Goal: Task Accomplishment & Management: Manage account settings

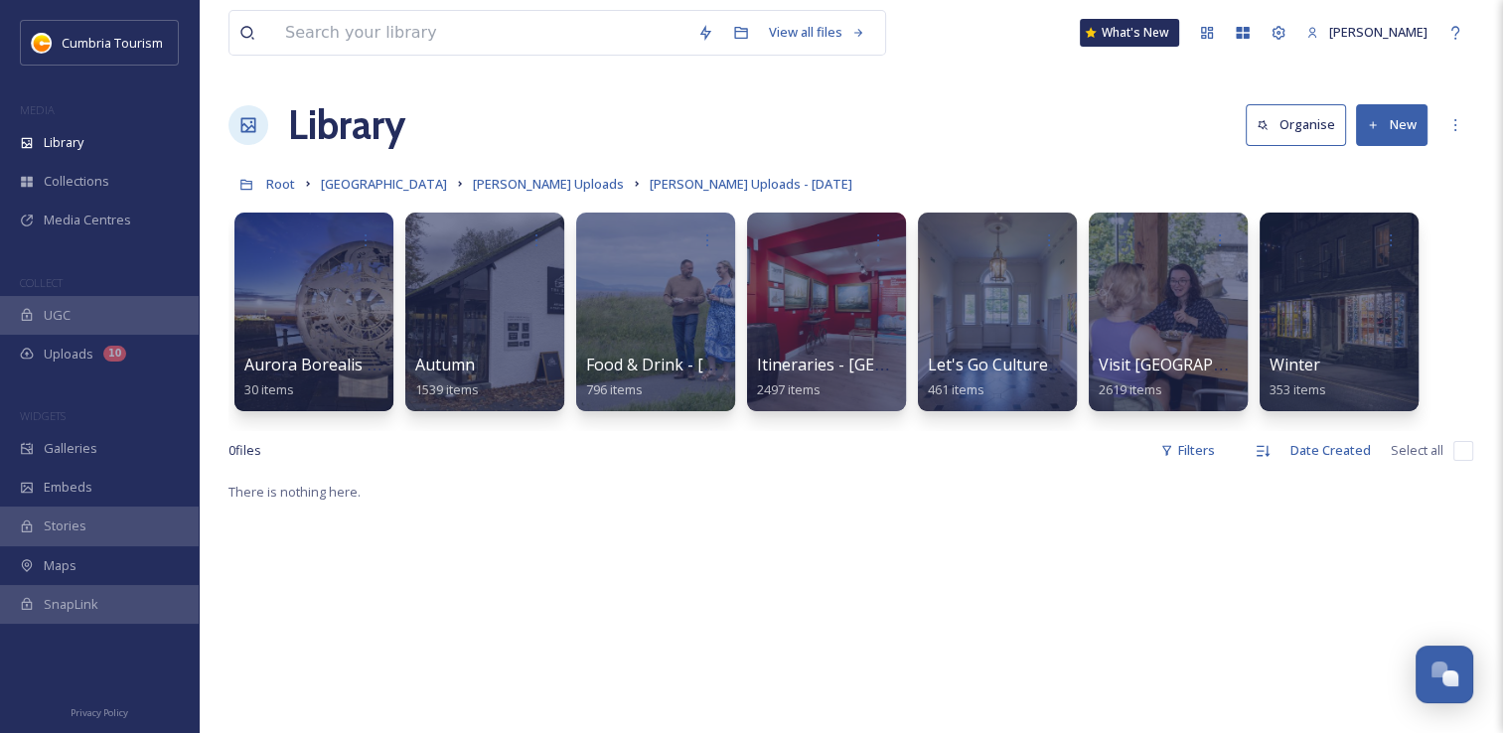
click at [972, 356] on span "Let's Go Culture - W&F" at bounding box center [1012, 366] width 171 height 22
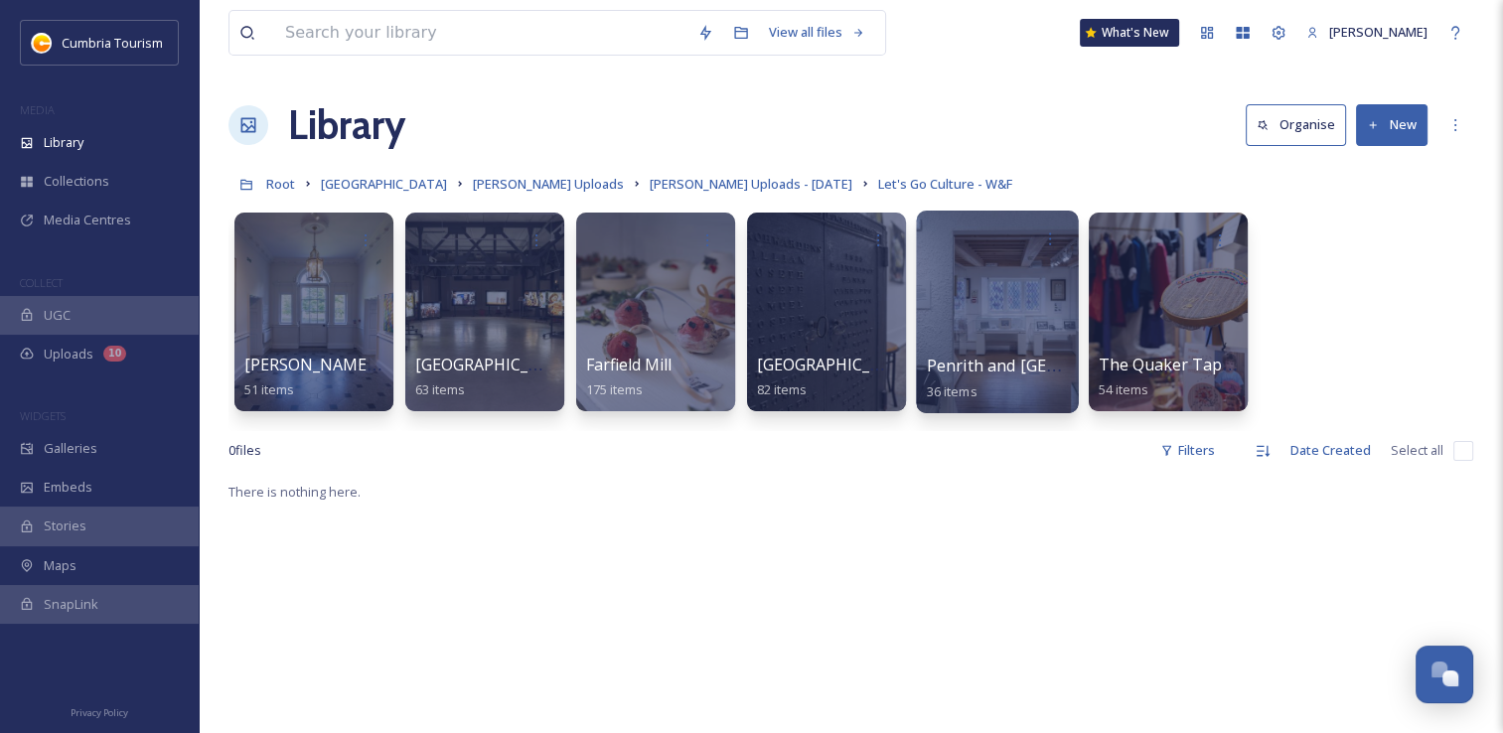
click at [978, 315] on div at bounding box center [997, 312] width 162 height 203
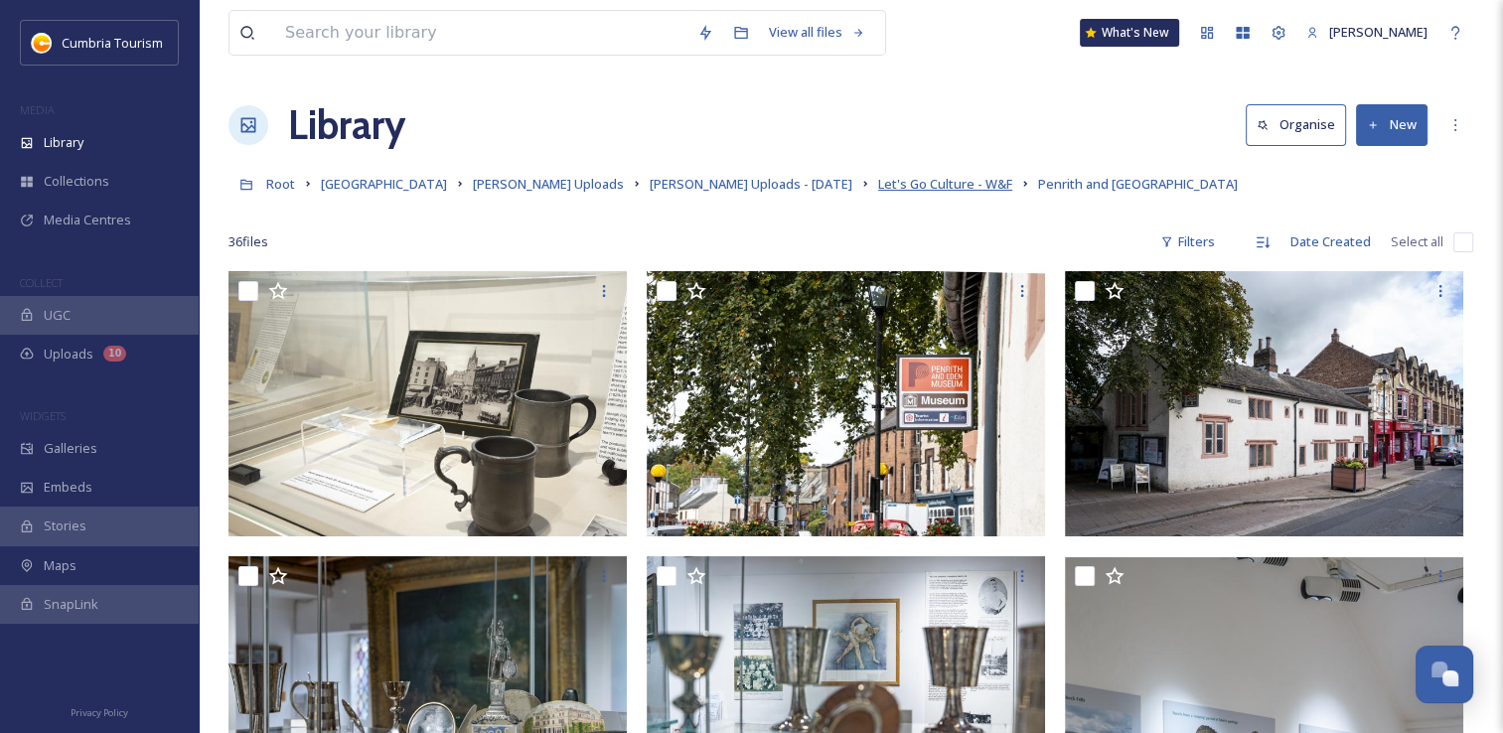
click at [878, 183] on span "Let's Go Culture - W&F" at bounding box center [945, 184] width 134 height 18
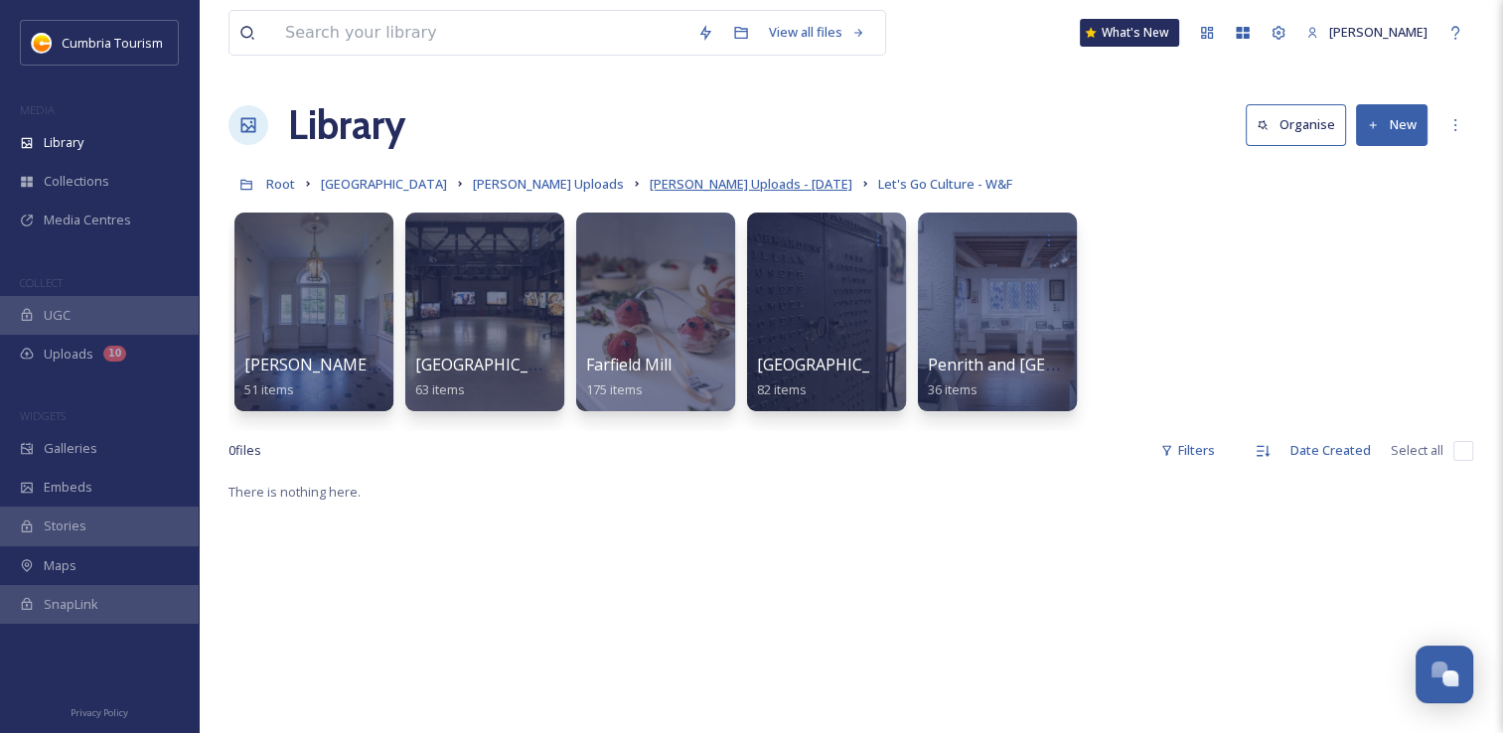
click at [658, 186] on span "[PERSON_NAME] Uploads - [DATE]" at bounding box center [751, 184] width 203 height 18
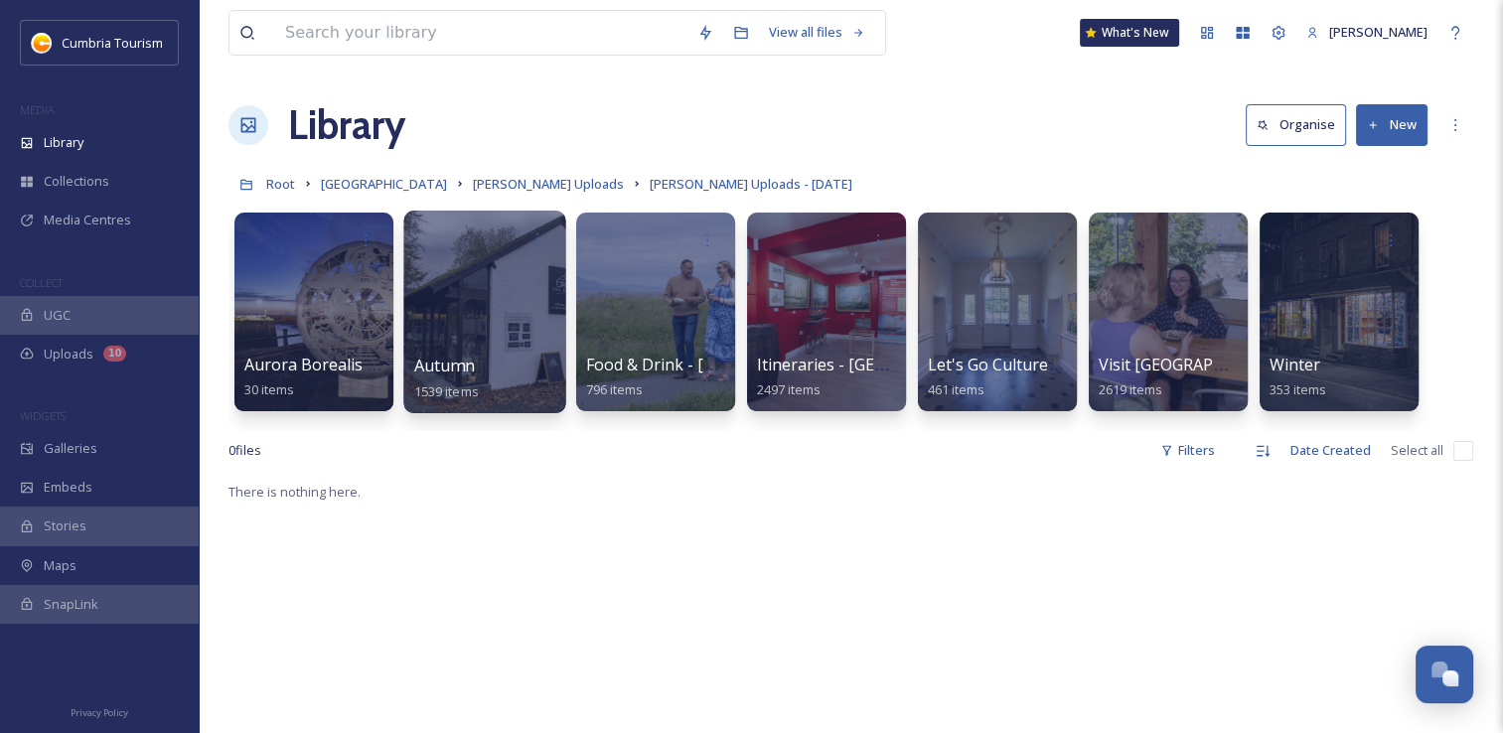
click at [496, 347] on div at bounding box center [484, 312] width 162 height 203
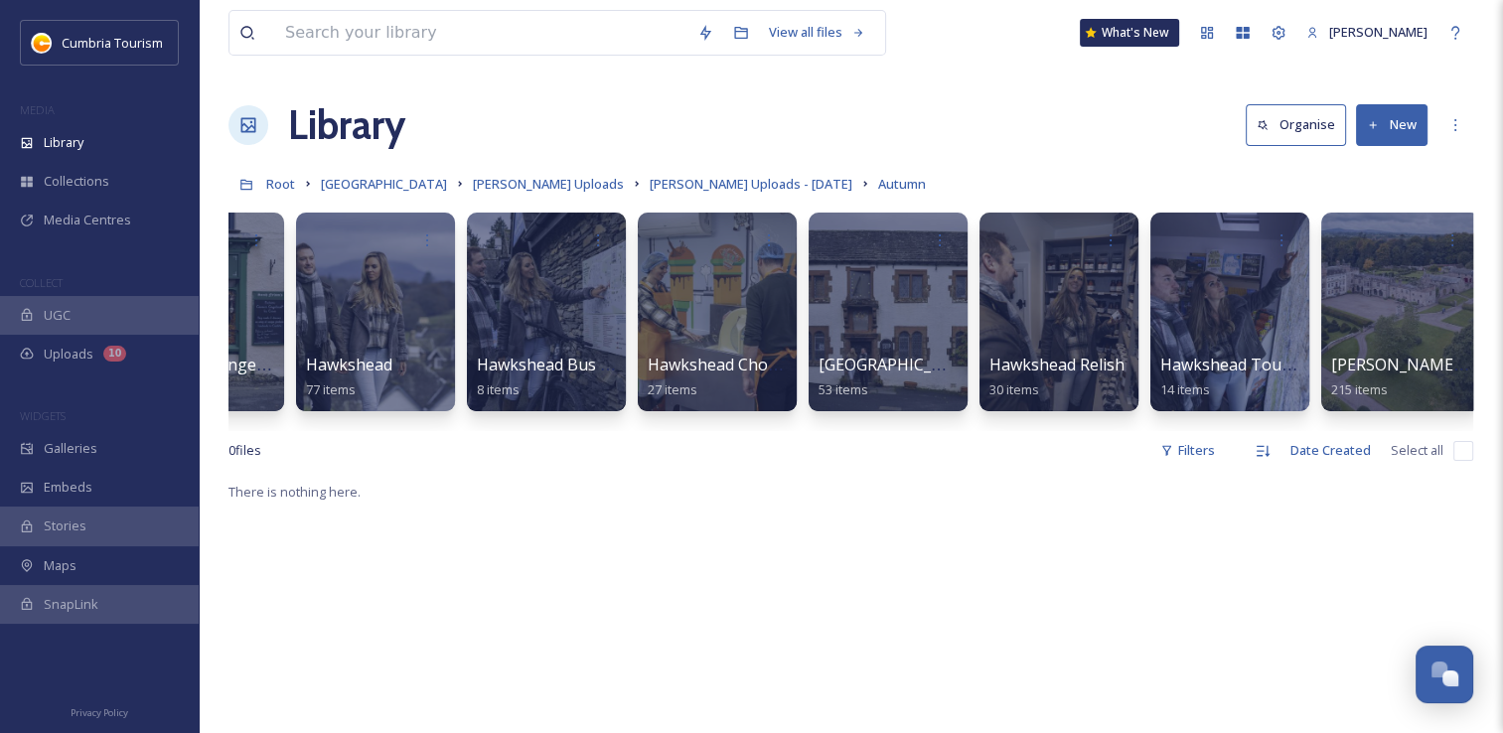
scroll to position [0, 1586]
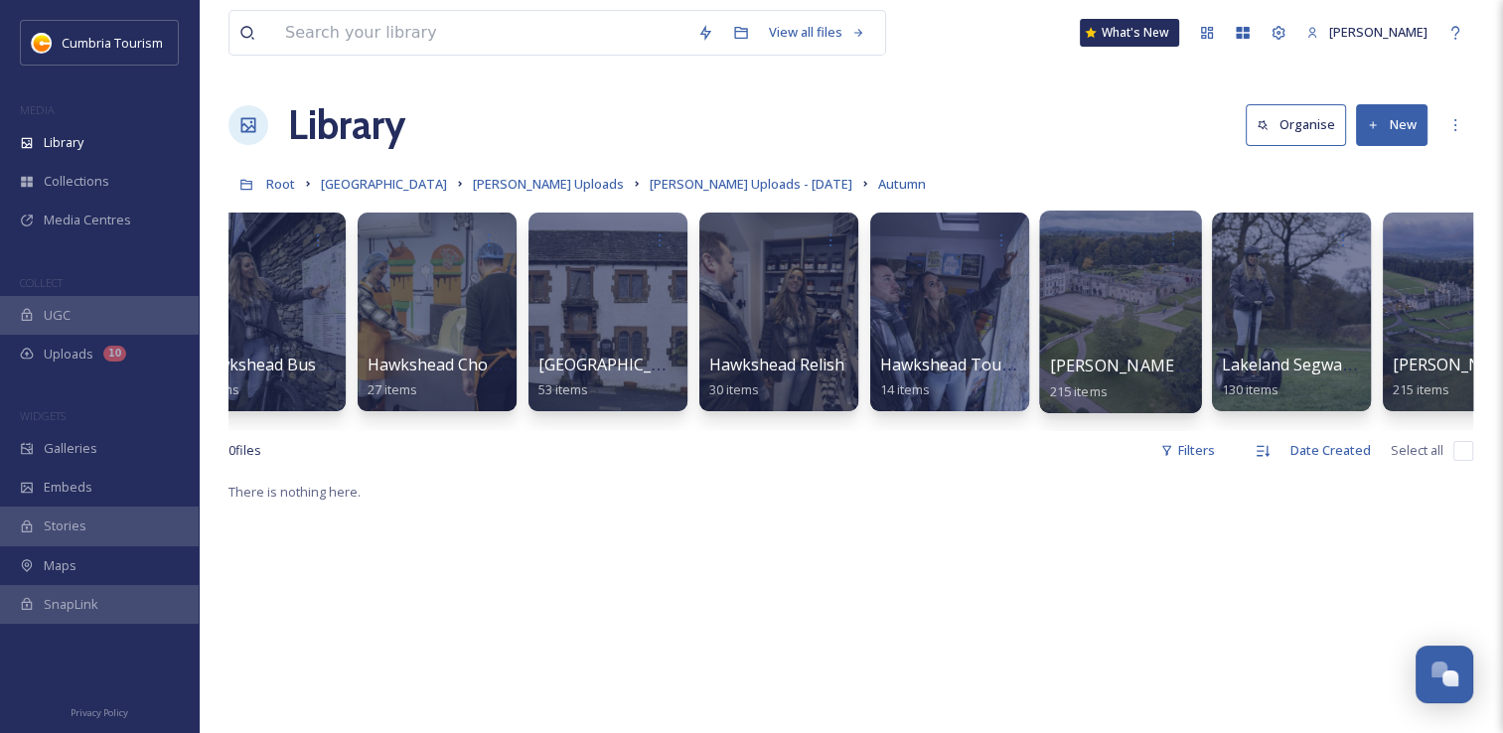
click at [1141, 336] on div at bounding box center [1120, 312] width 162 height 203
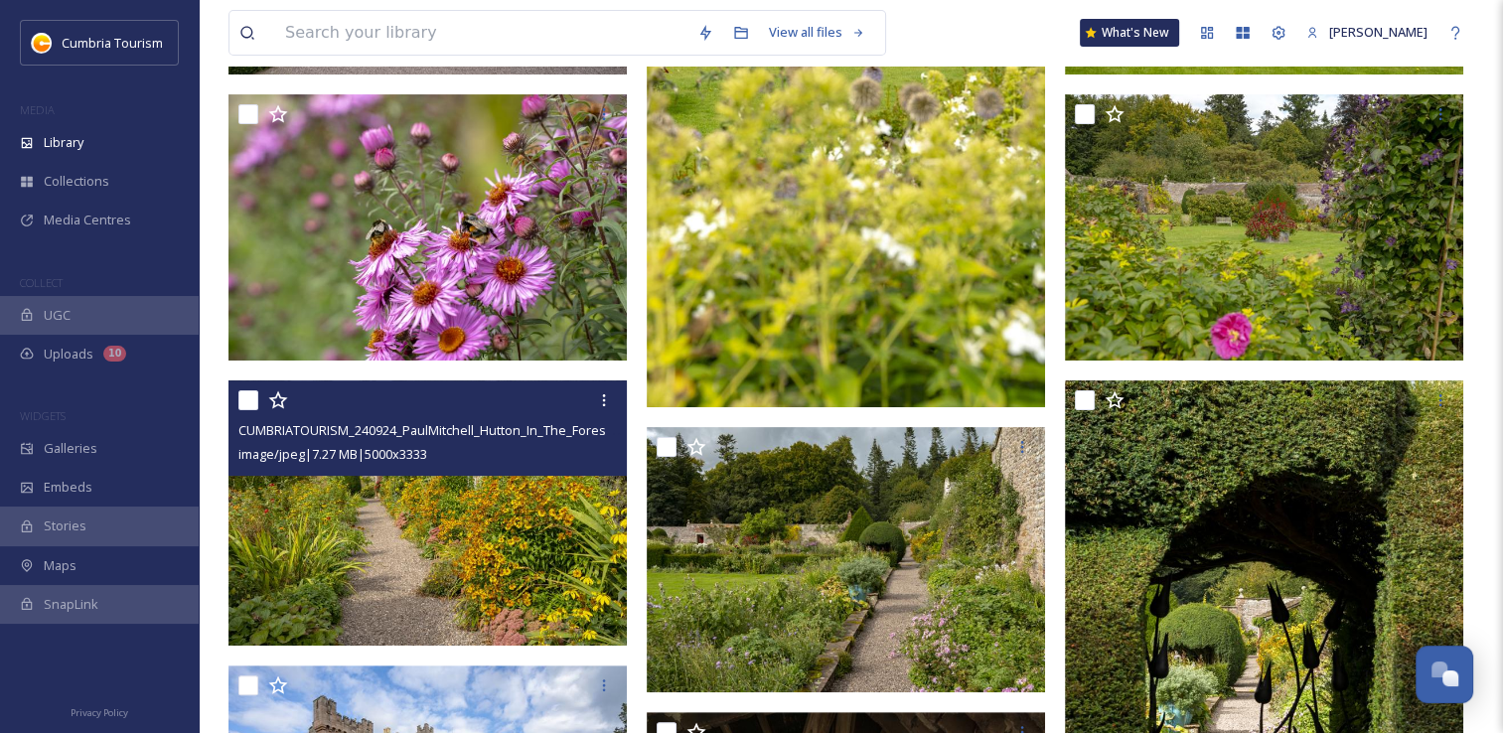
scroll to position [497, 0]
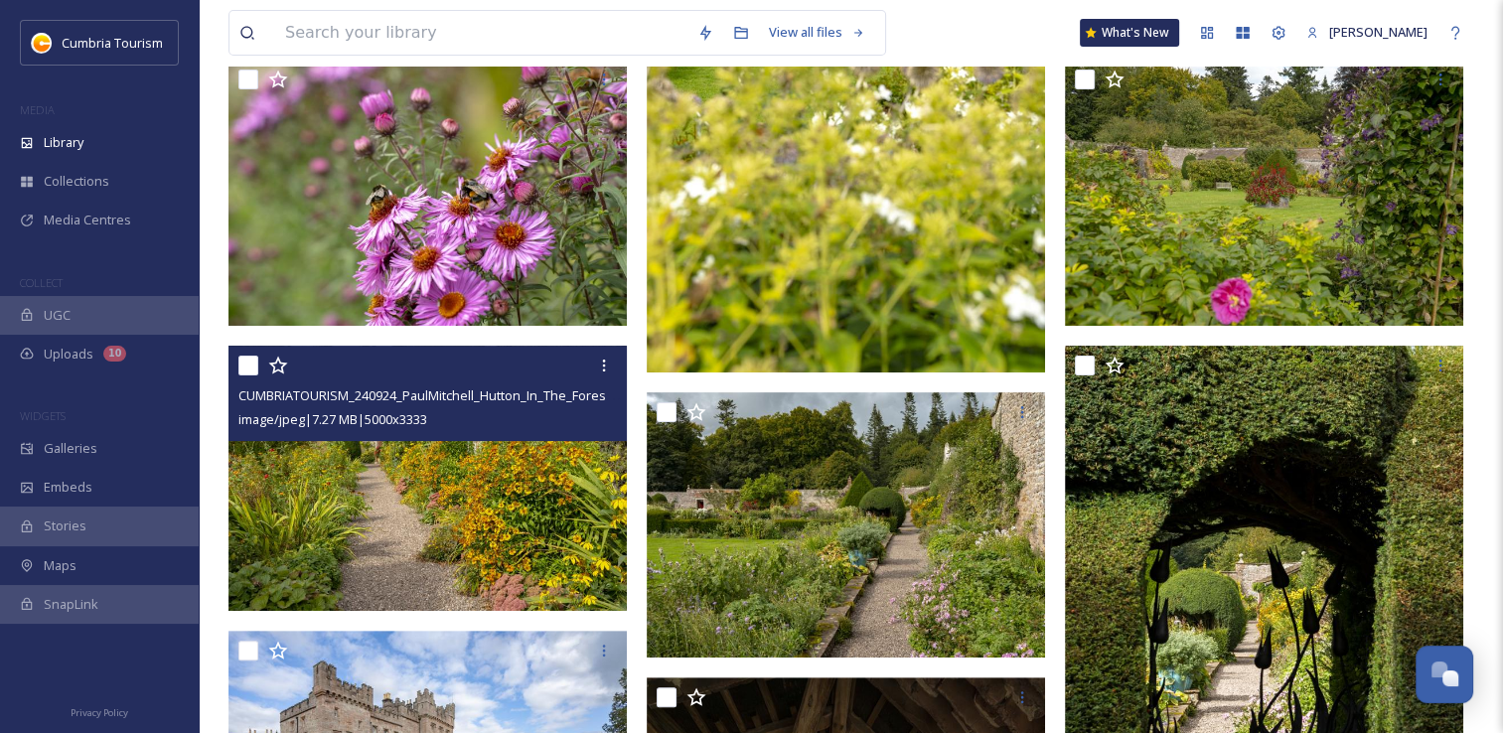
click at [246, 370] on input "checkbox" at bounding box center [248, 366] width 20 height 20
checkbox input "true"
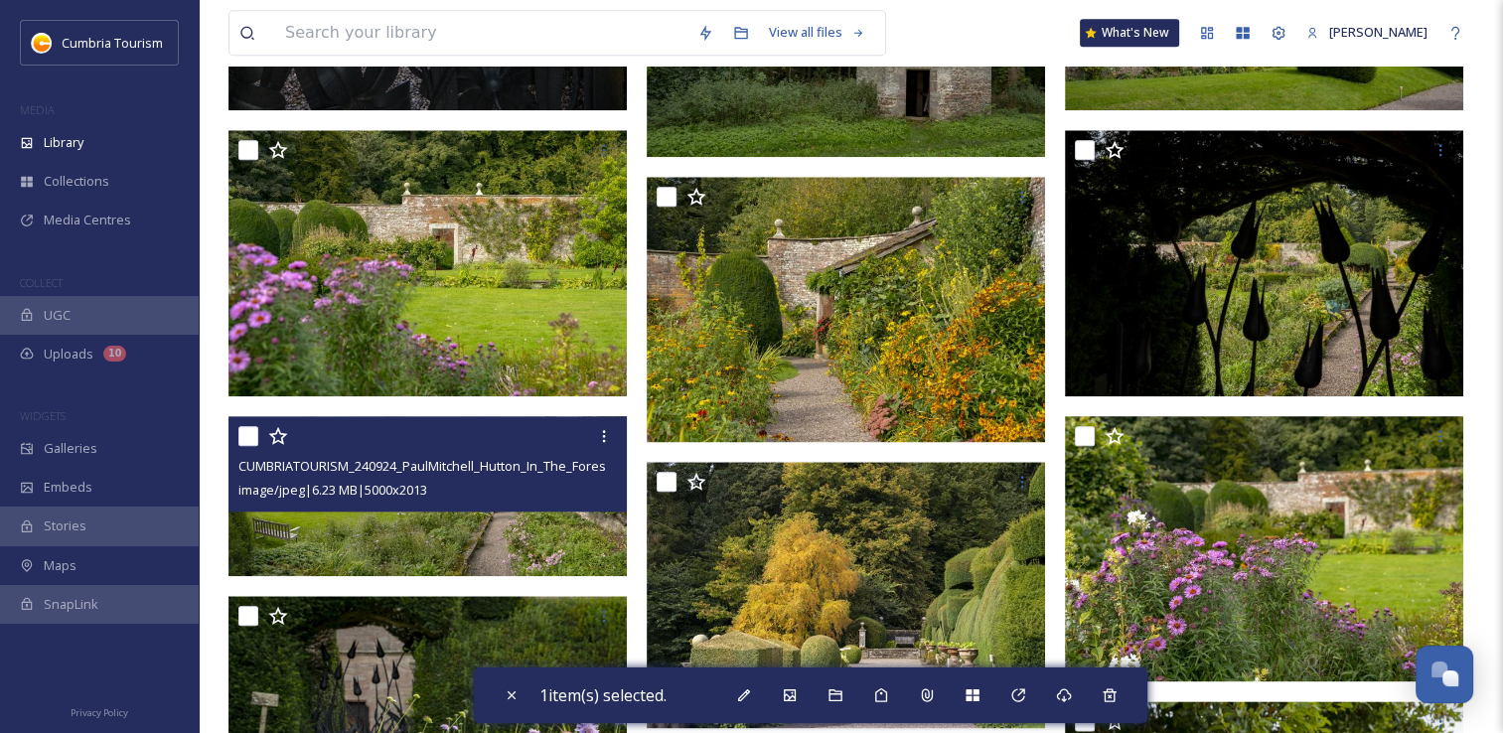
scroll to position [2285, 0]
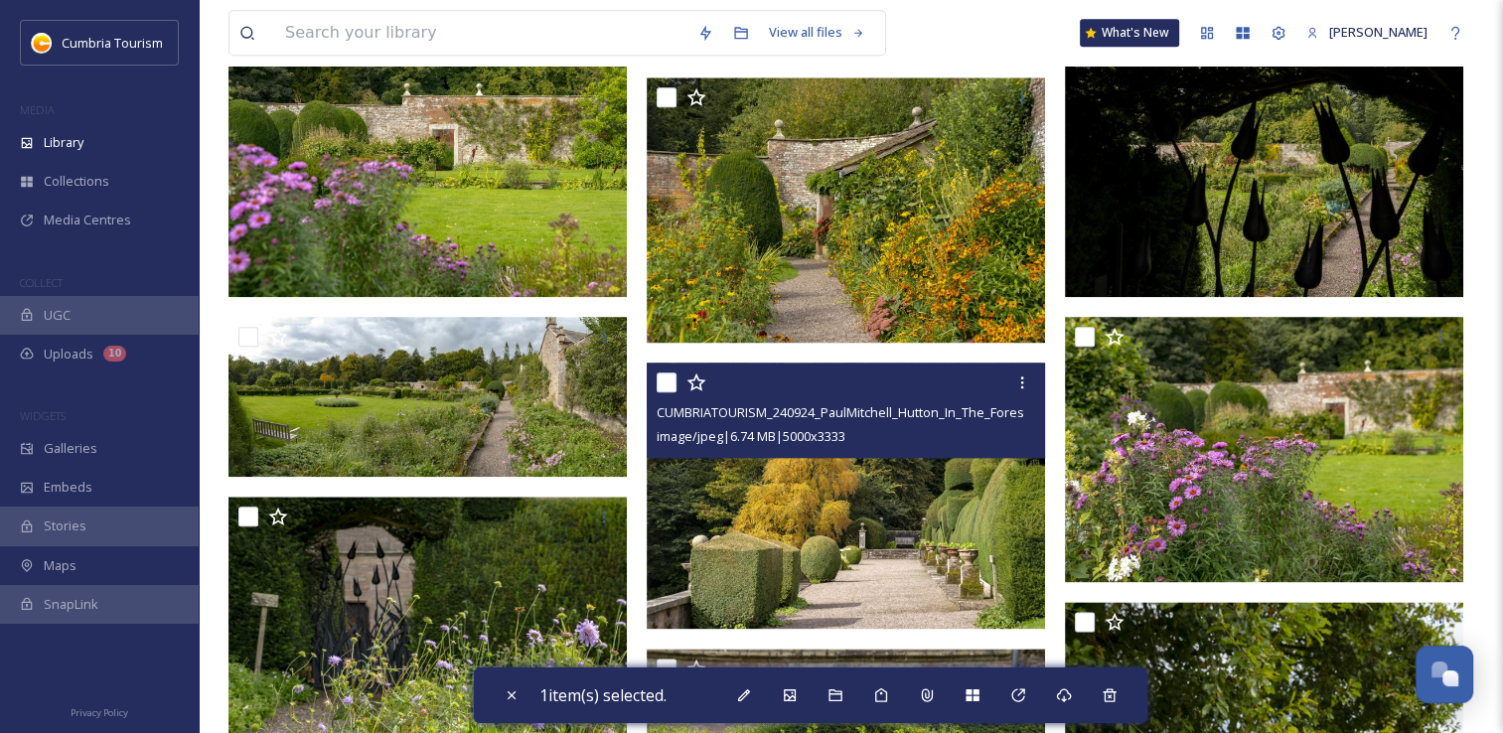
click at [660, 389] on input "checkbox" at bounding box center [667, 383] width 20 height 20
checkbox input "true"
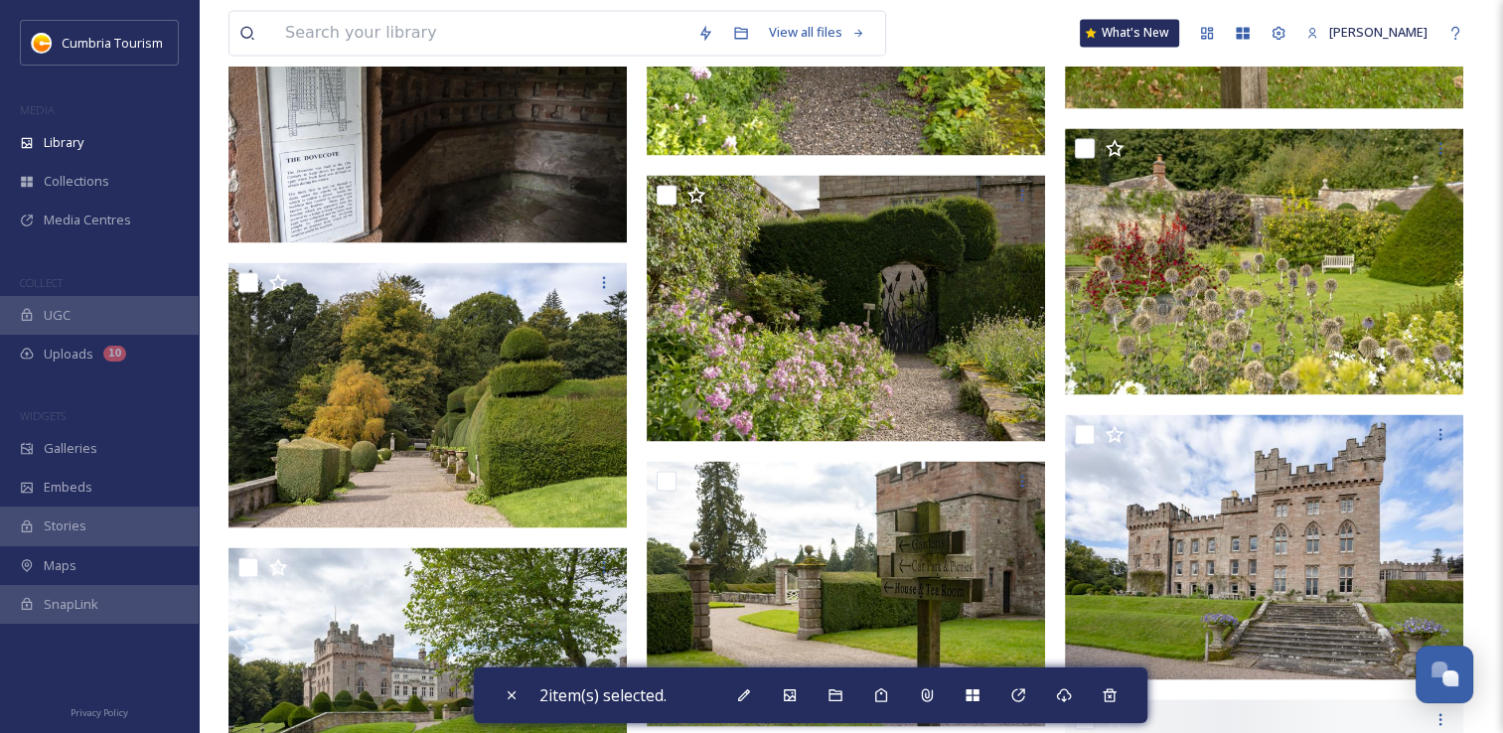
scroll to position [3378, 0]
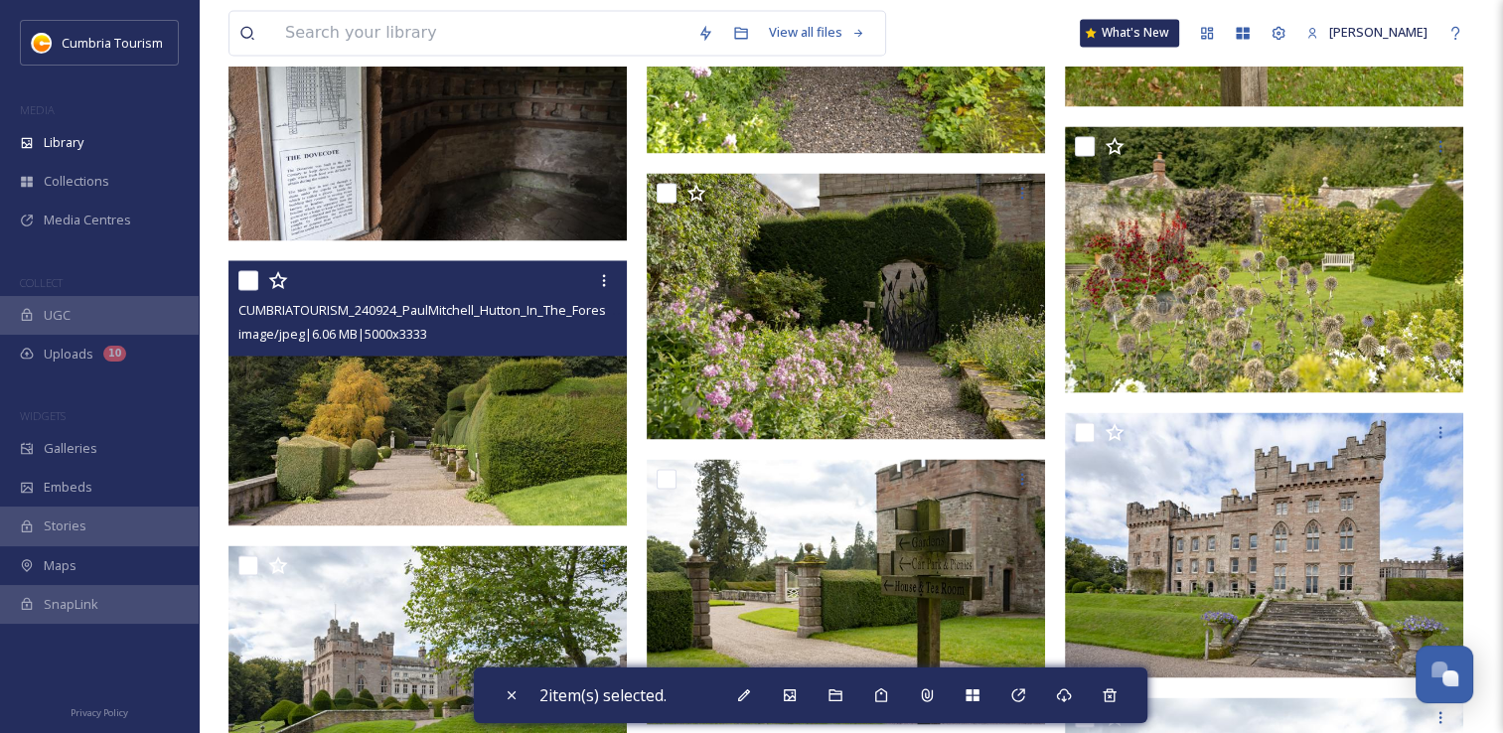
click at [243, 277] on input "checkbox" at bounding box center [248, 280] width 20 height 20
checkbox input "true"
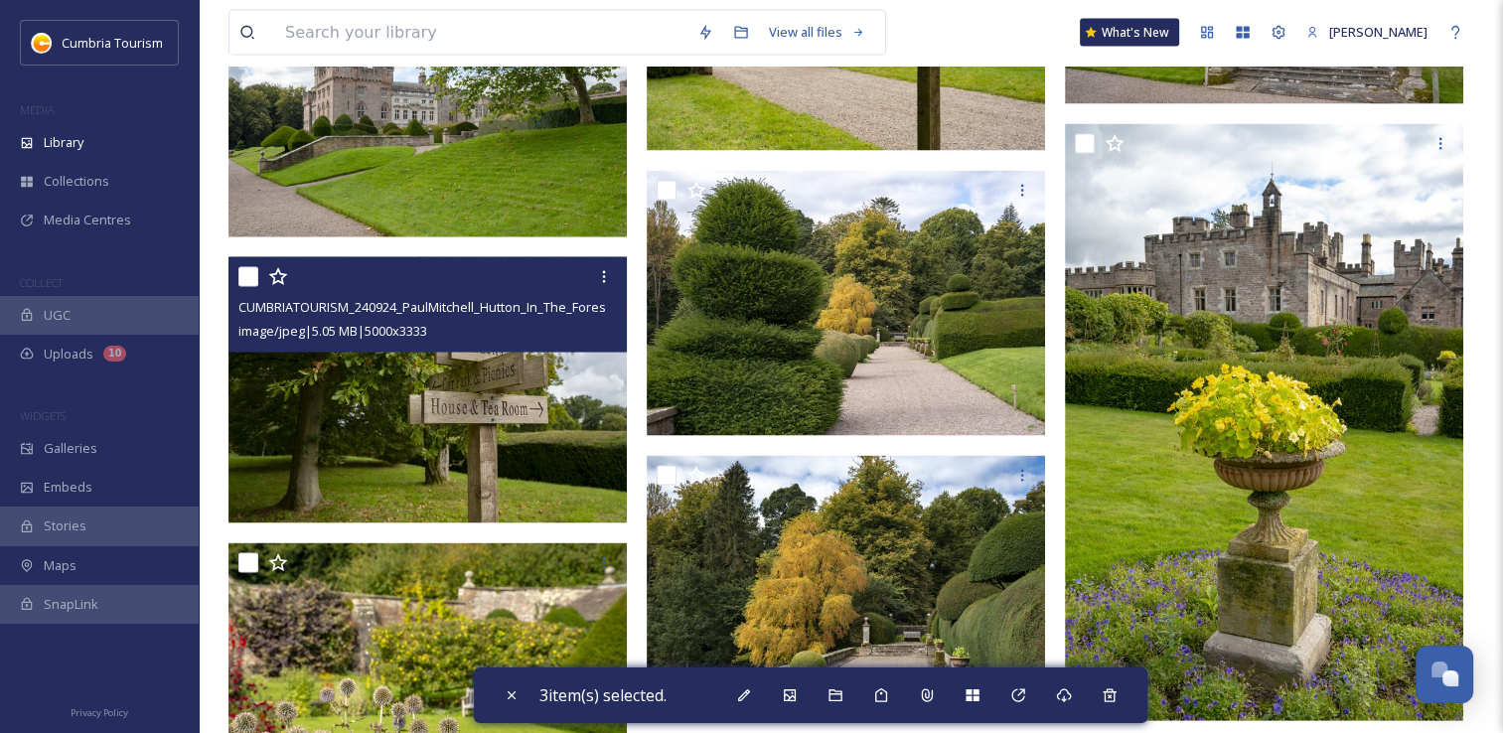
scroll to position [4074, 0]
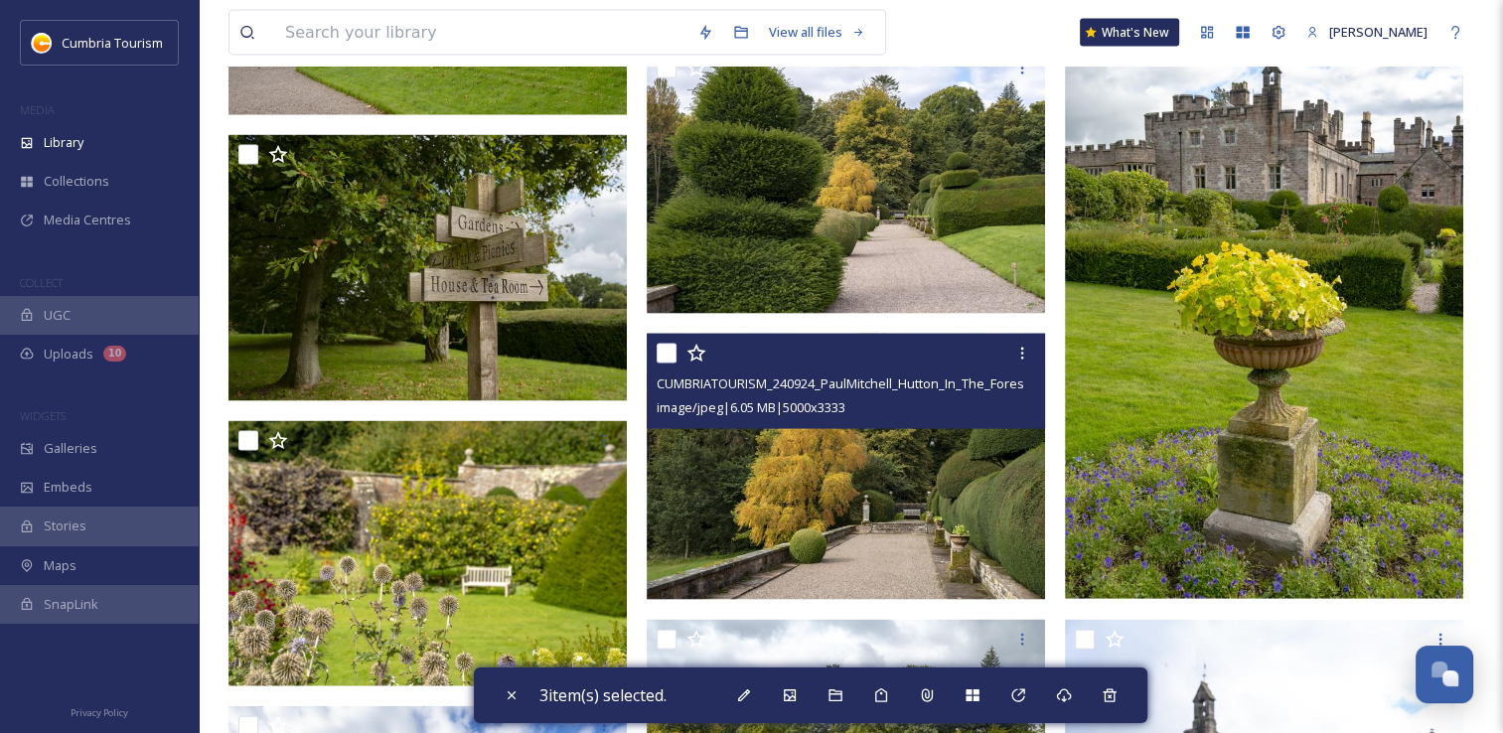
drag, startPoint x: 667, startPoint y: 356, endPoint x: 660, endPoint y: 366, distance: 12.1
click at [665, 359] on input "checkbox" at bounding box center [667, 354] width 20 height 20
checkbox input "true"
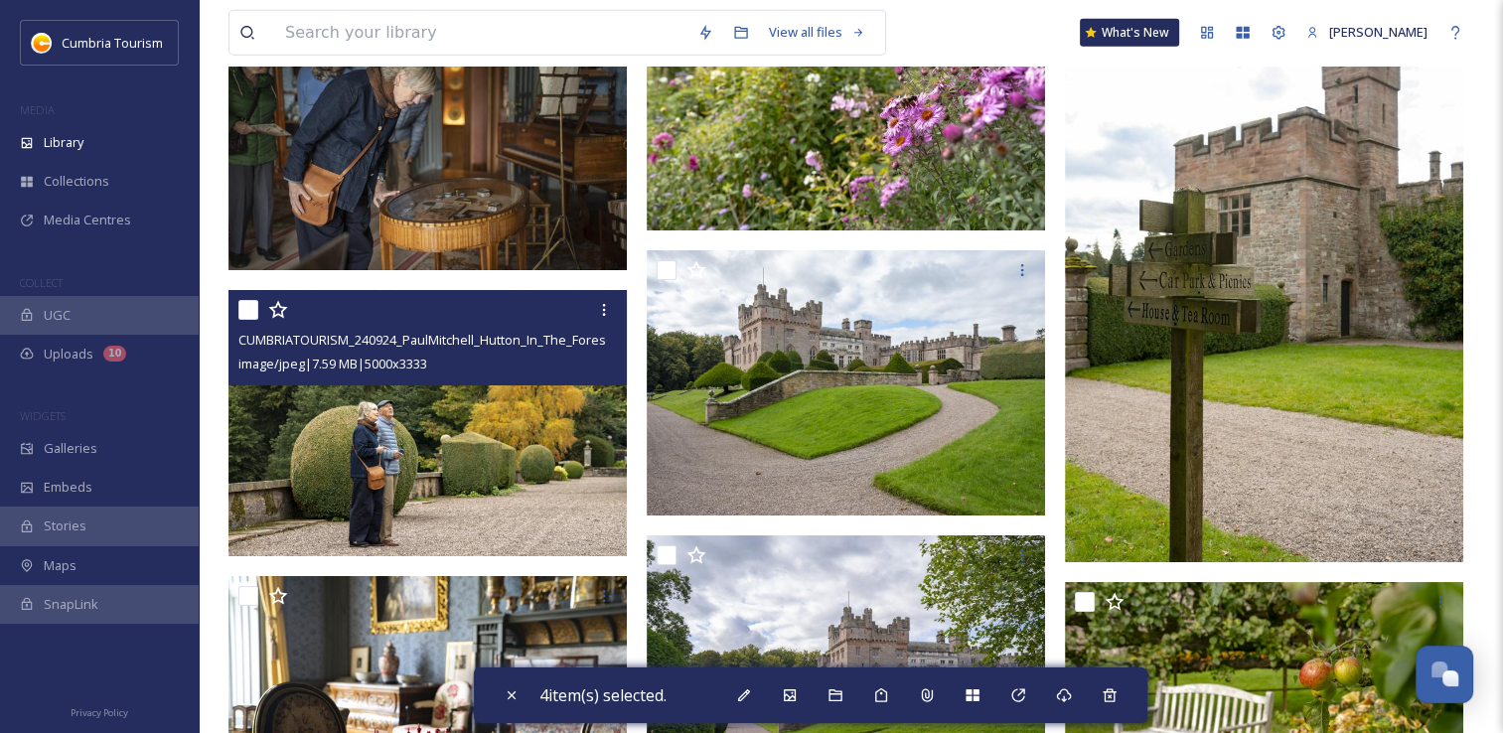
scroll to position [5664, 0]
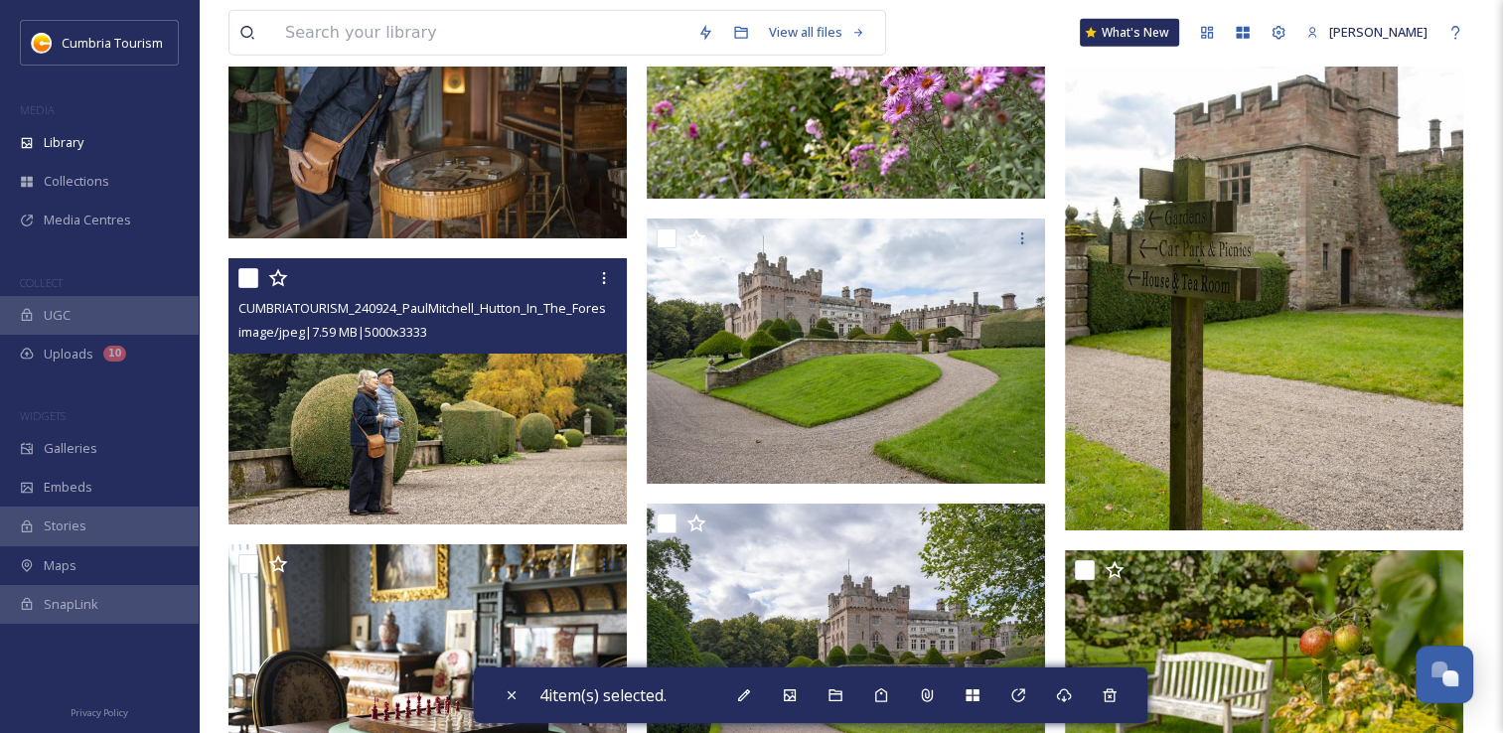
click at [242, 276] on input "checkbox" at bounding box center [248, 278] width 20 height 20
checkbox input "true"
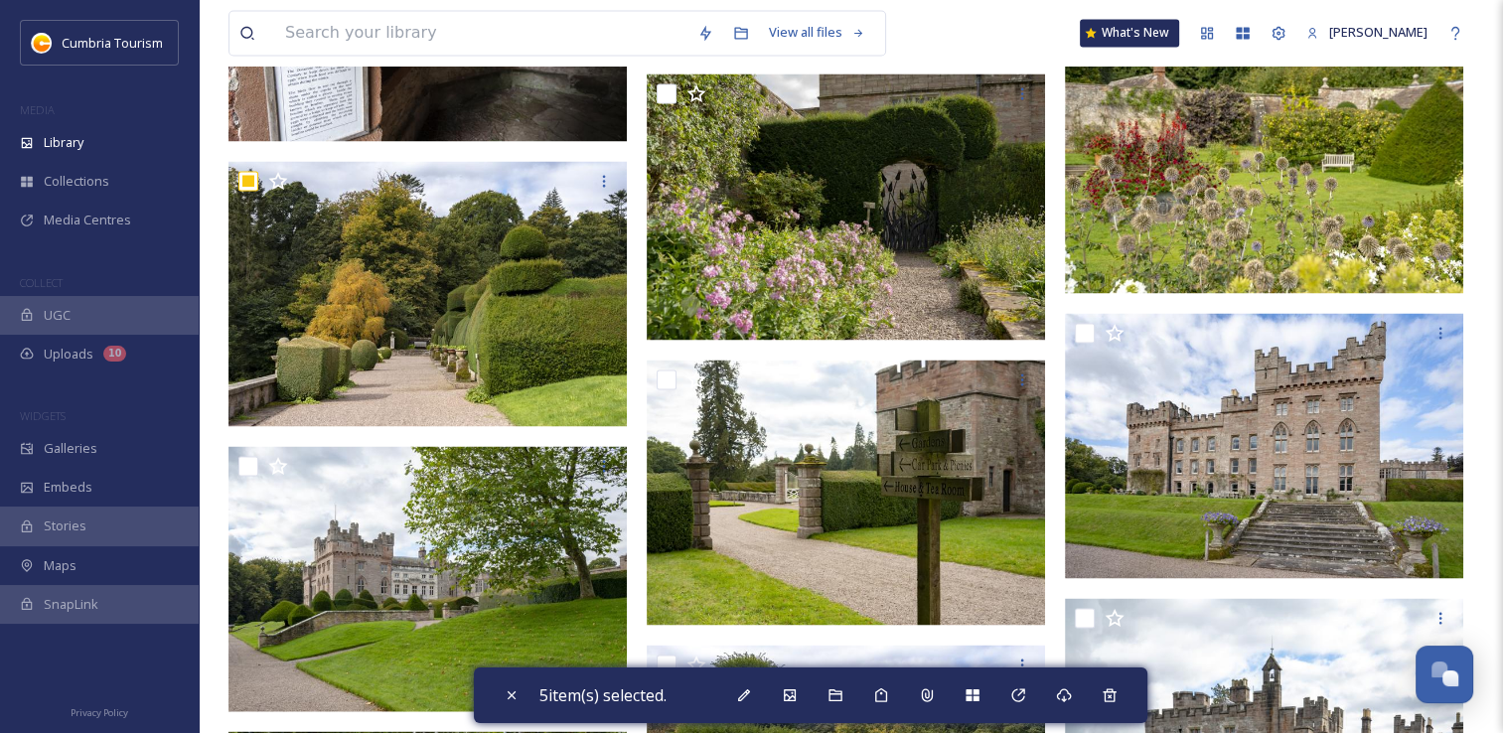
scroll to position [3378, 0]
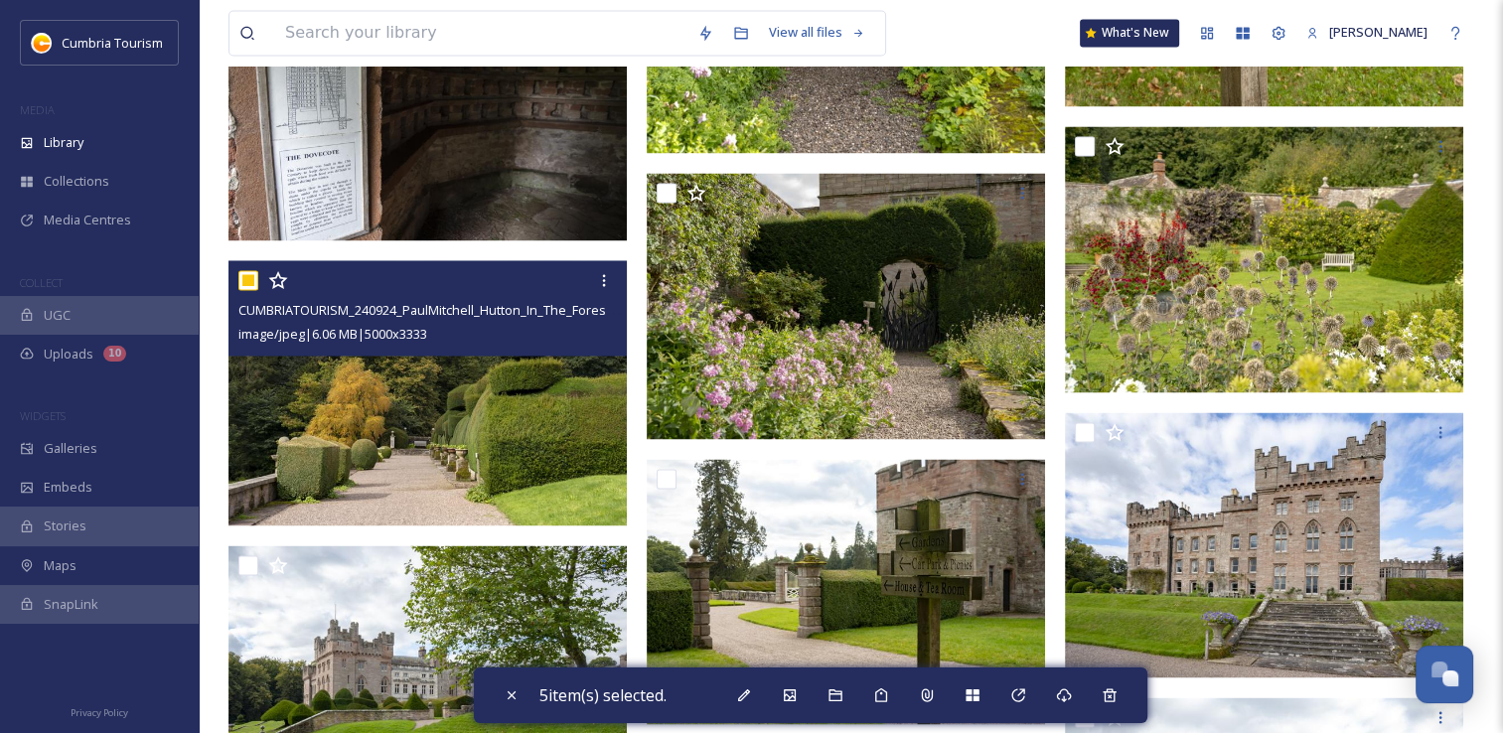
click at [247, 277] on input "checkbox" at bounding box center [248, 280] width 20 height 20
checkbox input "false"
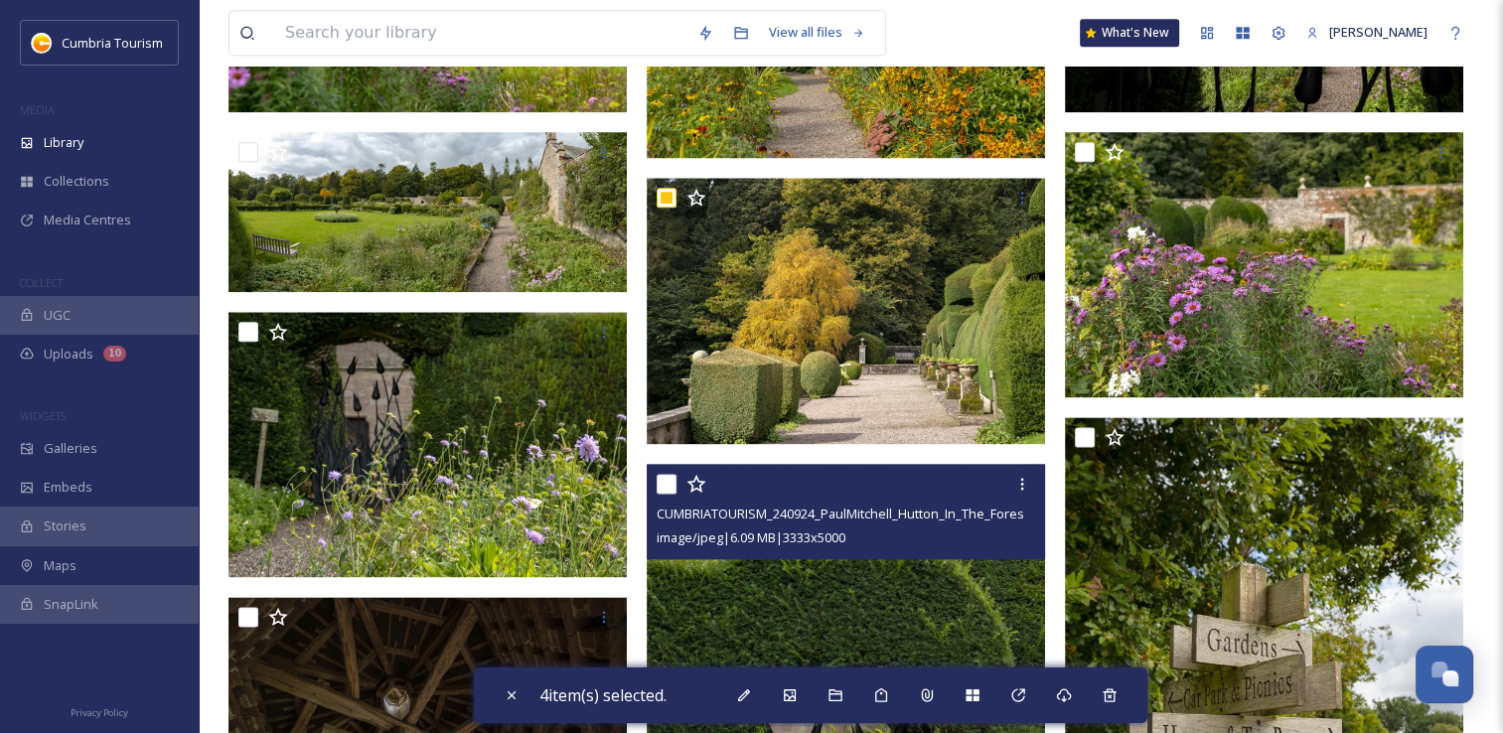
scroll to position [2385, 0]
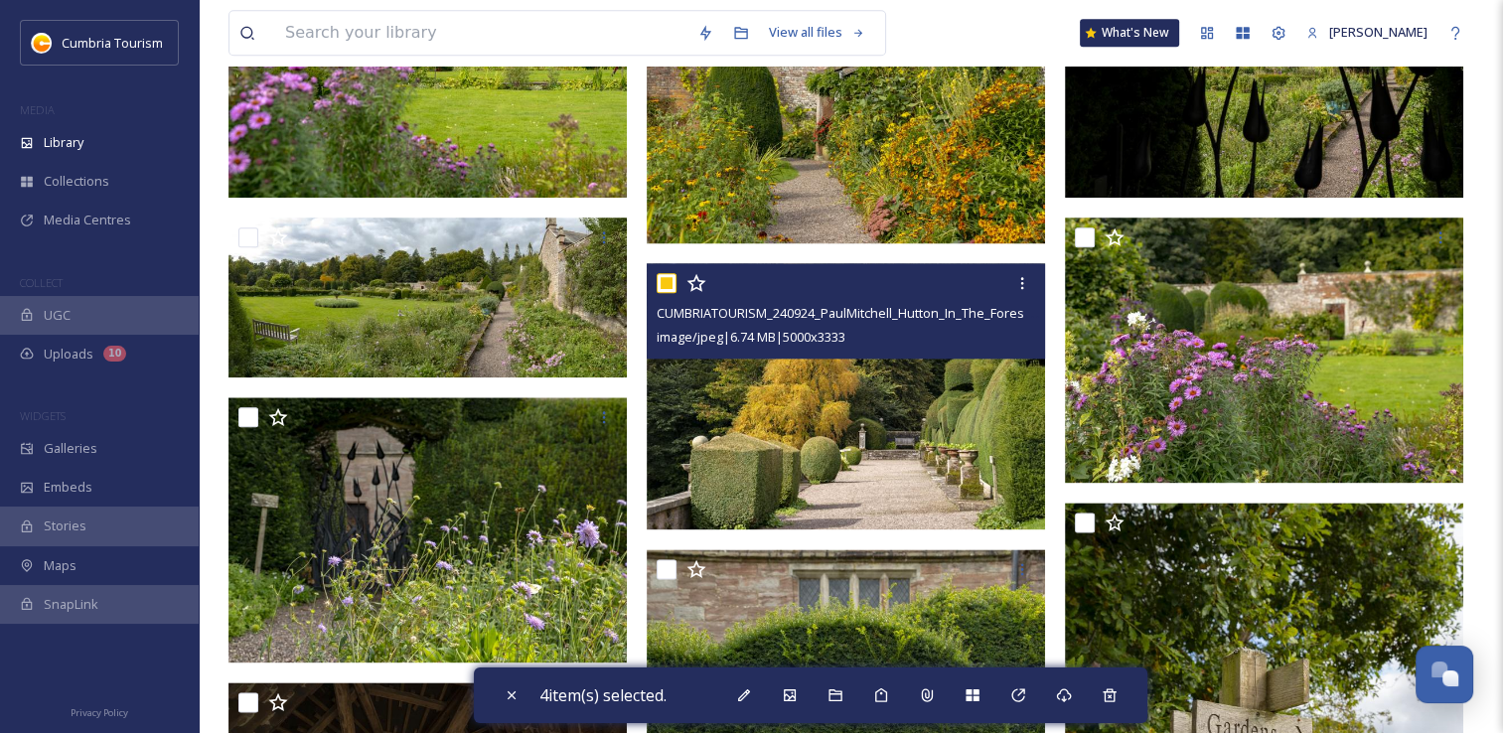
click at [664, 273] on input "checkbox" at bounding box center [667, 283] width 20 height 20
checkbox input "false"
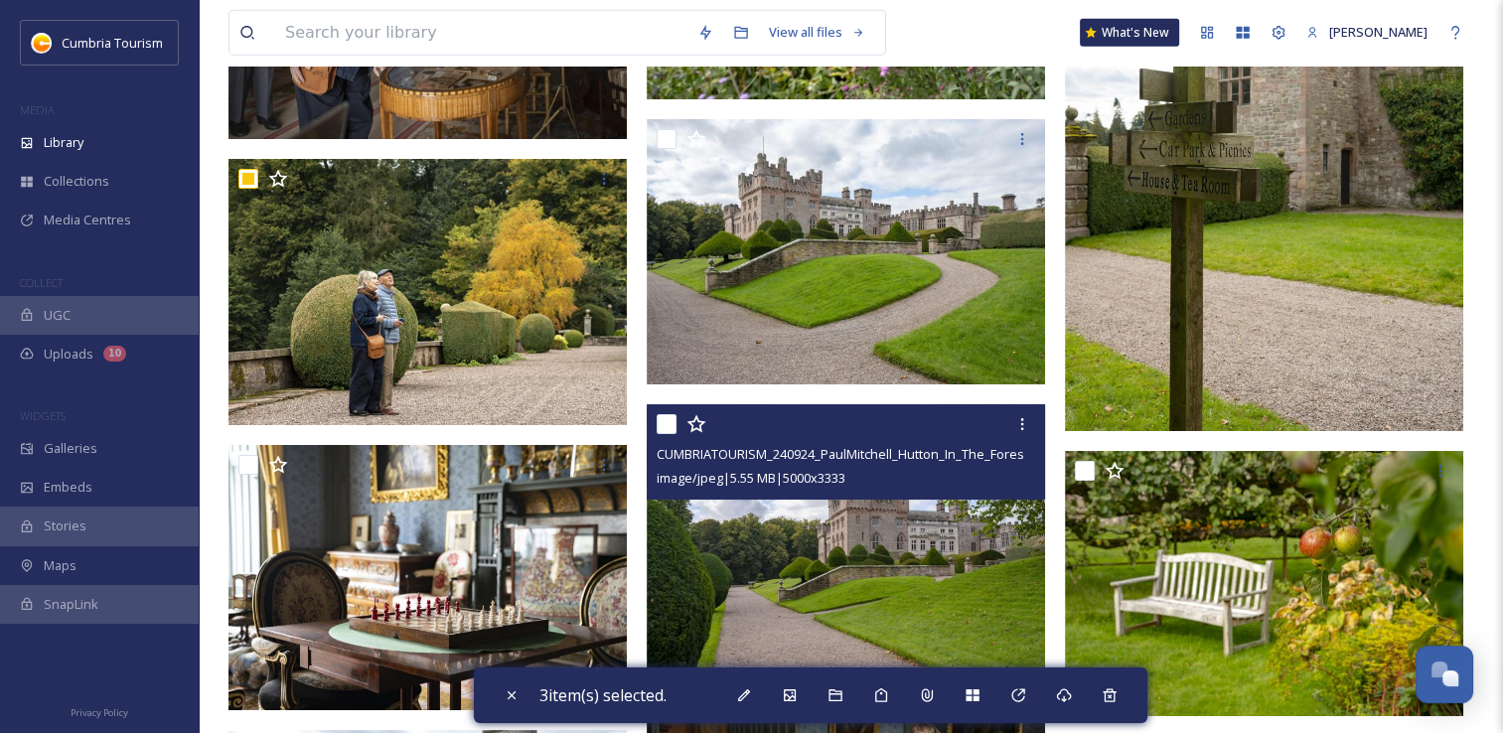
scroll to position [6061, 0]
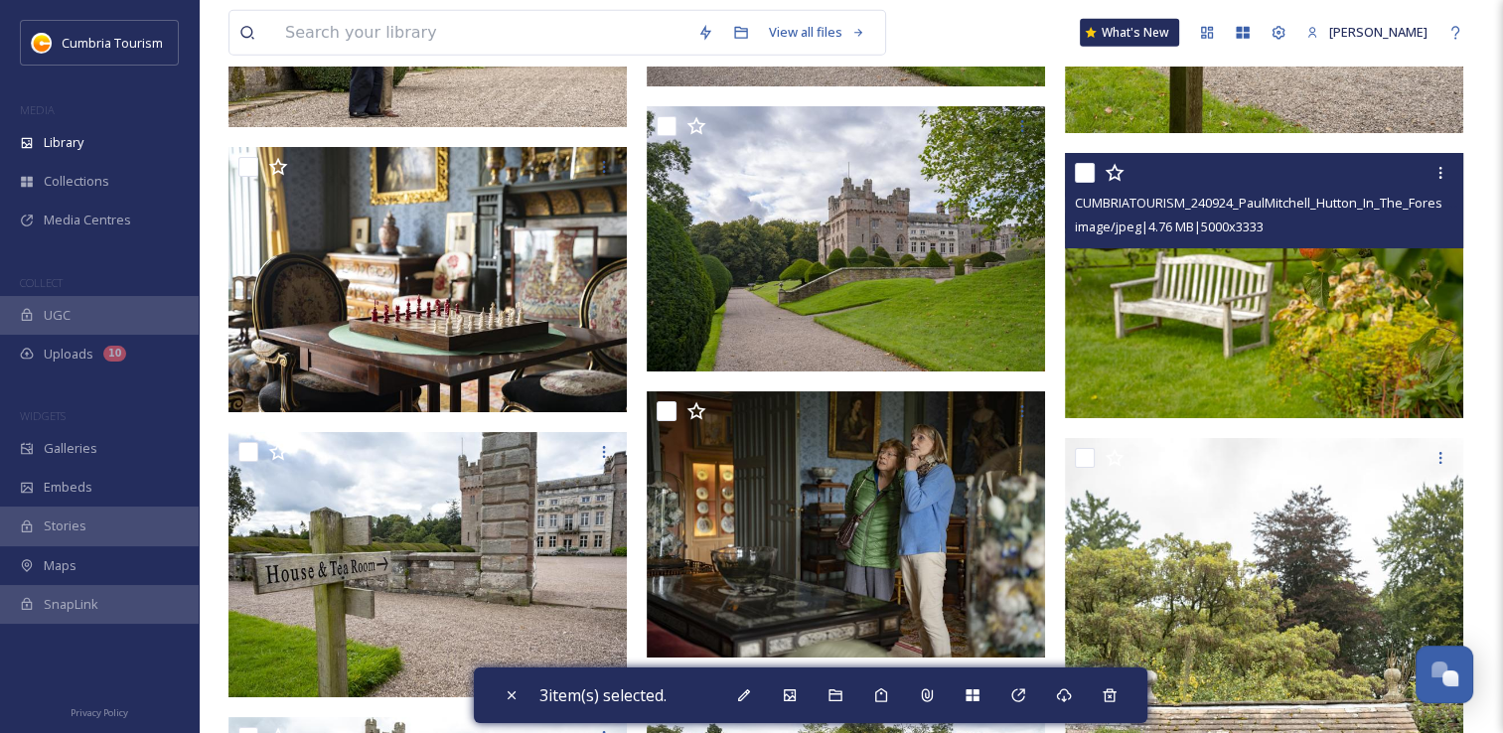
drag, startPoint x: 1083, startPoint y: 173, endPoint x: 1071, endPoint y: 276, distance: 104.0
click at [1083, 177] on input "checkbox" at bounding box center [1085, 173] width 20 height 20
checkbox input "true"
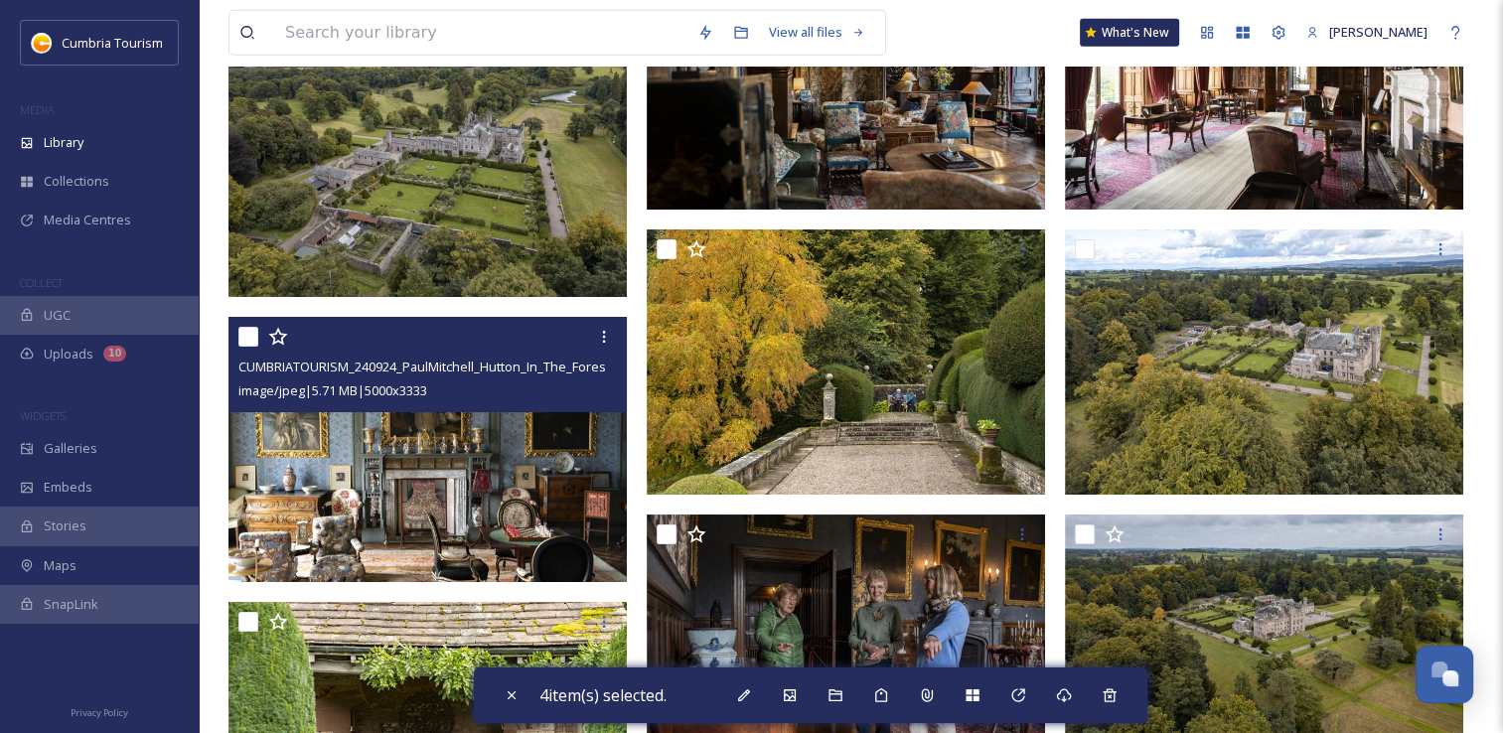
scroll to position [12917, 0]
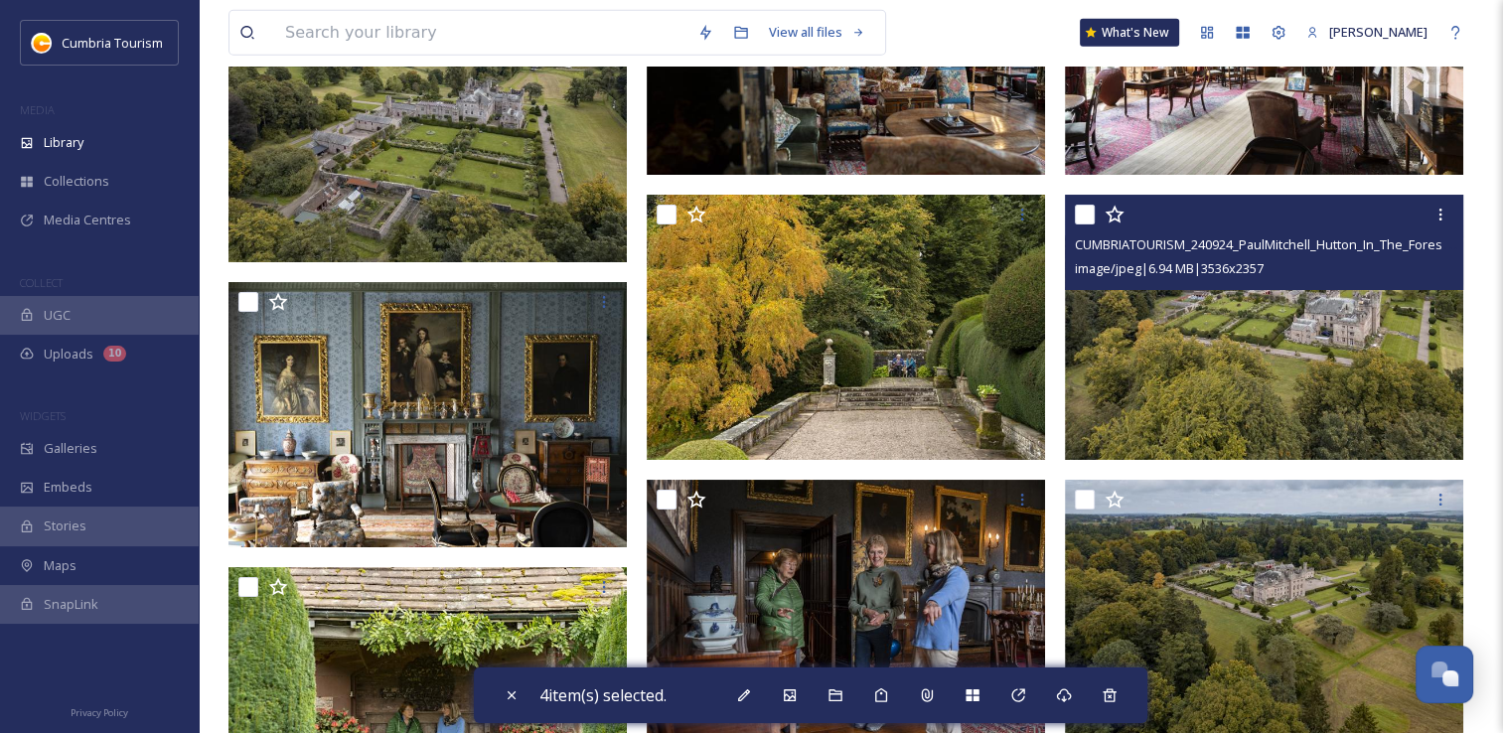
click at [1077, 220] on input "checkbox" at bounding box center [1085, 215] width 20 height 20
checkbox input "true"
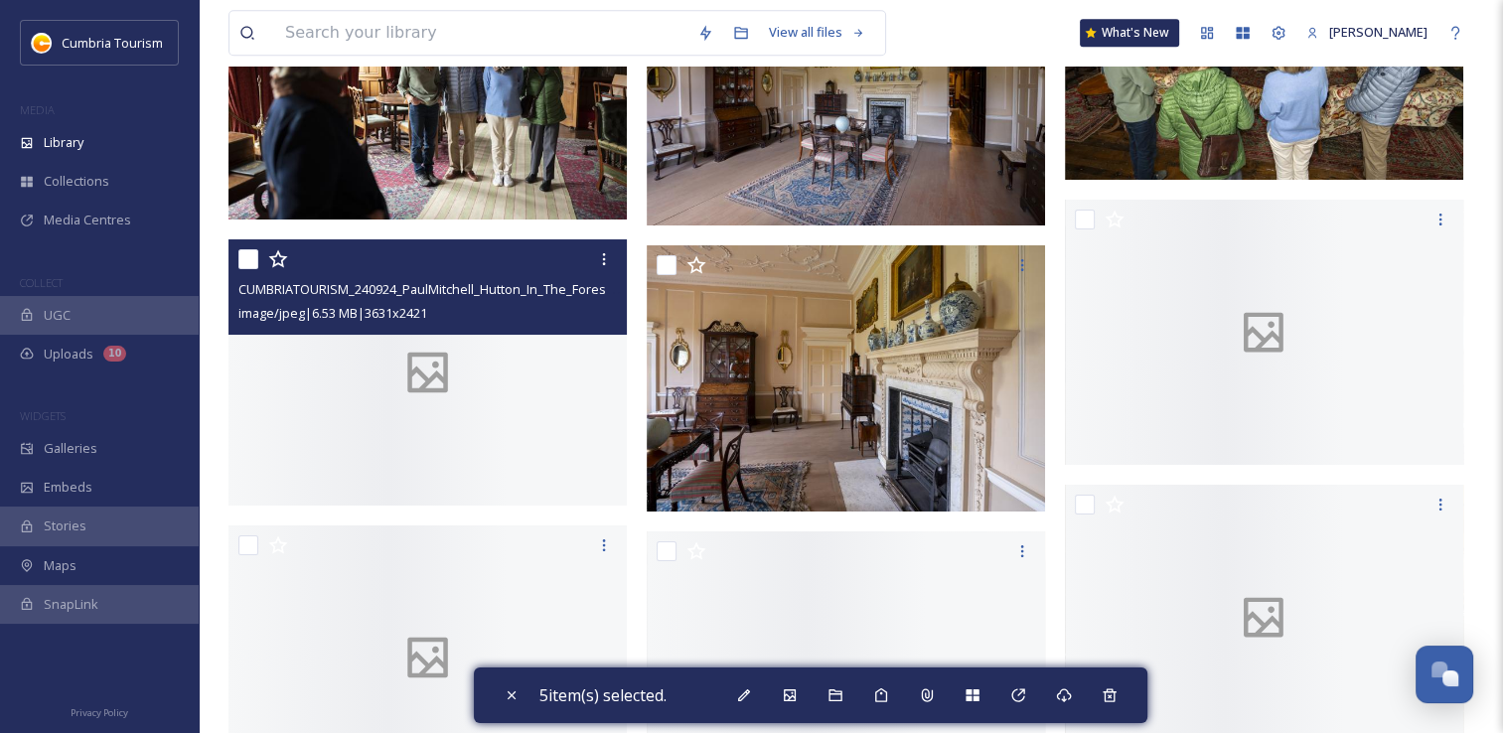
scroll to position [16394, 0]
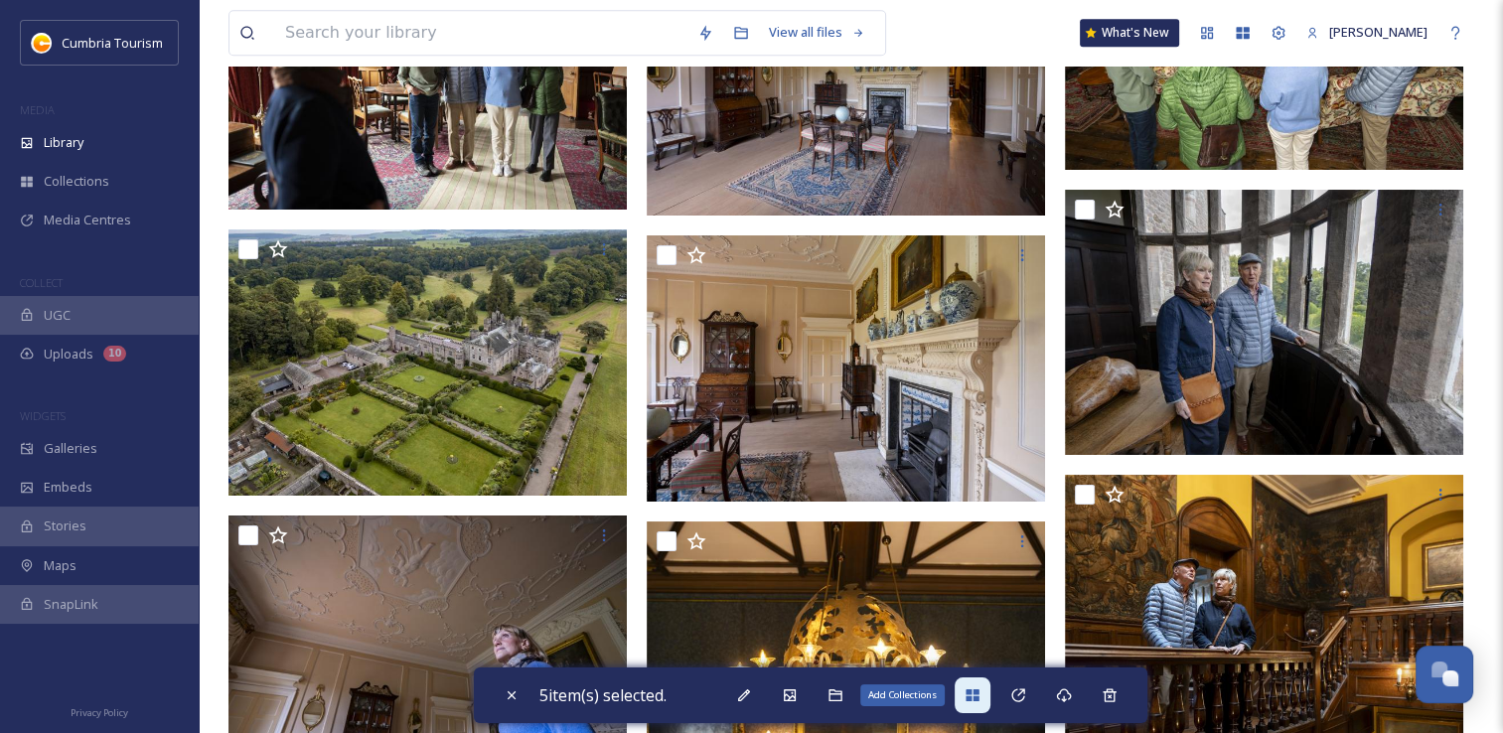
click at [974, 691] on icon at bounding box center [972, 696] width 13 height 12
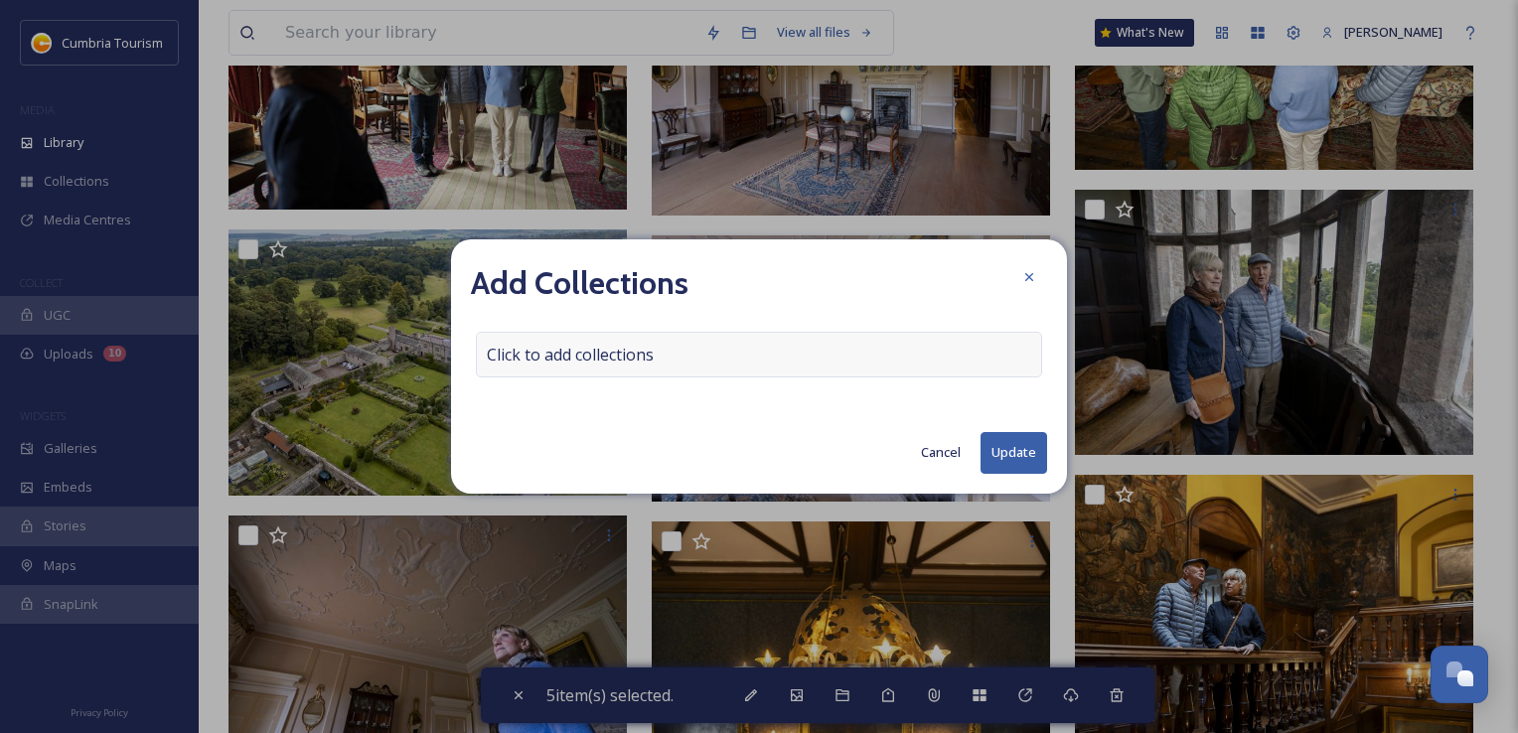
click at [537, 356] on span "Click to add collections" at bounding box center [570, 355] width 167 height 24
click at [537, 356] on input at bounding box center [586, 355] width 219 height 44
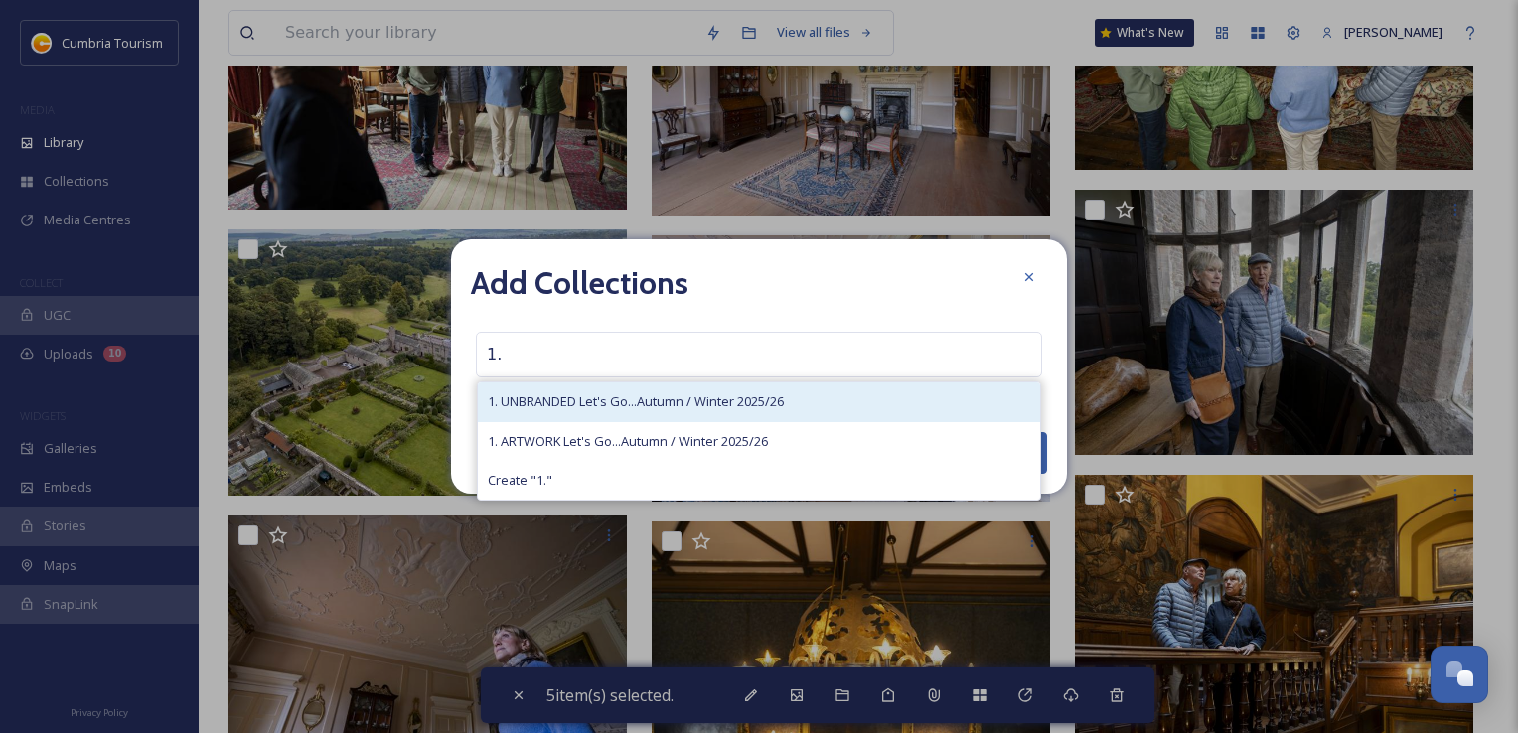
type input "1."
click at [648, 402] on span "1. UNBRANDED Let's Go...Autumn / Winter 2025/26" at bounding box center [636, 401] width 296 height 19
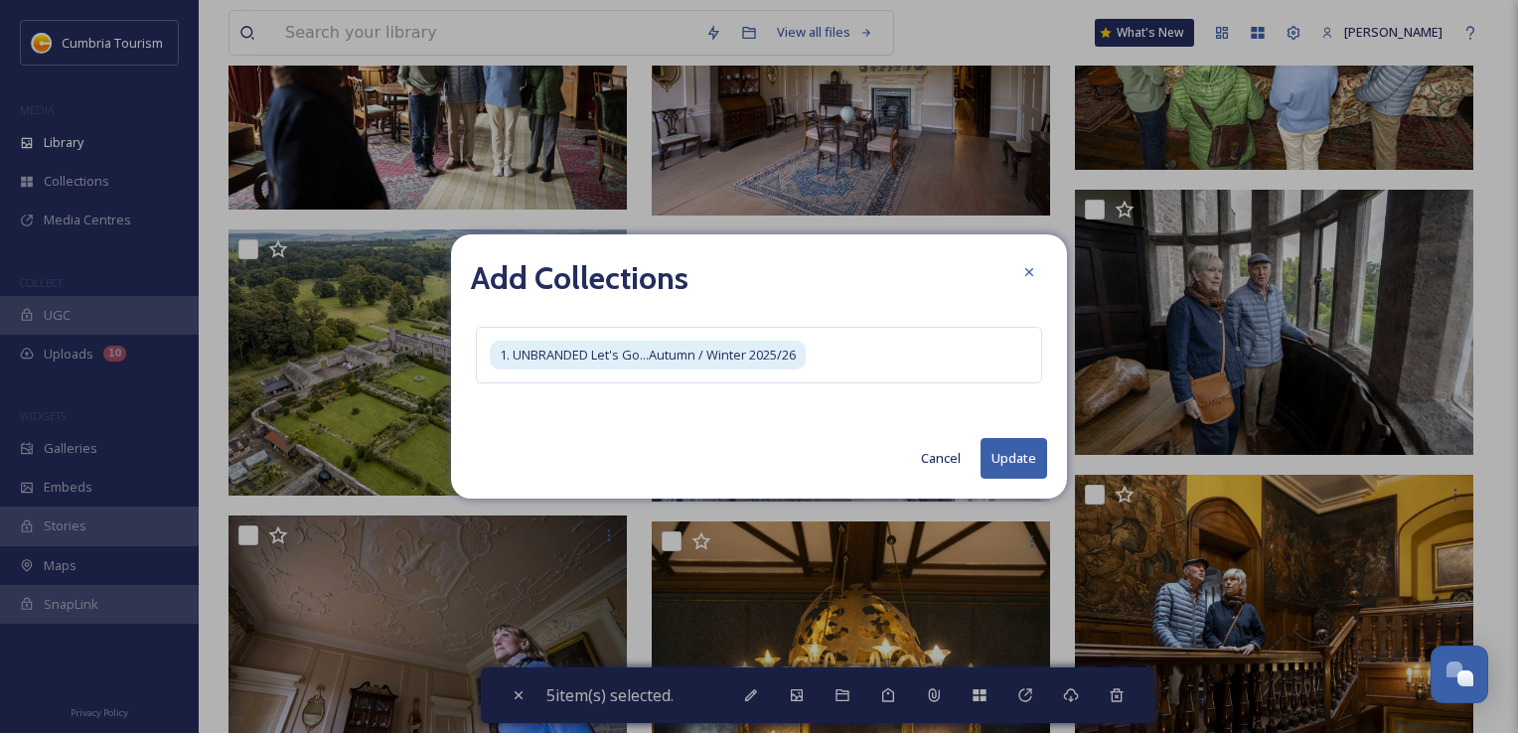
click at [1021, 455] on button "Update" at bounding box center [1014, 458] width 67 height 41
checkbox input "false"
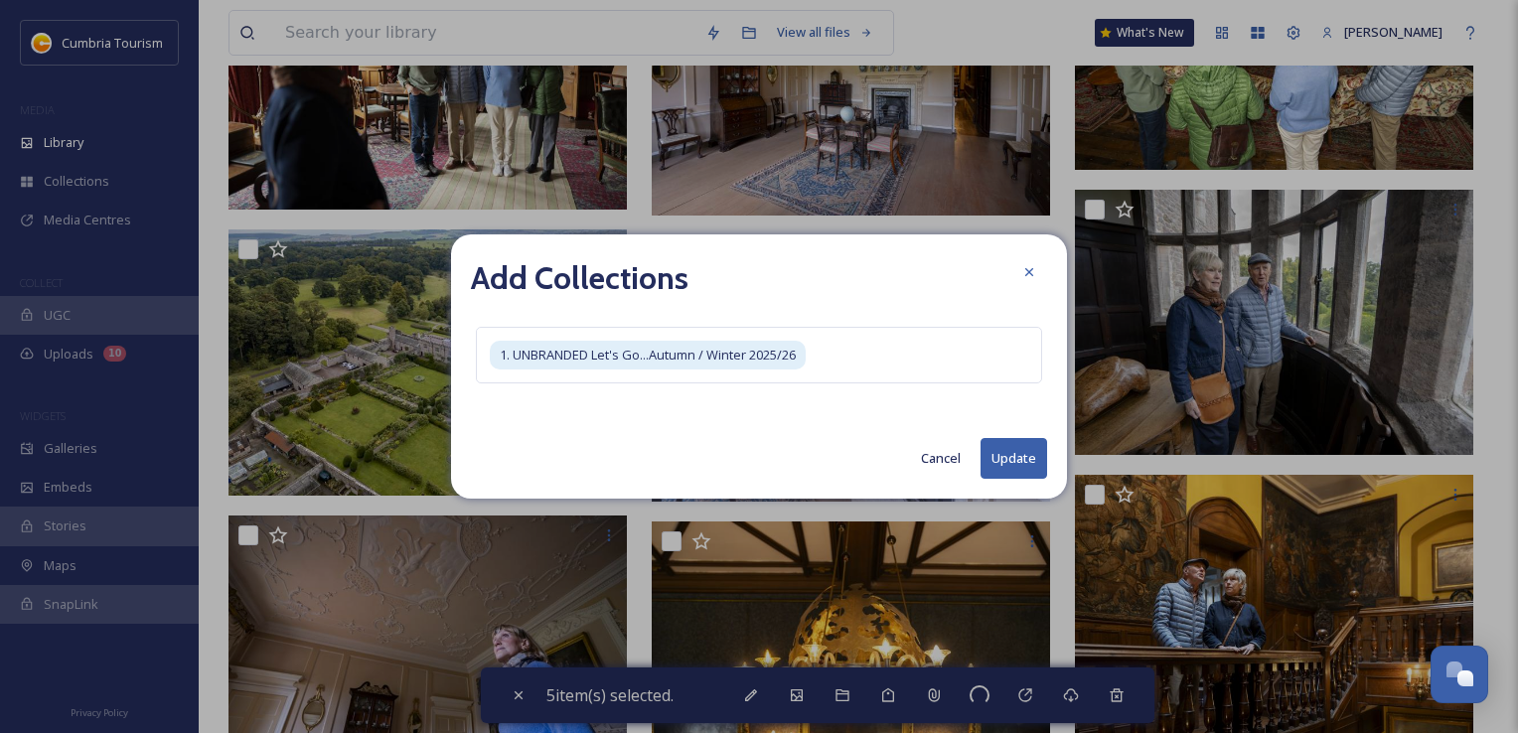
checkbox input "false"
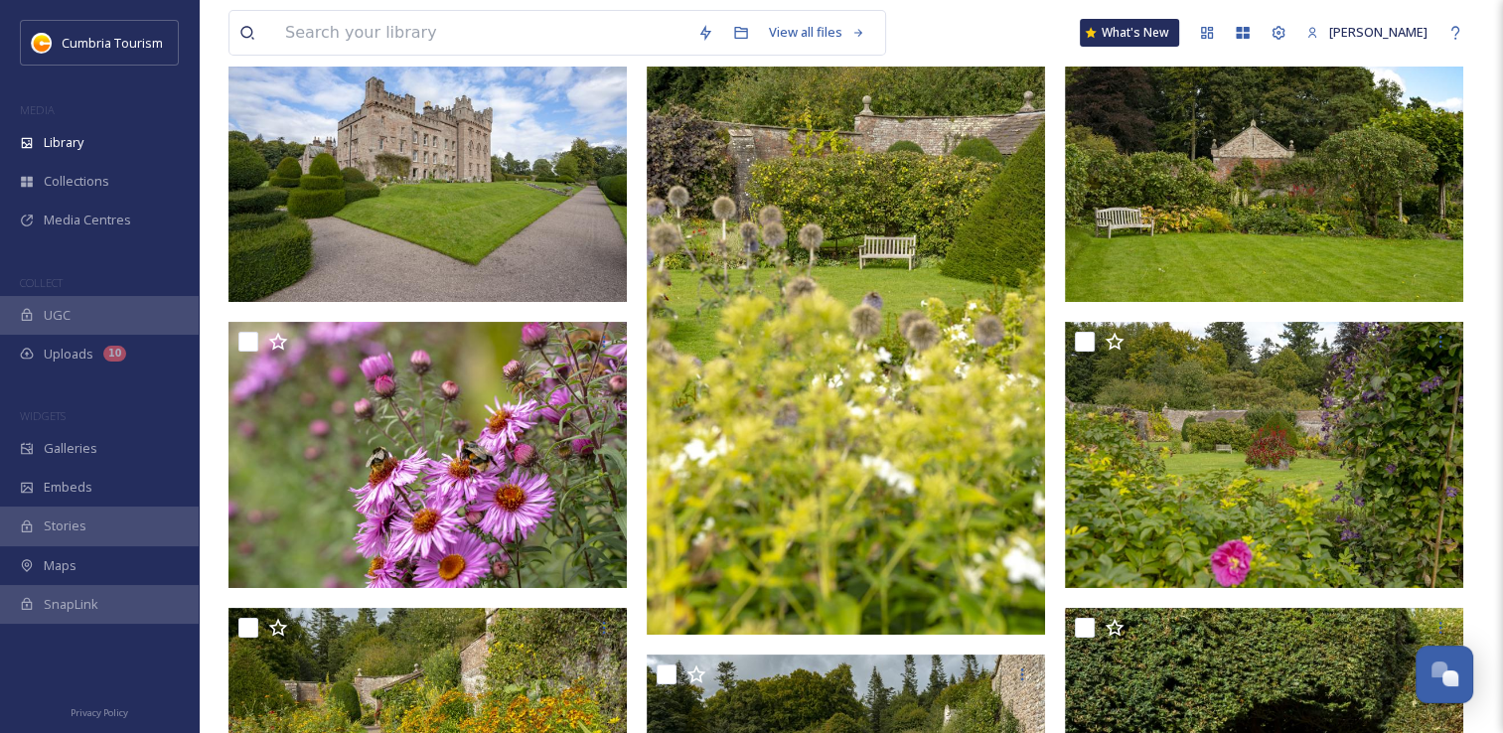
scroll to position [0, 0]
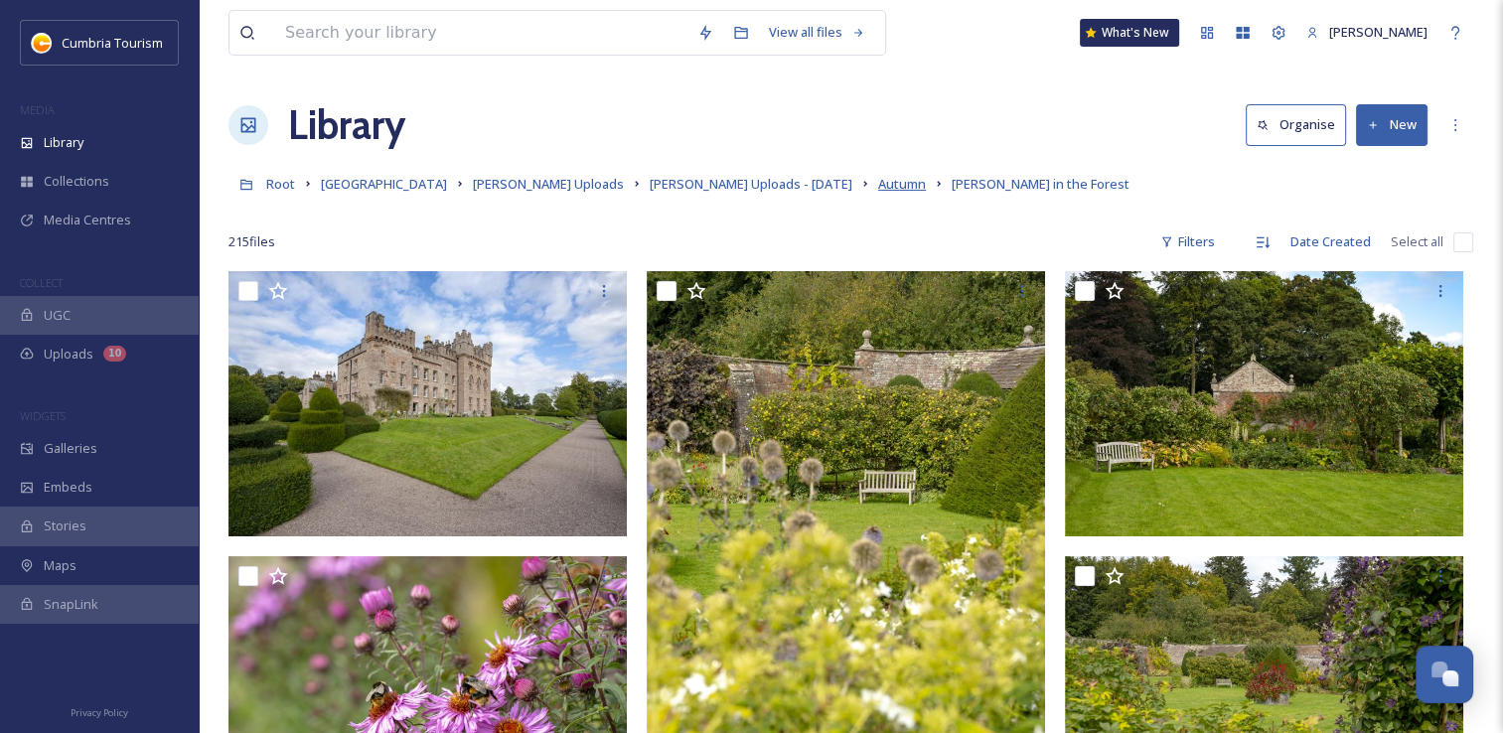
click at [878, 184] on span "Autumn" at bounding box center [902, 184] width 48 height 18
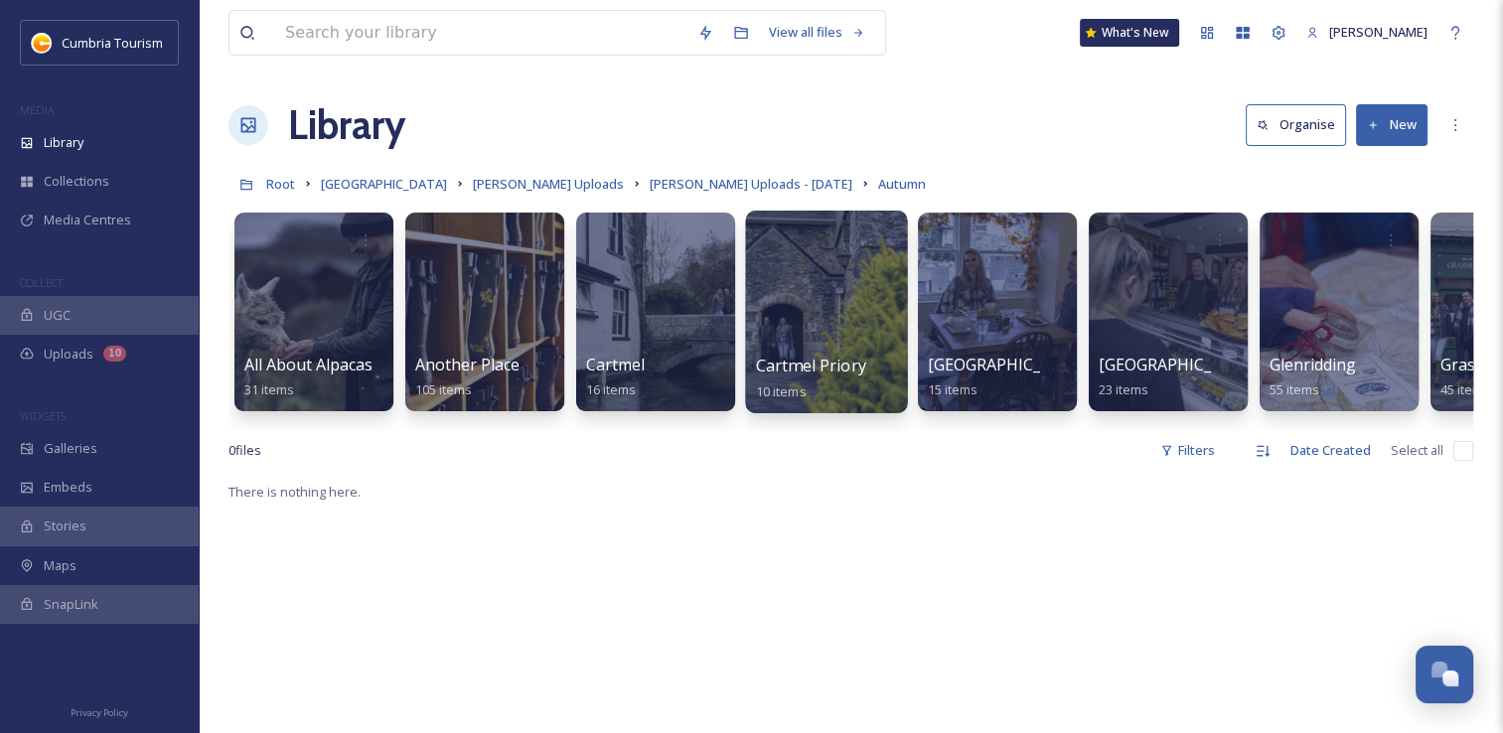
click at [801, 360] on span "Cartmel Priory" at bounding box center [811, 366] width 110 height 22
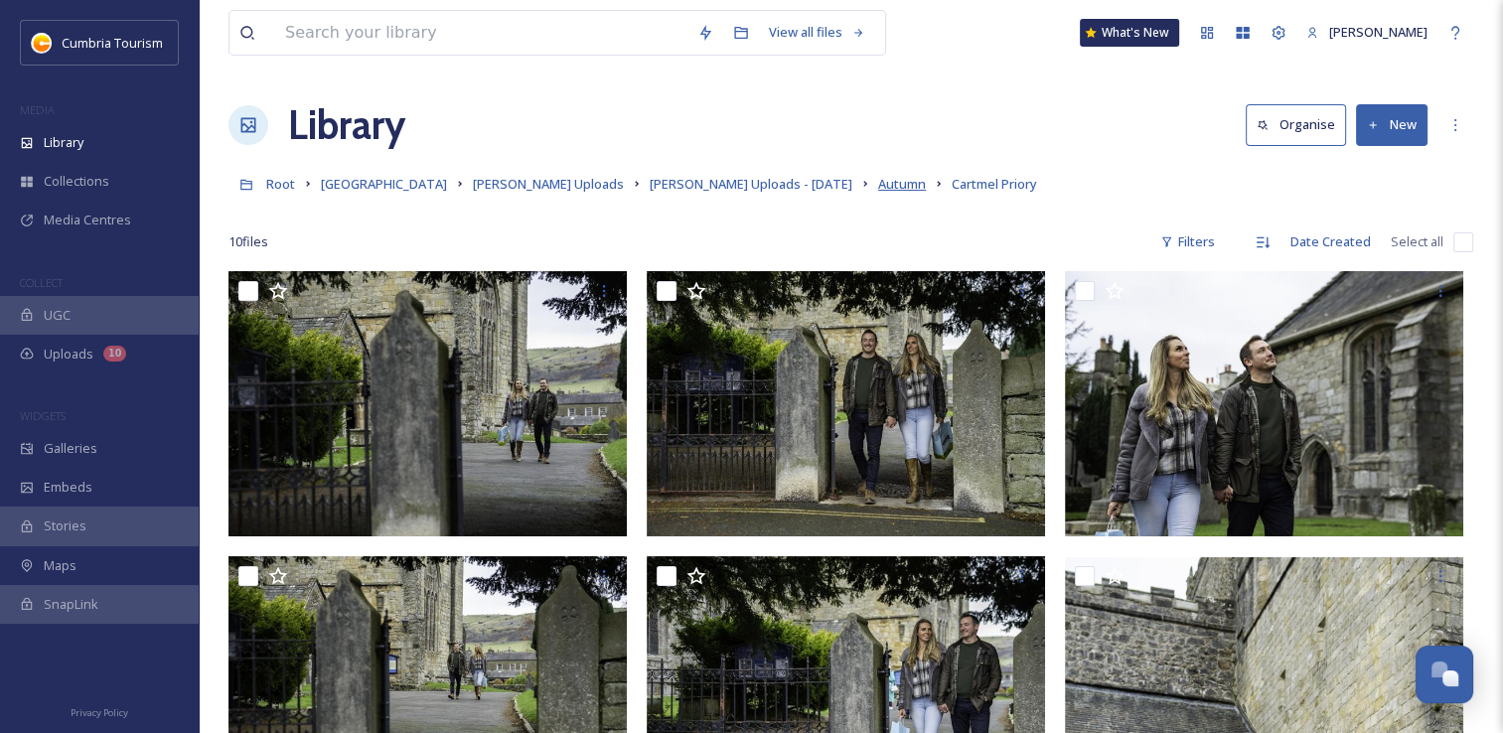
click at [878, 190] on span "Autumn" at bounding box center [902, 184] width 48 height 18
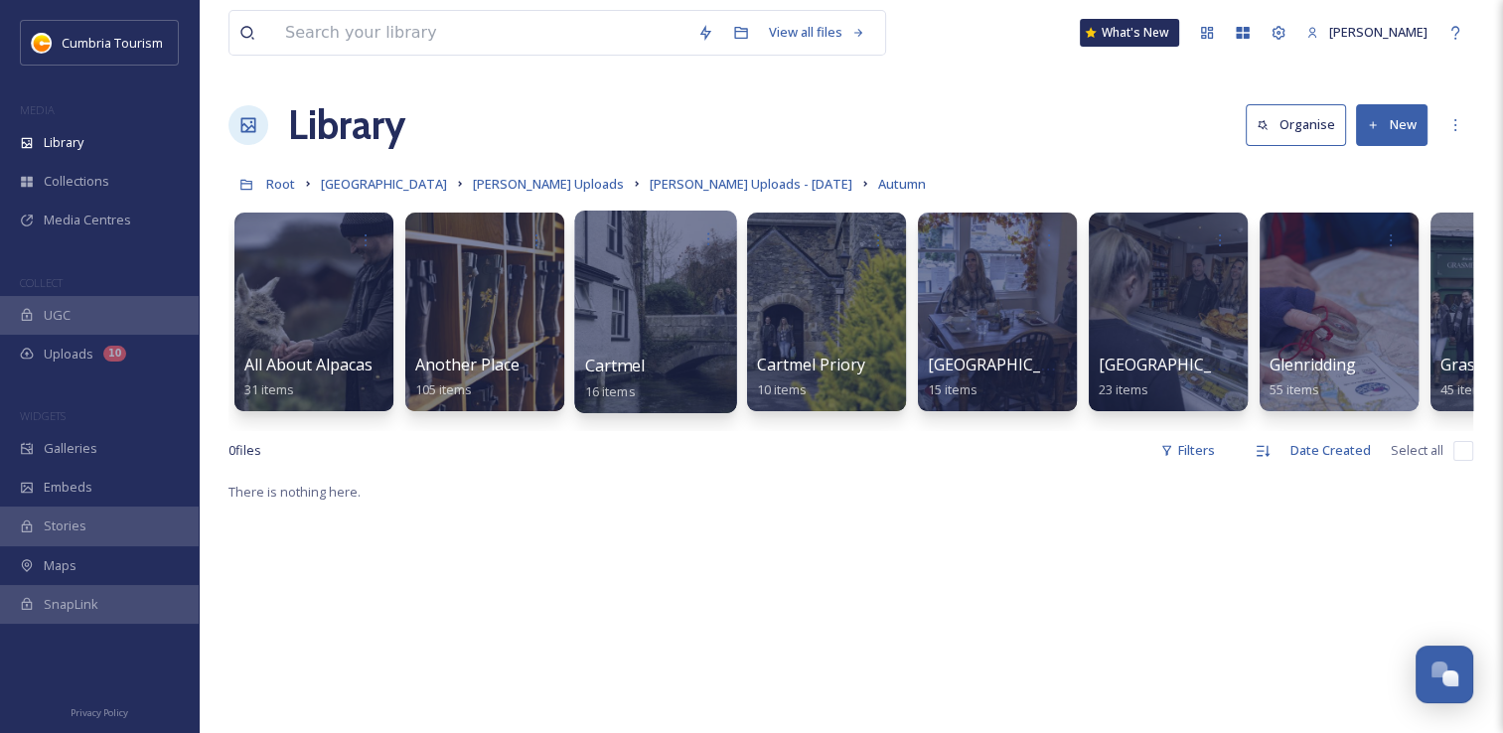
click at [699, 341] on div at bounding box center [655, 312] width 162 height 203
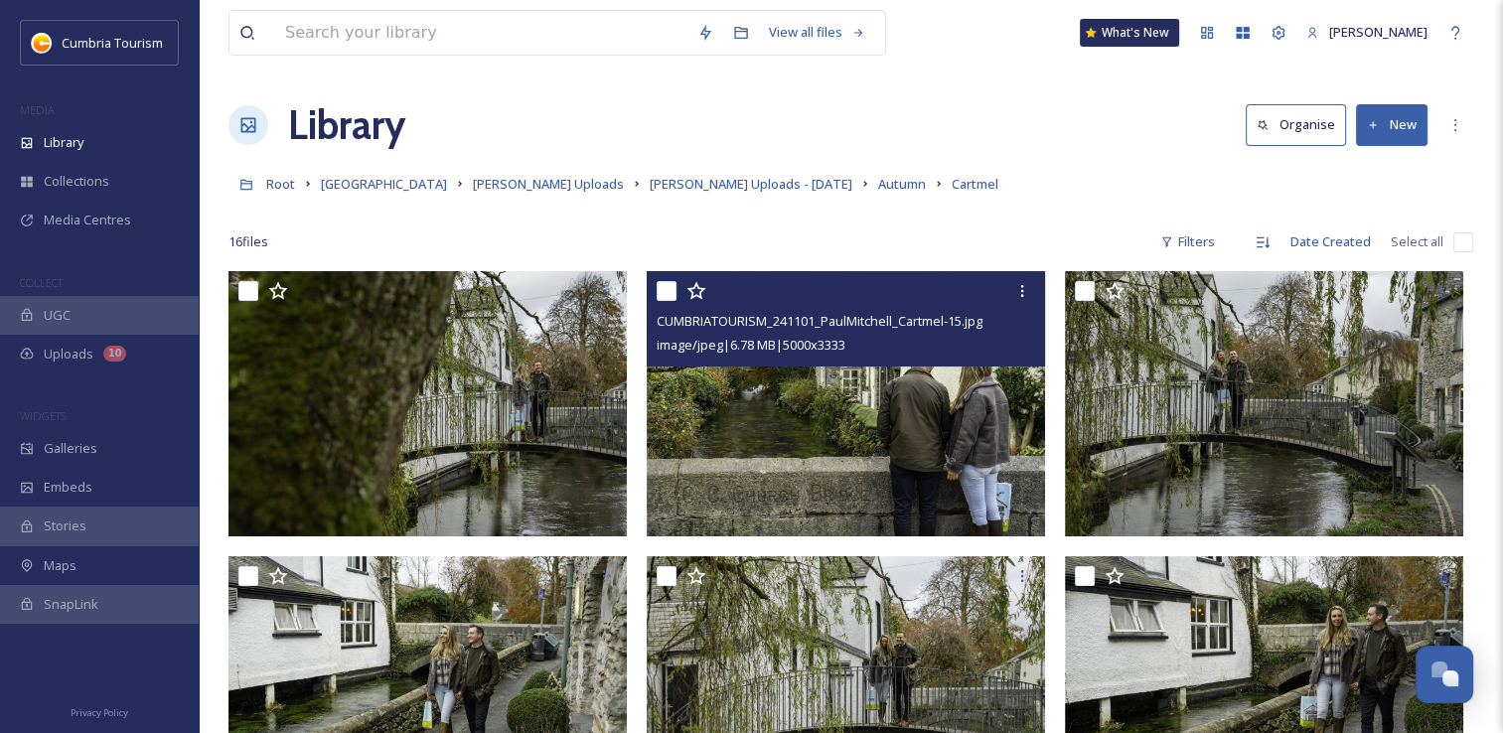
drag, startPoint x: 669, startPoint y: 298, endPoint x: 637, endPoint y: 319, distance: 38.0
click at [669, 297] on input "checkbox" at bounding box center [667, 291] width 20 height 20
checkbox input "true"
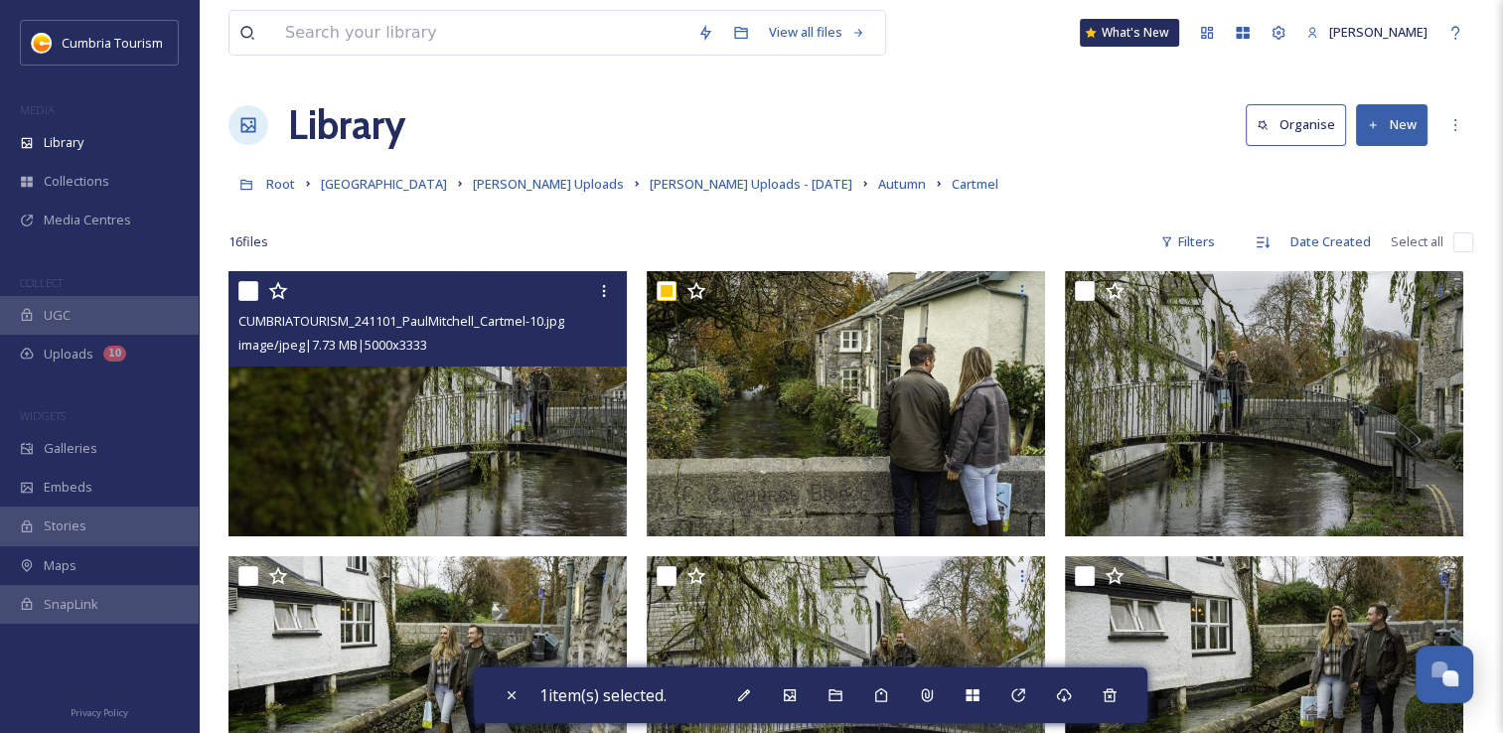
click at [246, 292] on input "checkbox" at bounding box center [248, 291] width 20 height 20
checkbox input "true"
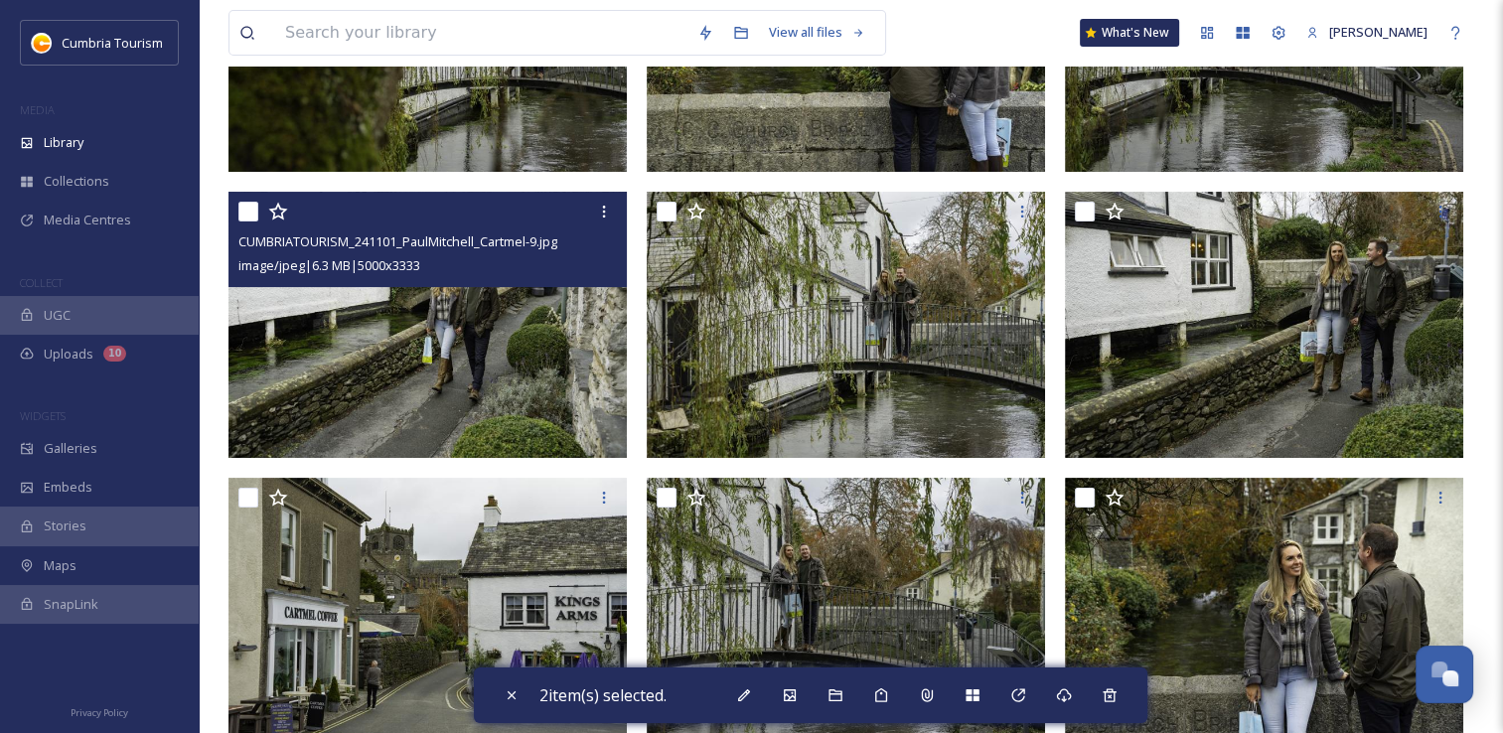
scroll to position [497, 0]
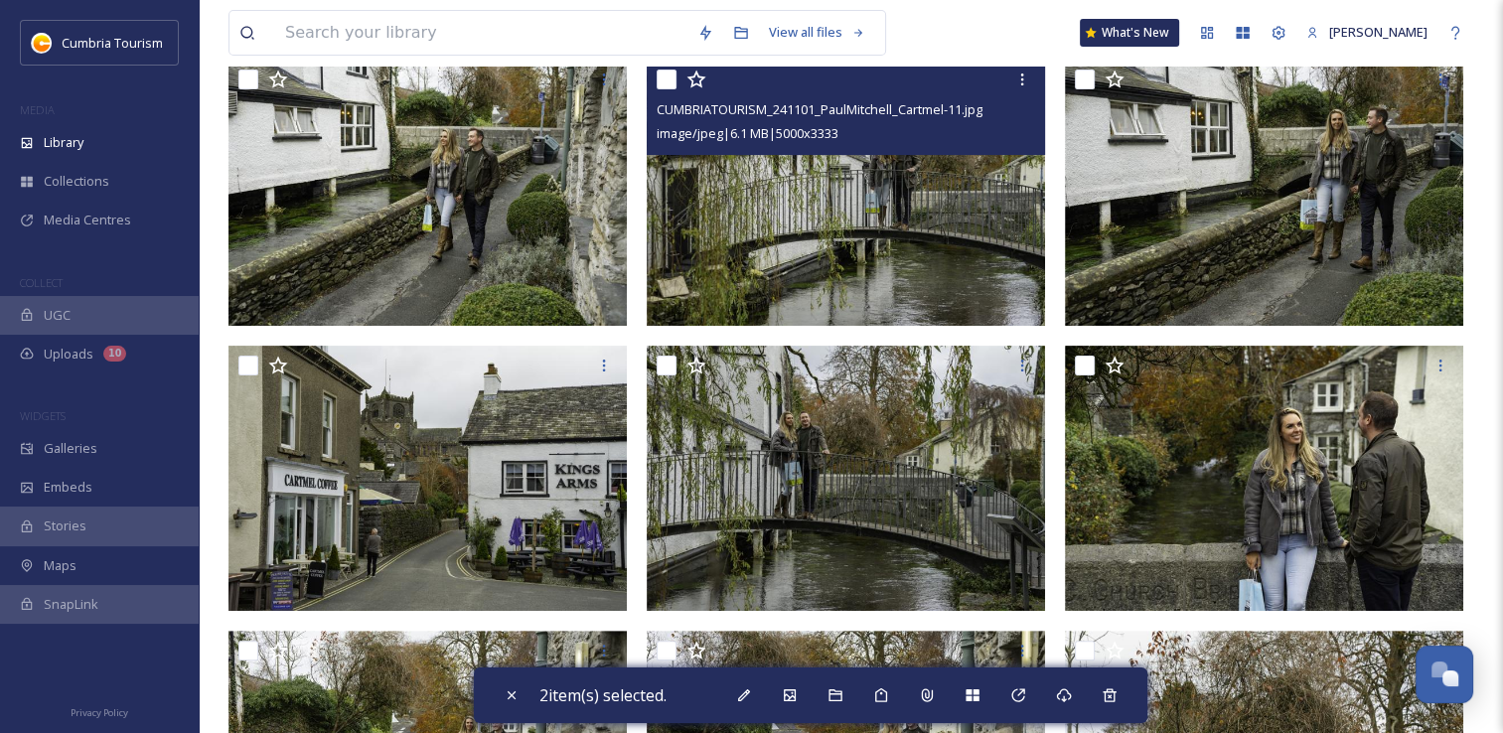
click at [664, 89] on div at bounding box center [849, 80] width 384 height 36
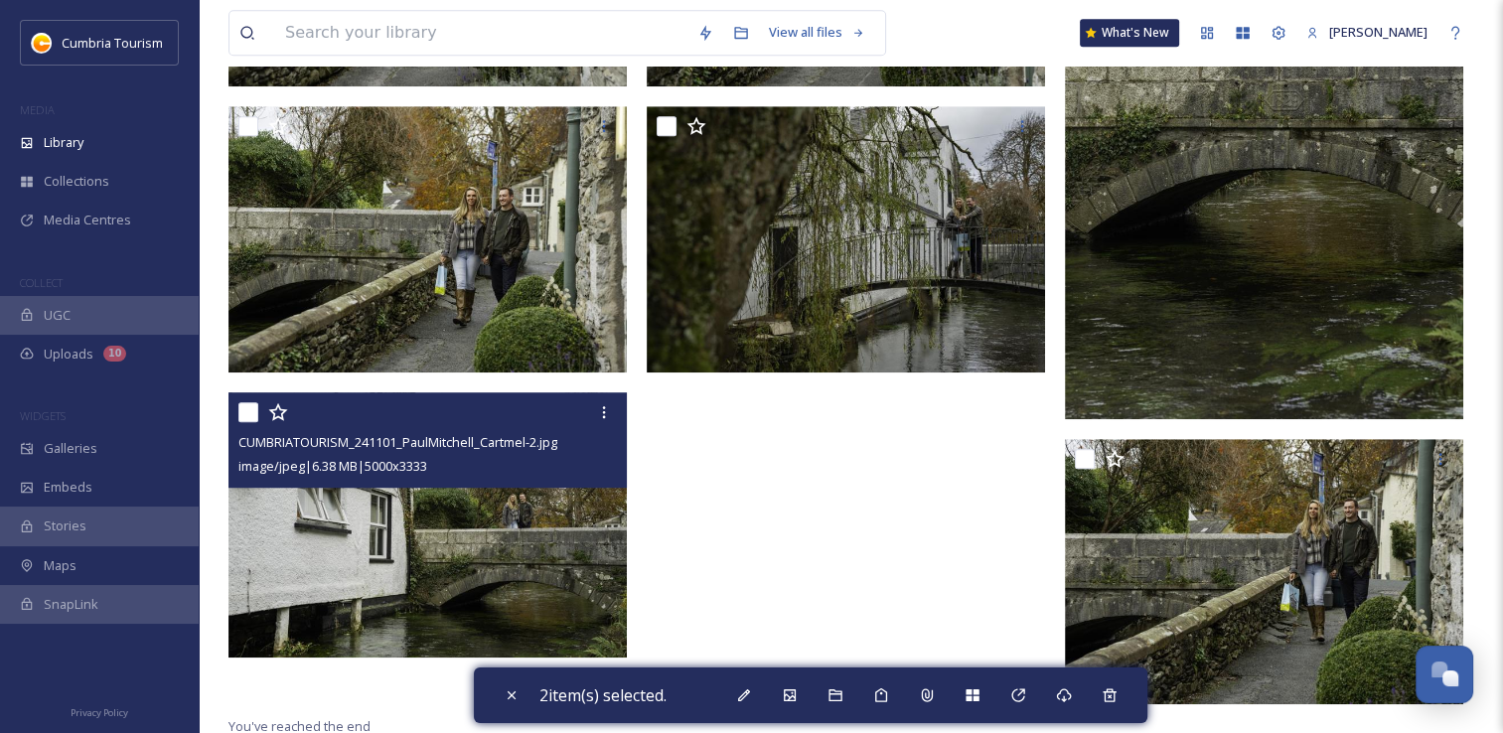
scroll to position [1311, 0]
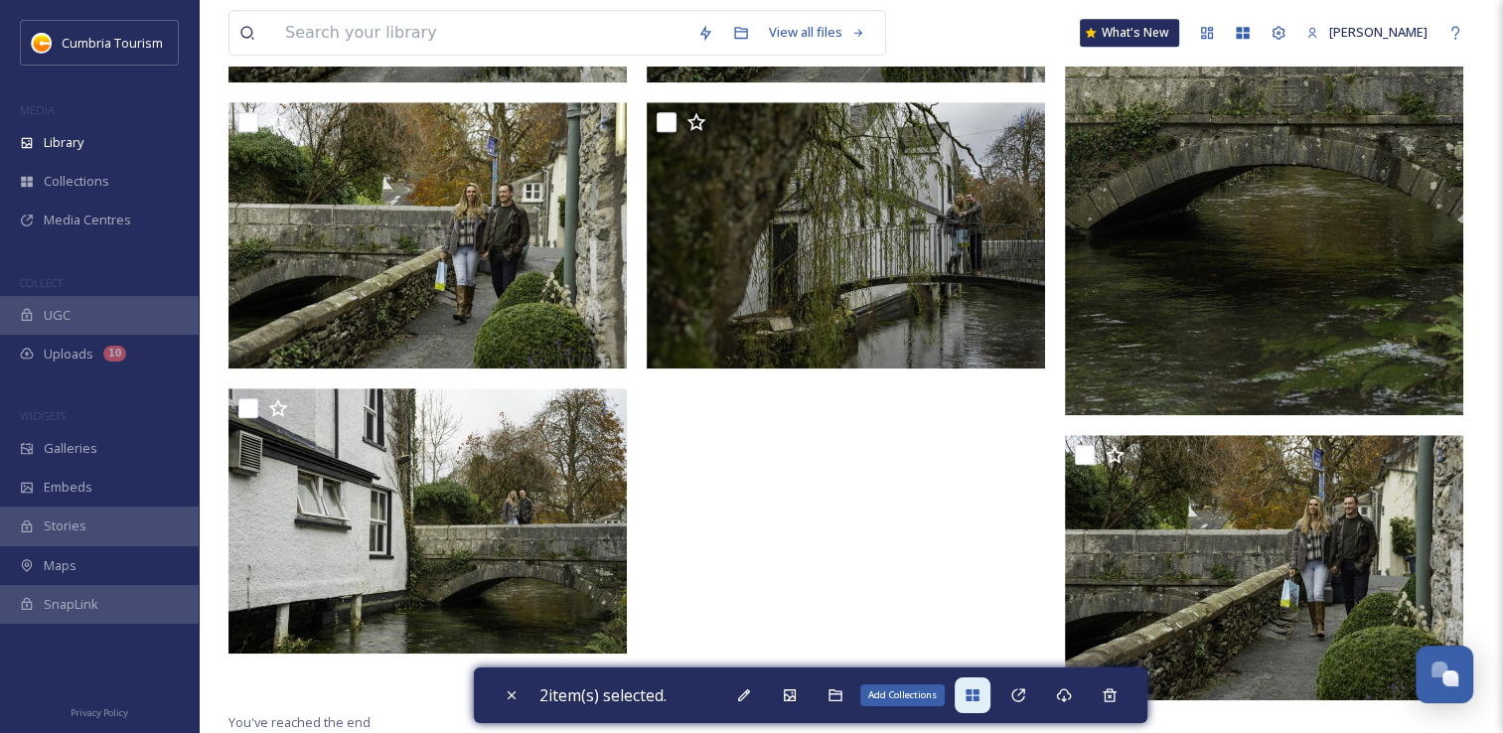
click at [979, 691] on icon at bounding box center [972, 696] width 13 height 12
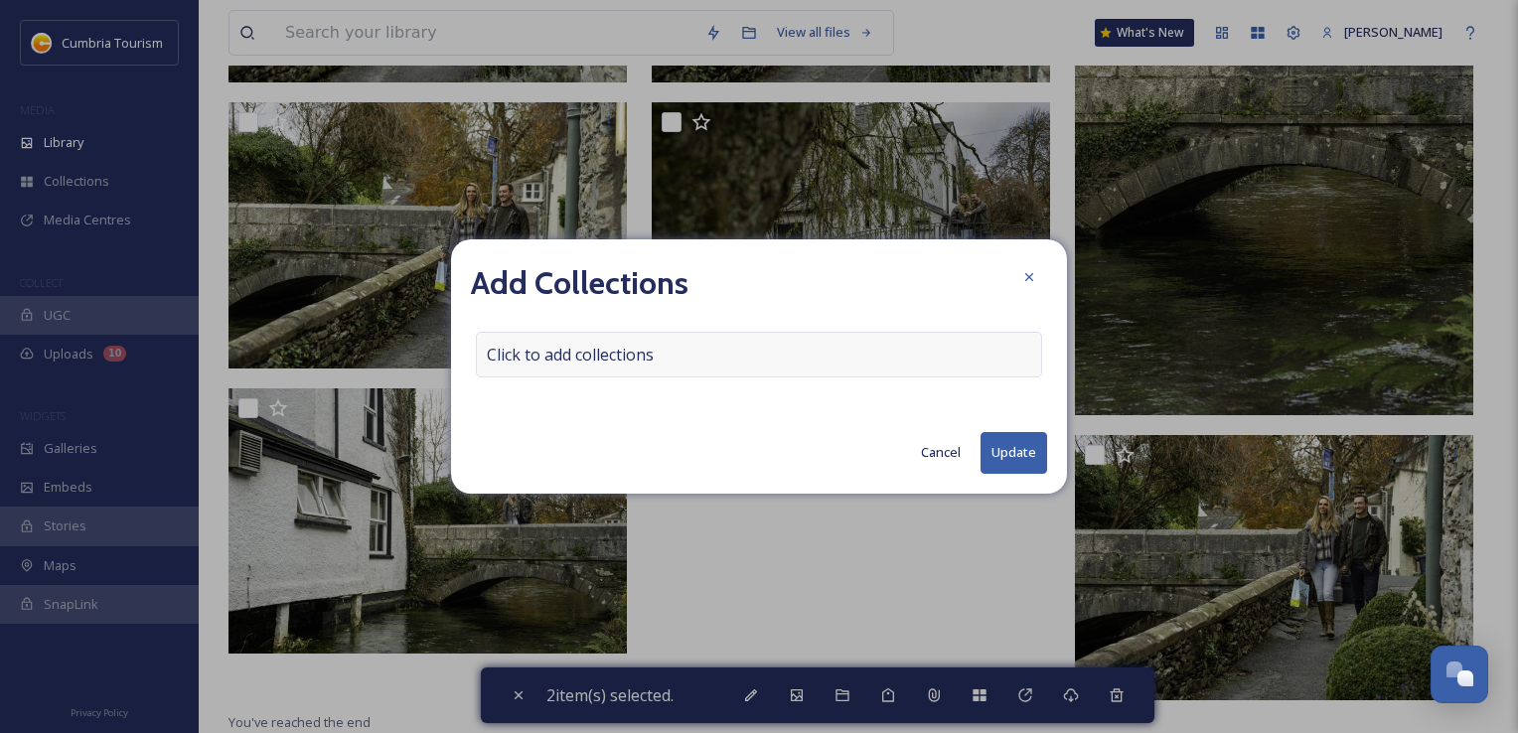
click at [568, 356] on span "Click to add collections" at bounding box center [570, 355] width 167 height 24
click at [556, 352] on input at bounding box center [586, 355] width 219 height 44
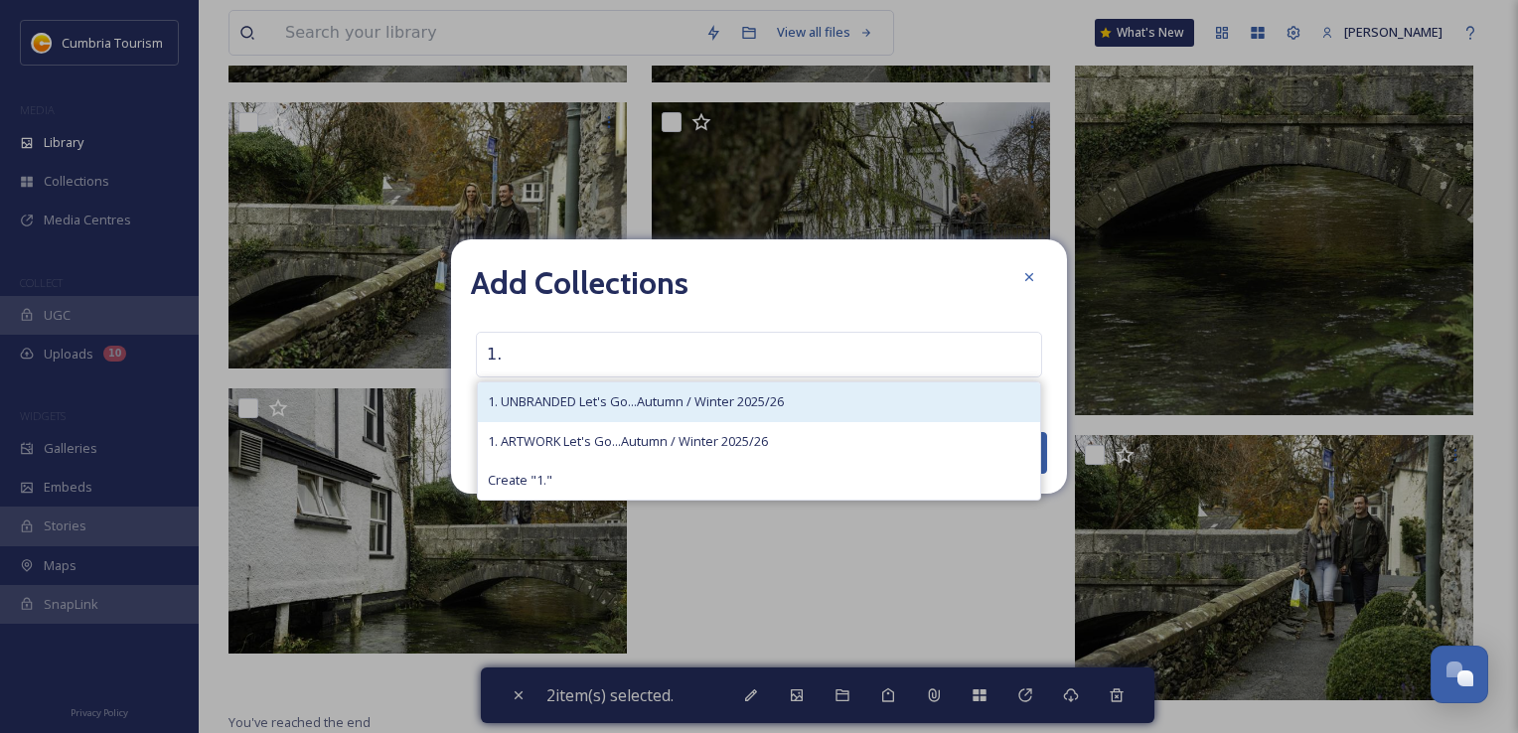
type input "1."
click at [625, 403] on span "1. UNBRANDED Let's Go...Autumn / Winter 2025/26" at bounding box center [636, 401] width 296 height 19
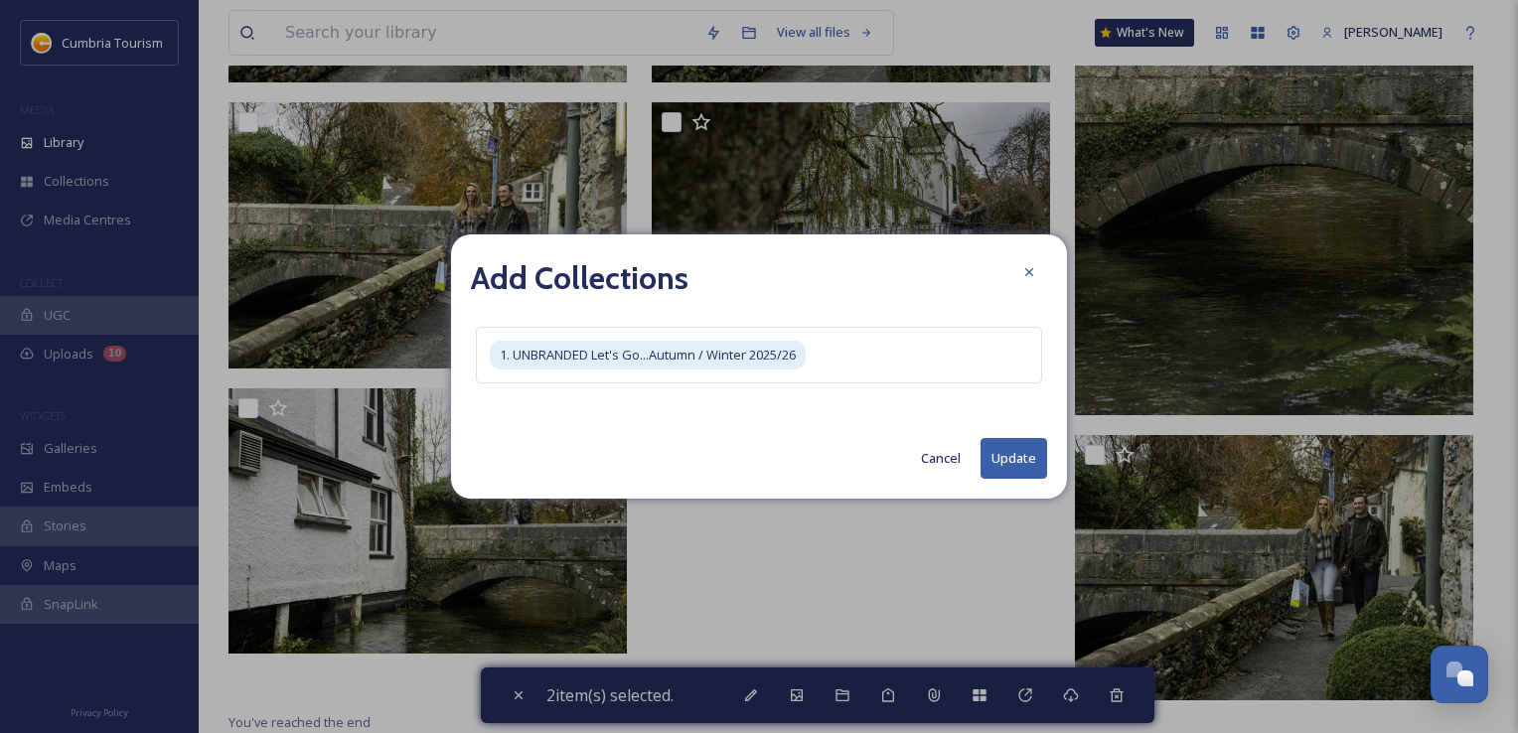
click at [990, 462] on button "Update" at bounding box center [1014, 458] width 67 height 41
checkbox input "false"
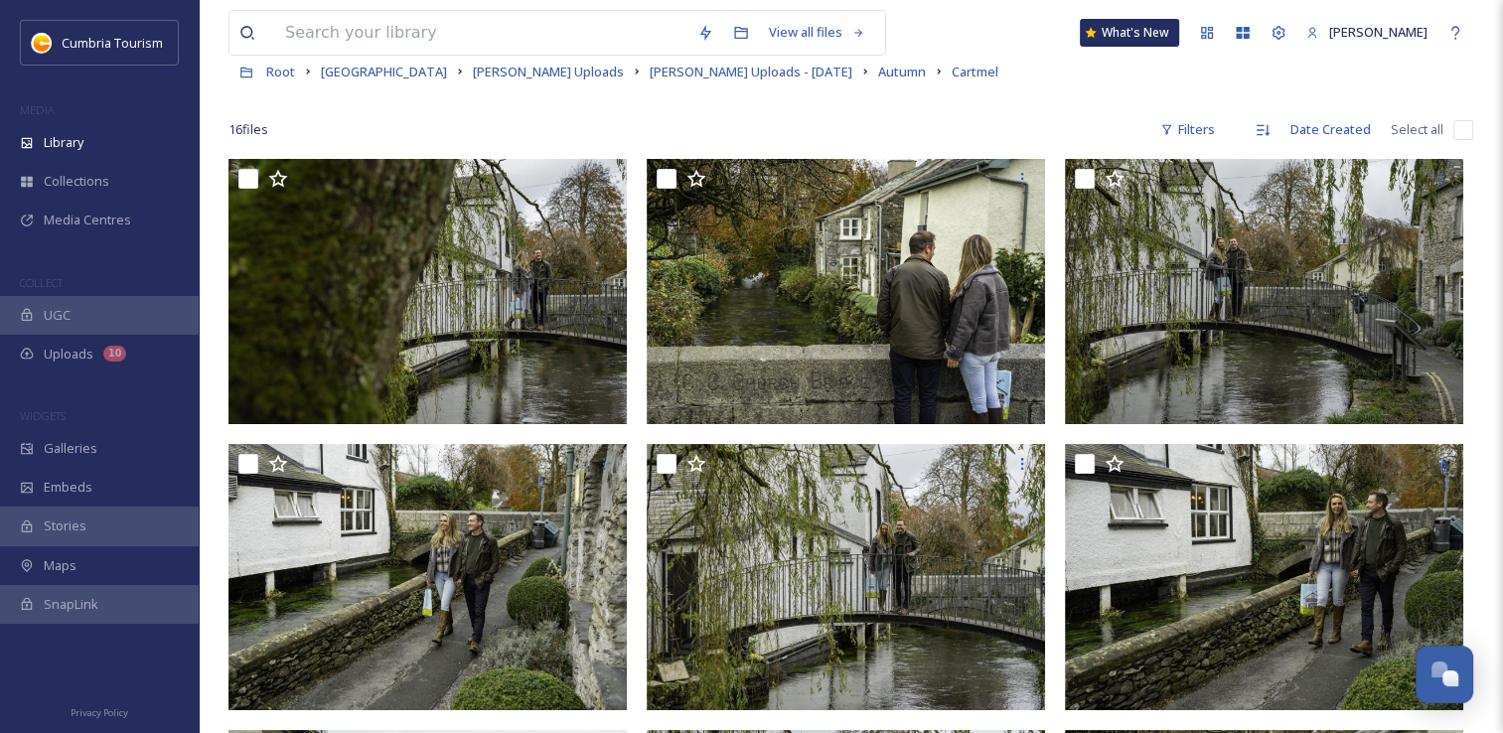
scroll to position [0, 0]
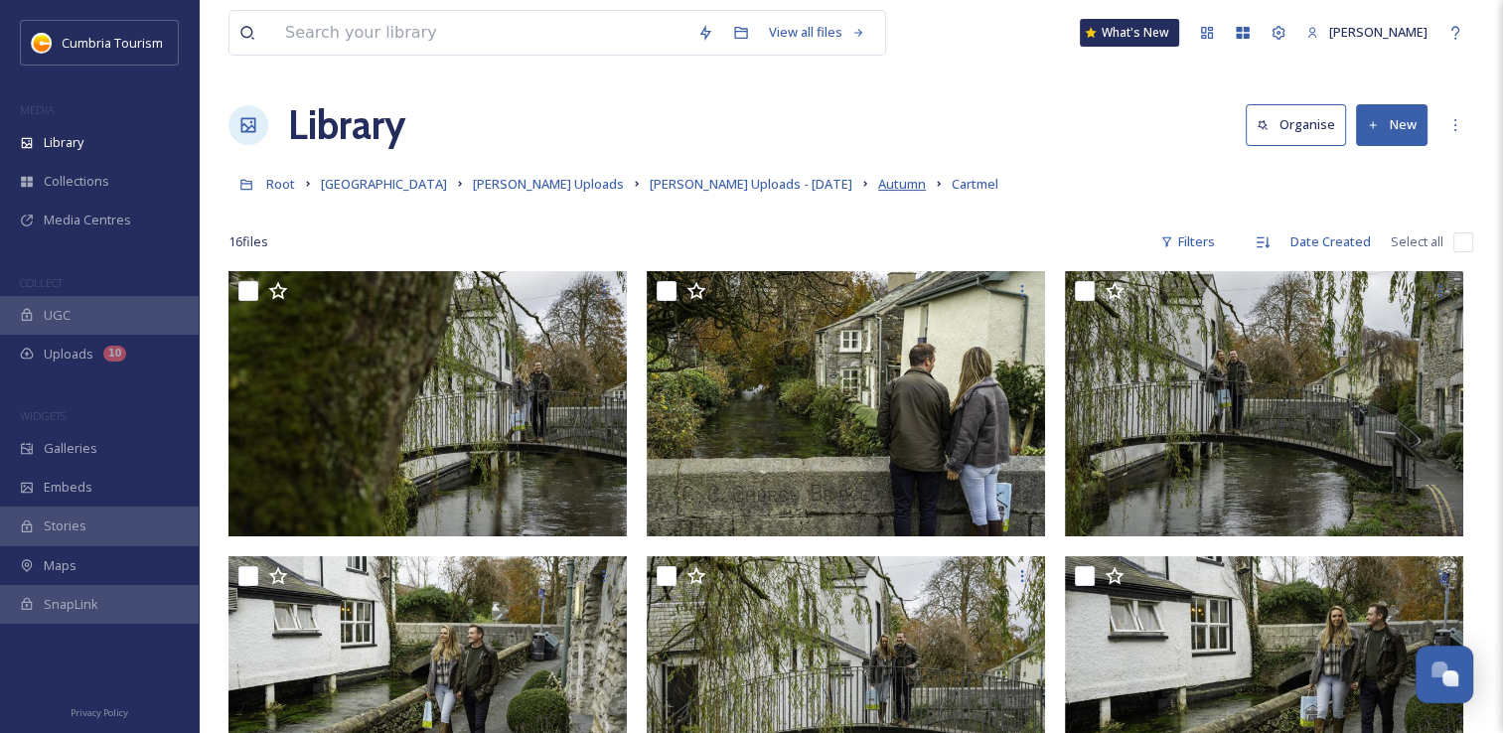
click at [878, 186] on span "Autumn" at bounding box center [902, 184] width 48 height 18
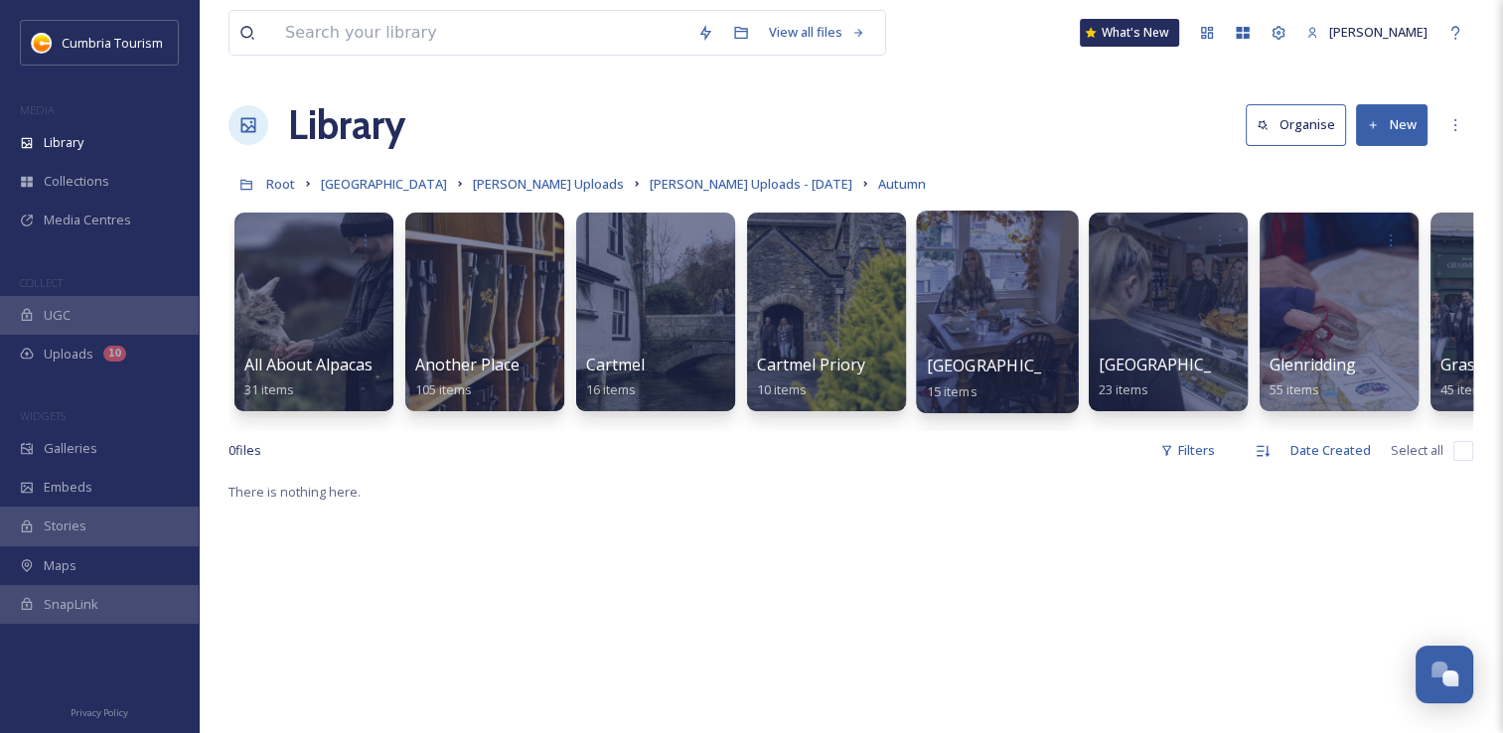
click at [972, 309] on div at bounding box center [997, 312] width 162 height 203
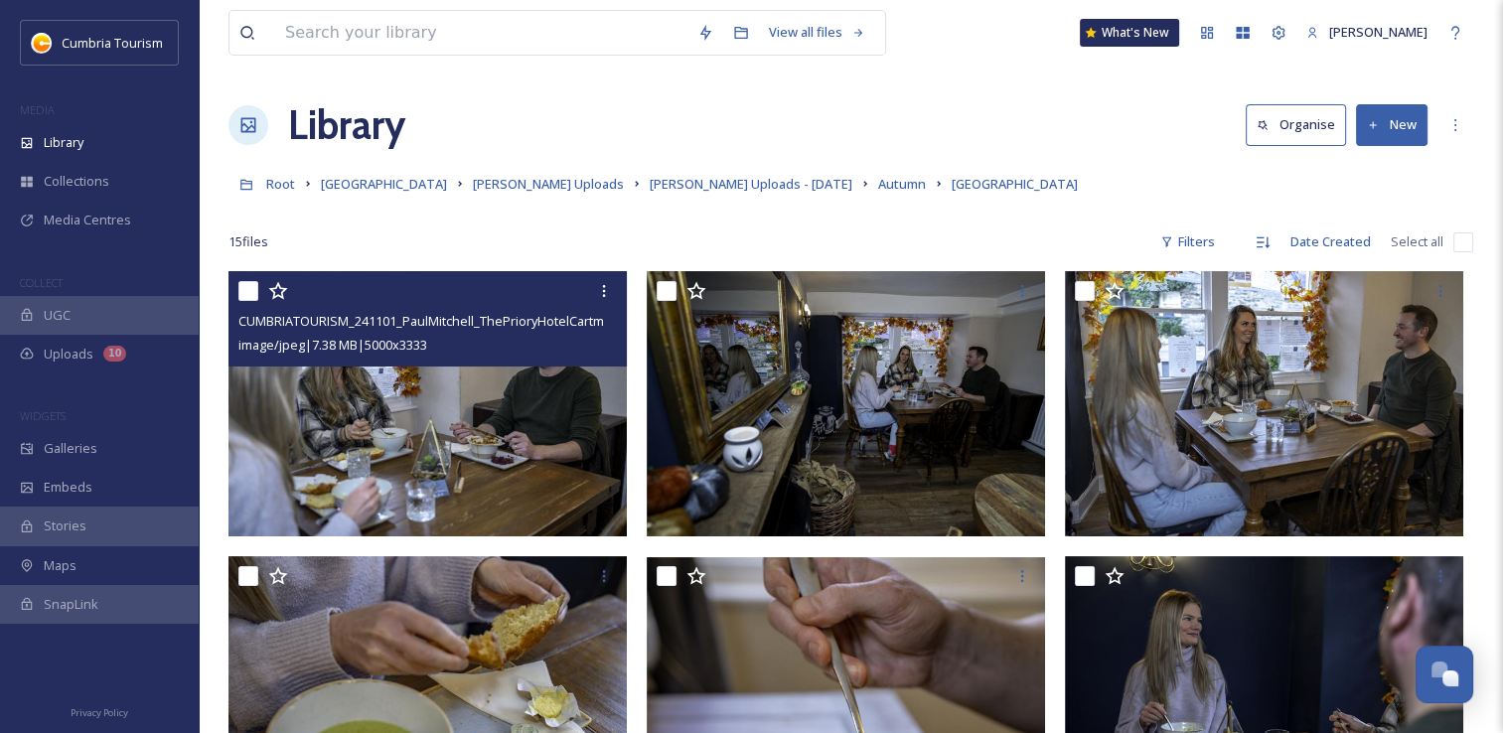
click at [251, 290] on input "checkbox" at bounding box center [248, 291] width 20 height 20
checkbox input "true"
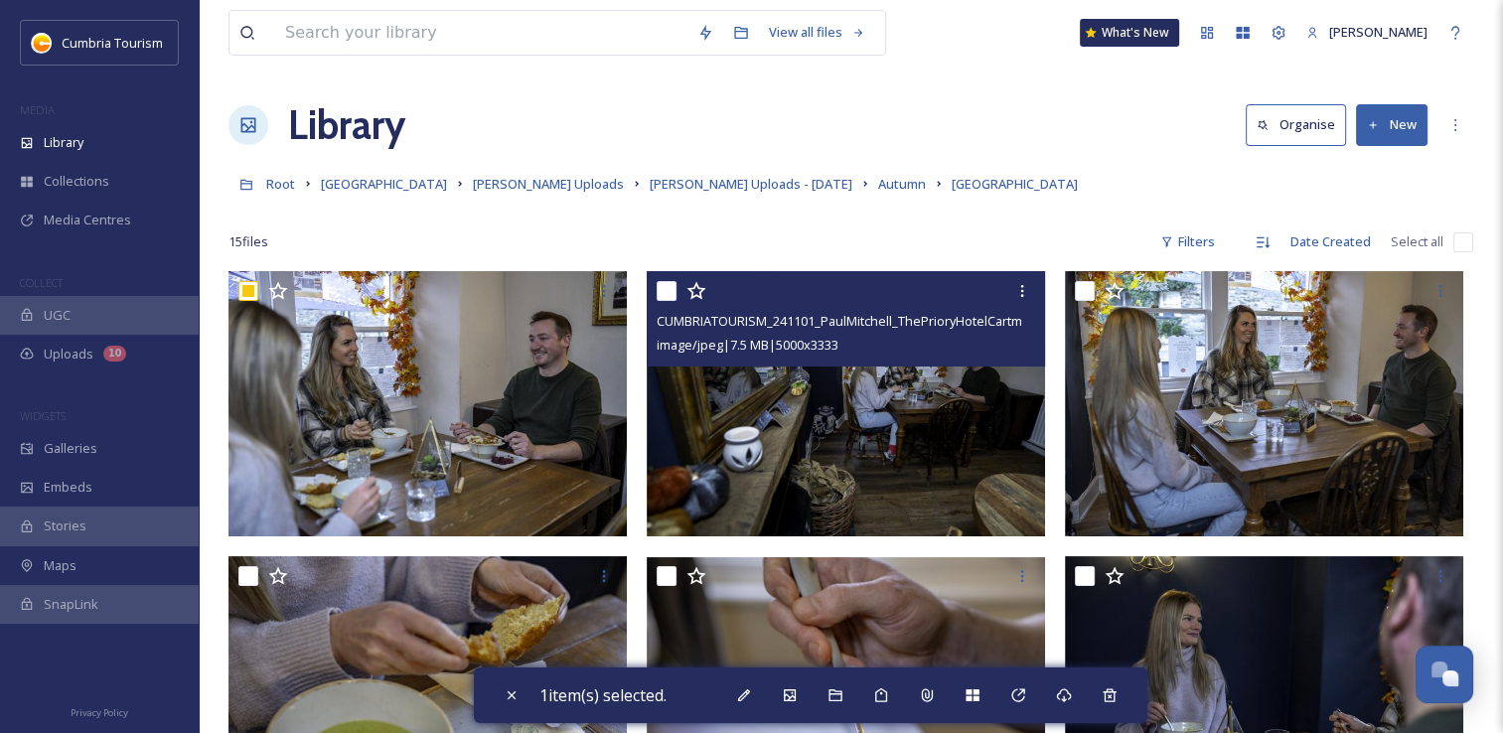
click at [670, 294] on input "checkbox" at bounding box center [667, 291] width 20 height 20
checkbox input "true"
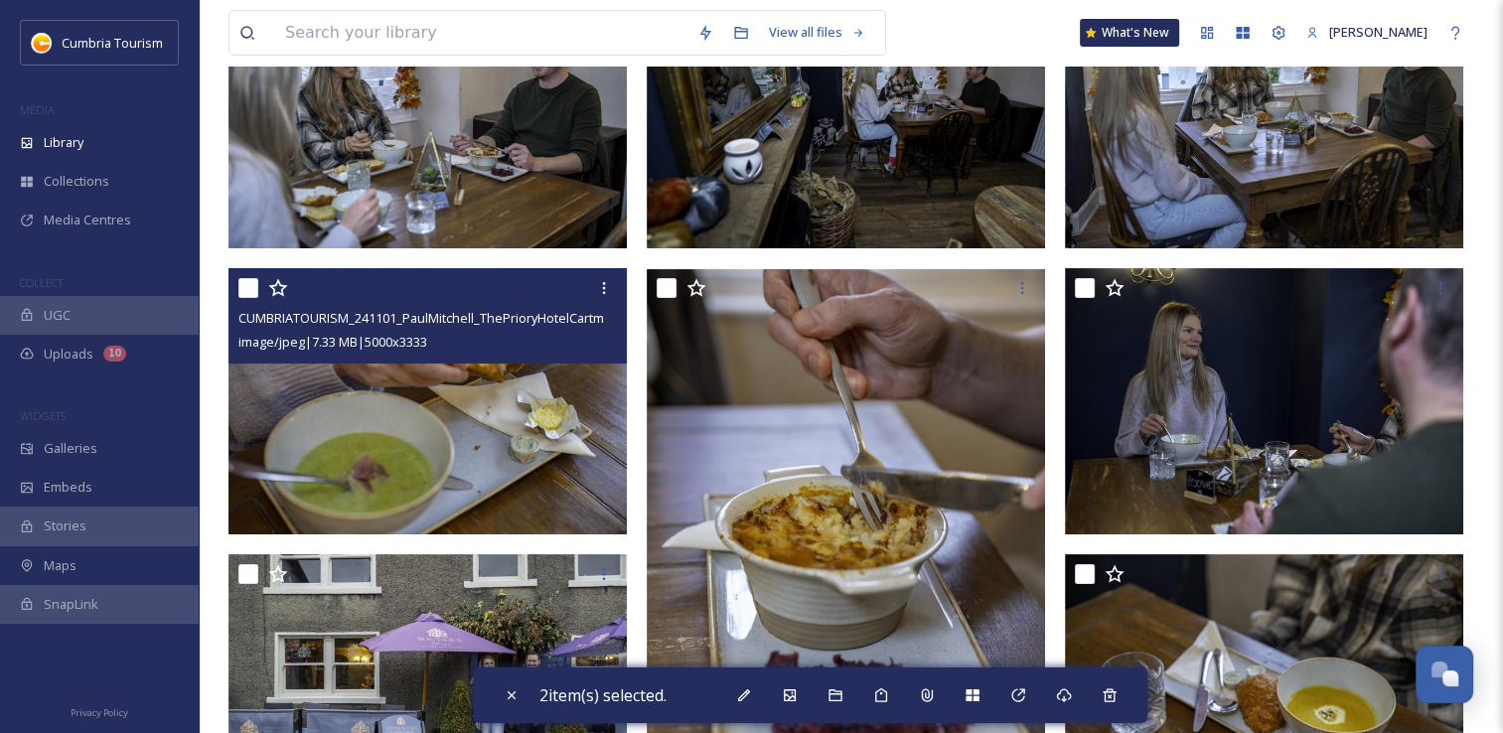
scroll to position [298, 0]
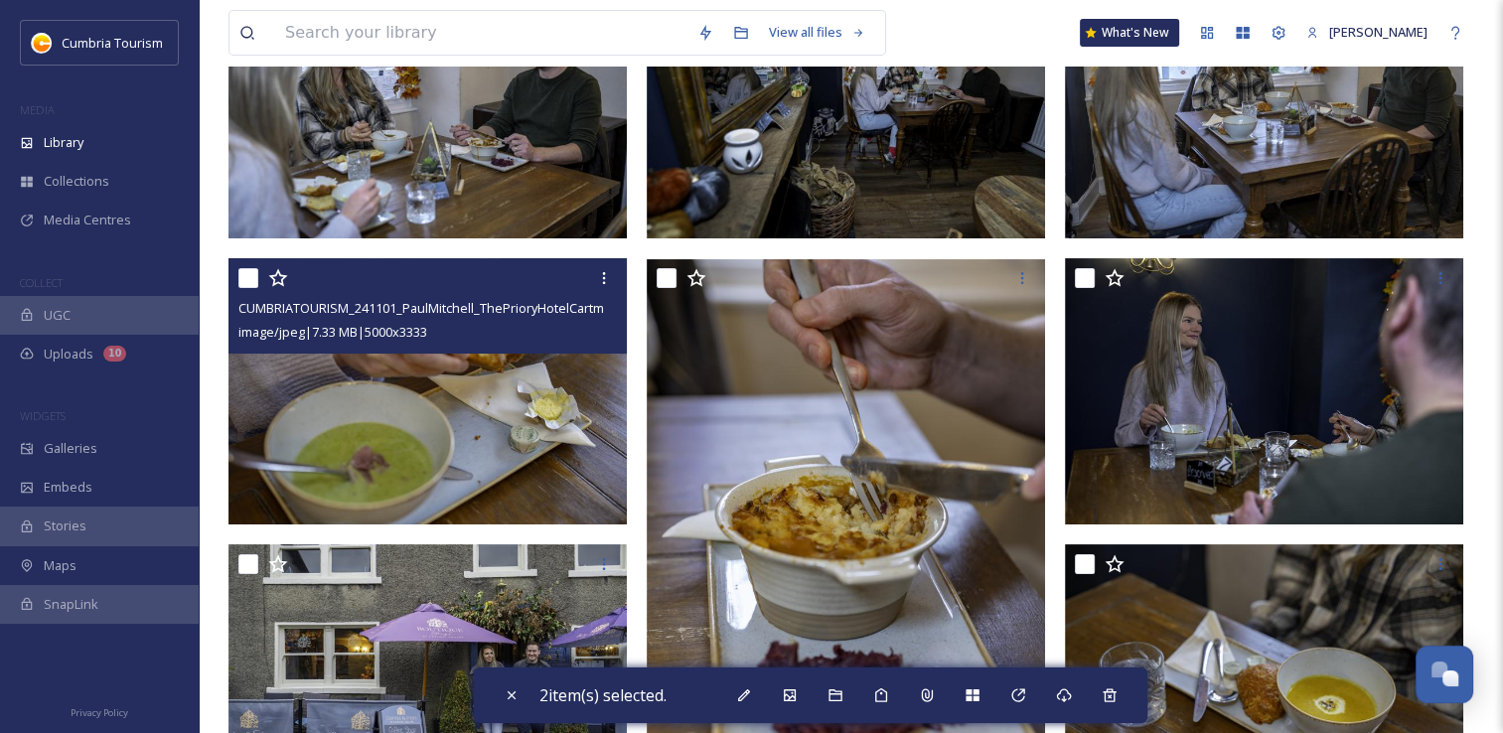
click at [254, 279] on input "checkbox" at bounding box center [248, 278] width 20 height 20
checkbox input "true"
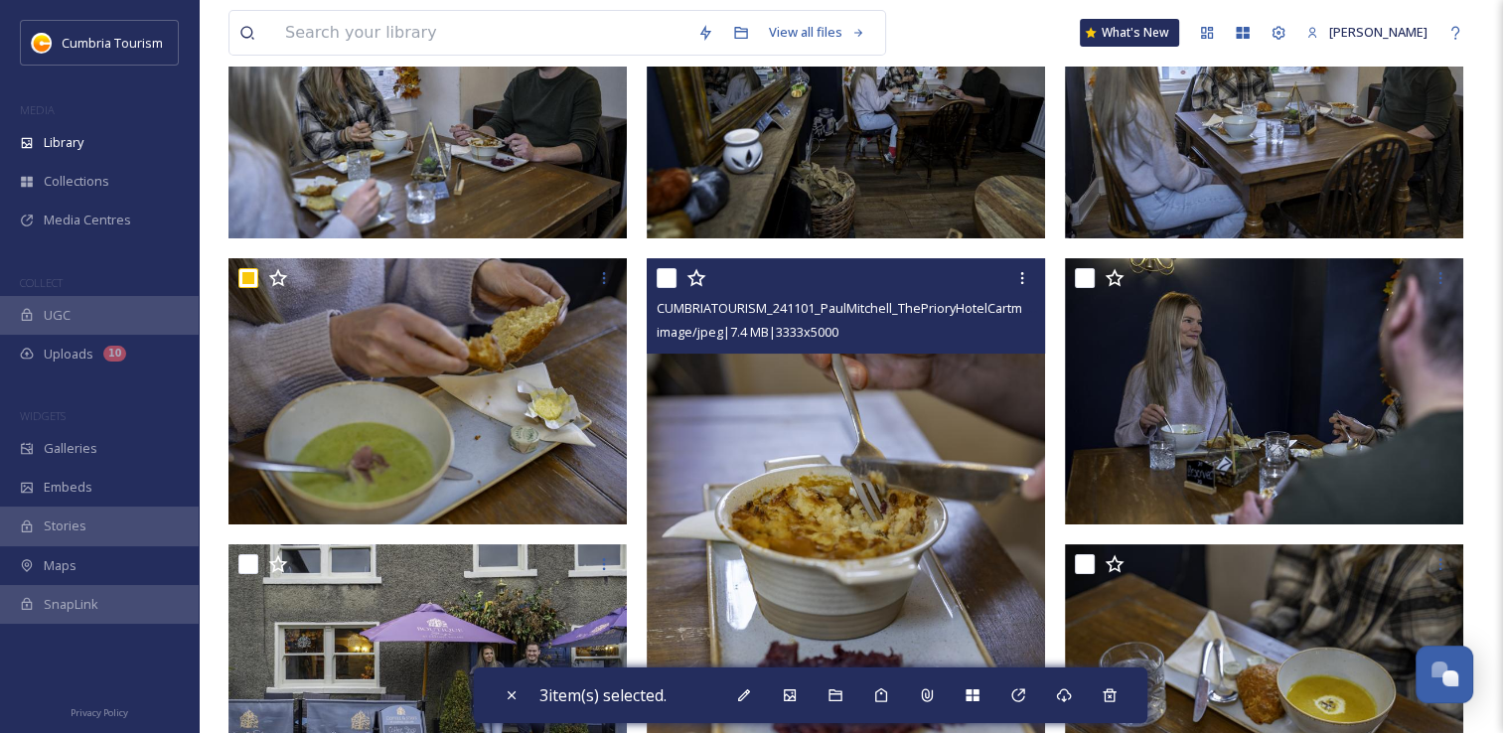
click at [671, 277] on input "checkbox" at bounding box center [667, 278] width 20 height 20
checkbox input "true"
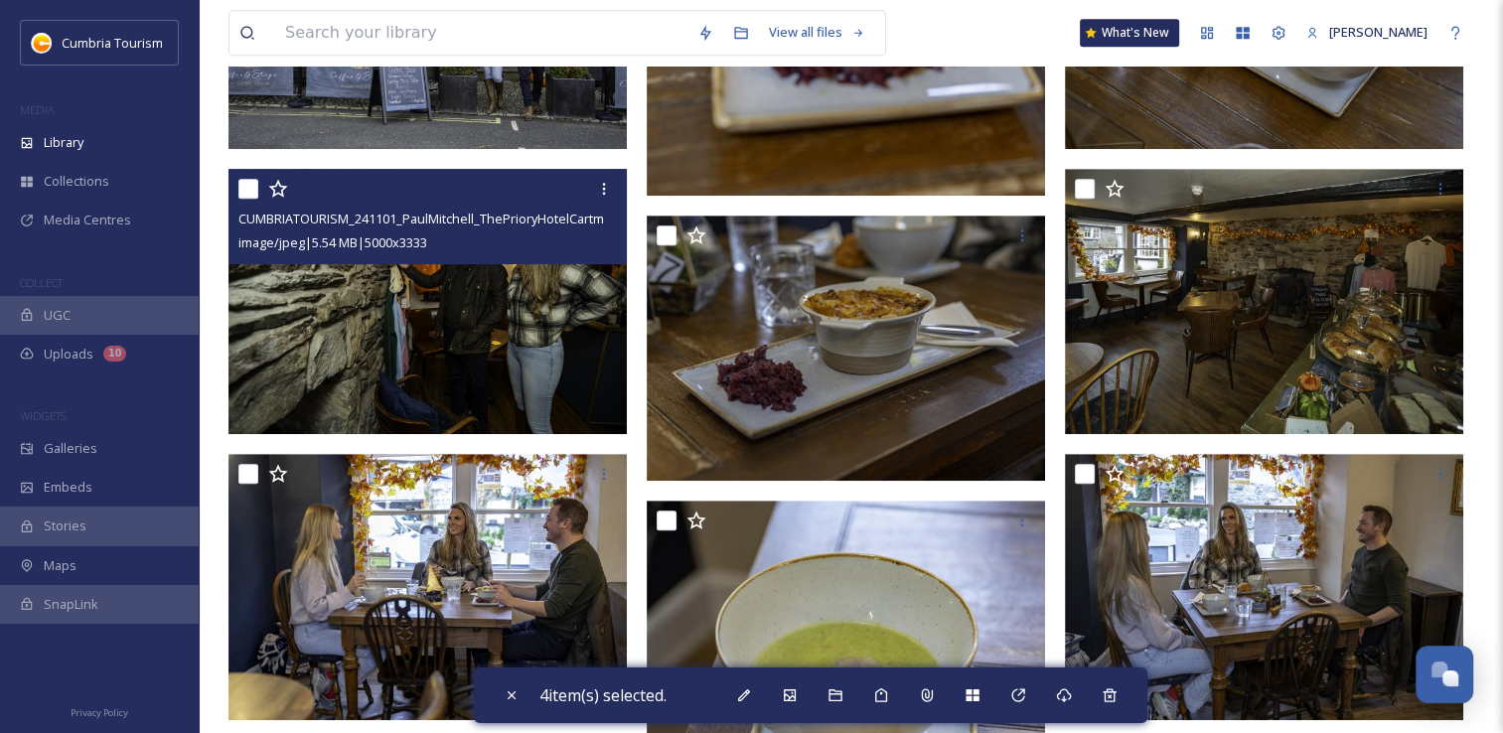
scroll to position [994, 0]
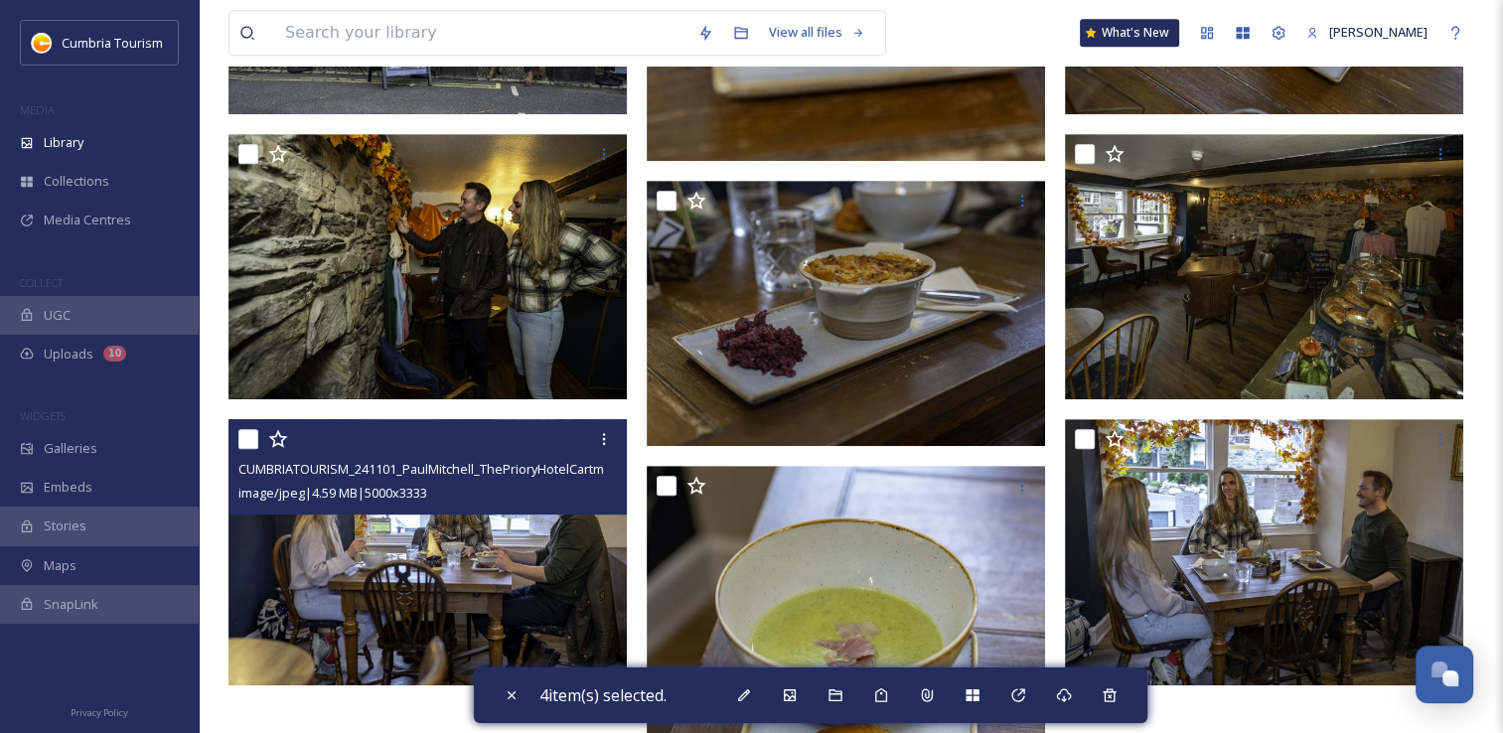
click at [254, 443] on input "checkbox" at bounding box center [248, 439] width 20 height 20
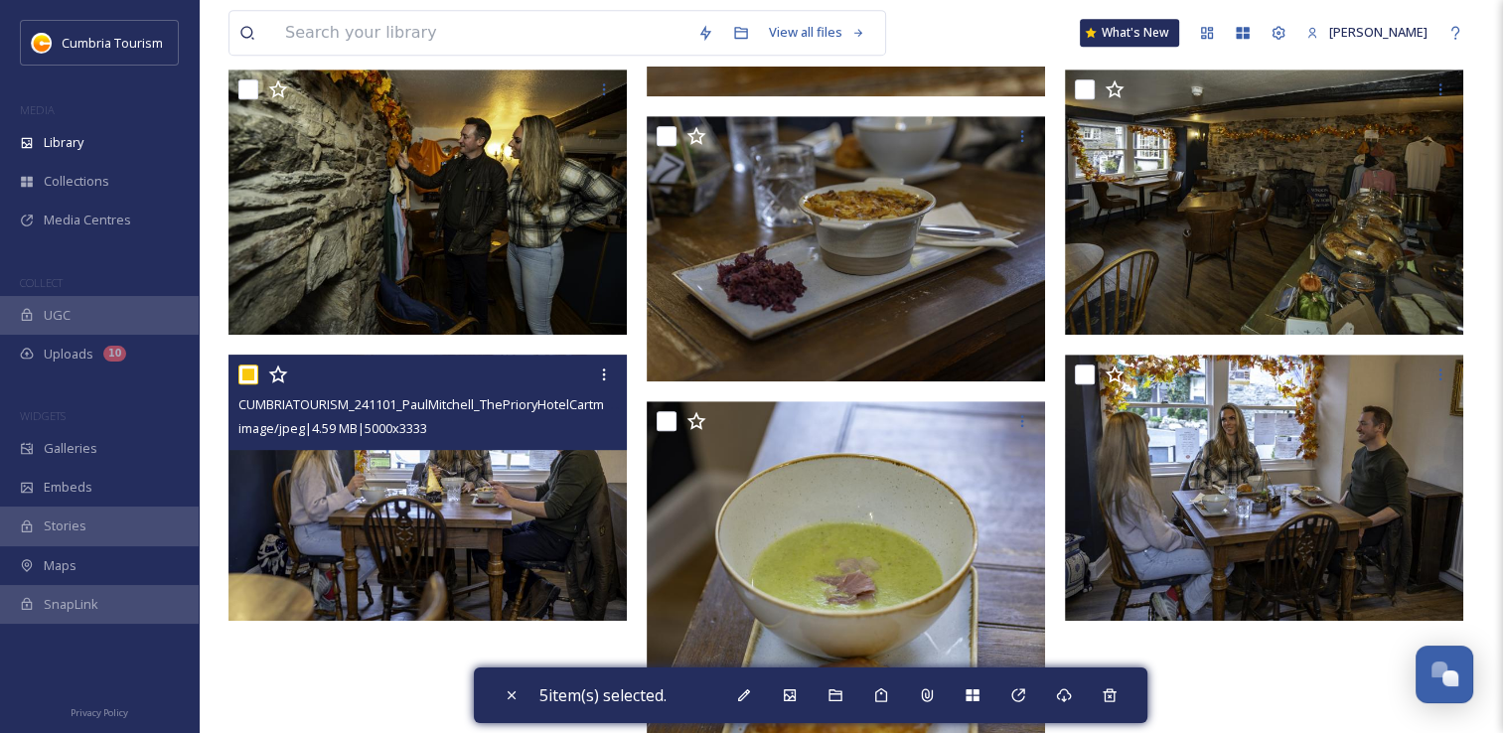
scroll to position [1093, 0]
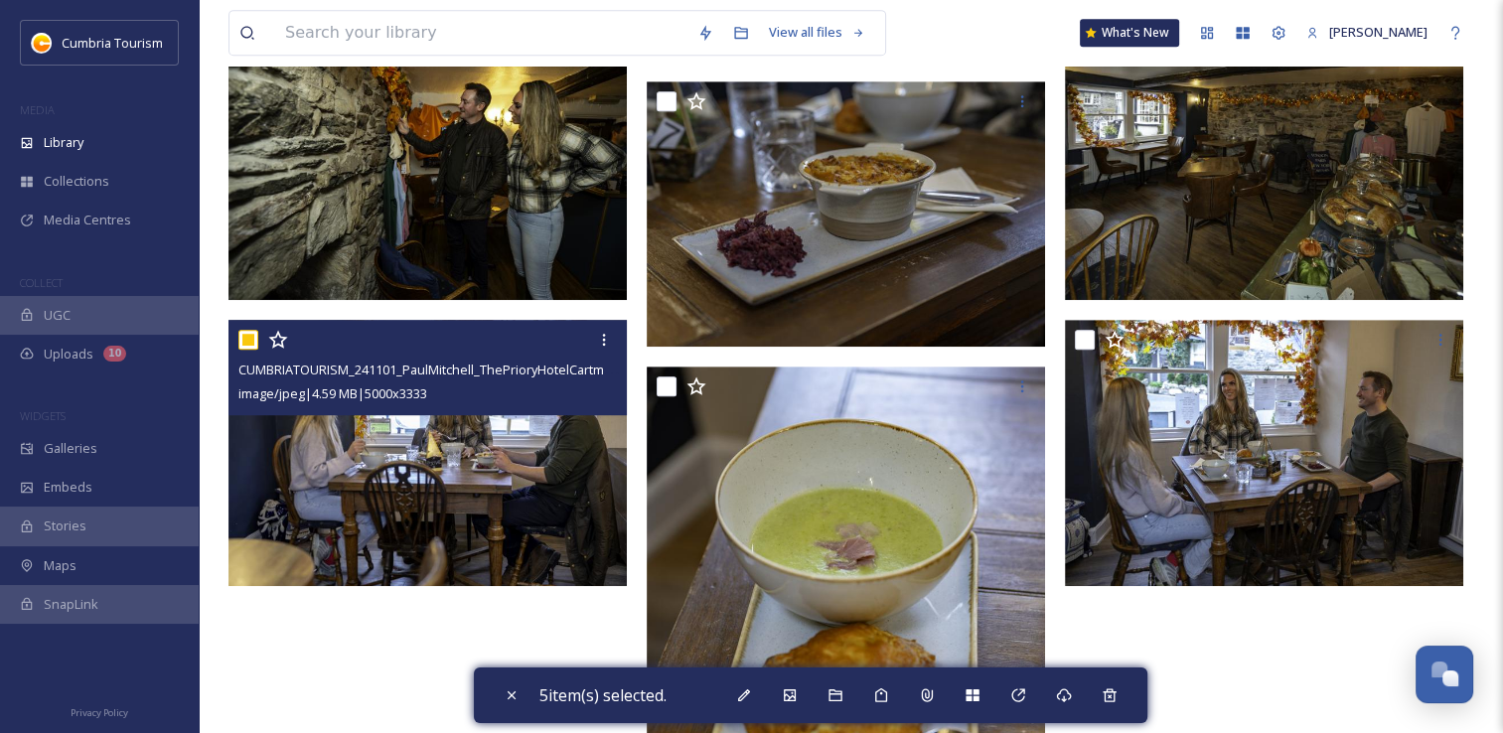
click at [250, 342] on input "checkbox" at bounding box center [248, 340] width 20 height 20
checkbox input "false"
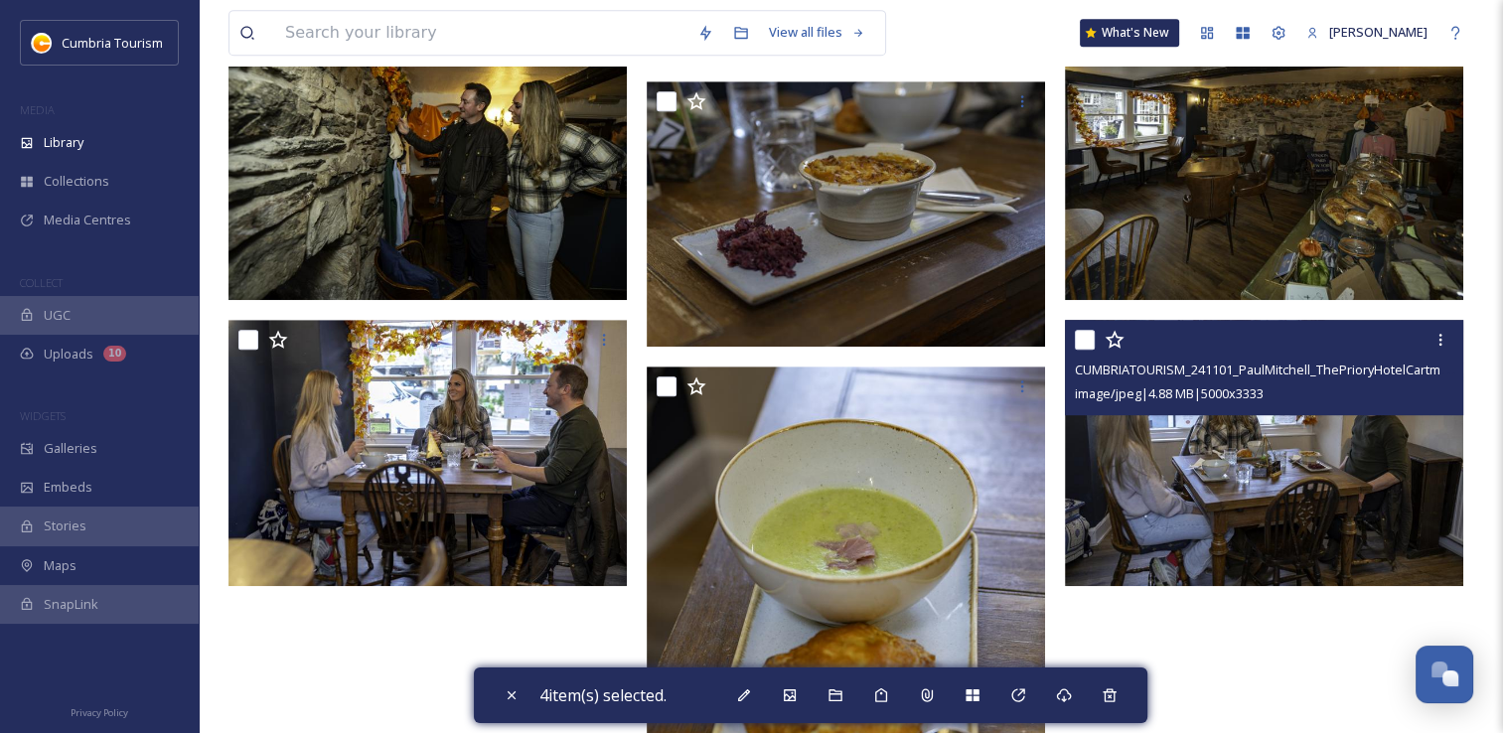
click at [1093, 340] on input "checkbox" at bounding box center [1085, 340] width 20 height 20
checkbox input "true"
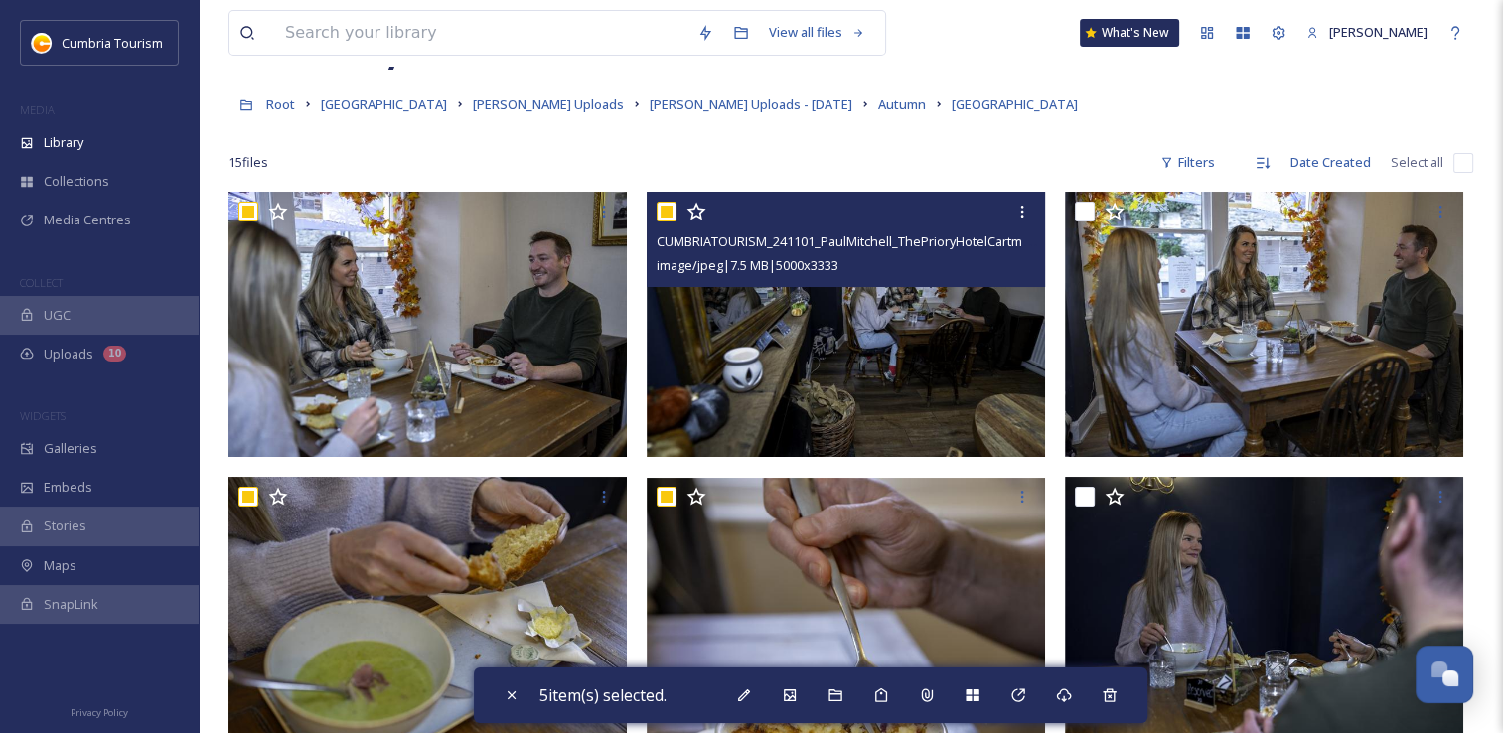
scroll to position [0, 0]
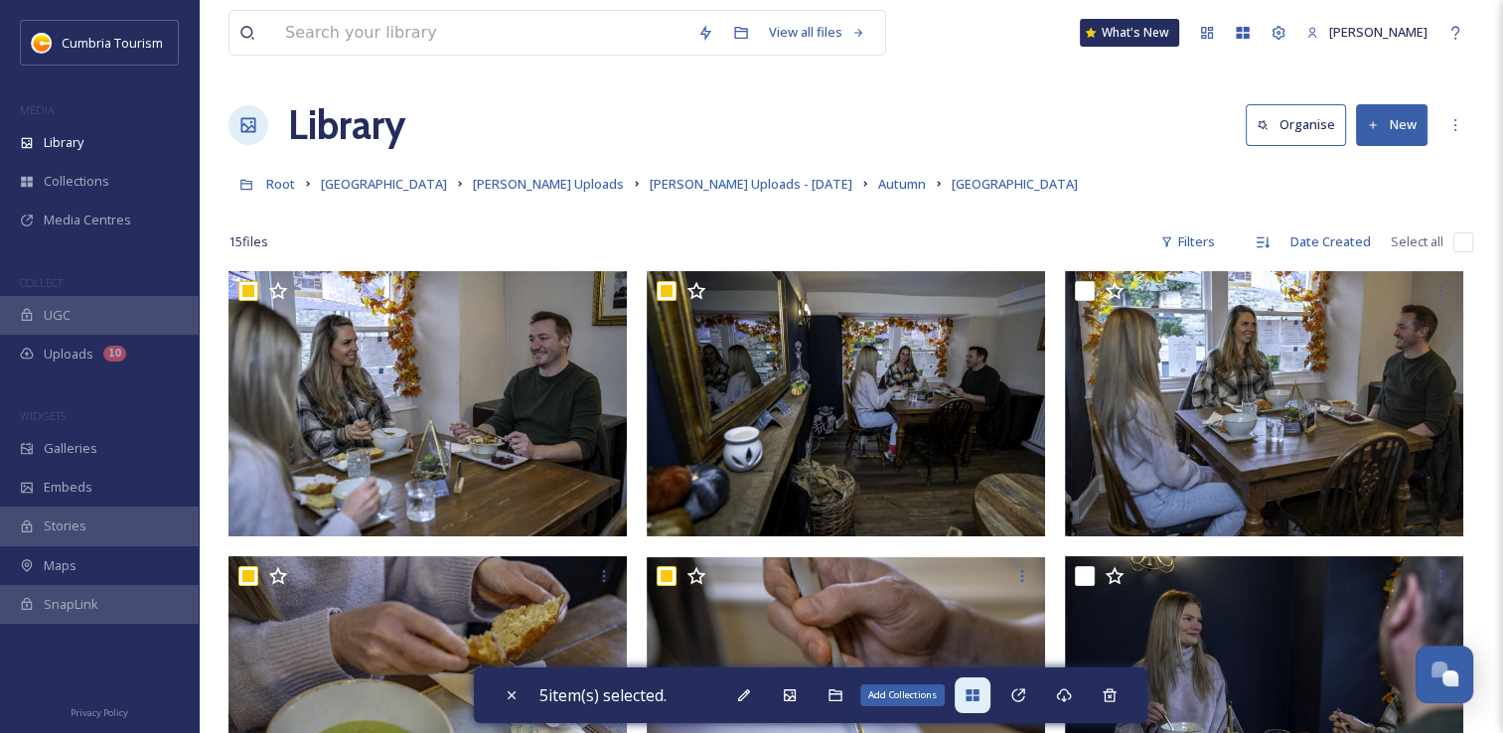
click at [979, 702] on icon at bounding box center [973, 696] width 16 height 16
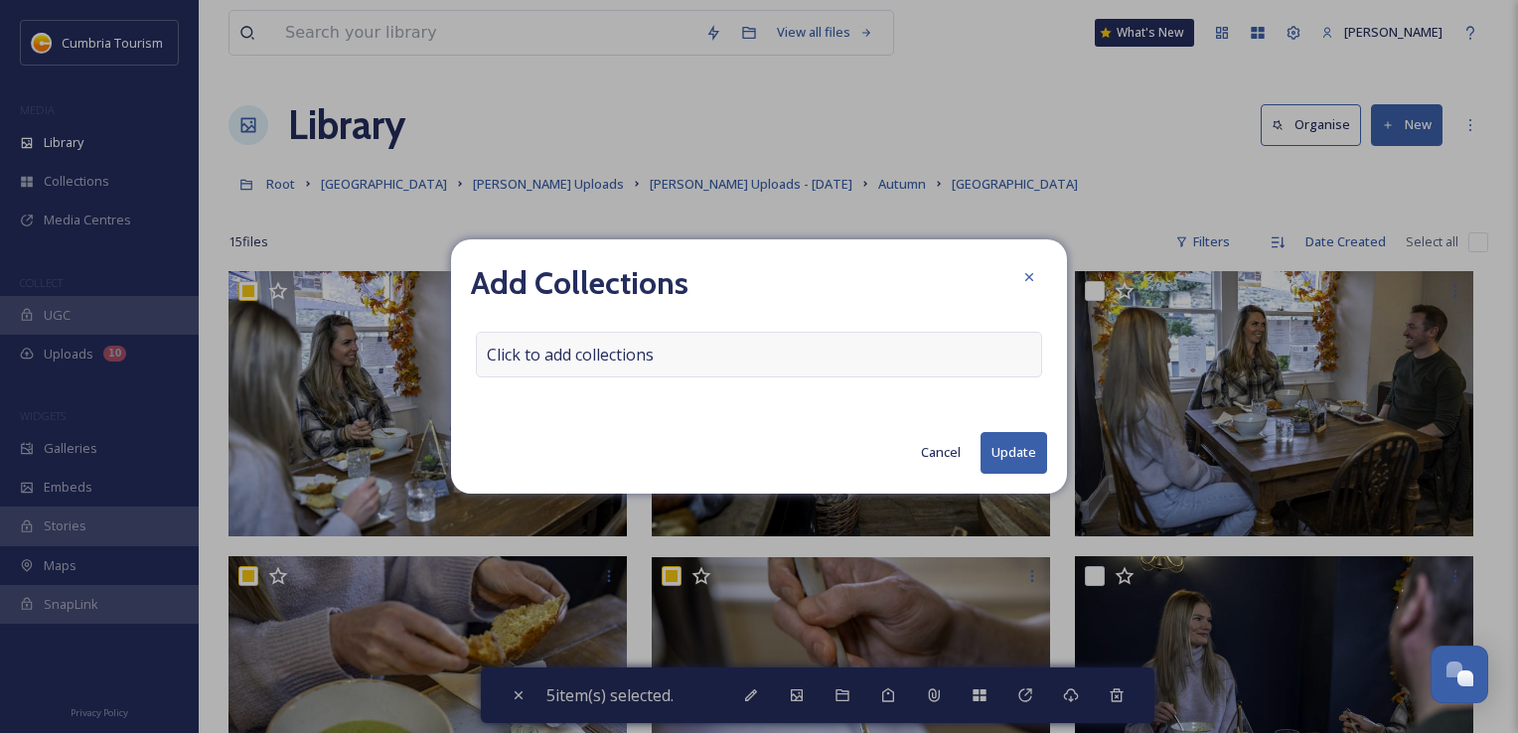
click at [568, 360] on span "Click to add collections" at bounding box center [570, 355] width 167 height 24
click at [562, 353] on input at bounding box center [586, 355] width 219 height 44
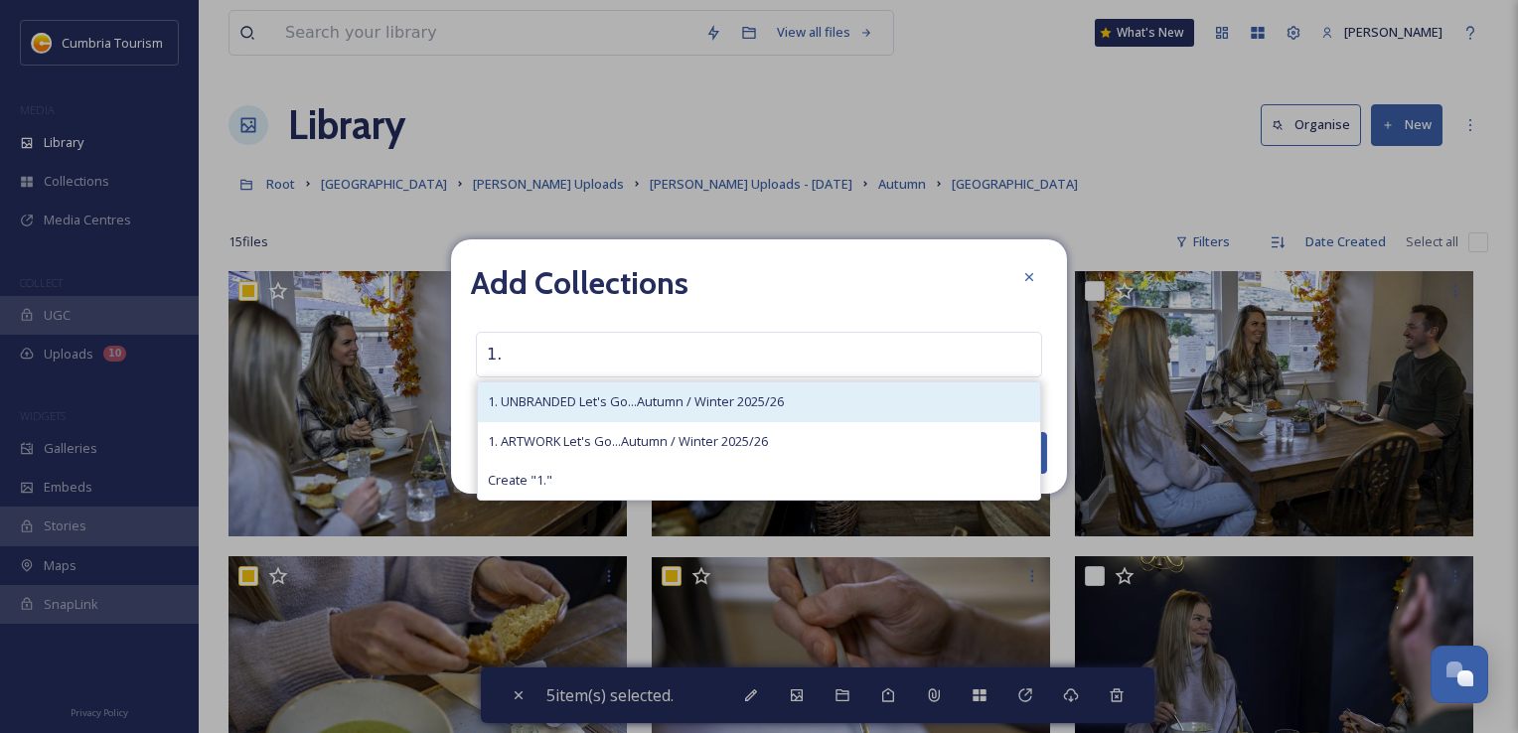
type input "1."
click at [595, 398] on span "1. UNBRANDED Let's Go...Autumn / Winter 2025/26" at bounding box center [636, 401] width 296 height 19
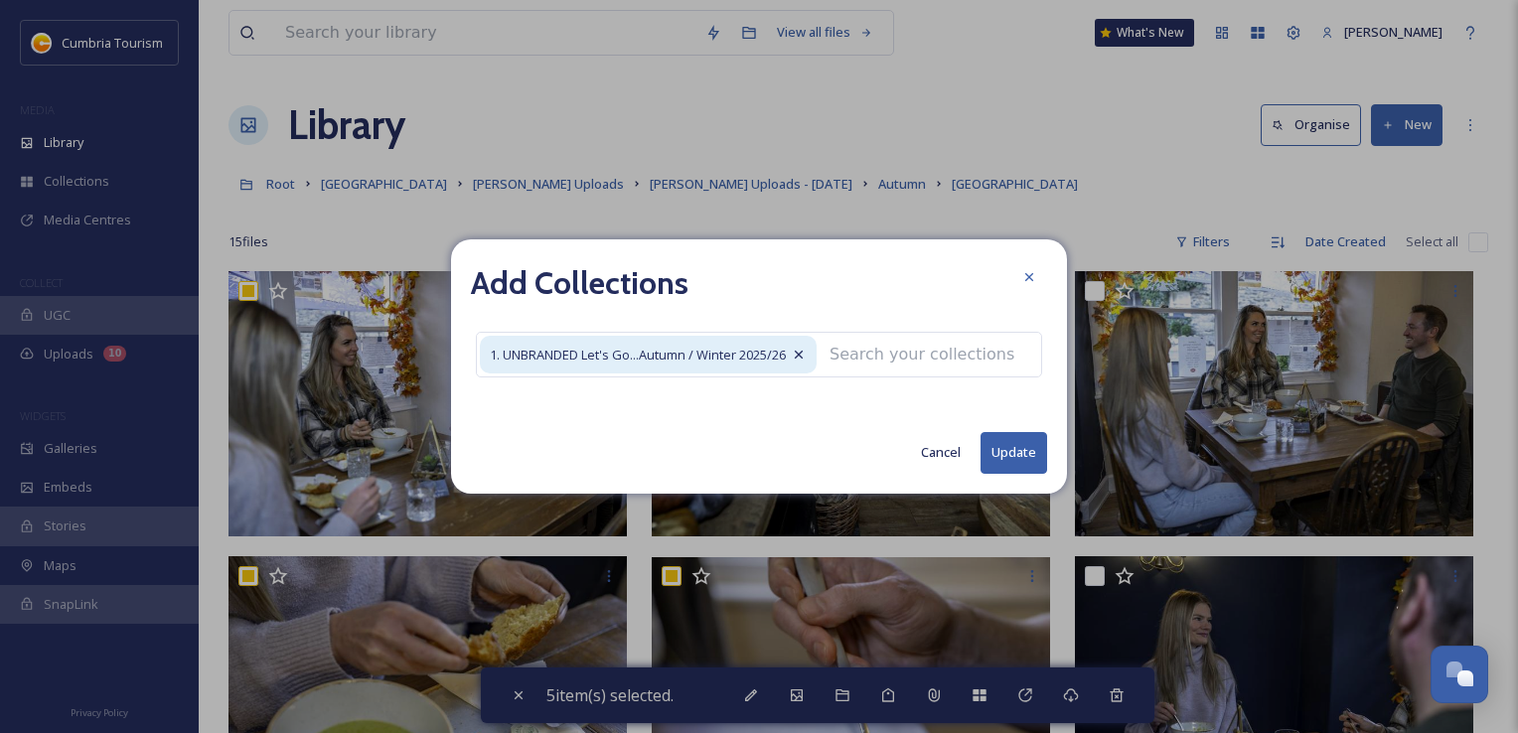
click at [1014, 459] on button "Update" at bounding box center [1014, 452] width 67 height 41
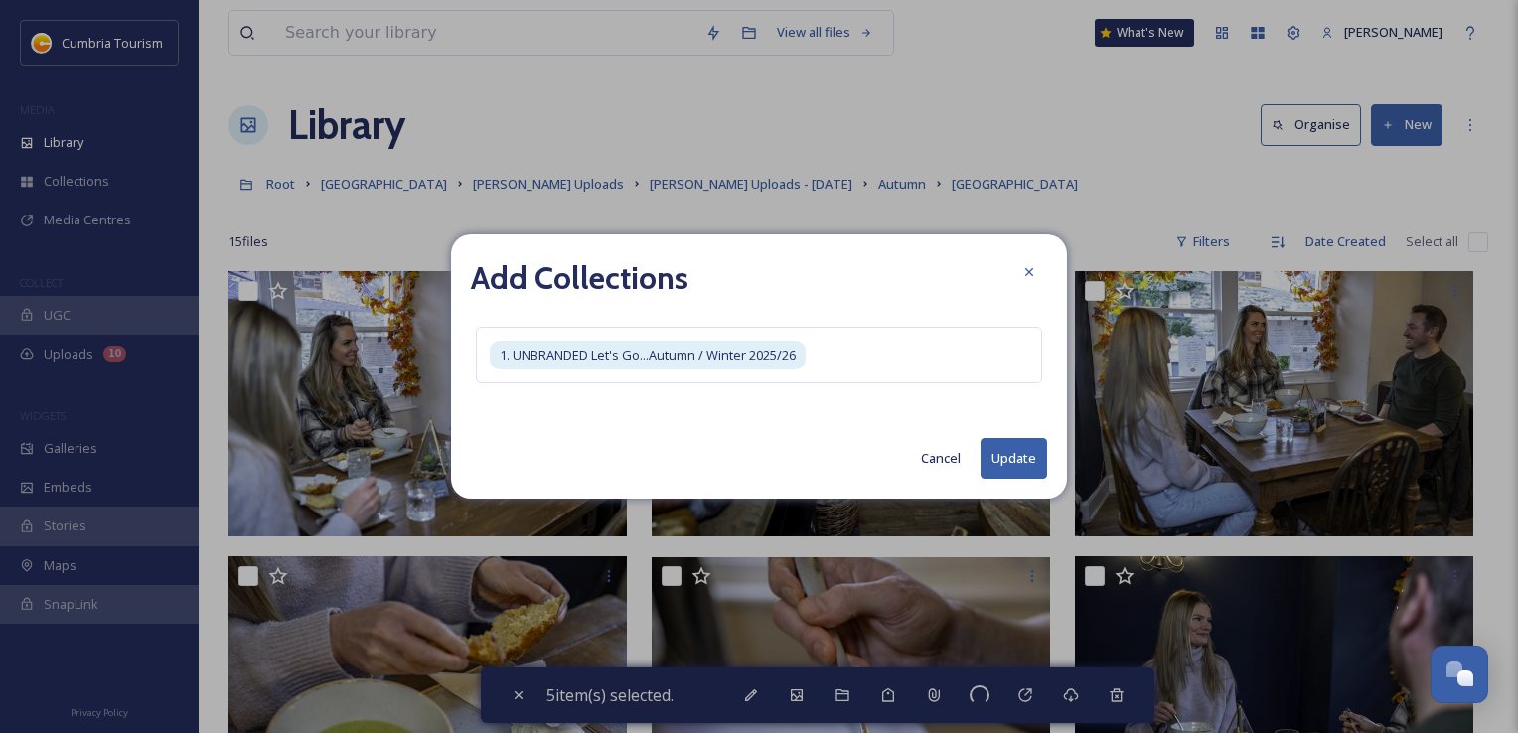
checkbox input "false"
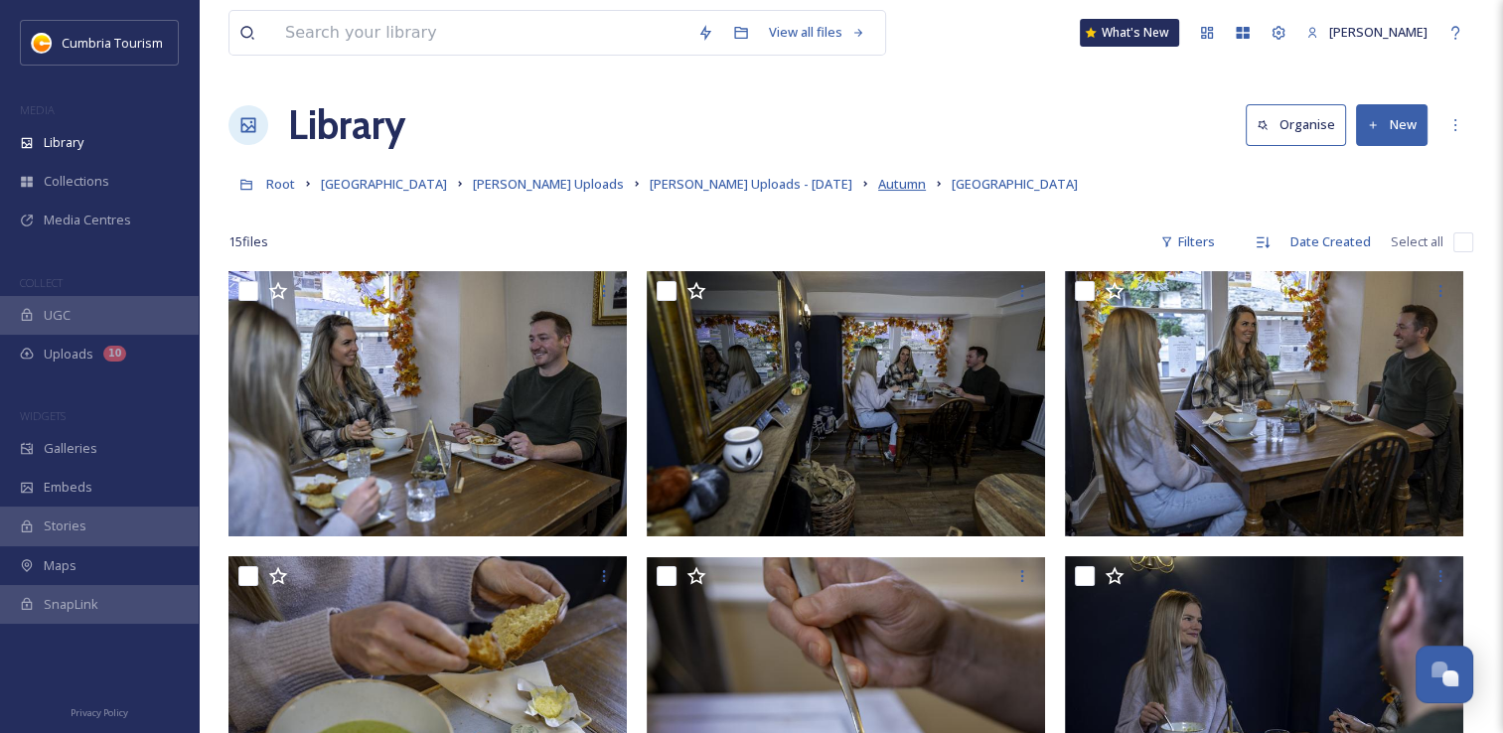
click at [878, 185] on span "Autumn" at bounding box center [902, 184] width 48 height 18
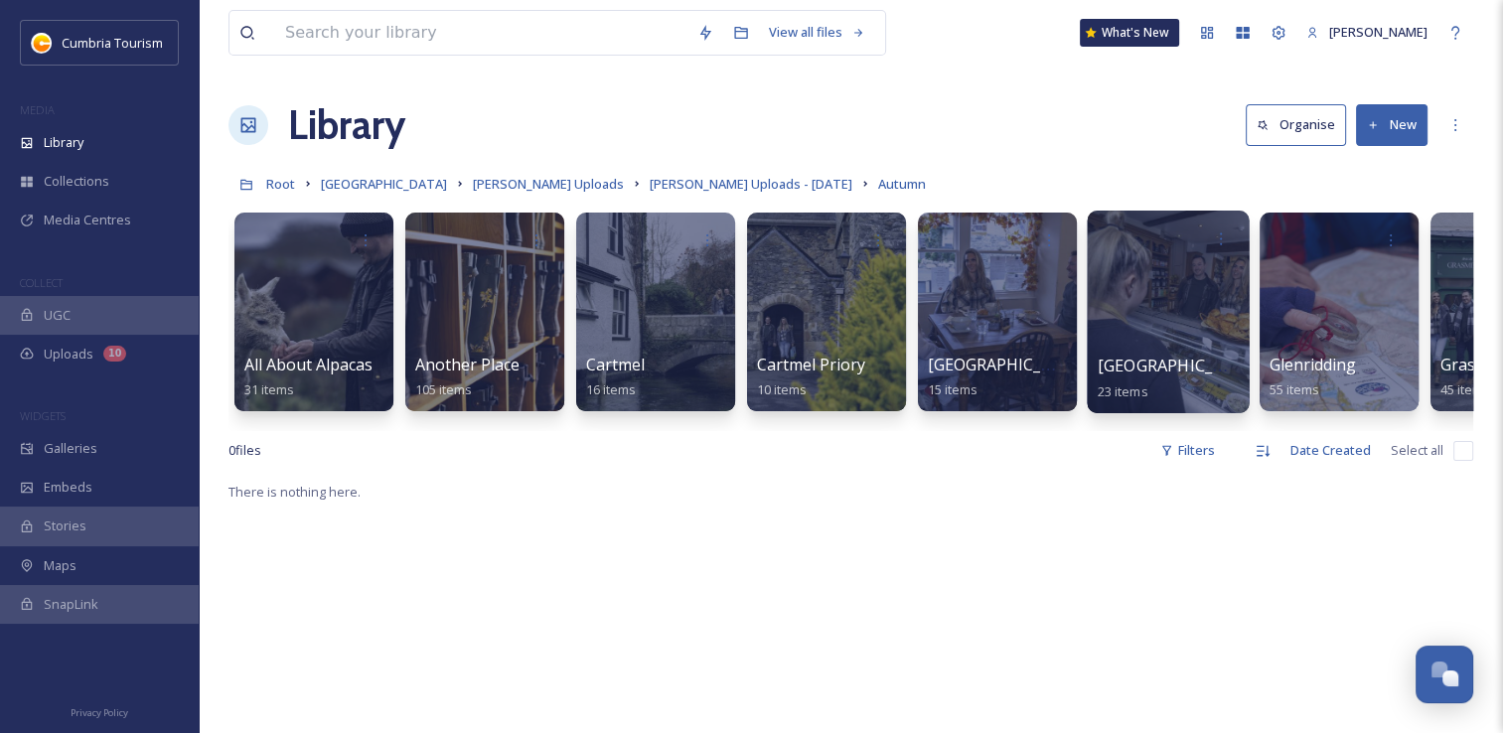
click at [1167, 336] on div at bounding box center [1168, 312] width 162 height 203
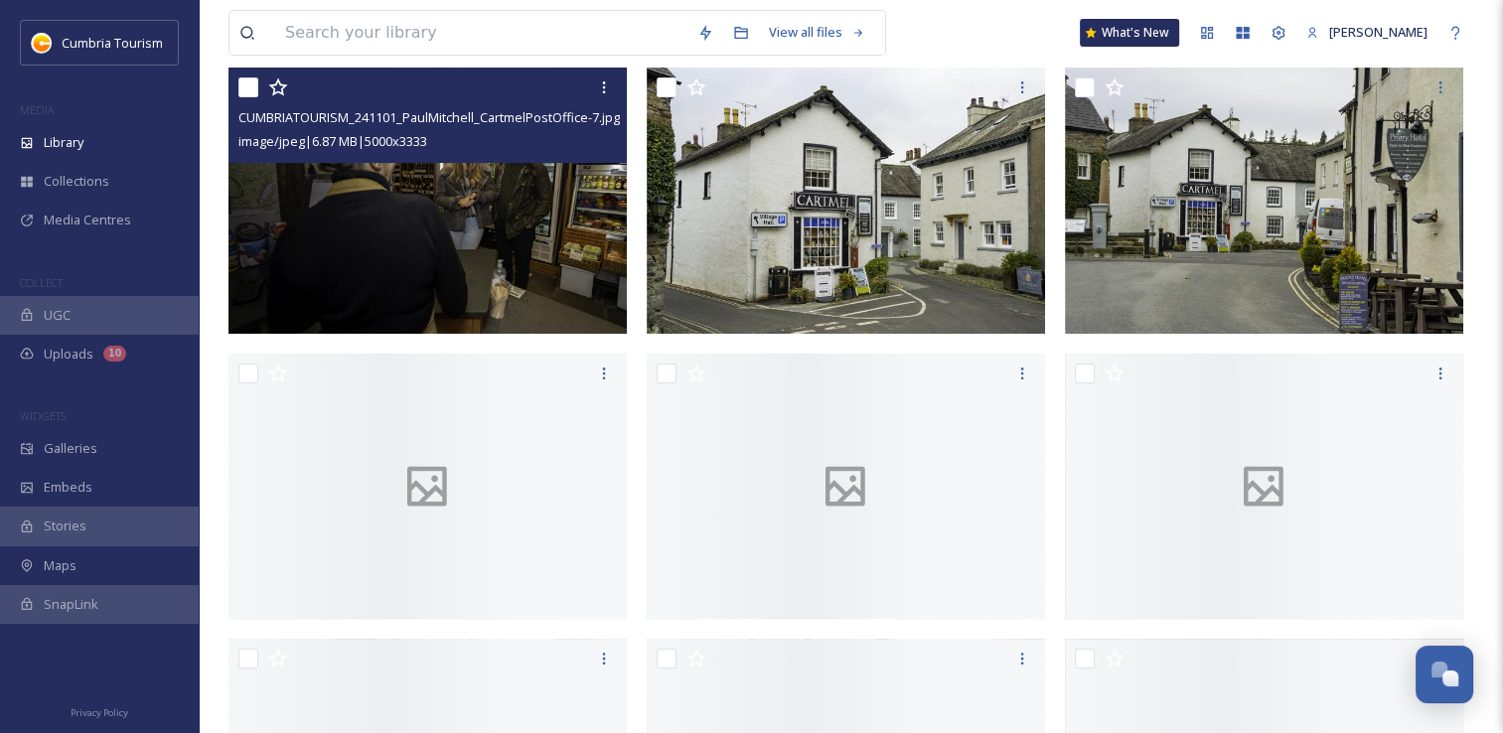
scroll to position [497, 0]
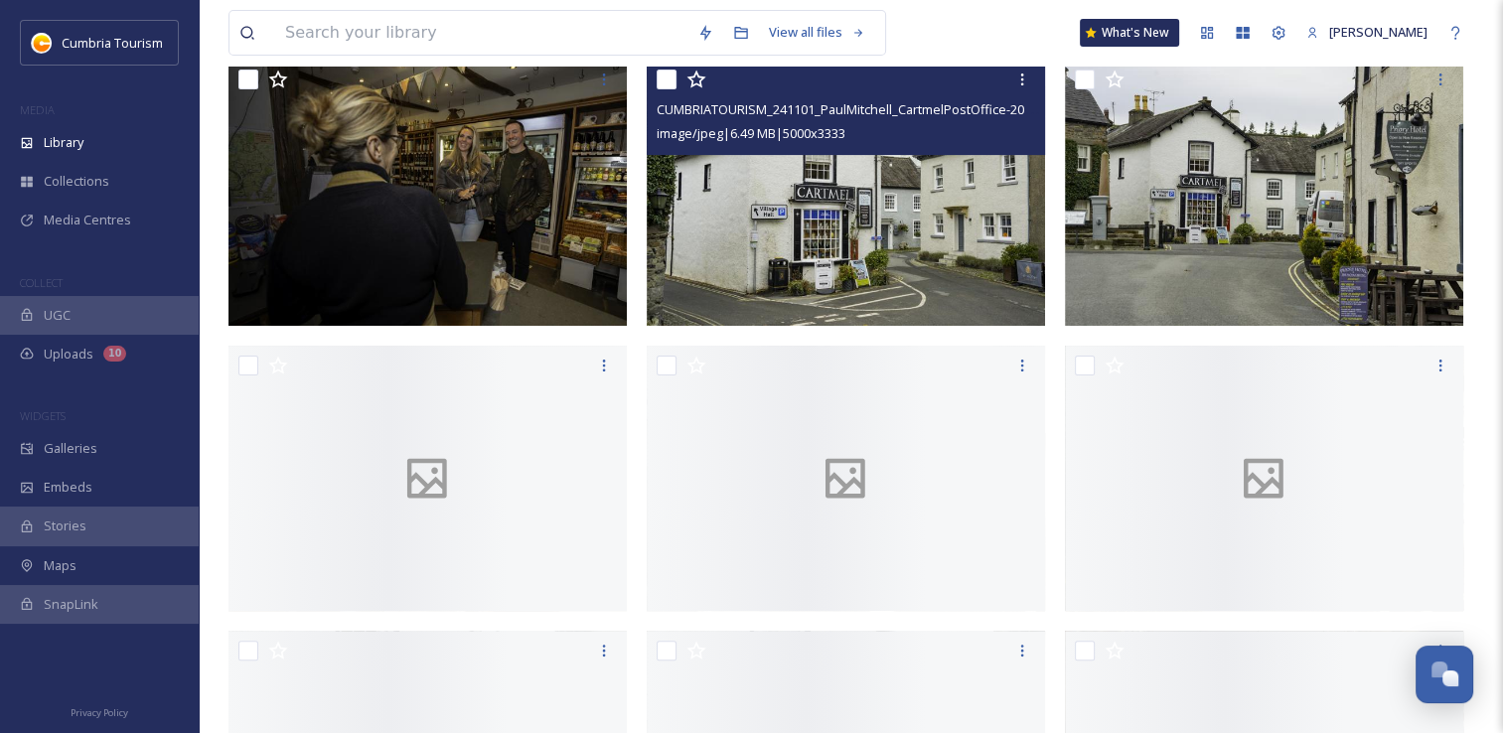
click at [668, 88] on input "checkbox" at bounding box center [667, 80] width 20 height 20
checkbox input "true"
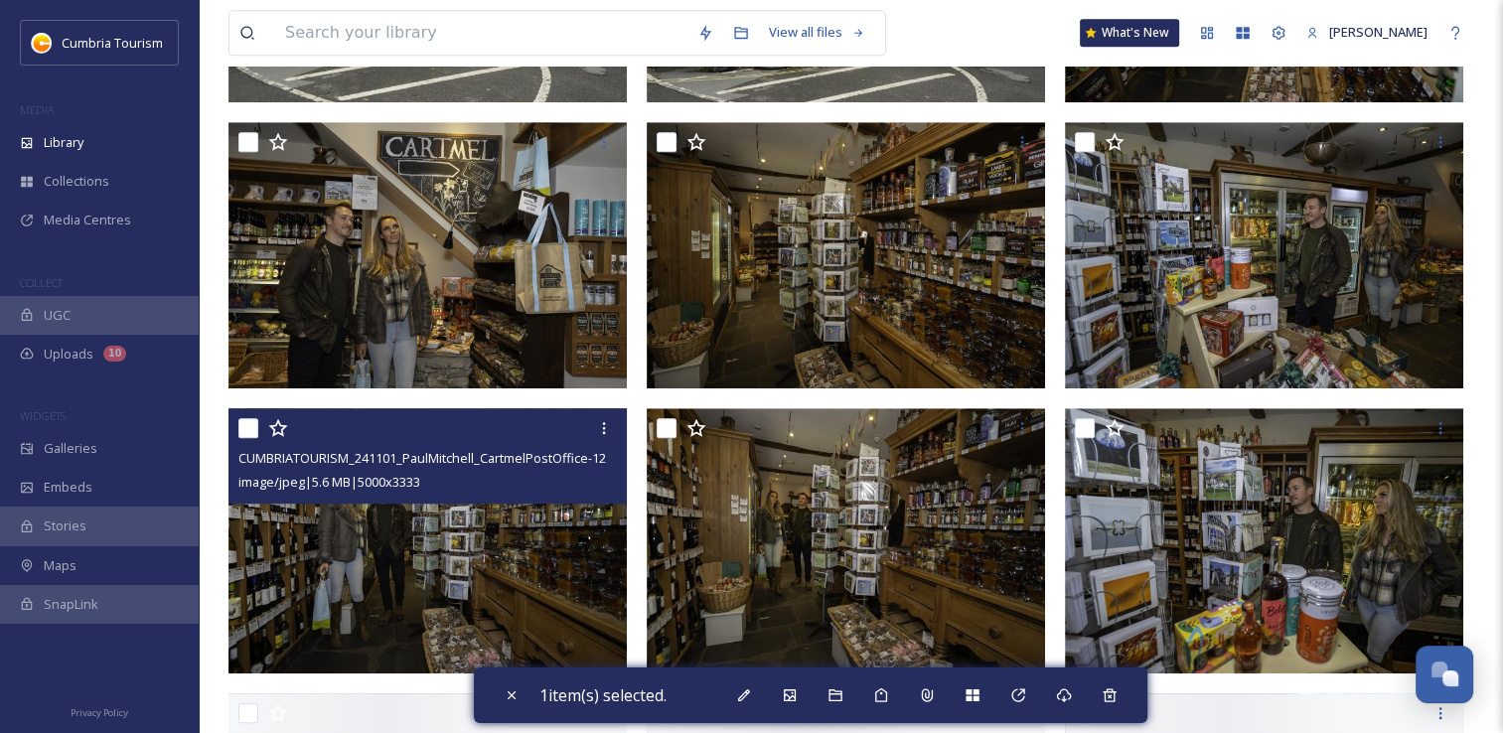
scroll to position [1292, 0]
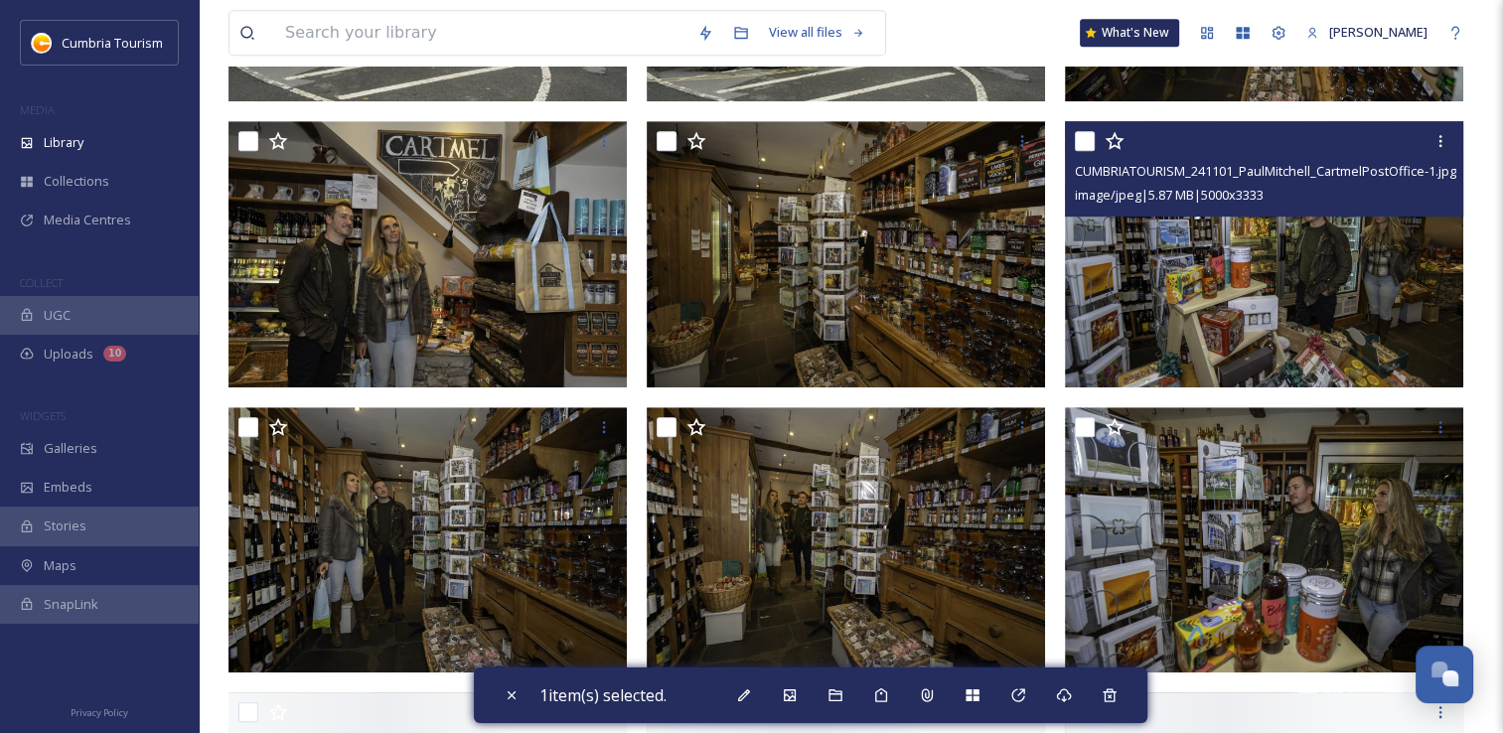
click at [1085, 146] on input "checkbox" at bounding box center [1085, 141] width 20 height 20
checkbox input "true"
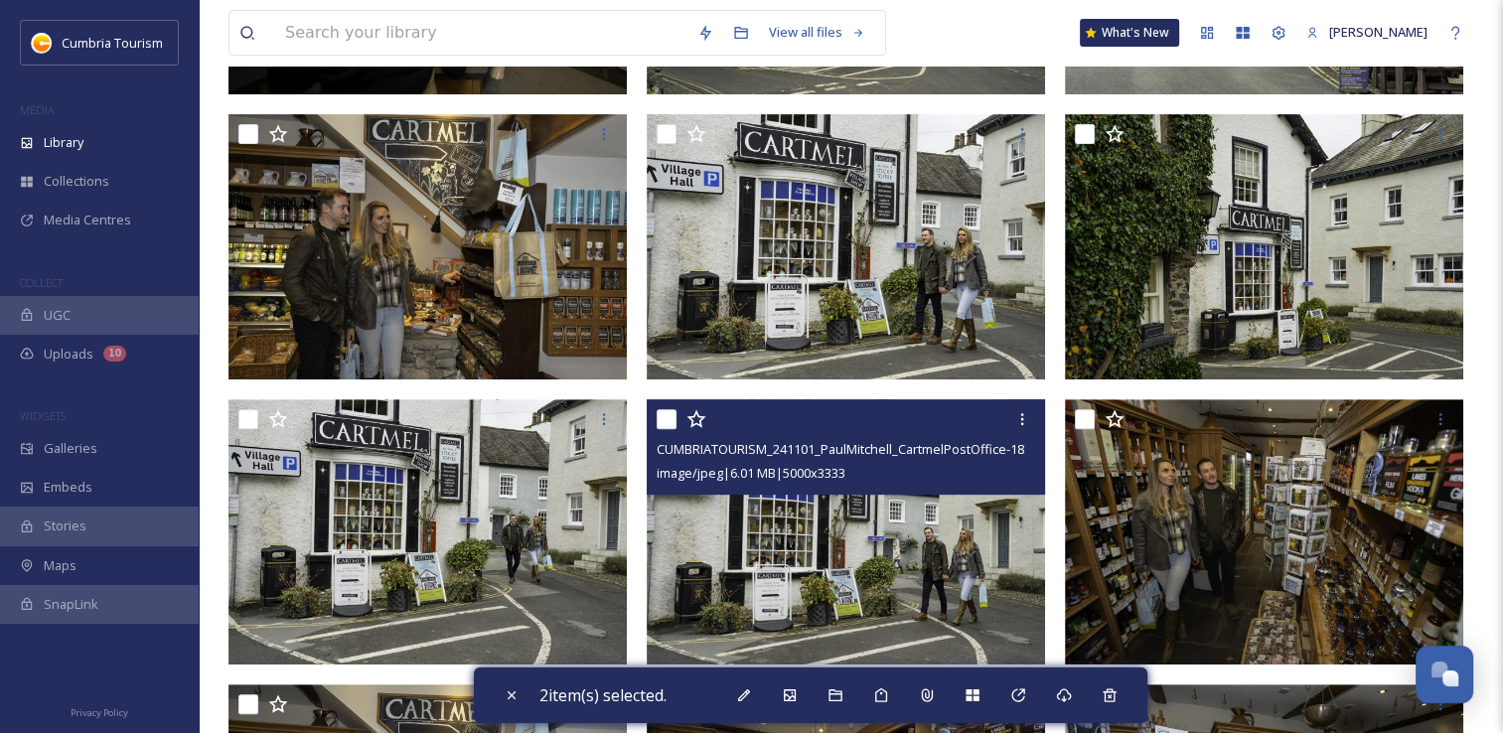
scroll to position [643, 0]
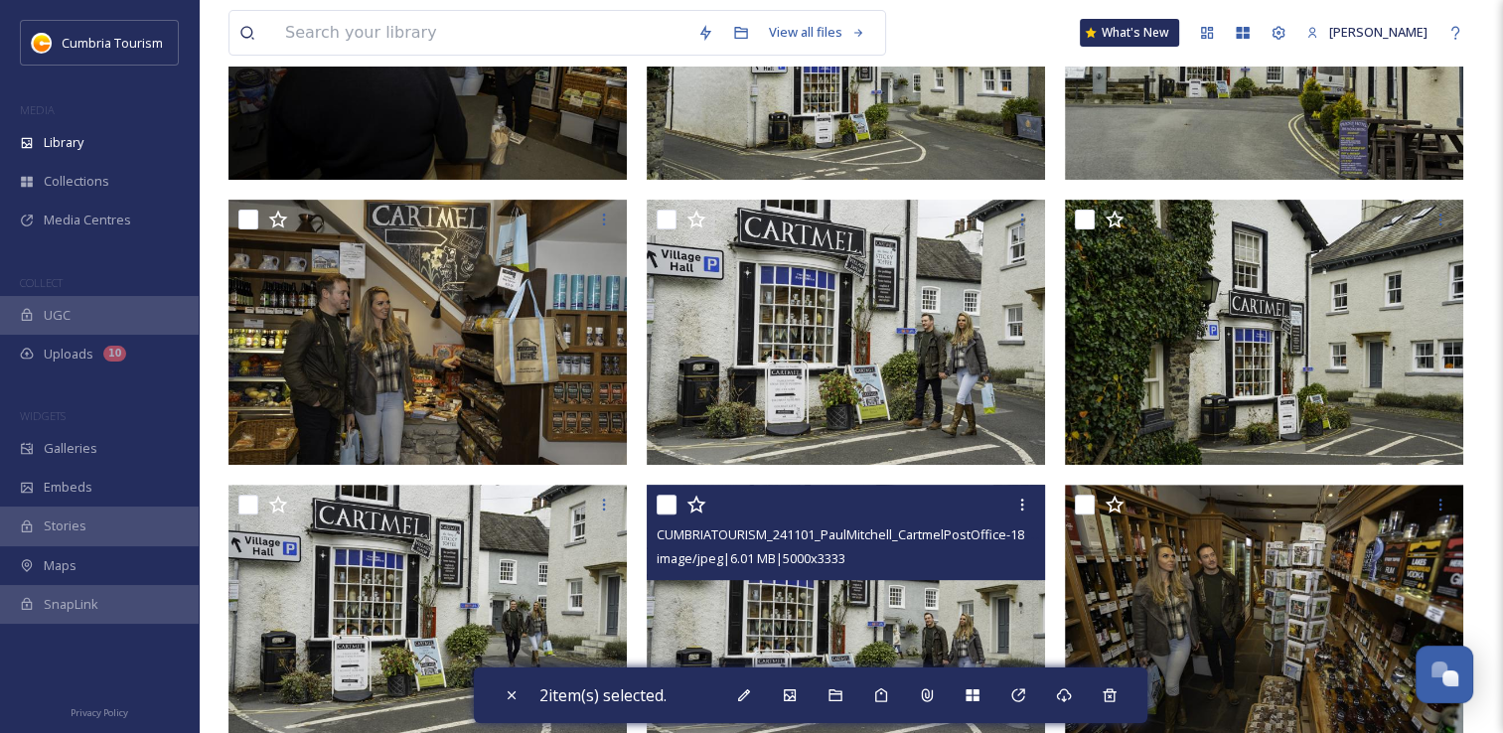
click at [666, 508] on input "checkbox" at bounding box center [667, 505] width 20 height 20
checkbox input "true"
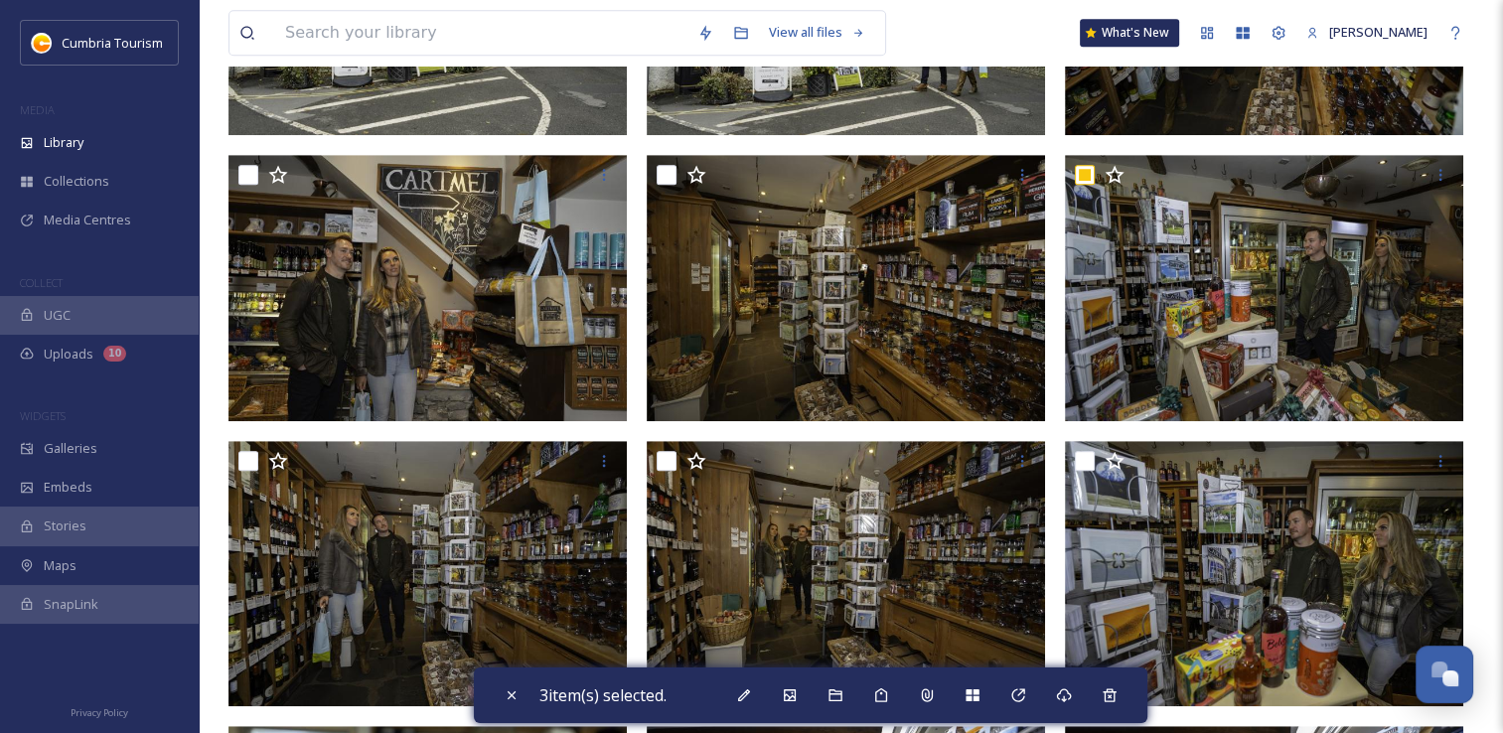
scroll to position [1391, 0]
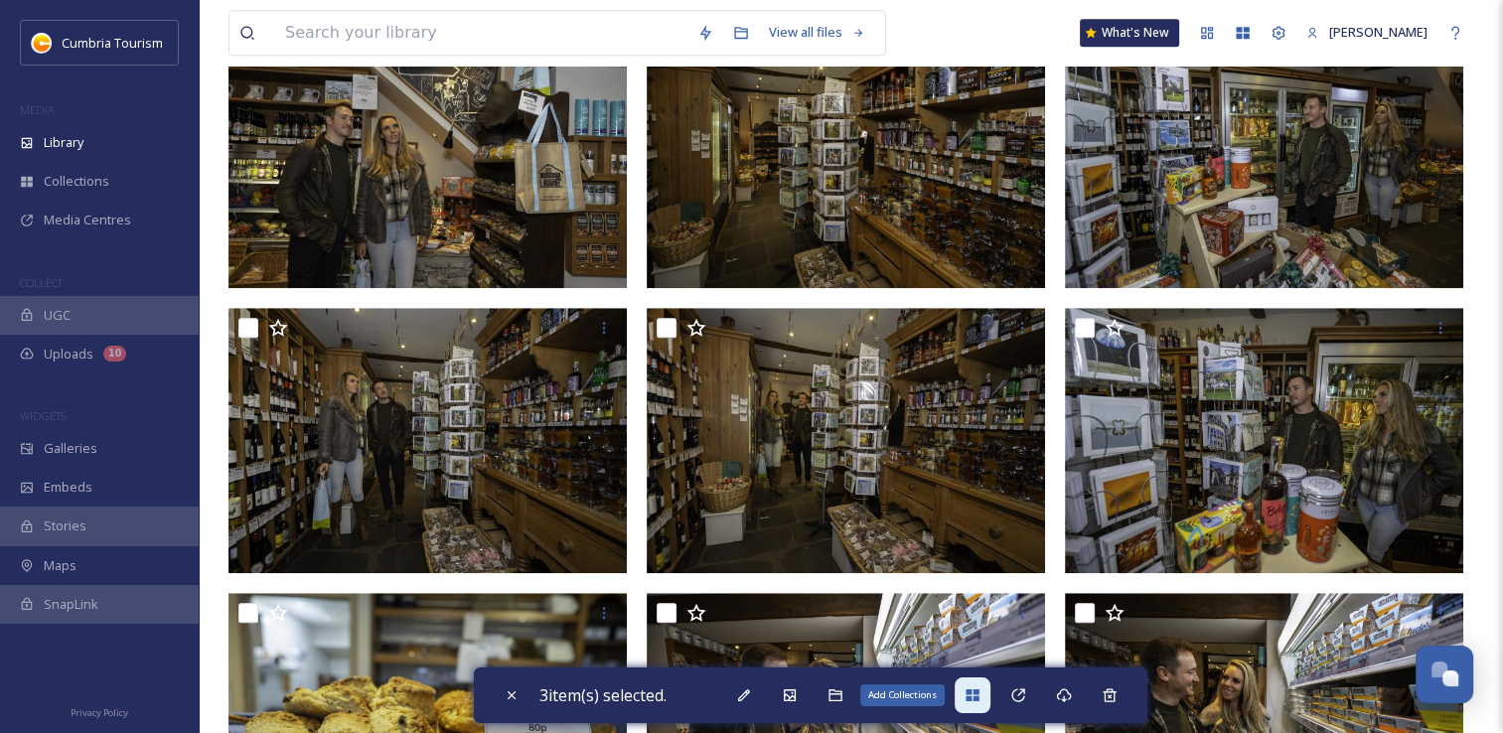
click at [981, 696] on icon at bounding box center [973, 696] width 16 height 16
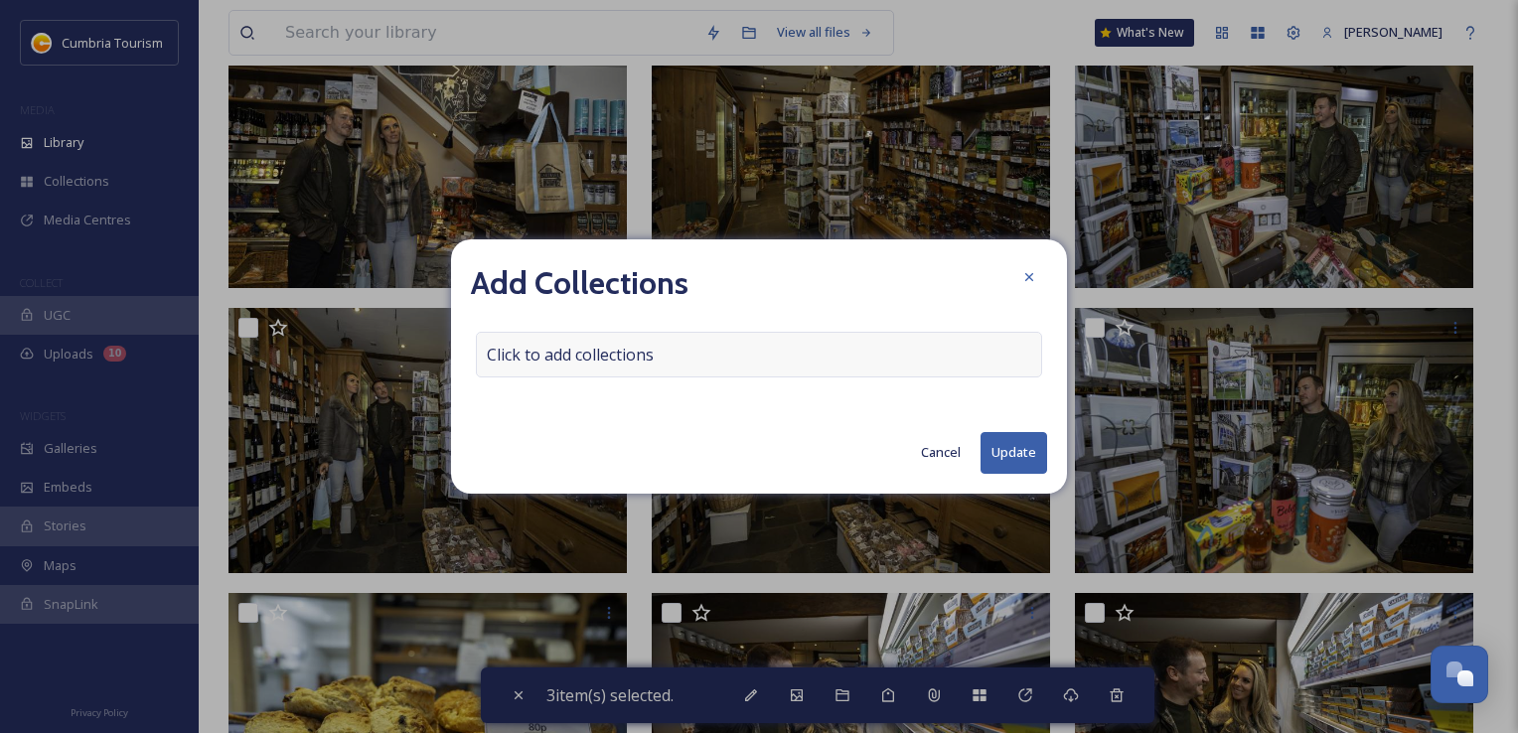
click at [512, 359] on span "Click to add collections" at bounding box center [570, 355] width 167 height 24
click at [517, 349] on input at bounding box center [586, 355] width 219 height 44
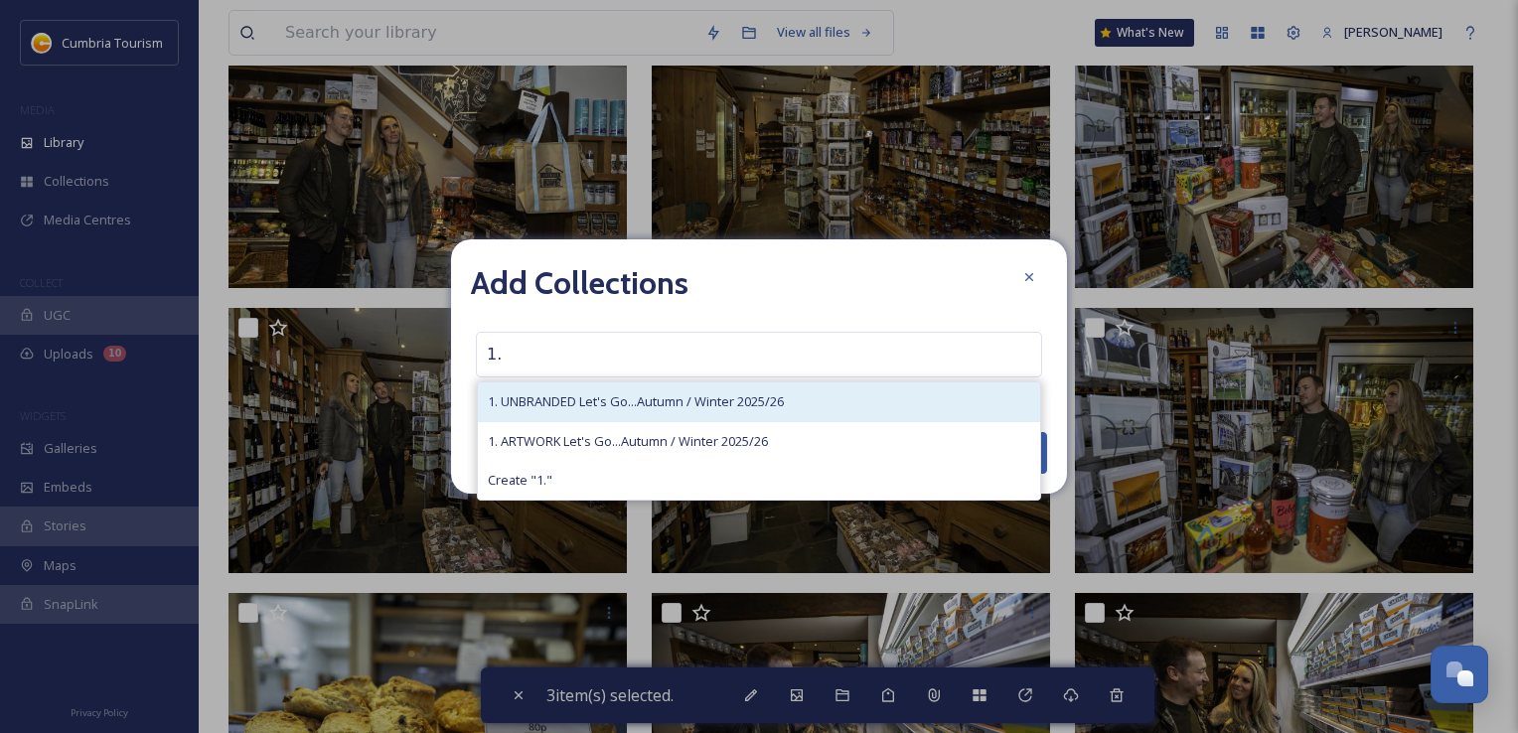
type input "1."
click at [597, 407] on span "1. UNBRANDED Let's Go...Autumn / Winter 2025/26" at bounding box center [636, 401] width 296 height 19
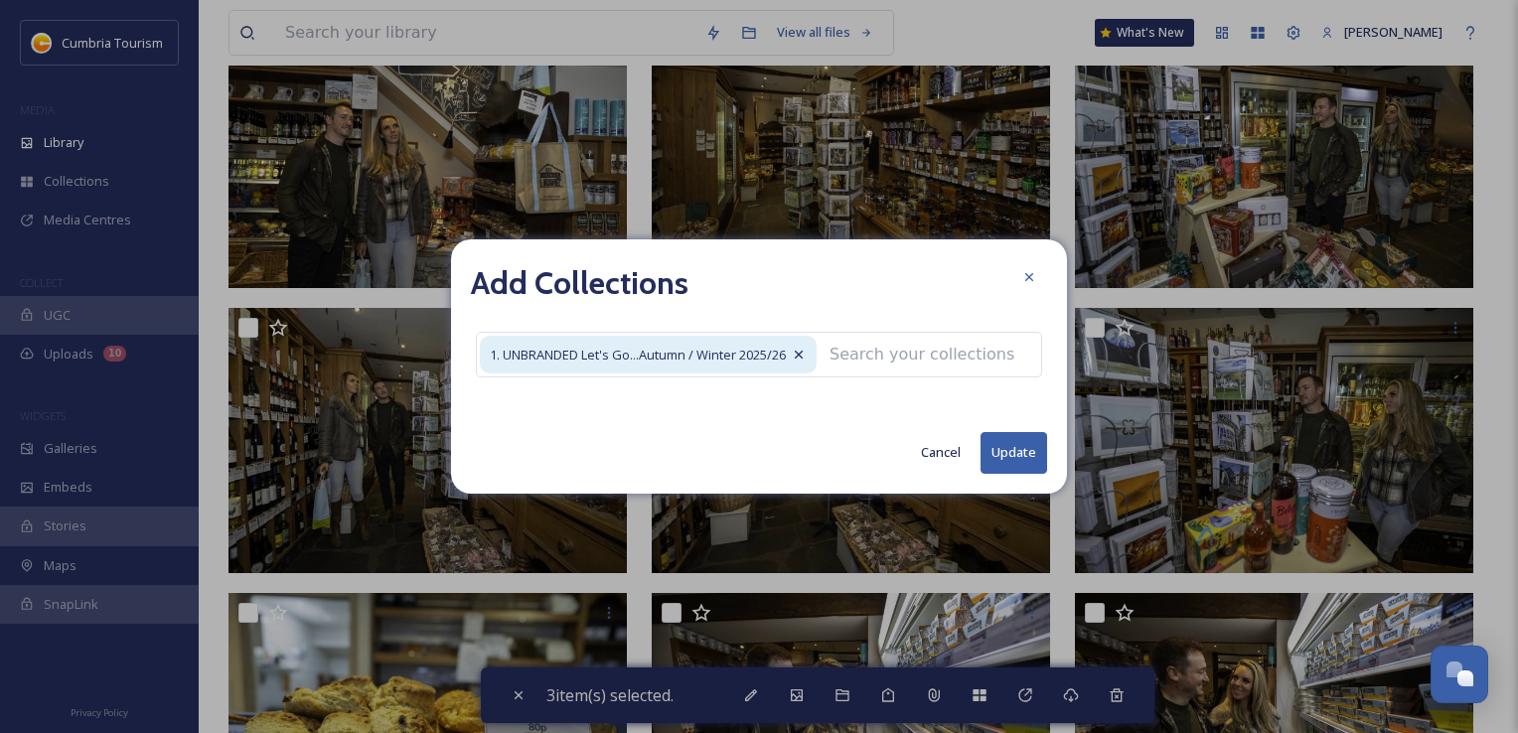
click at [1014, 447] on button "Update" at bounding box center [1014, 452] width 67 height 41
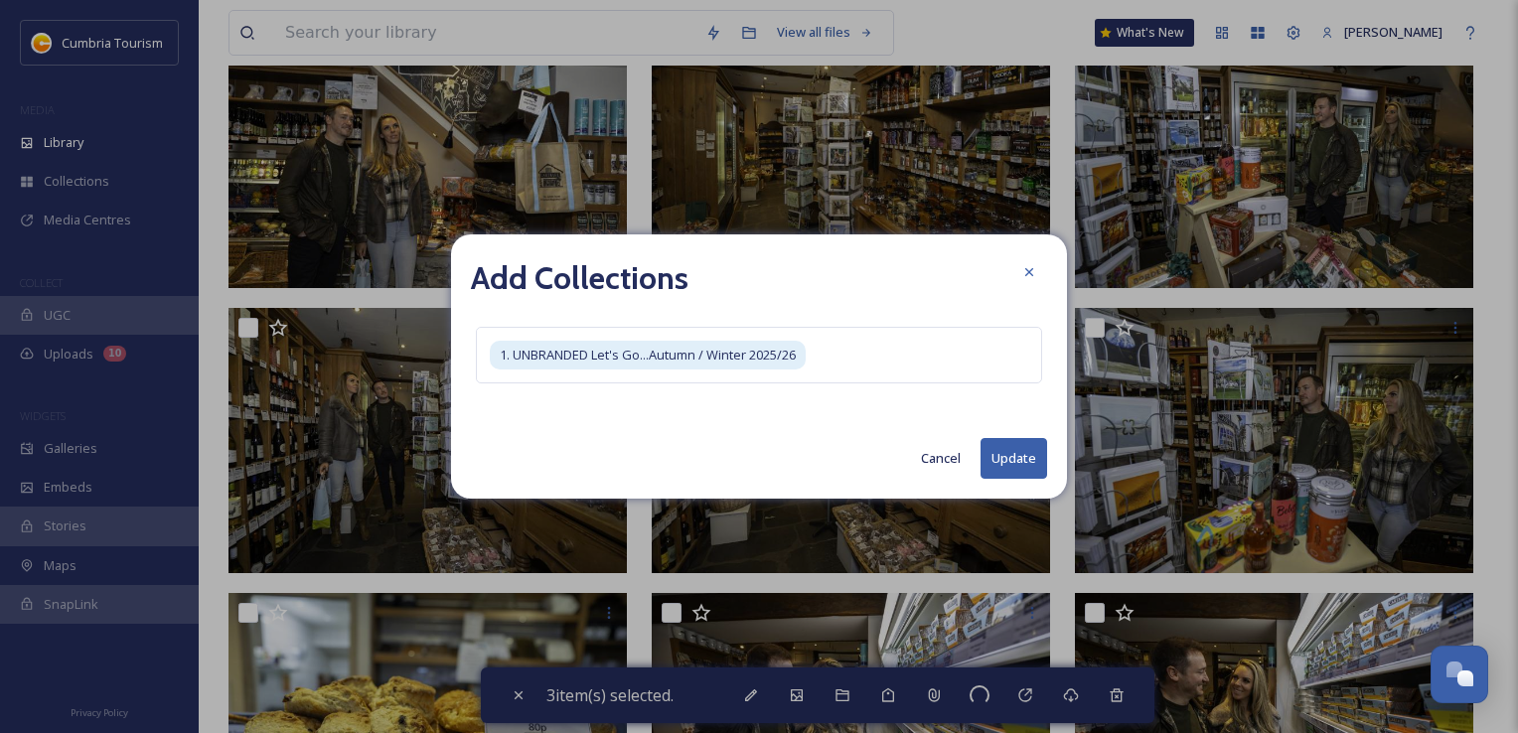
checkbox input "false"
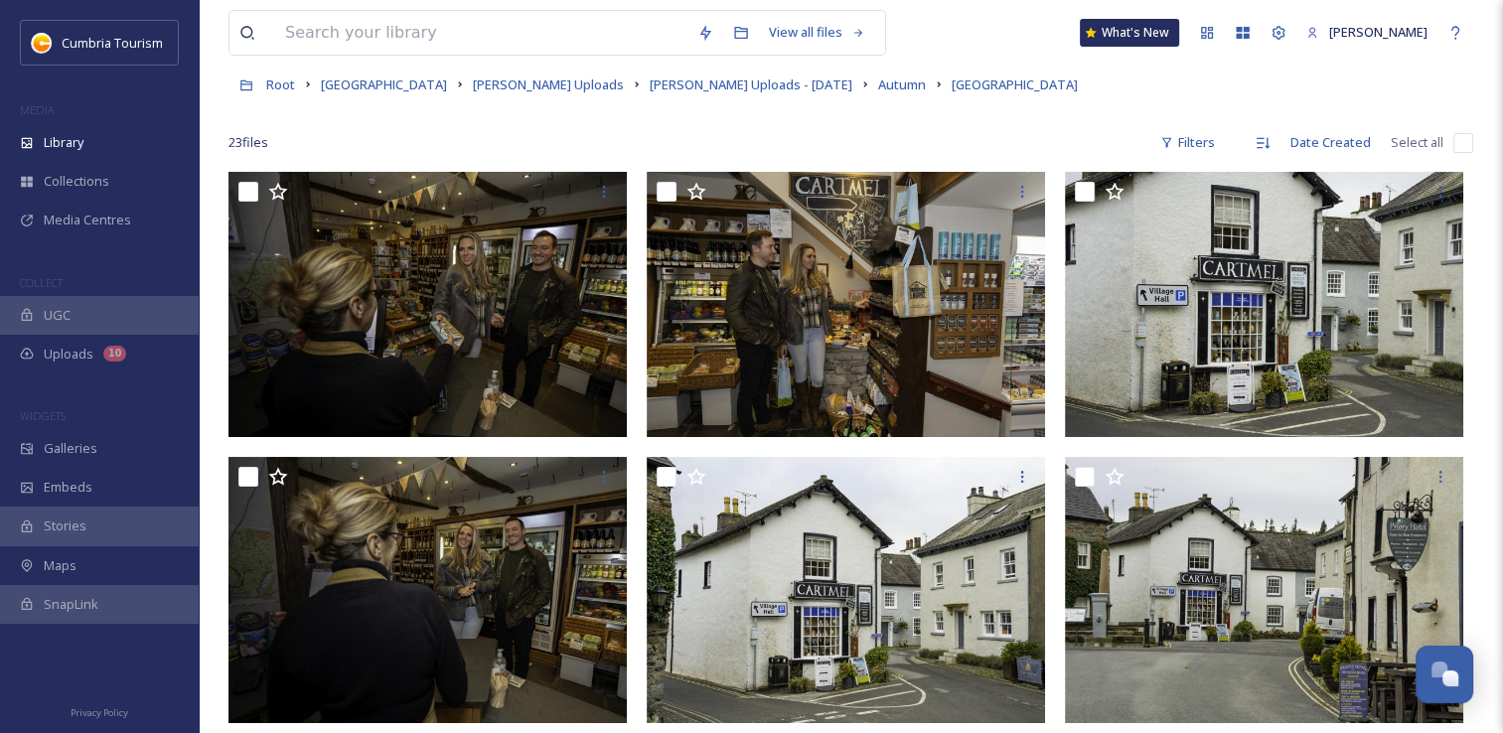
scroll to position [0, 0]
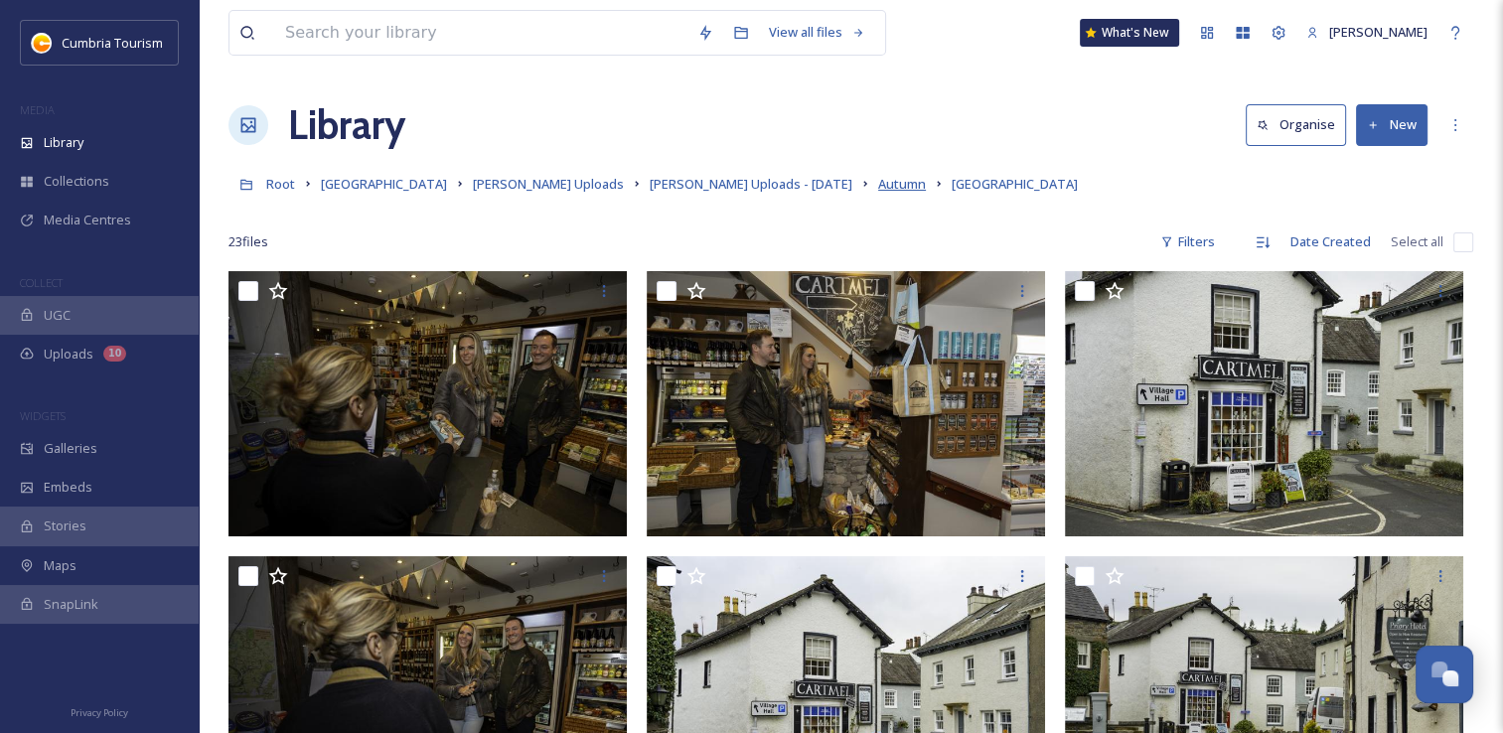
click at [878, 193] on span "Autumn" at bounding box center [902, 184] width 48 height 18
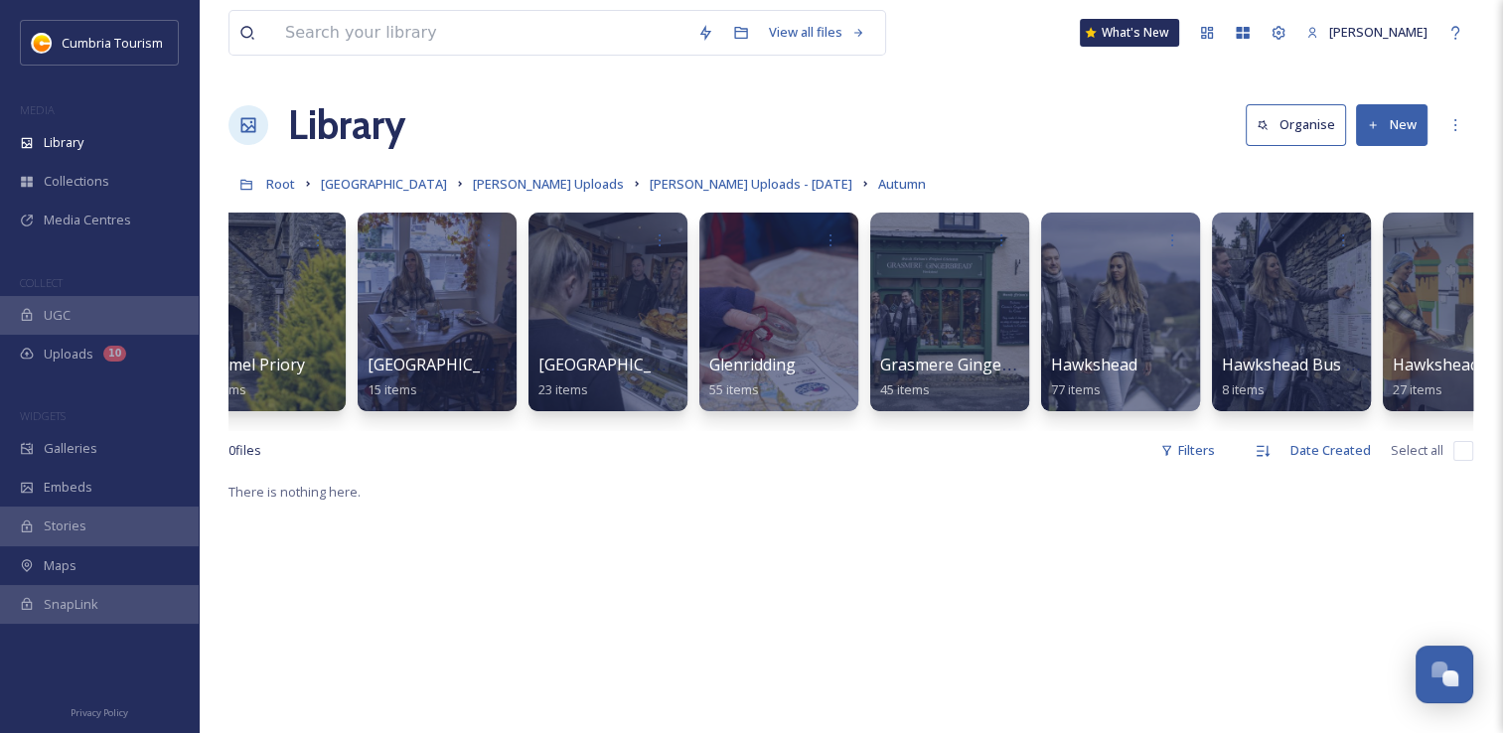
scroll to position [0, 592]
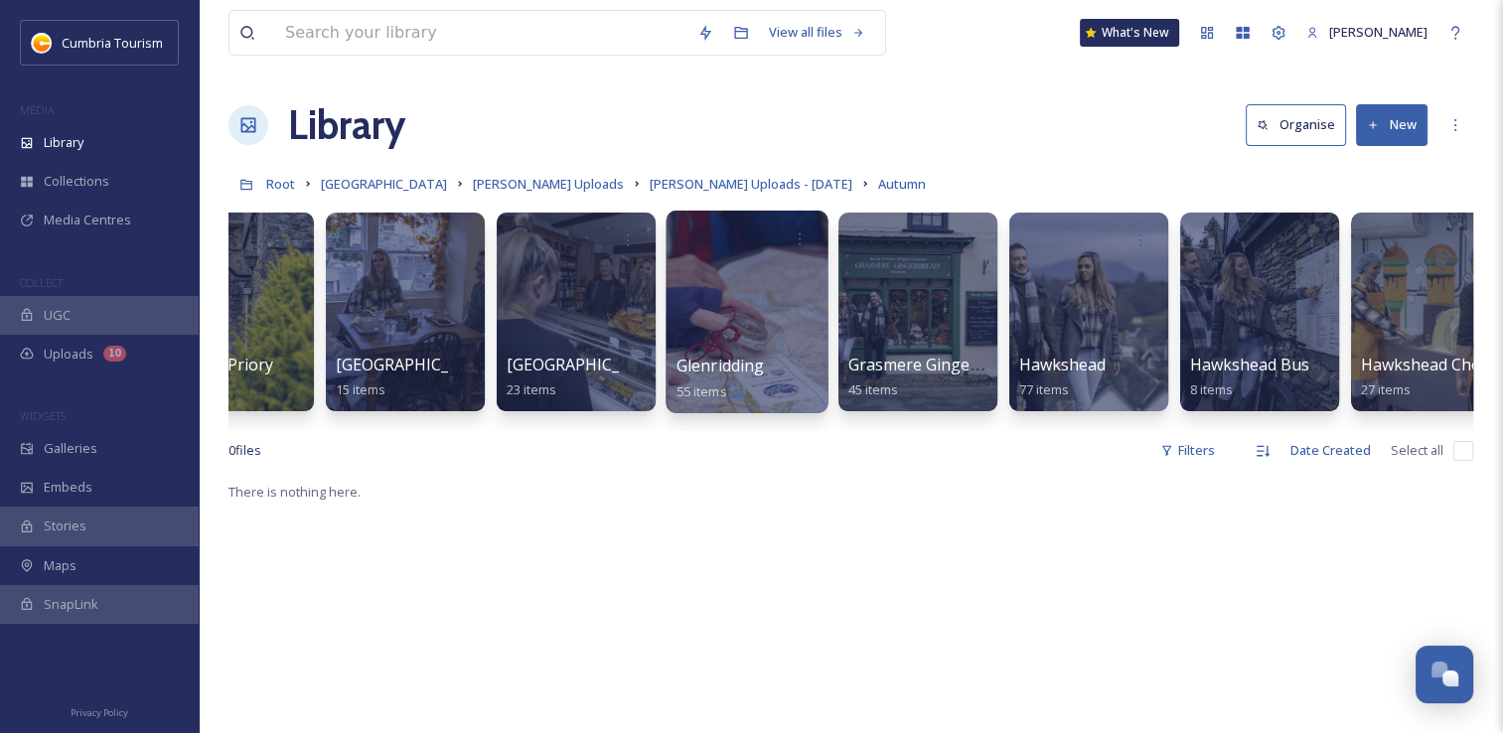
click at [737, 331] on div at bounding box center [747, 312] width 162 height 203
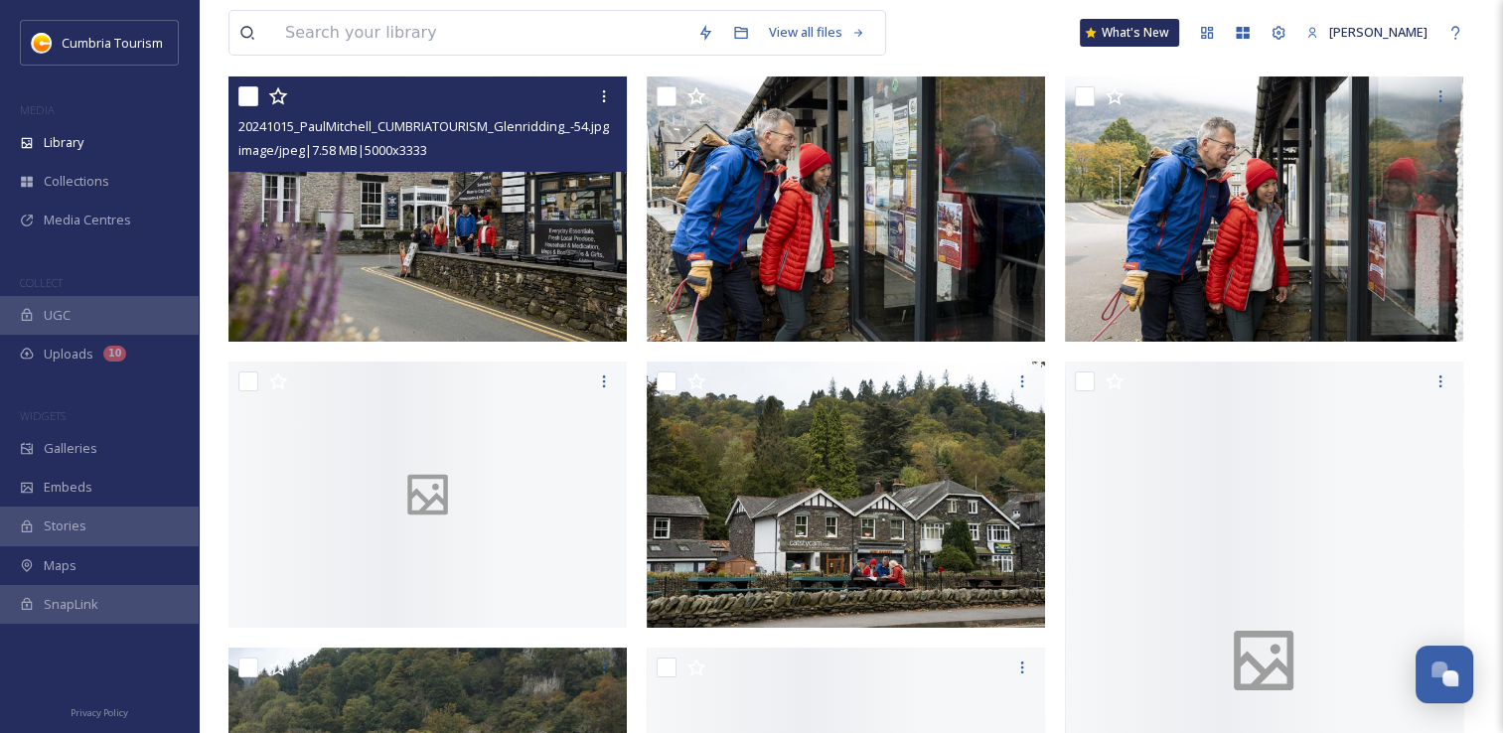
scroll to position [199, 0]
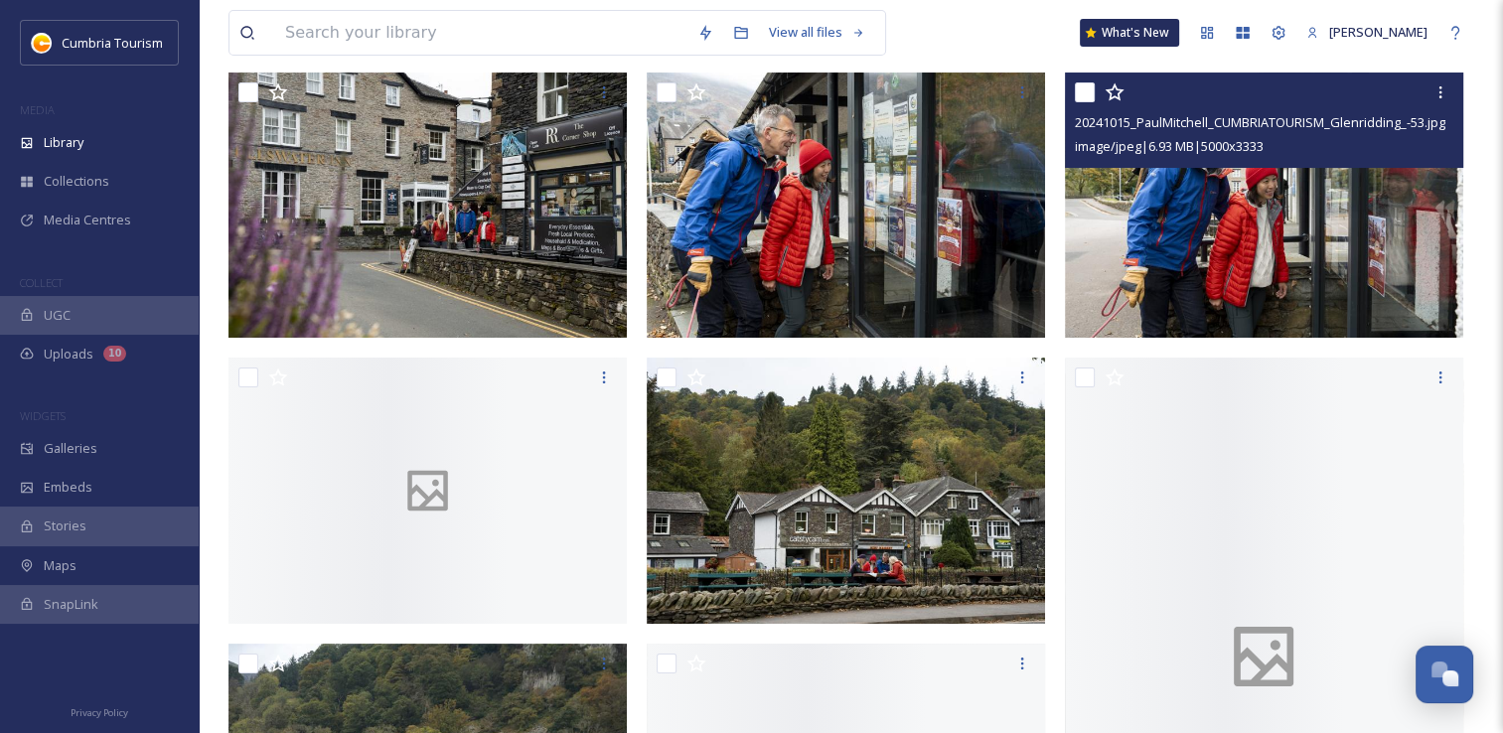
click at [1085, 97] on input "checkbox" at bounding box center [1085, 92] width 20 height 20
checkbox input "true"
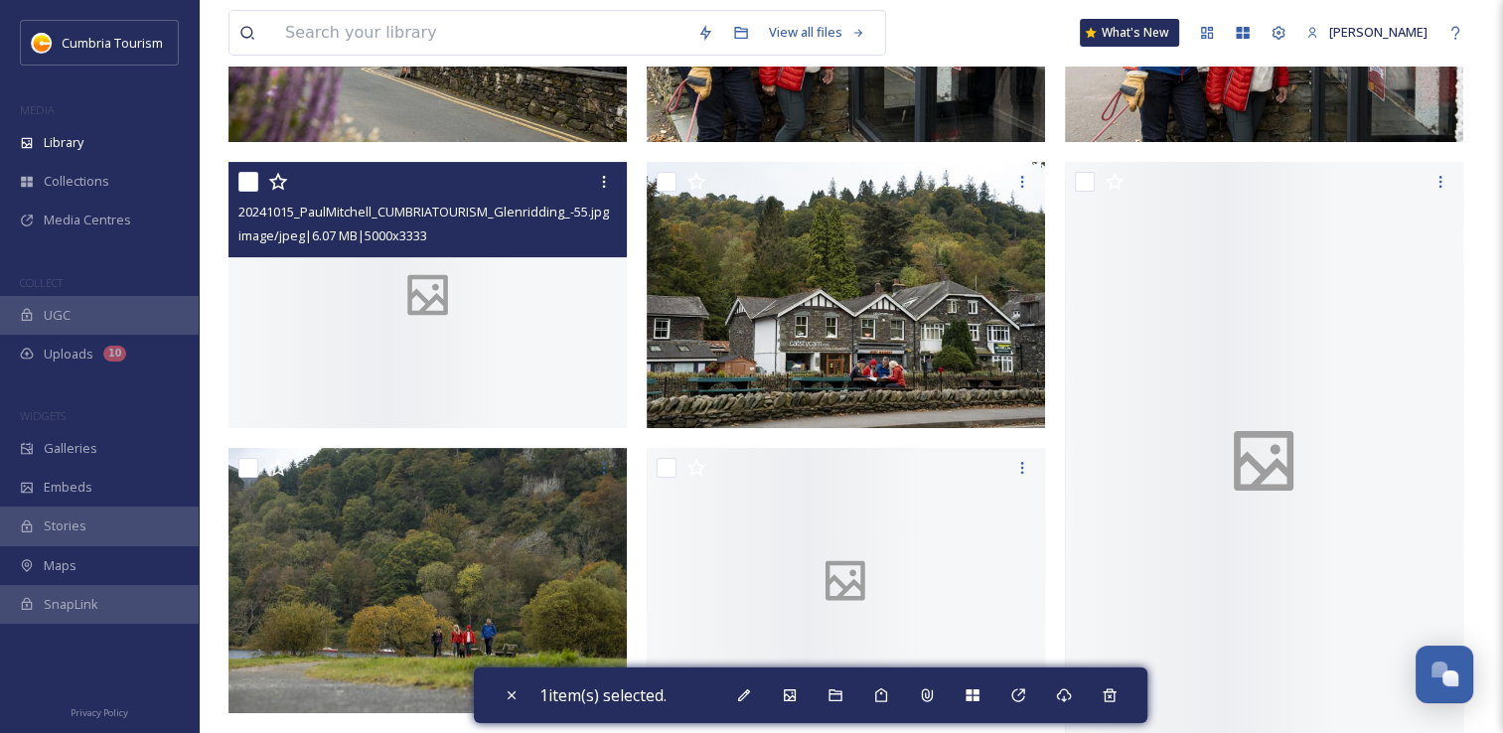
scroll to position [397, 0]
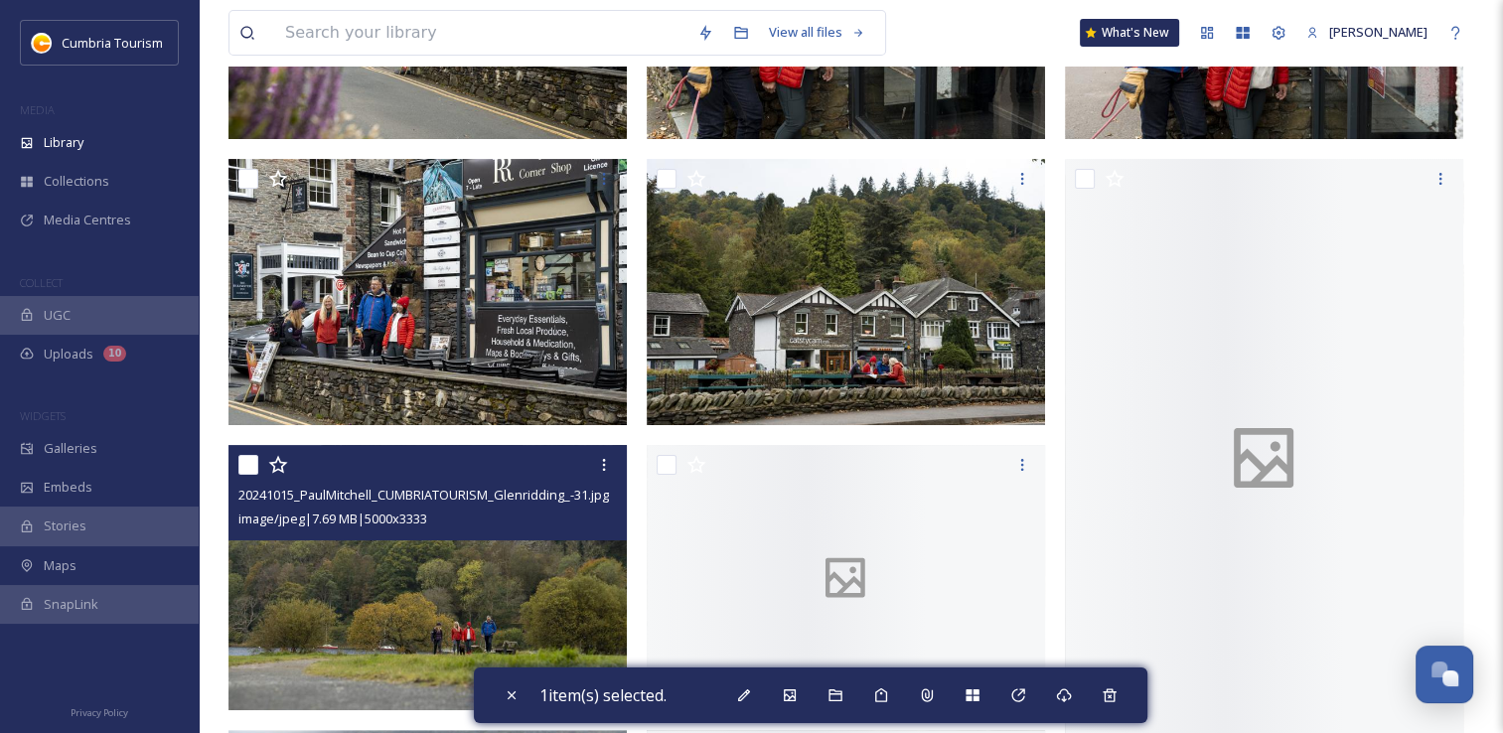
click at [250, 467] on input "checkbox" at bounding box center [248, 465] width 20 height 20
checkbox input "true"
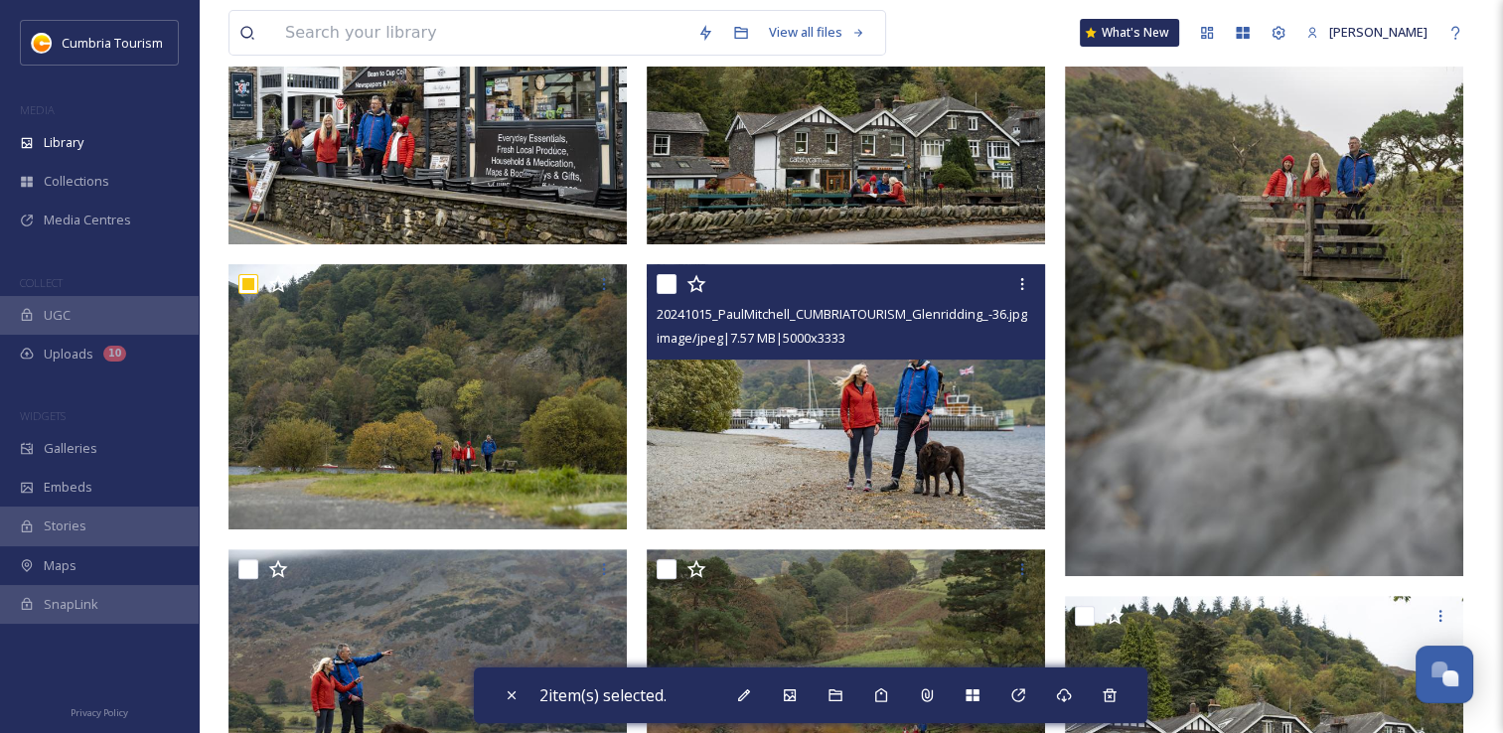
scroll to position [596, 0]
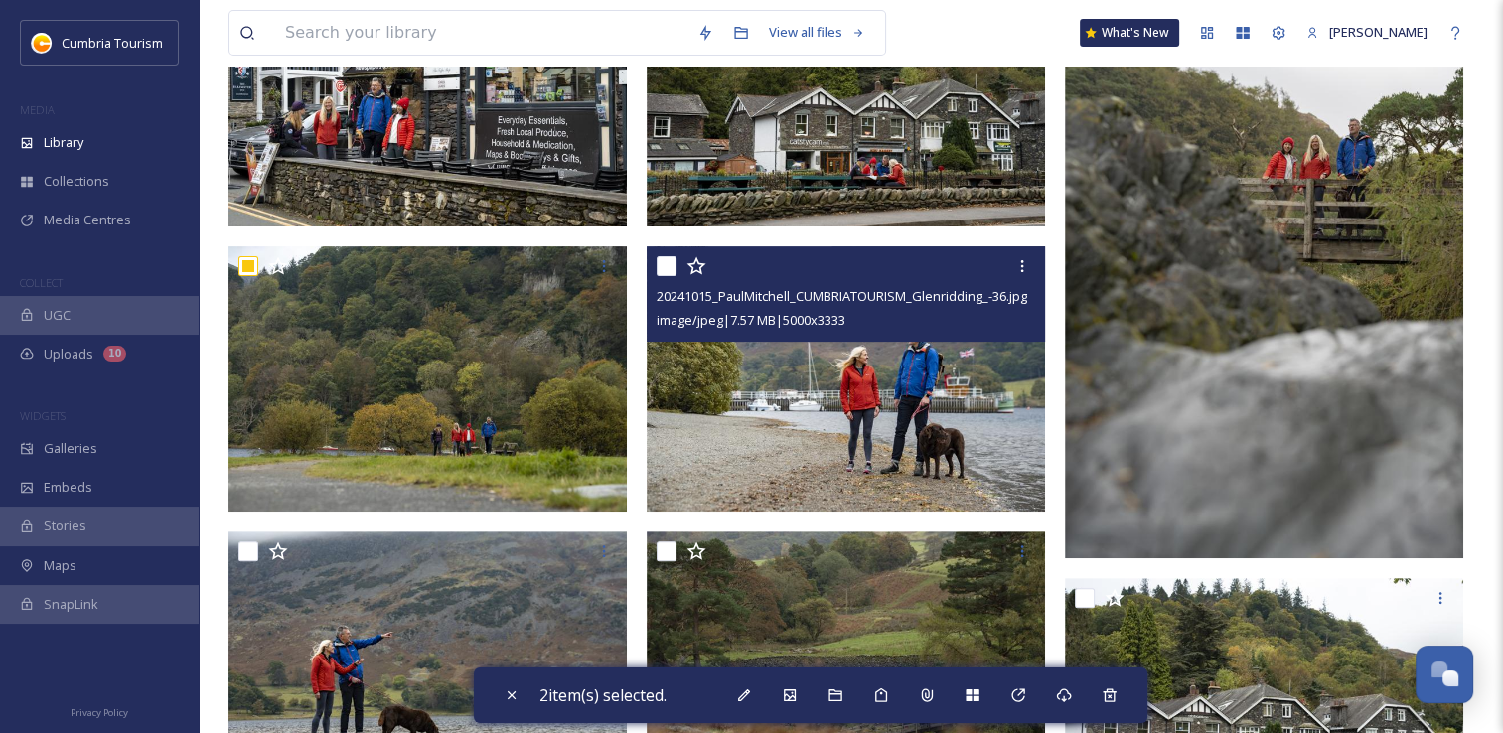
click at [664, 267] on input "checkbox" at bounding box center [667, 266] width 20 height 20
checkbox input "true"
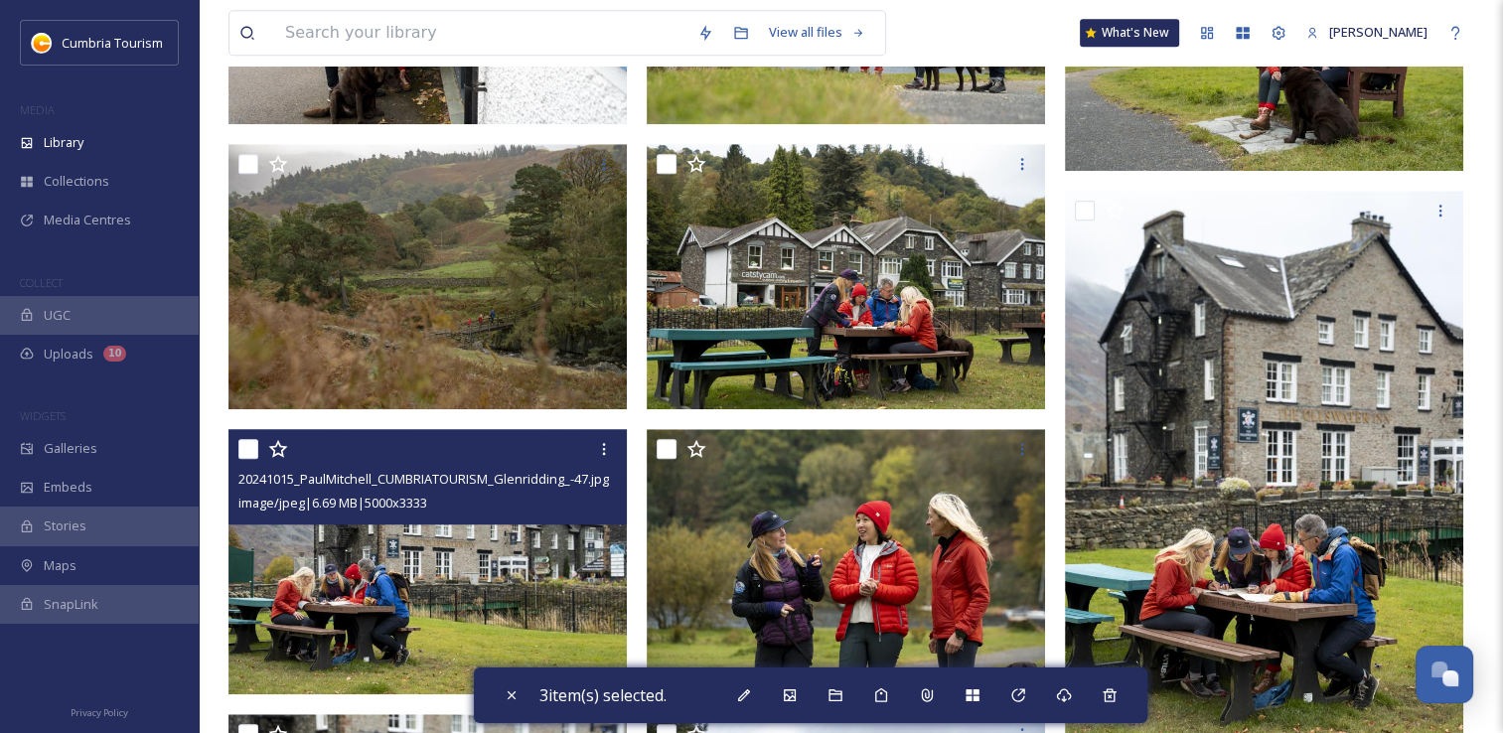
scroll to position [1689, 0]
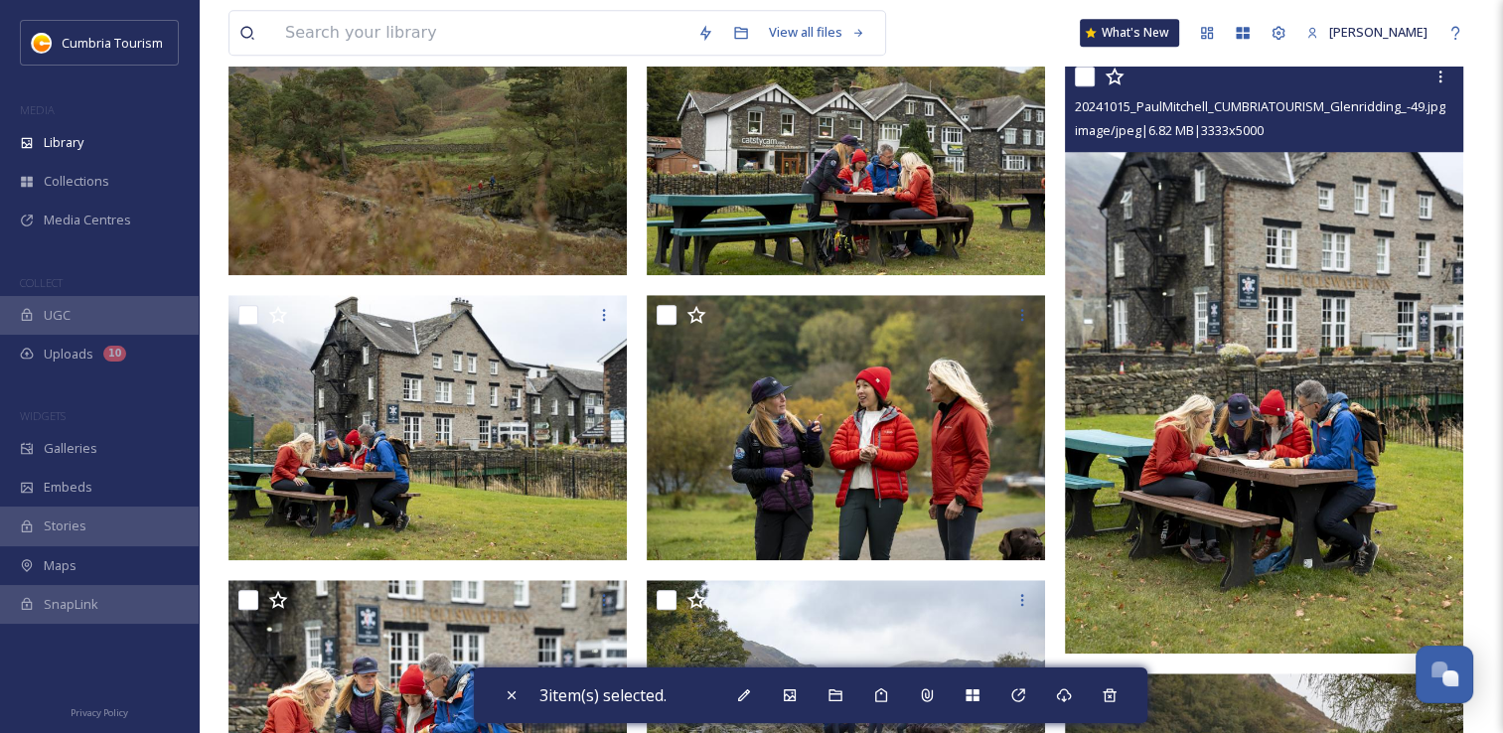
click at [1082, 80] on input "checkbox" at bounding box center [1085, 77] width 20 height 20
checkbox input "true"
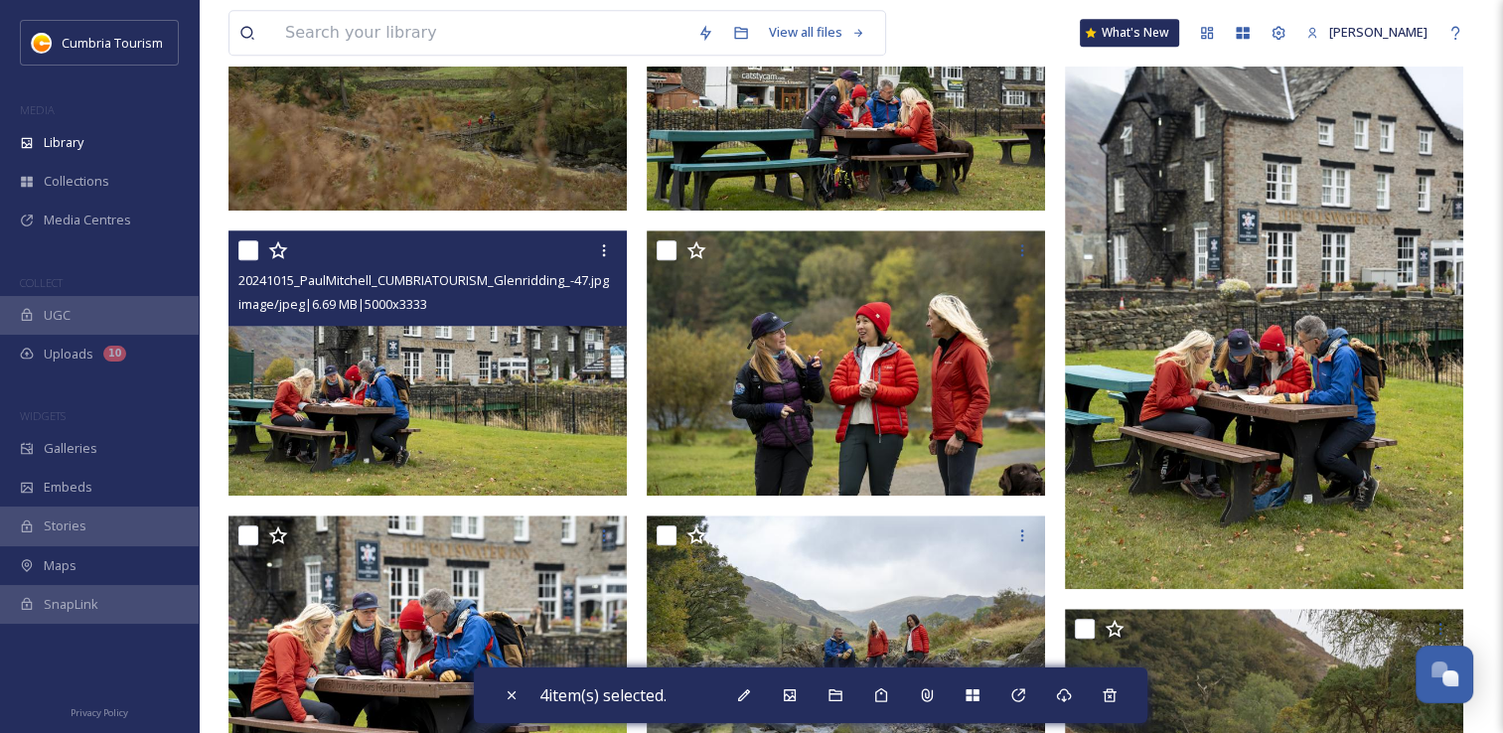
scroll to position [1788, 0]
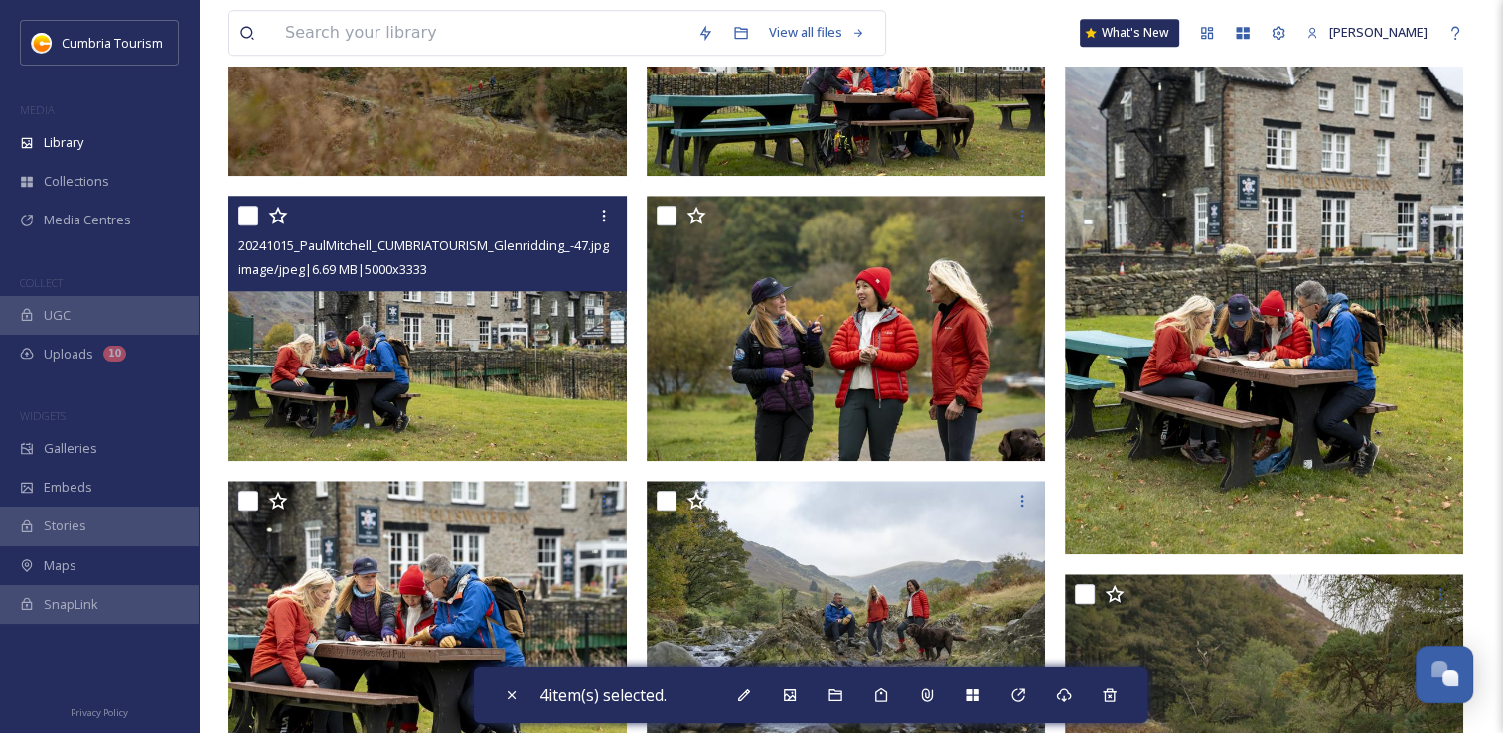
click at [254, 215] on input "checkbox" at bounding box center [248, 216] width 20 height 20
checkbox input "true"
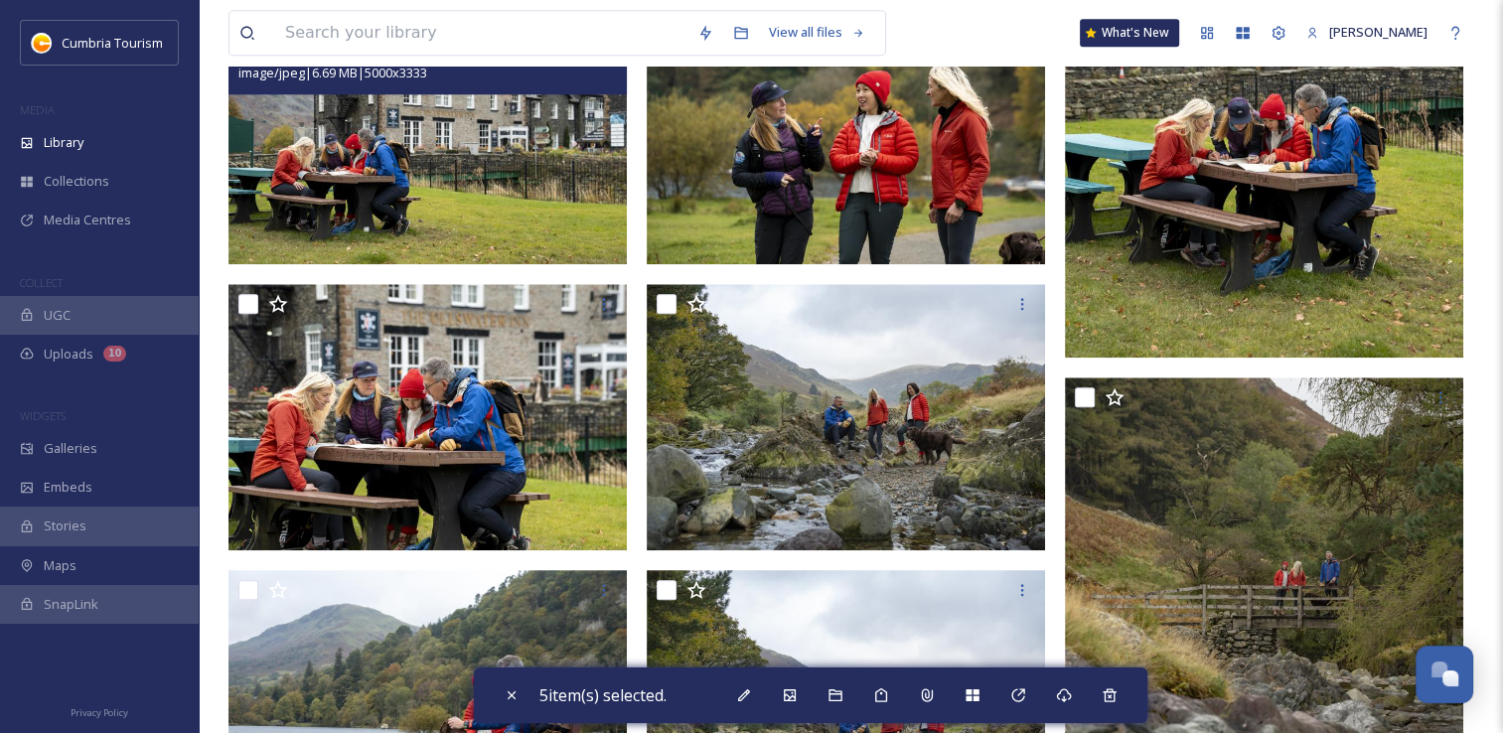
scroll to position [1987, 0]
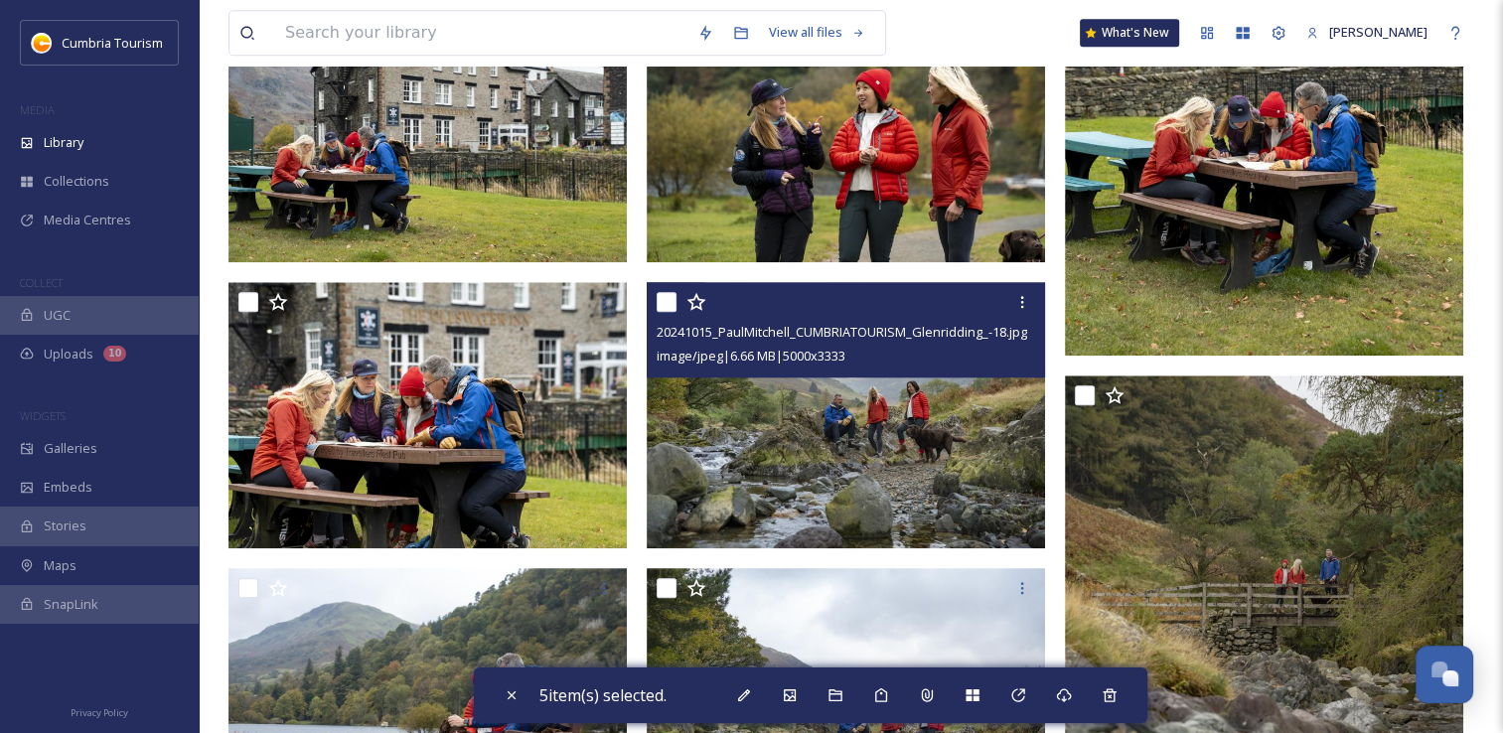
click at [670, 306] on input "checkbox" at bounding box center [667, 302] width 20 height 20
checkbox input "true"
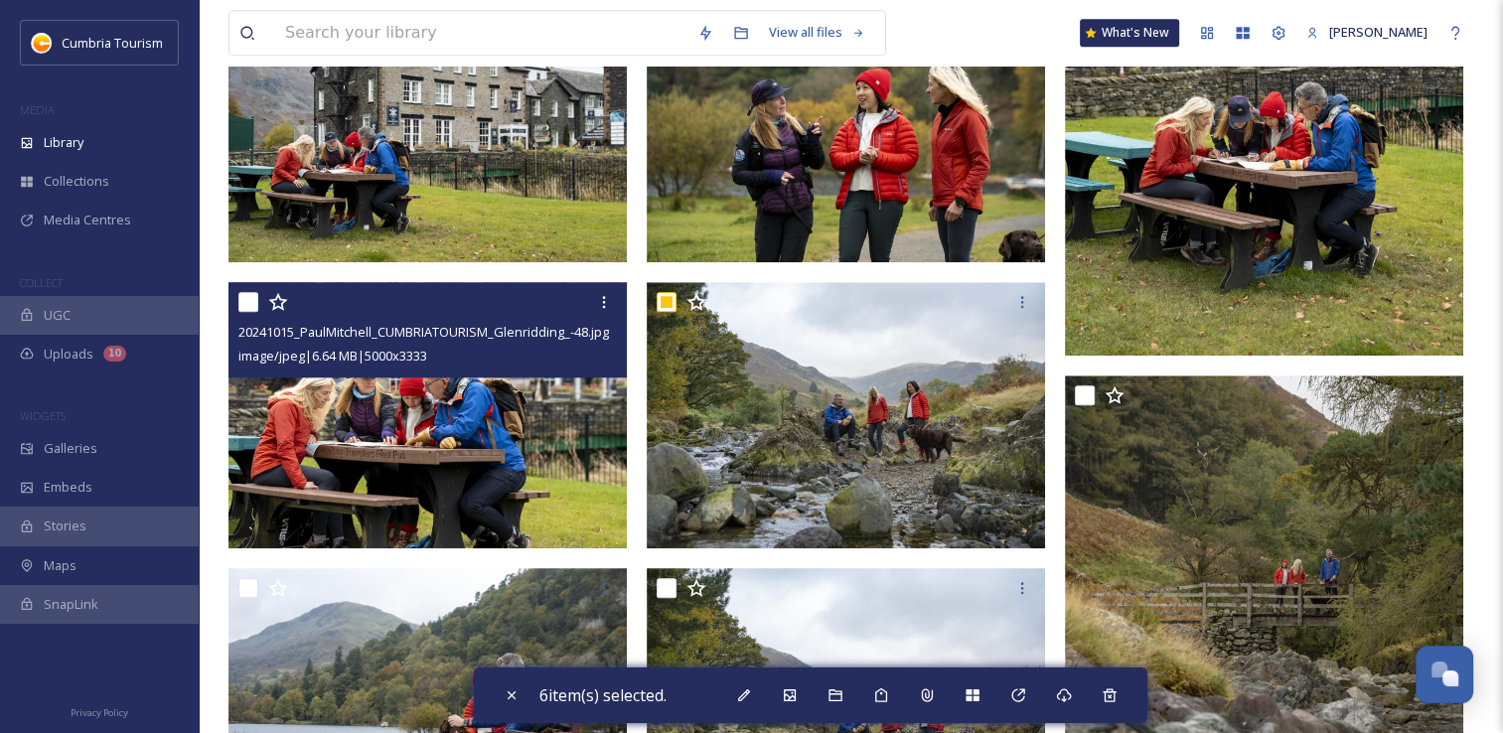
click at [254, 312] on div at bounding box center [430, 302] width 384 height 36
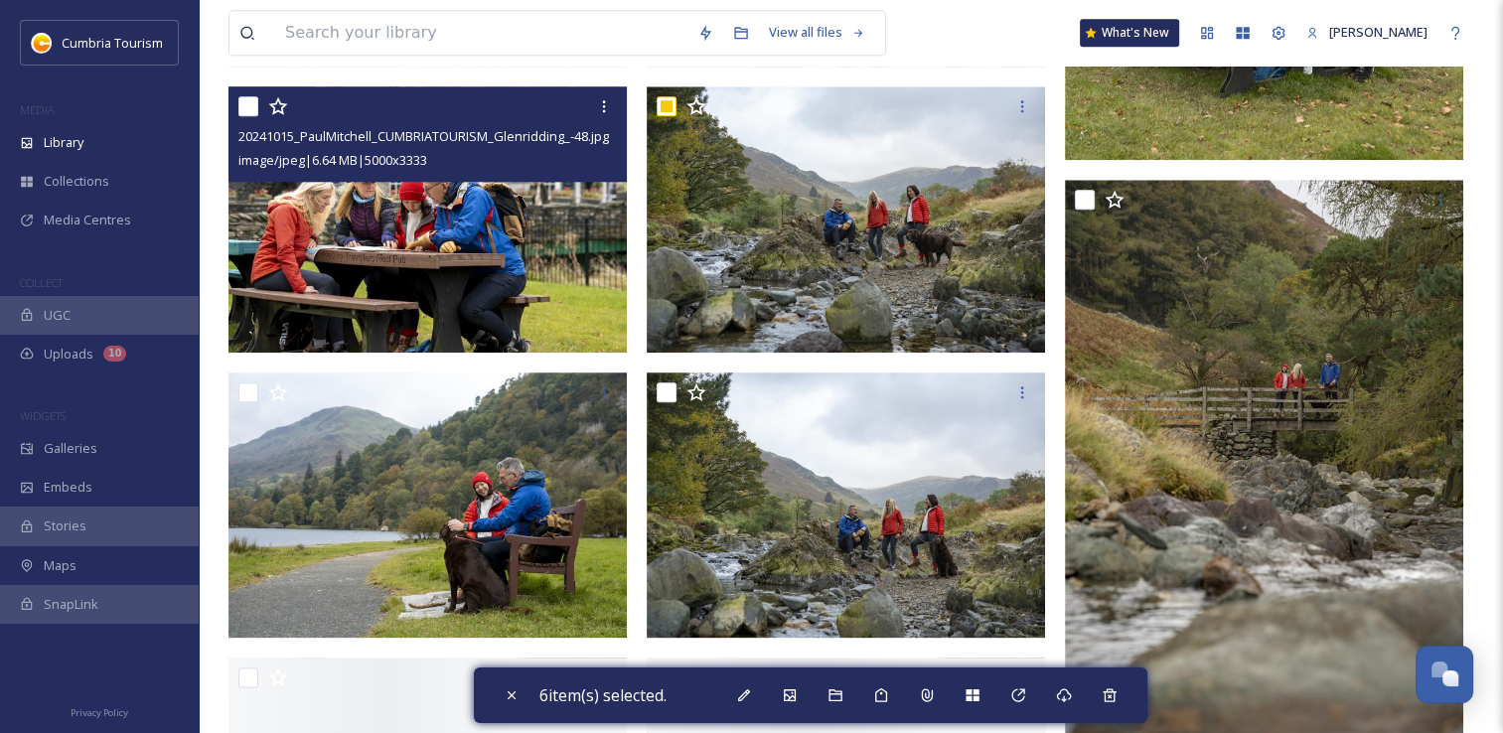
scroll to position [2186, 0]
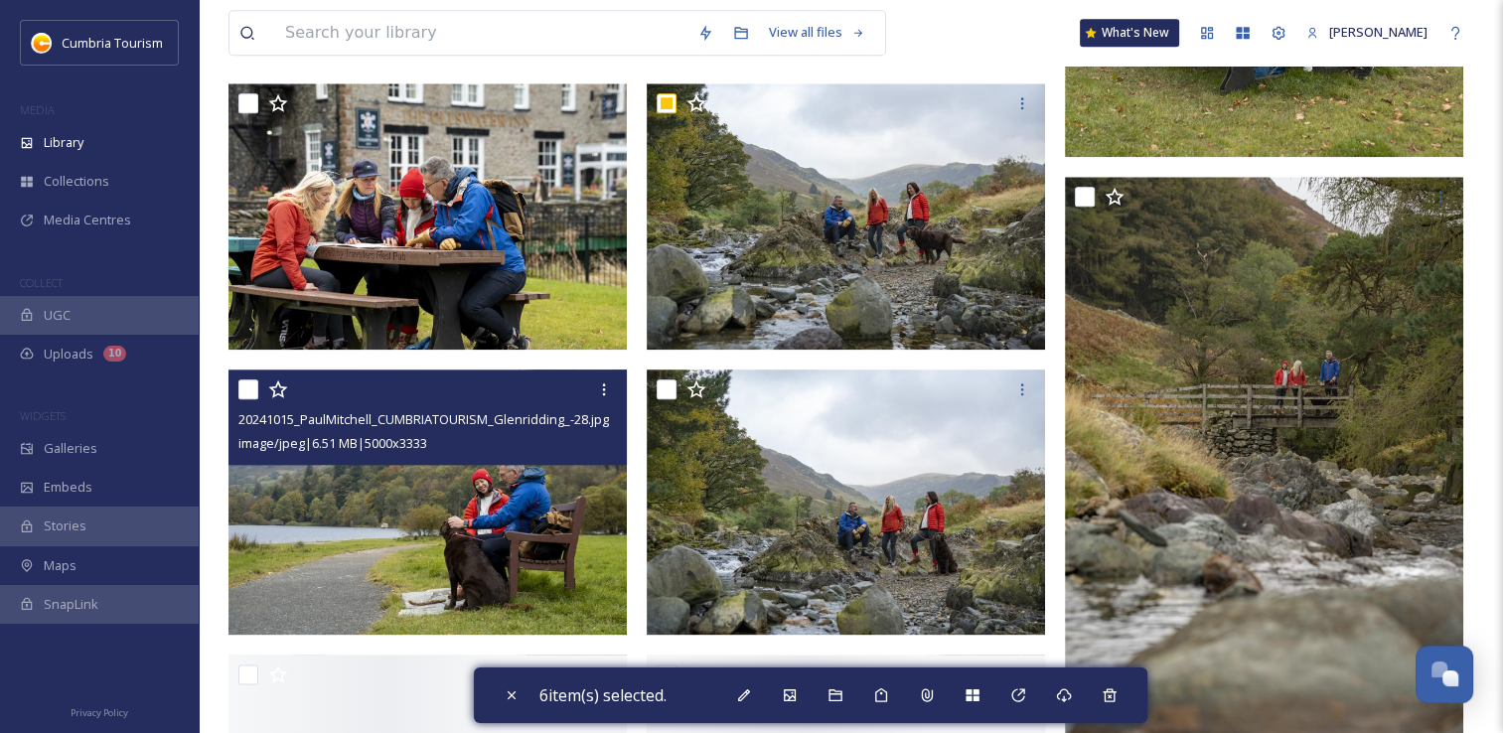
click at [248, 387] on input "checkbox" at bounding box center [248, 390] width 20 height 20
checkbox input "true"
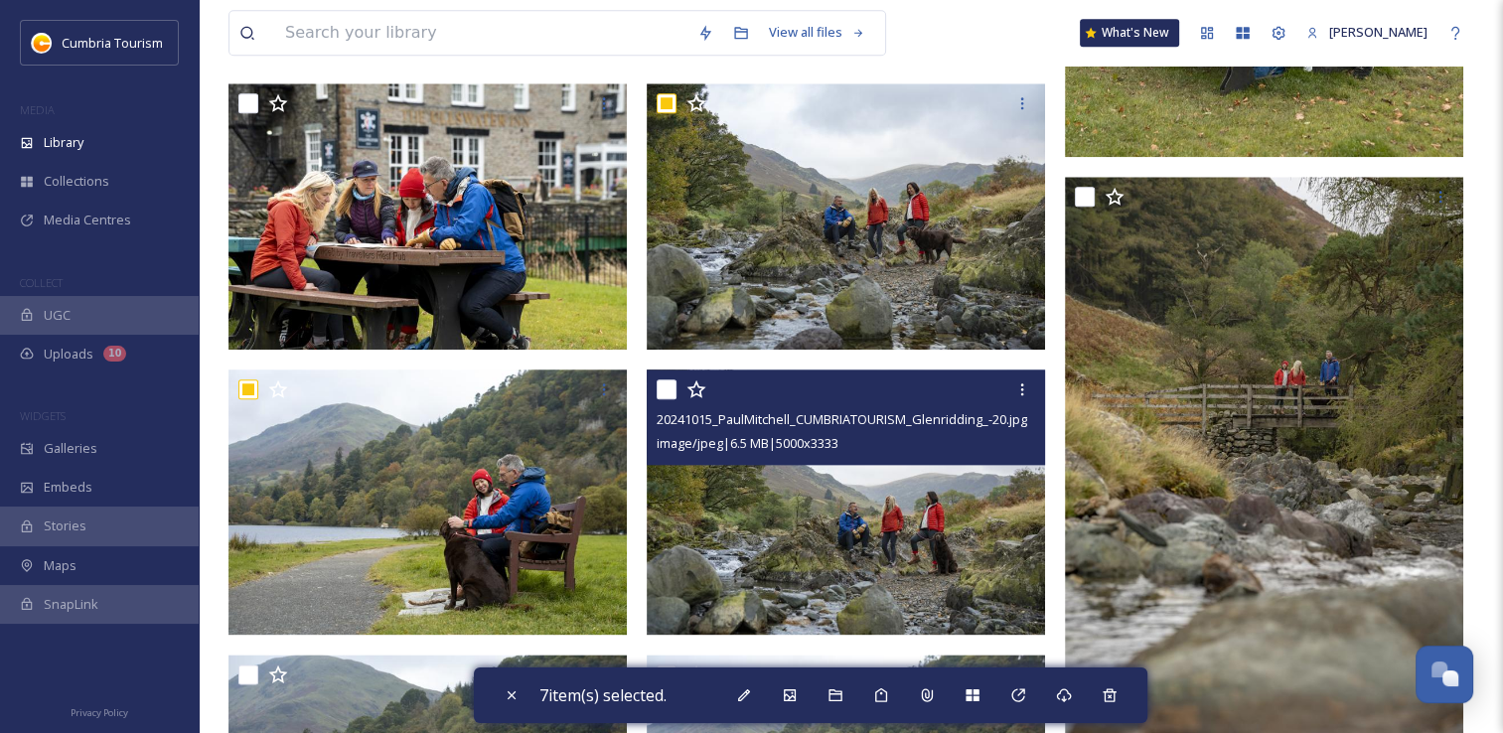
click at [663, 391] on input "checkbox" at bounding box center [667, 390] width 20 height 20
checkbox input "true"
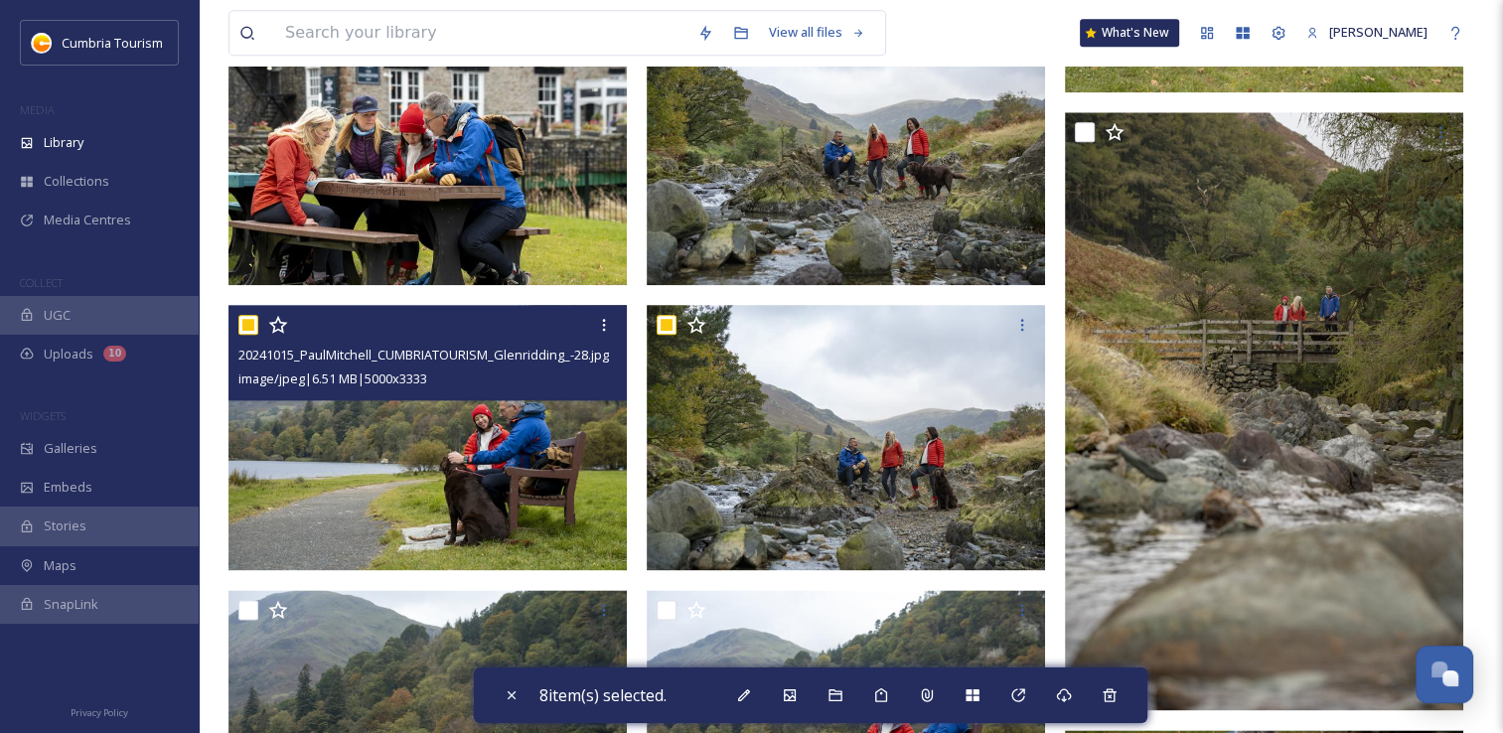
scroll to position [2285, 0]
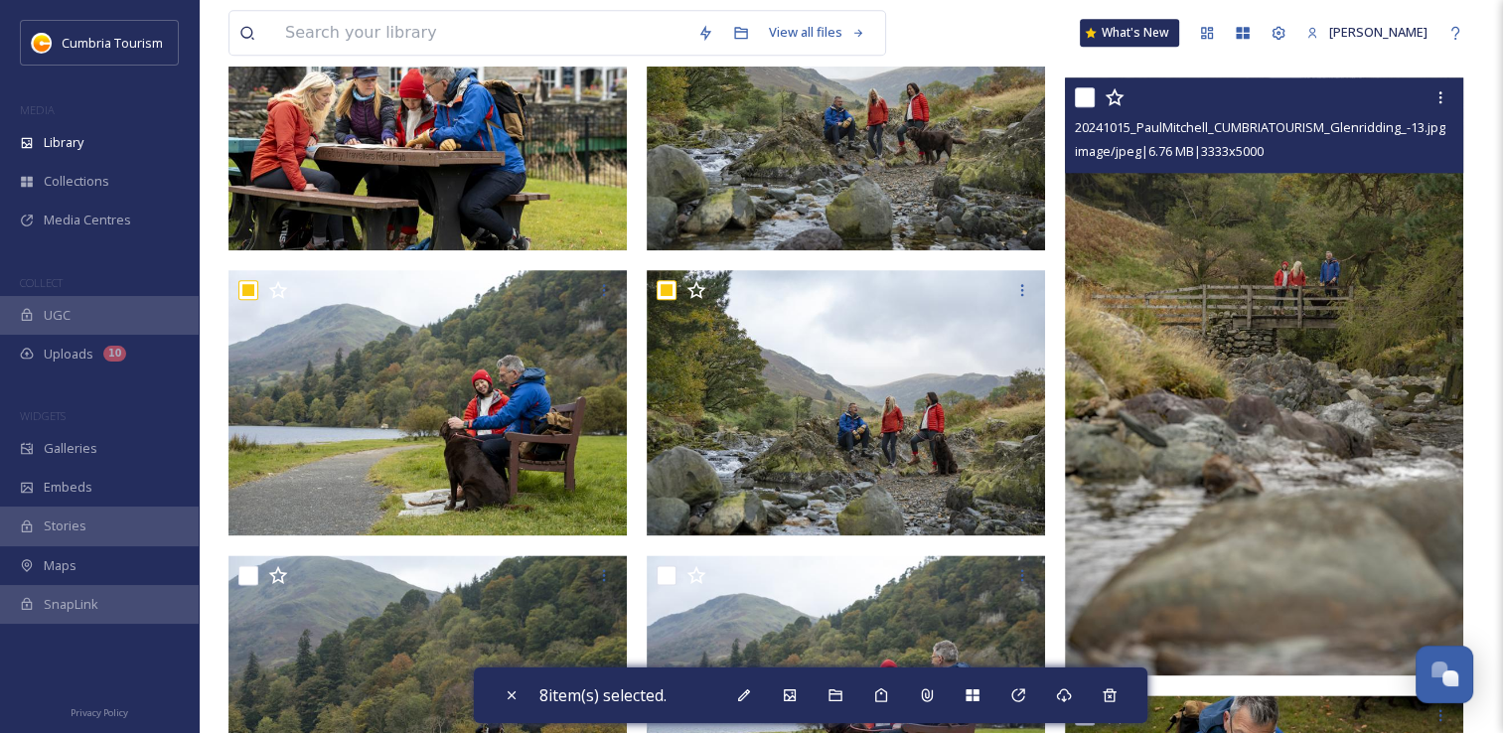
click at [1094, 97] on input "checkbox" at bounding box center [1085, 97] width 20 height 20
checkbox input "true"
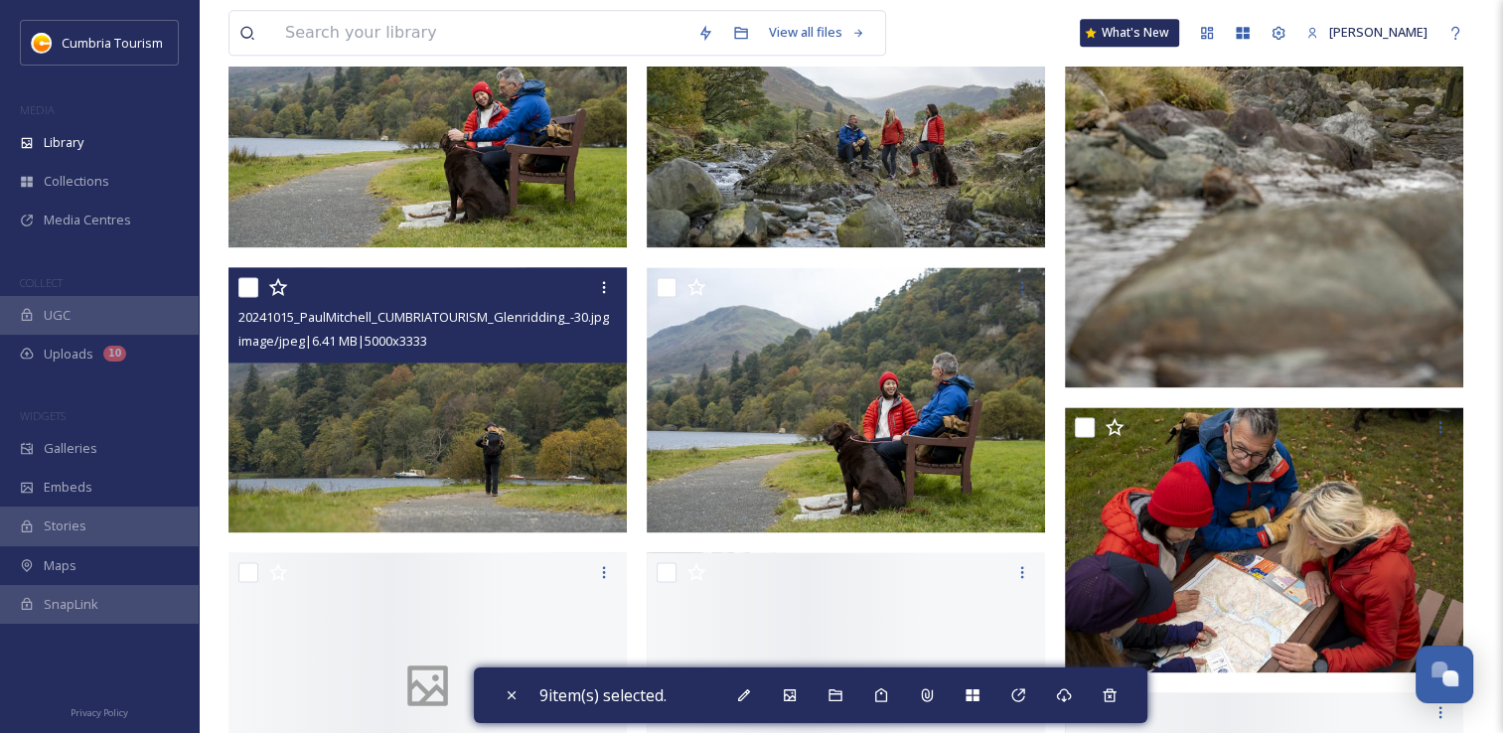
scroll to position [2583, 0]
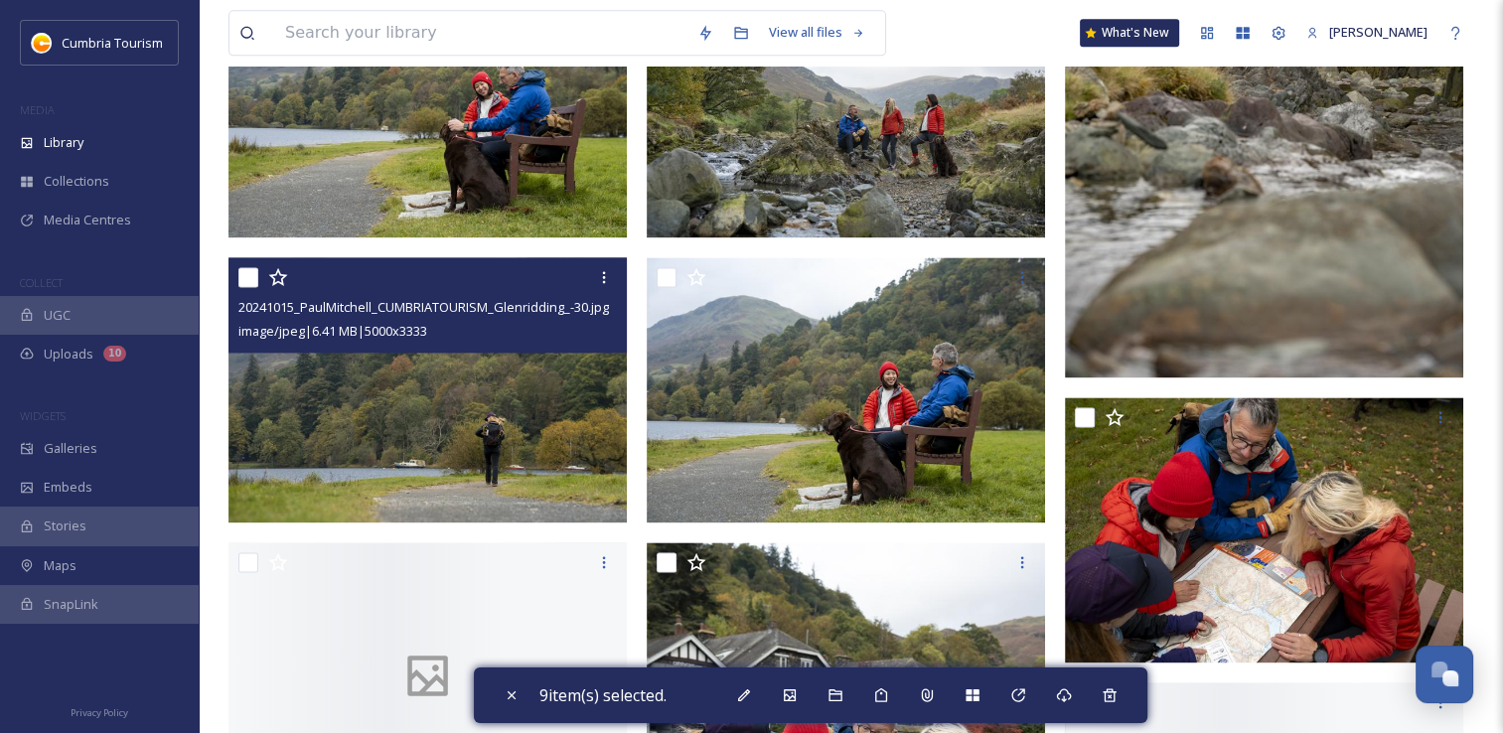
click at [248, 281] on input "checkbox" at bounding box center [248, 277] width 20 height 20
checkbox input "true"
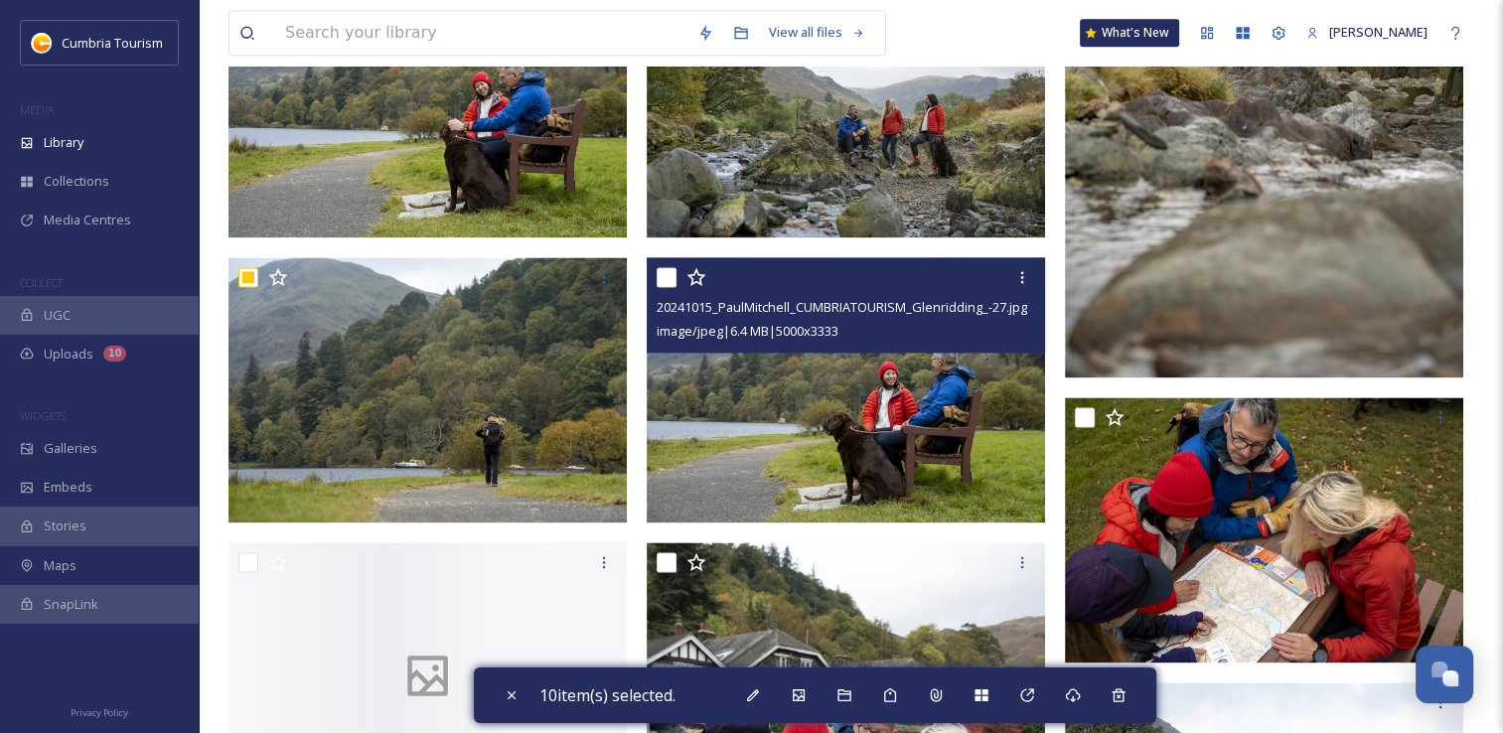
click at [666, 284] on input "checkbox" at bounding box center [667, 277] width 20 height 20
checkbox input "true"
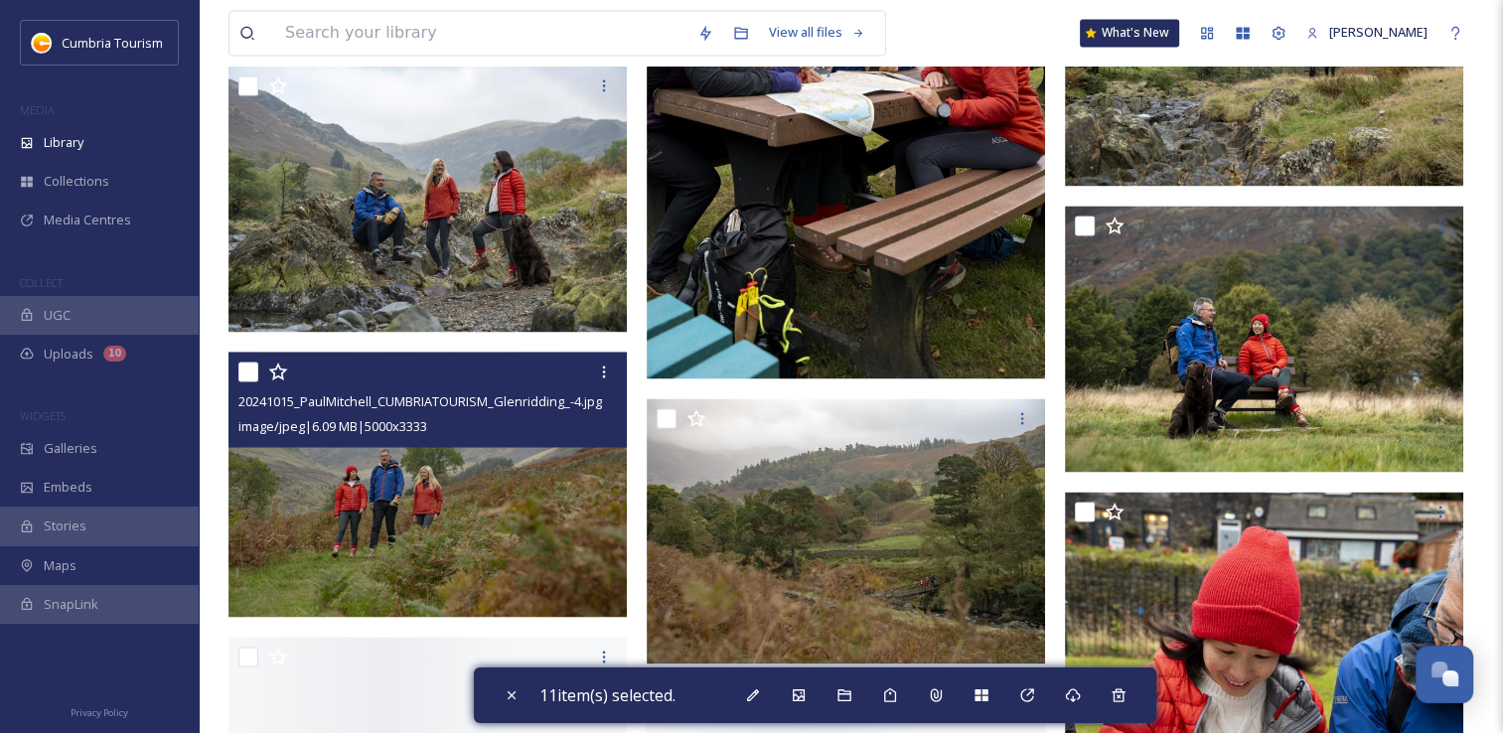
scroll to position [3378, 0]
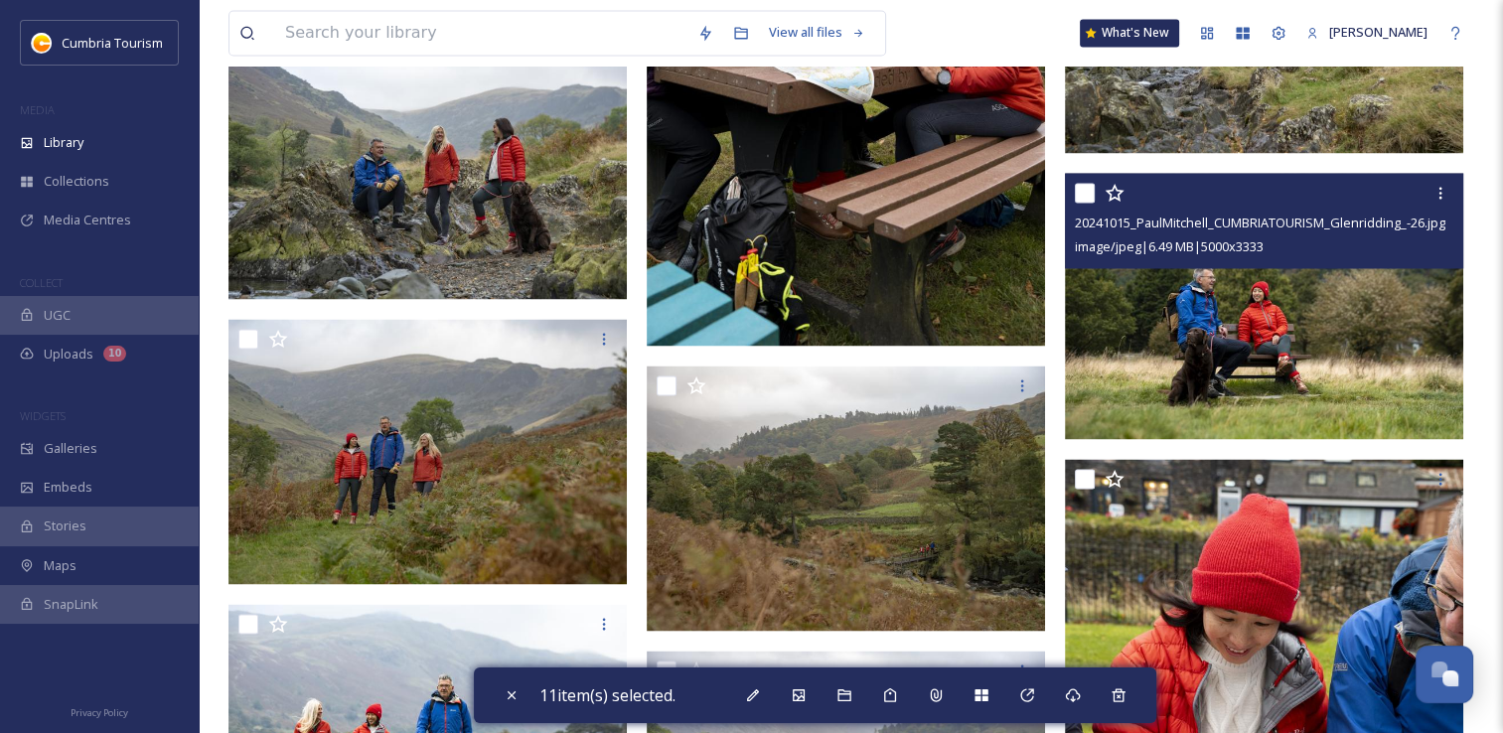
click at [1081, 200] on input "checkbox" at bounding box center [1085, 193] width 20 height 20
checkbox input "true"
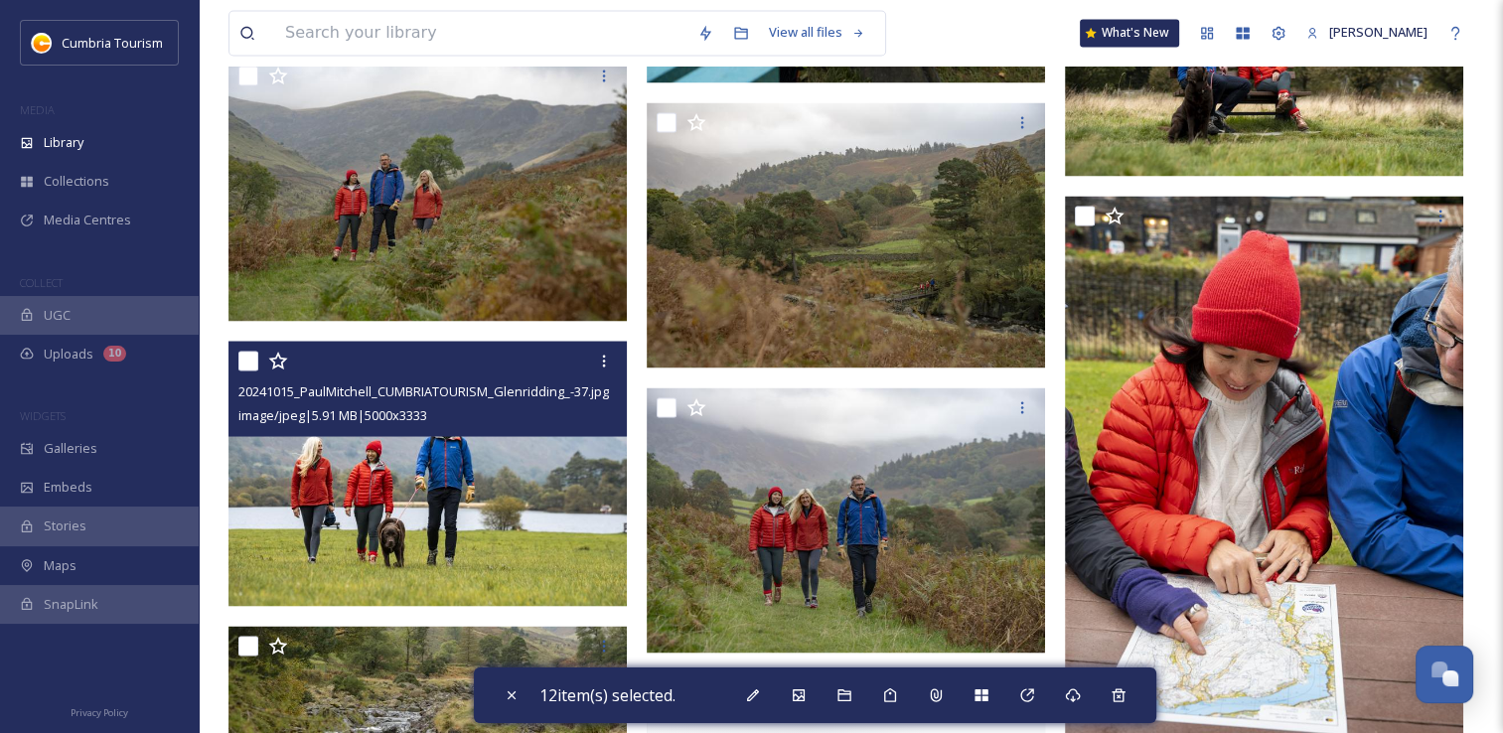
scroll to position [3676, 0]
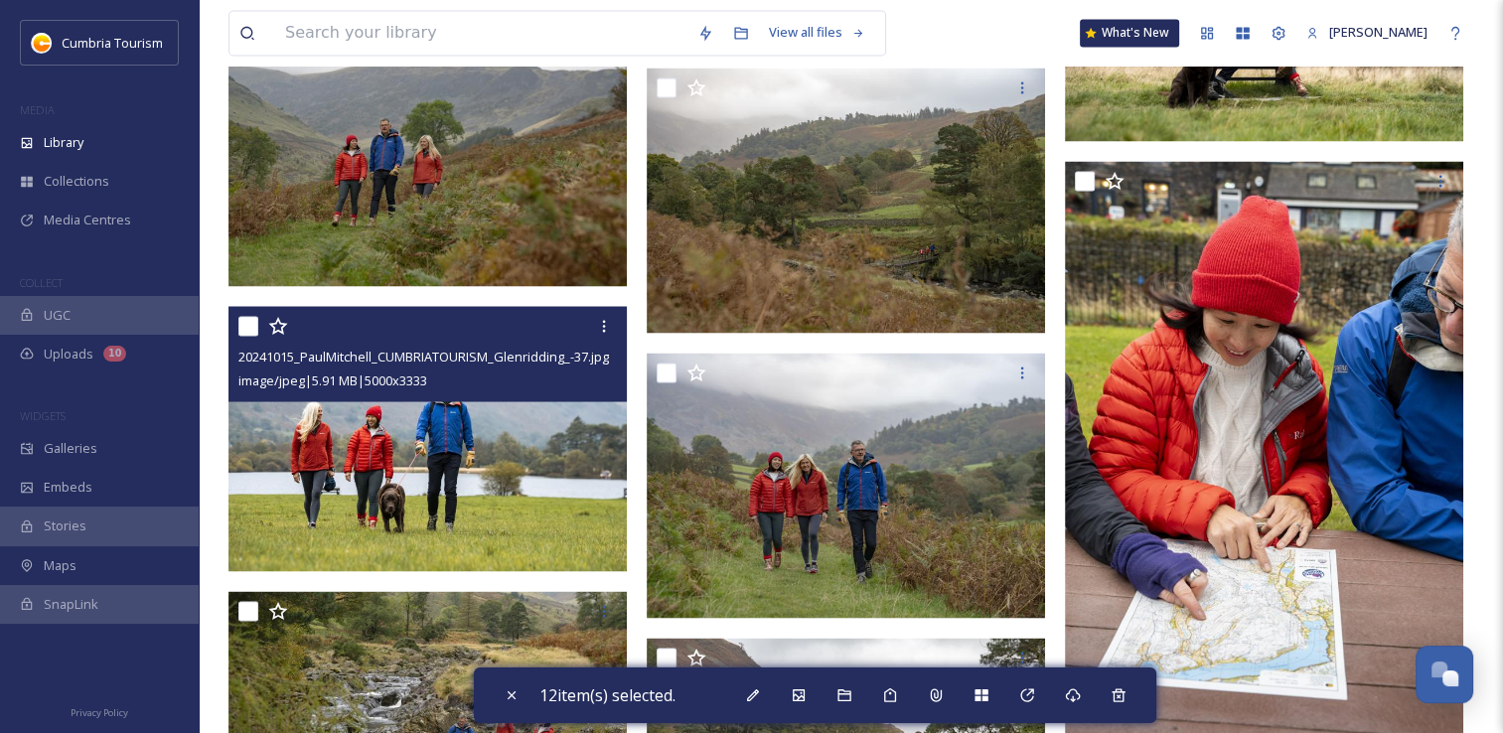
click at [250, 328] on input "checkbox" at bounding box center [248, 326] width 20 height 20
checkbox input "true"
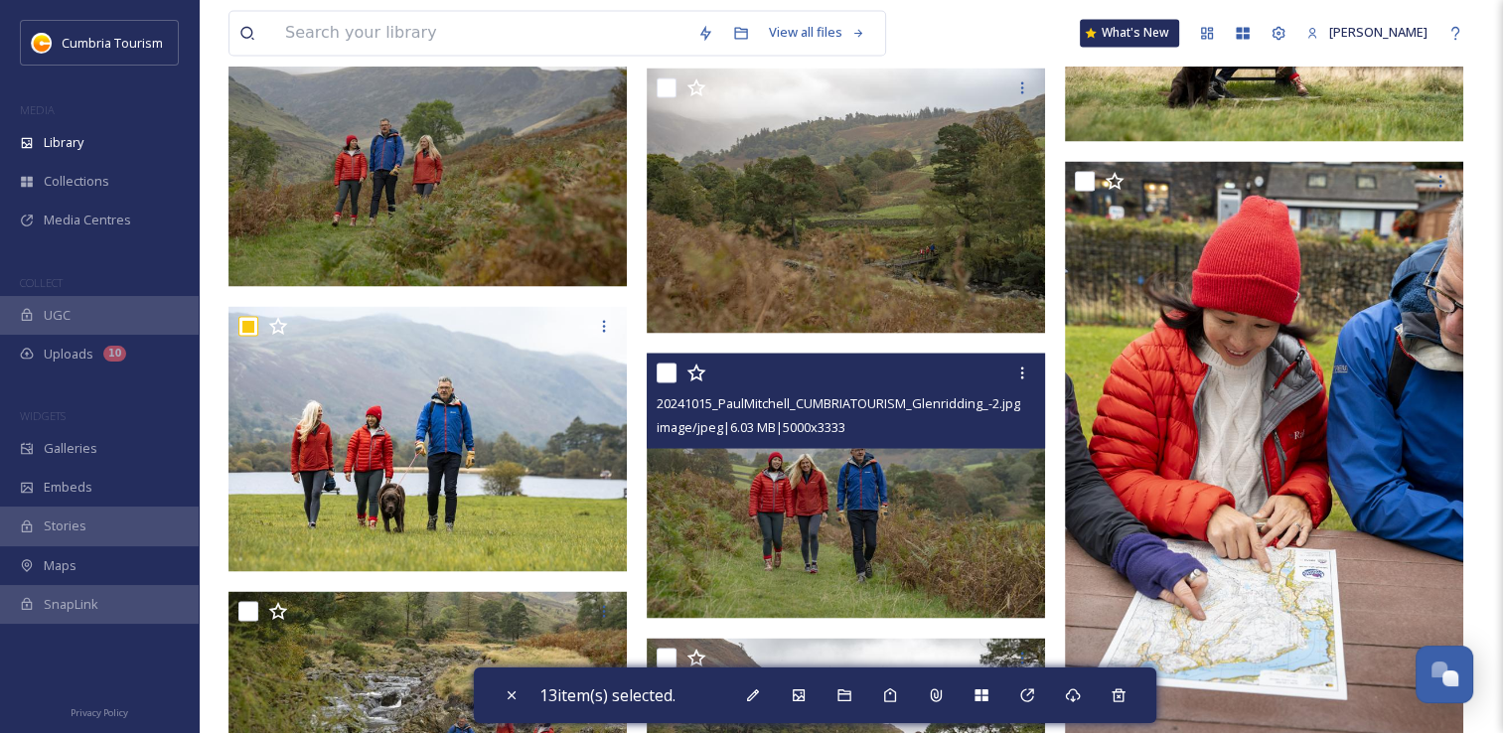
drag, startPoint x: 676, startPoint y: 376, endPoint x: 600, endPoint y: 455, distance: 109.6
click at [674, 376] on input "checkbox" at bounding box center [667, 373] width 20 height 20
checkbox input "true"
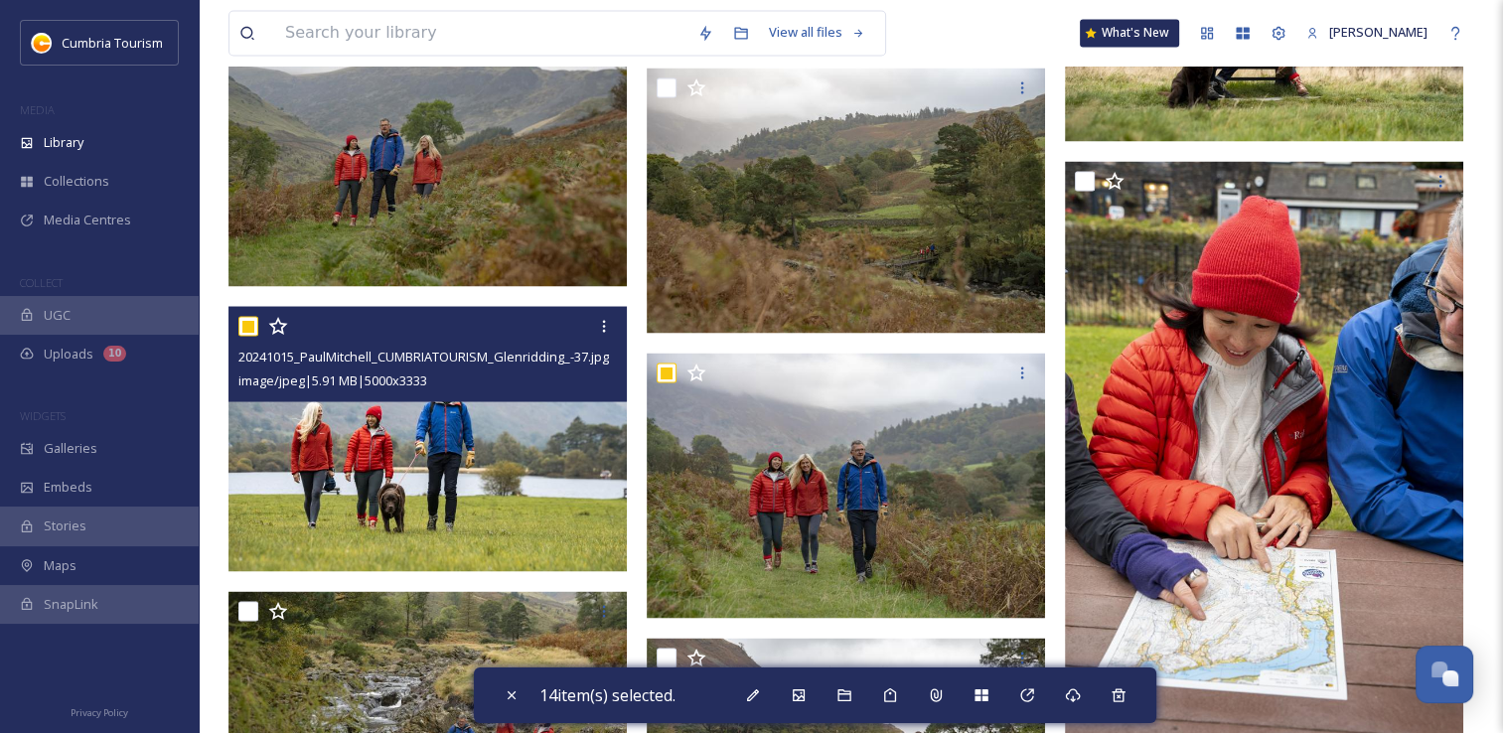
scroll to position [3875, 0]
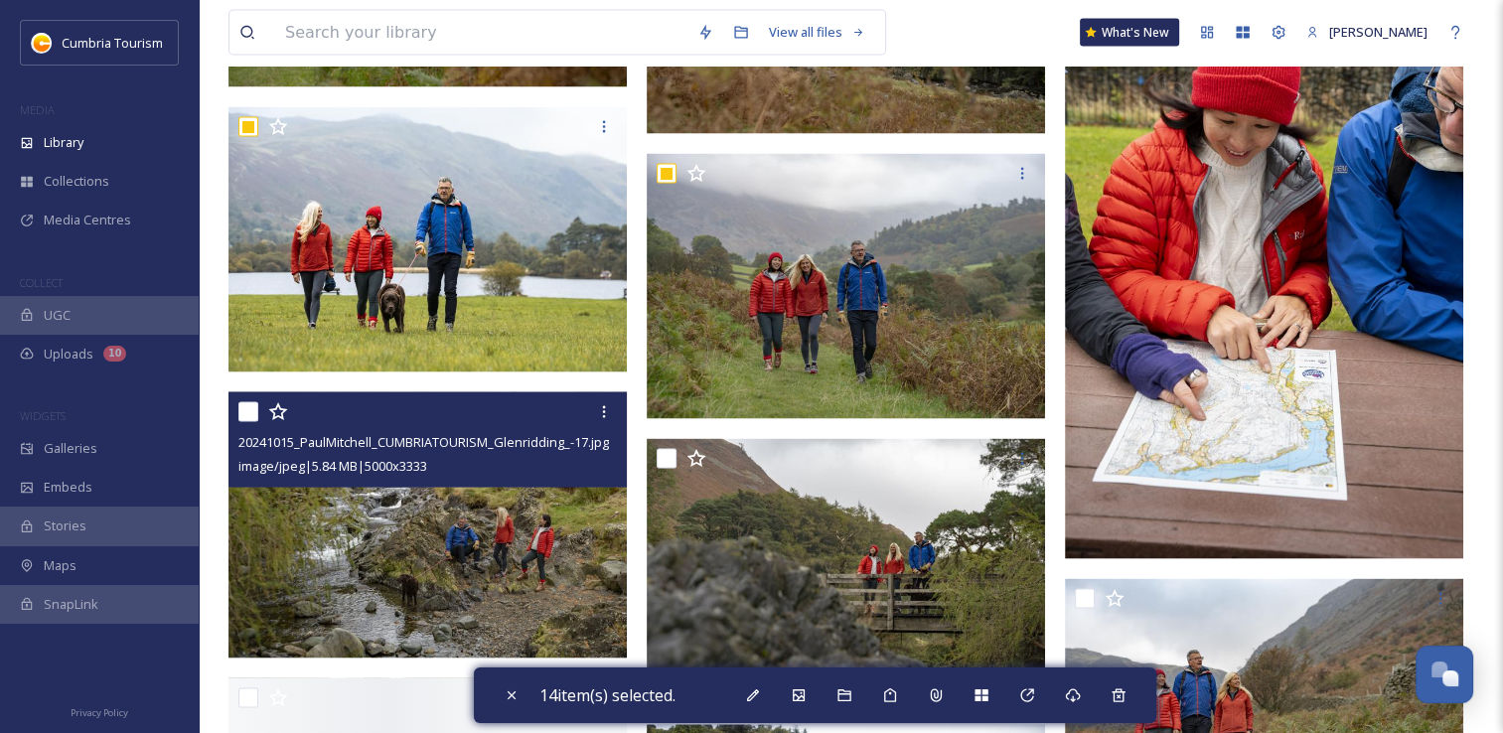
click at [250, 412] on input "checkbox" at bounding box center [248, 412] width 20 height 20
checkbox input "true"
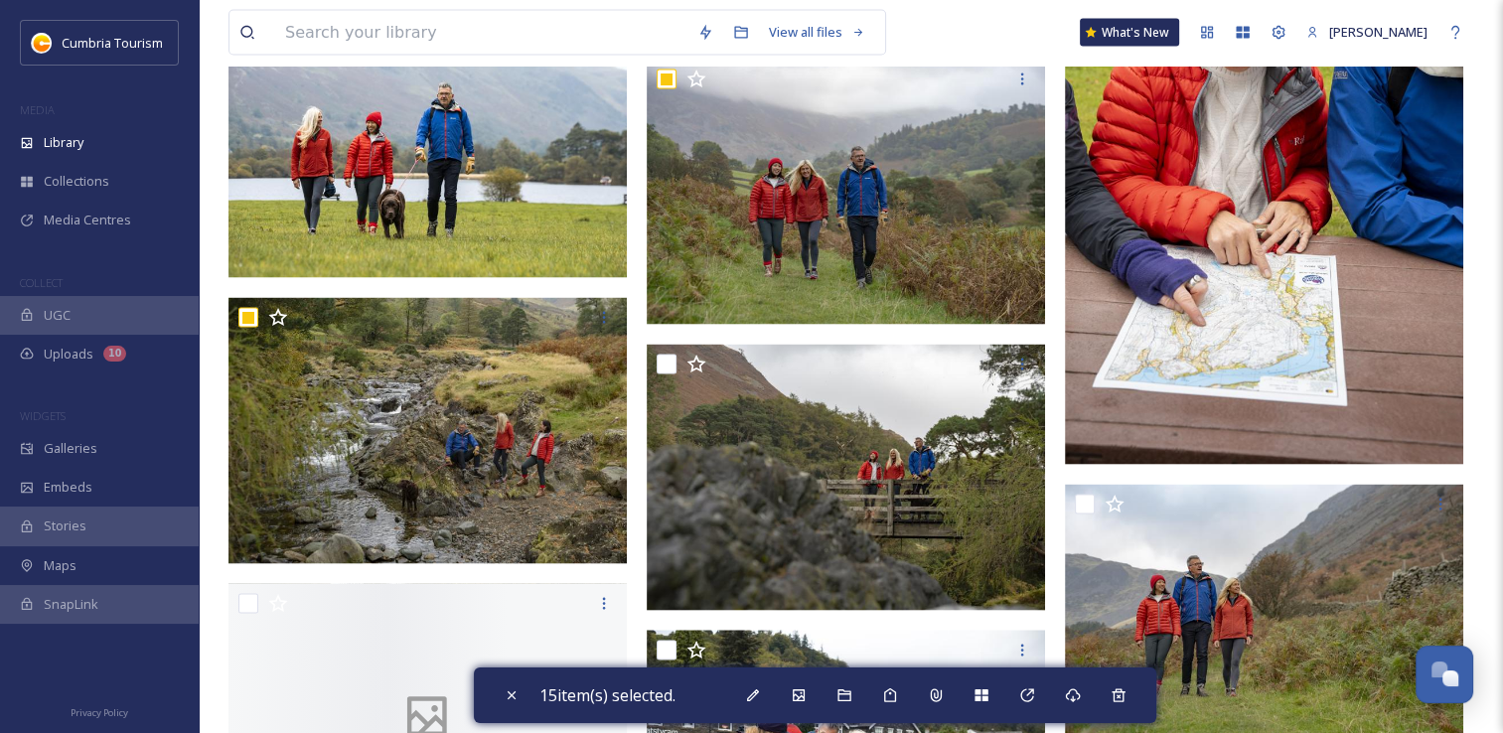
scroll to position [3974, 0]
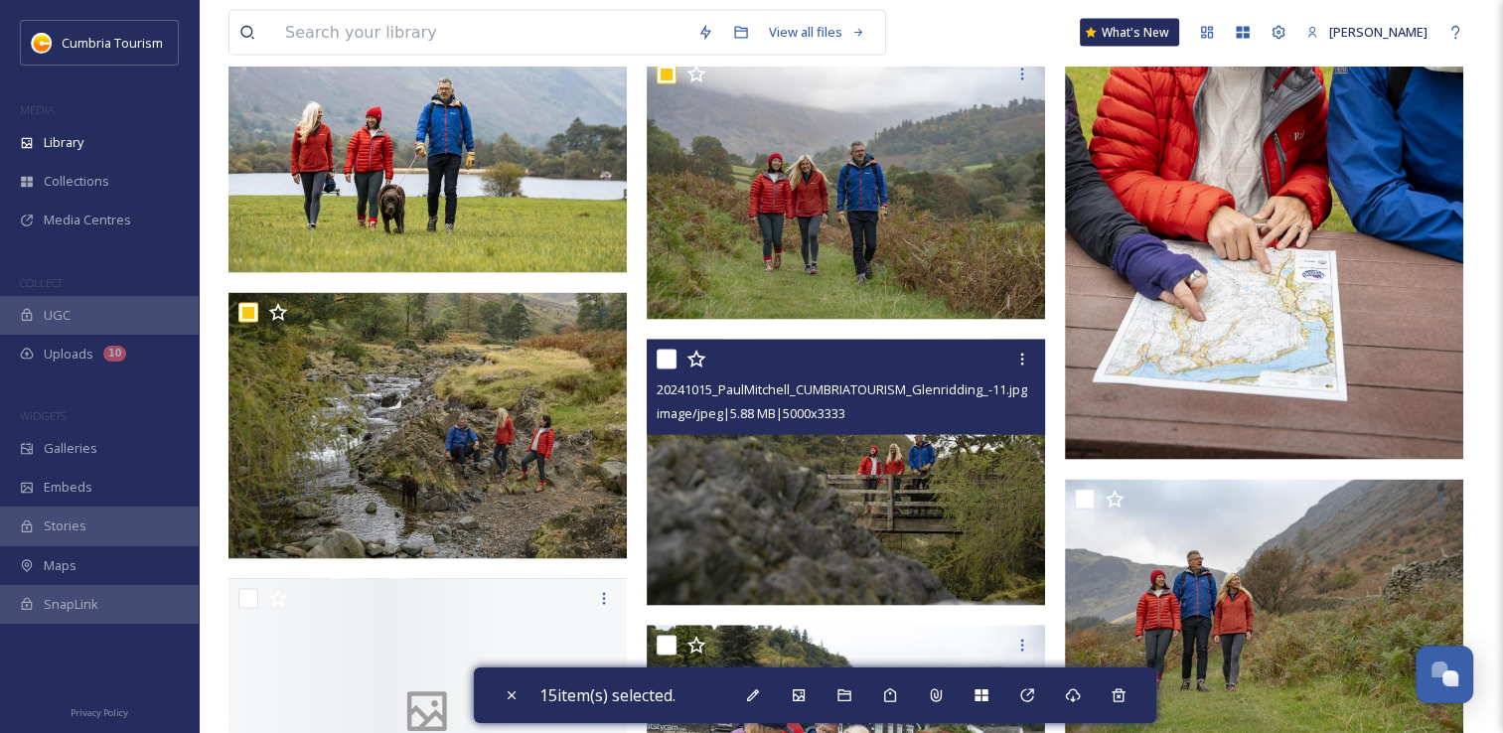
click at [668, 364] on input "checkbox" at bounding box center [667, 360] width 20 height 20
checkbox input "true"
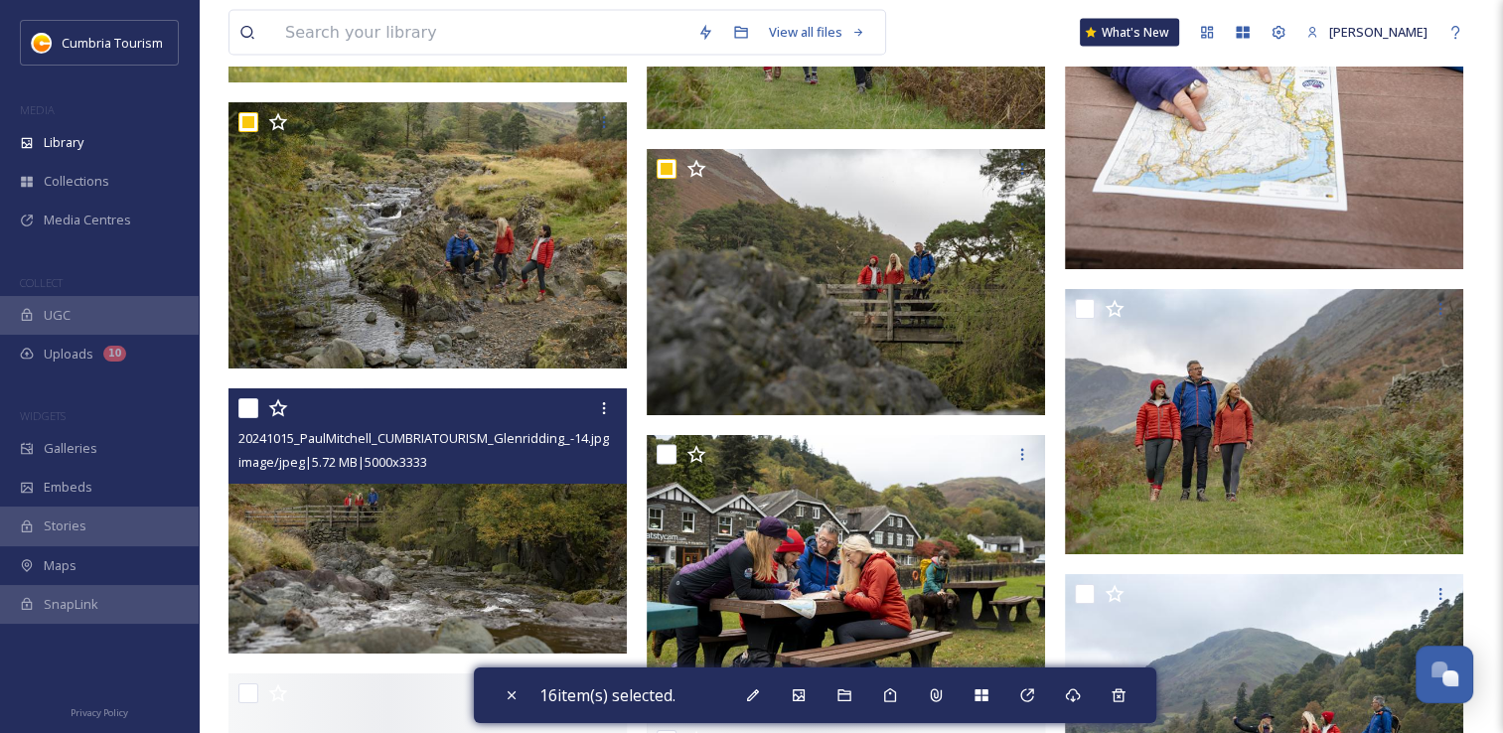
scroll to position [4173, 0]
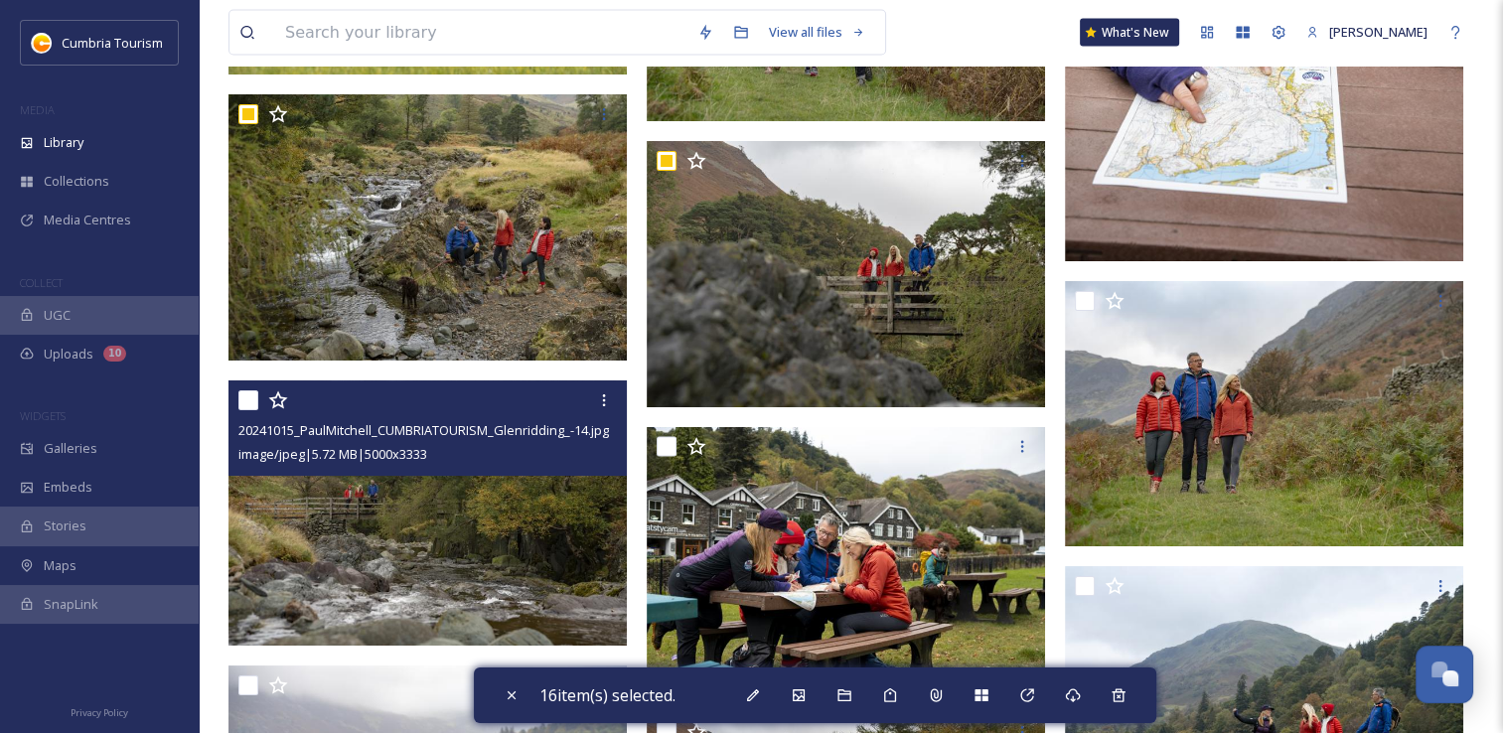
click at [246, 400] on input "checkbox" at bounding box center [248, 400] width 20 height 20
checkbox input "true"
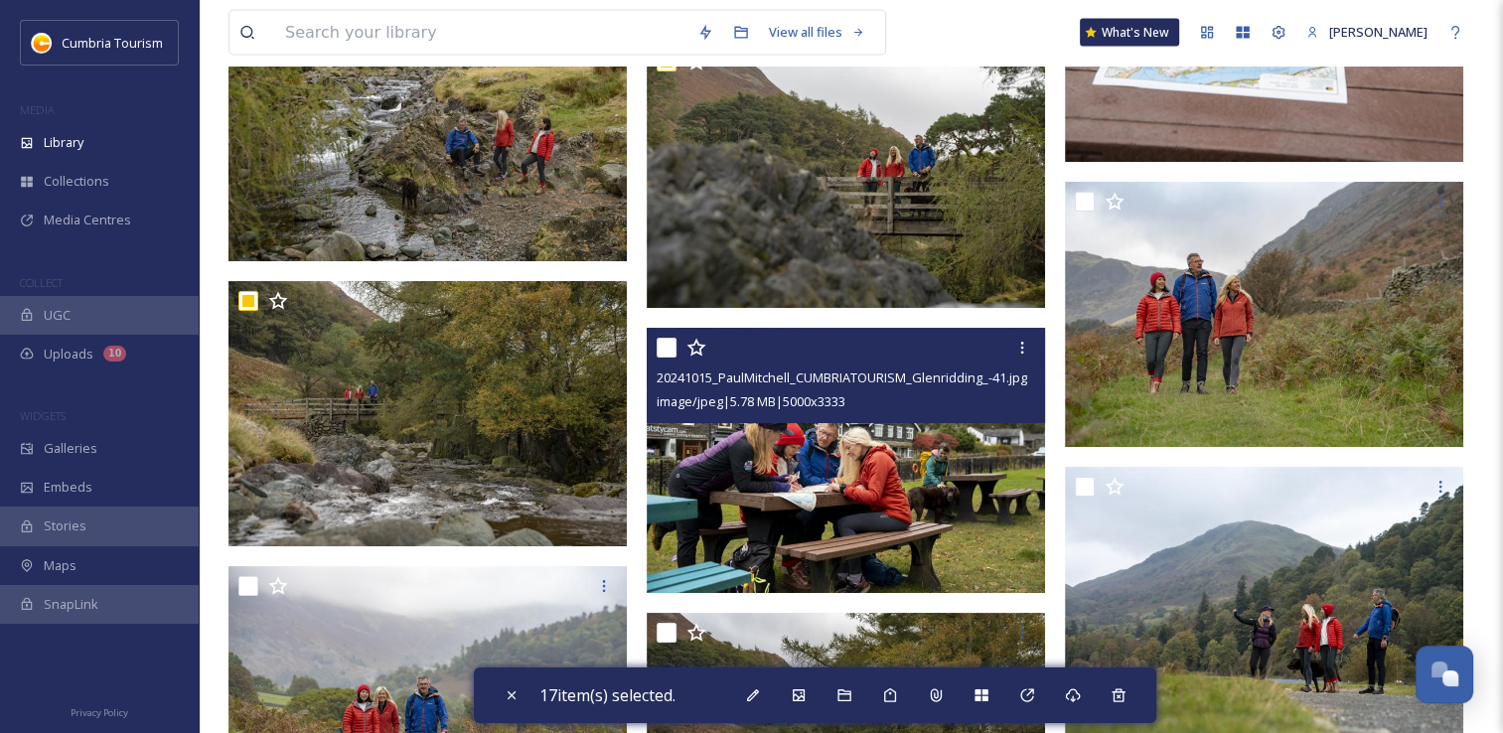
click at [668, 356] on input "checkbox" at bounding box center [667, 348] width 20 height 20
checkbox input "true"
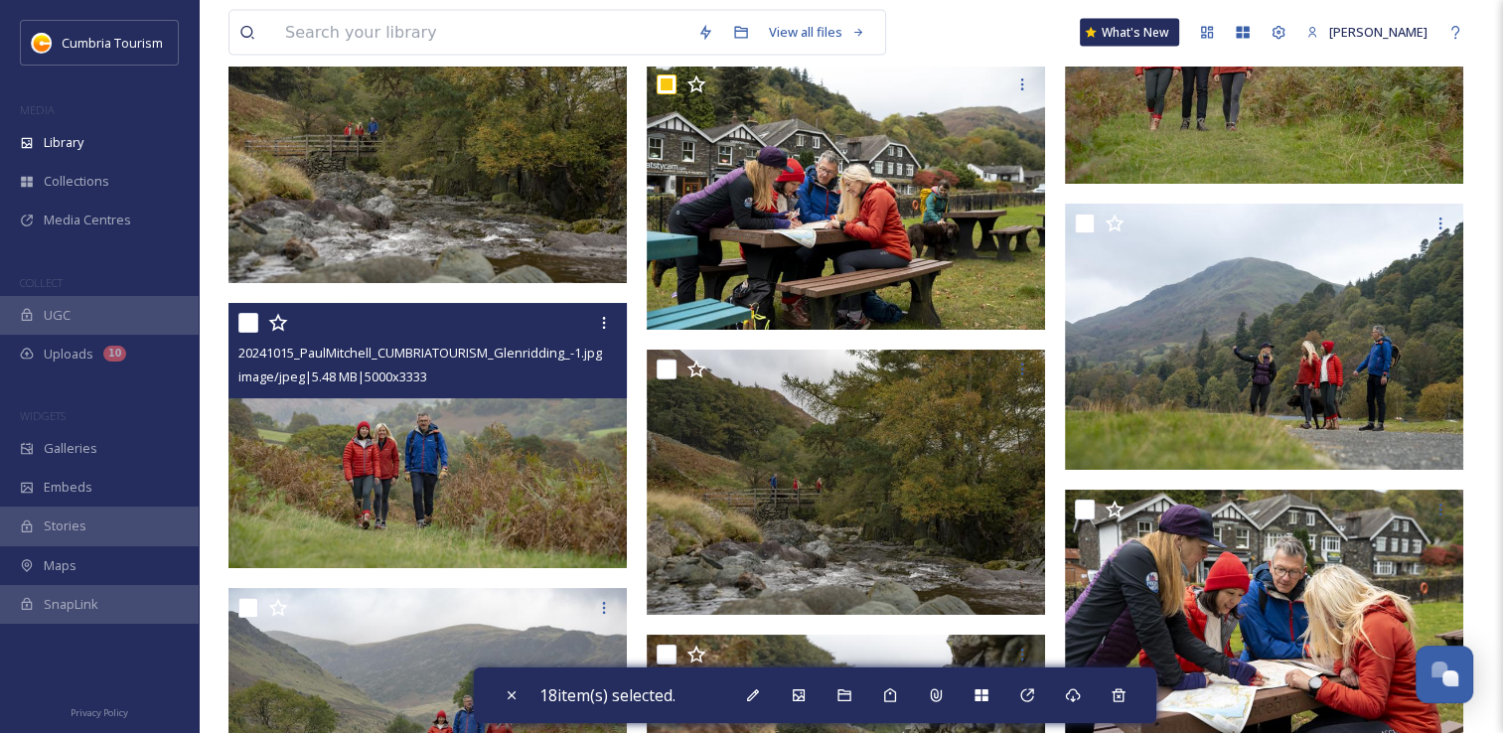
scroll to position [4571, 0]
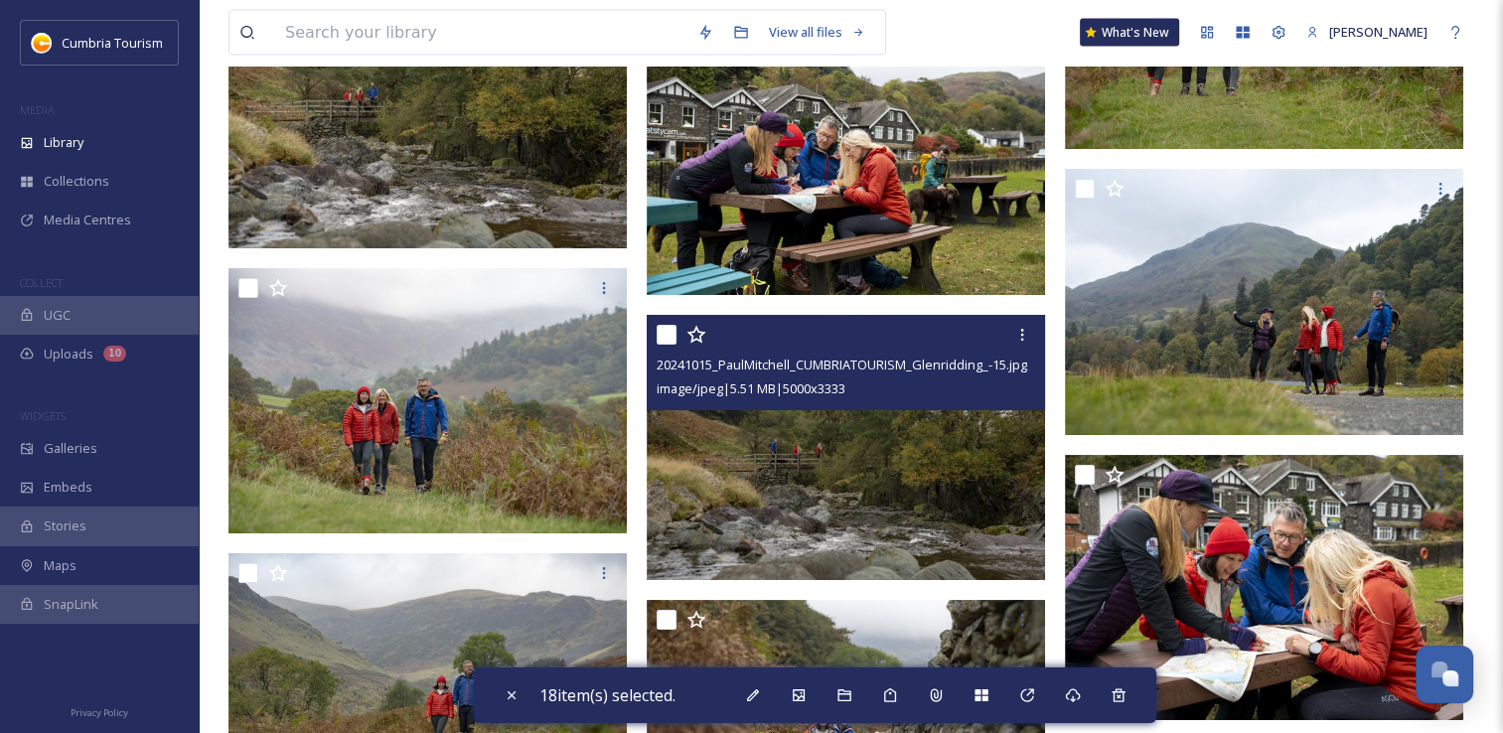
click at [658, 339] on input "checkbox" at bounding box center [667, 335] width 20 height 20
checkbox input "true"
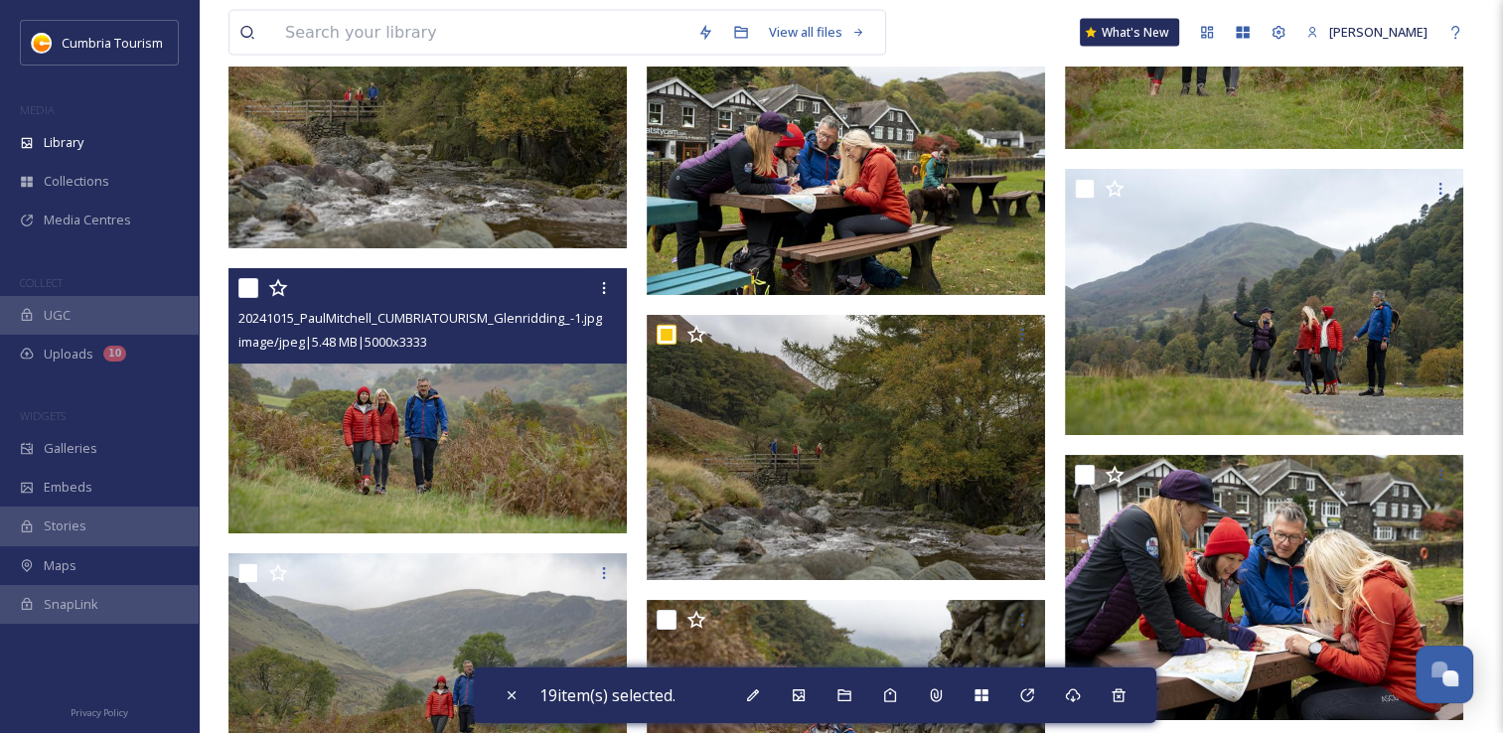
click at [239, 294] on input "checkbox" at bounding box center [248, 288] width 20 height 20
checkbox input "true"
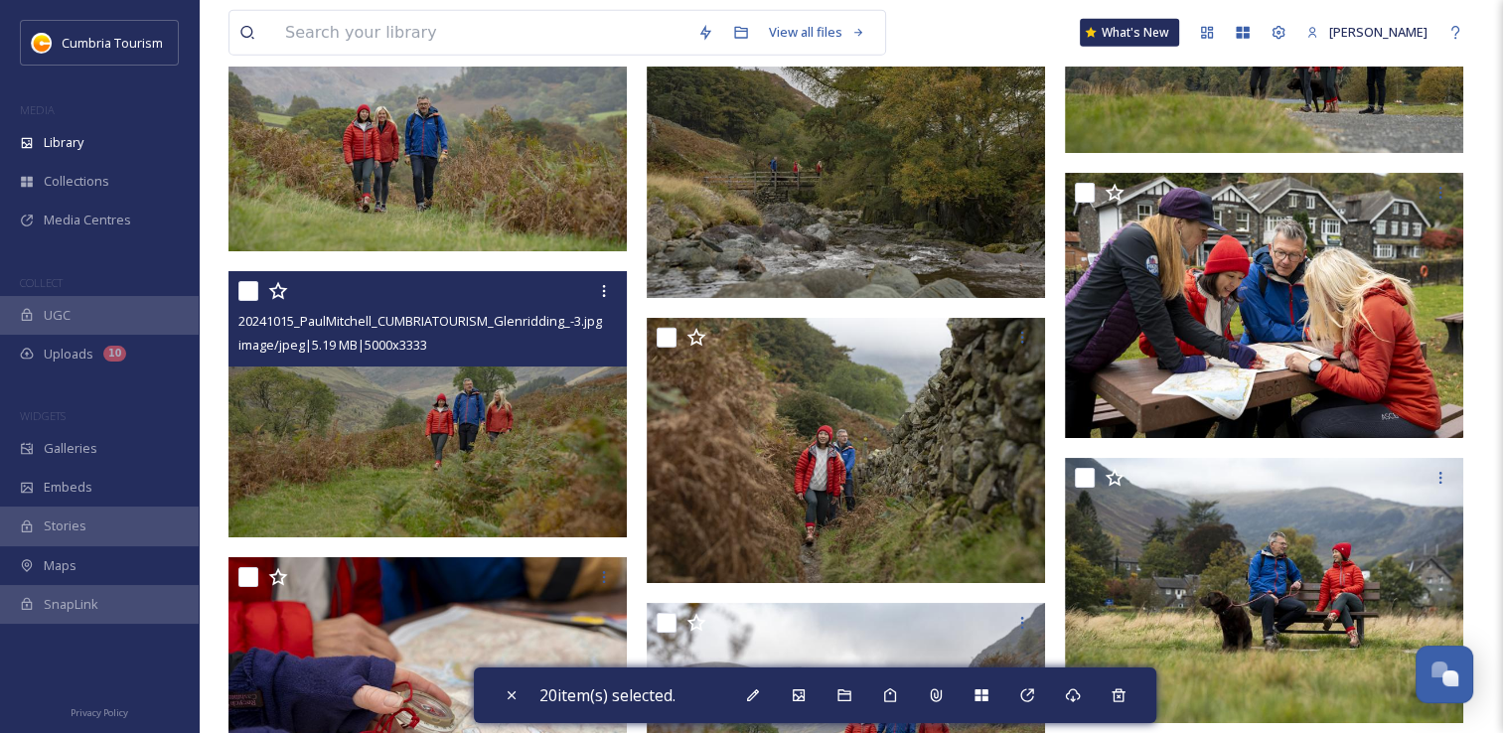
scroll to position [4968, 0]
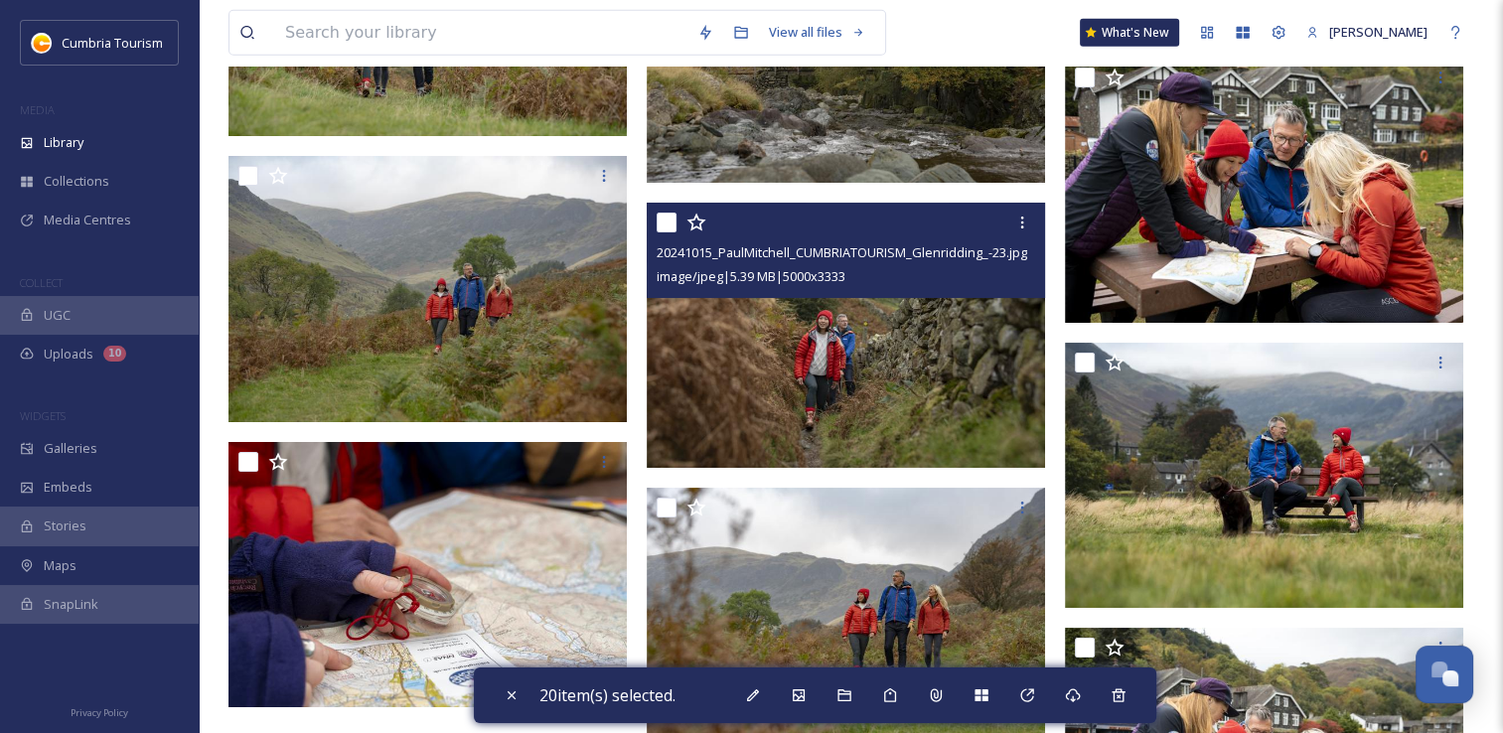
click at [672, 226] on input "checkbox" at bounding box center [667, 223] width 20 height 20
checkbox input "true"
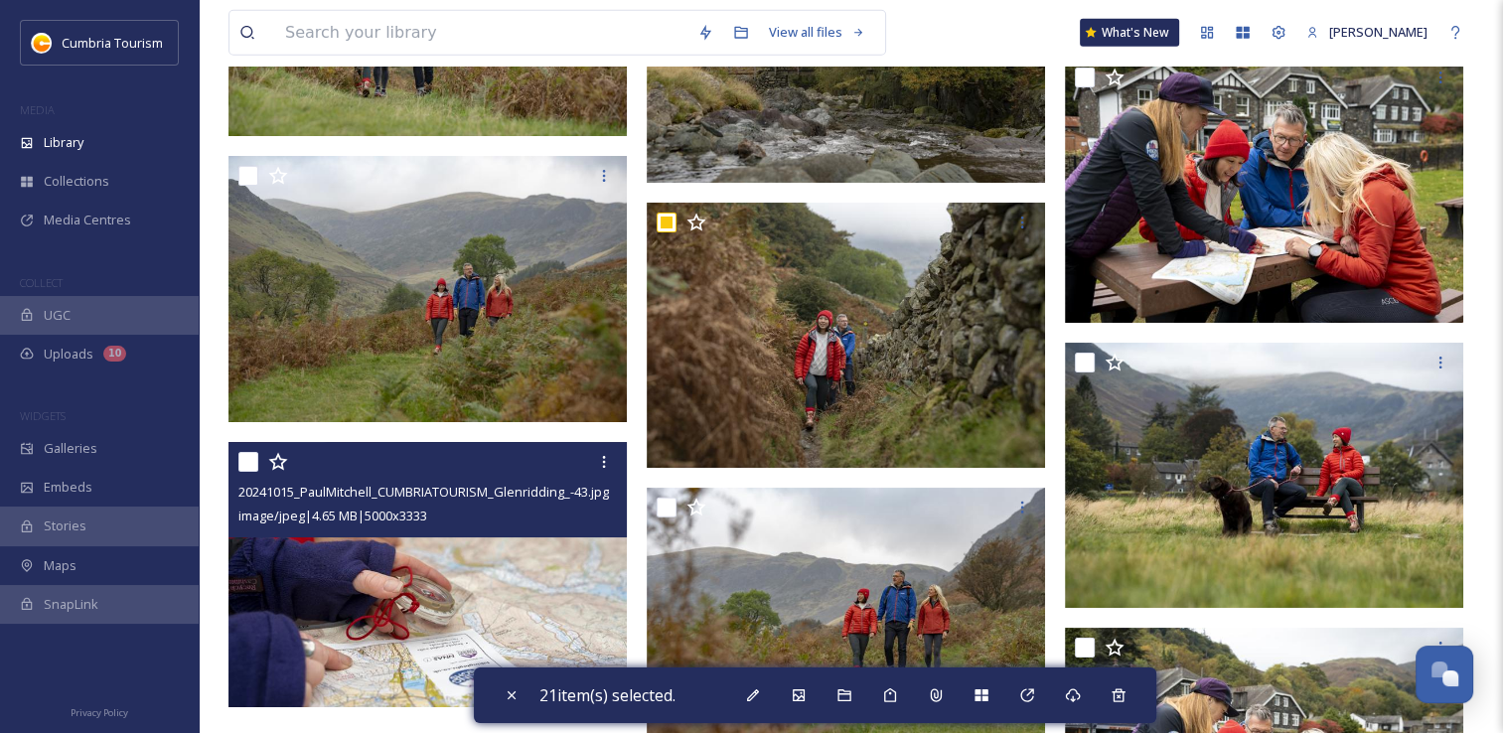
click at [258, 459] on div at bounding box center [430, 462] width 384 height 36
click at [247, 453] on input "checkbox" at bounding box center [248, 462] width 20 height 20
checkbox input "true"
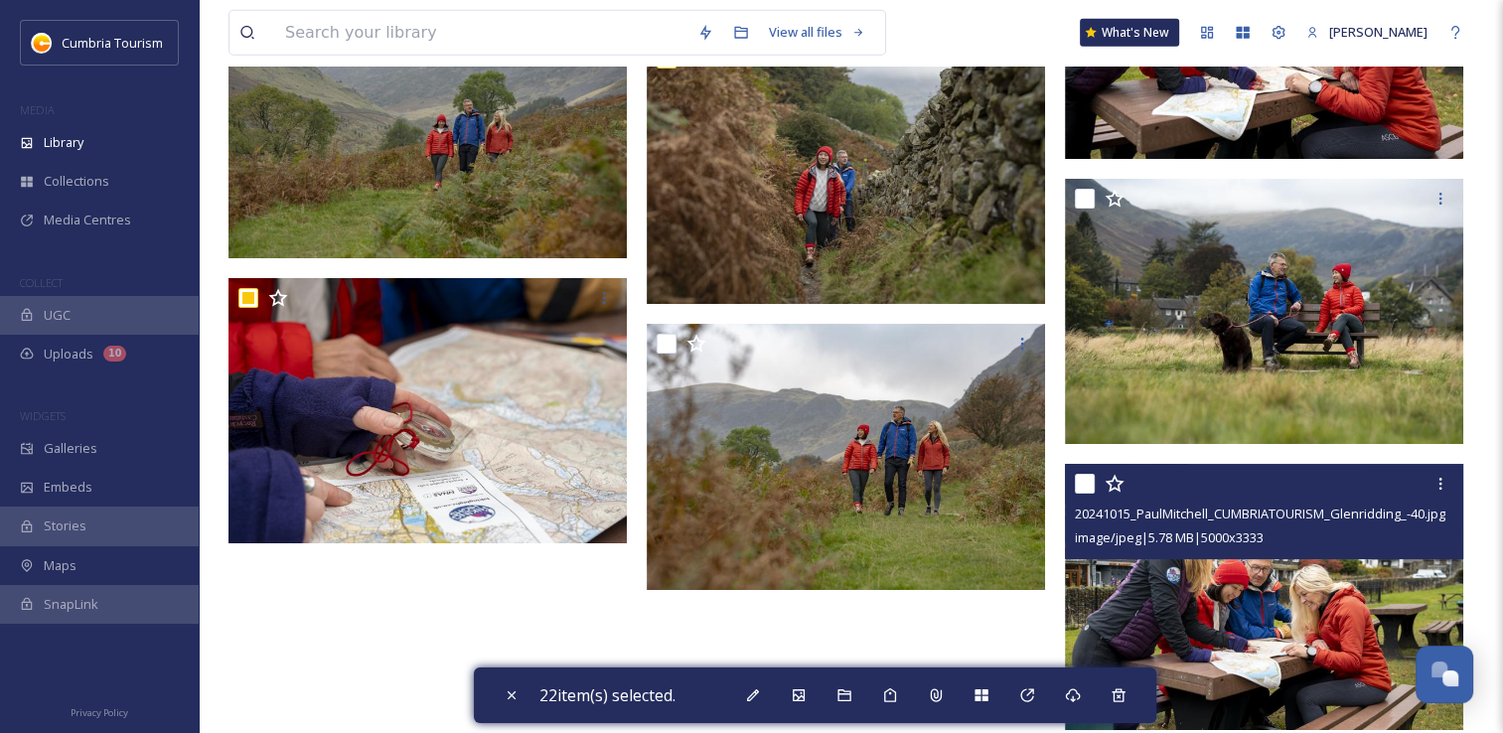
scroll to position [5167, 0]
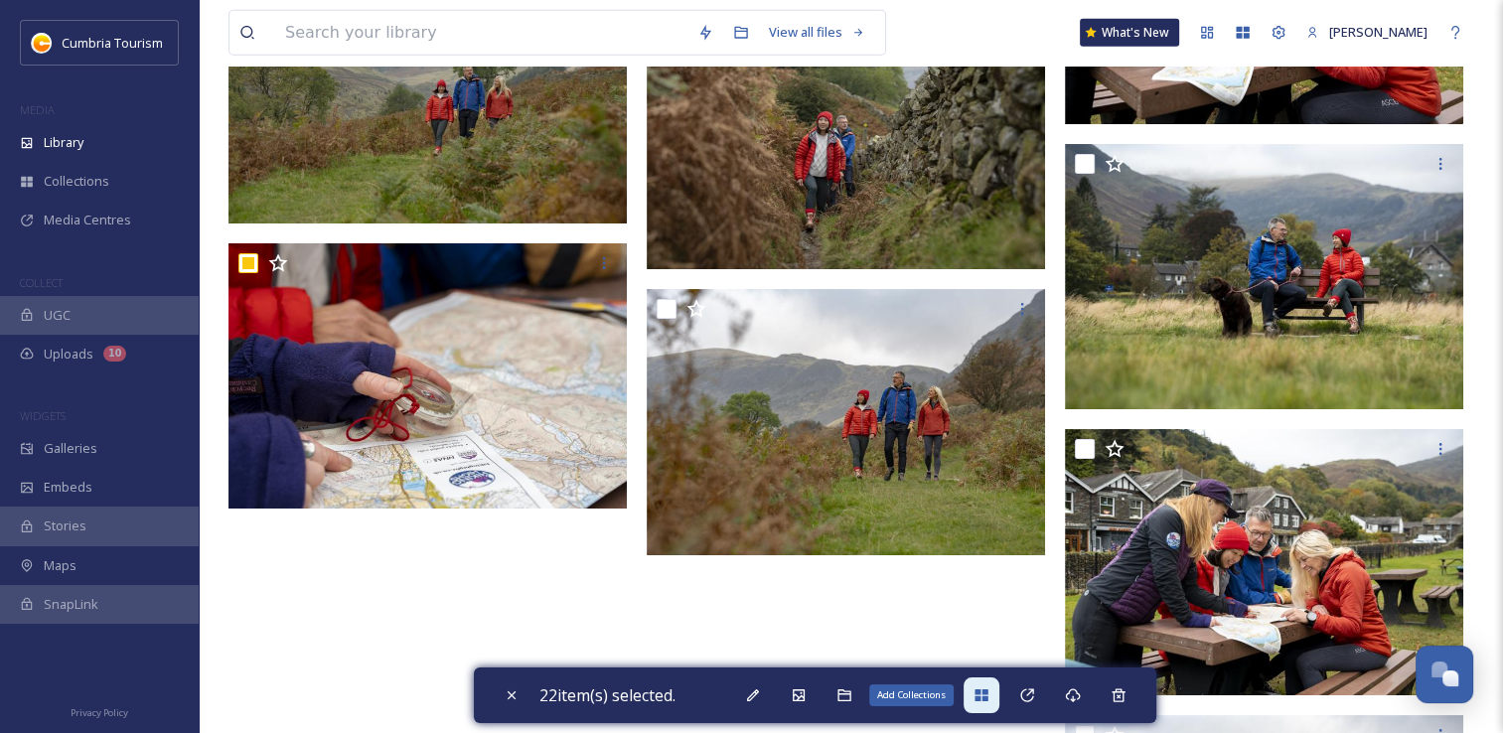
click at [987, 698] on icon at bounding box center [982, 696] width 16 height 16
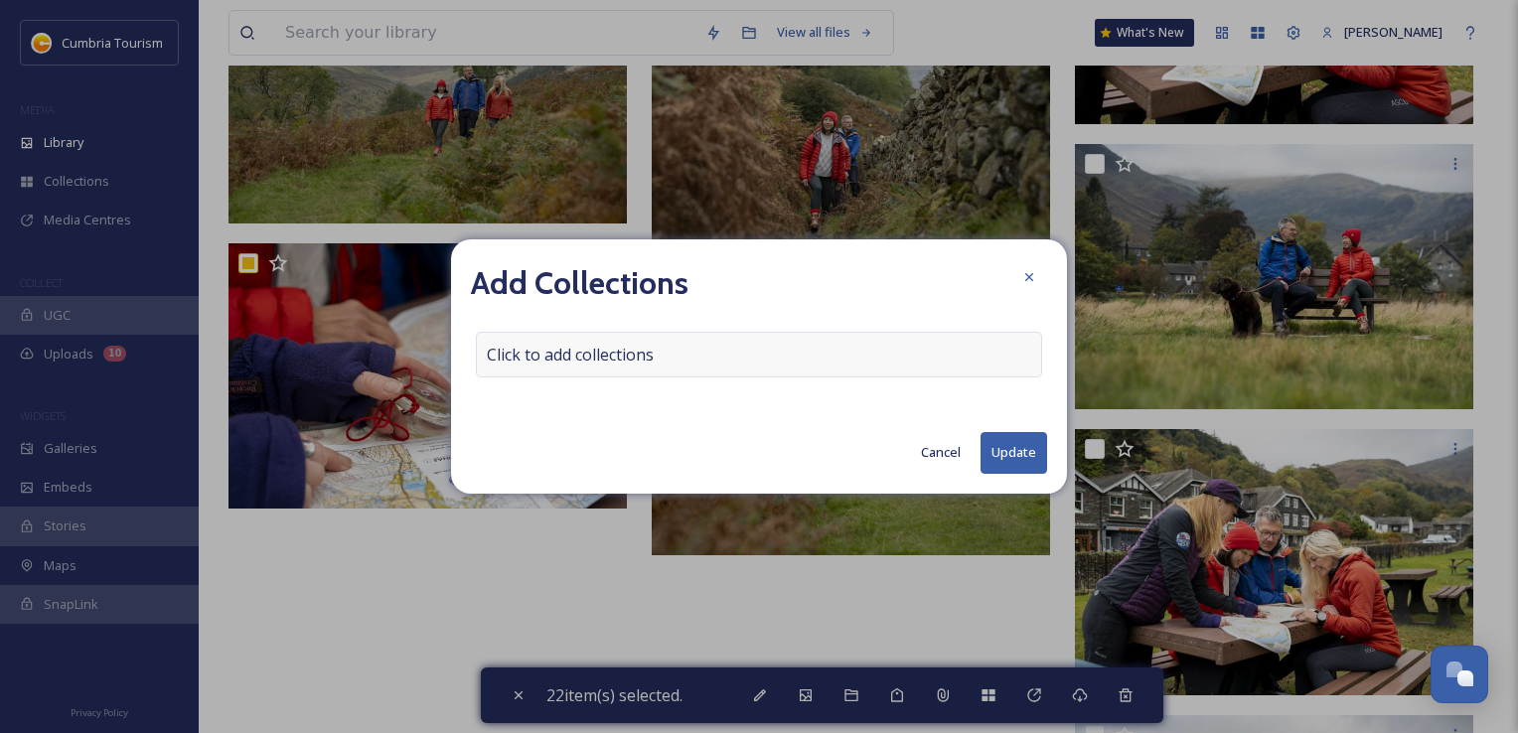
click at [557, 352] on span "Click to add collections" at bounding box center [570, 355] width 167 height 24
click at [557, 352] on input at bounding box center [586, 355] width 219 height 44
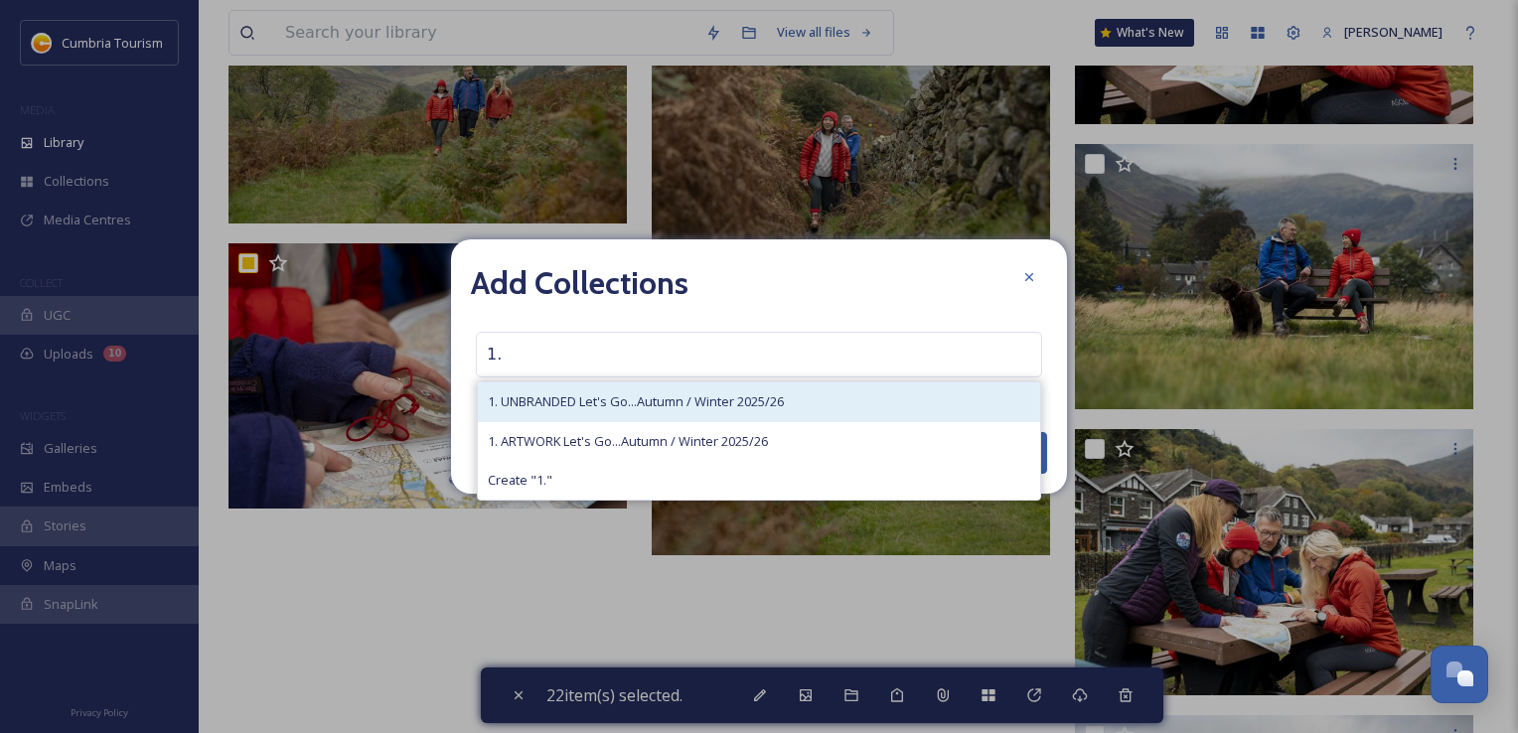
type input "1."
click at [505, 411] on div "1. UNBRANDED Let's Go...Autumn / Winter 2025/26" at bounding box center [759, 402] width 562 height 39
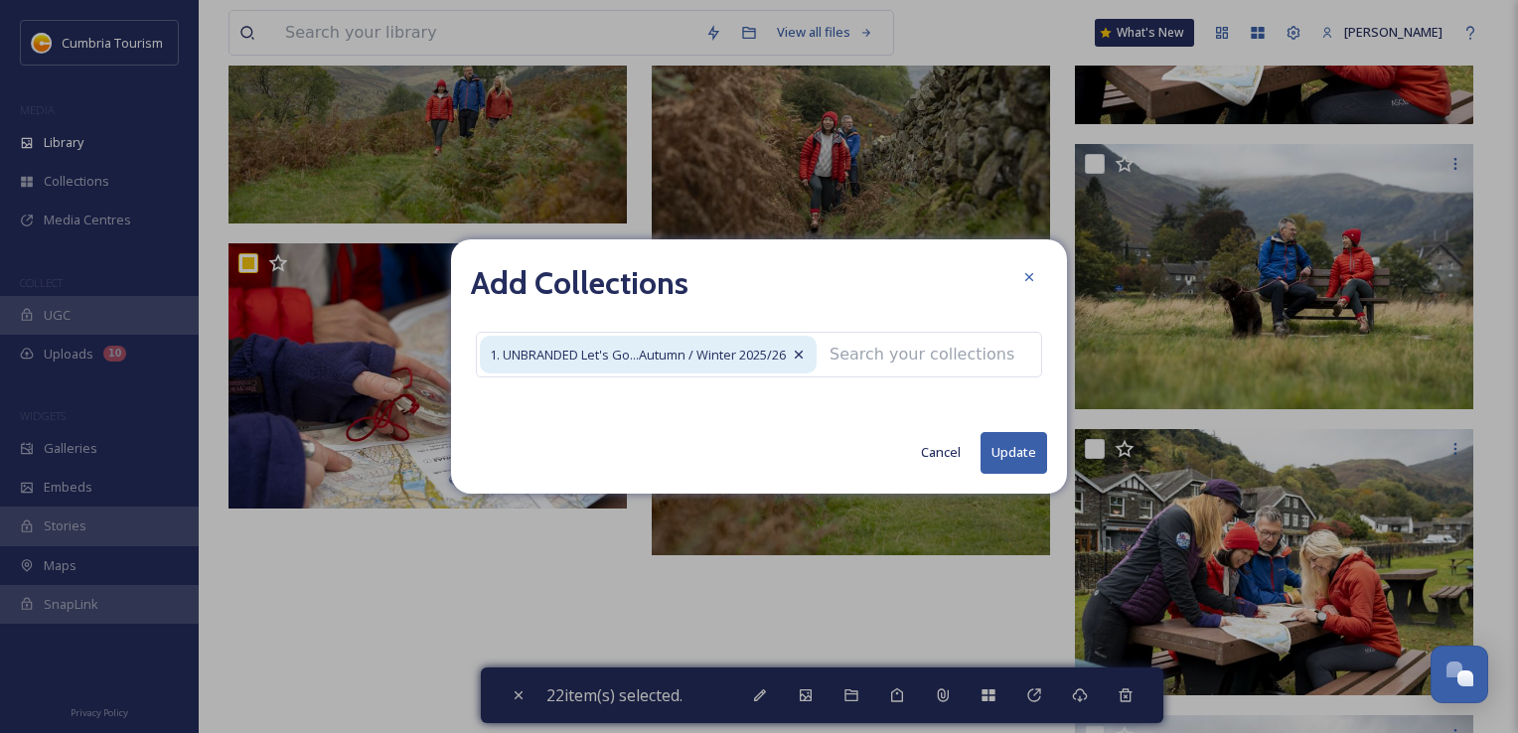
click at [1018, 459] on button "Update" at bounding box center [1014, 452] width 67 height 41
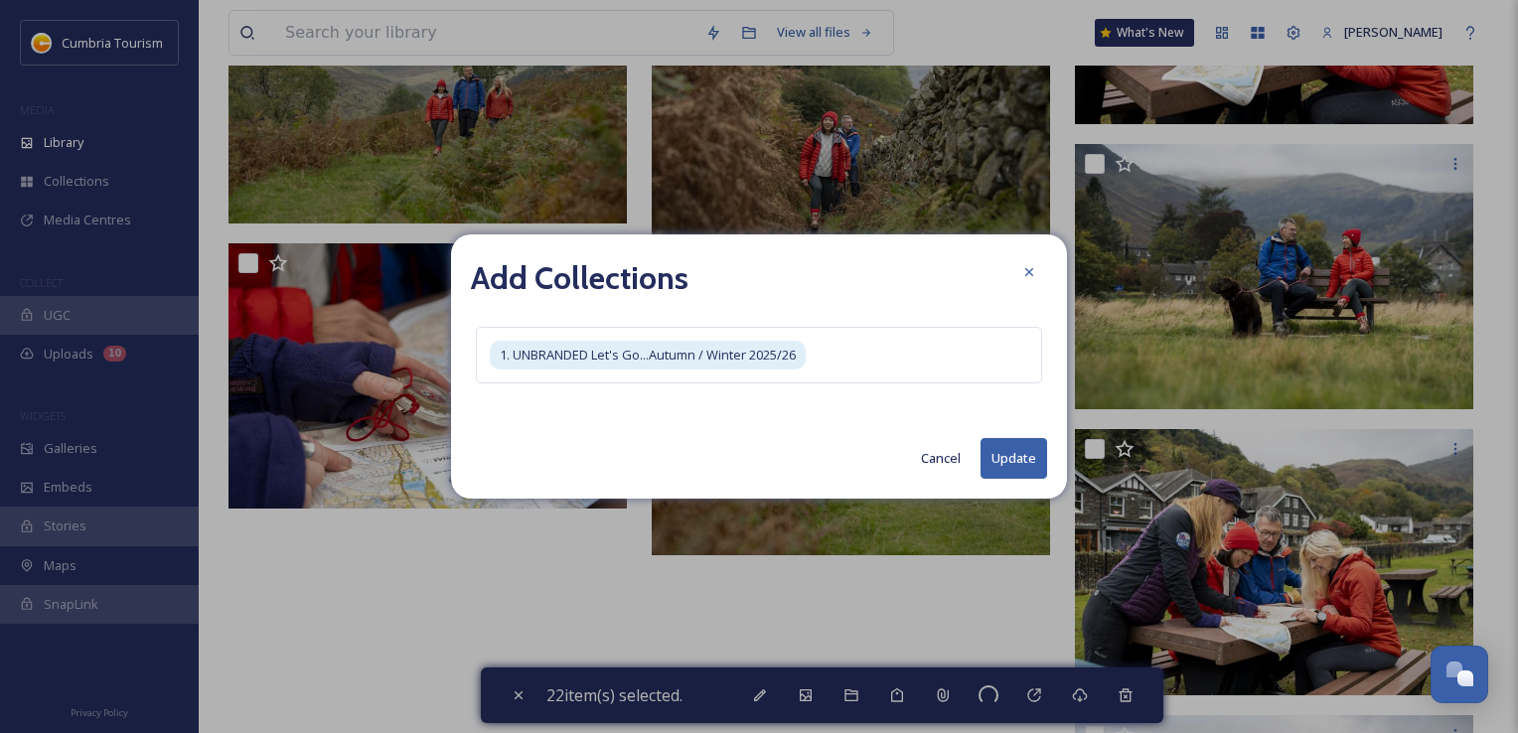
checkbox input "false"
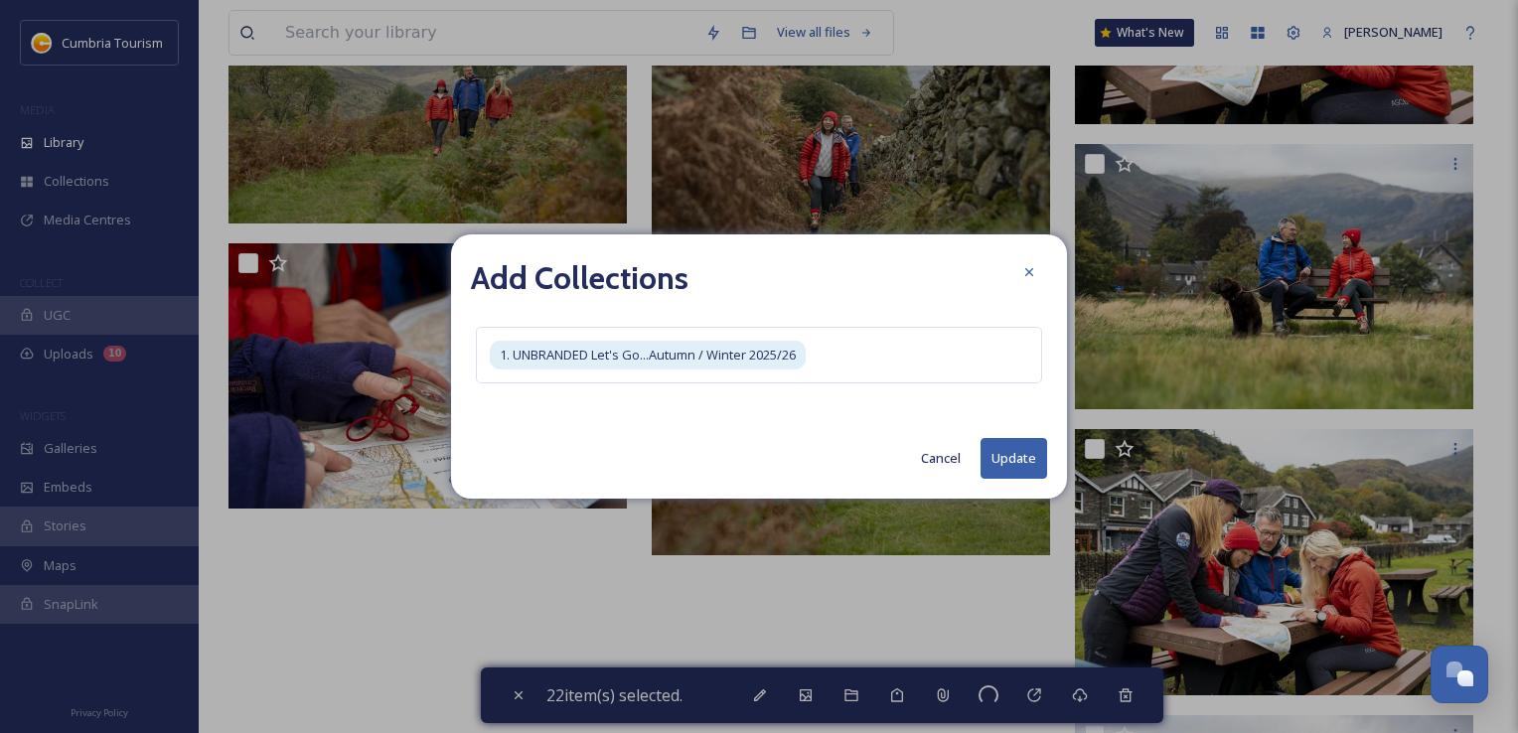
checkbox input "false"
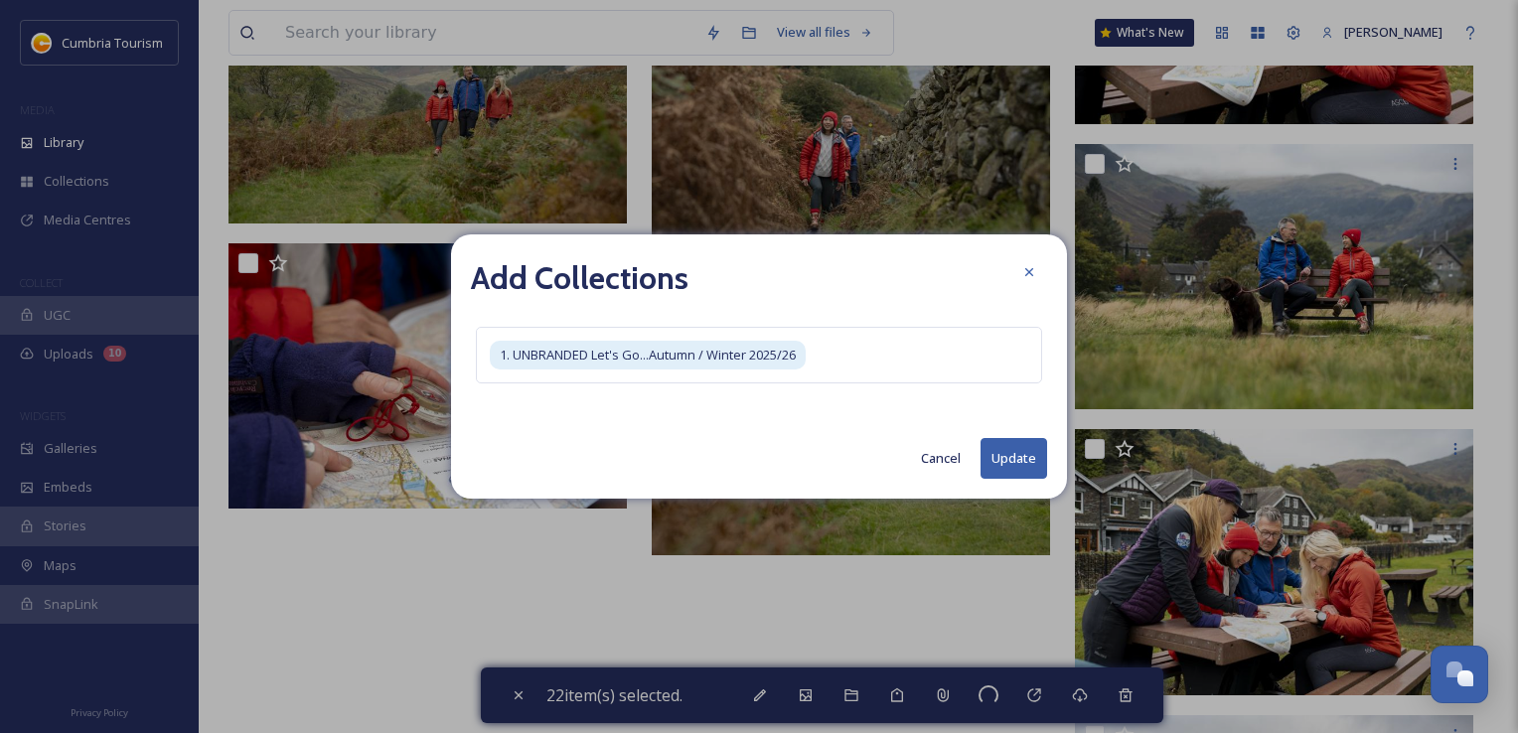
checkbox input "false"
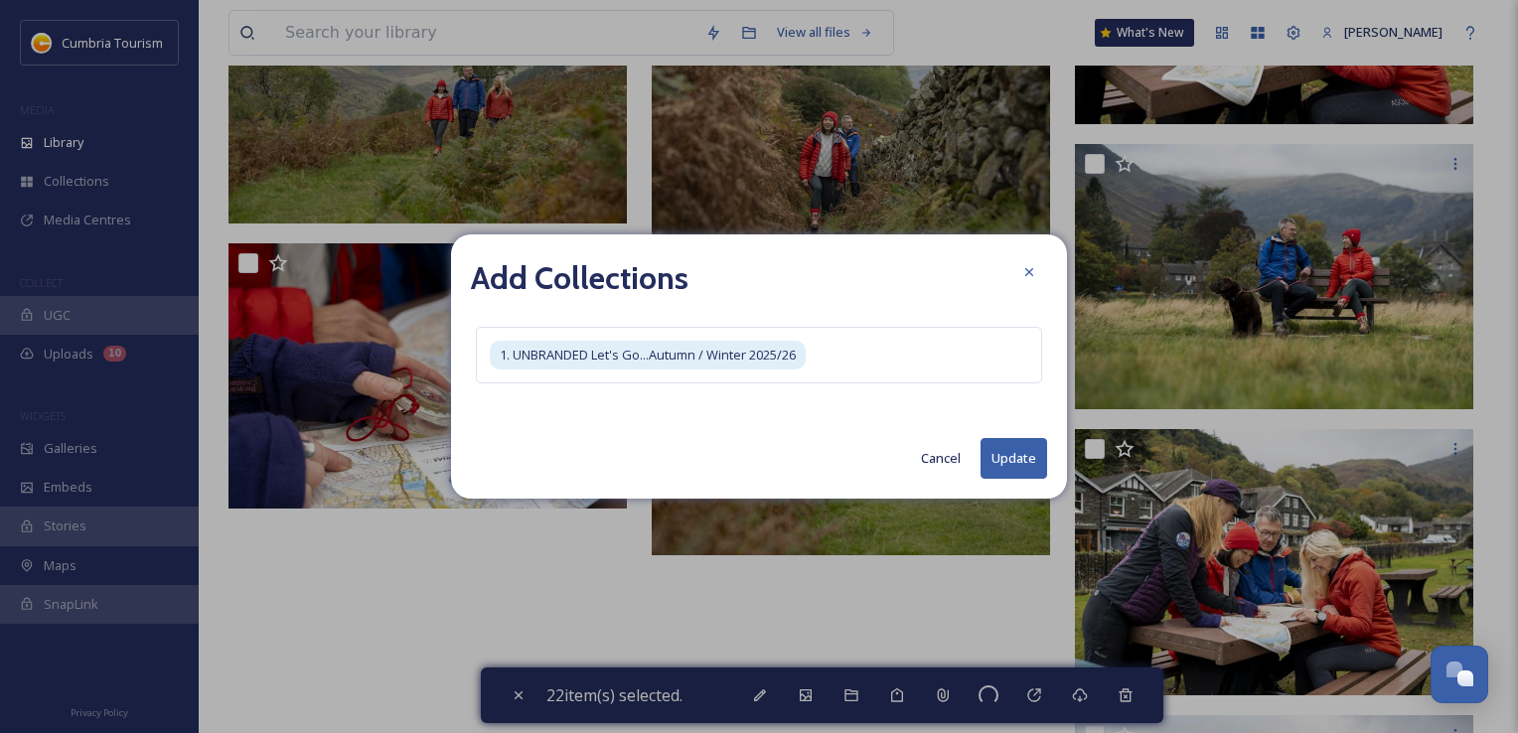
checkbox input "false"
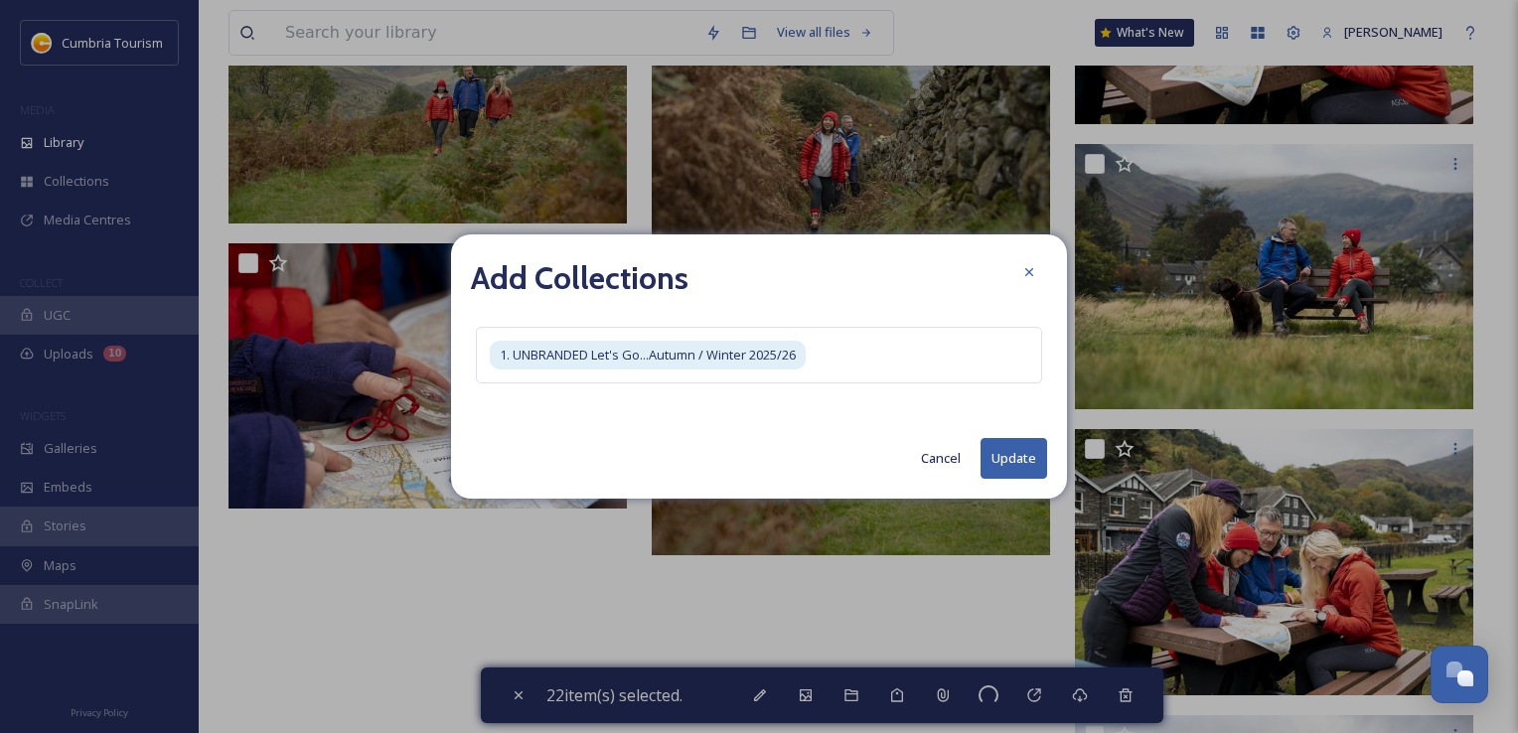
checkbox input "false"
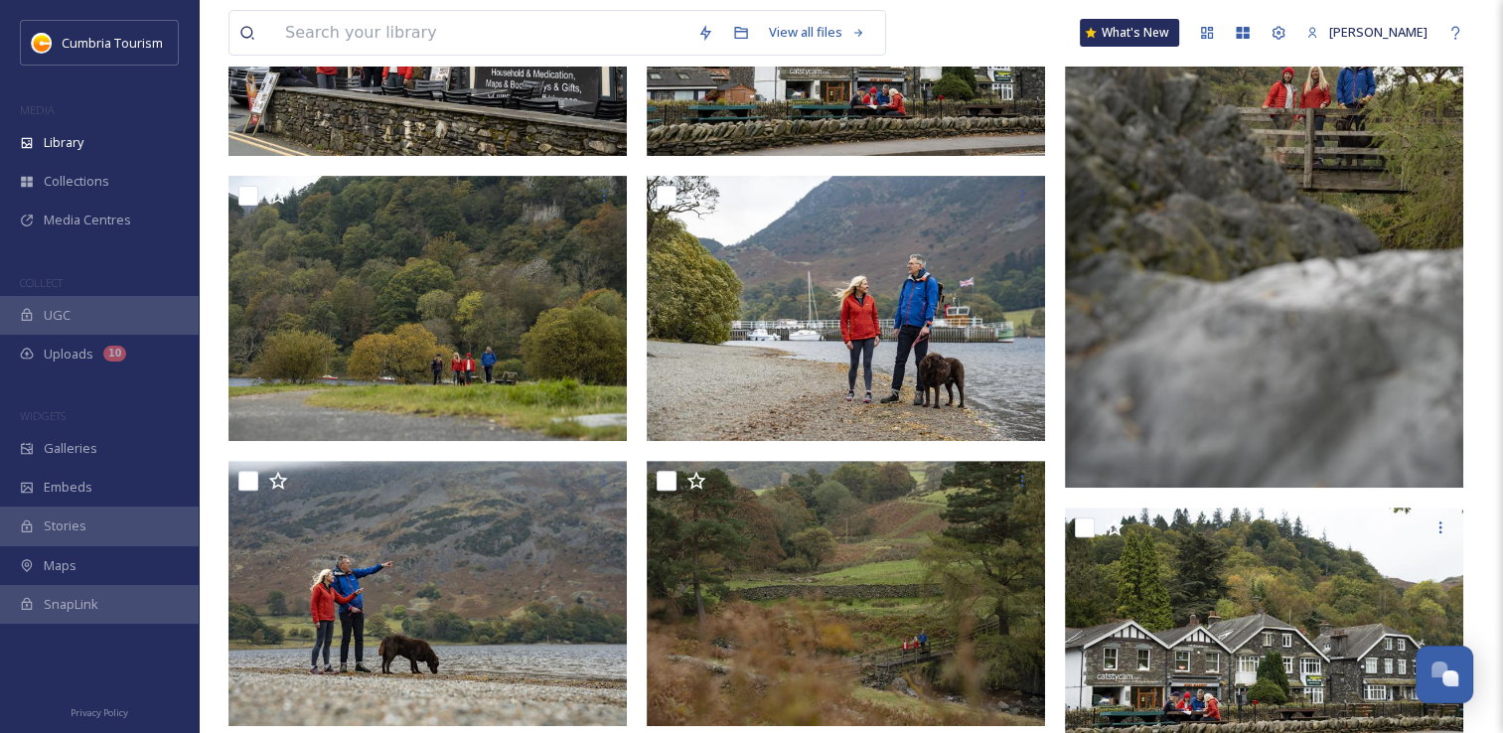
scroll to position [0, 0]
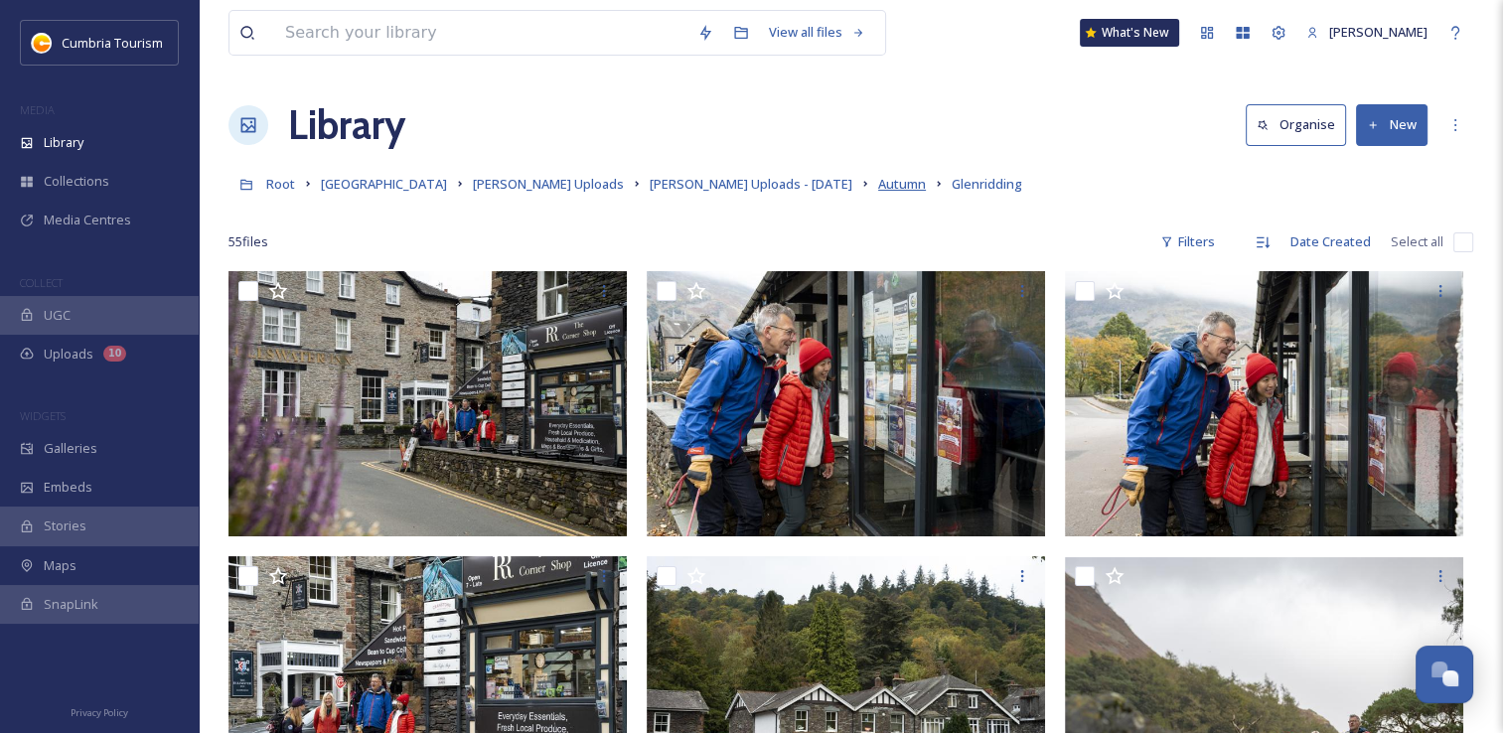
click at [878, 188] on span "Autumn" at bounding box center [902, 184] width 48 height 18
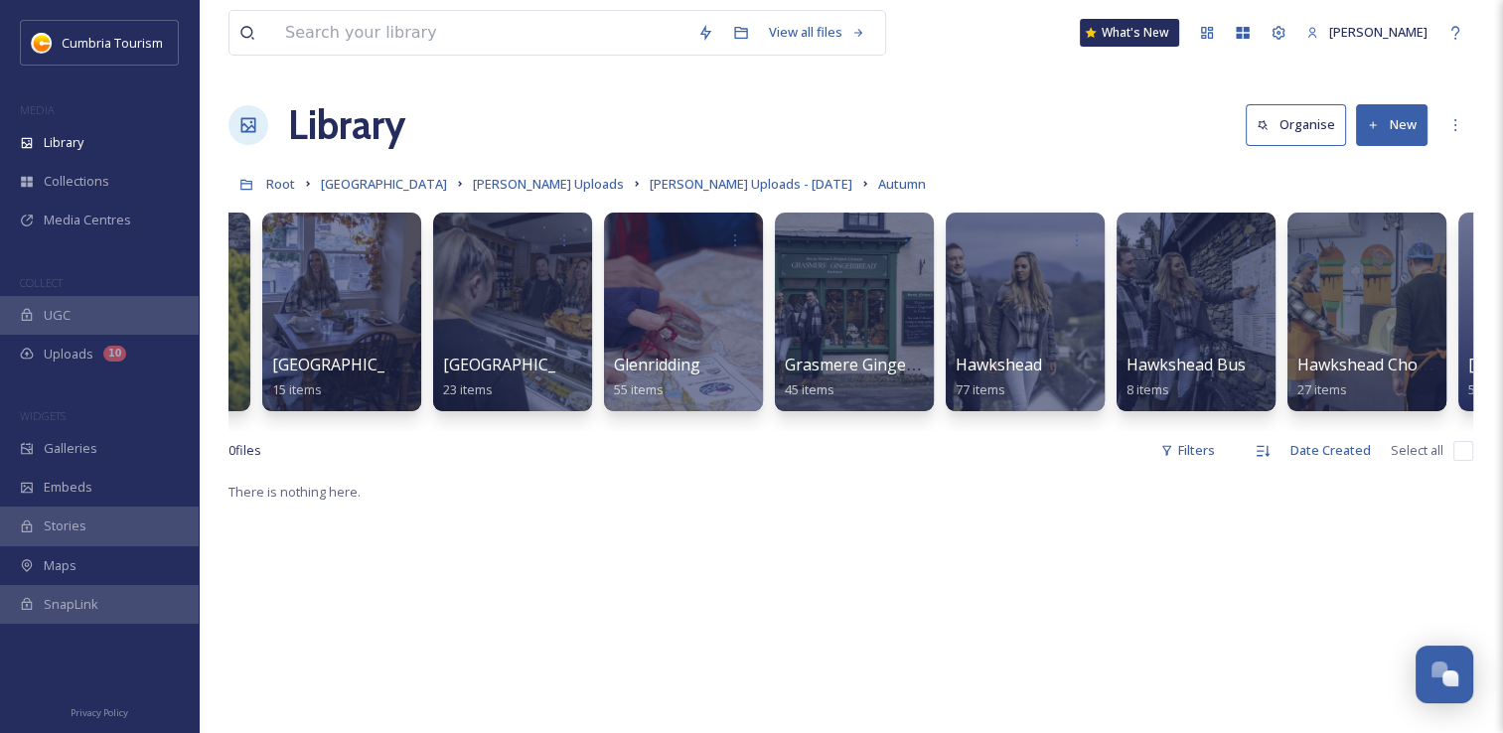
scroll to position [0, 667]
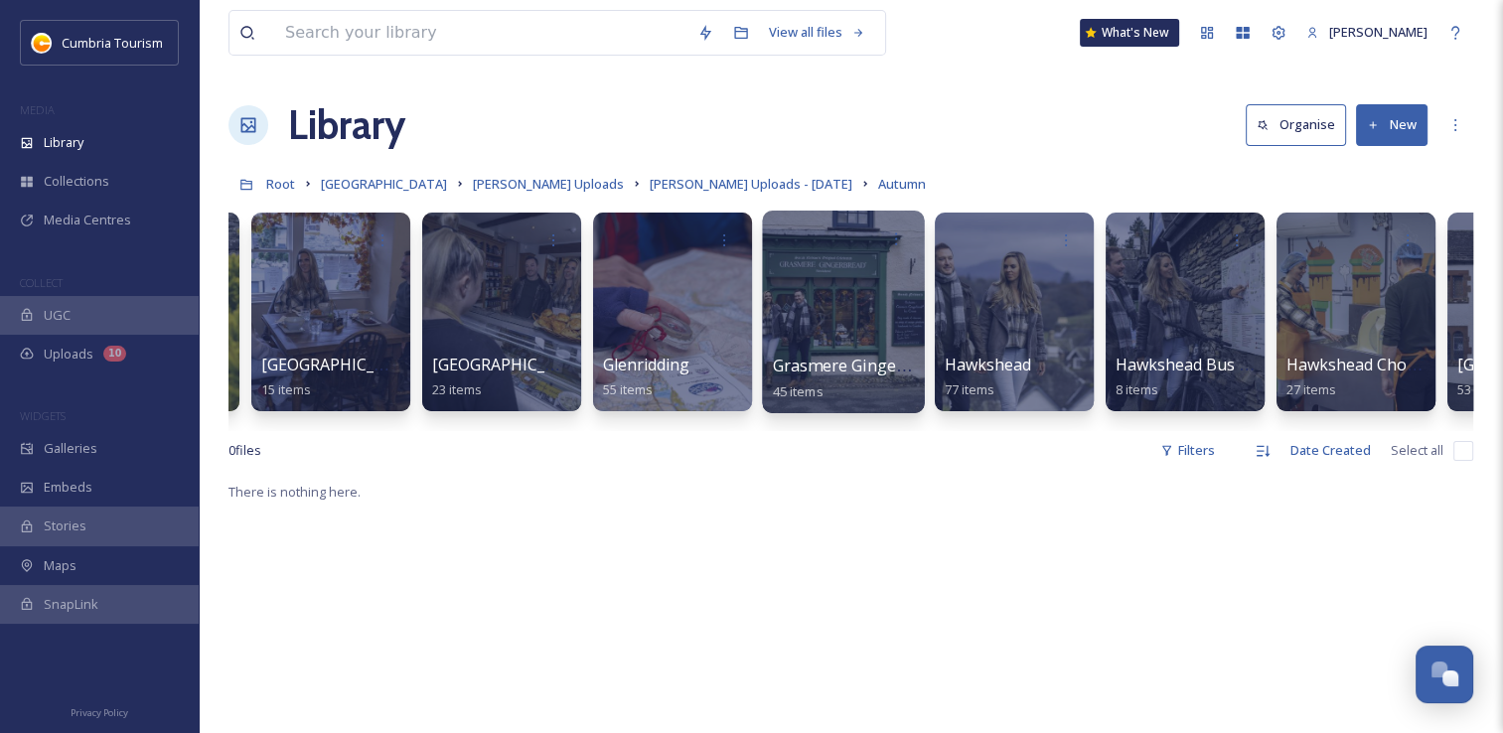
click at [806, 330] on div at bounding box center [843, 312] width 162 height 203
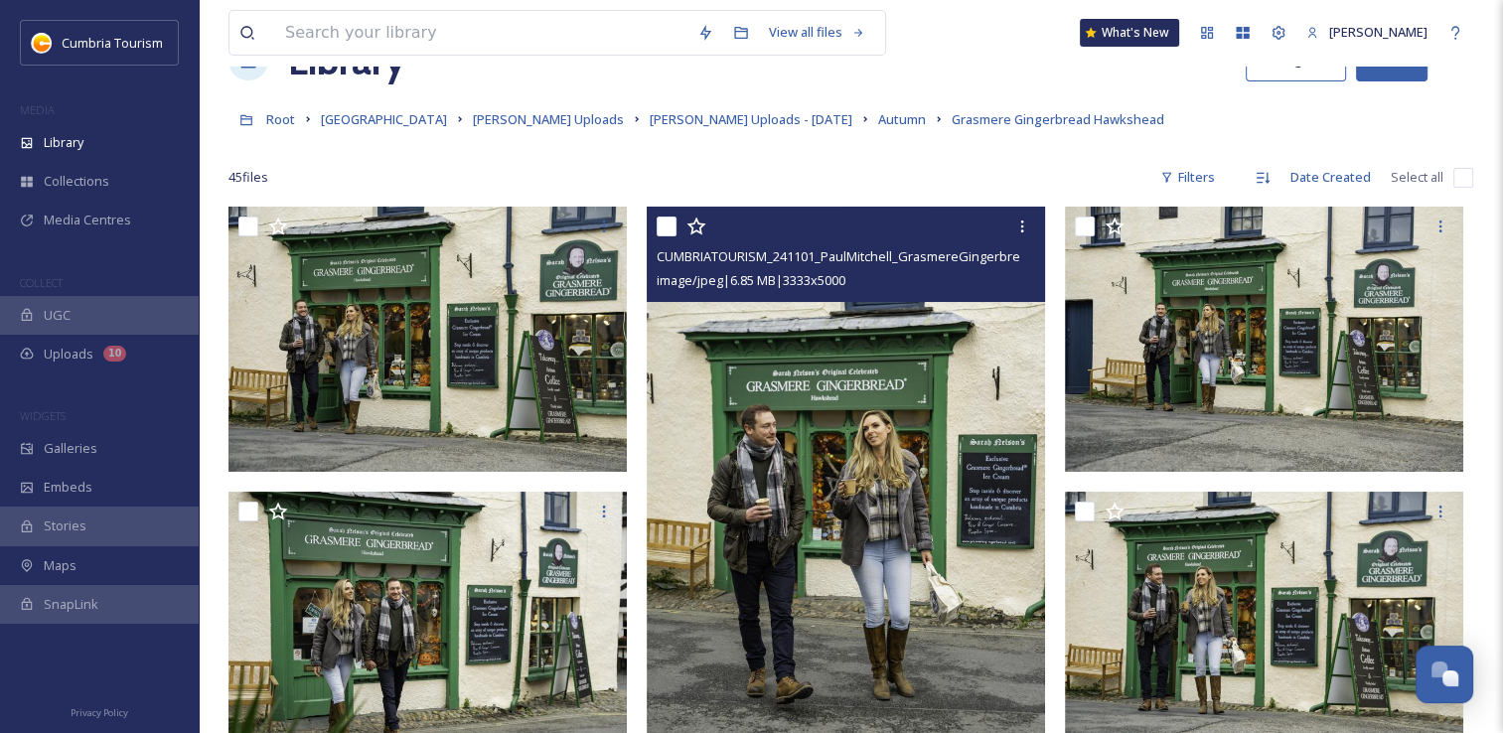
scroll to position [99, 0]
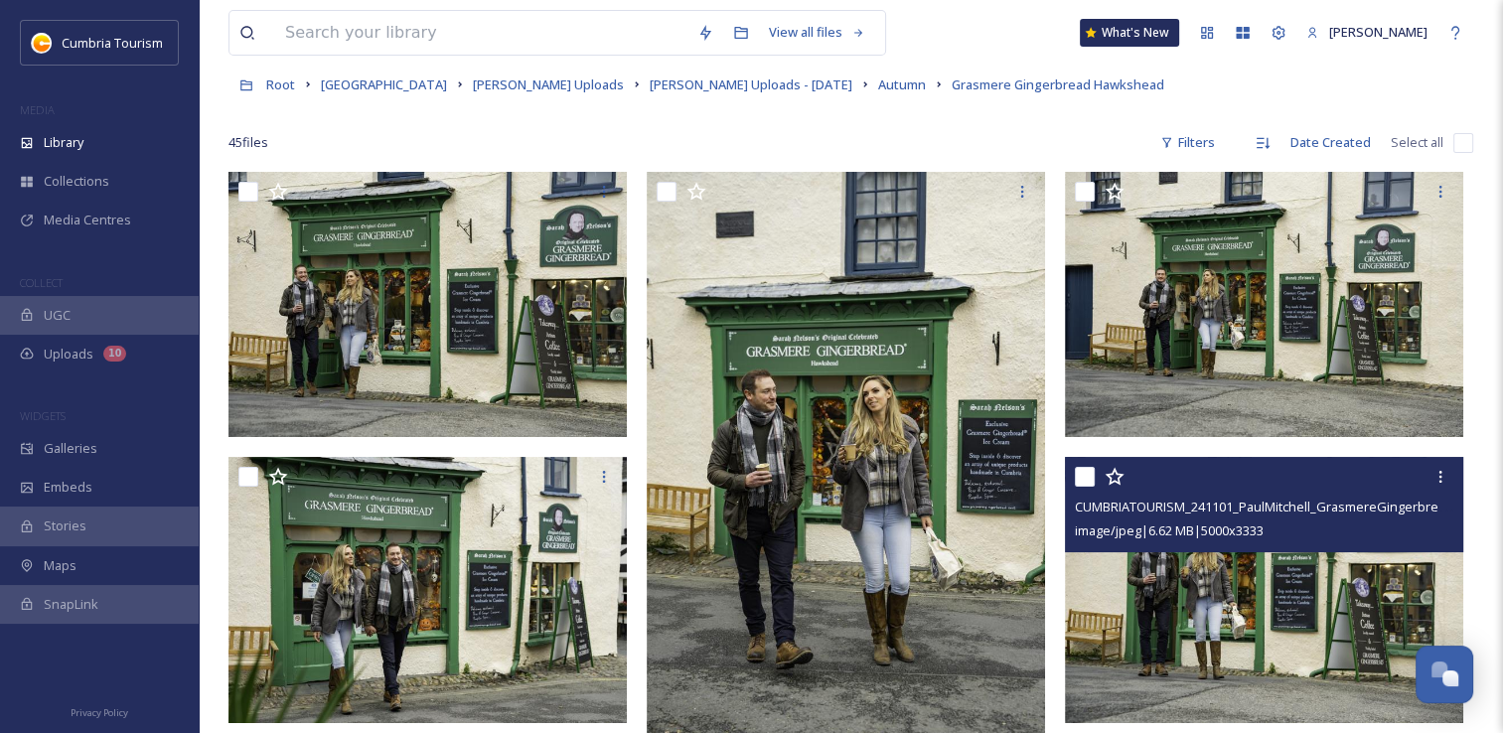
click at [1085, 473] on input "checkbox" at bounding box center [1085, 477] width 20 height 20
checkbox input "true"
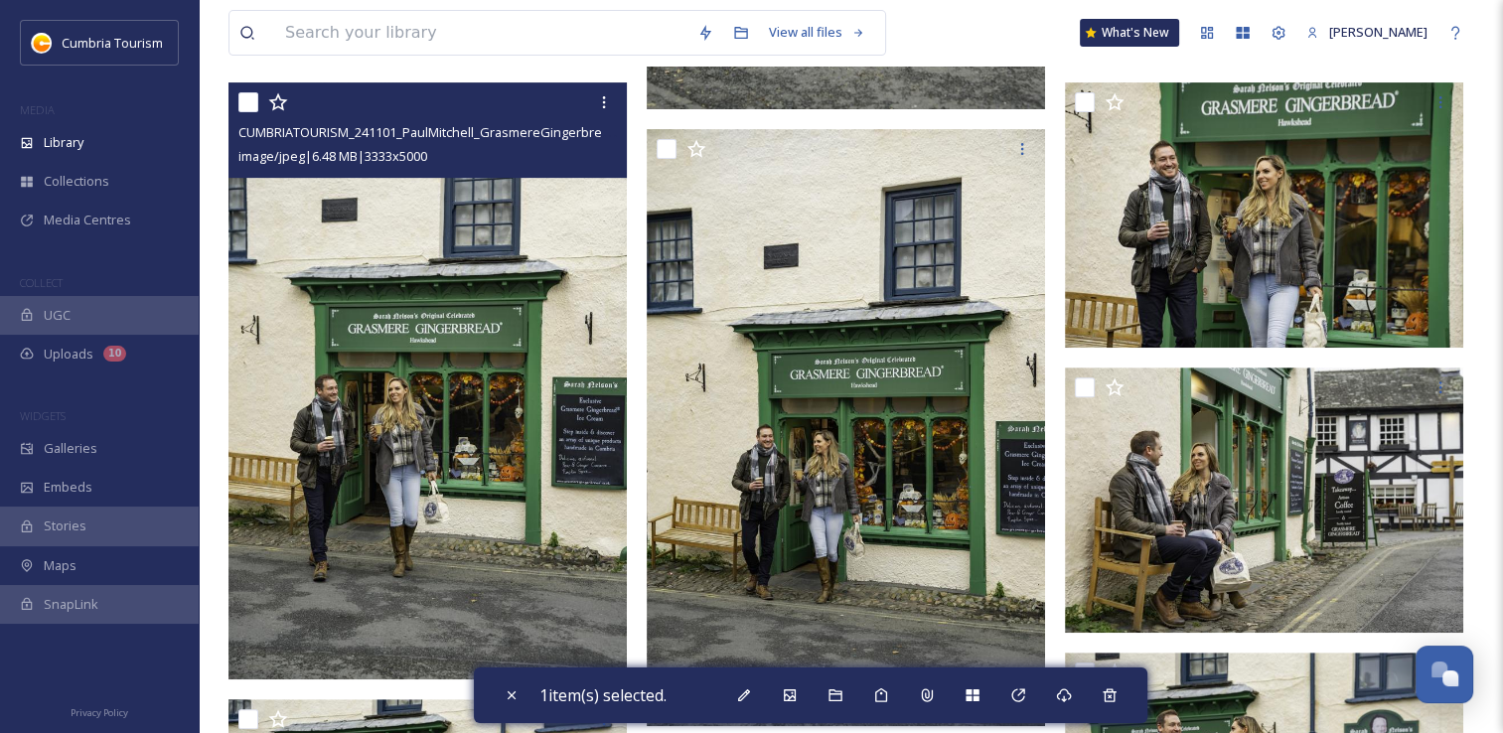
scroll to position [795, 0]
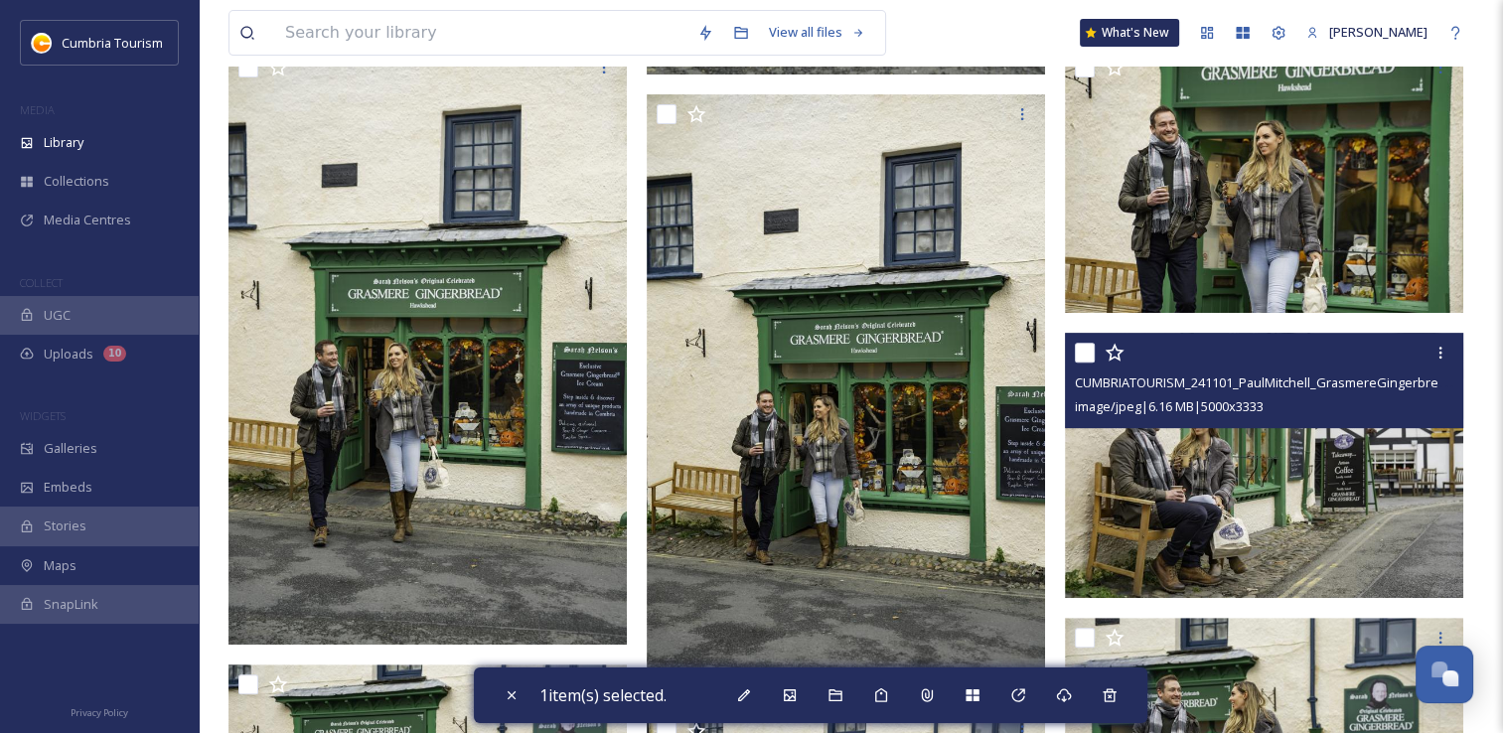
drag, startPoint x: 1089, startPoint y: 357, endPoint x: 1020, endPoint y: 405, distance: 84.1
click at [1088, 357] on input "checkbox" at bounding box center [1085, 353] width 20 height 20
checkbox input "true"
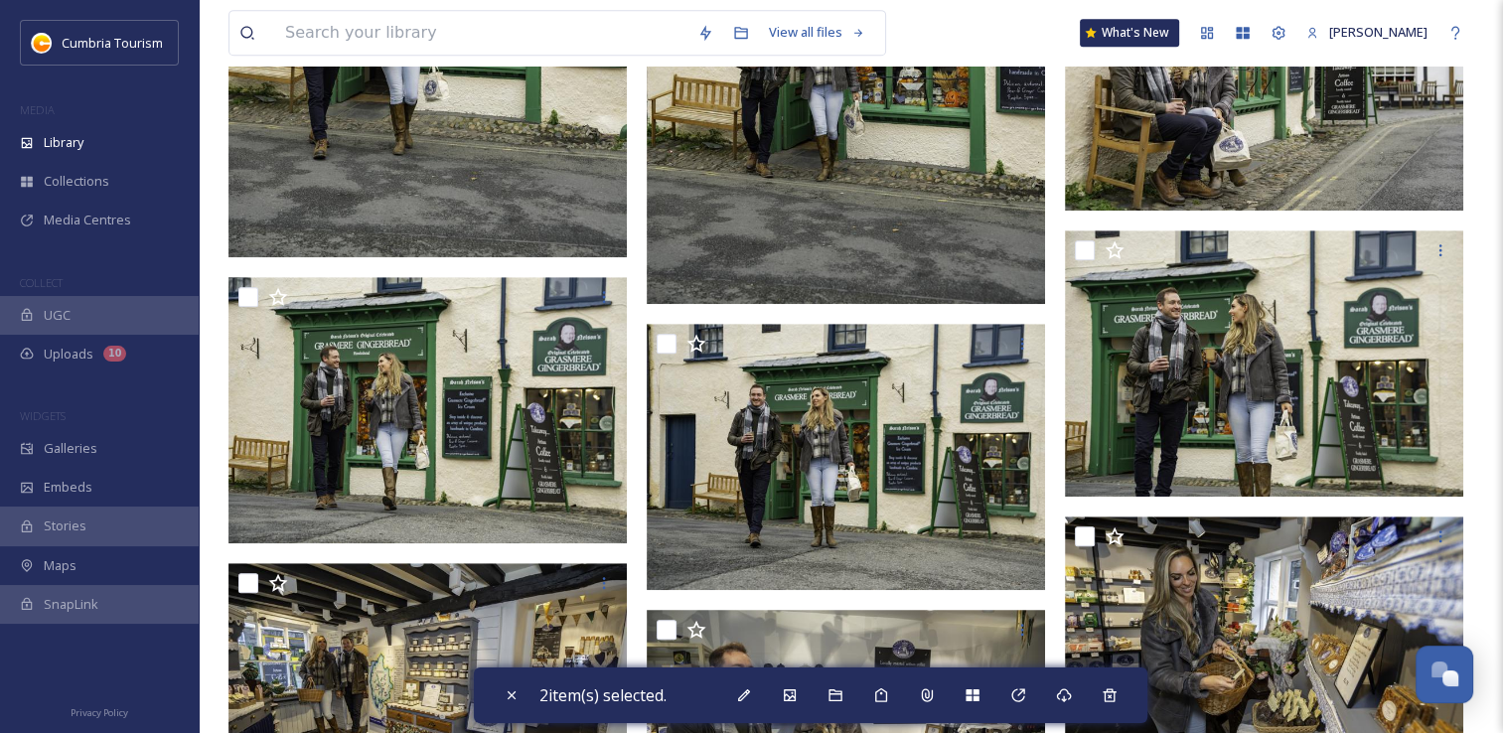
scroll to position [1192, 0]
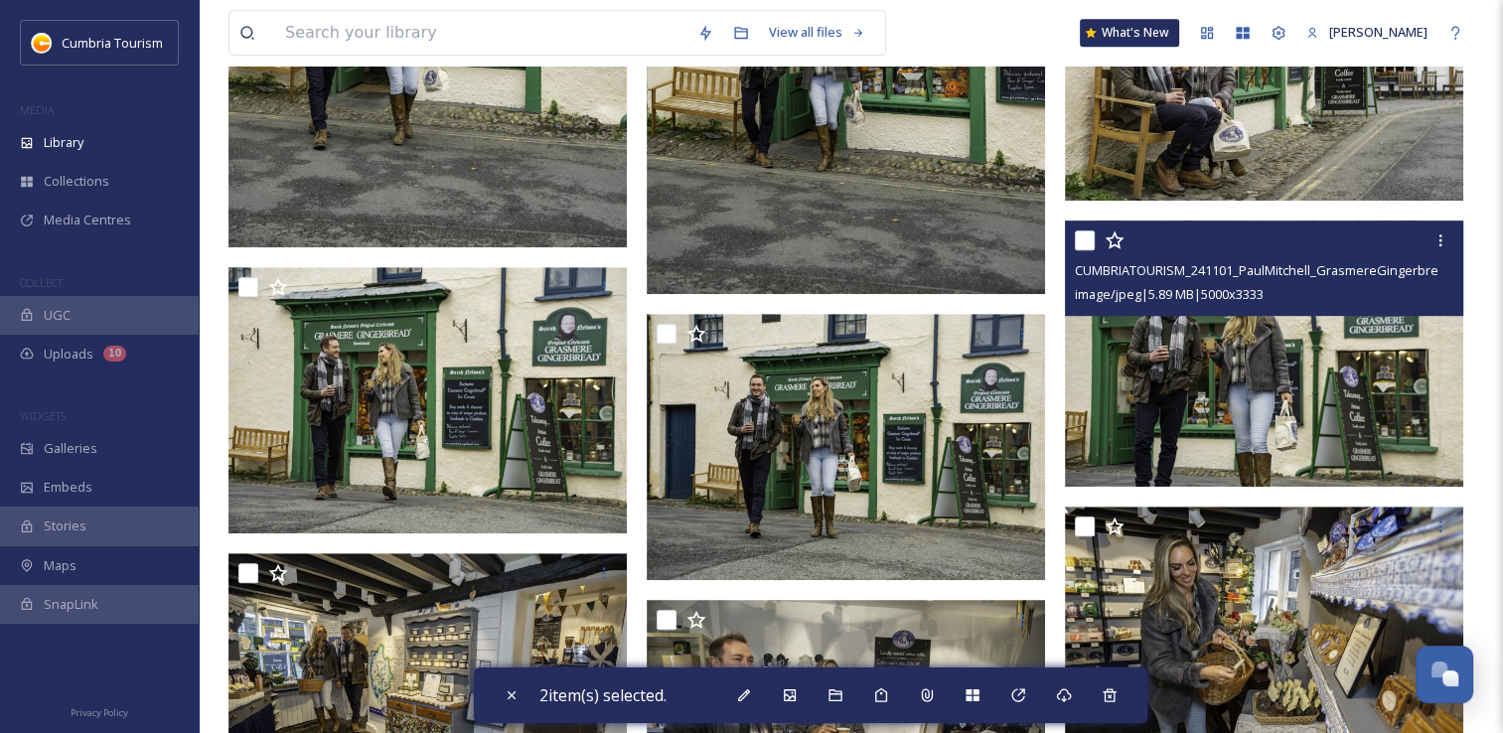
drag, startPoint x: 1089, startPoint y: 235, endPoint x: 978, endPoint y: 348, distance: 158.1
click at [1089, 237] on input "checkbox" at bounding box center [1085, 241] width 20 height 20
checkbox input "true"
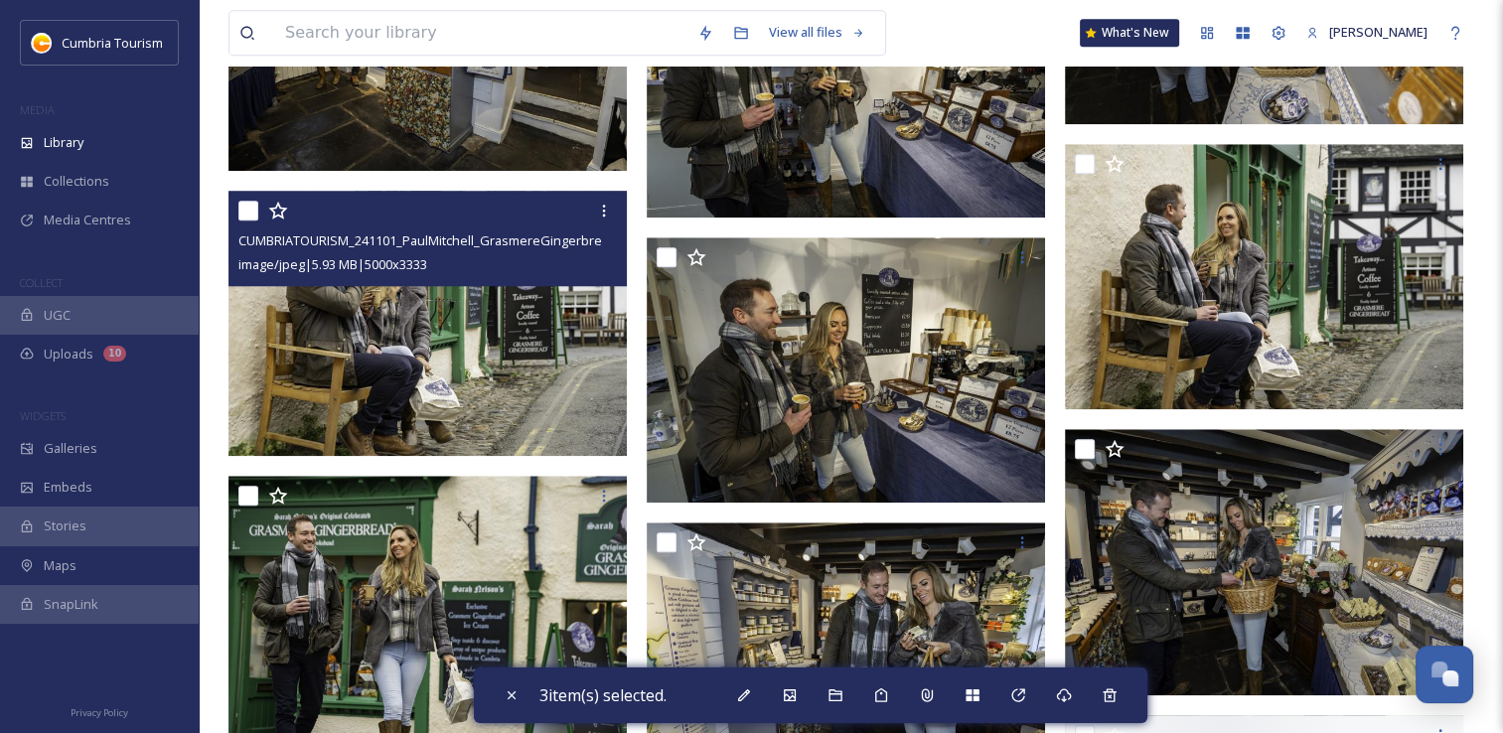
scroll to position [1888, 0]
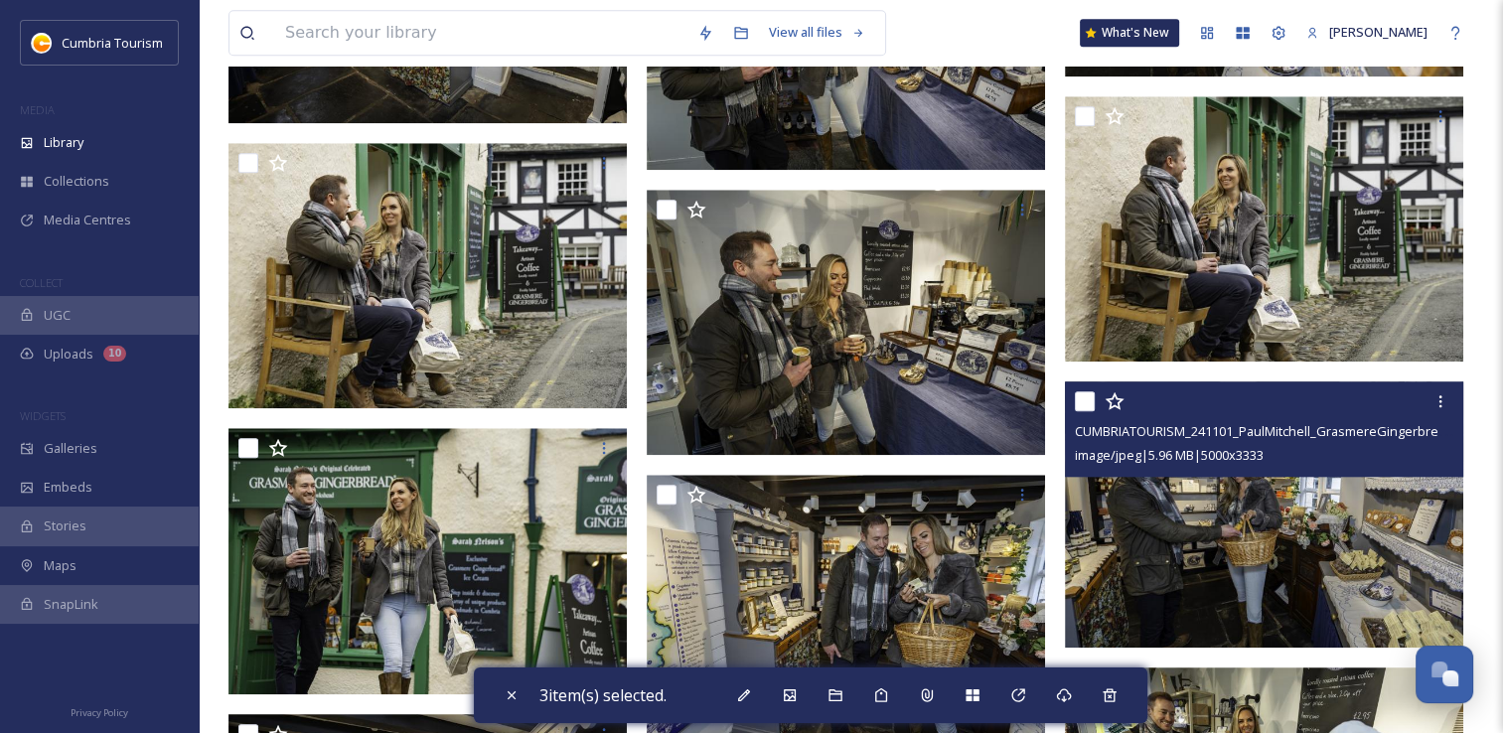
click at [1077, 408] on input "checkbox" at bounding box center [1085, 401] width 20 height 20
checkbox input "true"
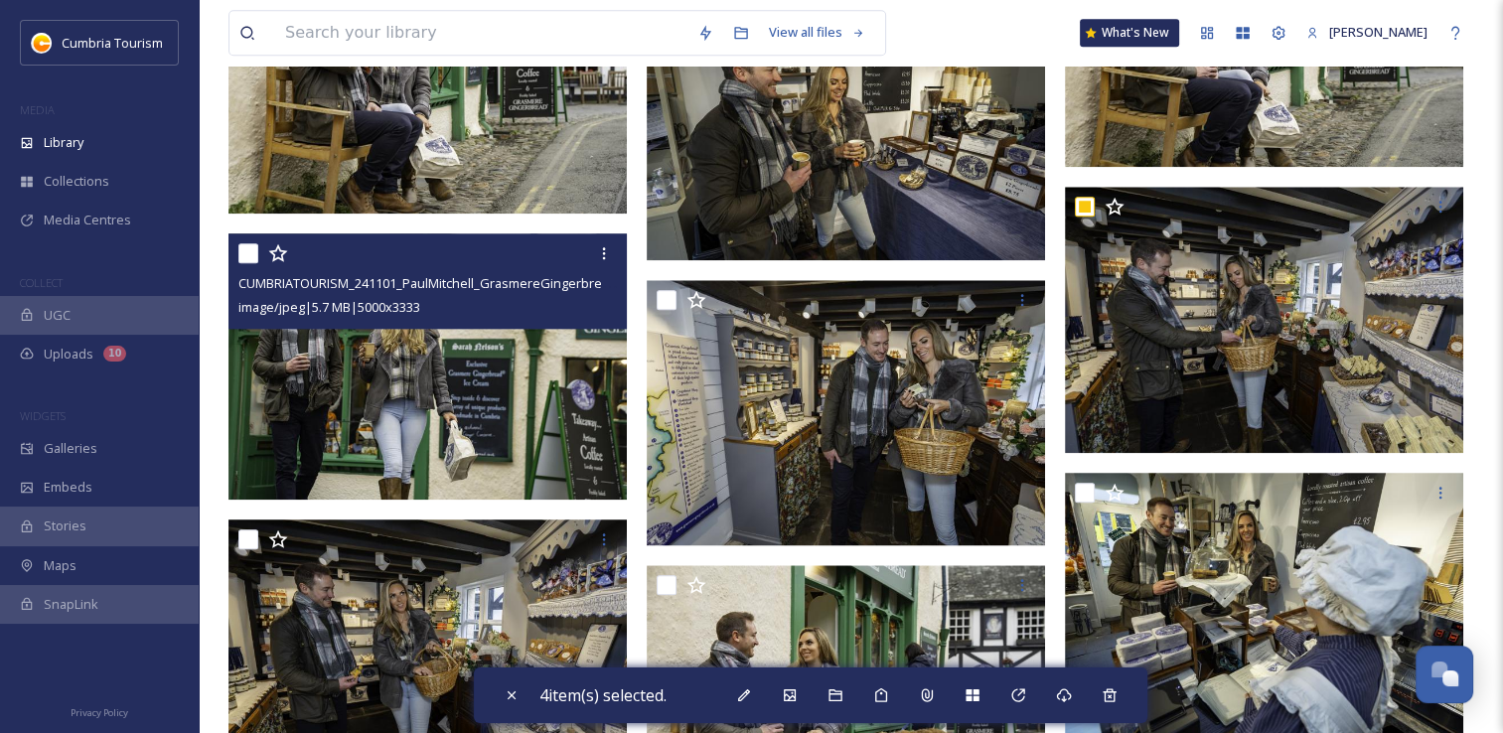
scroll to position [2087, 0]
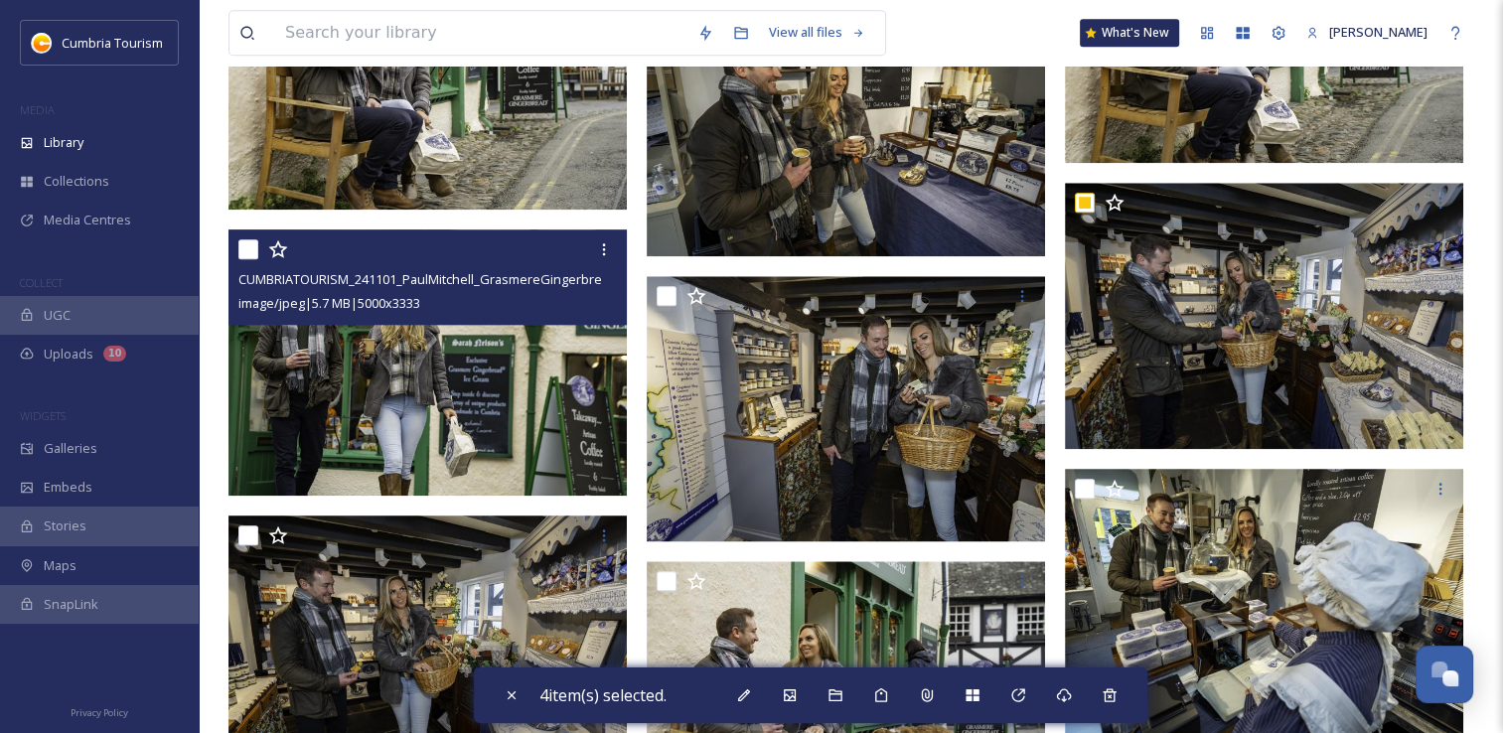
click at [252, 250] on input "checkbox" at bounding box center [248, 249] width 20 height 20
checkbox input "true"
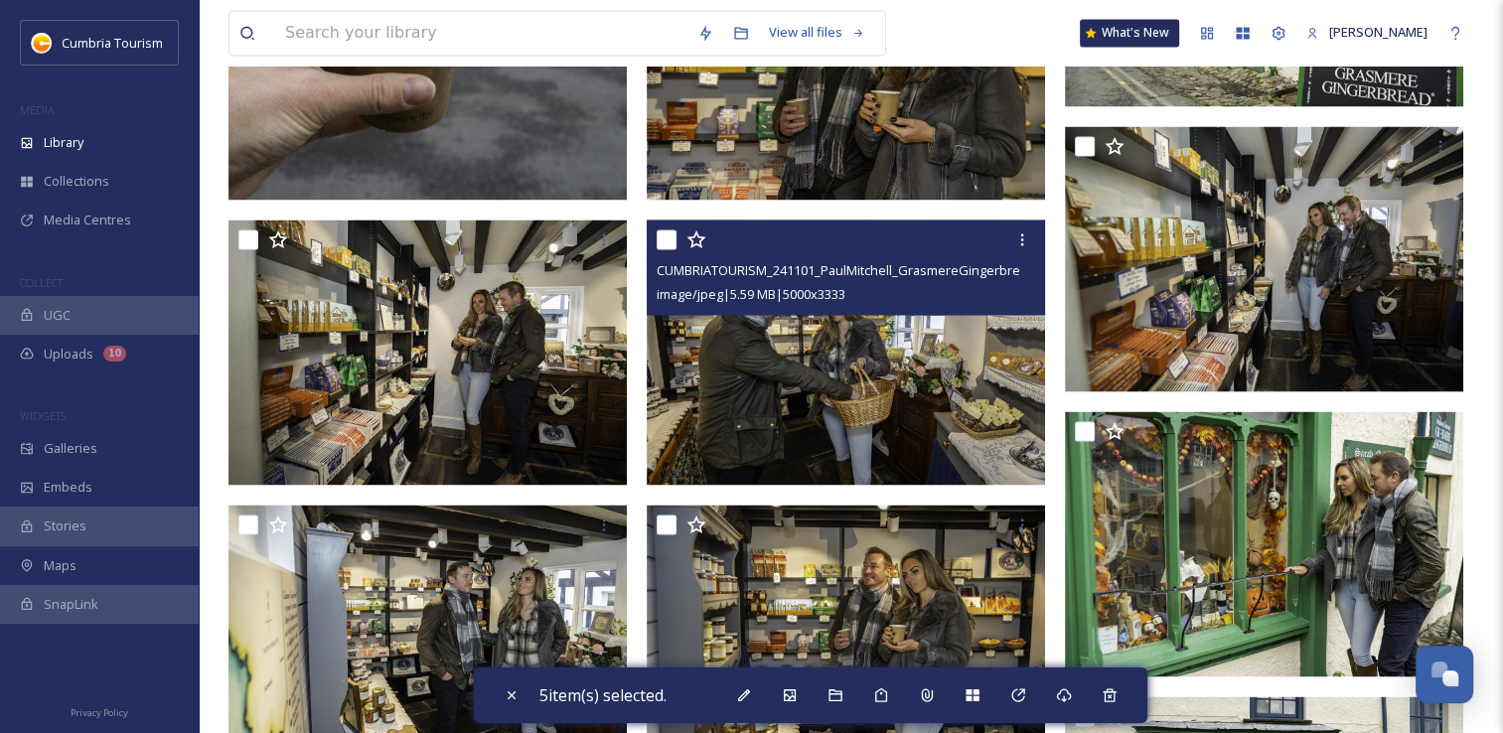
scroll to position [3676, 0]
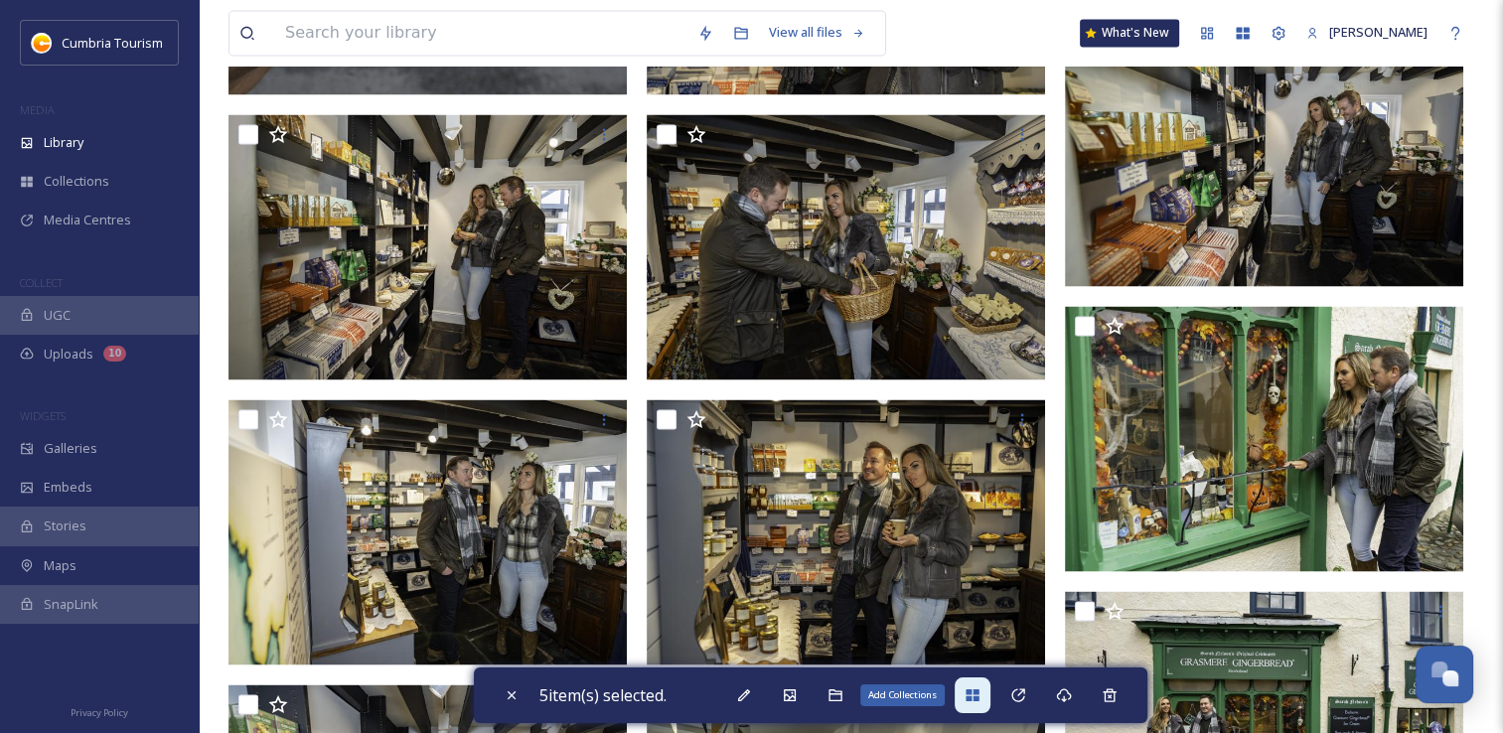
click at [979, 694] on icon at bounding box center [972, 696] width 13 height 12
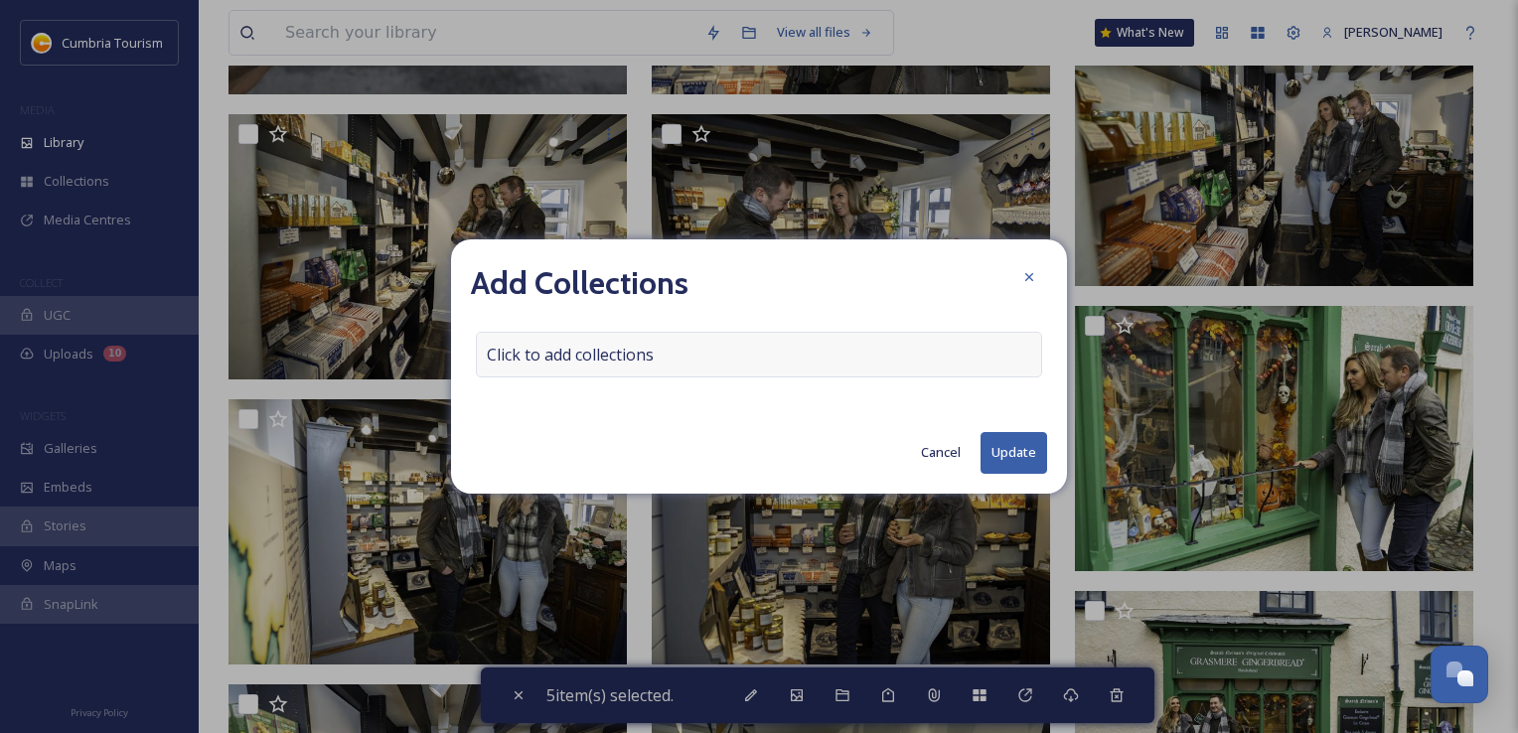
click at [620, 365] on span "Click to add collections" at bounding box center [570, 355] width 167 height 24
click at [620, 357] on input at bounding box center [586, 355] width 219 height 44
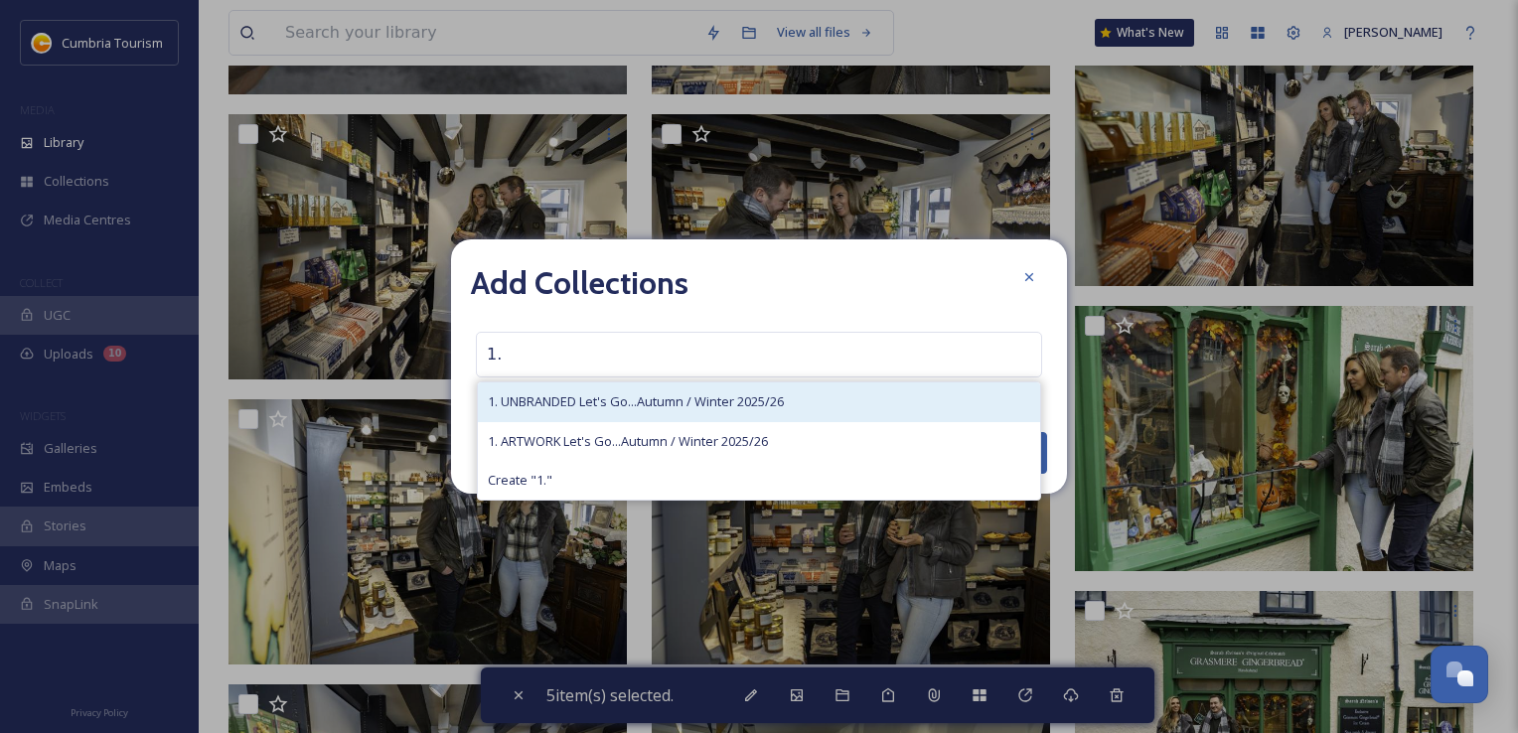
type input "1."
click at [640, 399] on span "1. UNBRANDED Let's Go...Autumn / Winter 2025/26" at bounding box center [636, 401] width 296 height 19
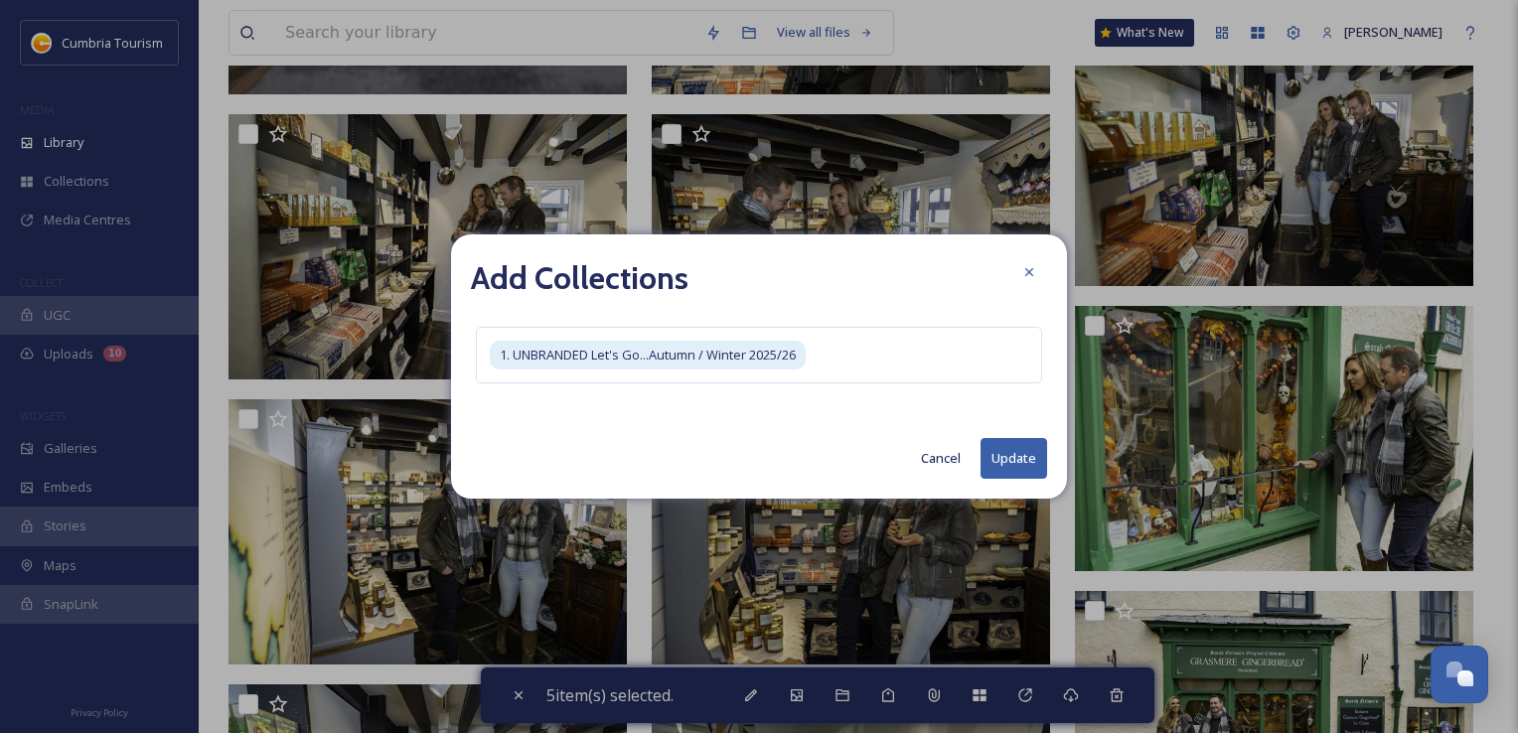
click at [1010, 452] on button "Update" at bounding box center [1014, 458] width 67 height 41
checkbox input "false"
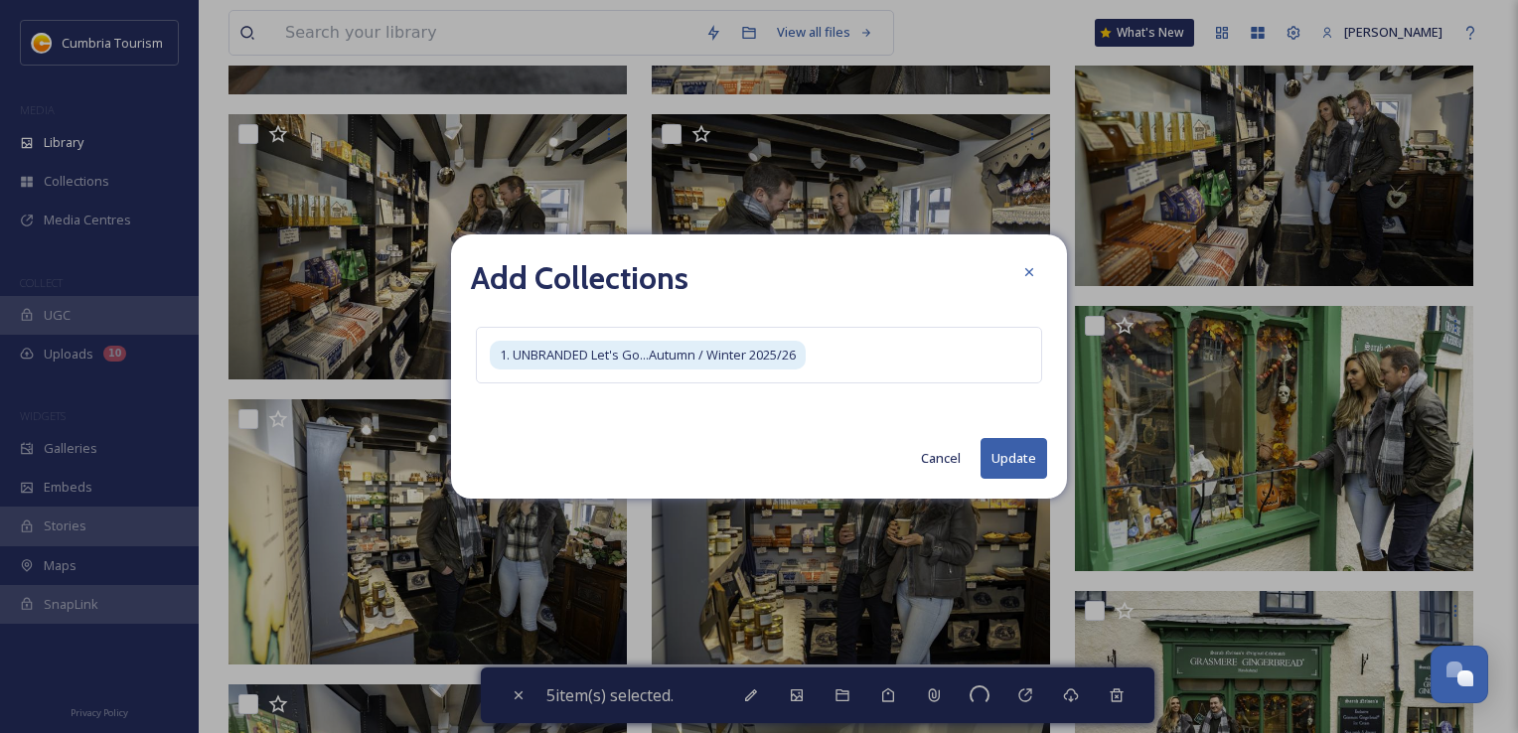
checkbox input "false"
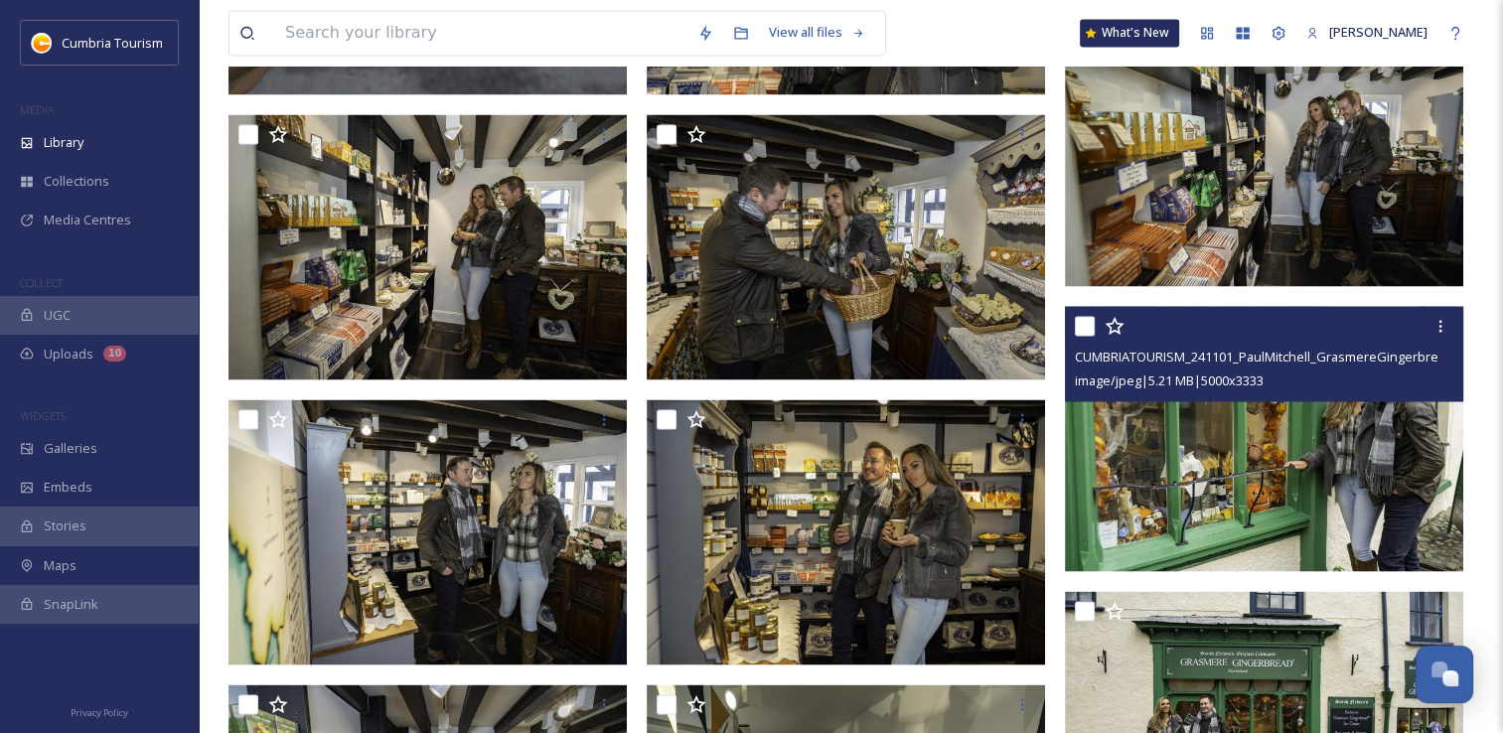
click at [1216, 537] on img at bounding box center [1264, 439] width 398 height 266
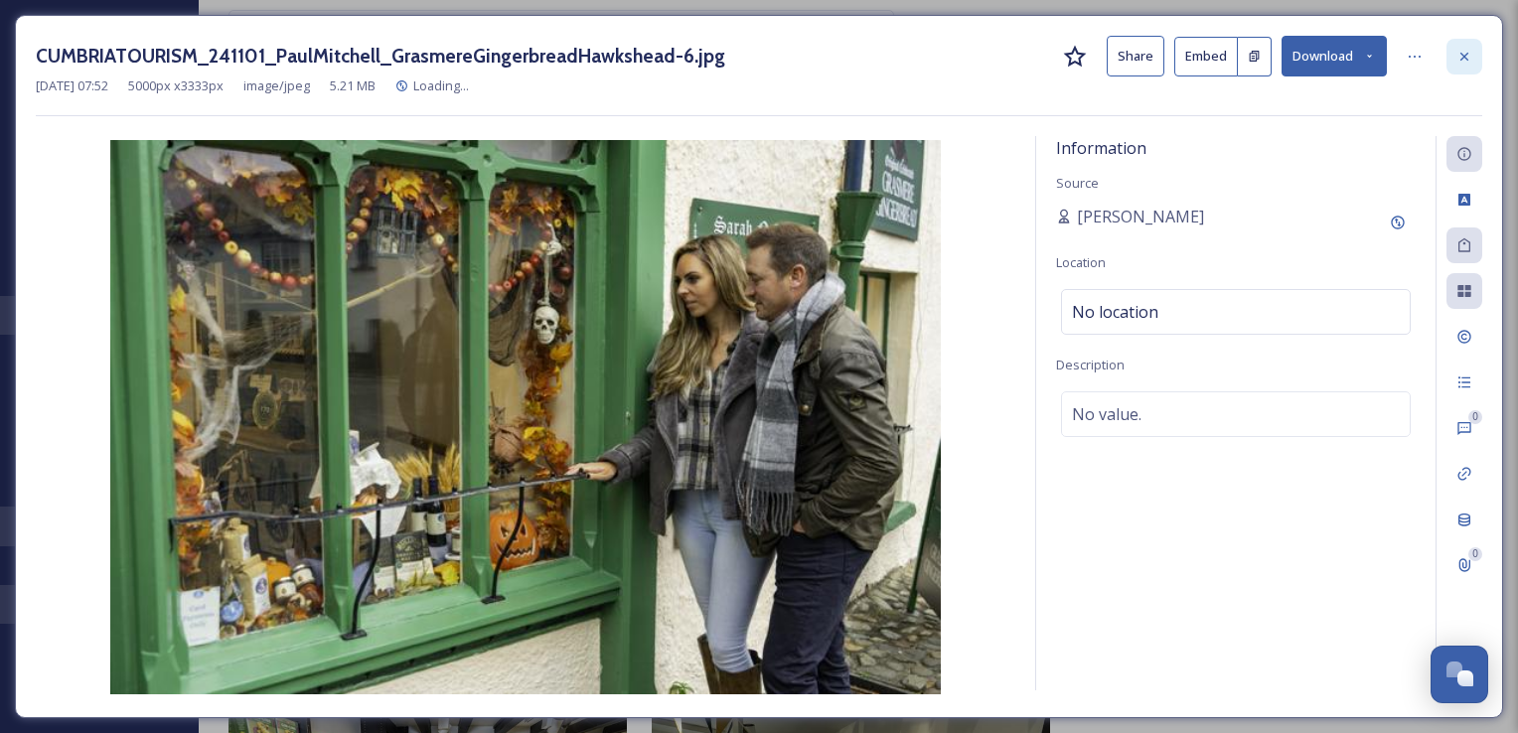
click at [1469, 63] on icon at bounding box center [1465, 57] width 16 height 16
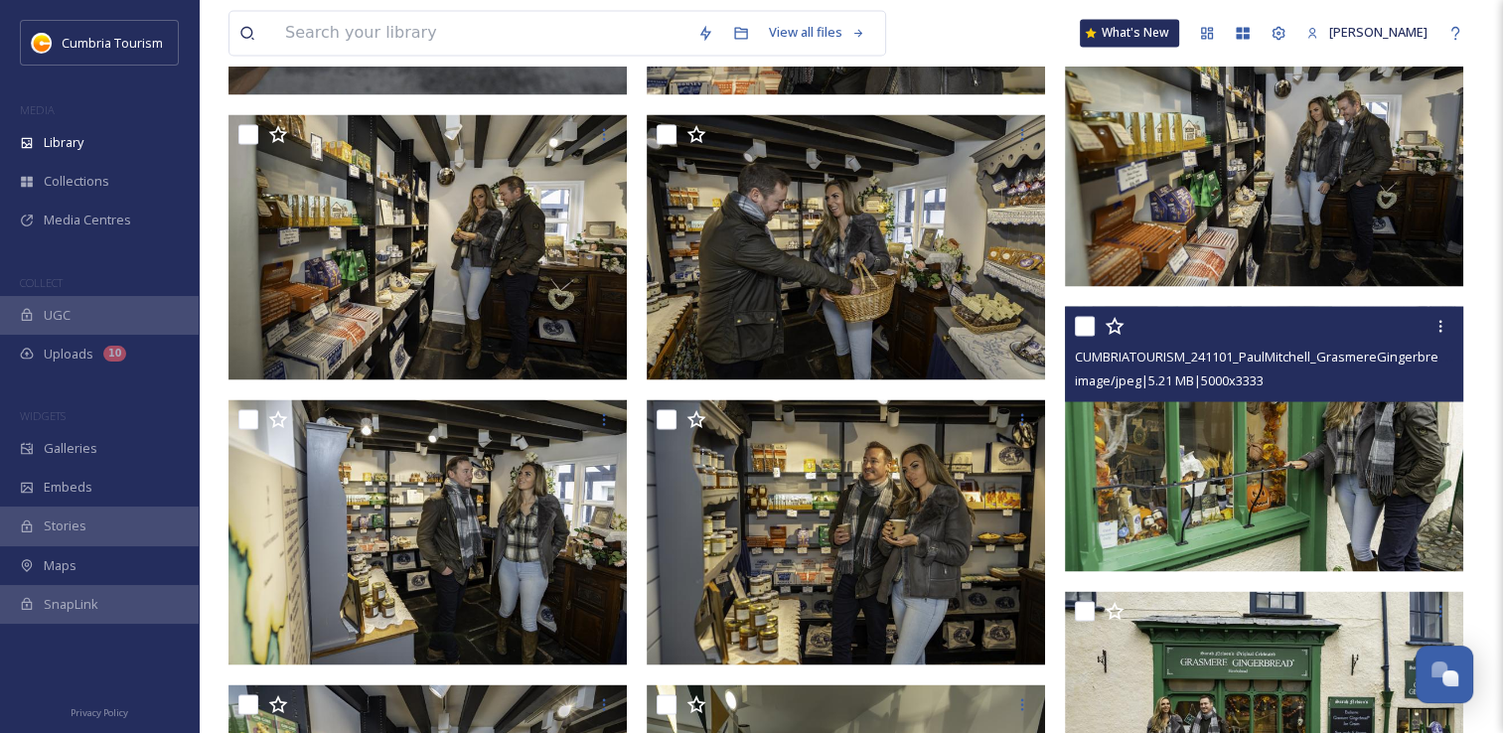
click at [1241, 471] on img at bounding box center [1264, 439] width 398 height 266
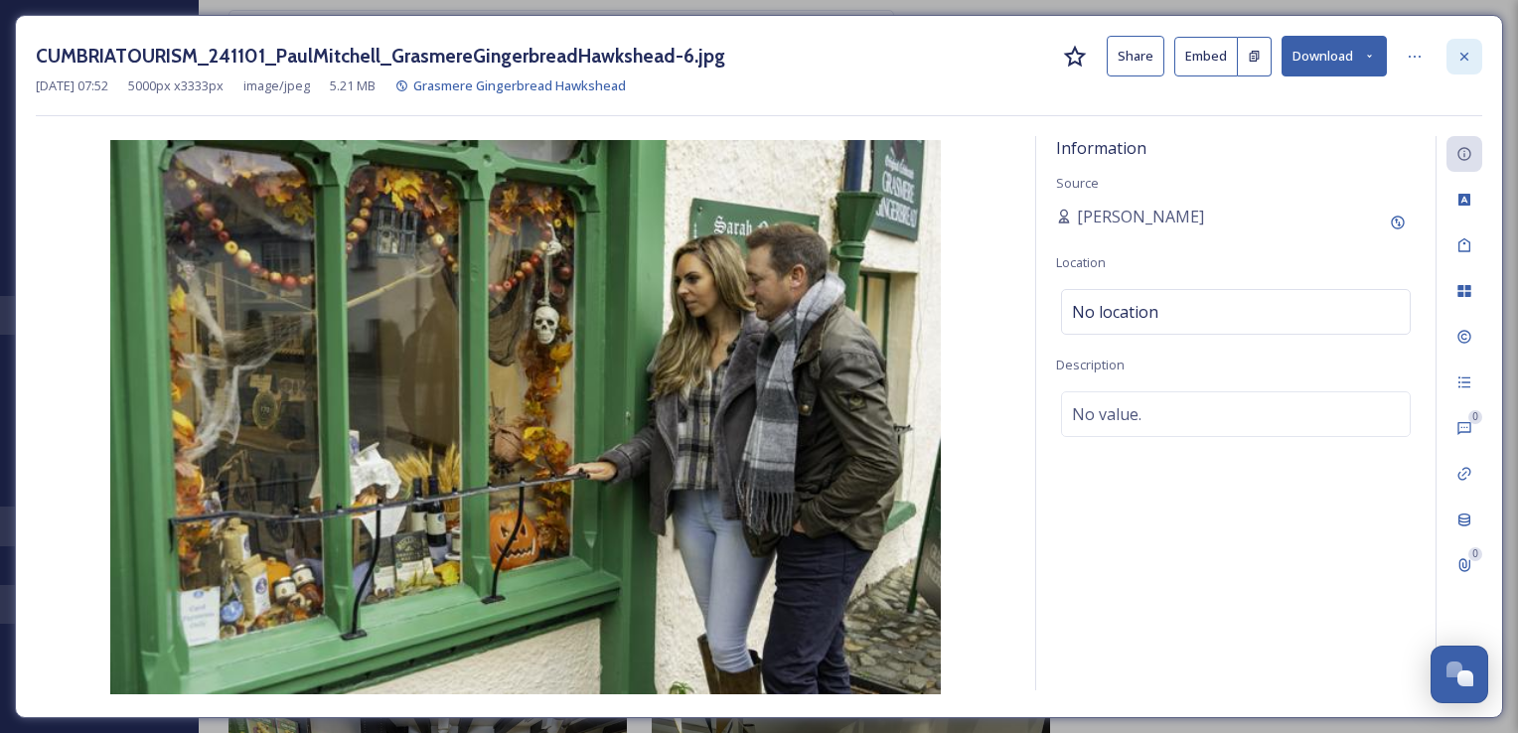
click at [1465, 55] on icon at bounding box center [1465, 56] width 8 height 8
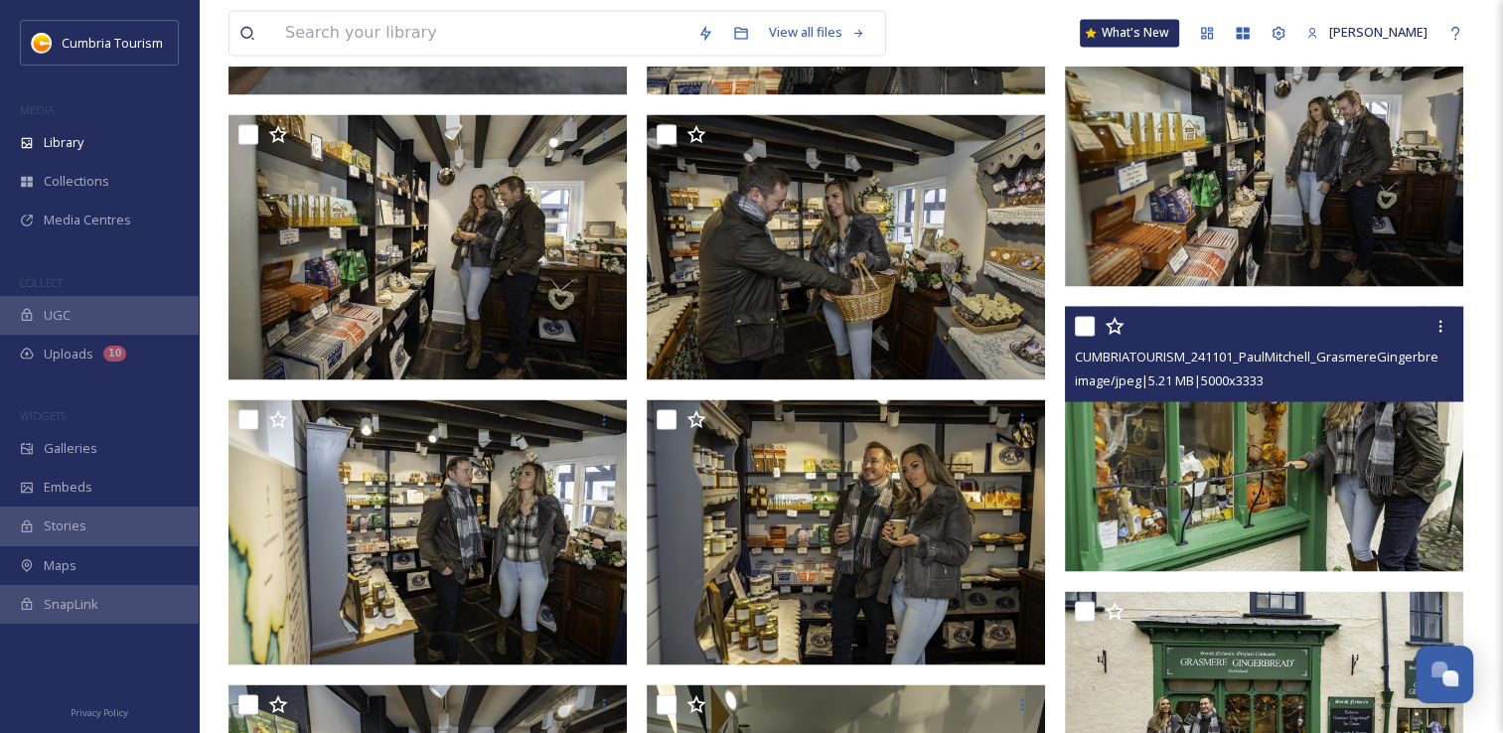
click at [1078, 327] on input "checkbox" at bounding box center [1085, 326] width 20 height 20
checkbox input "true"
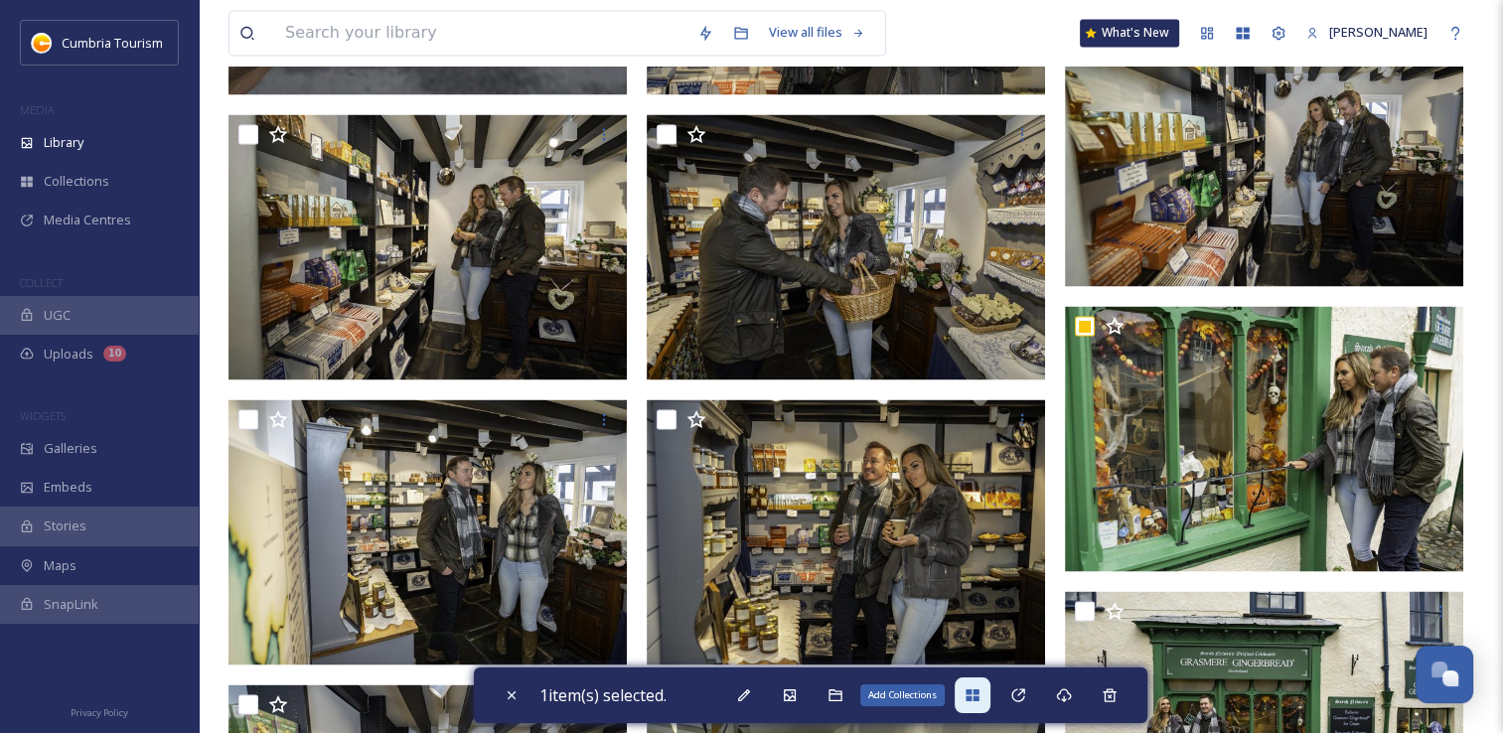
click at [966, 700] on div "Add Collections" at bounding box center [973, 696] width 36 height 36
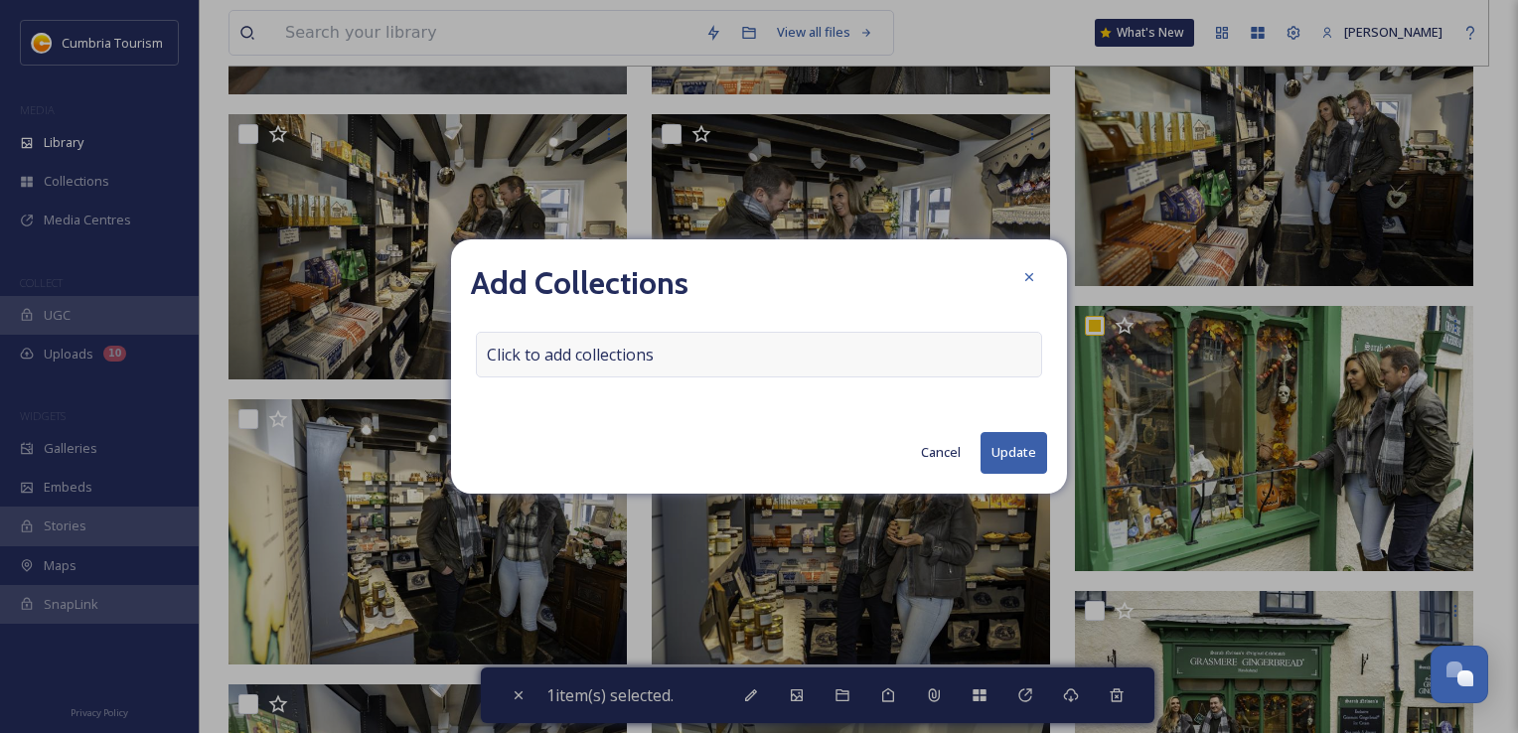
click at [604, 342] on div "Click to add collections" at bounding box center [759, 355] width 566 height 46
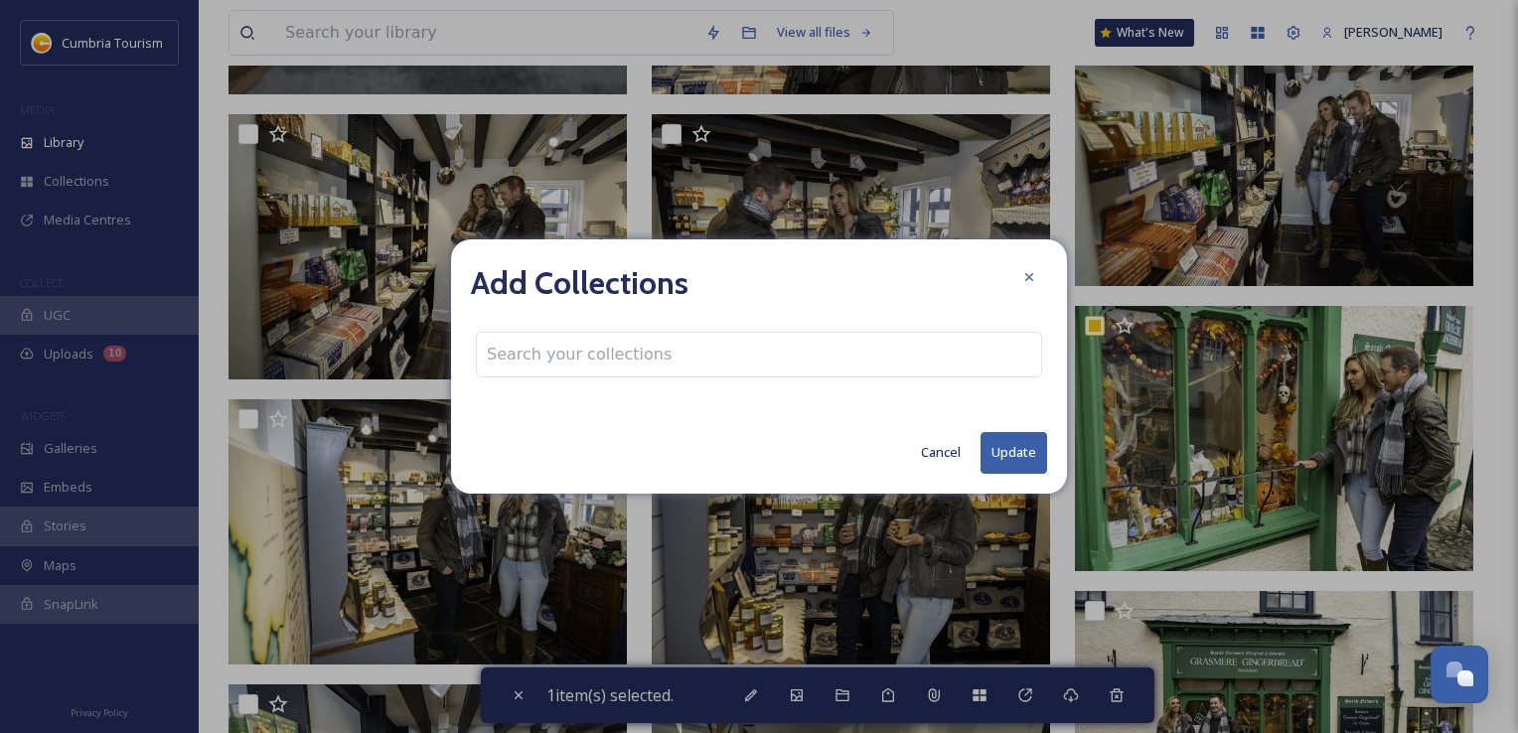
click at [604, 352] on input at bounding box center [586, 355] width 219 height 44
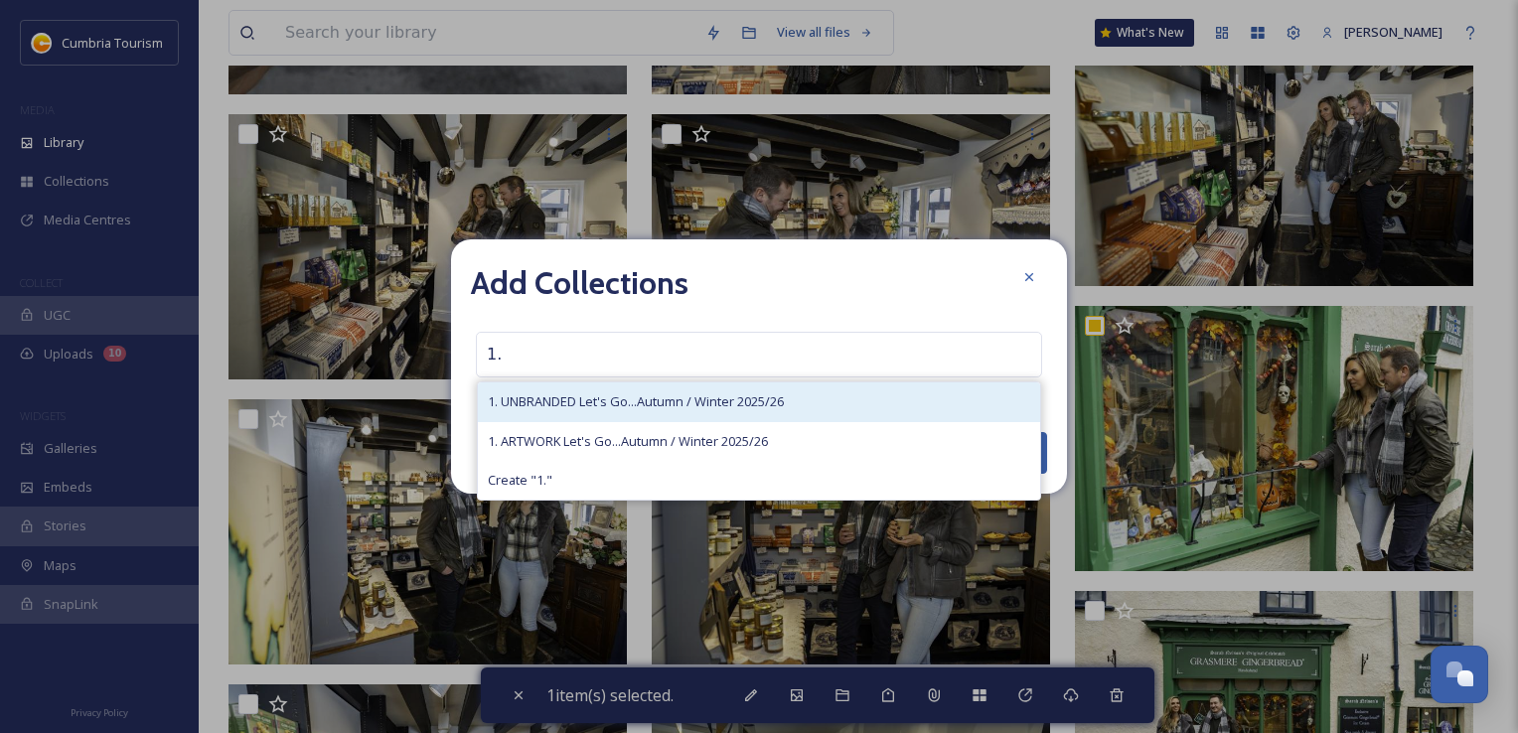
type input "1."
click at [621, 401] on span "1. UNBRANDED Let's Go...Autumn / Winter 2025/26" at bounding box center [636, 401] width 296 height 19
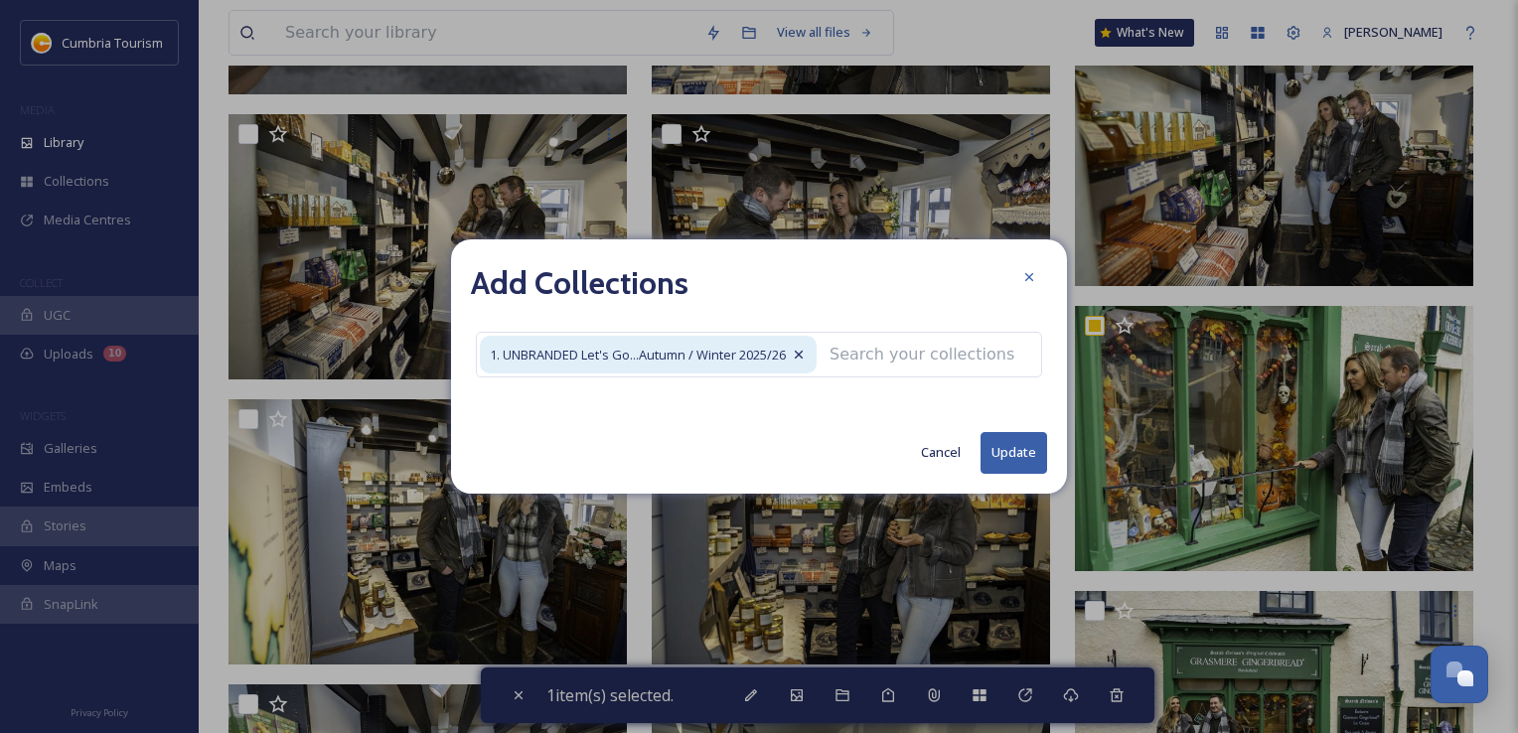
click at [995, 444] on button "Update" at bounding box center [1014, 452] width 67 height 41
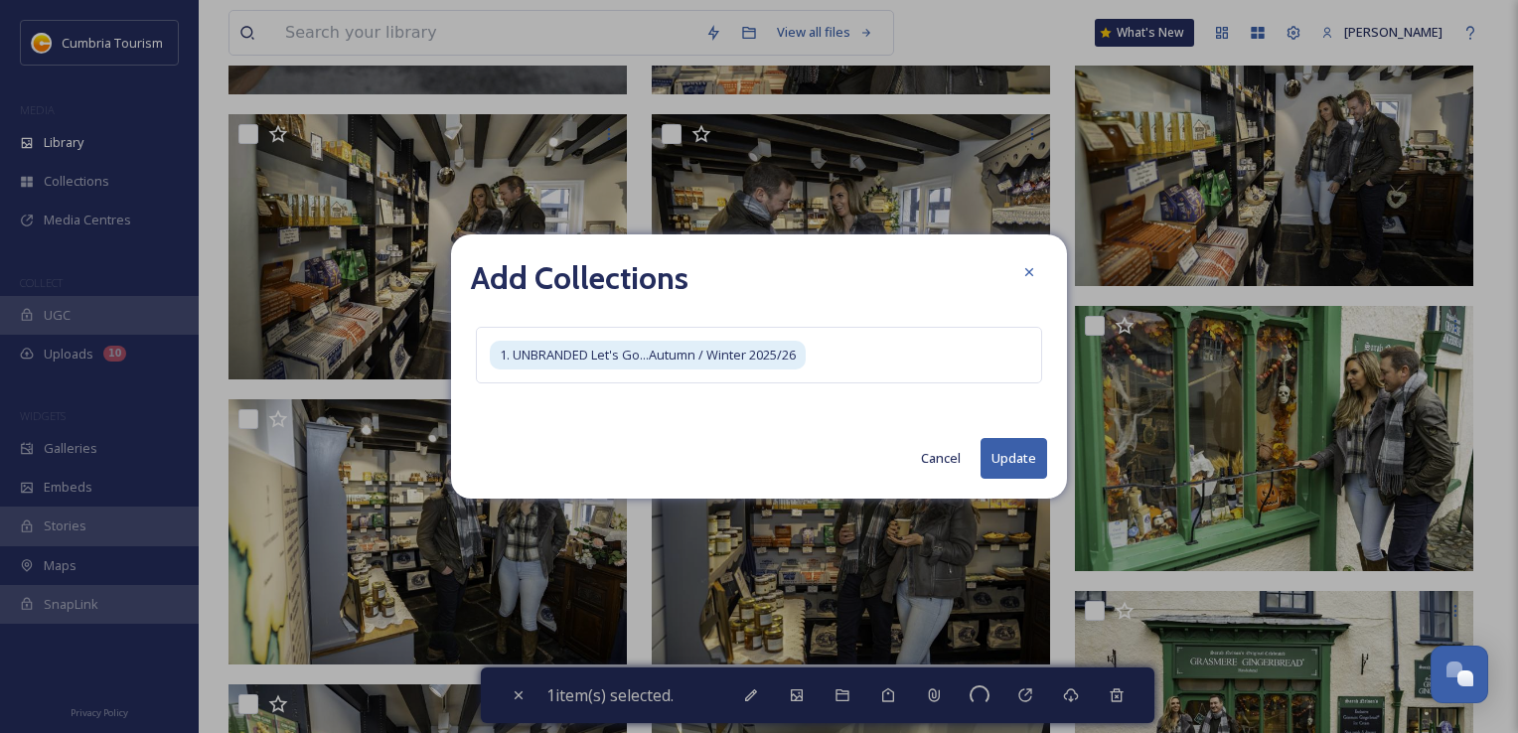
checkbox input "false"
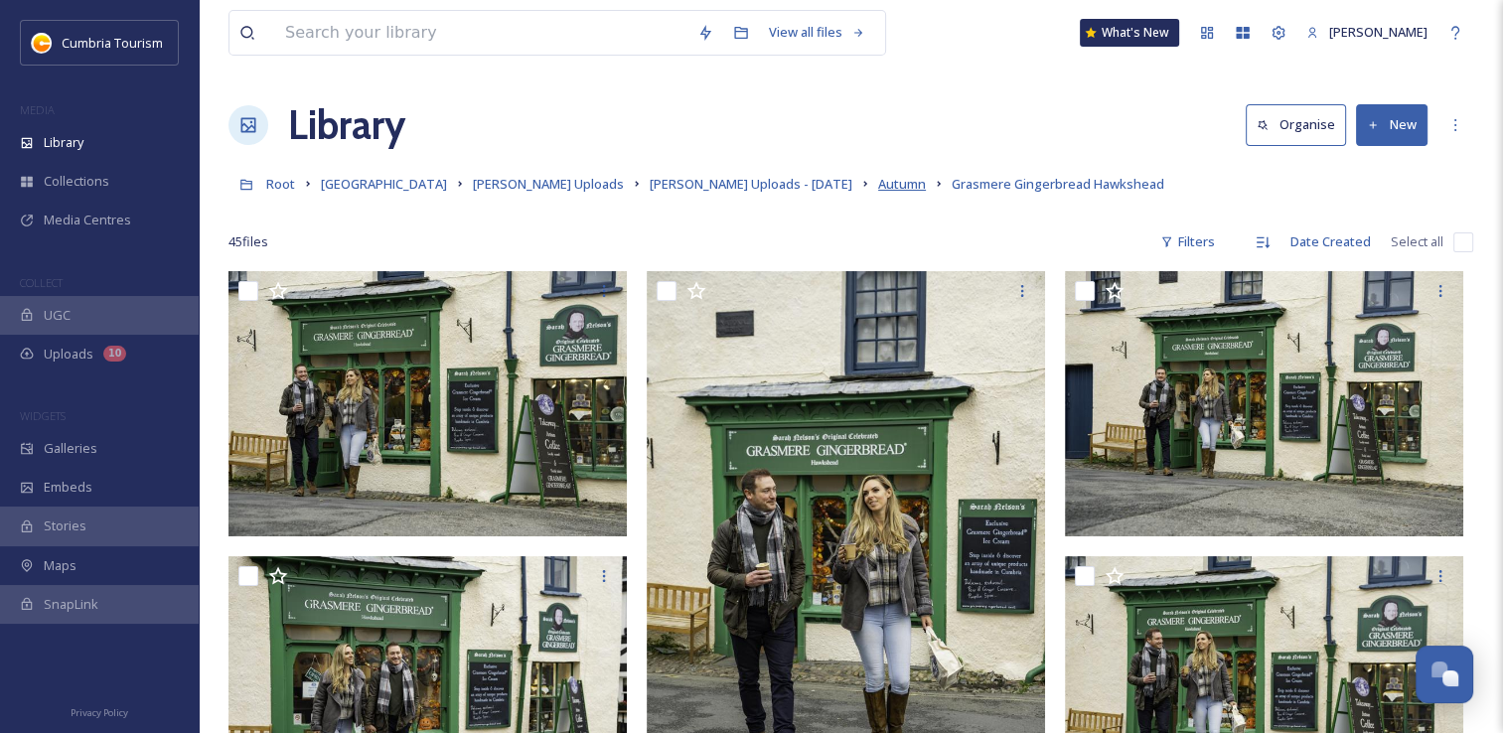
click at [878, 189] on span "Autumn" at bounding box center [902, 184] width 48 height 18
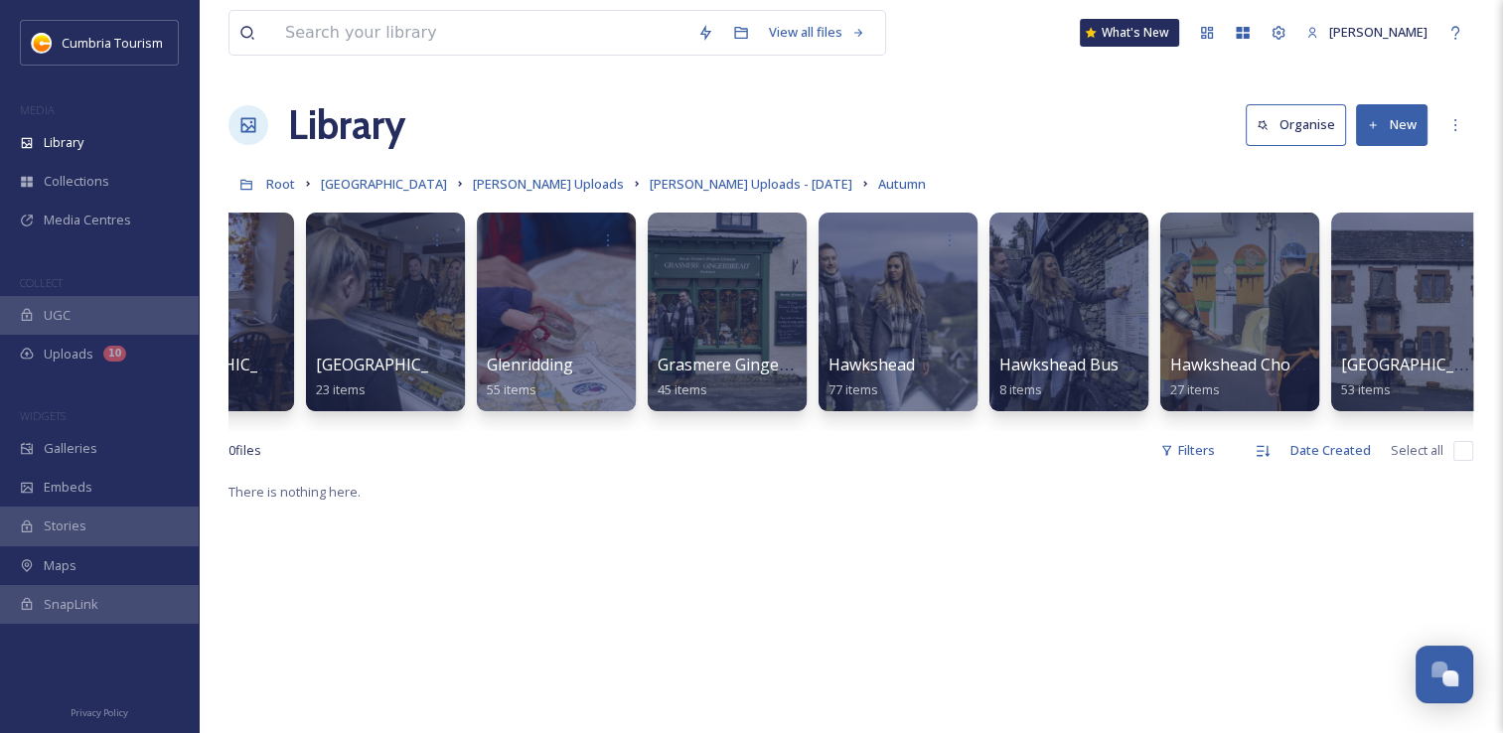
scroll to position [0, 813]
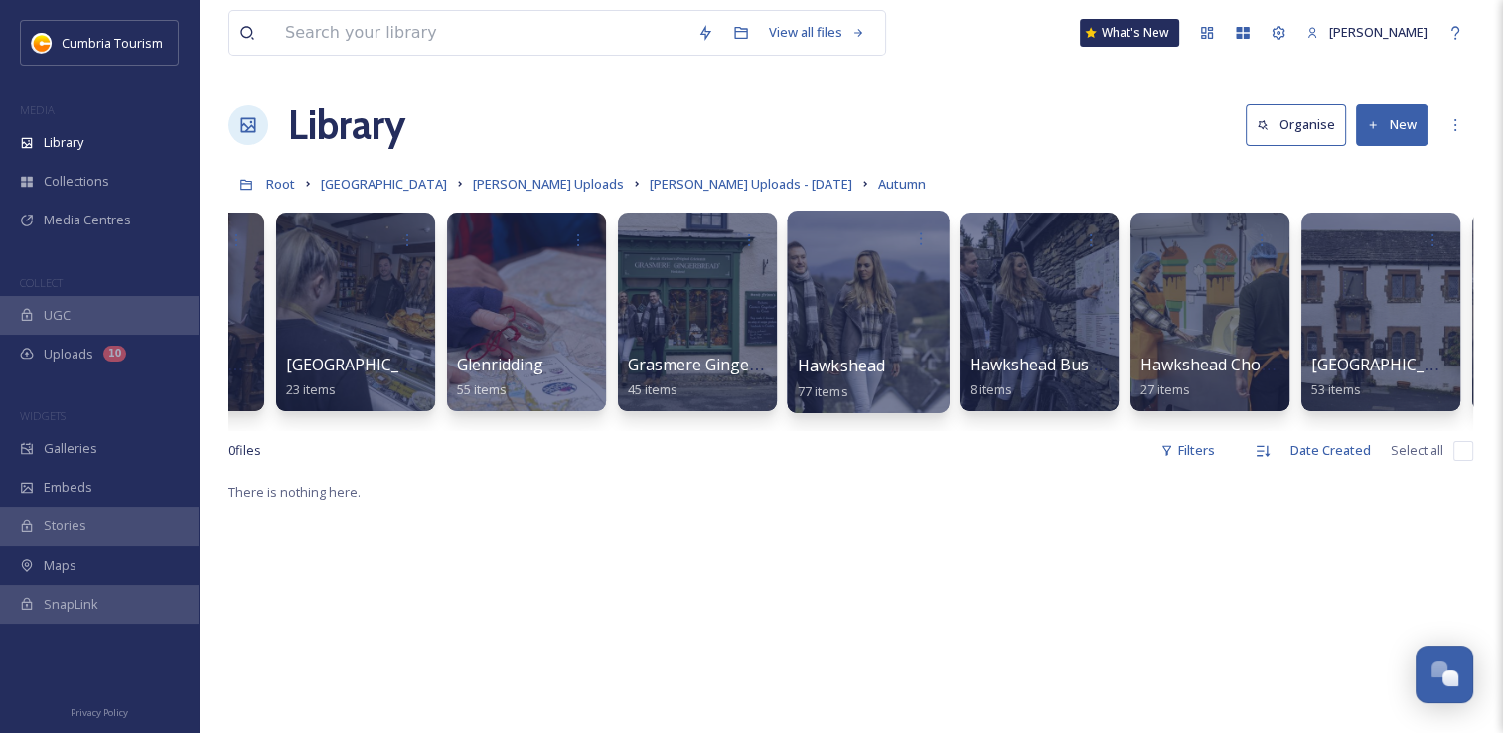
click at [874, 307] on div at bounding box center [868, 312] width 162 height 203
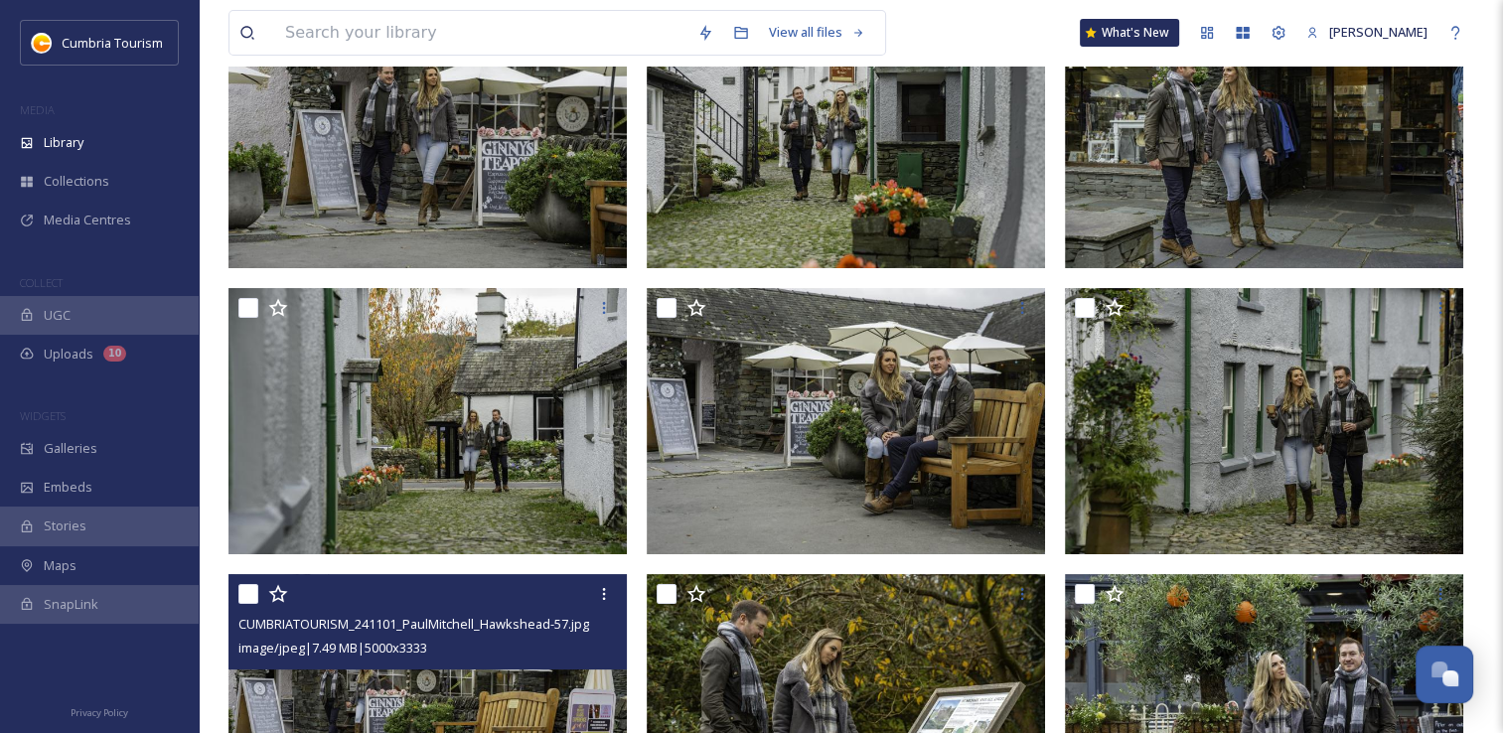
scroll to position [397, 0]
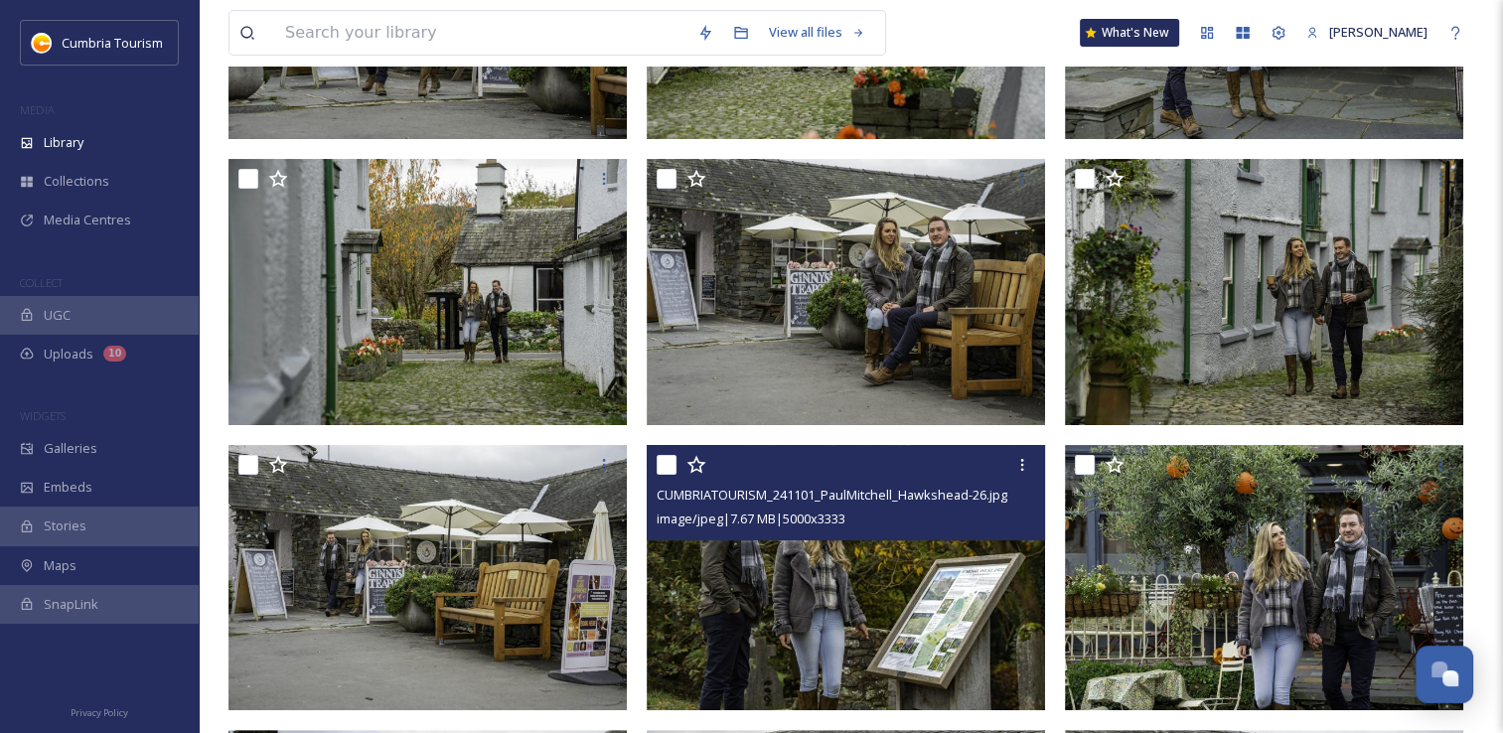
click at [672, 467] on input "checkbox" at bounding box center [667, 465] width 20 height 20
checkbox input "true"
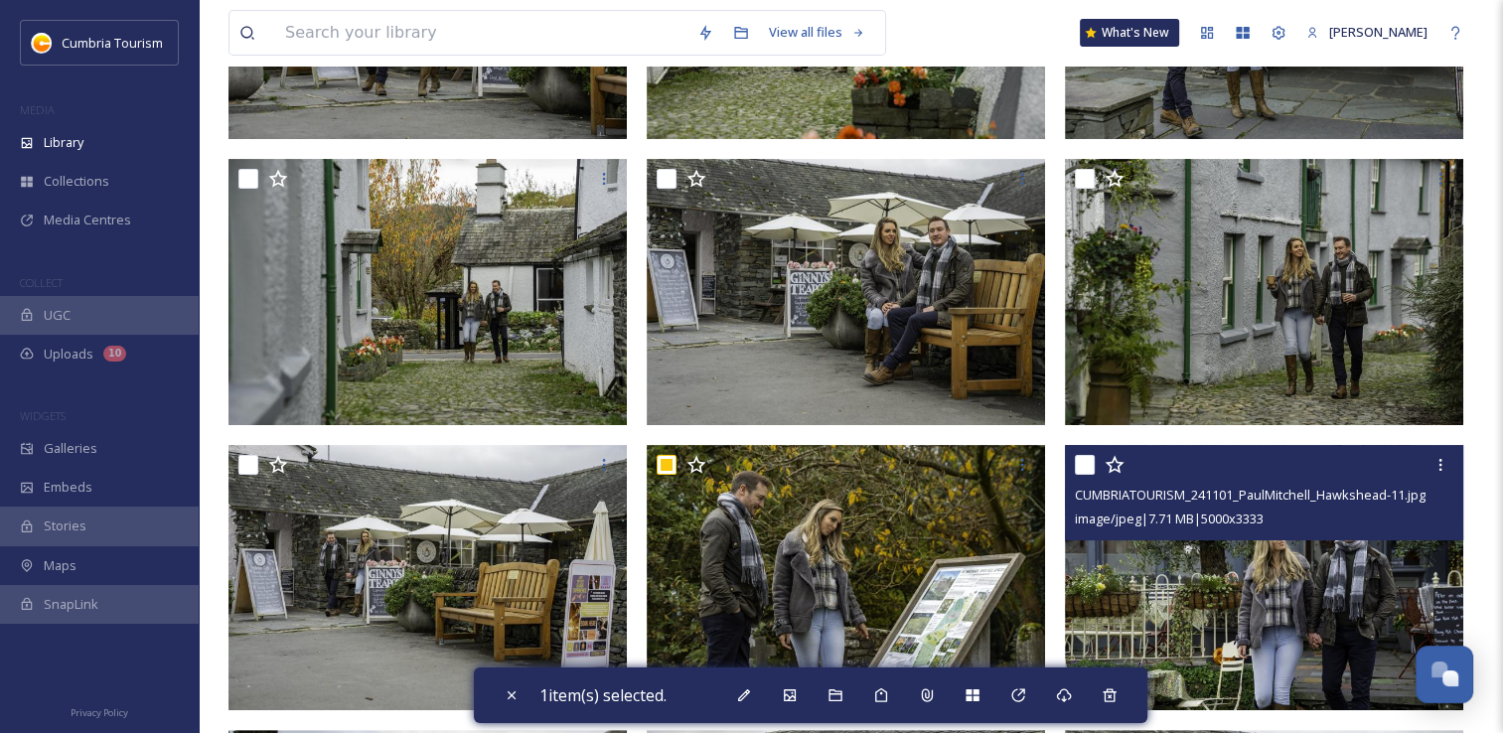
drag, startPoint x: 1093, startPoint y: 469, endPoint x: 1084, endPoint y: 475, distance: 10.7
click at [1092, 470] on input "checkbox" at bounding box center [1085, 465] width 20 height 20
checkbox input "true"
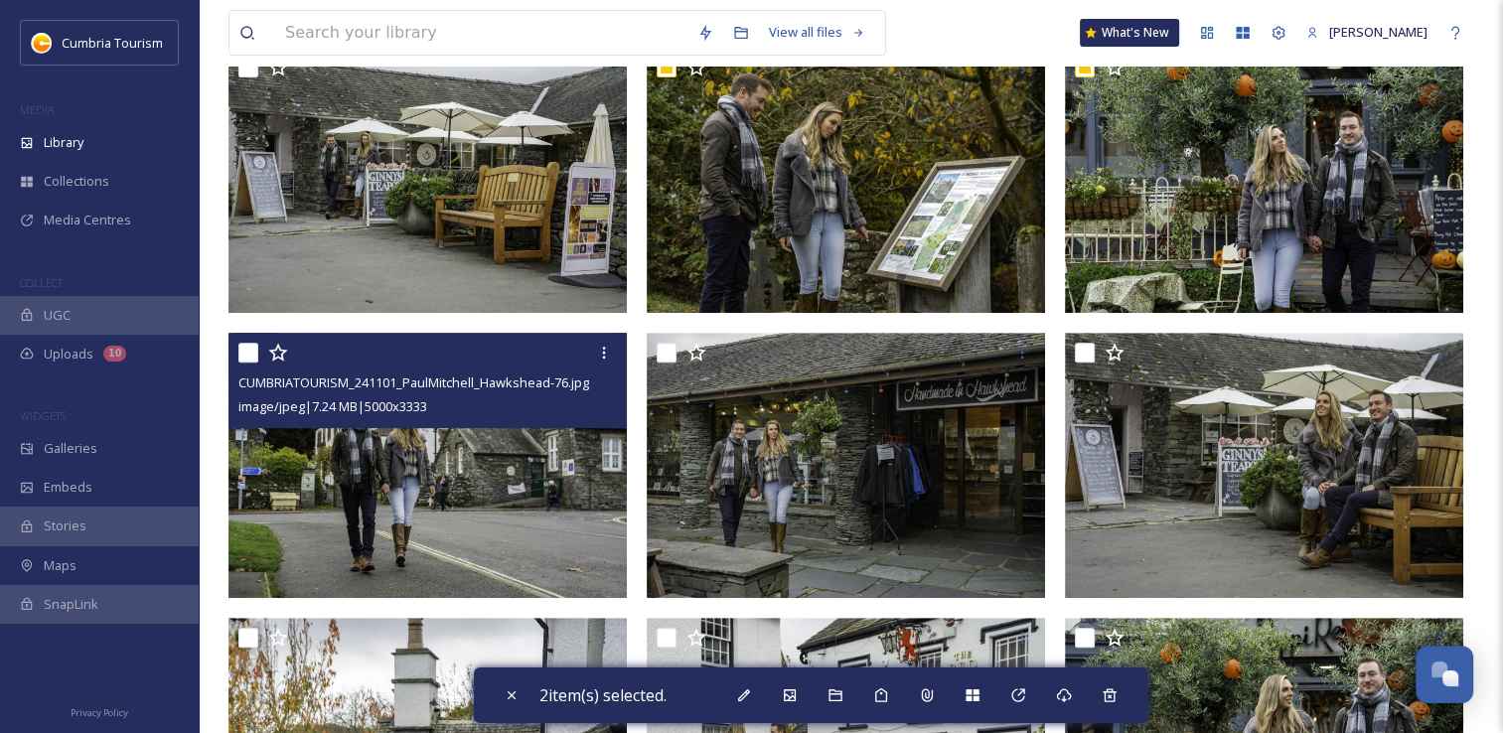
scroll to position [894, 0]
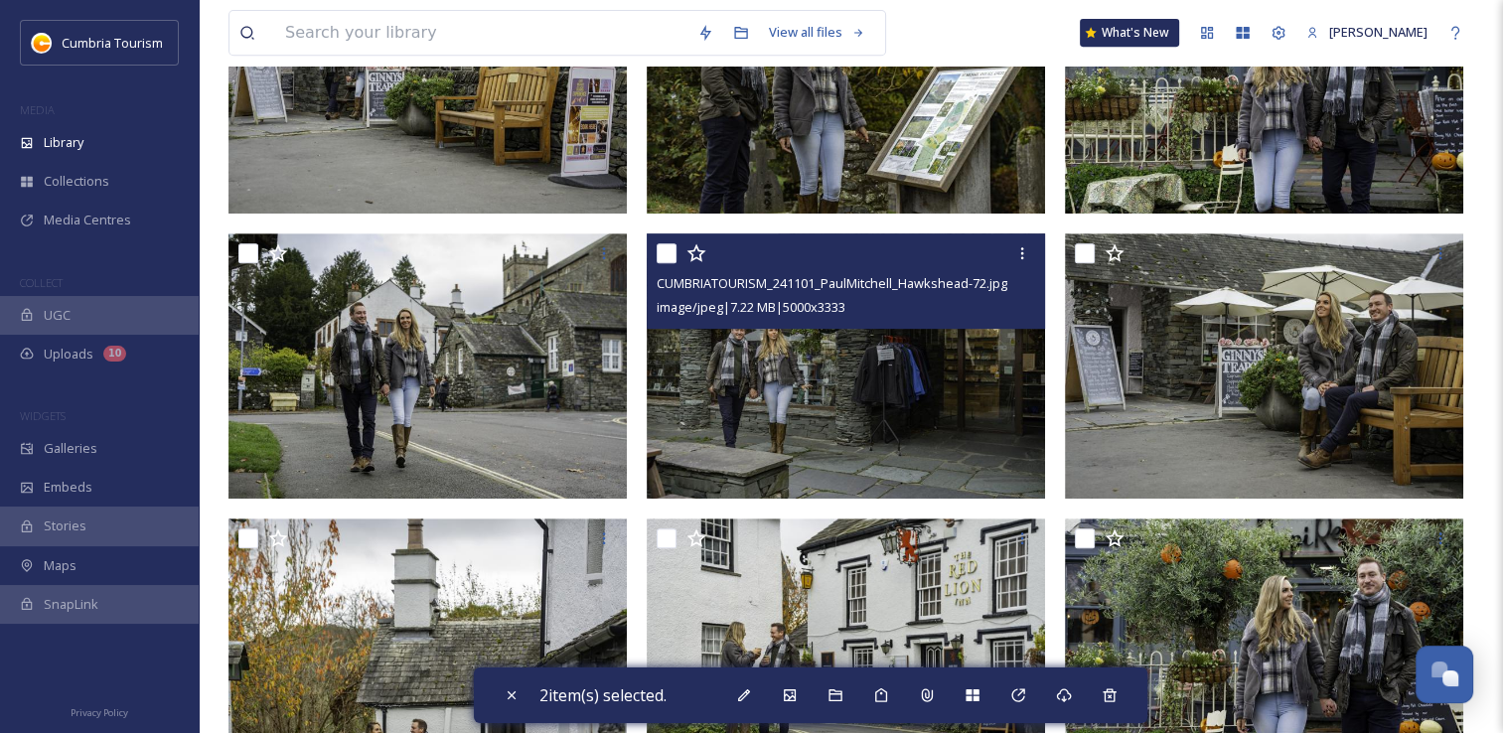
click at [664, 260] on input "checkbox" at bounding box center [667, 253] width 20 height 20
checkbox input "true"
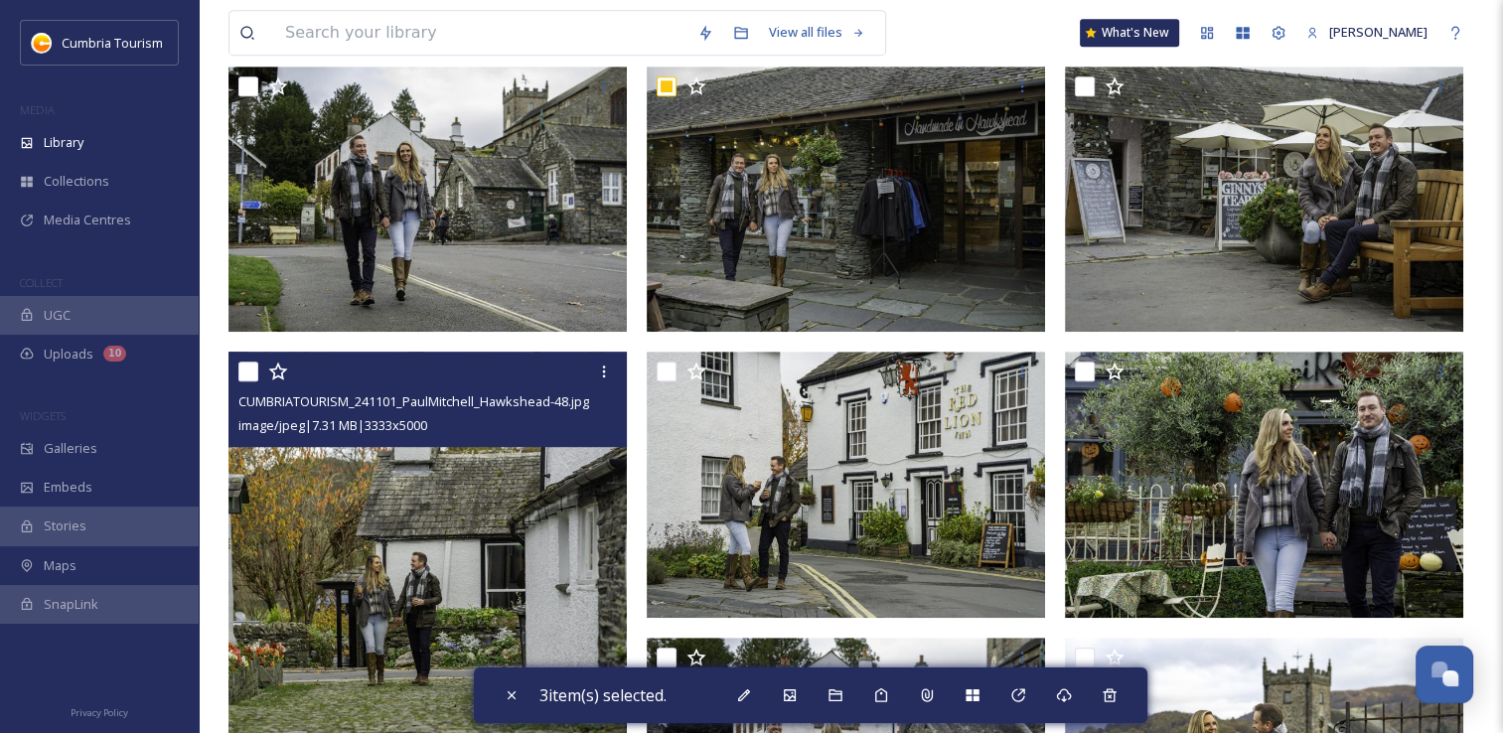
scroll to position [1093, 0]
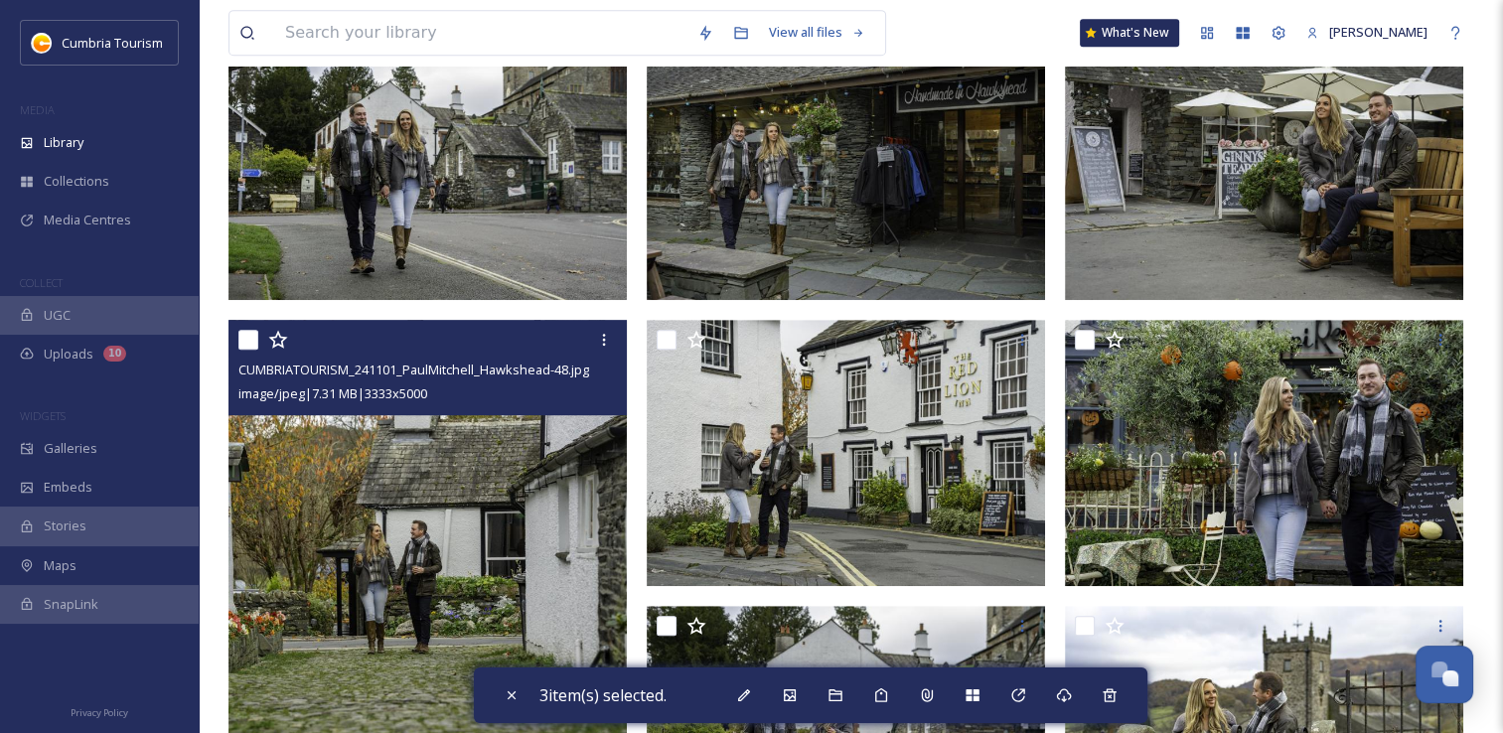
click at [251, 340] on input "checkbox" at bounding box center [248, 340] width 20 height 20
checkbox input "true"
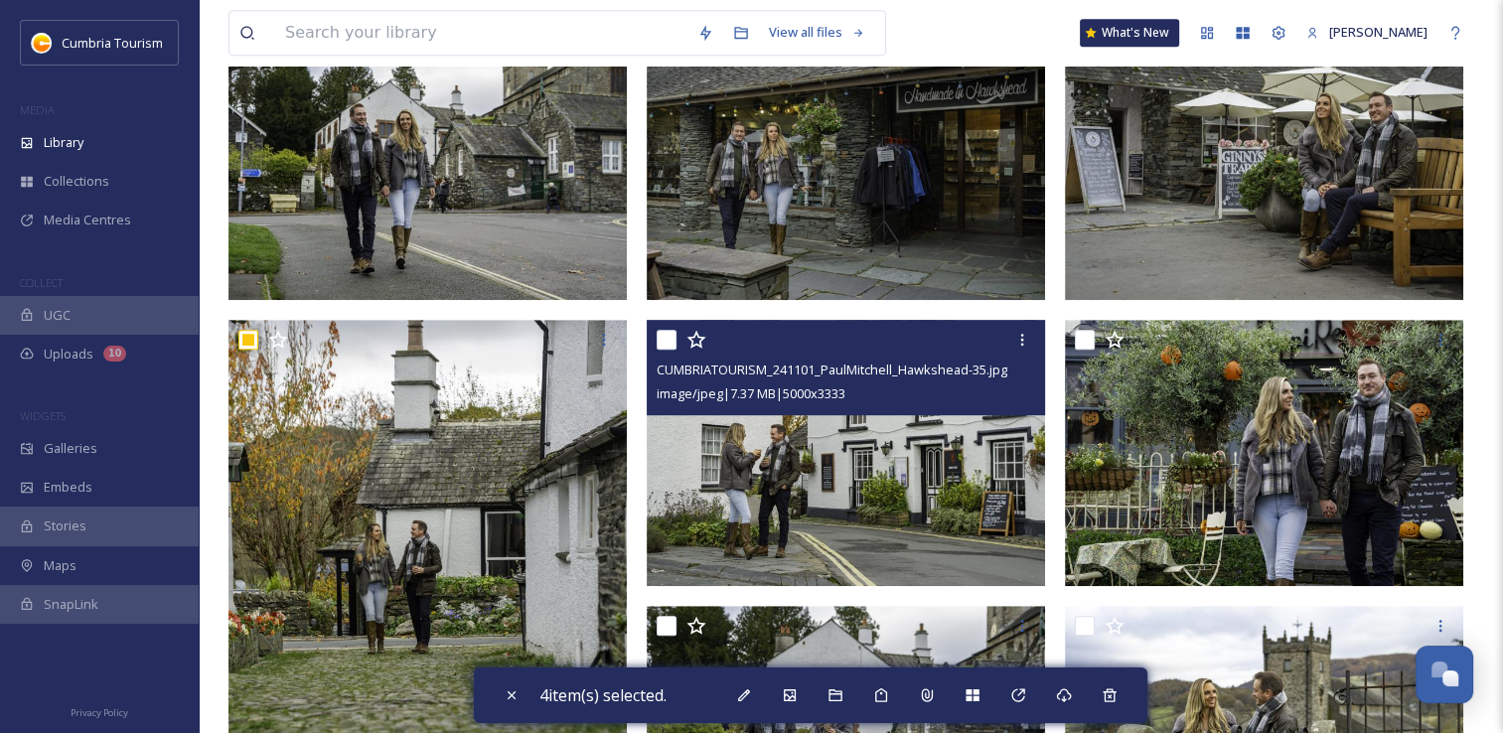
click at [670, 348] on input "checkbox" at bounding box center [667, 340] width 20 height 20
checkbox input "true"
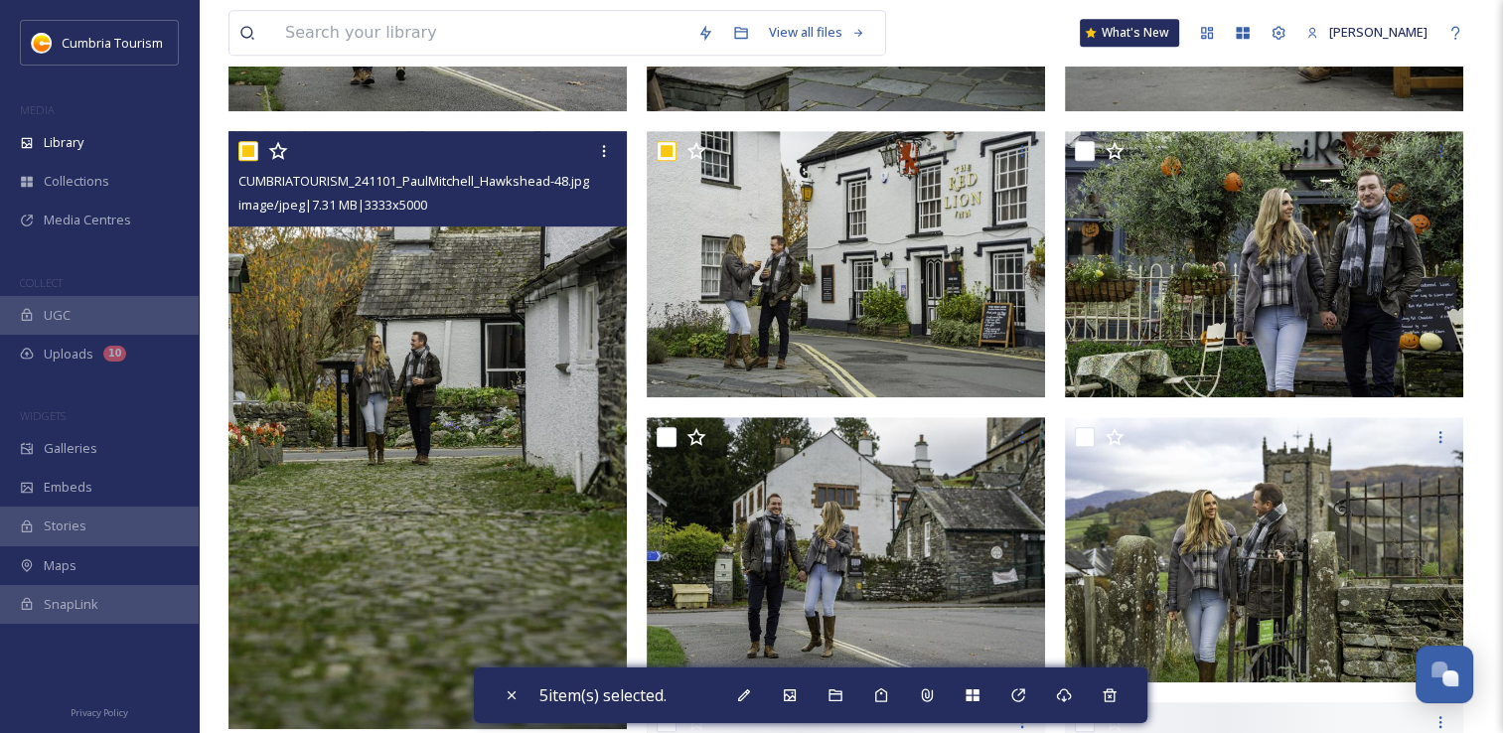
scroll to position [1292, 0]
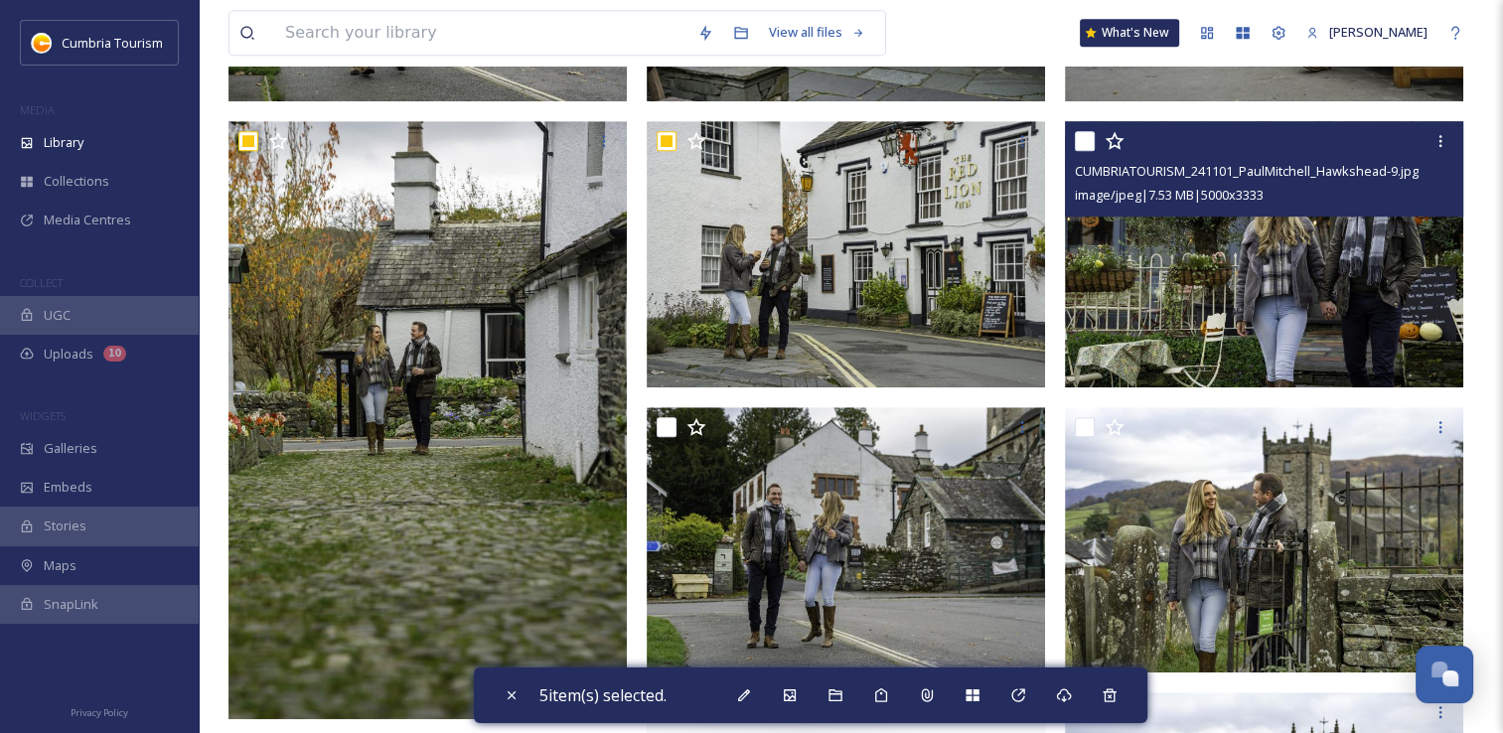
click at [1084, 146] on input "checkbox" at bounding box center [1085, 141] width 20 height 20
checkbox input "true"
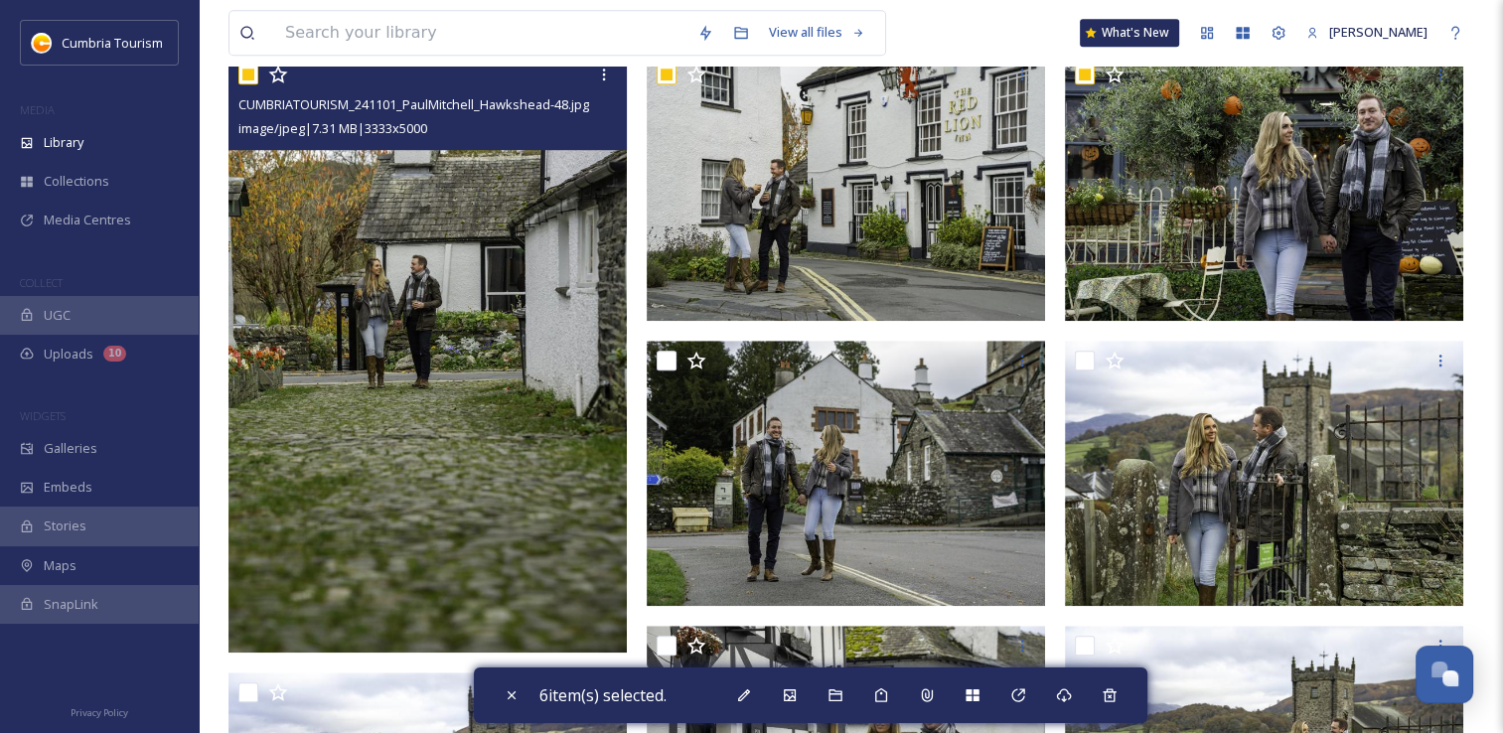
scroll to position [1391, 0]
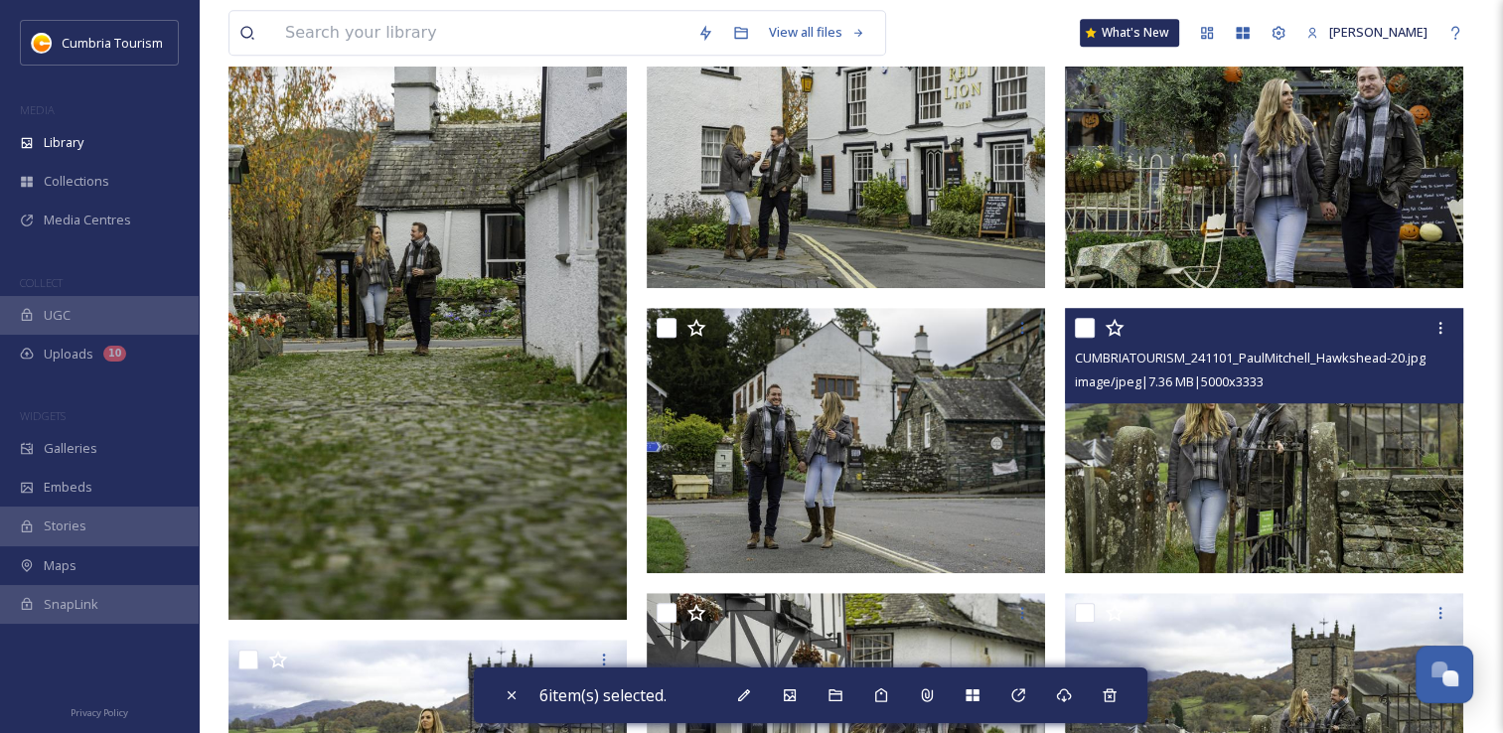
click at [1090, 329] on input "checkbox" at bounding box center [1085, 328] width 20 height 20
checkbox input "true"
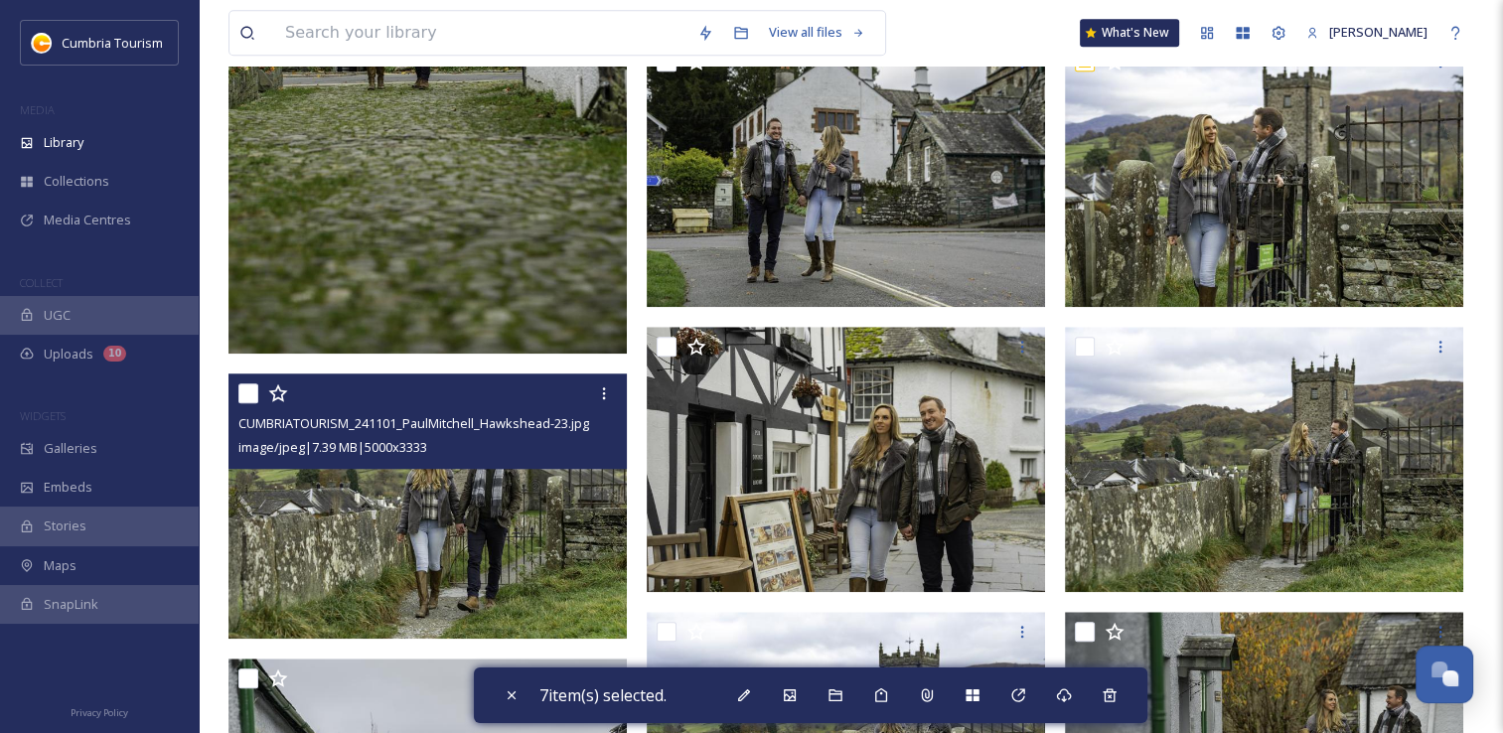
scroll to position [1689, 0]
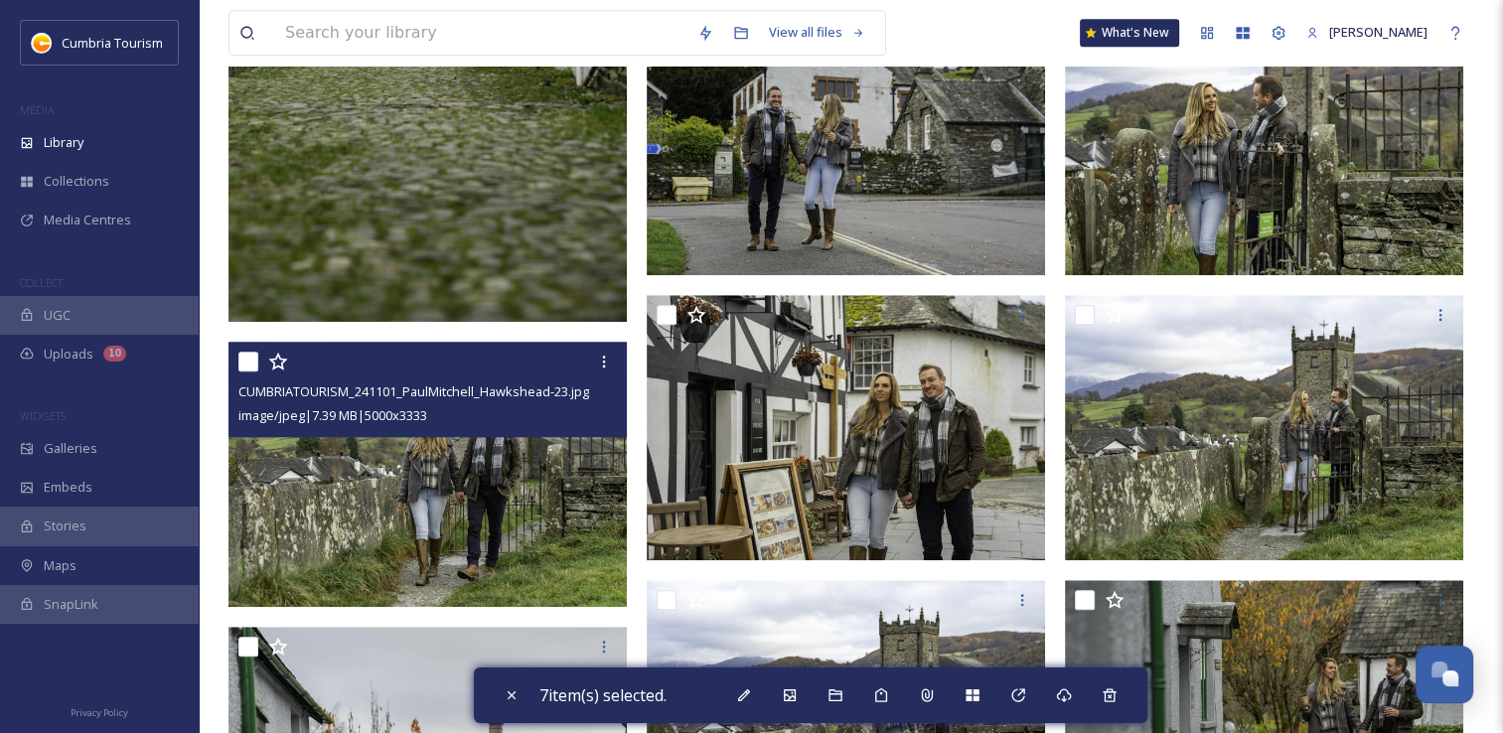
click at [250, 362] on input "checkbox" at bounding box center [248, 362] width 20 height 20
checkbox input "true"
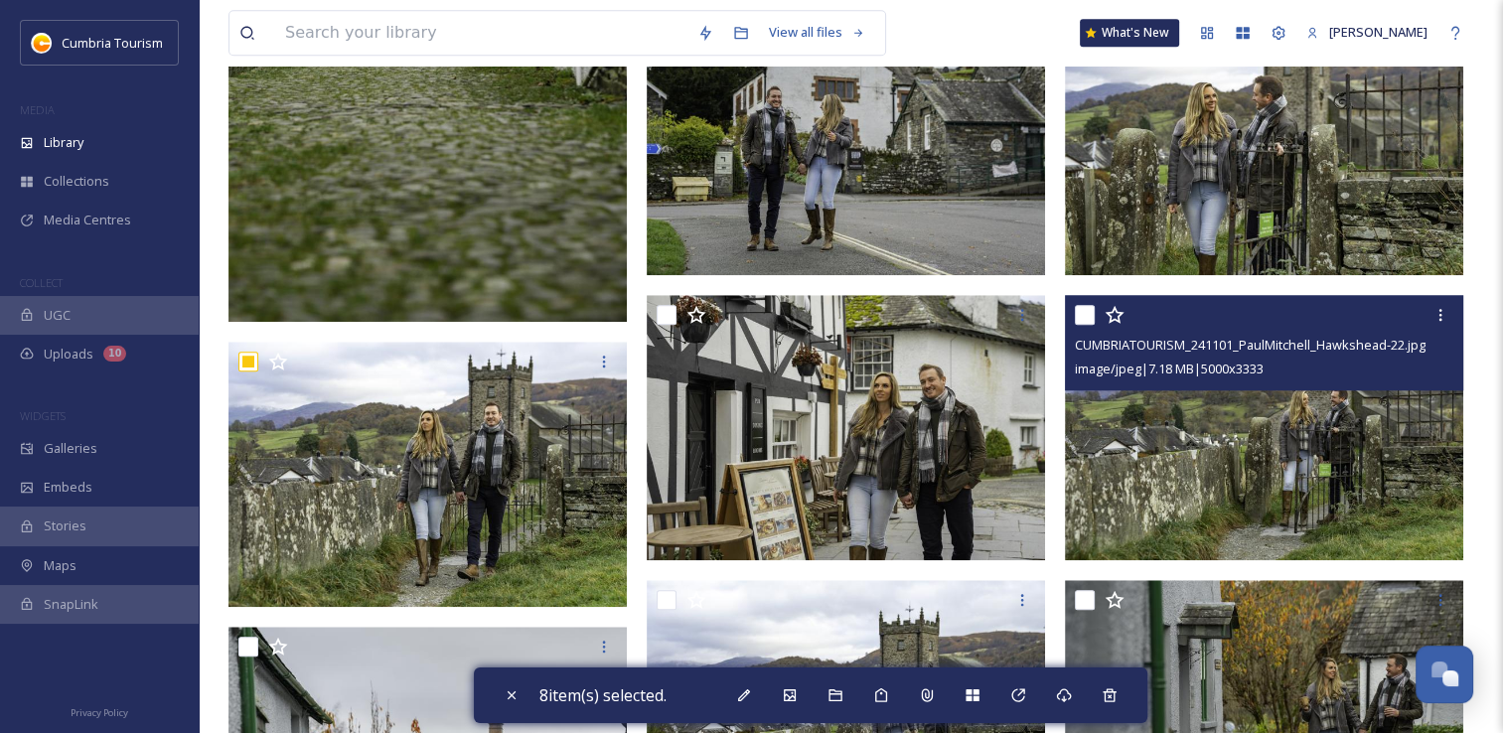
click at [1082, 323] on input "checkbox" at bounding box center [1085, 315] width 20 height 20
checkbox input "true"
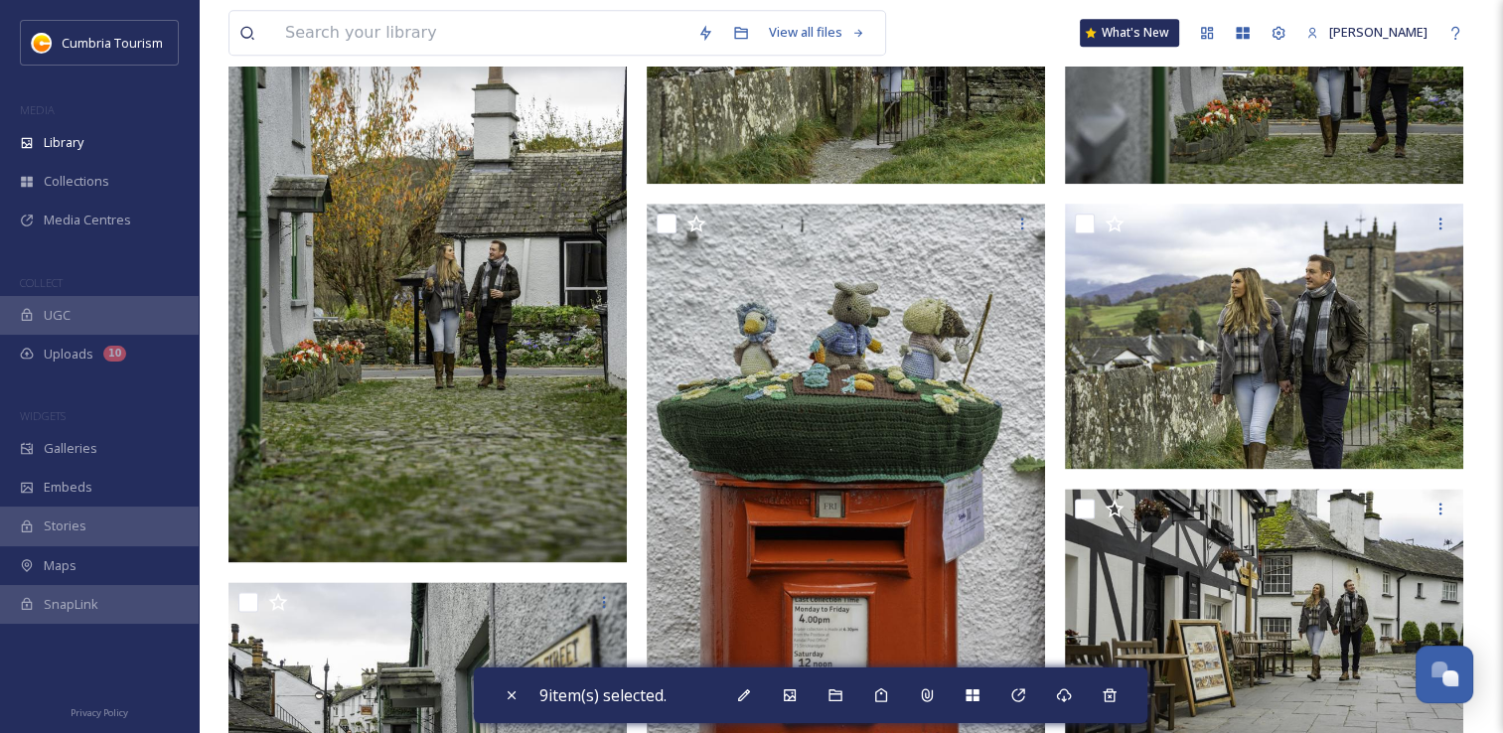
scroll to position [2385, 0]
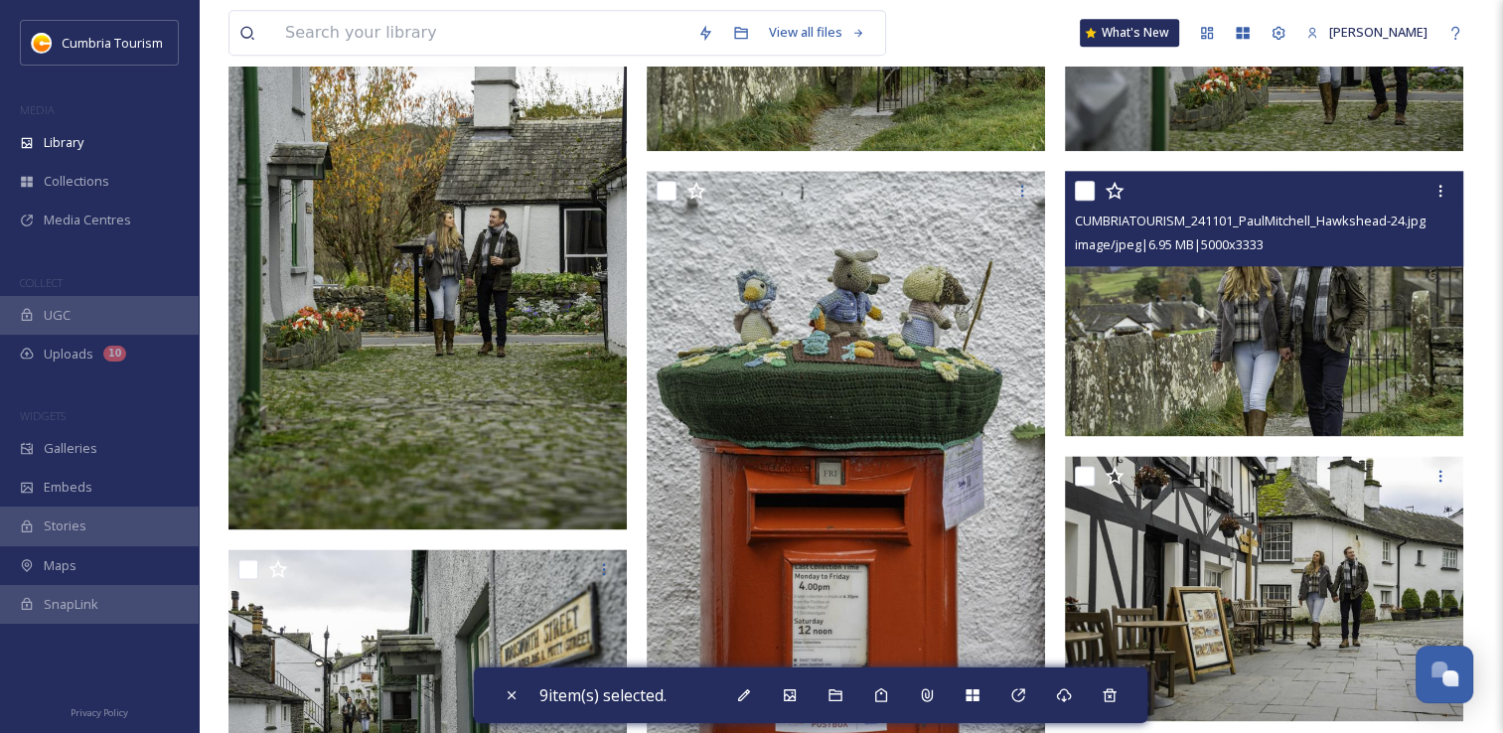
click at [1092, 198] on input "checkbox" at bounding box center [1085, 191] width 20 height 20
checkbox input "true"
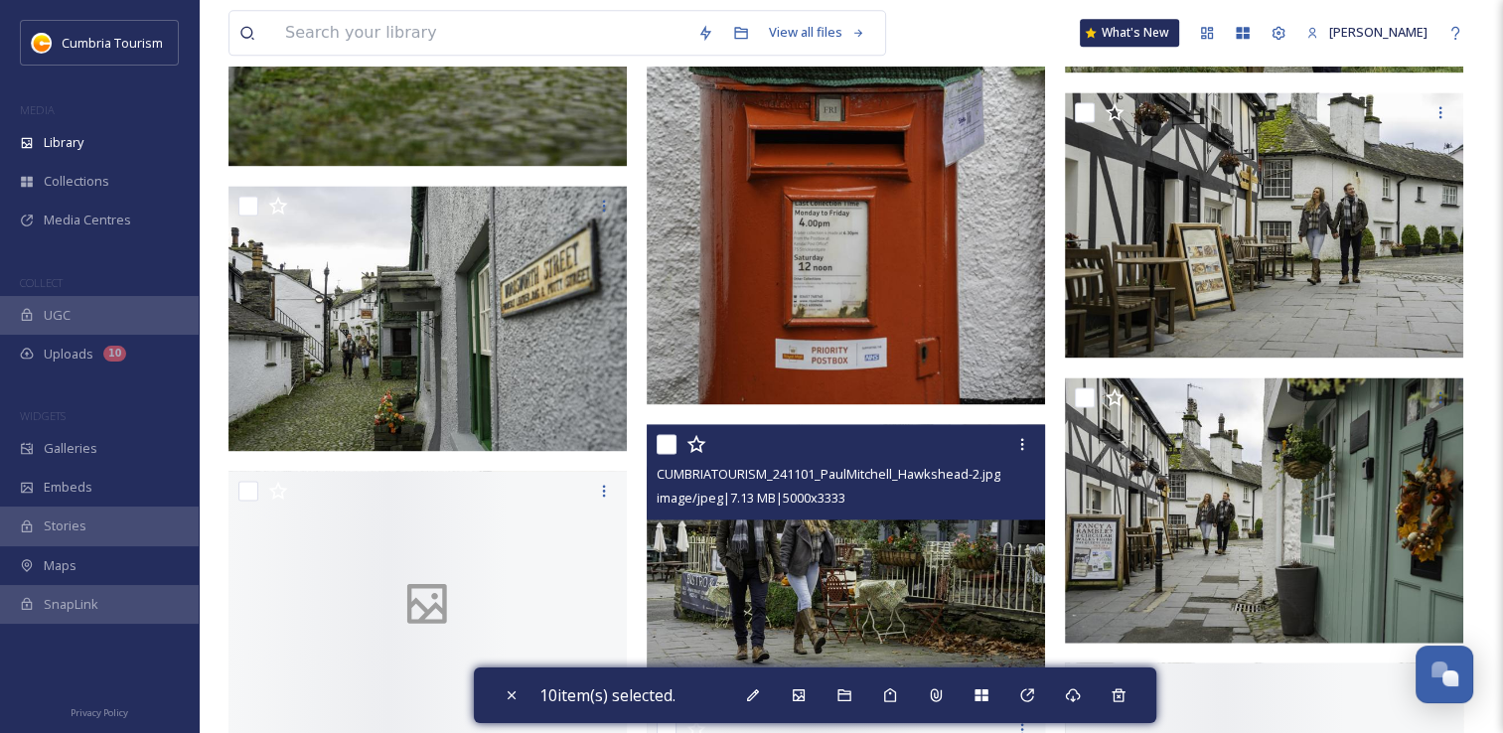
scroll to position [2782, 0]
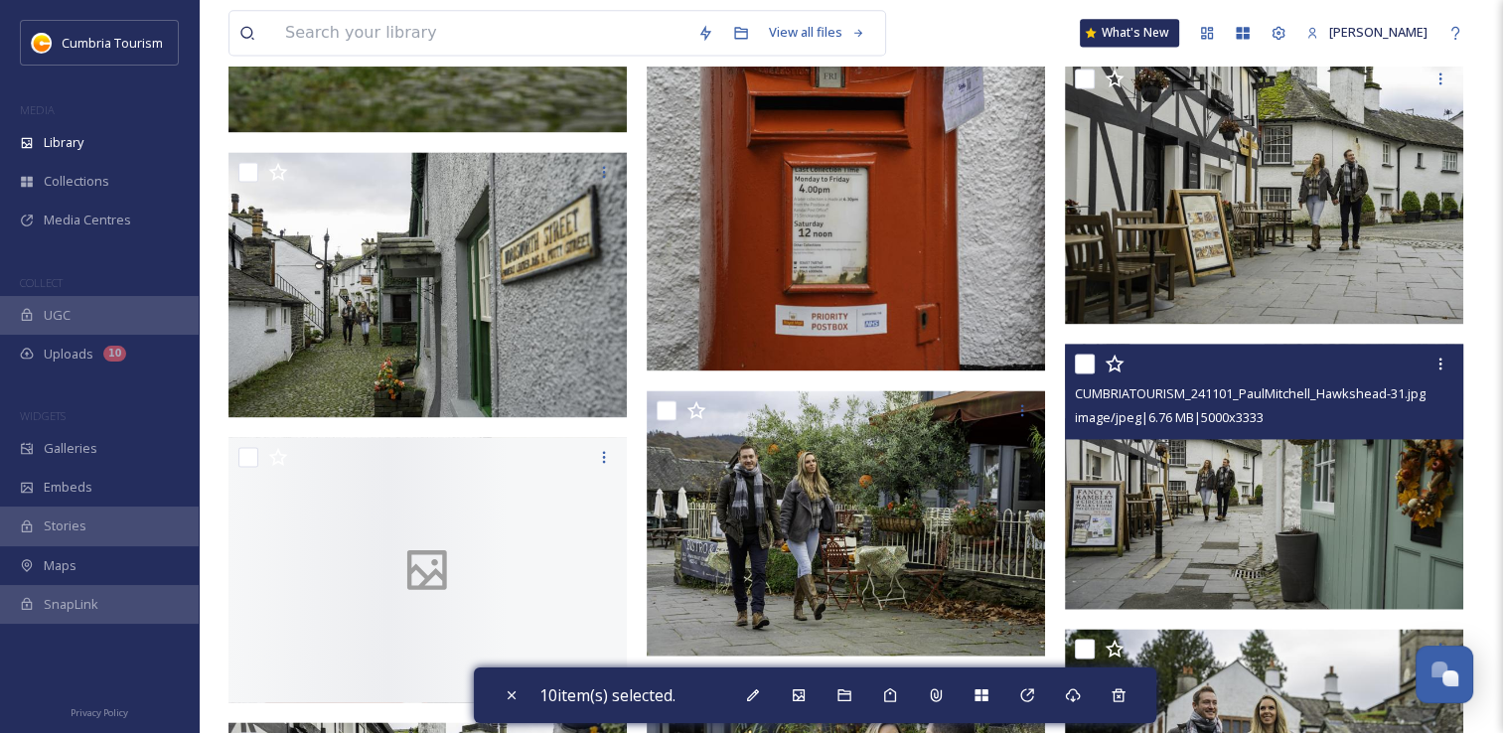
click at [1081, 368] on input "checkbox" at bounding box center [1085, 364] width 20 height 20
checkbox input "true"
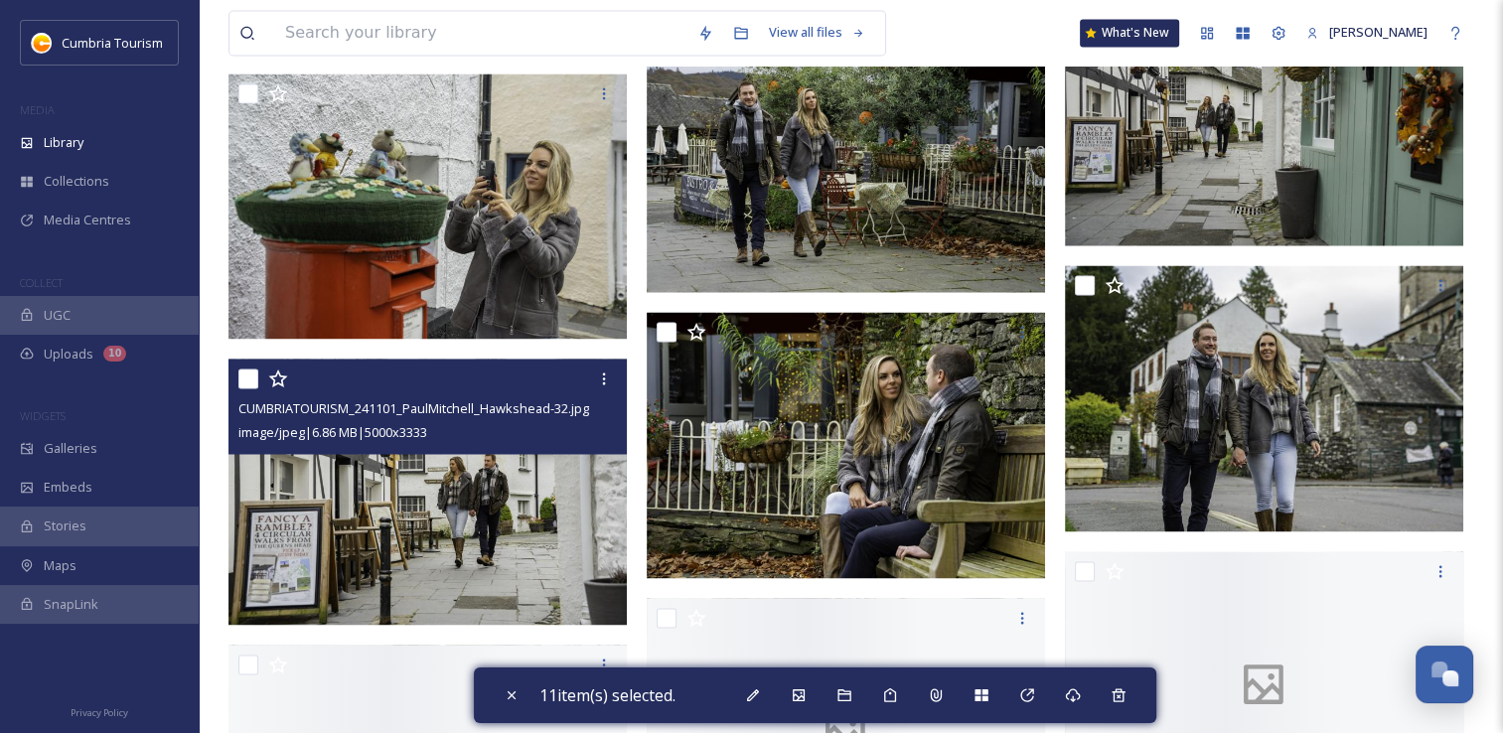
scroll to position [3180, 0]
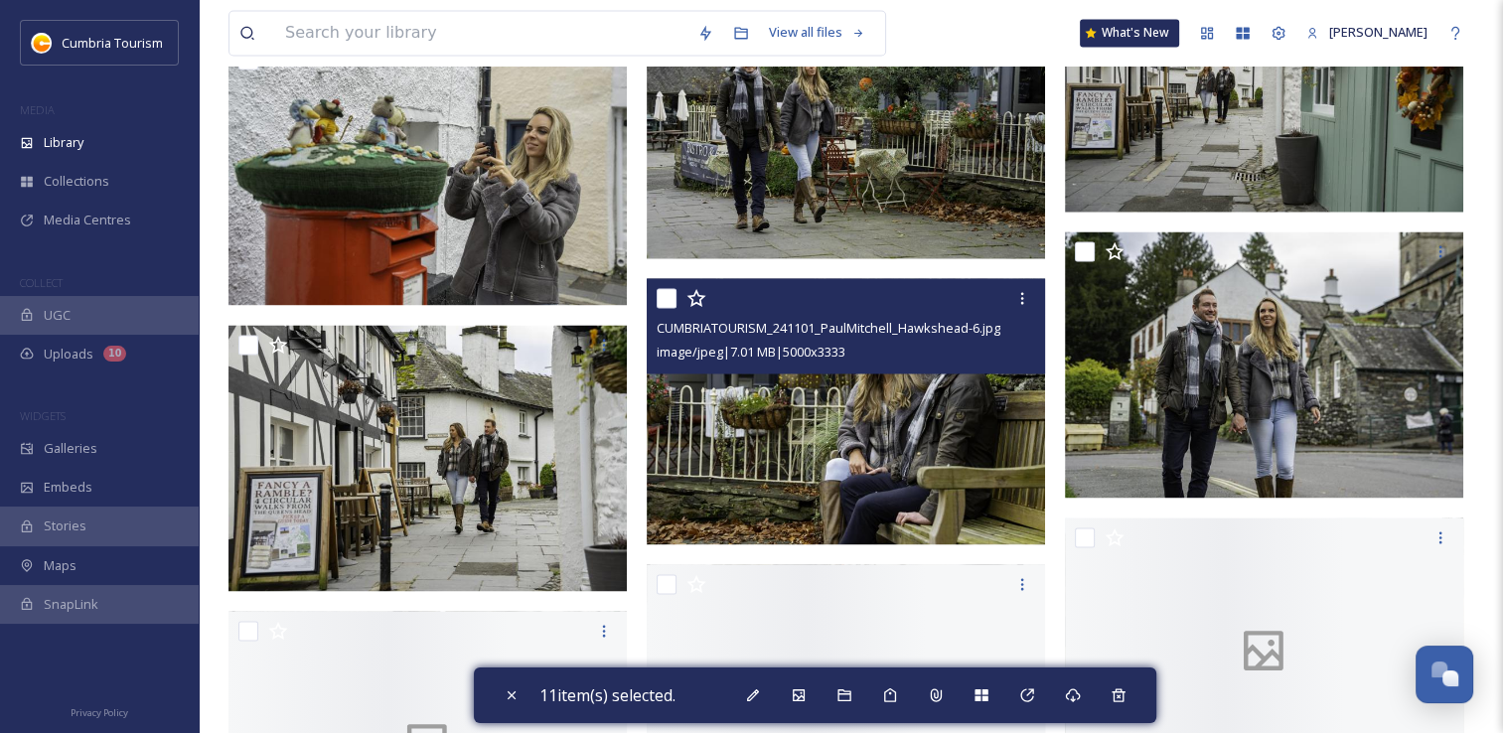
click at [671, 292] on input "checkbox" at bounding box center [667, 298] width 20 height 20
checkbox input "true"
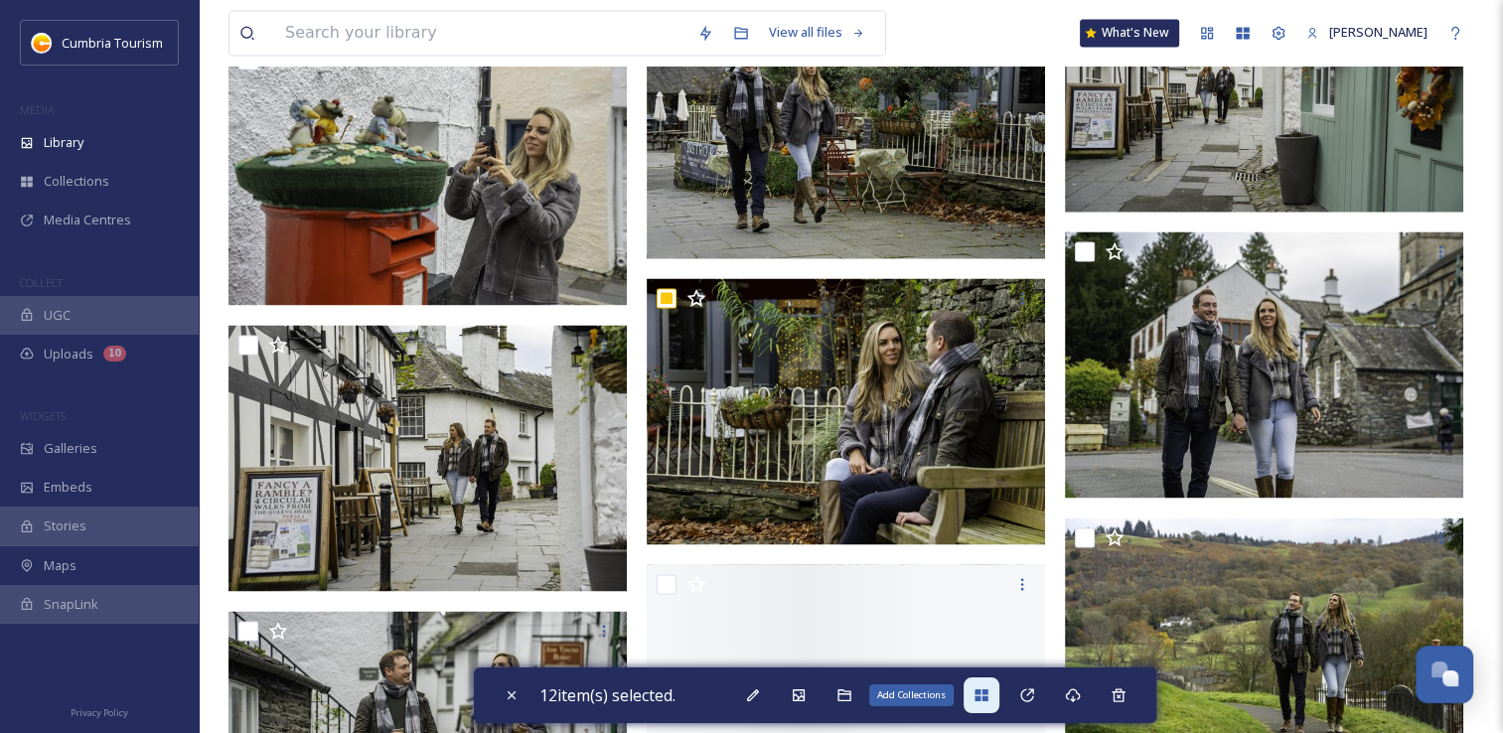
click at [986, 698] on icon at bounding box center [981, 696] width 13 height 12
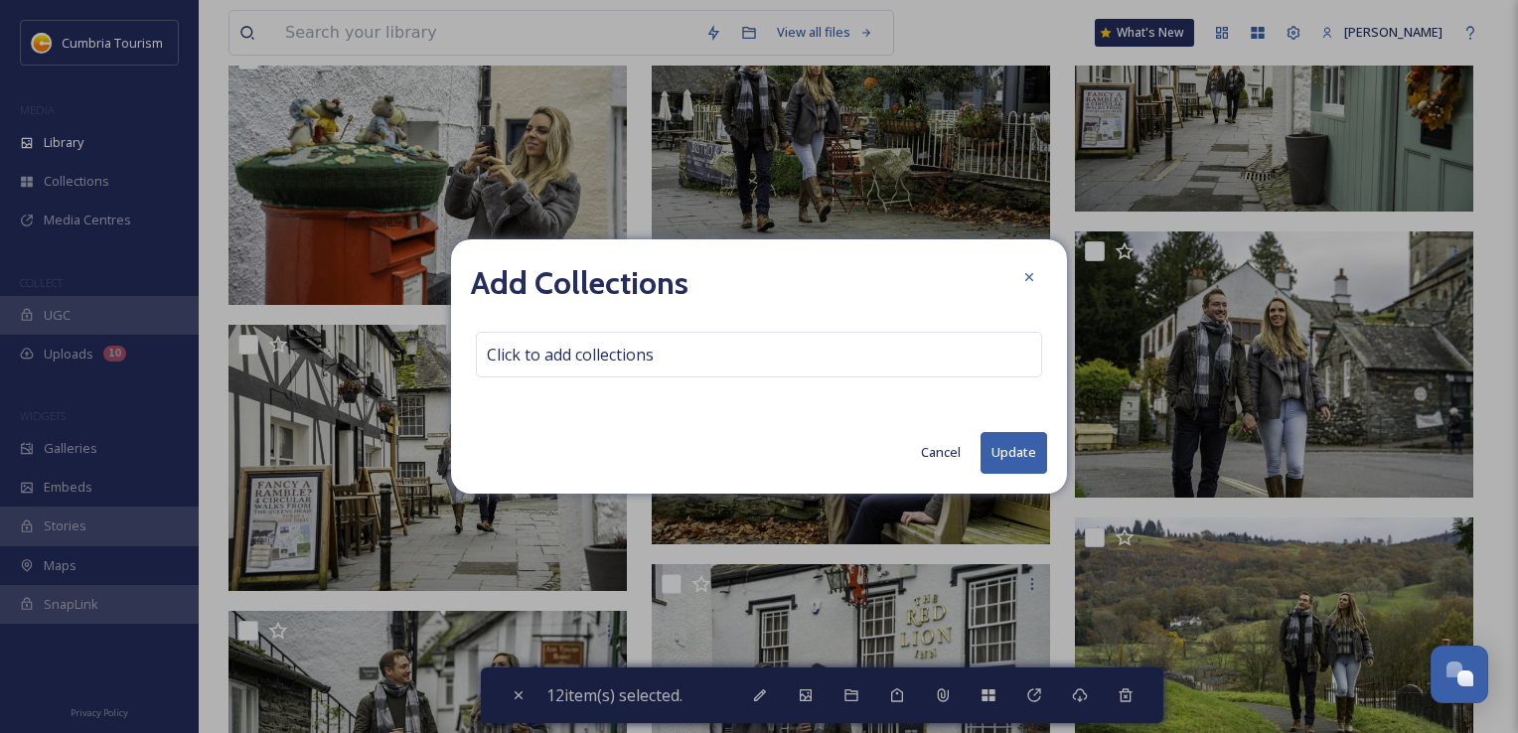
click at [958, 454] on button "Cancel" at bounding box center [941, 452] width 60 height 39
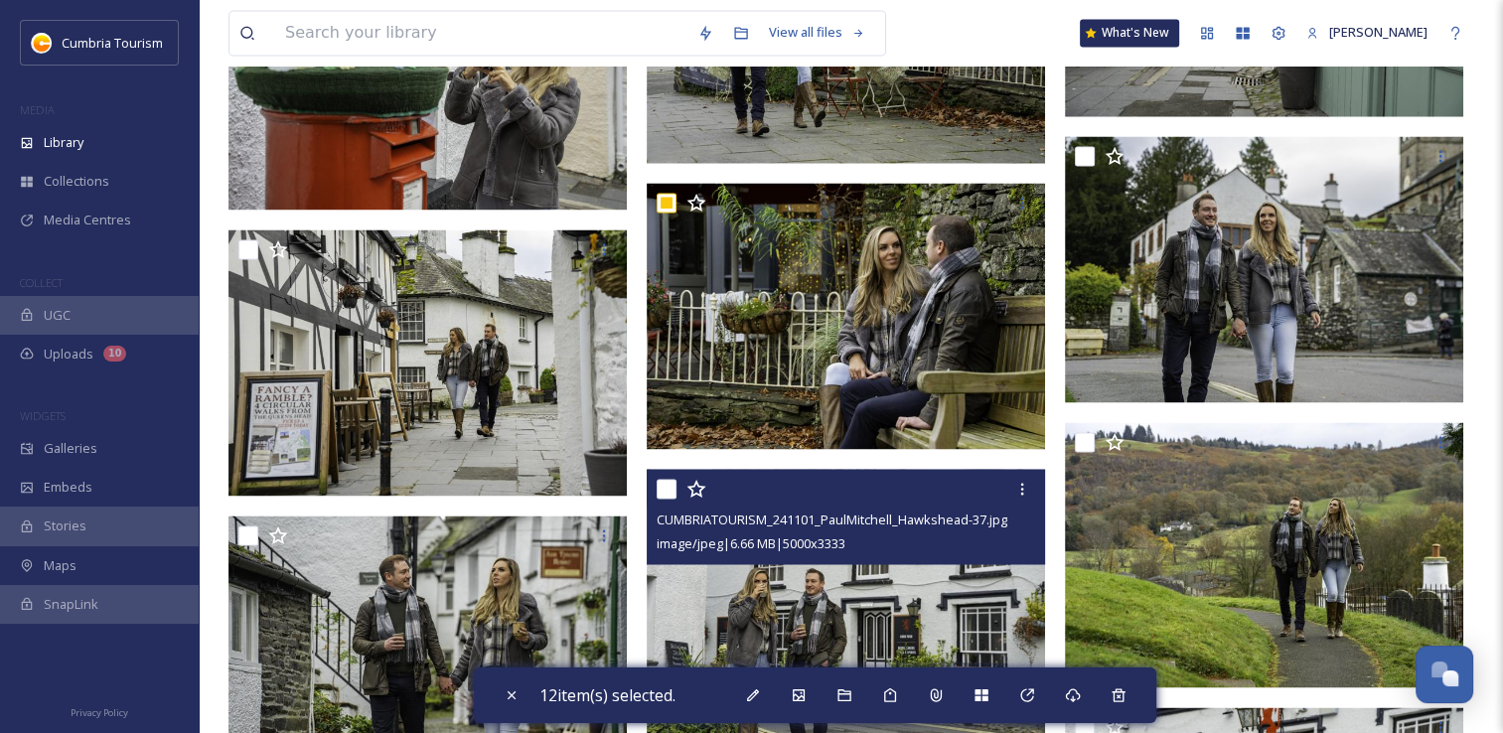
scroll to position [3378, 0]
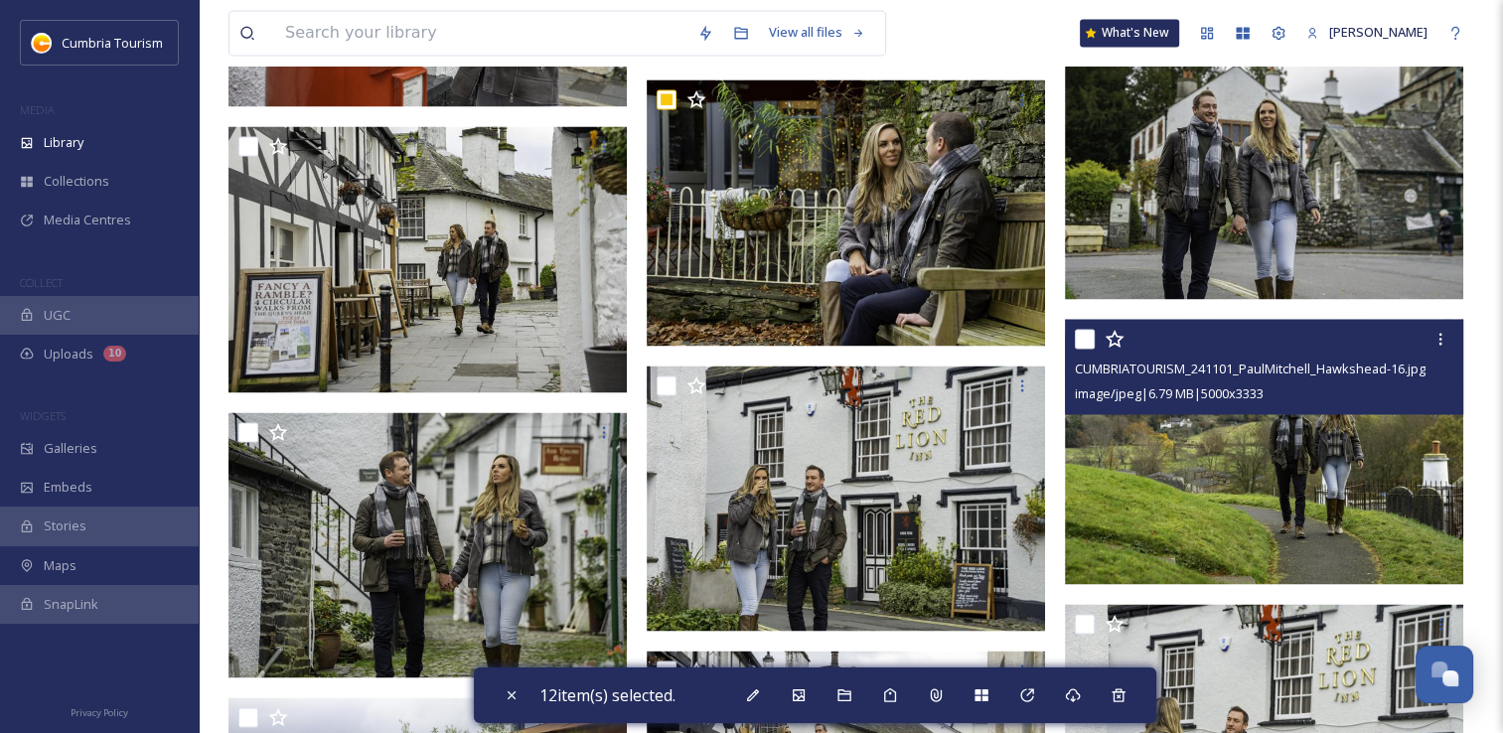
click at [1081, 337] on input "checkbox" at bounding box center [1085, 339] width 20 height 20
checkbox input "true"
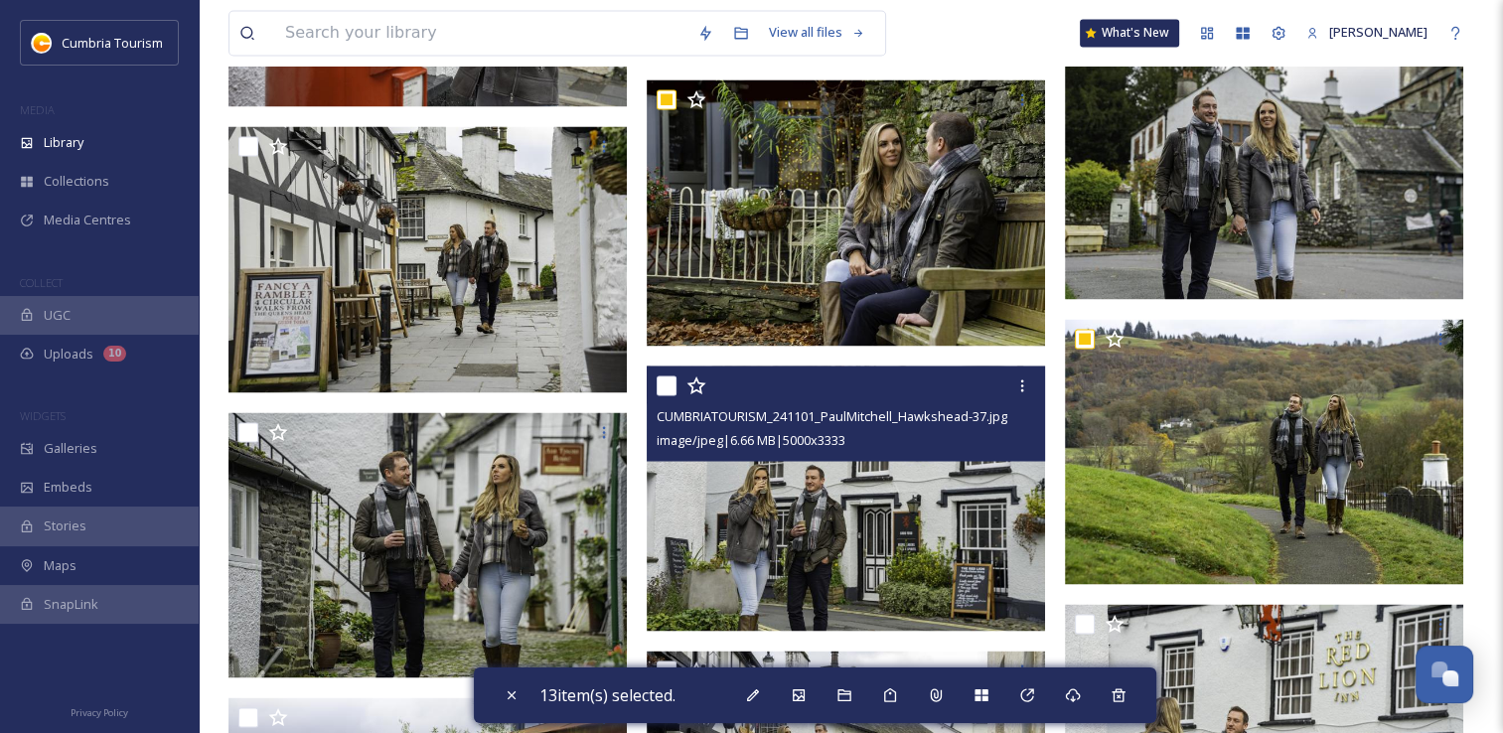
click at [669, 387] on input "checkbox" at bounding box center [667, 386] width 20 height 20
checkbox input "true"
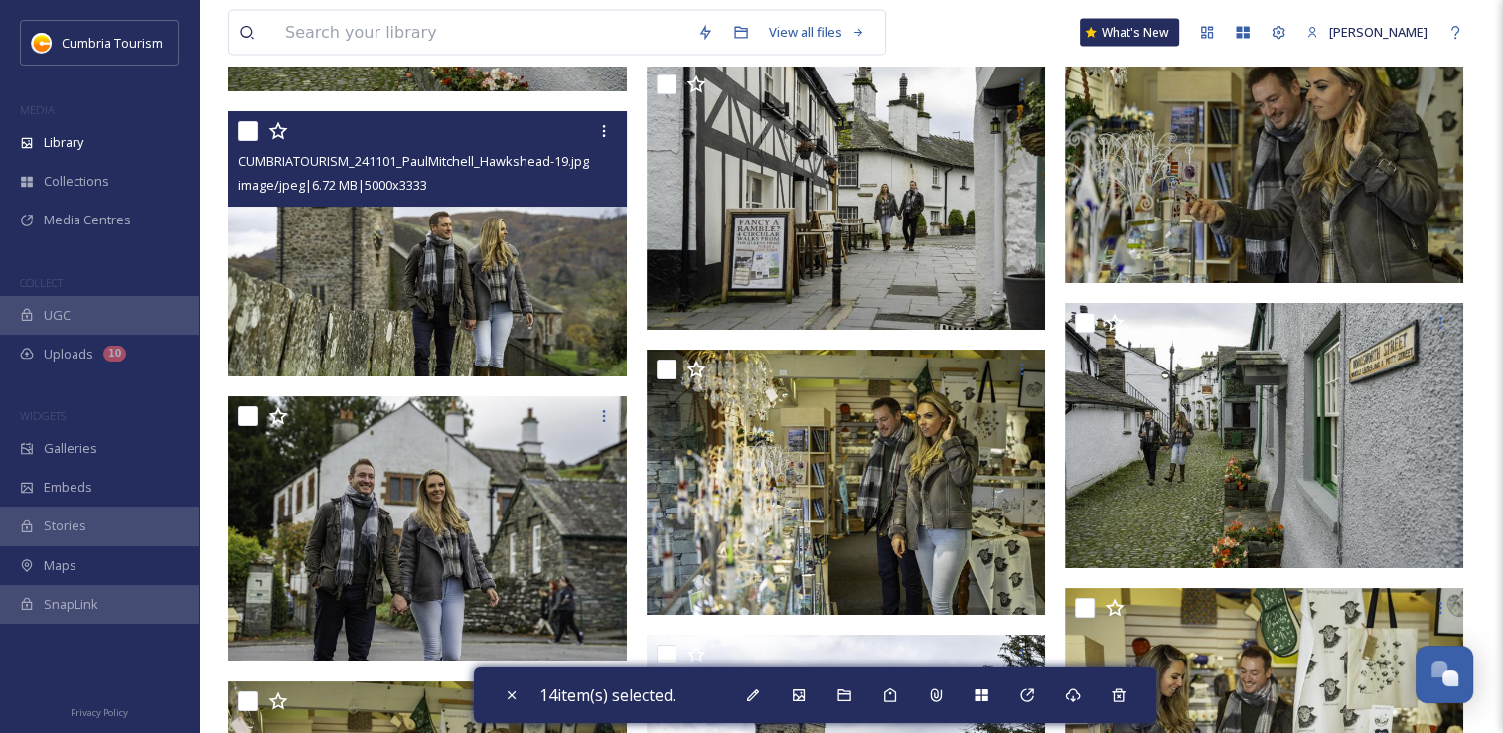
scroll to position [4571, 0]
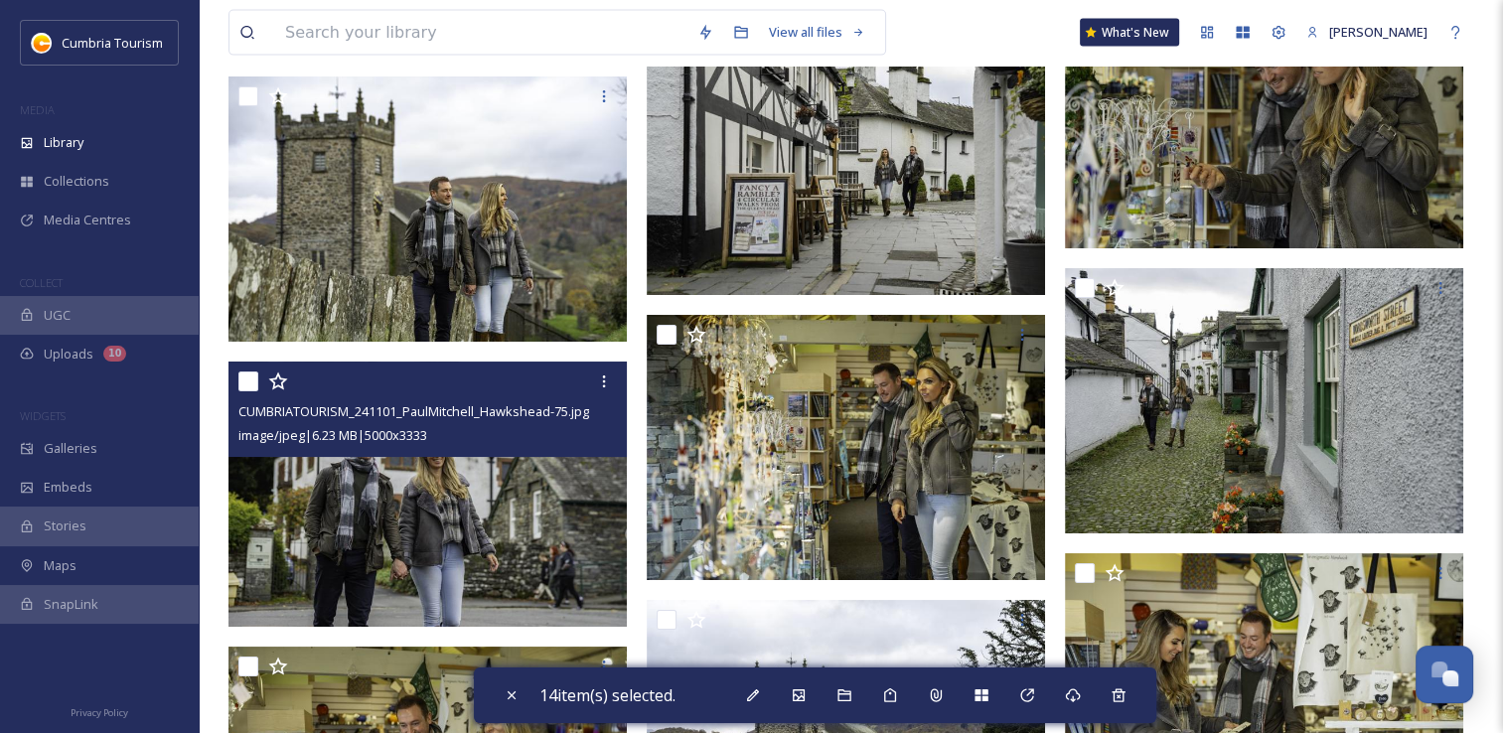
click at [252, 384] on input "checkbox" at bounding box center [248, 382] width 20 height 20
checkbox input "true"
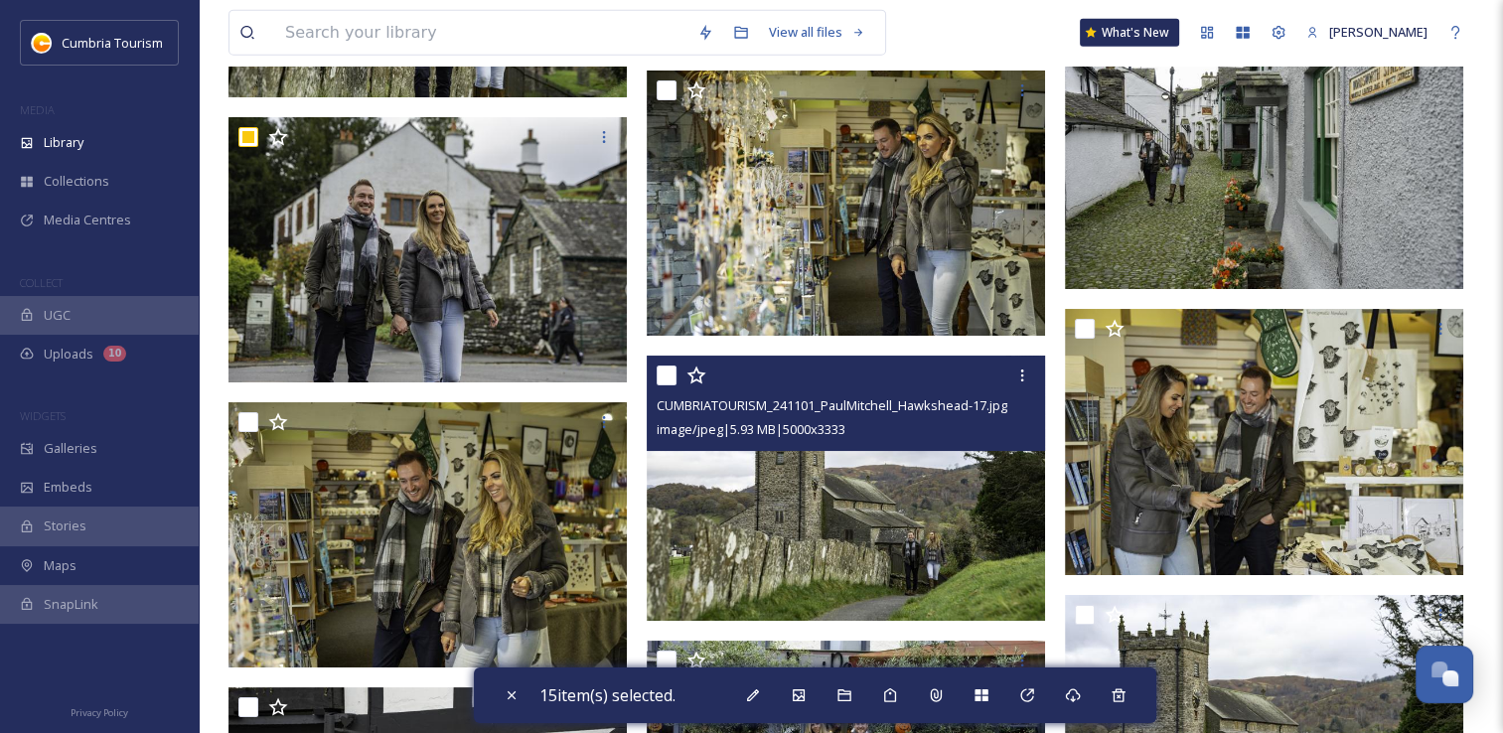
scroll to position [4869, 0]
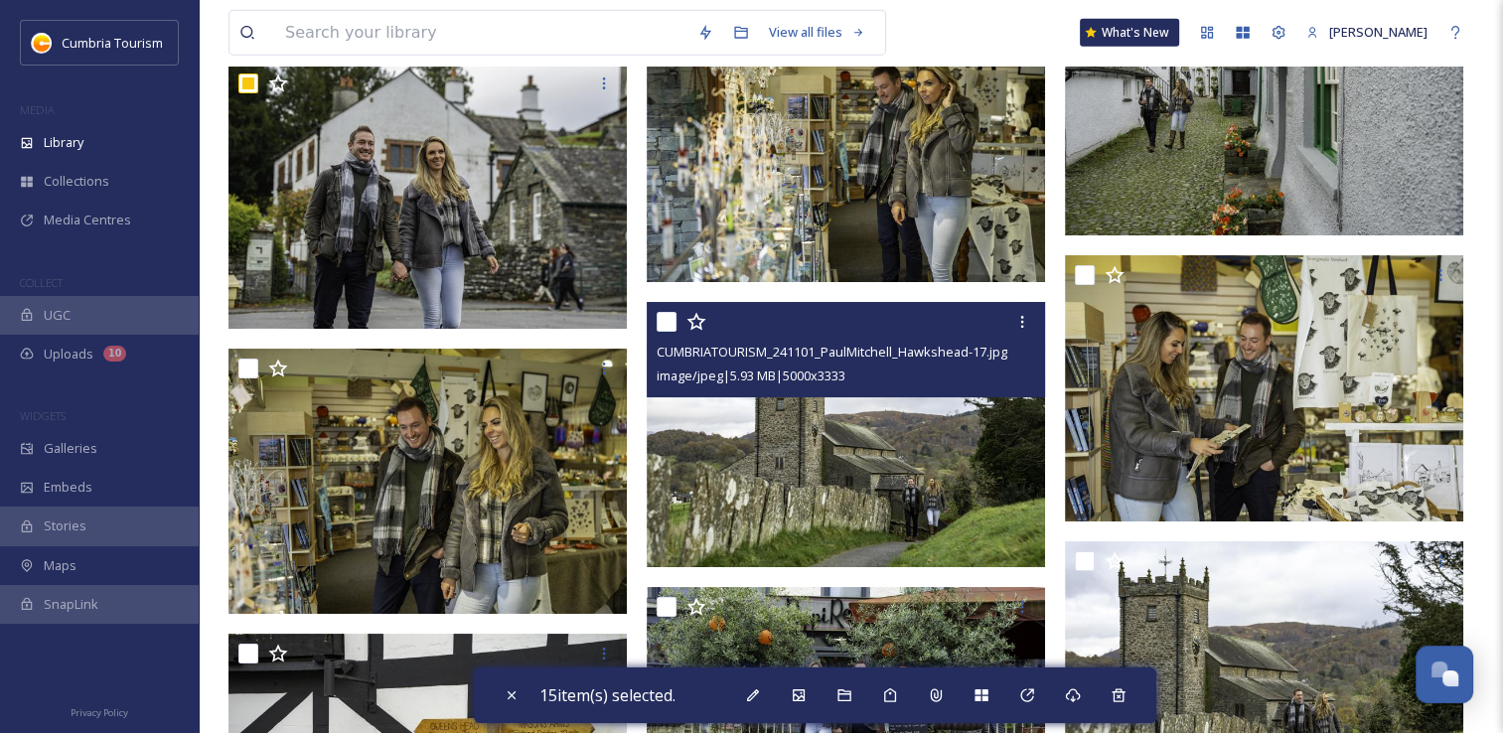
click at [672, 329] on input "checkbox" at bounding box center [667, 322] width 20 height 20
checkbox input "true"
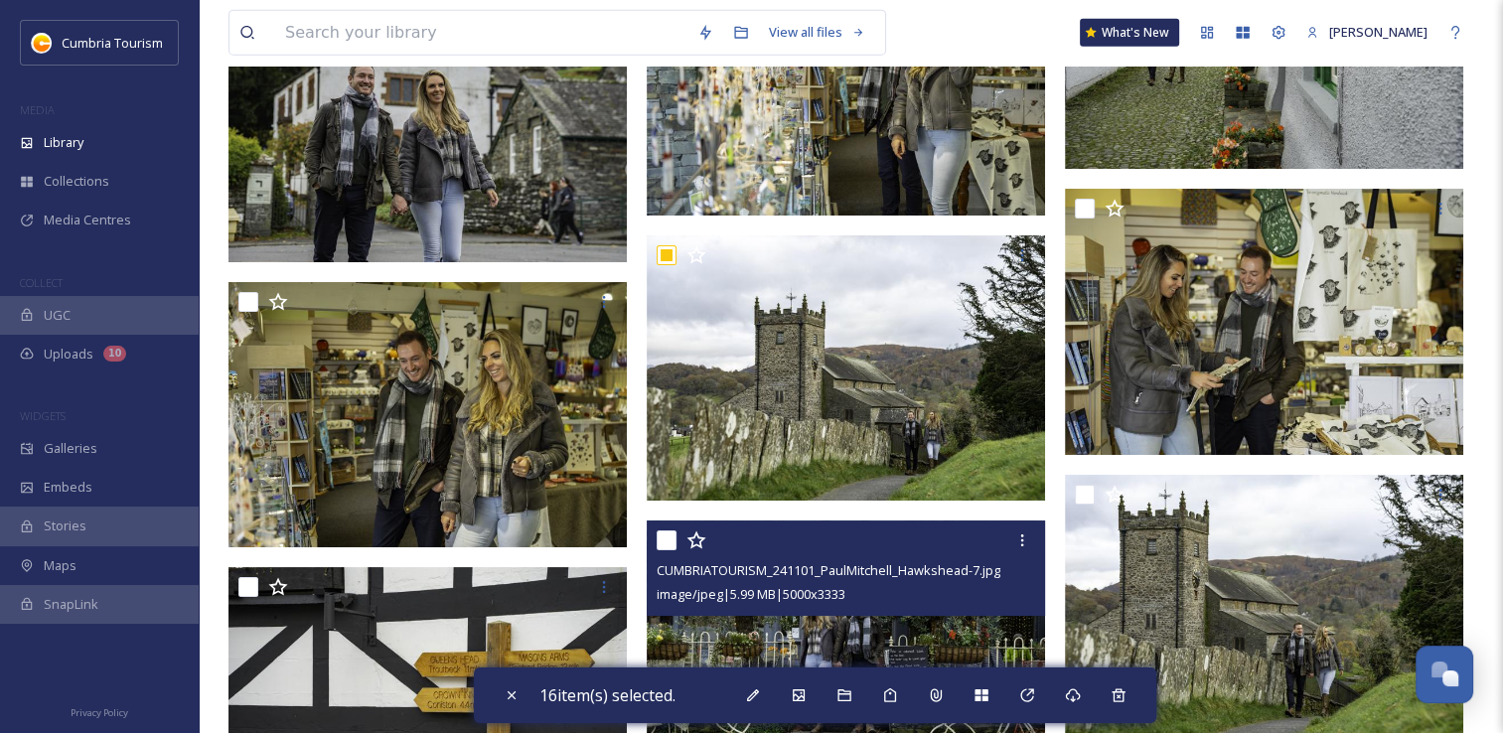
scroll to position [5067, 0]
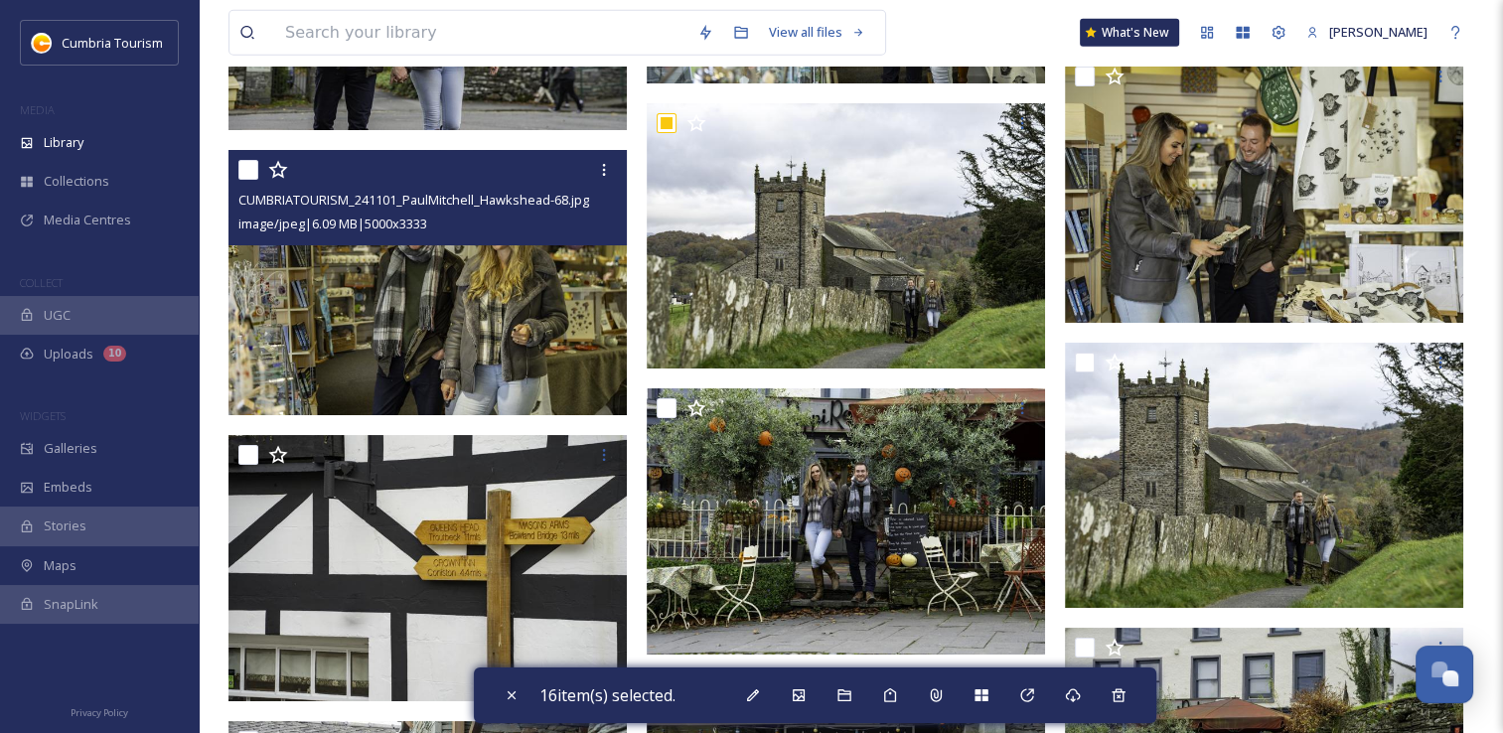
click at [250, 173] on input "checkbox" at bounding box center [248, 170] width 20 height 20
checkbox input "true"
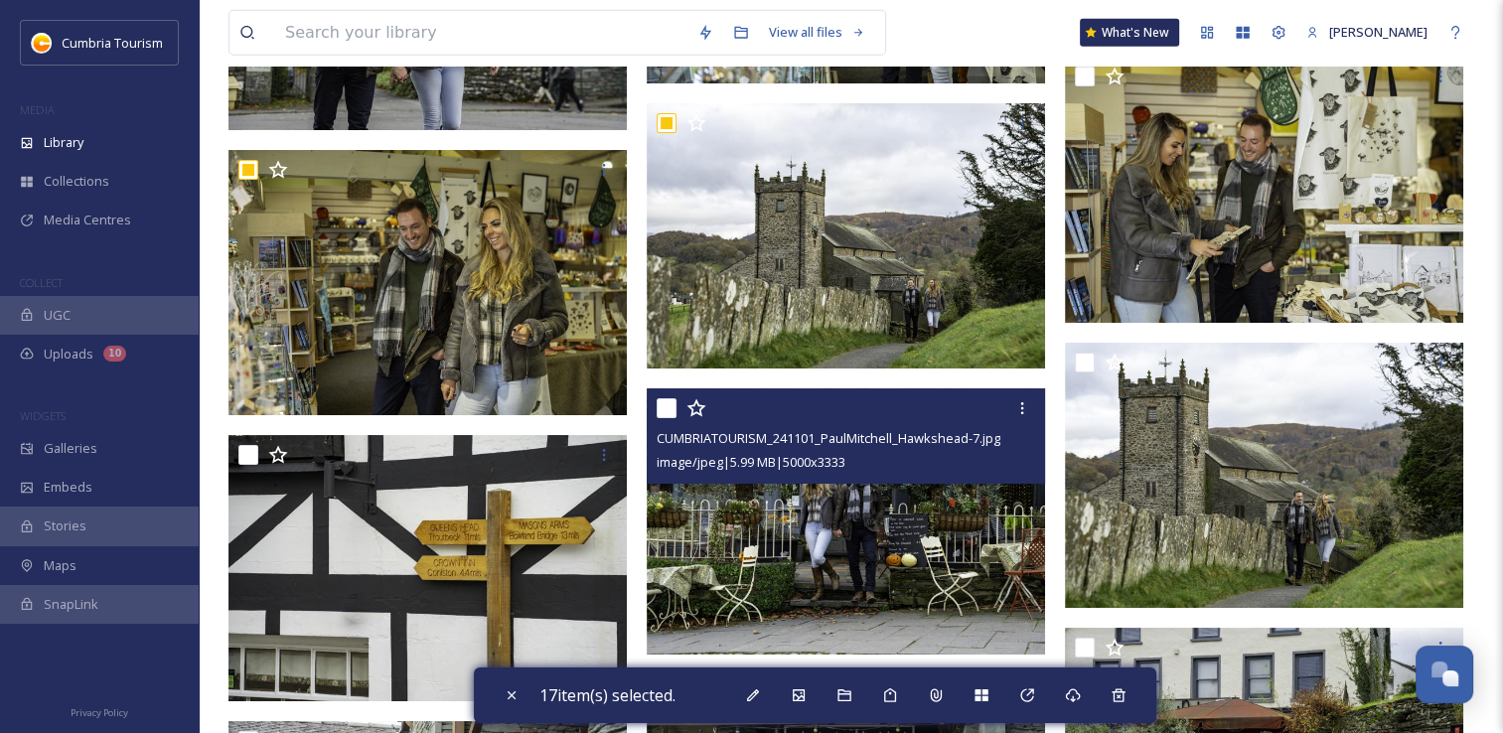
scroll to position [5266, 0]
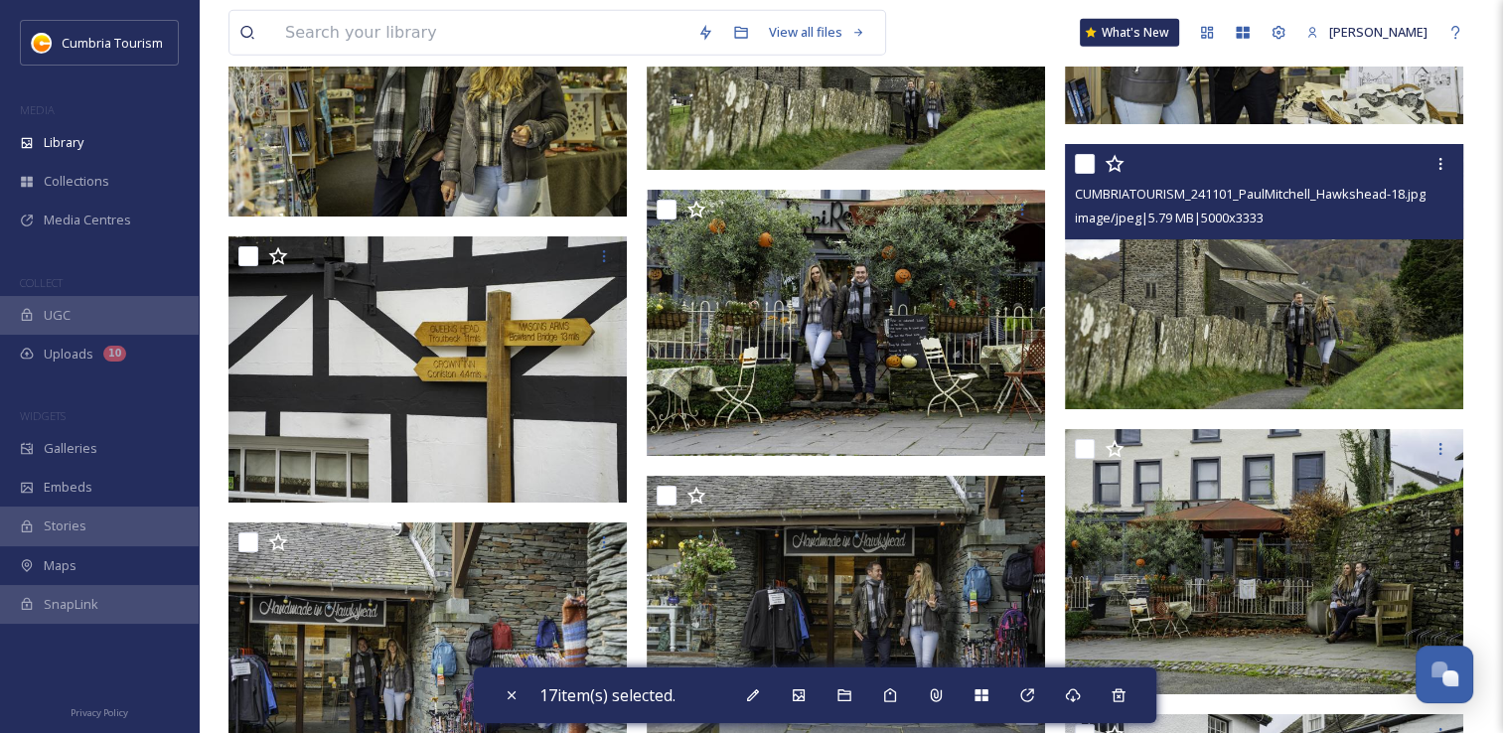
click at [1085, 167] on input "checkbox" at bounding box center [1085, 164] width 20 height 20
checkbox input "true"
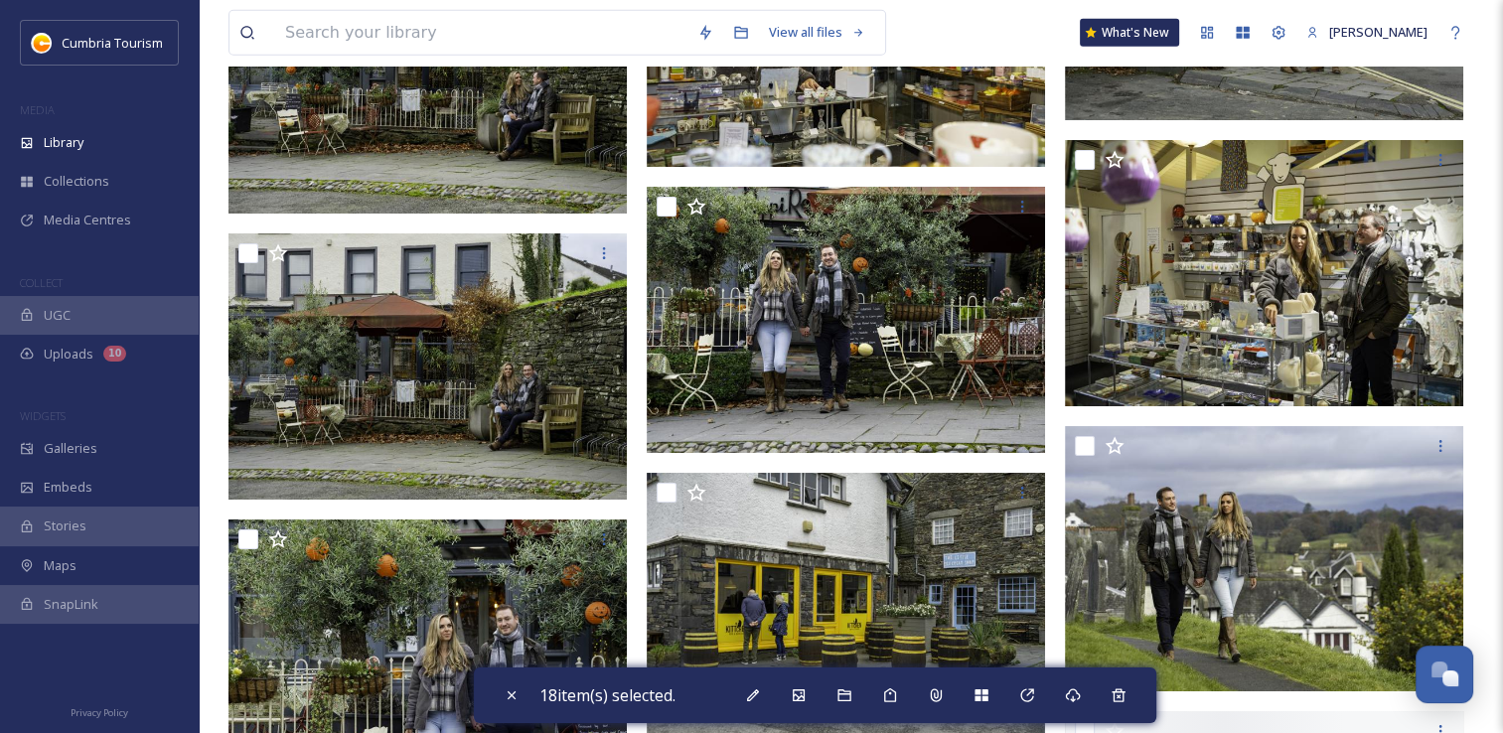
scroll to position [6160, 0]
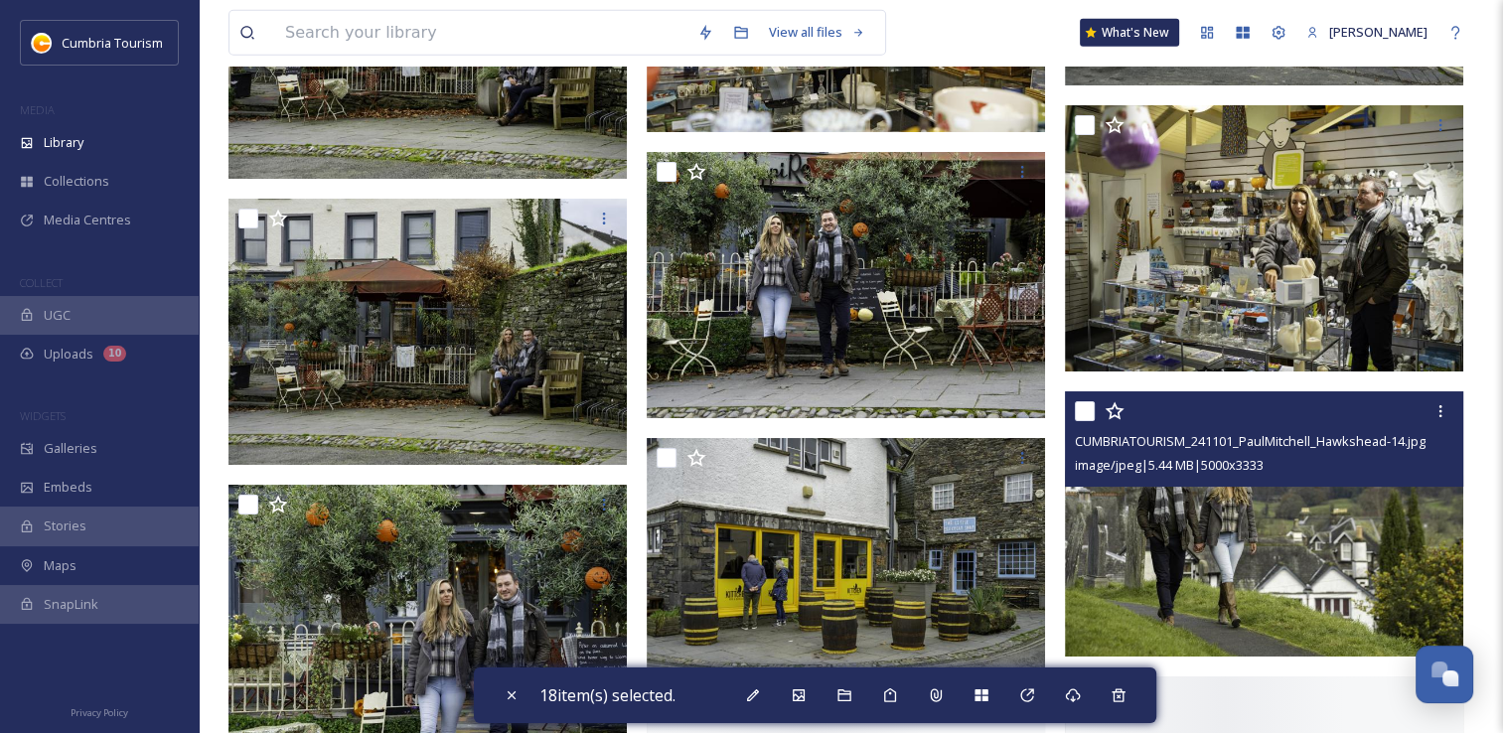
click at [1088, 413] on input "checkbox" at bounding box center [1085, 411] width 20 height 20
checkbox input "true"
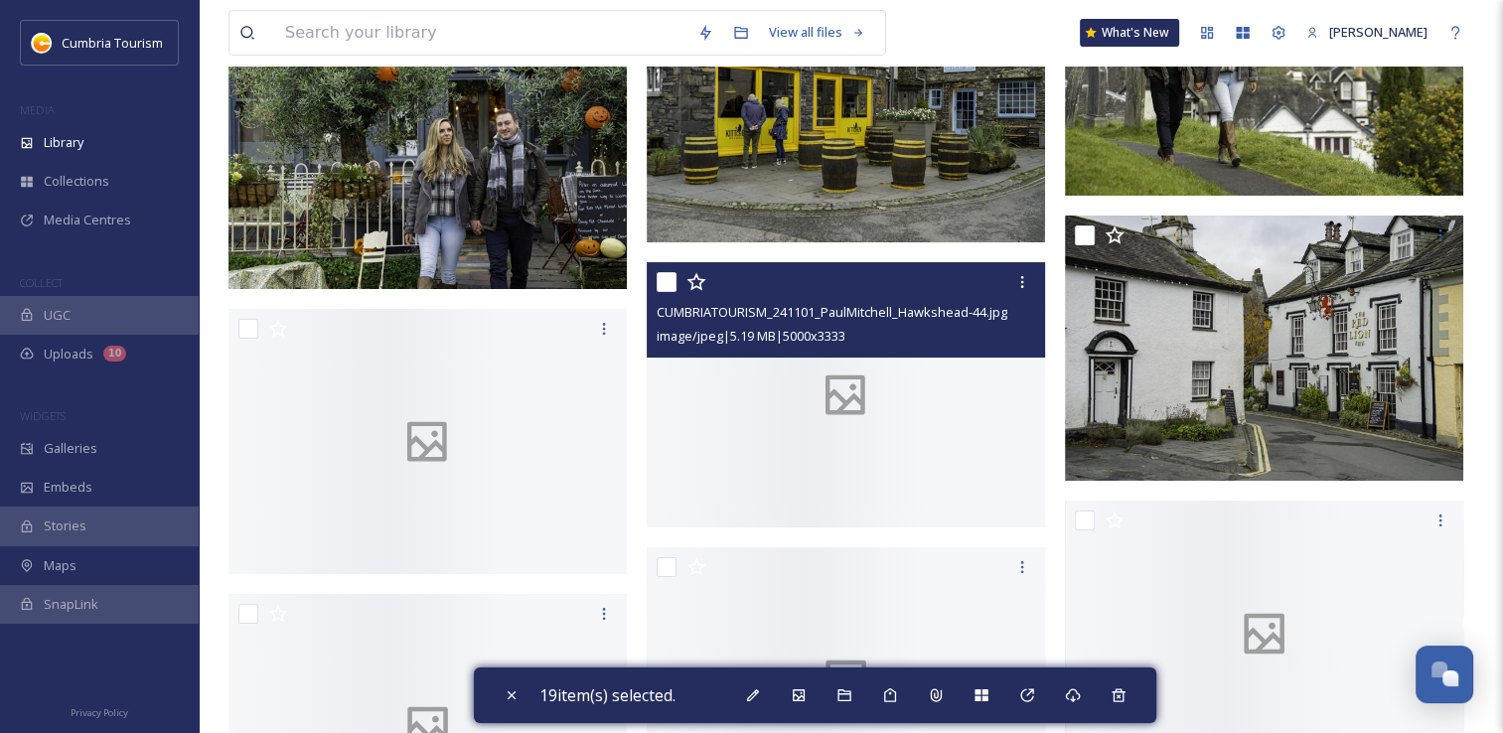
scroll to position [6657, 0]
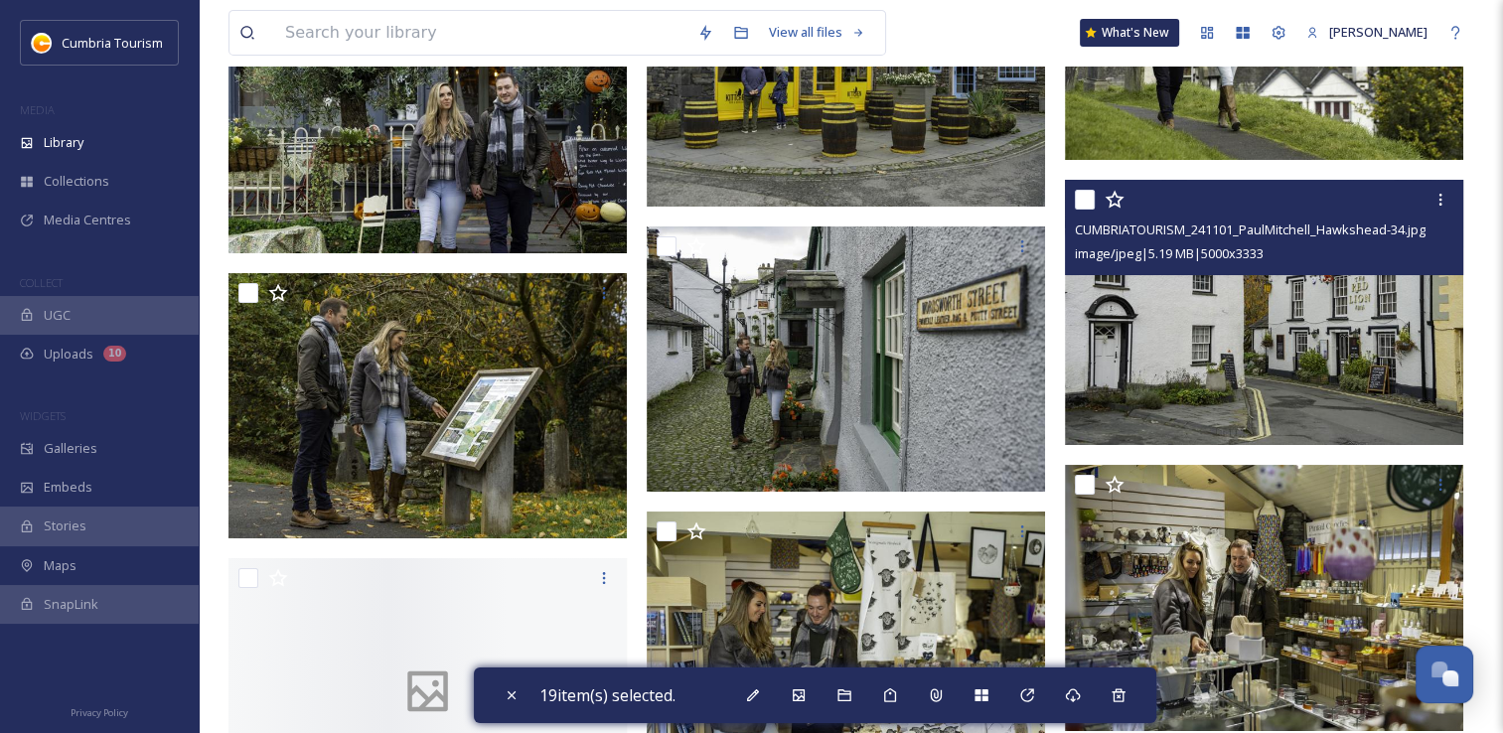
click at [1083, 210] on div at bounding box center [1267, 200] width 384 height 36
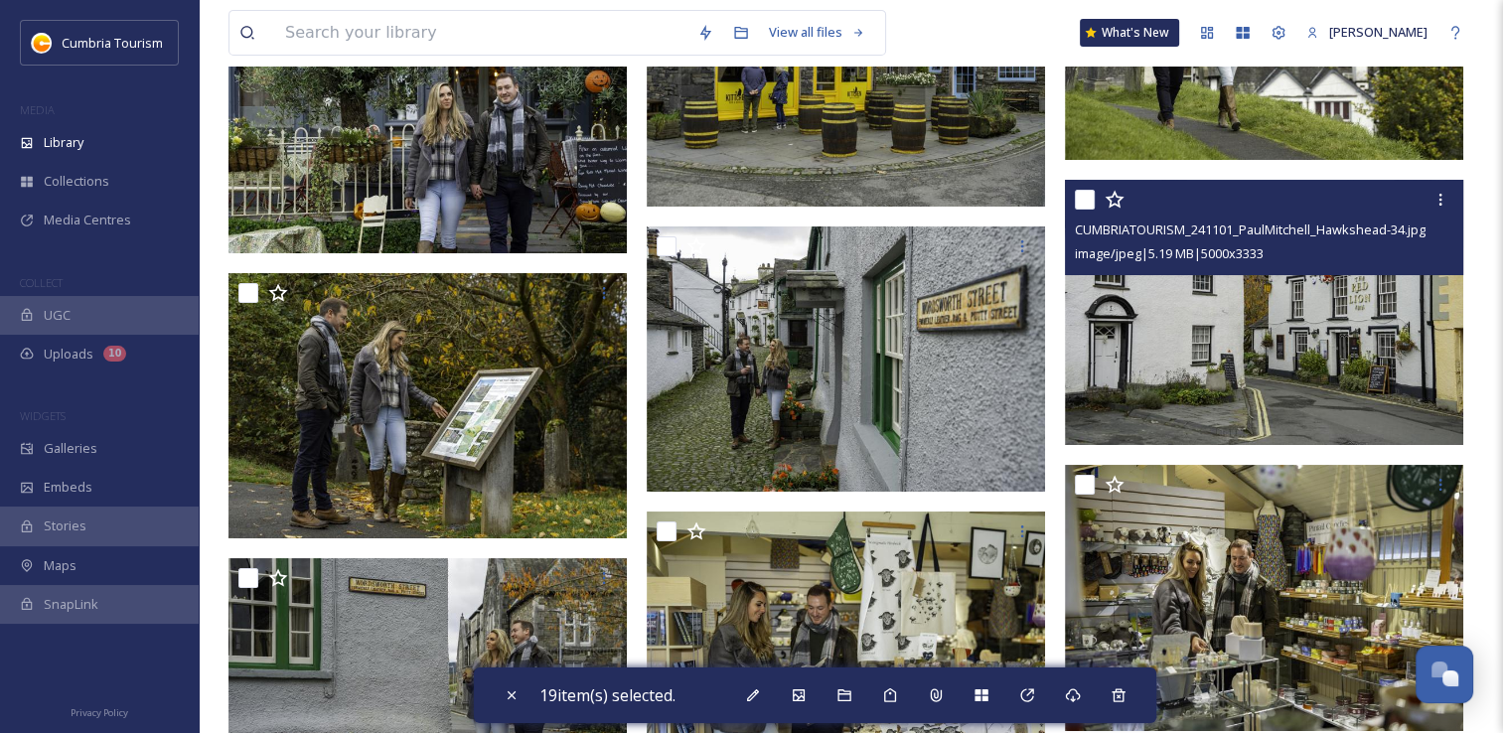
click at [1084, 201] on input "checkbox" at bounding box center [1085, 200] width 20 height 20
checkbox input "true"
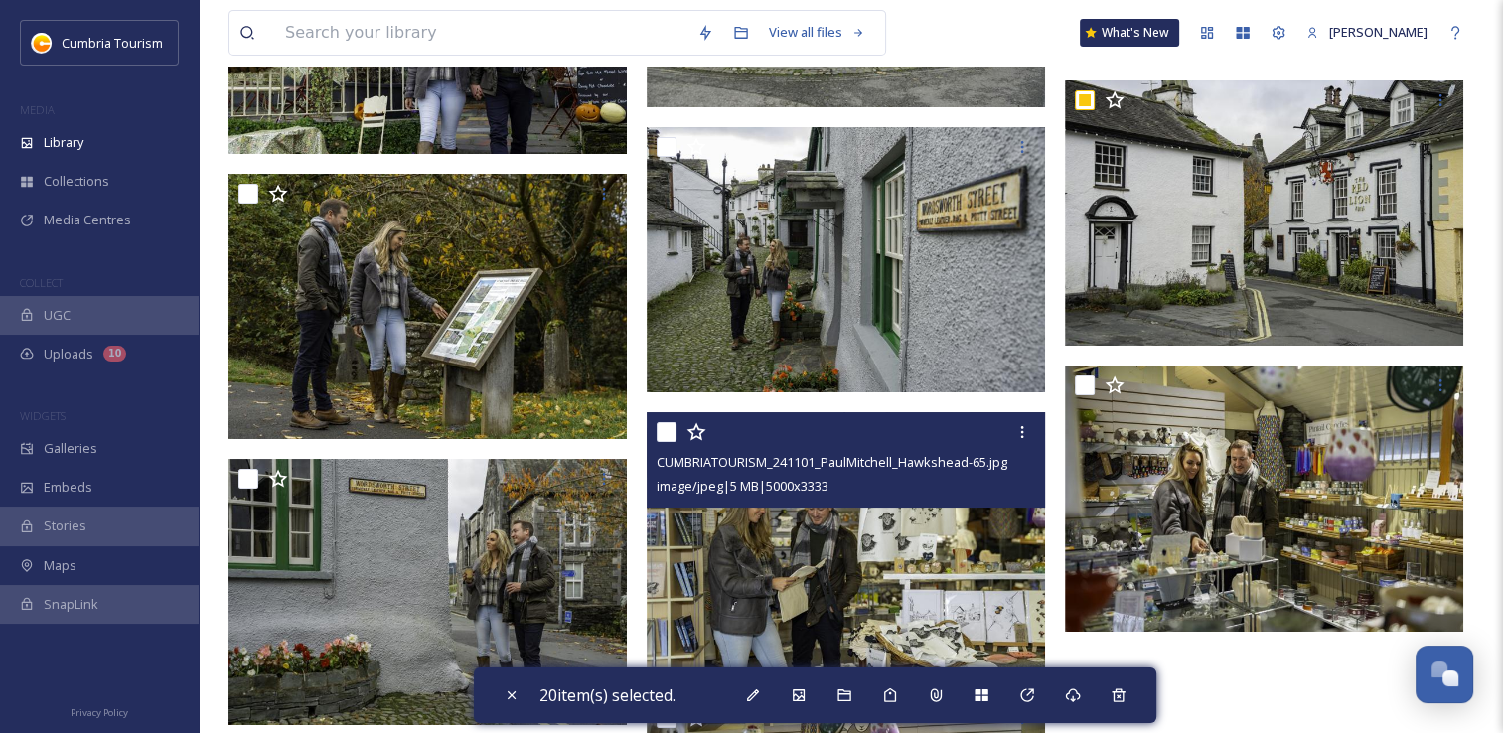
scroll to position [6955, 0]
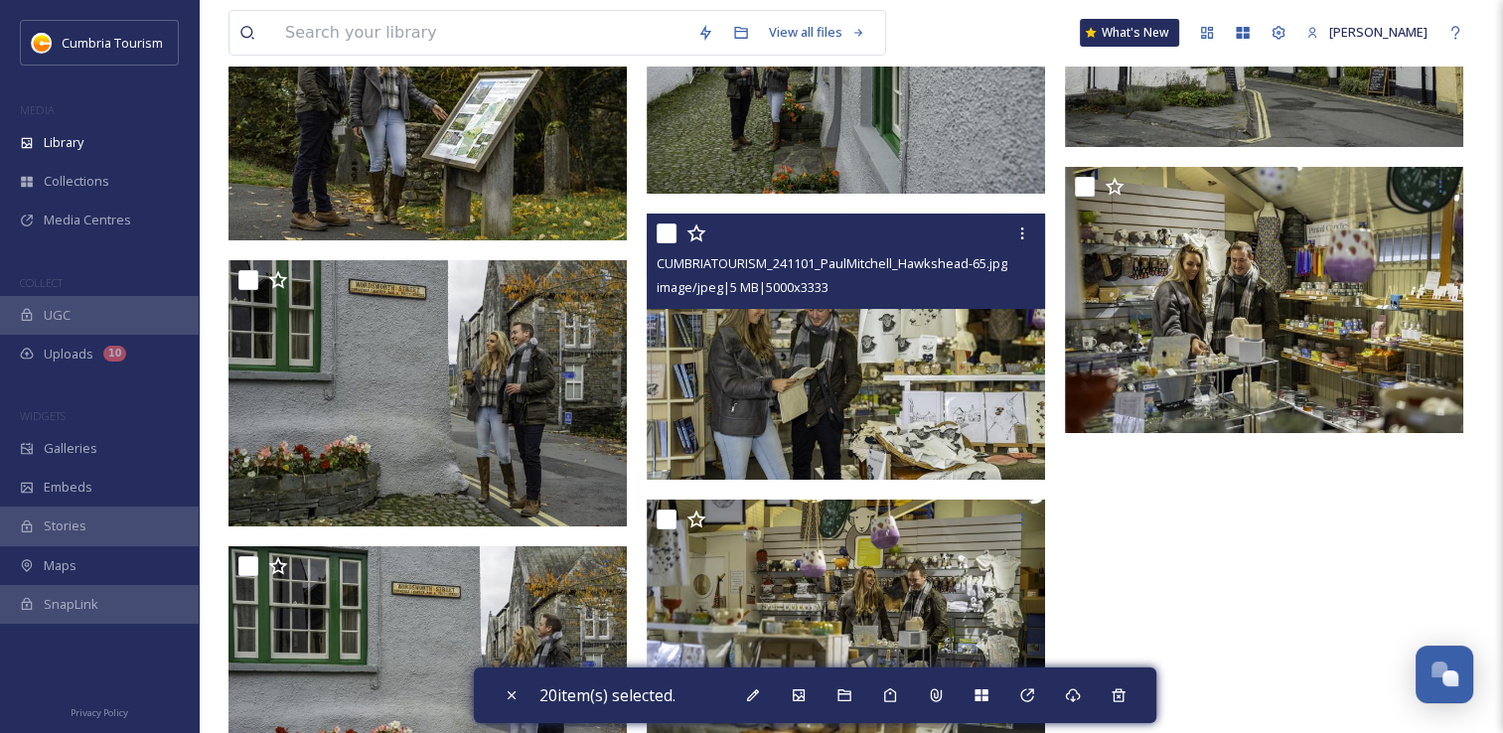
click at [668, 234] on input "checkbox" at bounding box center [667, 234] width 20 height 20
click at [668, 233] on input "checkbox" at bounding box center [667, 234] width 20 height 20
checkbox input "false"
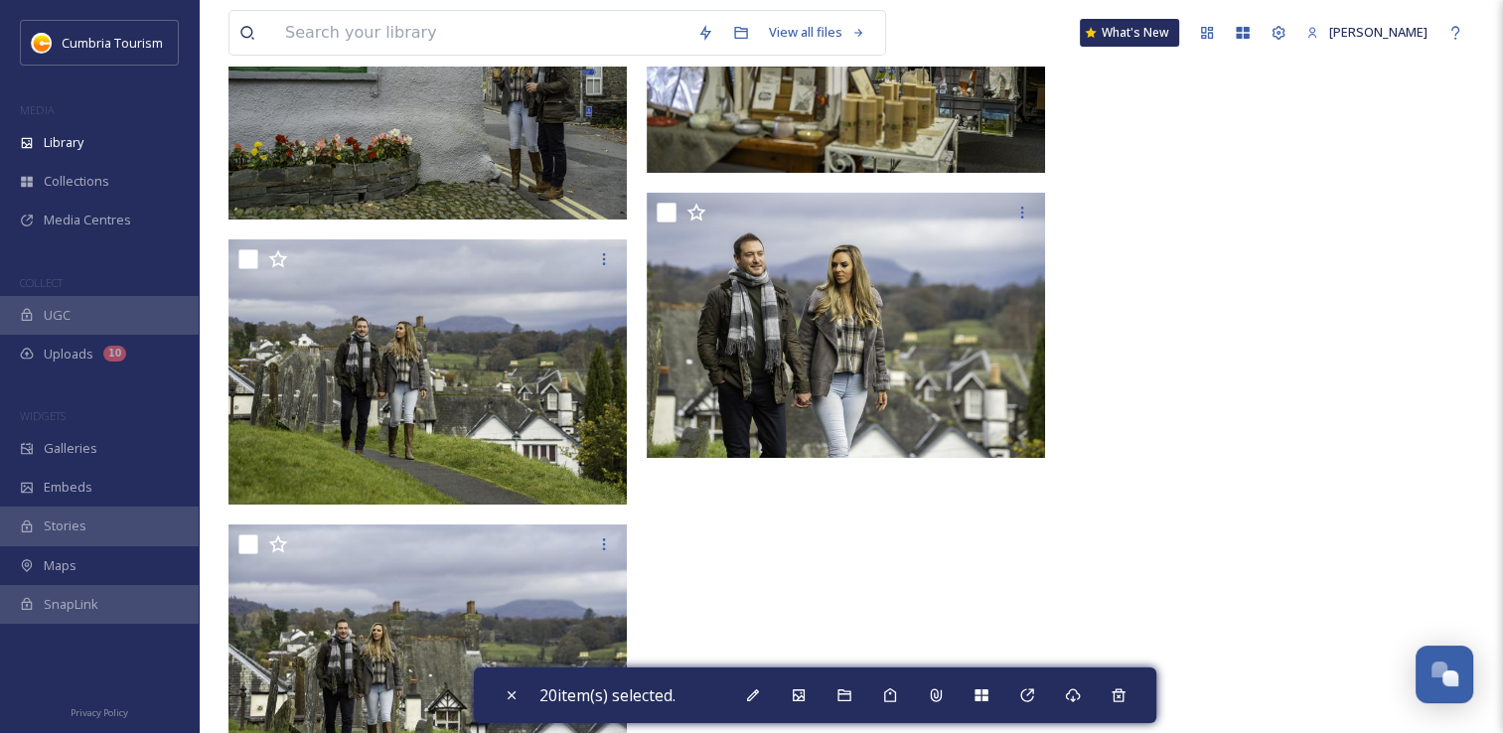
scroll to position [7551, 0]
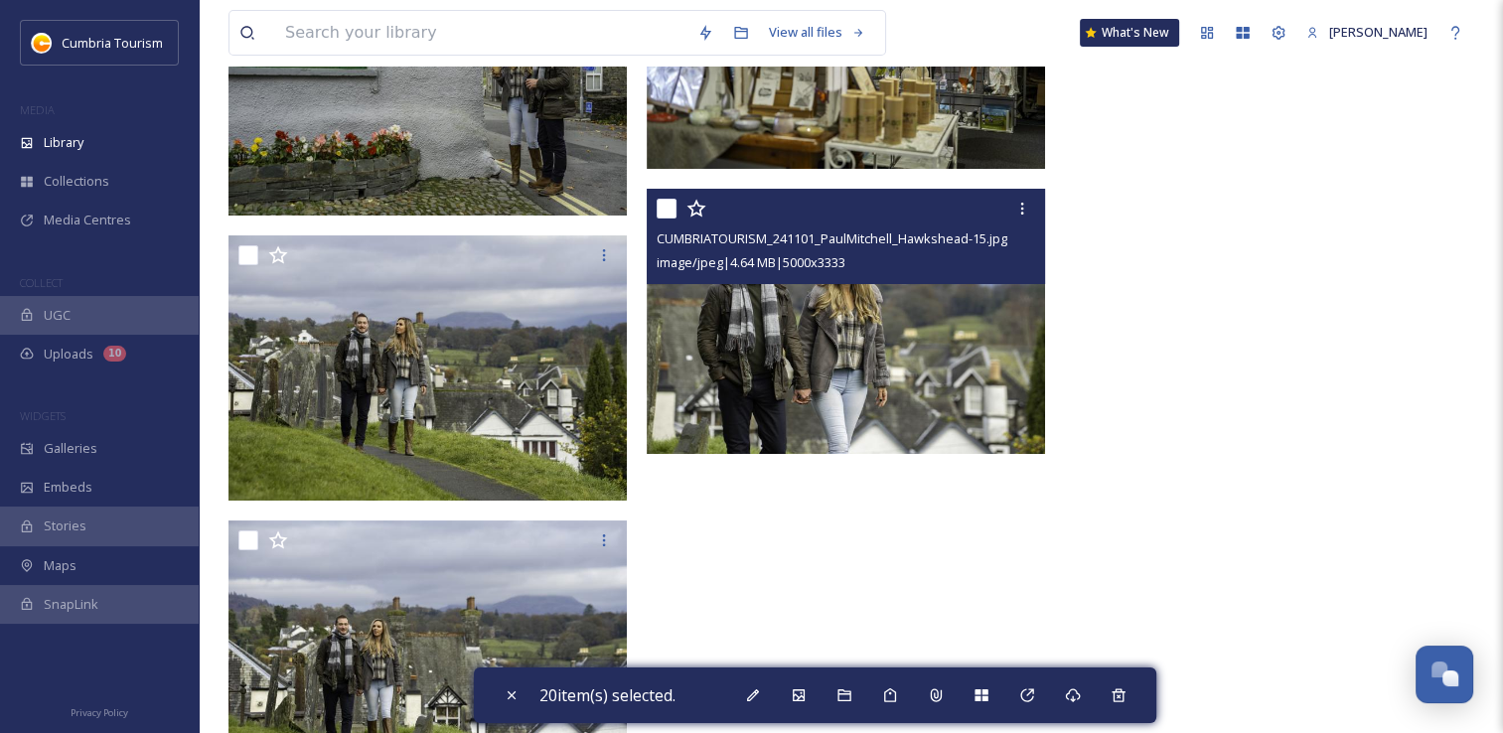
click at [673, 210] on input "checkbox" at bounding box center [667, 209] width 20 height 20
checkbox input "true"
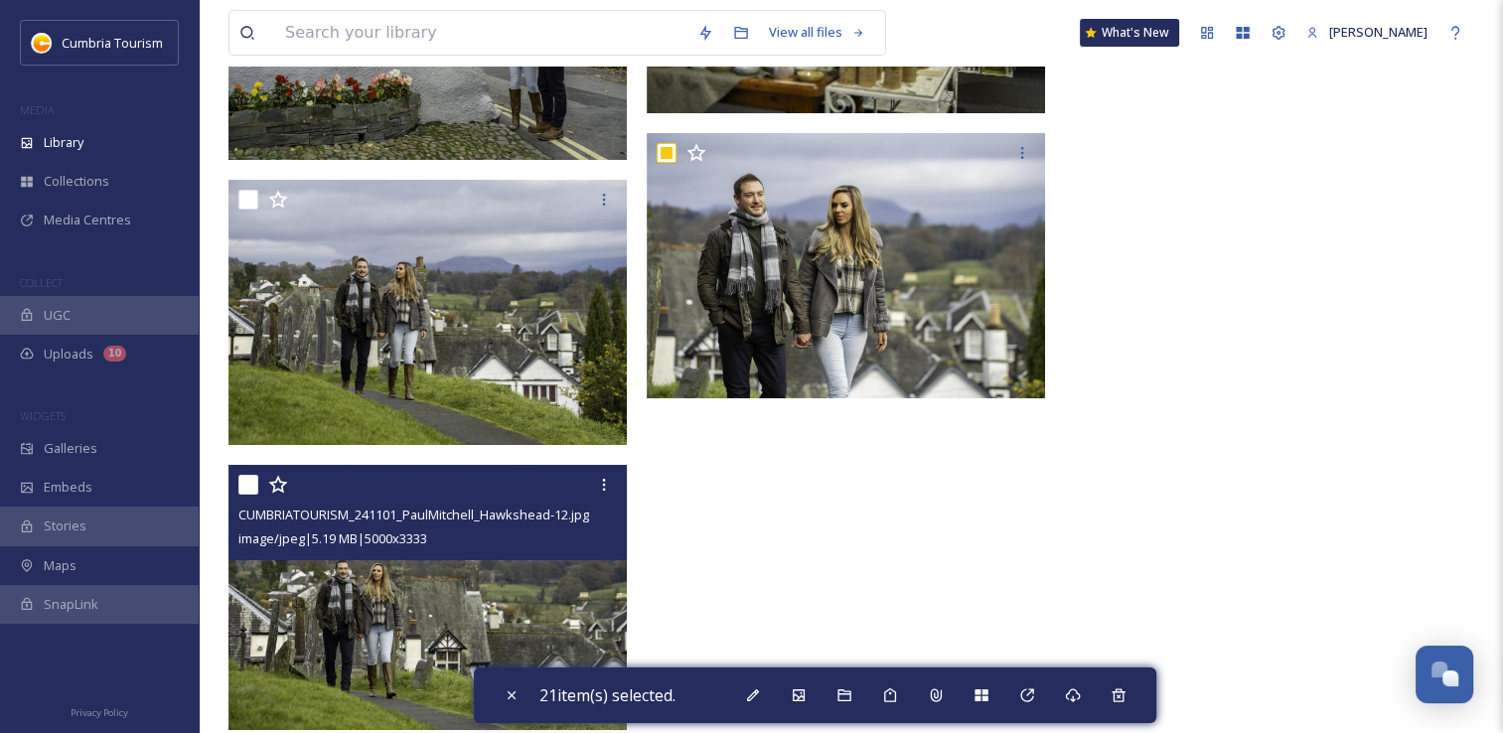
scroll to position [7637, 0]
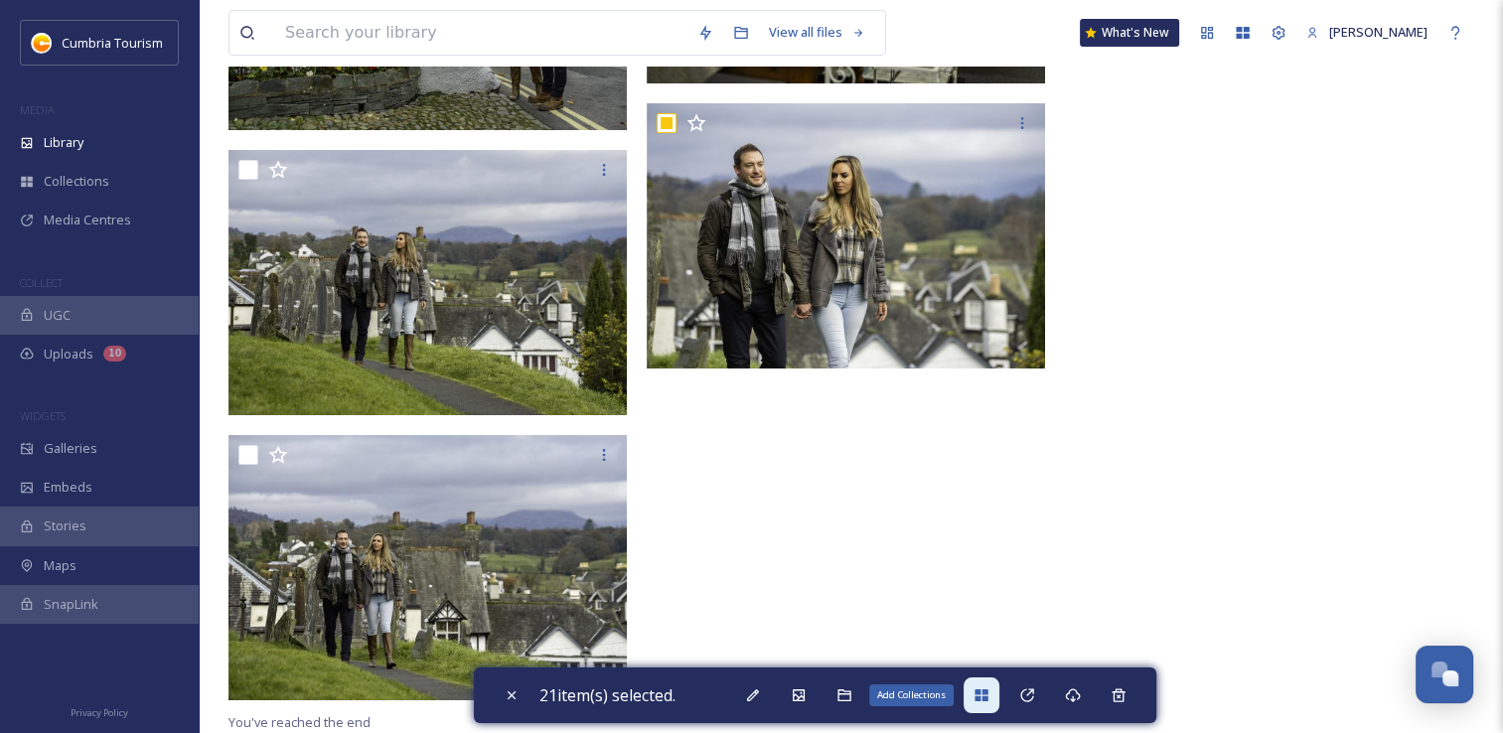
click at [986, 690] on icon at bounding box center [981, 696] width 13 height 12
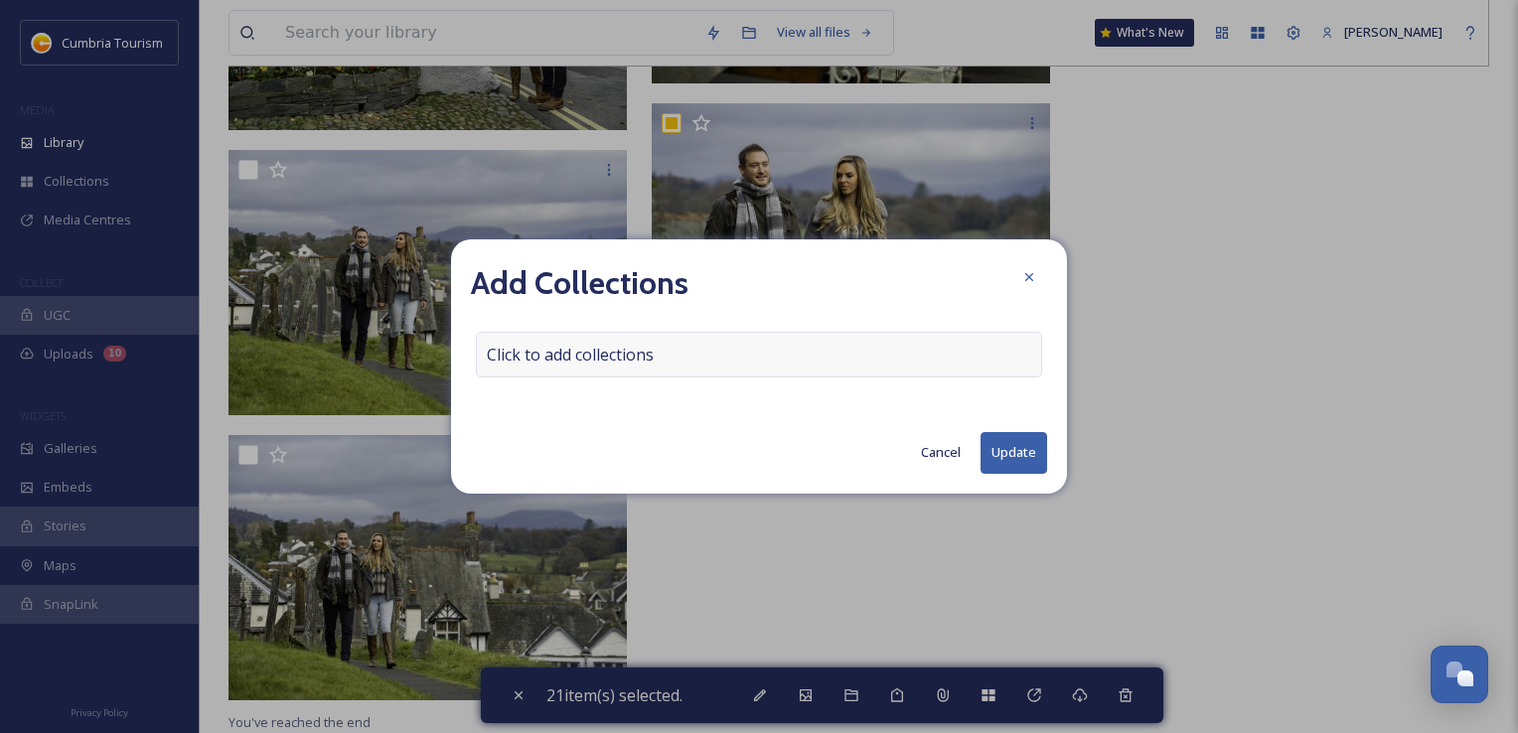
click at [560, 355] on span "Click to add collections" at bounding box center [570, 355] width 167 height 24
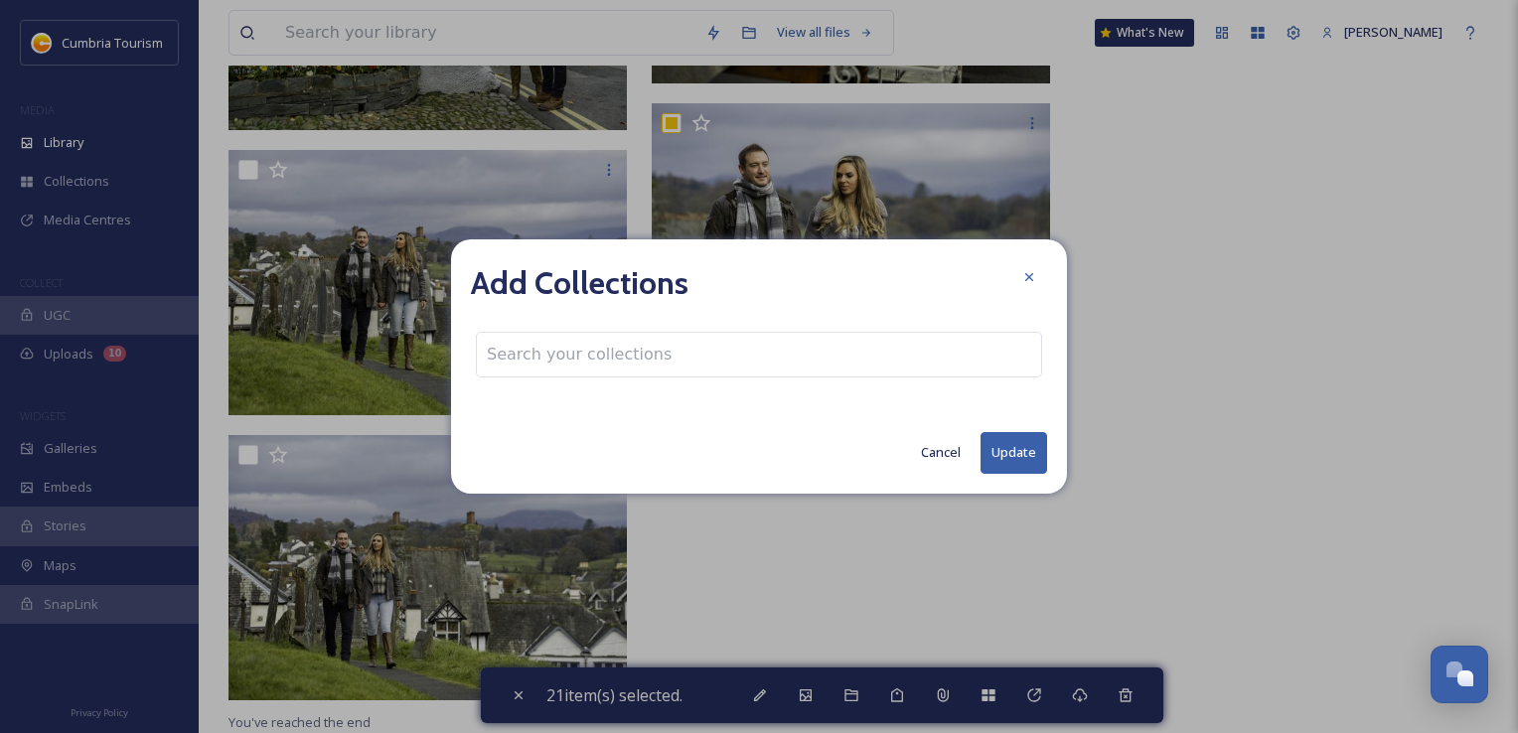
click at [561, 355] on input at bounding box center [586, 355] width 219 height 44
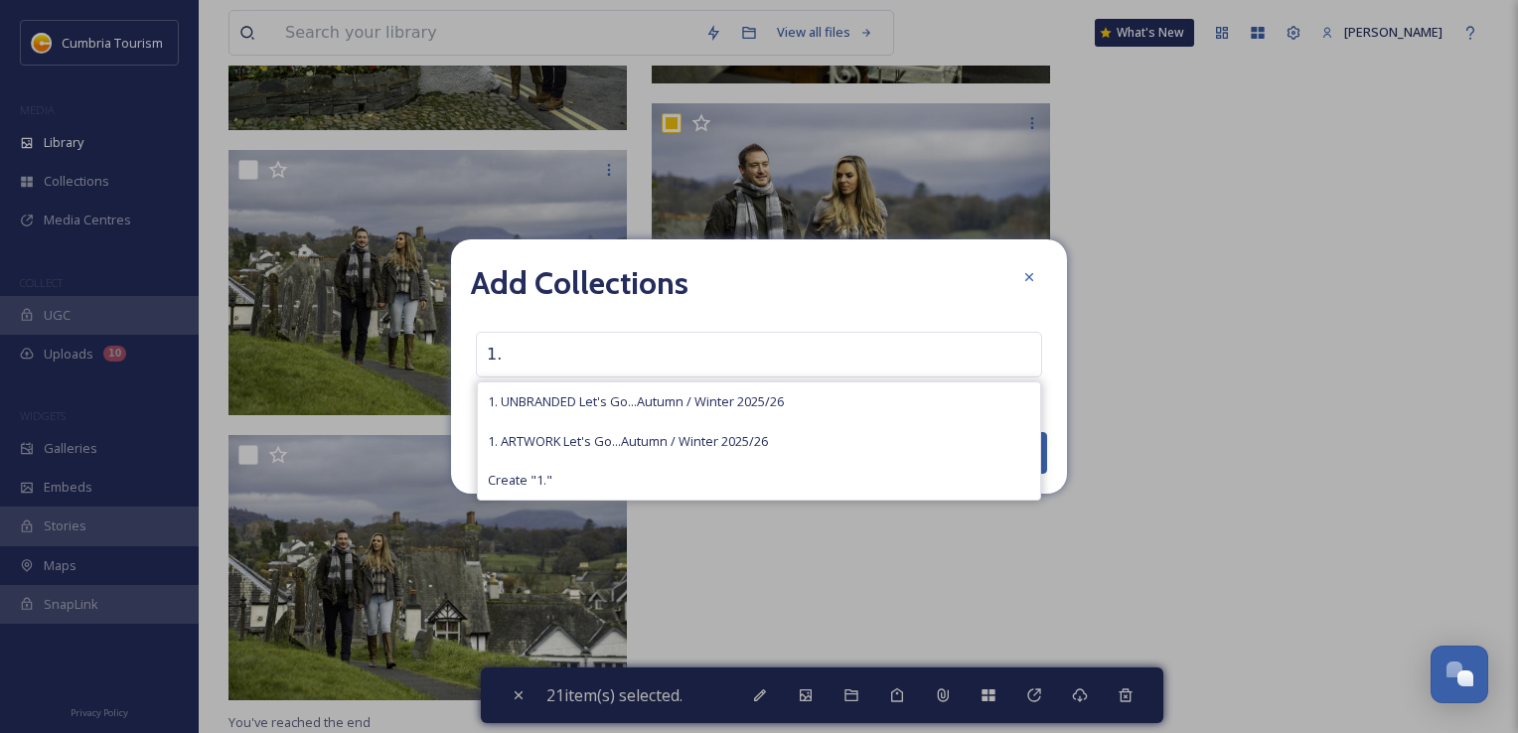
type input "1."
click at [608, 409] on span "1. UNBRANDED Let's Go...Autumn / Winter 2025/26" at bounding box center [636, 401] width 296 height 19
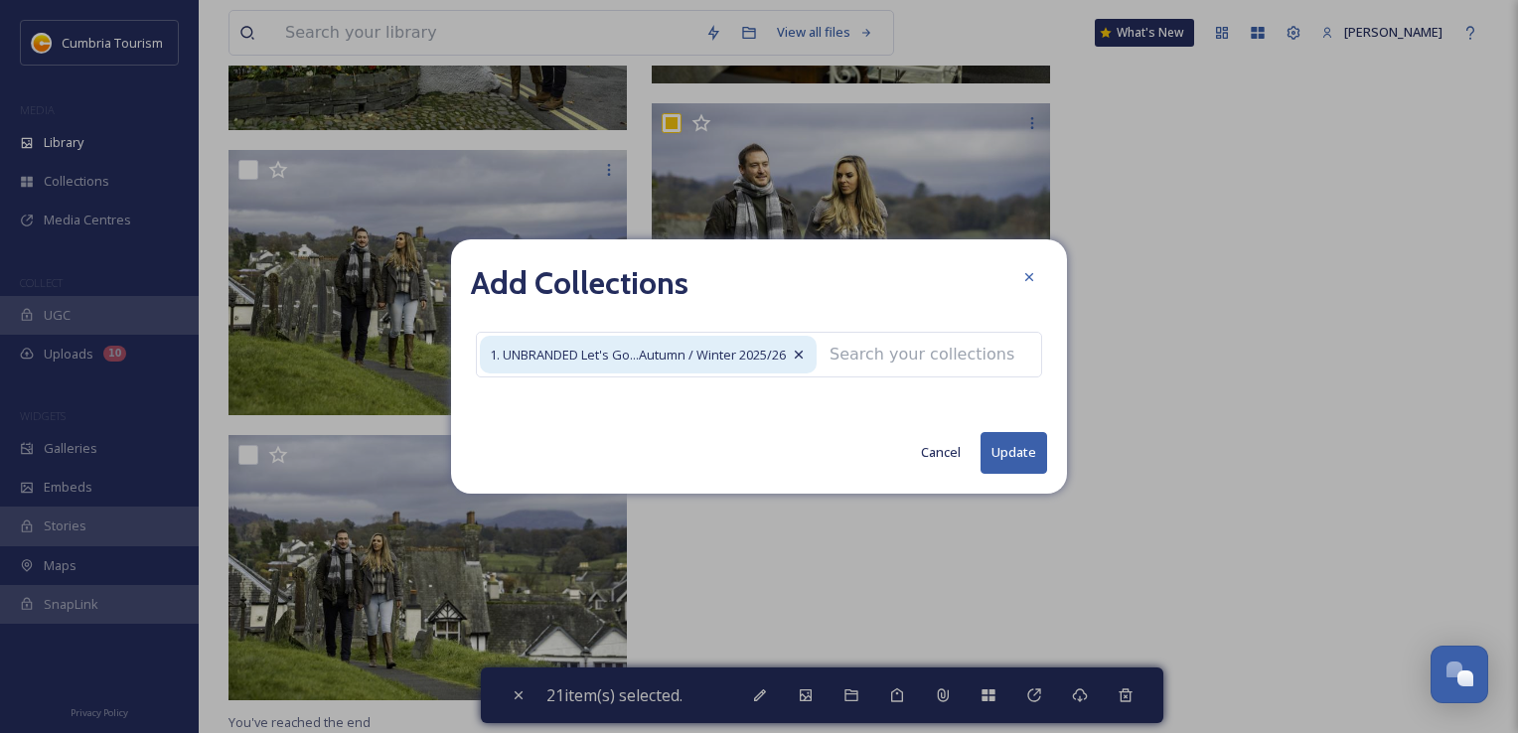
click at [1005, 460] on button "Update" at bounding box center [1014, 452] width 67 height 41
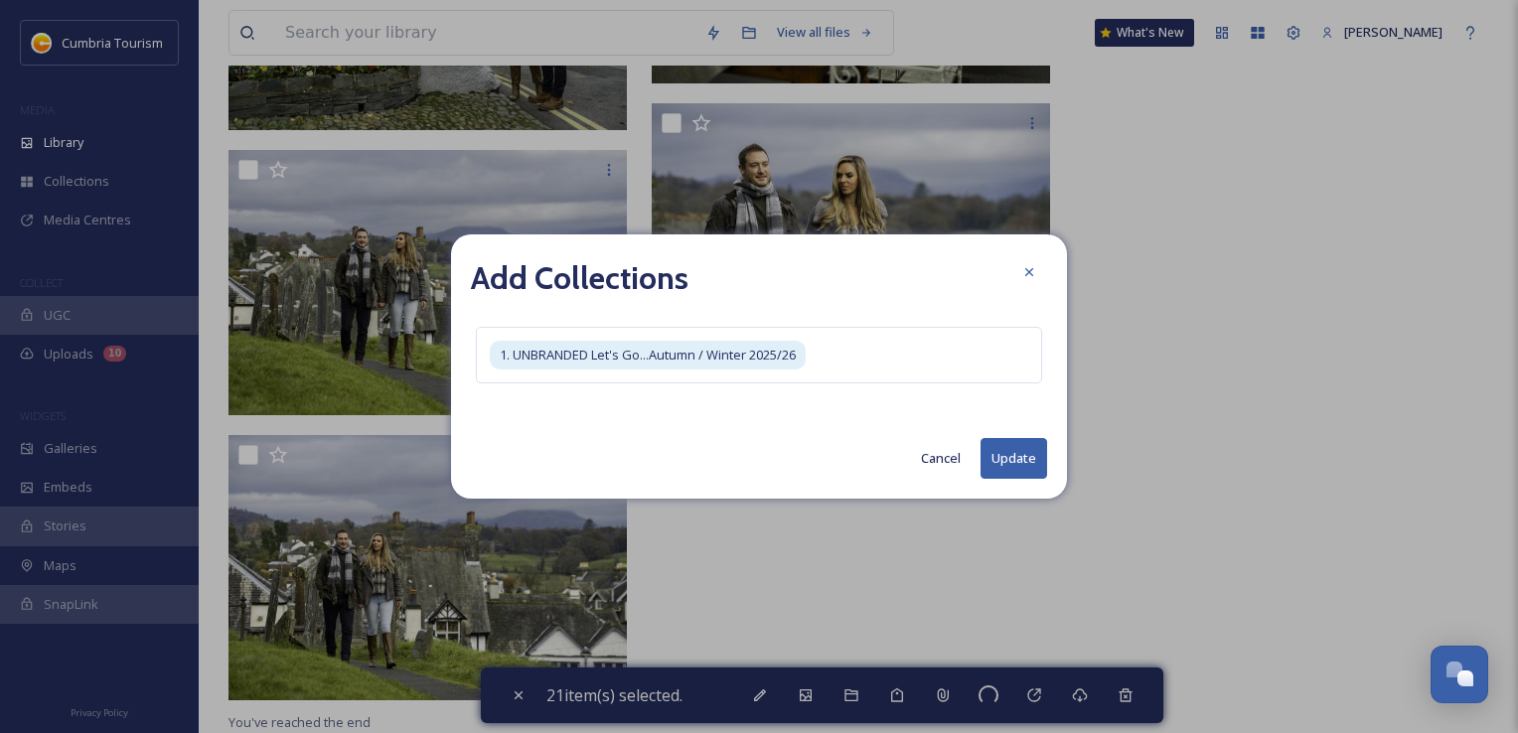
checkbox input "false"
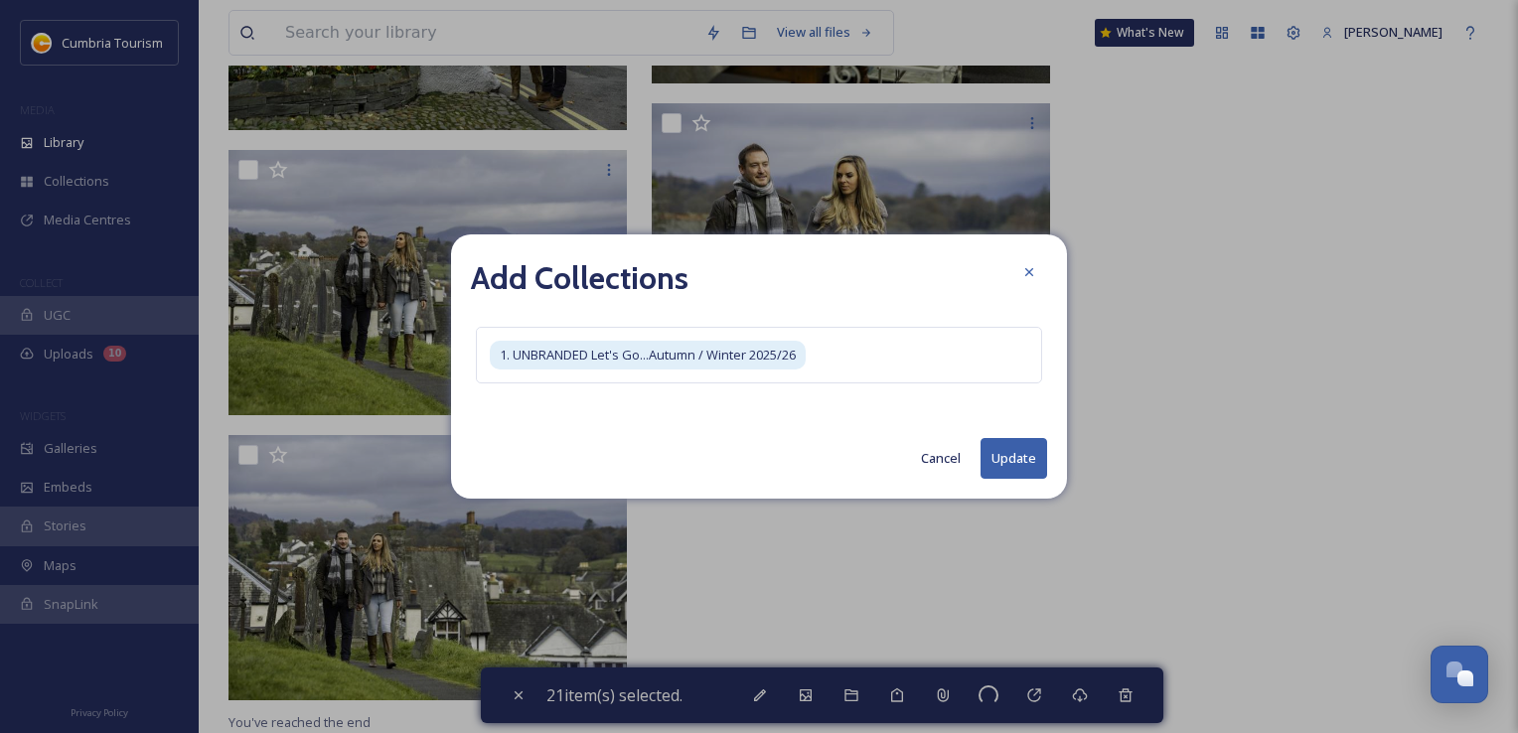
checkbox input "false"
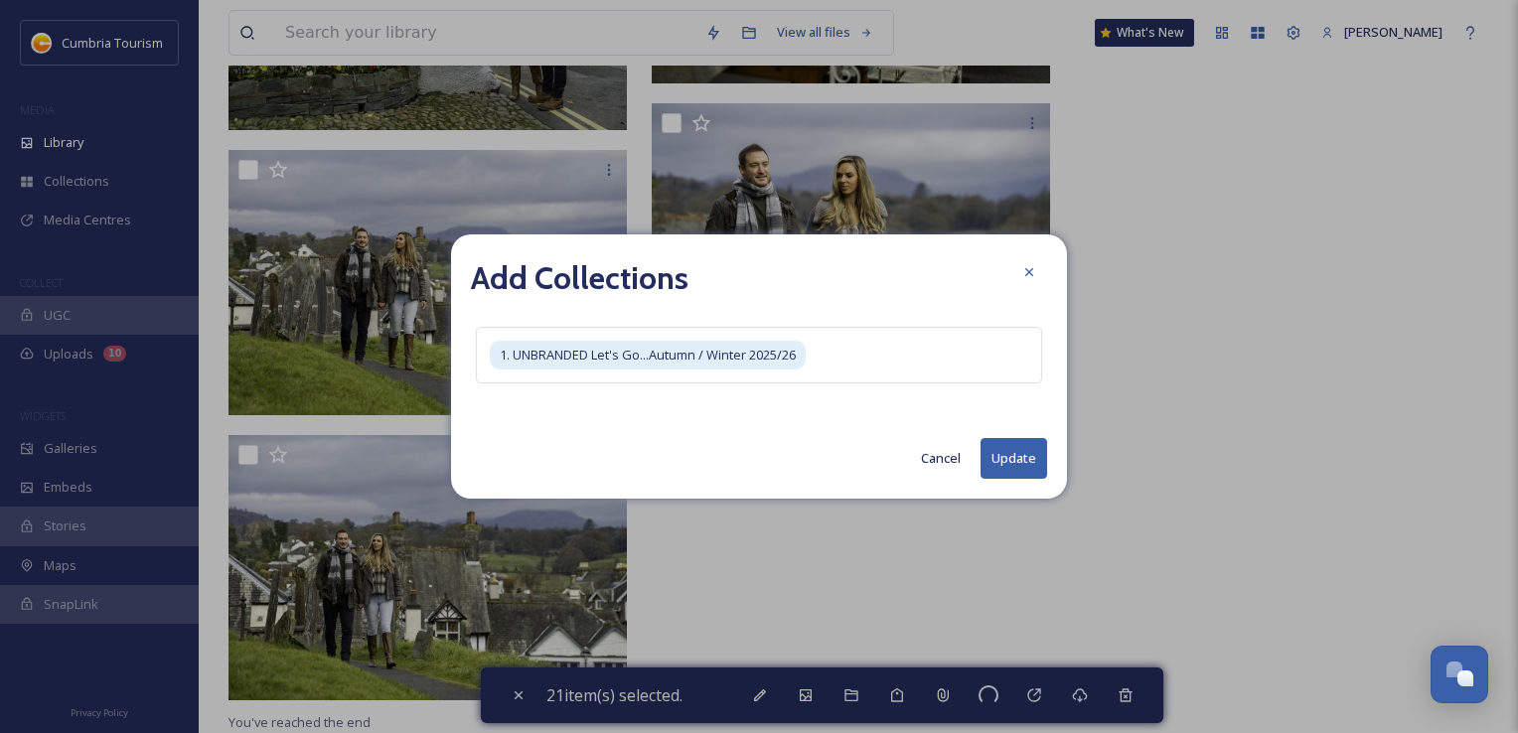
checkbox input "false"
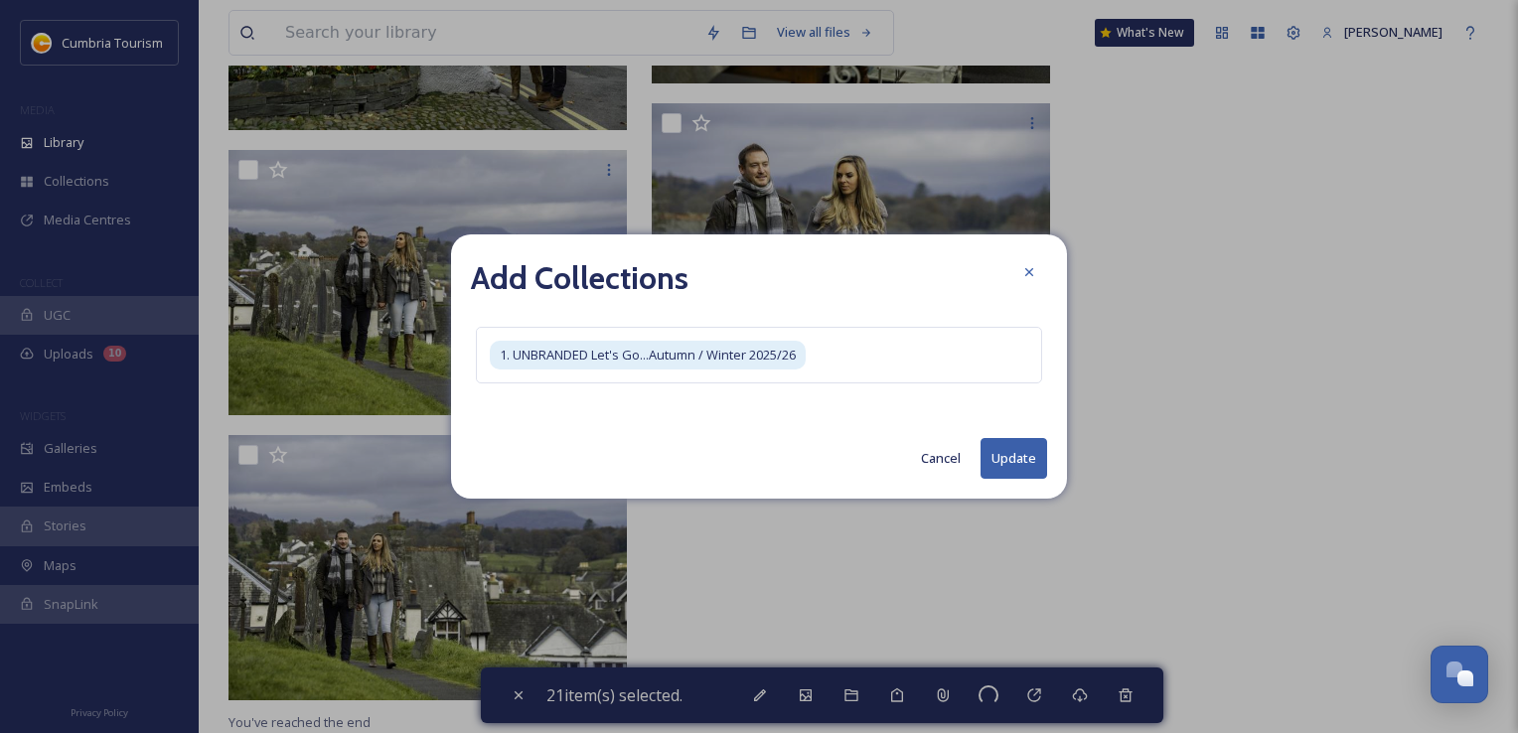
checkbox input "false"
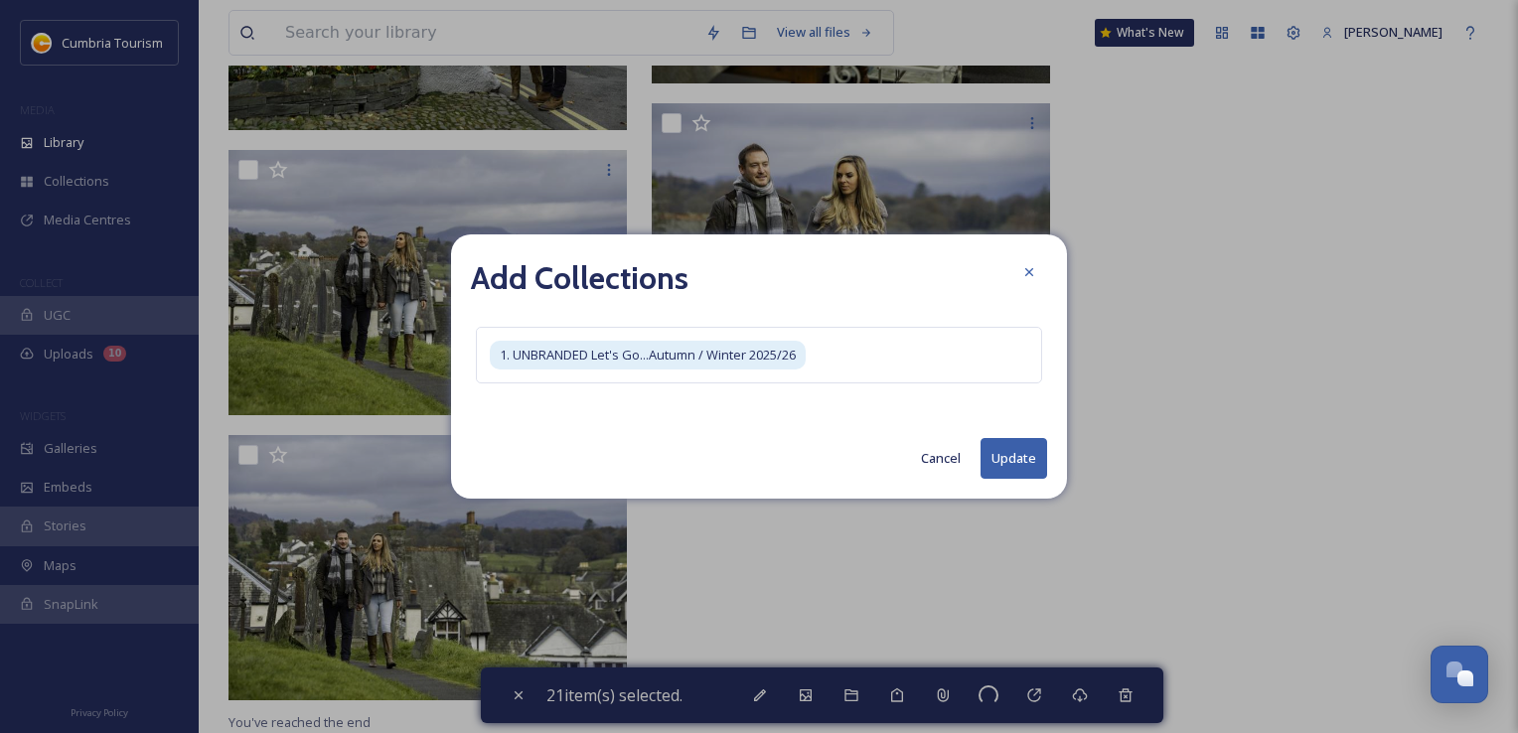
checkbox input "false"
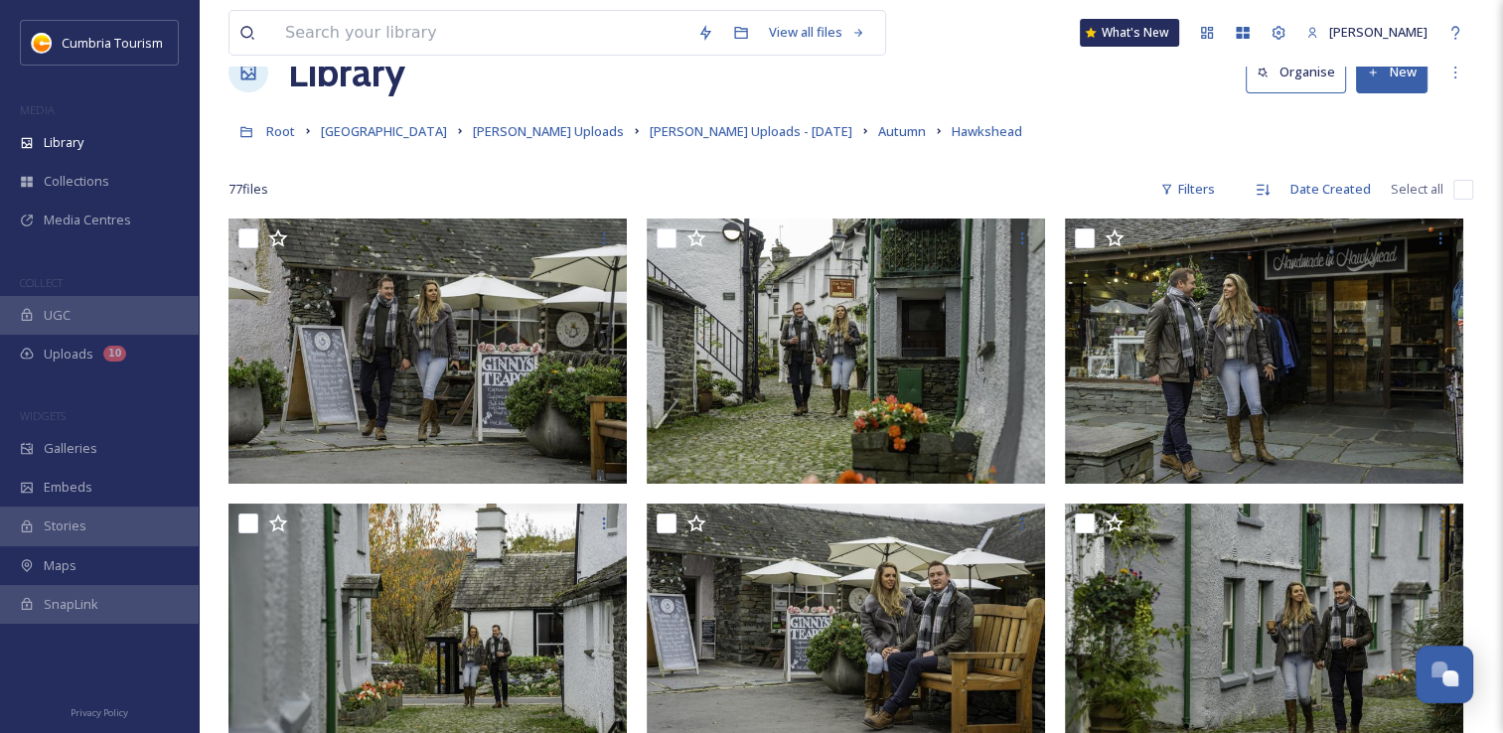
scroll to position [0, 0]
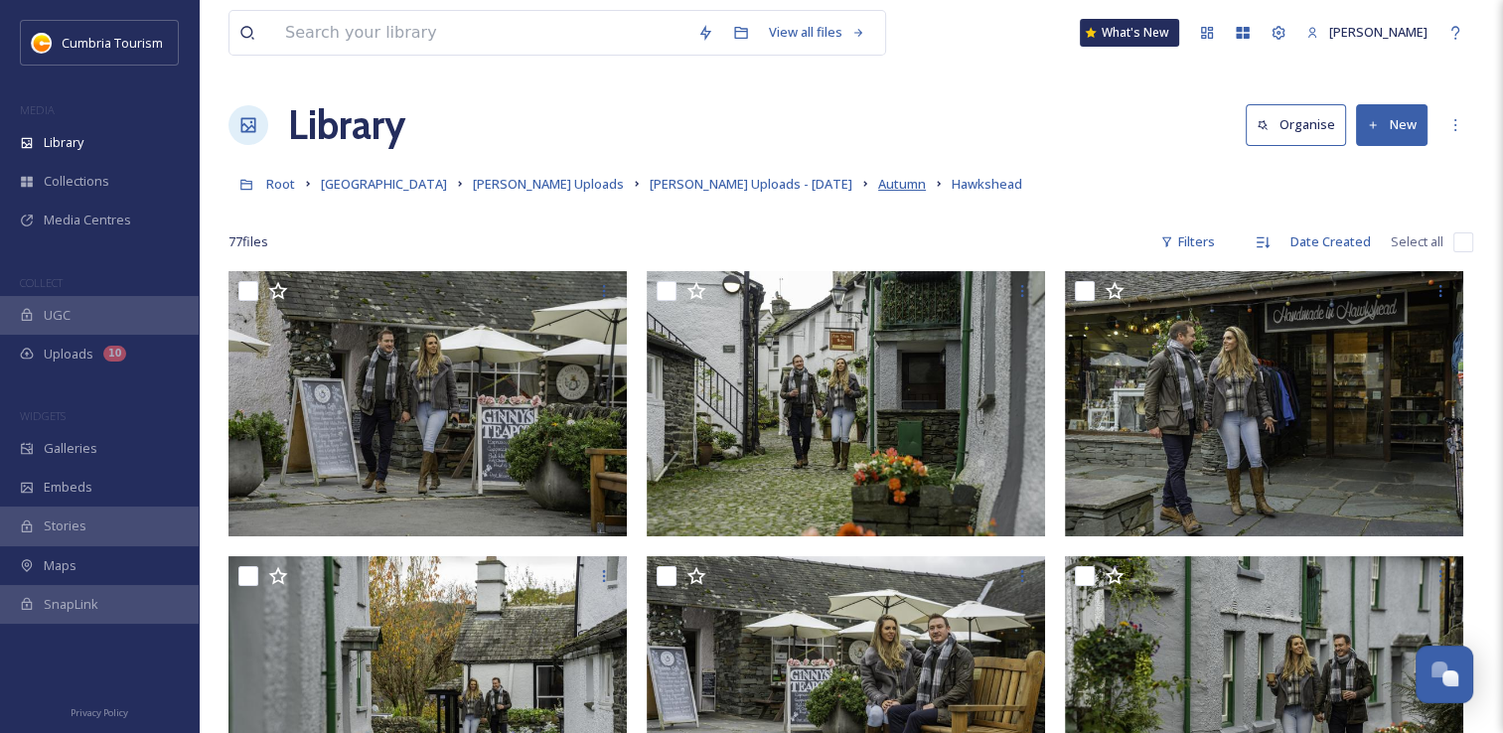
click at [878, 185] on span "Autumn" at bounding box center [902, 184] width 48 height 18
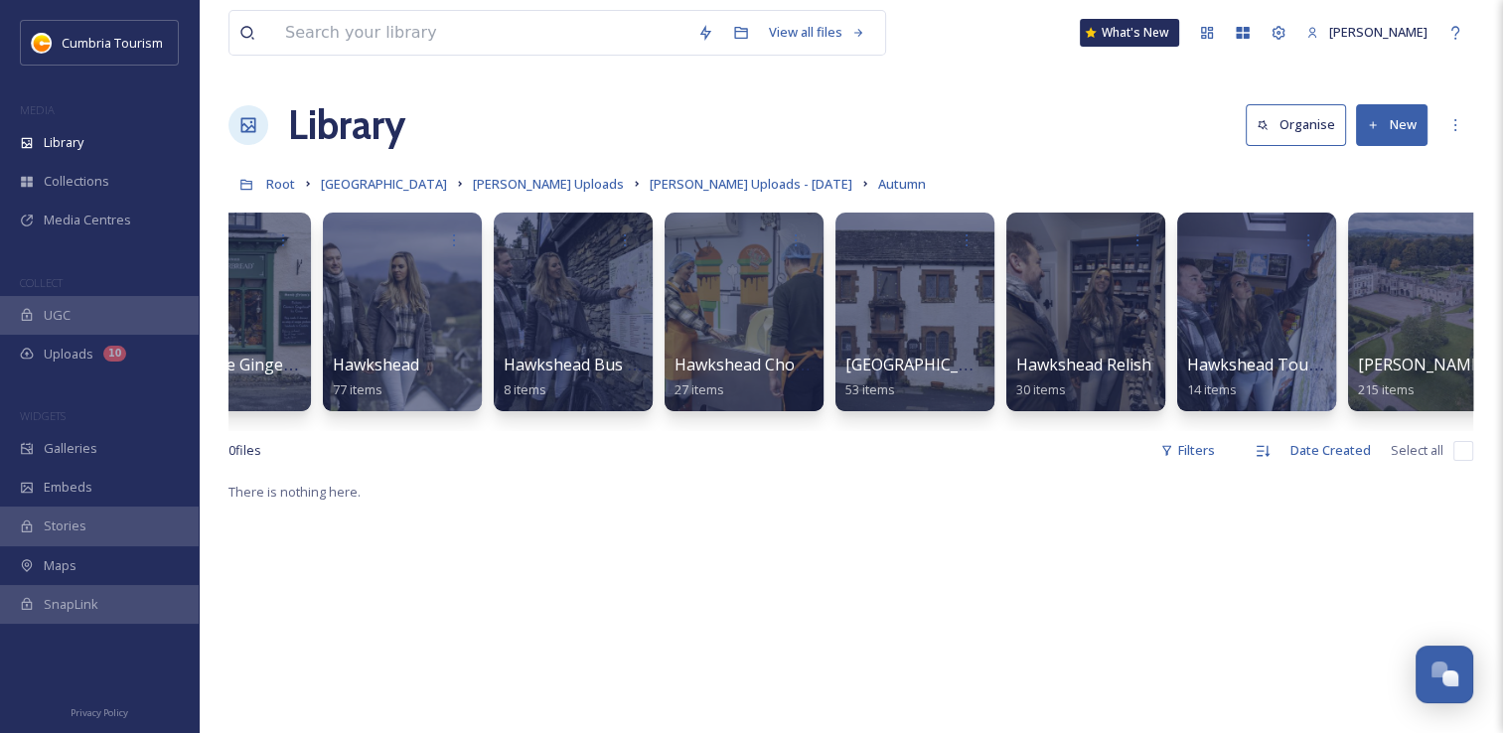
scroll to position [0, 1324]
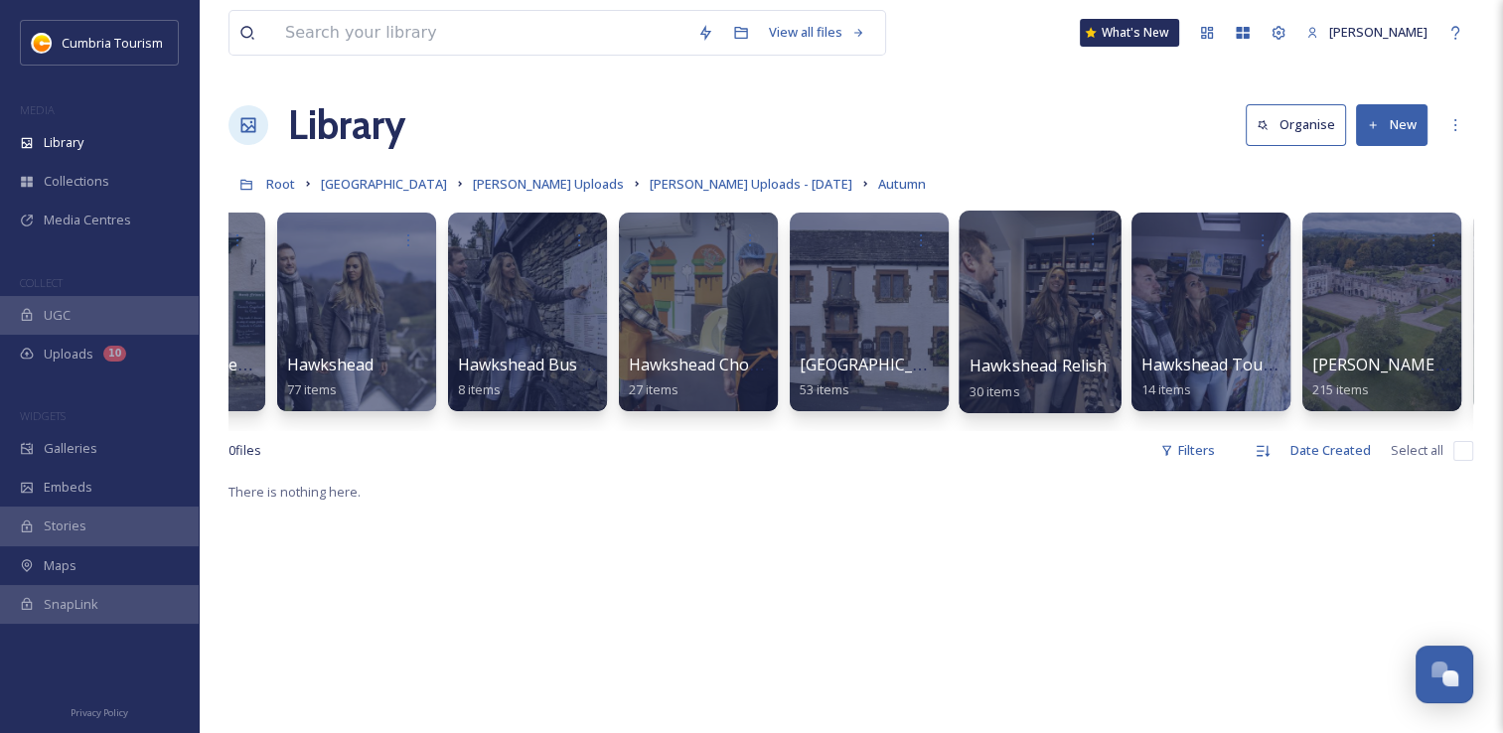
click at [1043, 321] on div at bounding box center [1040, 312] width 162 height 203
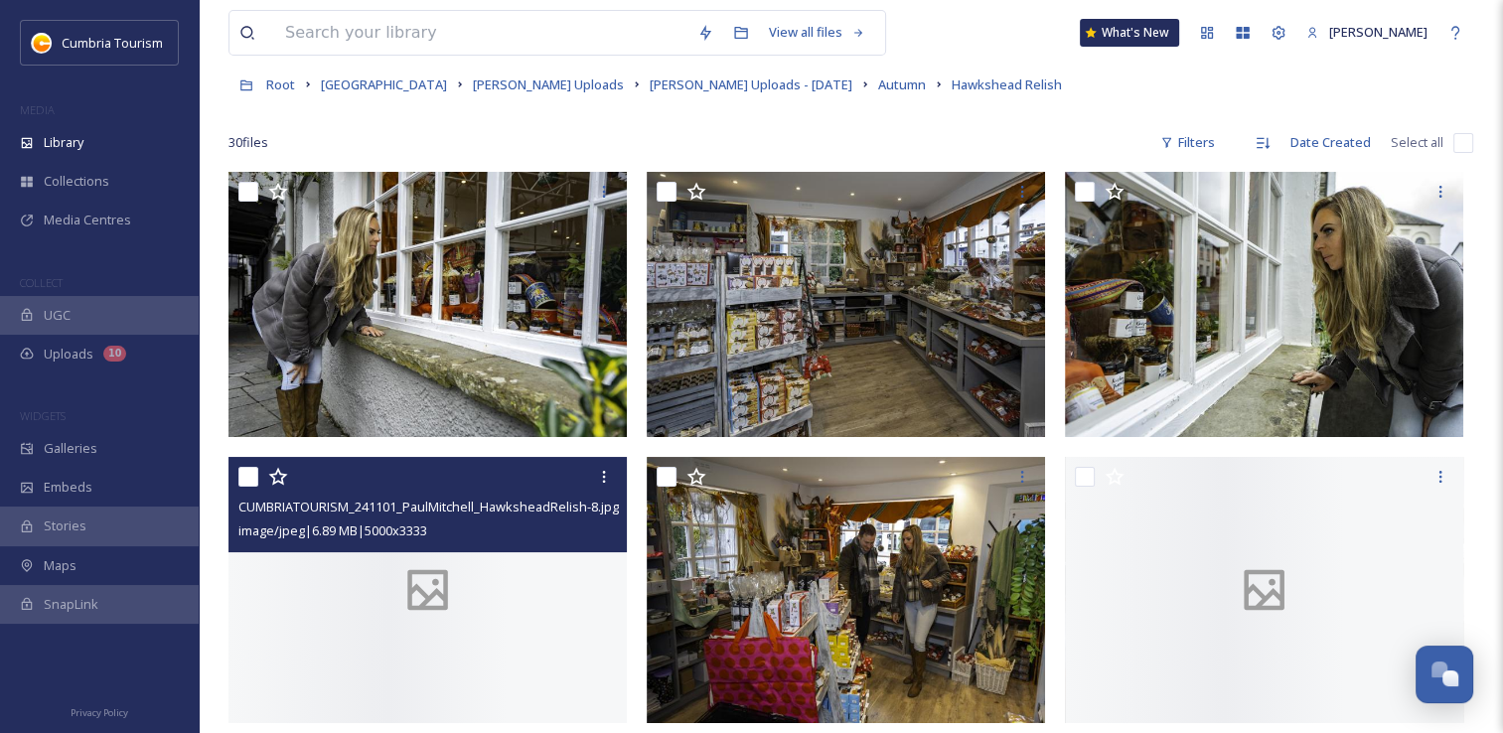
scroll to position [199, 0]
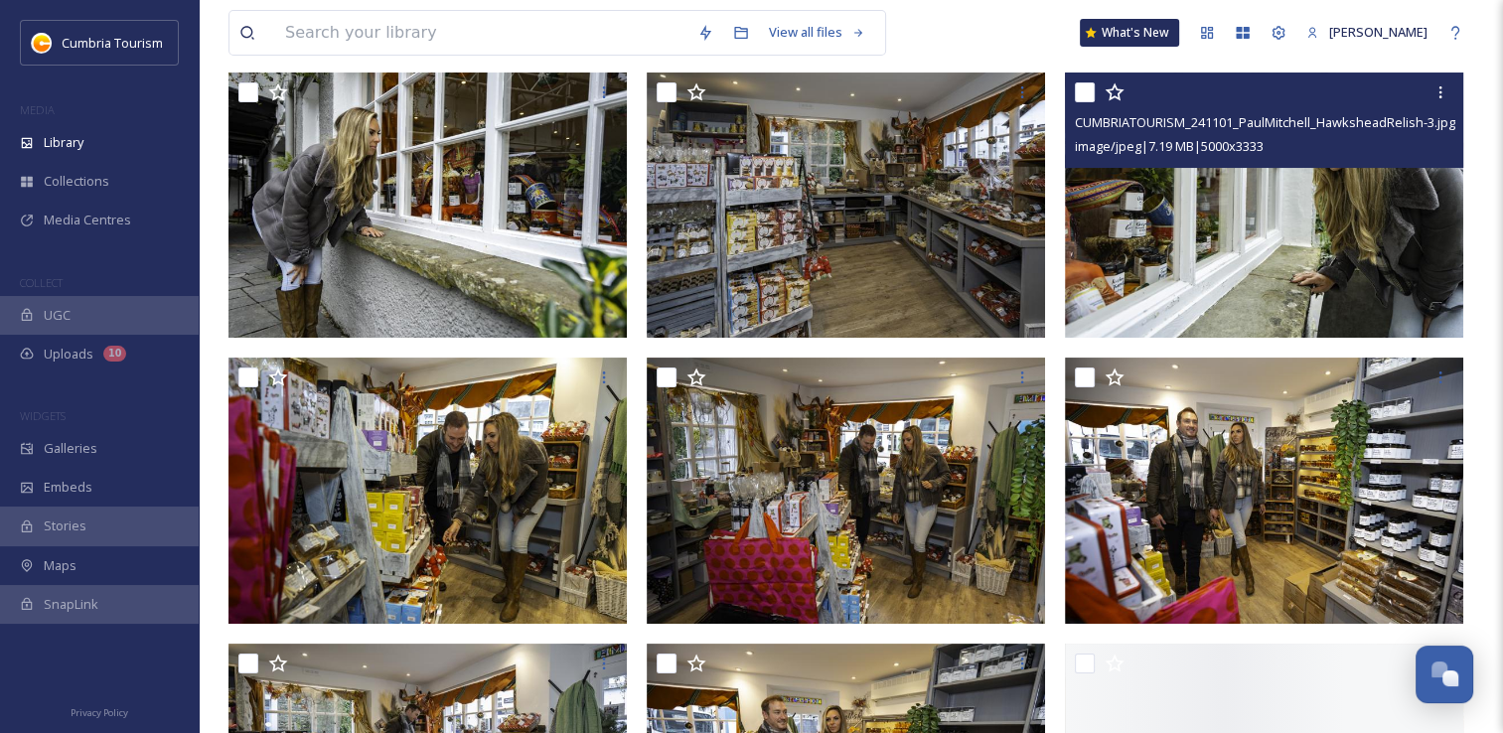
click at [1084, 99] on input "checkbox" at bounding box center [1085, 92] width 20 height 20
checkbox input "true"
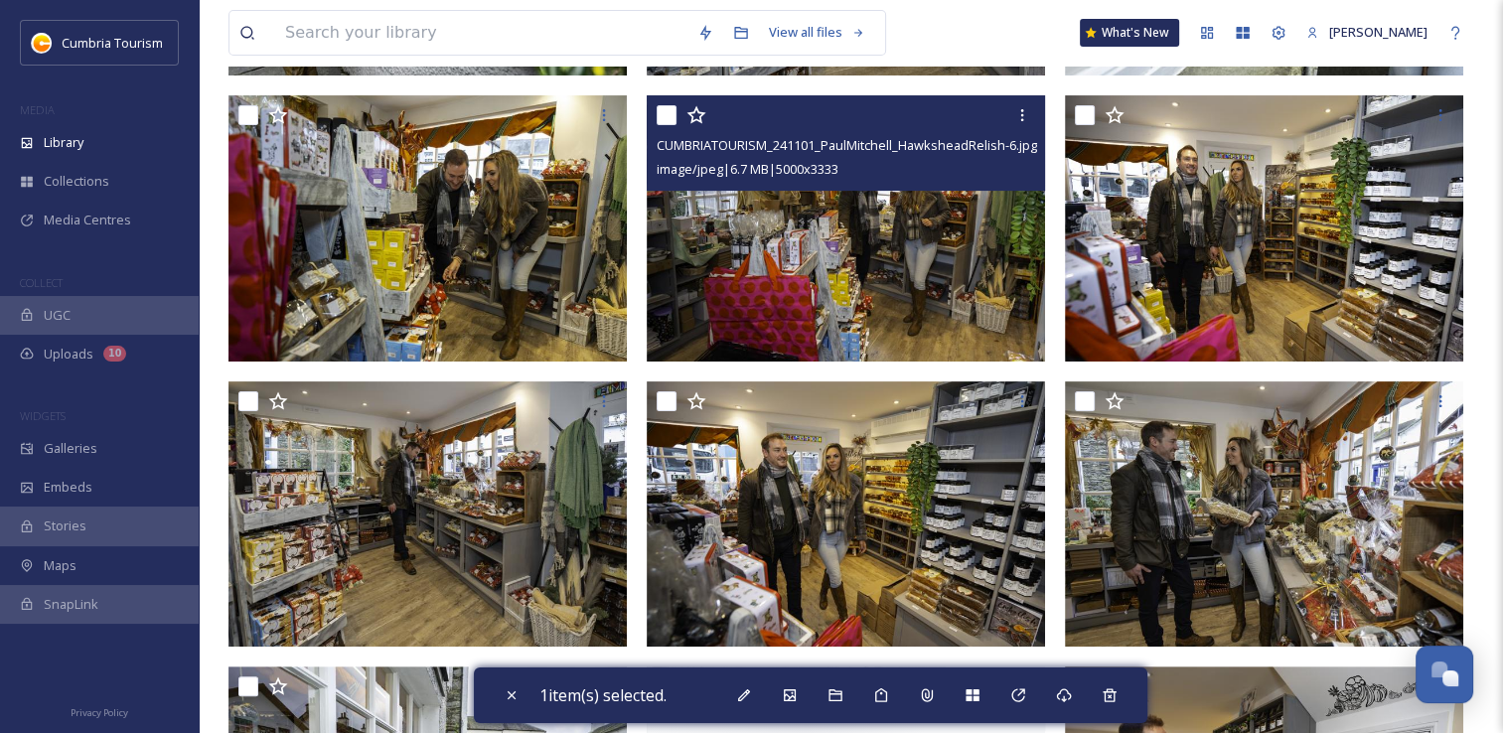
scroll to position [497, 0]
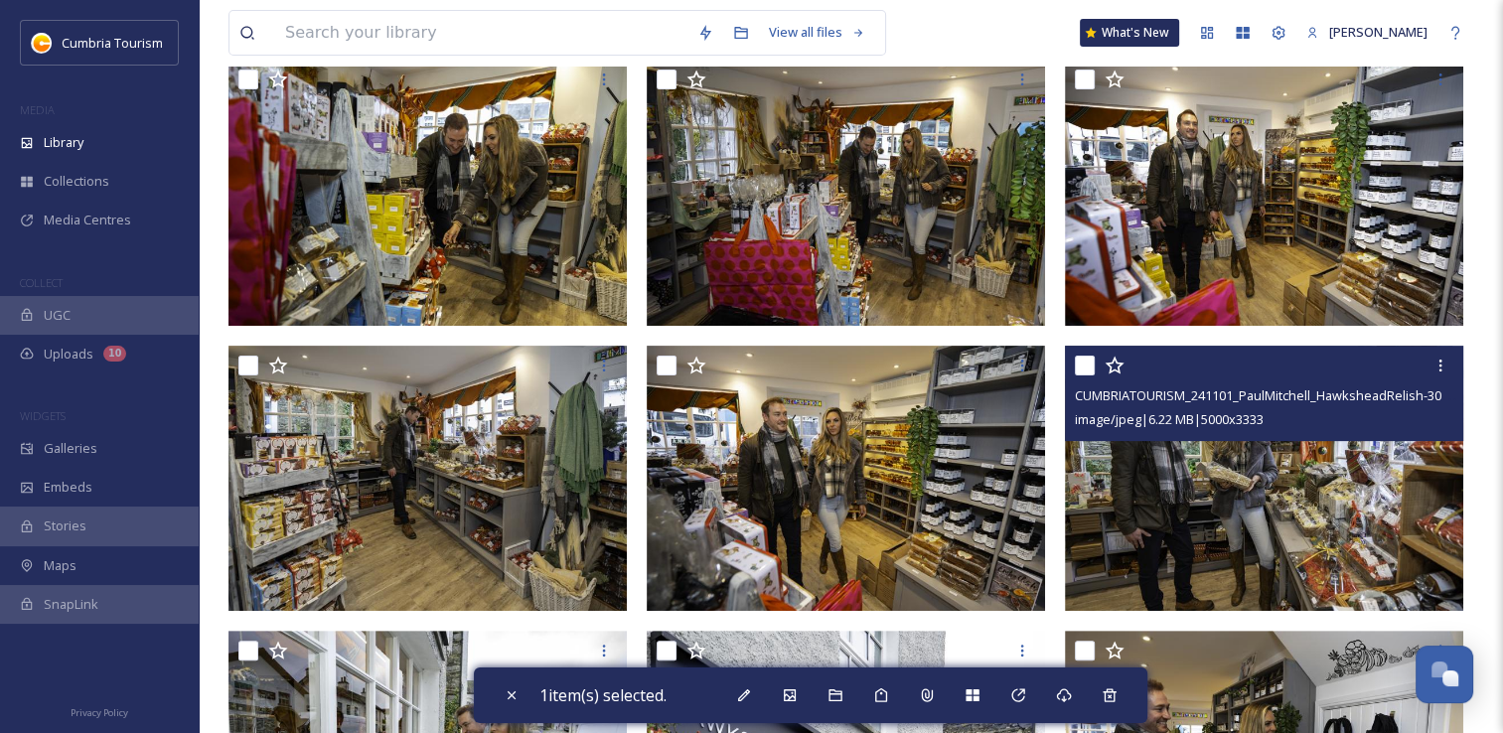
click at [1087, 368] on input "checkbox" at bounding box center [1085, 366] width 20 height 20
checkbox input "true"
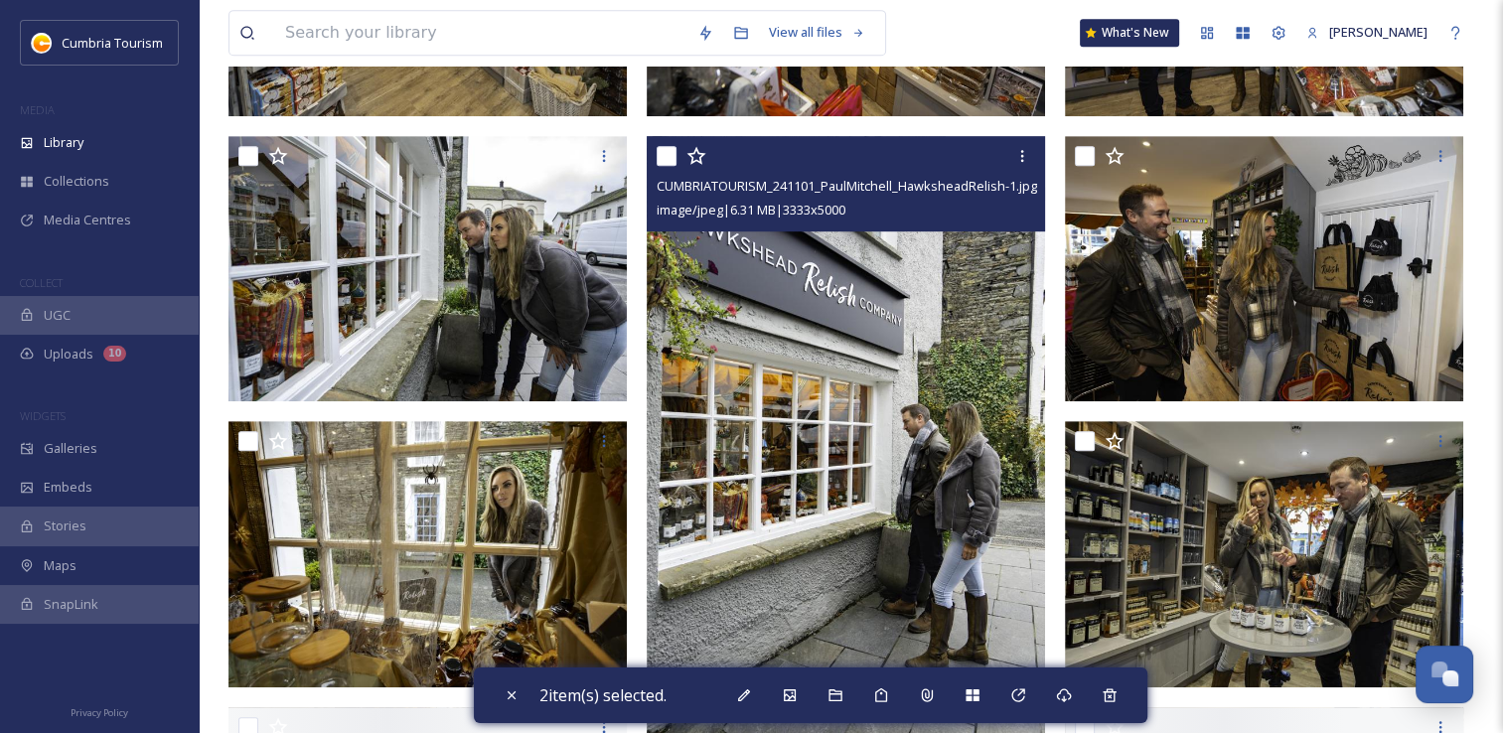
scroll to position [994, 0]
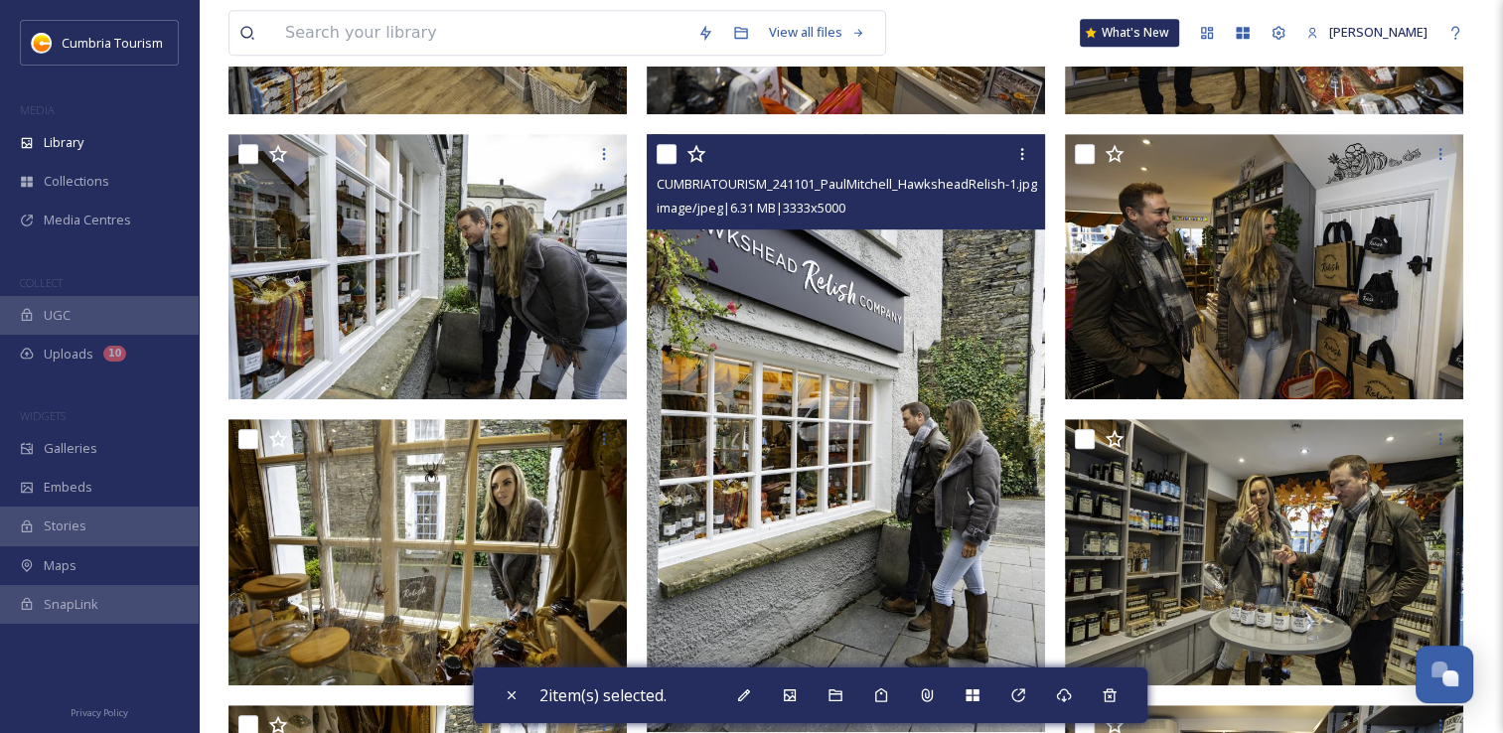
click at [672, 160] on input "checkbox" at bounding box center [667, 154] width 20 height 20
checkbox input "true"
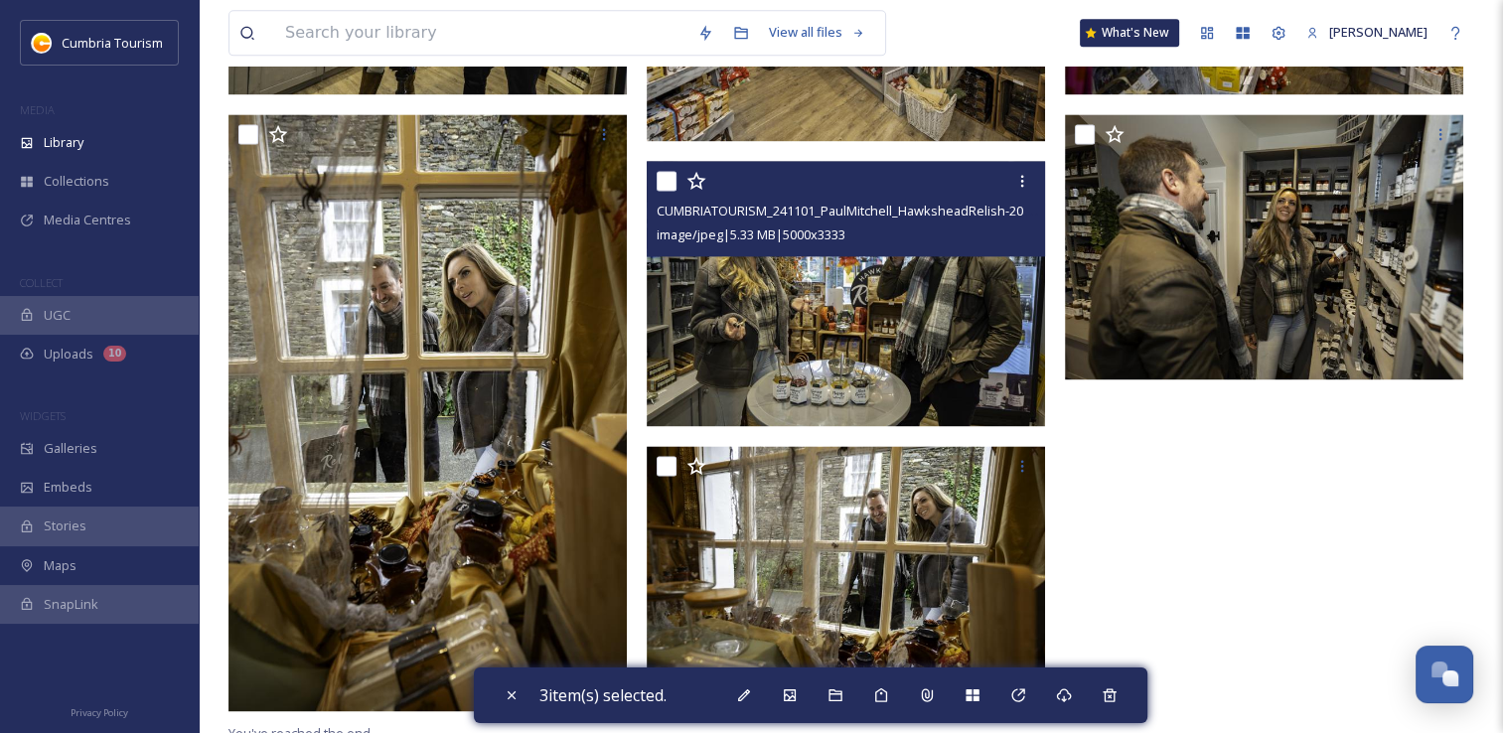
scroll to position [2738, 0]
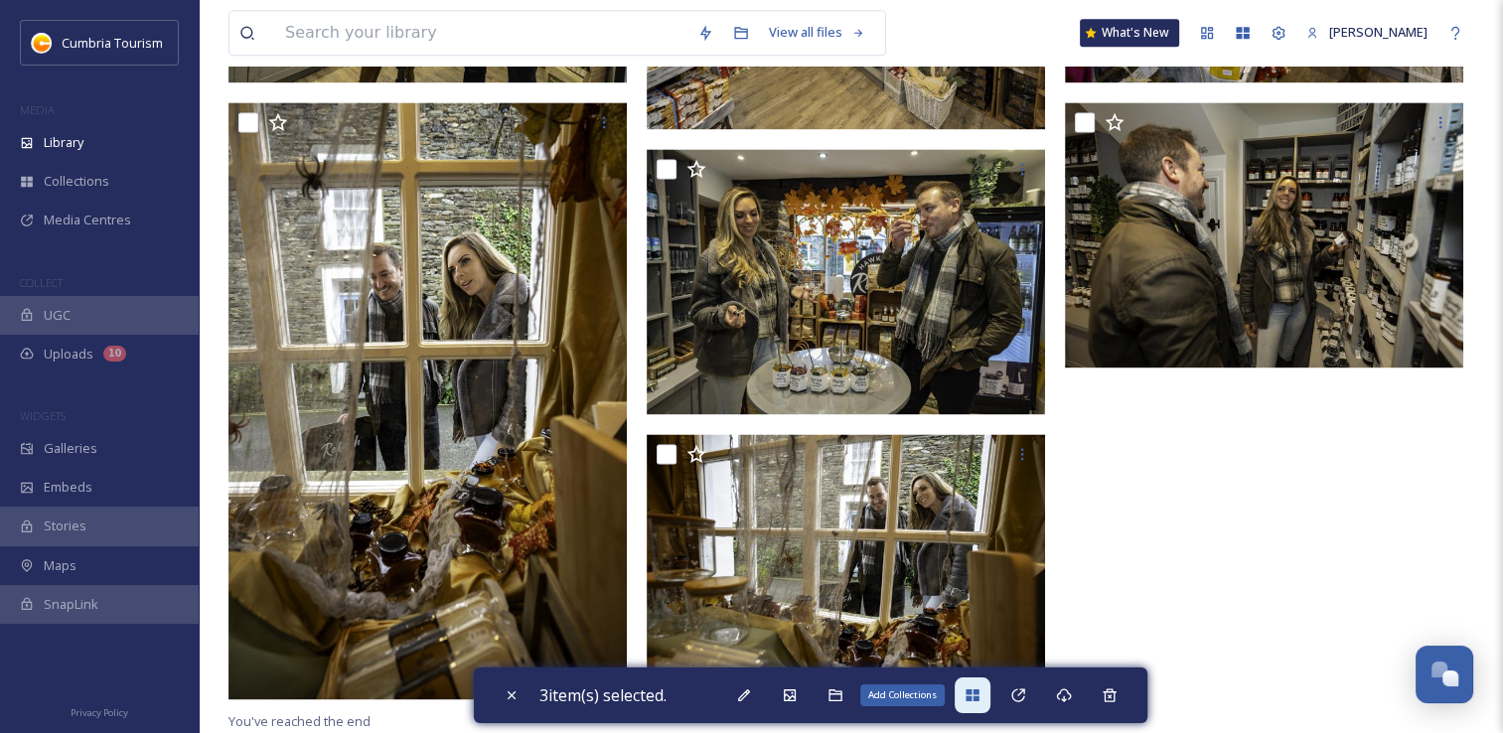
click at [979, 698] on icon at bounding box center [972, 696] width 13 height 12
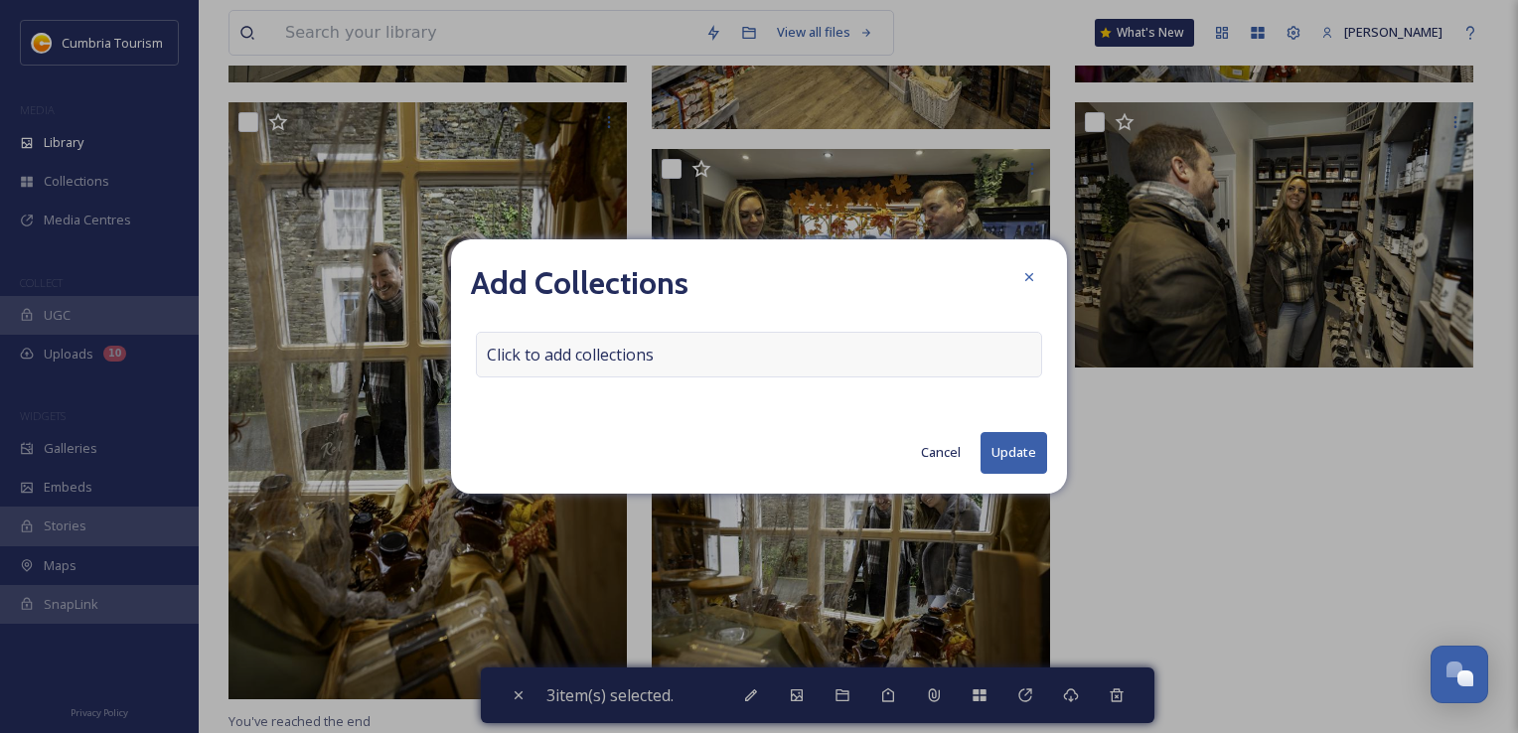
click at [601, 353] on span "Click to add collections" at bounding box center [570, 355] width 167 height 24
click at [583, 356] on input at bounding box center [586, 355] width 219 height 44
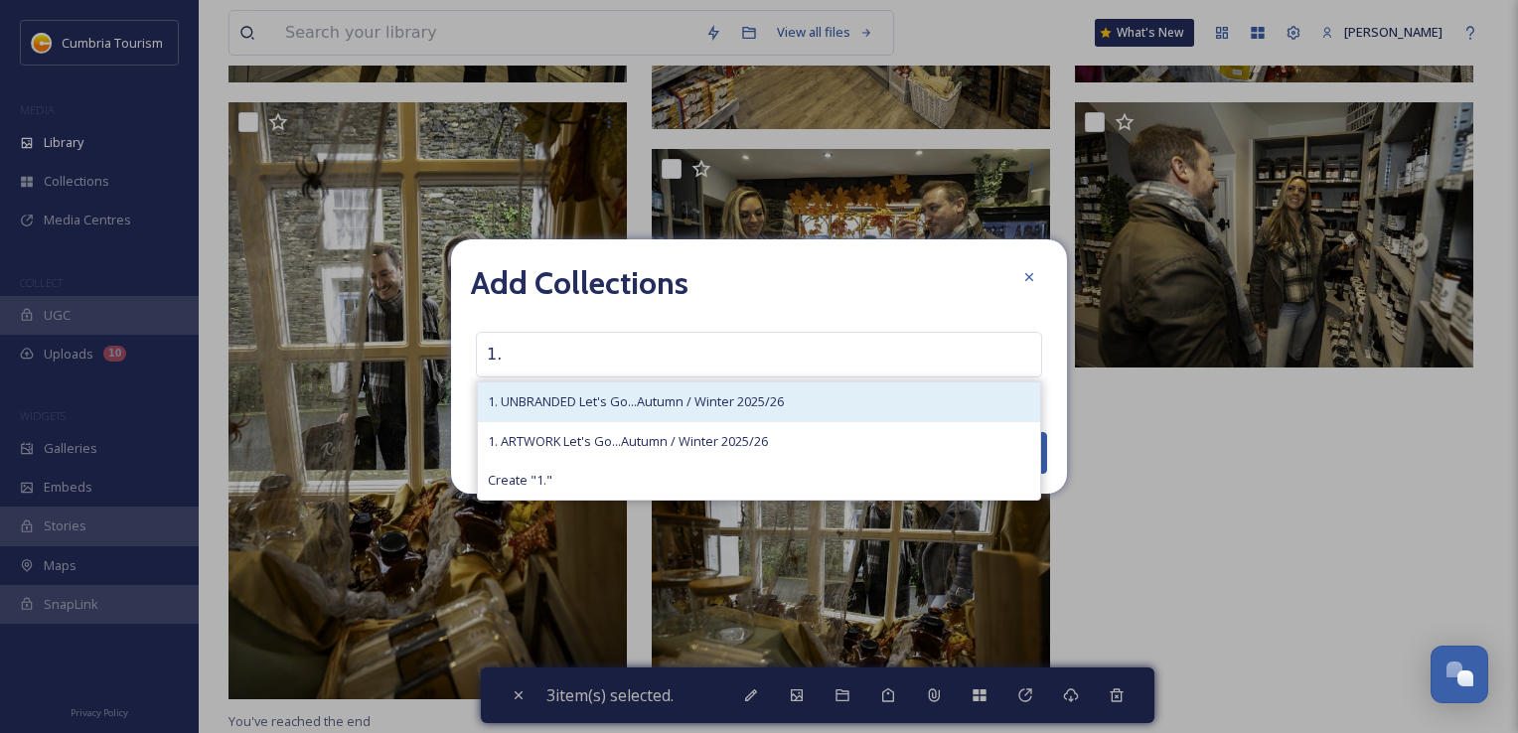
type input "1."
click at [597, 405] on span "1. UNBRANDED Let's Go...Autumn / Winter 2025/26" at bounding box center [636, 401] width 296 height 19
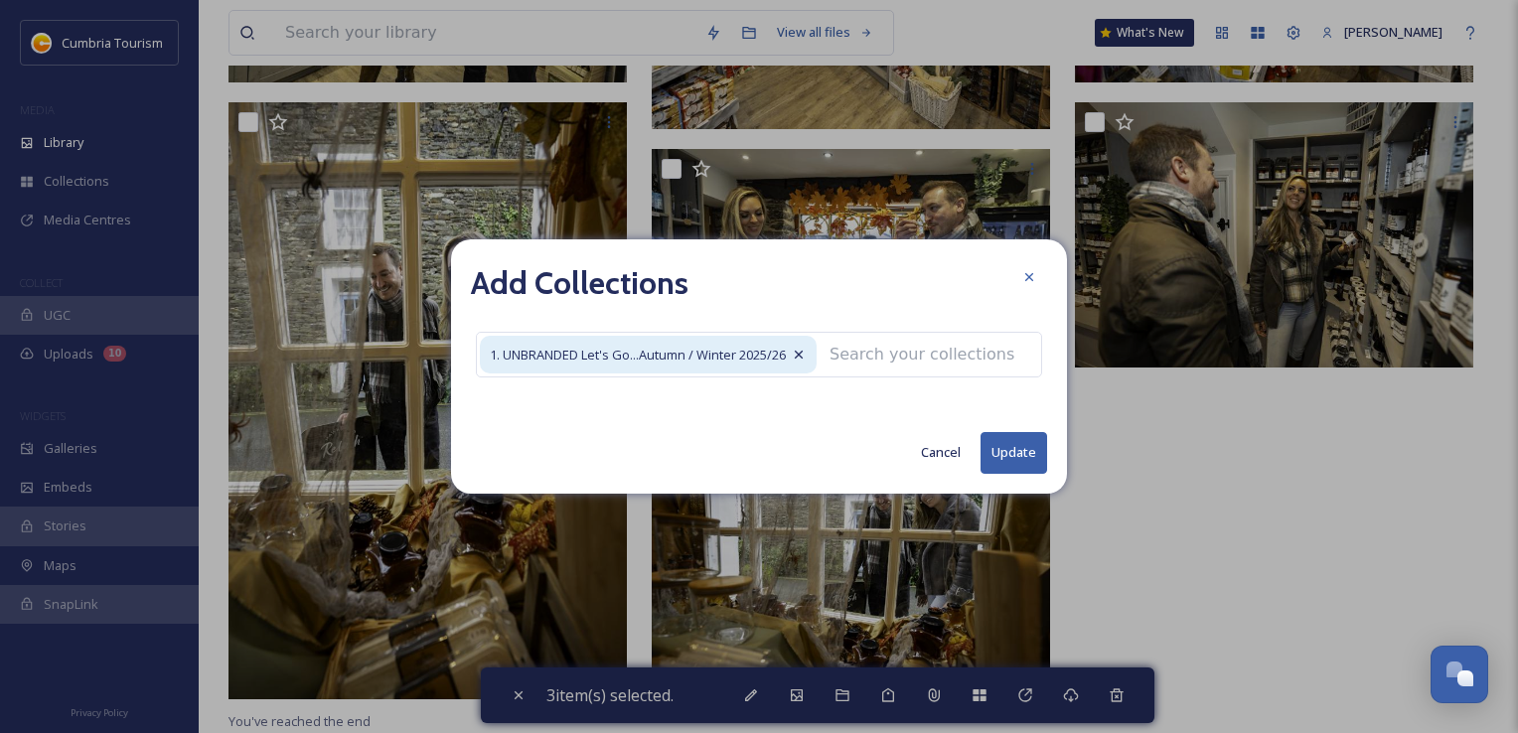
click at [1021, 454] on button "Update" at bounding box center [1014, 452] width 67 height 41
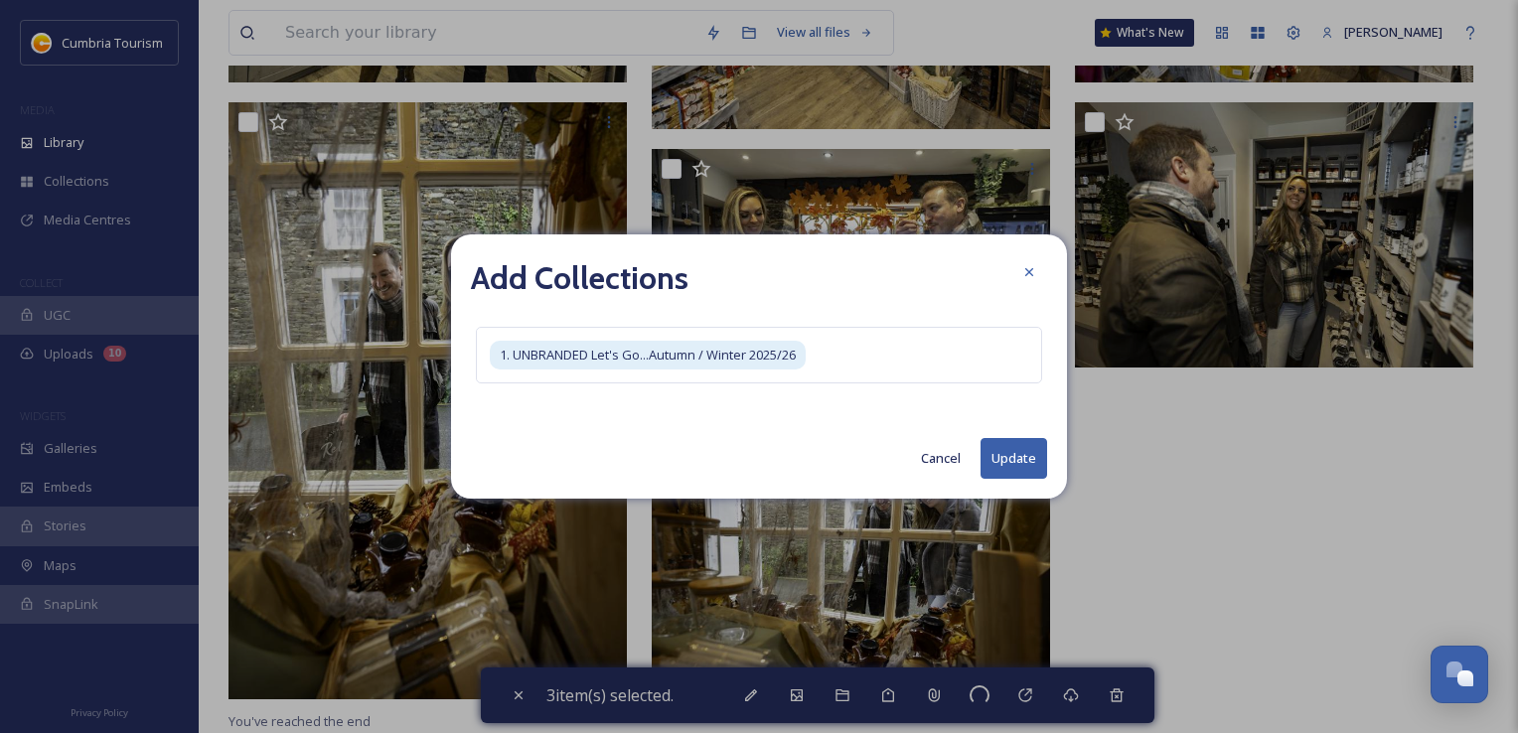
checkbox input "false"
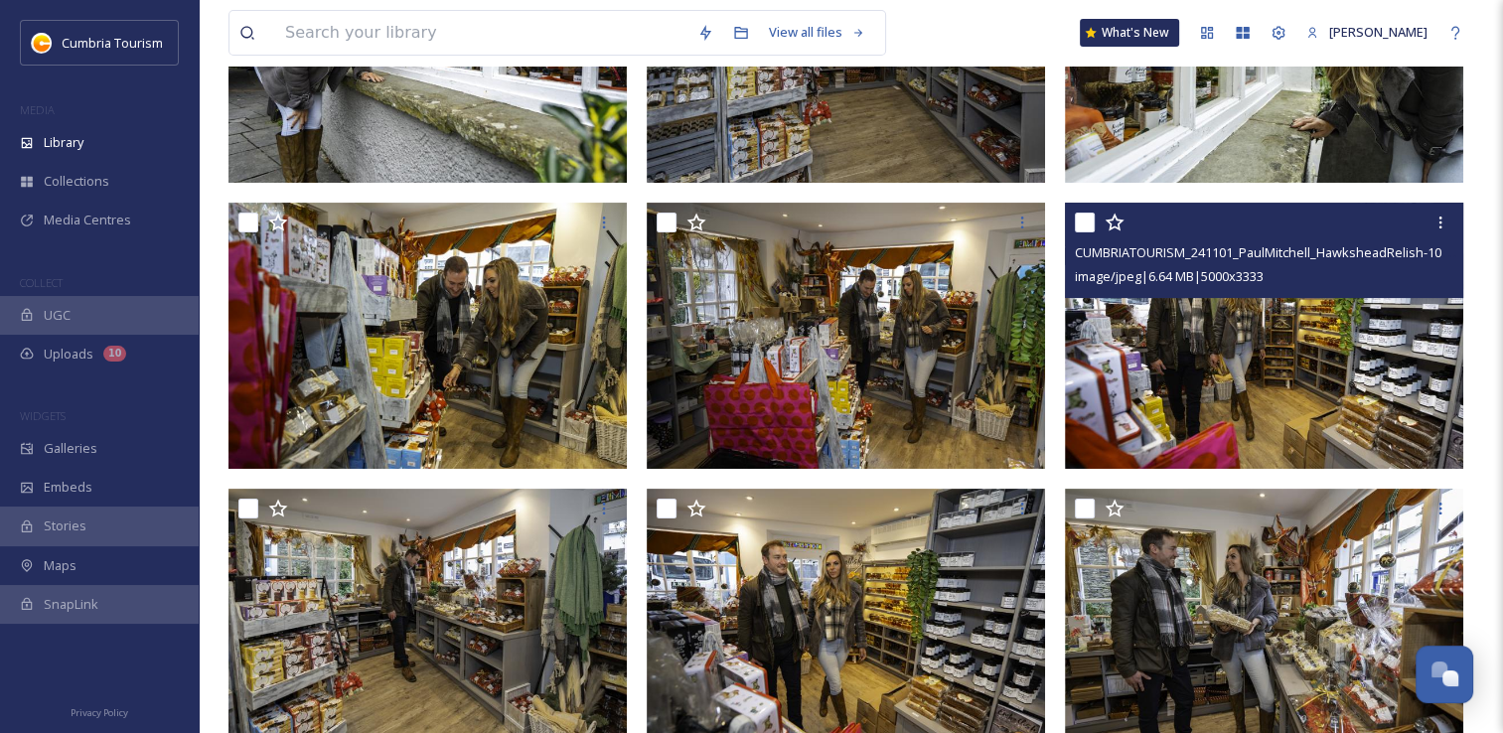
scroll to position [0, 0]
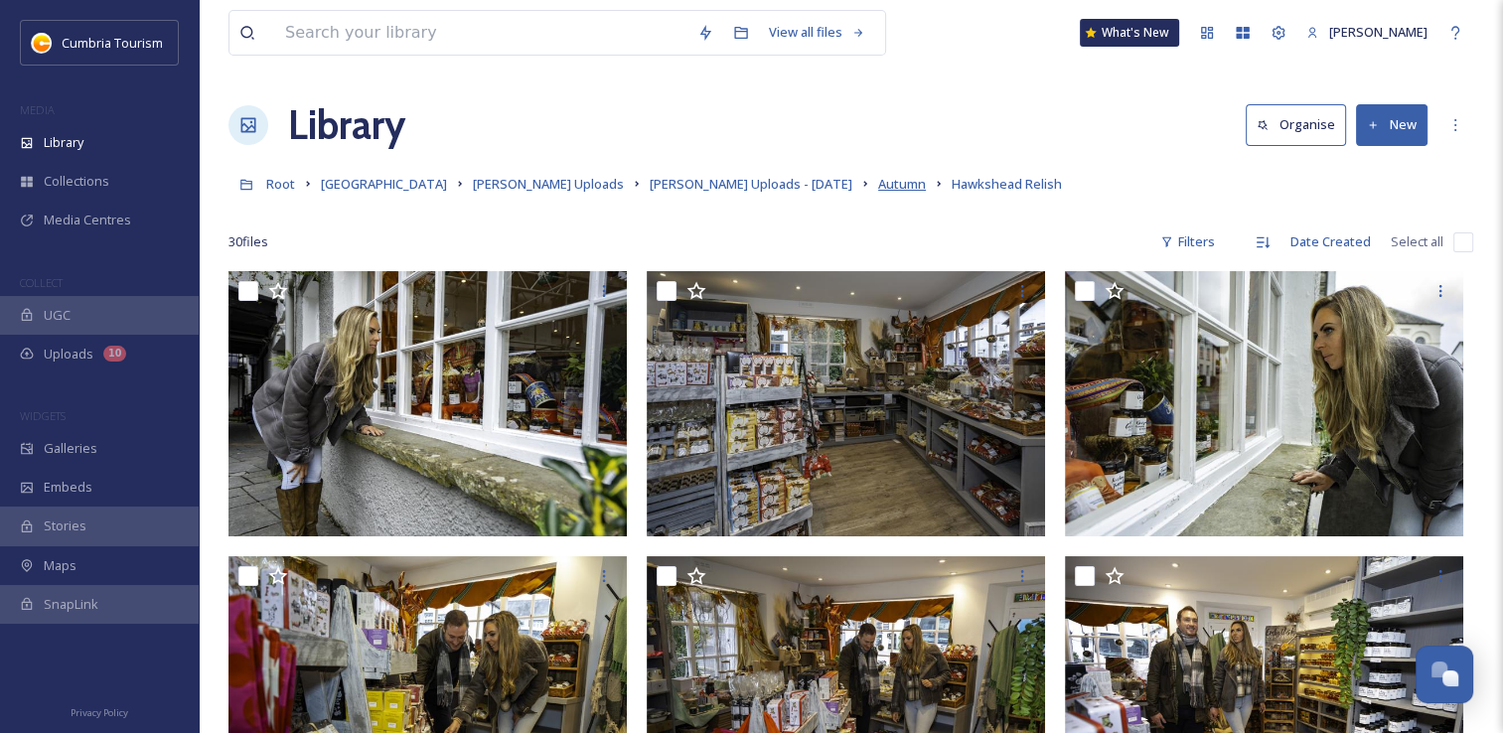
click at [878, 184] on span "Autumn" at bounding box center [902, 184] width 48 height 18
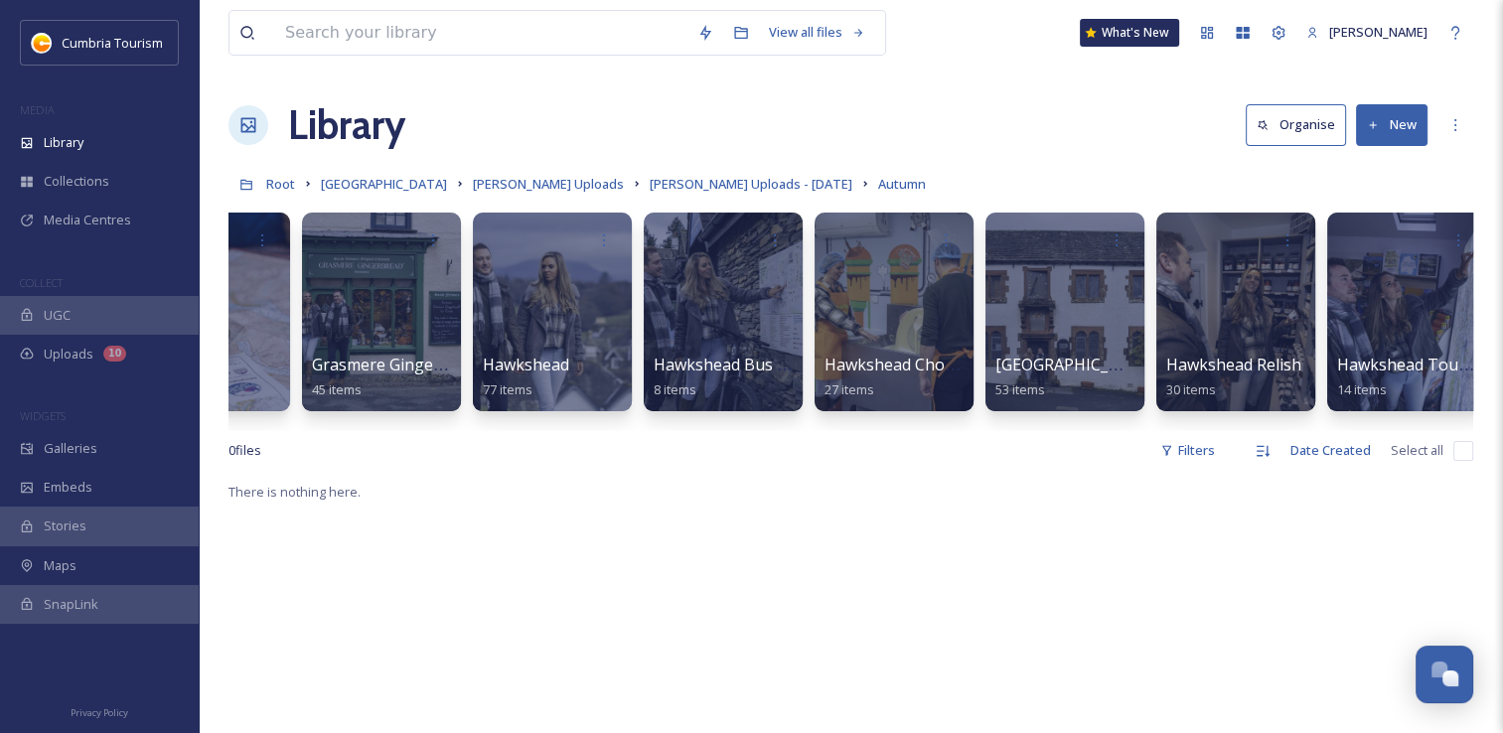
scroll to position [0, 1180]
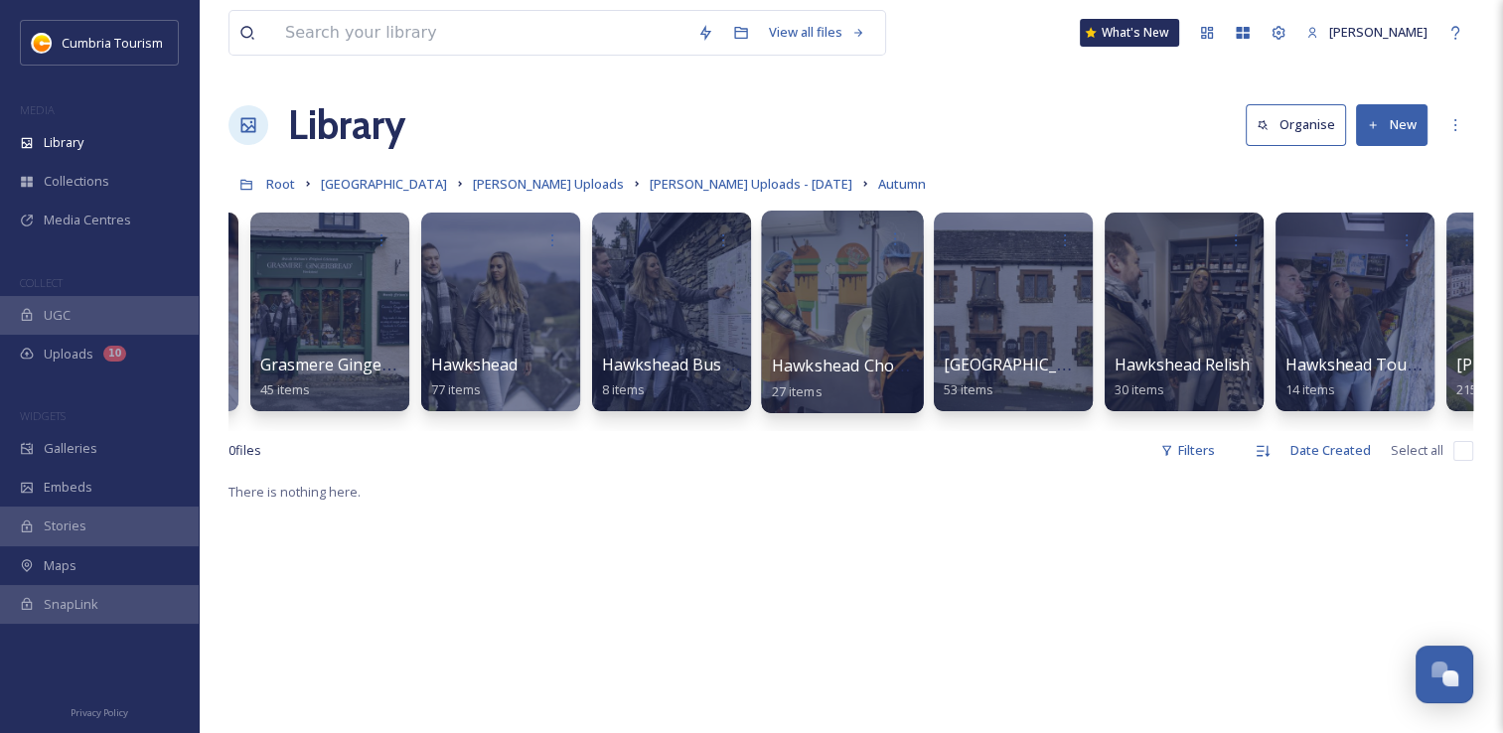
click at [852, 324] on div at bounding box center [842, 312] width 162 height 203
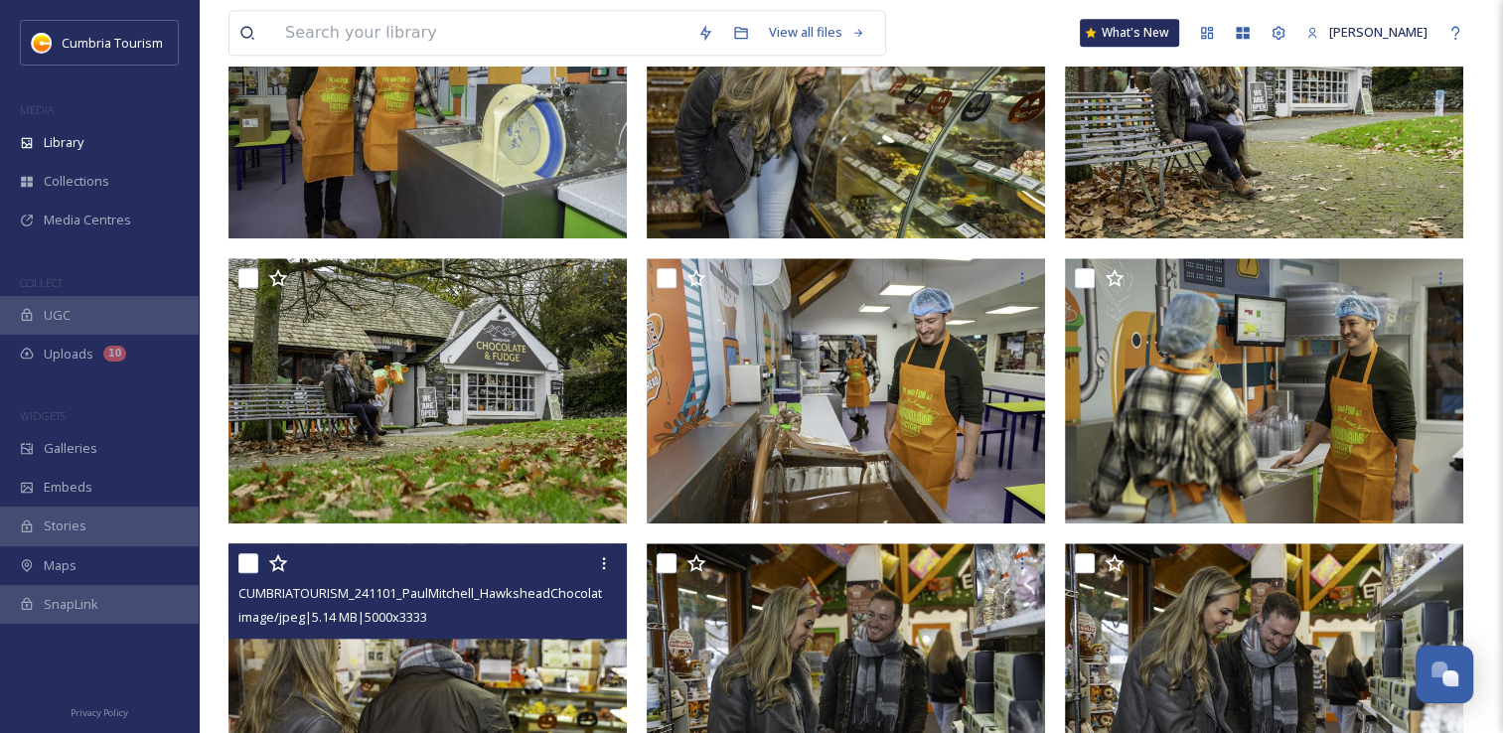
scroll to position [1624, 0]
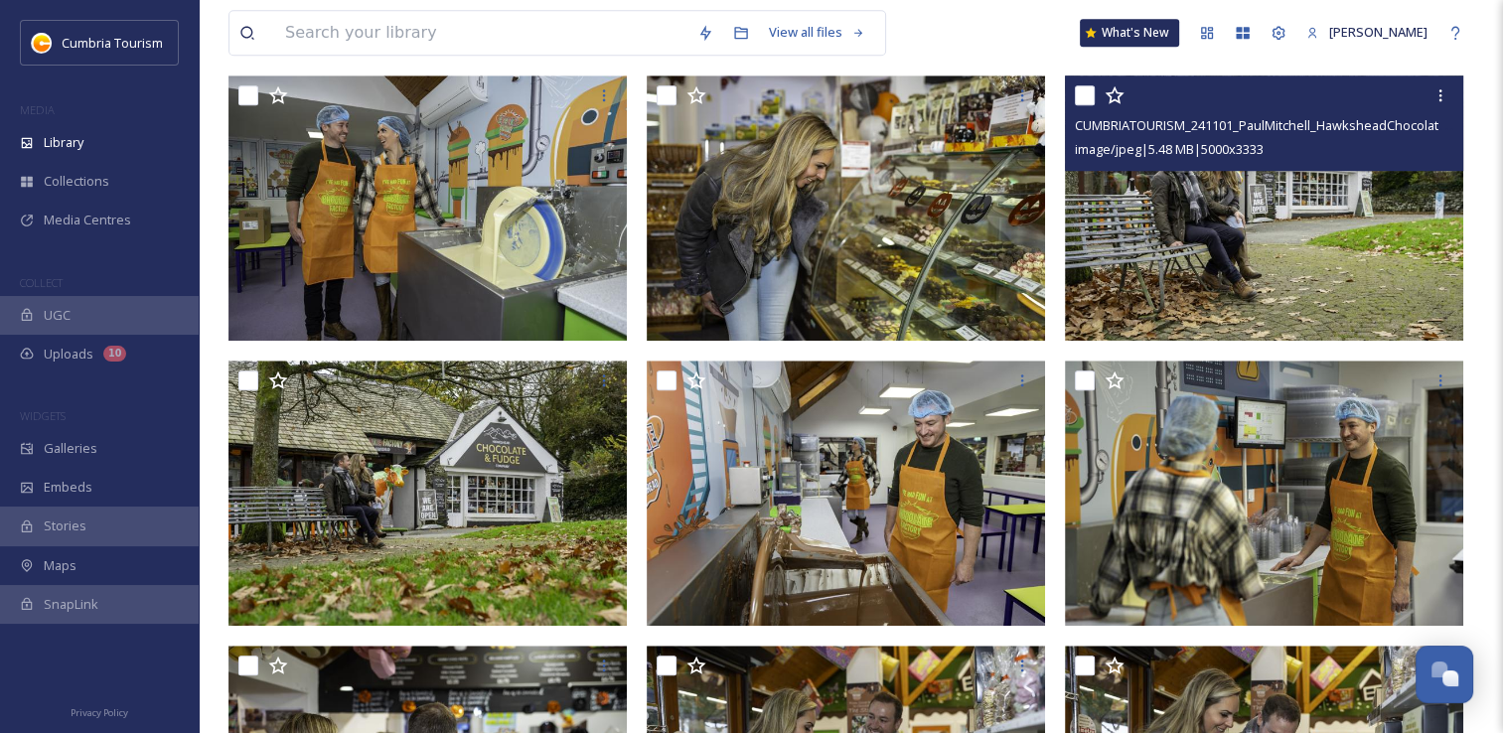
click at [1090, 96] on input "checkbox" at bounding box center [1085, 95] width 20 height 20
checkbox input "true"
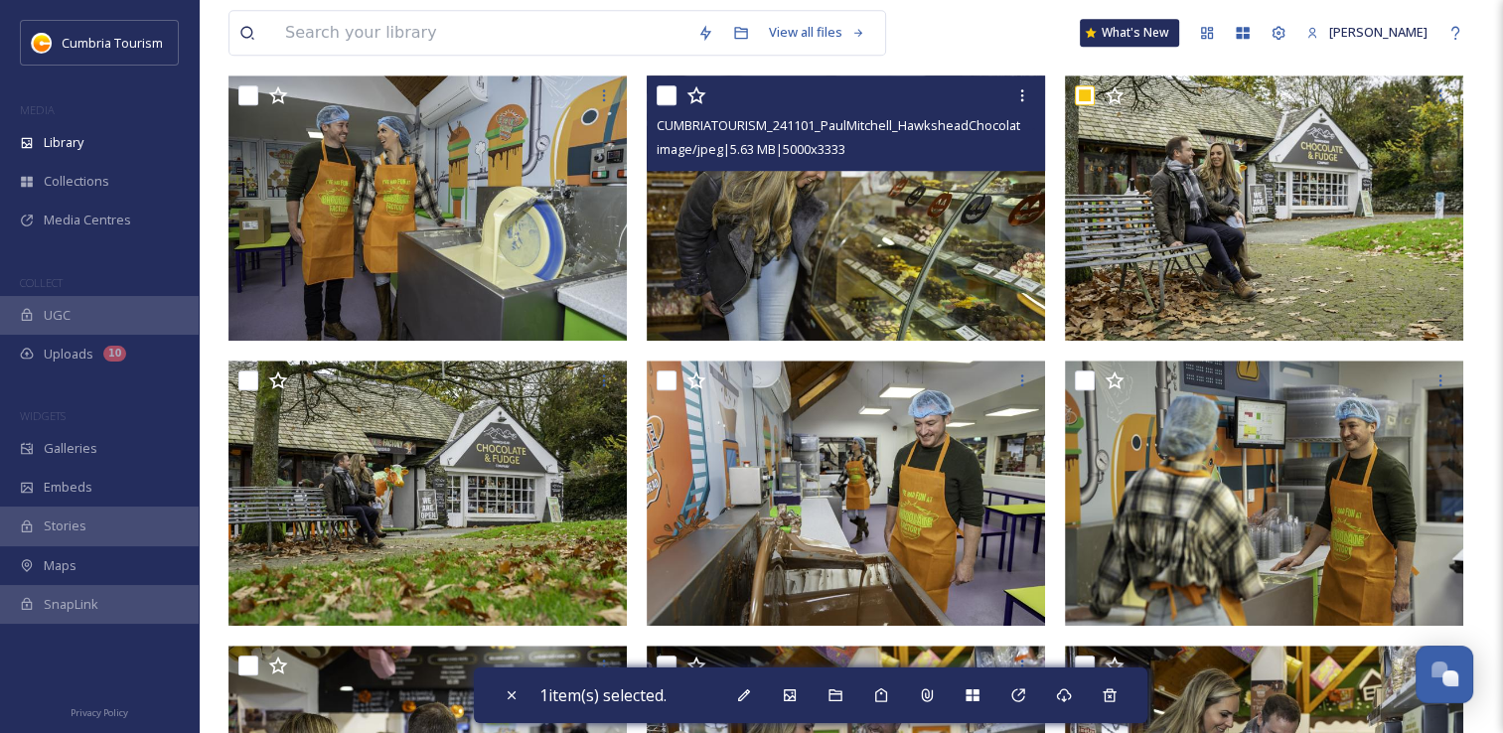
drag, startPoint x: 667, startPoint y: 99, endPoint x: 851, endPoint y: 215, distance: 217.0
click at [677, 105] on div at bounding box center [849, 96] width 384 height 36
click at [673, 93] on input "checkbox" at bounding box center [667, 95] width 20 height 20
checkbox input "true"
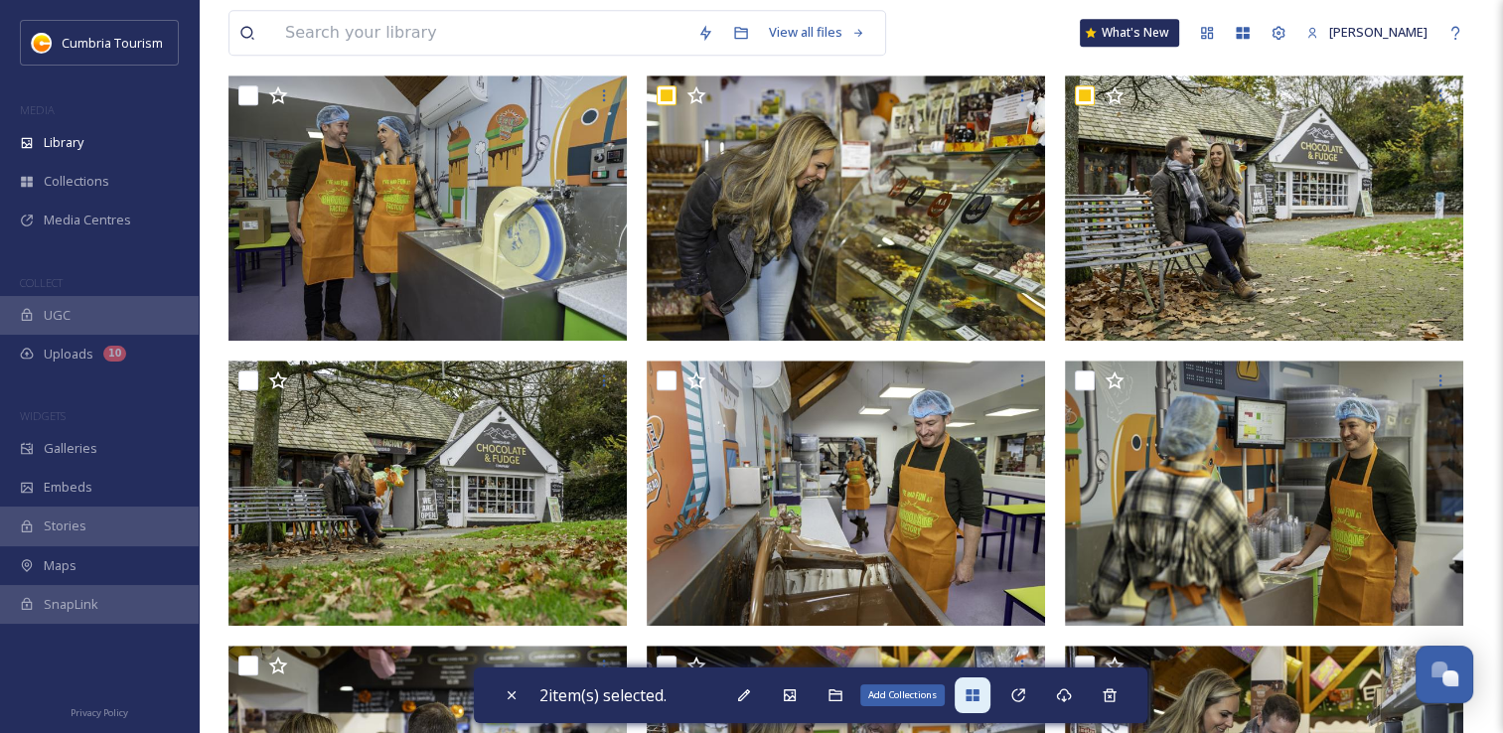
click at [971, 702] on icon at bounding box center [973, 696] width 16 height 16
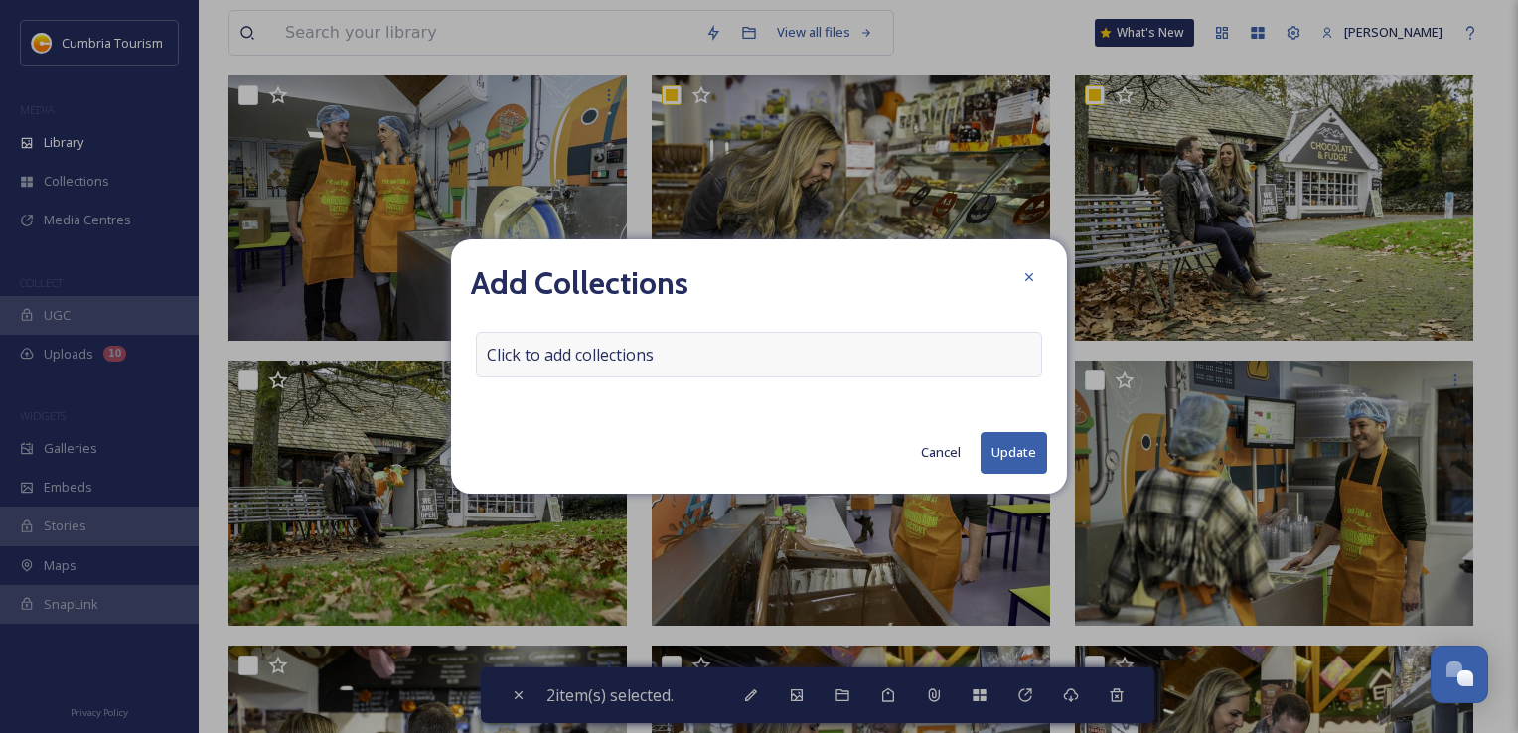
click at [613, 347] on span "Click to add collections" at bounding box center [570, 355] width 167 height 24
click at [613, 352] on input at bounding box center [586, 355] width 219 height 44
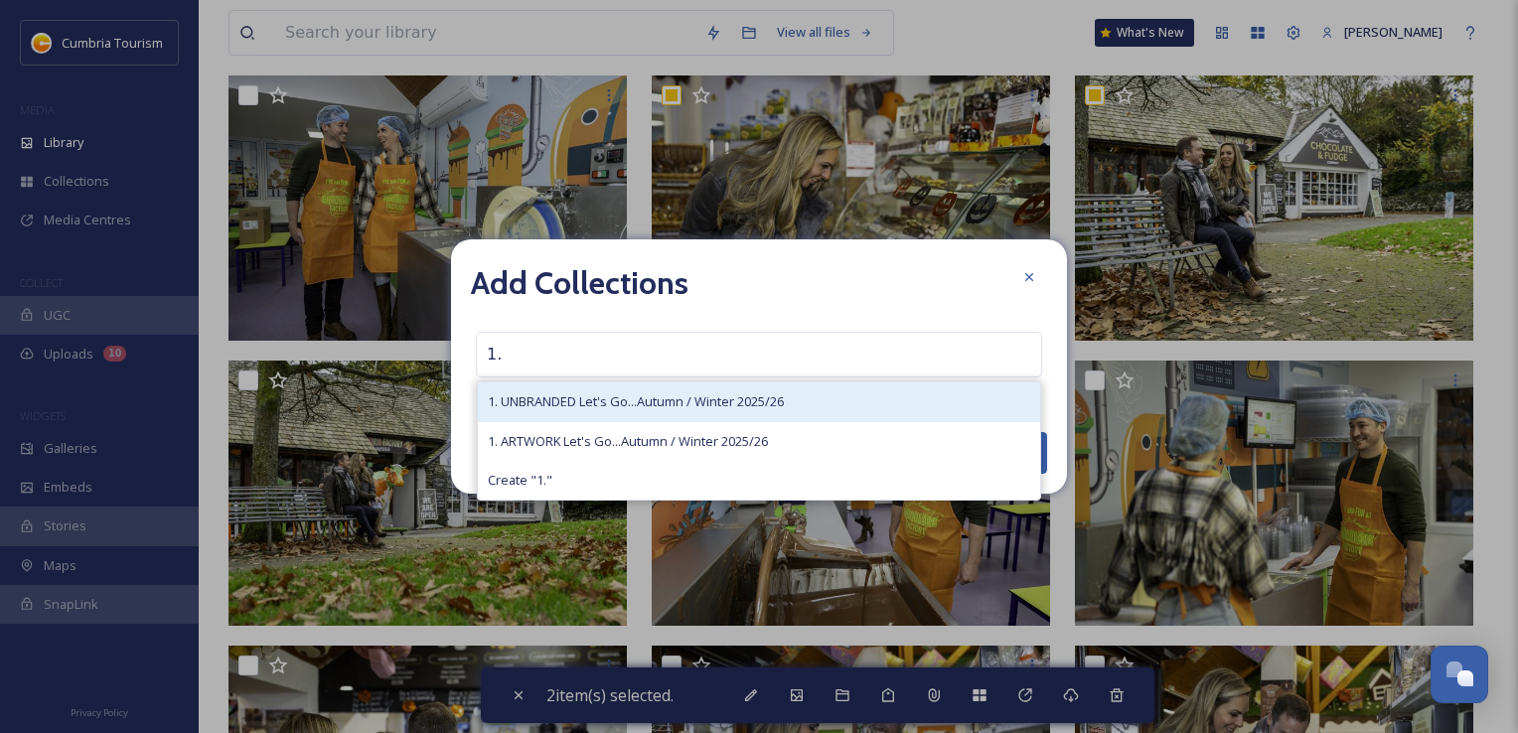
type input "1."
click at [598, 395] on span "1. UNBRANDED Let's Go...Autumn / Winter 2025/26" at bounding box center [636, 401] width 296 height 19
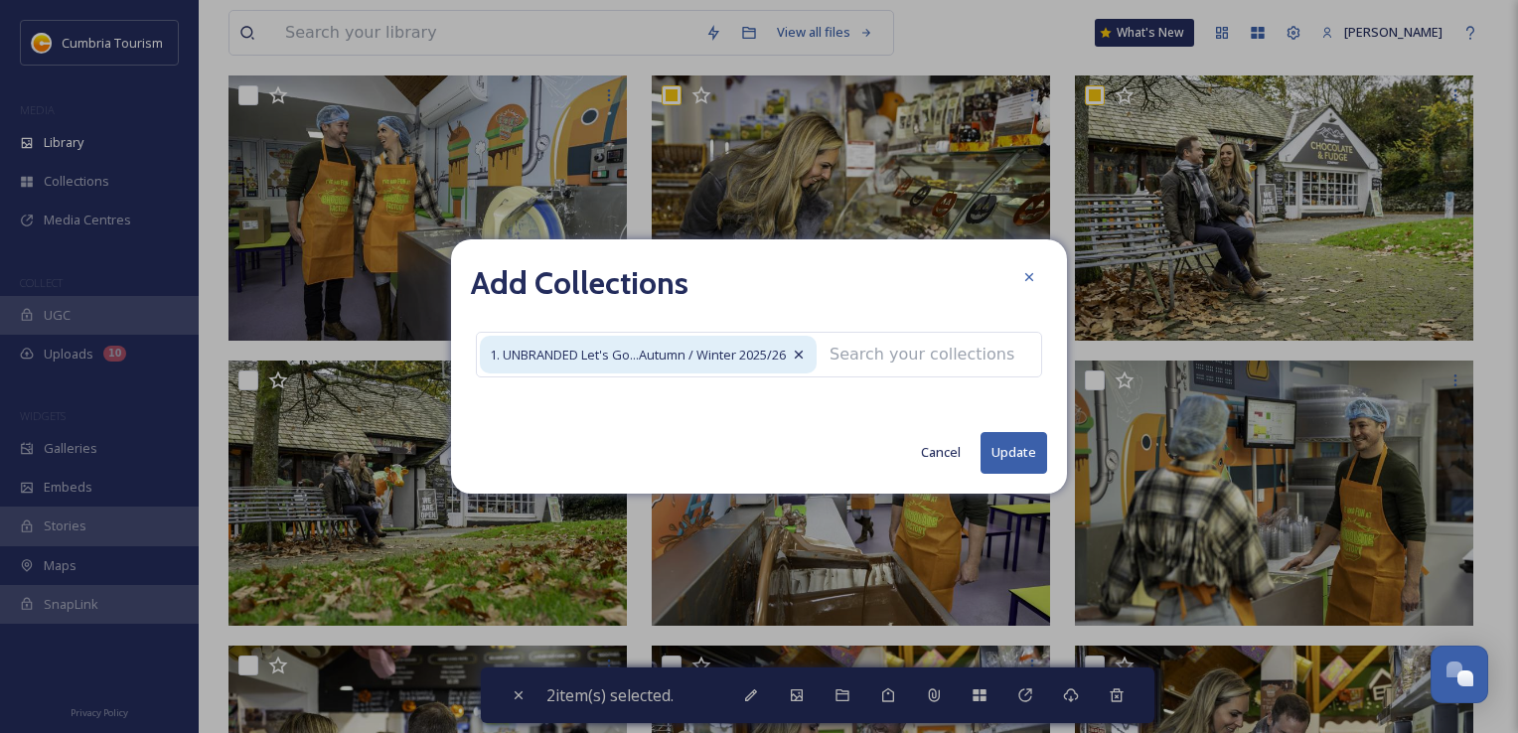
click at [1006, 453] on button "Update" at bounding box center [1014, 452] width 67 height 41
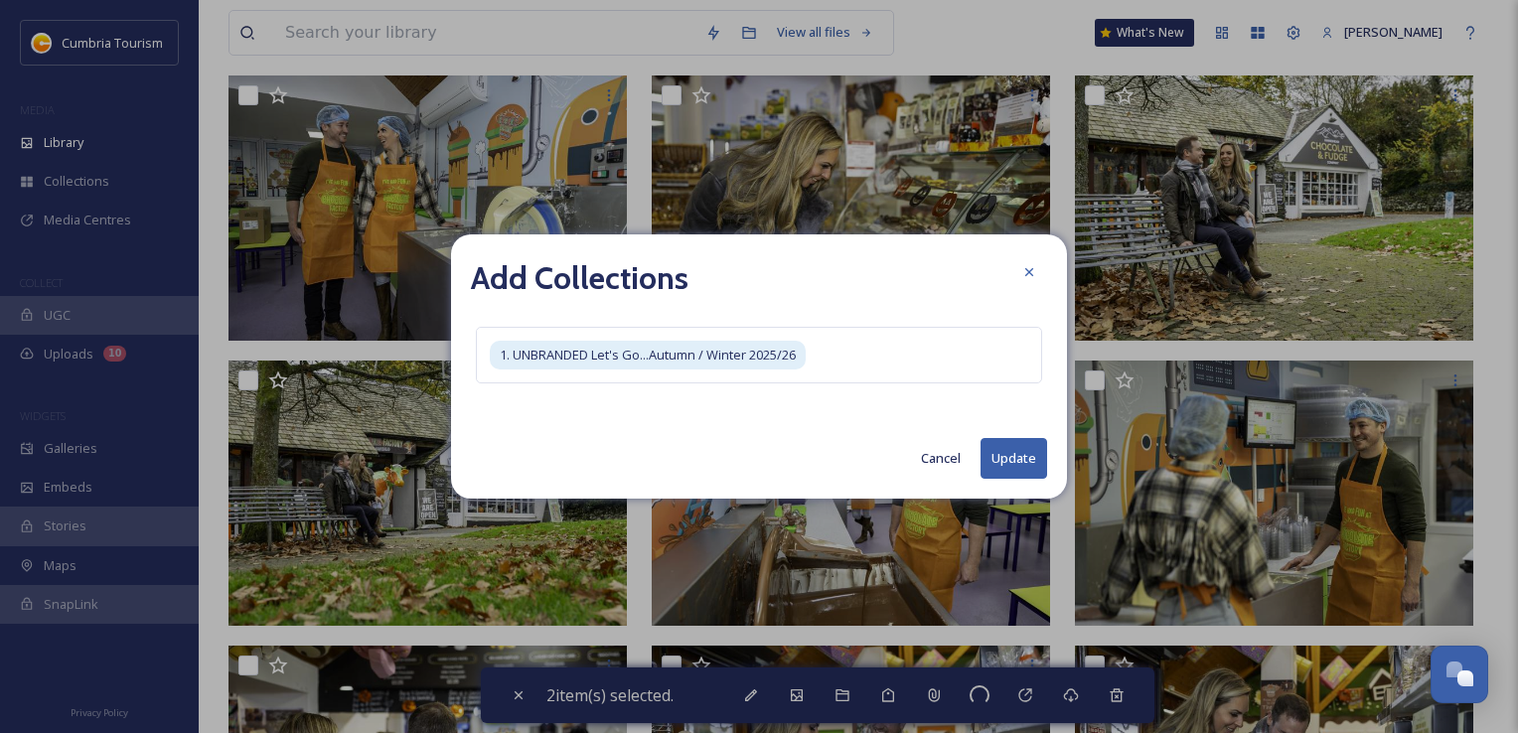
checkbox input "false"
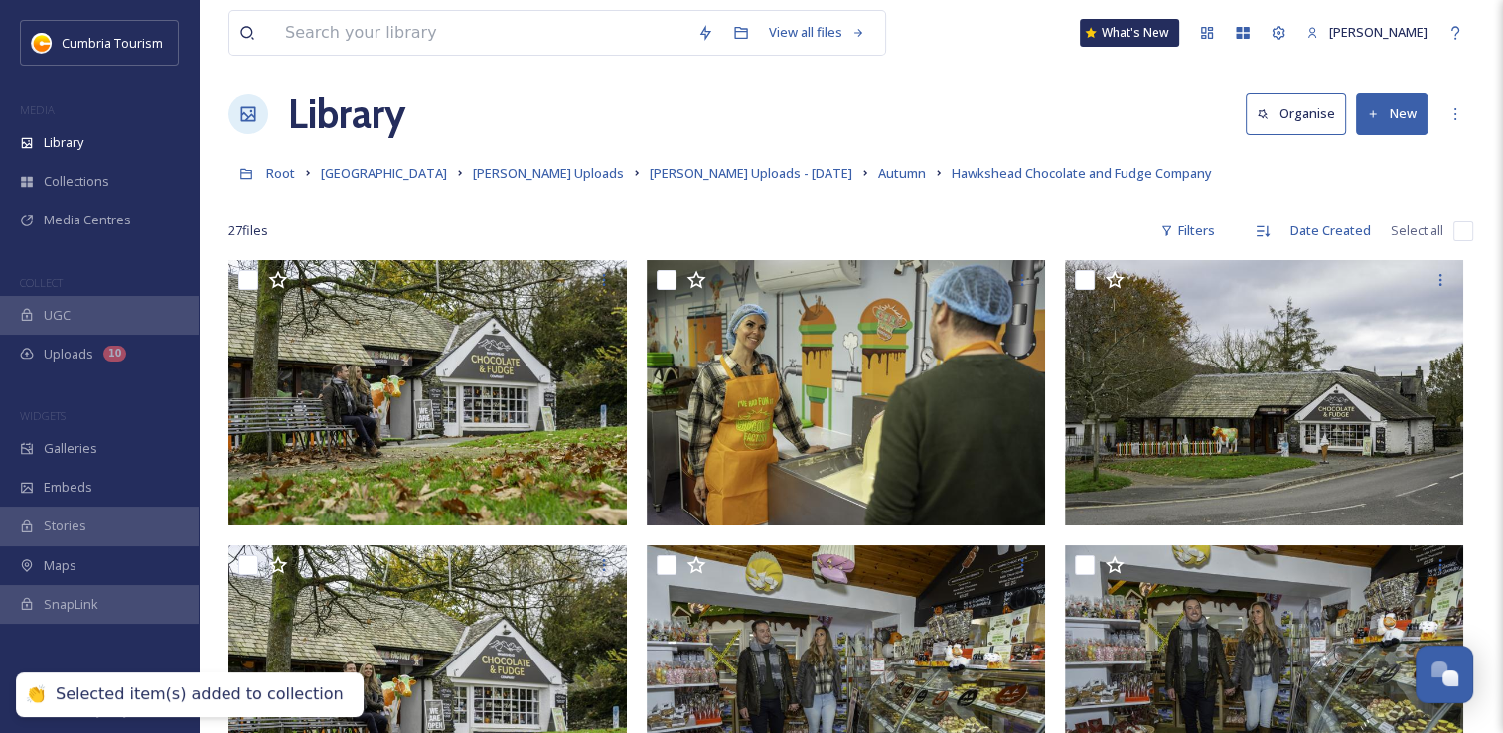
scroll to position [0, 0]
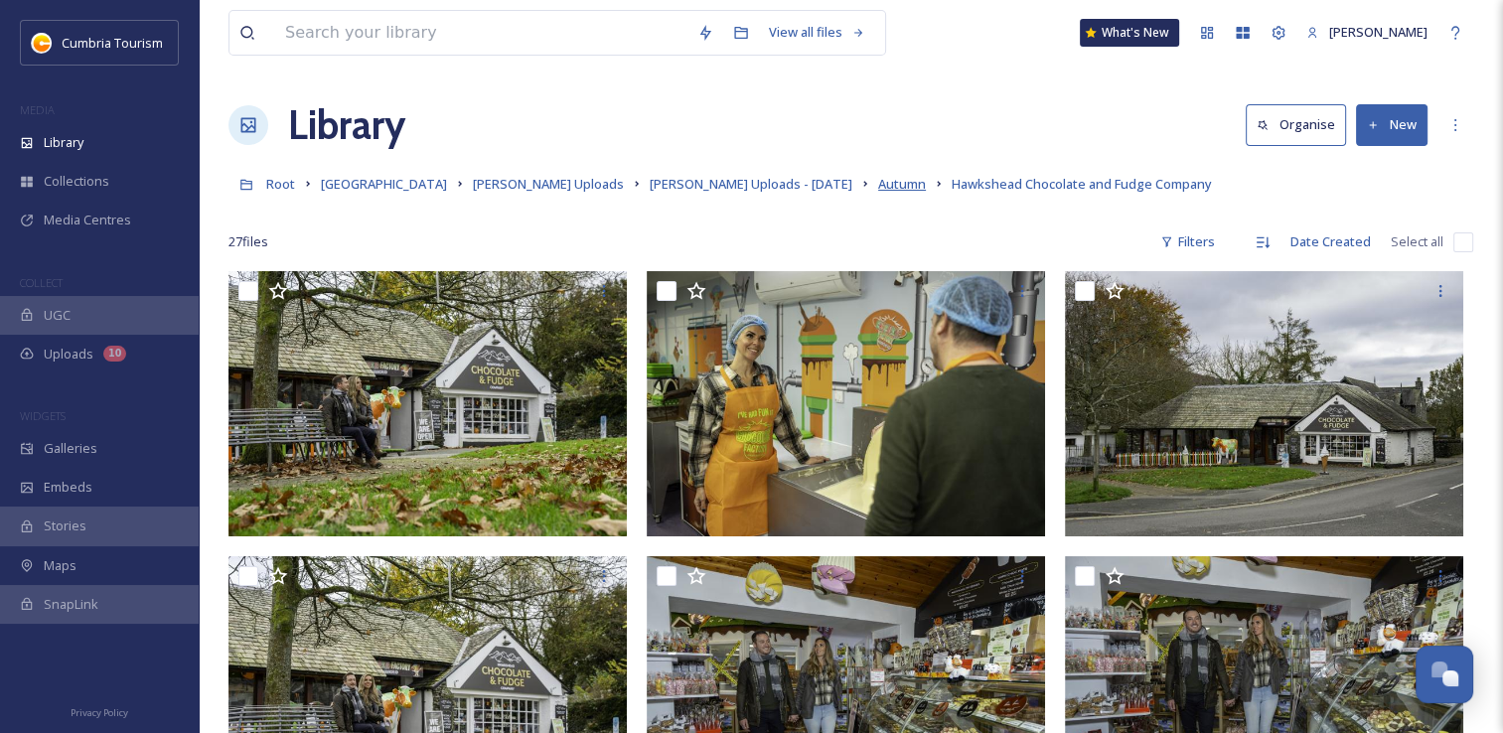
click at [878, 185] on span "Autumn" at bounding box center [902, 184] width 48 height 18
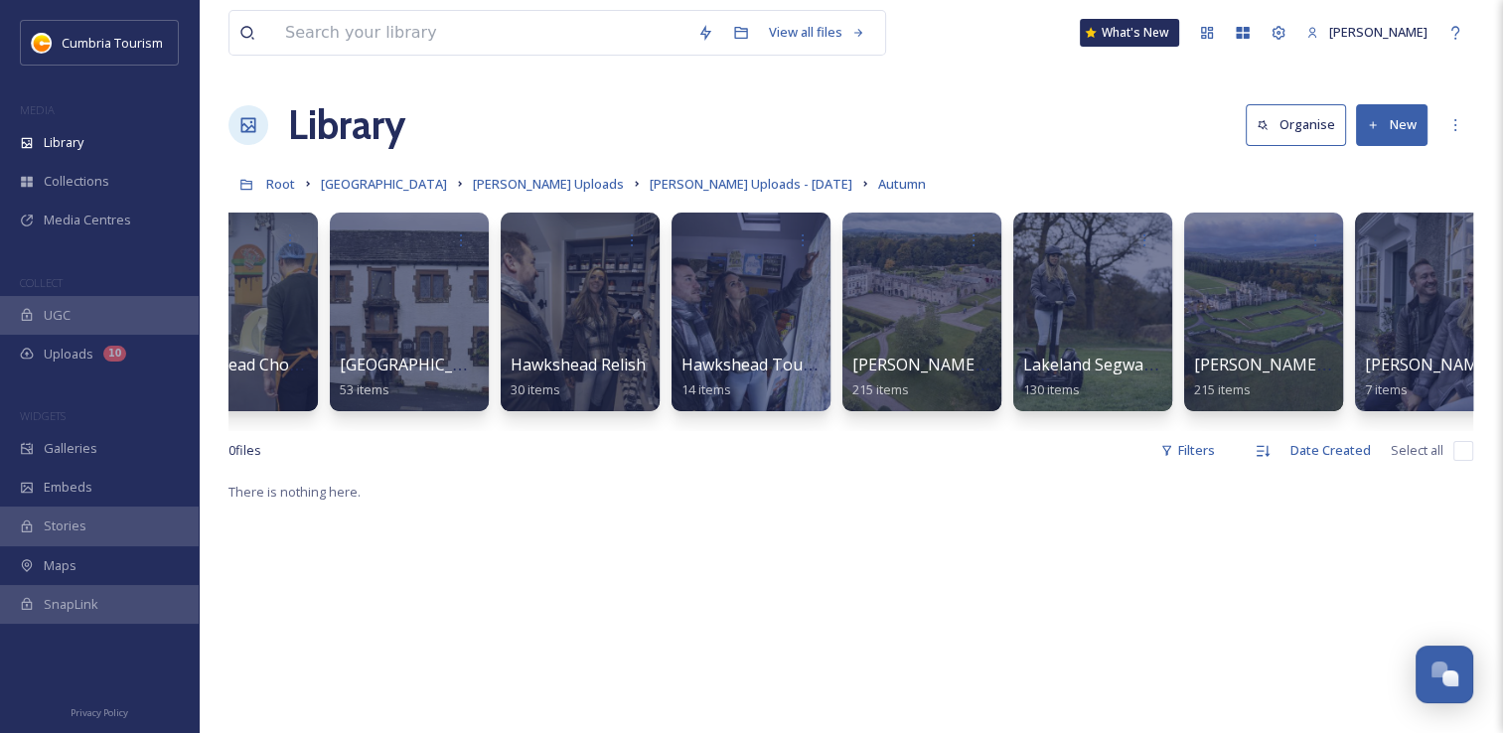
scroll to position [0, 1789]
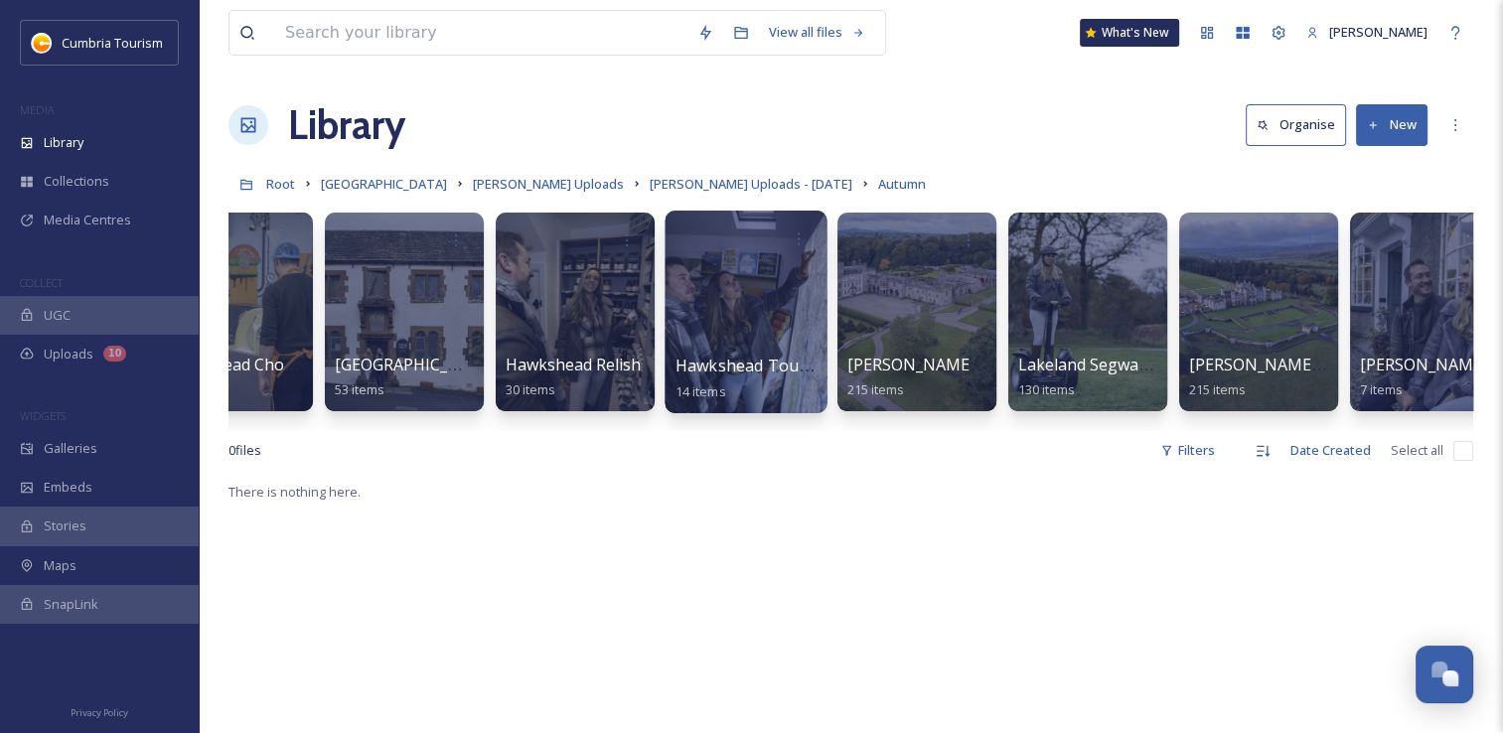
click at [778, 304] on div at bounding box center [746, 312] width 162 height 203
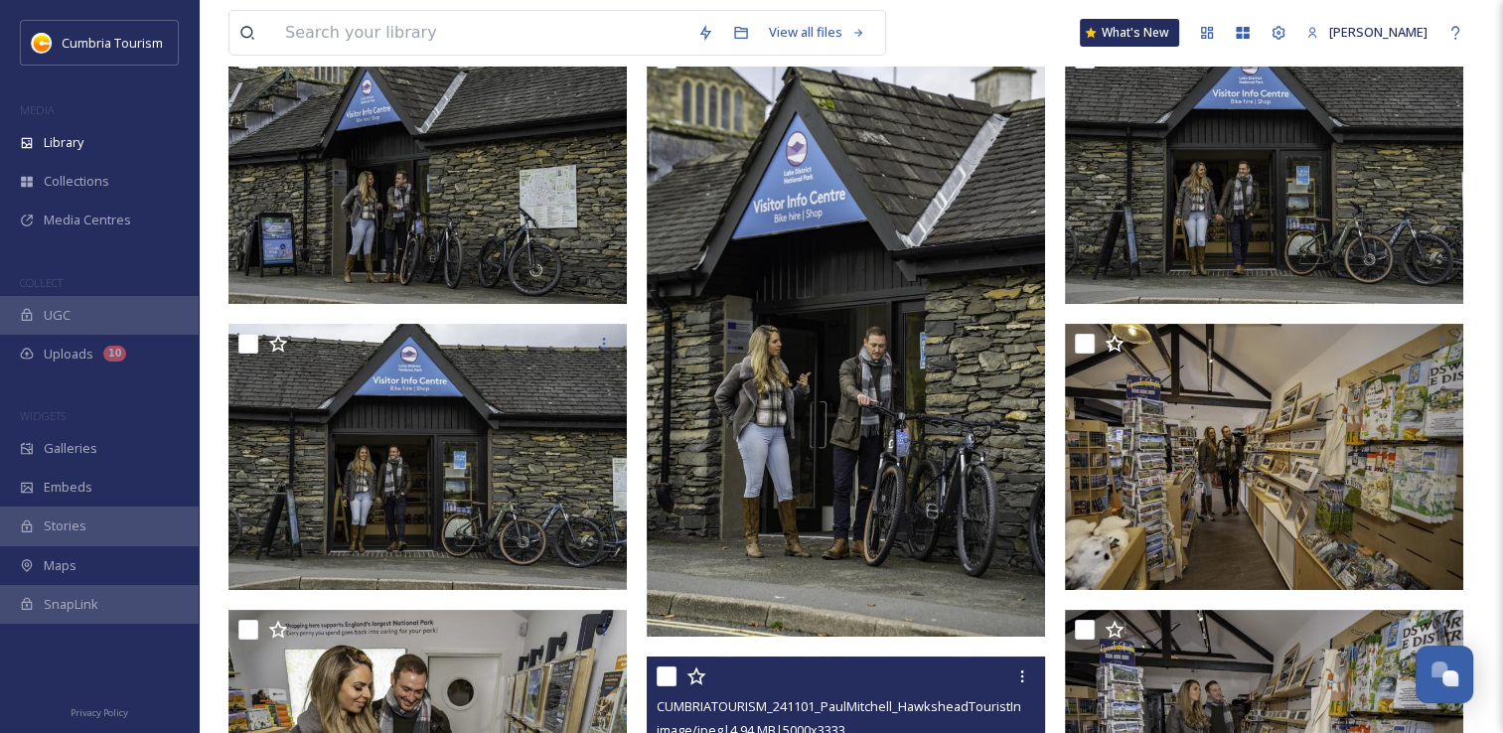
scroll to position [199, 0]
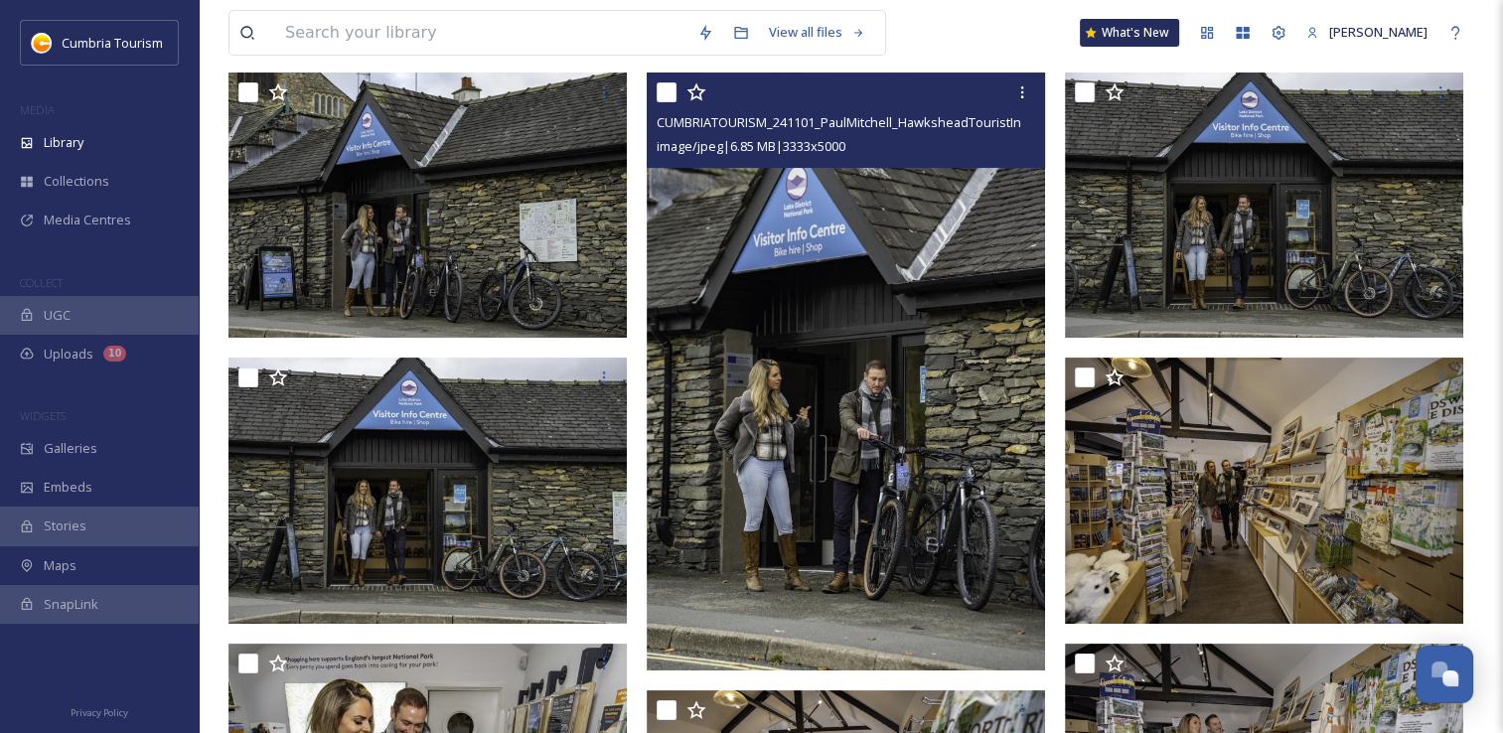
click at [672, 97] on input "checkbox" at bounding box center [667, 92] width 20 height 20
checkbox input "true"
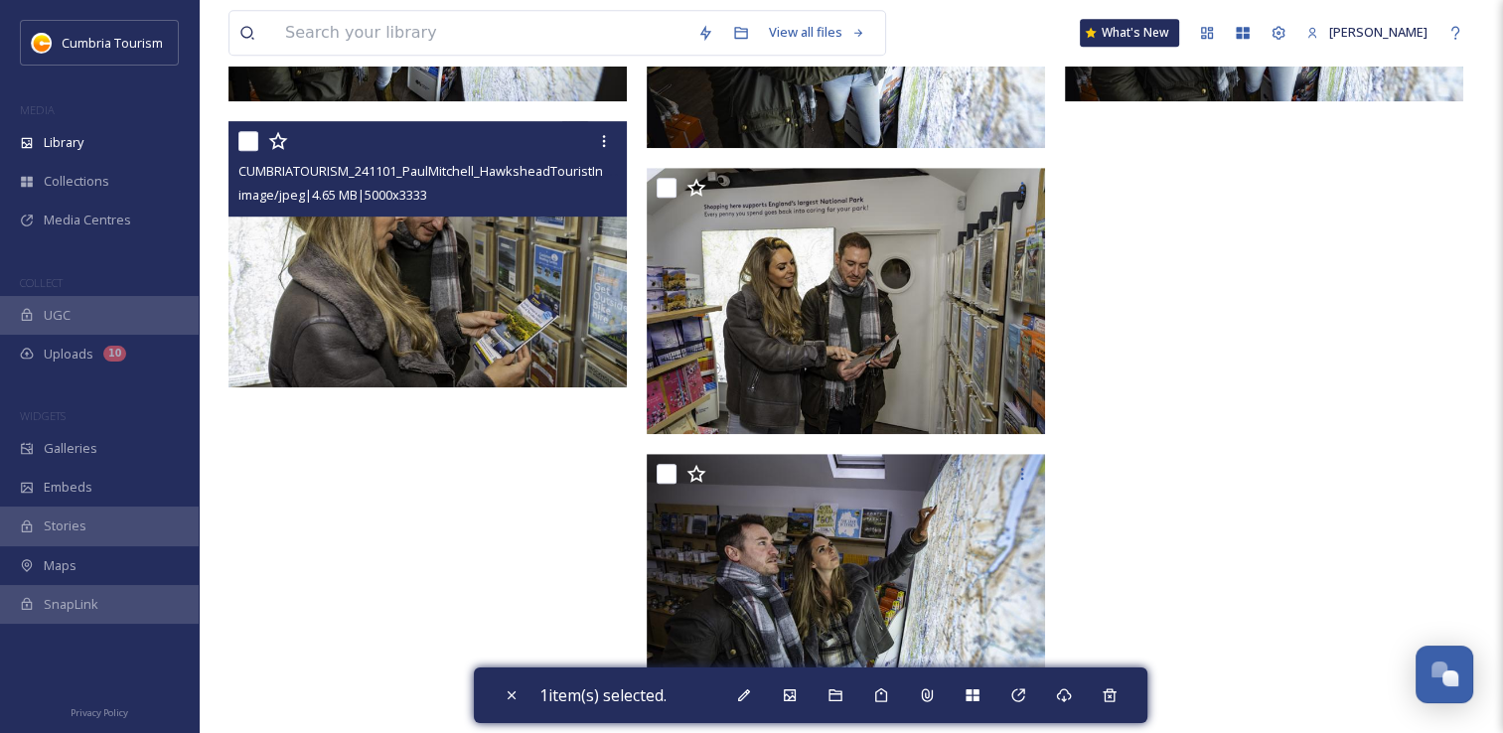
scroll to position [1311, 0]
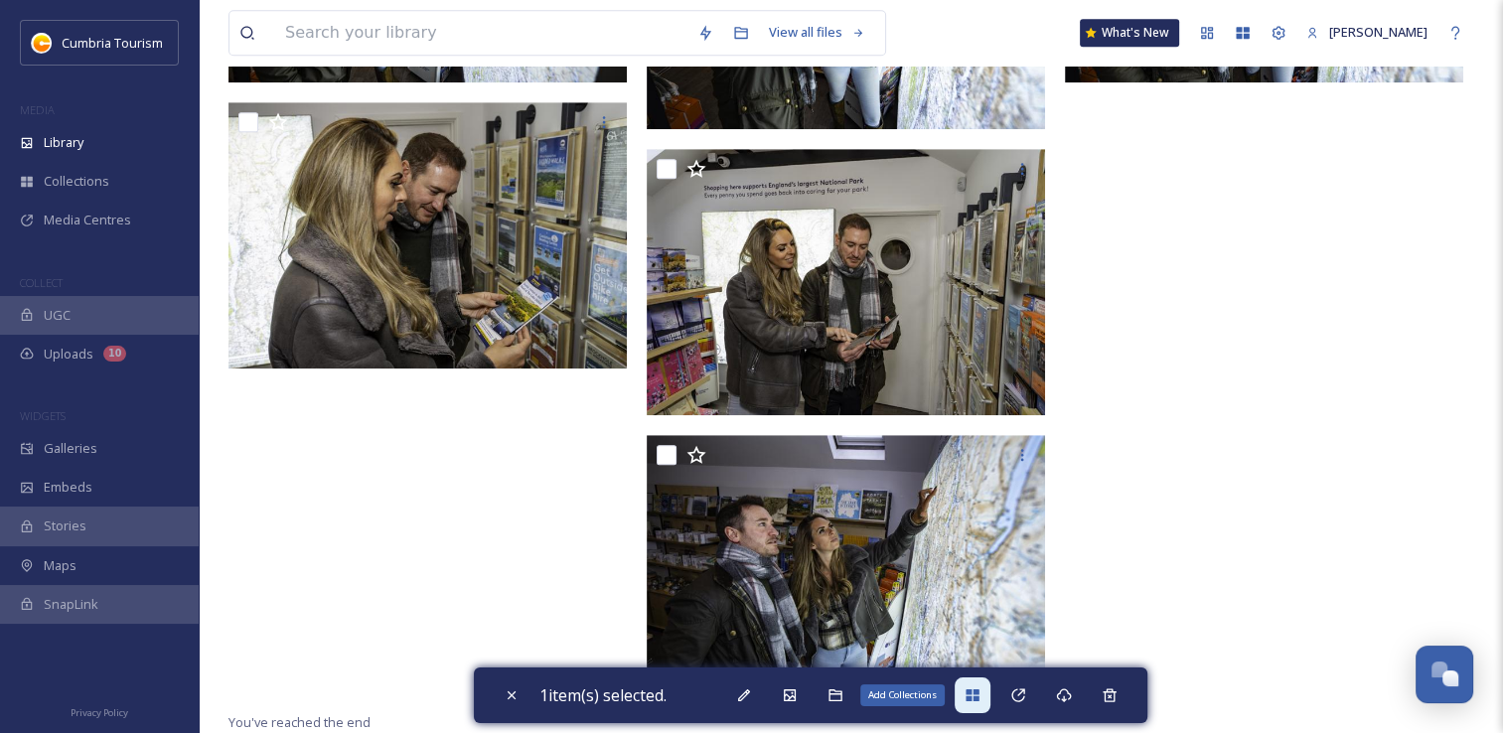
click at [976, 697] on icon at bounding box center [972, 696] width 13 height 12
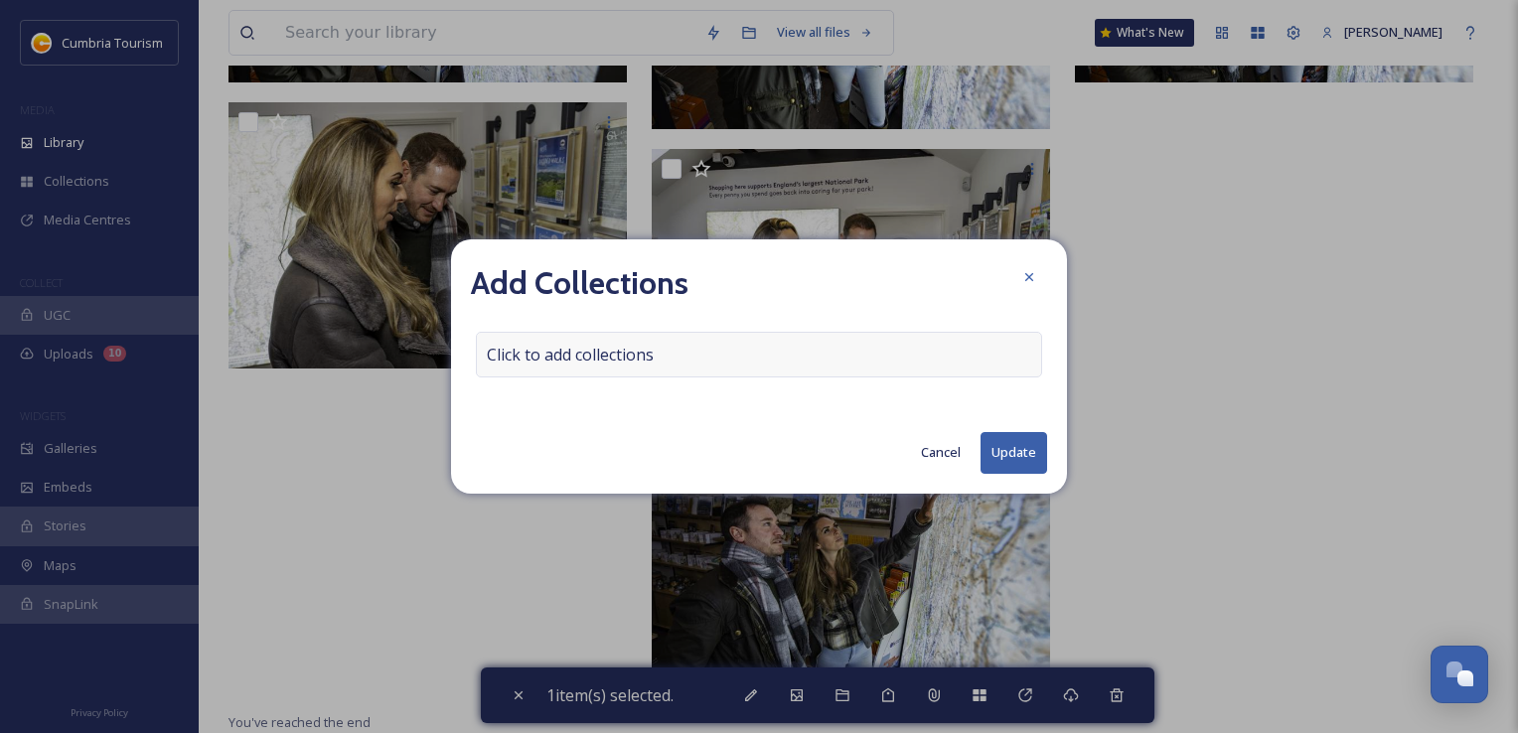
click at [539, 363] on span "Click to add collections" at bounding box center [570, 355] width 167 height 24
click at [541, 360] on input at bounding box center [586, 355] width 219 height 44
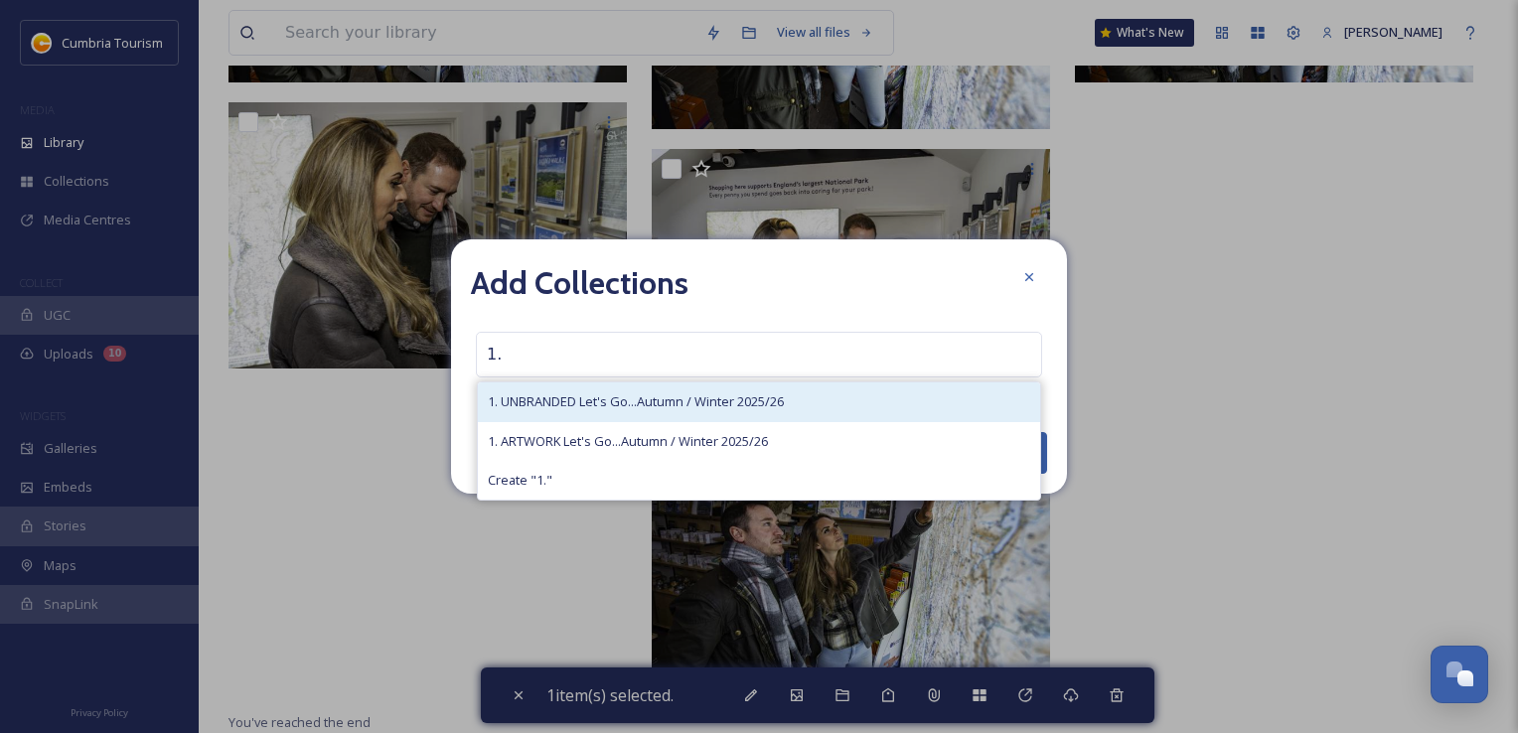
type input "1."
click at [543, 405] on span "1. UNBRANDED Let's Go...Autumn / Winter 2025/26" at bounding box center [636, 401] width 296 height 19
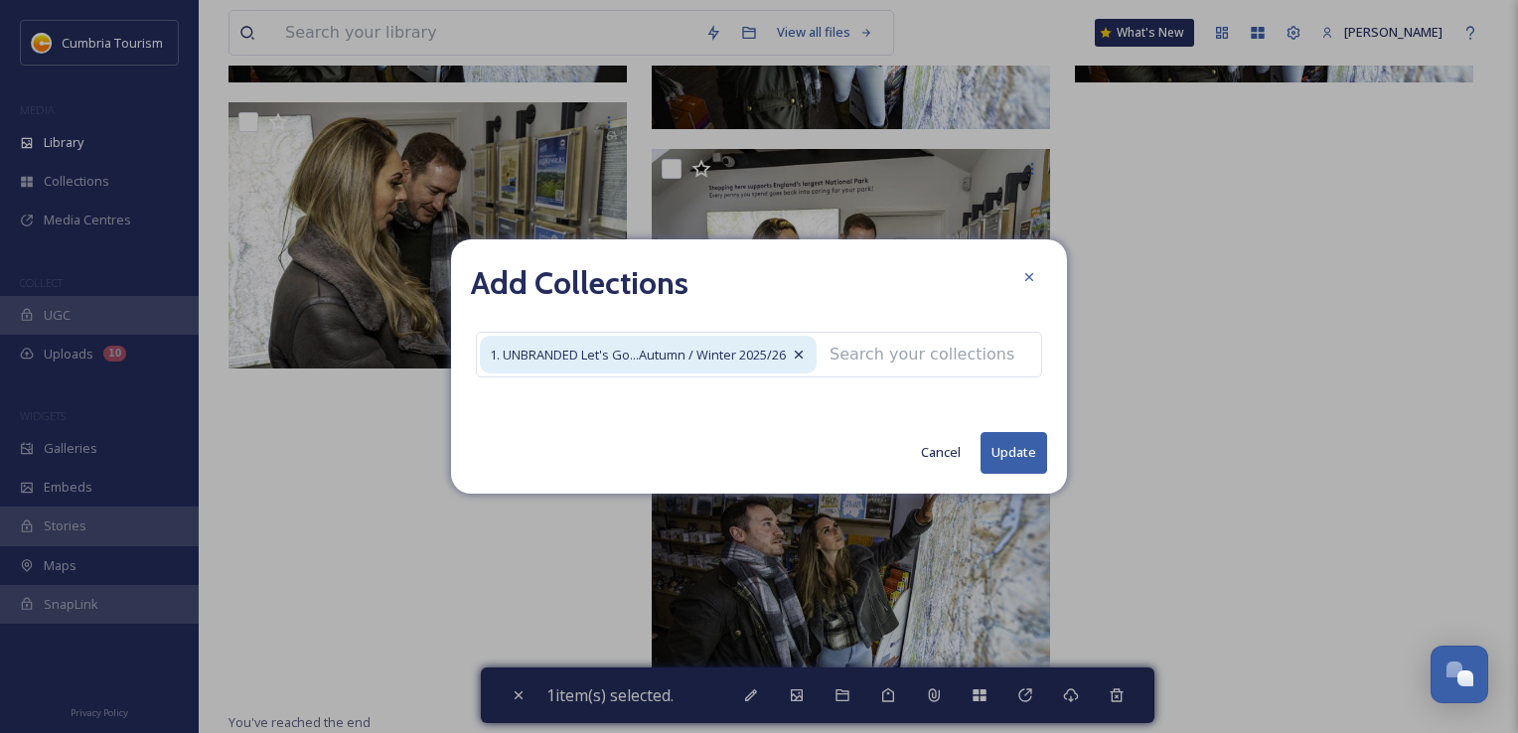
click at [1024, 475] on div "Add Collections 1. UNBRANDED Let's Go...Autumn / Winter 2025/26 Cancel Update" at bounding box center [759, 365] width 616 height 253
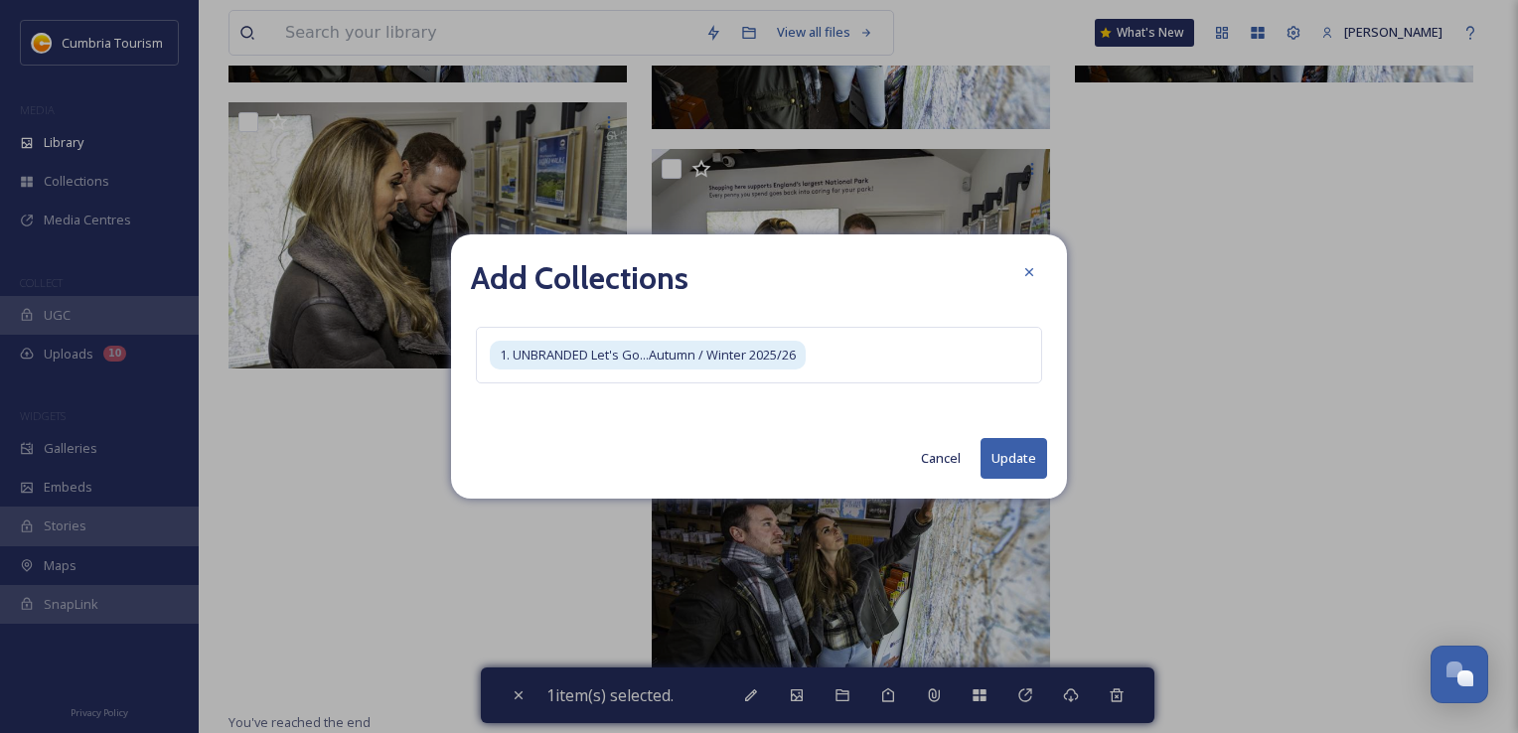
click at [990, 455] on button "Update" at bounding box center [1014, 458] width 67 height 41
checkbox input "false"
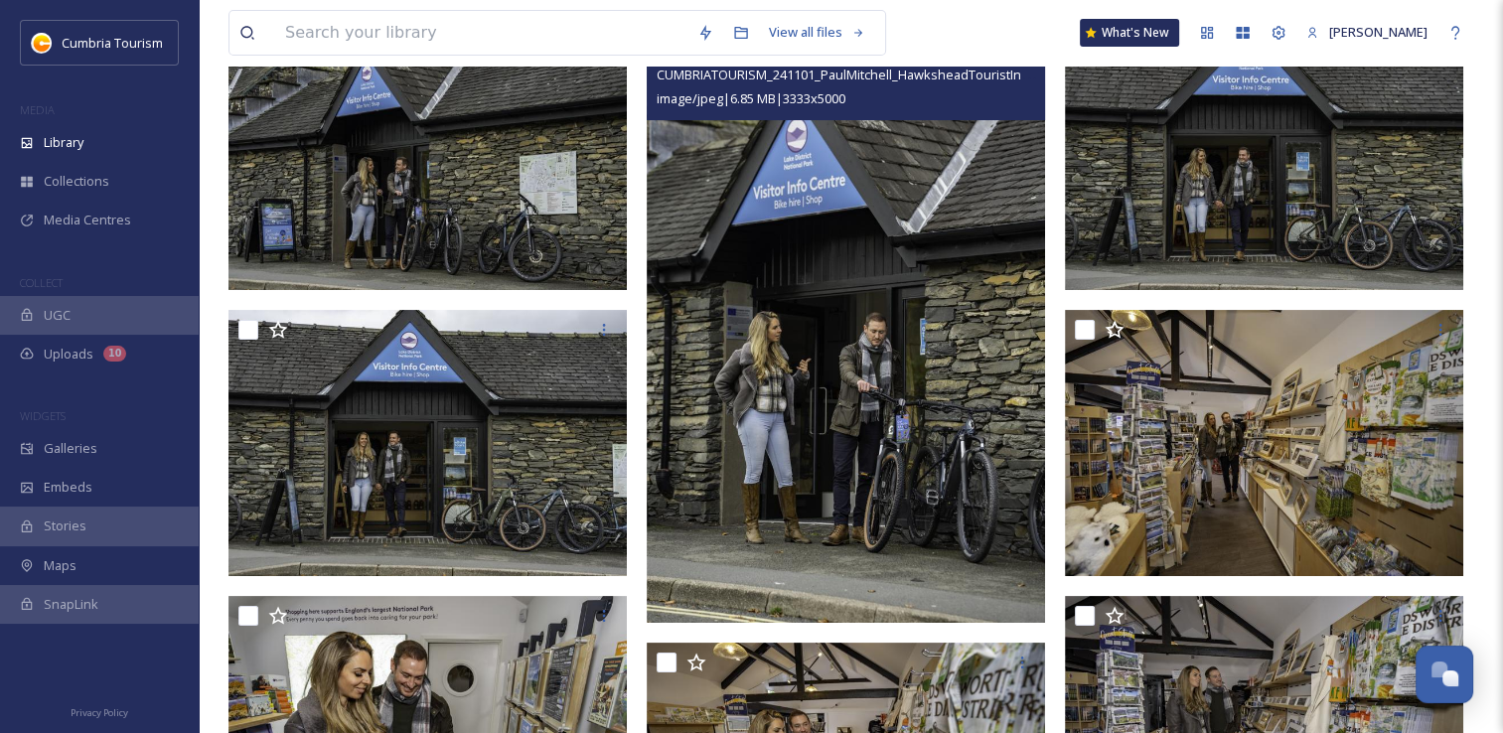
scroll to position [0, 0]
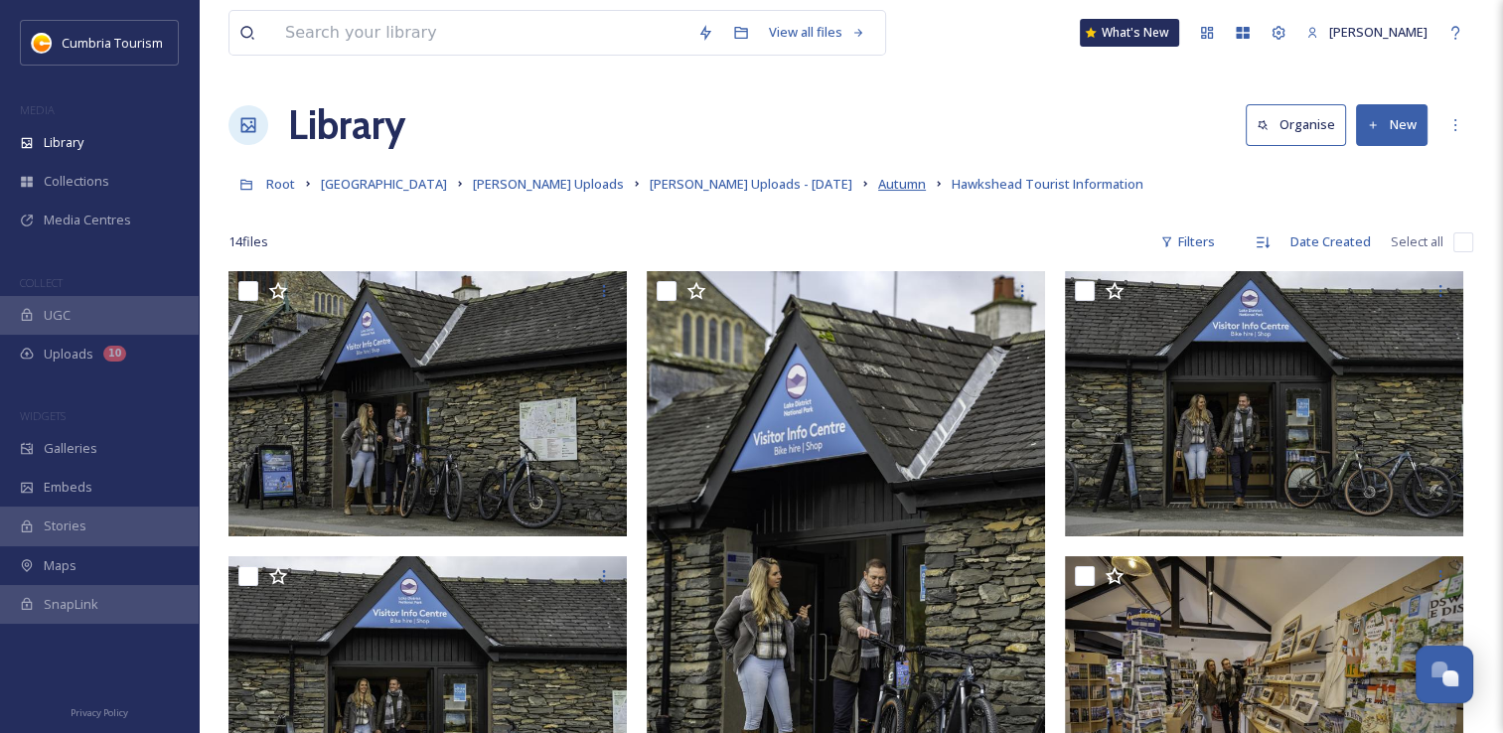
click at [878, 181] on span "Autumn" at bounding box center [902, 184] width 48 height 18
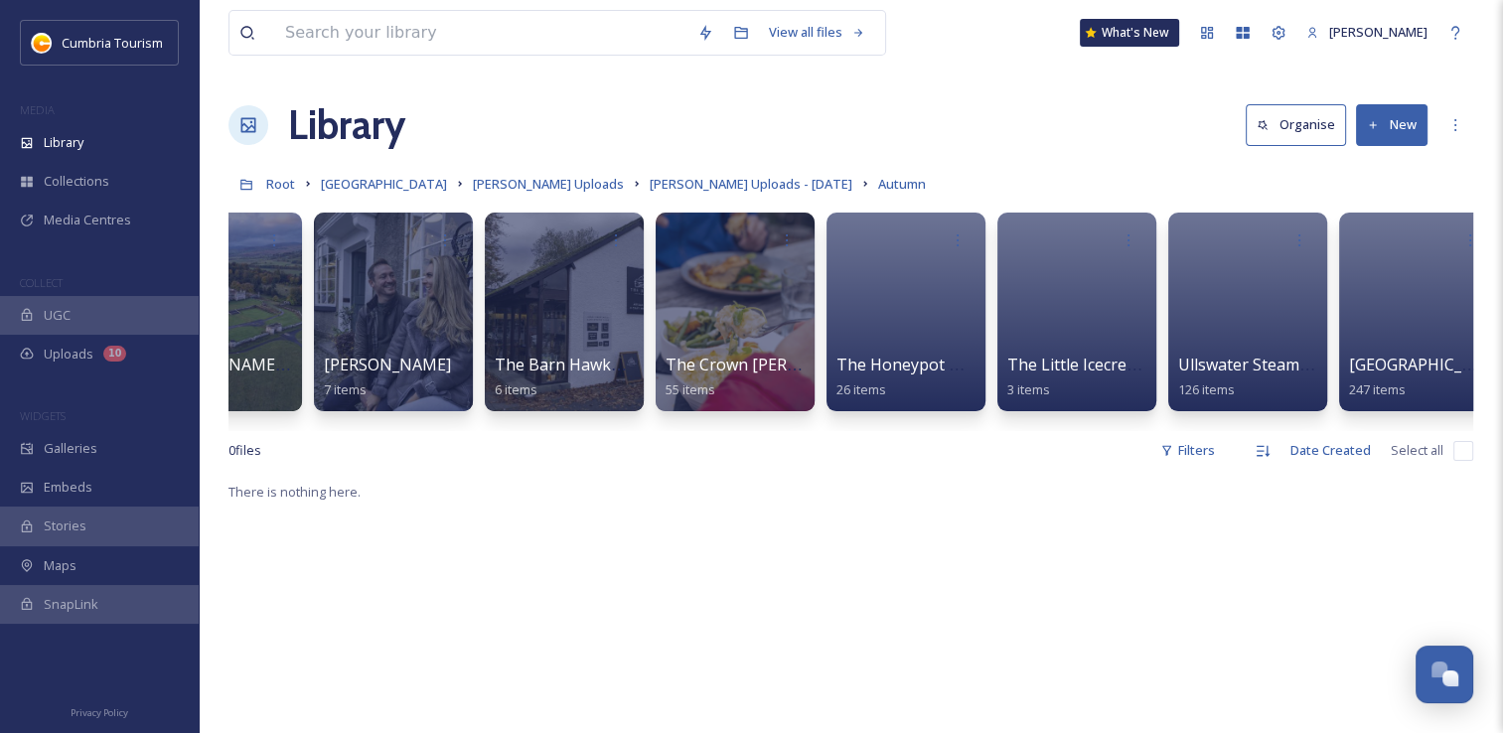
scroll to position [0, 2857]
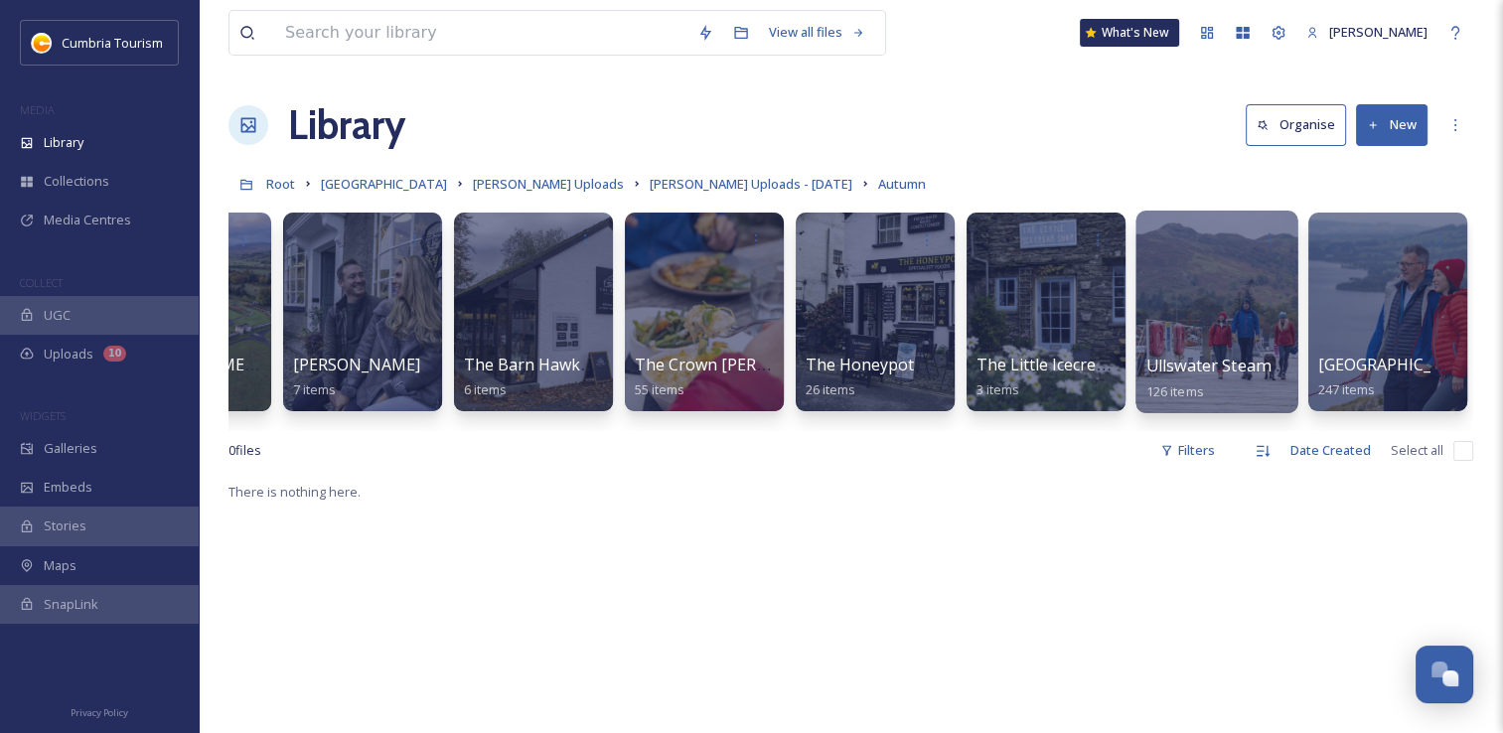
click at [1208, 369] on span "Ullswater Steamers" at bounding box center [1221, 366] width 148 height 22
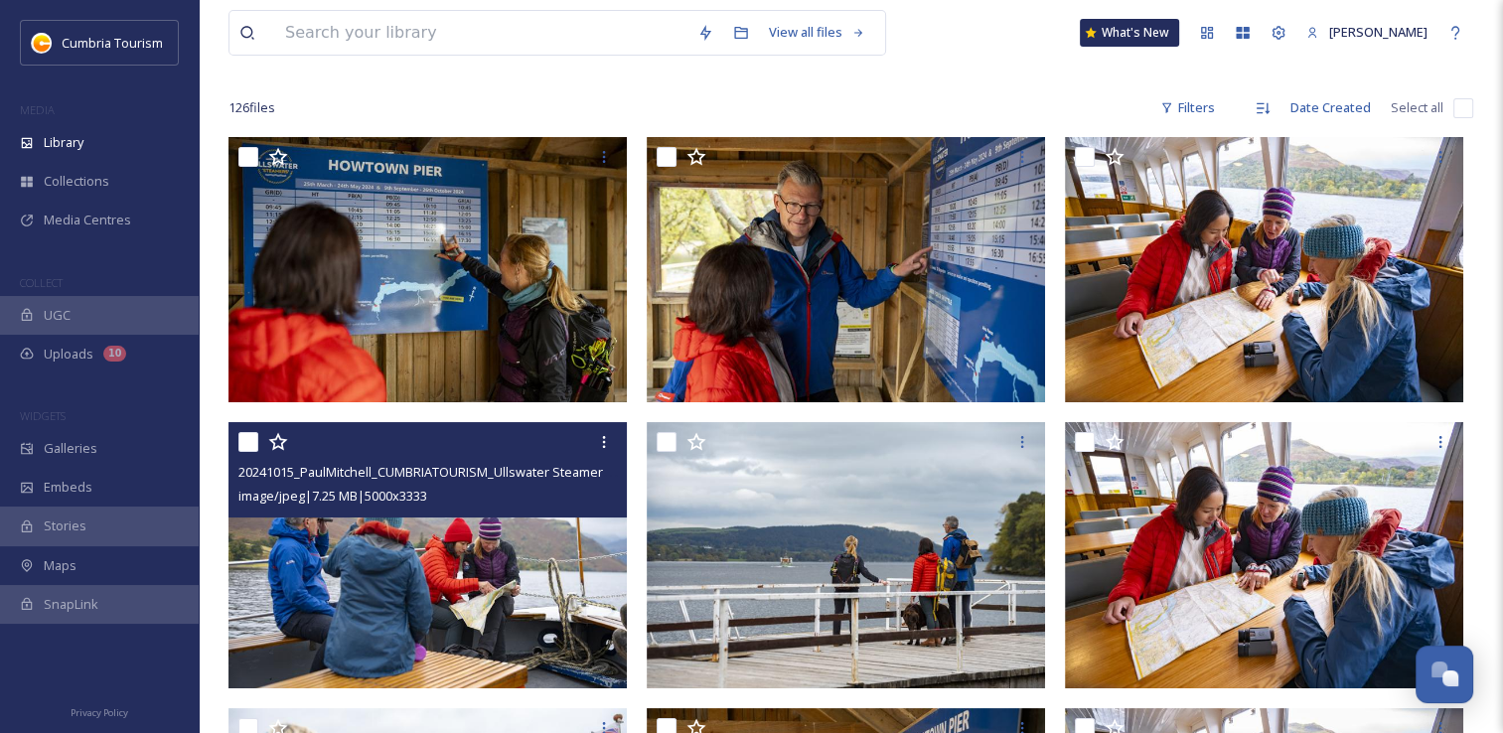
scroll to position [99, 0]
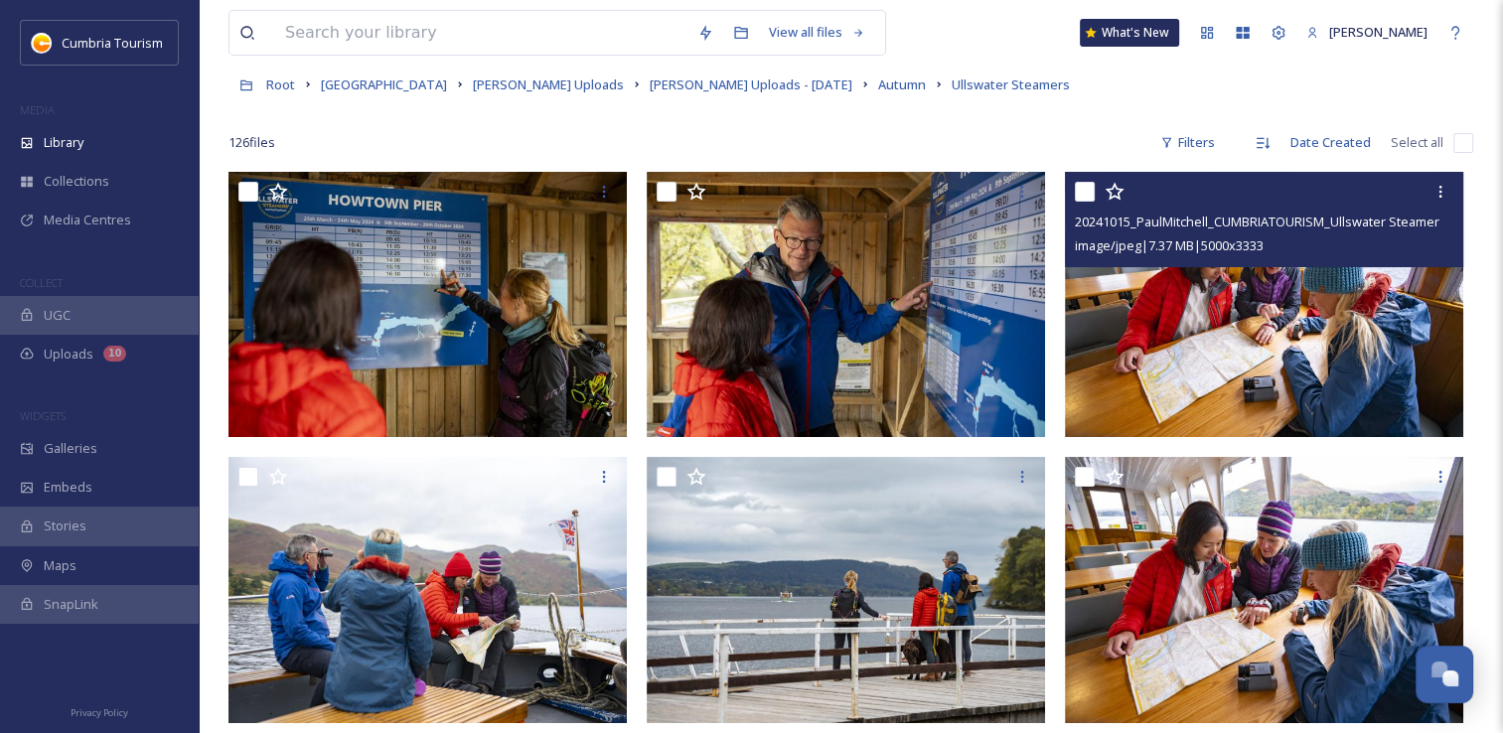
click at [1084, 196] on input "checkbox" at bounding box center [1085, 192] width 20 height 20
checkbox input "true"
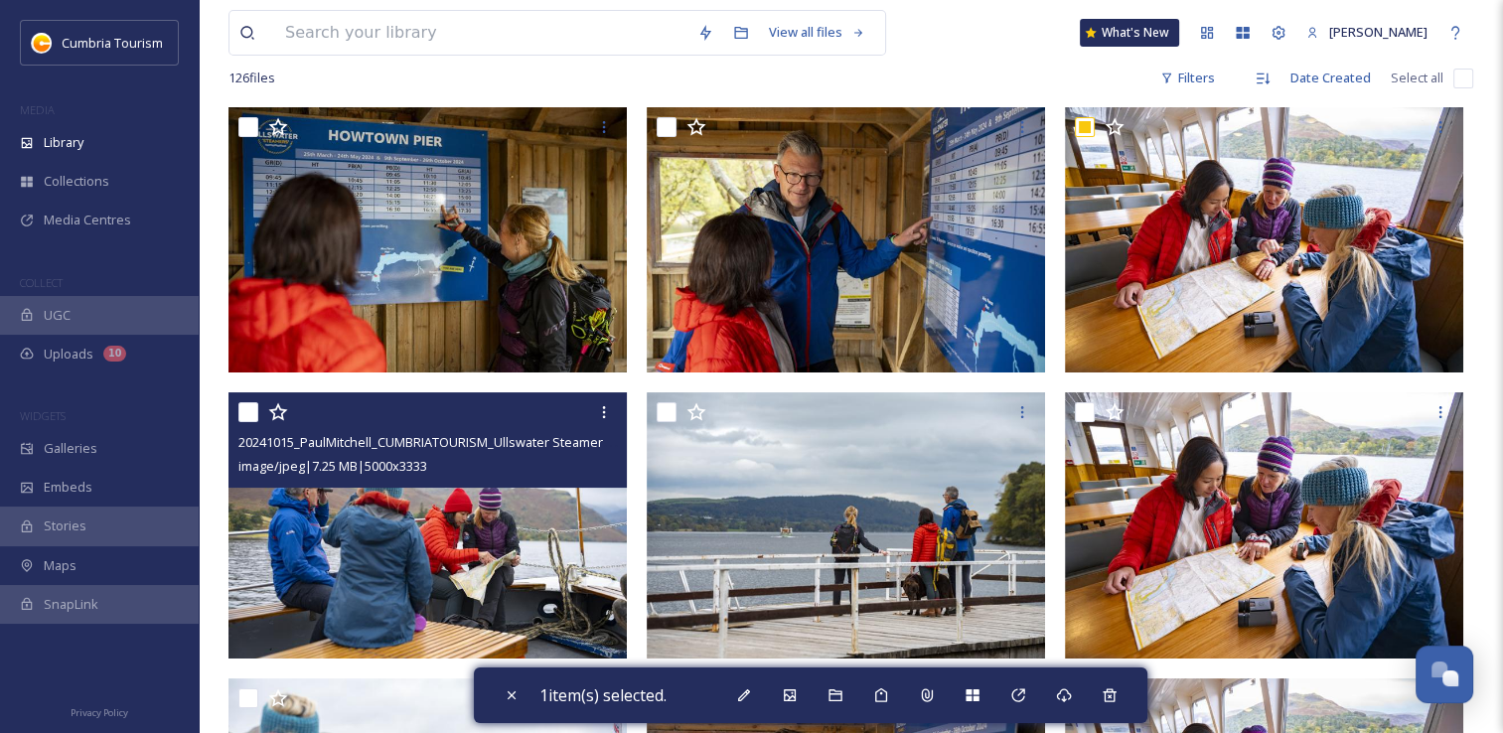
scroll to position [199, 0]
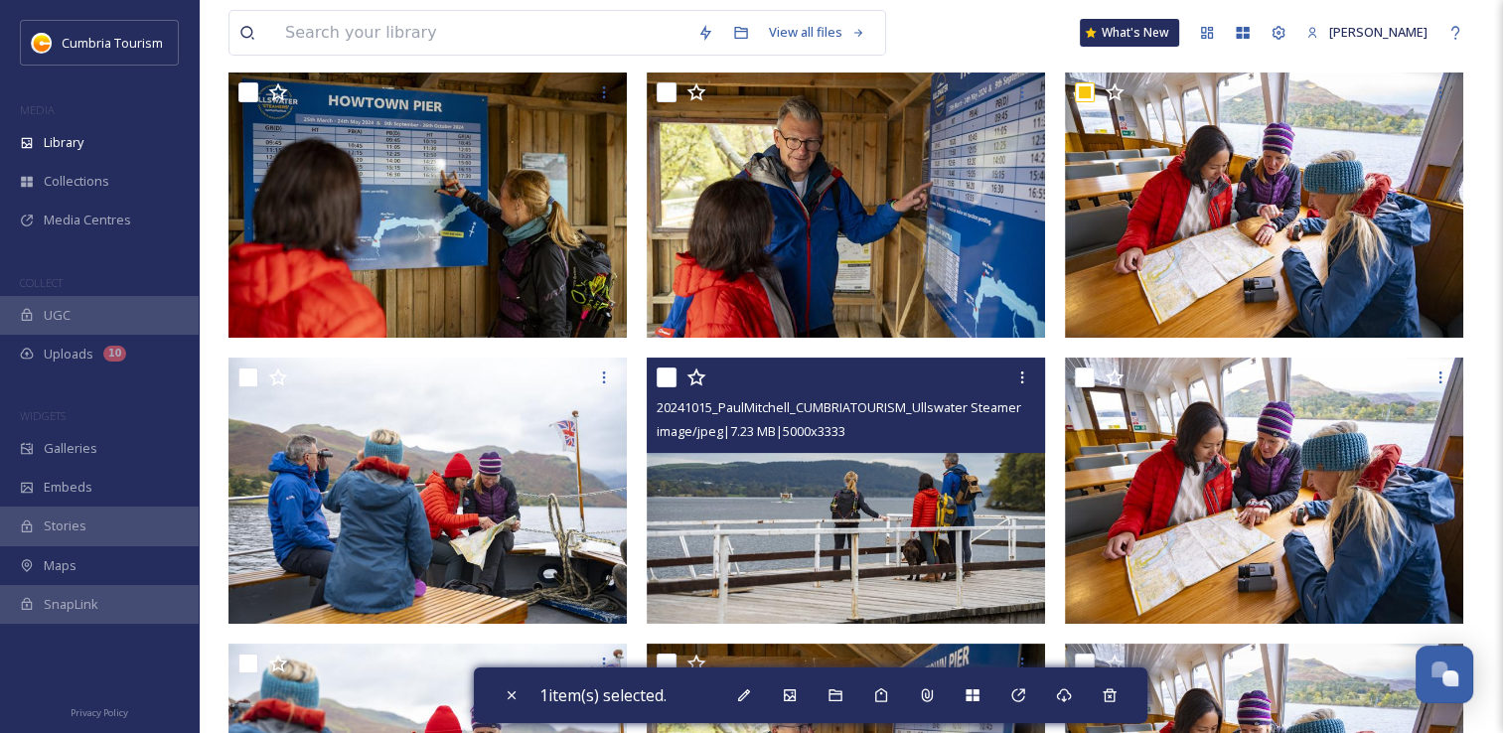
click at [664, 377] on input "checkbox" at bounding box center [667, 378] width 20 height 20
checkbox input "true"
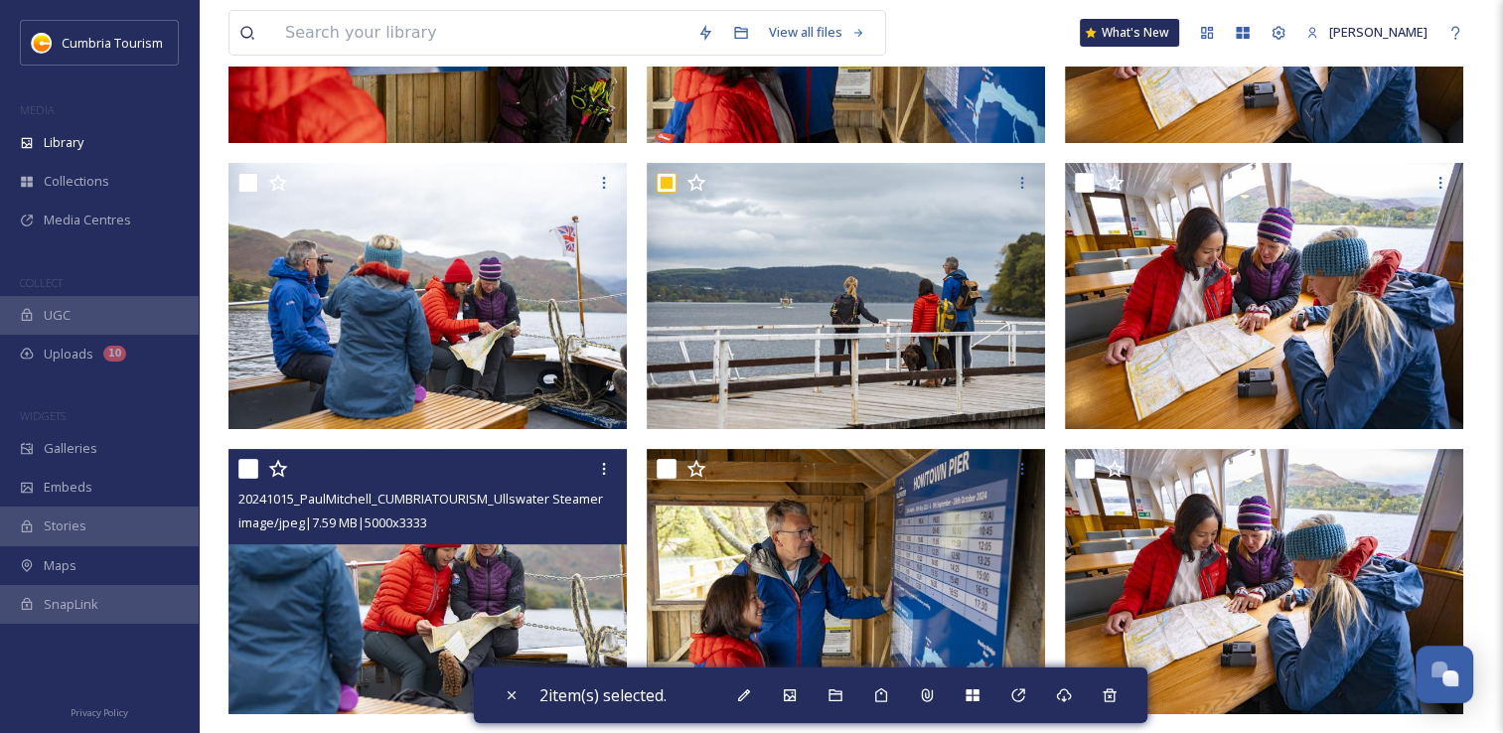
scroll to position [397, 0]
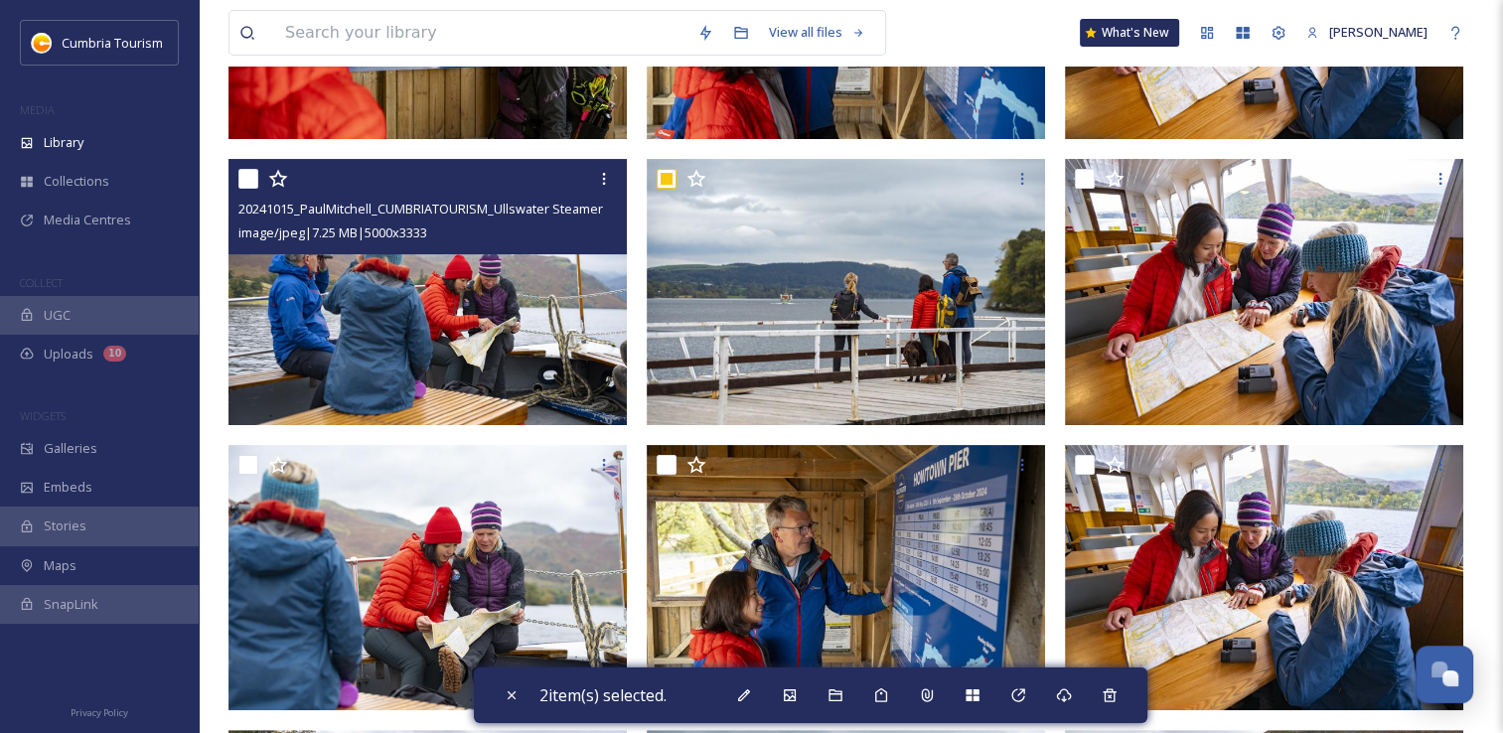
click at [248, 181] on input "checkbox" at bounding box center [248, 179] width 20 height 20
checkbox input "true"
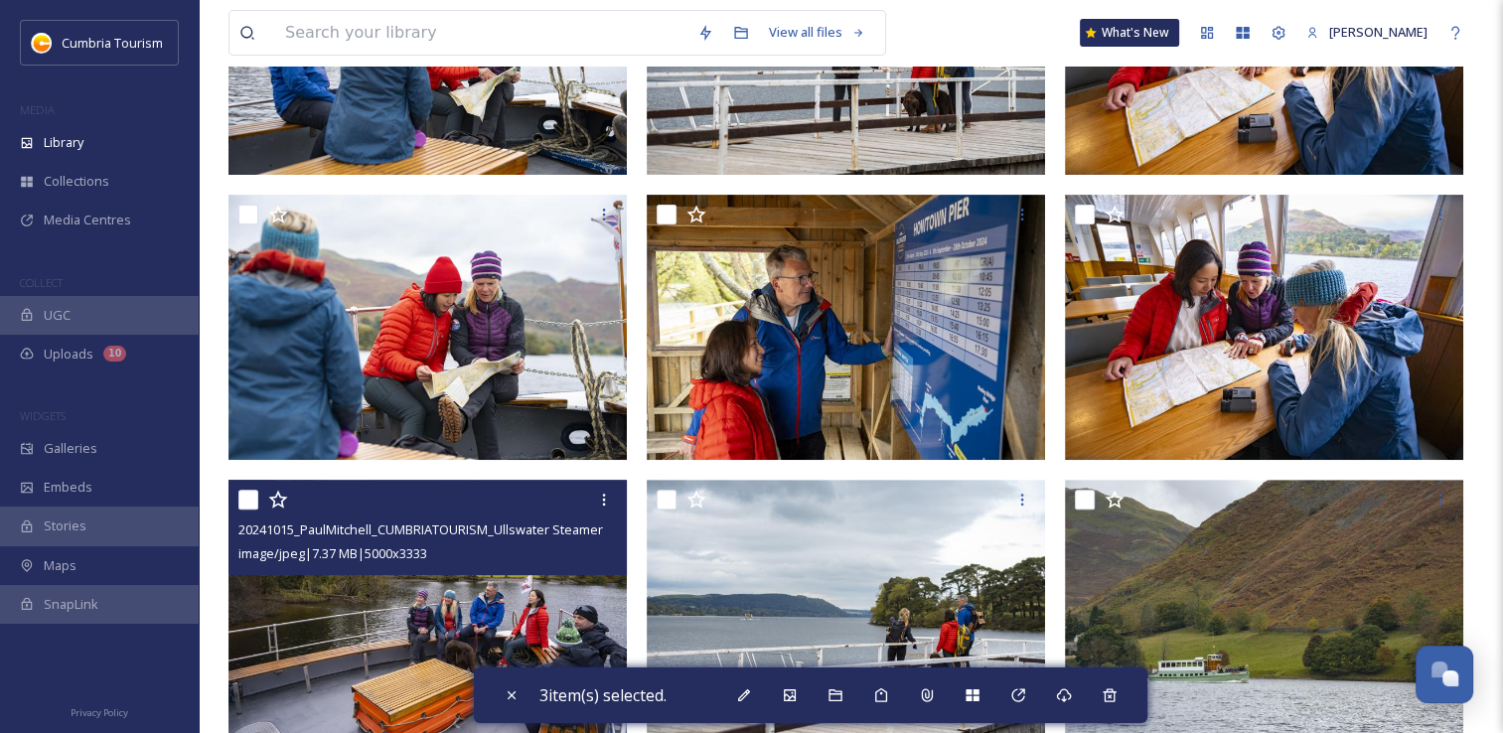
scroll to position [696, 0]
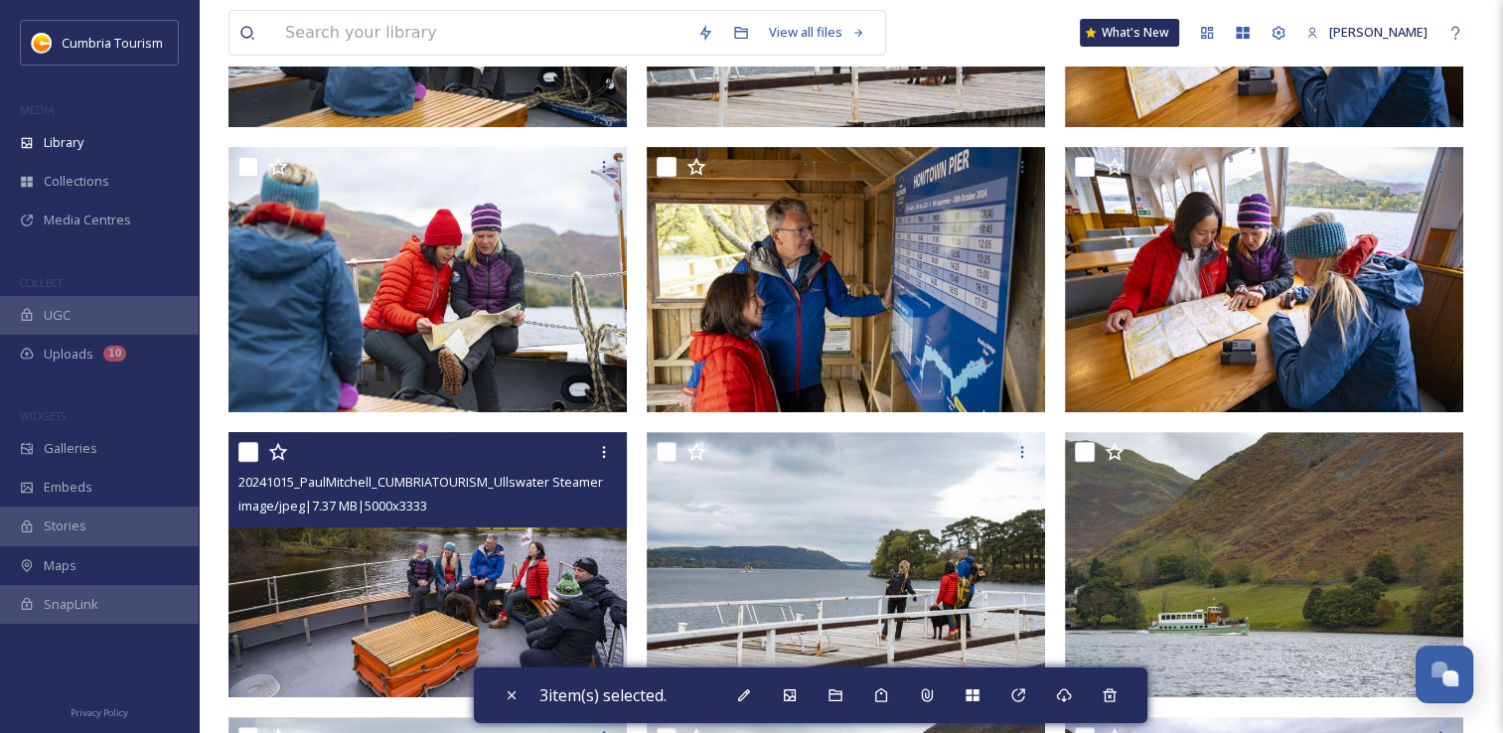
click at [240, 453] on input "checkbox" at bounding box center [248, 452] width 20 height 20
checkbox input "true"
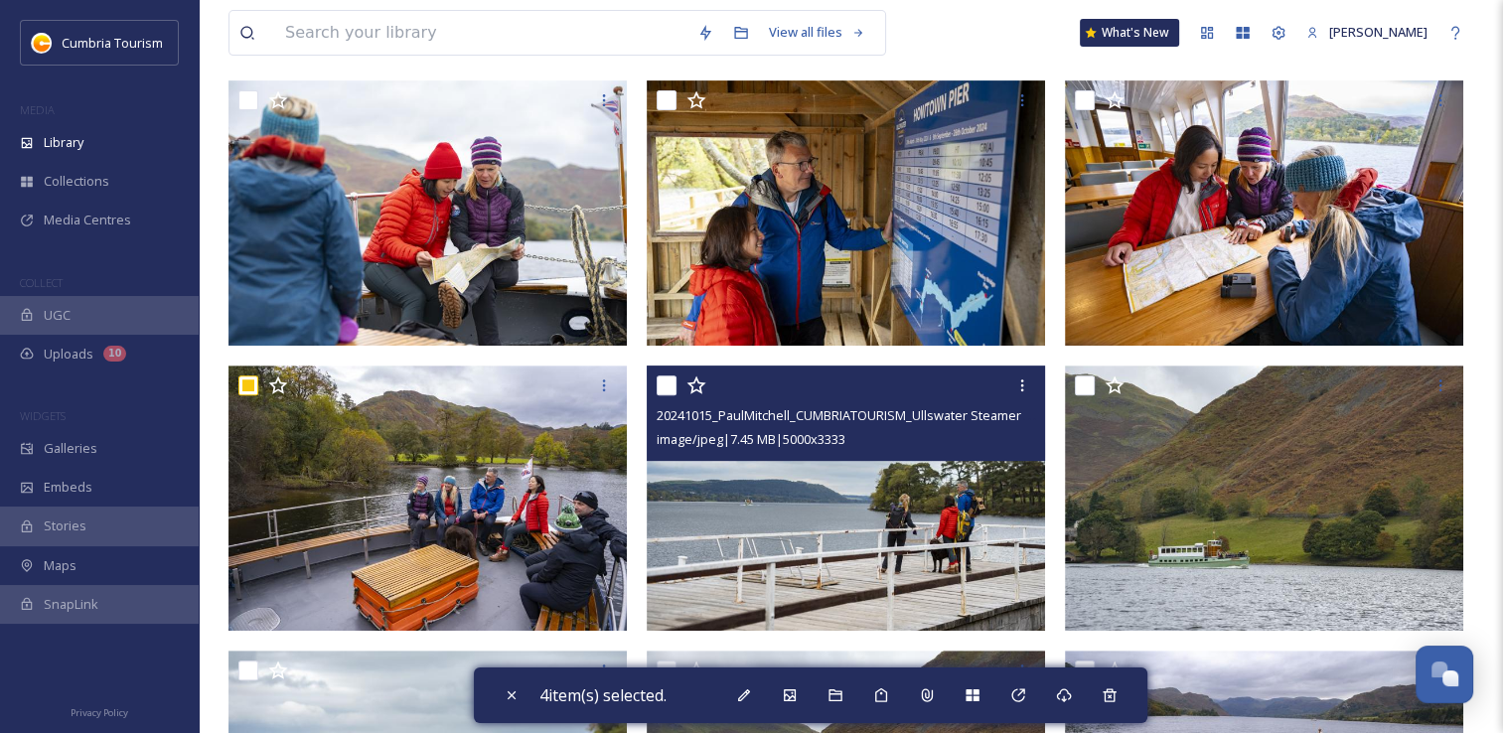
scroll to position [894, 0]
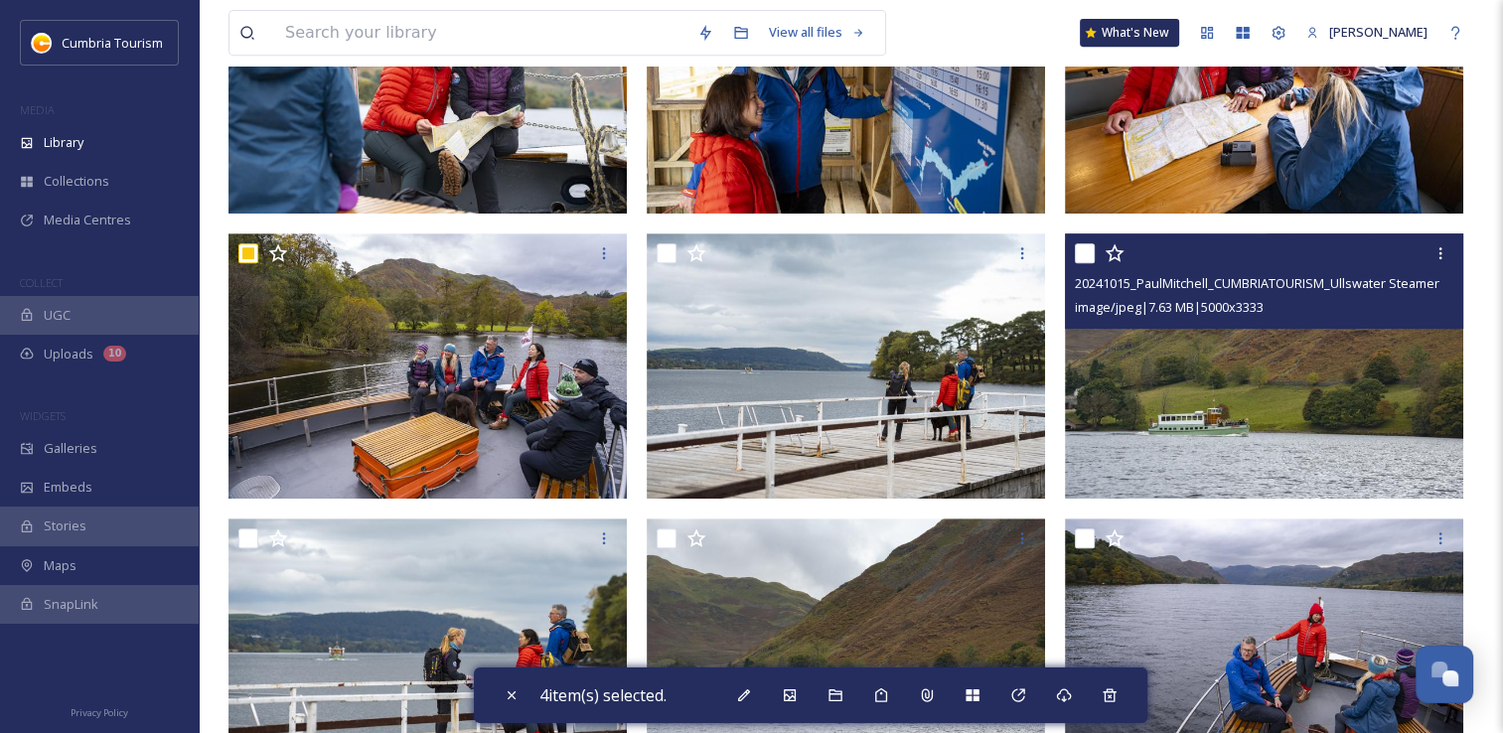
click at [1091, 252] on input "checkbox" at bounding box center [1085, 253] width 20 height 20
checkbox input "true"
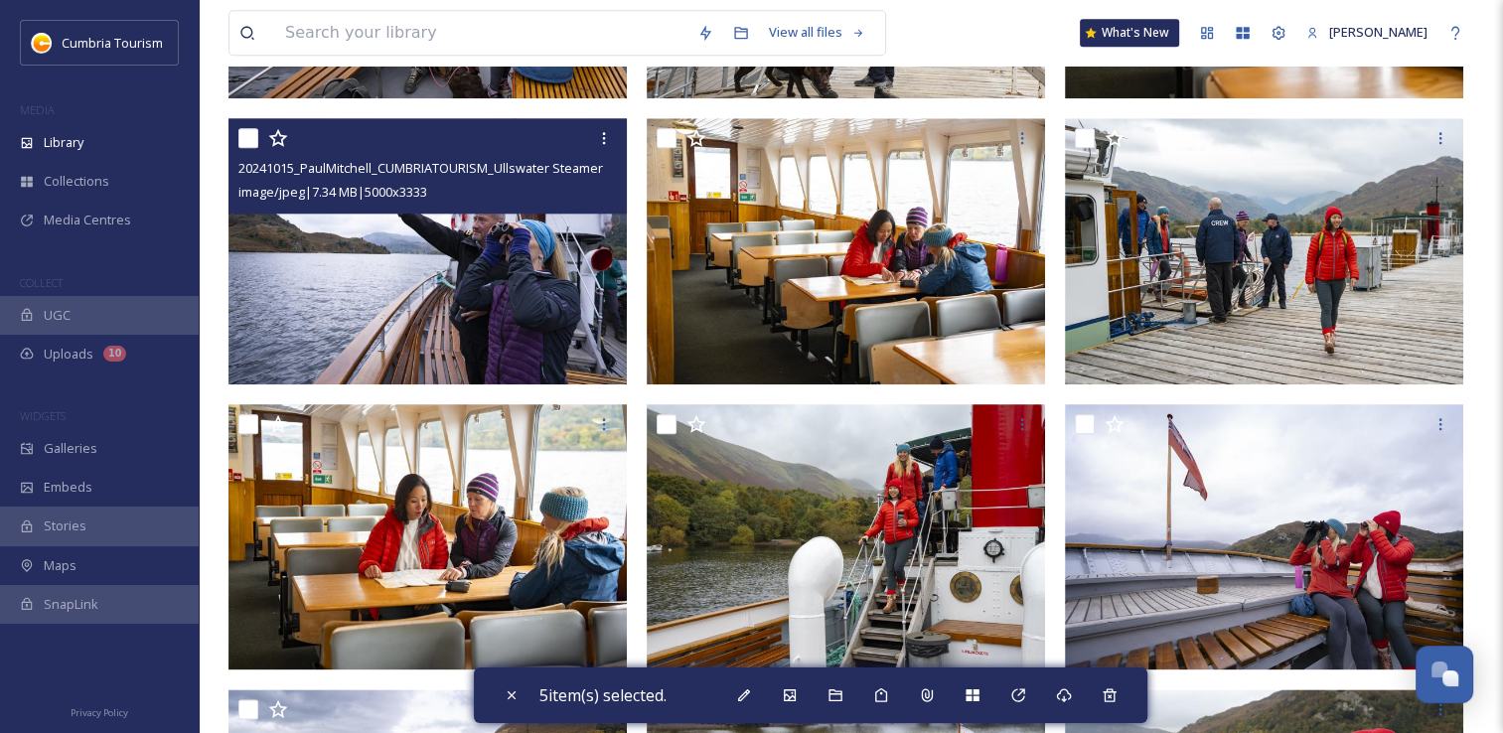
scroll to position [2186, 0]
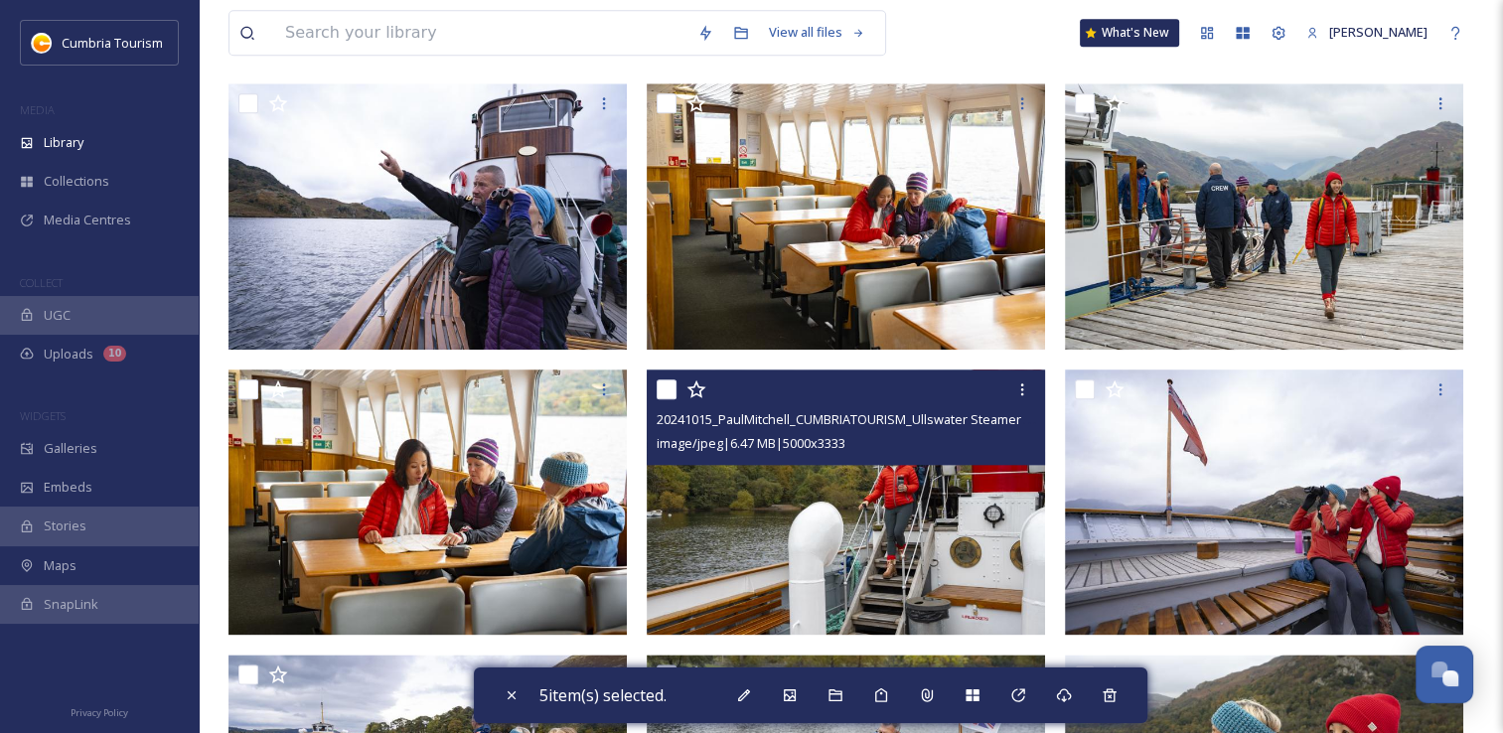
click at [669, 388] on input "checkbox" at bounding box center [667, 390] width 20 height 20
checkbox input "true"
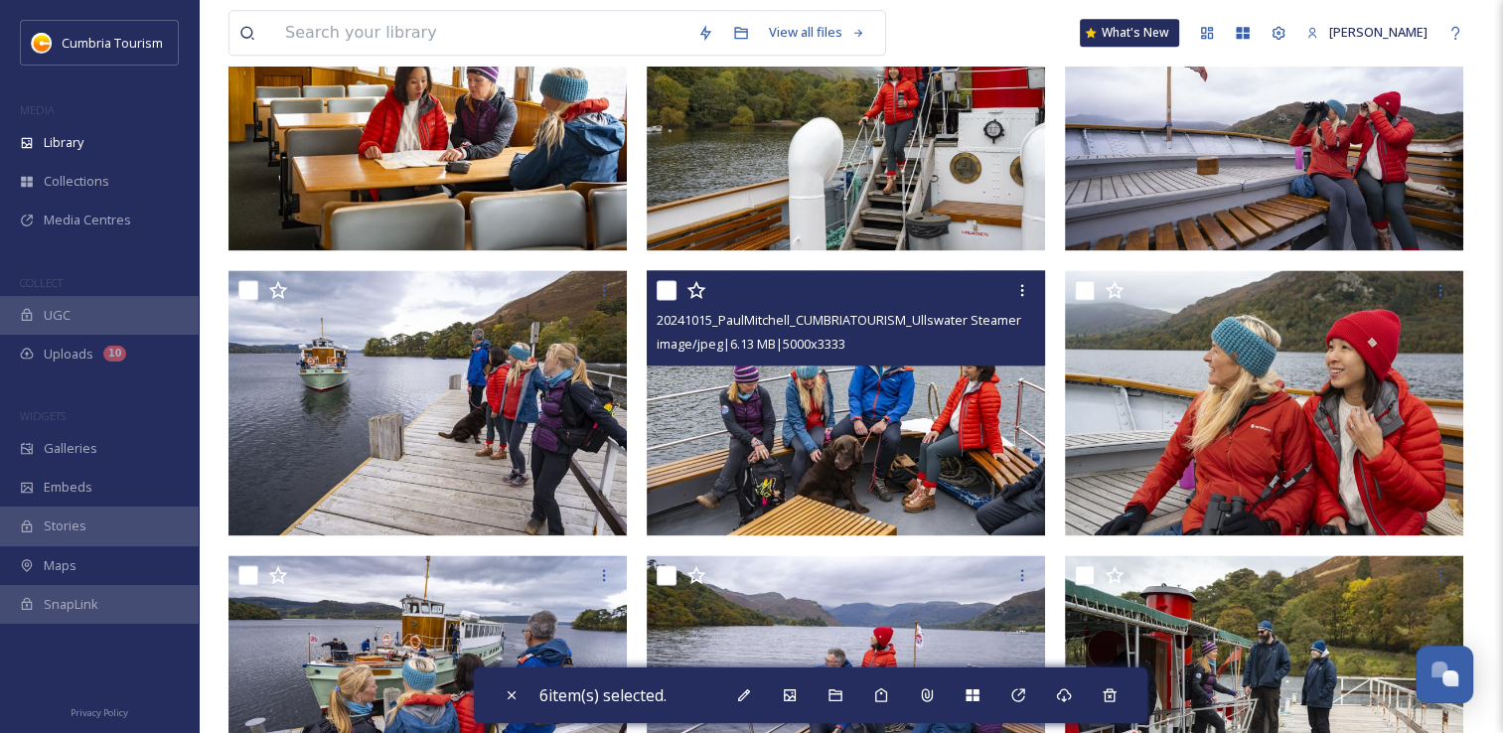
scroll to position [2583, 0]
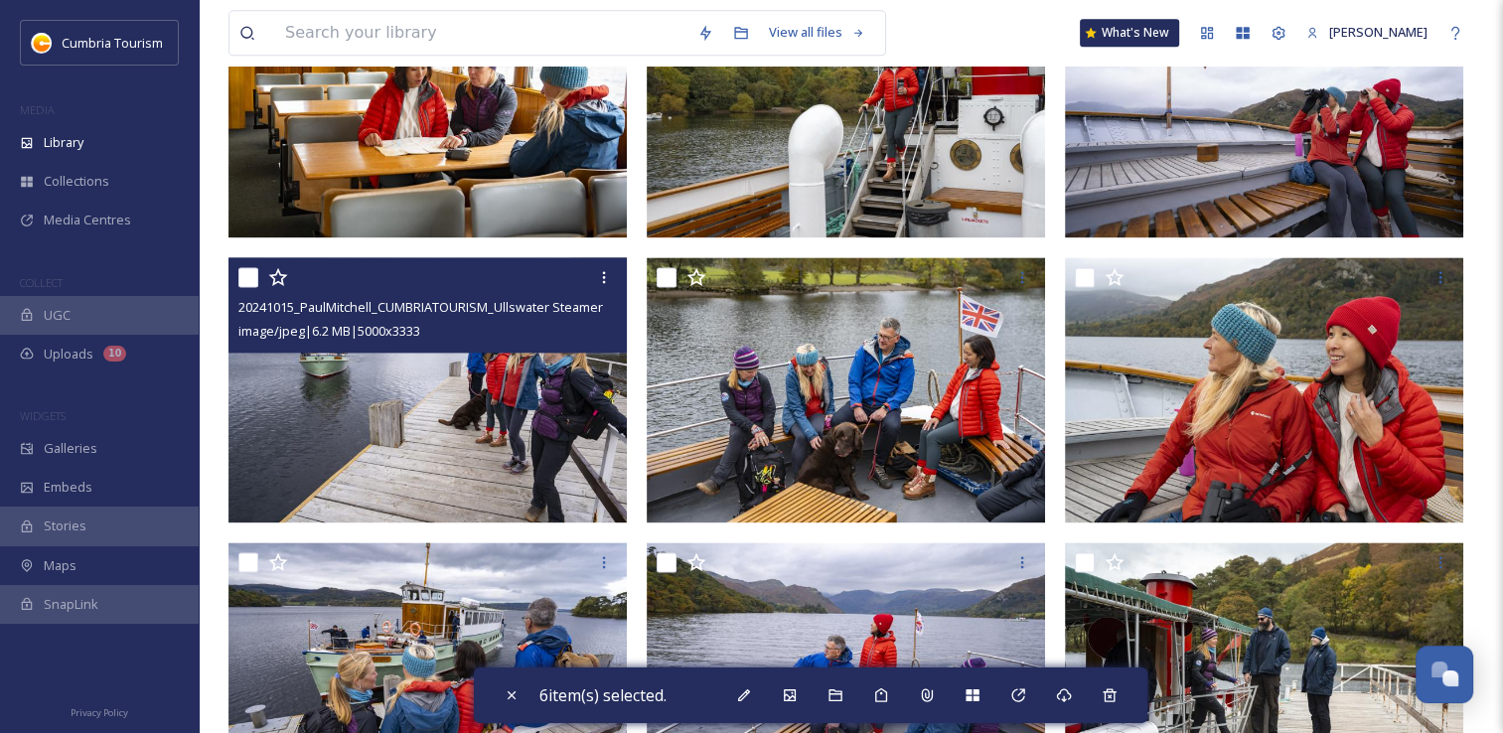
click at [247, 282] on input "checkbox" at bounding box center [248, 277] width 20 height 20
checkbox input "true"
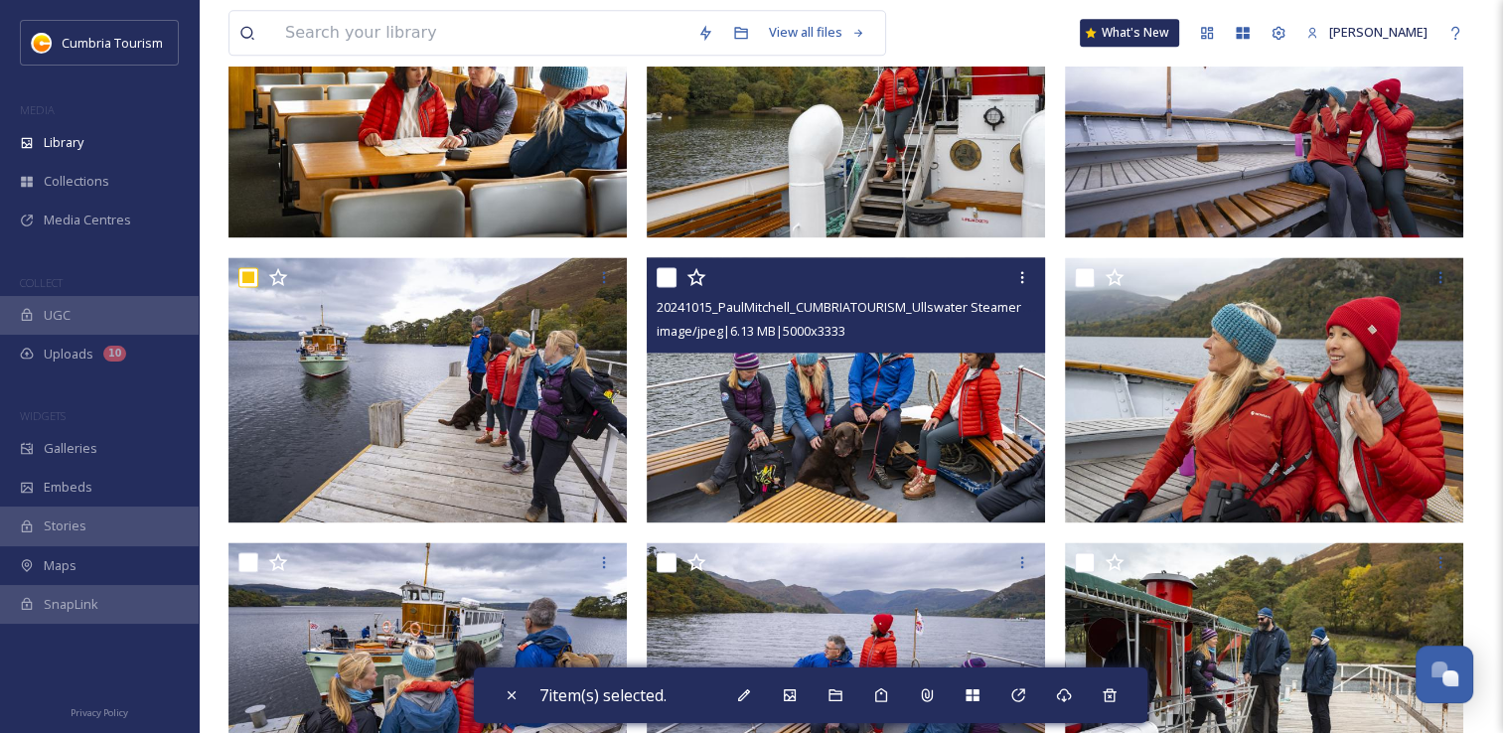
scroll to position [2683, 0]
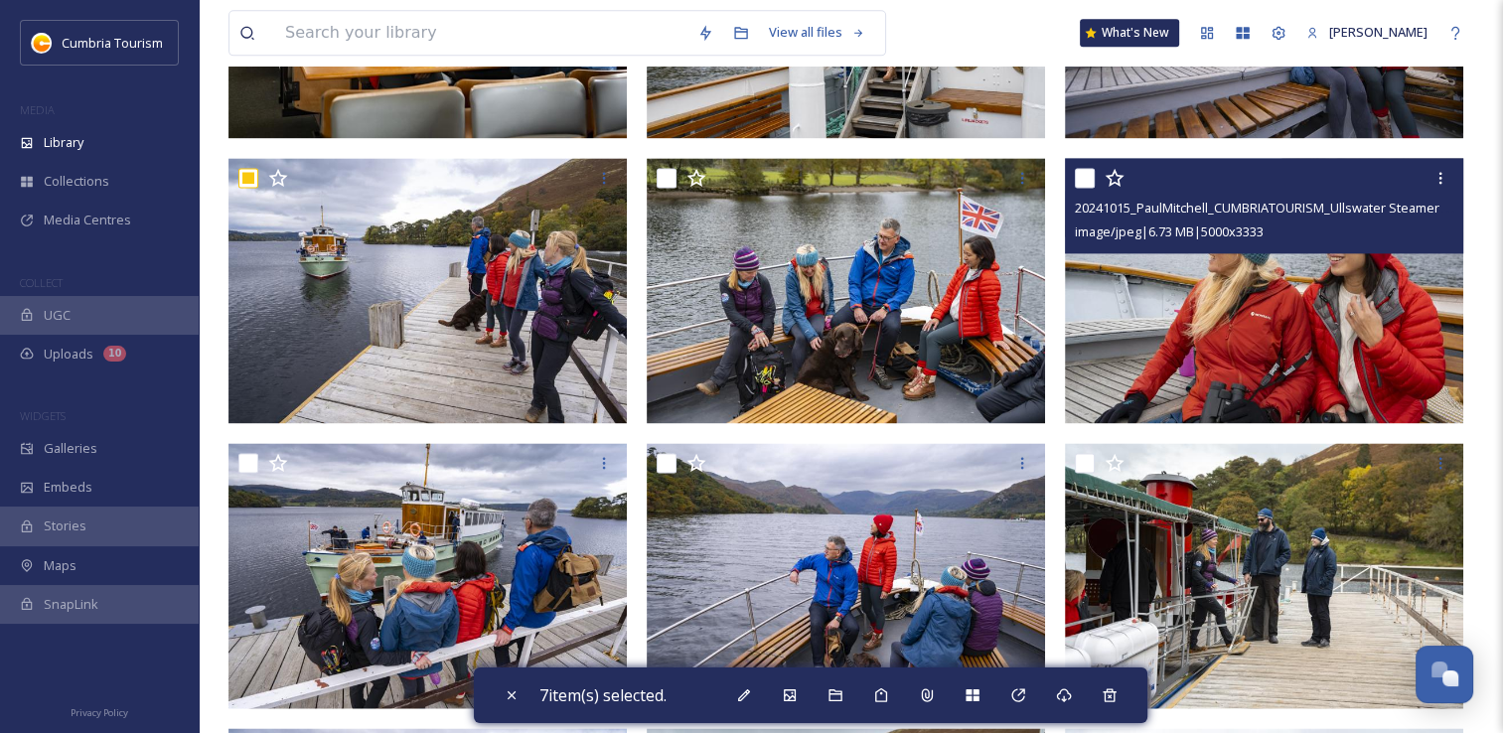
click at [1089, 177] on input "checkbox" at bounding box center [1085, 178] width 20 height 20
checkbox input "true"
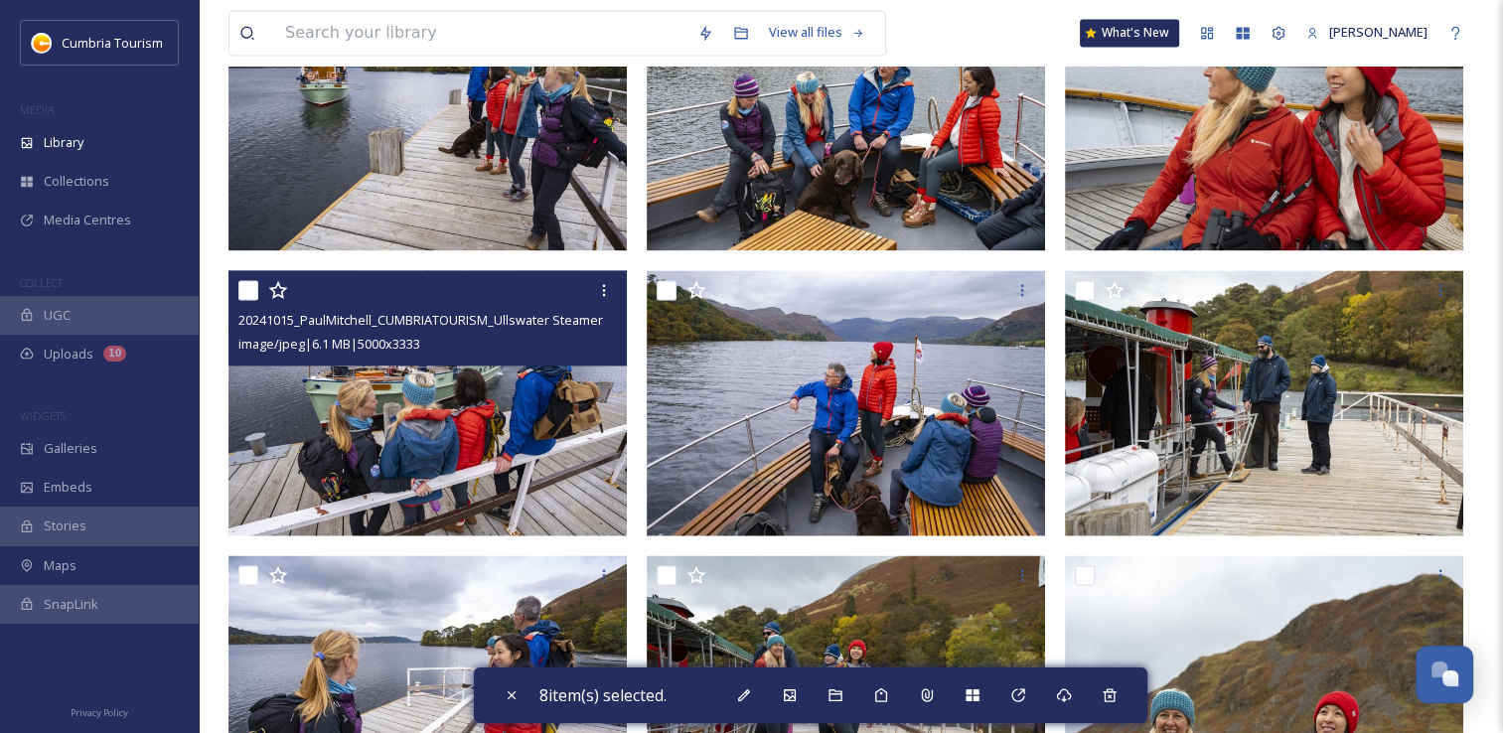
scroll to position [2881, 0]
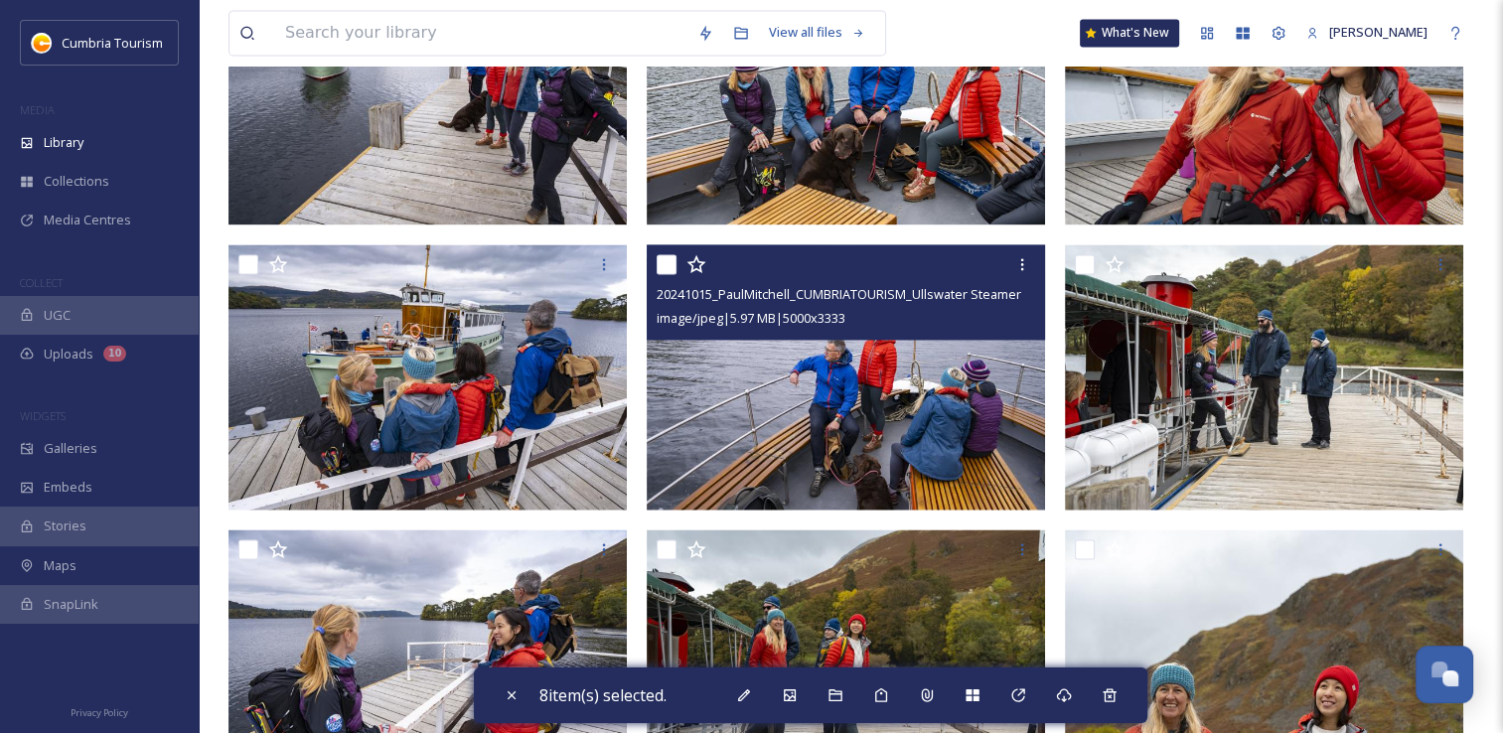
click at [661, 258] on input "checkbox" at bounding box center [667, 264] width 20 height 20
checkbox input "true"
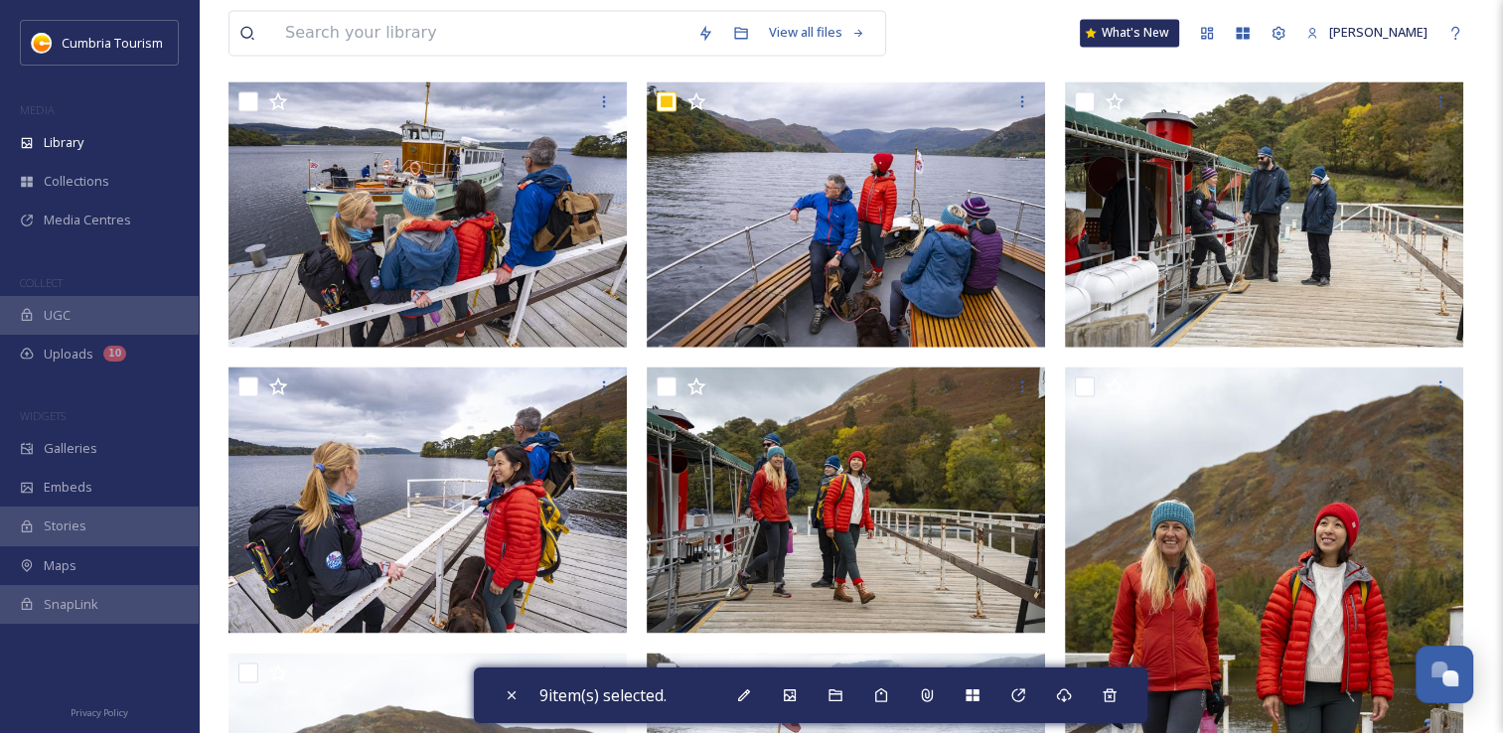
scroll to position [3080, 0]
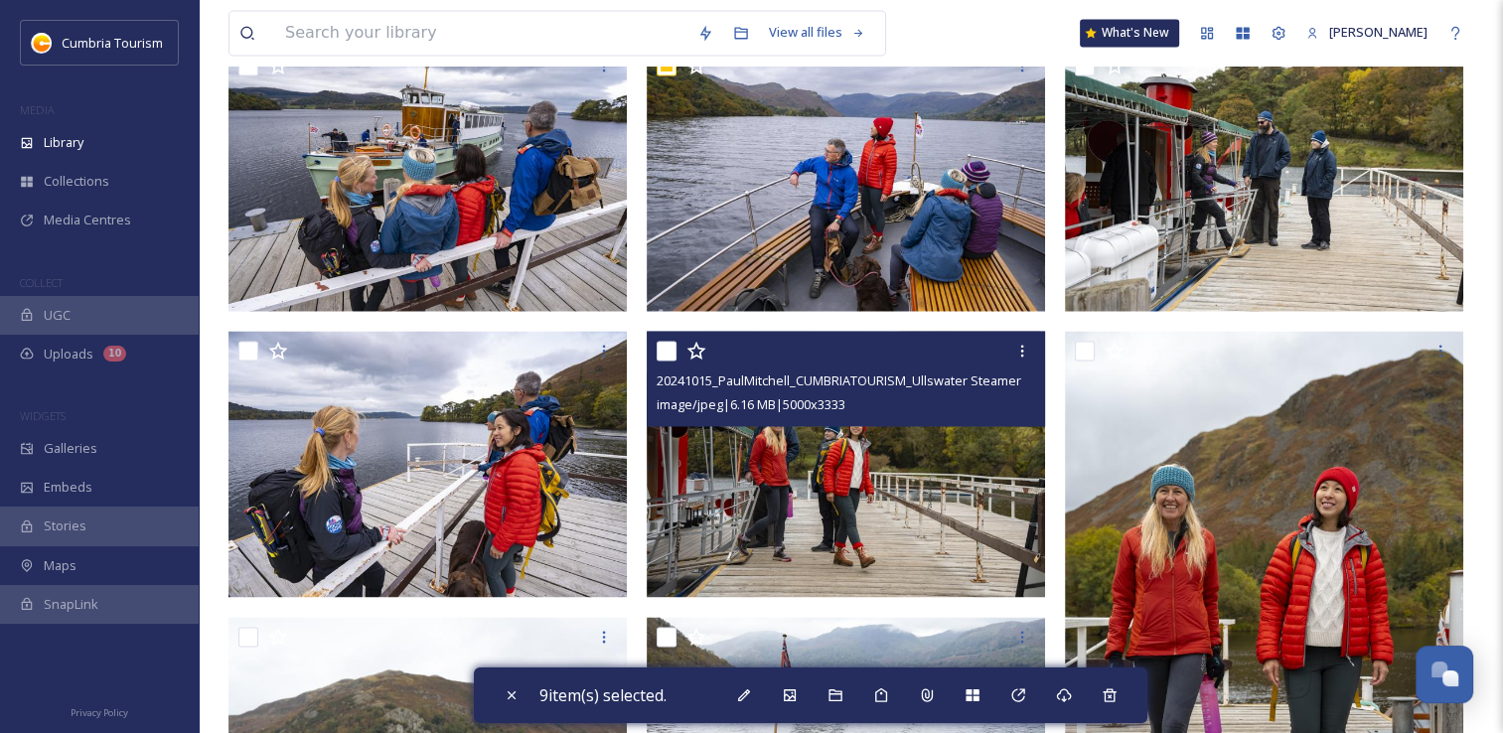
click at [669, 350] on input "checkbox" at bounding box center [667, 351] width 20 height 20
checkbox input "true"
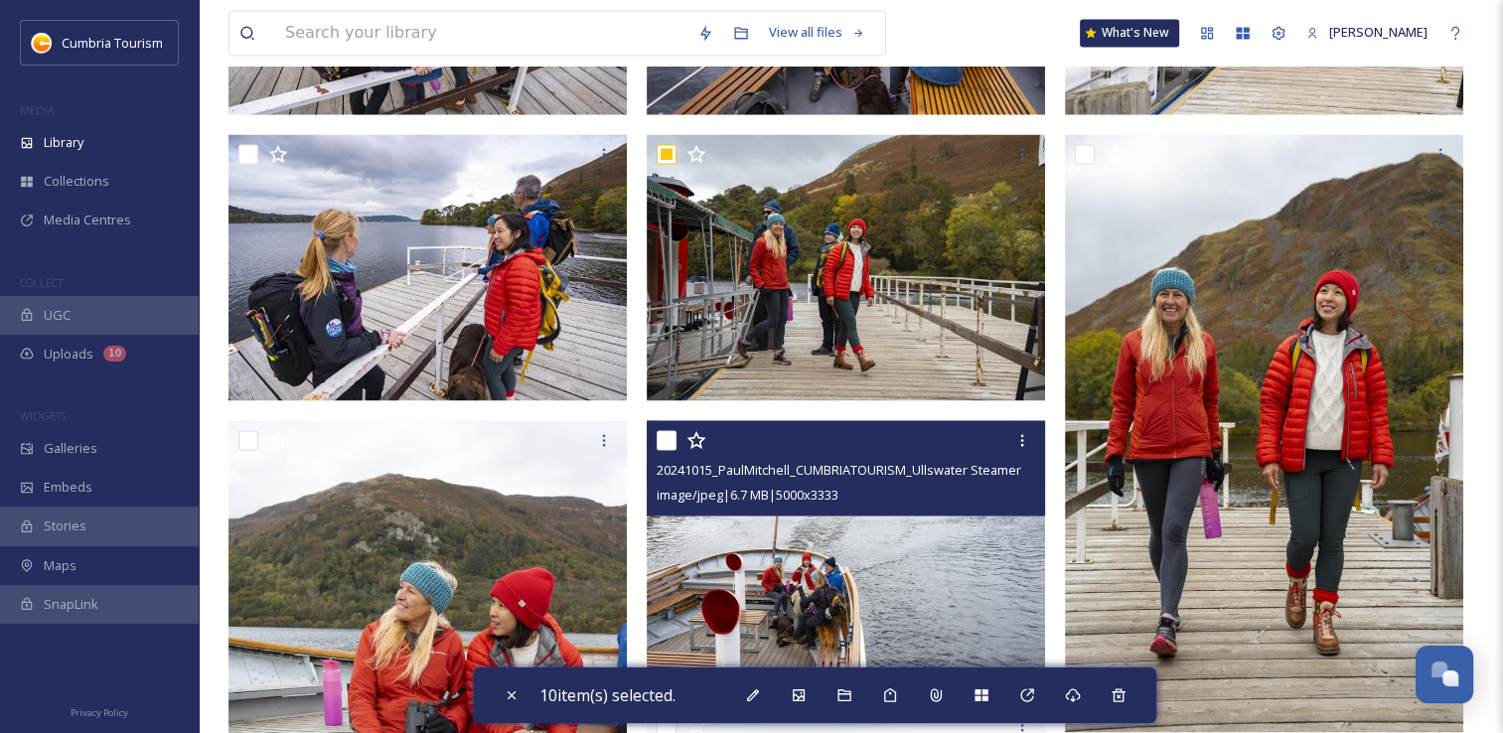
scroll to position [3279, 0]
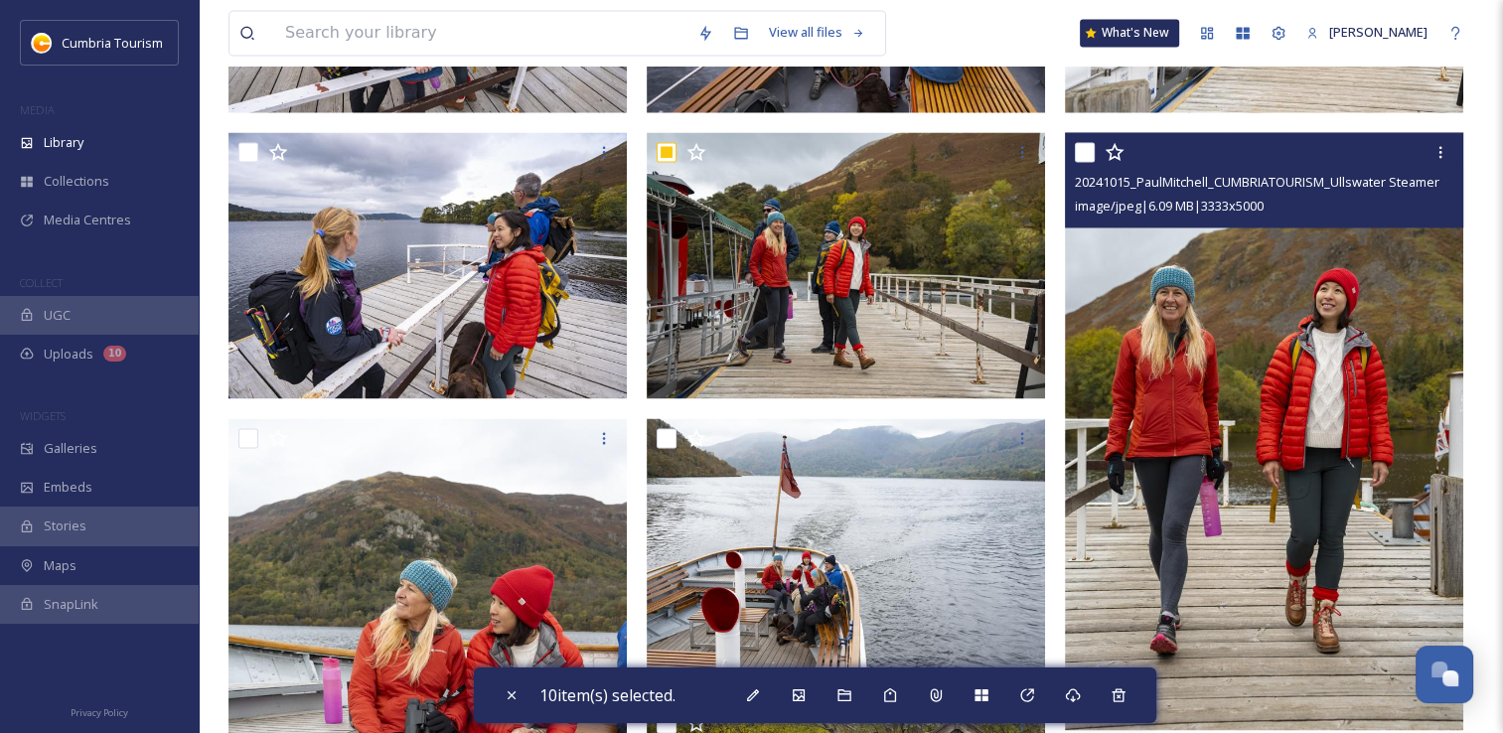
drag, startPoint x: 1096, startPoint y: 153, endPoint x: 1079, endPoint y: 191, distance: 41.4
click at [1094, 154] on div at bounding box center [1267, 152] width 384 height 36
click at [1079, 153] on input "checkbox" at bounding box center [1085, 152] width 20 height 20
checkbox input "true"
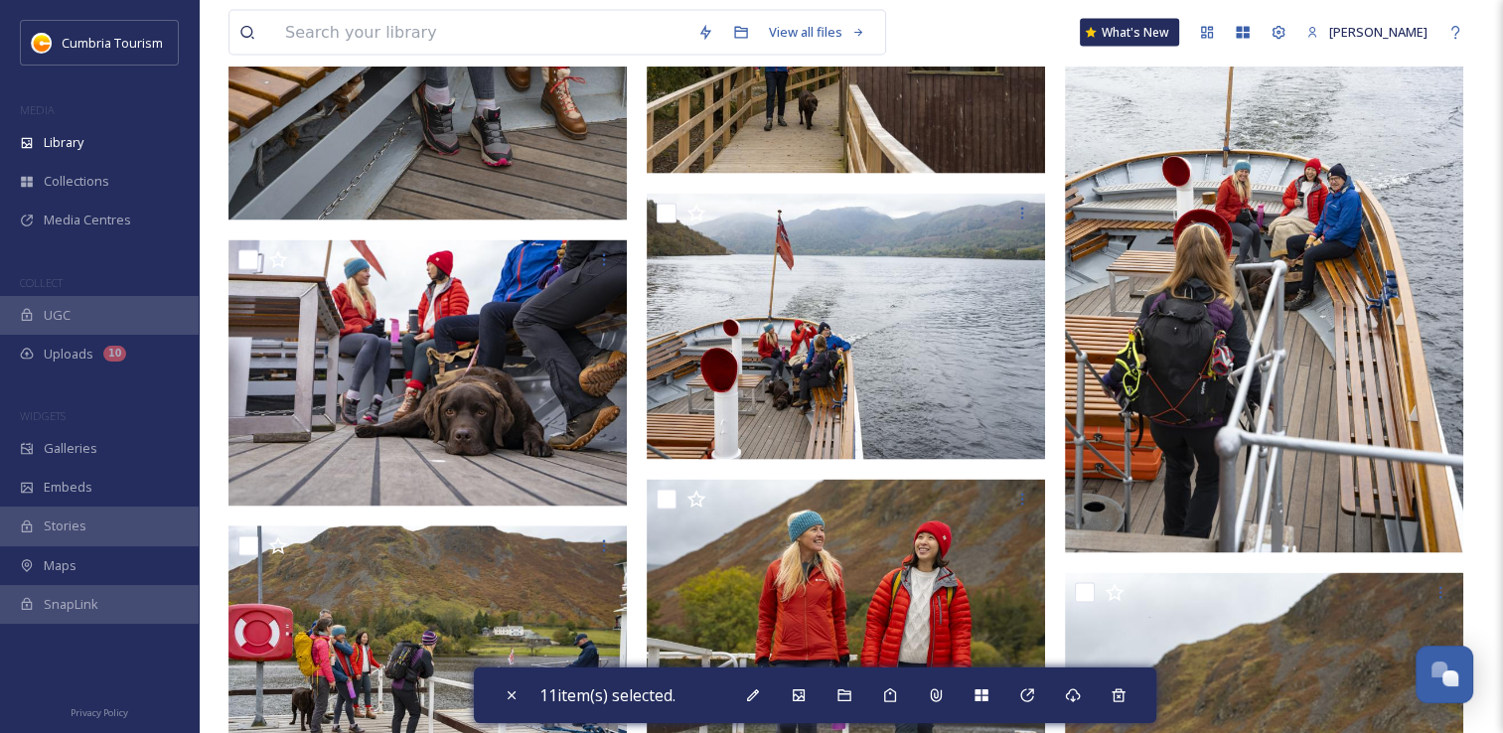
scroll to position [3875, 0]
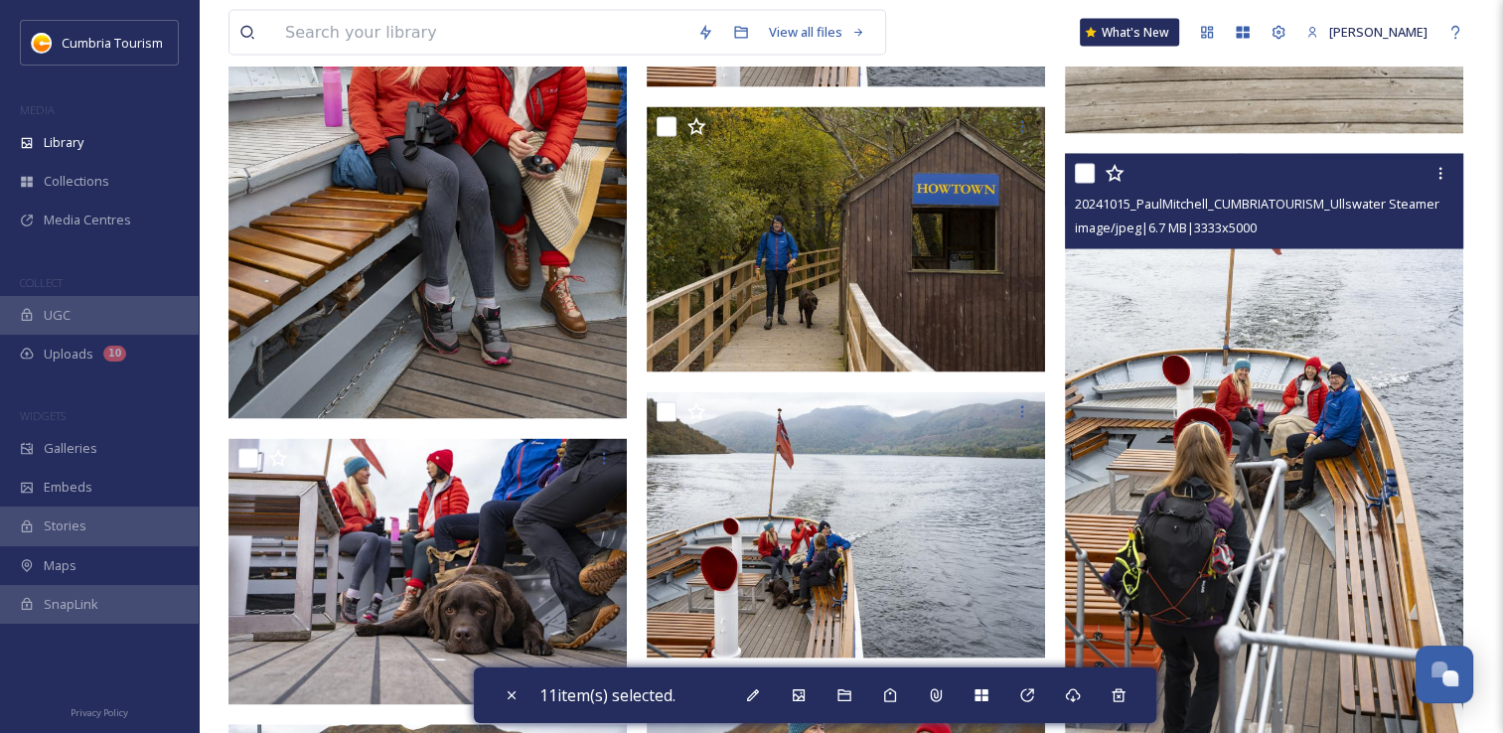
click at [1087, 175] on input "checkbox" at bounding box center [1085, 174] width 20 height 20
checkbox input "true"
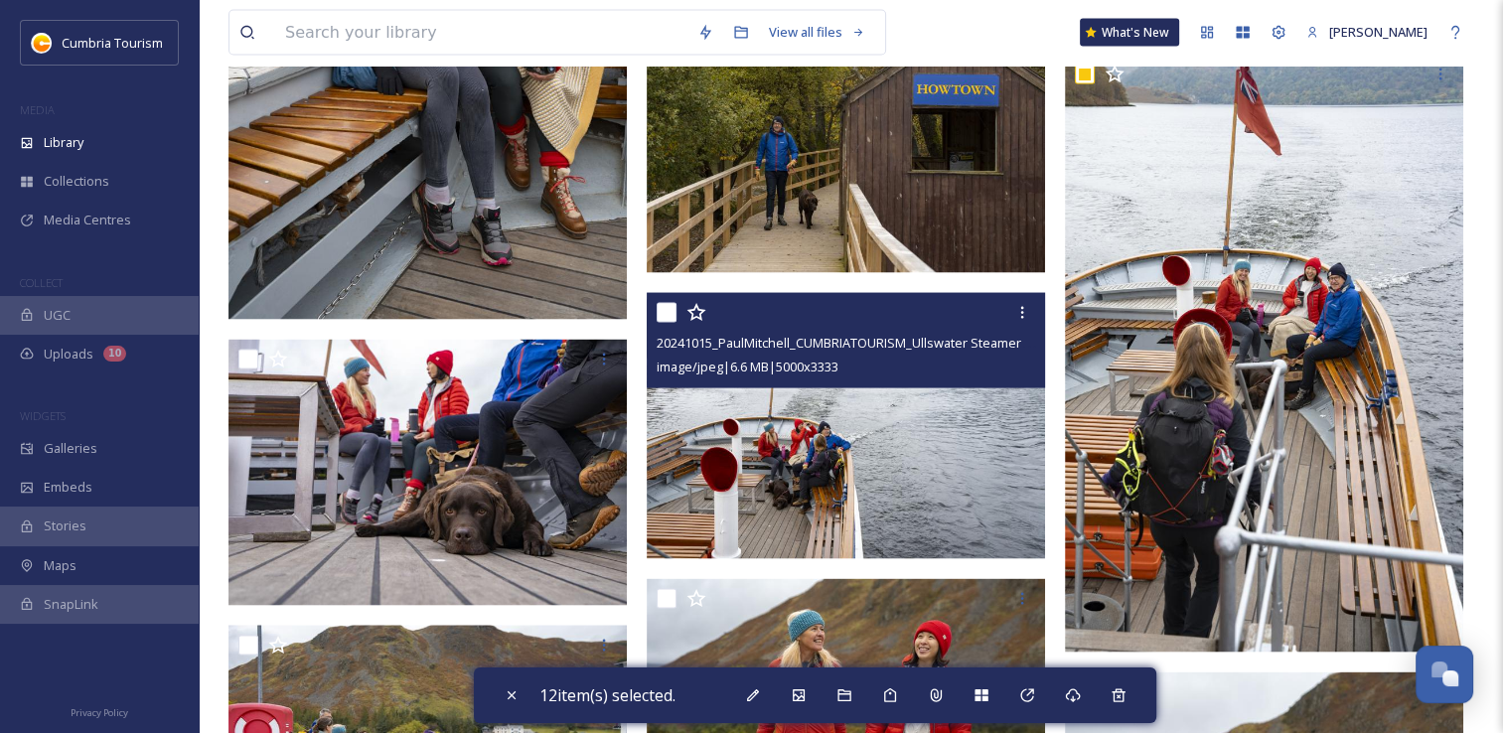
scroll to position [4074, 0]
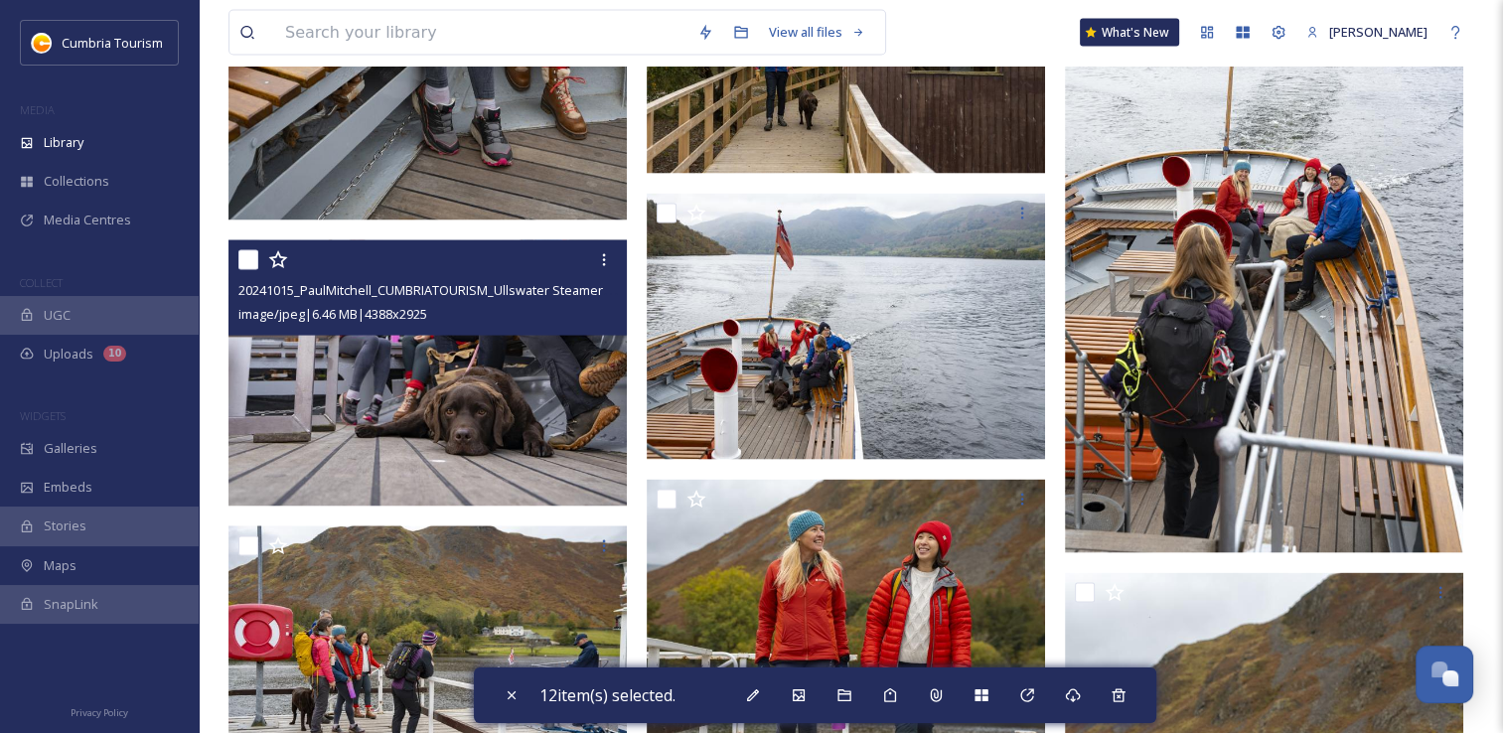
click at [251, 261] on input "checkbox" at bounding box center [248, 260] width 20 height 20
checkbox input "true"
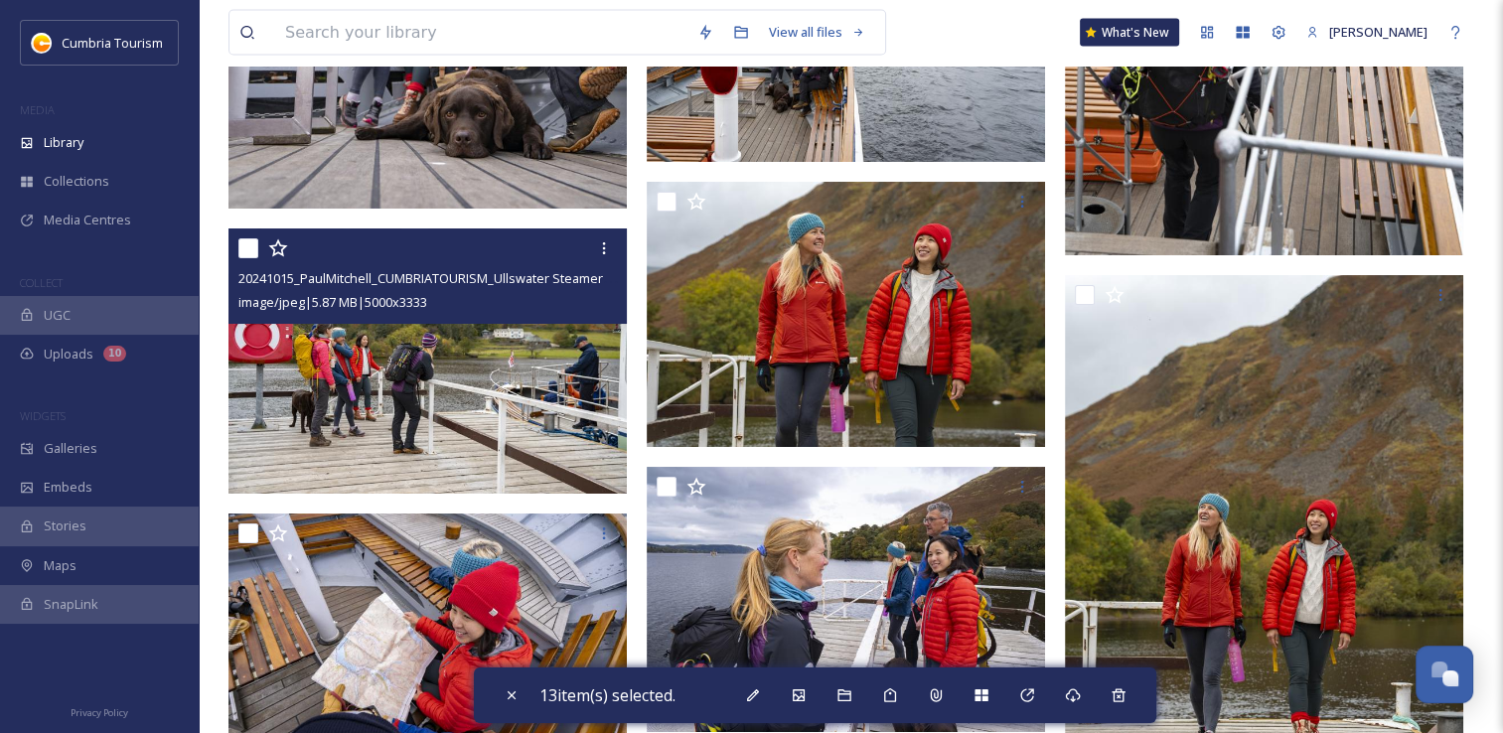
scroll to position [4471, 0]
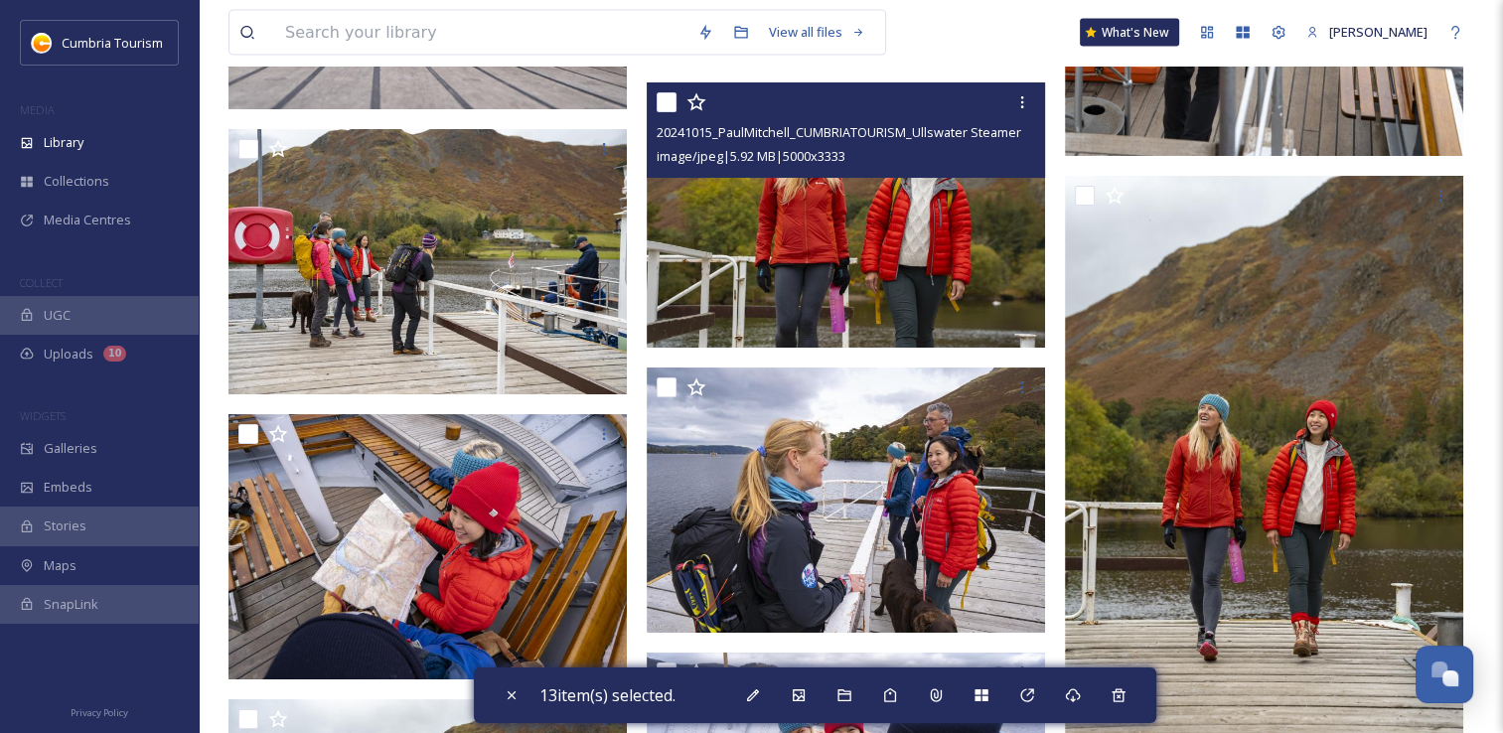
click at [672, 108] on input "checkbox" at bounding box center [667, 102] width 20 height 20
checkbox input "true"
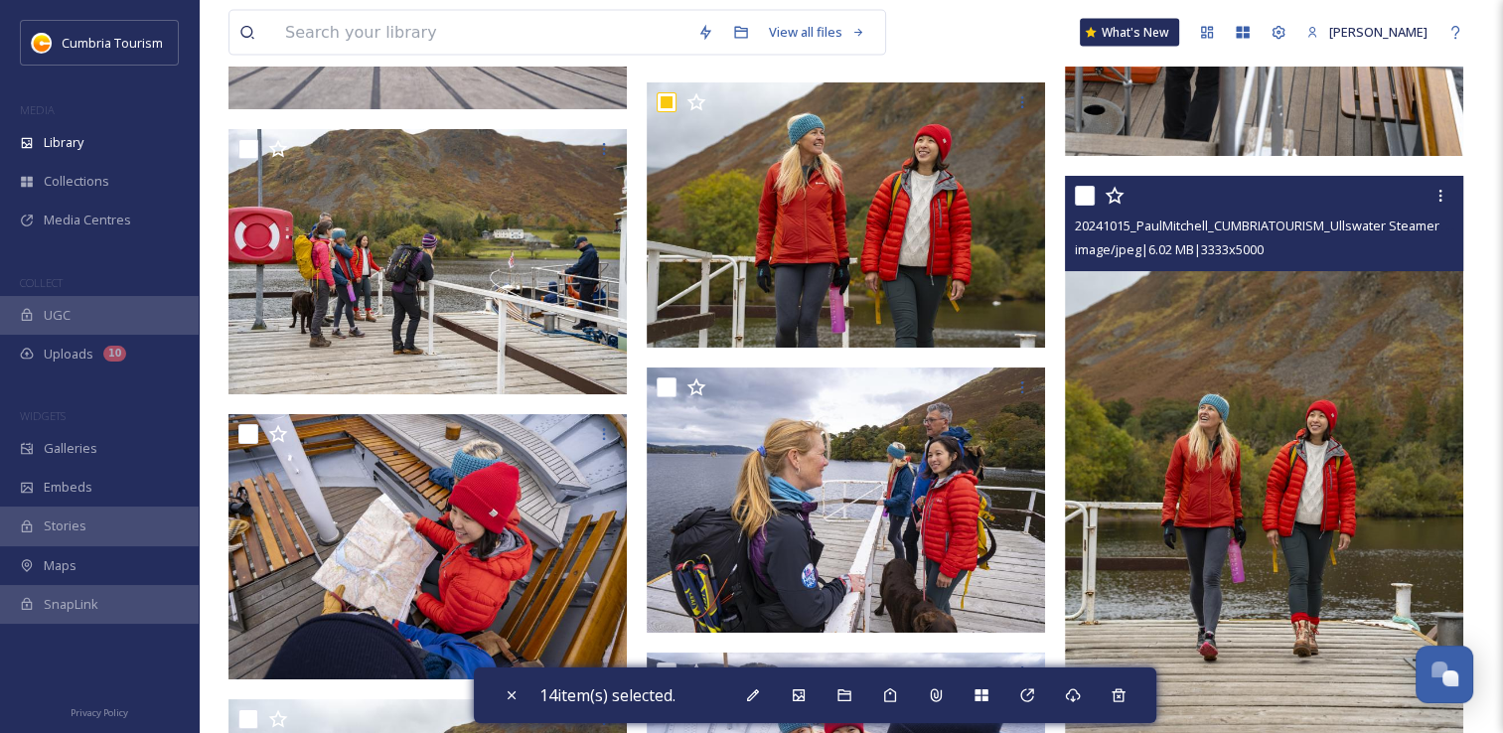
click at [1081, 199] on input "checkbox" at bounding box center [1085, 196] width 20 height 20
checkbox input "true"
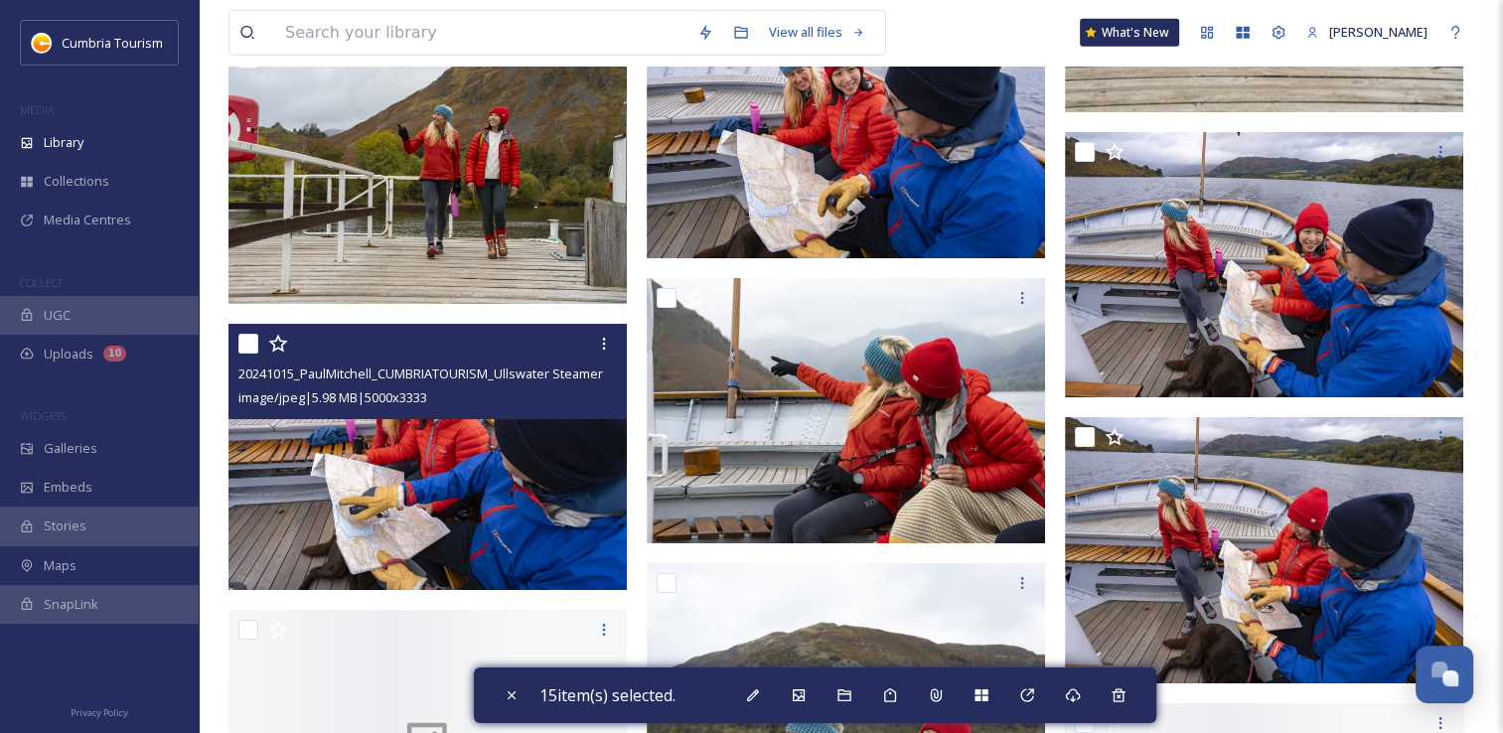
scroll to position [5167, 0]
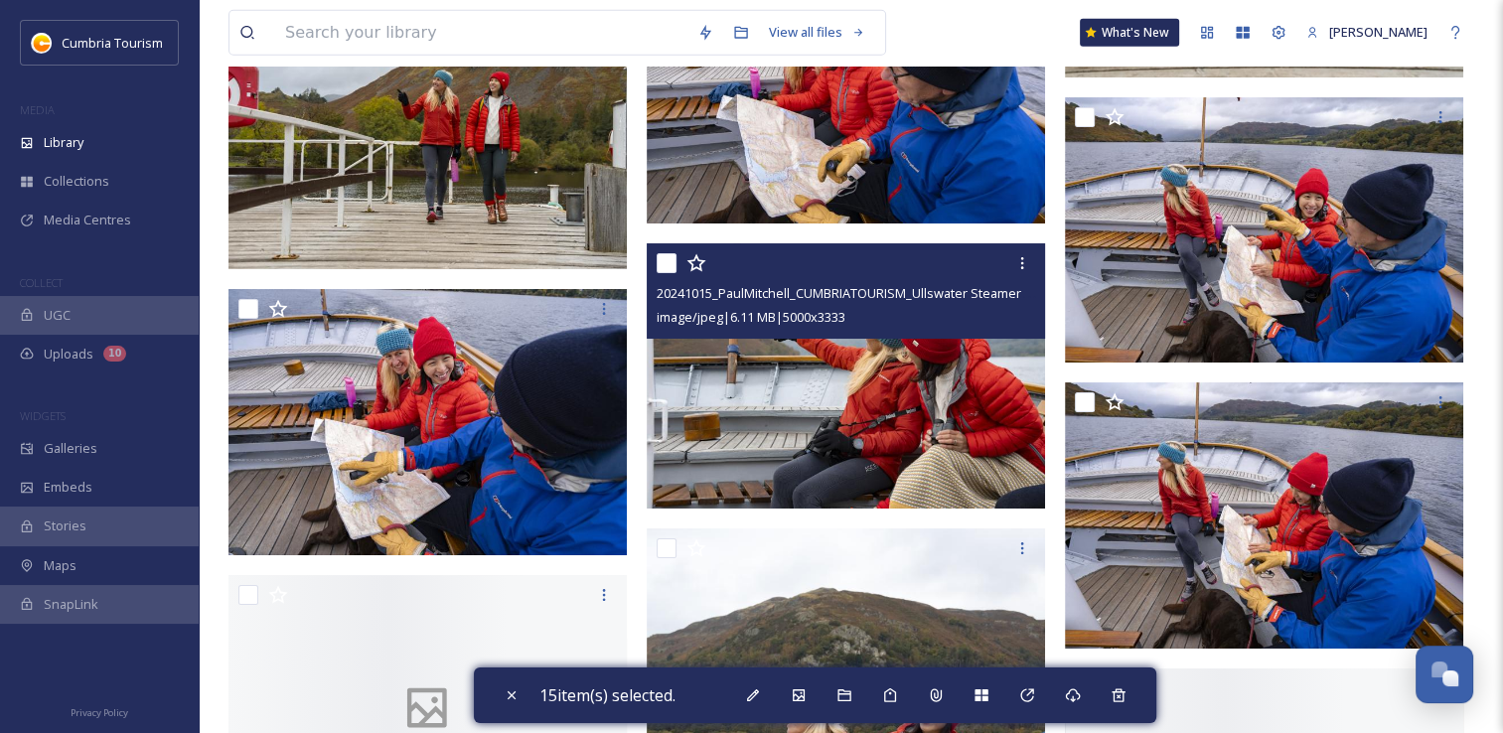
click at [673, 261] on input "checkbox" at bounding box center [667, 263] width 20 height 20
checkbox input "true"
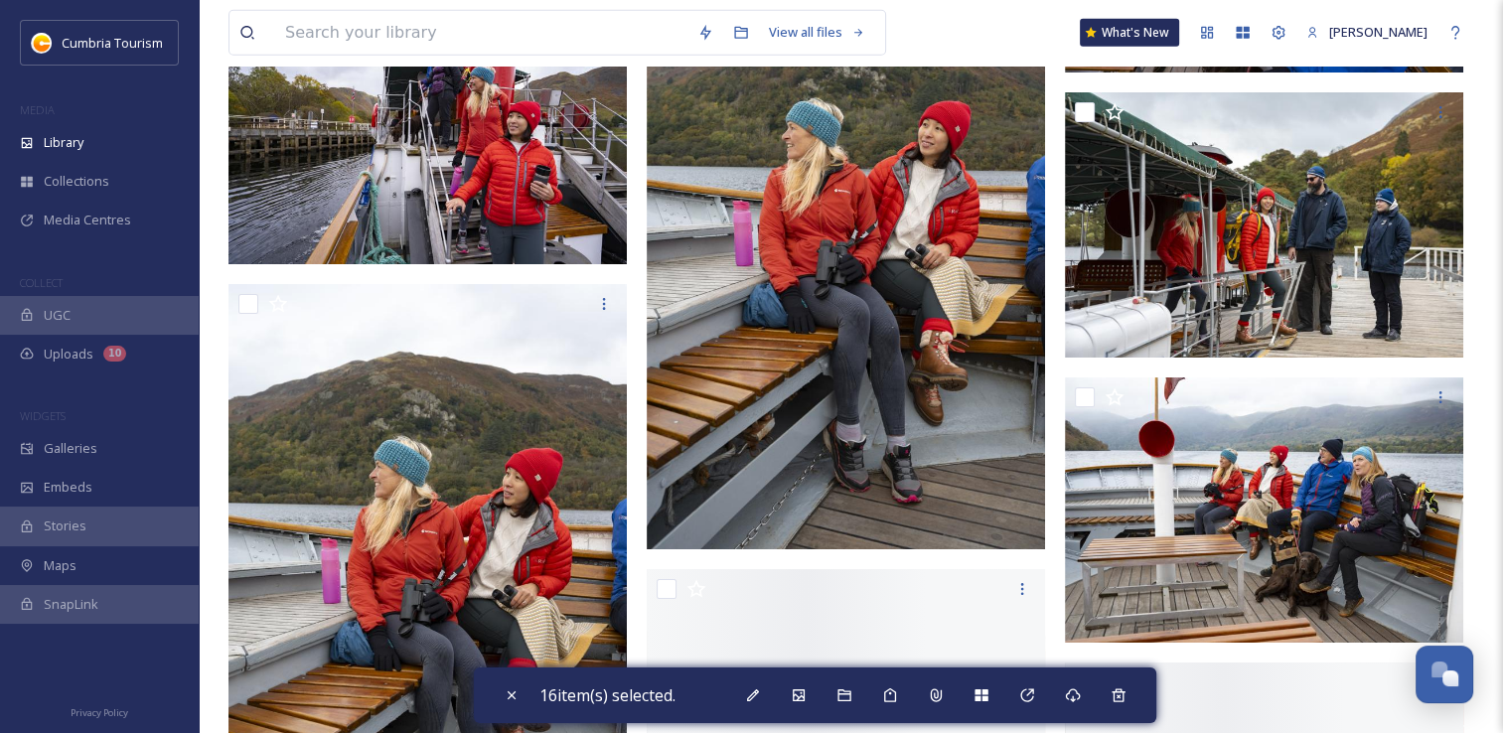
scroll to position [5862, 0]
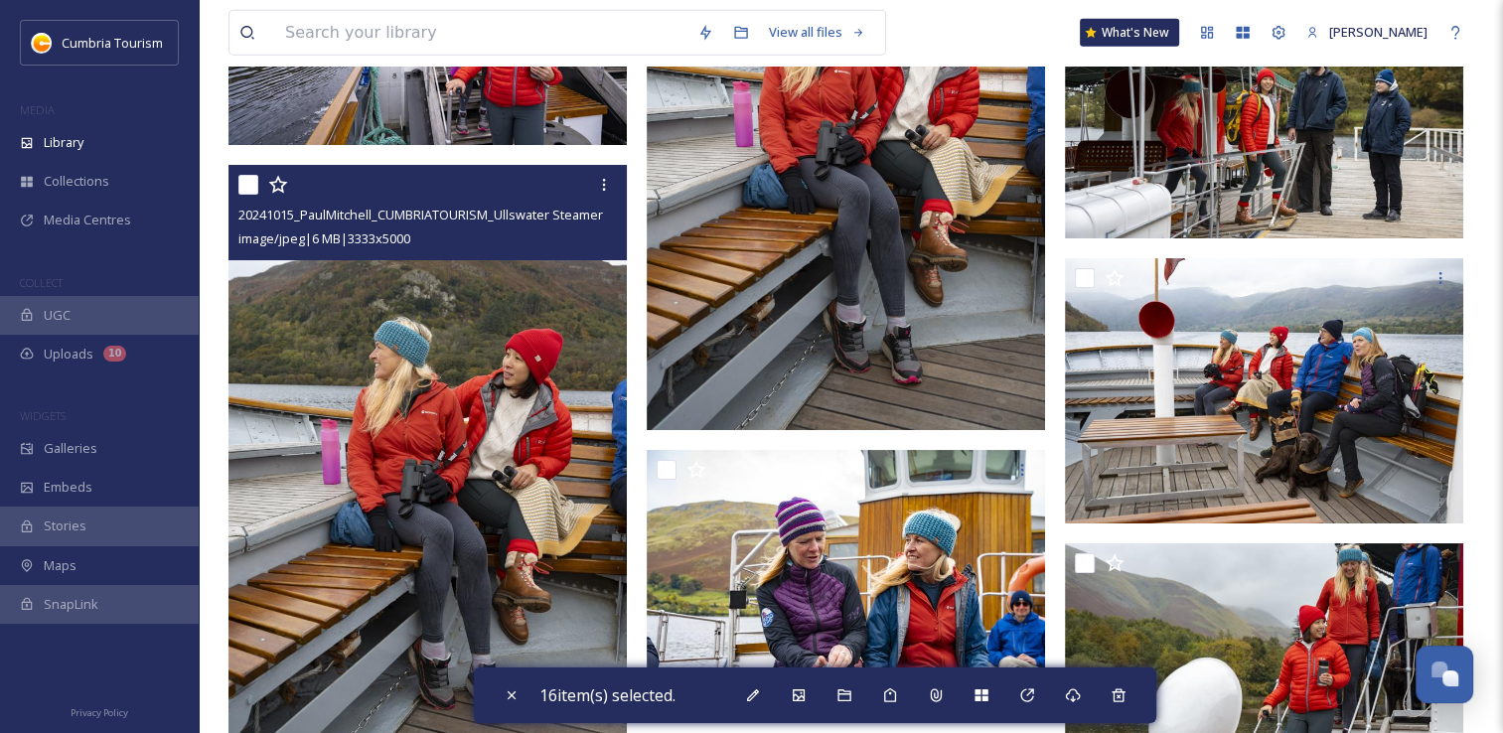
click at [240, 189] on input "checkbox" at bounding box center [248, 185] width 20 height 20
checkbox input "true"
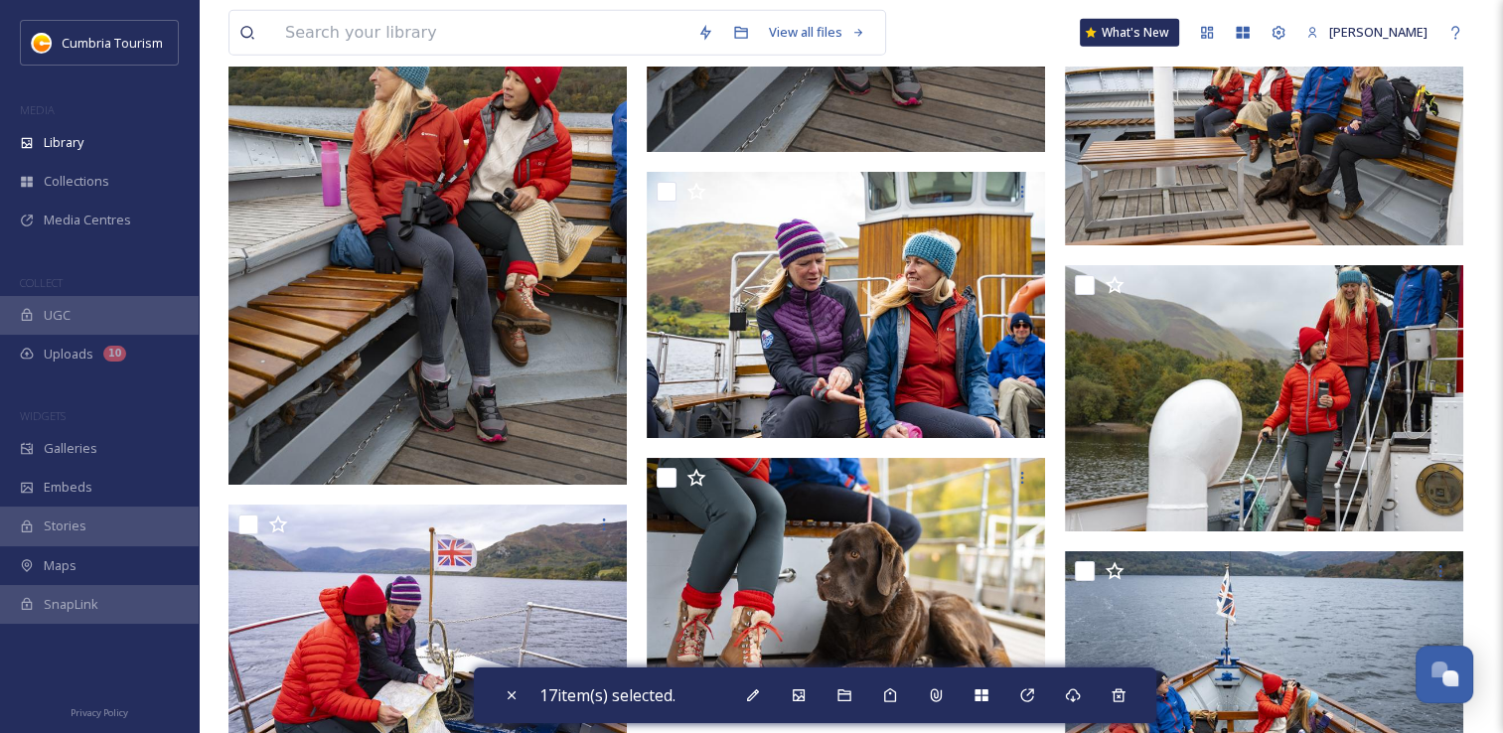
scroll to position [6160, 0]
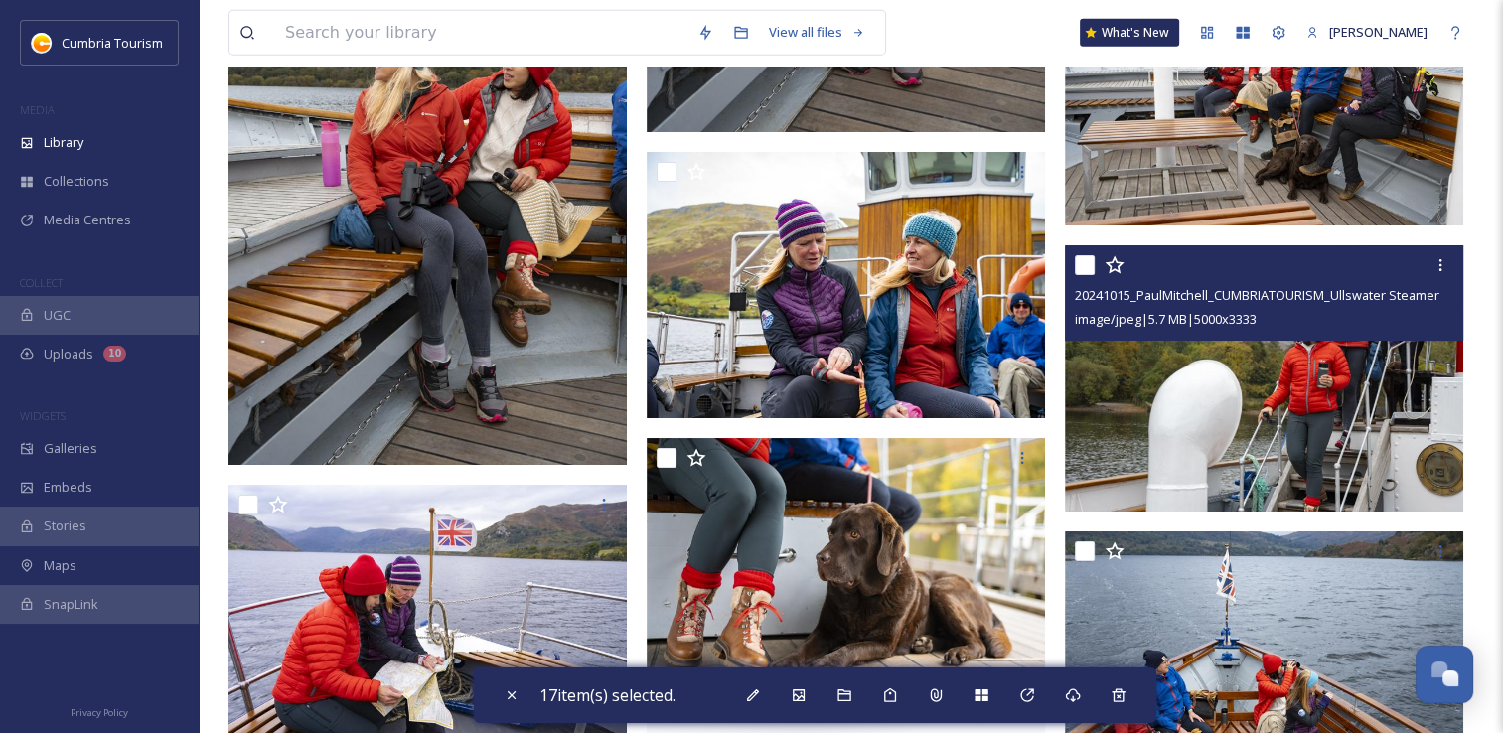
click at [1088, 264] on input "checkbox" at bounding box center [1085, 265] width 20 height 20
checkbox input "true"
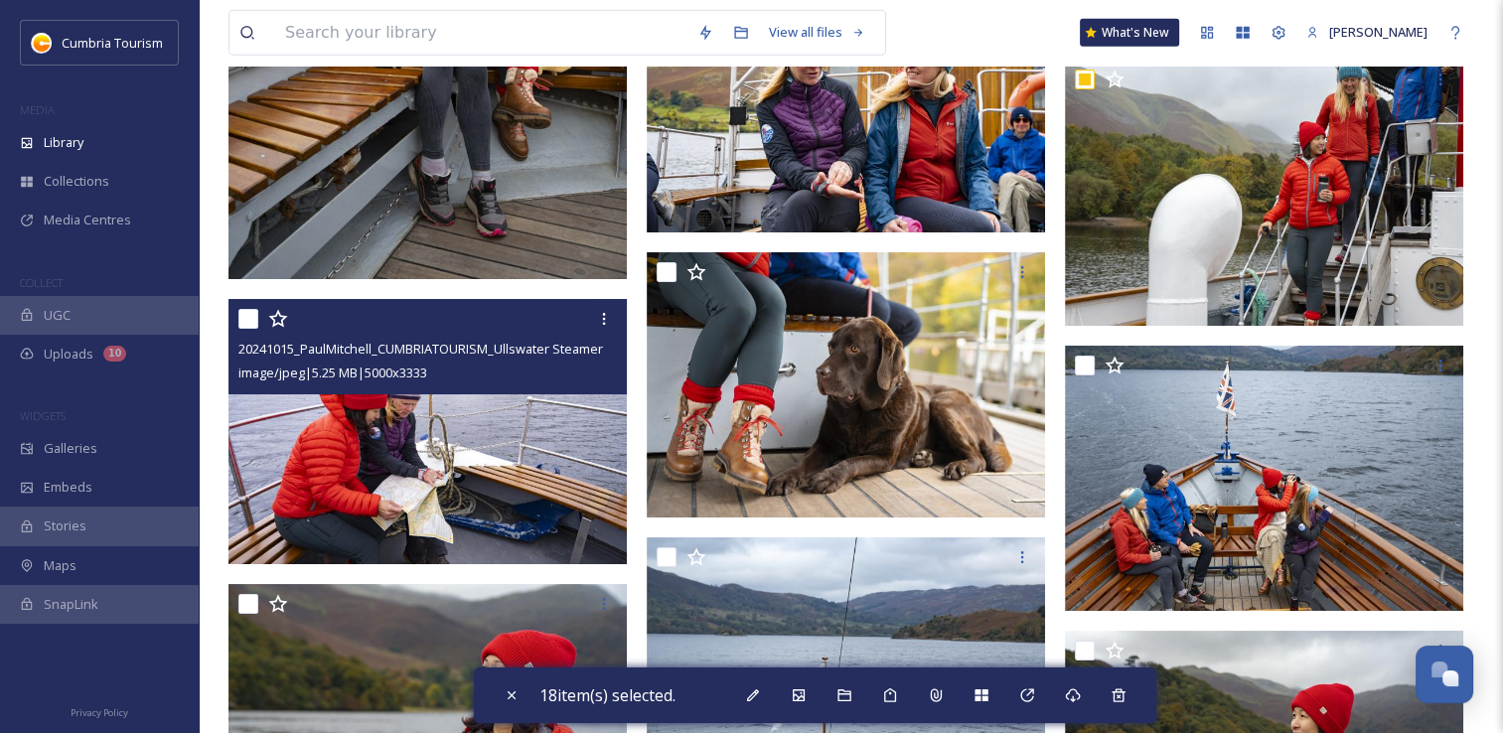
scroll to position [6359, 0]
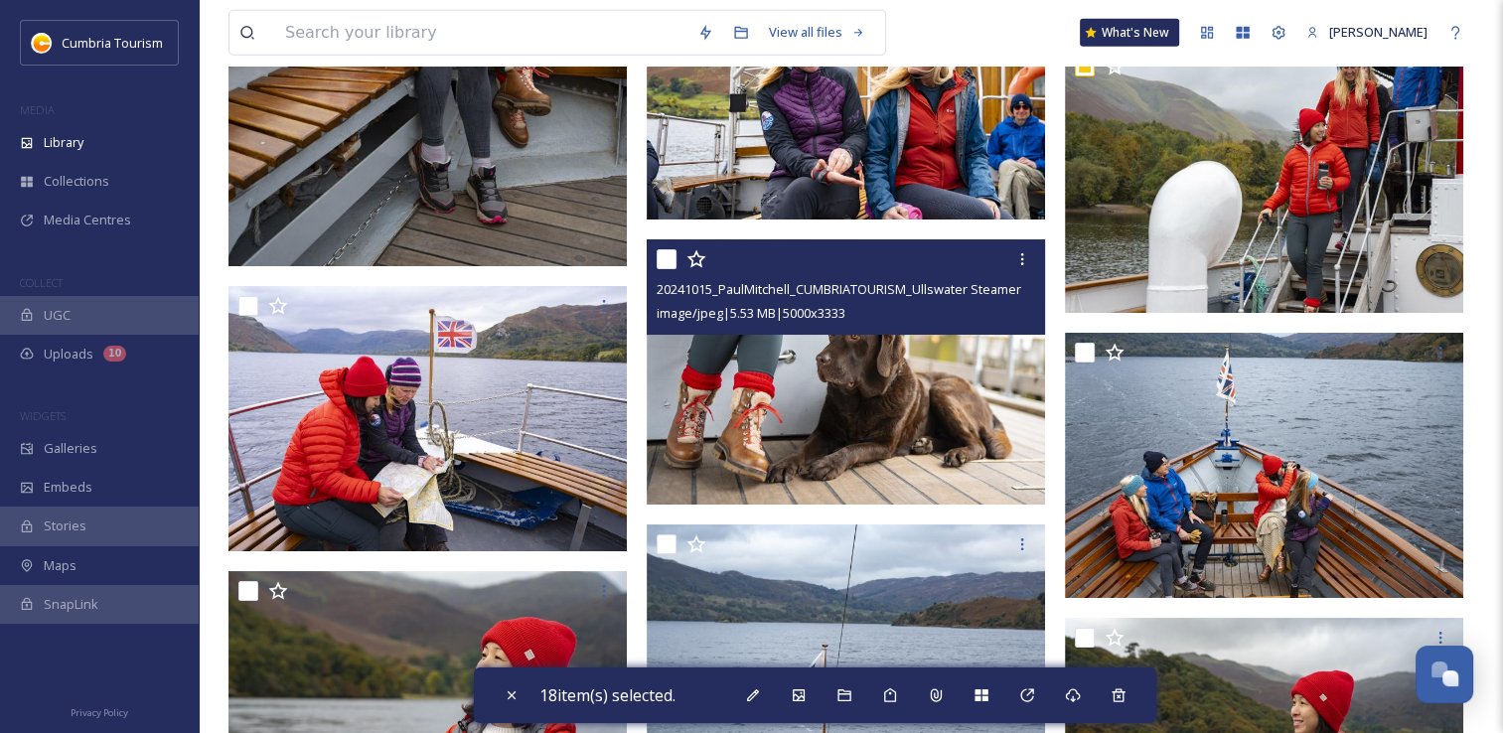
click at [668, 252] on input "checkbox" at bounding box center [667, 259] width 20 height 20
checkbox input "true"
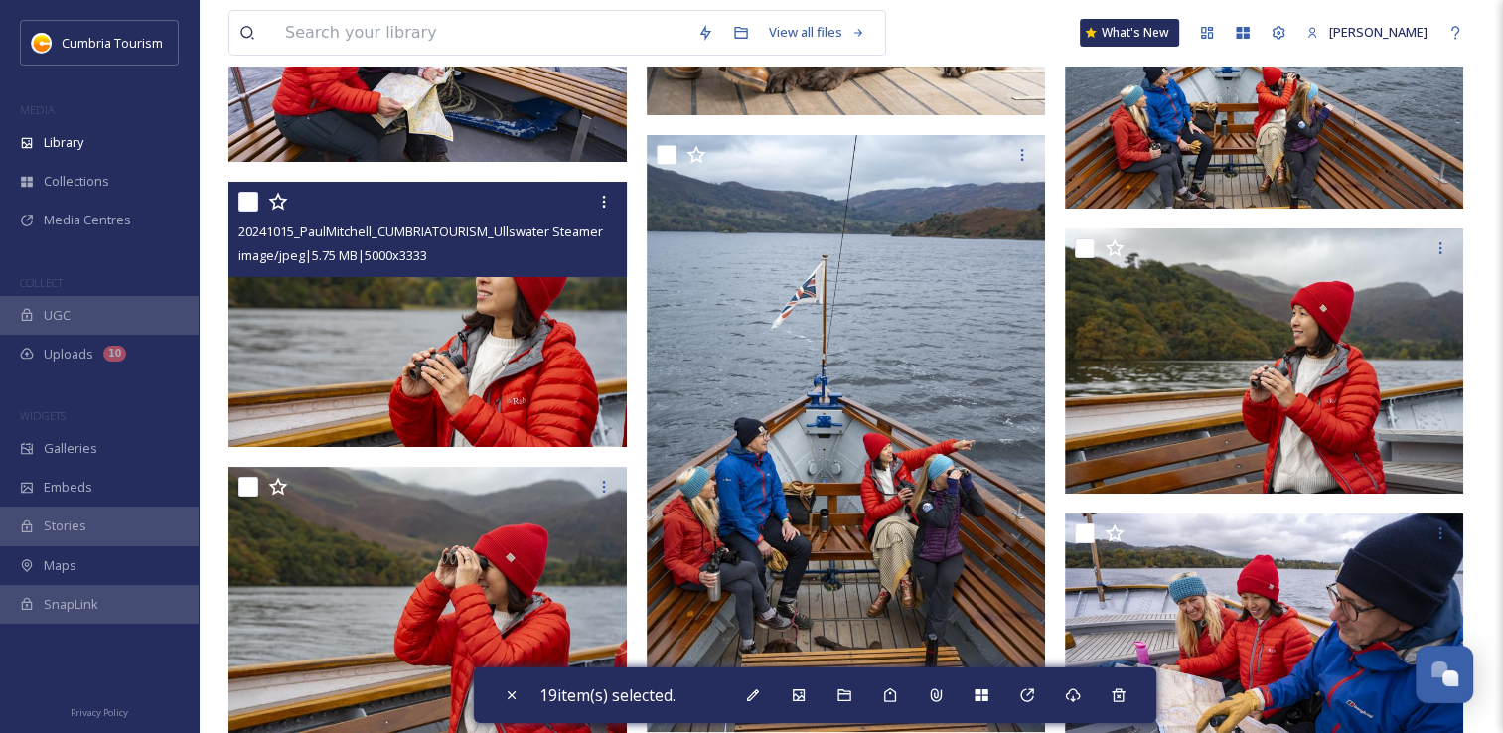
scroll to position [6756, 0]
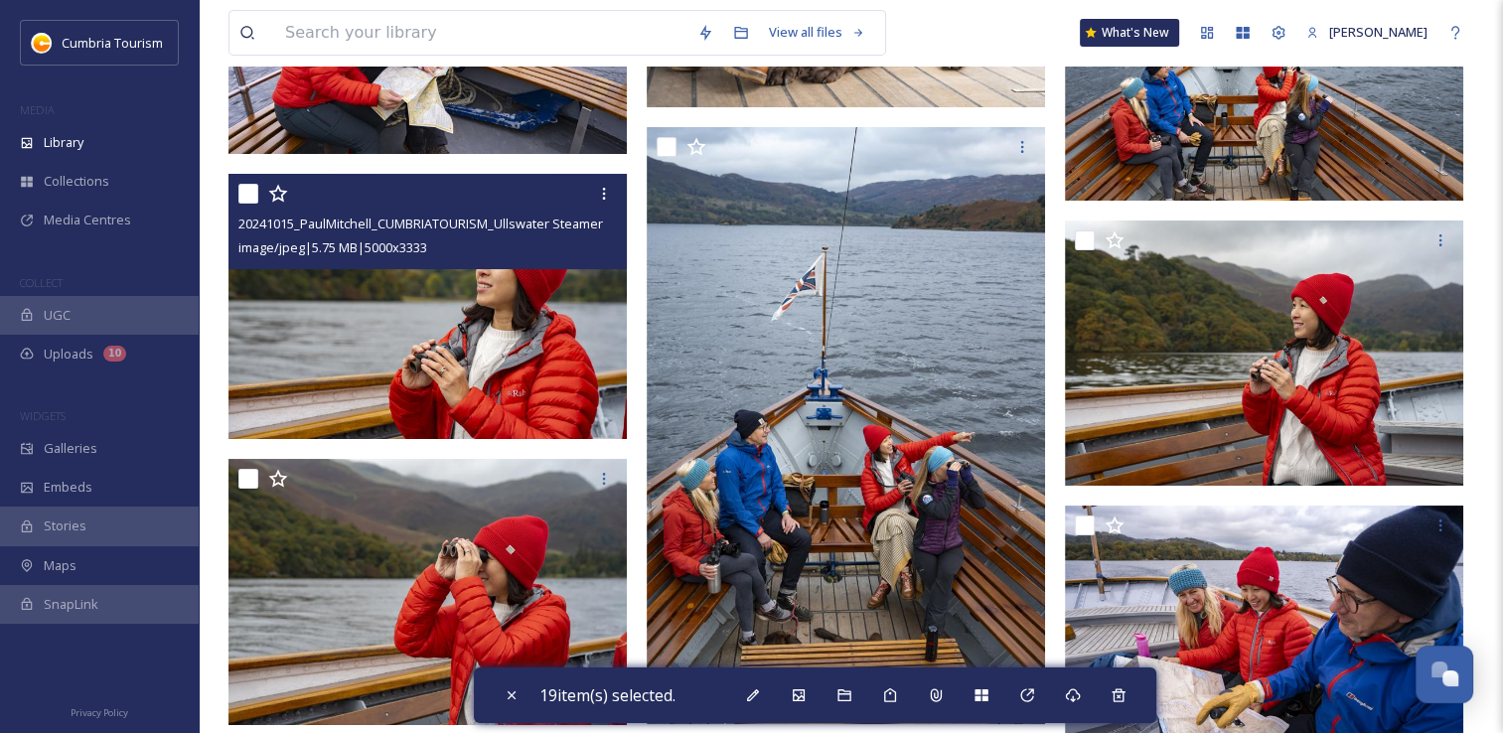
click at [250, 202] on input "checkbox" at bounding box center [248, 194] width 20 height 20
checkbox input "true"
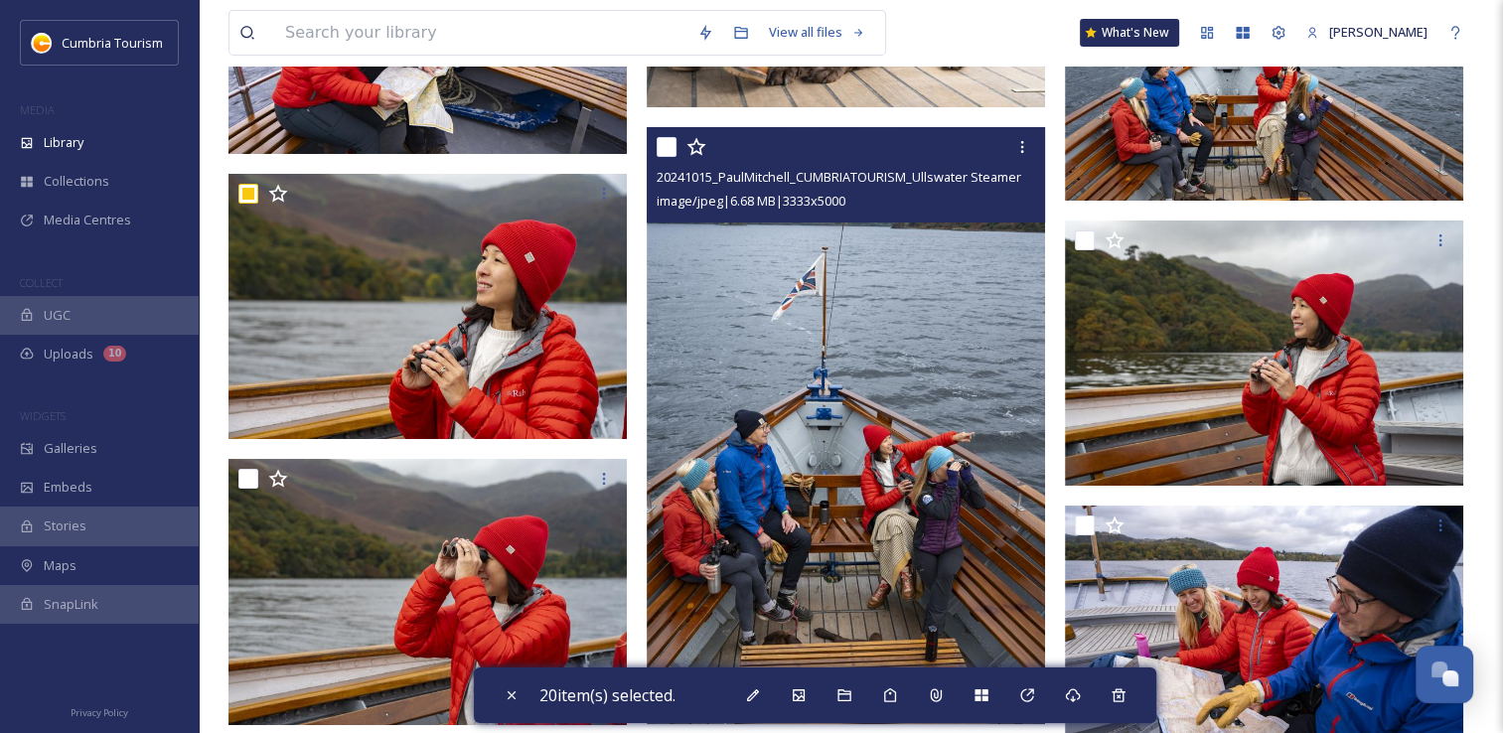
click at [662, 154] on input "checkbox" at bounding box center [667, 147] width 20 height 20
checkbox input "true"
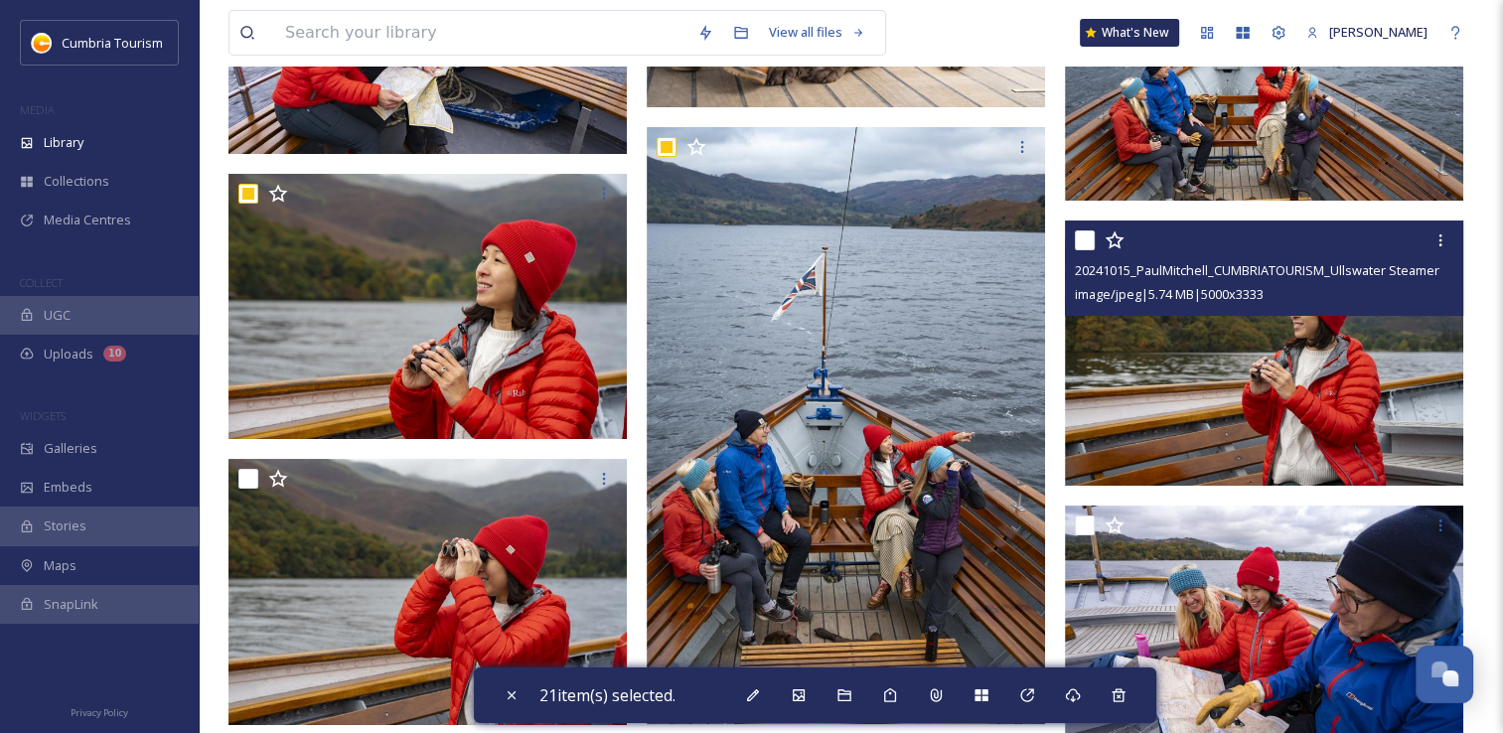
click at [1090, 243] on input "checkbox" at bounding box center [1085, 241] width 20 height 20
checkbox input "true"
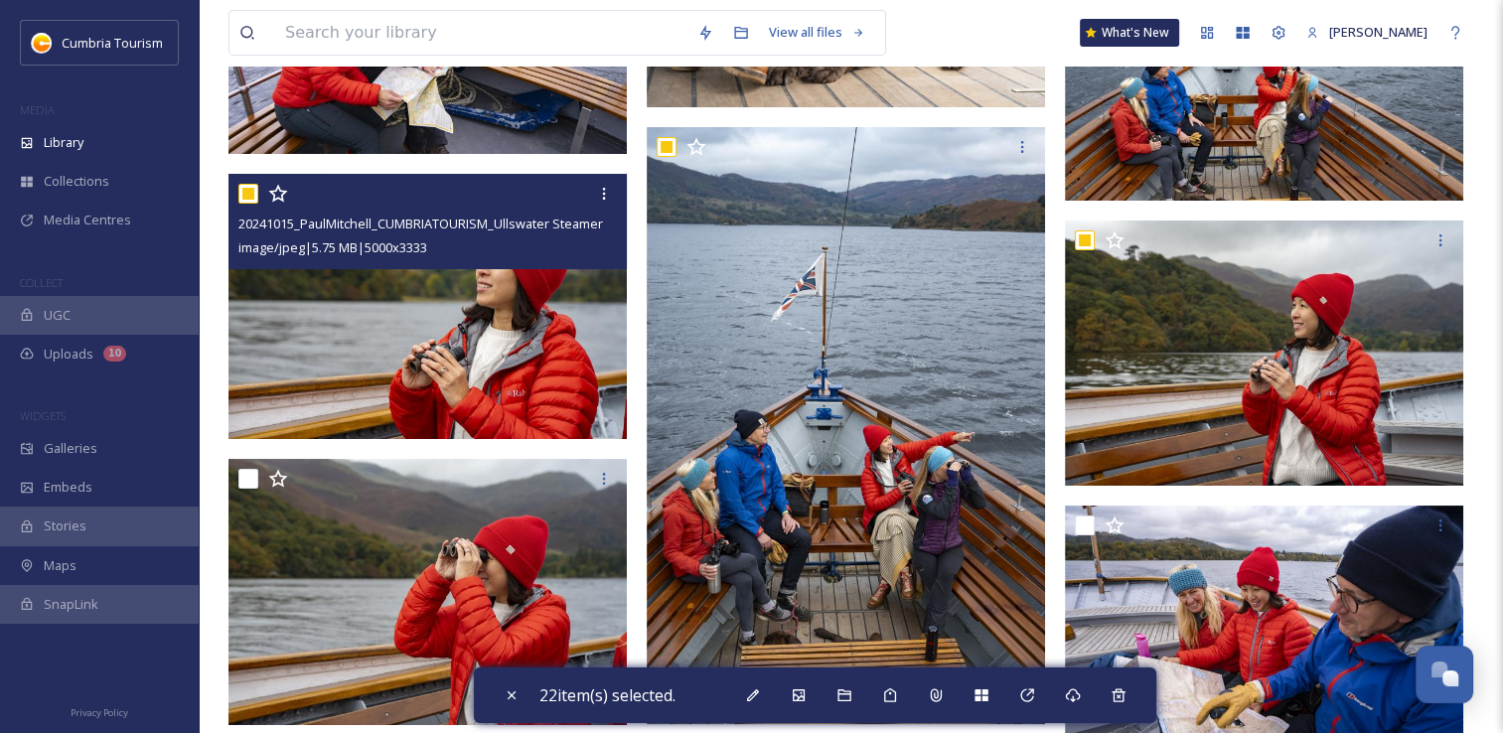
click at [251, 189] on input "checkbox" at bounding box center [248, 194] width 20 height 20
checkbox input "false"
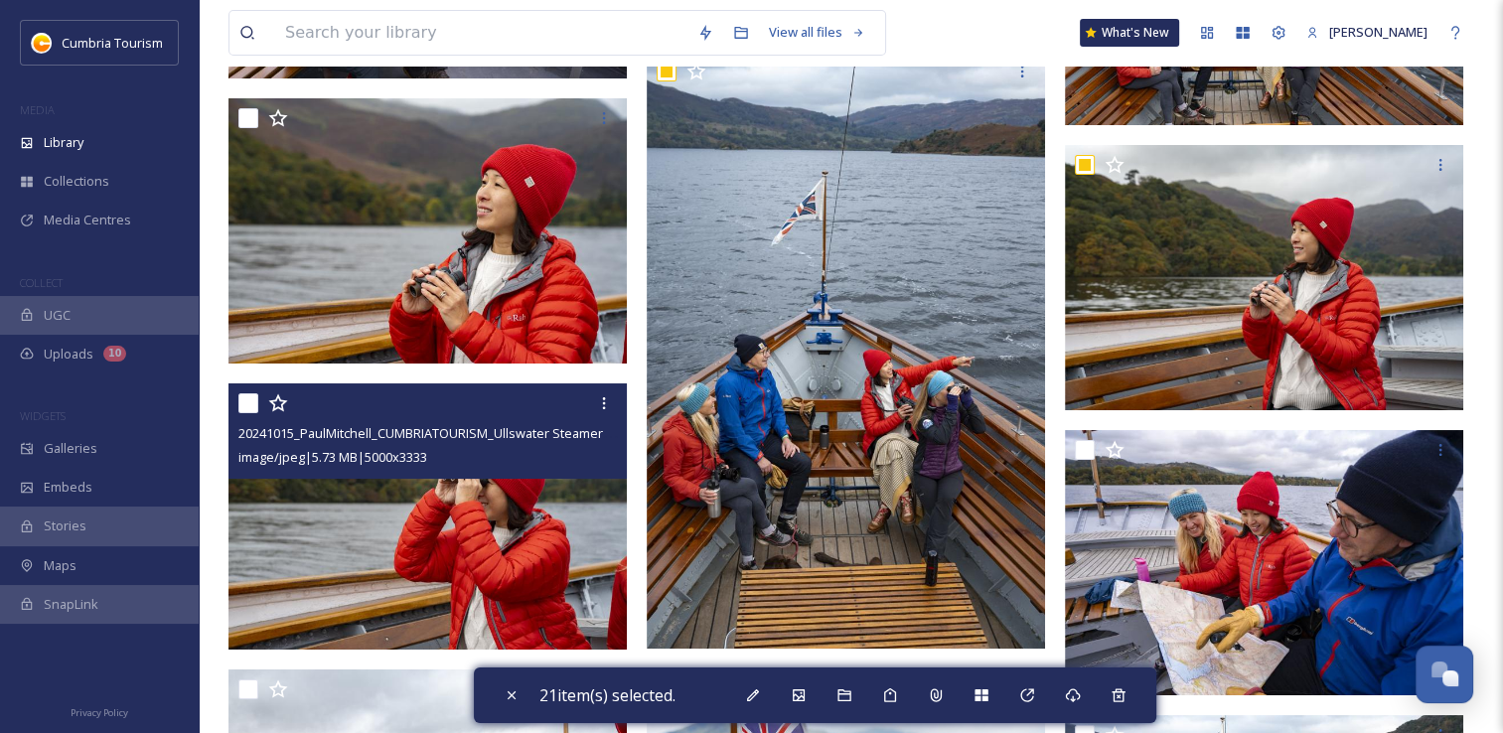
scroll to position [6955, 0]
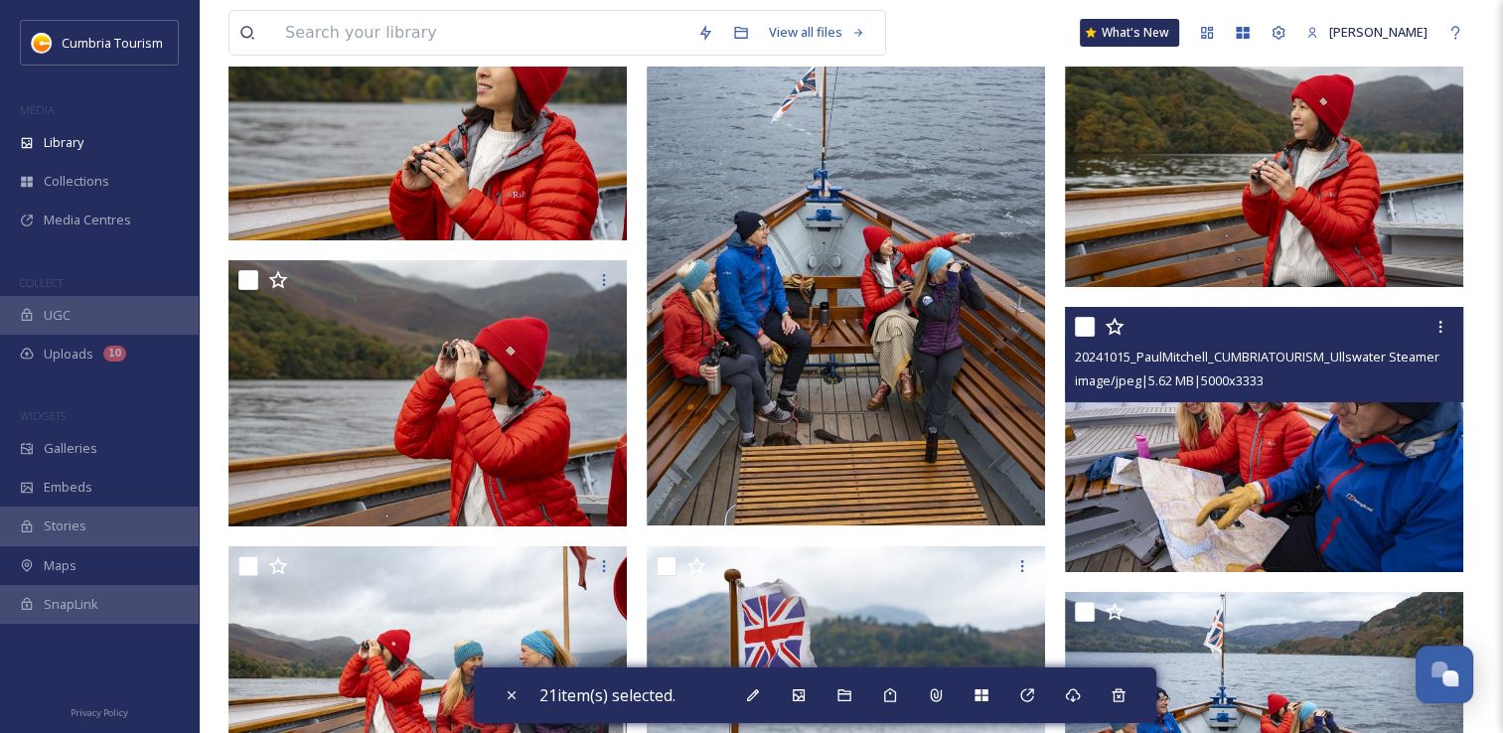
click at [1079, 332] on input "checkbox" at bounding box center [1085, 327] width 20 height 20
checkbox input "true"
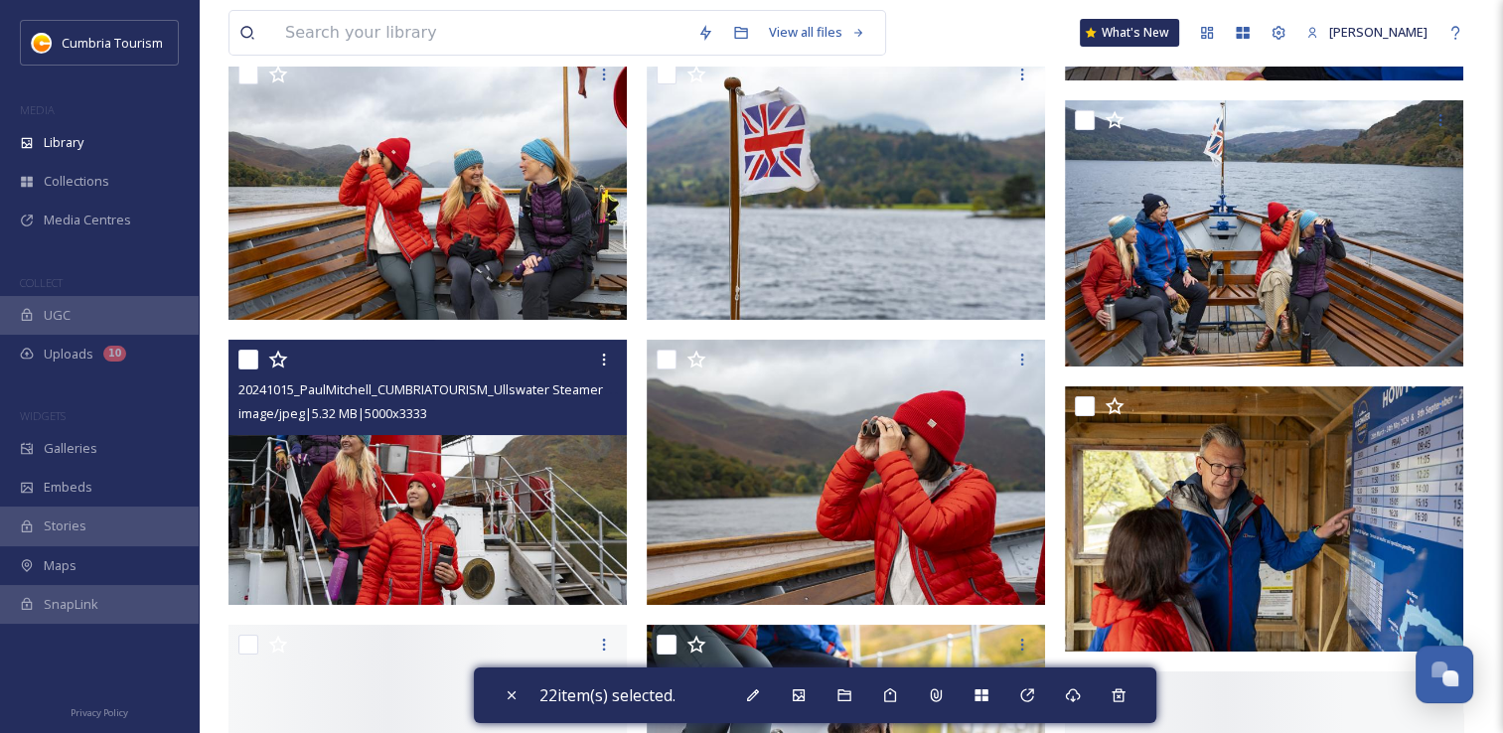
scroll to position [7452, 0]
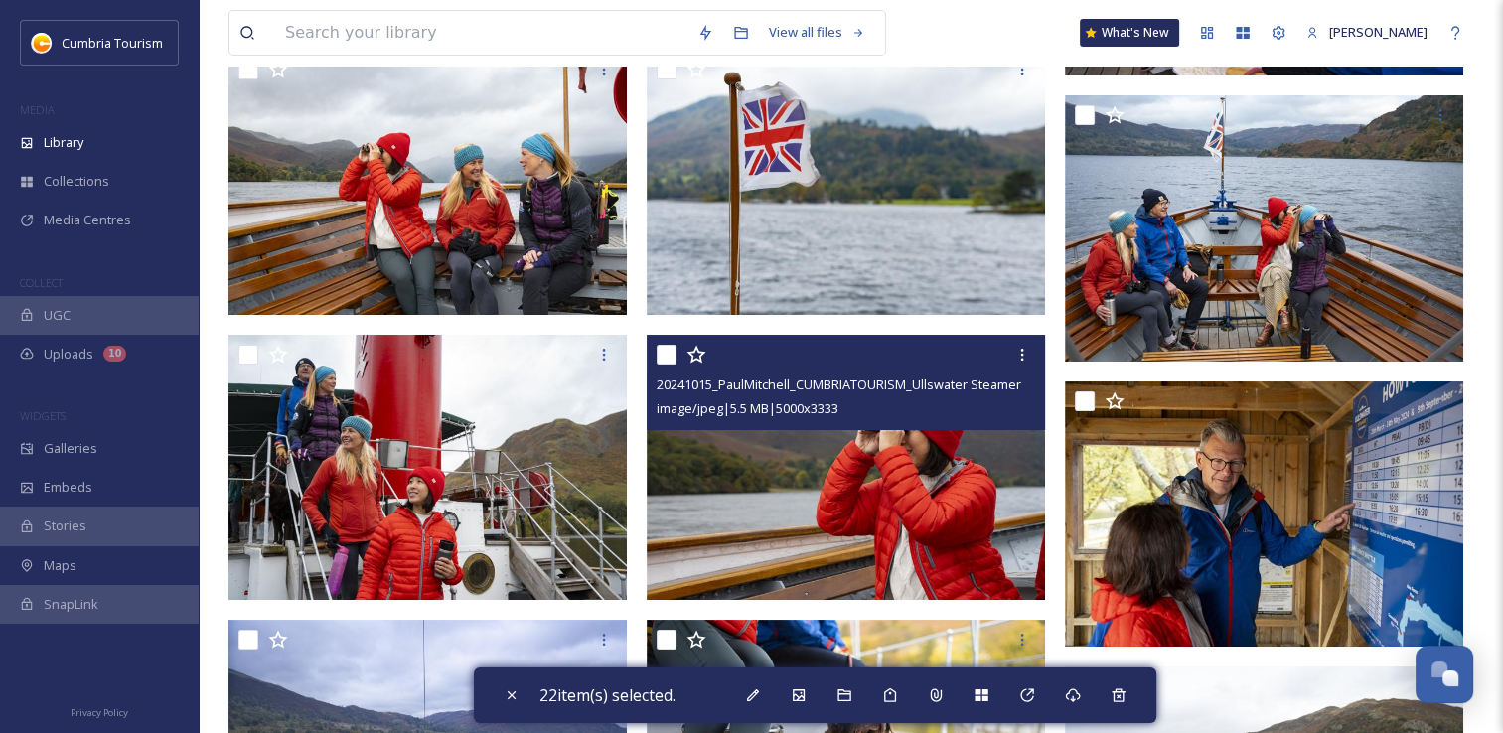
click at [675, 355] on input "checkbox" at bounding box center [667, 355] width 20 height 20
checkbox input "true"
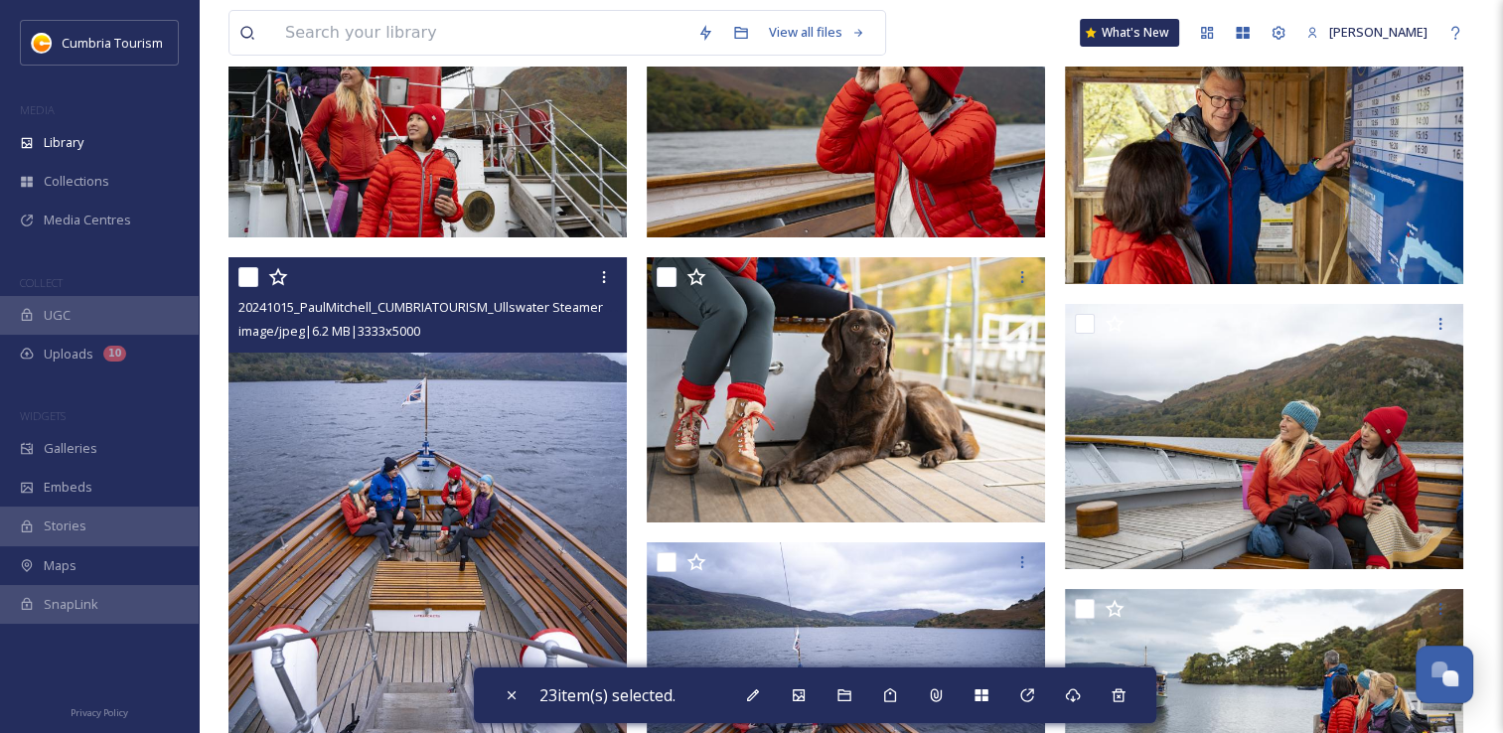
scroll to position [7849, 0]
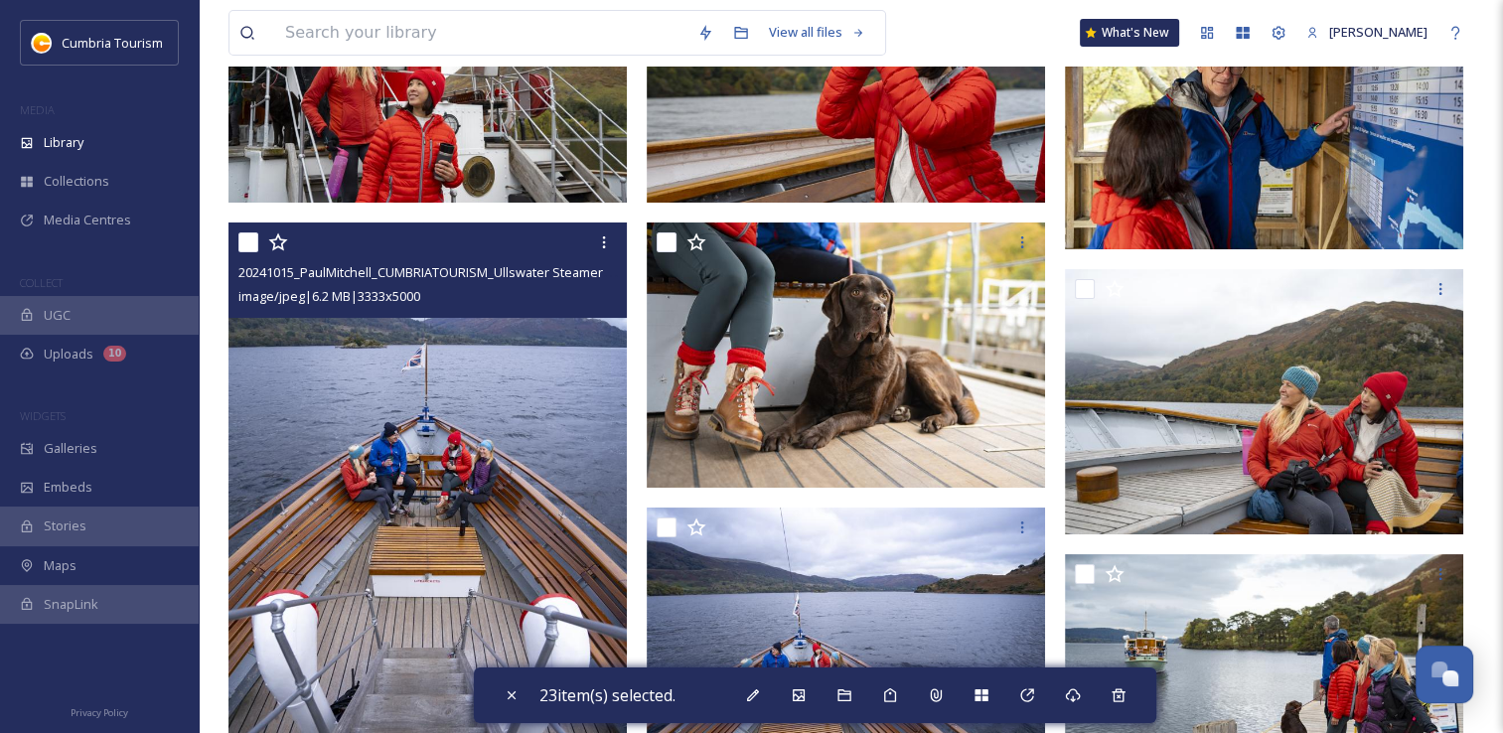
click at [248, 248] on input "checkbox" at bounding box center [248, 243] width 20 height 20
checkbox input "true"
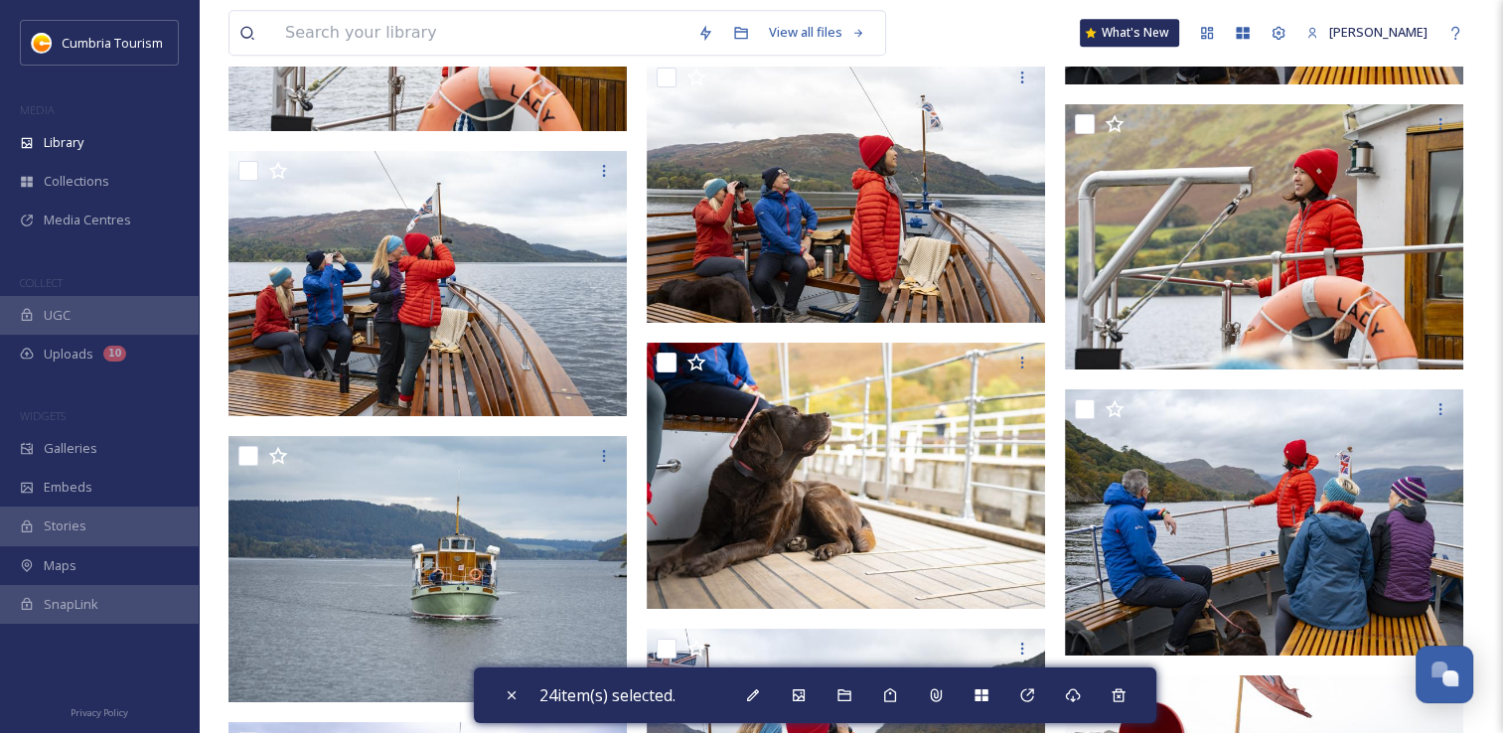
scroll to position [10135, 0]
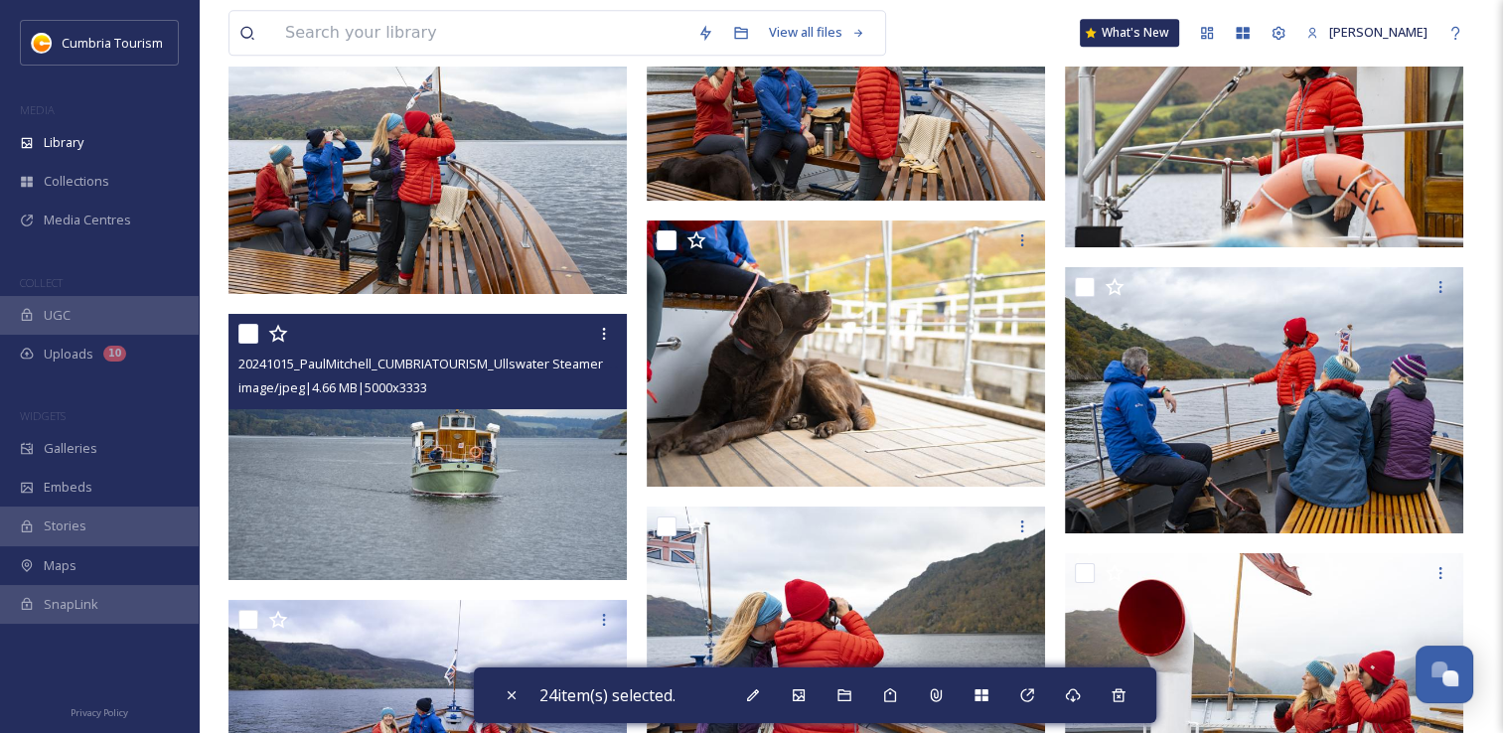
click at [250, 337] on input "checkbox" at bounding box center [248, 334] width 20 height 20
checkbox input "true"
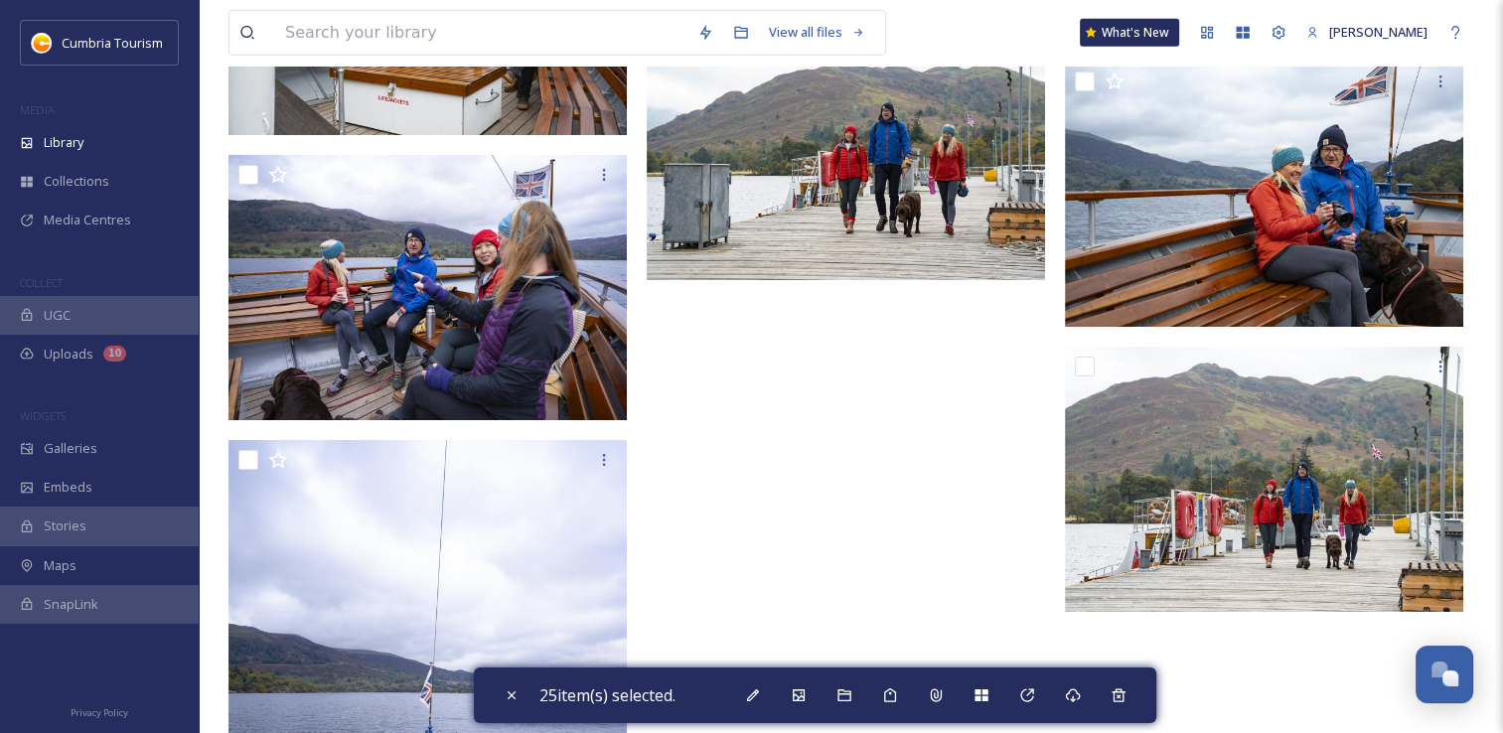
scroll to position [12519, 0]
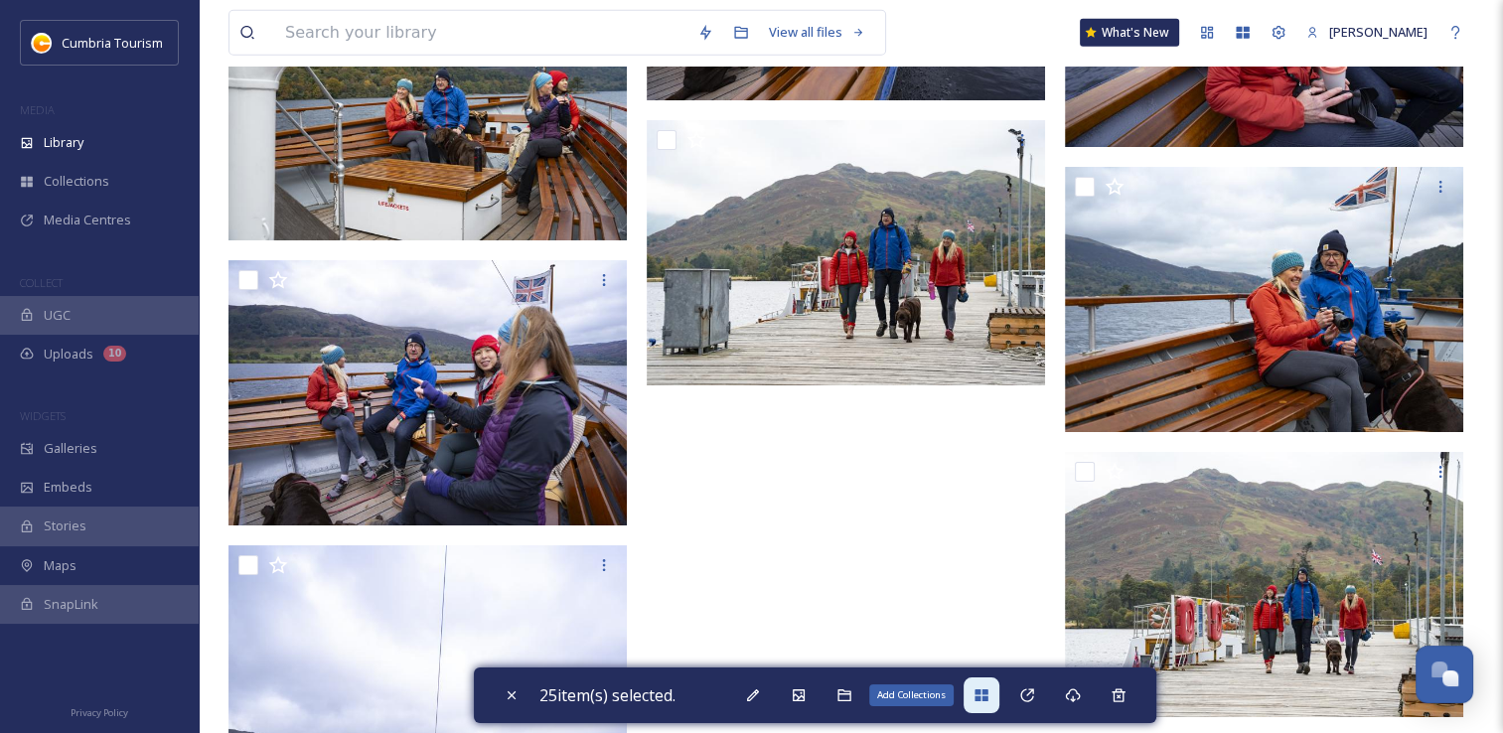
click at [986, 698] on icon at bounding box center [981, 696] width 13 height 12
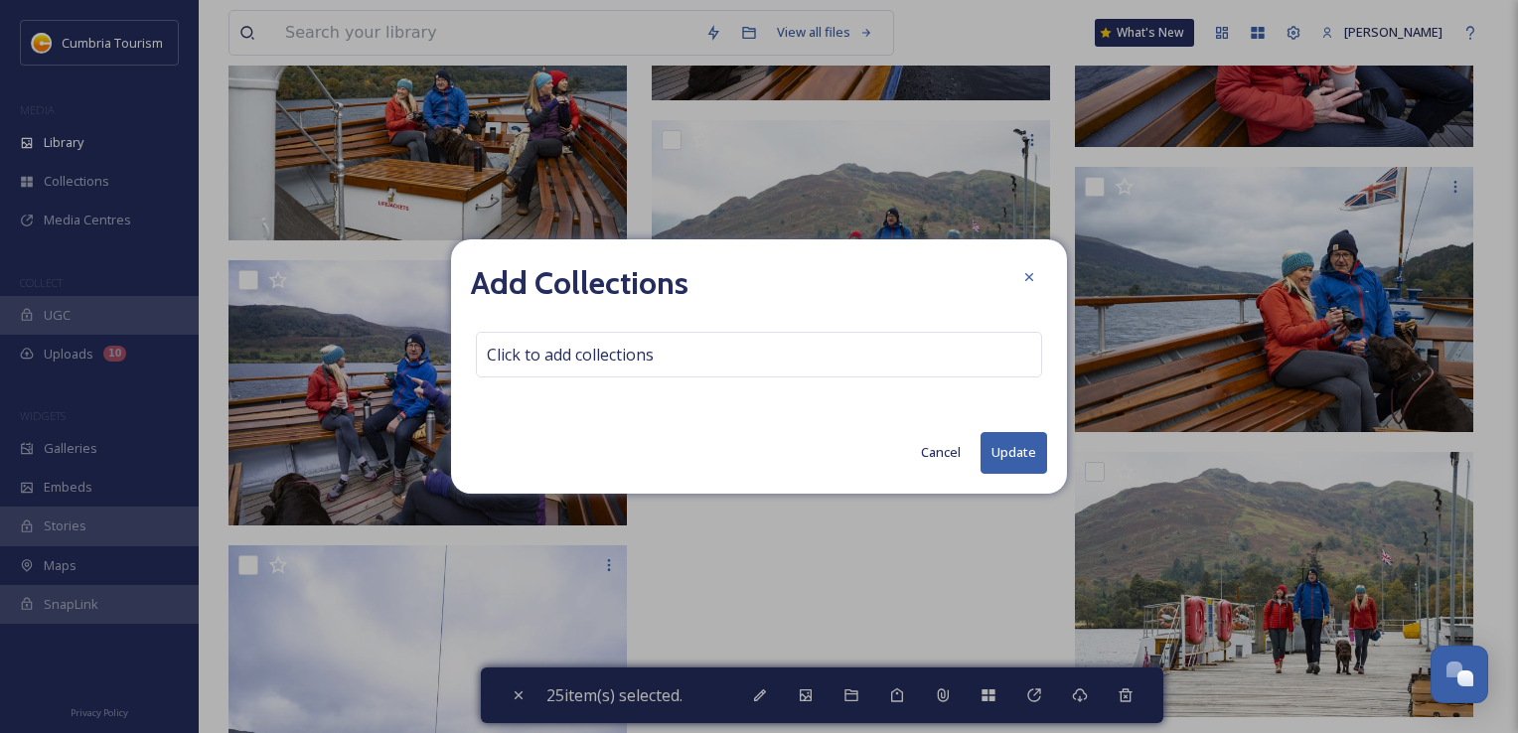
click at [641, 327] on div "Add Collections Click to add collections Cancel Update" at bounding box center [759, 365] width 616 height 253
click at [640, 372] on div "Click to add collections" at bounding box center [759, 355] width 566 height 46
click at [632, 356] on input at bounding box center [586, 355] width 219 height 44
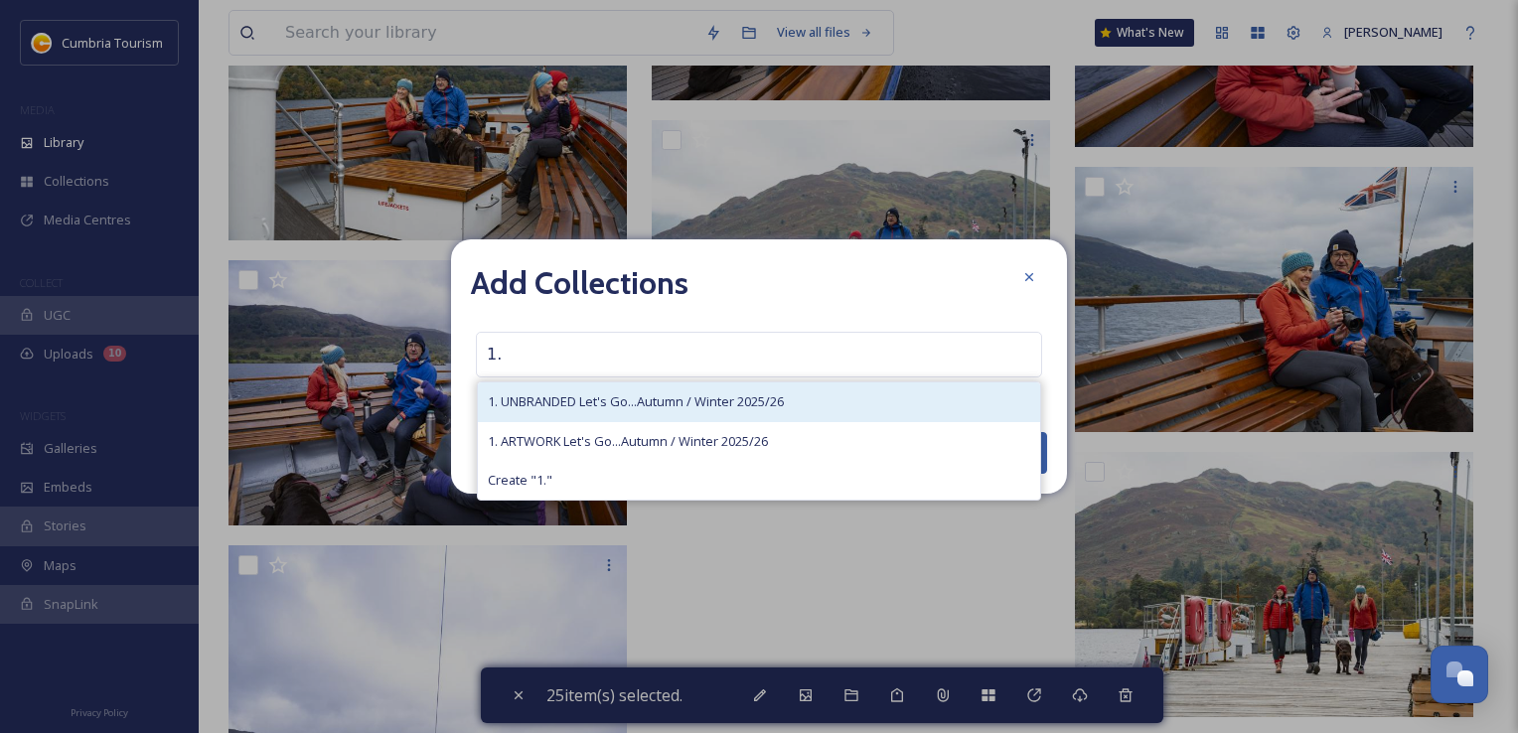
type input "1."
click at [653, 395] on span "1. UNBRANDED Let's Go...Autumn / Winter 2025/26" at bounding box center [636, 401] width 296 height 19
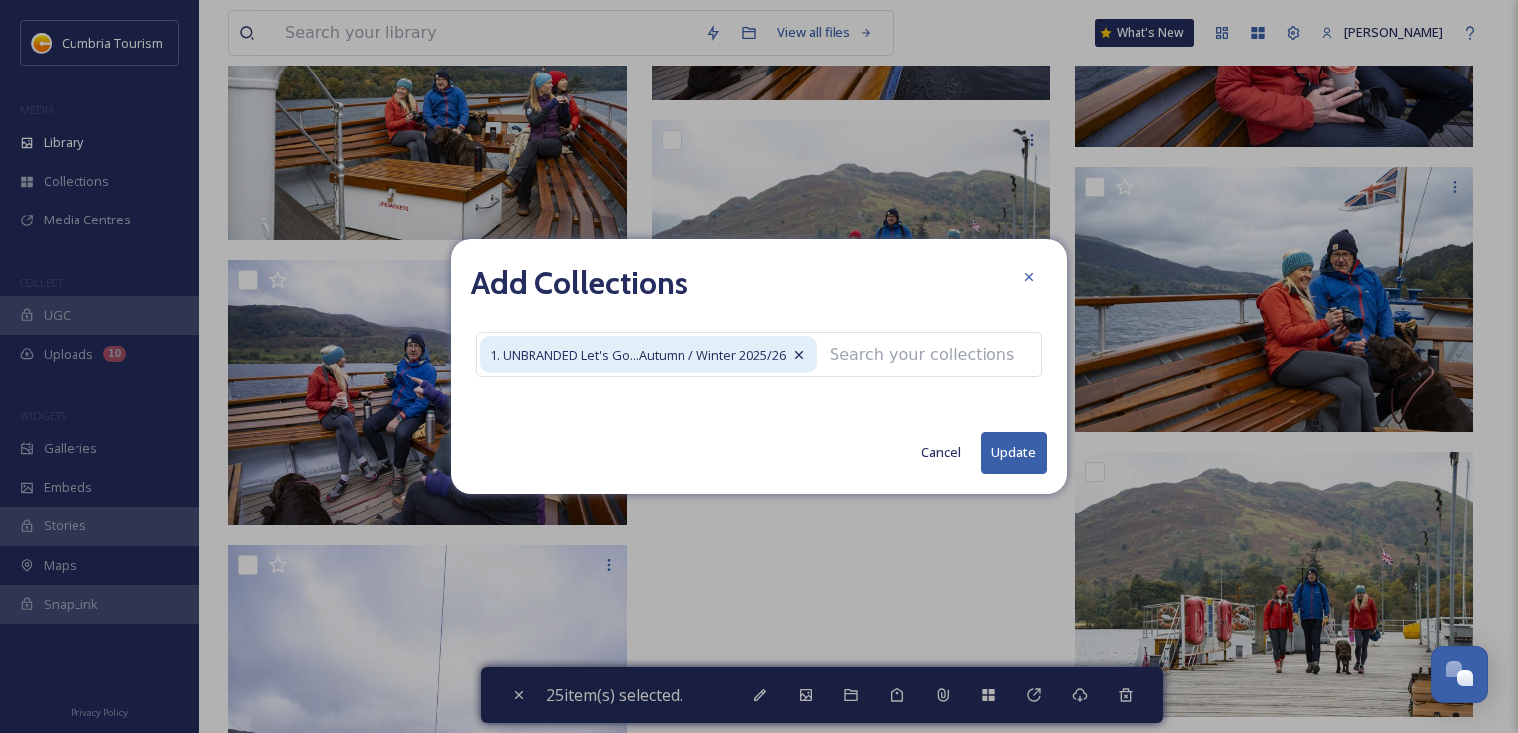
click at [1021, 455] on button "Update" at bounding box center [1014, 452] width 67 height 41
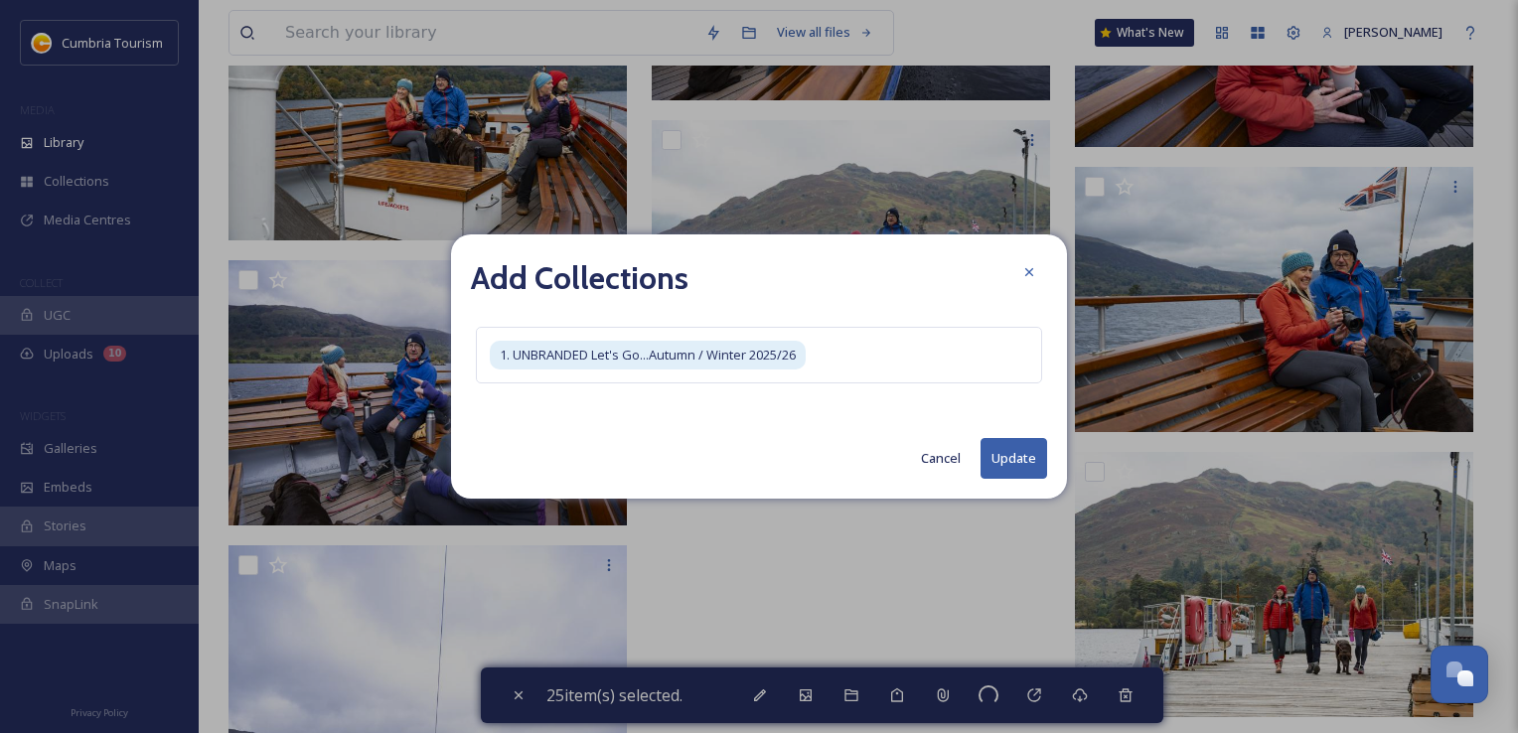
checkbox input "false"
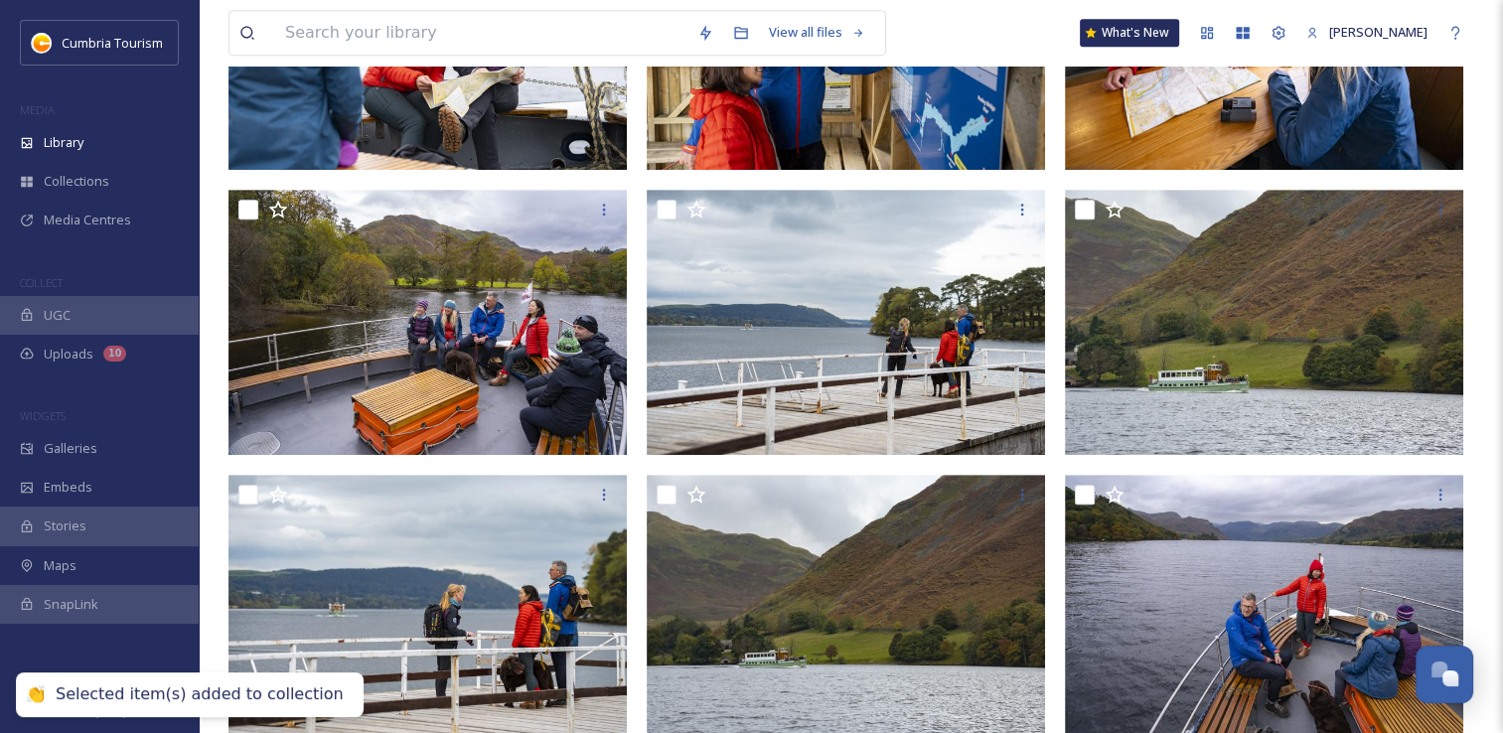
scroll to position [0, 0]
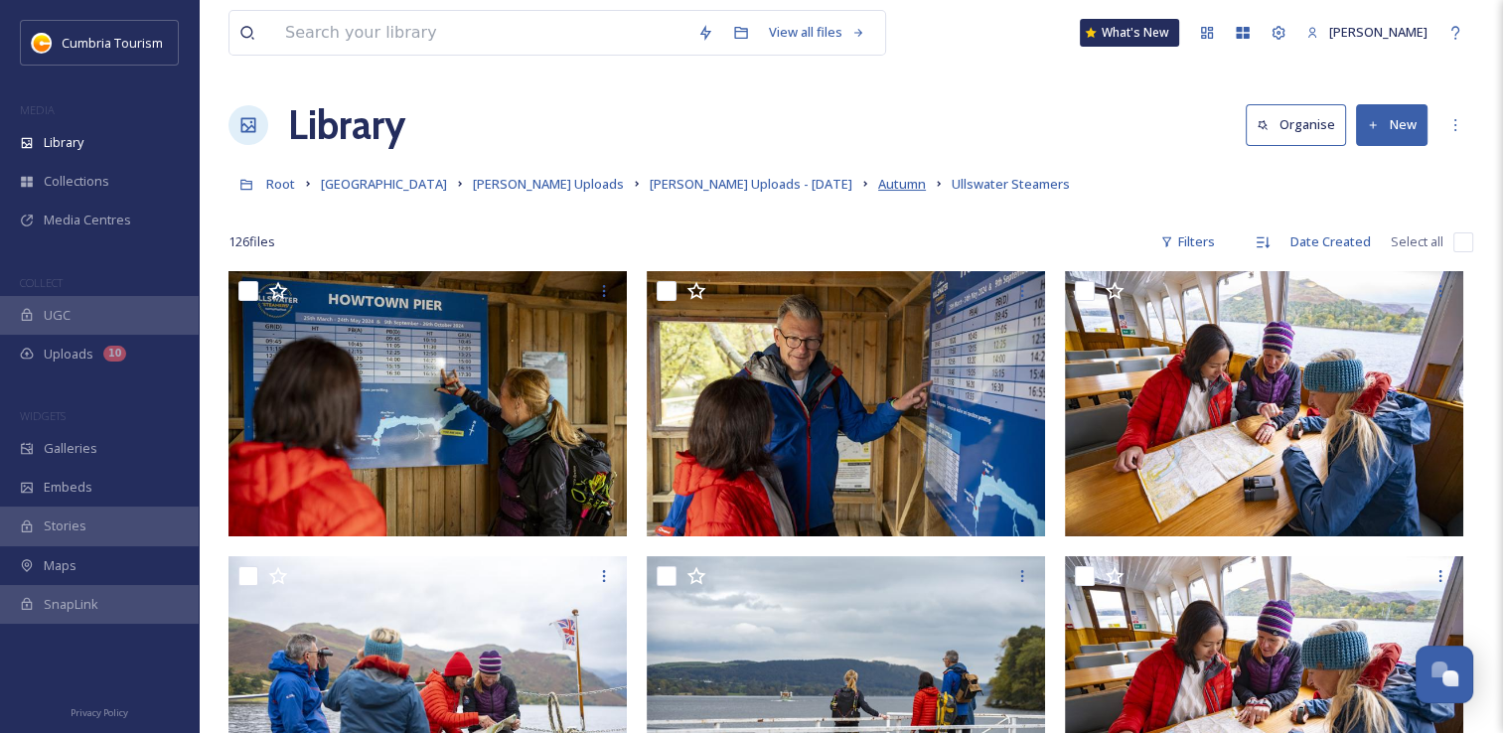
click at [878, 188] on span "Autumn" at bounding box center [902, 184] width 48 height 18
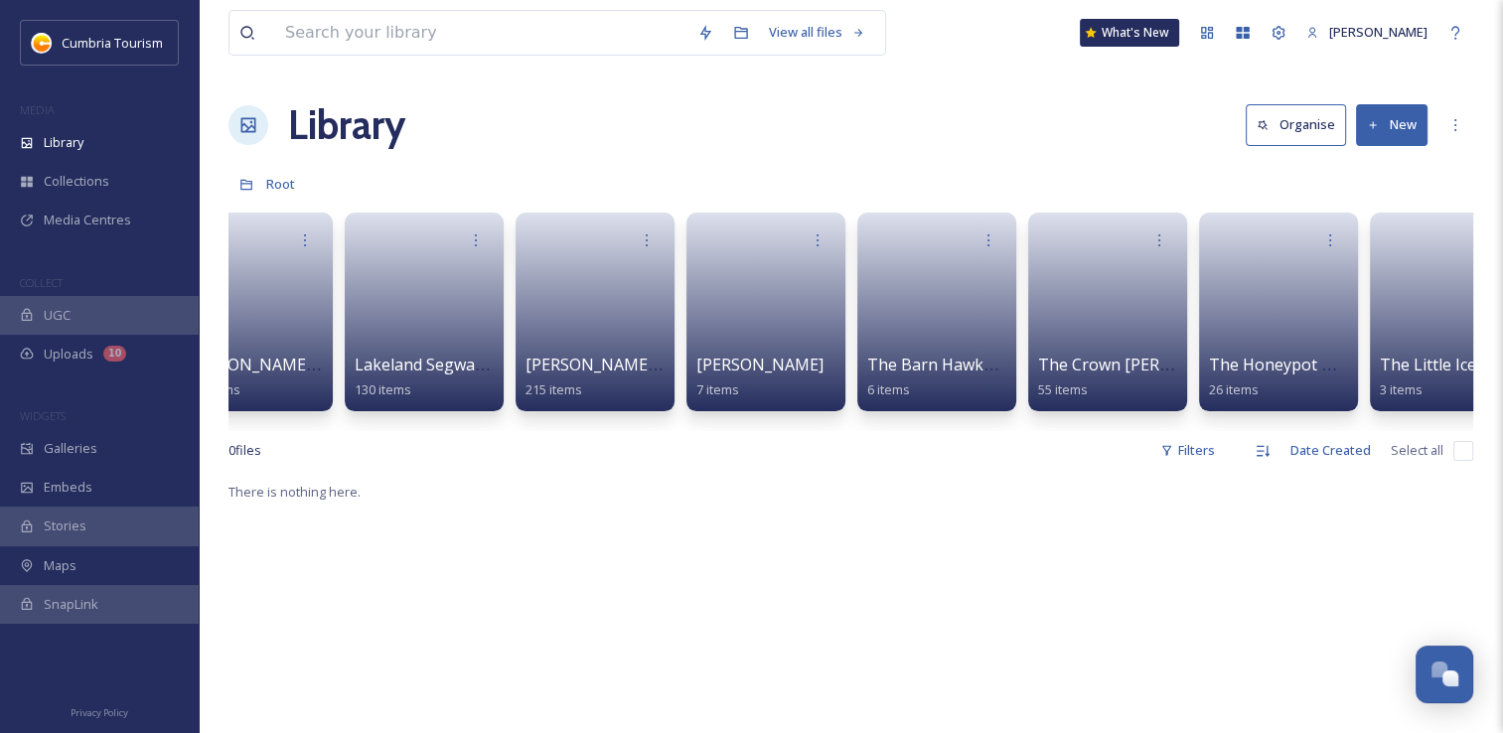
scroll to position [0, 2857]
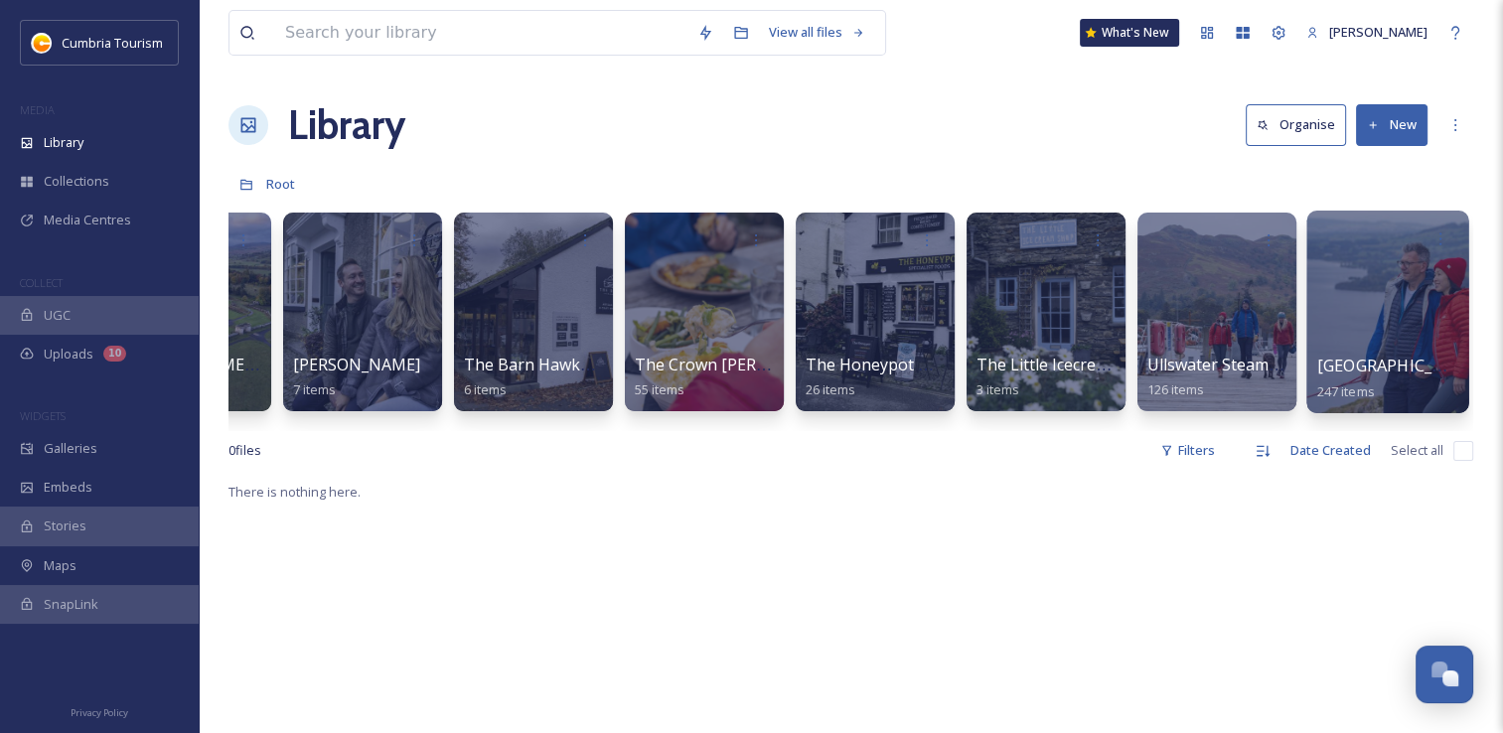
click at [1387, 343] on div at bounding box center [1388, 312] width 162 height 203
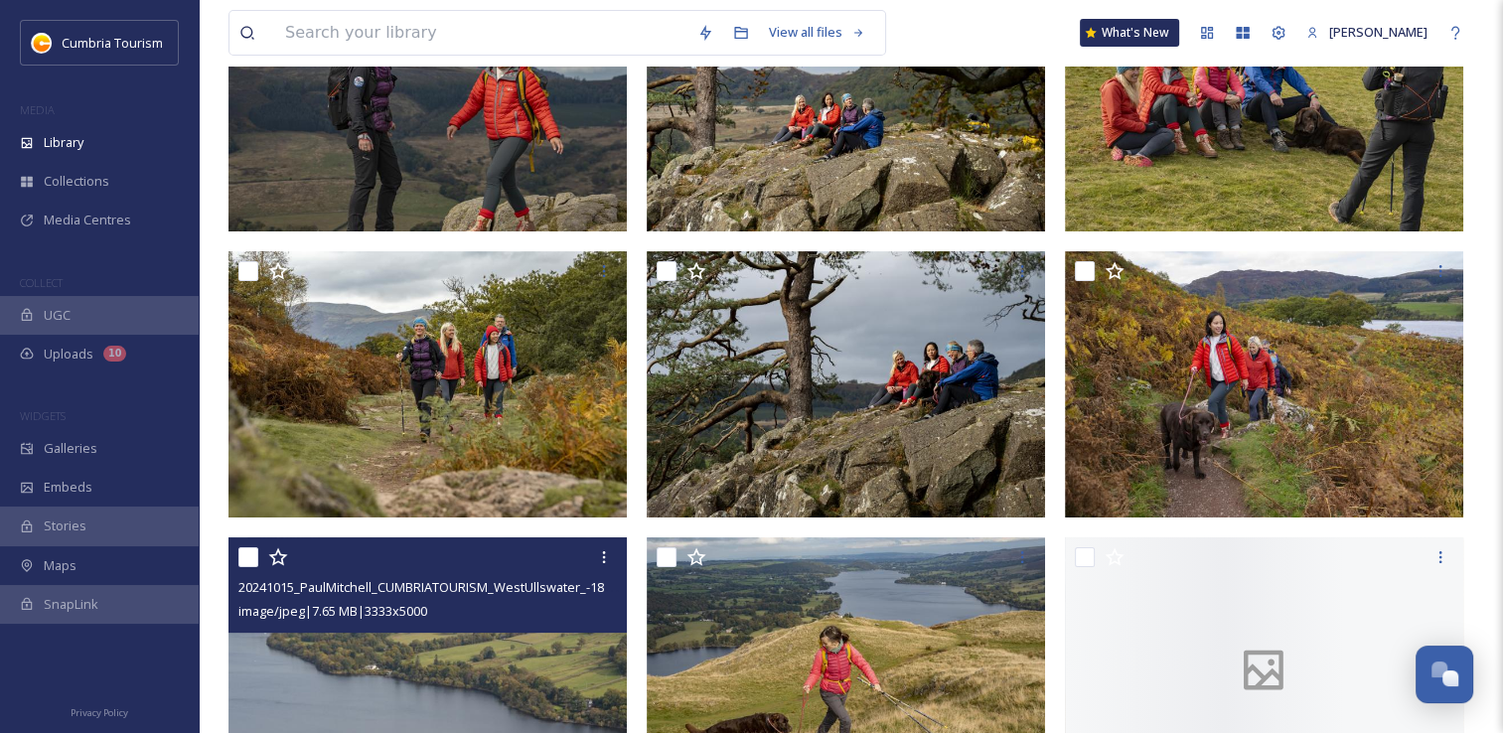
scroll to position [199, 0]
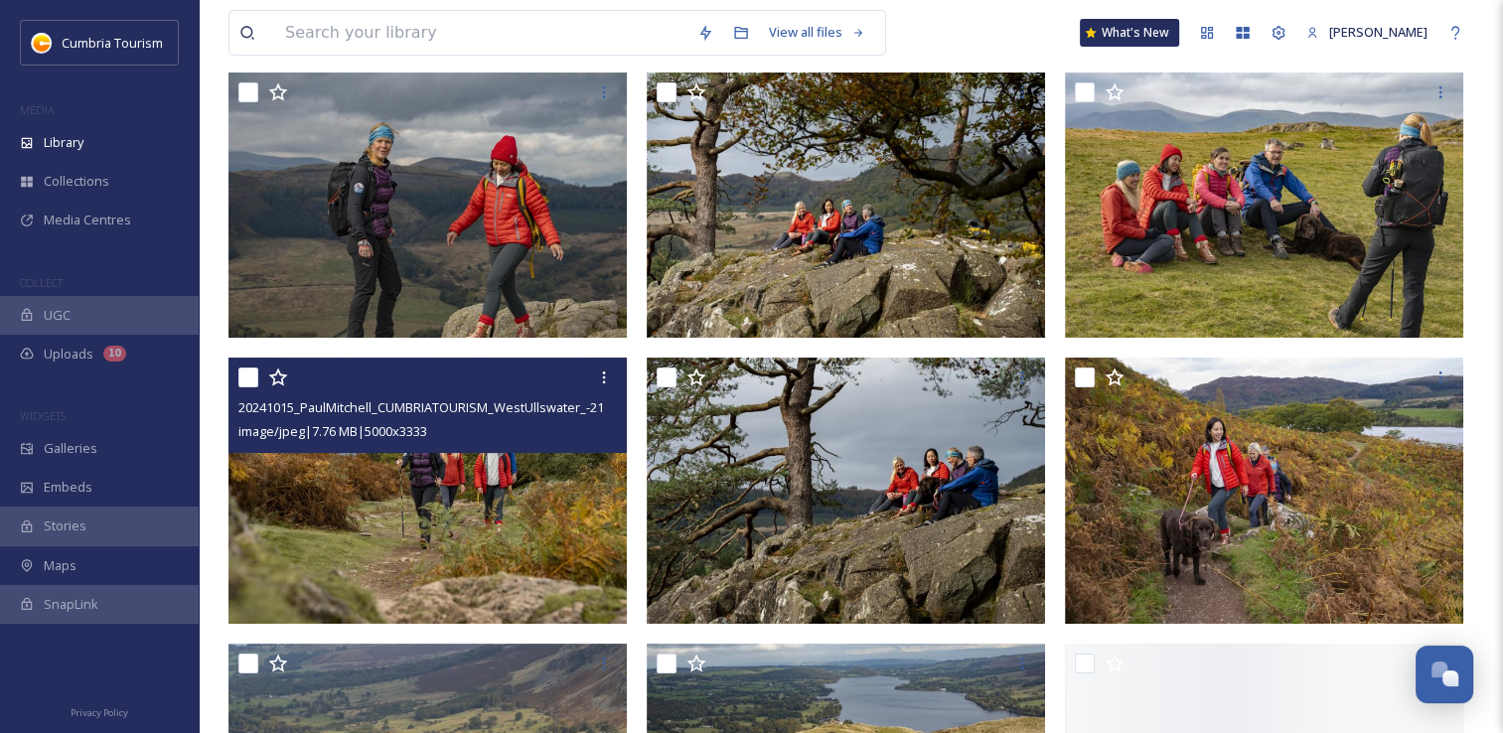
click at [251, 384] on input "checkbox" at bounding box center [248, 378] width 20 height 20
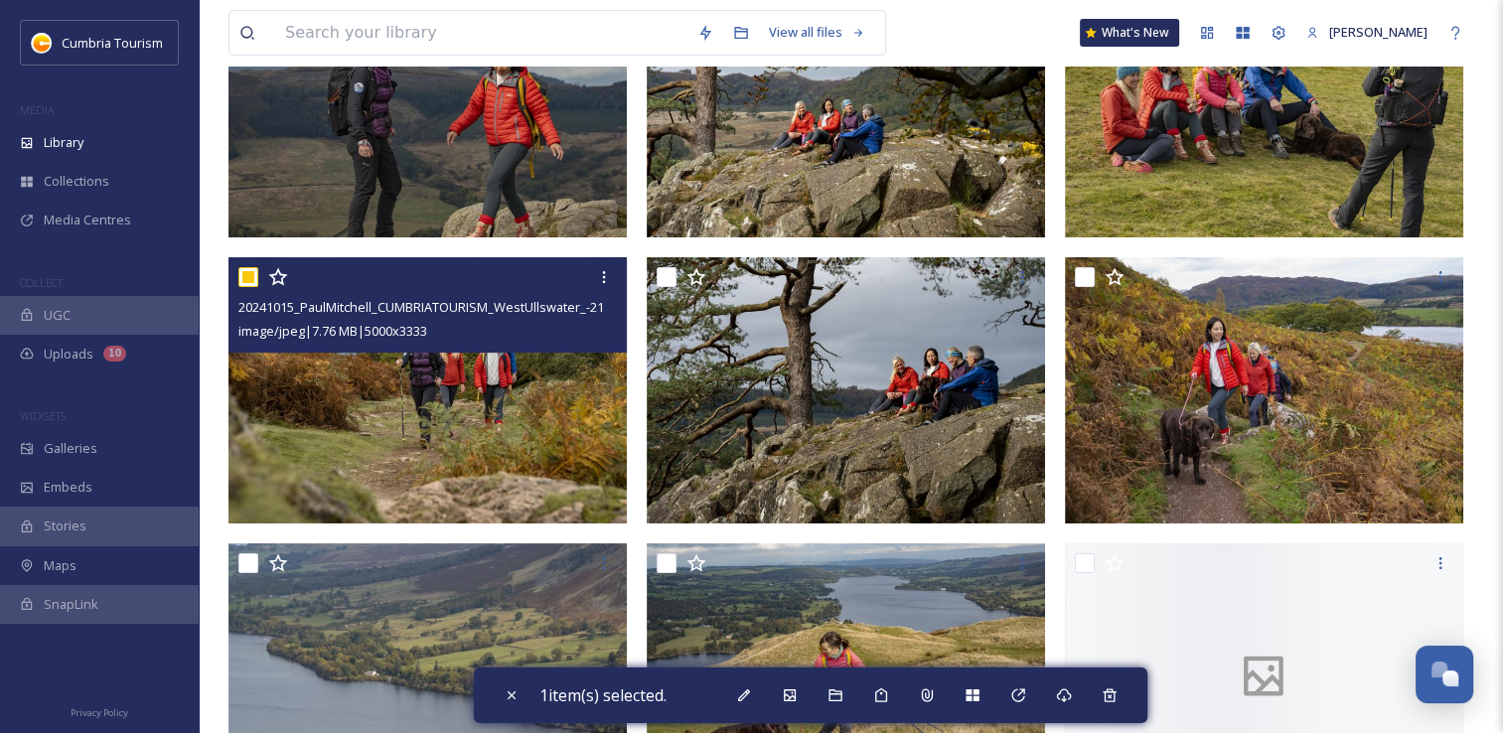
scroll to position [298, 0]
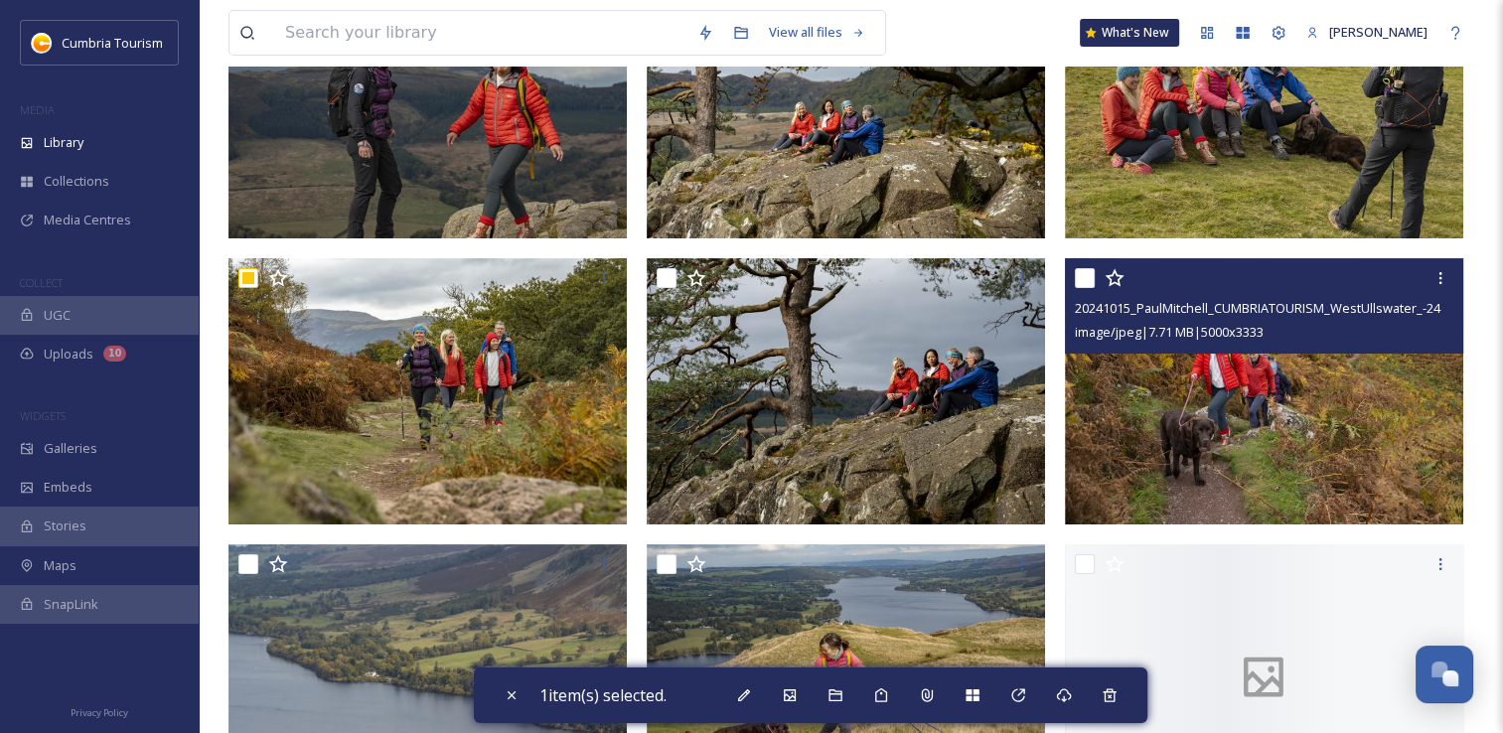
click at [1086, 280] on input "checkbox" at bounding box center [1085, 278] width 20 height 20
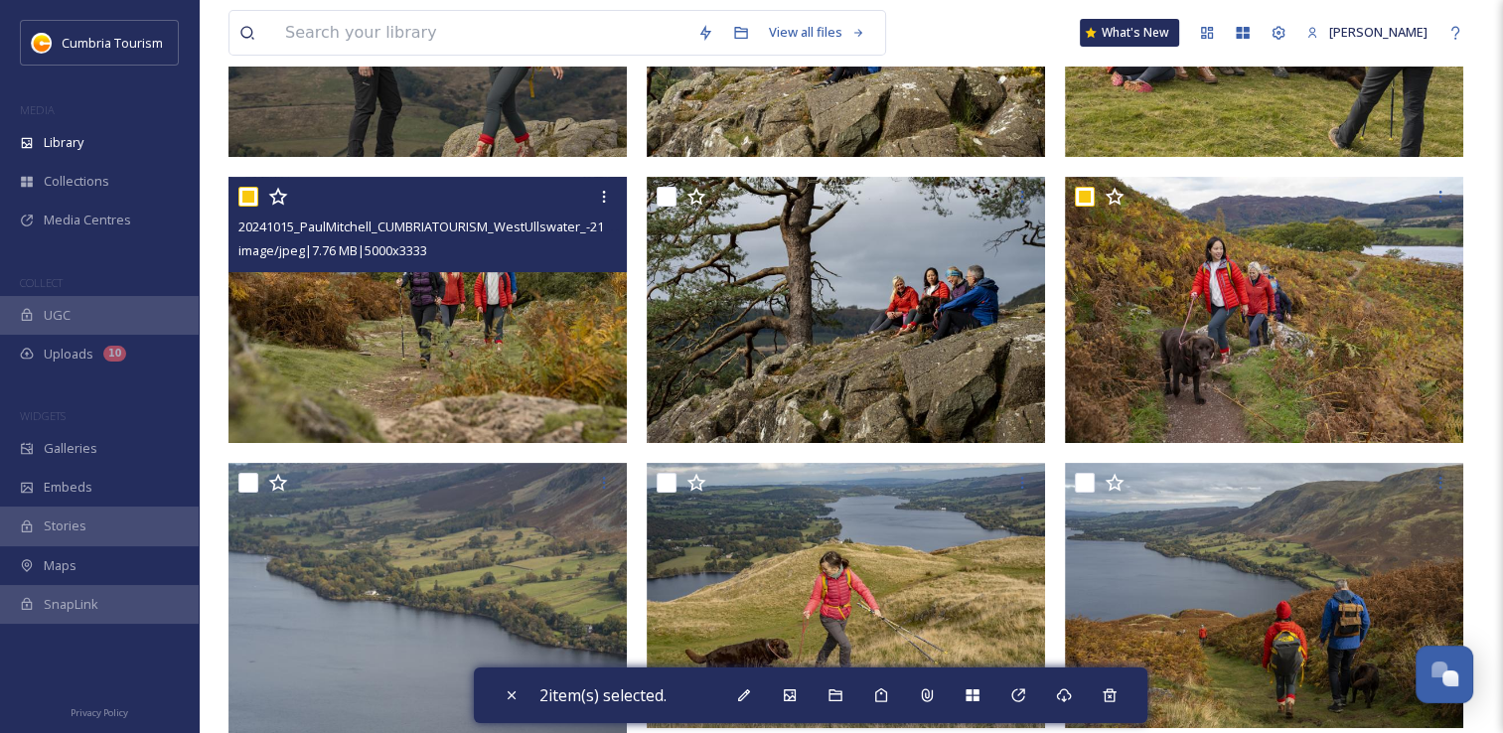
scroll to position [497, 0]
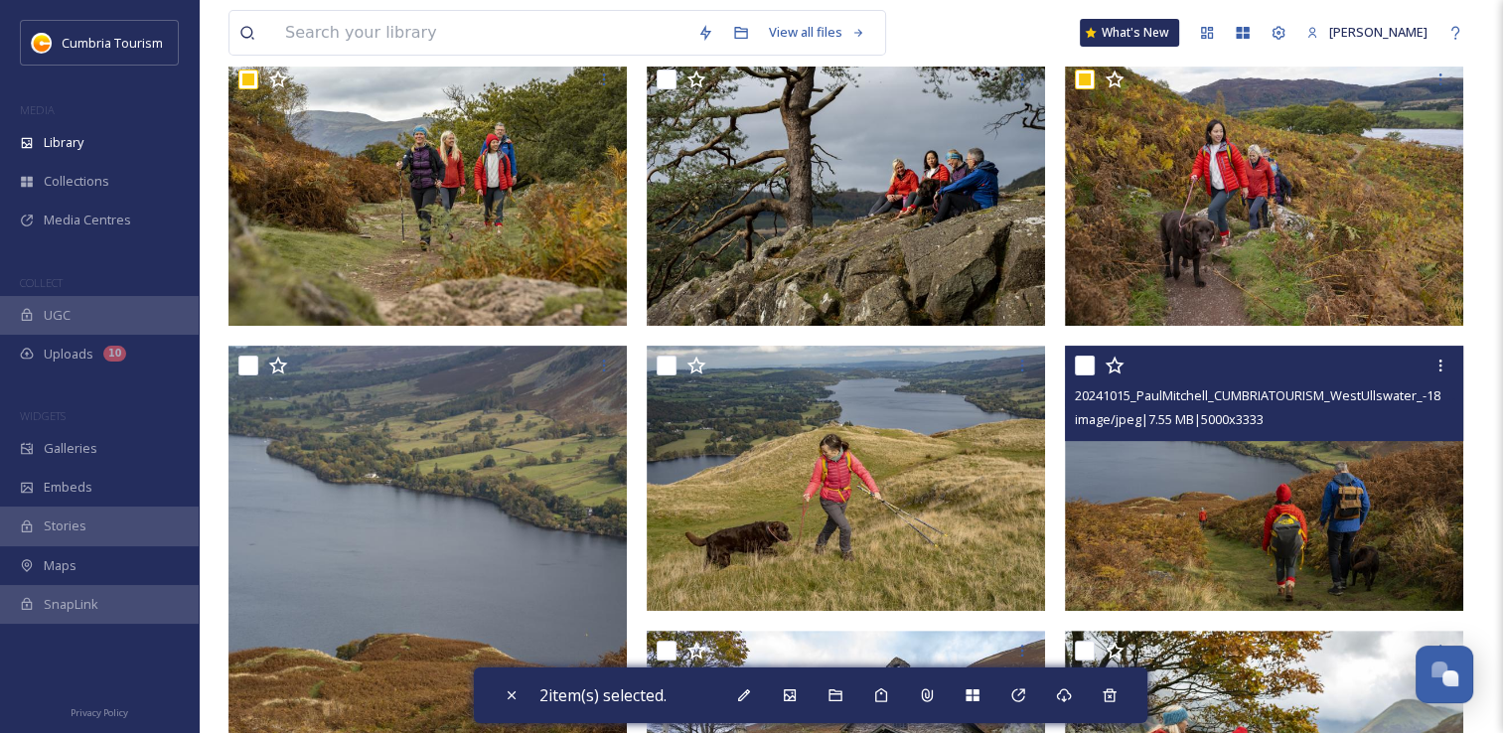
click at [1086, 368] on input "checkbox" at bounding box center [1085, 366] width 20 height 20
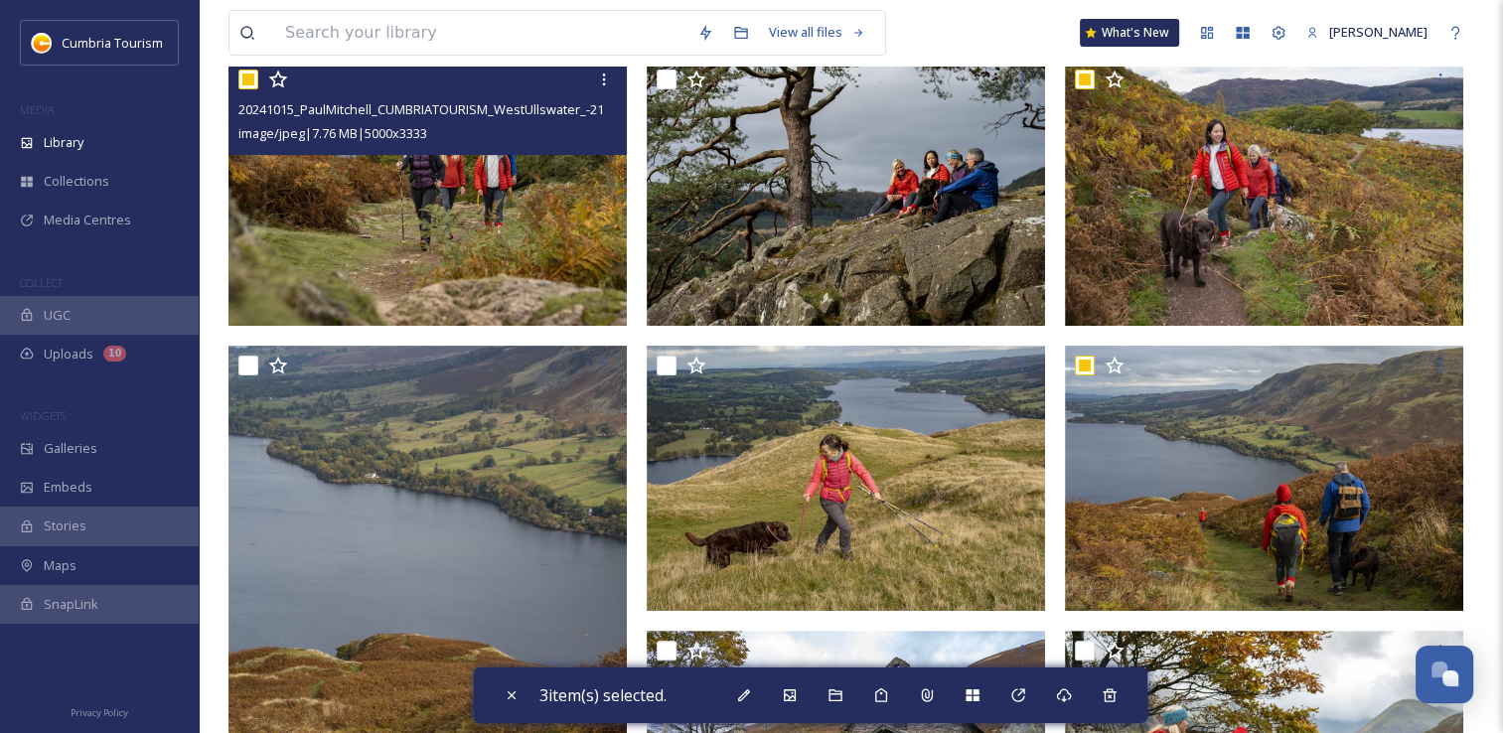
click at [246, 74] on input "checkbox" at bounding box center [248, 80] width 20 height 20
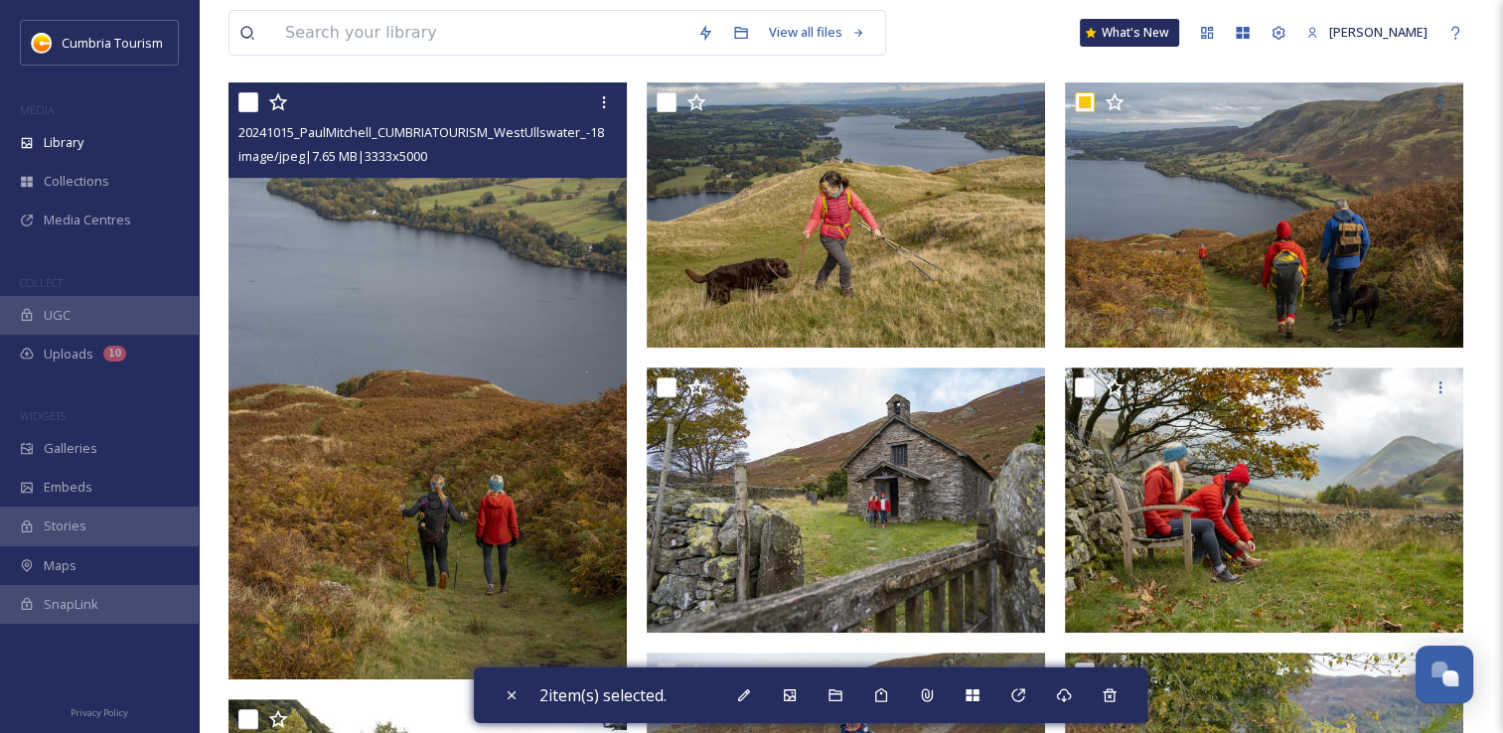
scroll to position [795, 0]
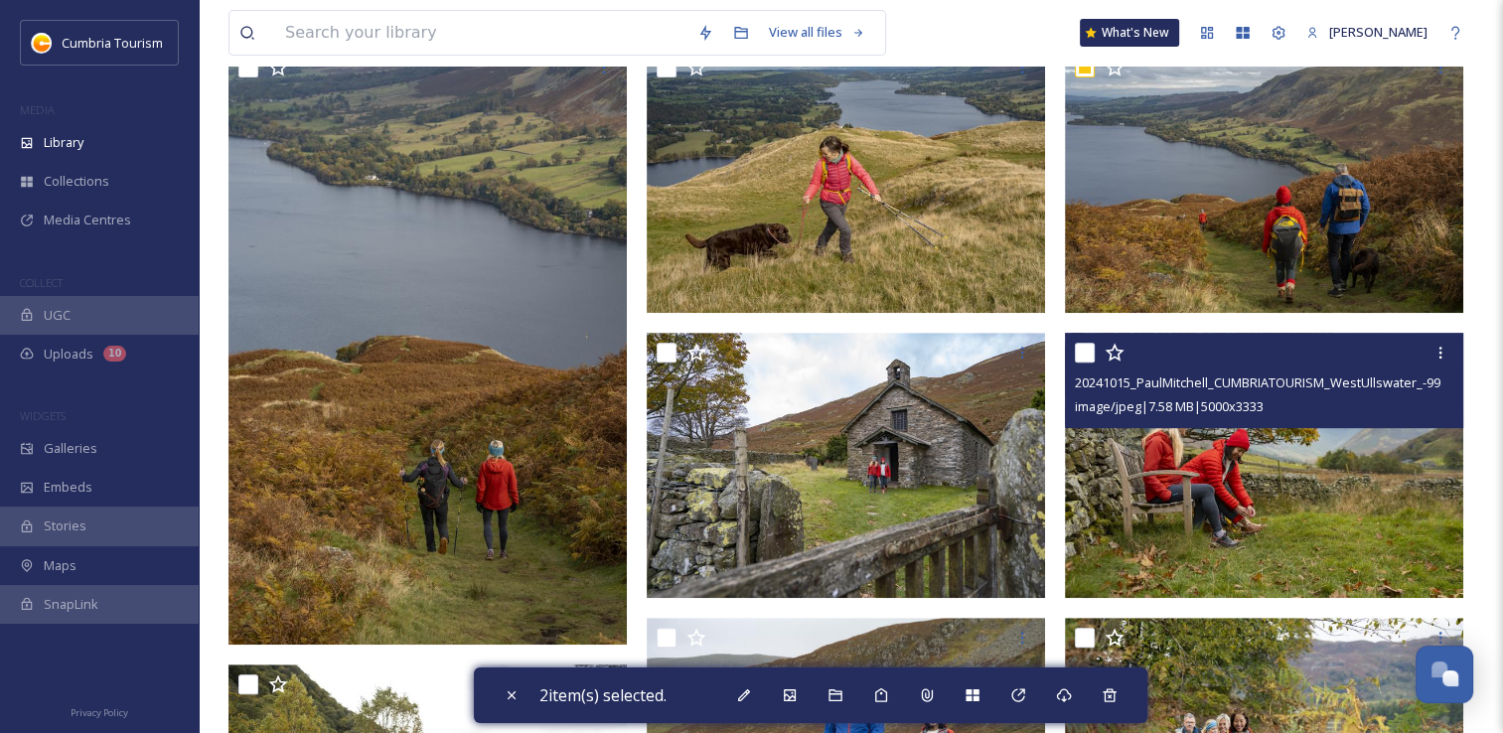
click at [1087, 354] on input "checkbox" at bounding box center [1085, 353] width 20 height 20
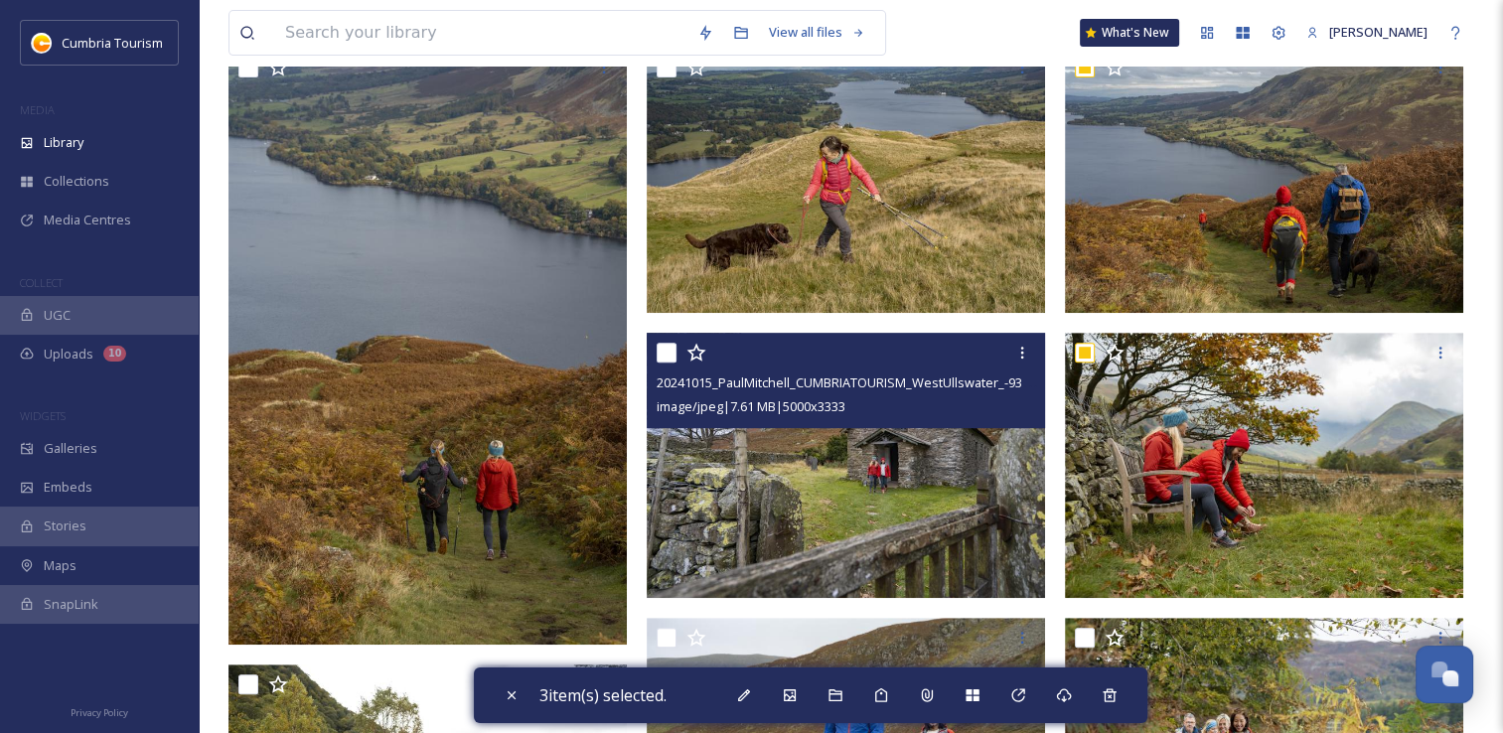
click at [673, 355] on input "checkbox" at bounding box center [667, 353] width 20 height 20
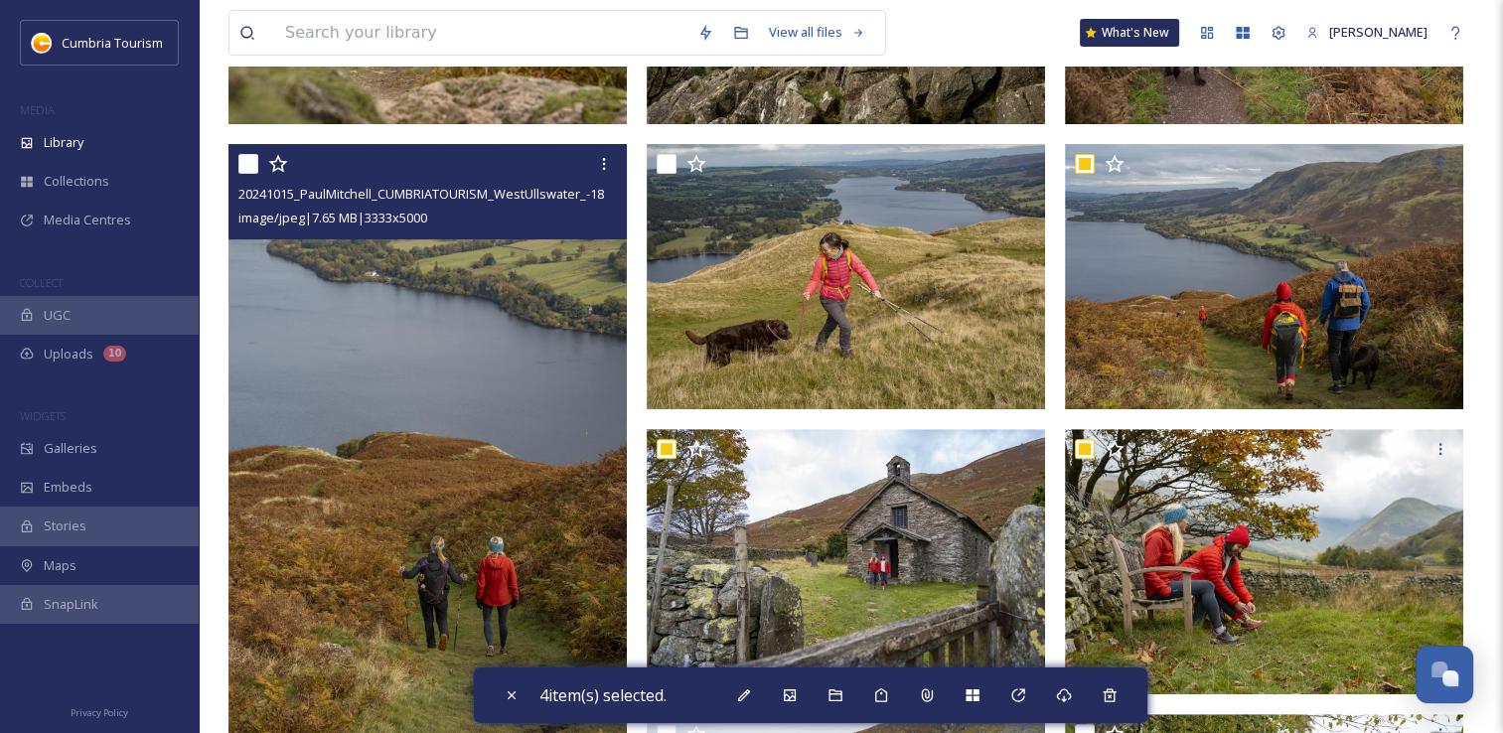
scroll to position [596, 0]
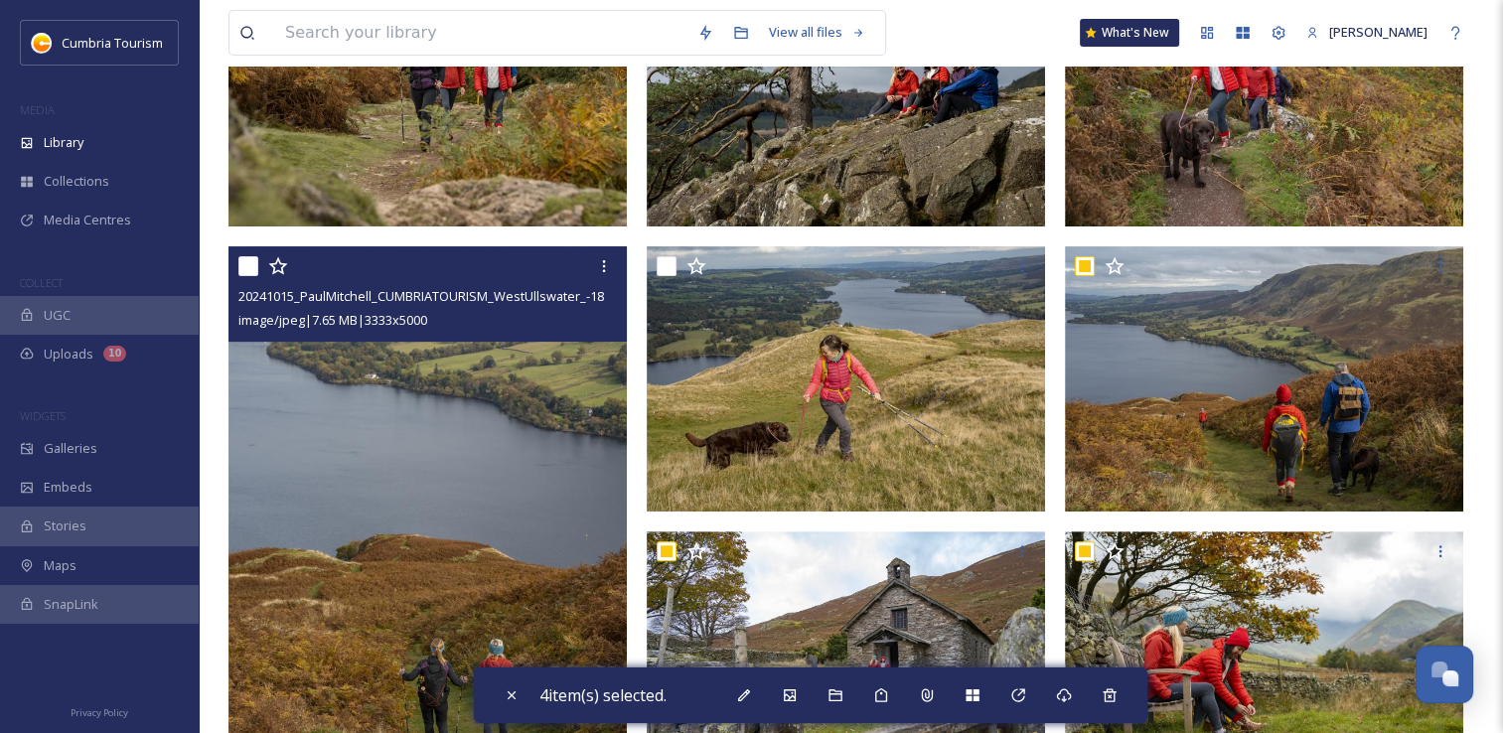
click at [248, 265] on input "checkbox" at bounding box center [248, 266] width 20 height 20
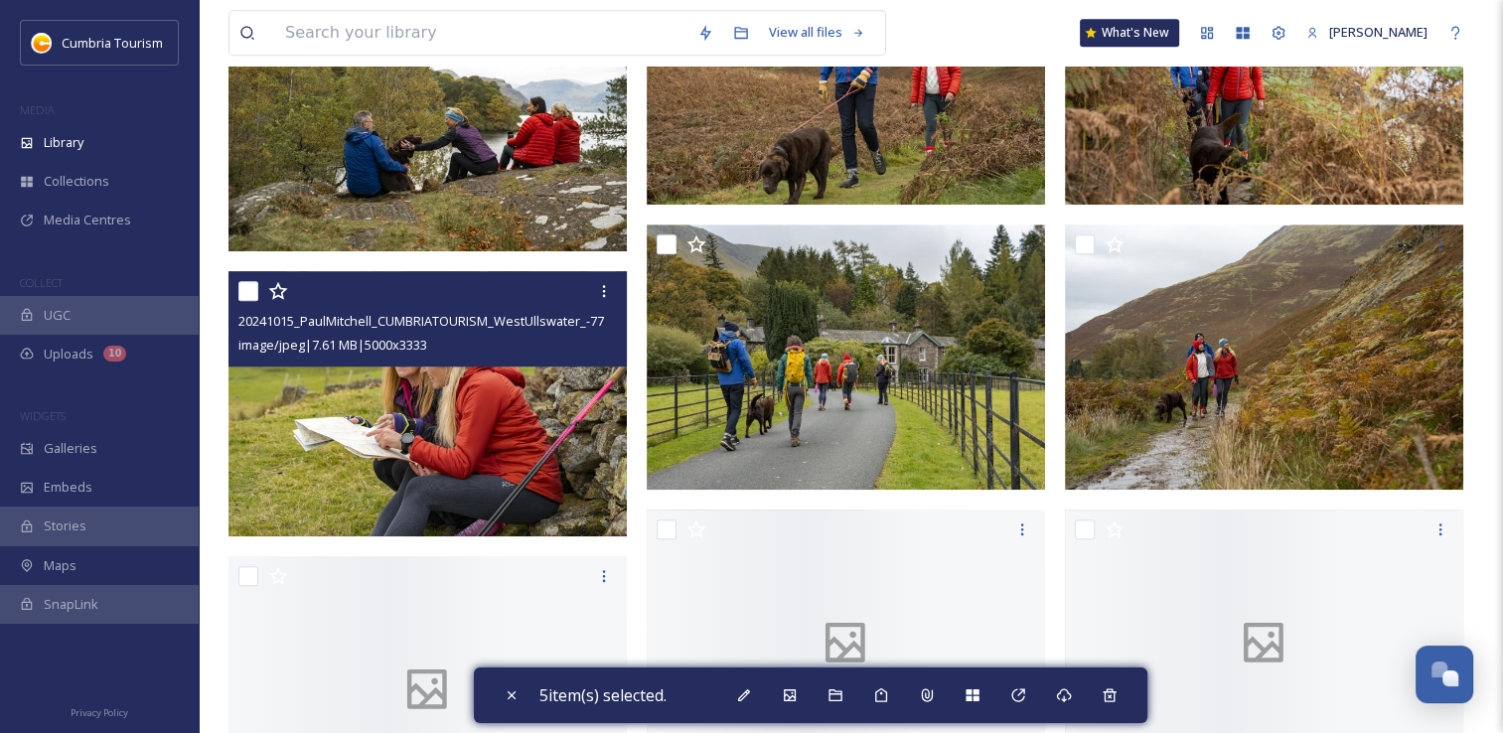
scroll to position [1490, 0]
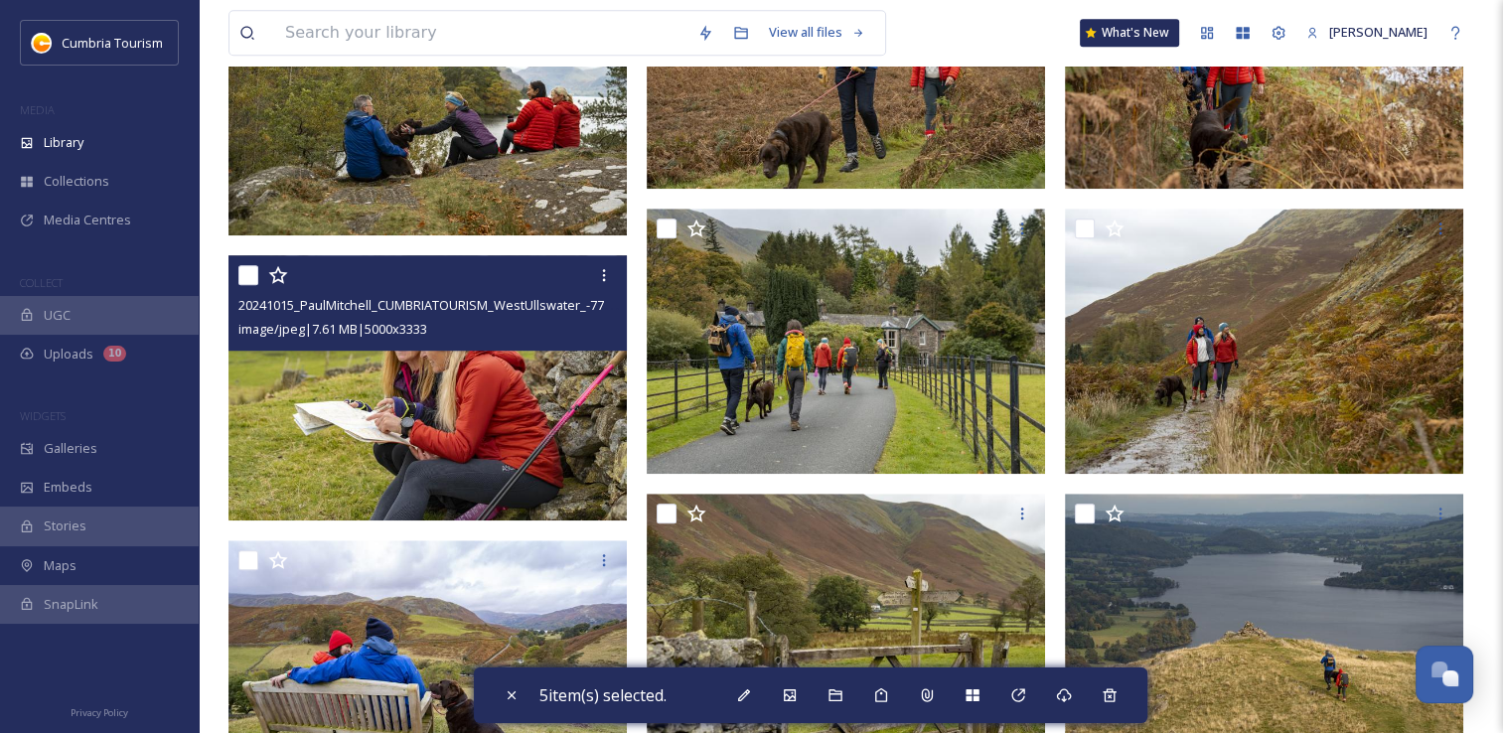
click at [257, 284] on div at bounding box center [248, 275] width 20 height 20
click at [248, 275] on input "checkbox" at bounding box center [248, 275] width 20 height 20
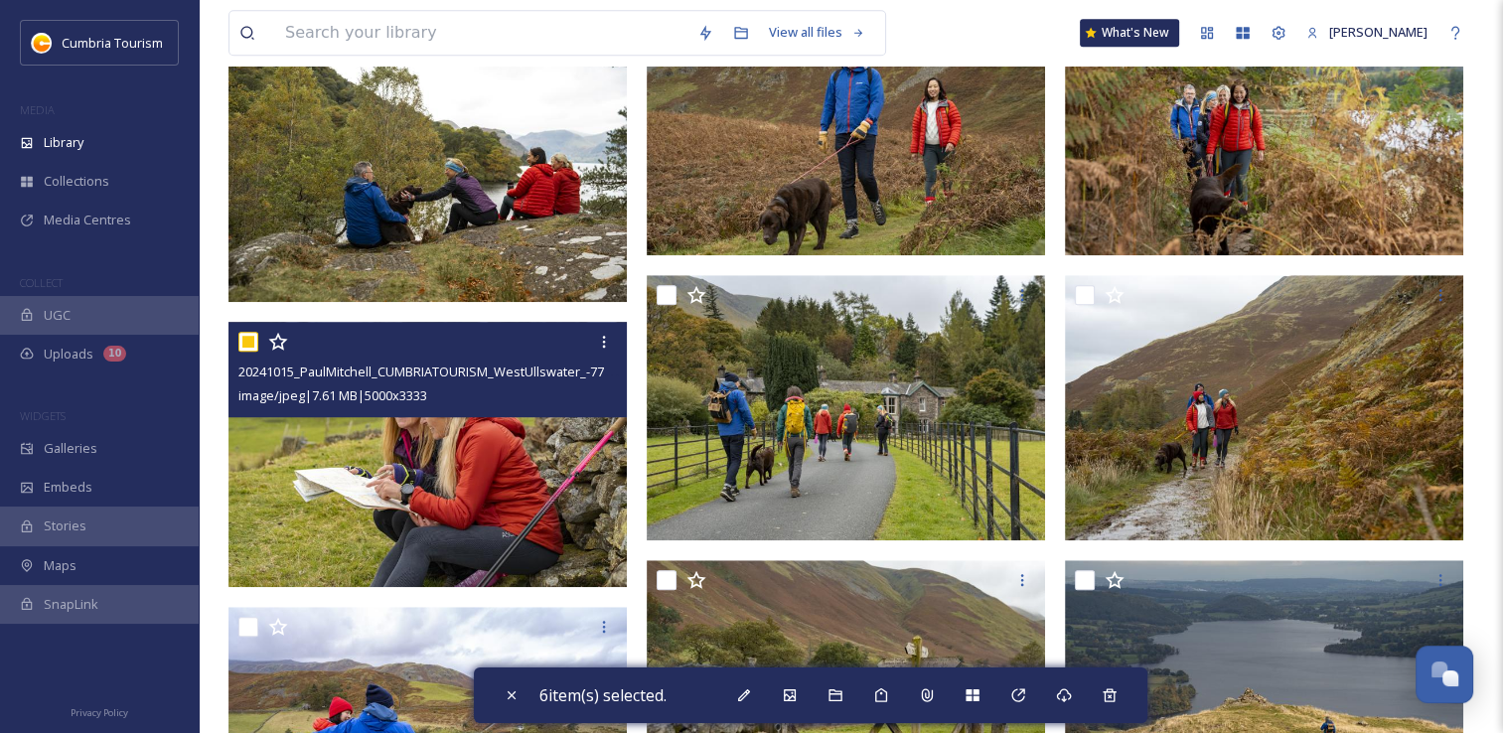
scroll to position [1391, 0]
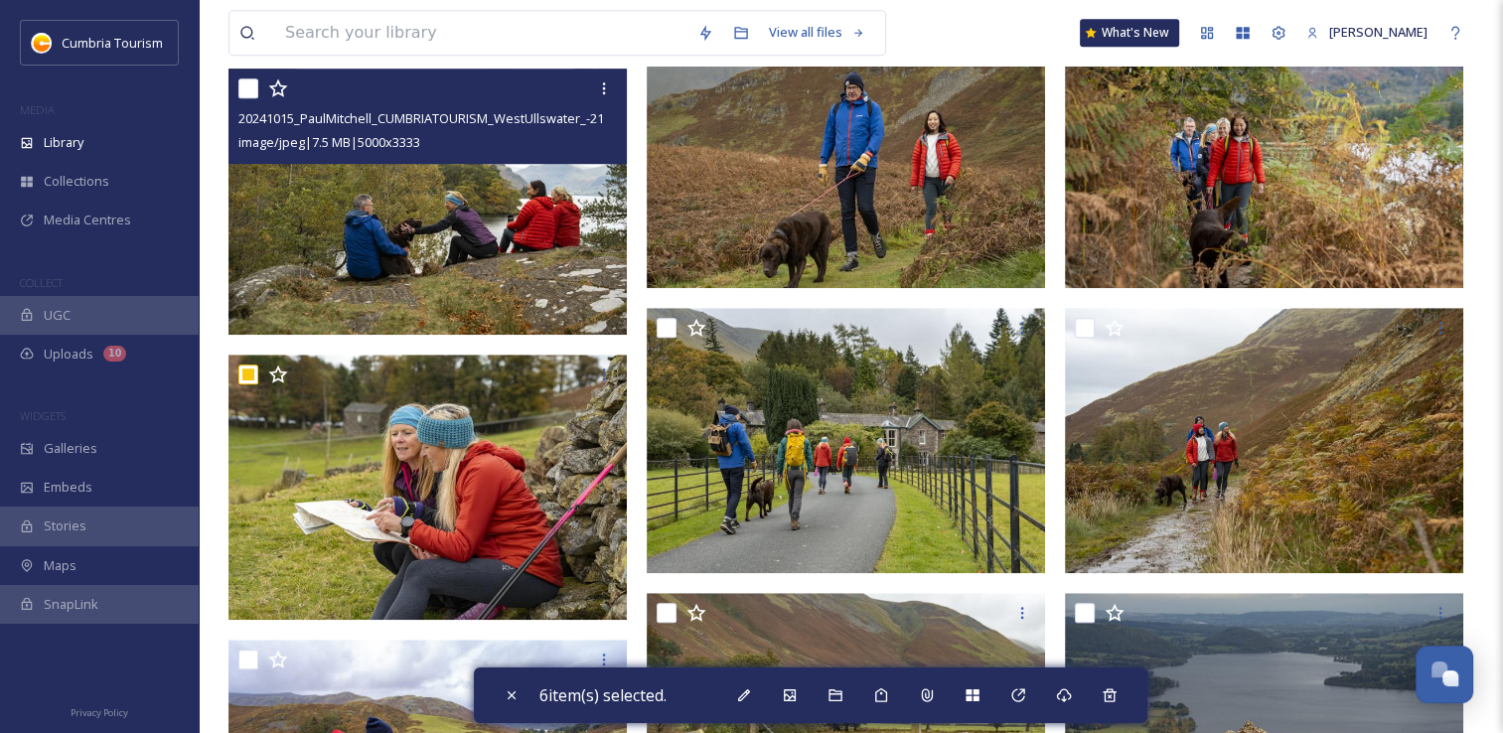
click at [254, 92] on input "checkbox" at bounding box center [248, 88] width 20 height 20
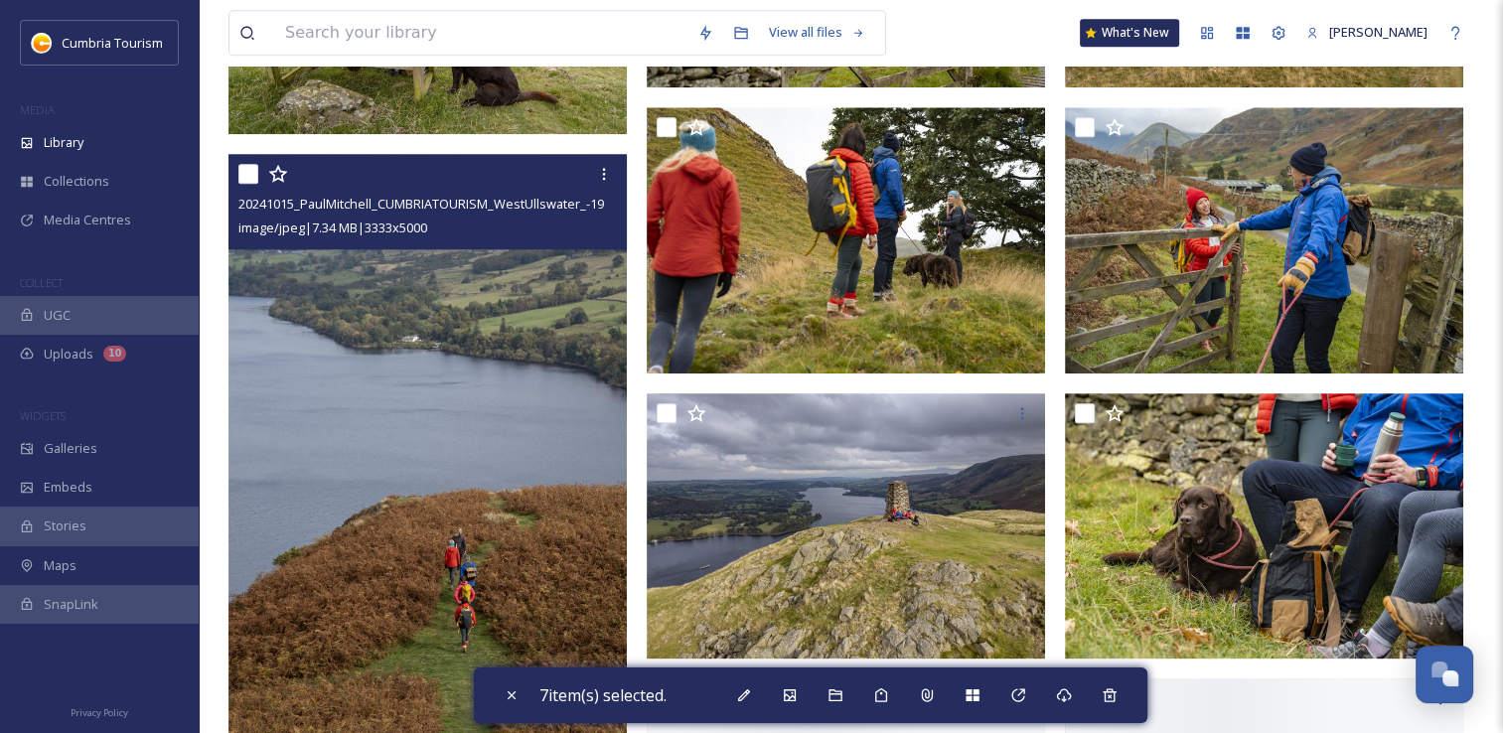
scroll to position [2186, 0]
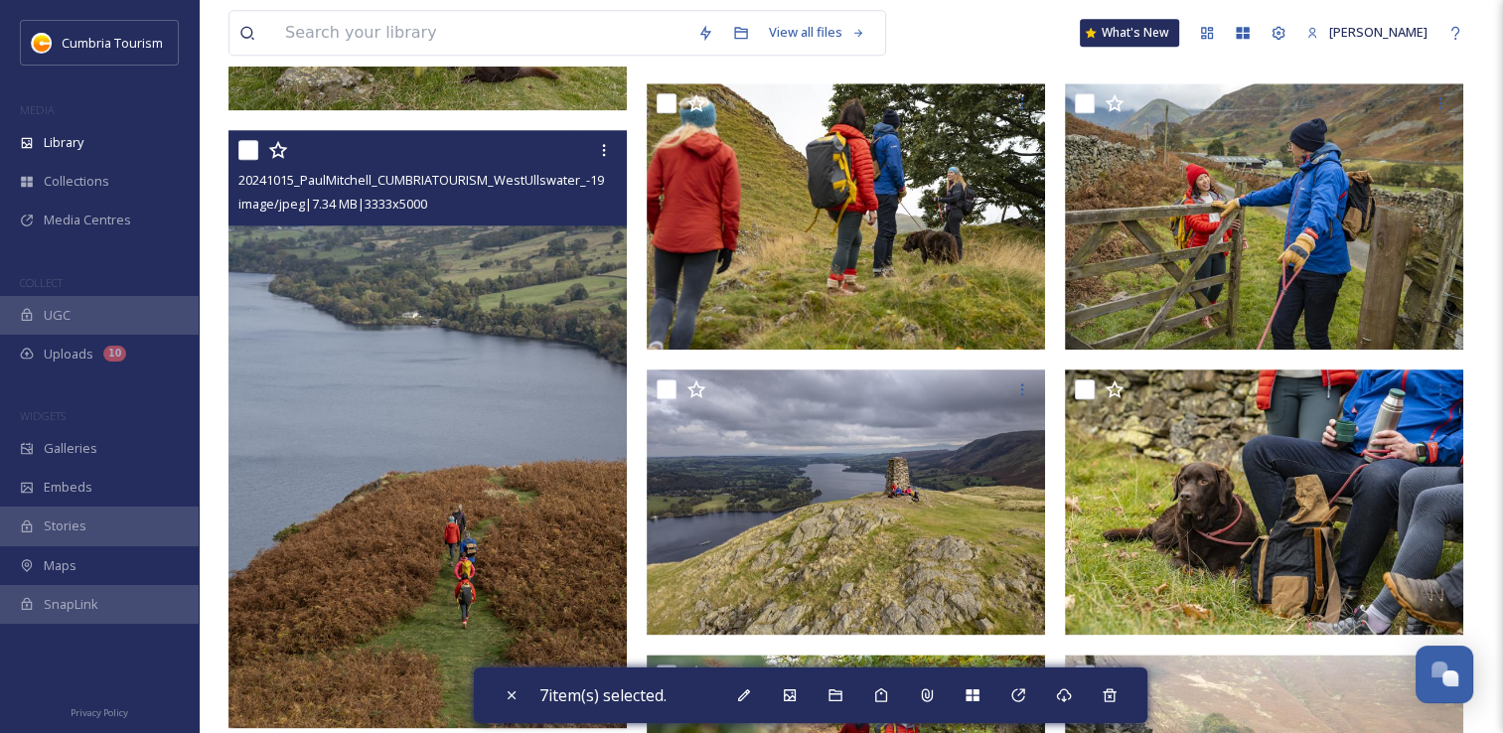
click at [248, 157] on input "checkbox" at bounding box center [248, 150] width 20 height 20
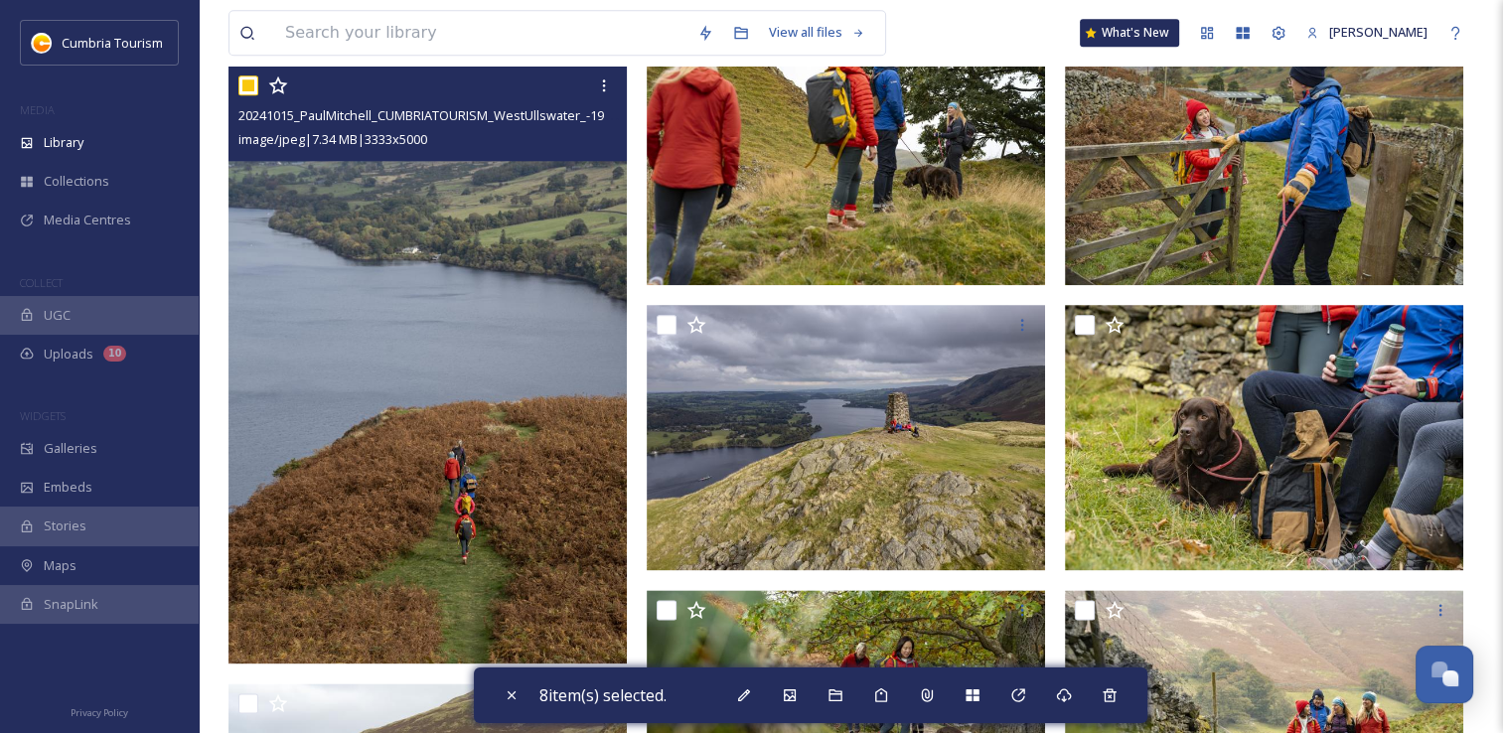
scroll to position [2285, 0]
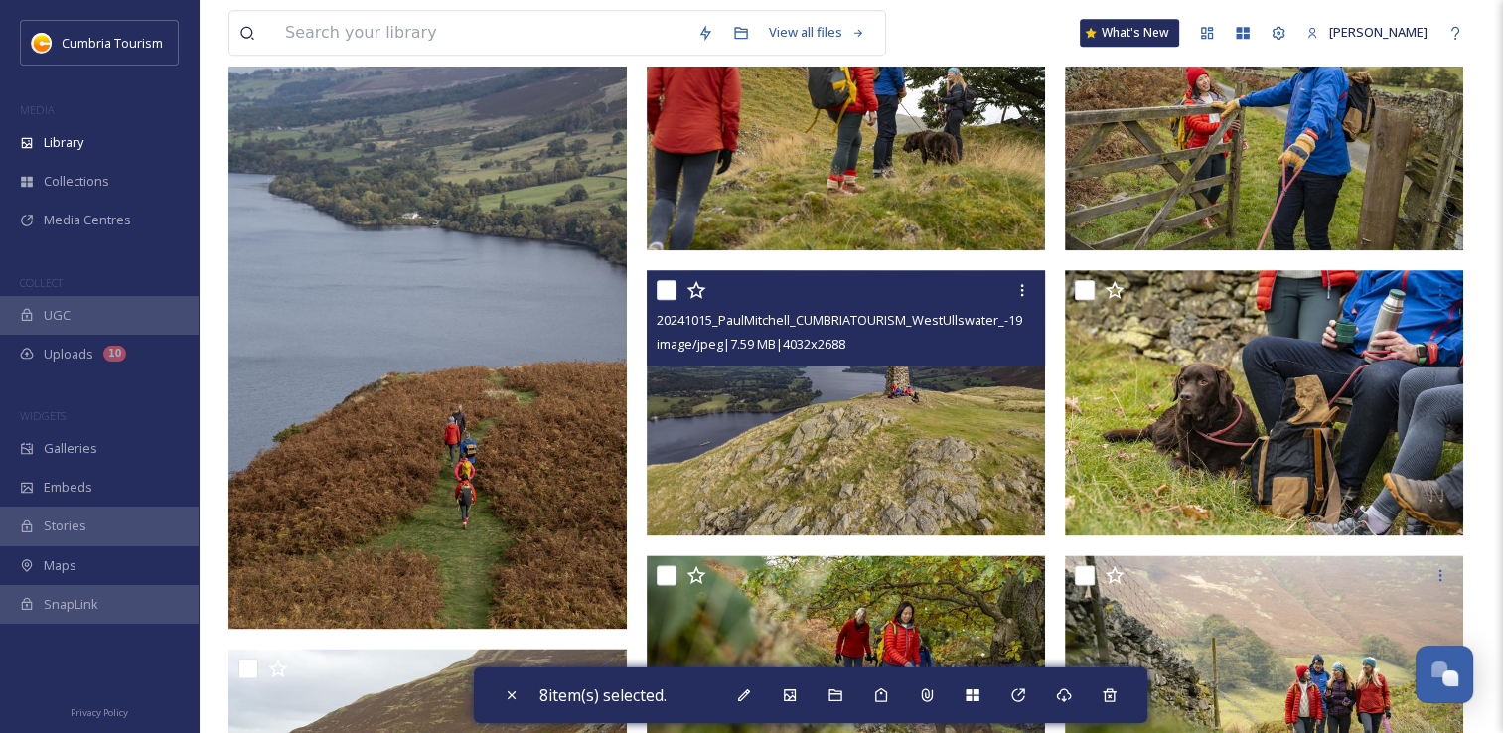
click at [668, 296] on input "checkbox" at bounding box center [667, 290] width 20 height 20
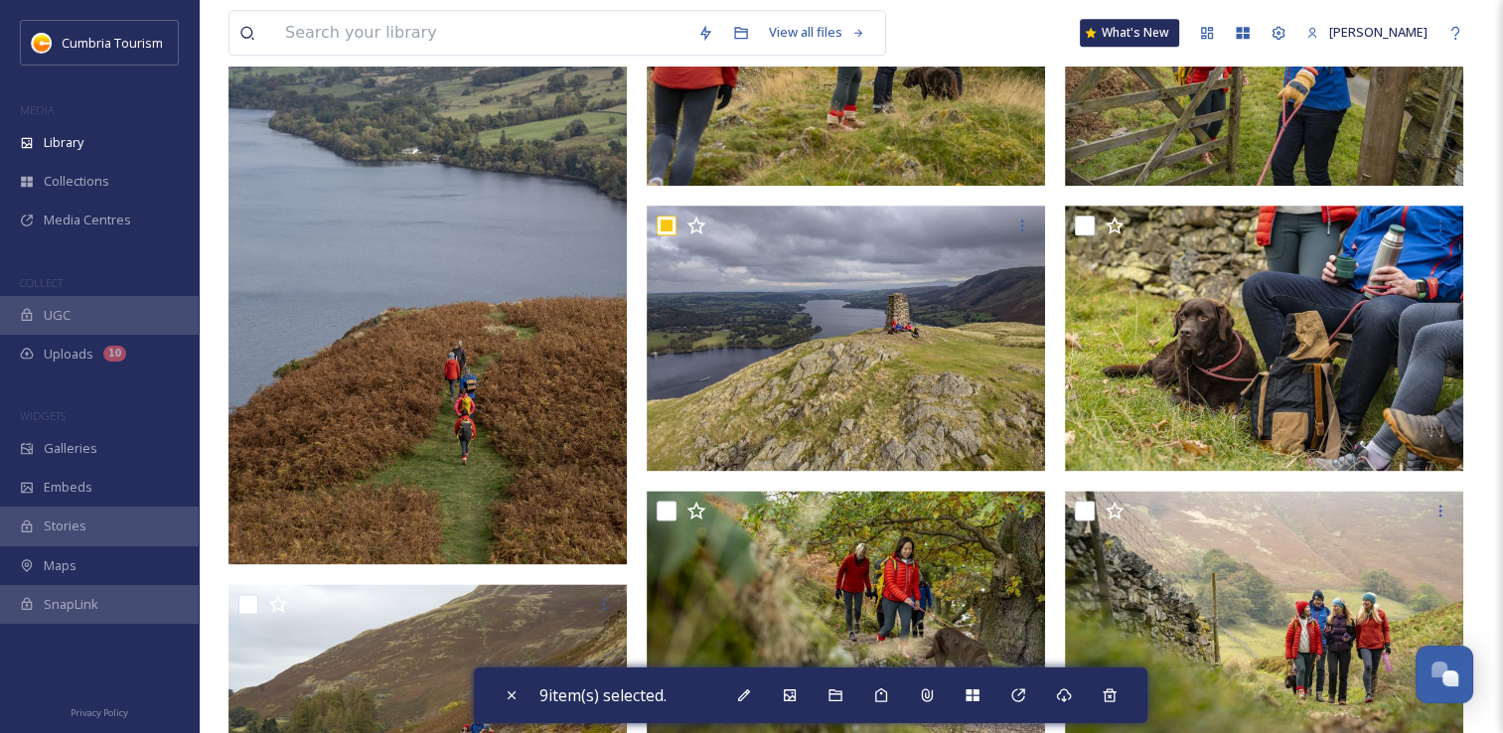
scroll to position [2385, 0]
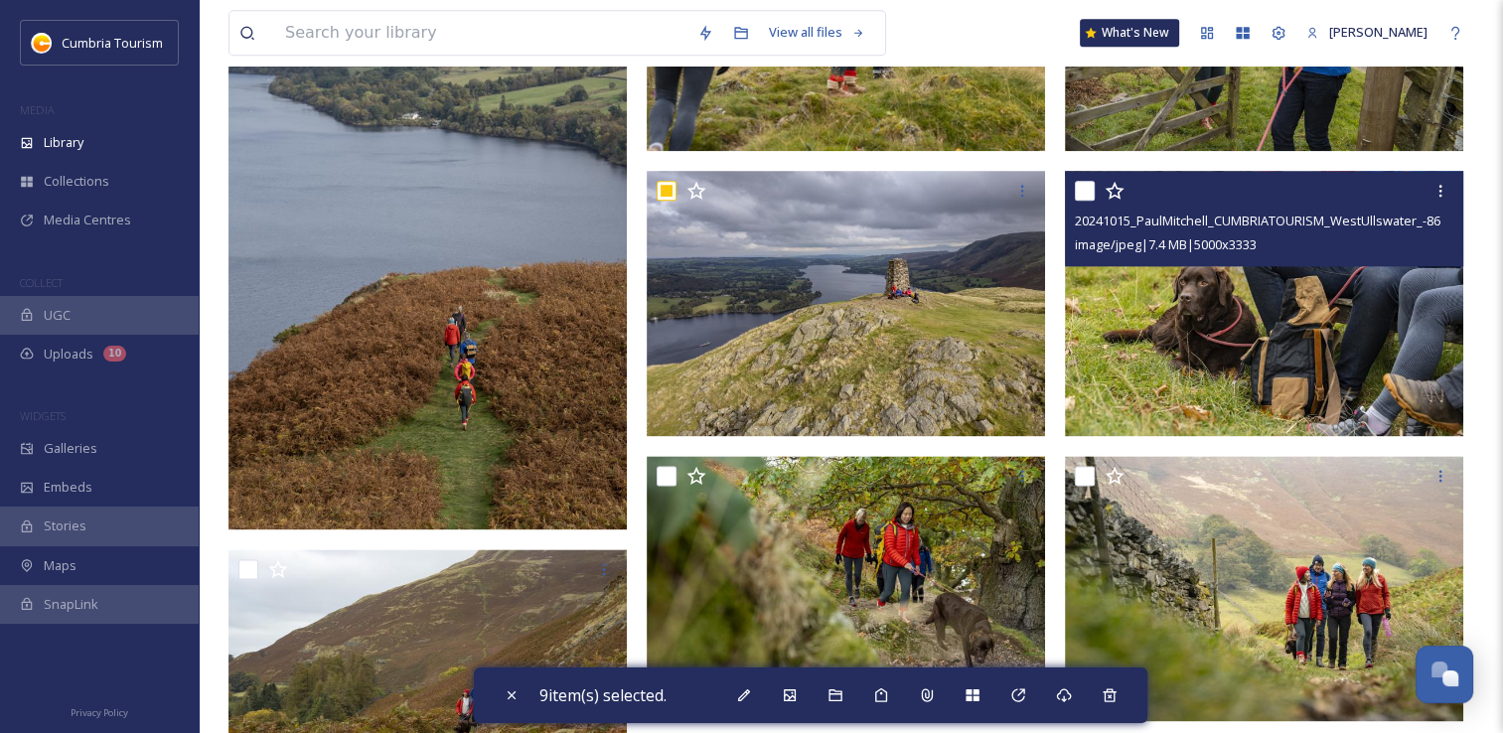
click at [1085, 191] on input "checkbox" at bounding box center [1085, 191] width 20 height 20
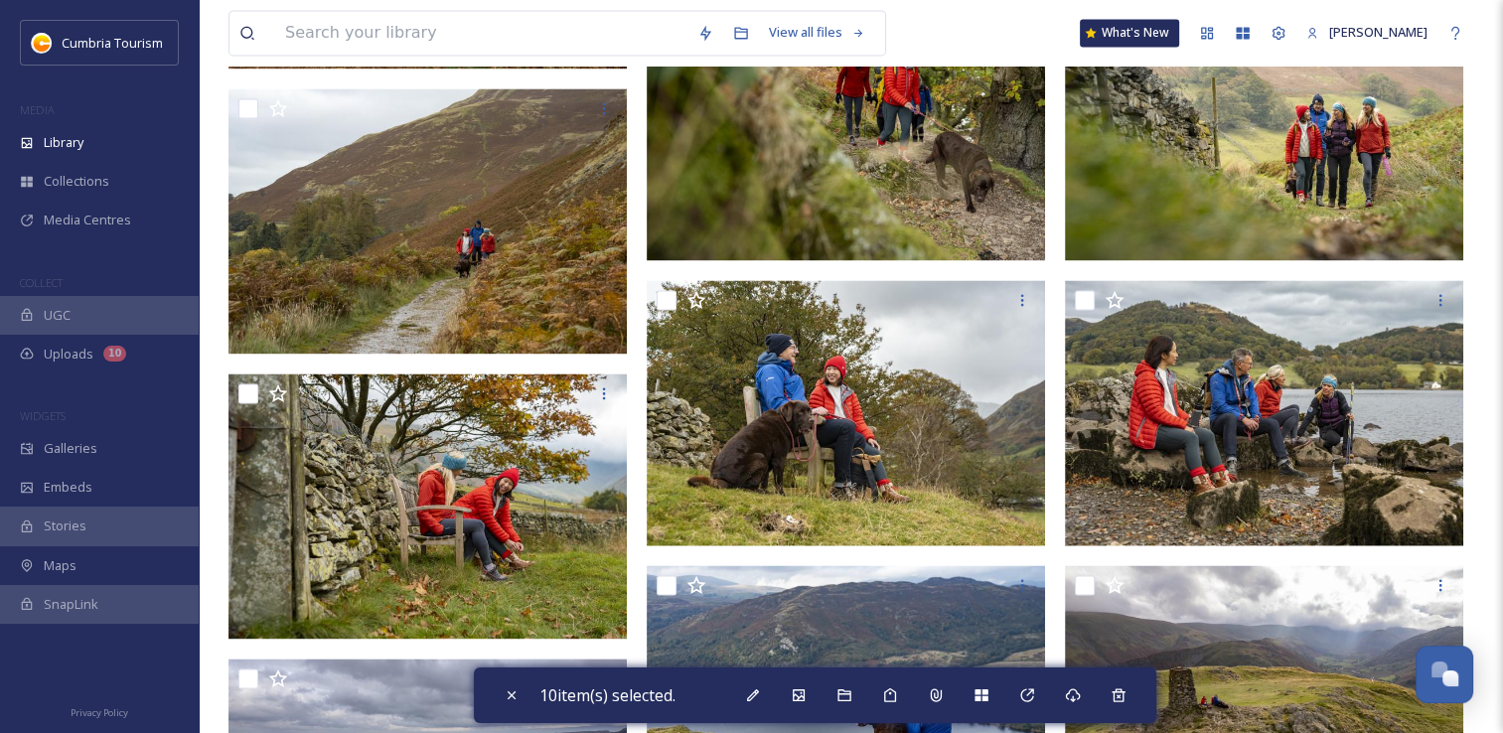
scroll to position [2881, 0]
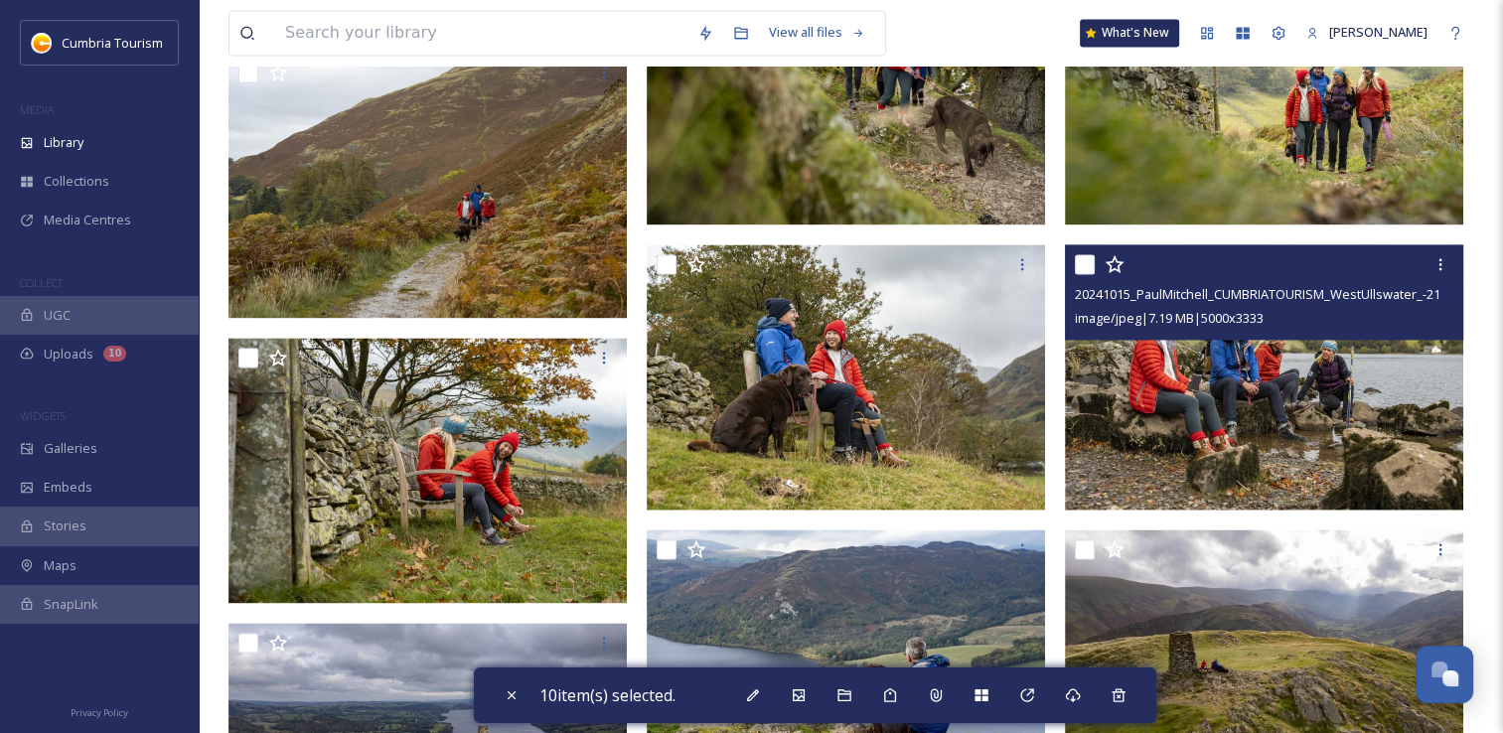
click at [1085, 266] on input "checkbox" at bounding box center [1085, 264] width 20 height 20
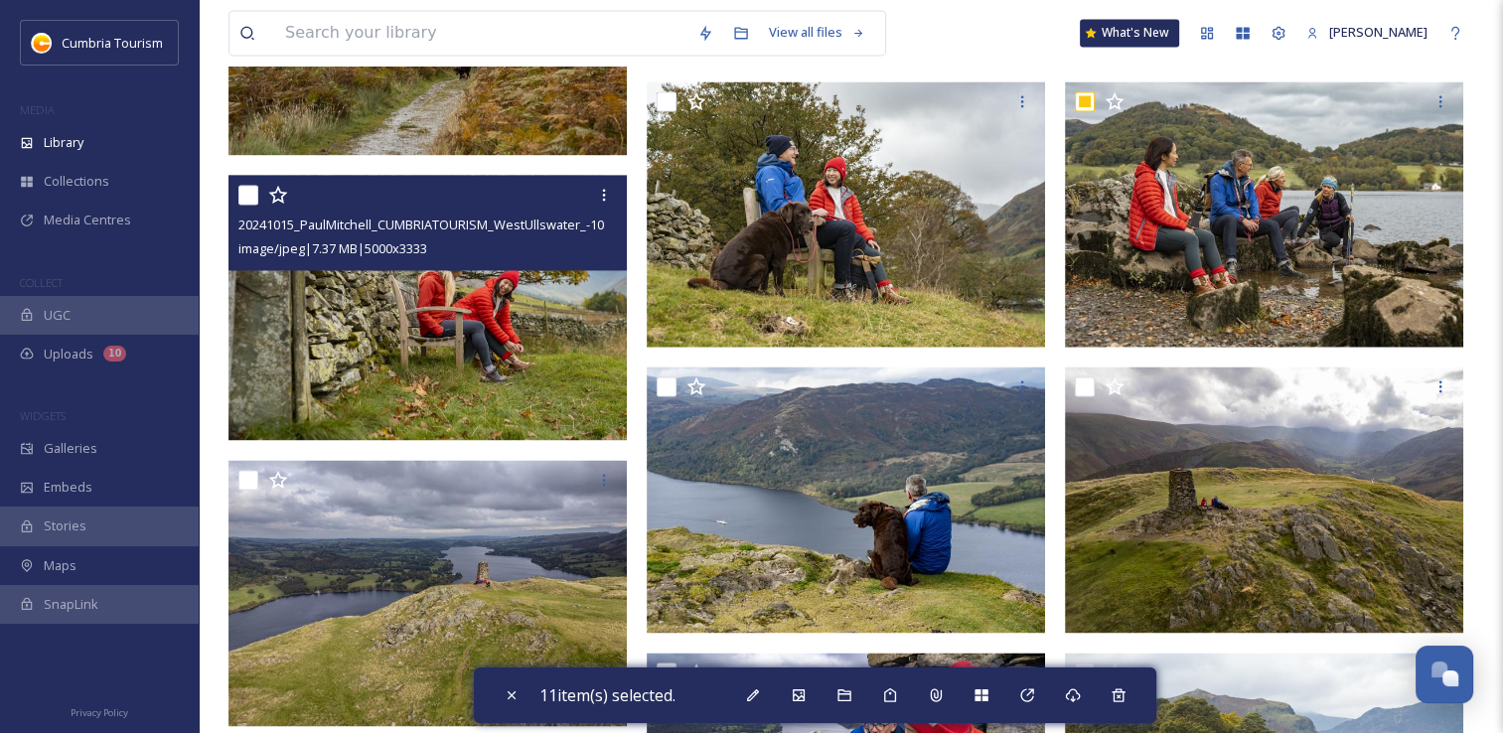
scroll to position [3080, 0]
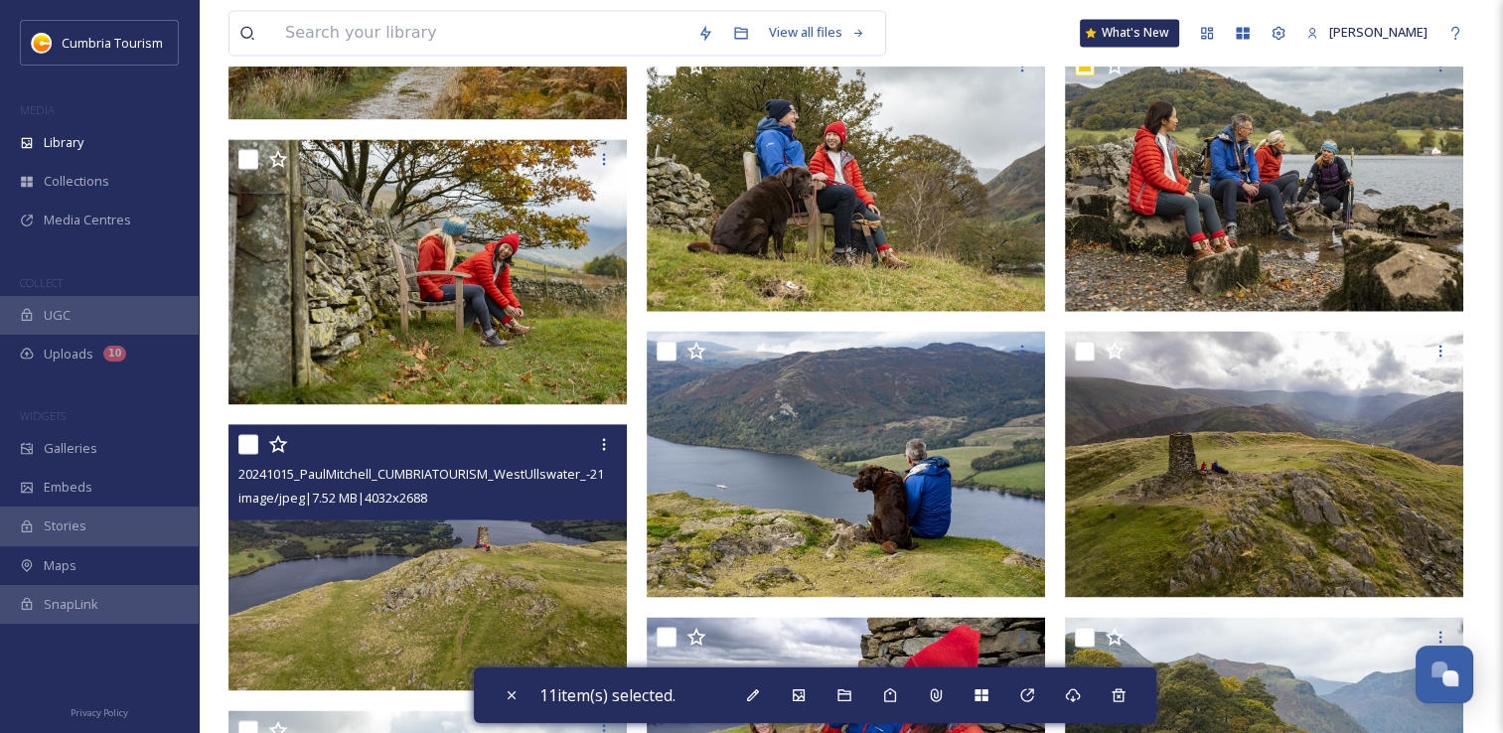
click at [248, 445] on input "checkbox" at bounding box center [248, 444] width 20 height 20
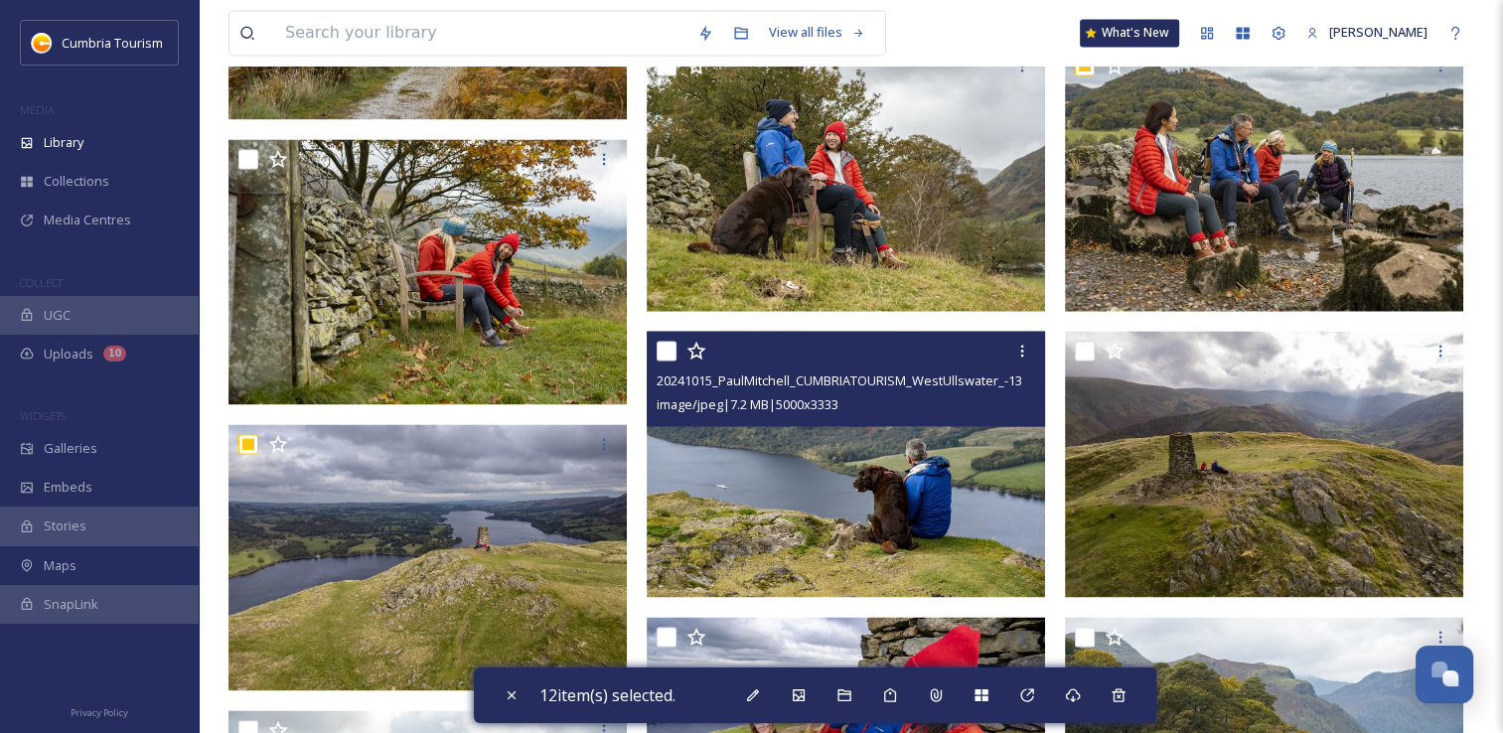
scroll to position [3180, 0]
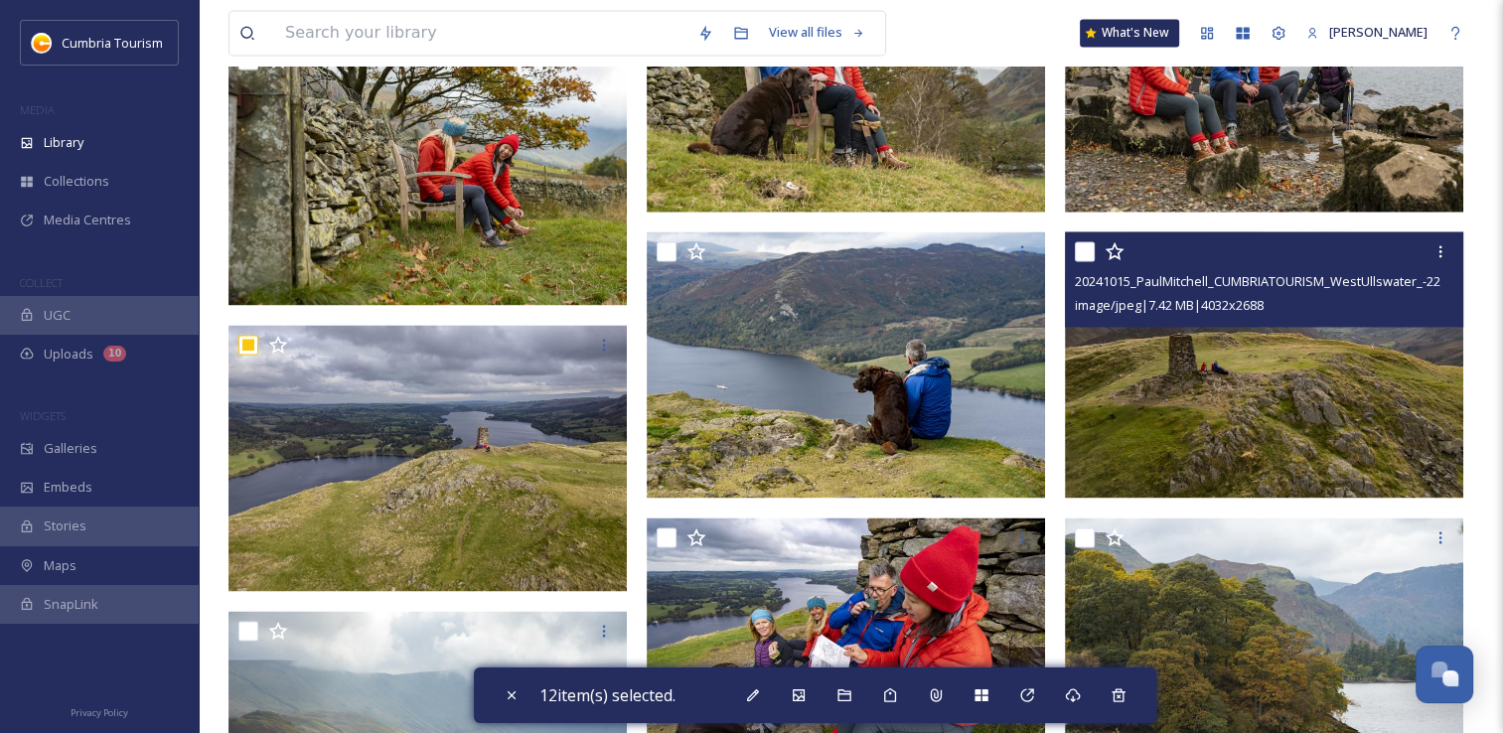
click at [1089, 256] on input "checkbox" at bounding box center [1085, 251] width 20 height 20
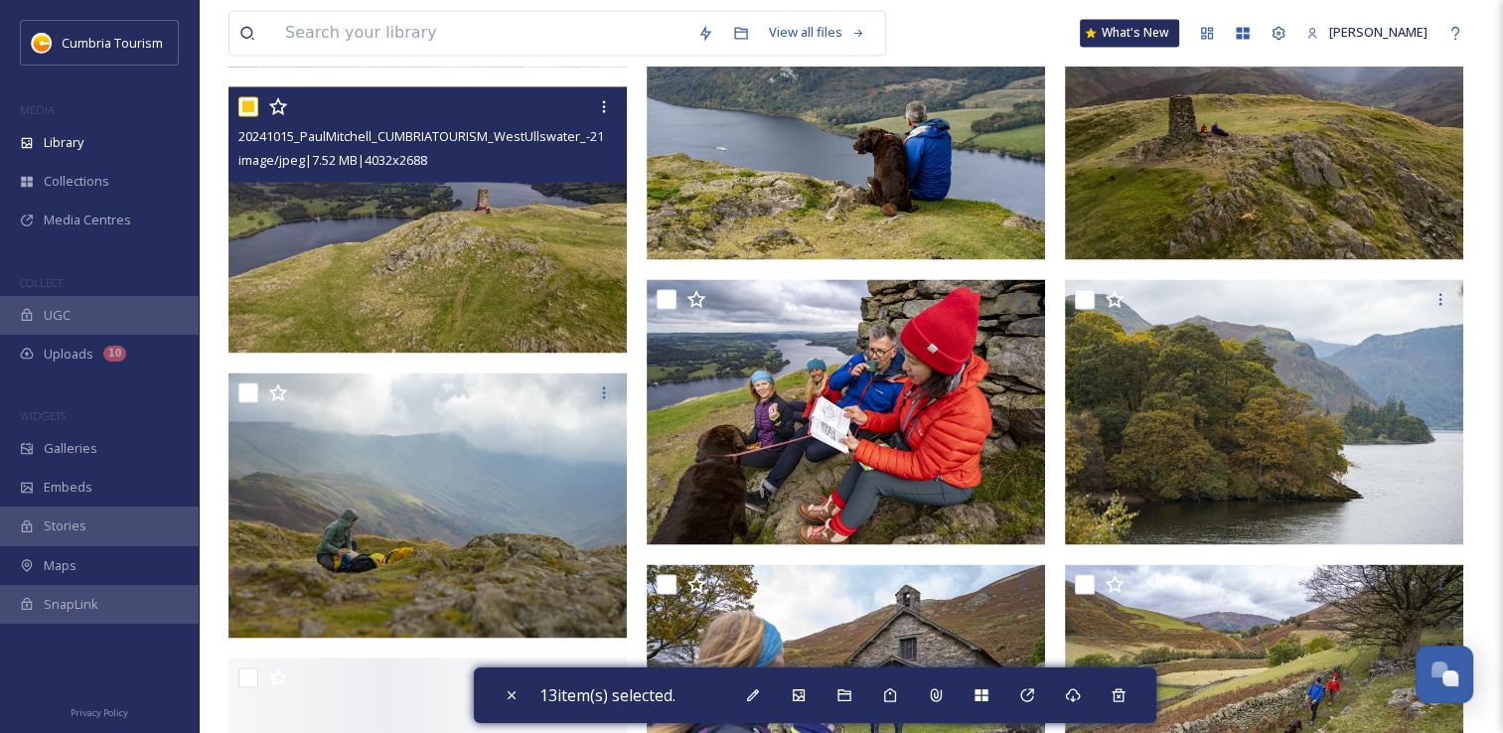
scroll to position [3478, 0]
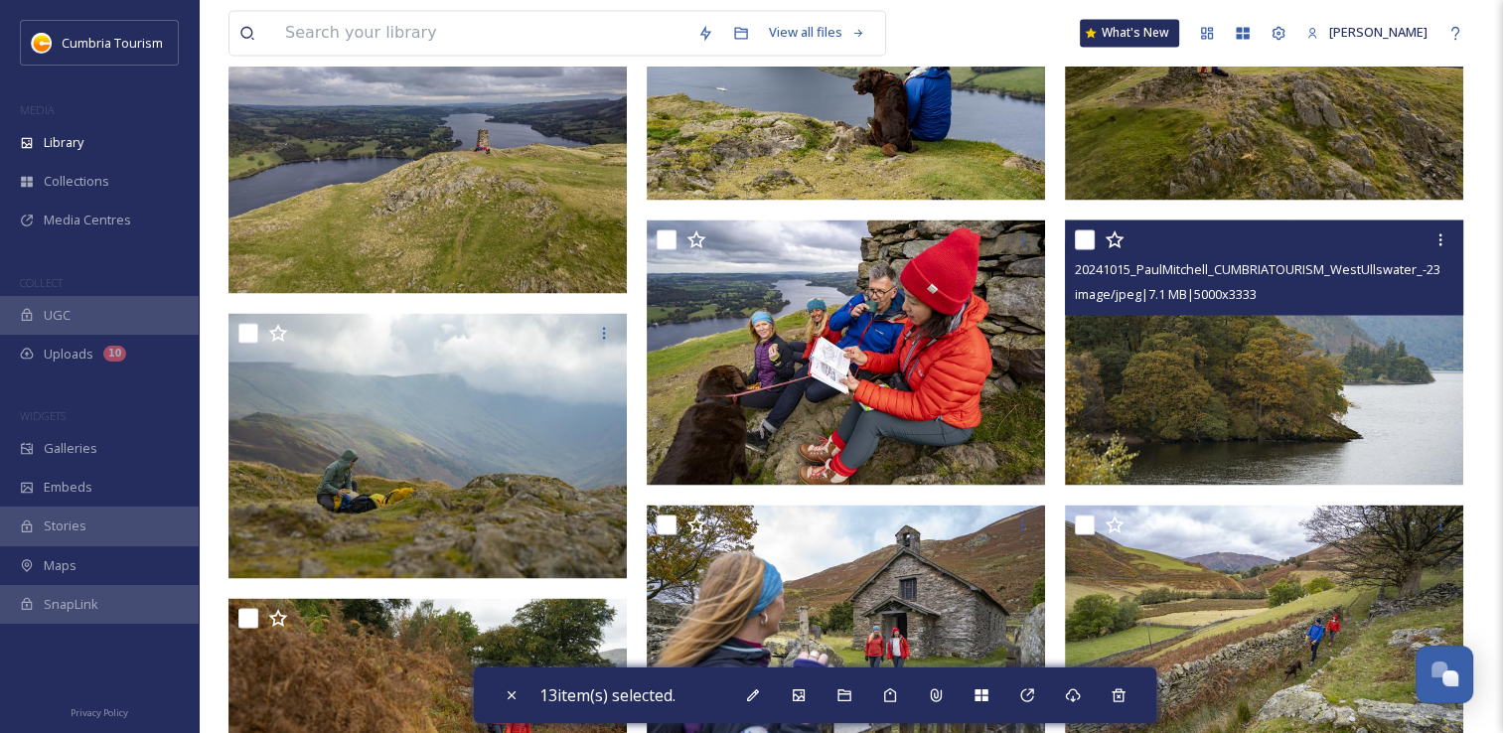
click at [1081, 248] on input "checkbox" at bounding box center [1085, 240] width 20 height 20
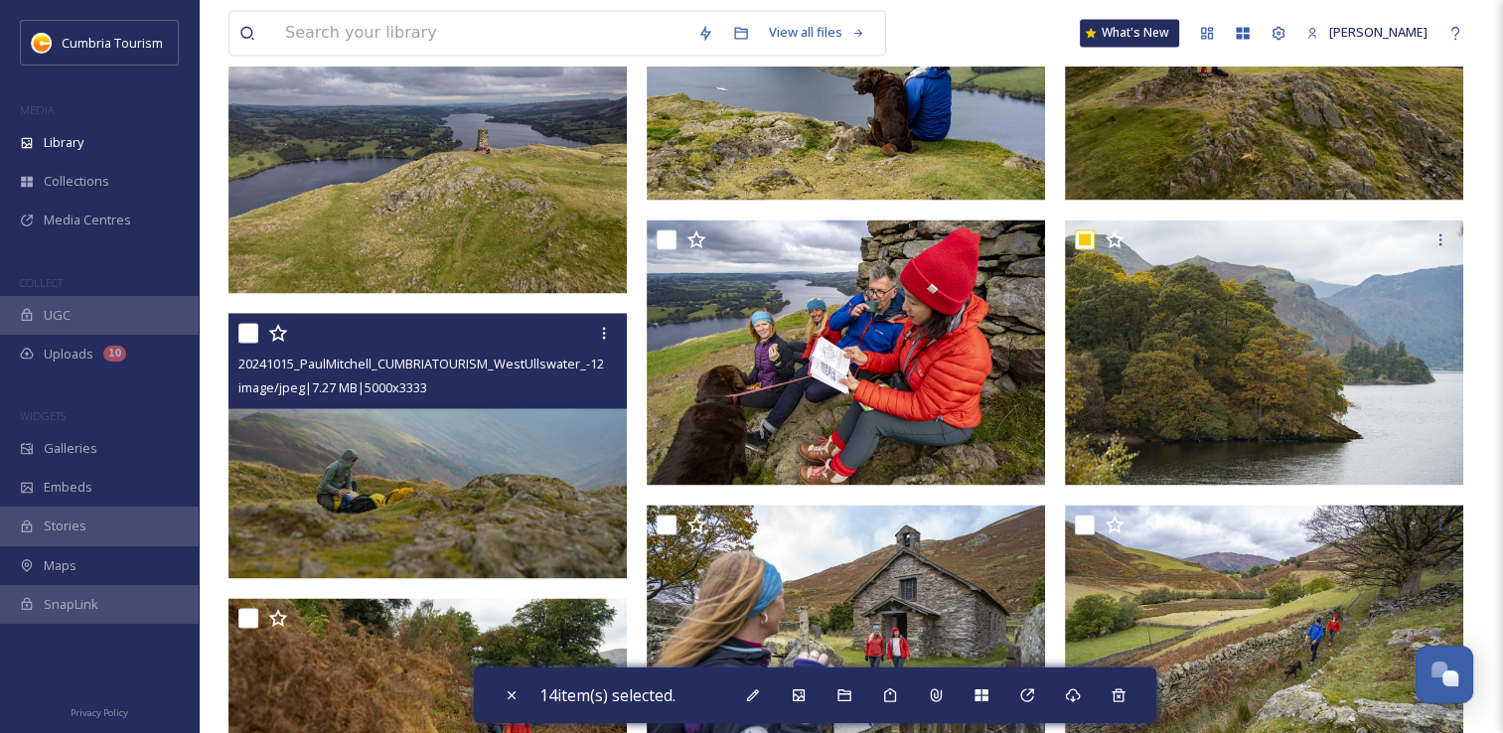
click at [251, 336] on input "checkbox" at bounding box center [248, 333] width 20 height 20
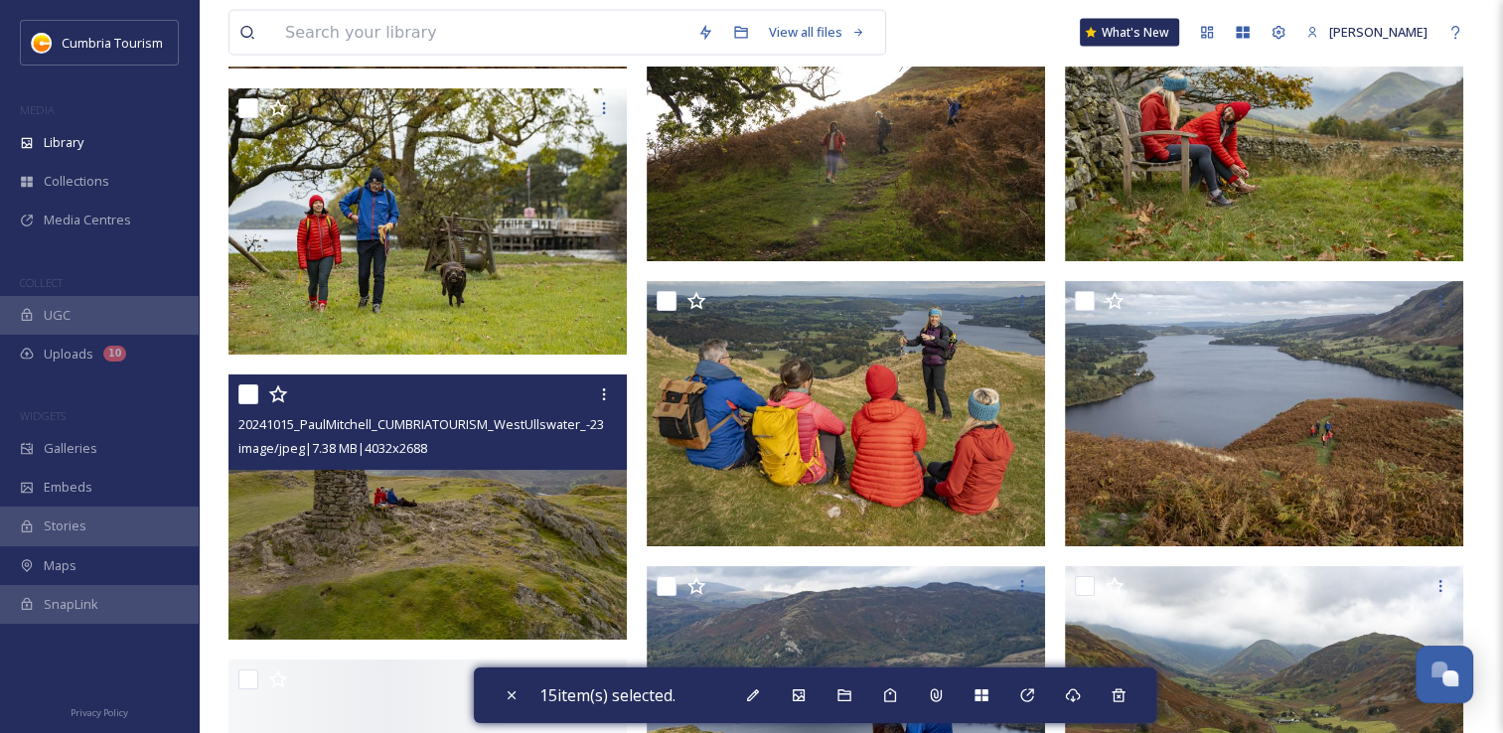
scroll to position [4471, 0]
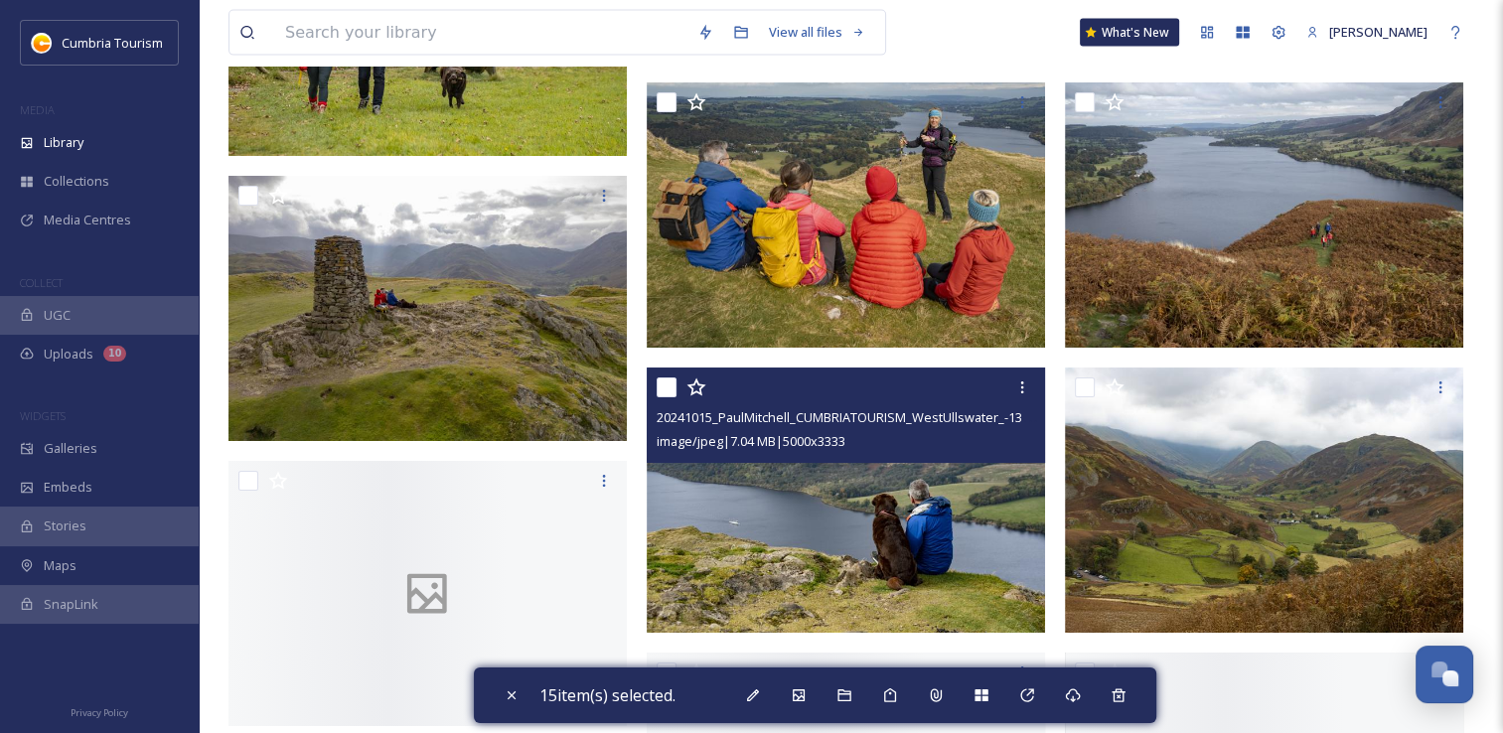
click at [672, 394] on input "checkbox" at bounding box center [667, 388] width 20 height 20
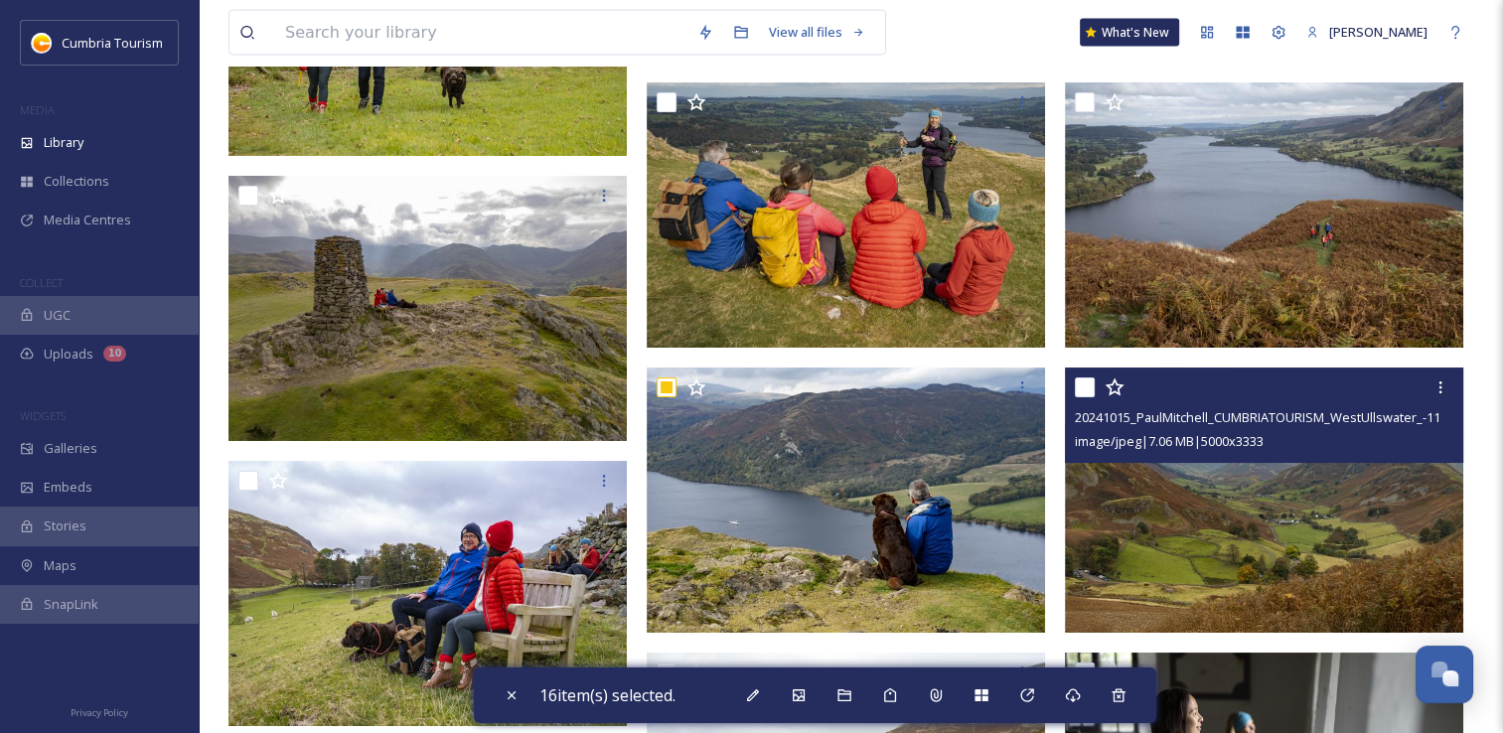
click at [1083, 388] on input "checkbox" at bounding box center [1085, 388] width 20 height 20
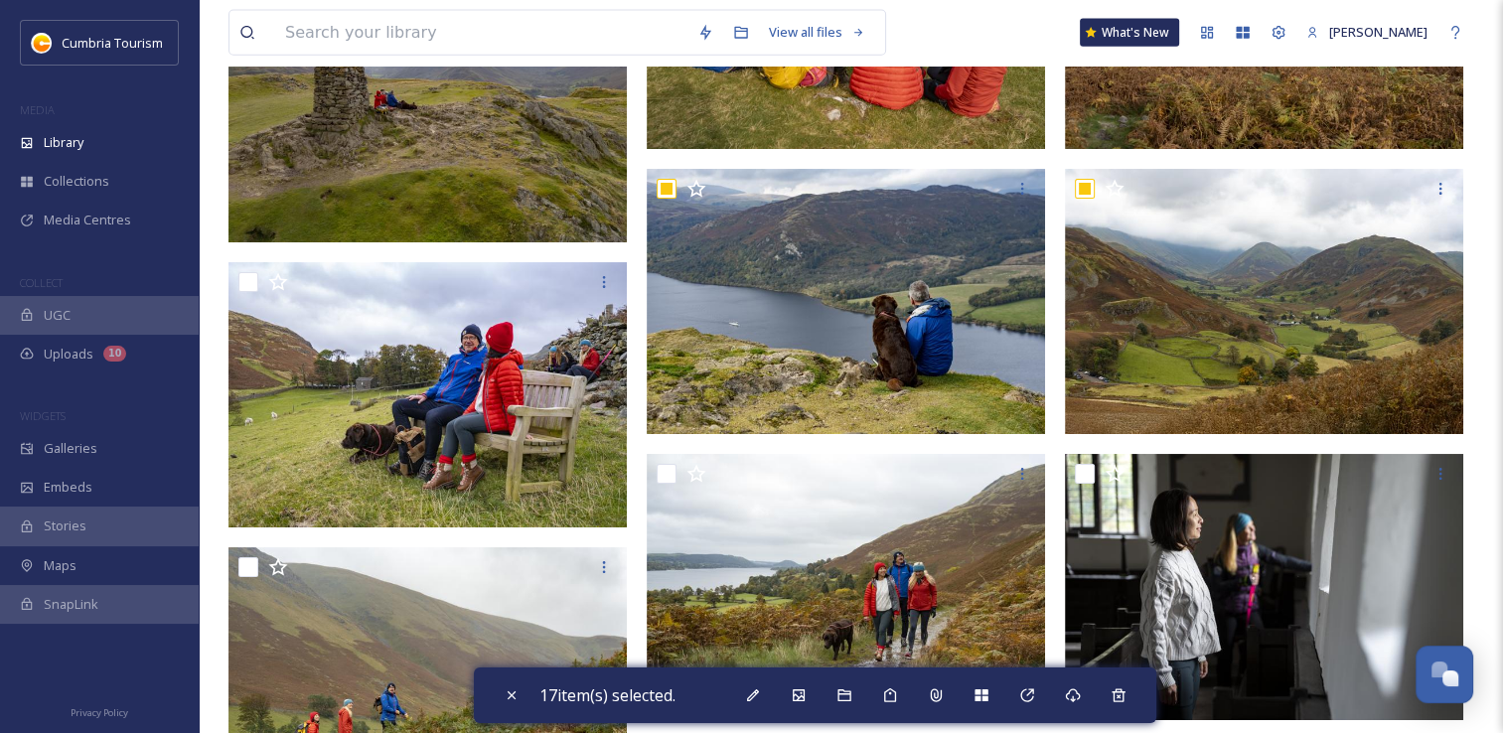
scroll to position [4769, 0]
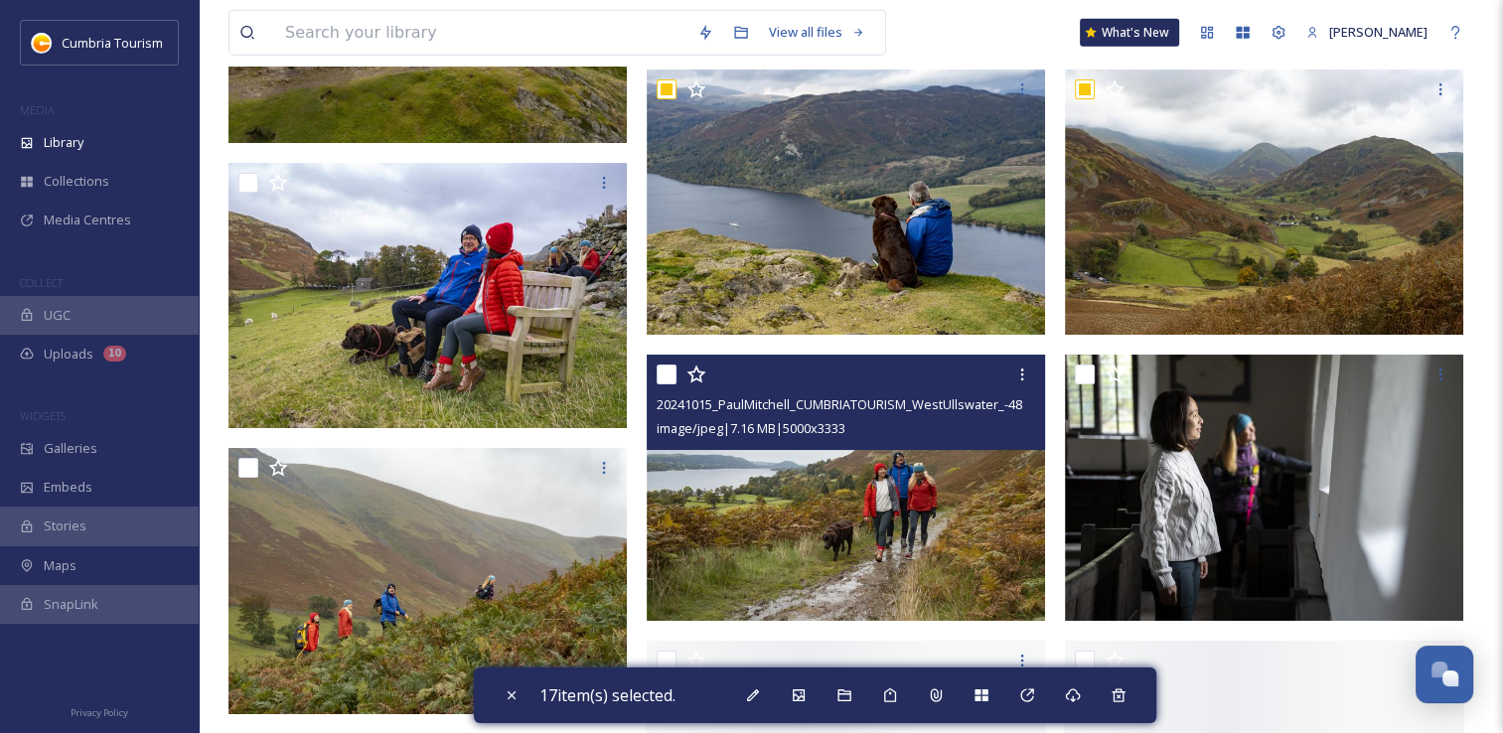
click at [663, 381] on input "checkbox" at bounding box center [667, 375] width 20 height 20
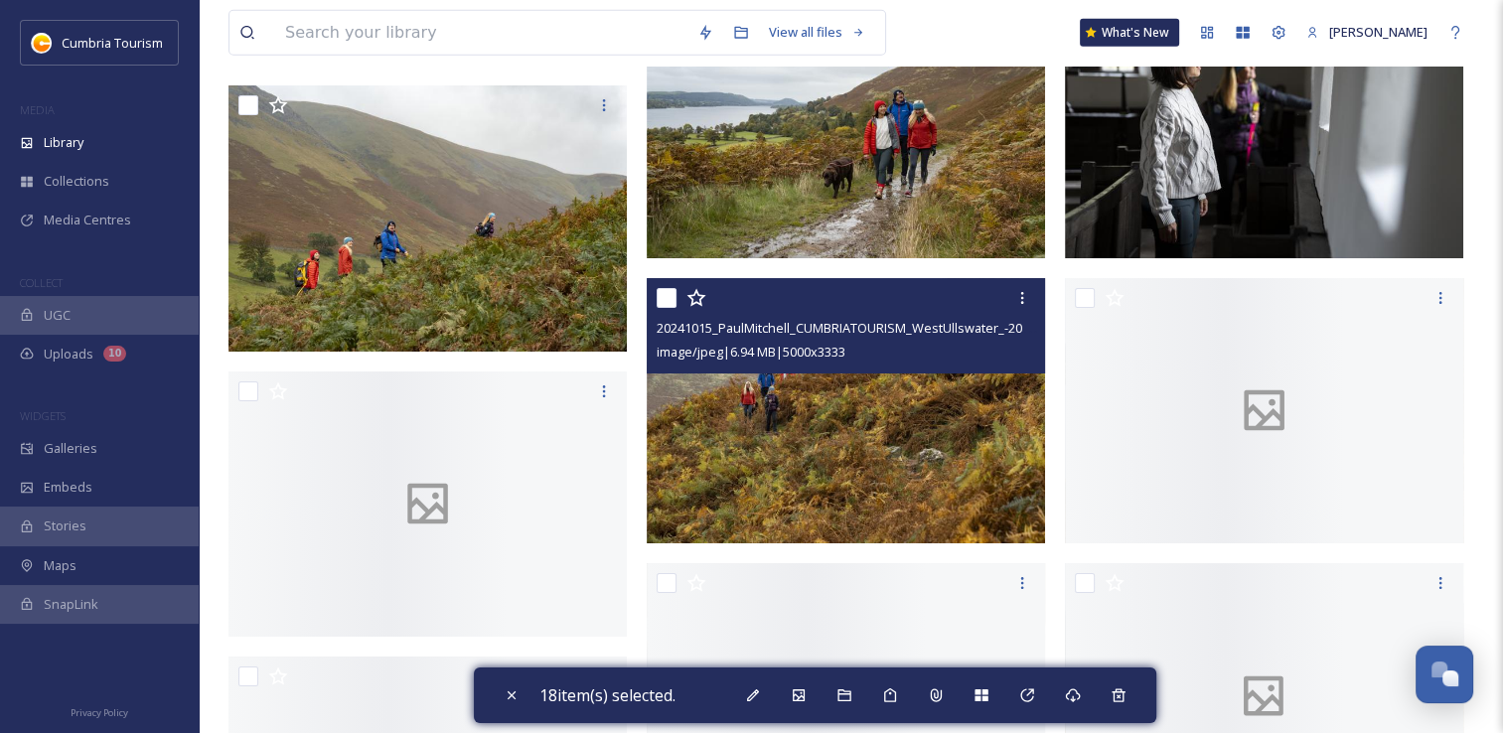
scroll to position [5167, 0]
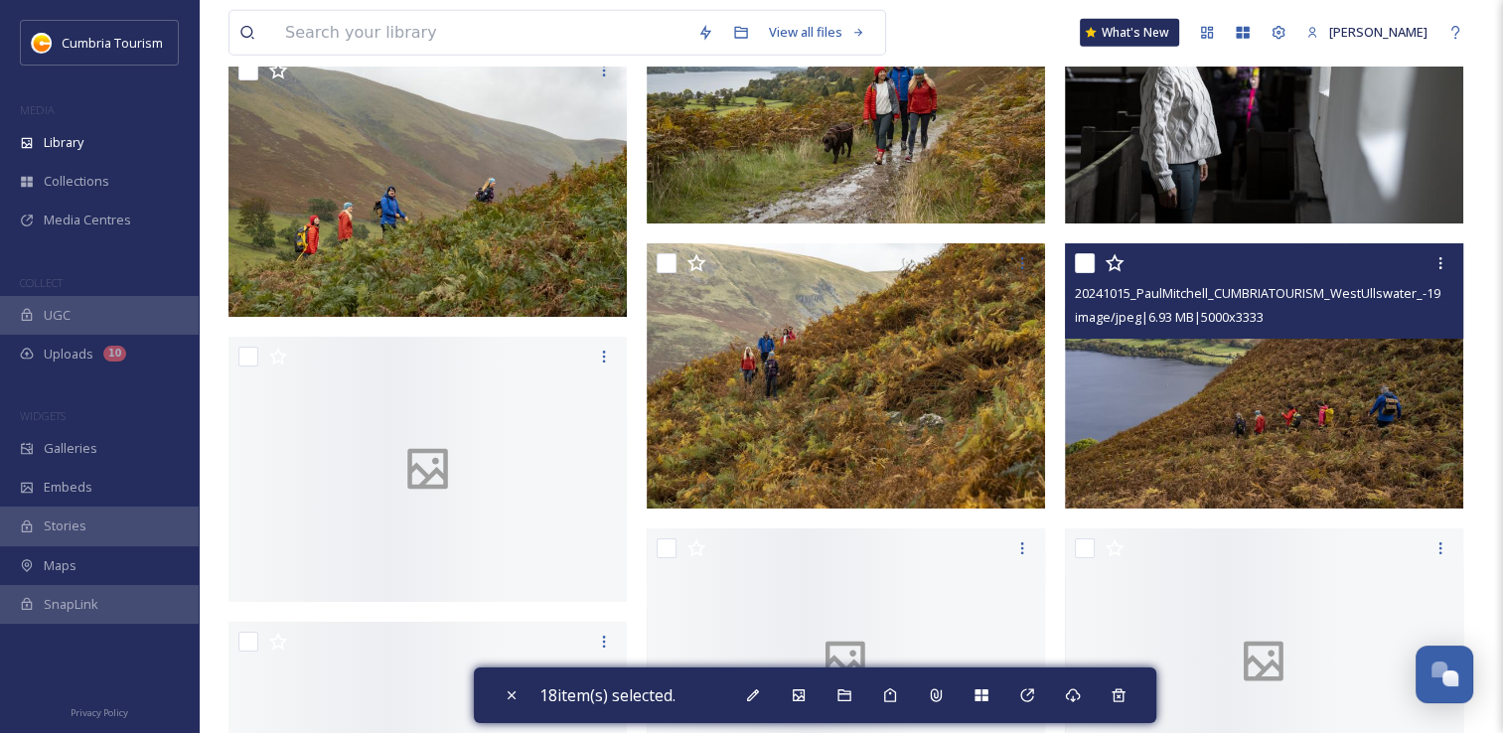
click at [1086, 272] on div at bounding box center [1267, 263] width 384 height 36
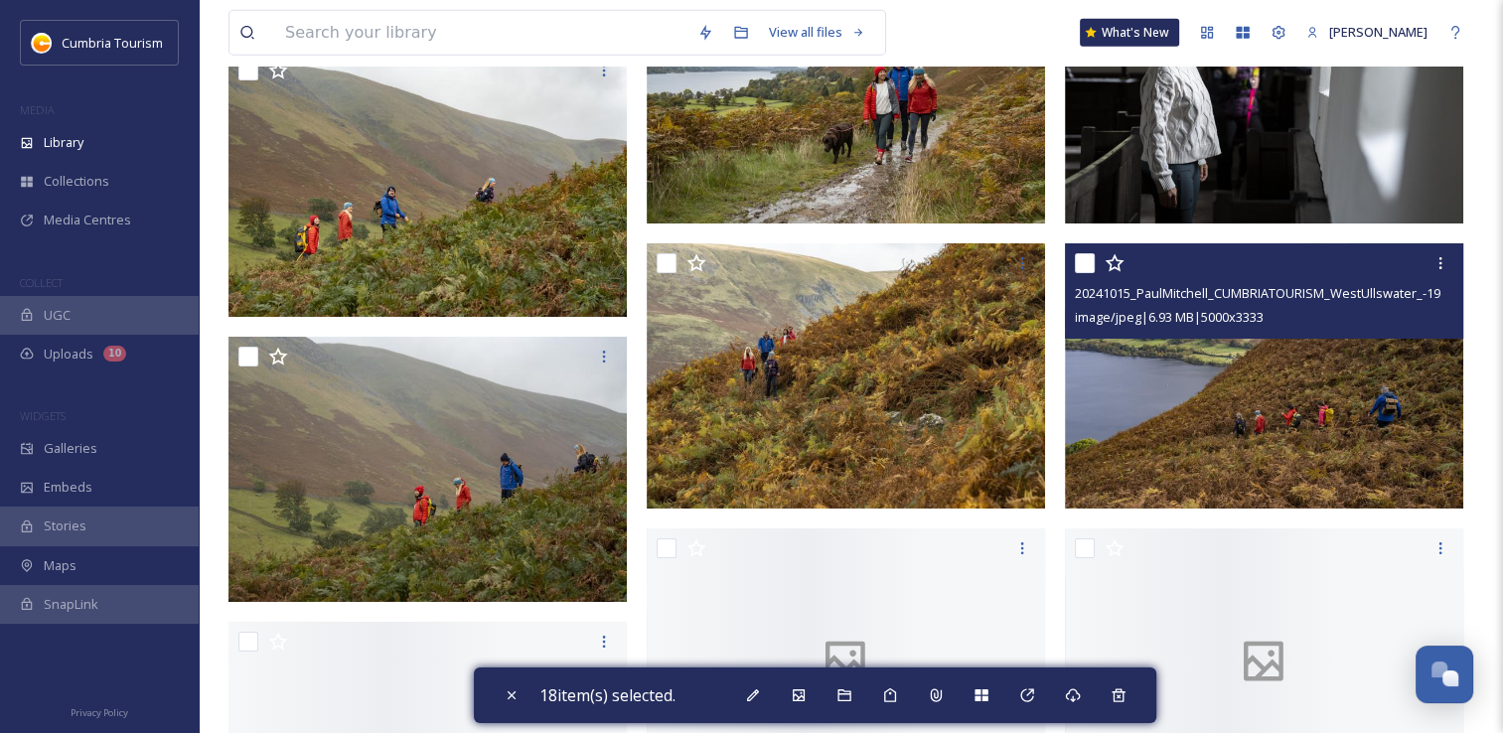
click at [1081, 267] on input "checkbox" at bounding box center [1085, 263] width 20 height 20
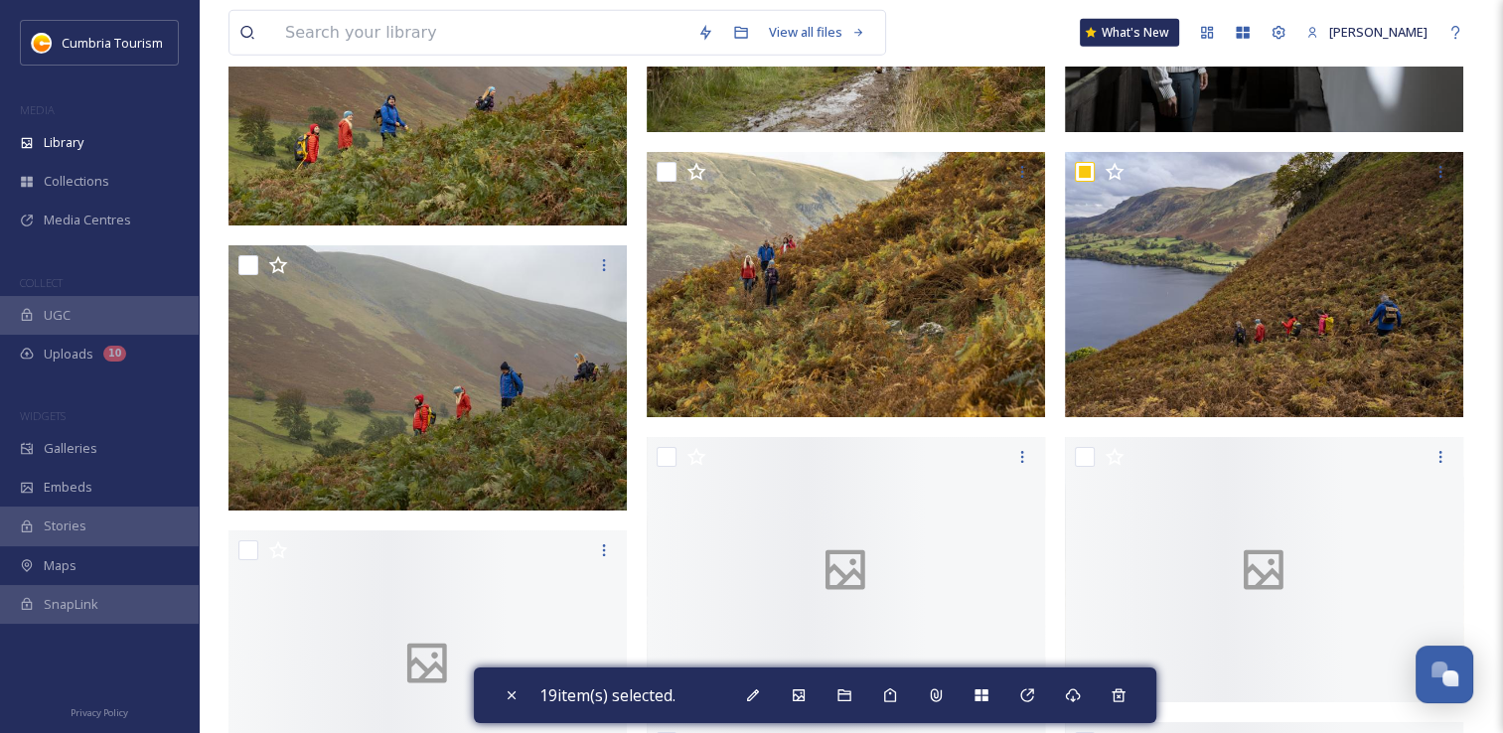
scroll to position [5365, 0]
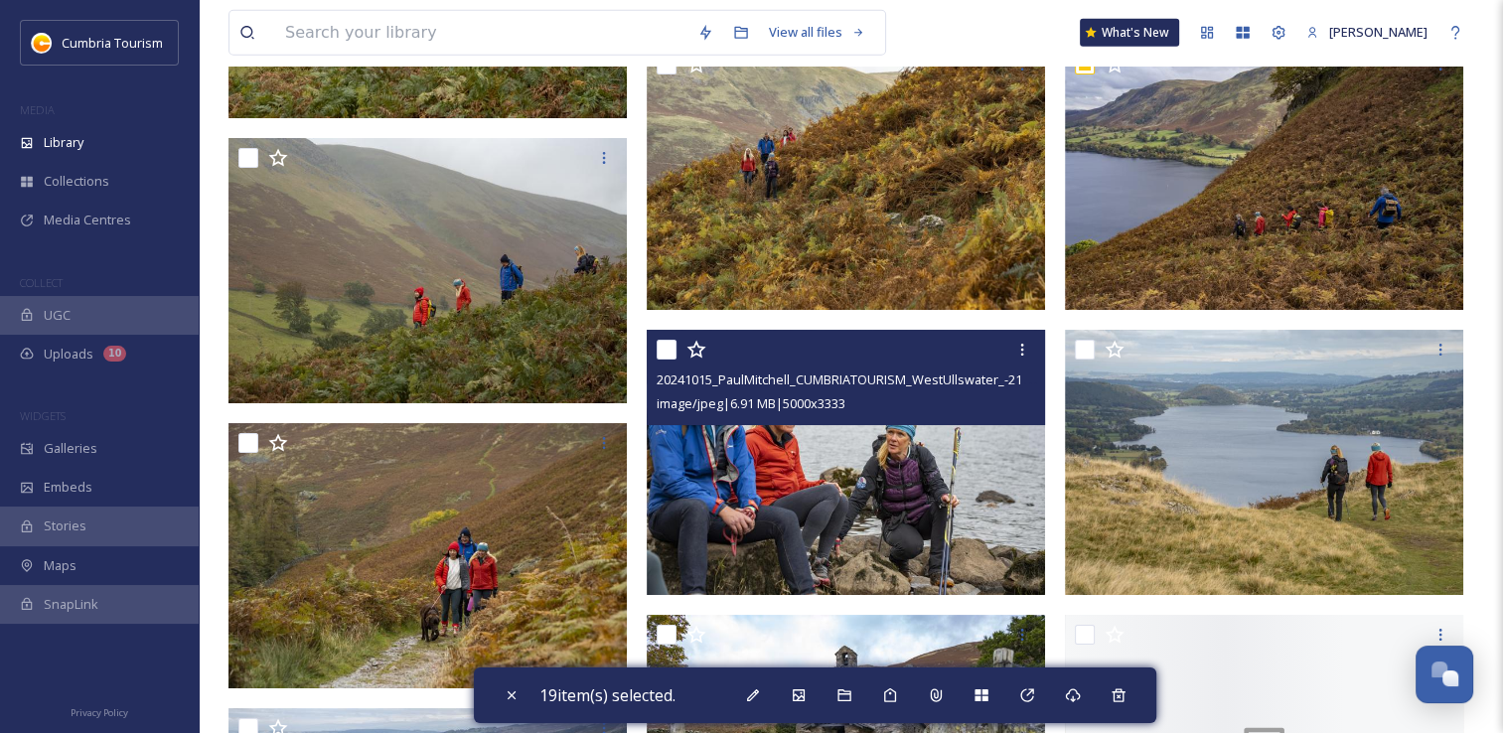
click at [668, 353] on input "checkbox" at bounding box center [667, 350] width 20 height 20
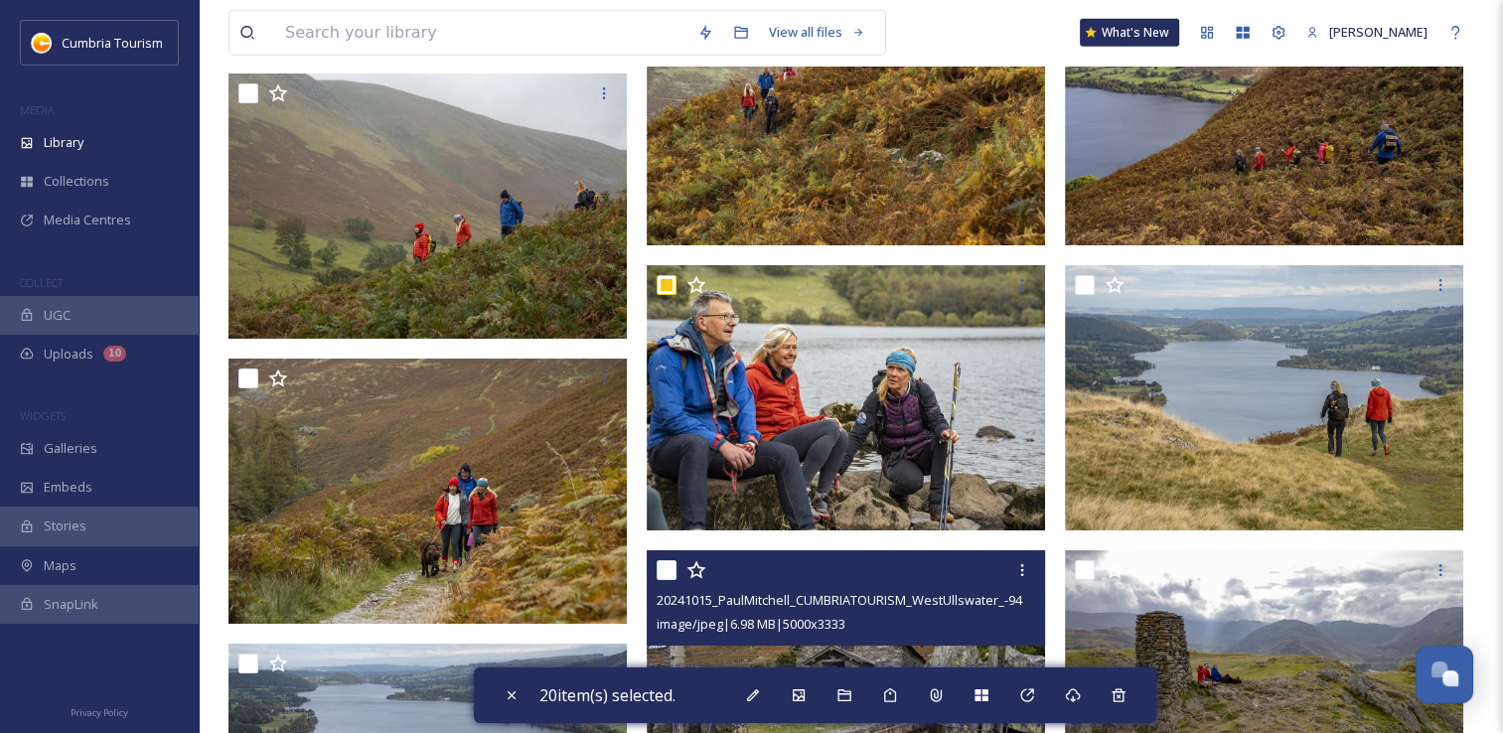
scroll to position [5465, 0]
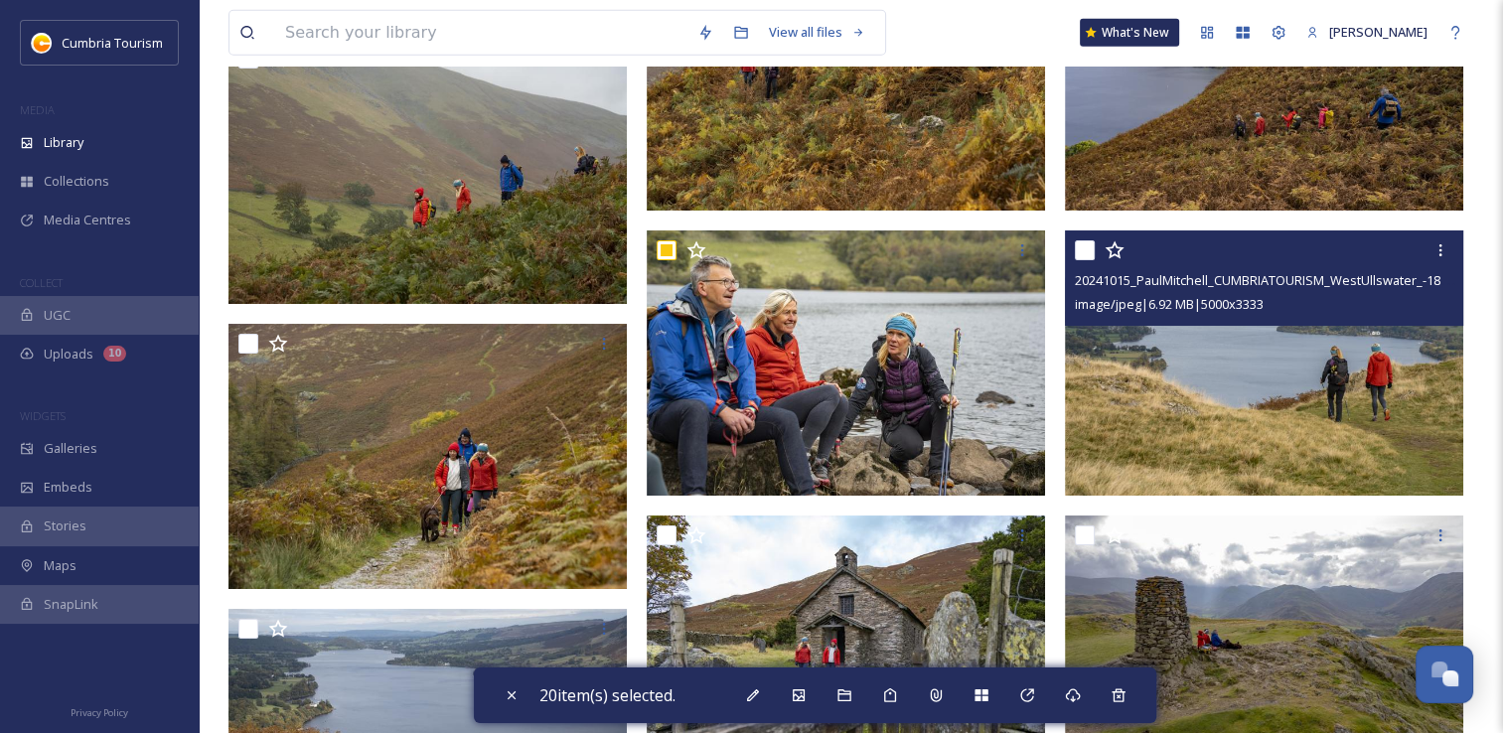
click at [1081, 255] on input "checkbox" at bounding box center [1085, 250] width 20 height 20
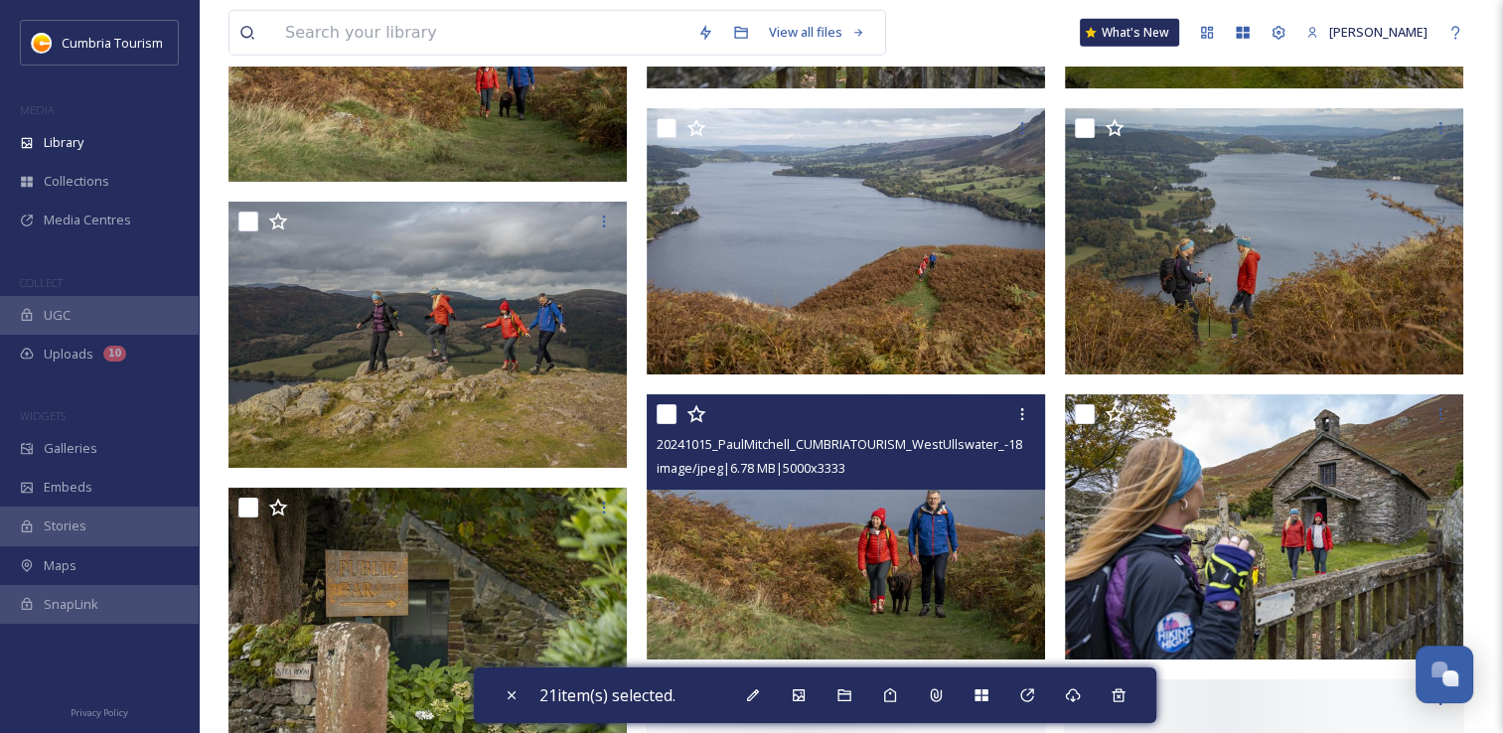
scroll to position [6160, 0]
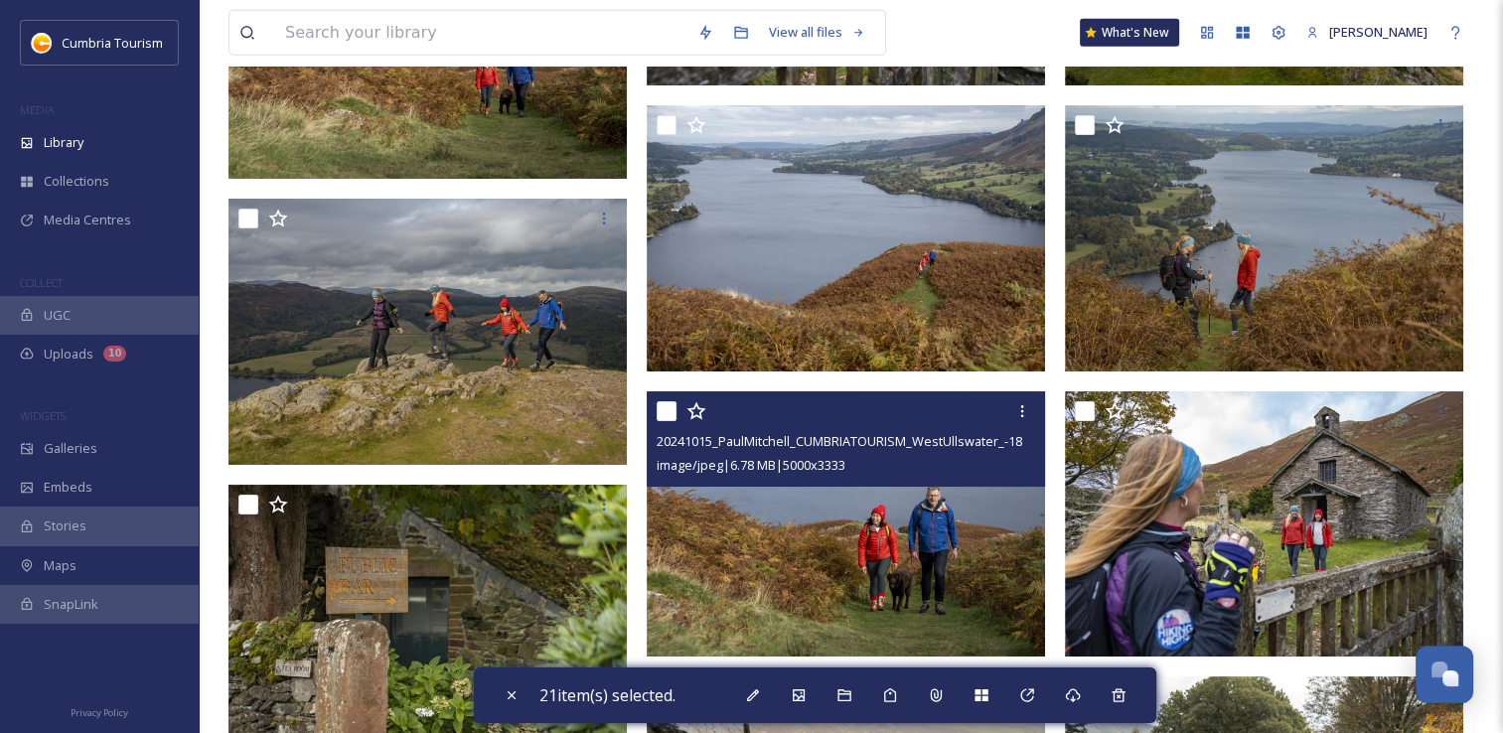
click at [666, 410] on input "checkbox" at bounding box center [667, 411] width 20 height 20
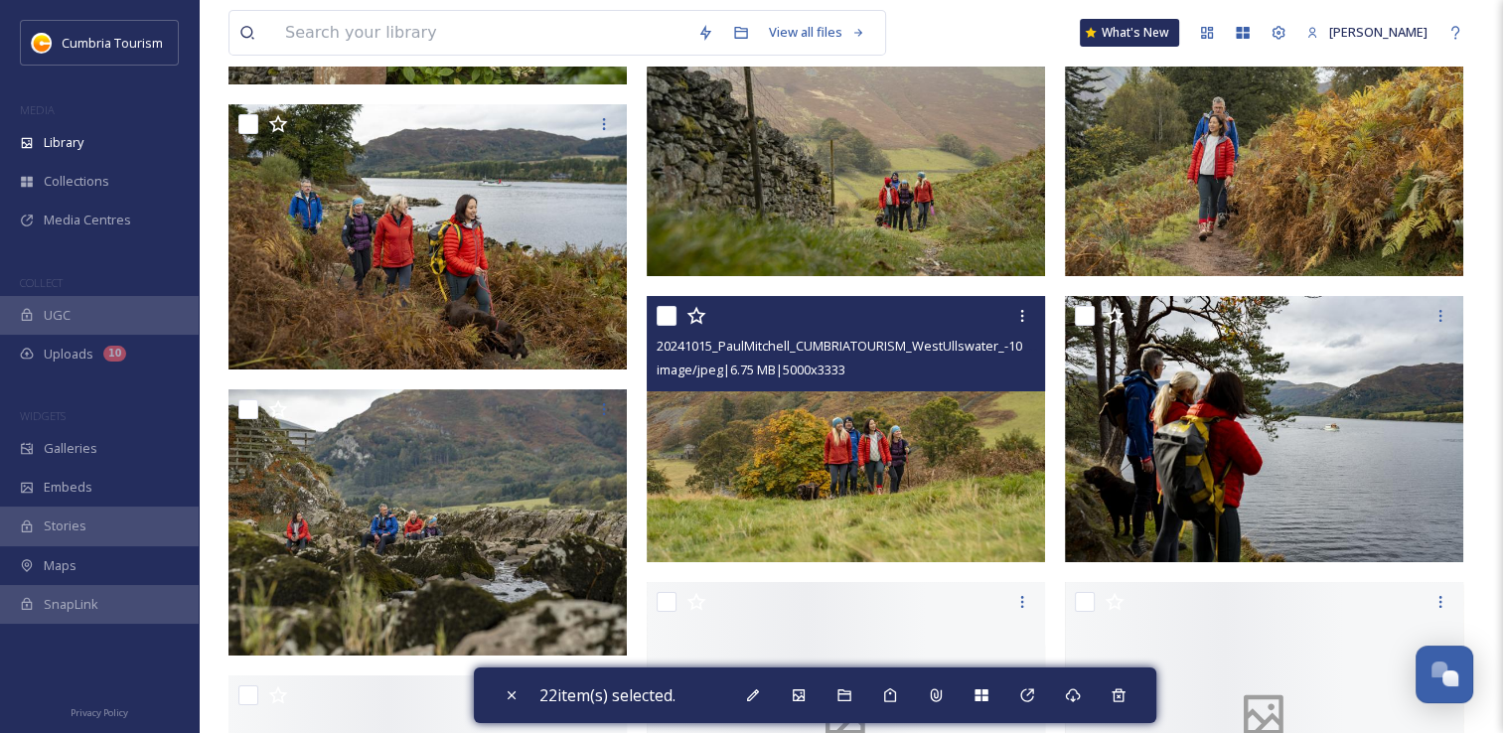
scroll to position [6856, 0]
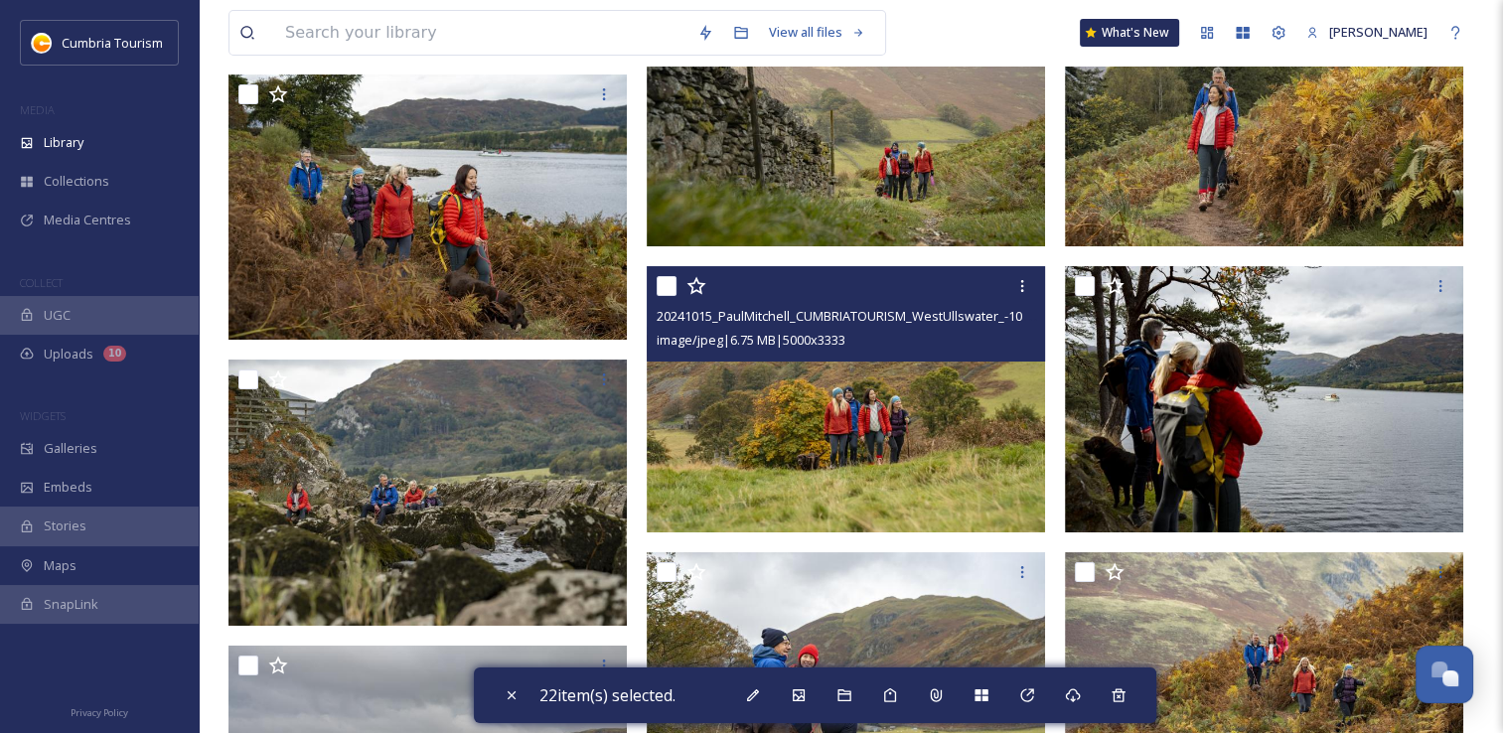
click at [670, 288] on input "checkbox" at bounding box center [667, 286] width 20 height 20
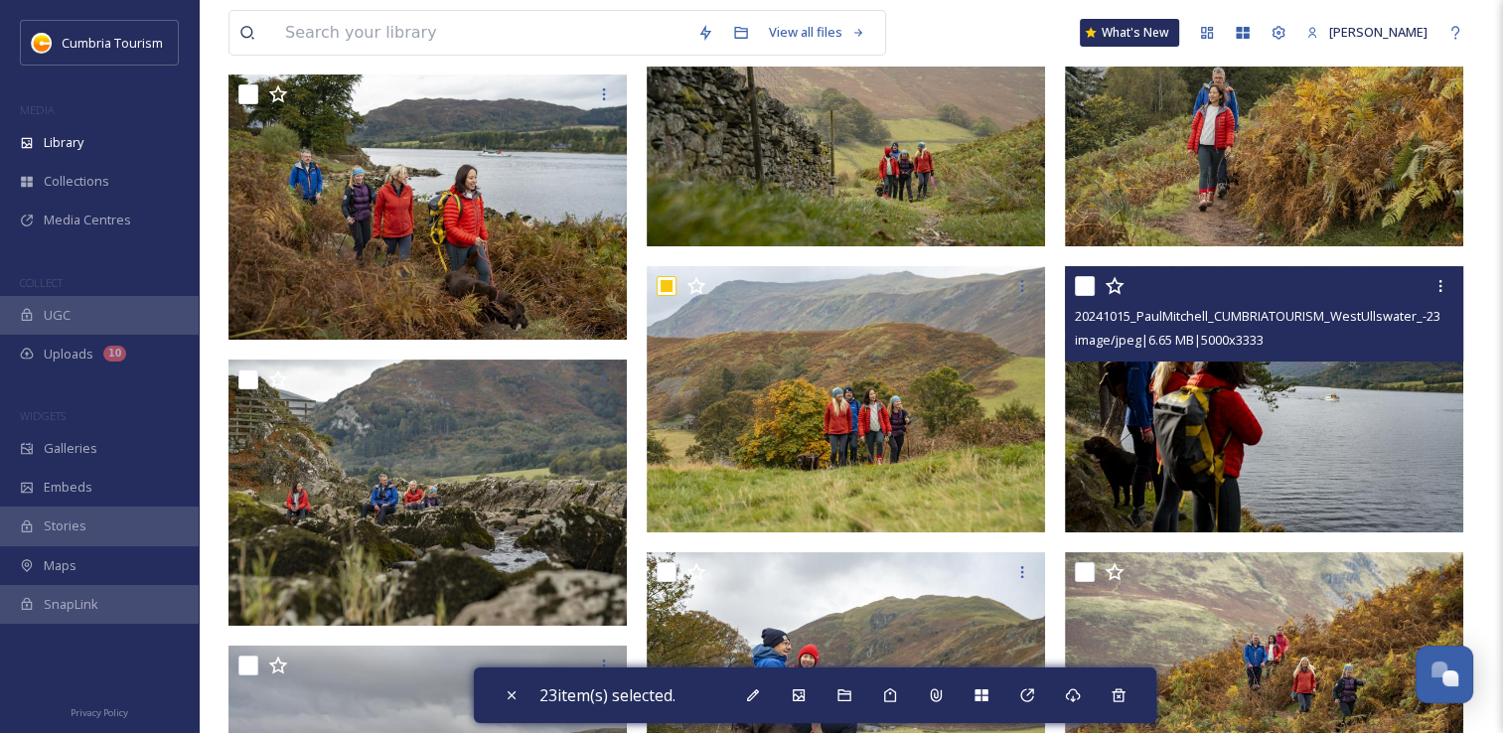
drag, startPoint x: 1092, startPoint y: 288, endPoint x: 1077, endPoint y: 328, distance: 42.4
click at [1089, 289] on input "checkbox" at bounding box center [1085, 286] width 20 height 20
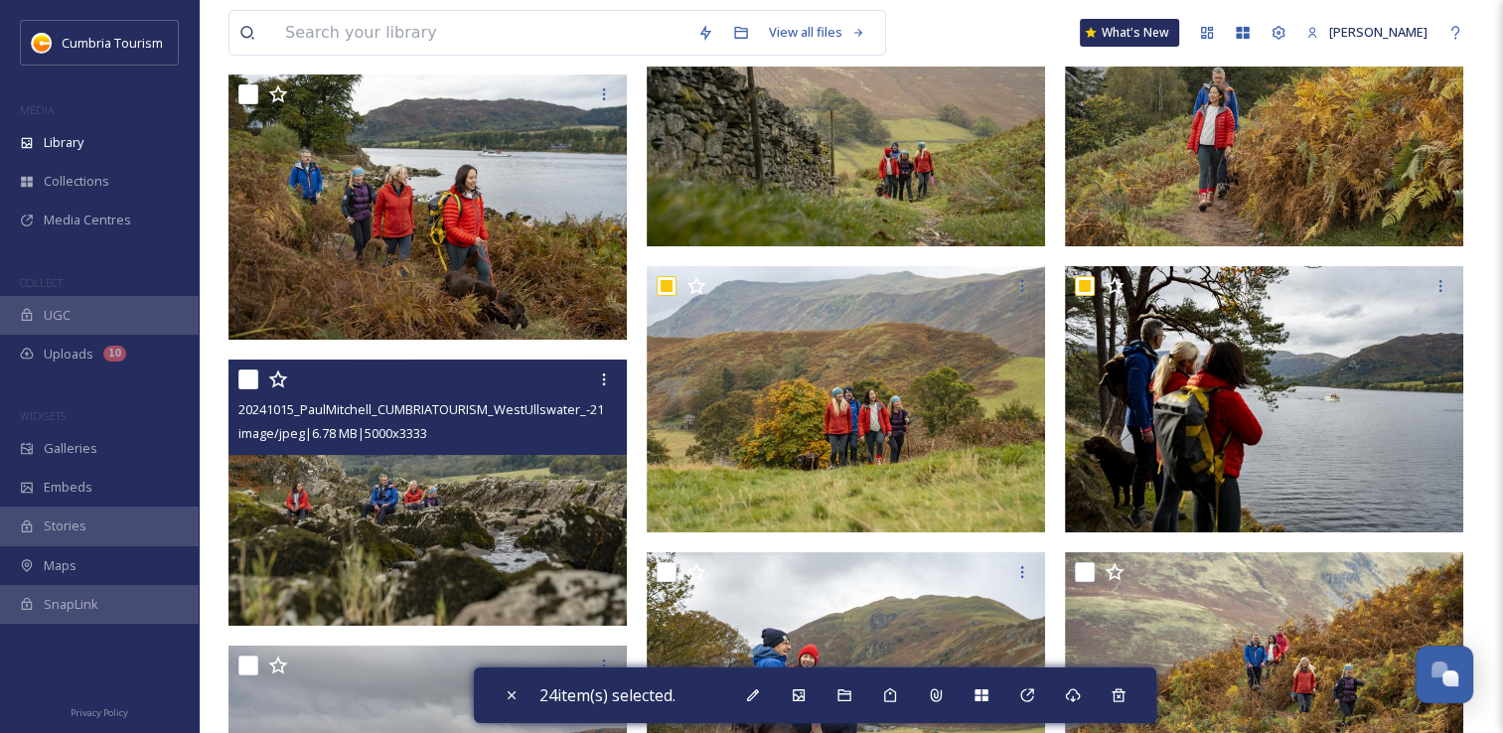
click at [246, 383] on input "checkbox" at bounding box center [248, 380] width 20 height 20
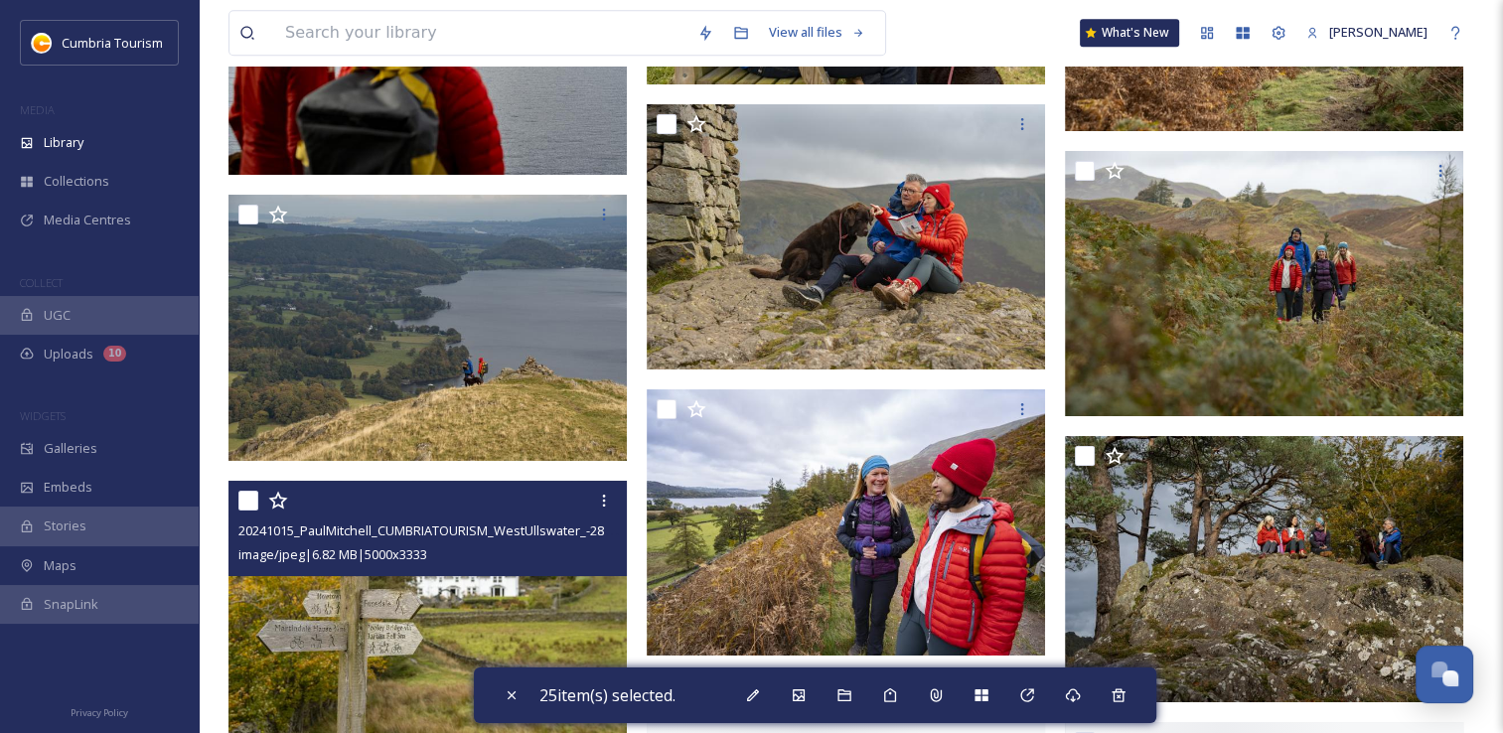
scroll to position [8744, 0]
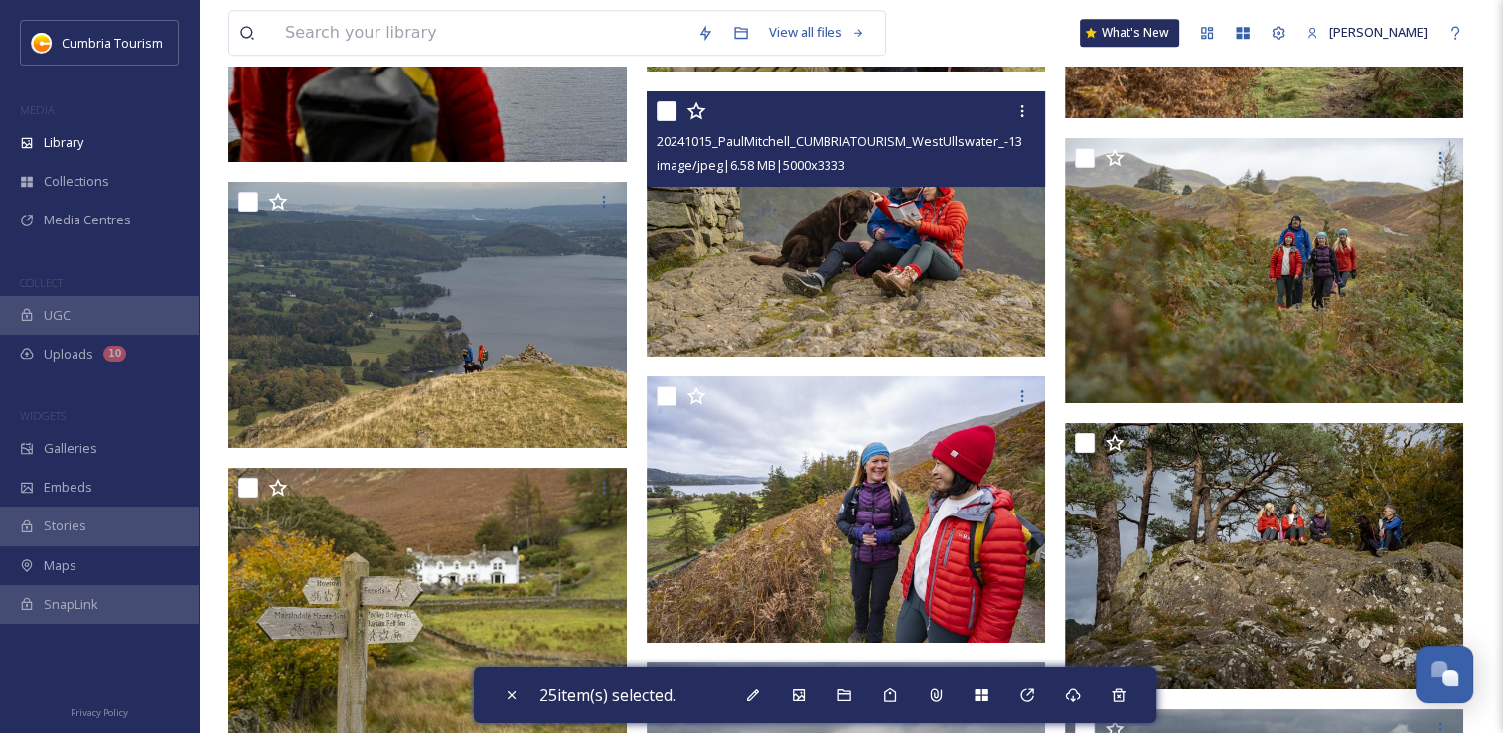
click at [669, 114] on input "checkbox" at bounding box center [667, 111] width 20 height 20
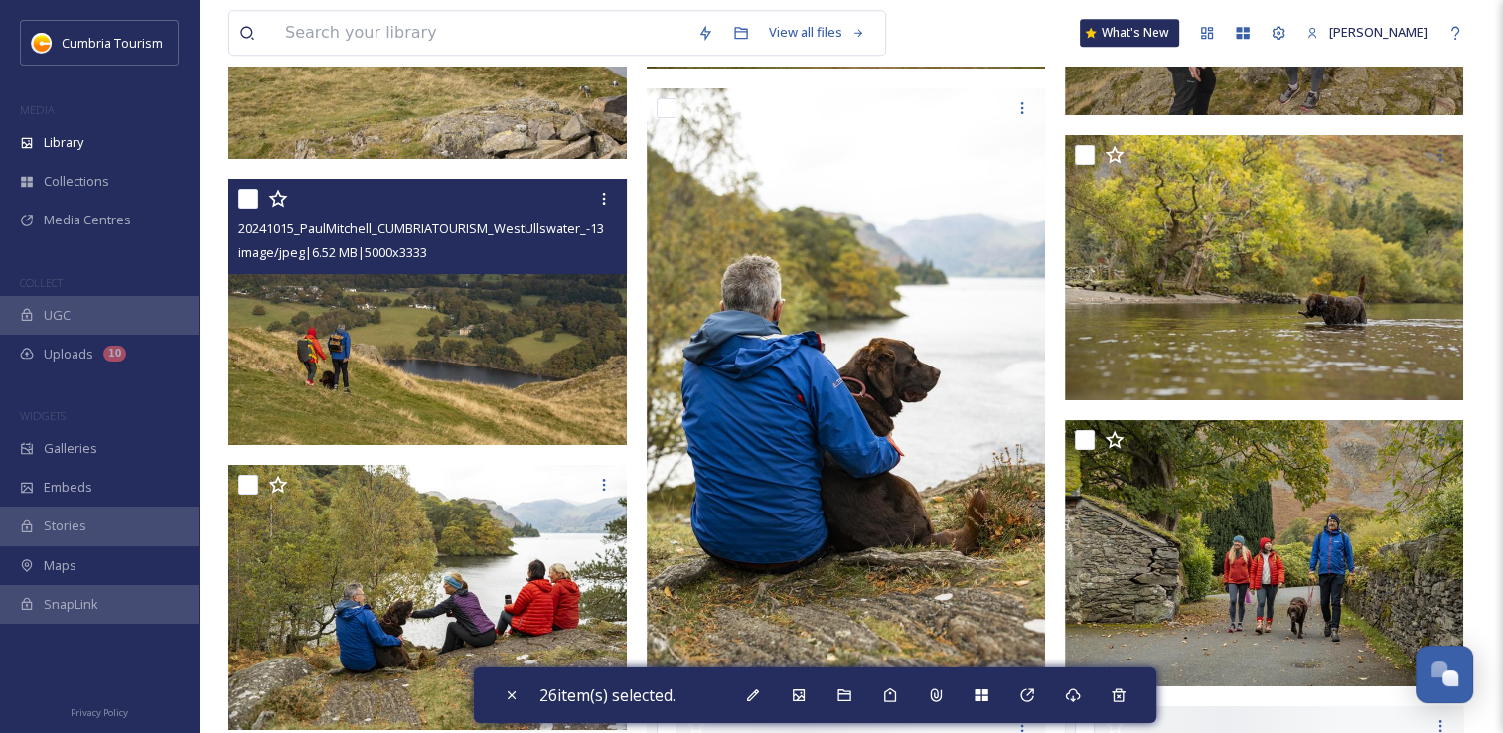
scroll to position [9638, 0]
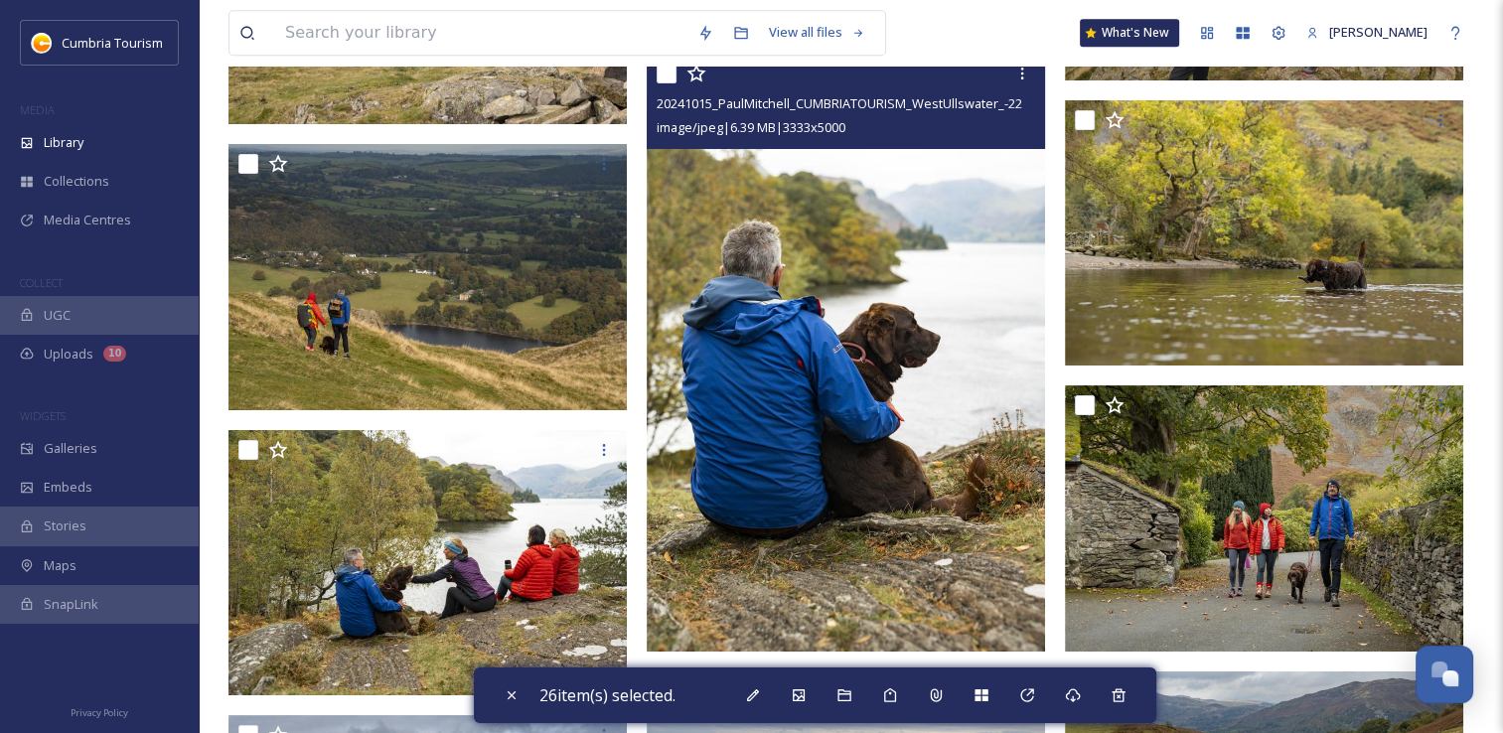
click at [668, 81] on input "checkbox" at bounding box center [667, 74] width 20 height 20
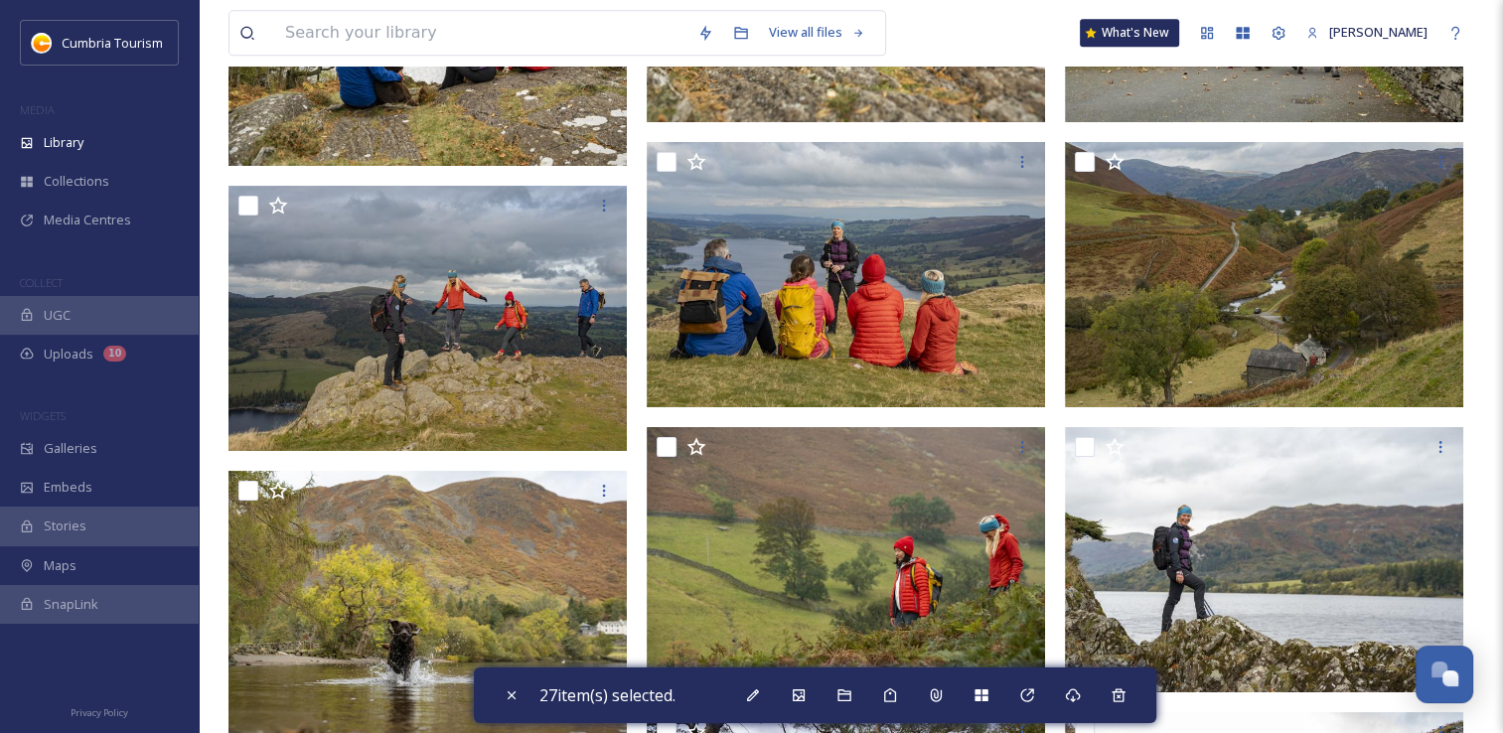
scroll to position [10135, 0]
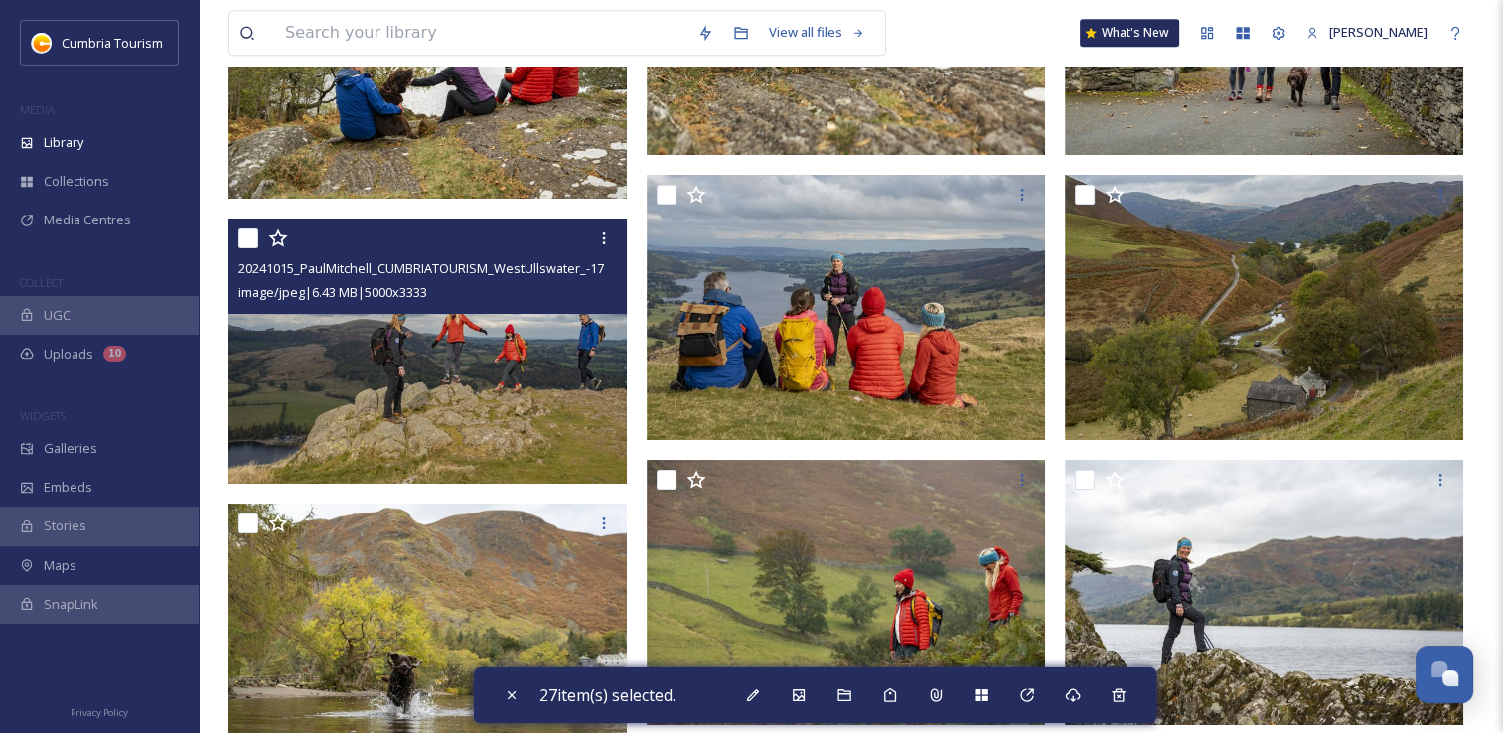
click at [245, 244] on input "checkbox" at bounding box center [248, 239] width 20 height 20
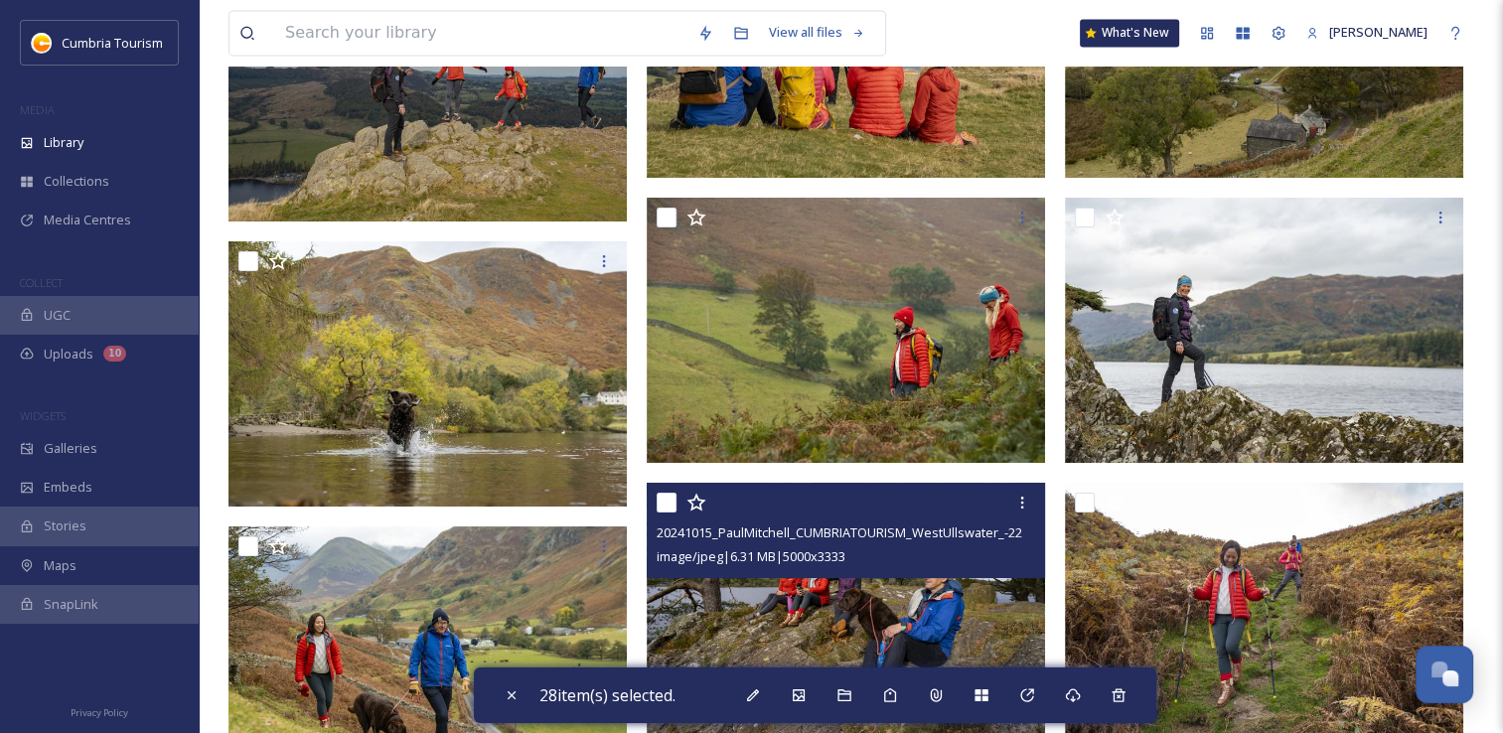
scroll to position [10433, 0]
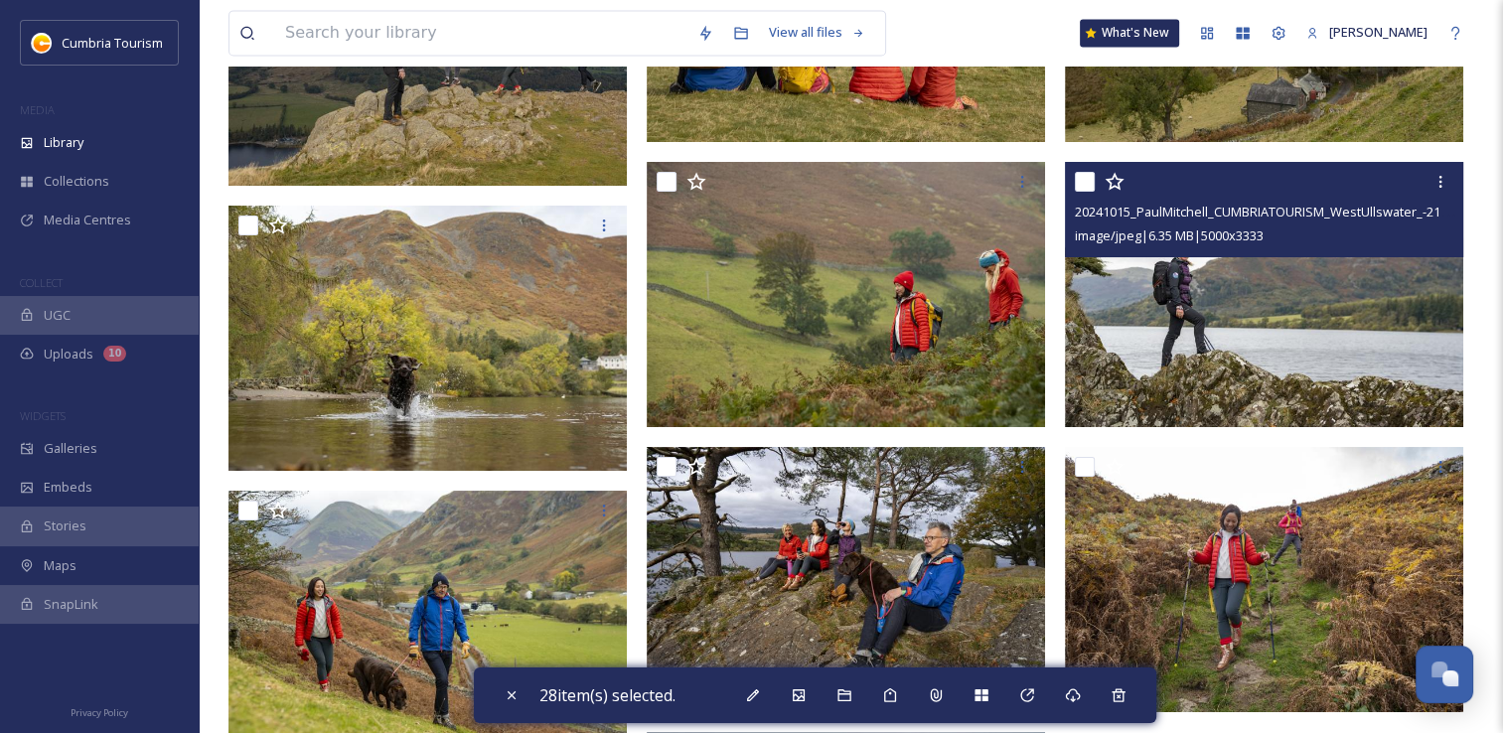
click at [1081, 186] on input "checkbox" at bounding box center [1085, 182] width 20 height 20
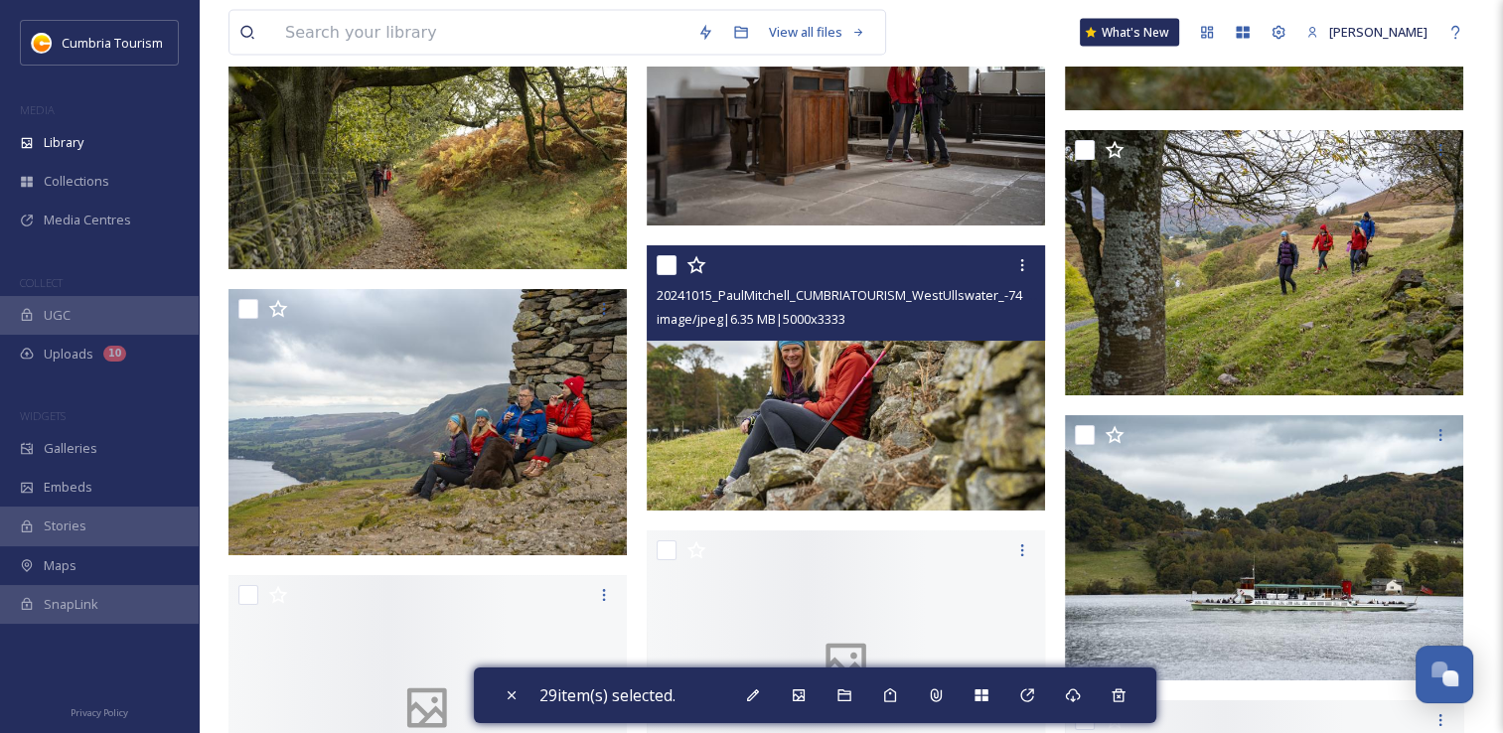
scroll to position [11526, 0]
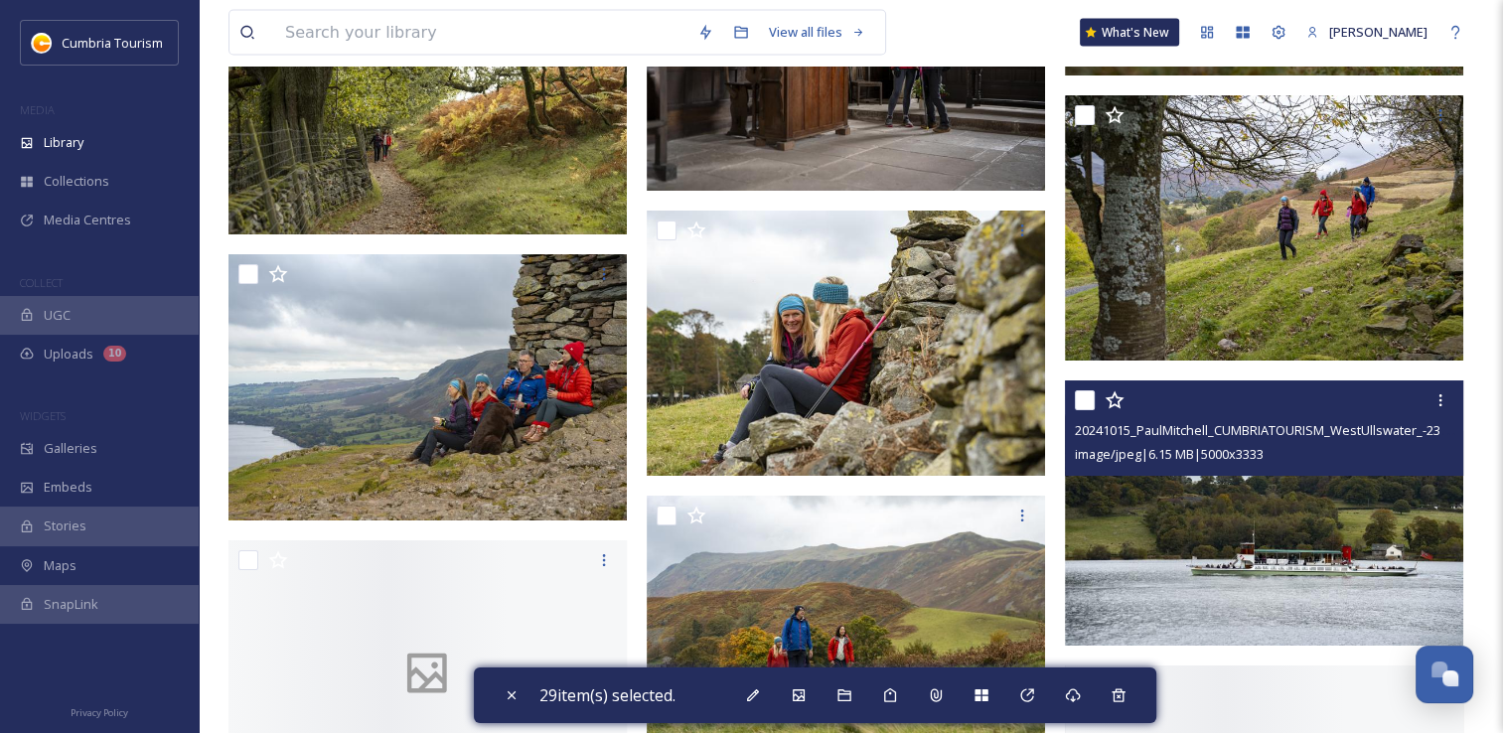
click at [1083, 395] on input "checkbox" at bounding box center [1085, 400] width 20 height 20
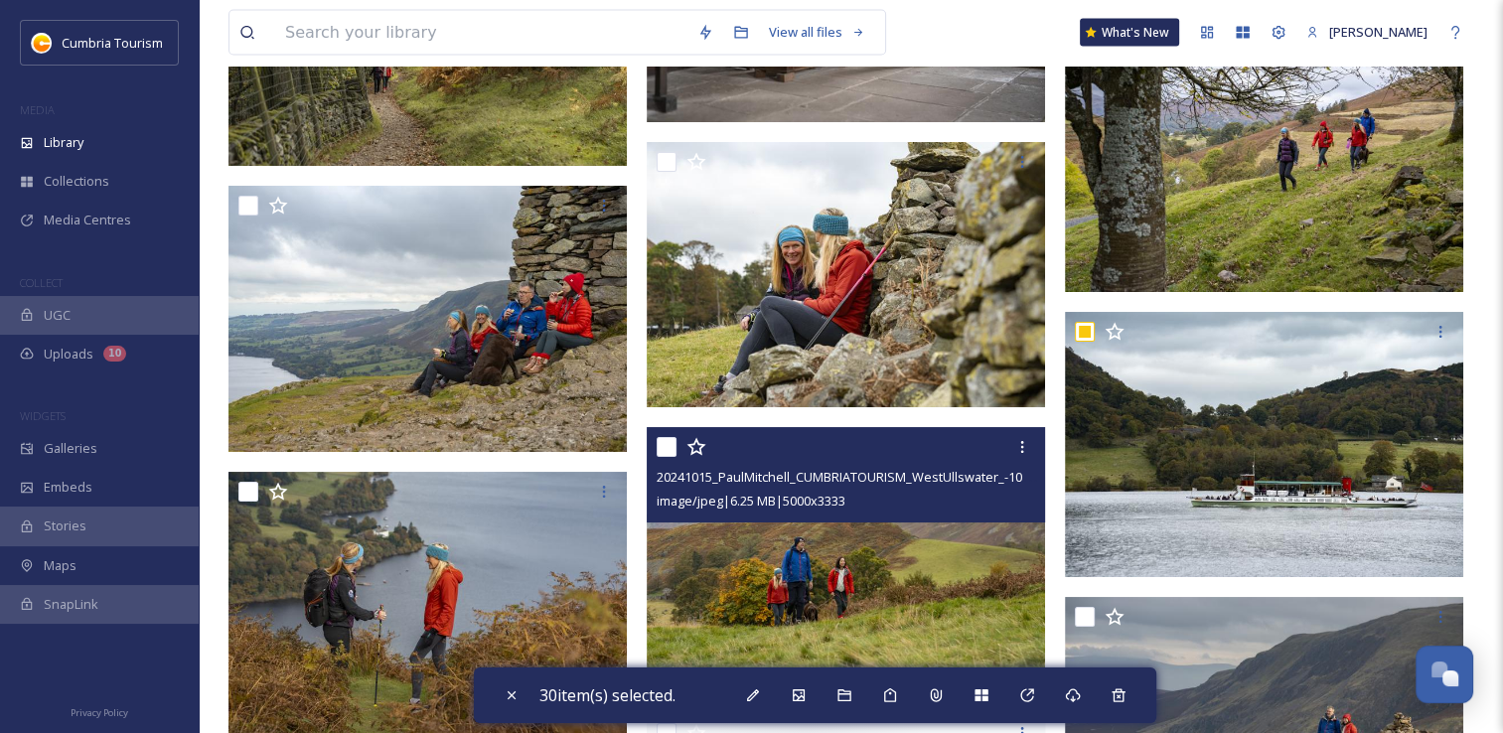
scroll to position [11724, 0]
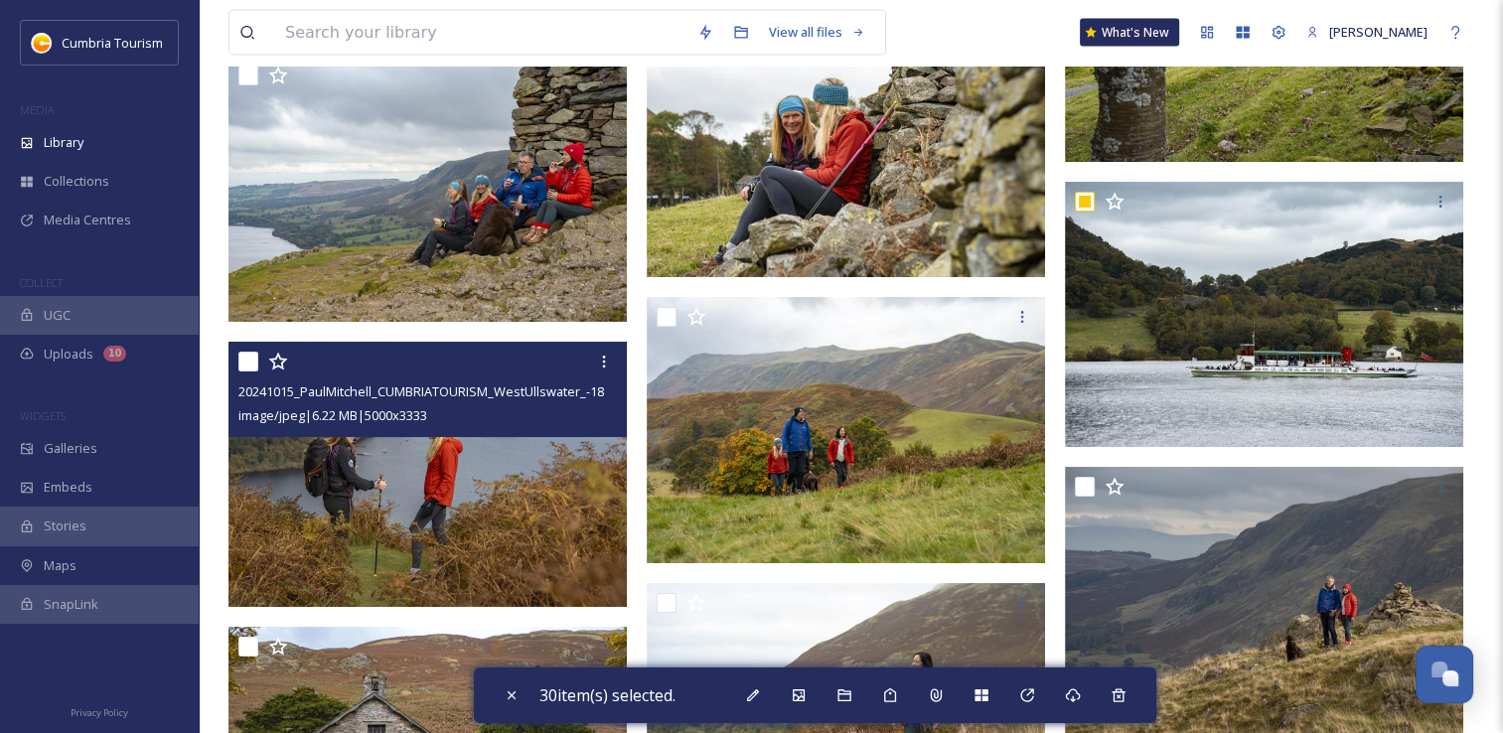
click at [248, 360] on input "checkbox" at bounding box center [248, 362] width 20 height 20
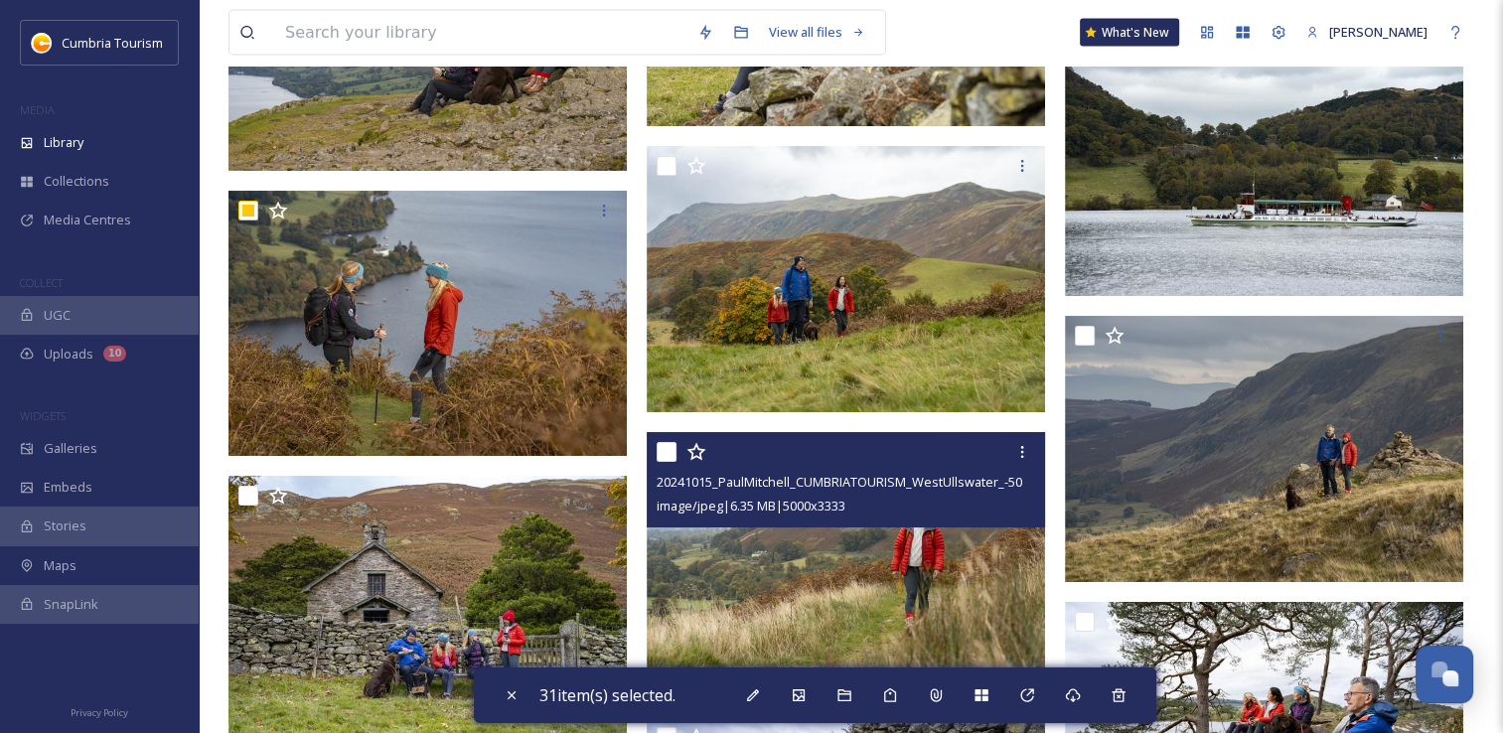
scroll to position [11923, 0]
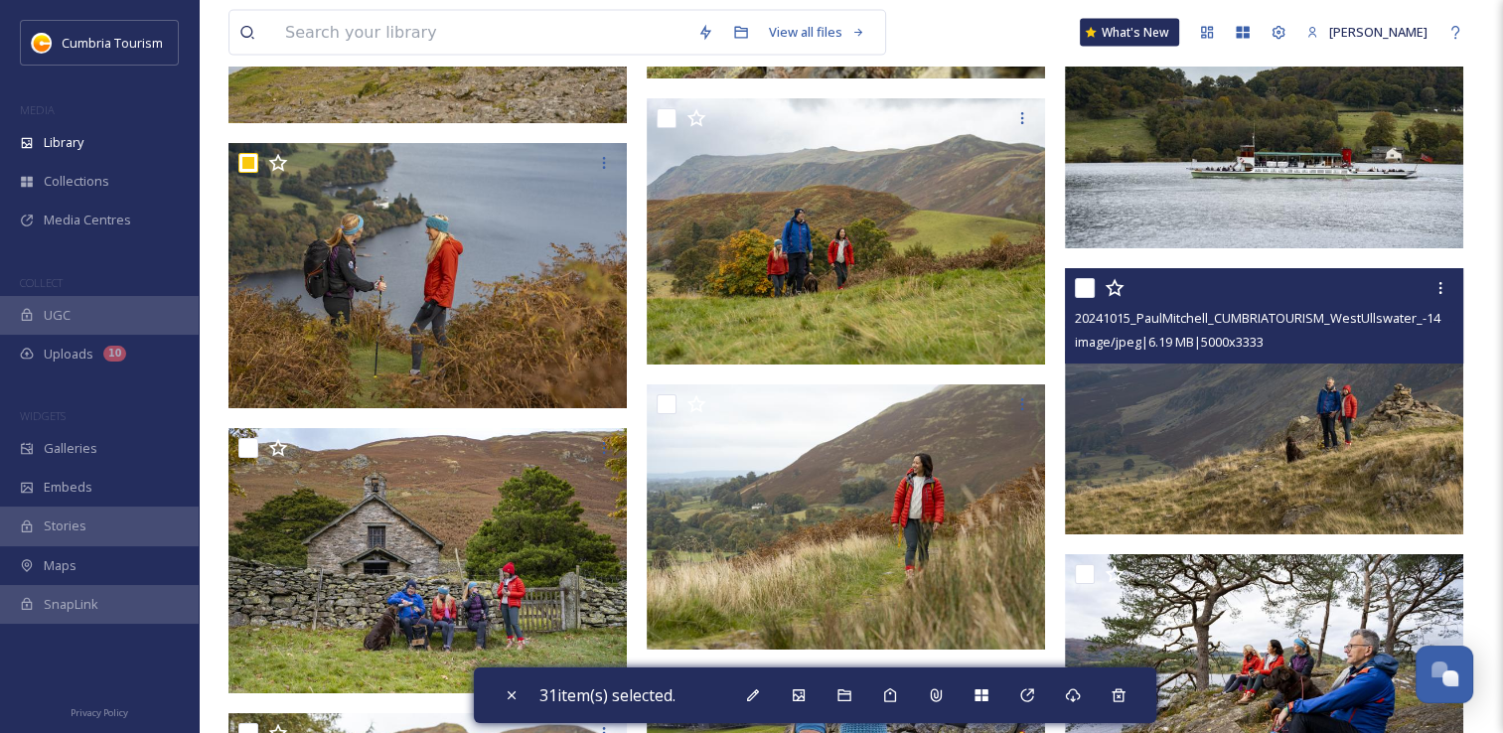
click at [1078, 289] on input "checkbox" at bounding box center [1085, 288] width 20 height 20
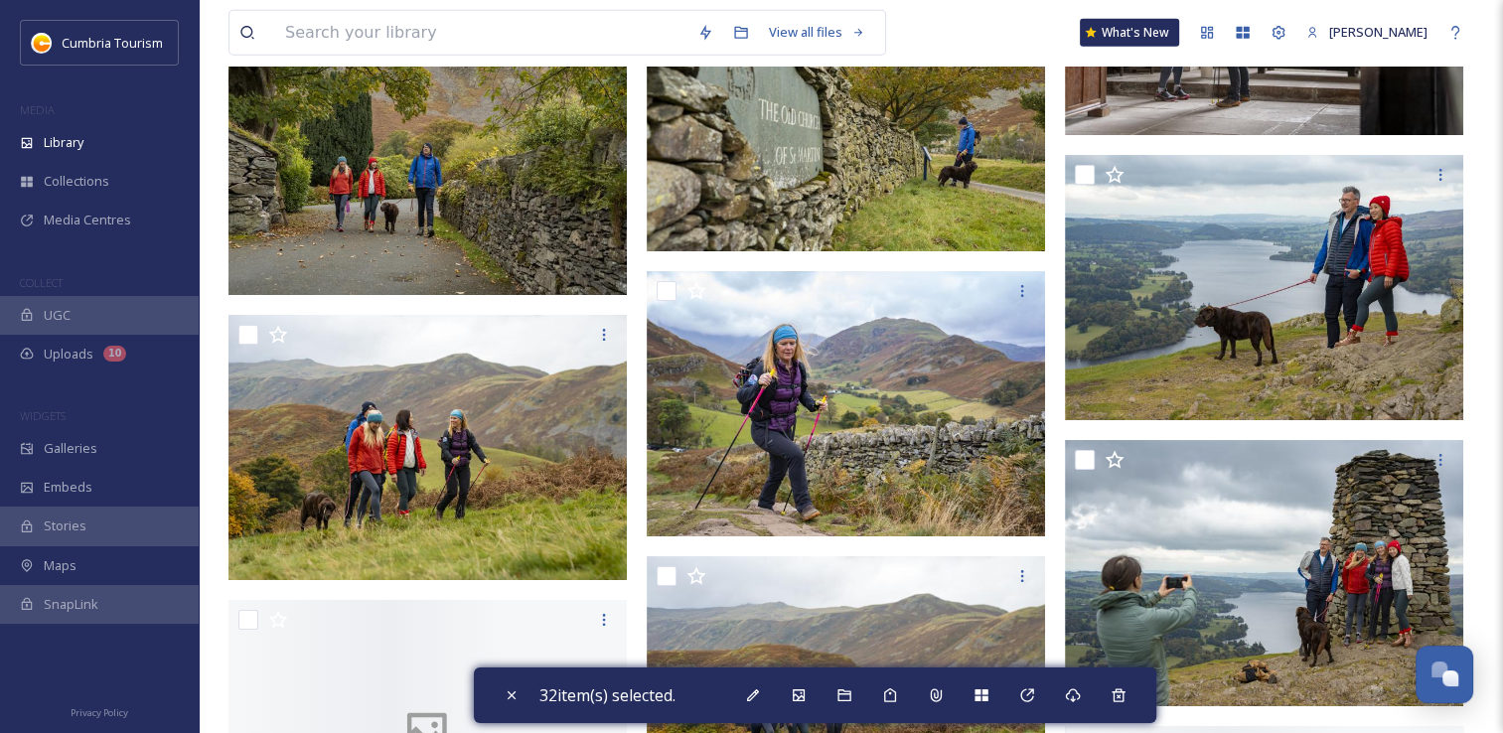
scroll to position [12917, 0]
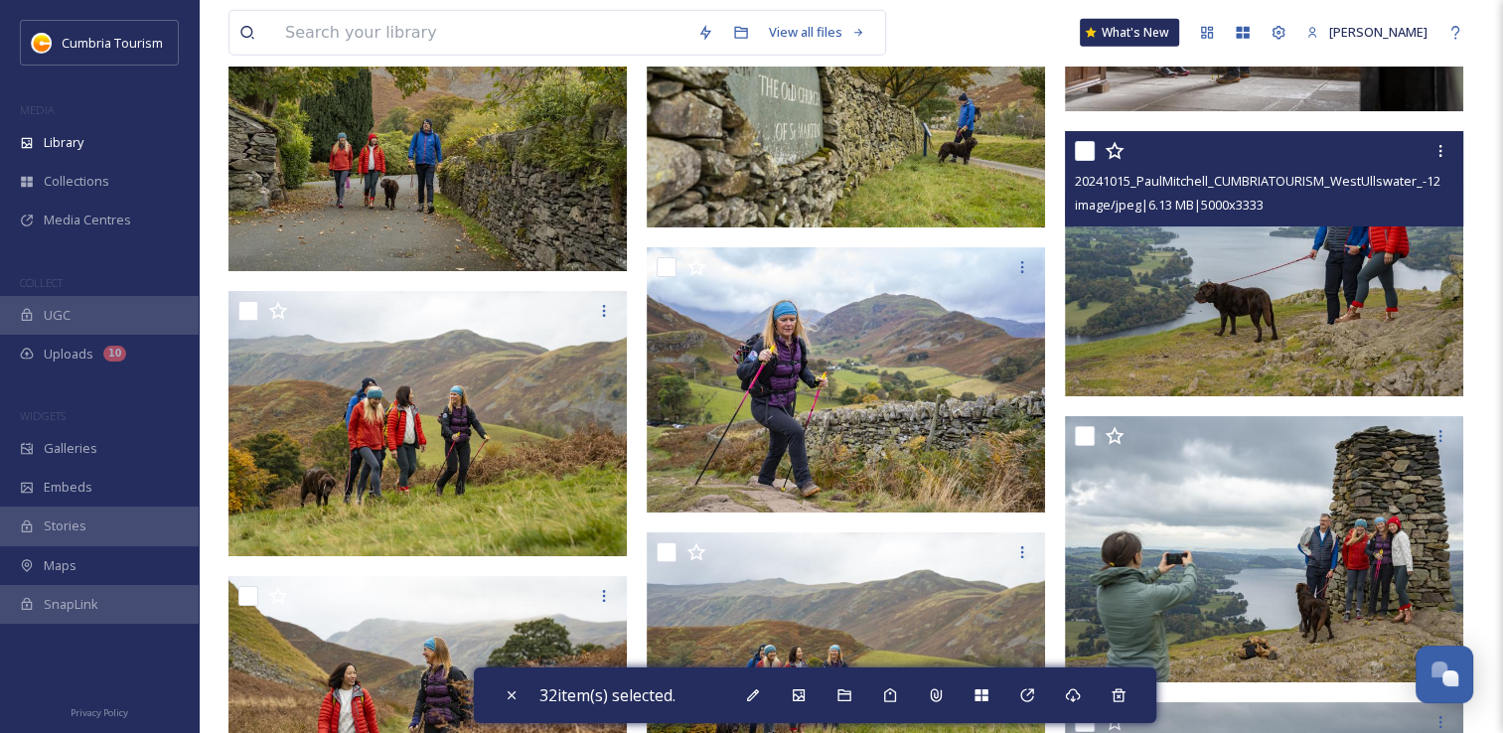
click at [1084, 152] on input "checkbox" at bounding box center [1085, 151] width 20 height 20
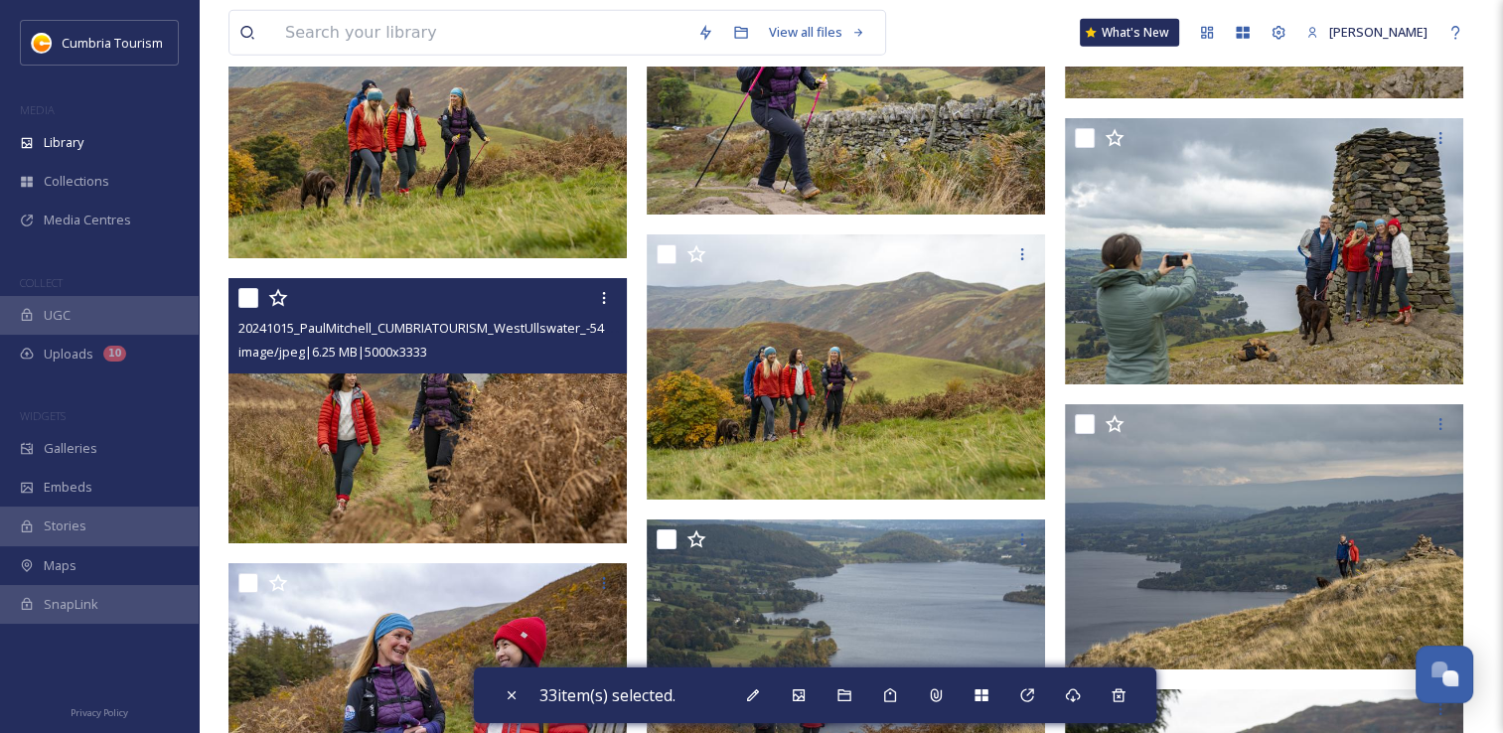
scroll to position [13314, 0]
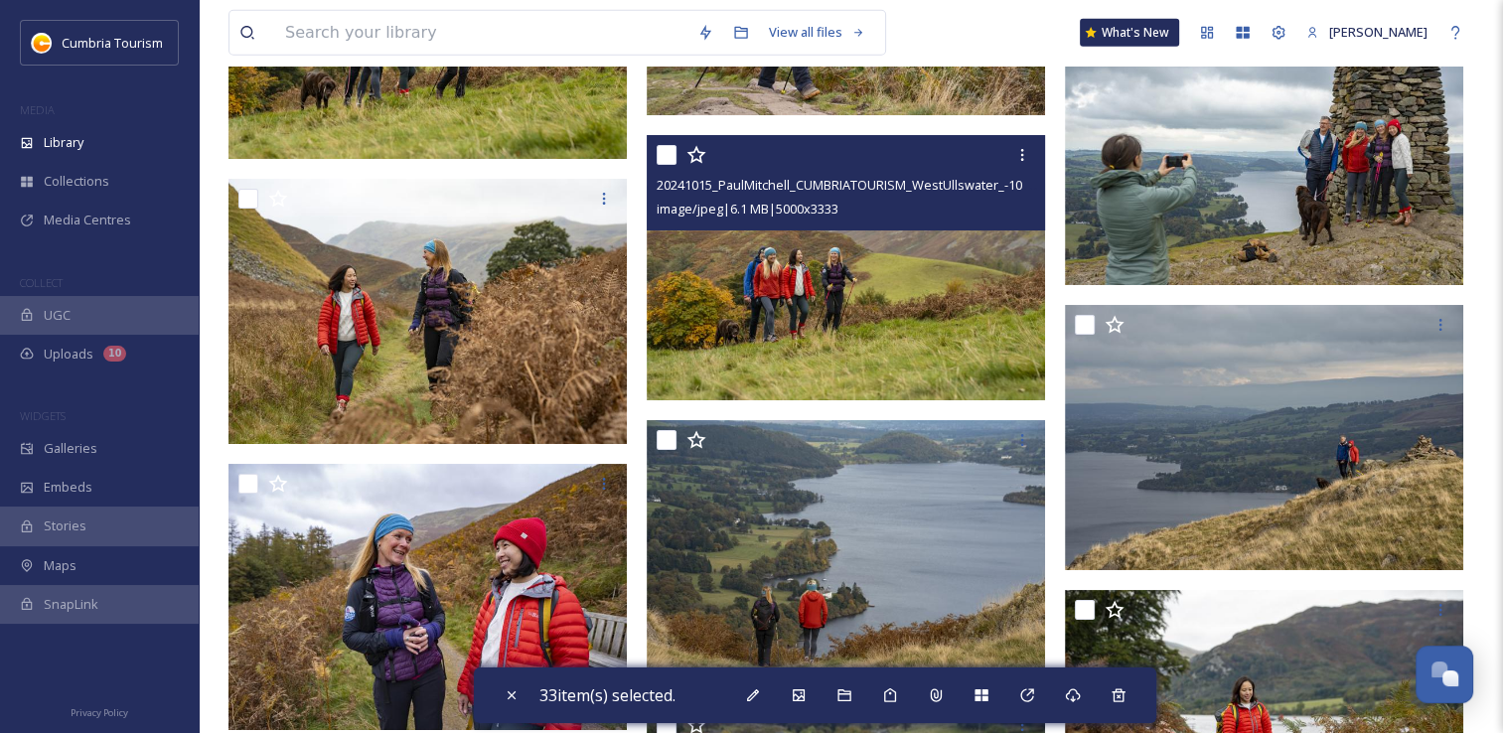
click at [677, 157] on div at bounding box center [849, 155] width 384 height 36
click at [660, 152] on input "checkbox" at bounding box center [667, 155] width 20 height 20
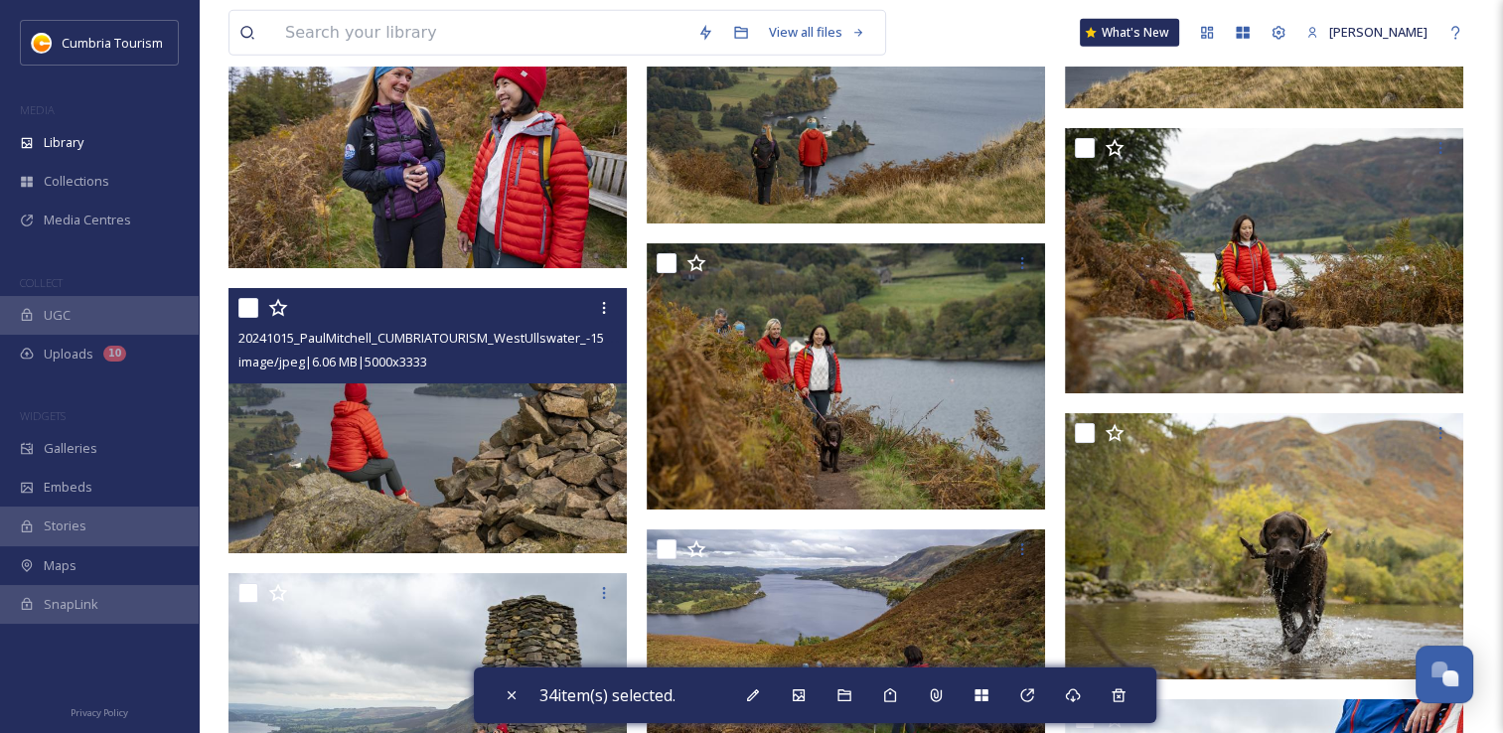
scroll to position [13811, 0]
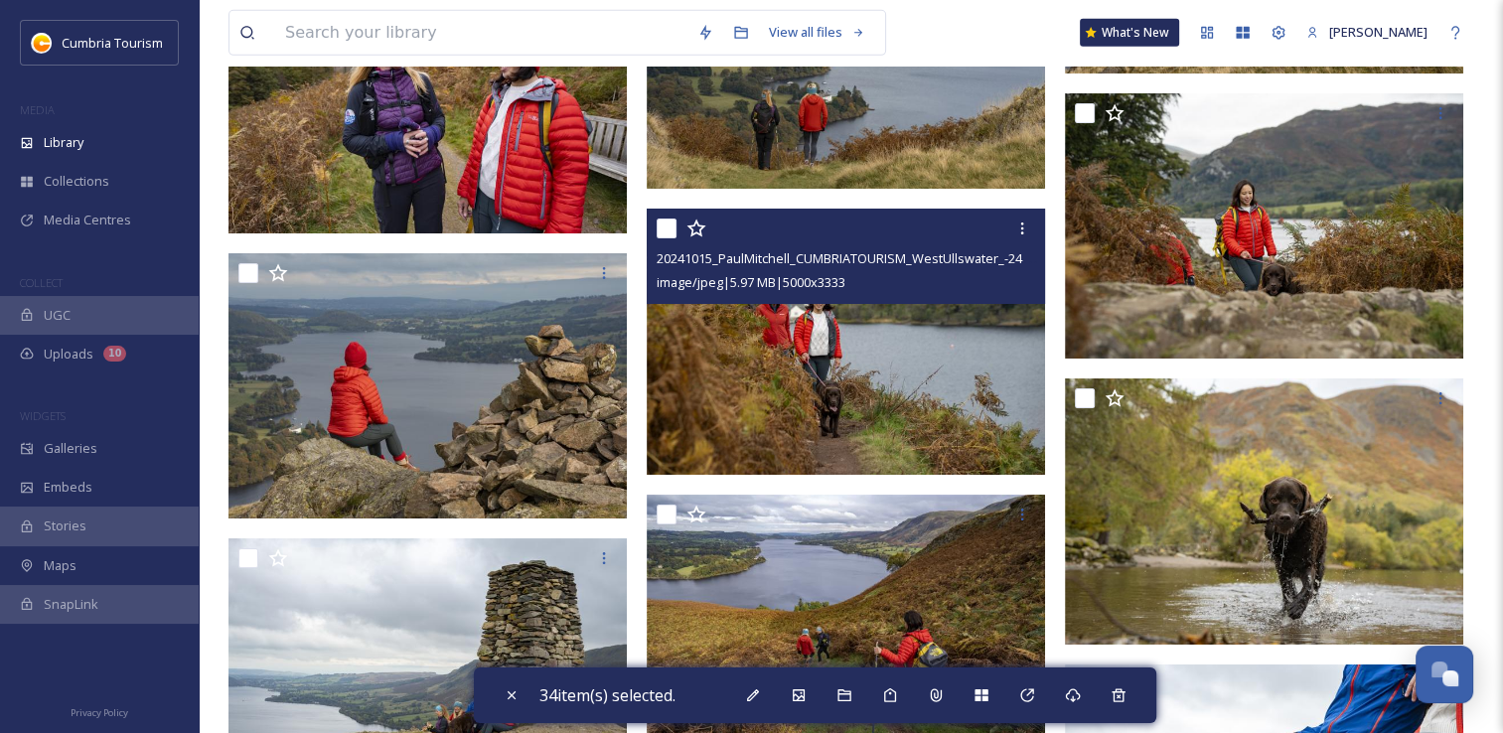
click at [666, 233] on input "checkbox" at bounding box center [667, 229] width 20 height 20
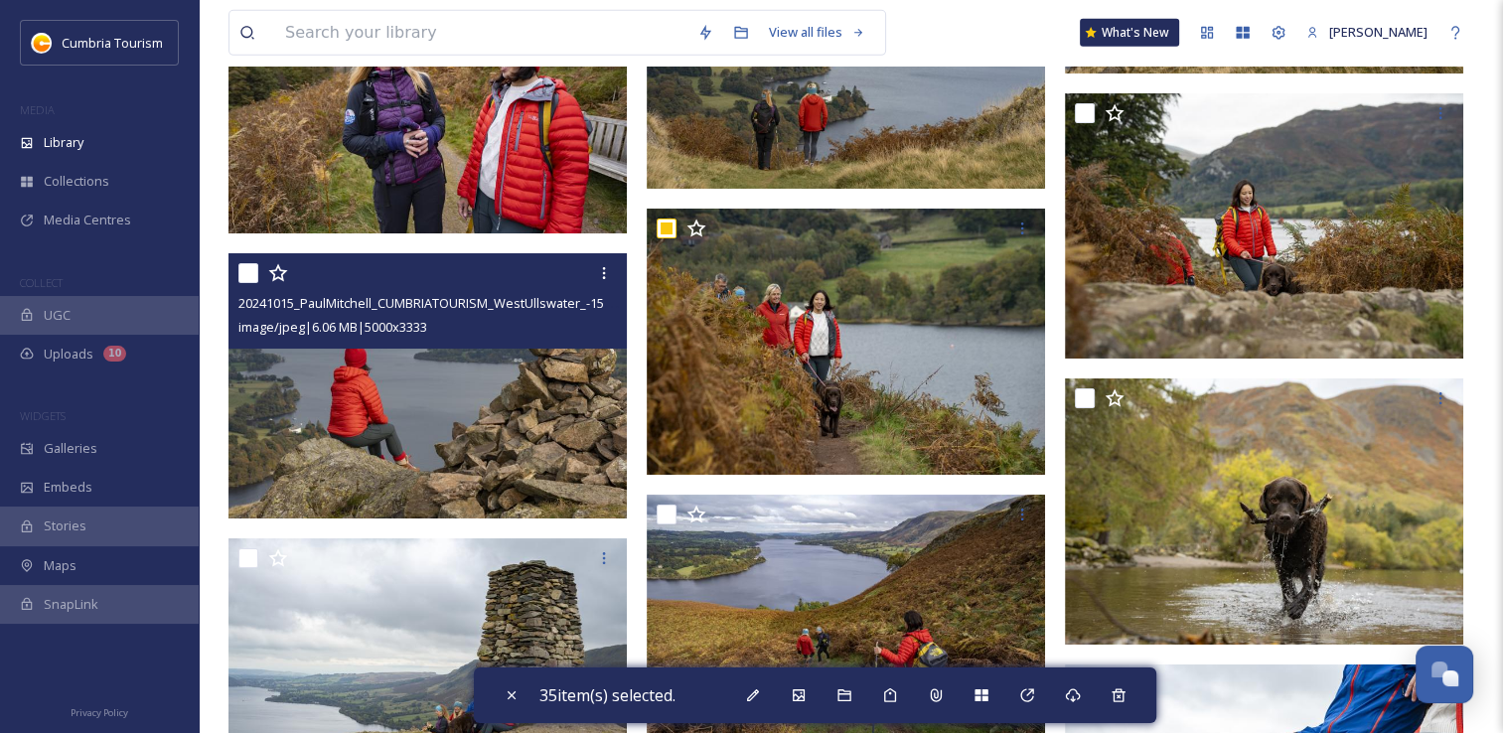
click at [244, 279] on input "checkbox" at bounding box center [248, 273] width 20 height 20
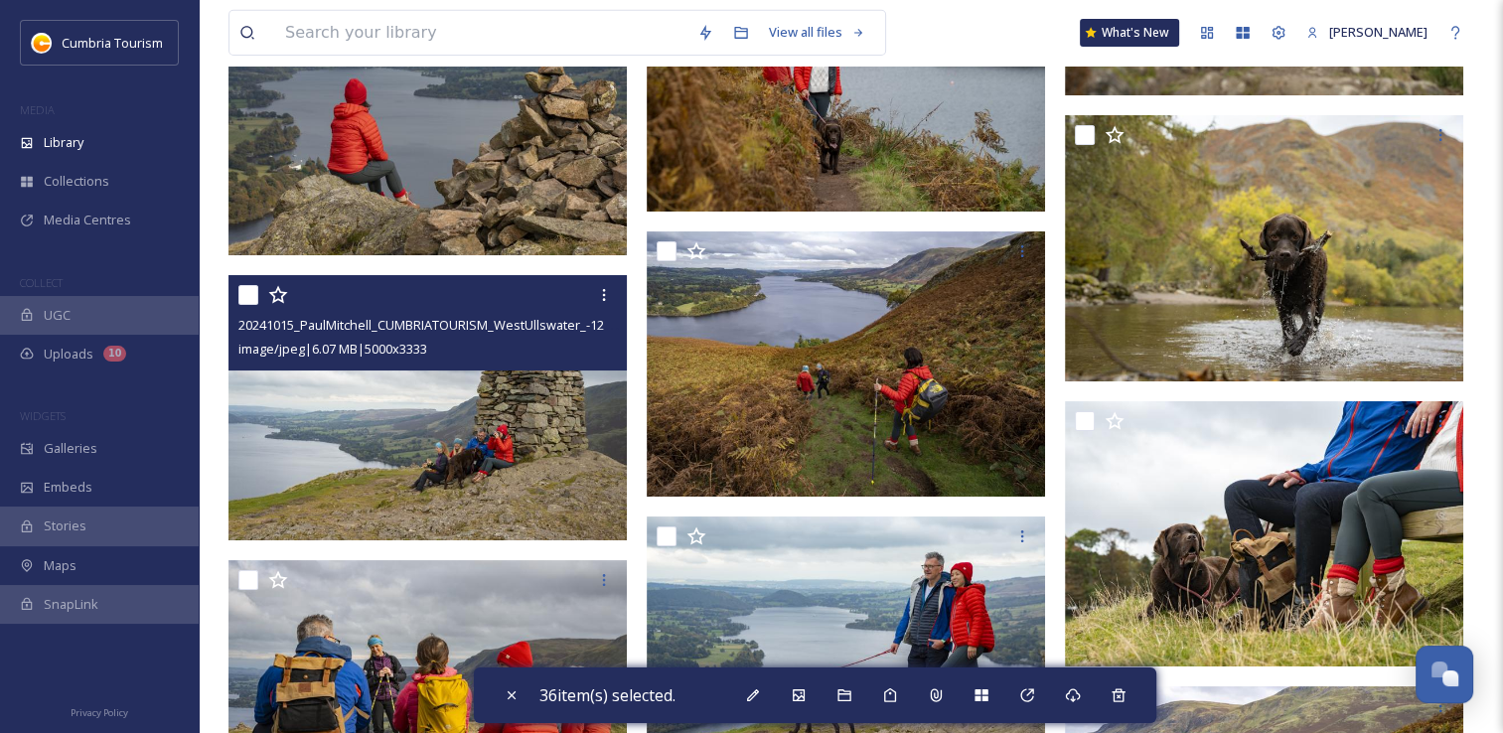
scroll to position [14109, 0]
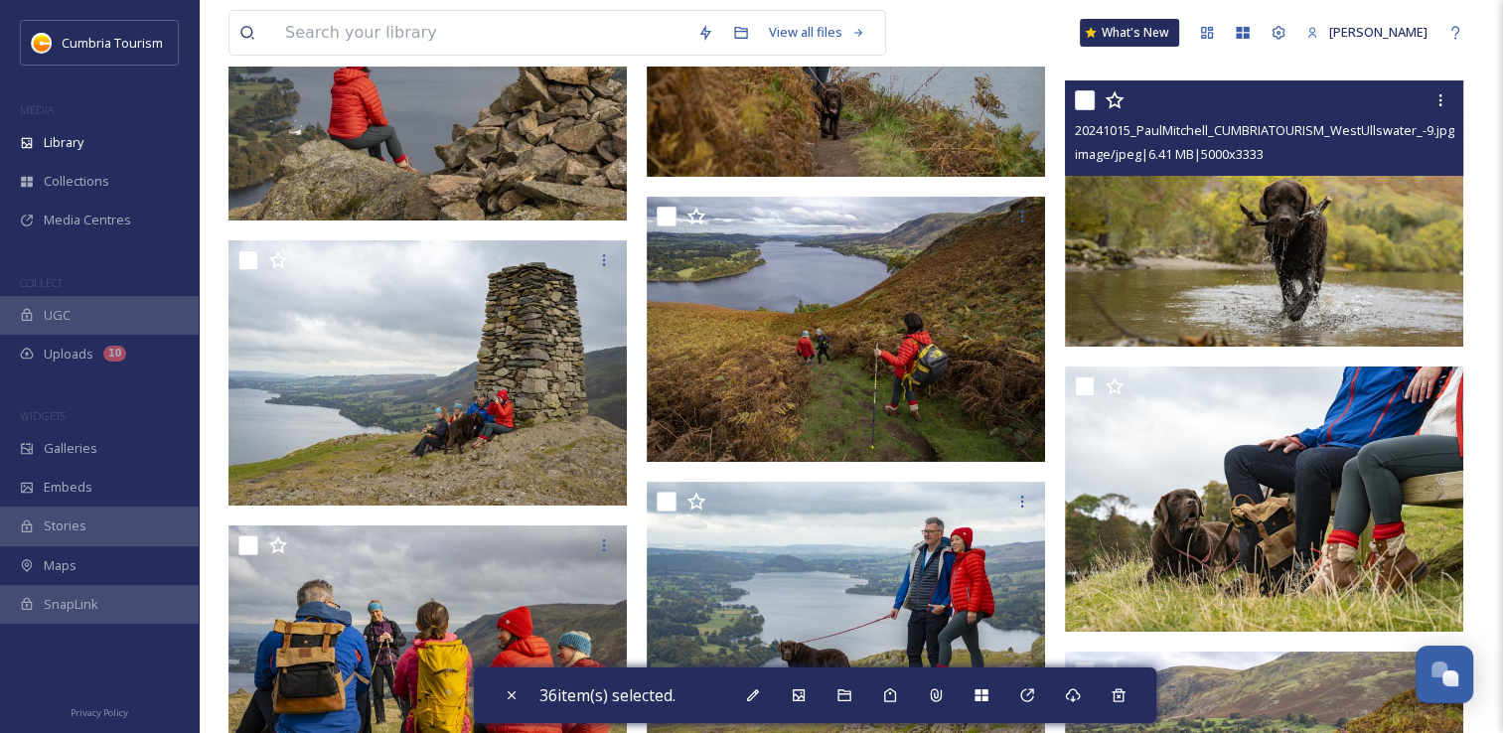
click at [1083, 102] on input "checkbox" at bounding box center [1085, 100] width 20 height 20
click at [1079, 105] on input "checkbox" at bounding box center [1085, 100] width 20 height 20
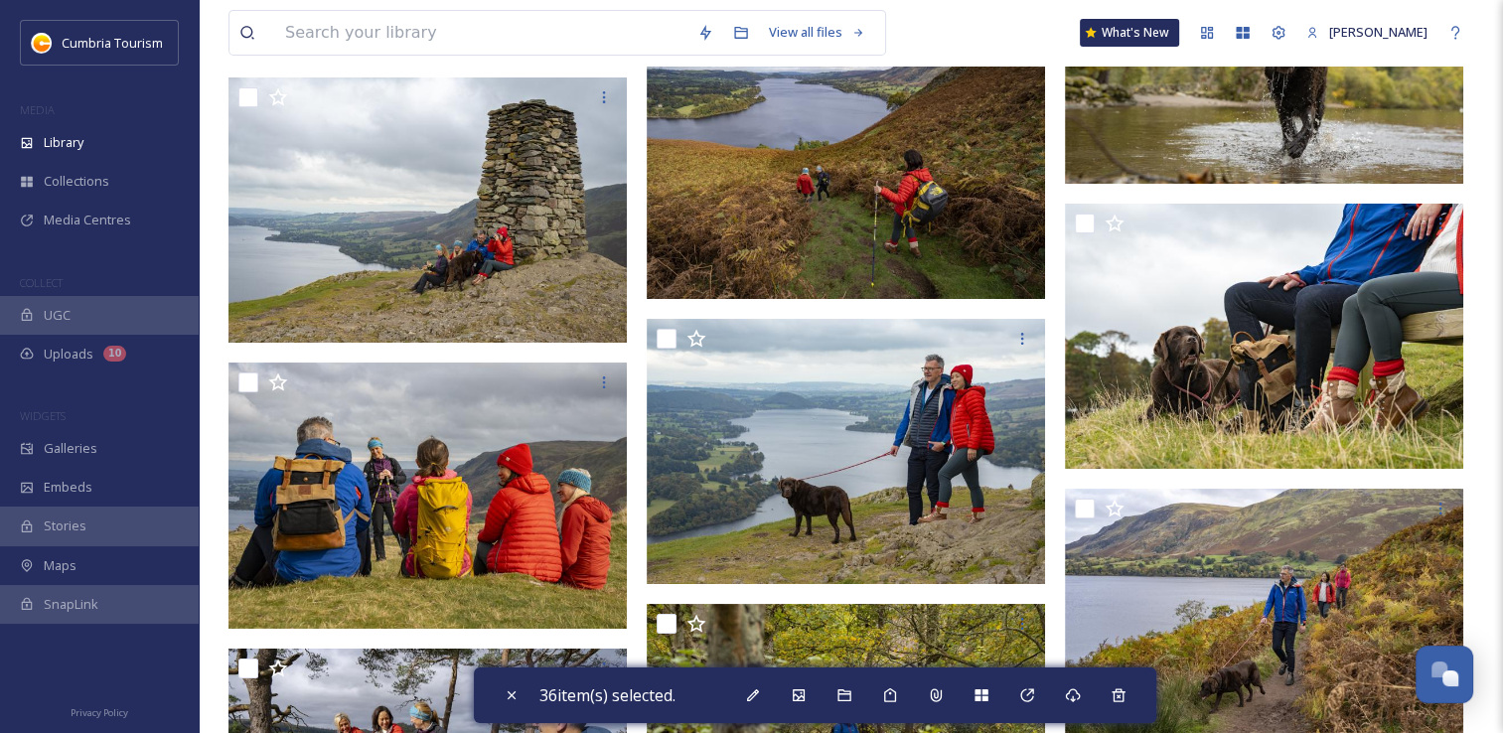
scroll to position [14308, 0]
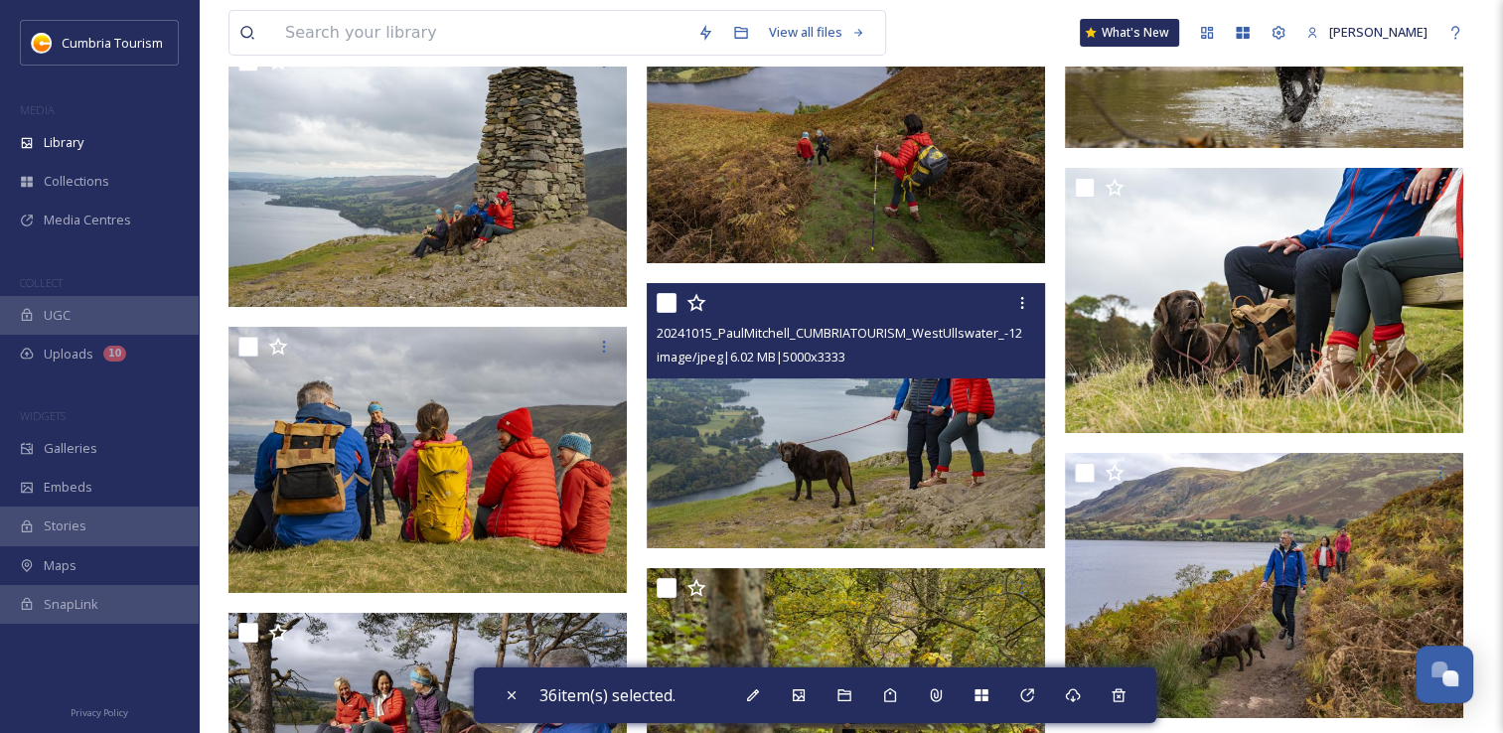
click at [672, 308] on input "checkbox" at bounding box center [667, 303] width 20 height 20
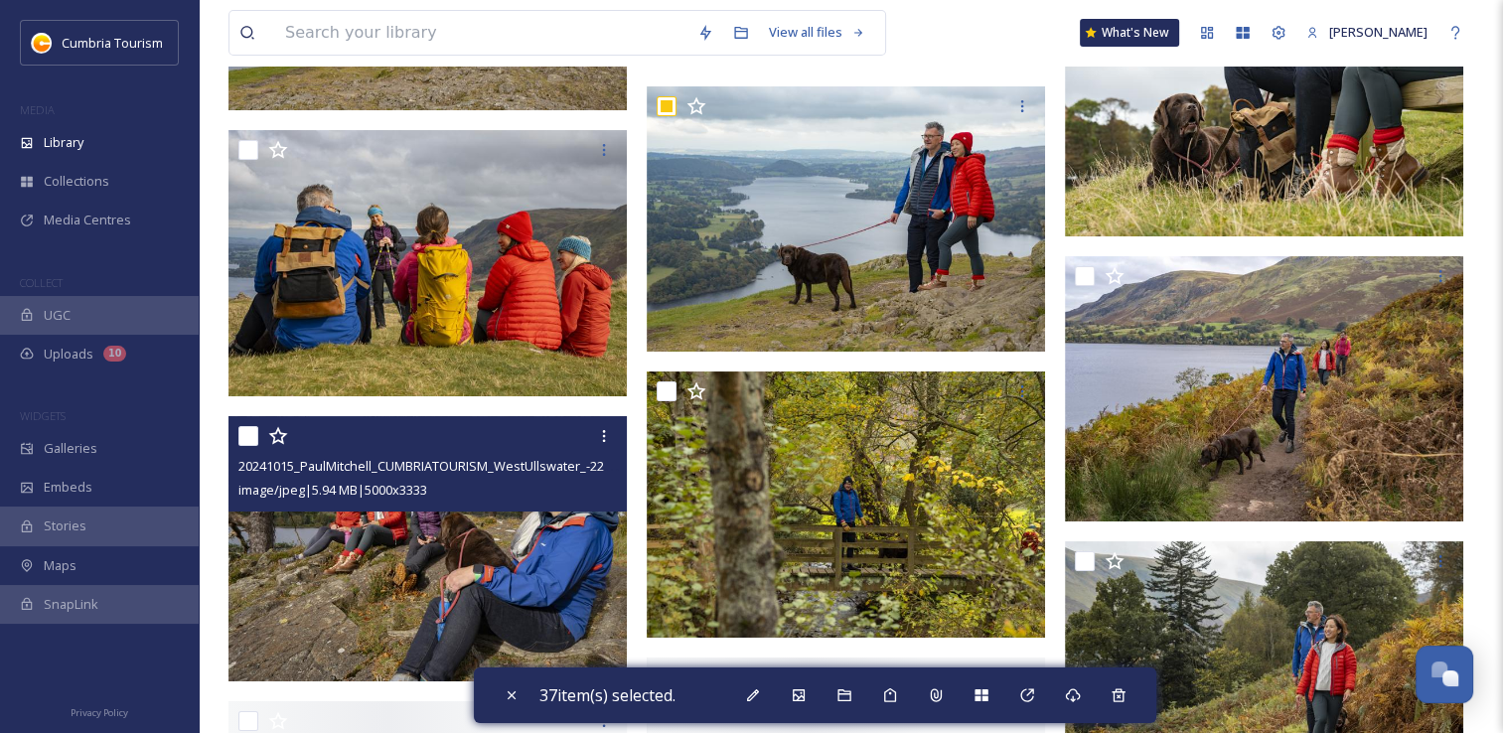
scroll to position [14507, 0]
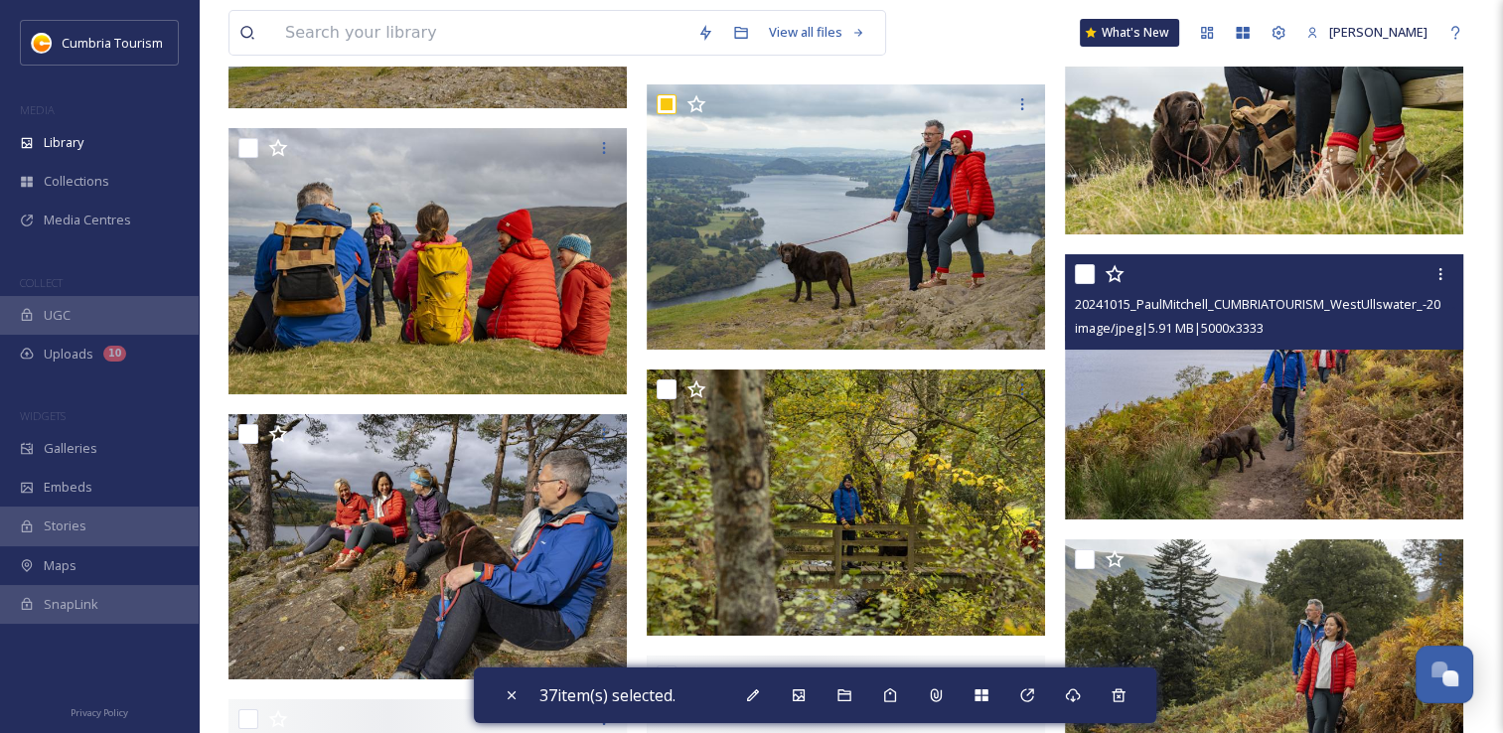
click at [1085, 266] on input "checkbox" at bounding box center [1085, 274] width 20 height 20
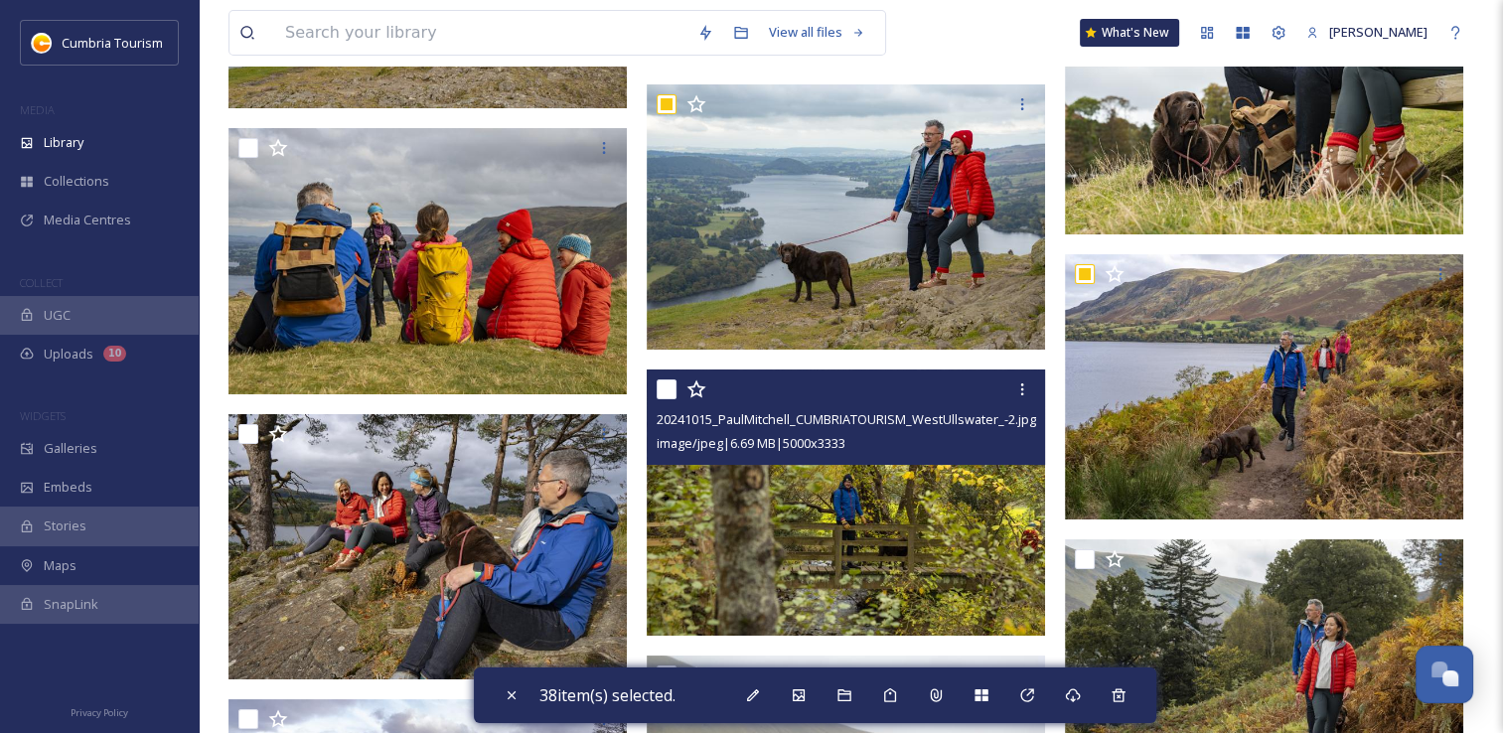
click at [669, 394] on input "checkbox" at bounding box center [667, 390] width 20 height 20
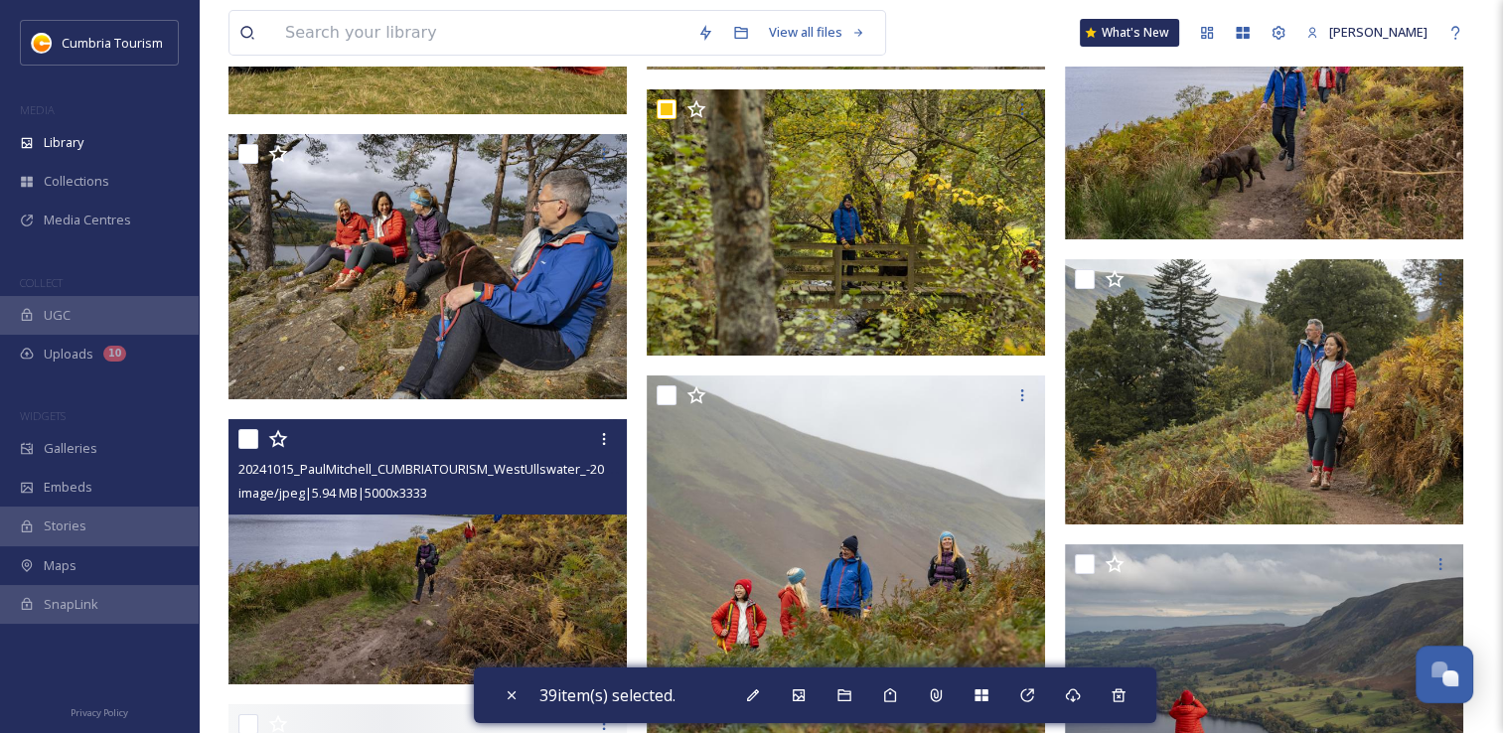
scroll to position [14904, 0]
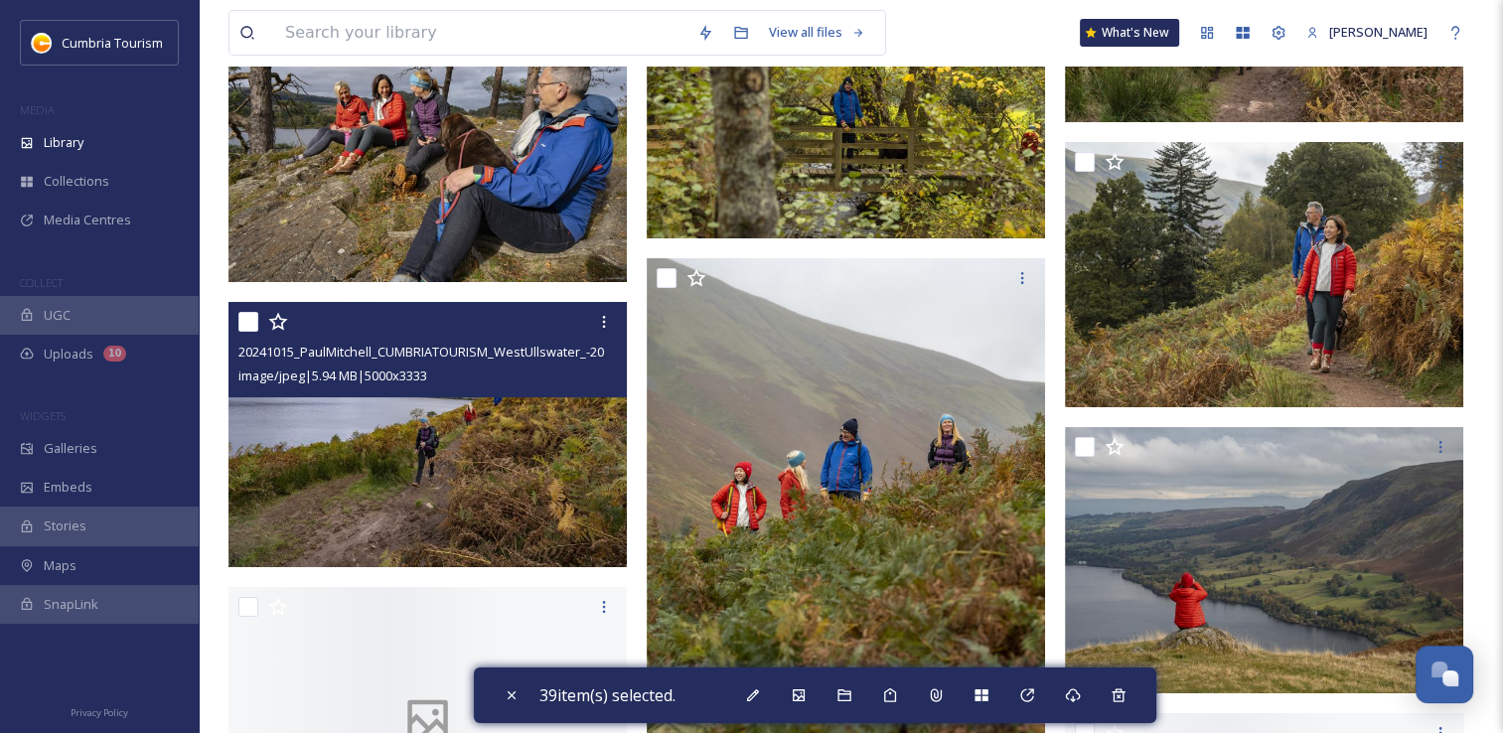
click at [252, 326] on input "checkbox" at bounding box center [248, 322] width 20 height 20
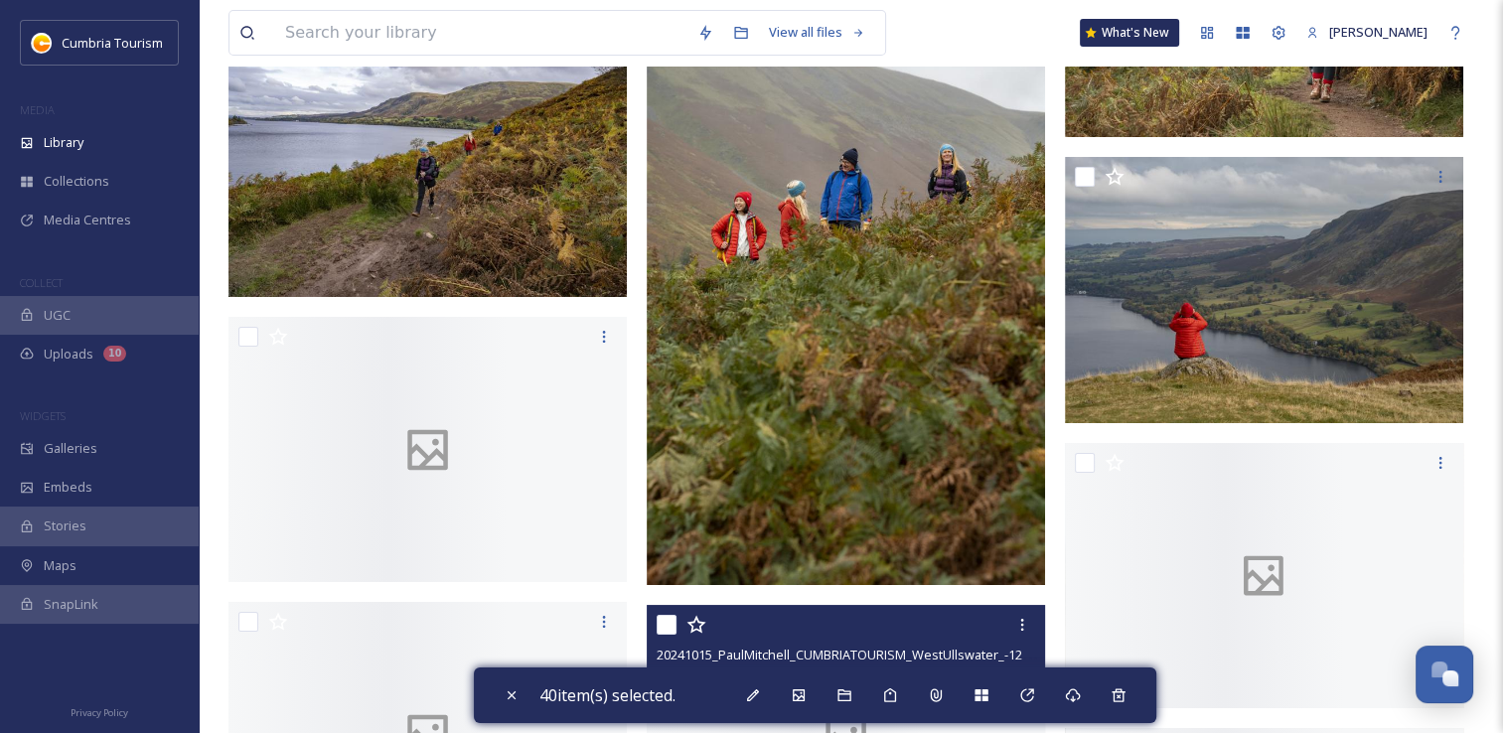
scroll to position [15301, 0]
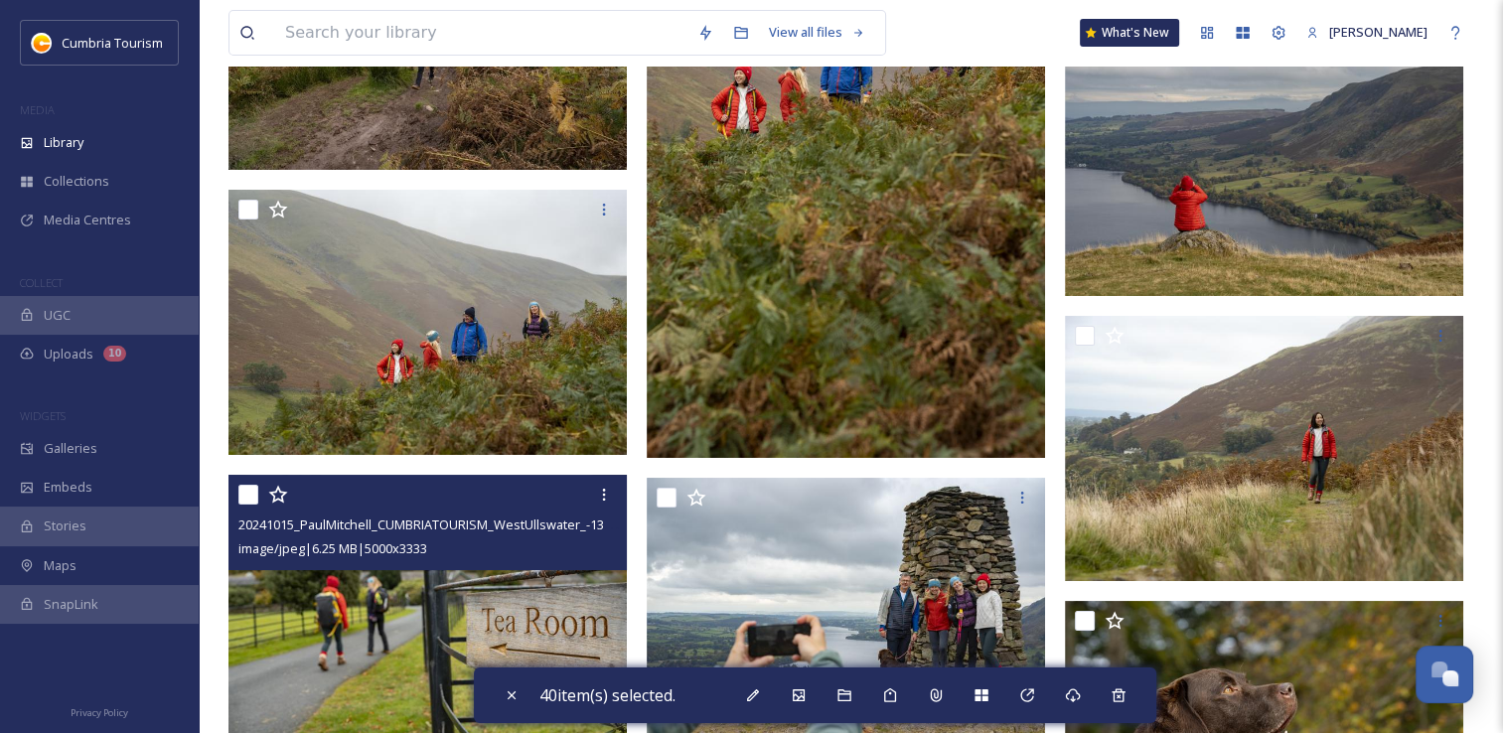
click at [245, 488] on input "checkbox" at bounding box center [248, 495] width 20 height 20
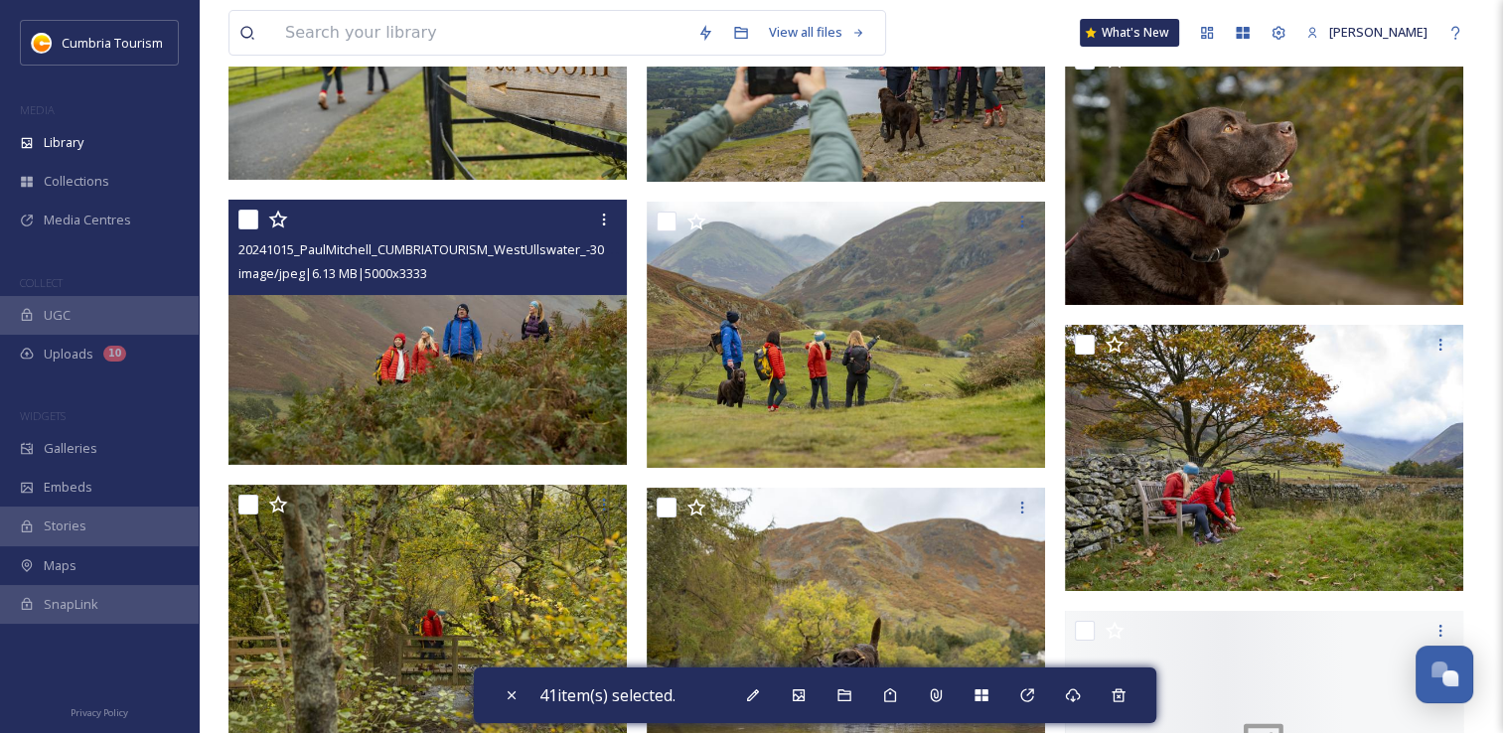
scroll to position [15898, 0]
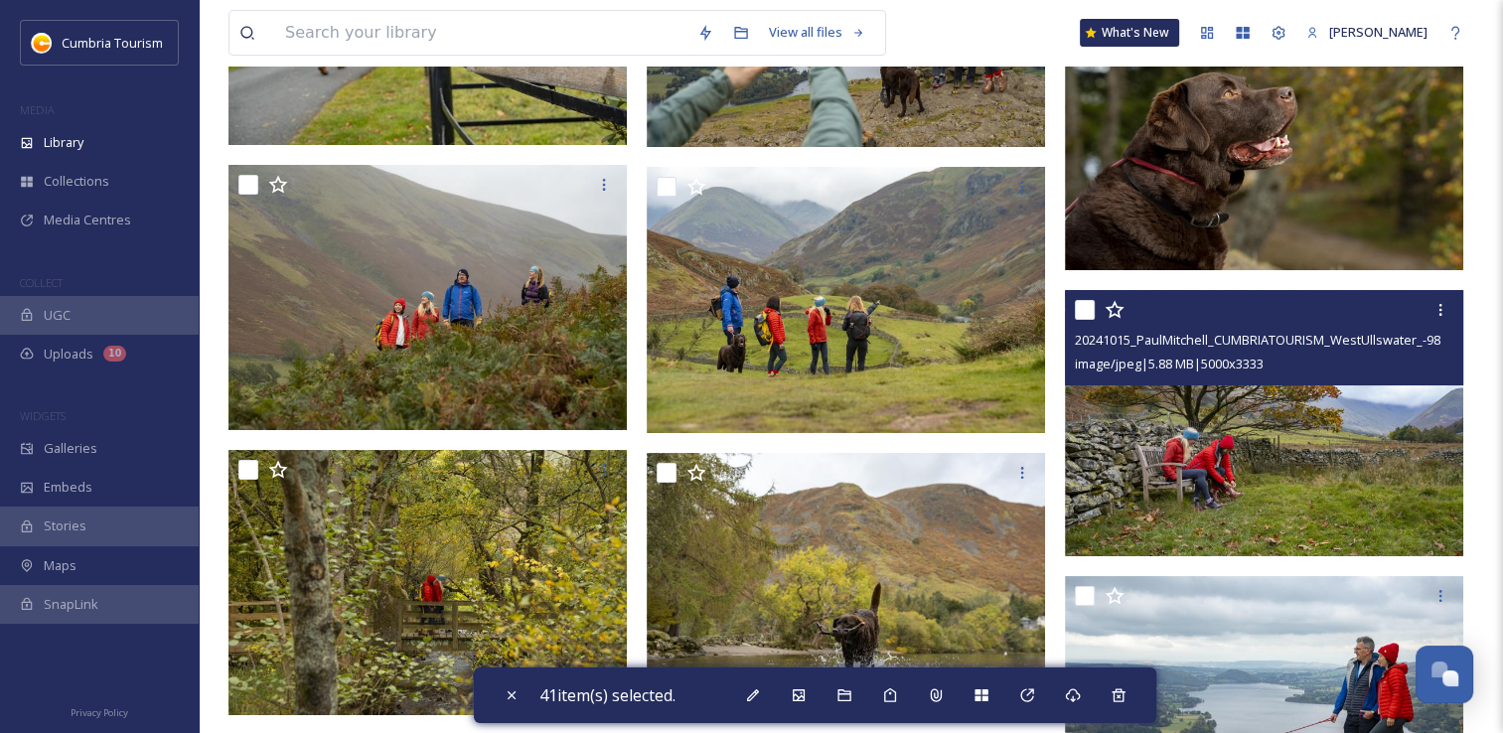
click at [1092, 310] on input "checkbox" at bounding box center [1085, 310] width 20 height 20
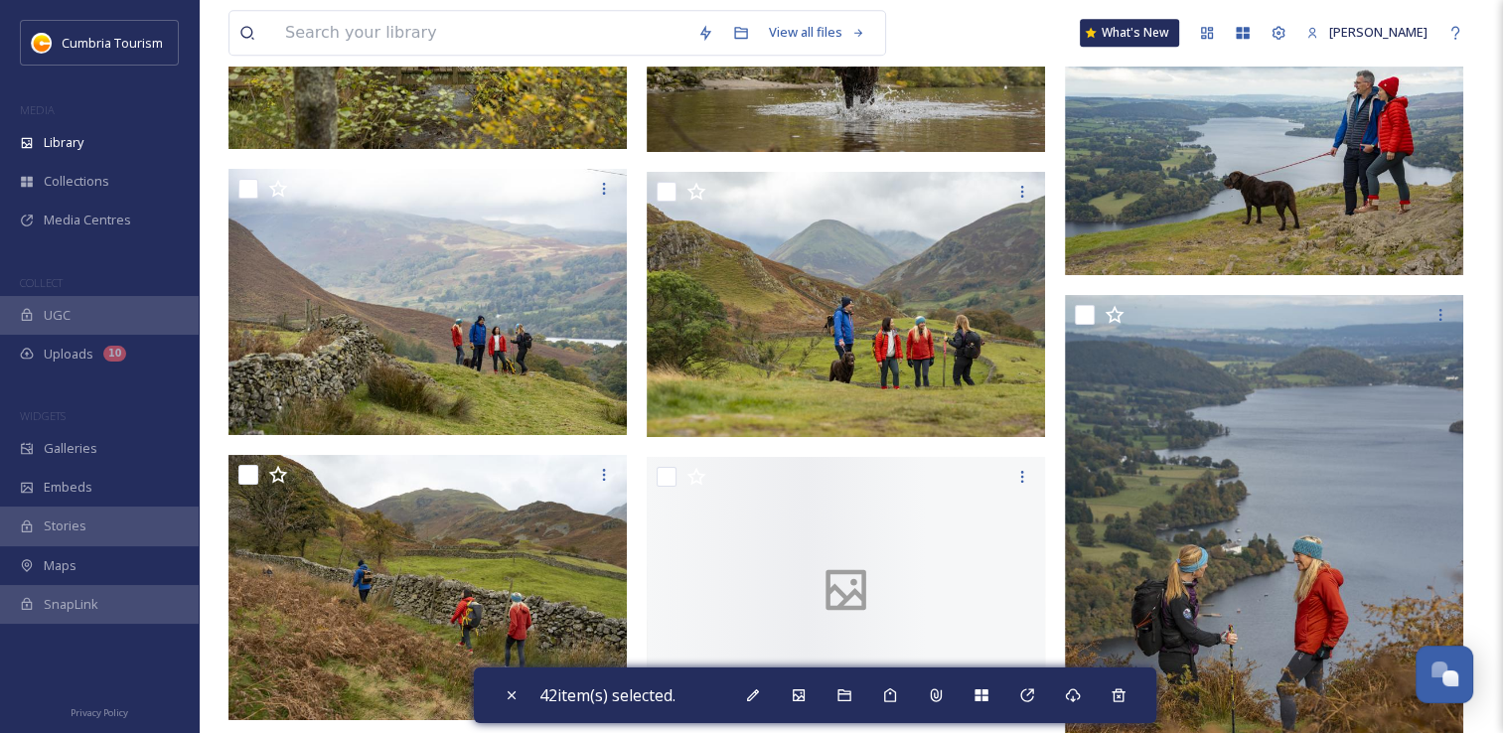
scroll to position [16593, 0]
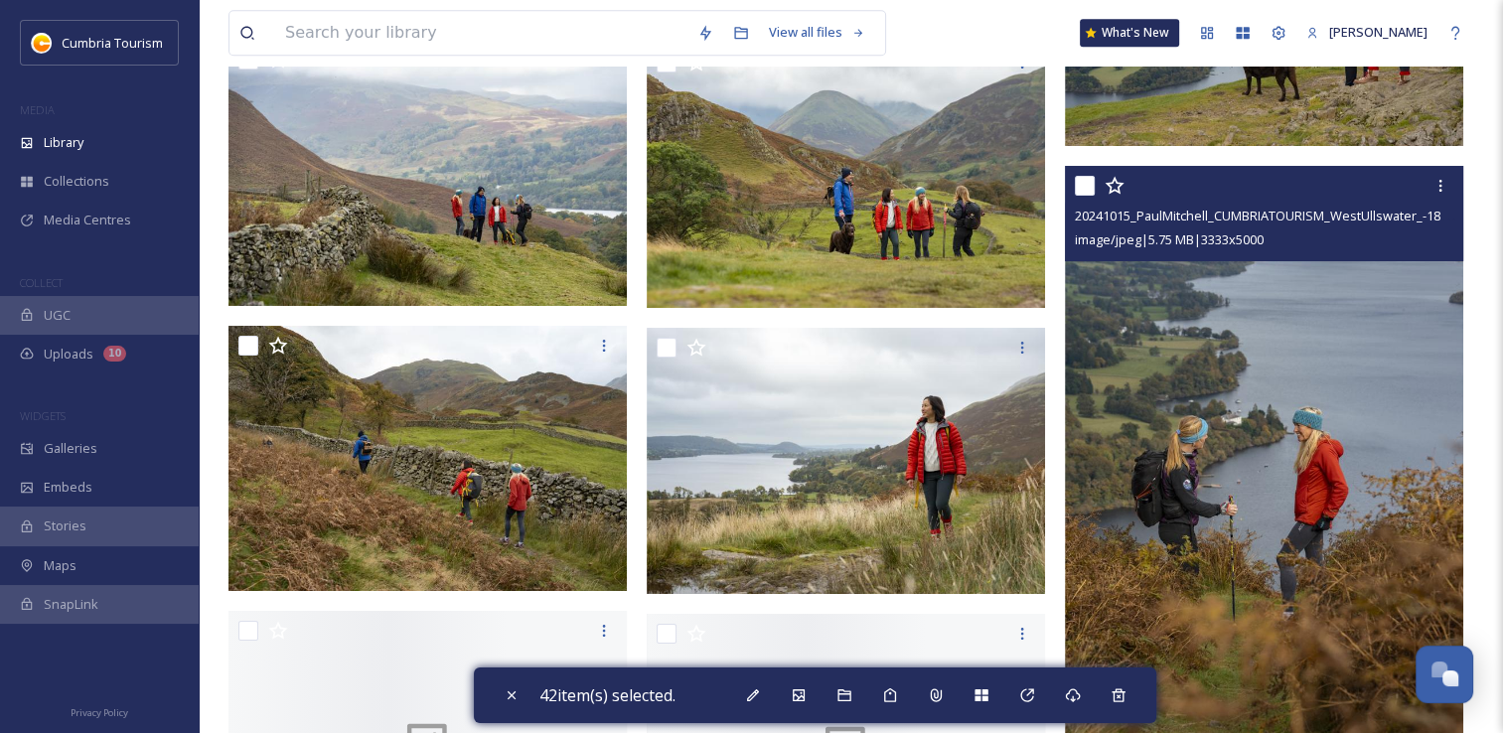
click at [1085, 190] on input "checkbox" at bounding box center [1085, 186] width 20 height 20
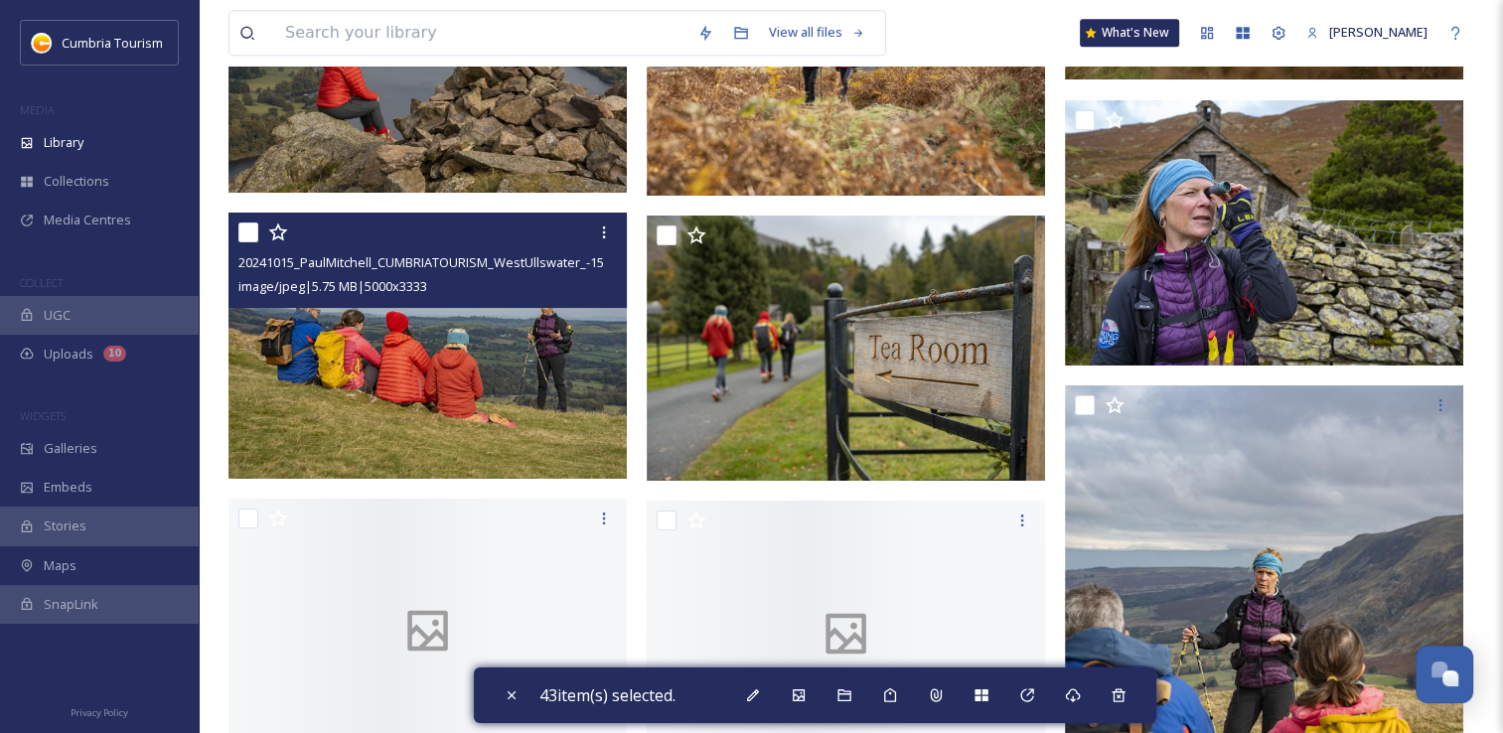
scroll to position [17289, 0]
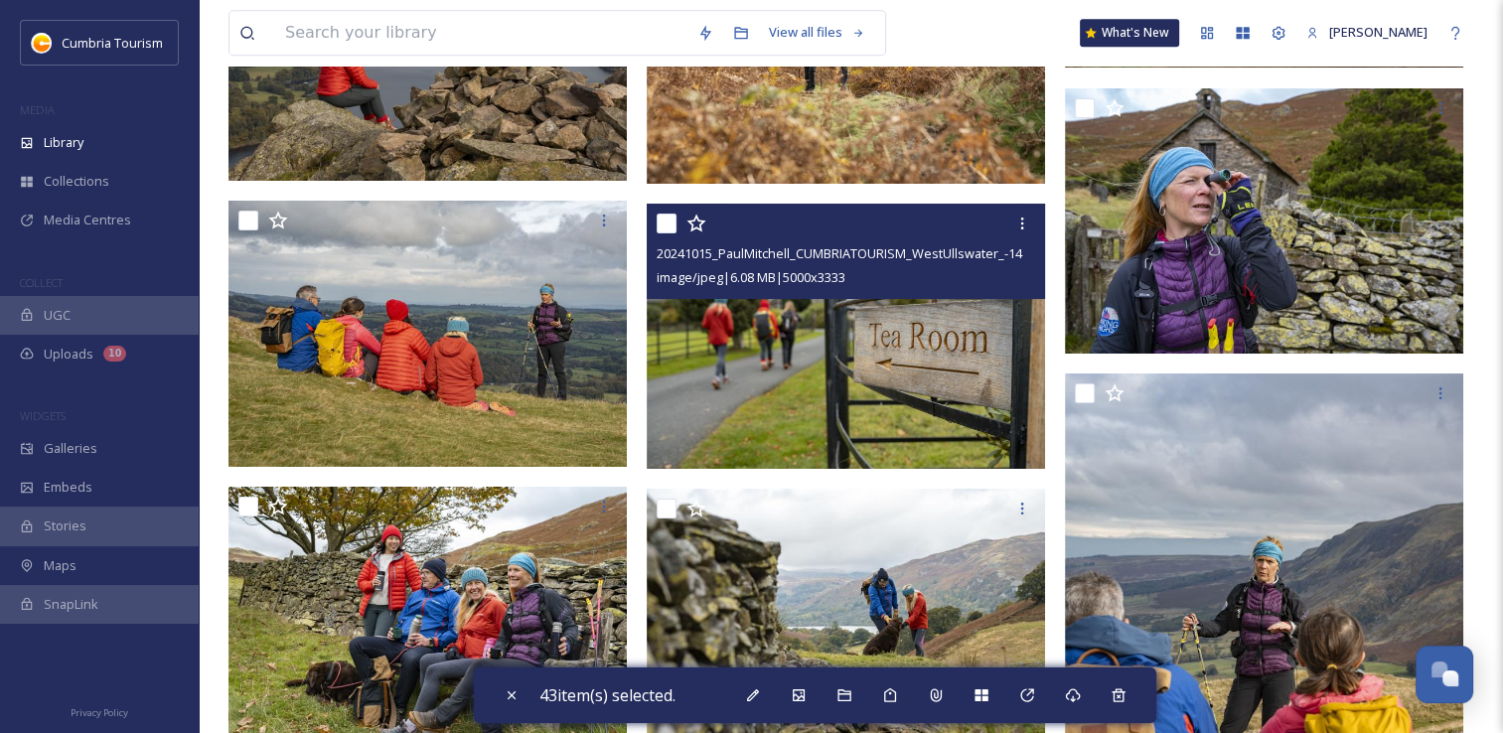
click at [660, 227] on input "checkbox" at bounding box center [667, 224] width 20 height 20
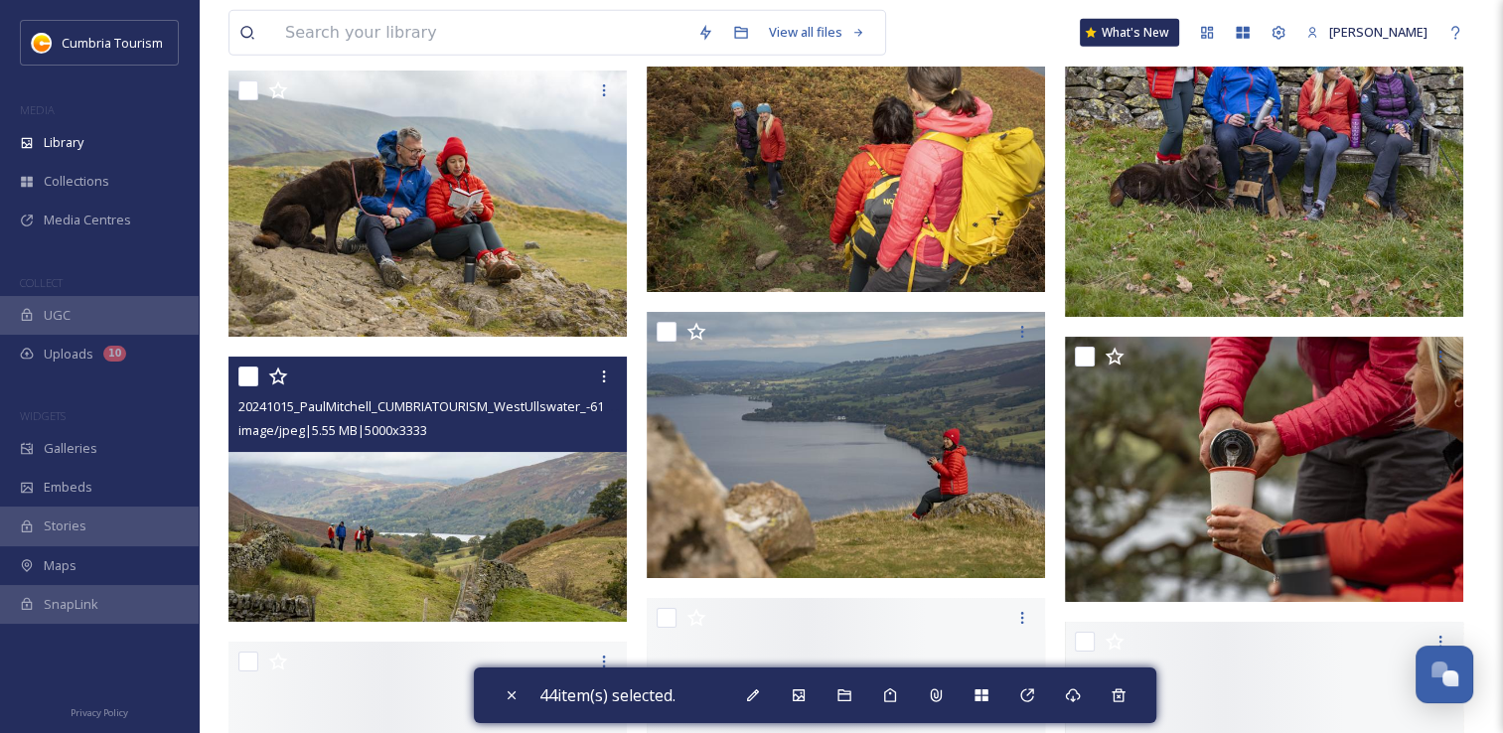
scroll to position [21561, 0]
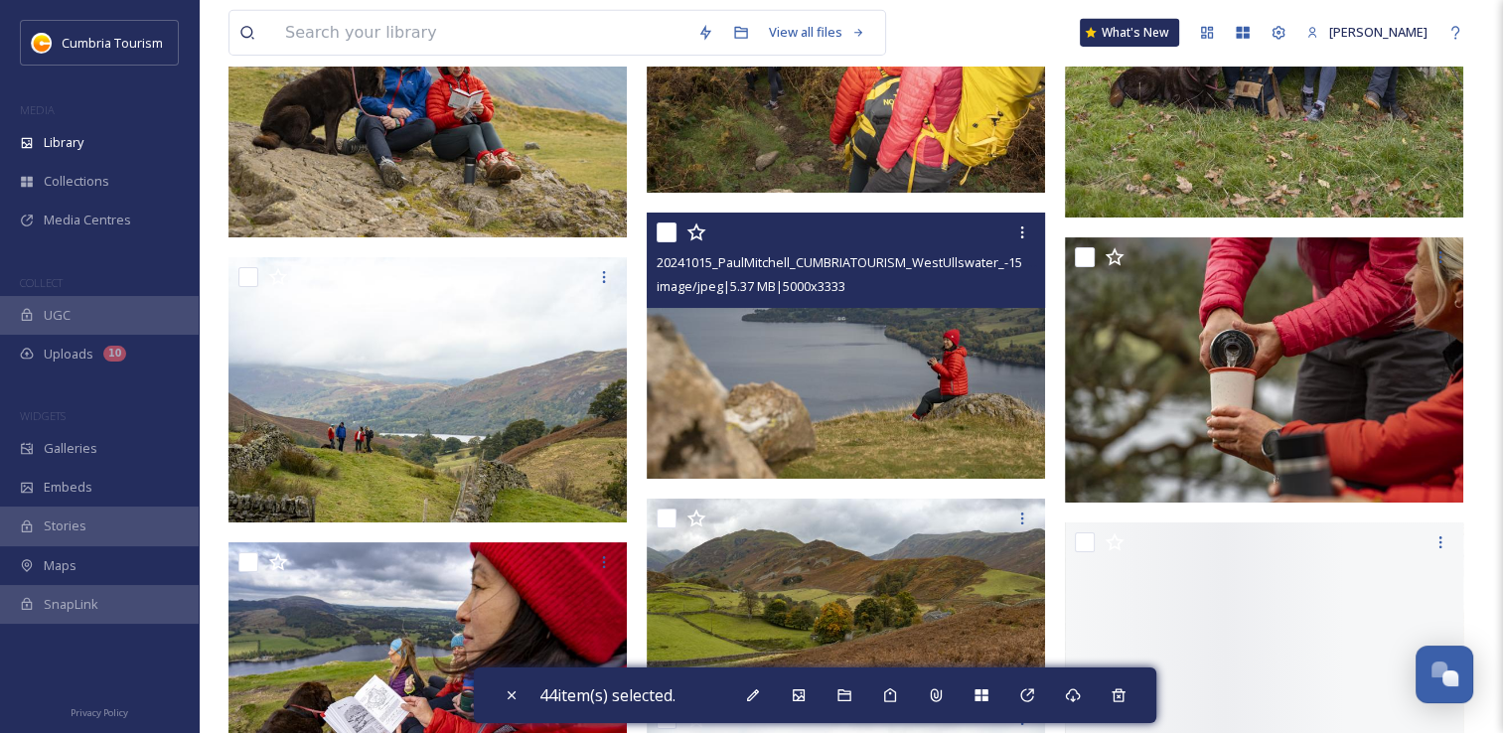
click at [660, 233] on input "checkbox" at bounding box center [667, 233] width 20 height 20
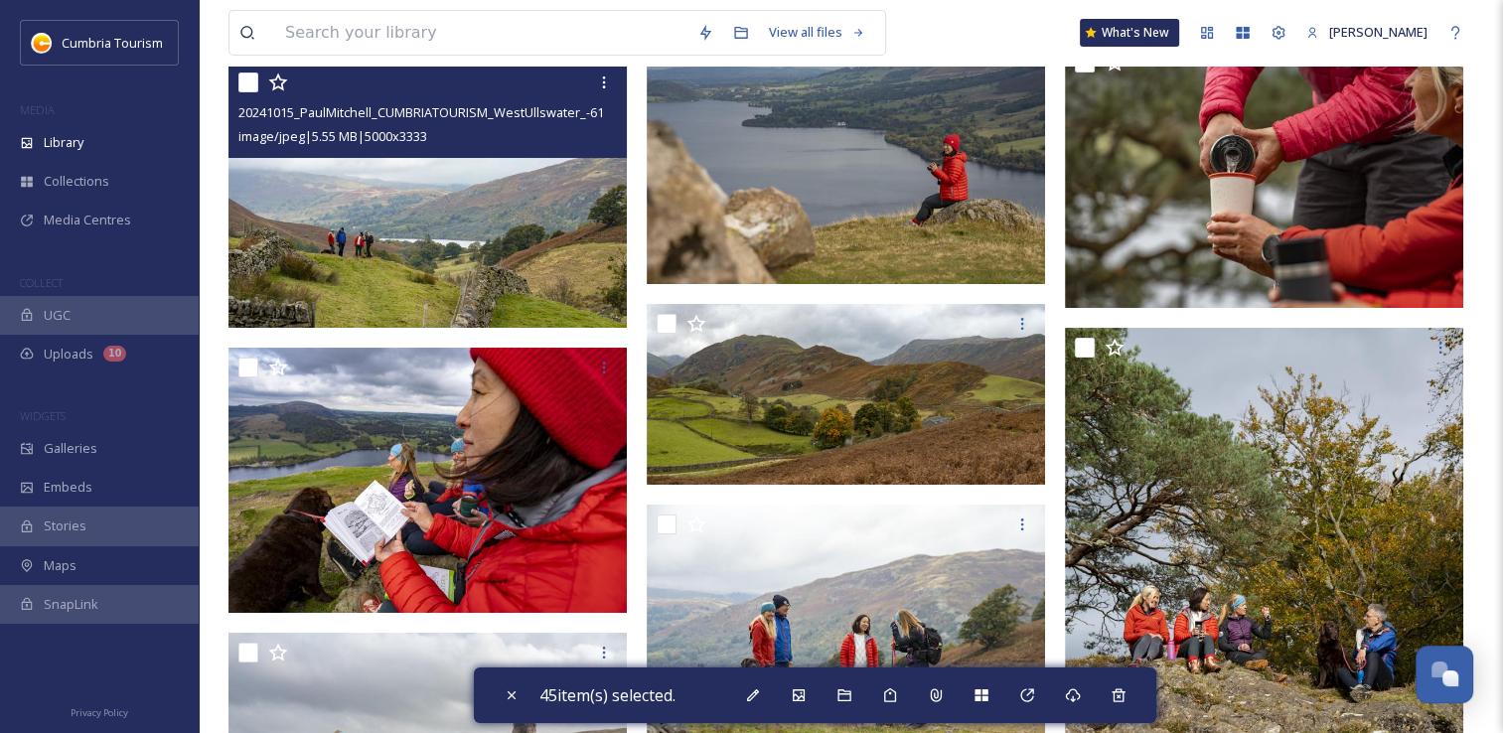
scroll to position [21760, 0]
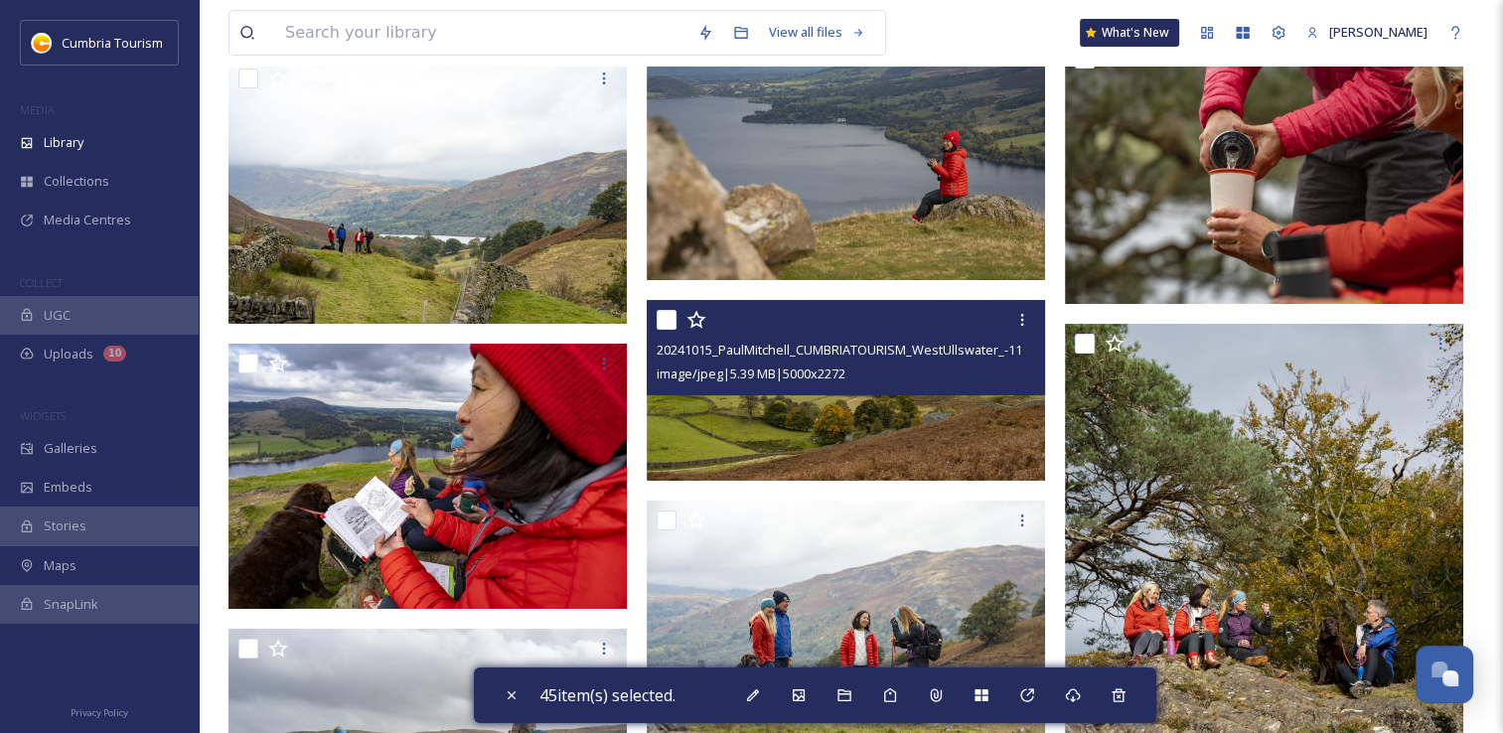
click at [665, 312] on input "checkbox" at bounding box center [667, 320] width 20 height 20
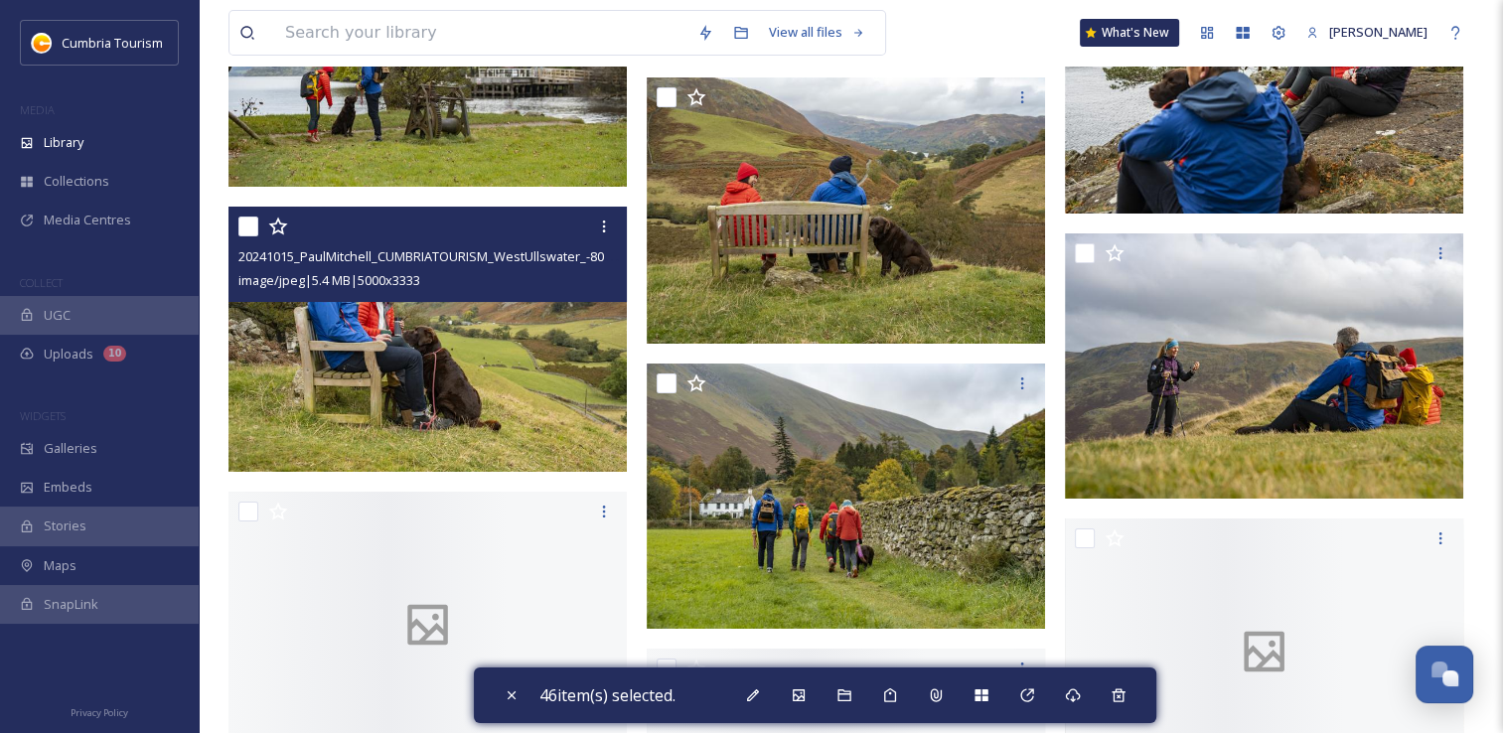
scroll to position [22853, 0]
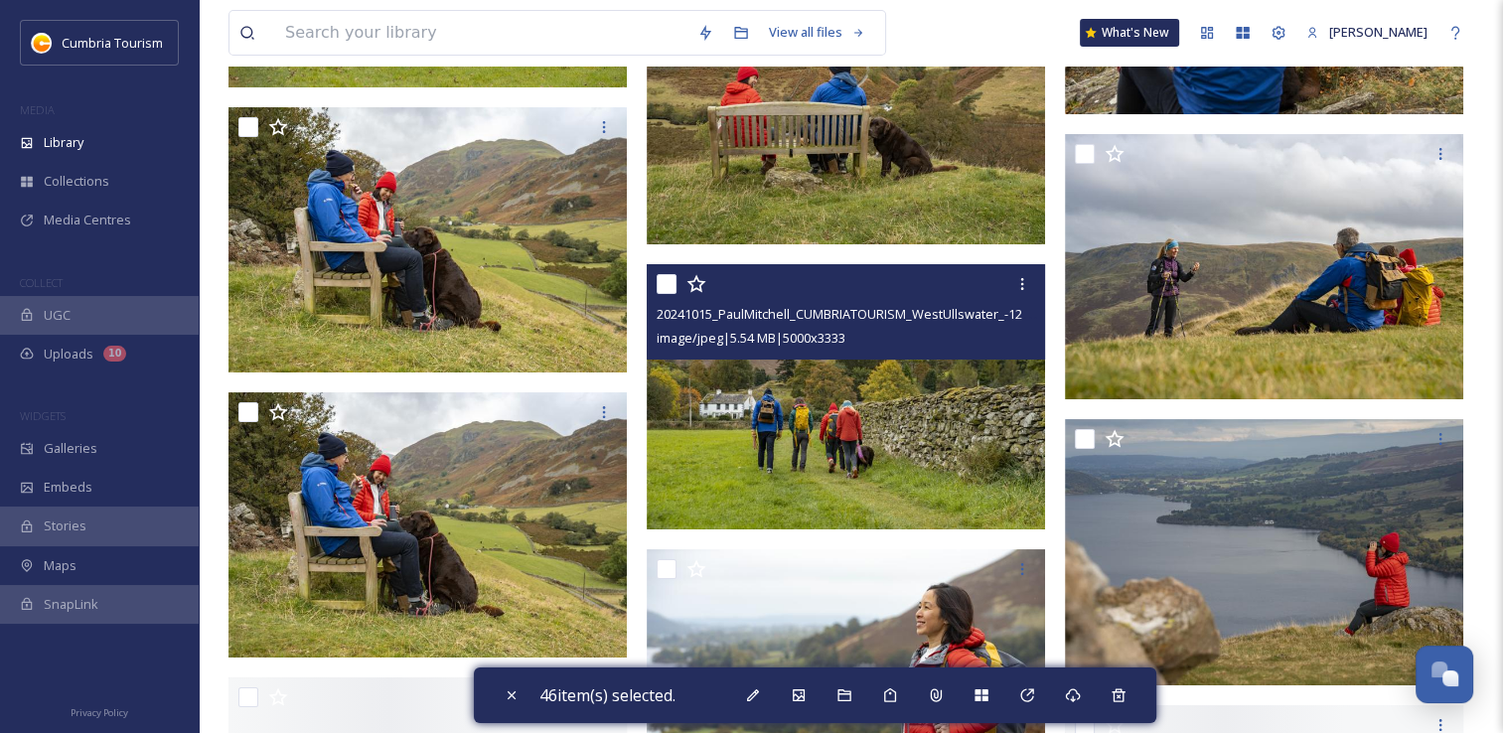
click at [667, 285] on input "checkbox" at bounding box center [667, 284] width 20 height 20
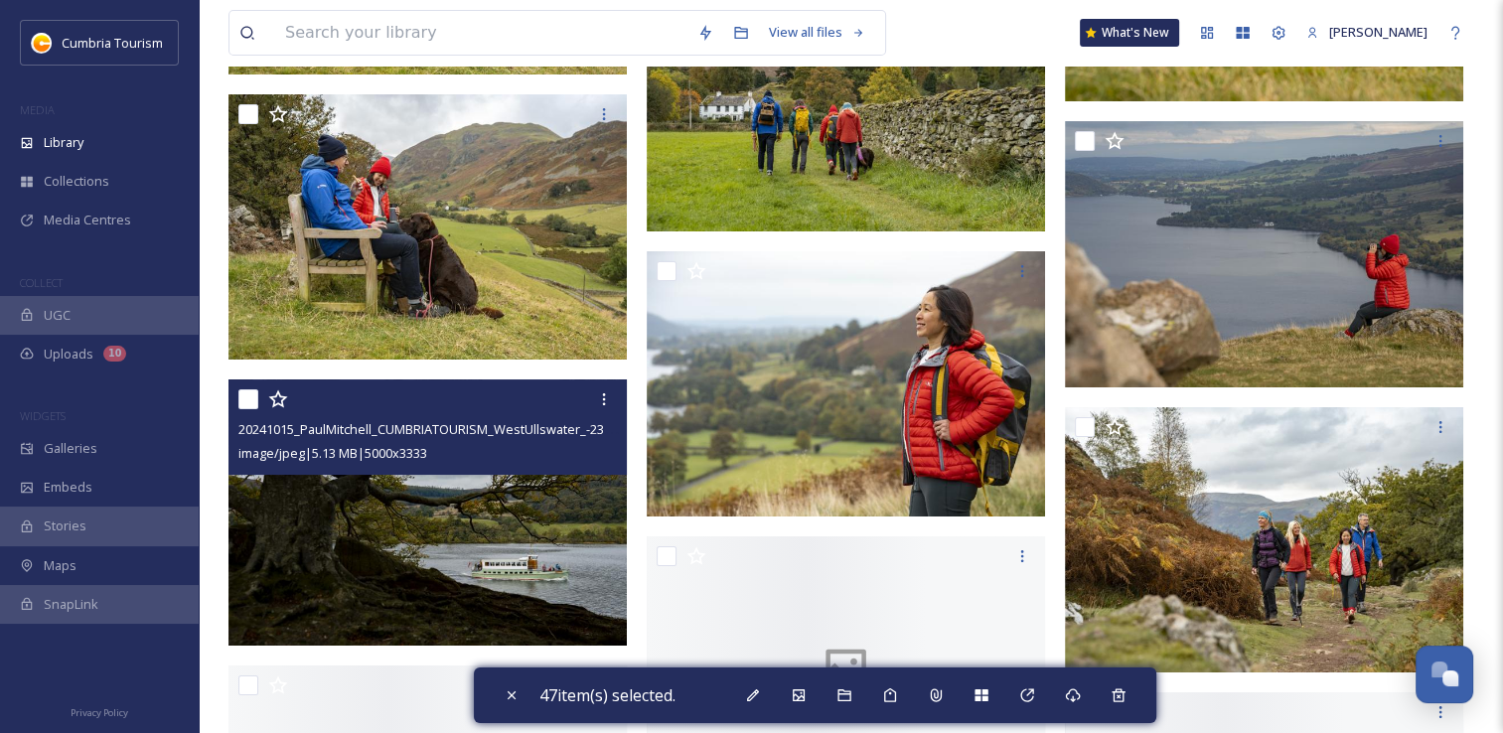
scroll to position [23250, 0]
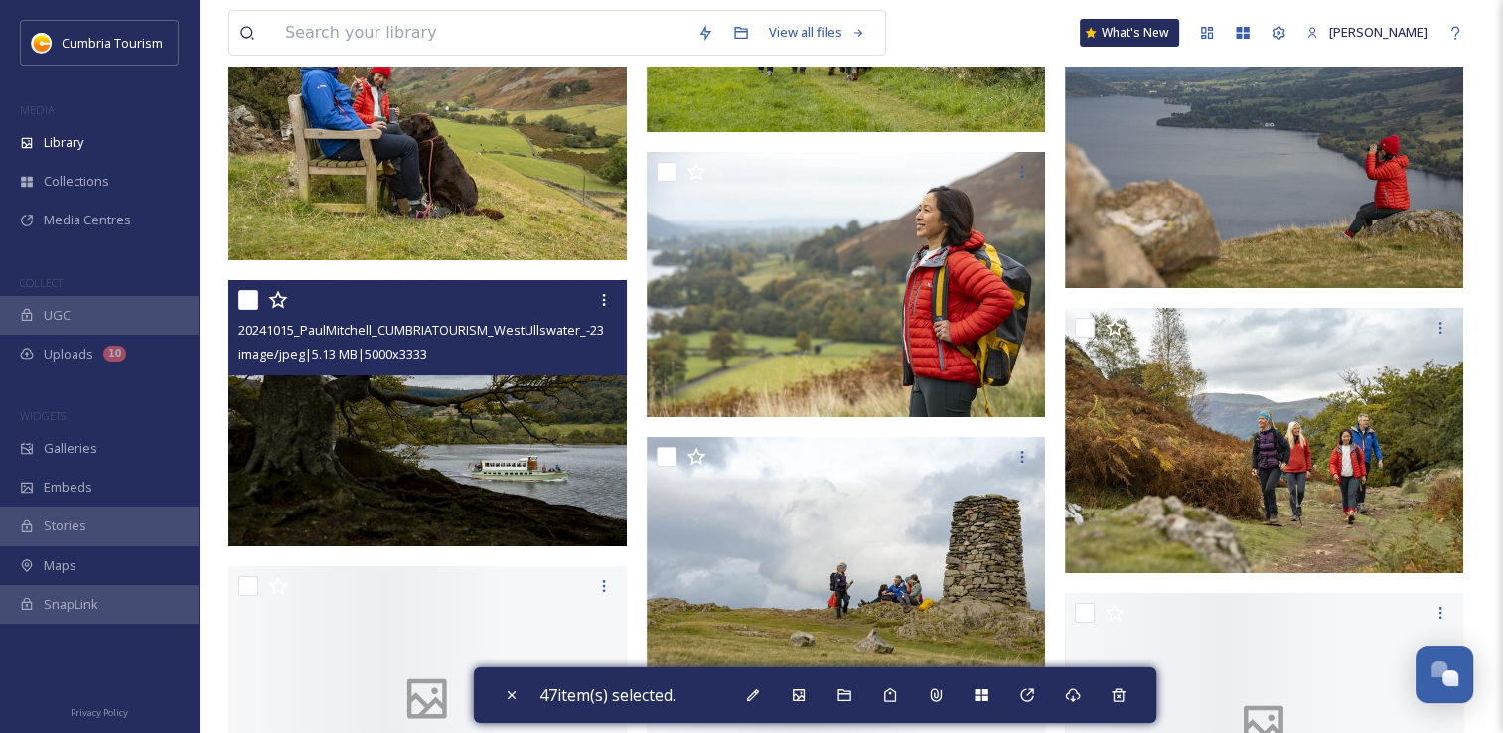
click at [242, 308] on input "checkbox" at bounding box center [248, 300] width 20 height 20
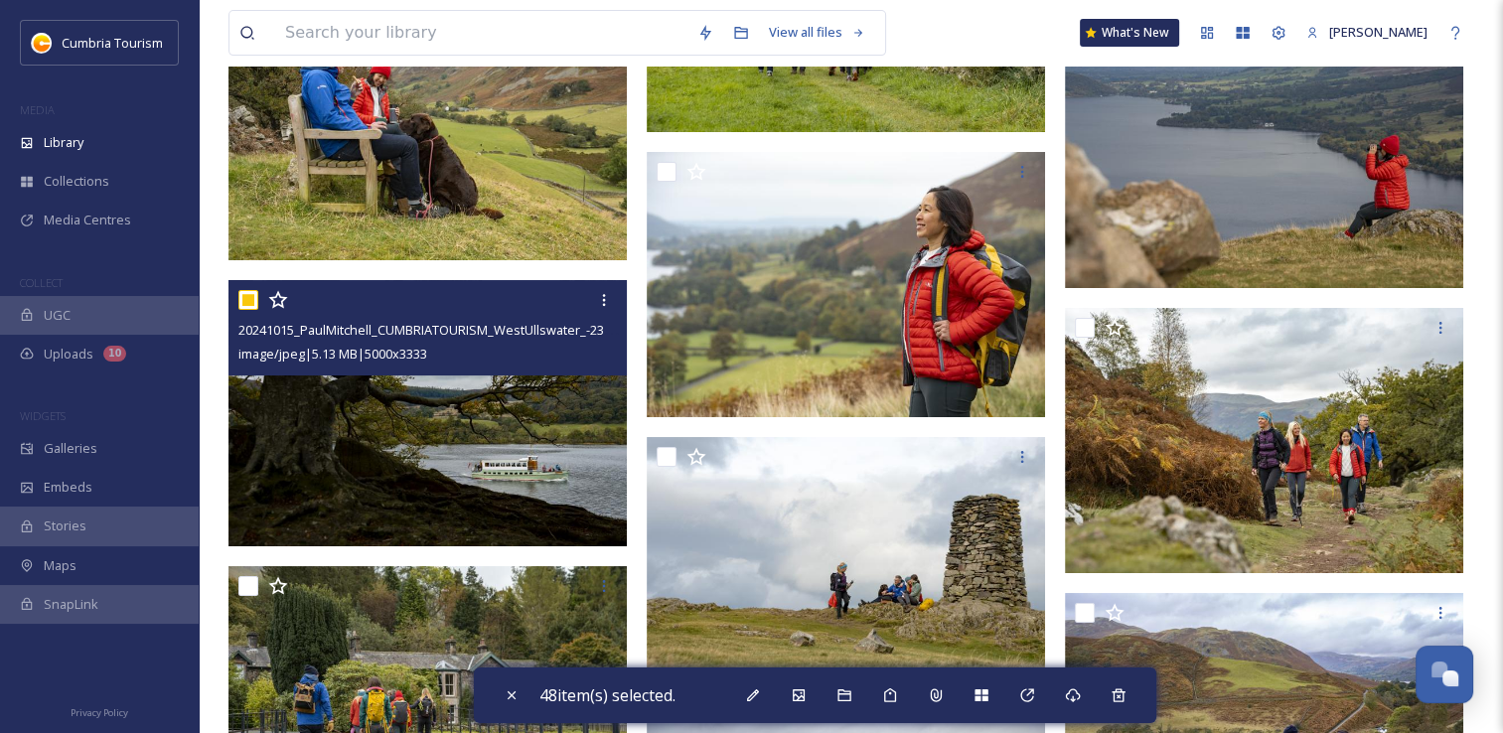
click at [246, 303] on input "checkbox" at bounding box center [248, 300] width 20 height 20
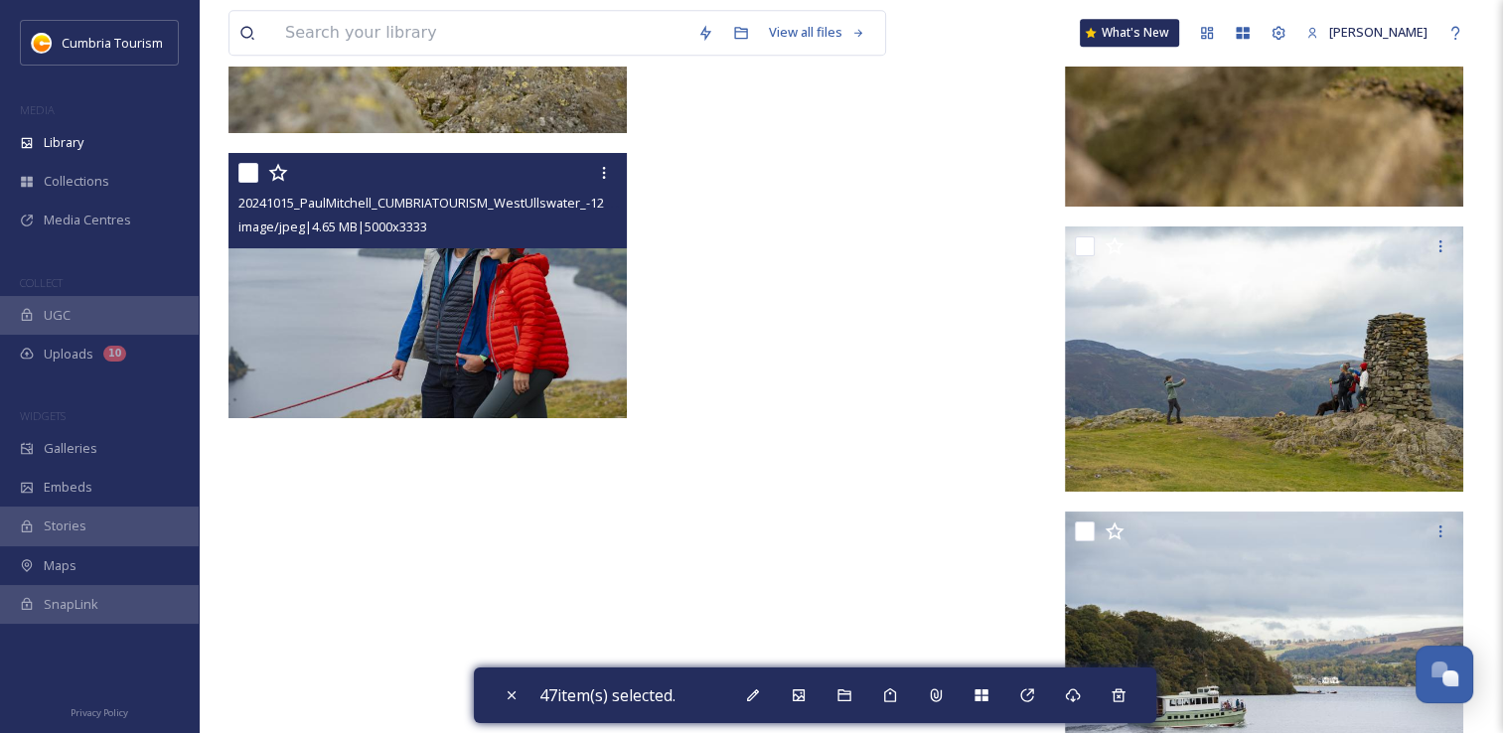
scroll to position [24542, 0]
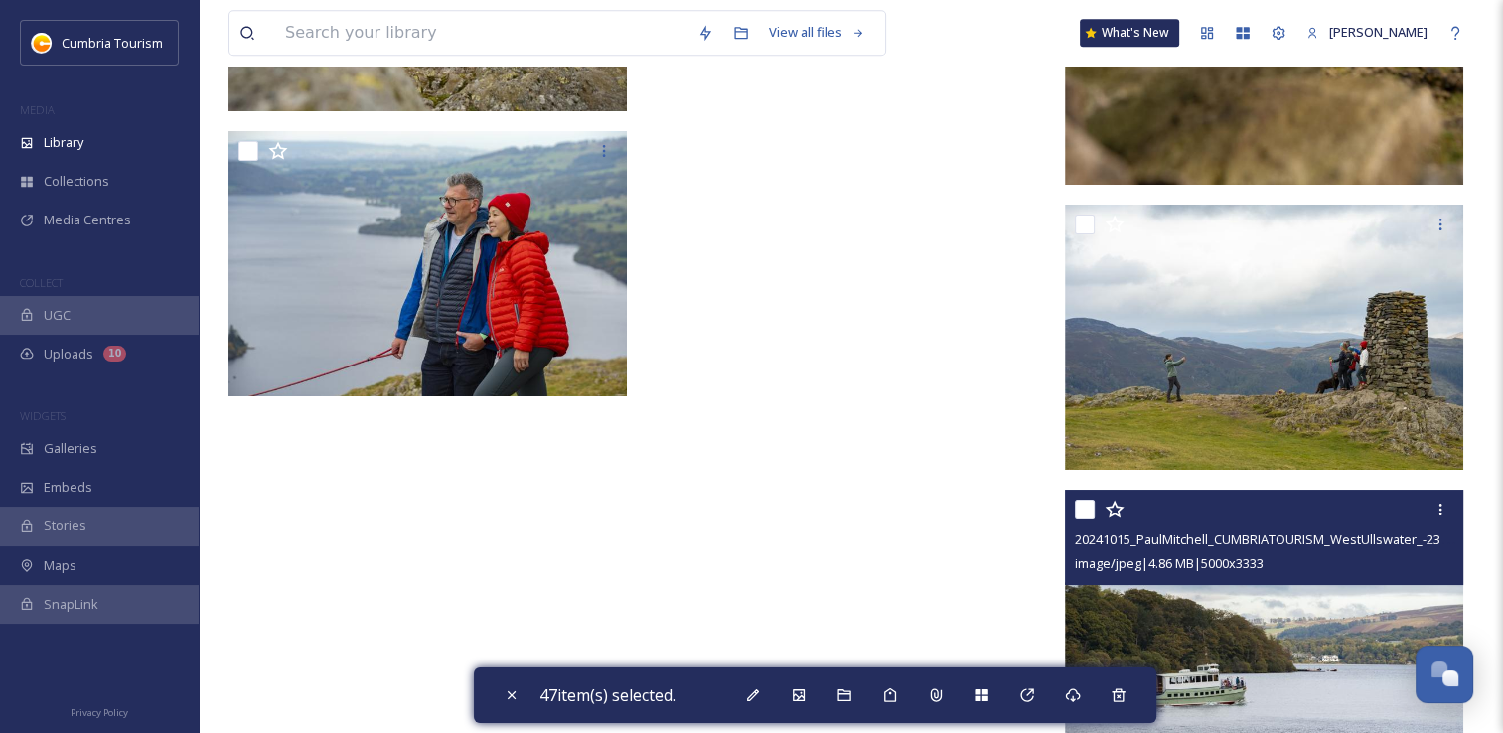
click at [1080, 507] on input "checkbox" at bounding box center [1085, 510] width 20 height 20
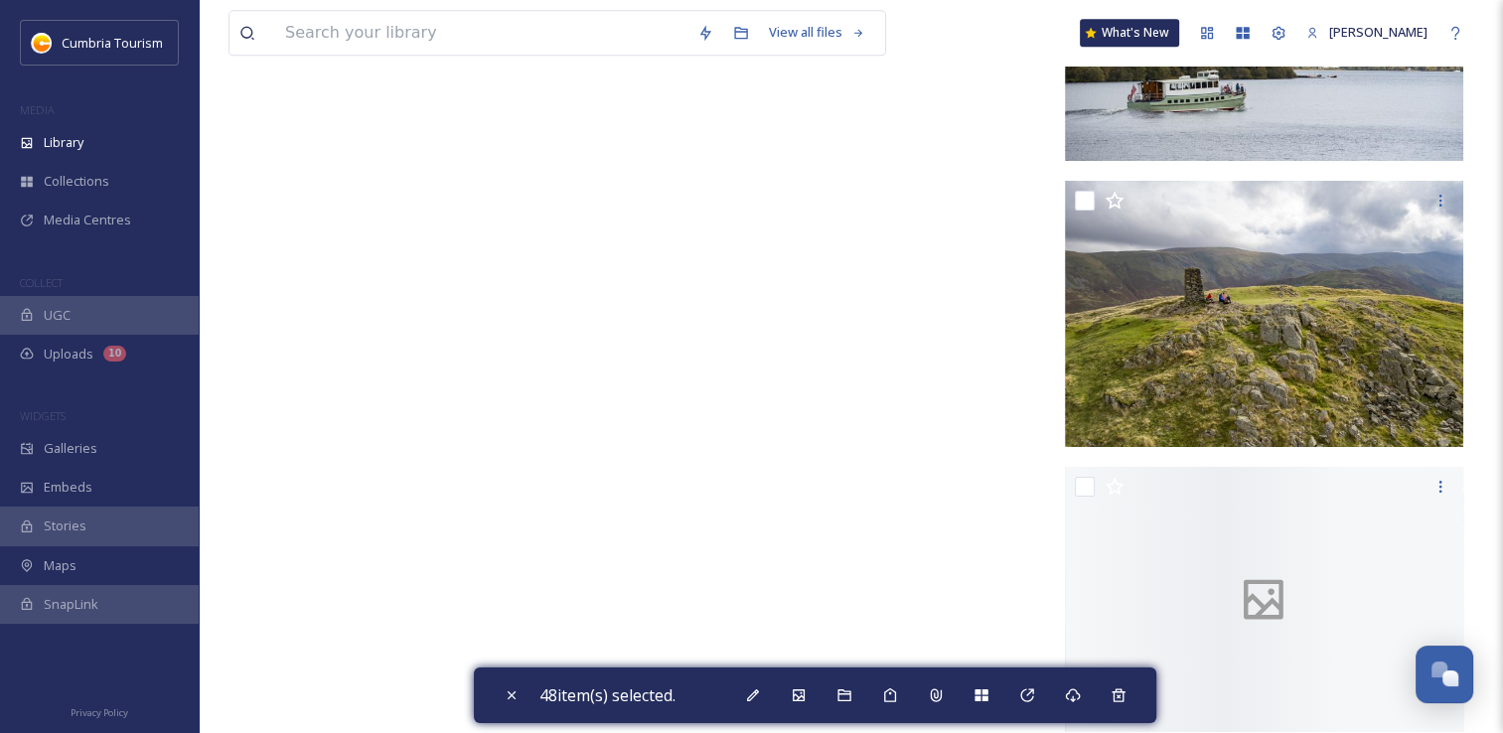
scroll to position [25138, 0]
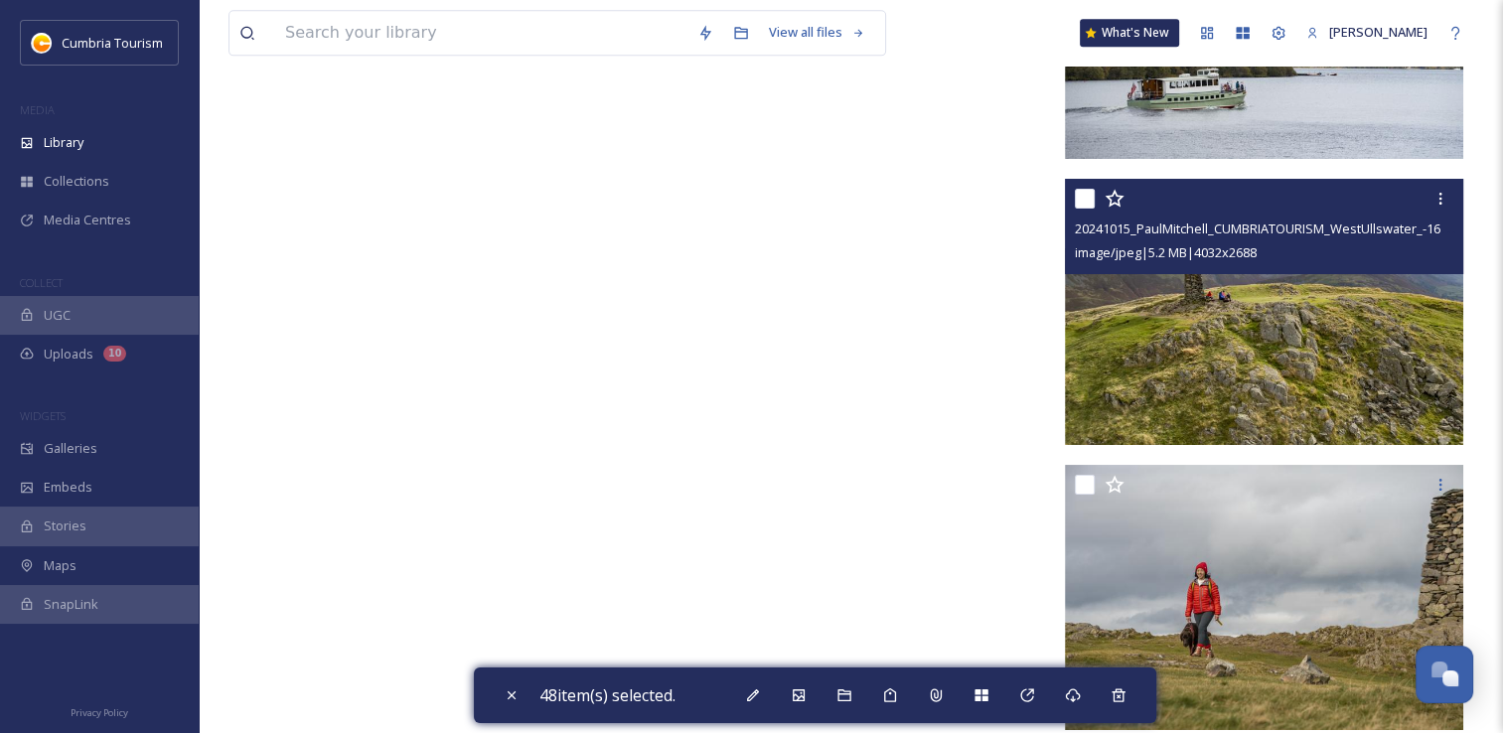
click at [1084, 200] on input "checkbox" at bounding box center [1085, 199] width 20 height 20
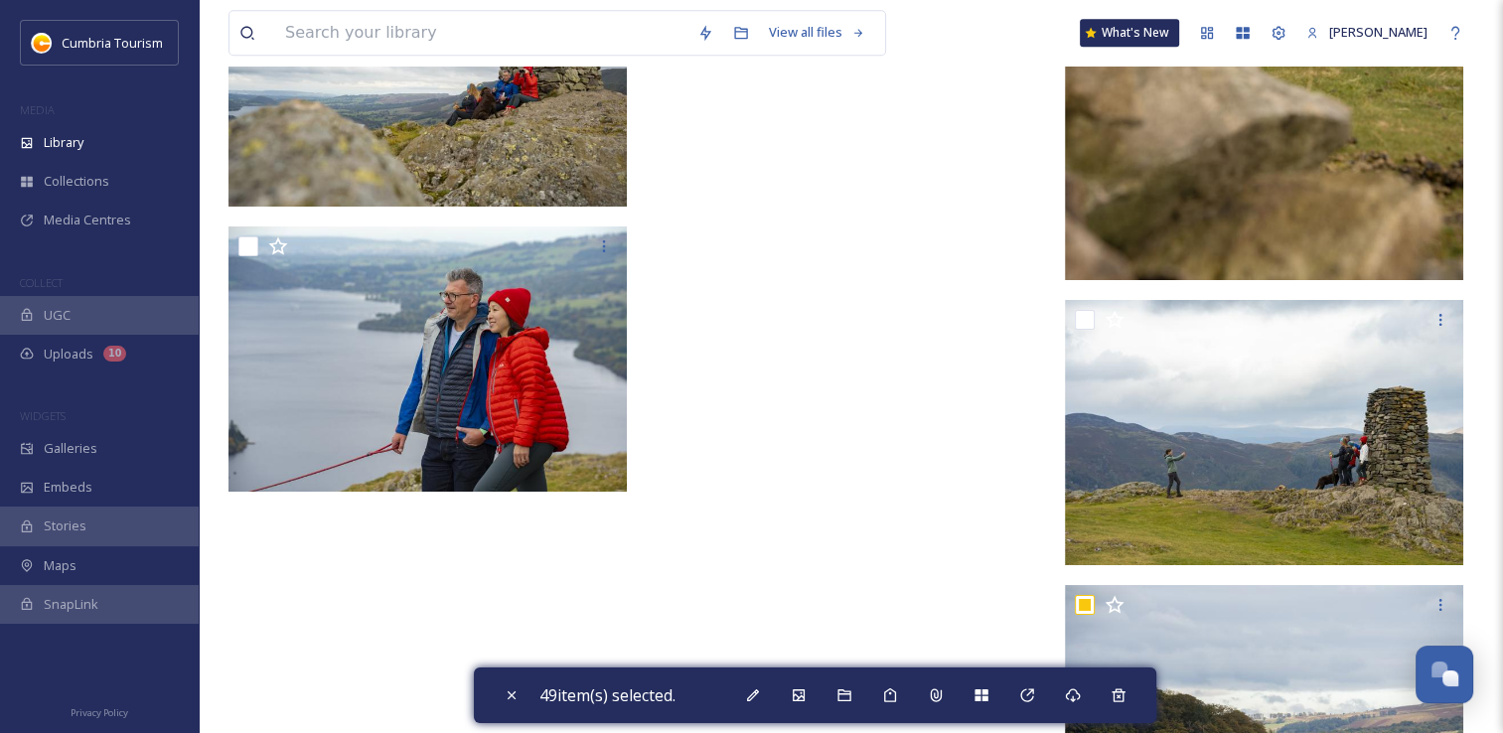
scroll to position [24373, 0]
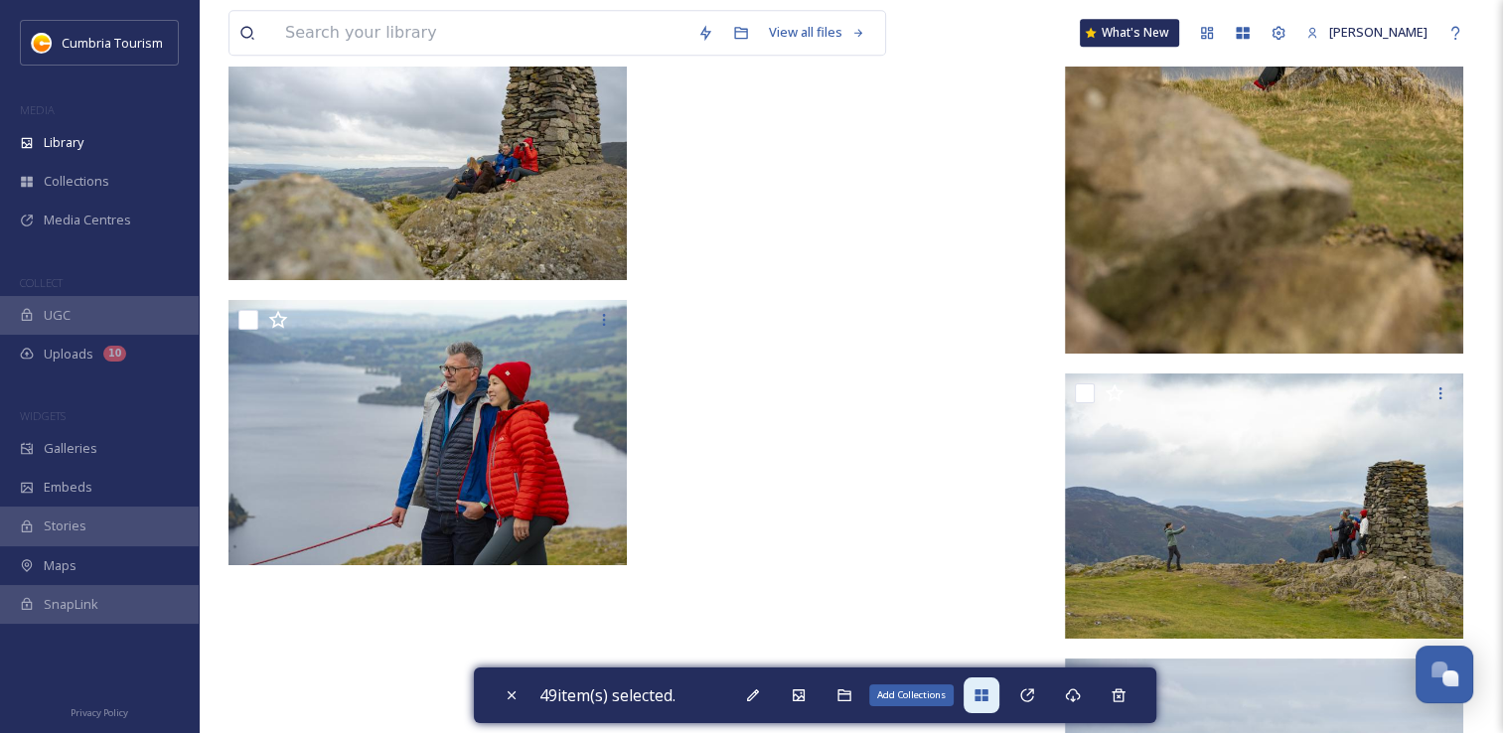
click at [982, 698] on icon at bounding box center [981, 696] width 13 height 12
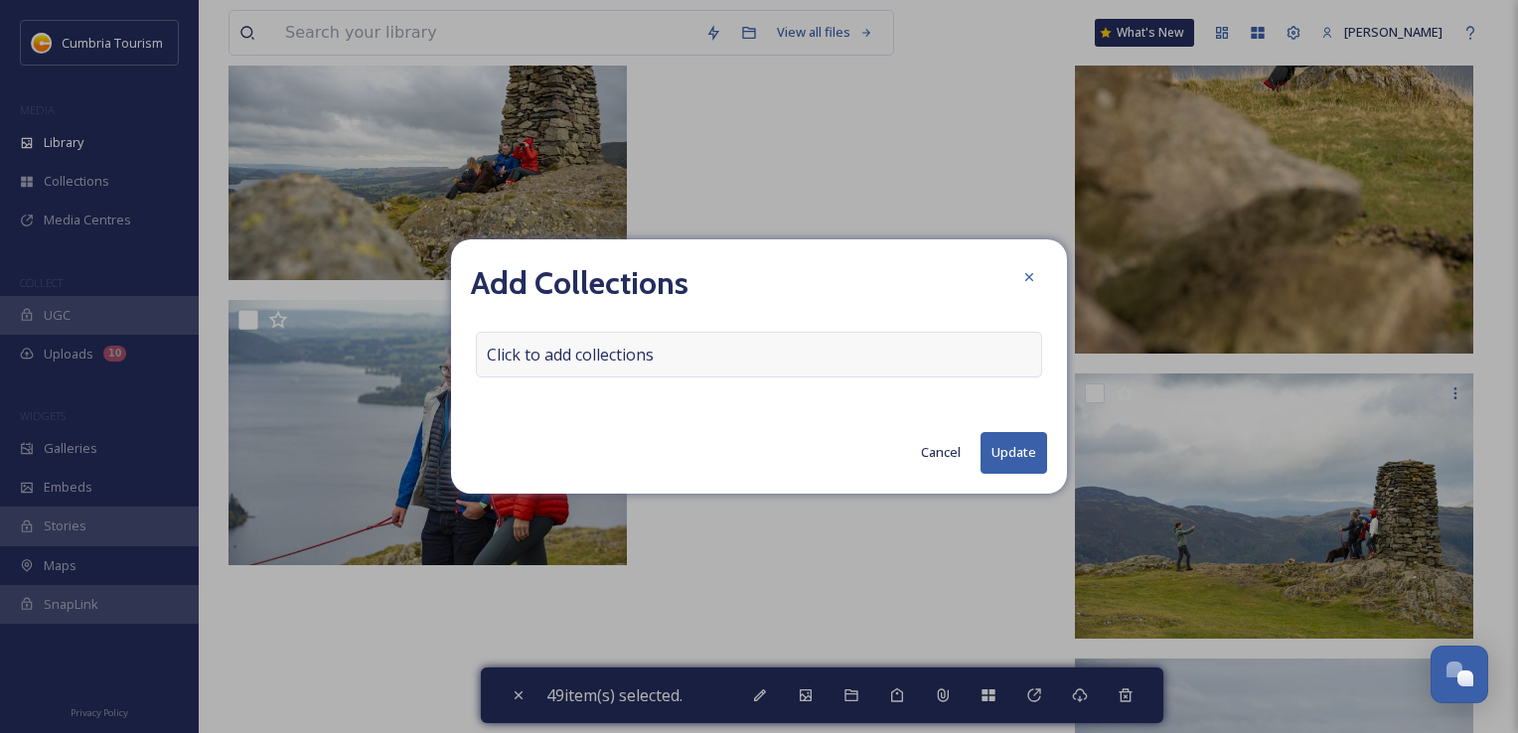
click at [623, 356] on span "Click to add collections" at bounding box center [570, 355] width 167 height 24
click at [623, 356] on input at bounding box center [586, 355] width 219 height 44
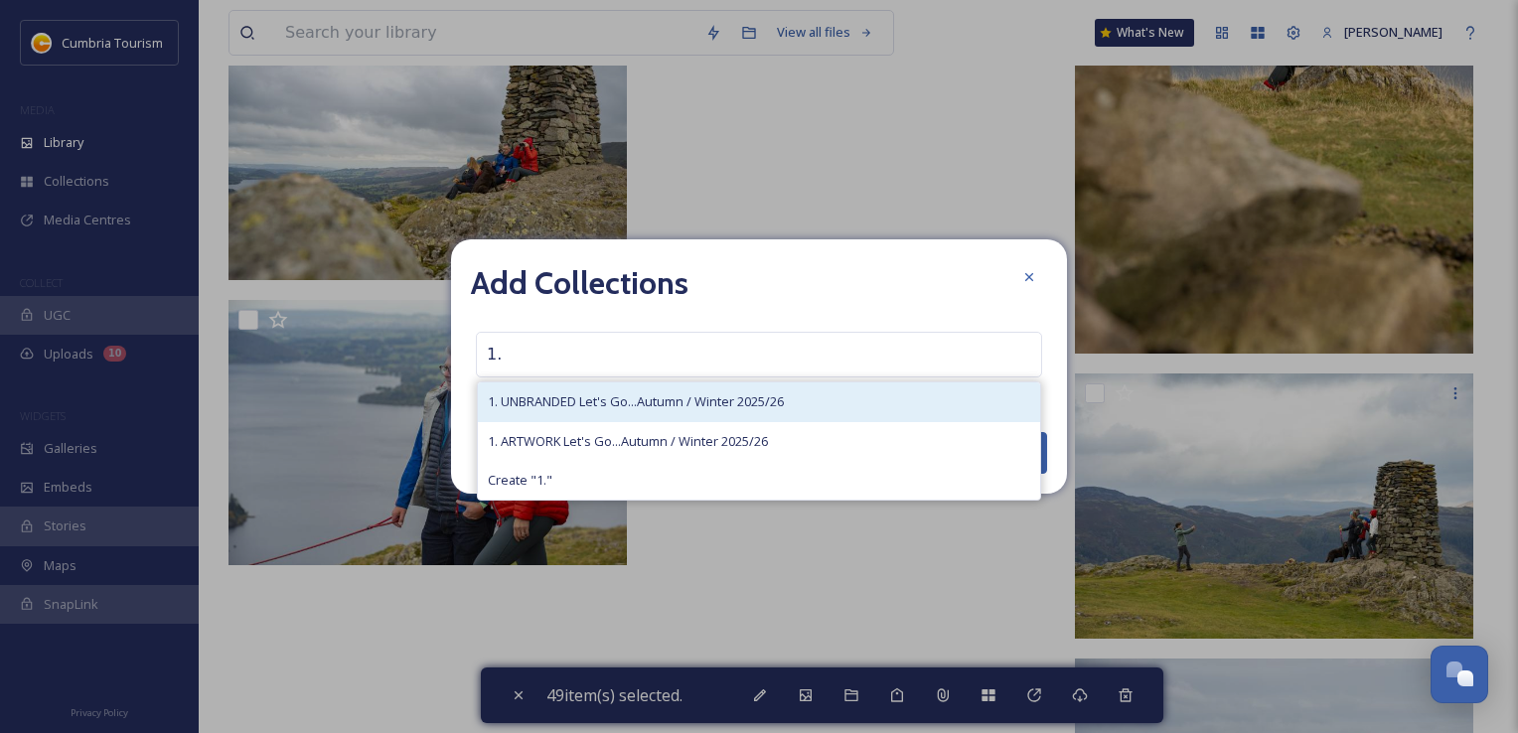
click at [607, 403] on span "1. UNBRANDED Let's Go...Autumn / Winter 2025/26" at bounding box center [636, 401] width 296 height 19
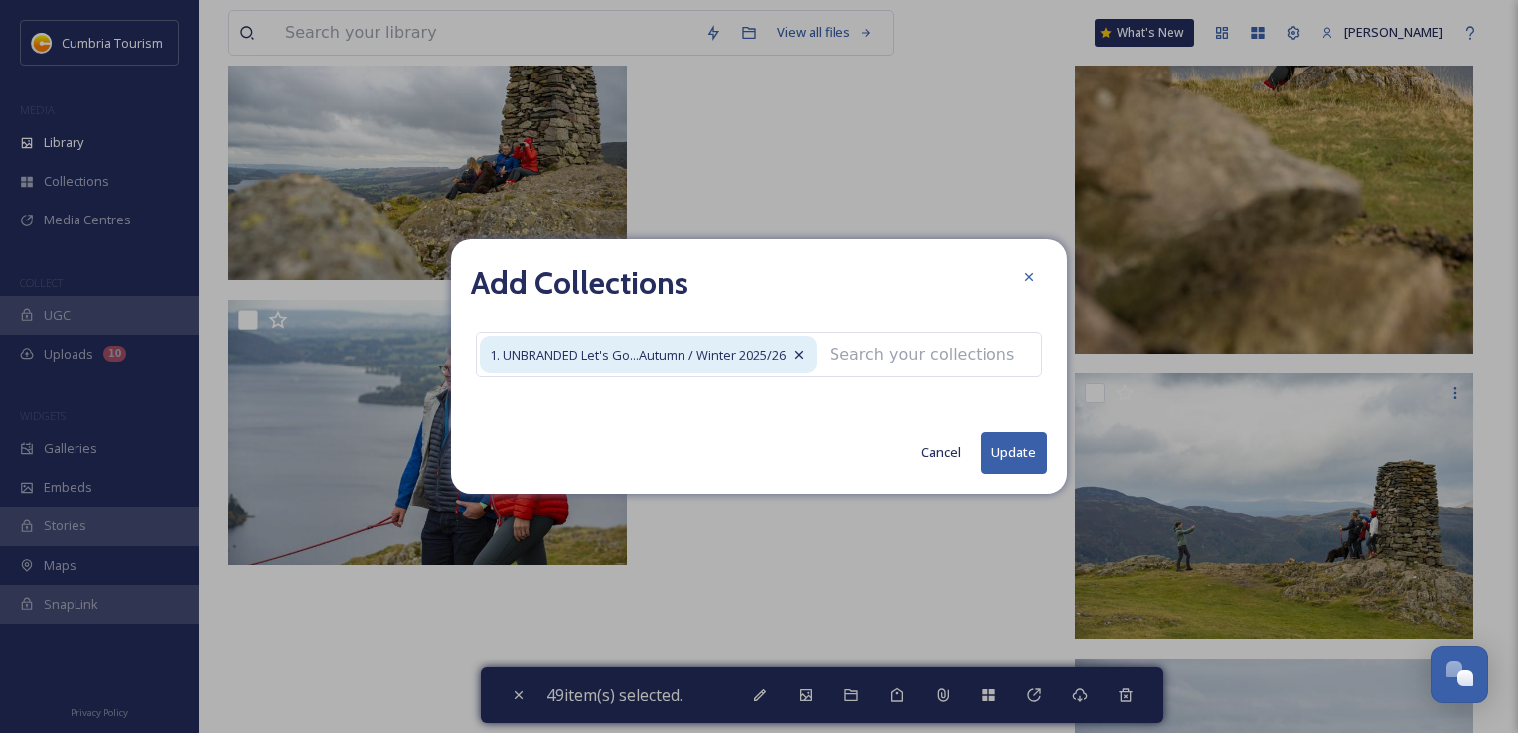
click at [1006, 447] on button "Update" at bounding box center [1014, 452] width 67 height 41
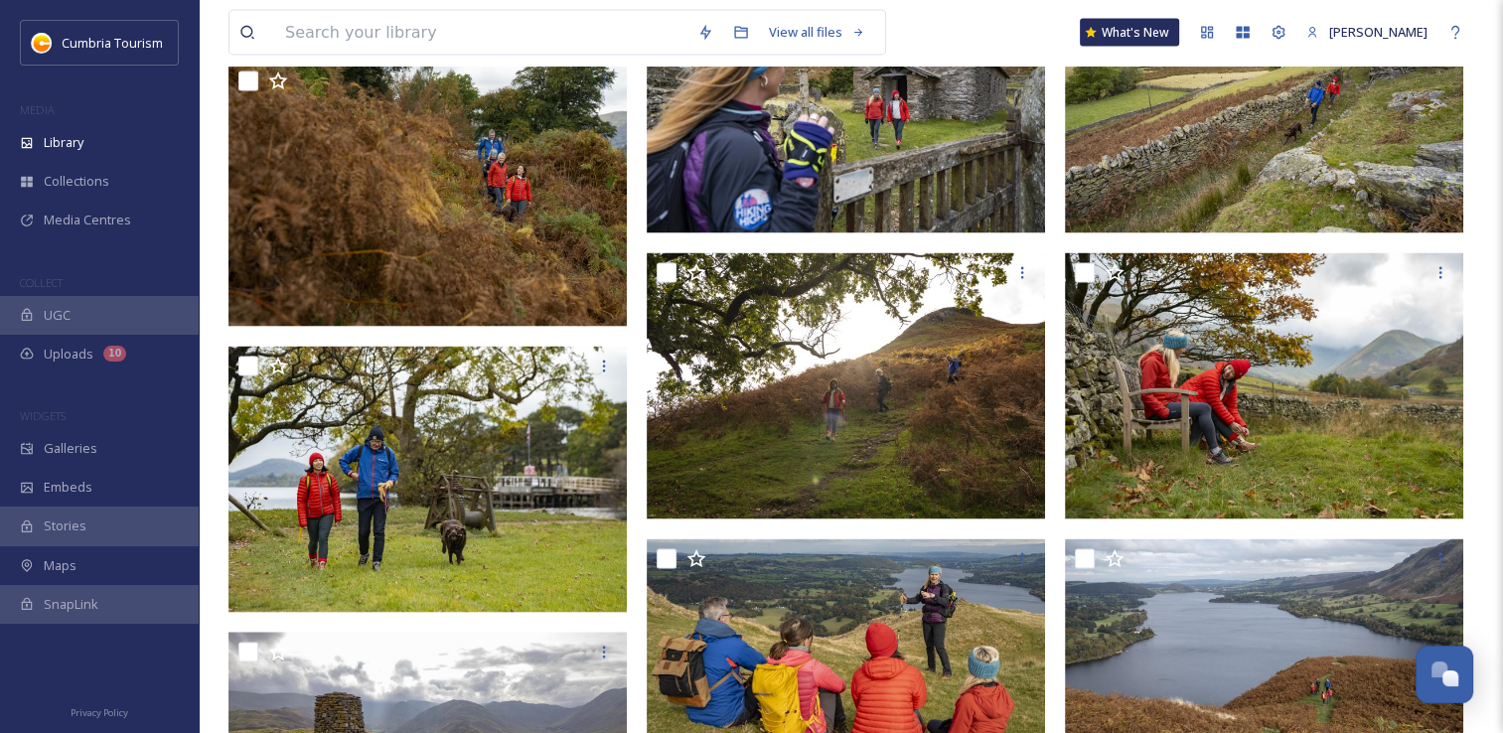
scroll to position [0, 0]
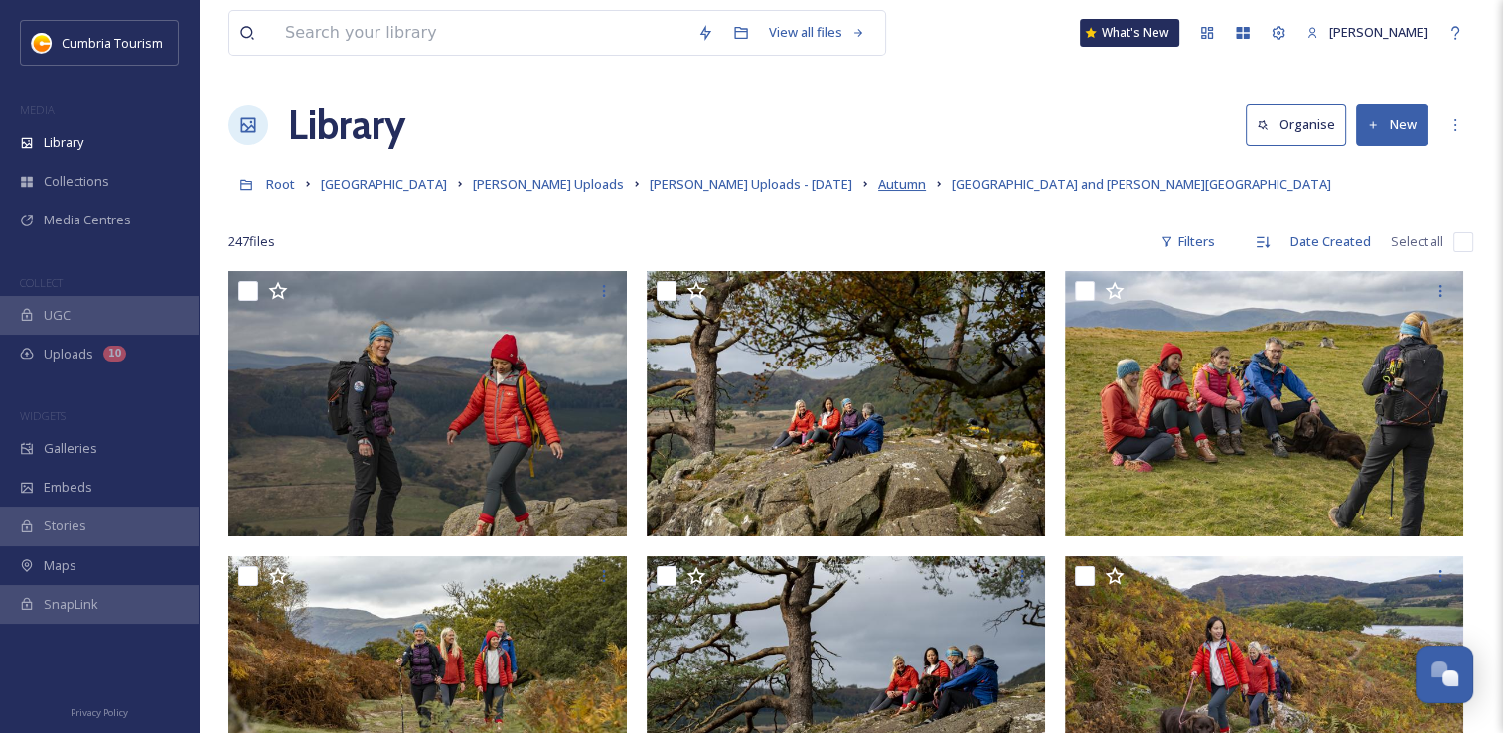
click at [878, 189] on span "Autumn" at bounding box center [902, 184] width 48 height 18
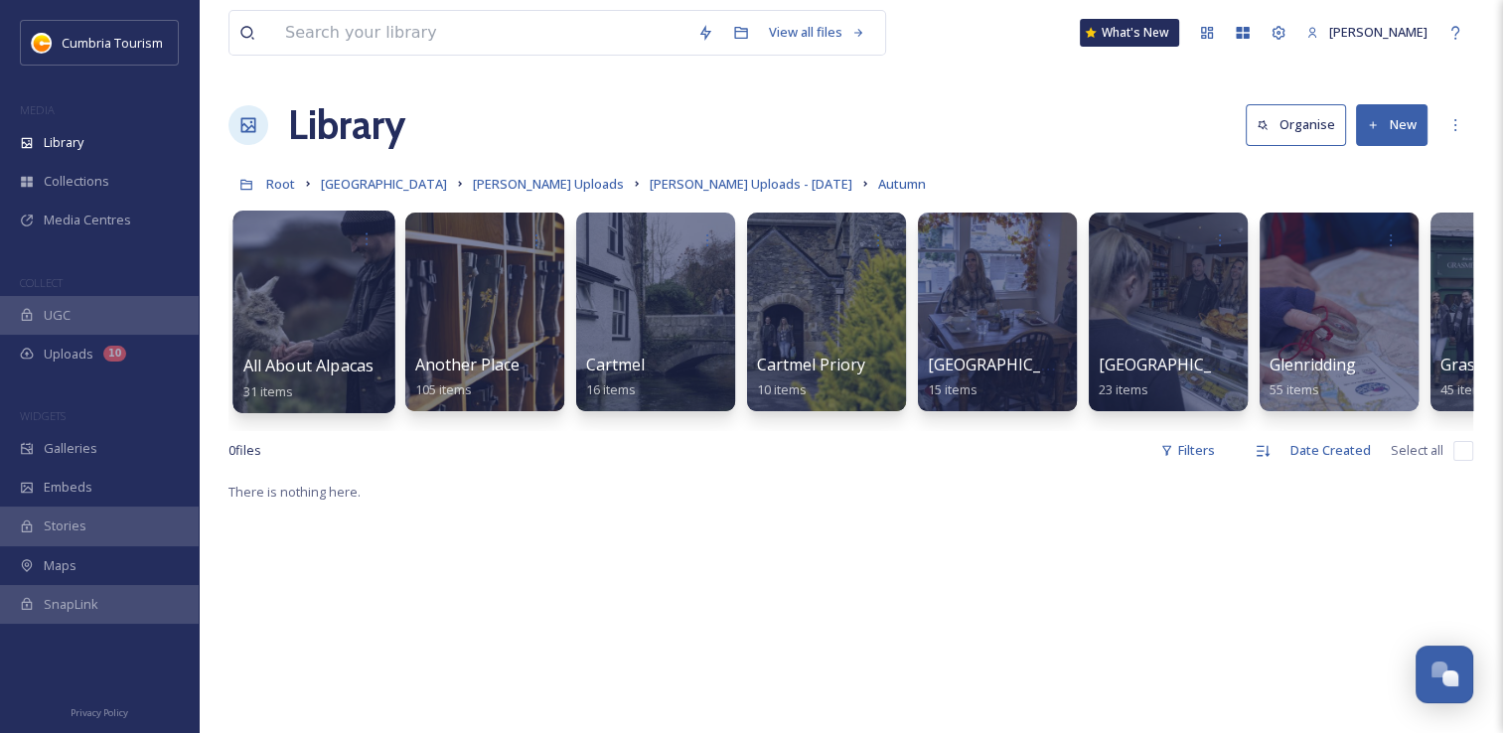
click at [314, 340] on div at bounding box center [314, 312] width 162 height 203
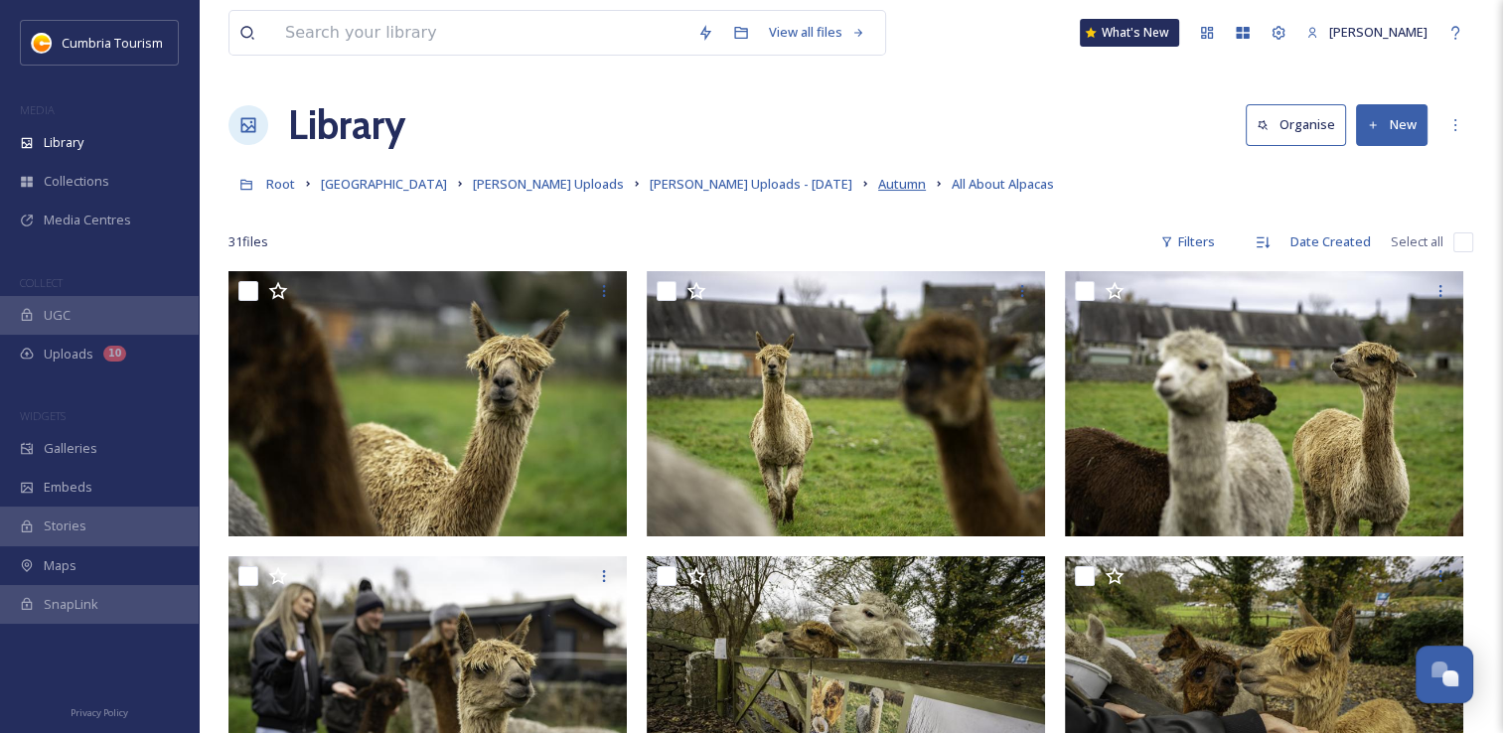
click at [878, 184] on span "Autumn" at bounding box center [902, 184] width 48 height 18
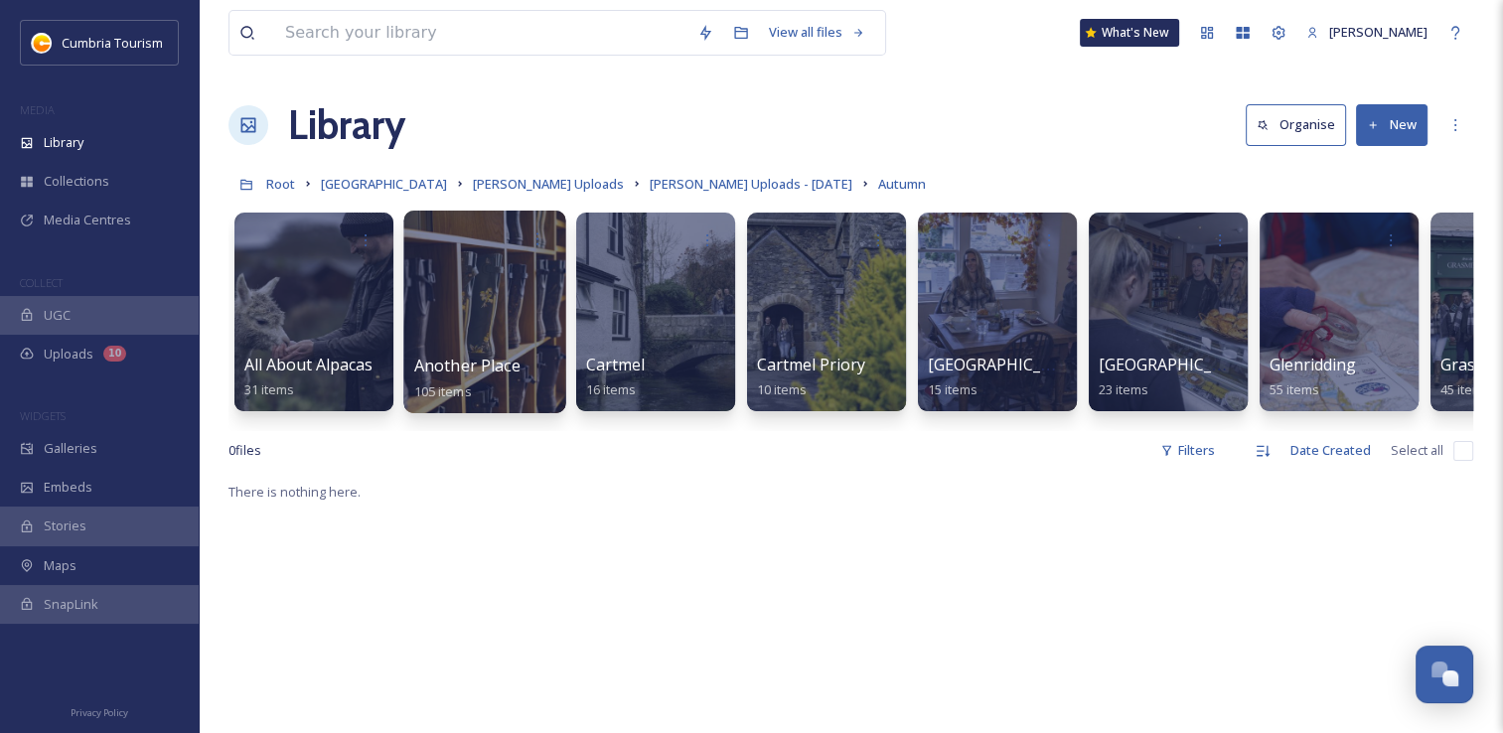
click at [496, 329] on div at bounding box center [484, 312] width 162 height 203
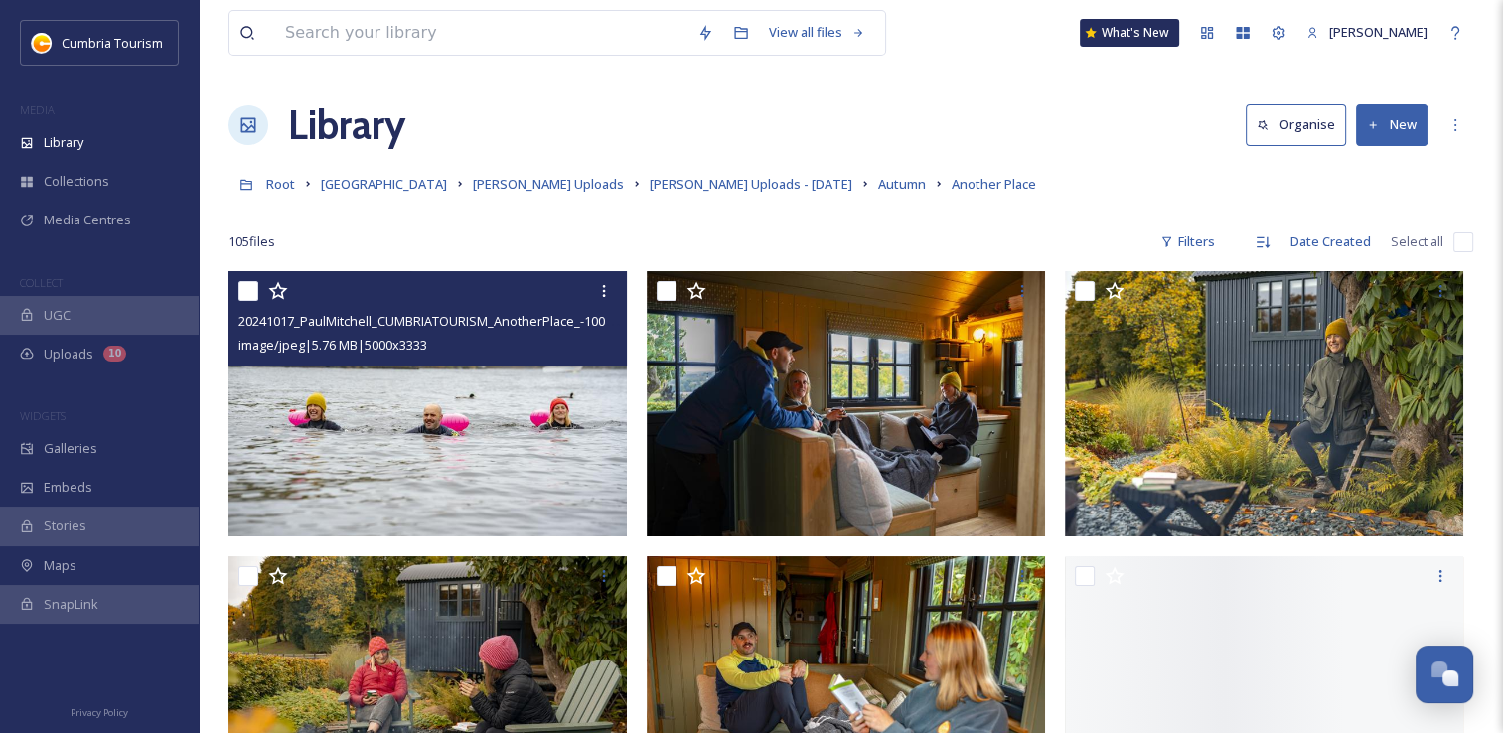
drag, startPoint x: 248, startPoint y: 294, endPoint x: 287, endPoint y: 351, distance: 68.6
click at [248, 296] on input "checkbox" at bounding box center [248, 291] width 20 height 20
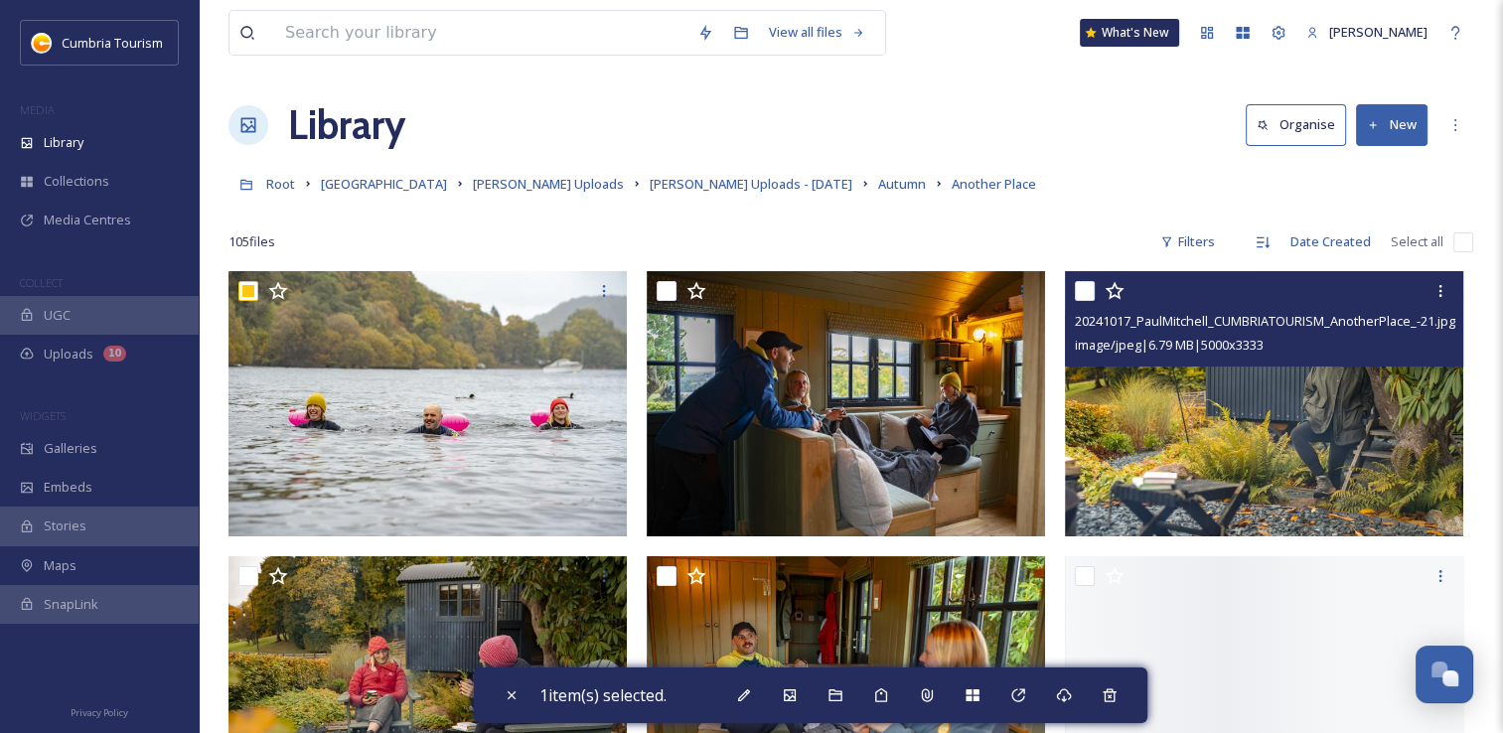
drag, startPoint x: 1079, startPoint y: 286, endPoint x: 1076, endPoint y: 306, distance: 20.1
click at [1079, 288] on input "checkbox" at bounding box center [1085, 291] width 20 height 20
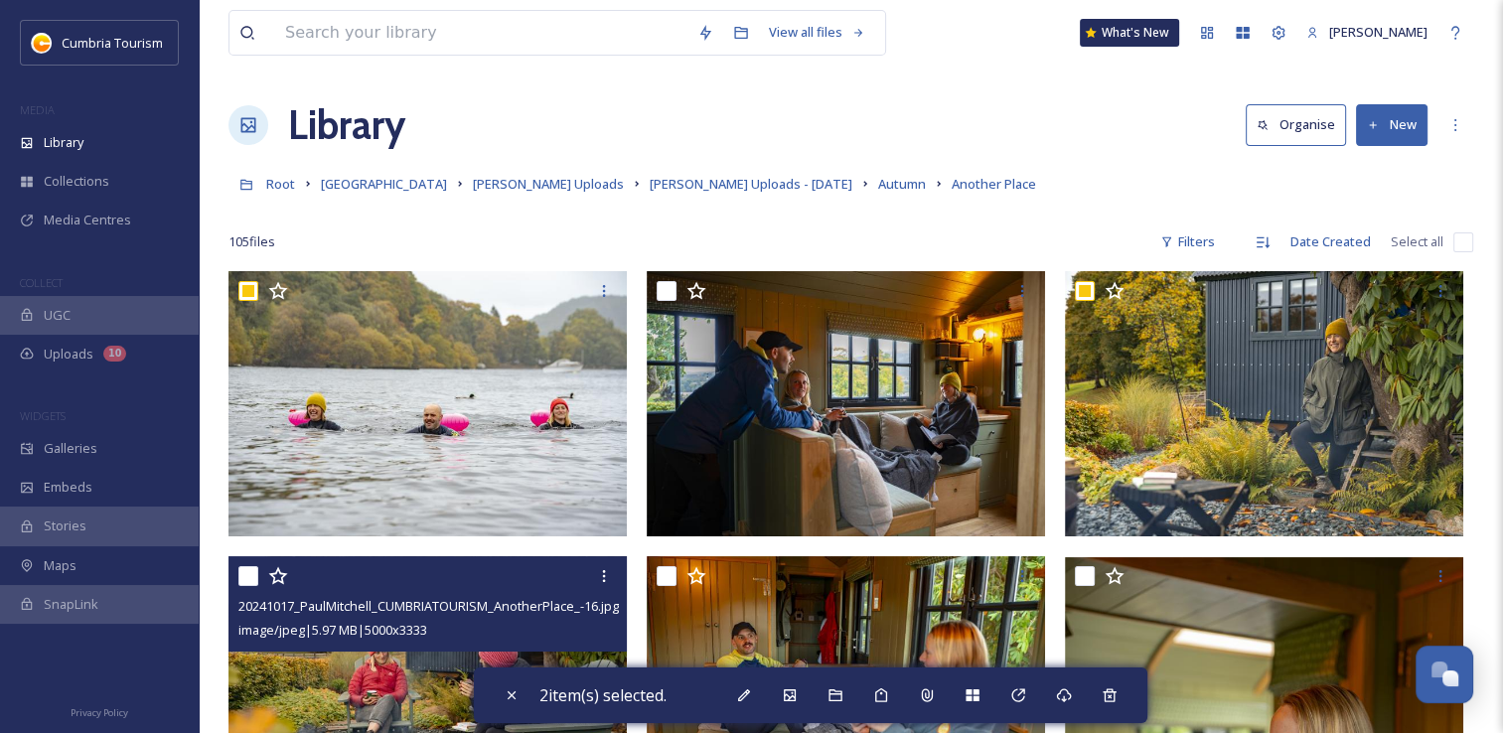
click at [254, 575] on input "checkbox" at bounding box center [248, 576] width 20 height 20
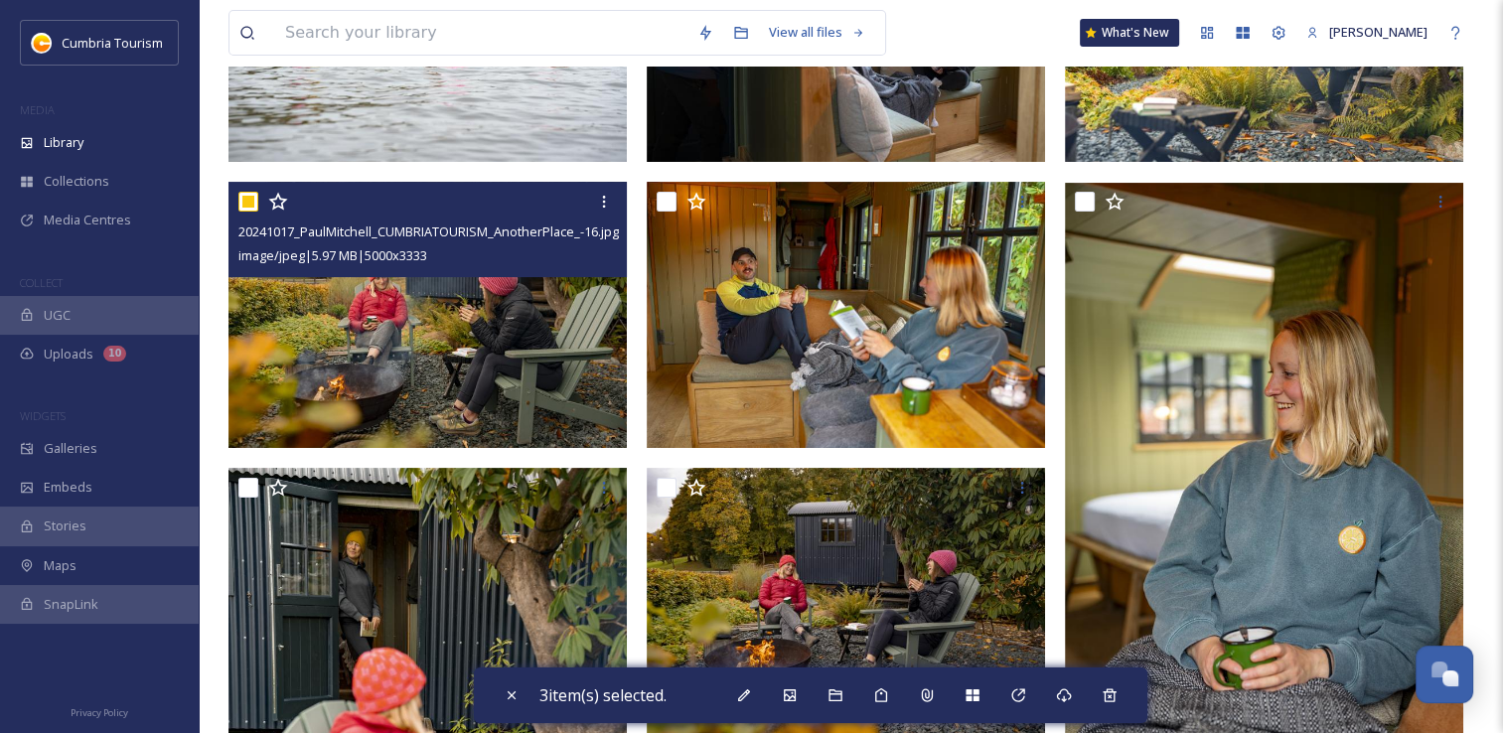
scroll to position [497, 0]
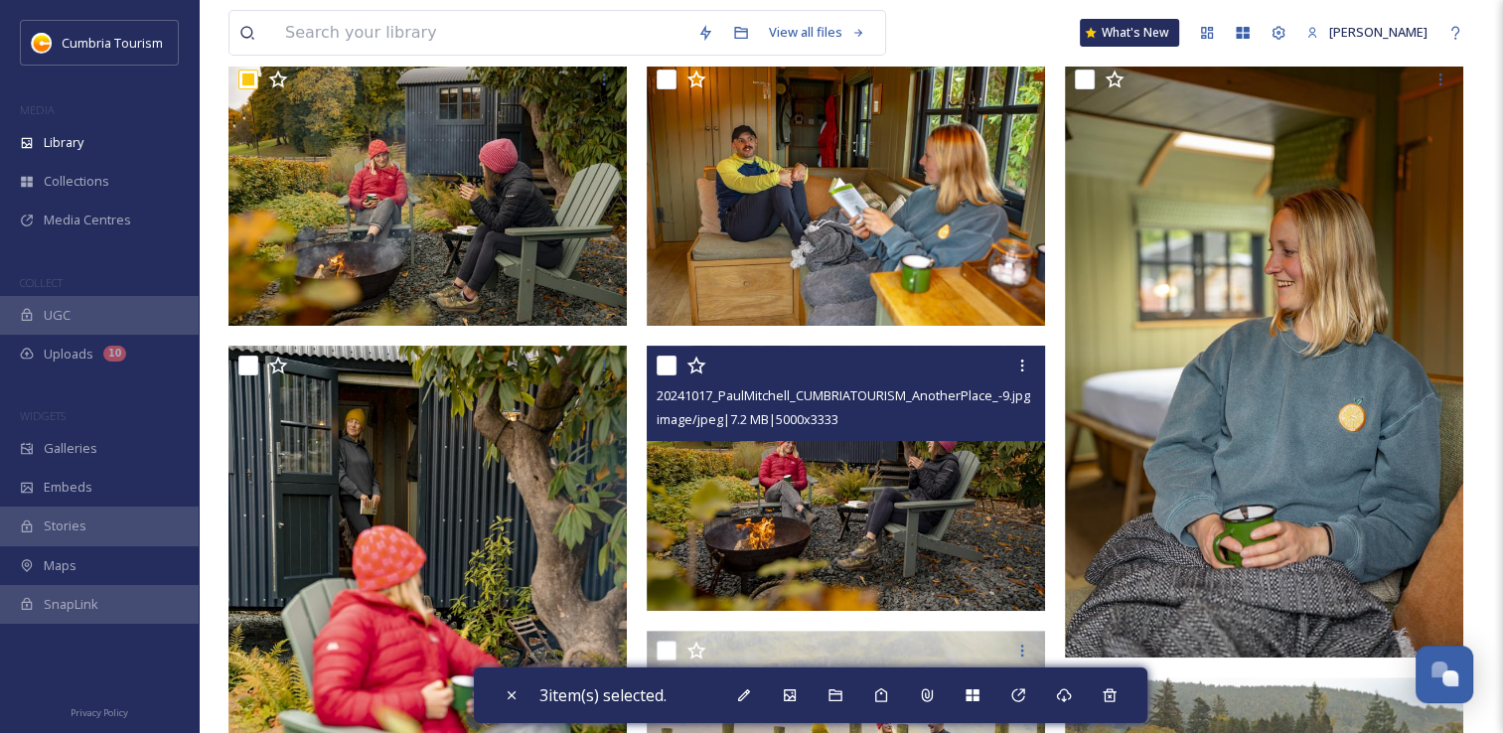
click at [653, 365] on div "20241017_PaulMitchell_CUMBRIATOURISM_AnotherPlace_-9.jpg image/jpeg | 7.2 MB | …" at bounding box center [846, 393] width 398 height 95
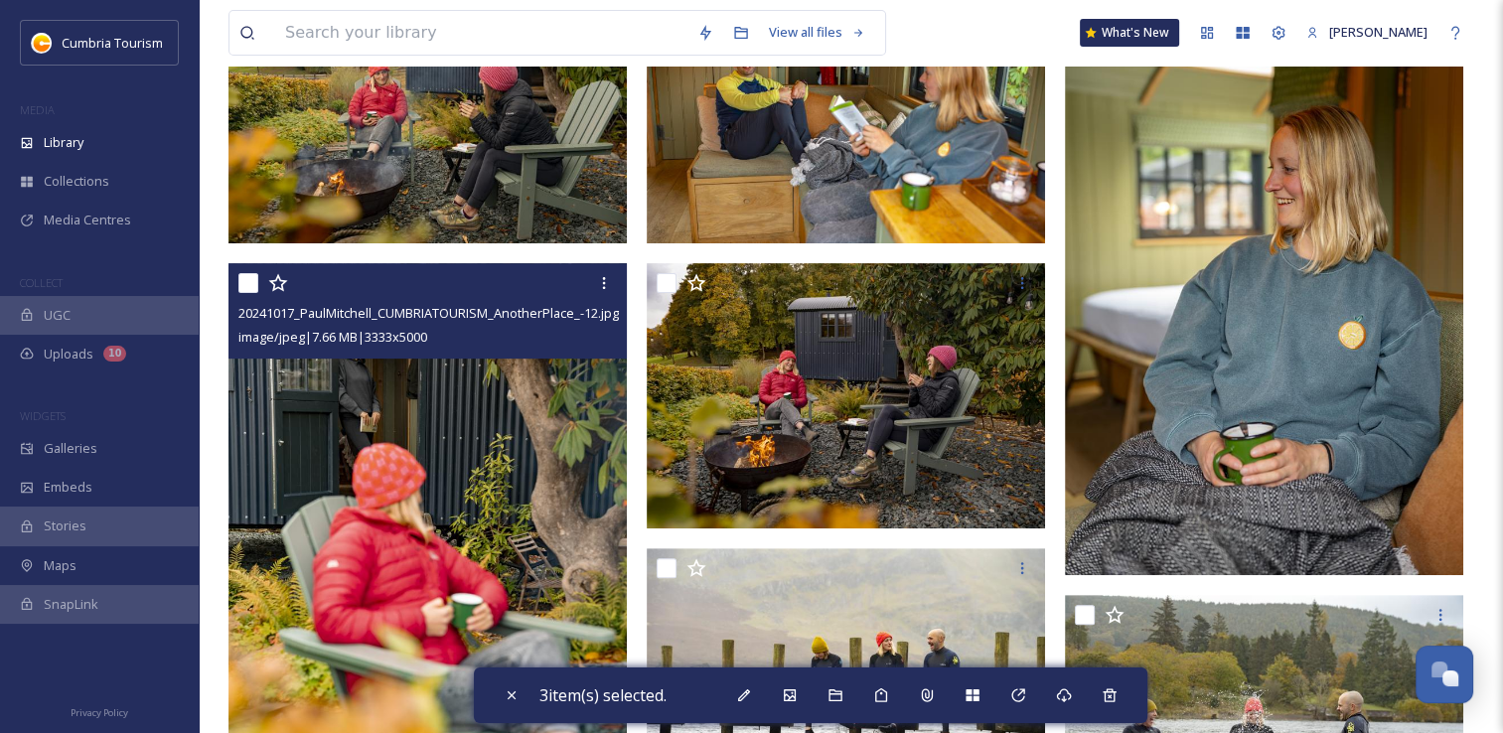
scroll to position [696, 0]
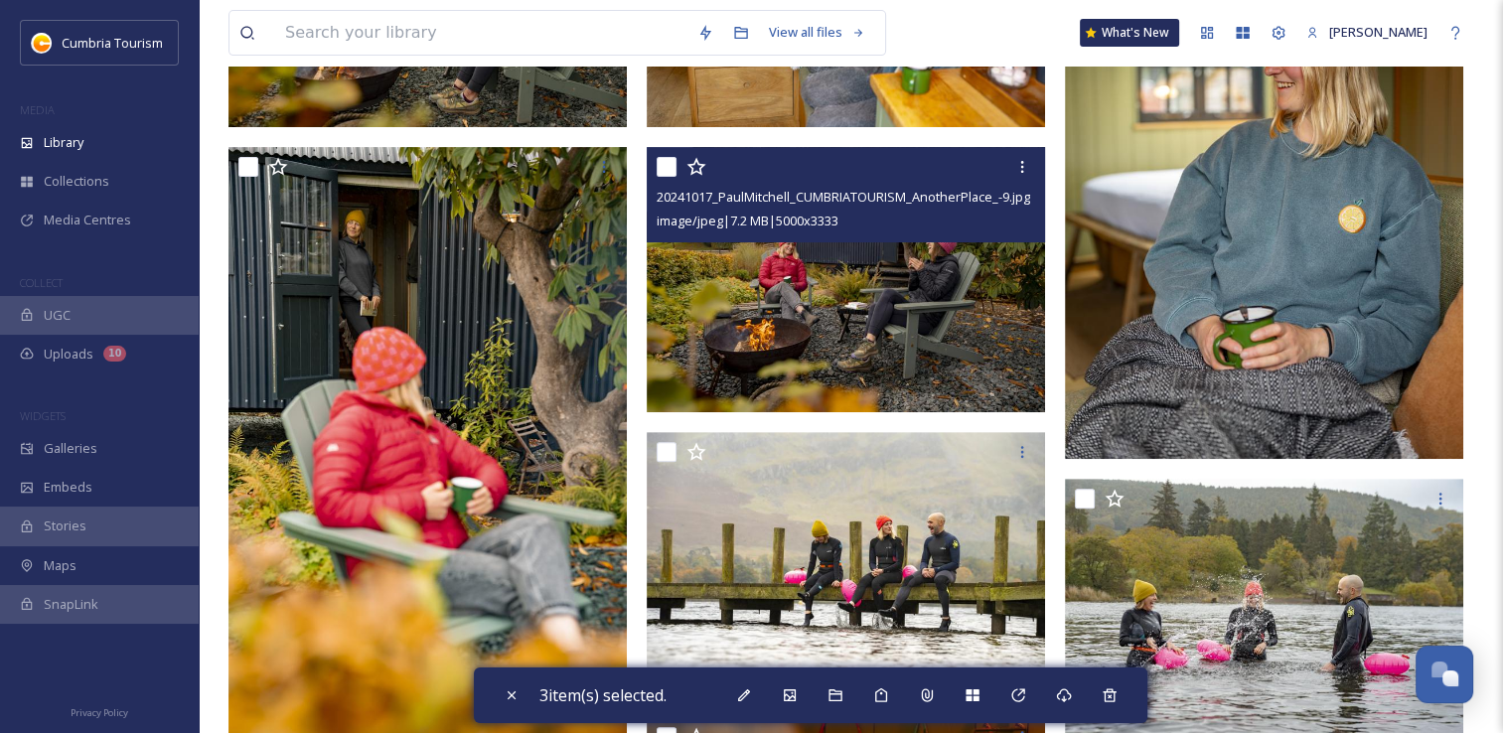
click at [674, 165] on input "checkbox" at bounding box center [667, 167] width 20 height 20
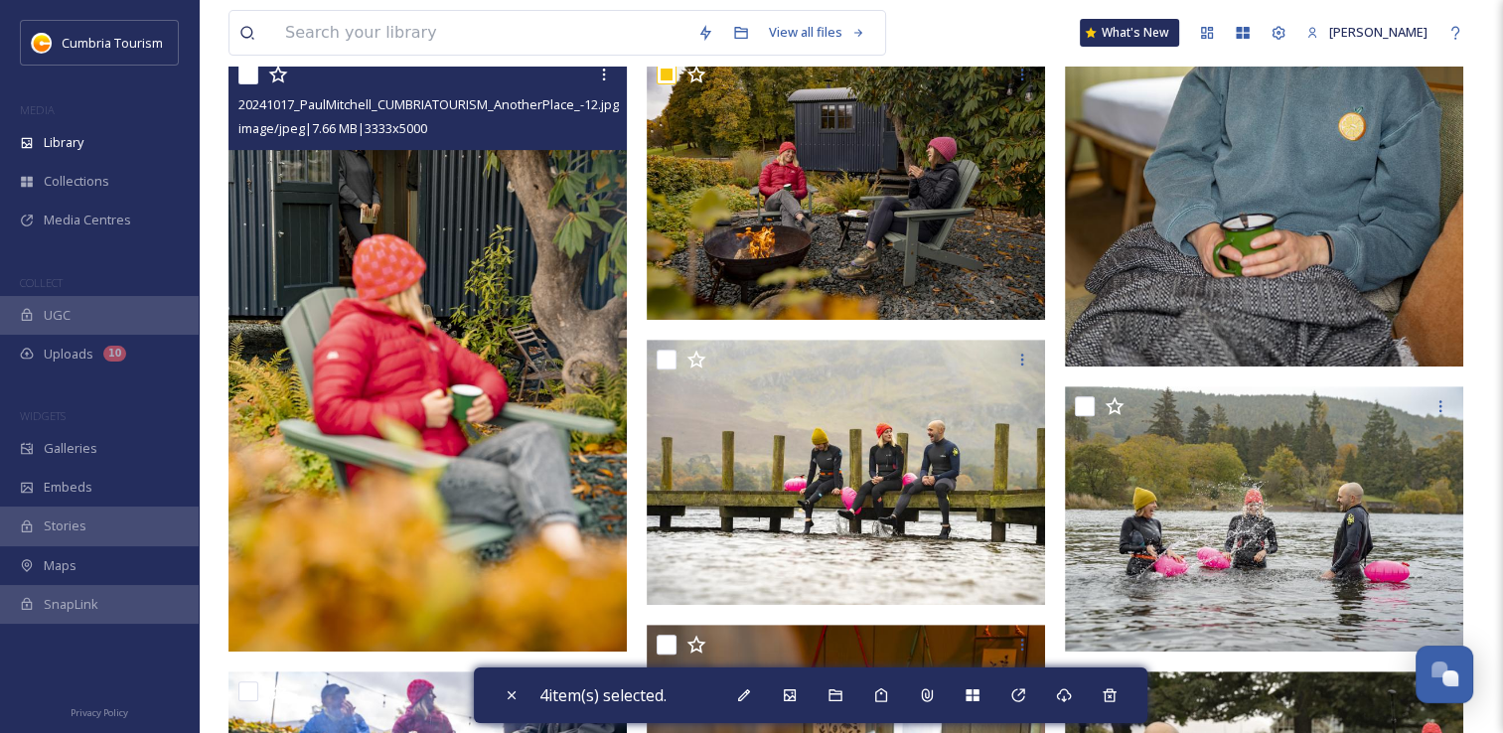
scroll to position [795, 0]
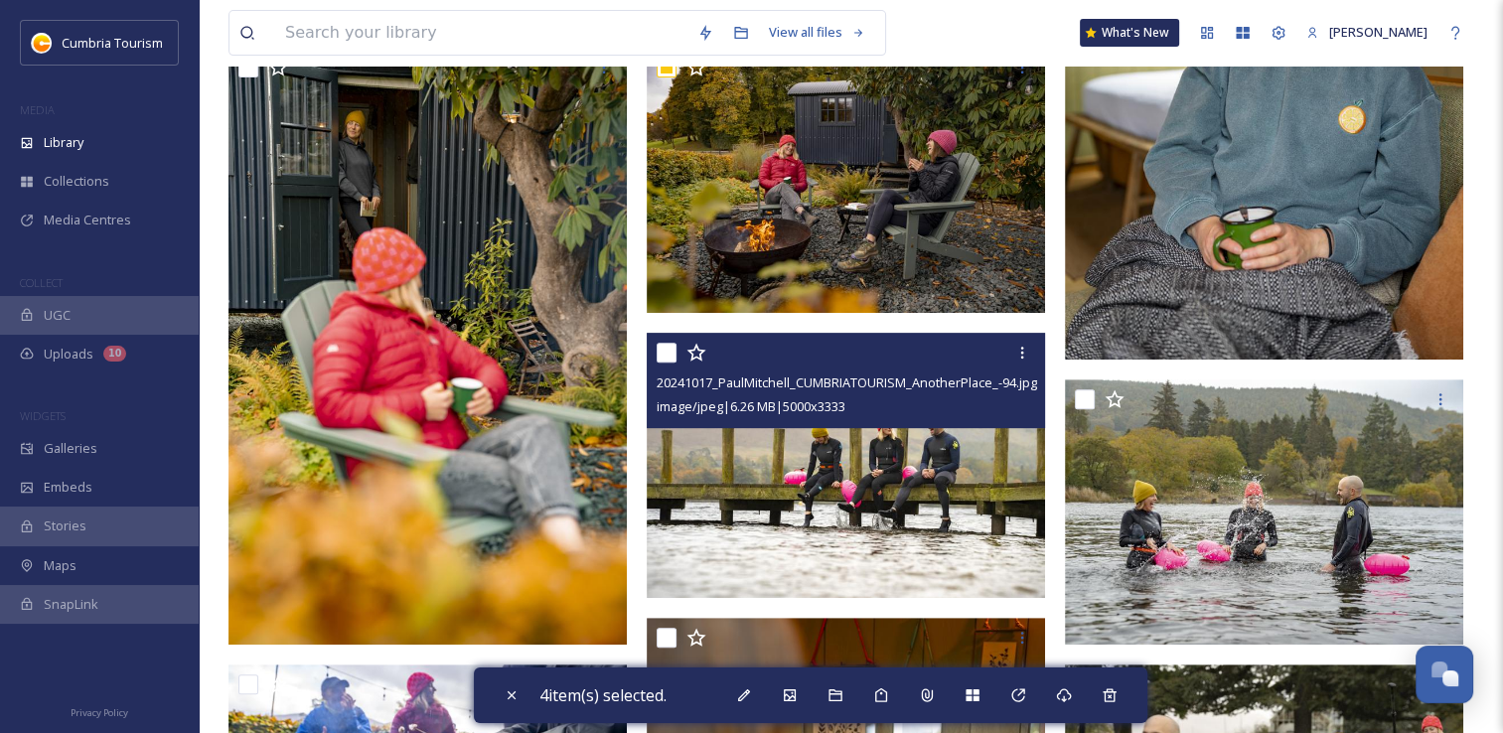
click at [669, 352] on input "checkbox" at bounding box center [667, 353] width 20 height 20
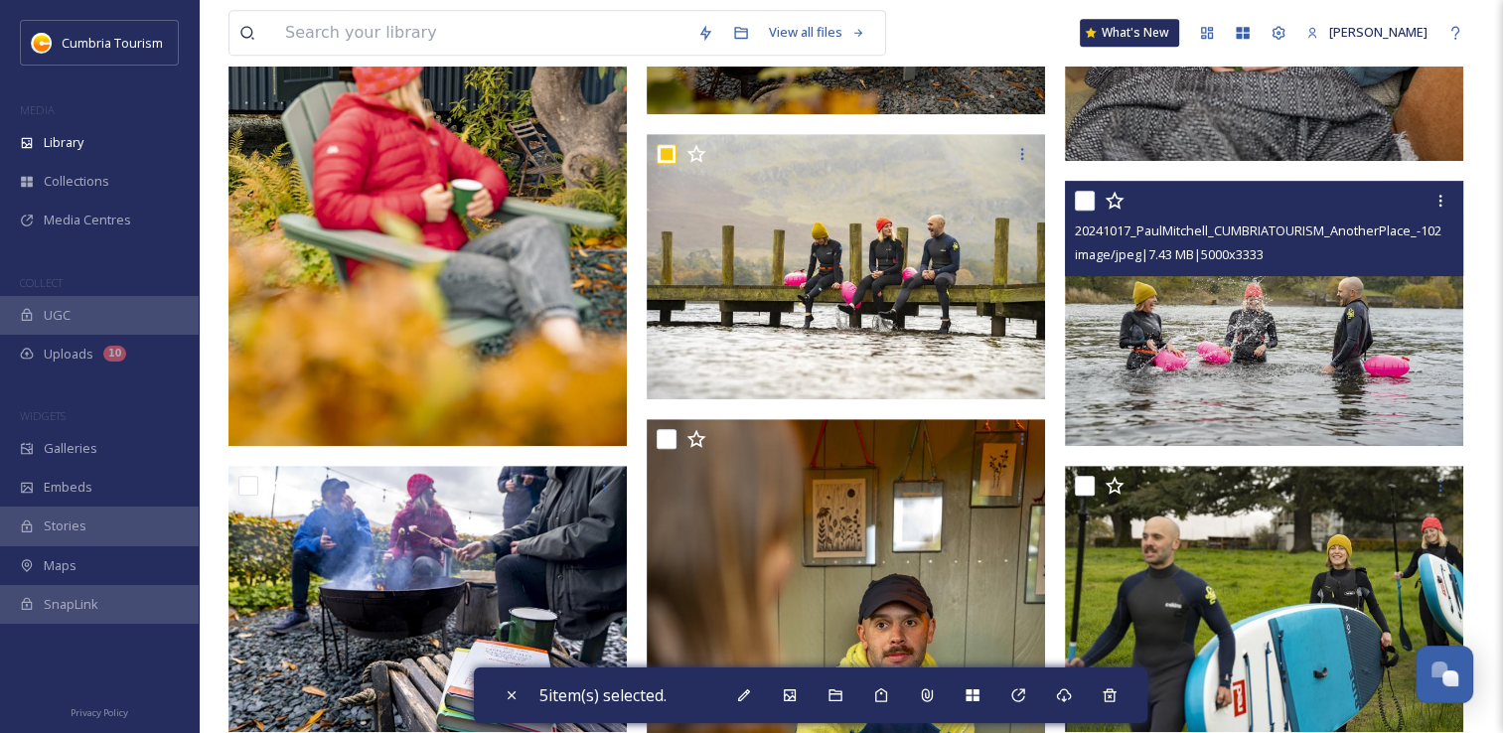
click at [1086, 202] on input "checkbox" at bounding box center [1085, 201] width 20 height 20
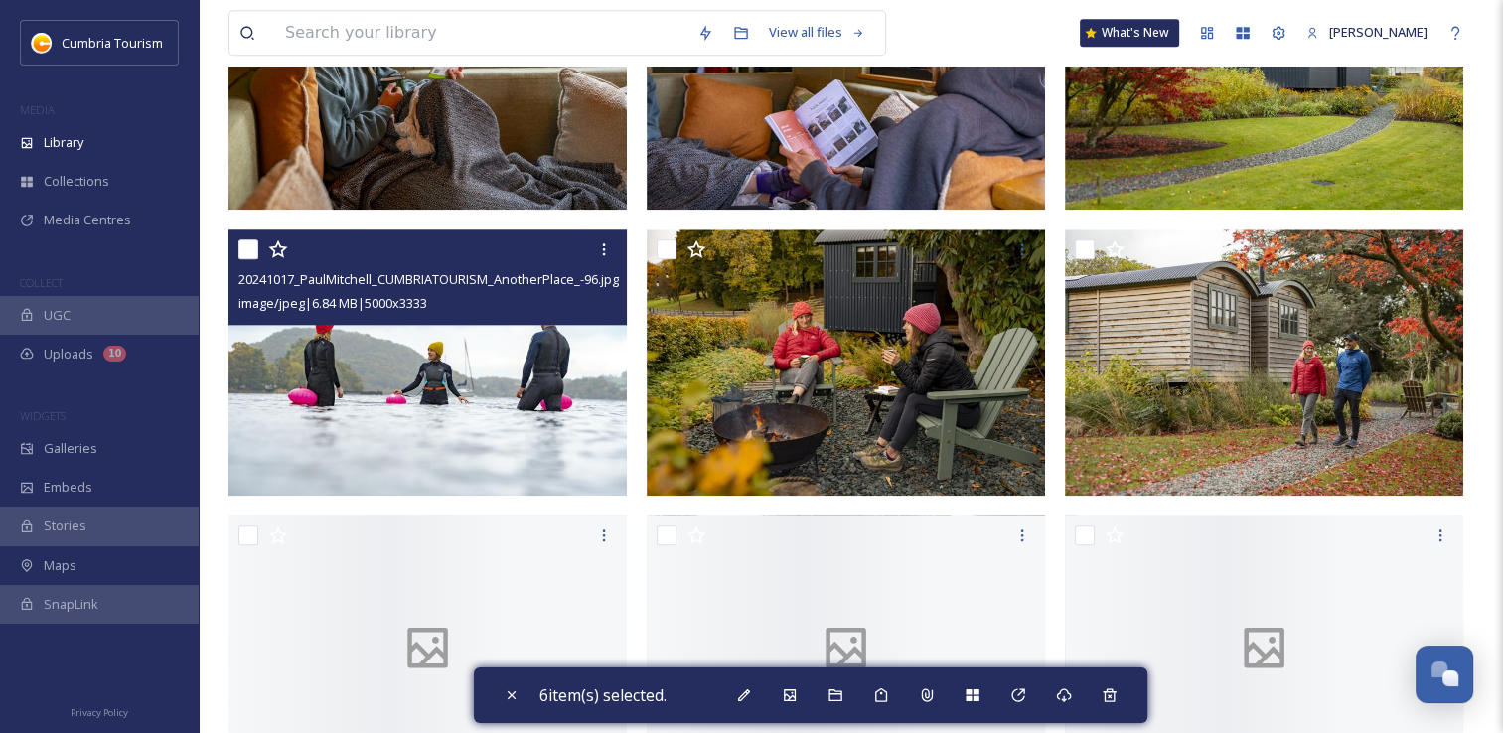
scroll to position [2186, 0]
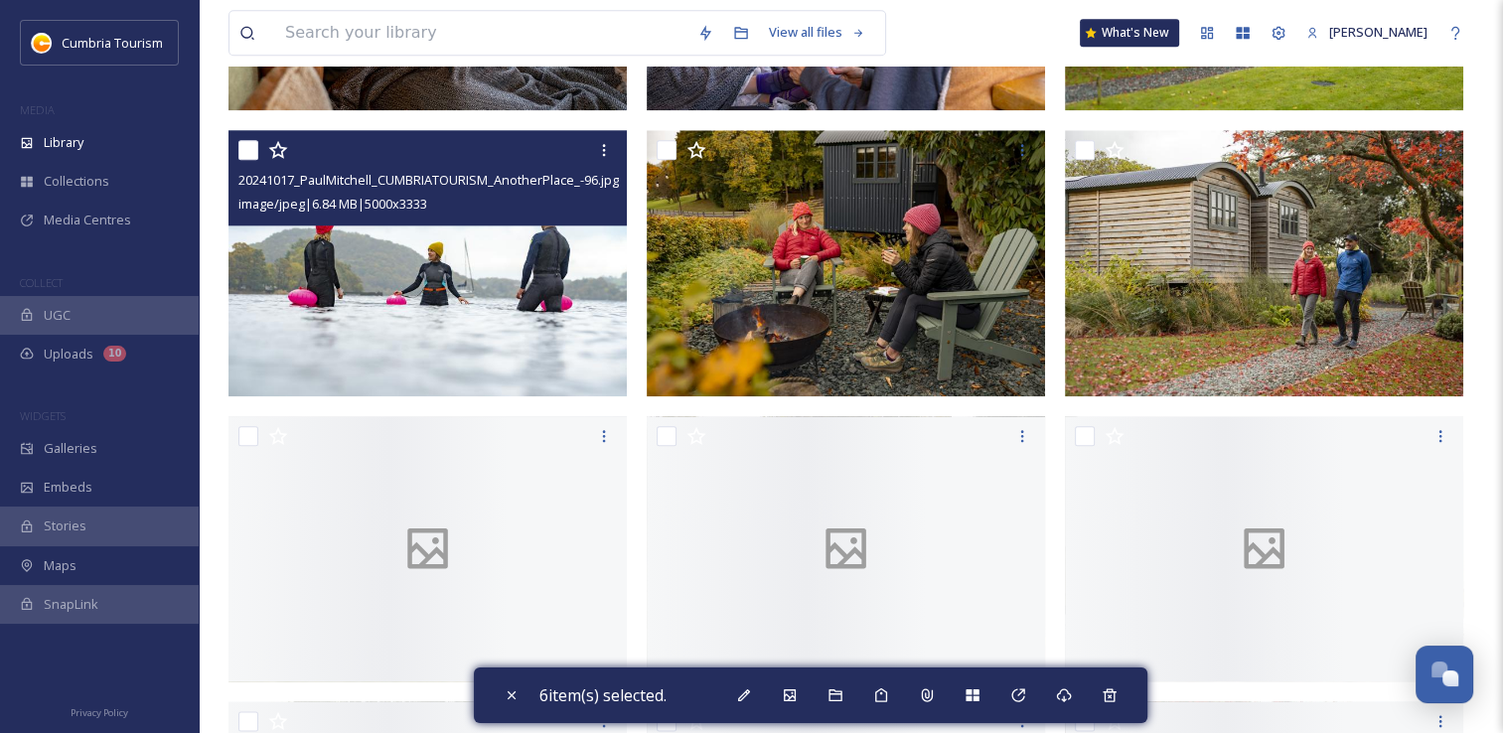
click at [253, 158] on input "checkbox" at bounding box center [248, 150] width 20 height 20
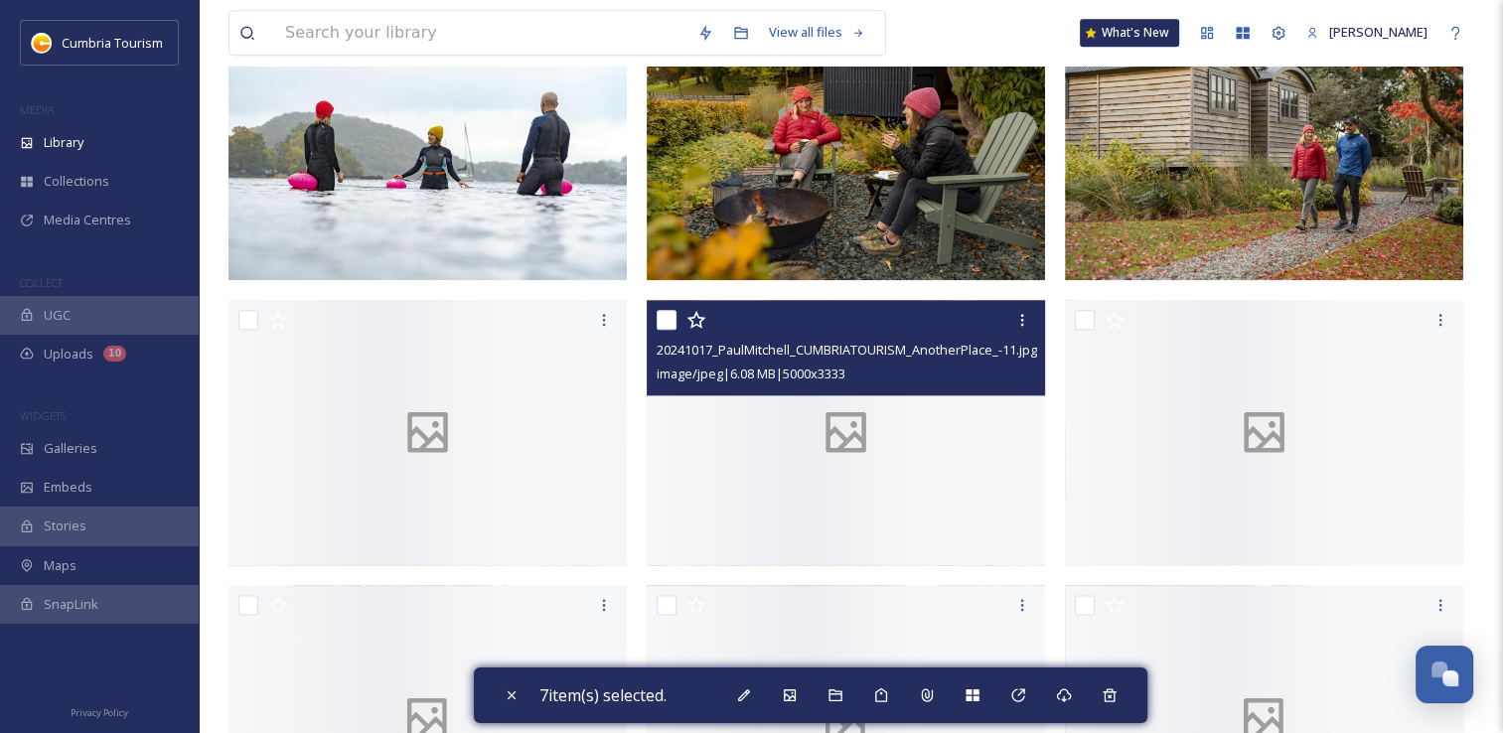
scroll to position [2385, 0]
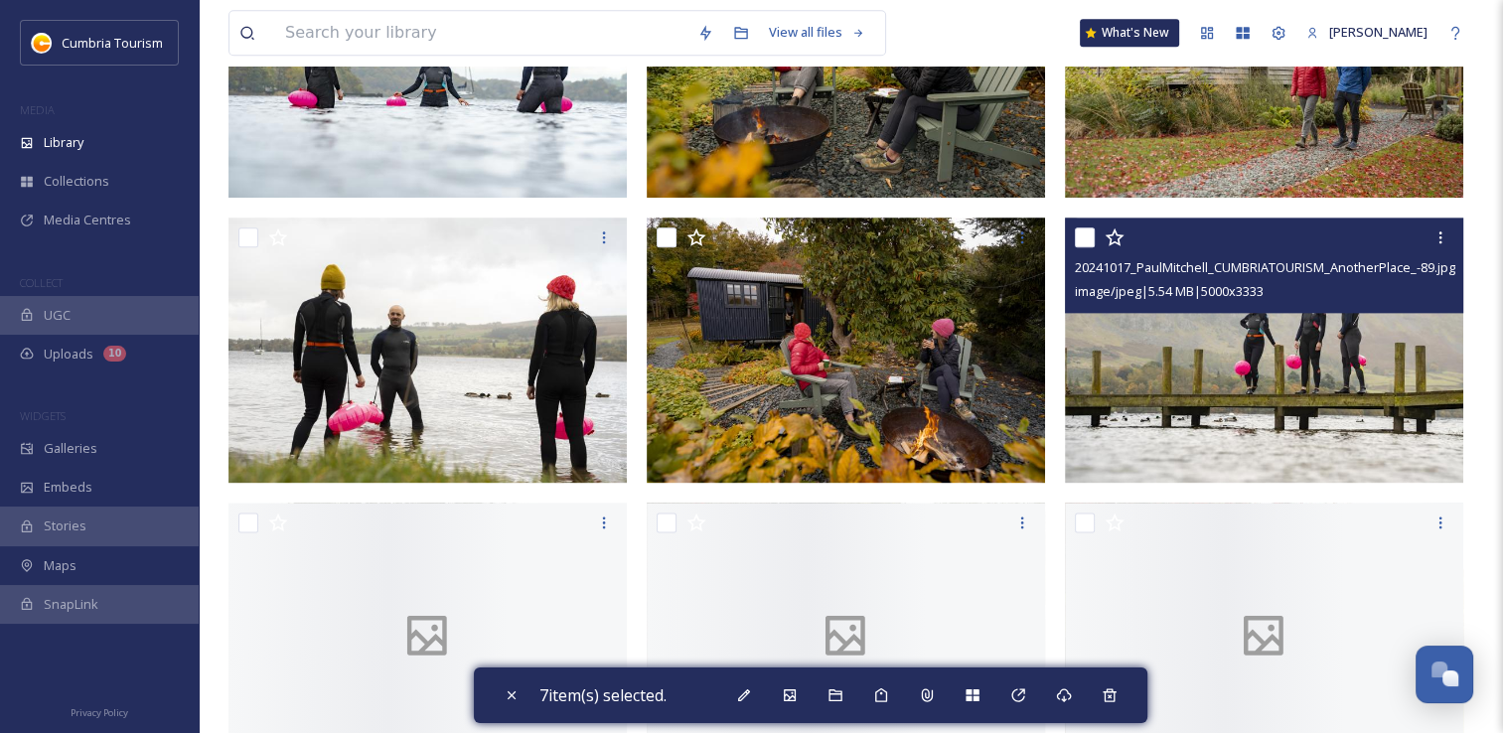
click at [1081, 236] on input "checkbox" at bounding box center [1085, 238] width 20 height 20
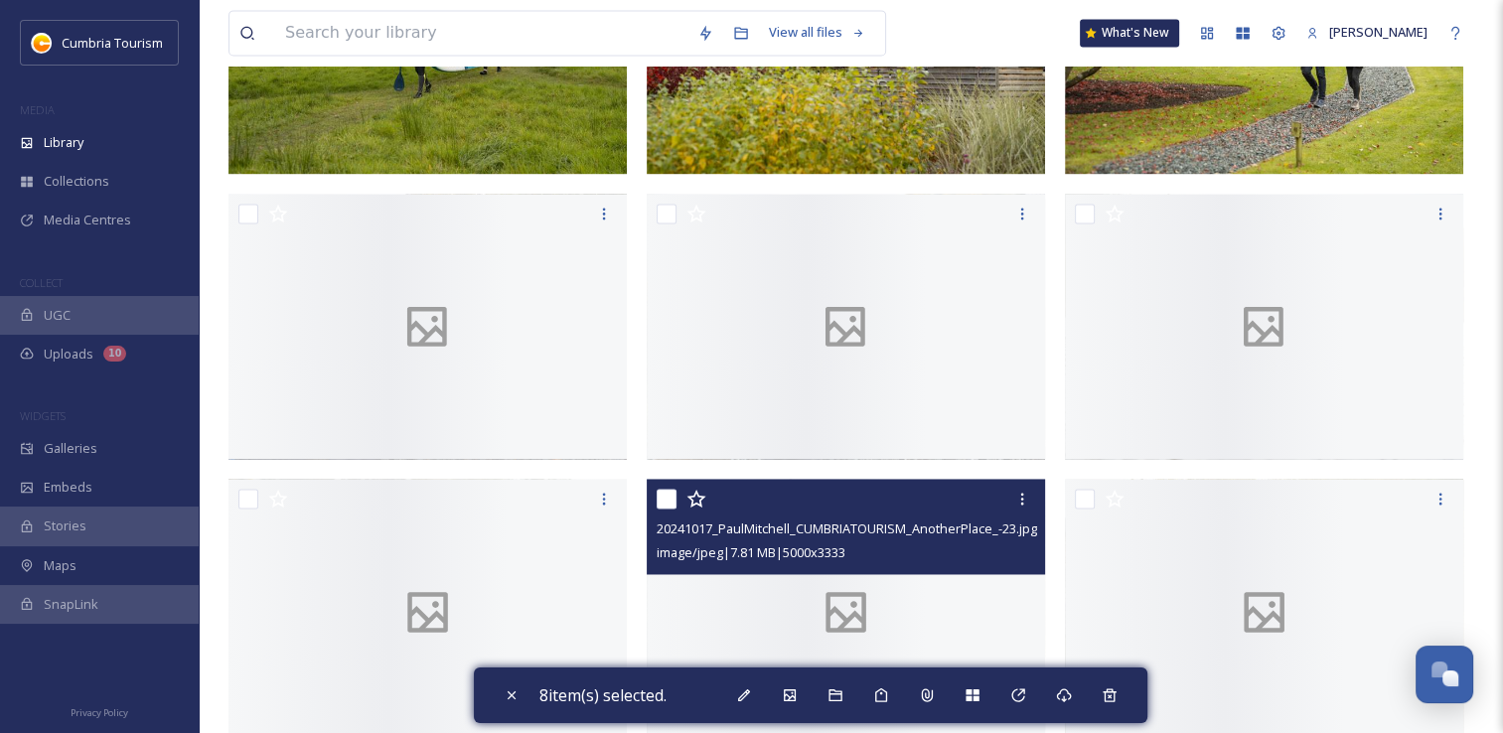
scroll to position [2981, 0]
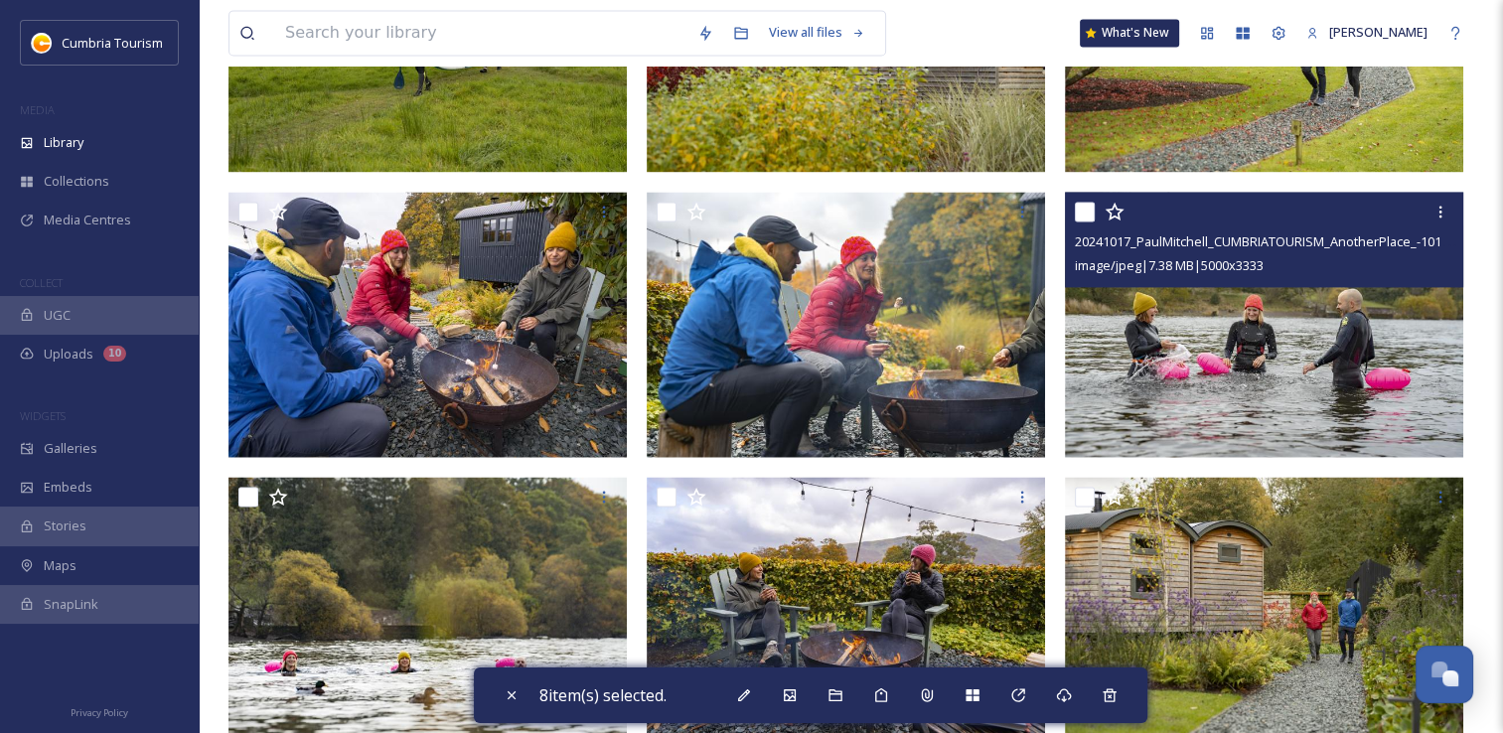
click at [1081, 216] on input "checkbox" at bounding box center [1085, 212] width 20 height 20
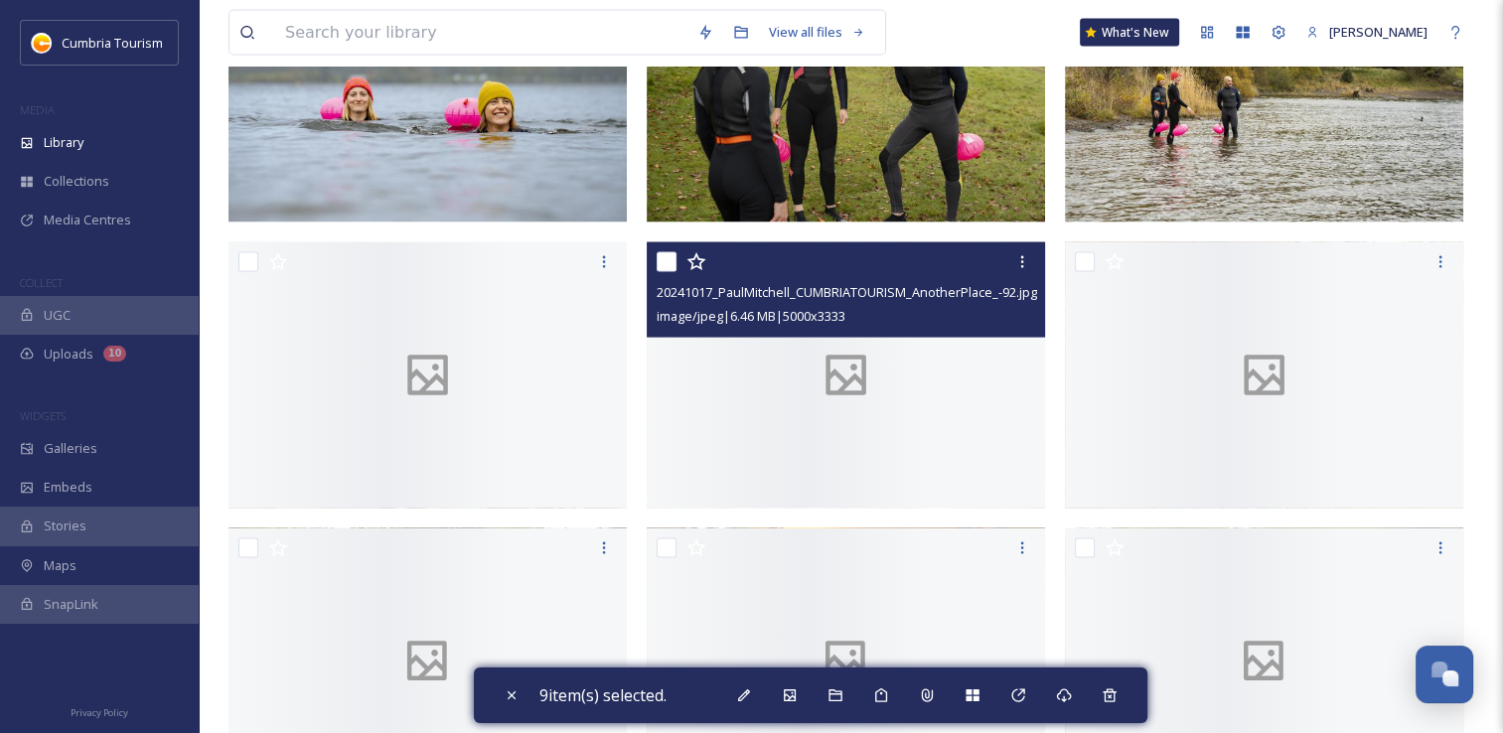
scroll to position [4074, 0]
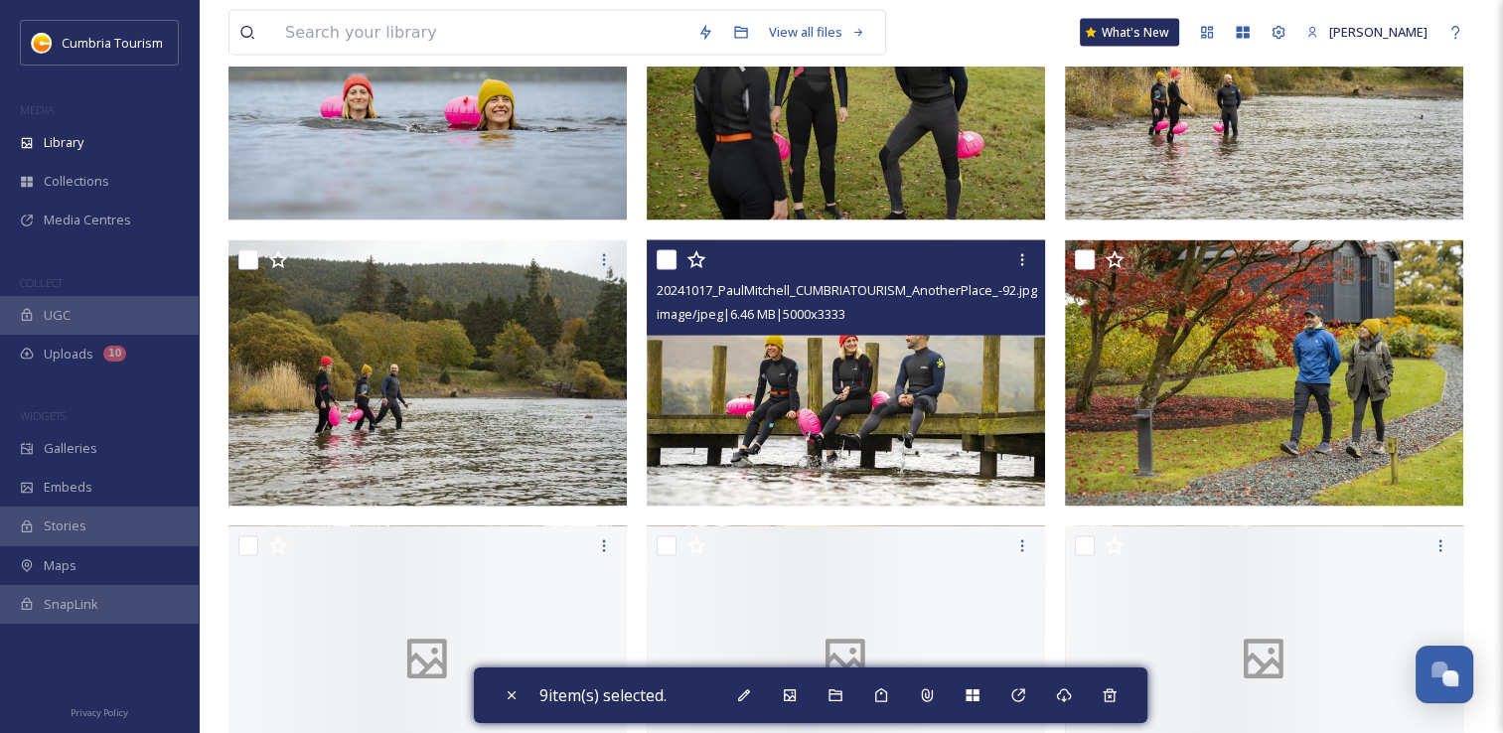
click at [664, 258] on input "checkbox" at bounding box center [667, 260] width 20 height 20
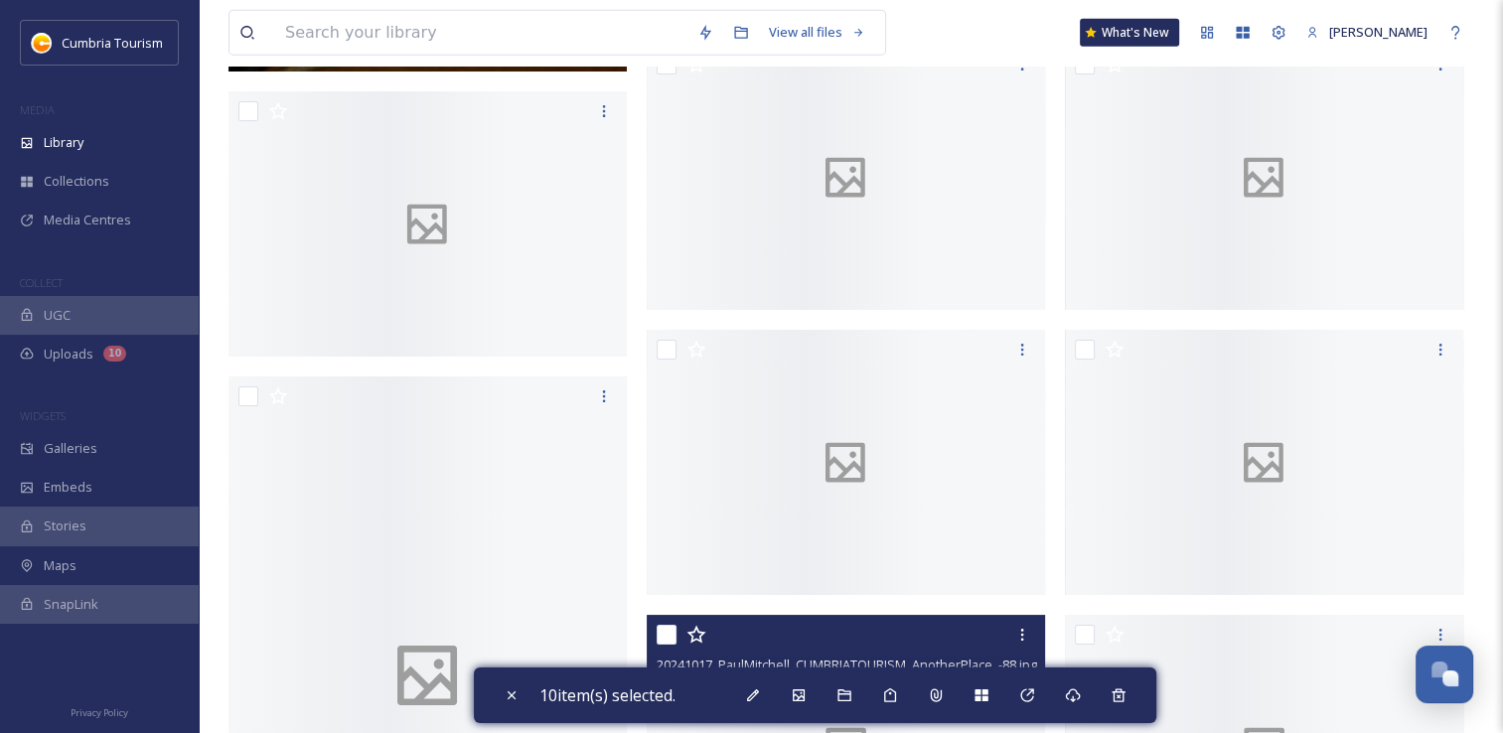
scroll to position [5664, 0]
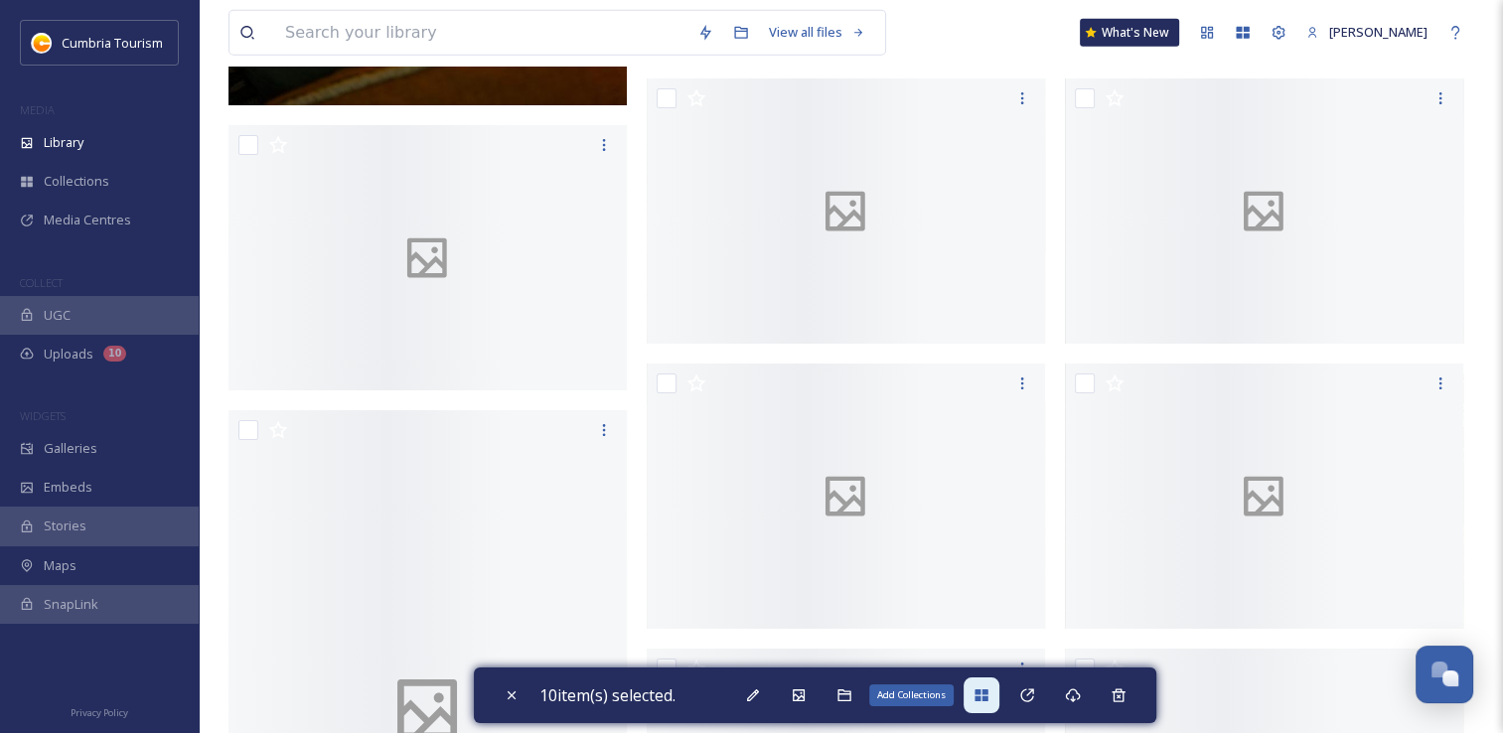
click at [986, 697] on icon at bounding box center [981, 696] width 13 height 12
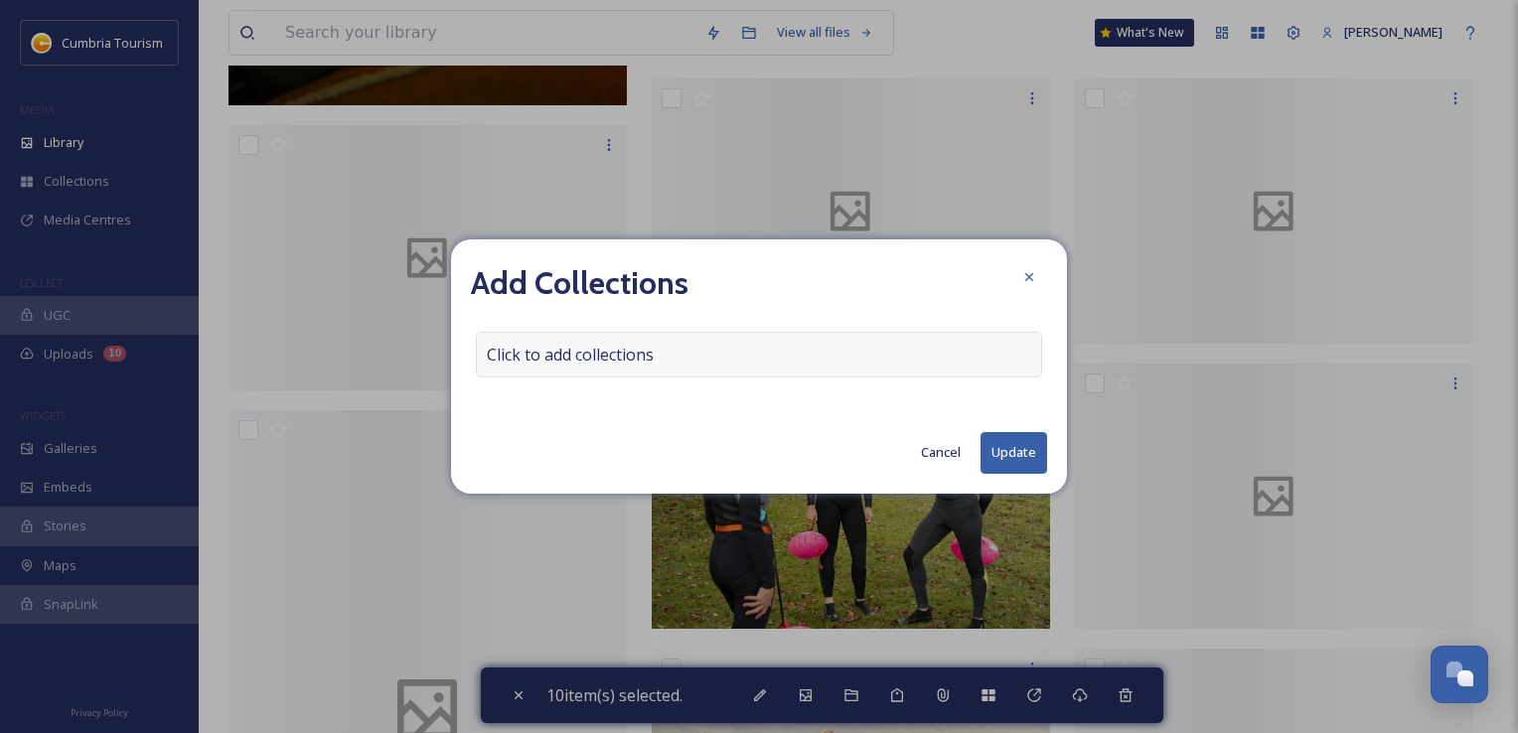
click at [617, 354] on span "Click to add collections" at bounding box center [570, 355] width 167 height 24
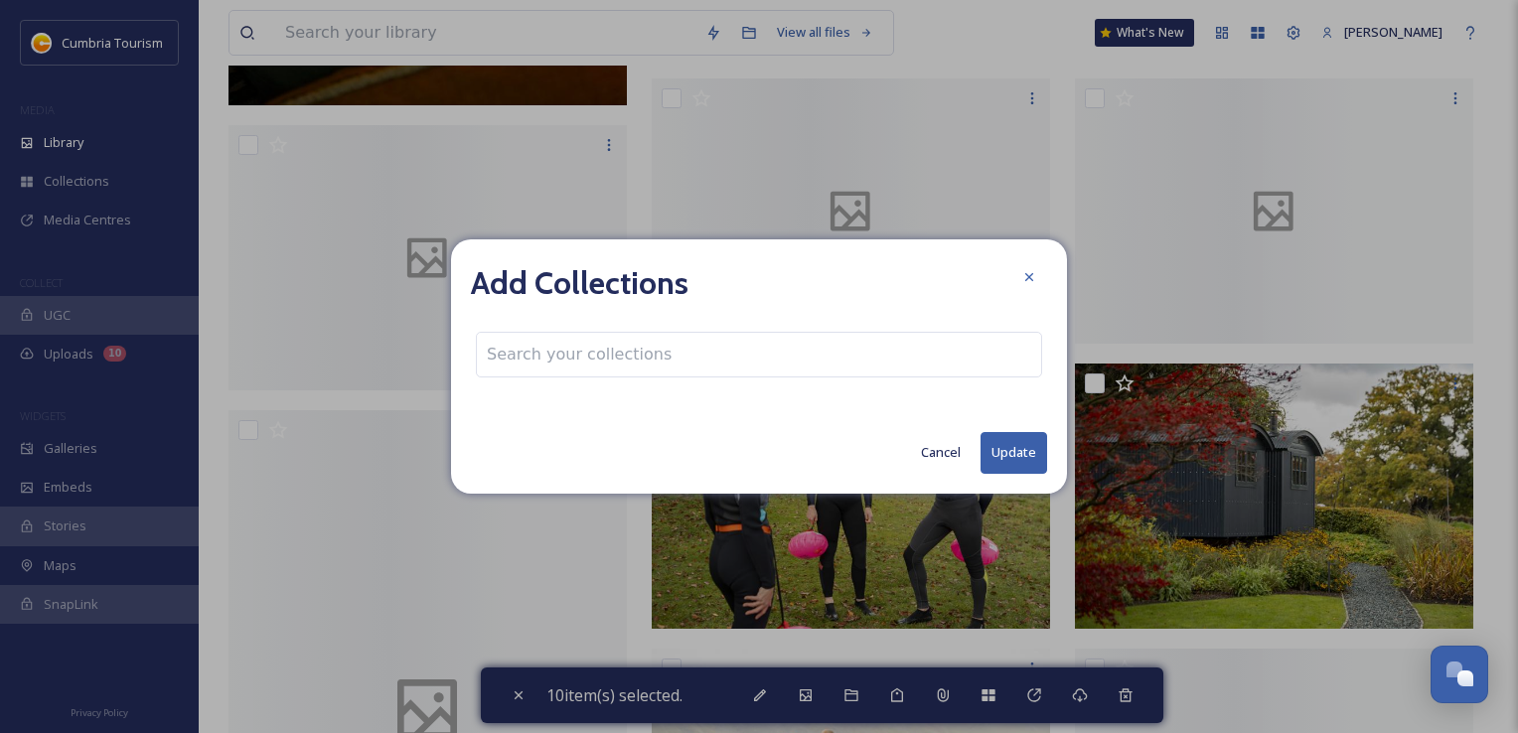
click at [617, 354] on input at bounding box center [586, 355] width 219 height 44
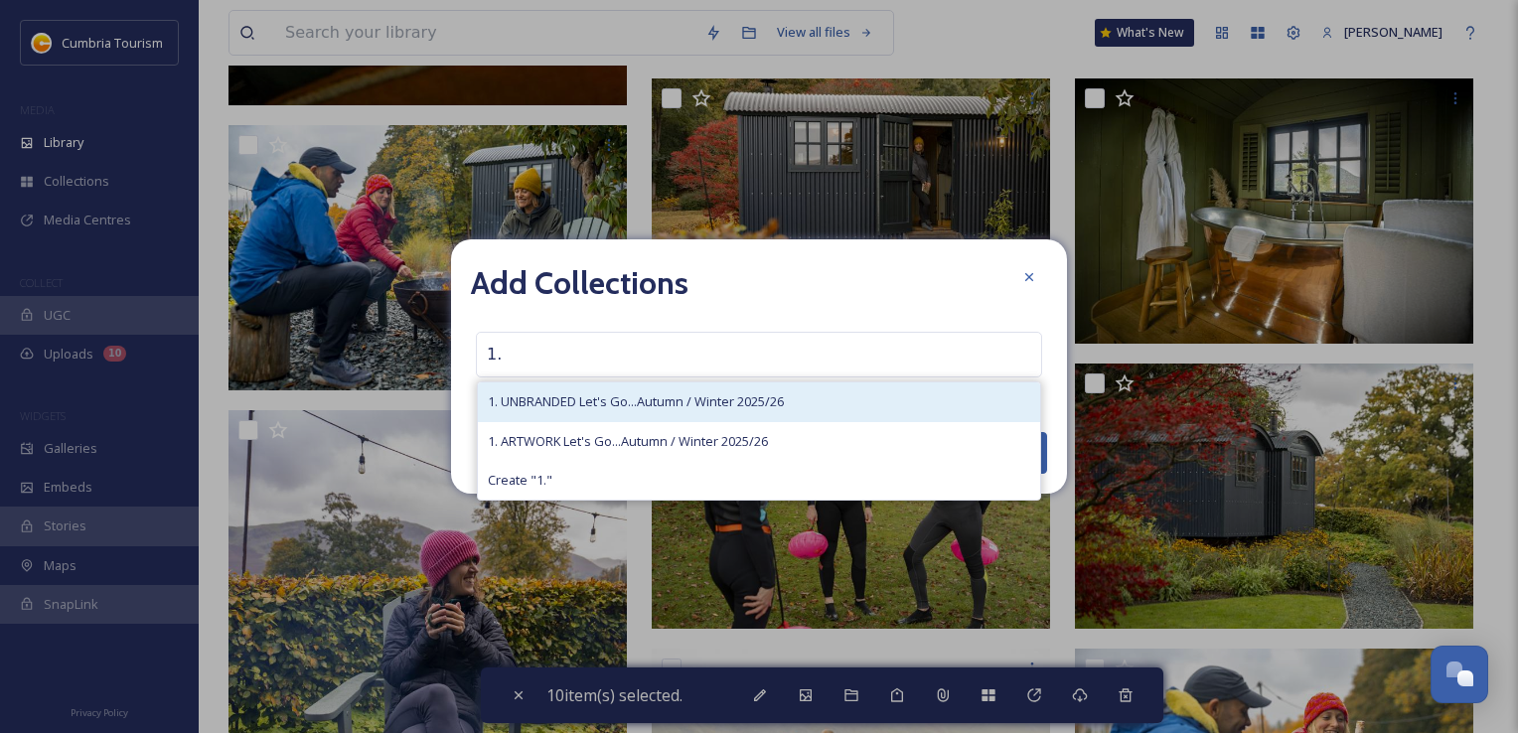
click at [611, 399] on span "1. UNBRANDED Let's Go...Autumn / Winter 2025/26" at bounding box center [636, 401] width 296 height 19
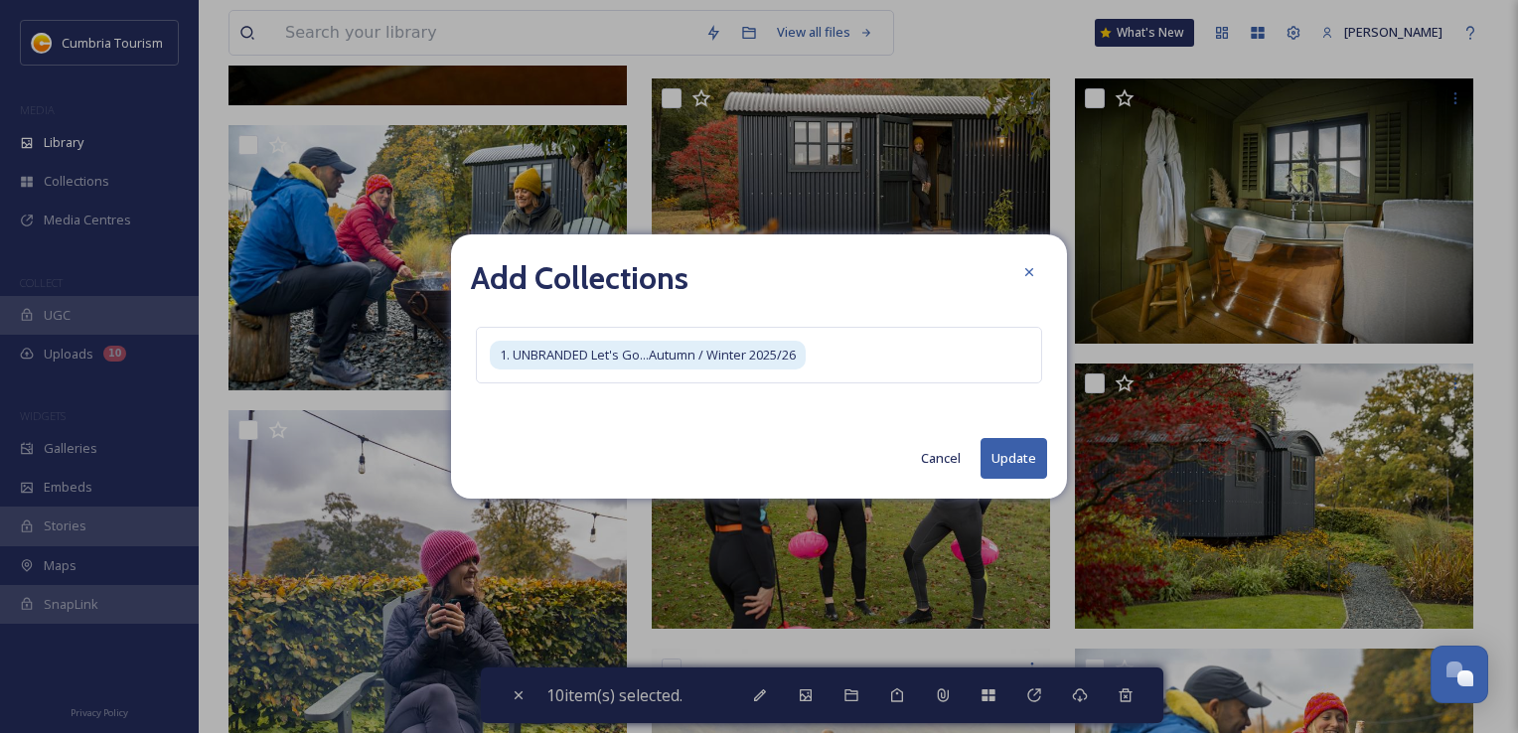
click at [1004, 456] on button "Update" at bounding box center [1014, 458] width 67 height 41
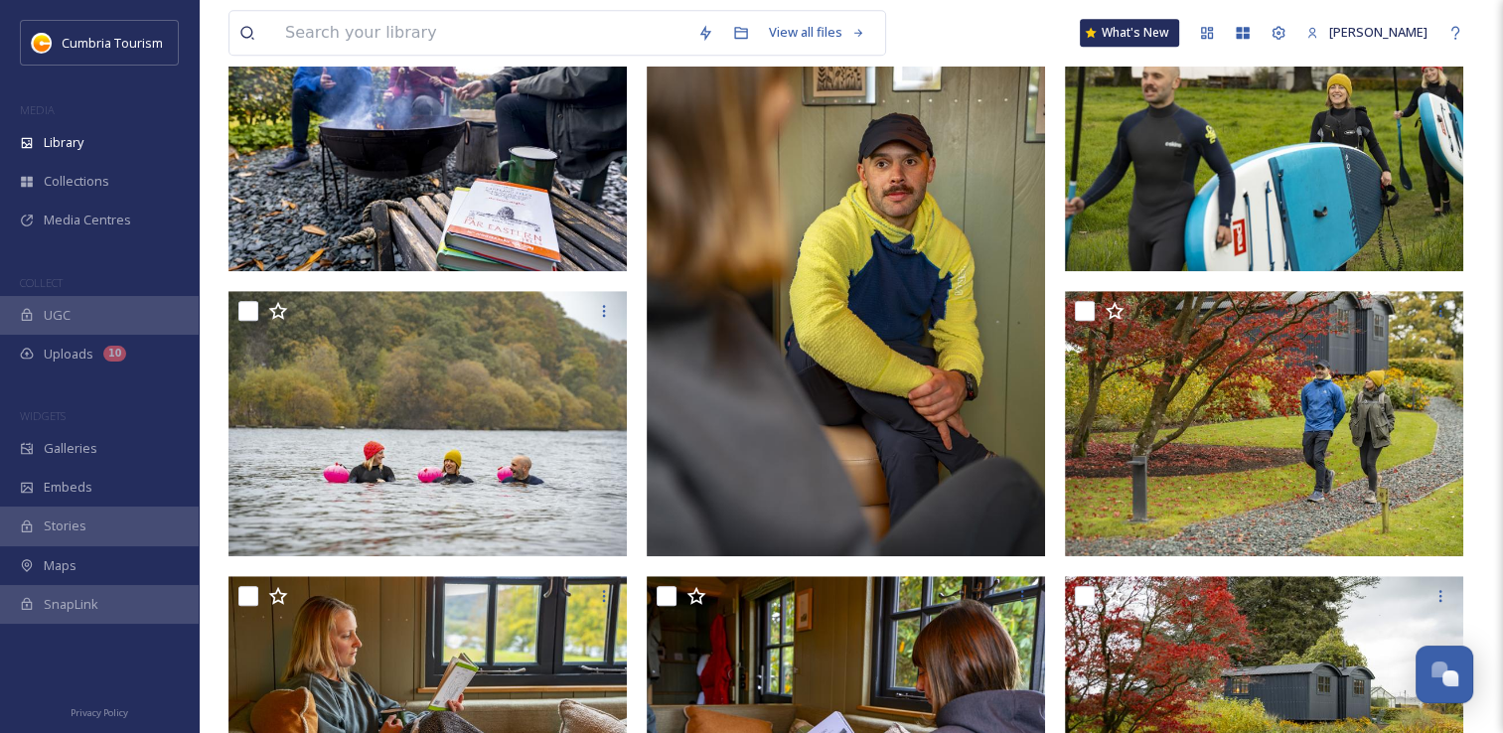
scroll to position [0, 0]
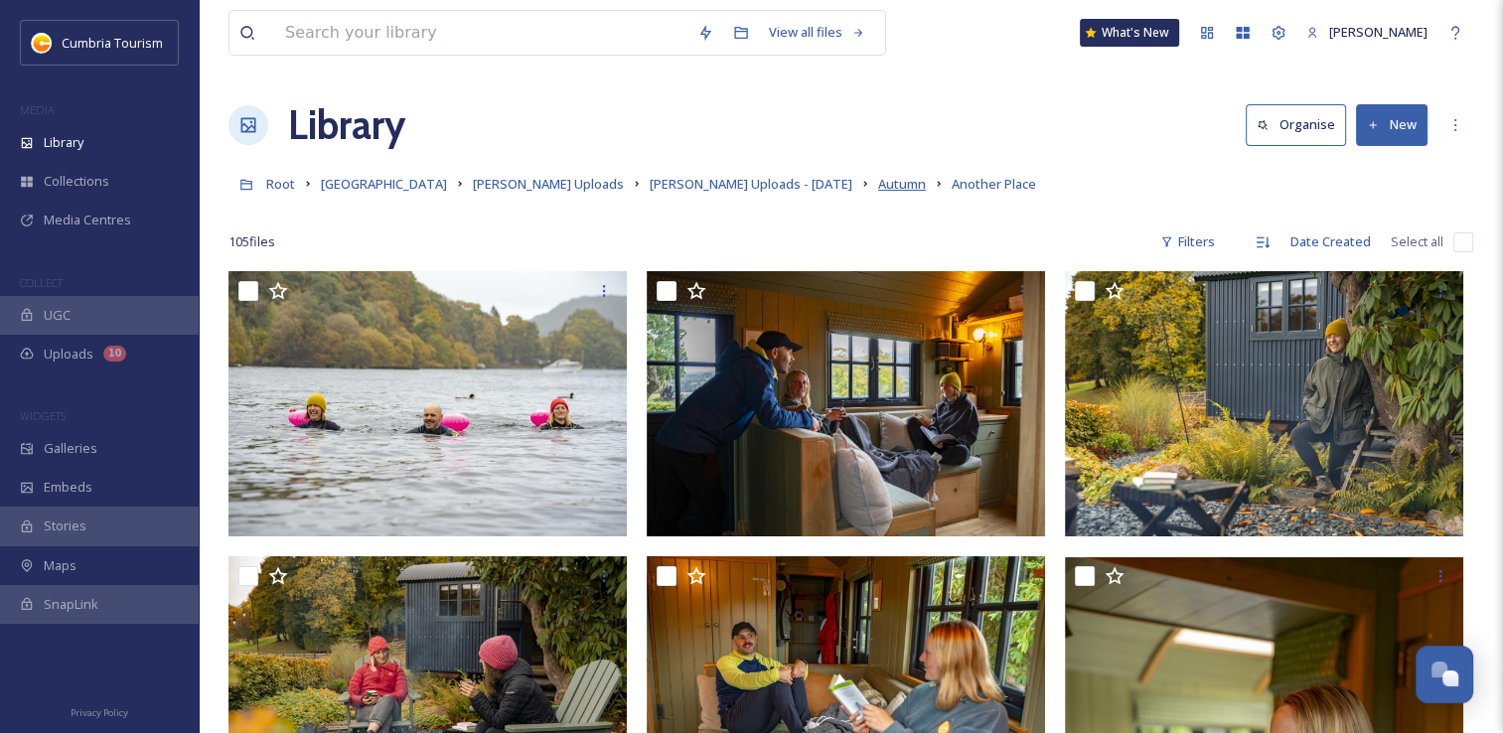
click at [878, 182] on span "Autumn" at bounding box center [902, 184] width 48 height 18
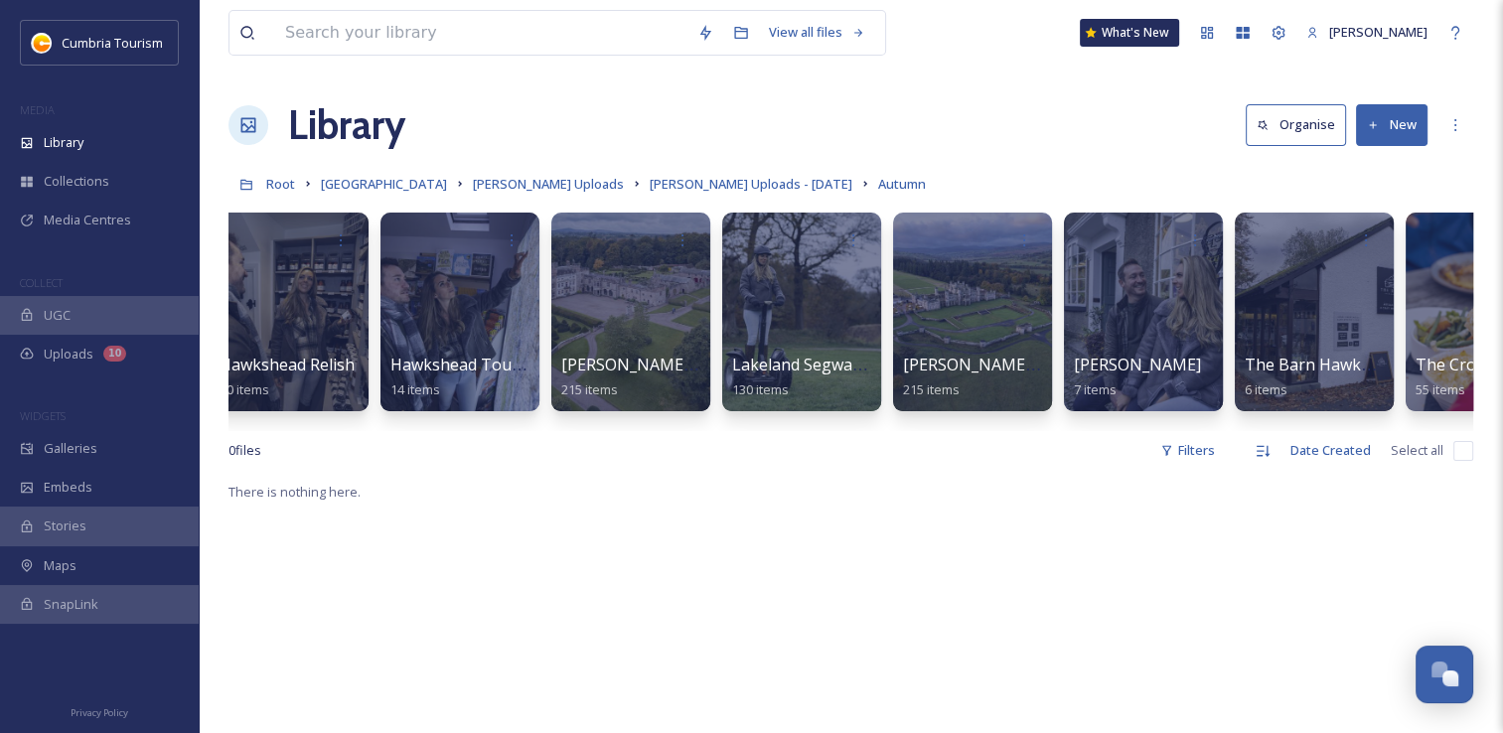
scroll to position [0, 2071]
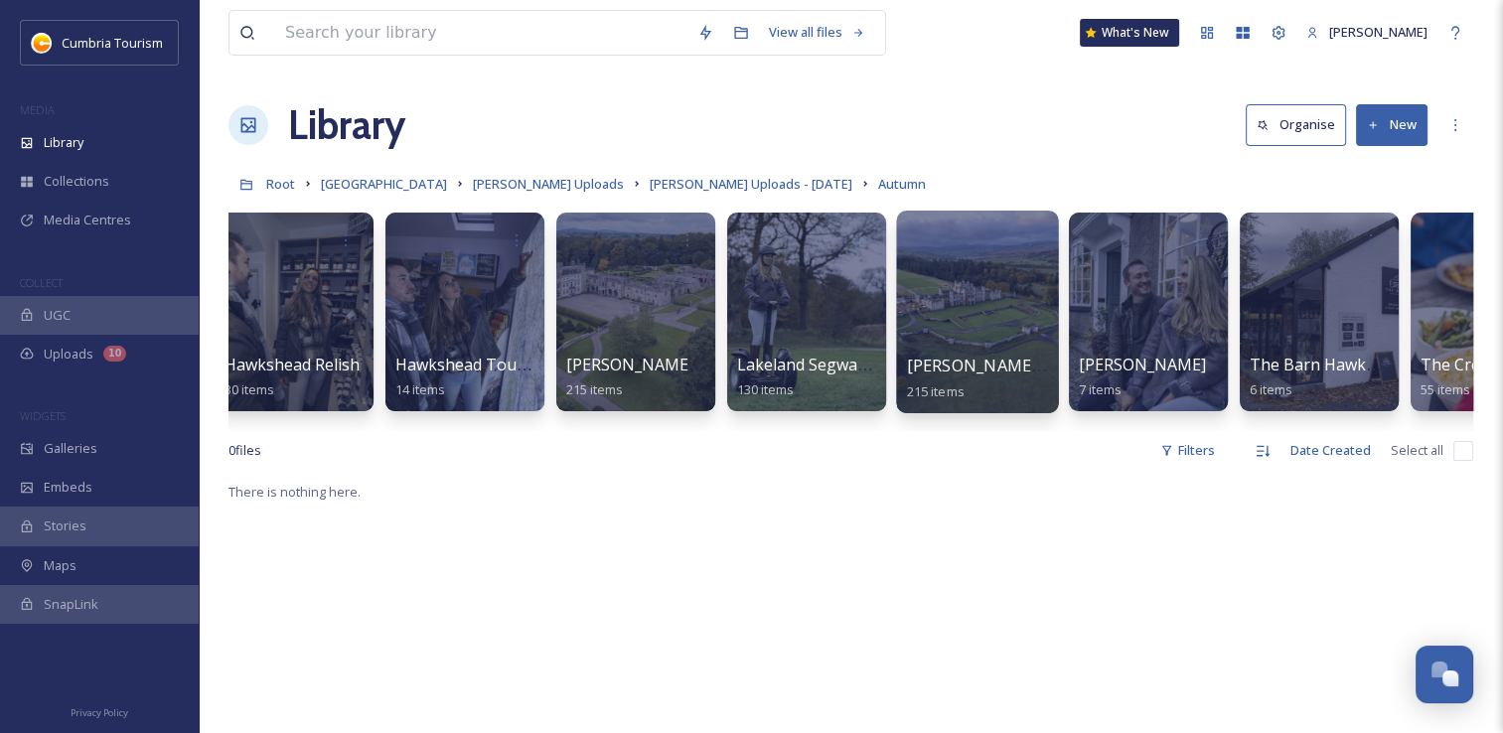
click at [991, 312] on div at bounding box center [977, 312] width 162 height 203
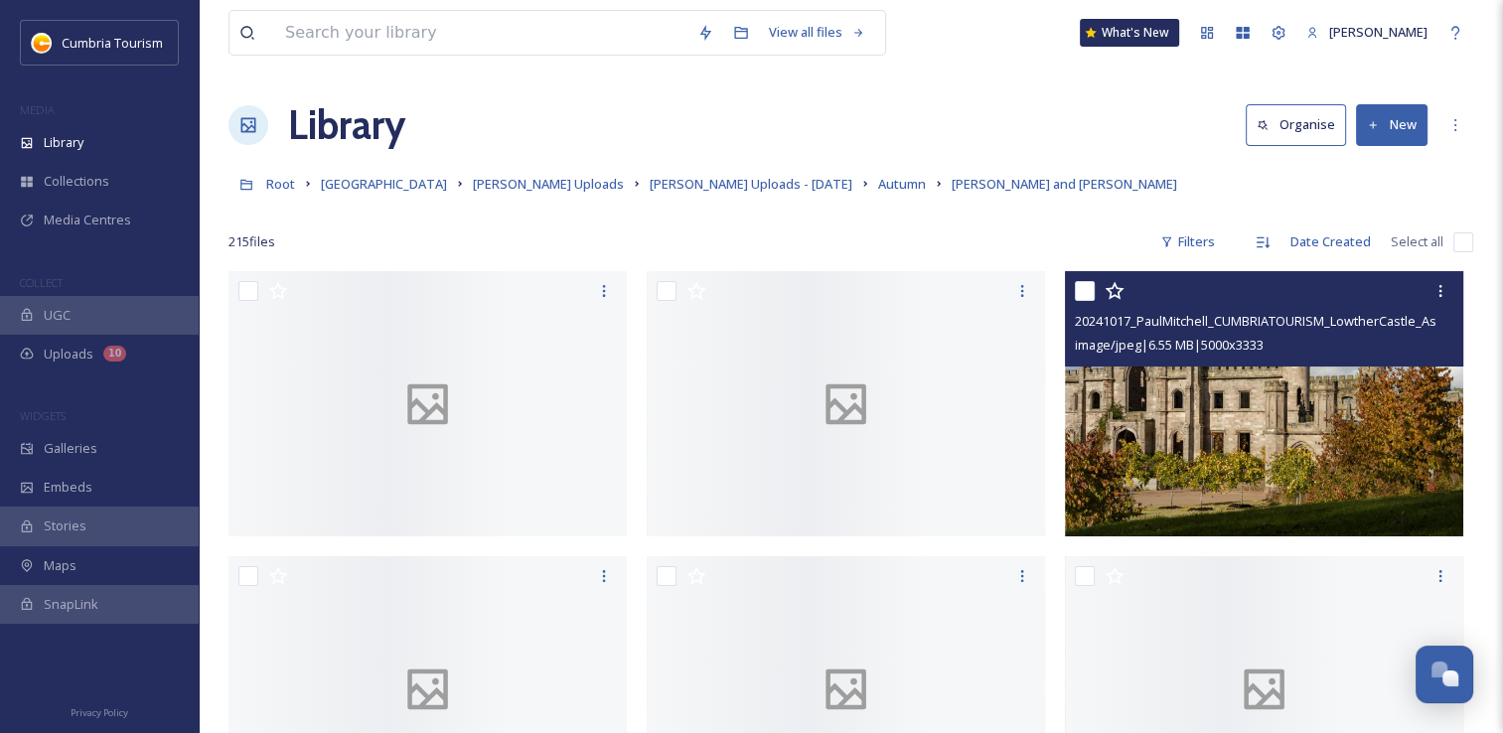
drag, startPoint x: 1093, startPoint y: 287, endPoint x: 1096, endPoint y: 304, distance: 17.2
click at [1093, 288] on input "checkbox" at bounding box center [1085, 291] width 20 height 20
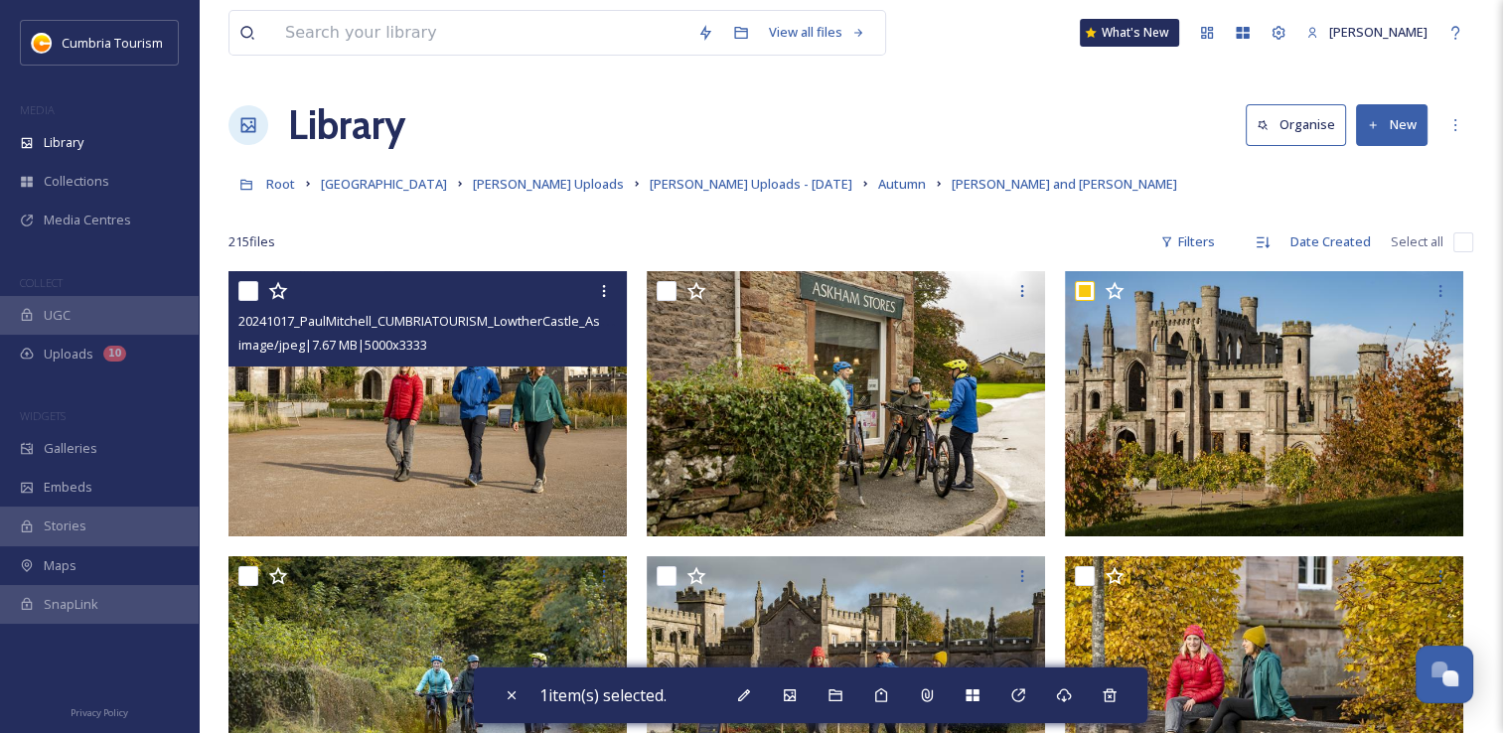
click at [250, 285] on input "checkbox" at bounding box center [248, 291] width 20 height 20
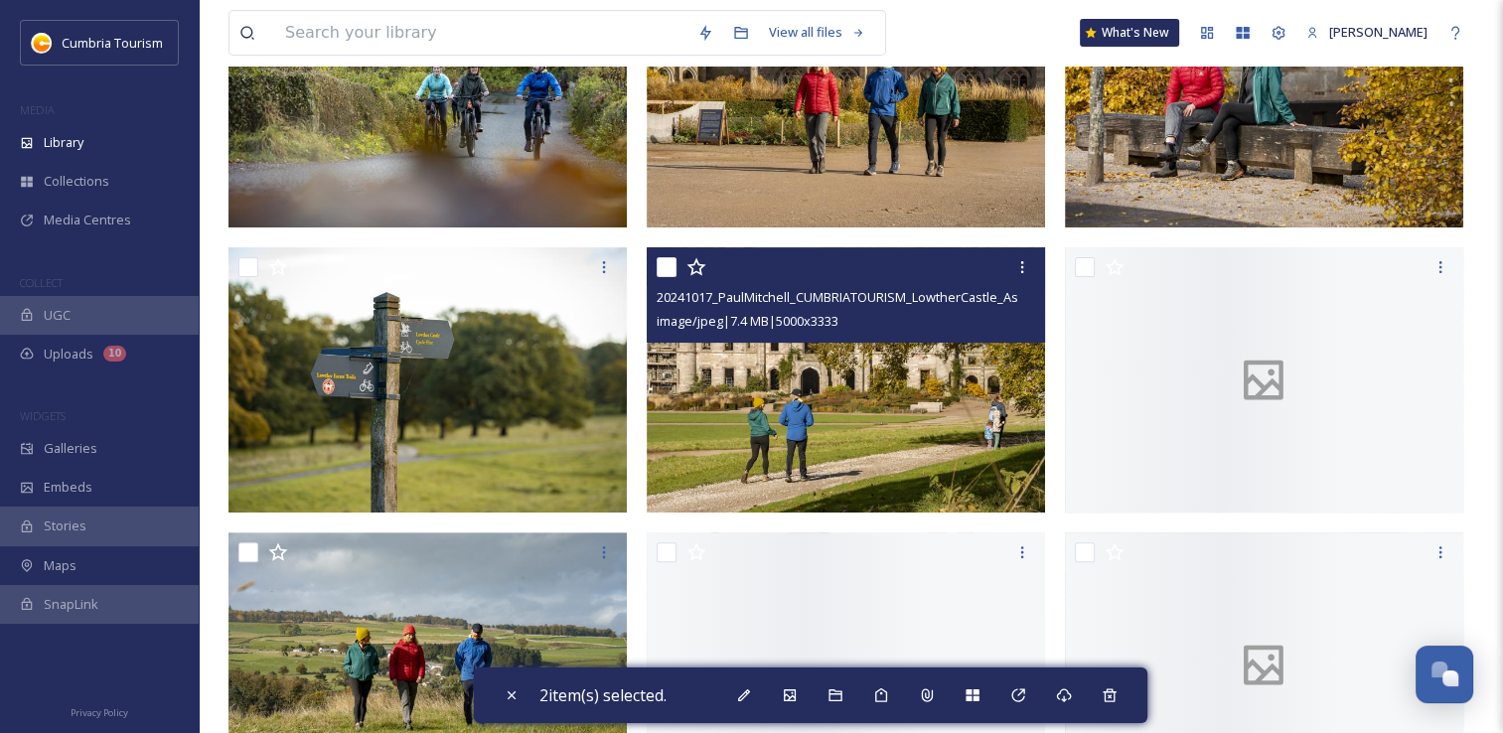
scroll to position [596, 0]
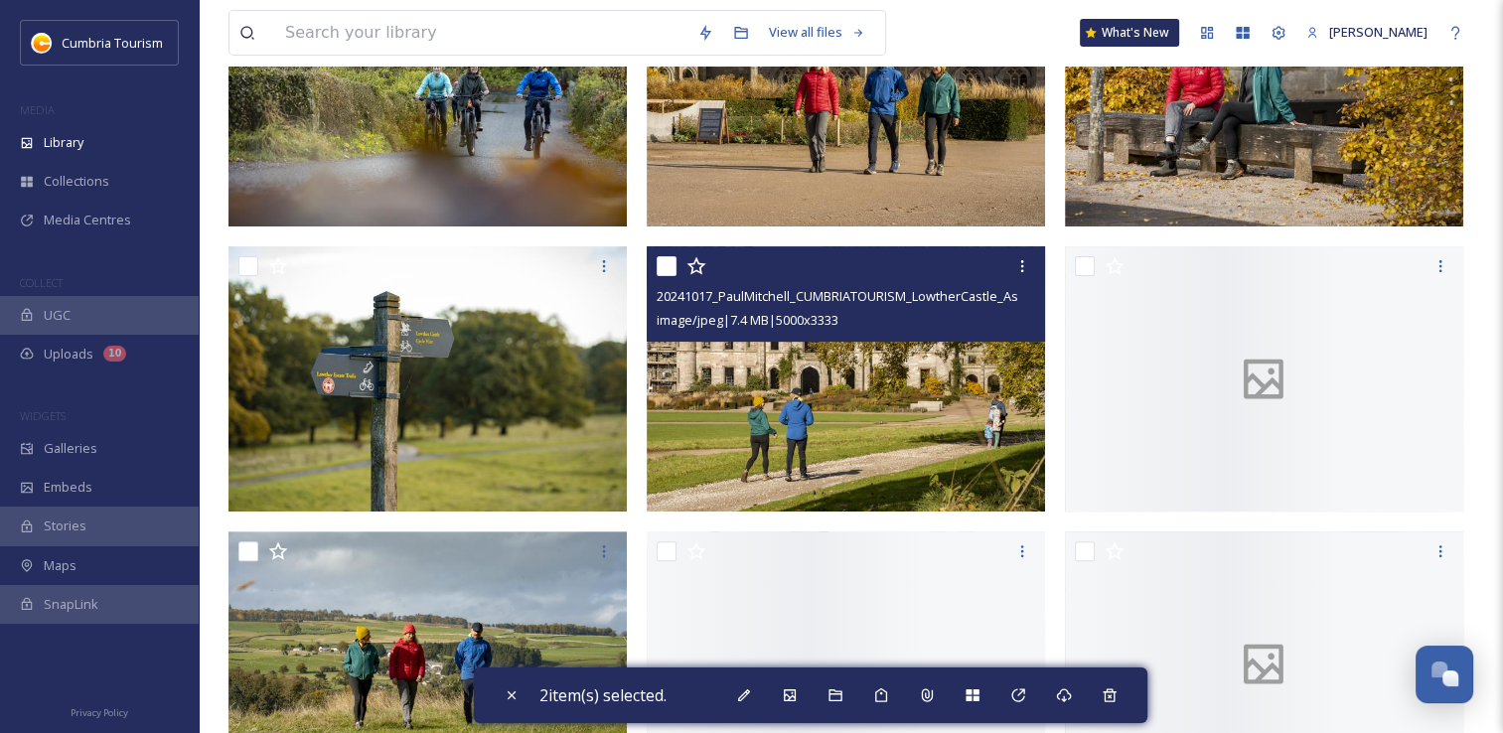
click at [668, 269] on input "checkbox" at bounding box center [667, 266] width 20 height 20
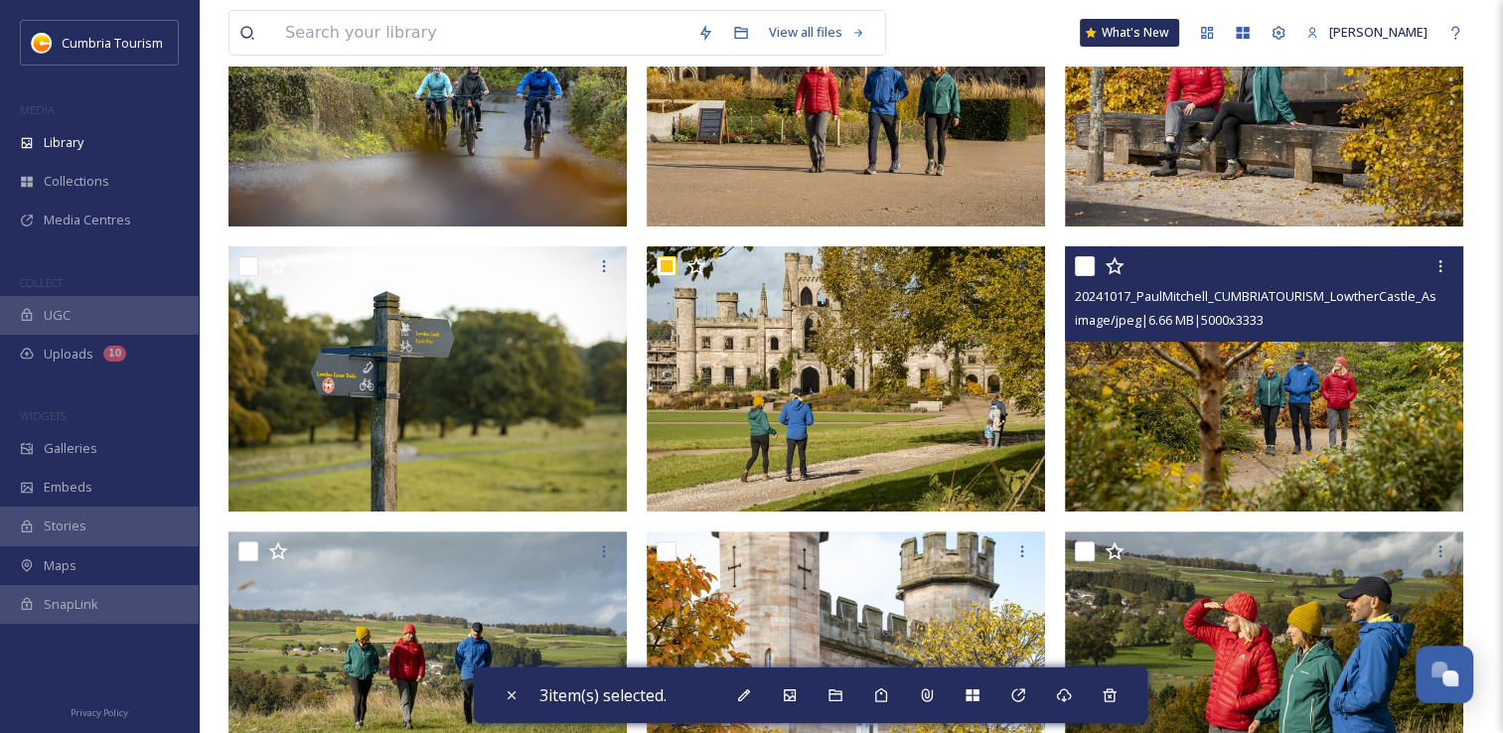
click at [1084, 272] on input "checkbox" at bounding box center [1085, 266] width 20 height 20
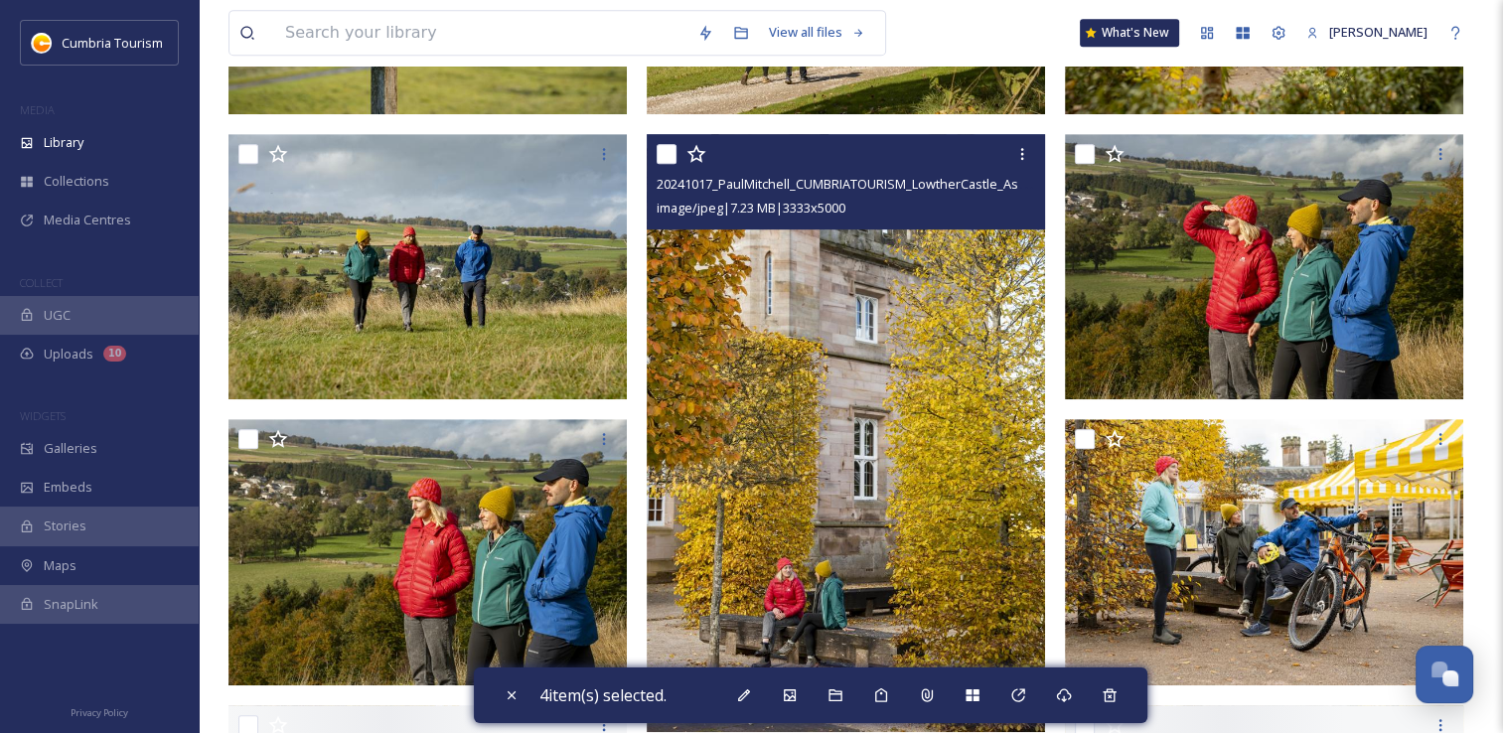
scroll to position [994, 0]
click at [668, 158] on input "checkbox" at bounding box center [667, 154] width 20 height 20
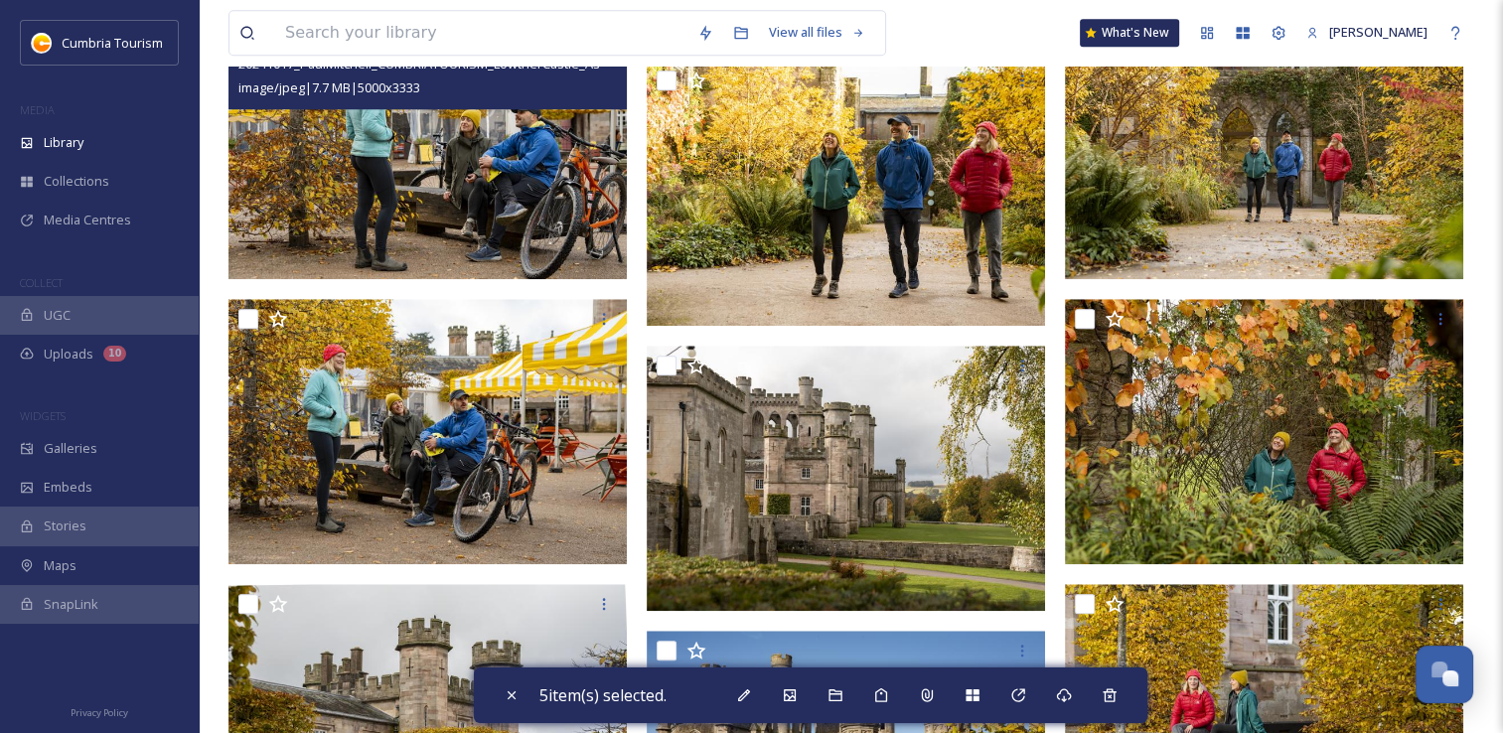
scroll to position [1689, 0]
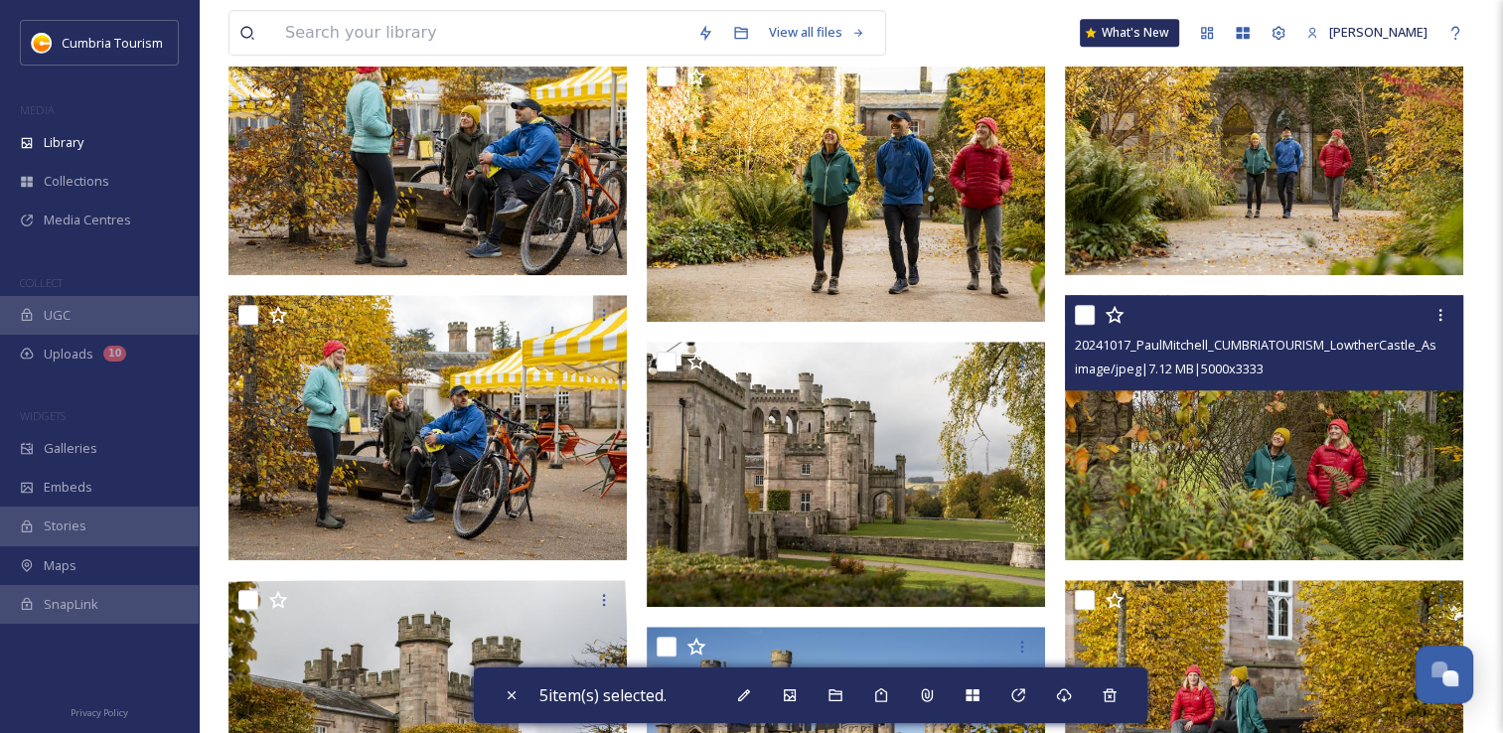
click at [1083, 314] on input "checkbox" at bounding box center [1085, 315] width 20 height 20
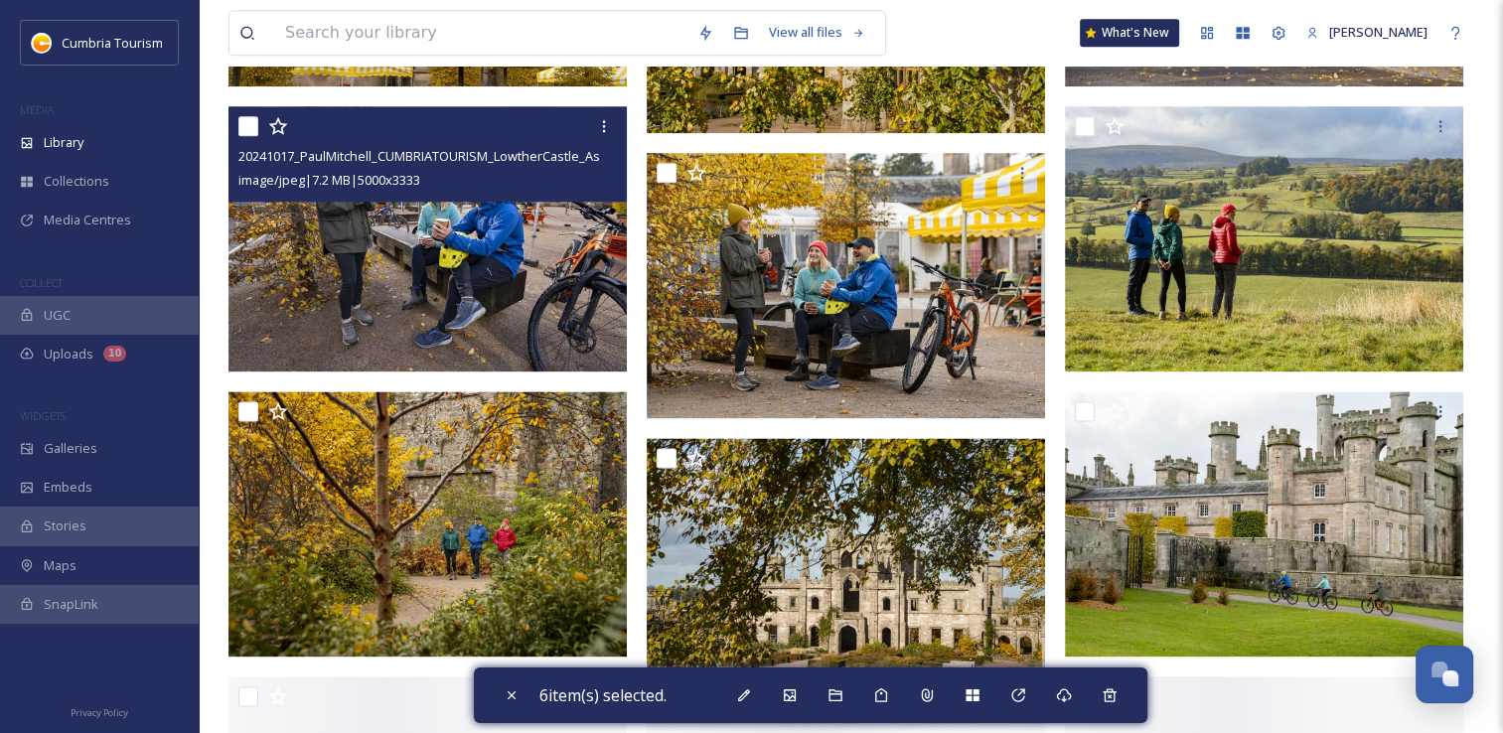
scroll to position [2484, 0]
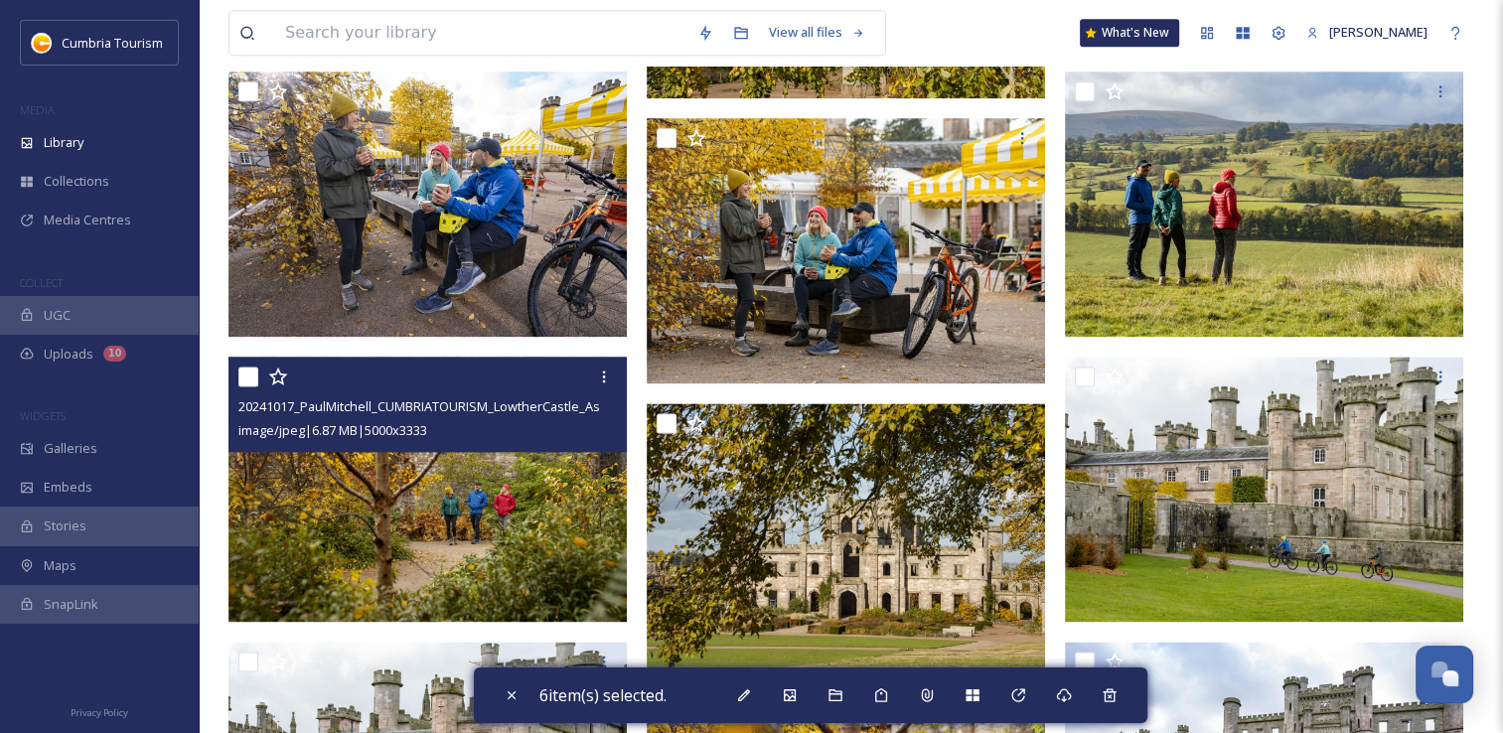
click at [254, 380] on input "checkbox" at bounding box center [248, 377] width 20 height 20
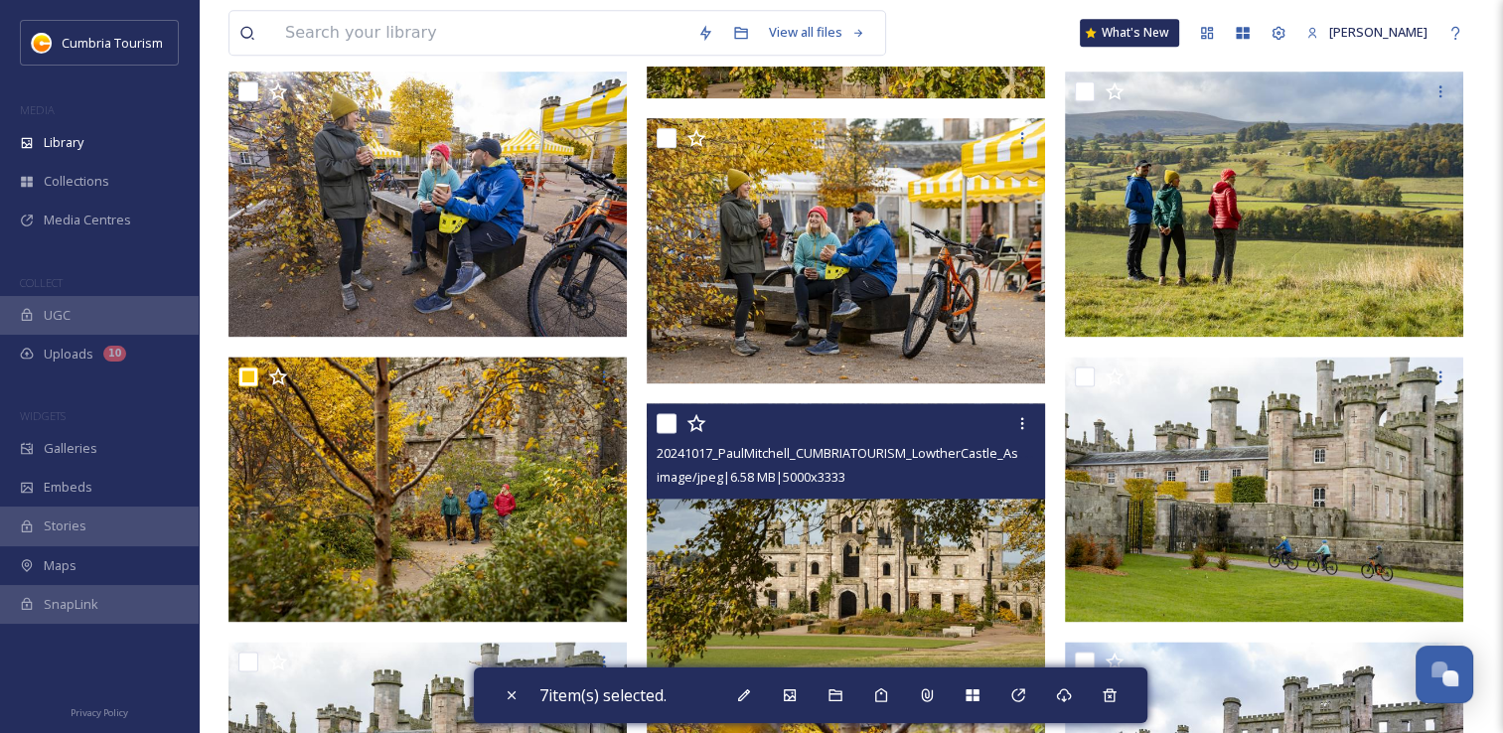
click at [668, 426] on input "checkbox" at bounding box center [667, 423] width 20 height 20
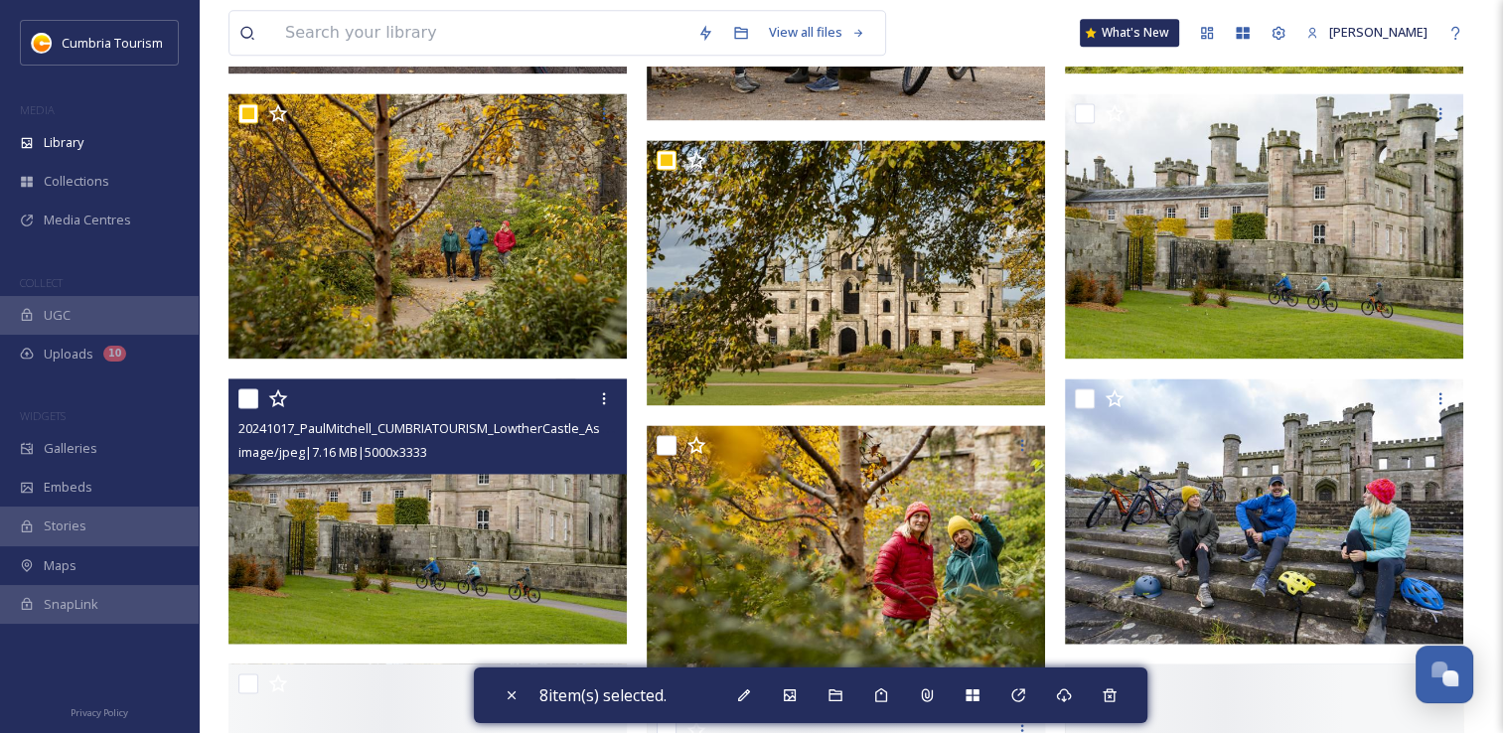
scroll to position [2782, 0]
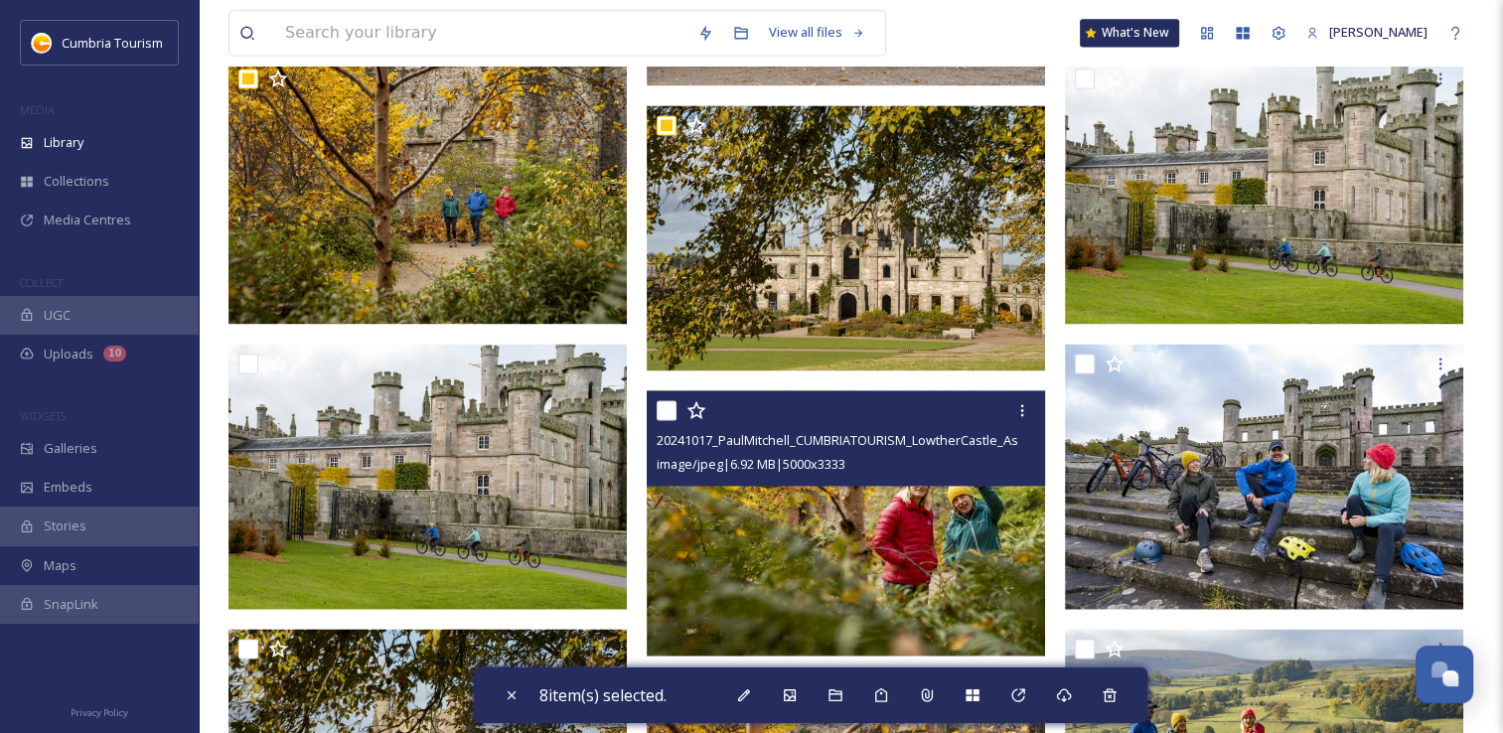
click at [668, 411] on input "checkbox" at bounding box center [667, 410] width 20 height 20
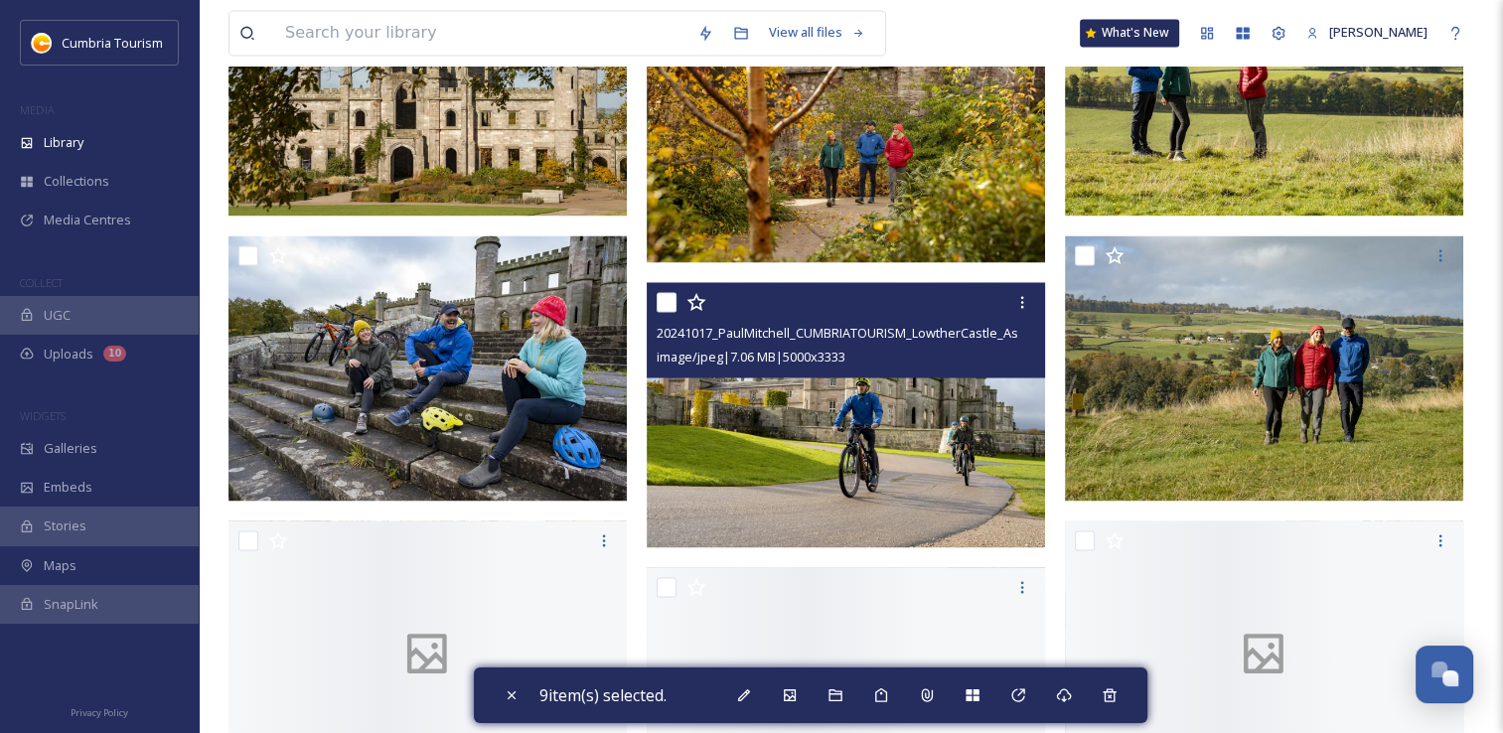
scroll to position [3478, 0]
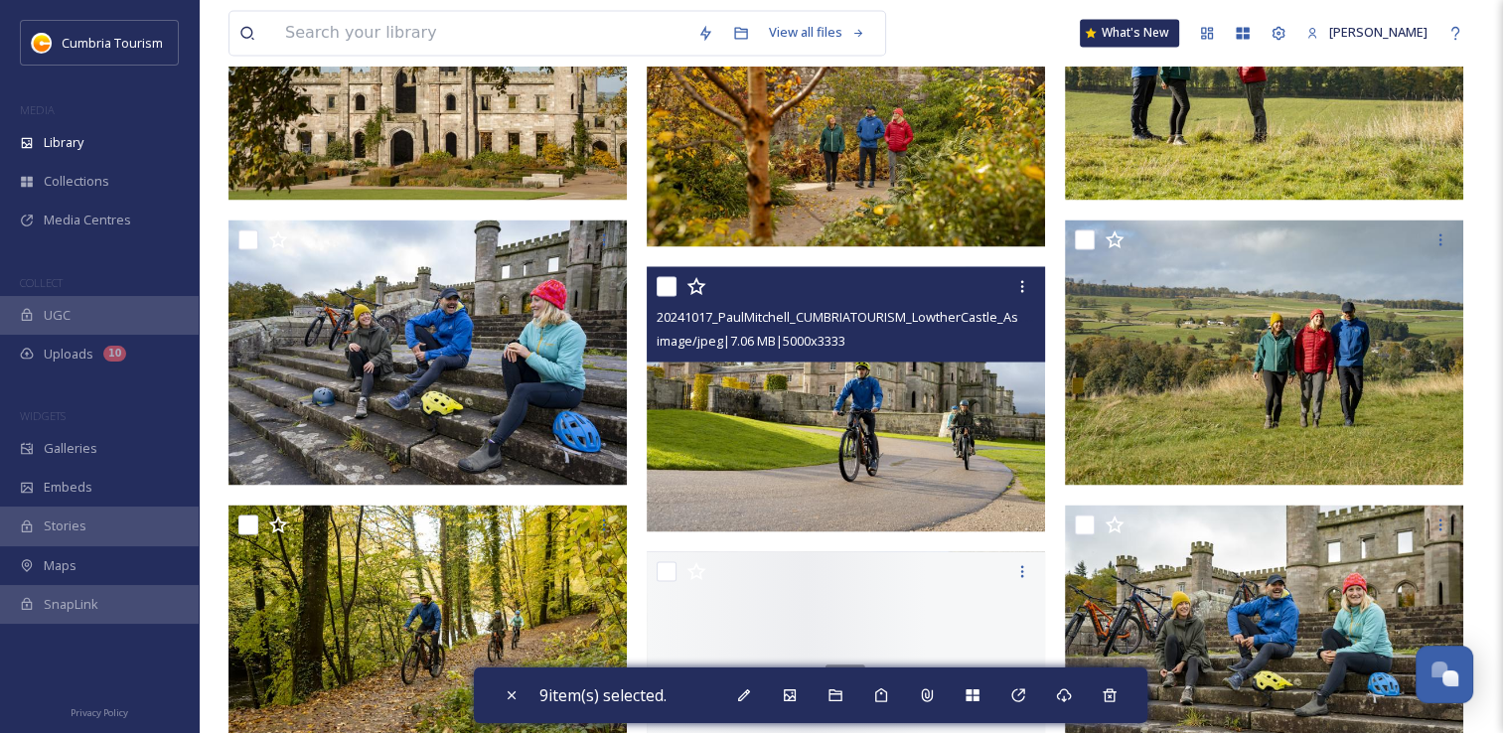
click at [668, 288] on input "checkbox" at bounding box center [667, 286] width 20 height 20
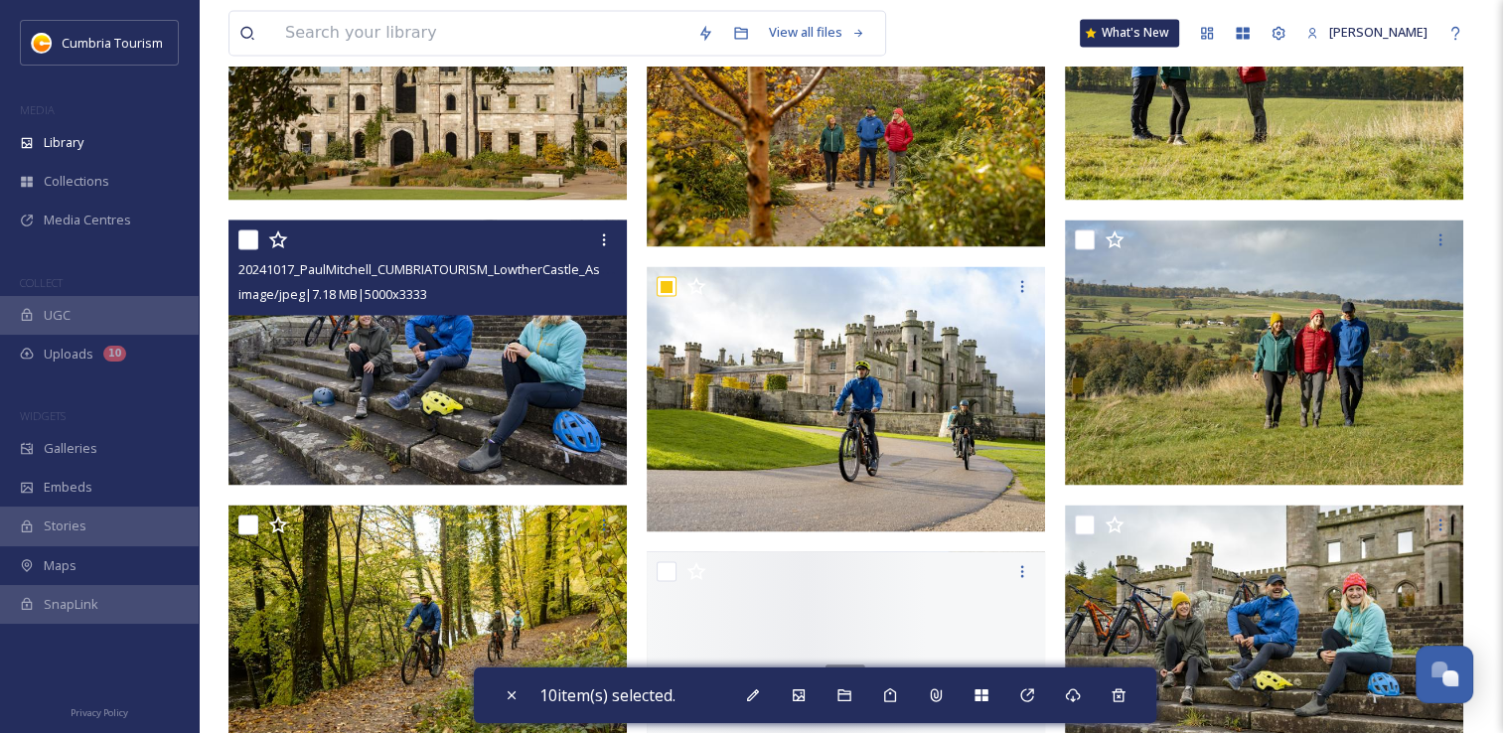
scroll to position [3577, 0]
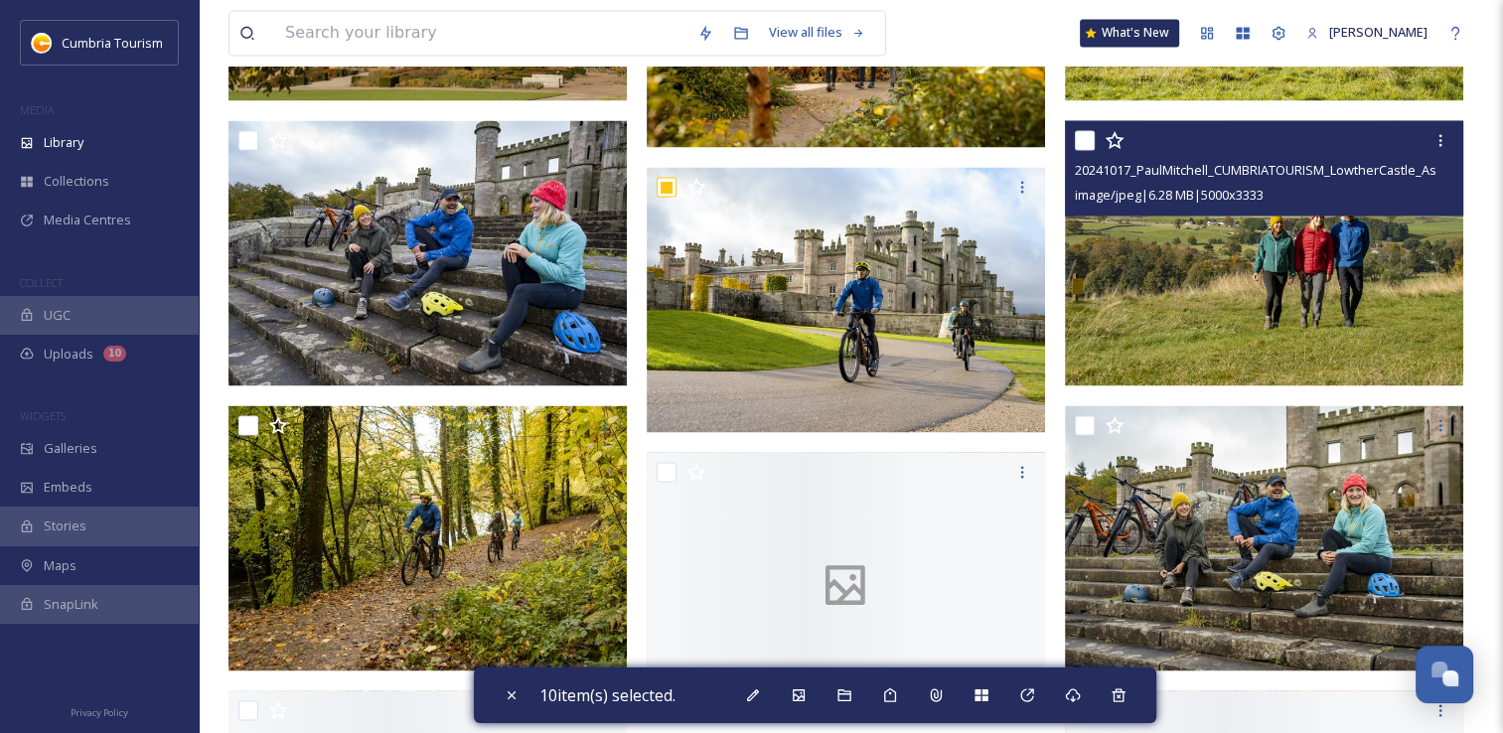
click at [1086, 141] on input "checkbox" at bounding box center [1085, 140] width 20 height 20
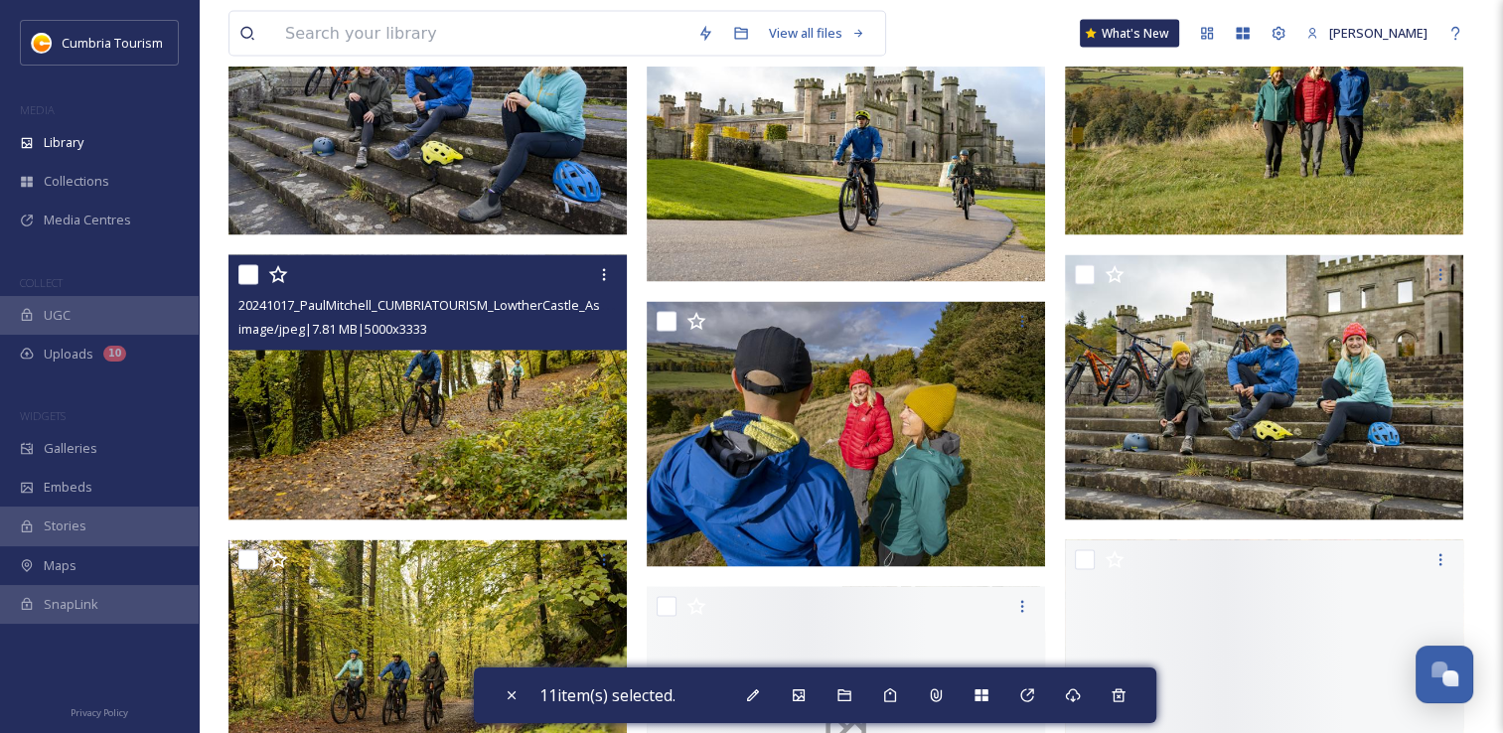
scroll to position [3875, 0]
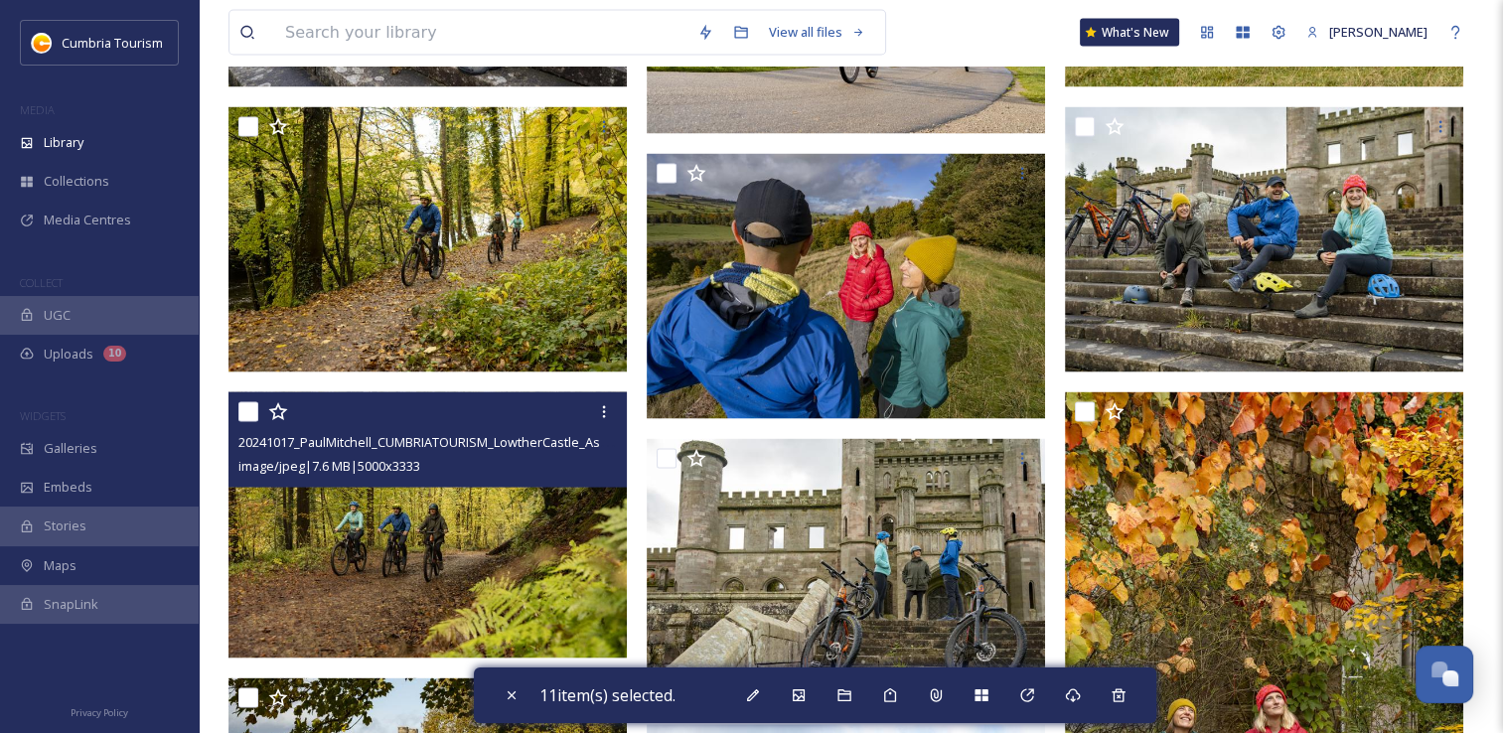
click at [252, 413] on input "checkbox" at bounding box center [248, 412] width 20 height 20
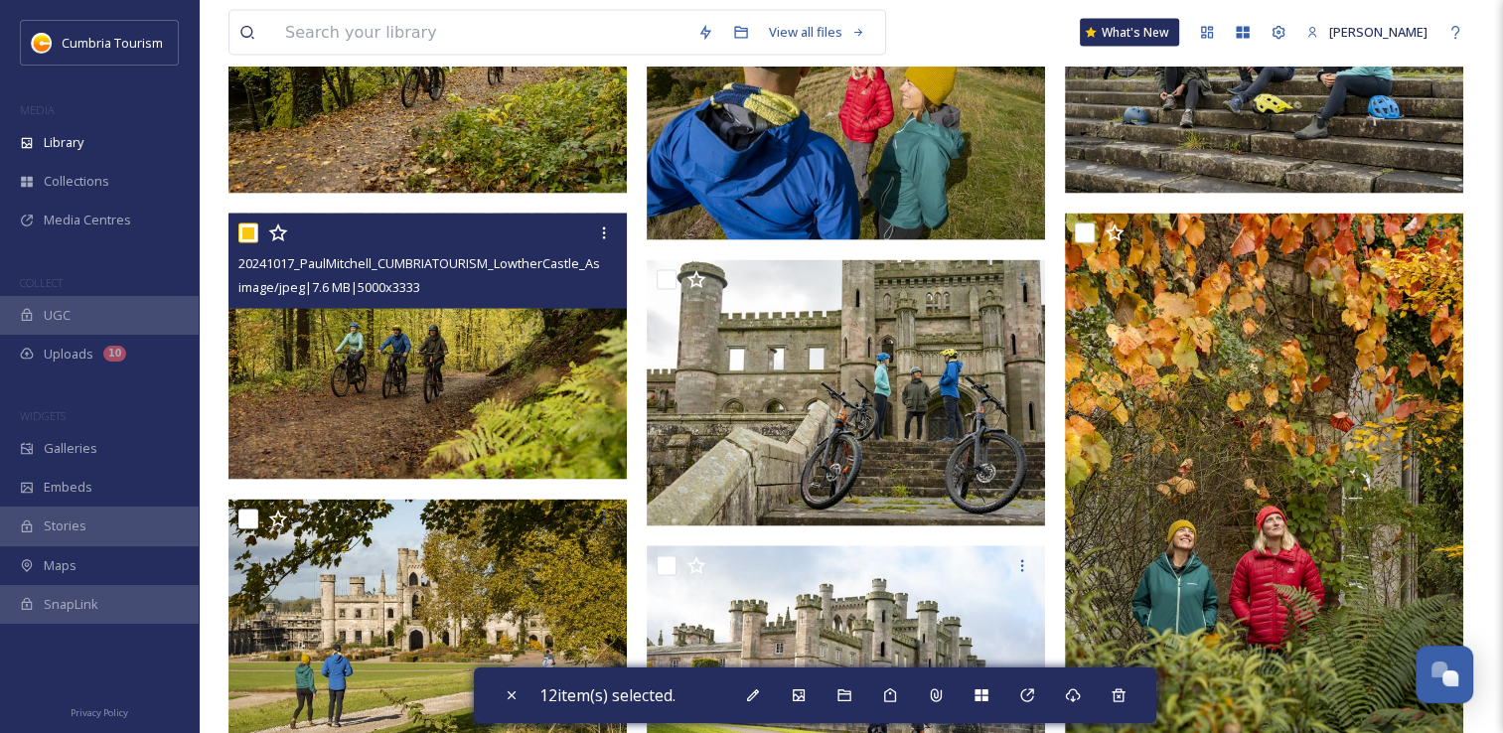
scroll to position [4173, 0]
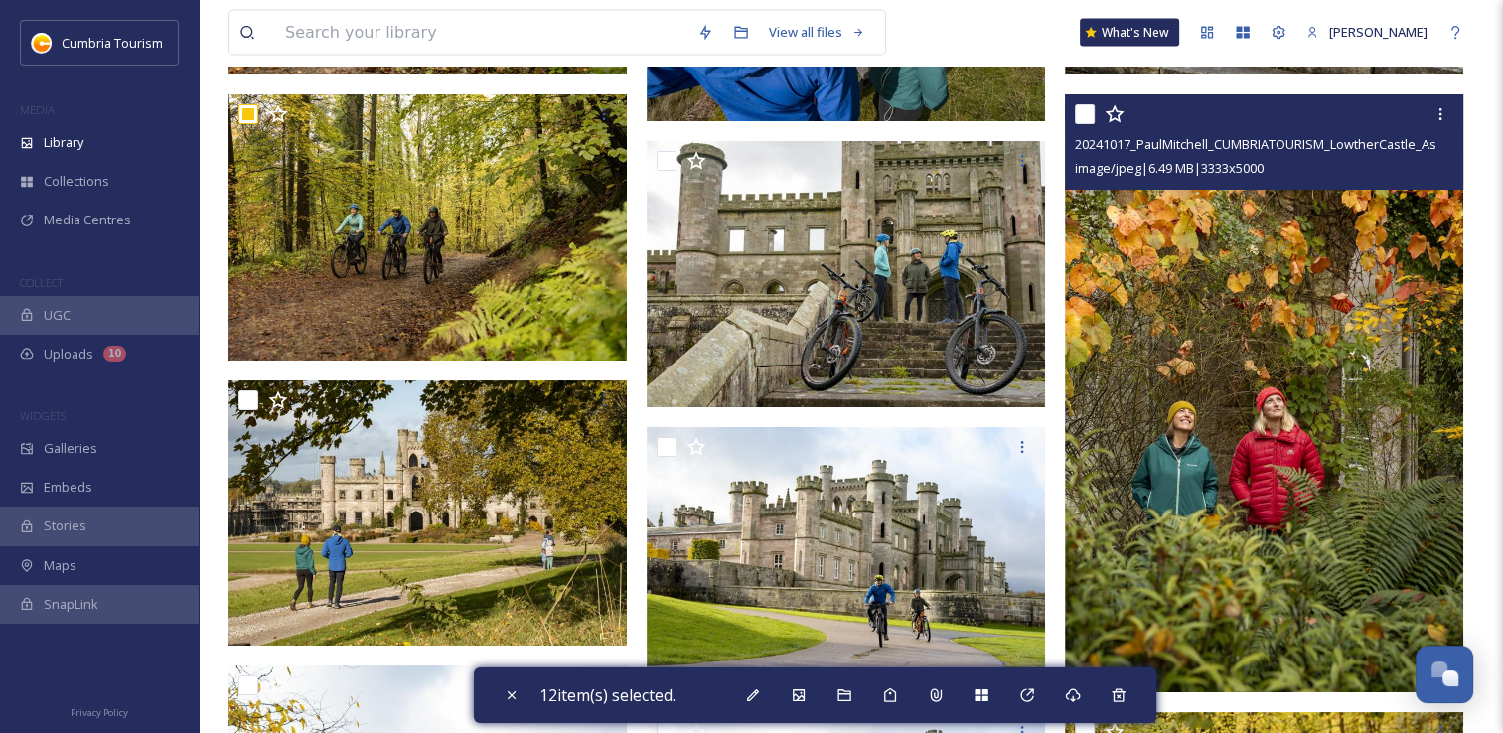
click at [1080, 114] on input "checkbox" at bounding box center [1085, 114] width 20 height 20
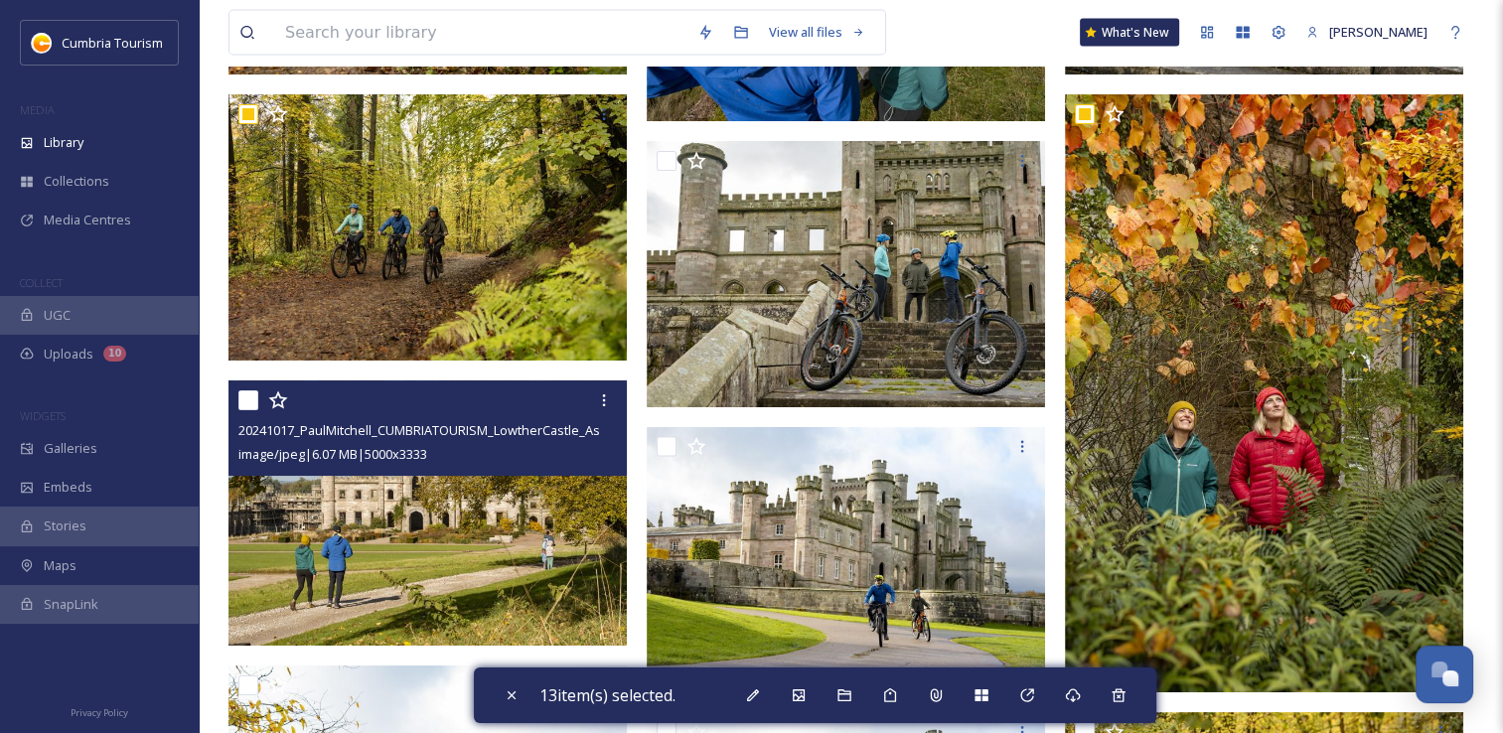
click at [250, 403] on input "checkbox" at bounding box center [248, 400] width 20 height 20
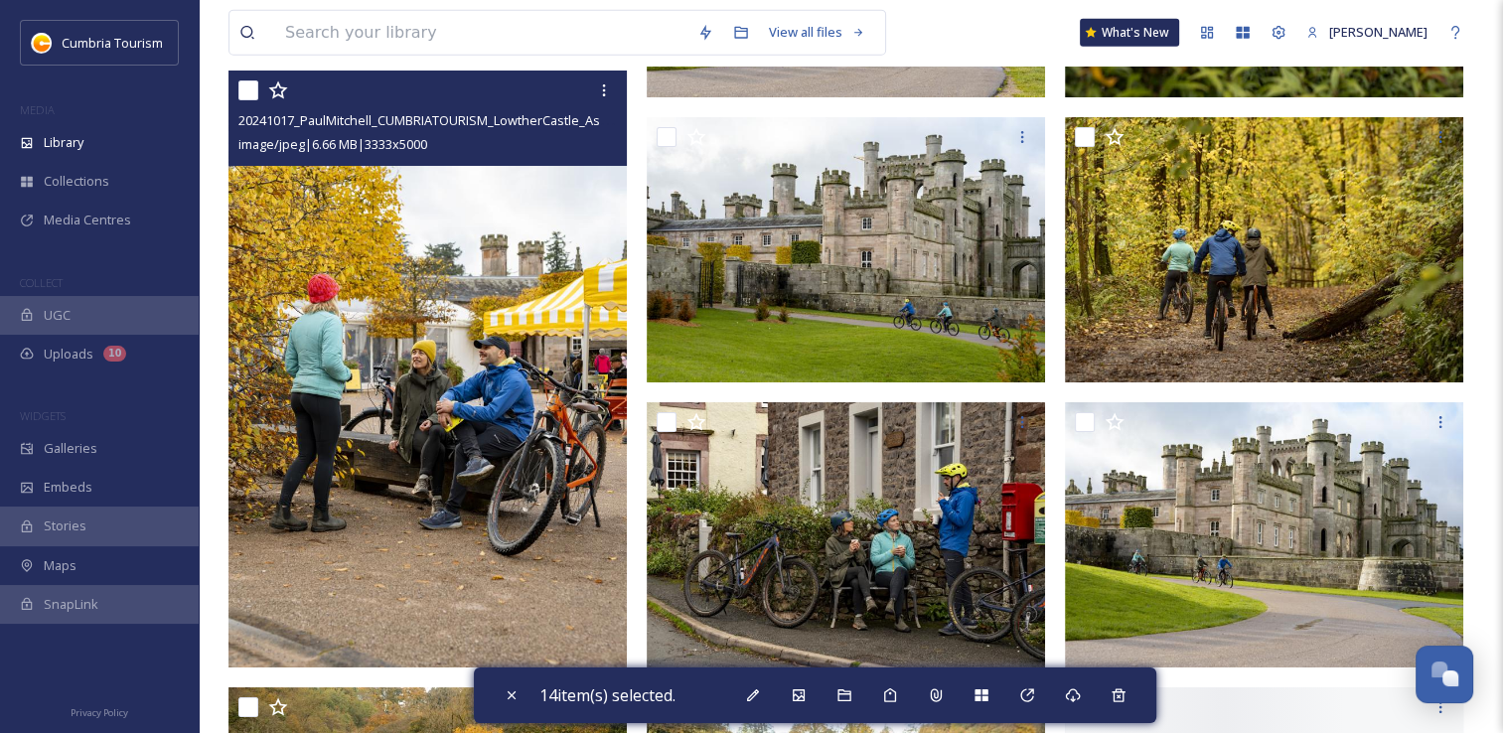
scroll to position [4769, 0]
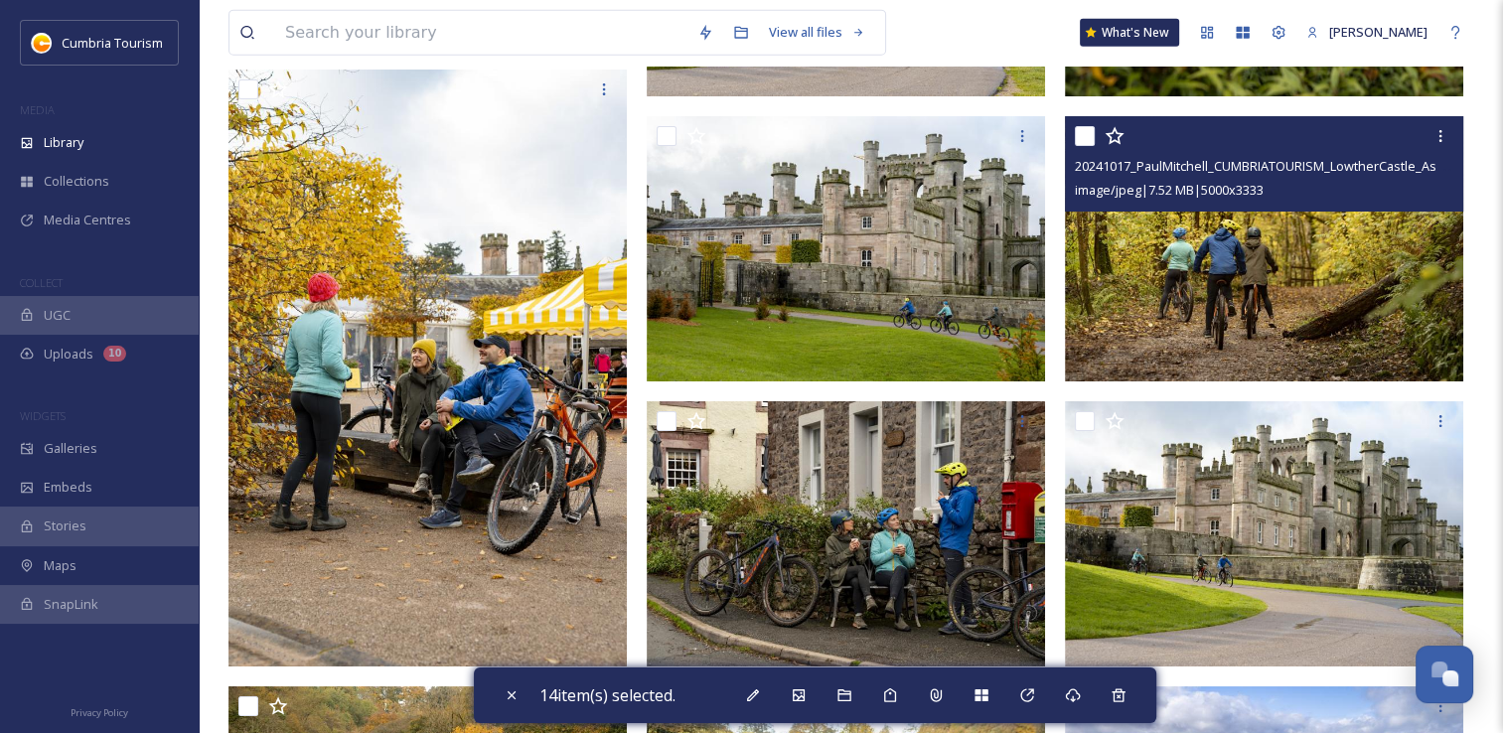
click at [1080, 136] on input "checkbox" at bounding box center [1085, 136] width 20 height 20
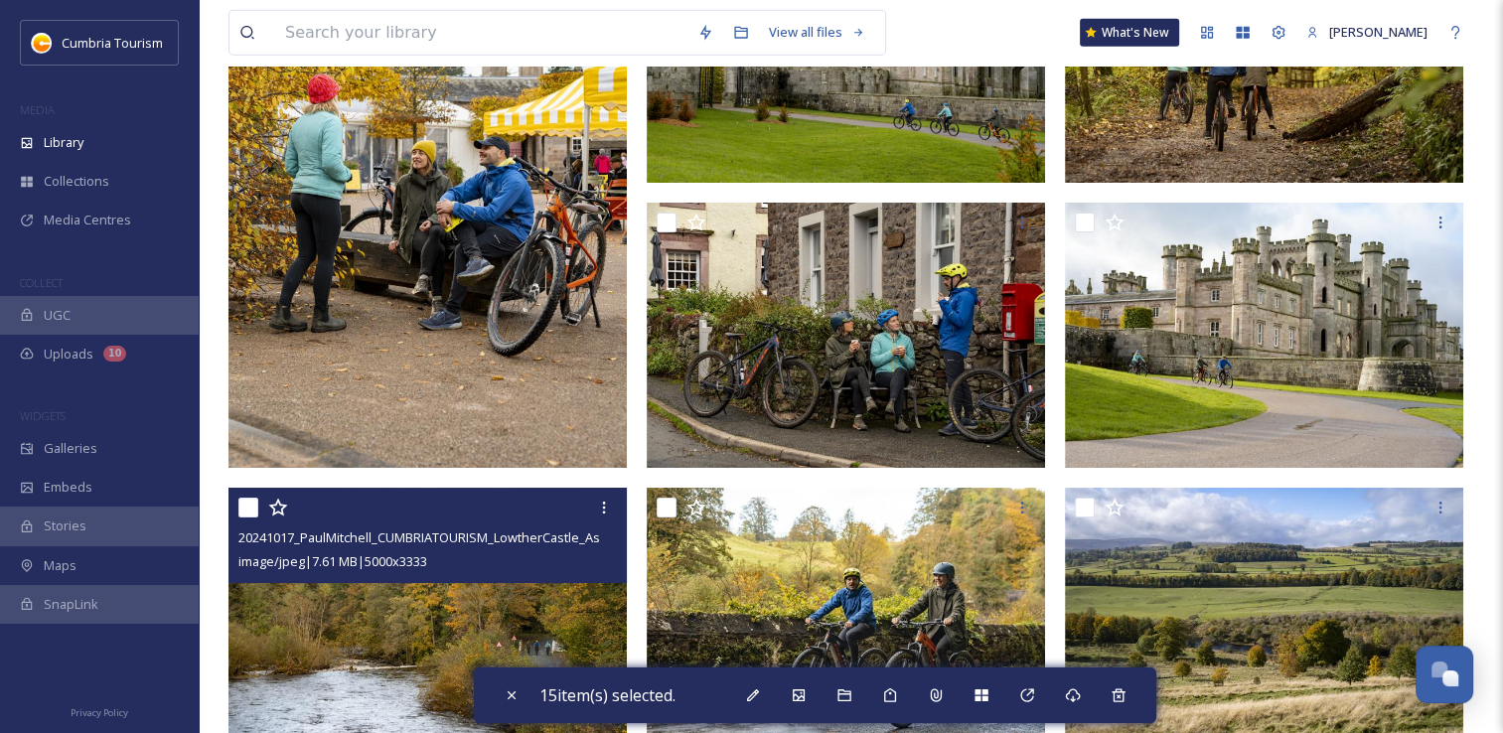
scroll to position [5067, 0]
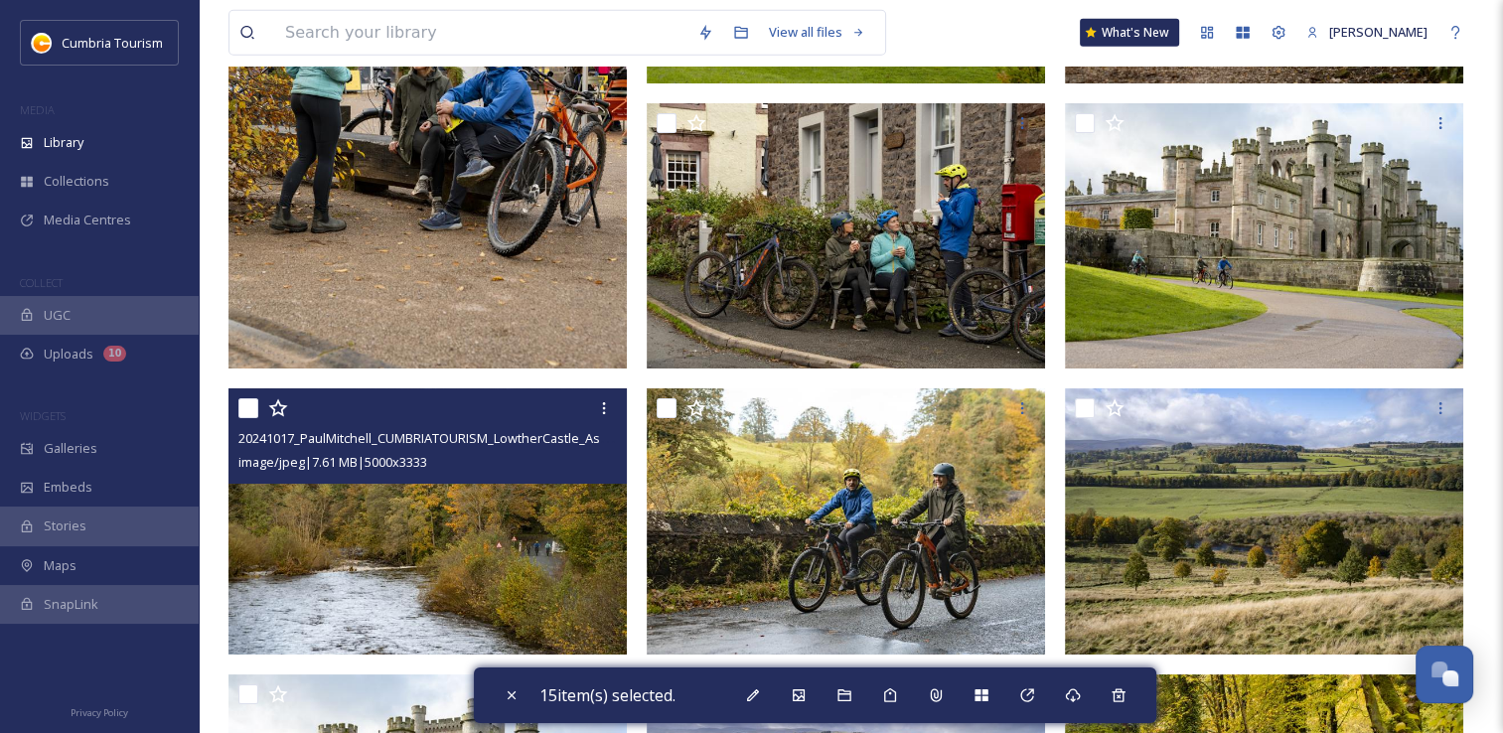
click at [251, 413] on input "checkbox" at bounding box center [248, 408] width 20 height 20
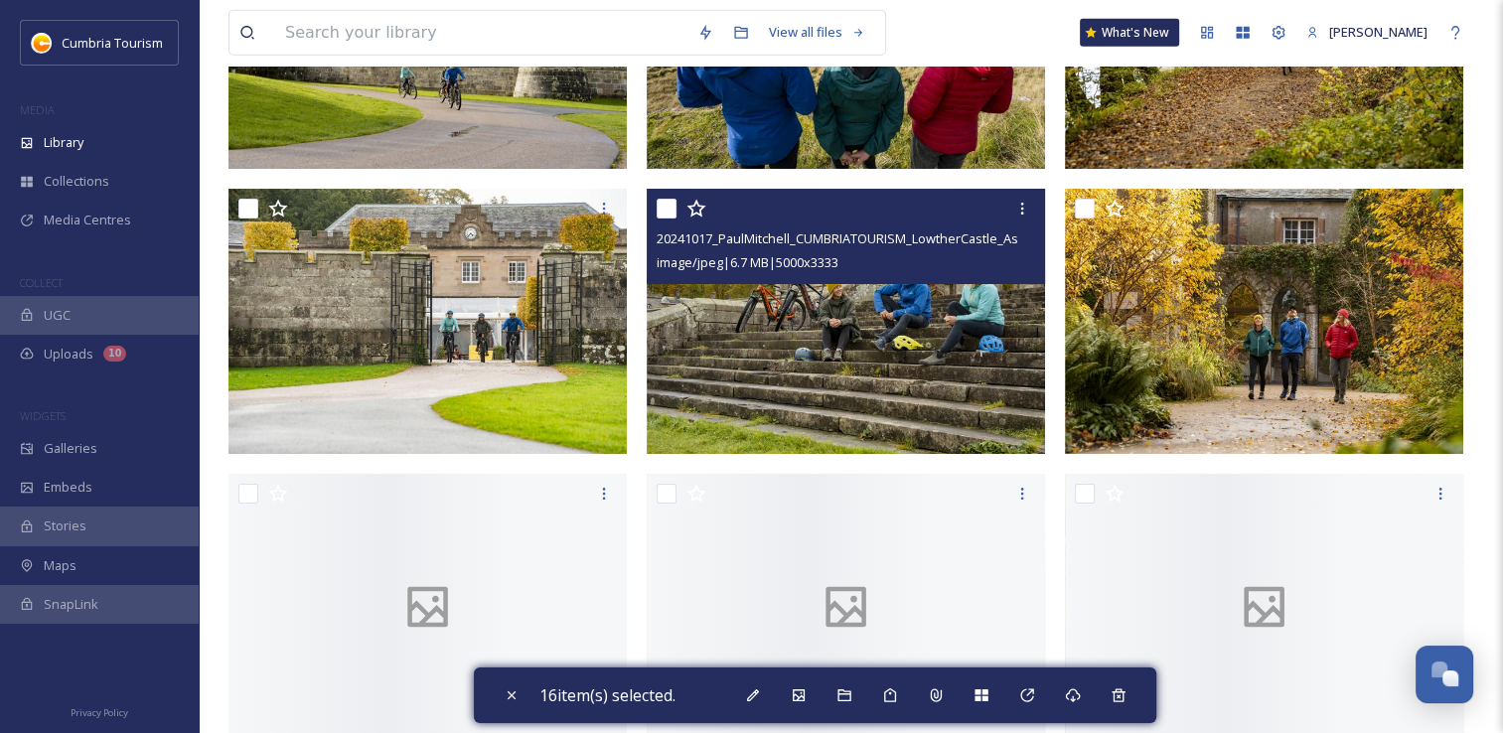
scroll to position [5962, 0]
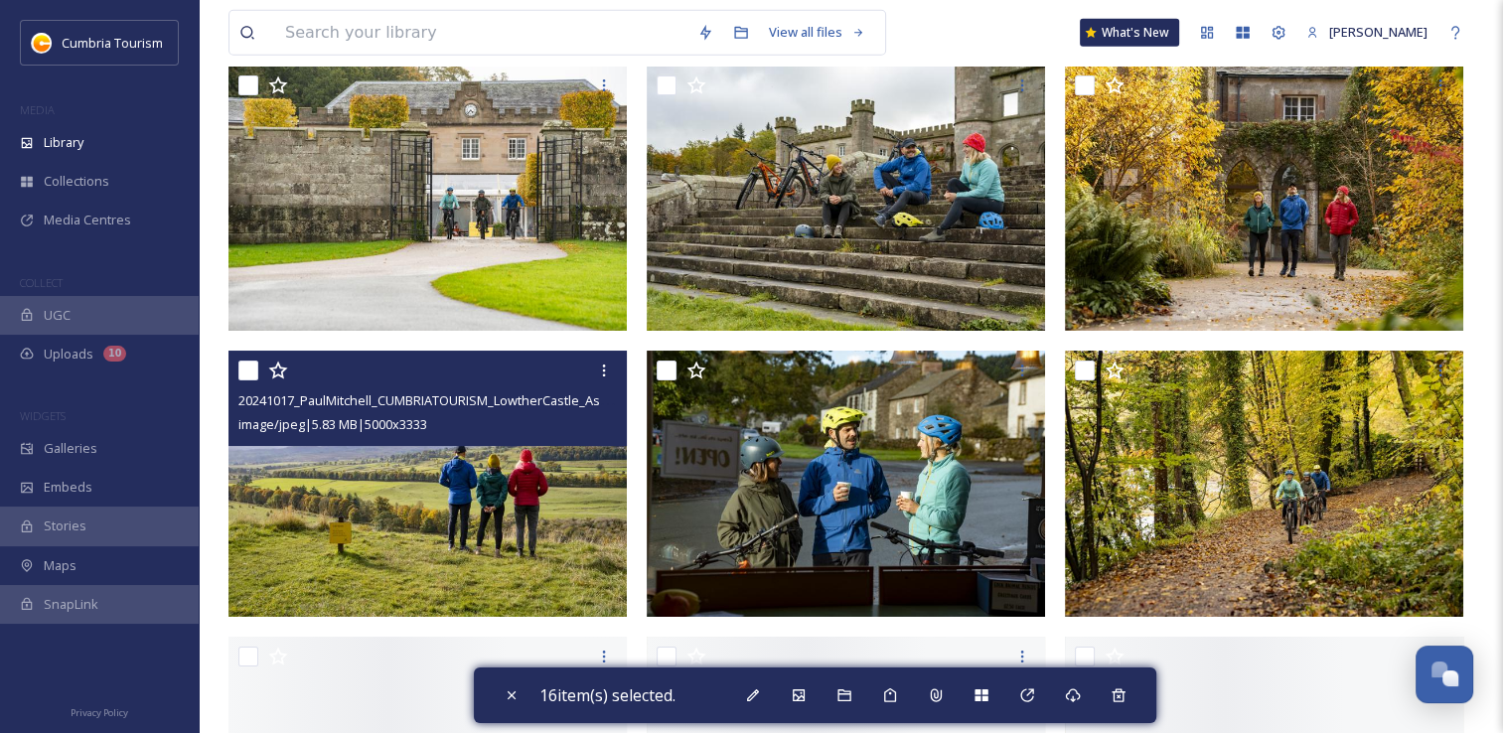
click at [248, 376] on input "checkbox" at bounding box center [248, 371] width 20 height 20
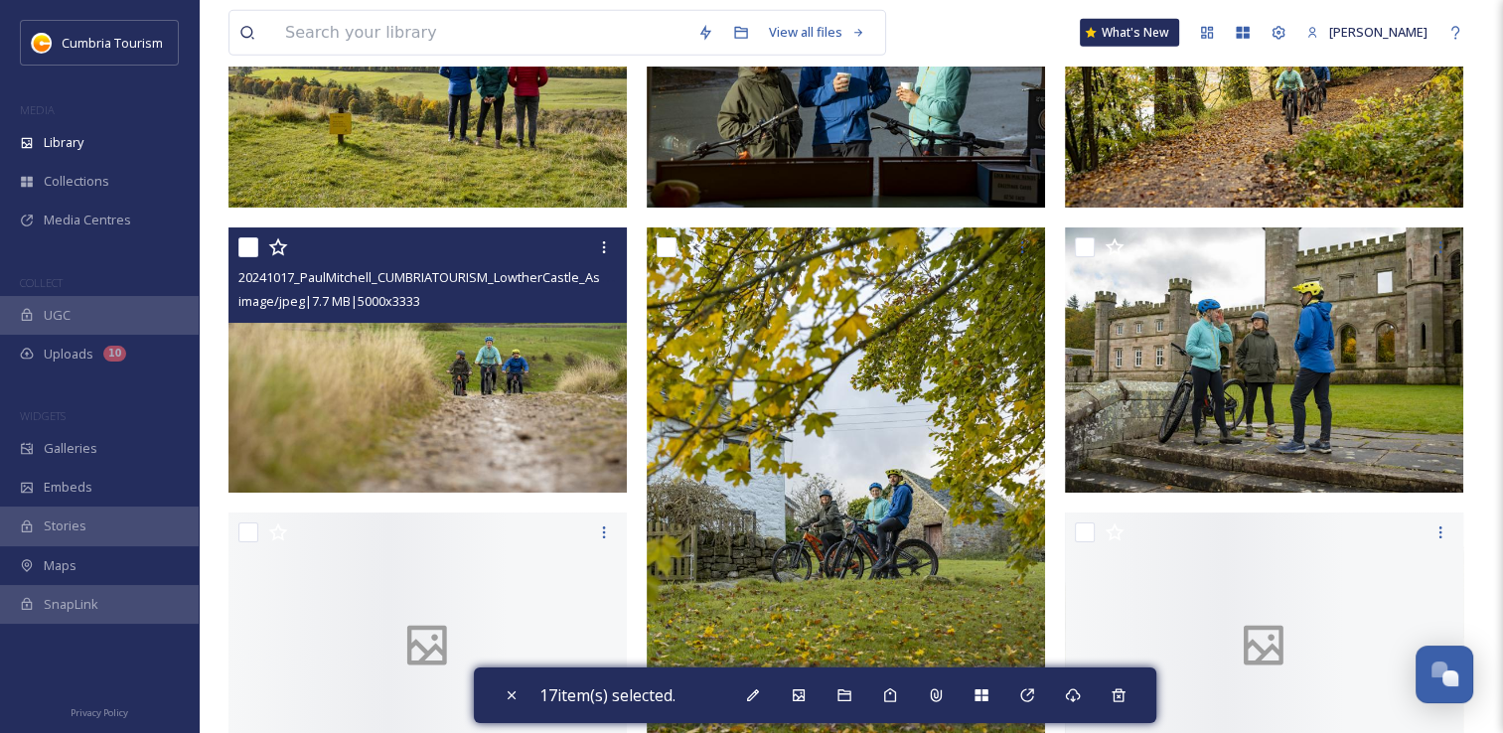
scroll to position [6458, 0]
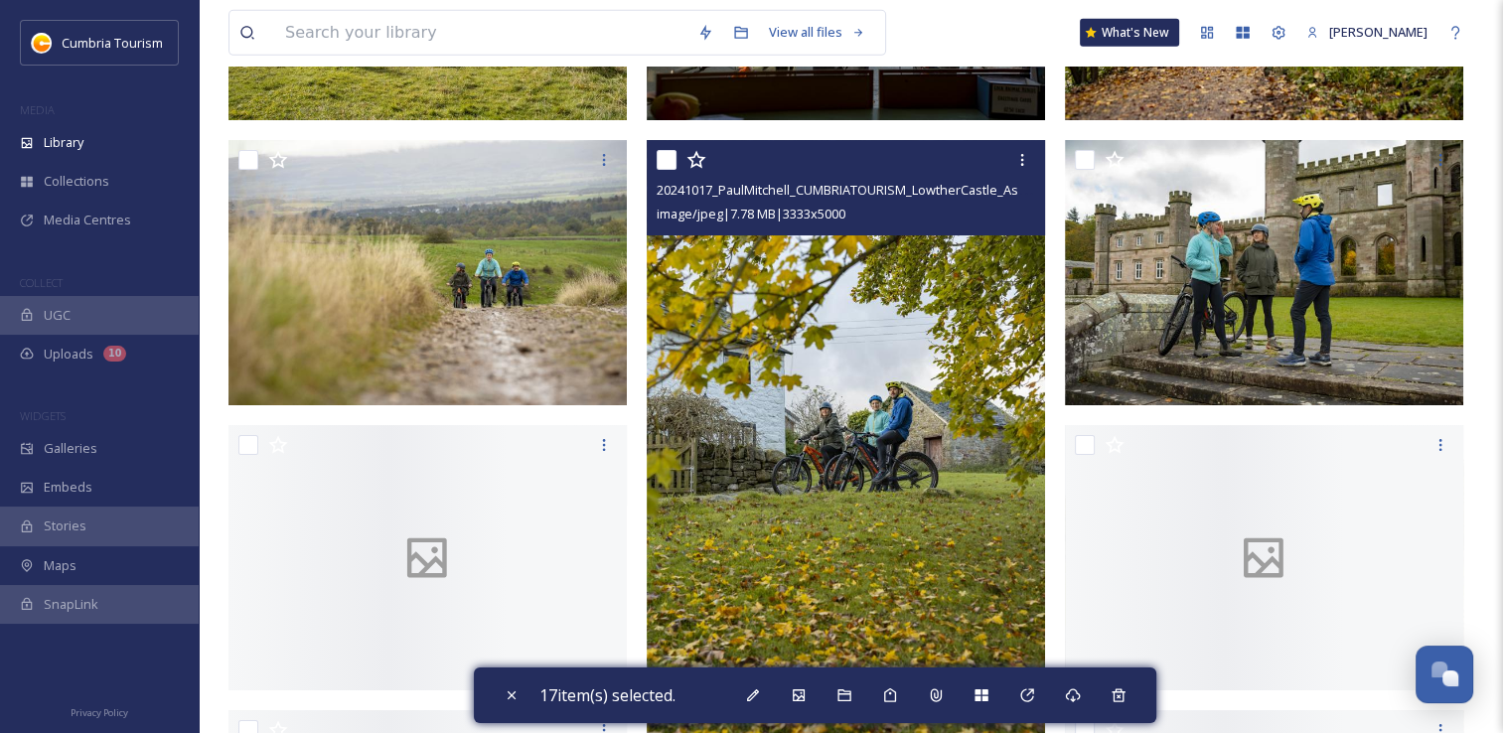
click at [672, 169] on div at bounding box center [849, 160] width 384 height 36
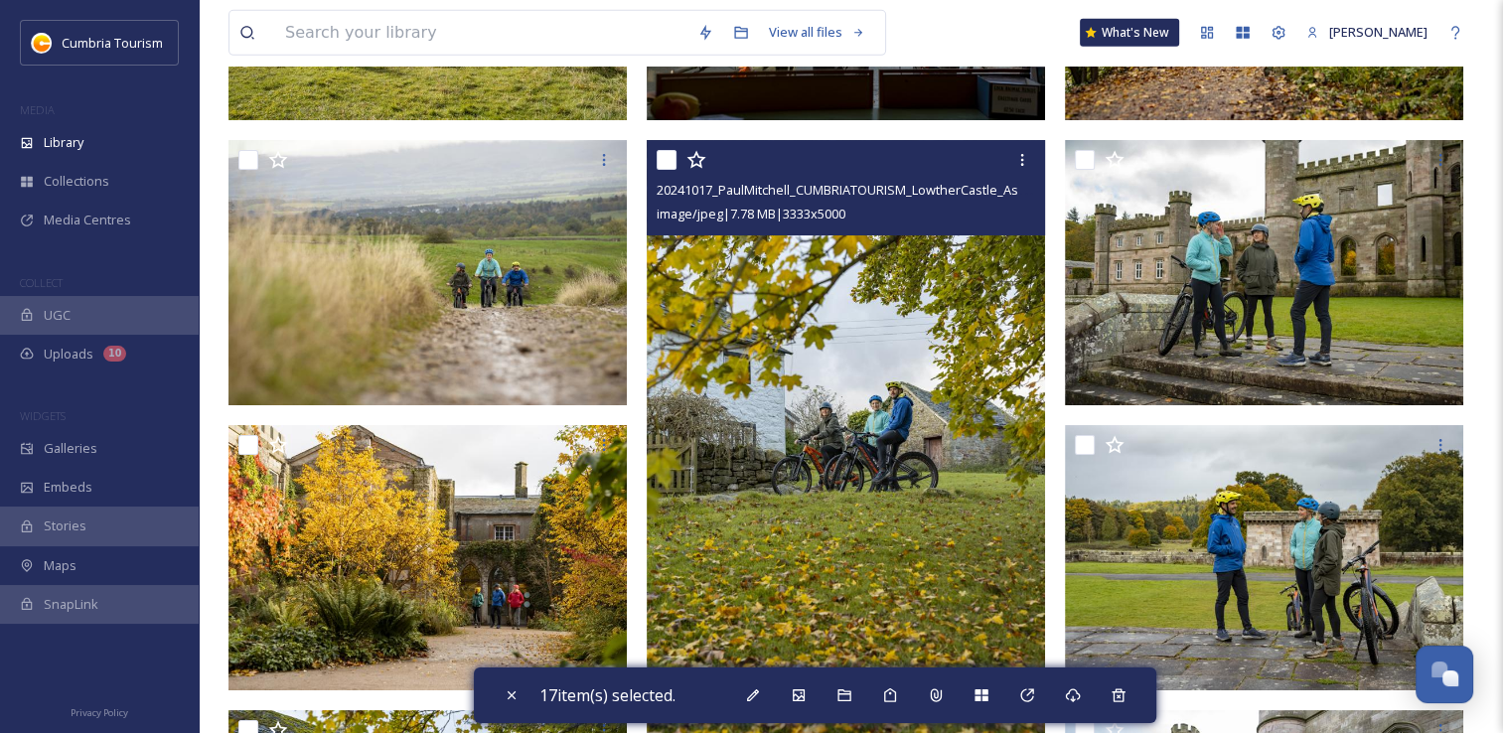
click at [672, 161] on input "checkbox" at bounding box center [667, 160] width 20 height 20
click at [662, 155] on input "checkbox" at bounding box center [667, 160] width 20 height 20
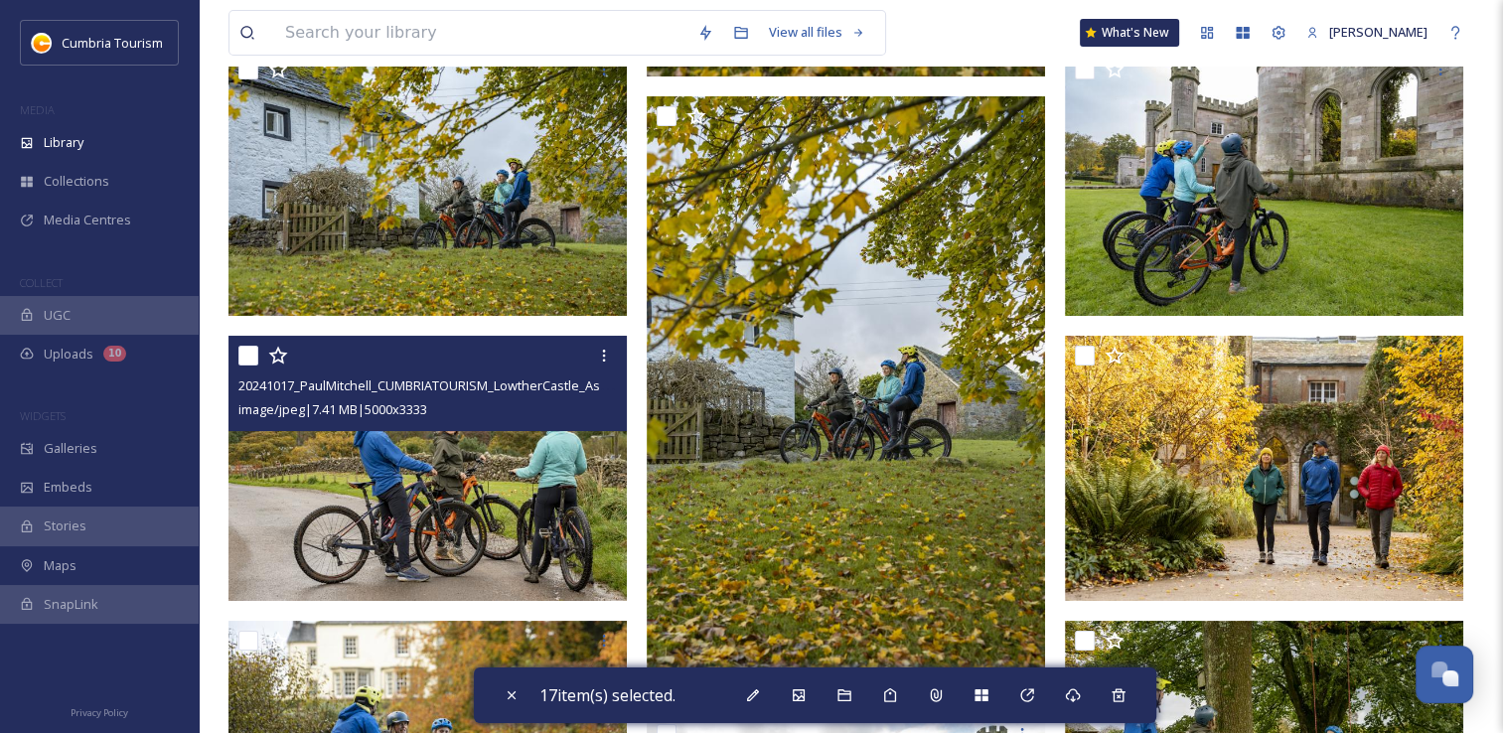
scroll to position [7154, 0]
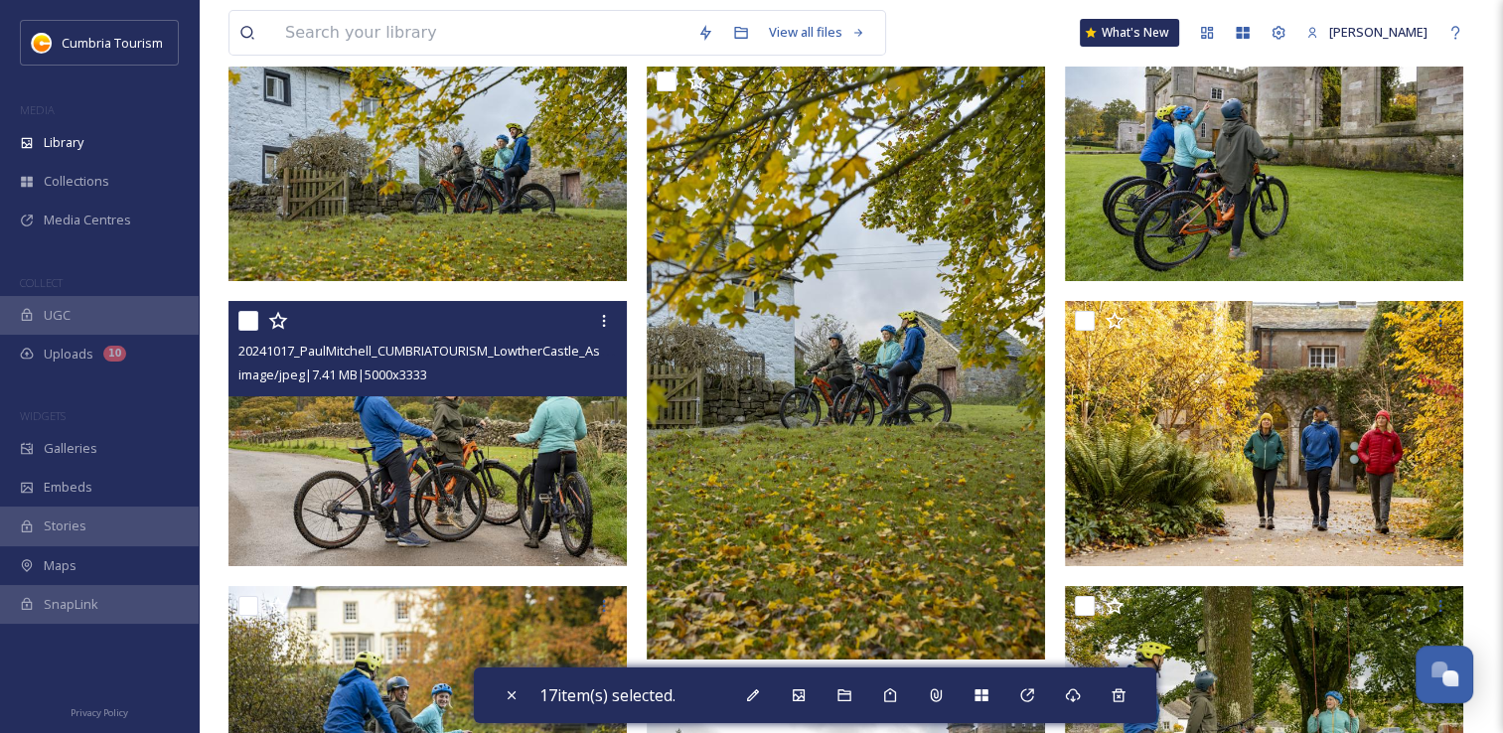
click at [252, 317] on input "checkbox" at bounding box center [248, 321] width 20 height 20
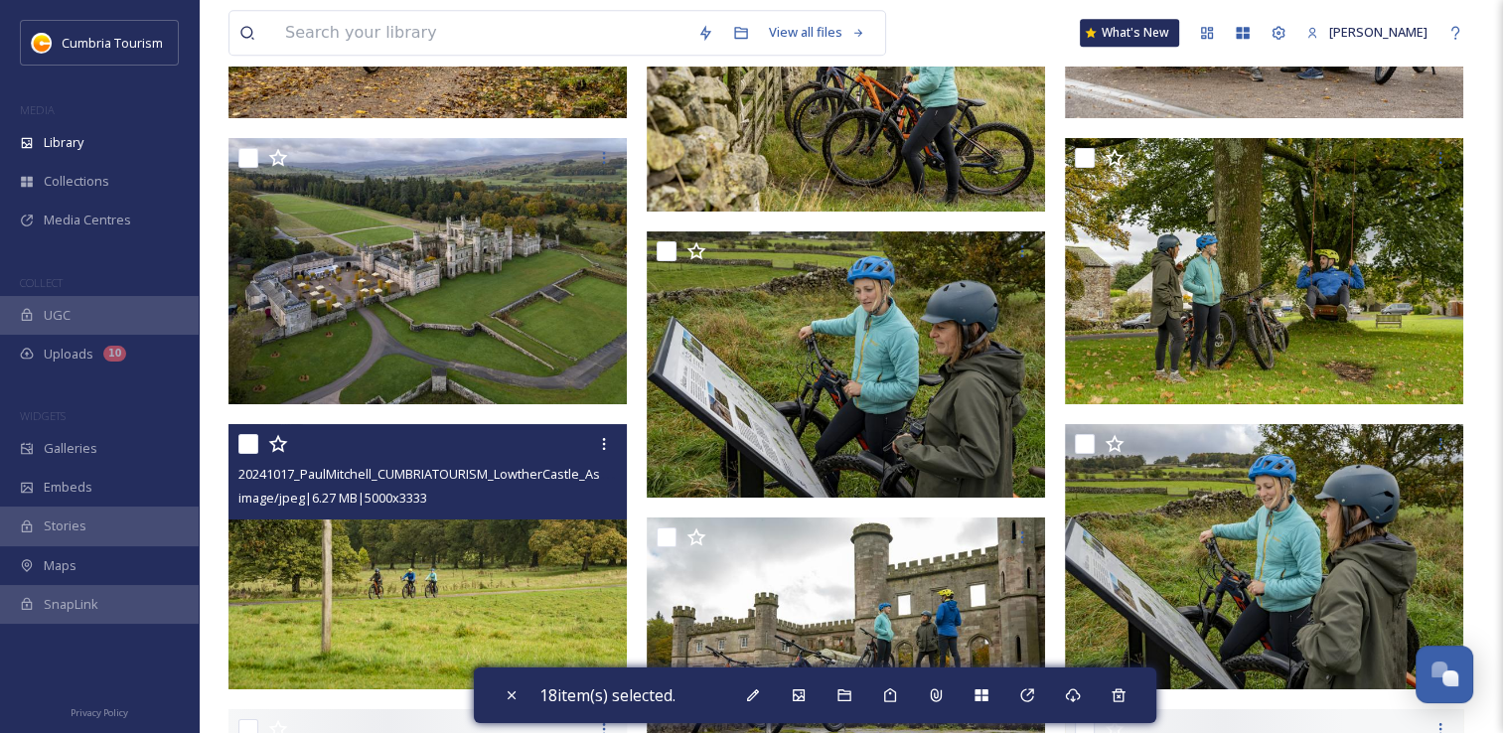
scroll to position [9042, 0]
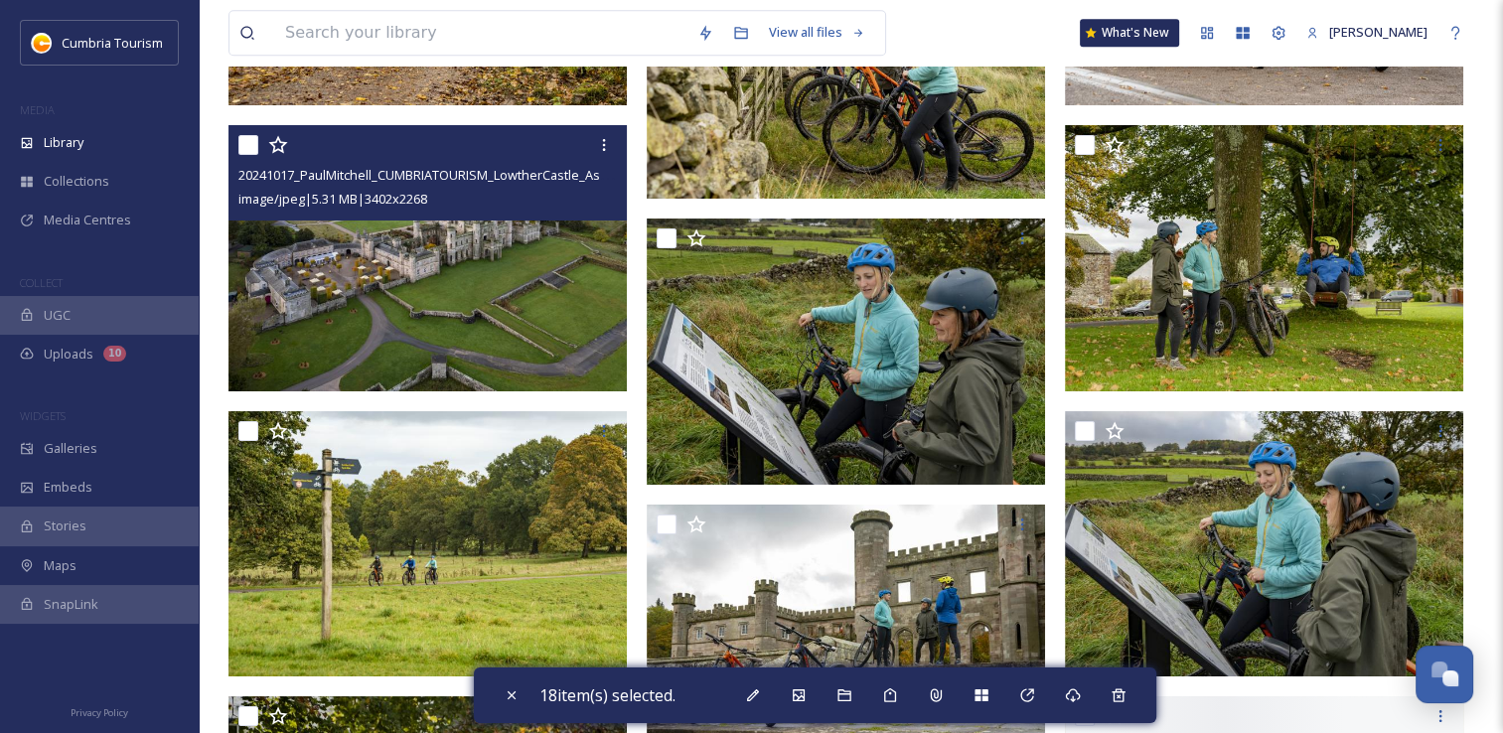
click at [254, 161] on div at bounding box center [430, 145] width 384 height 36
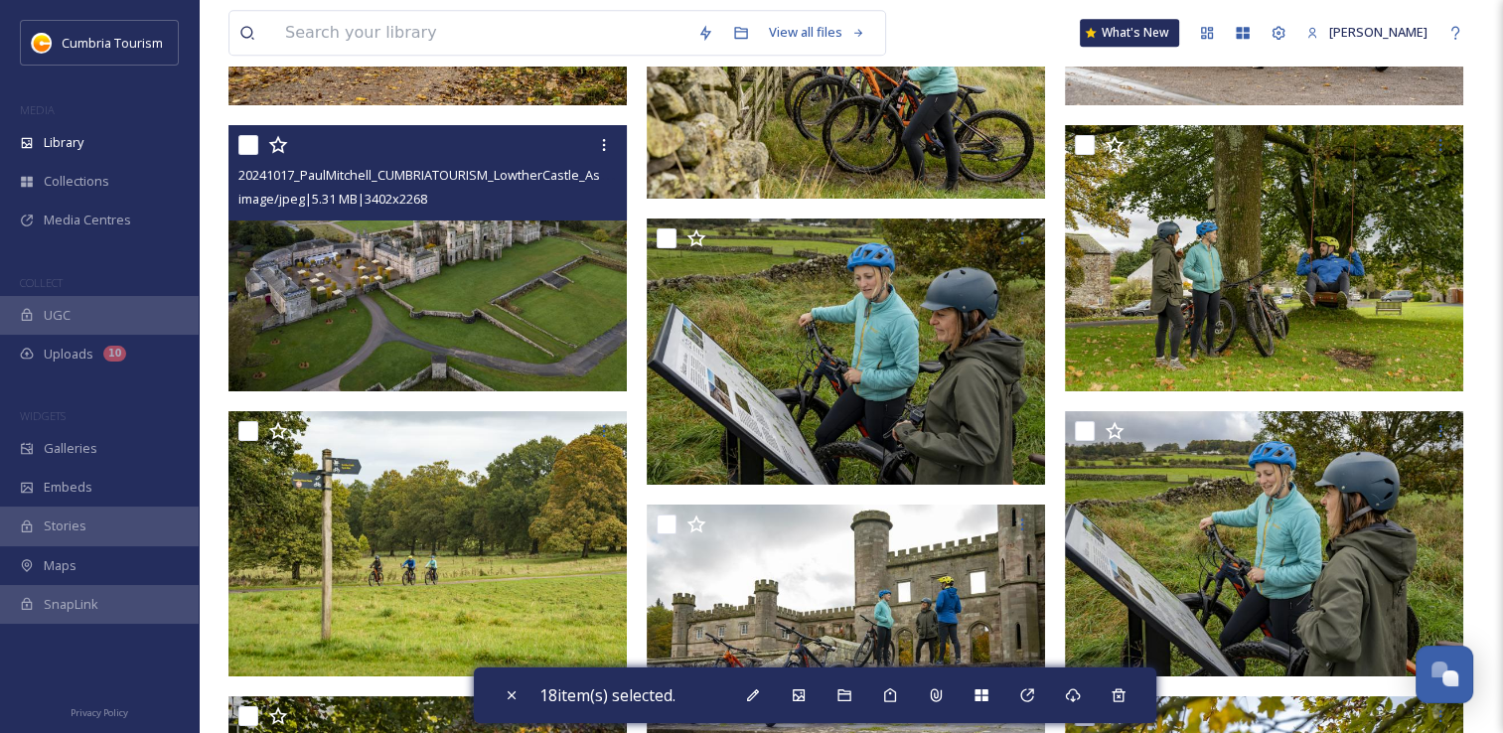
click at [245, 141] on input "checkbox" at bounding box center [248, 145] width 20 height 20
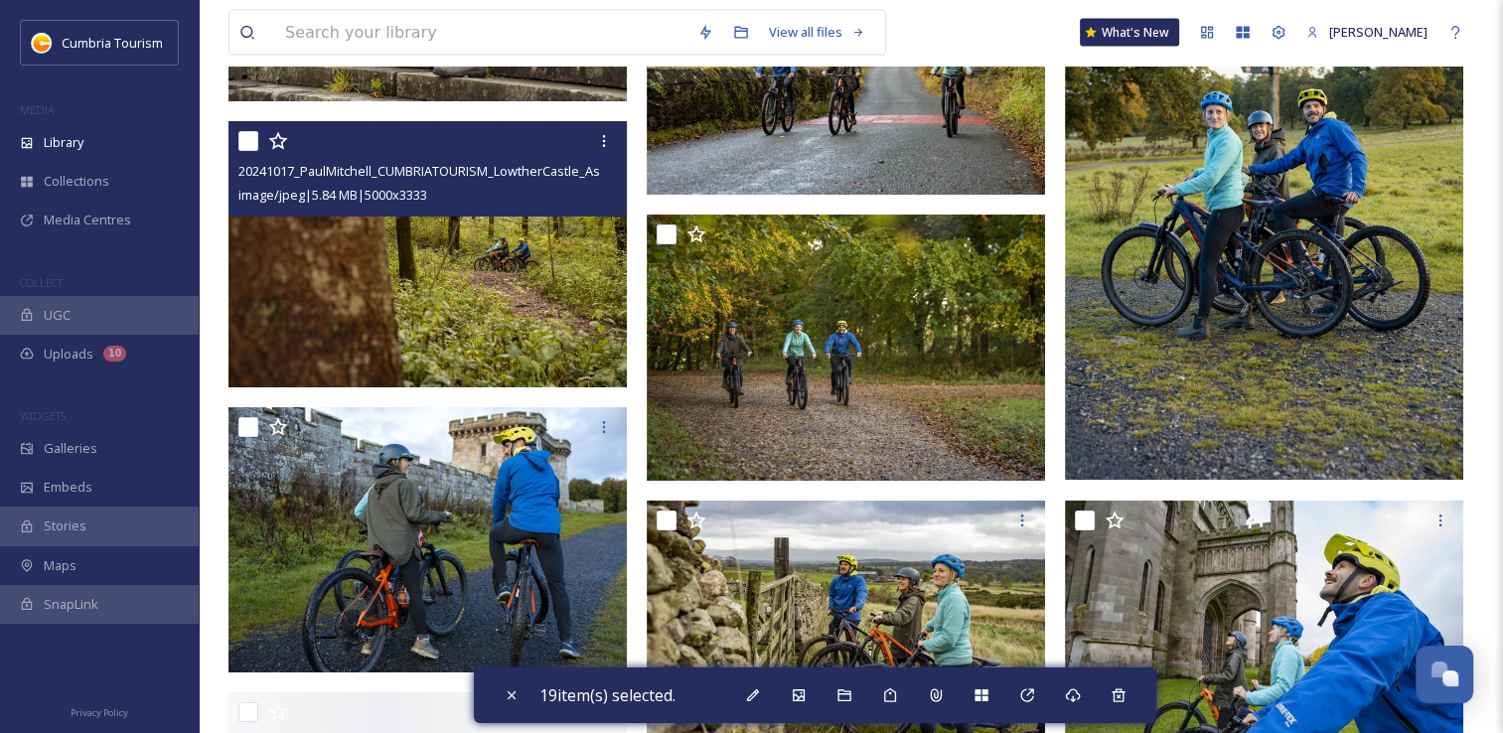
scroll to position [12023, 0]
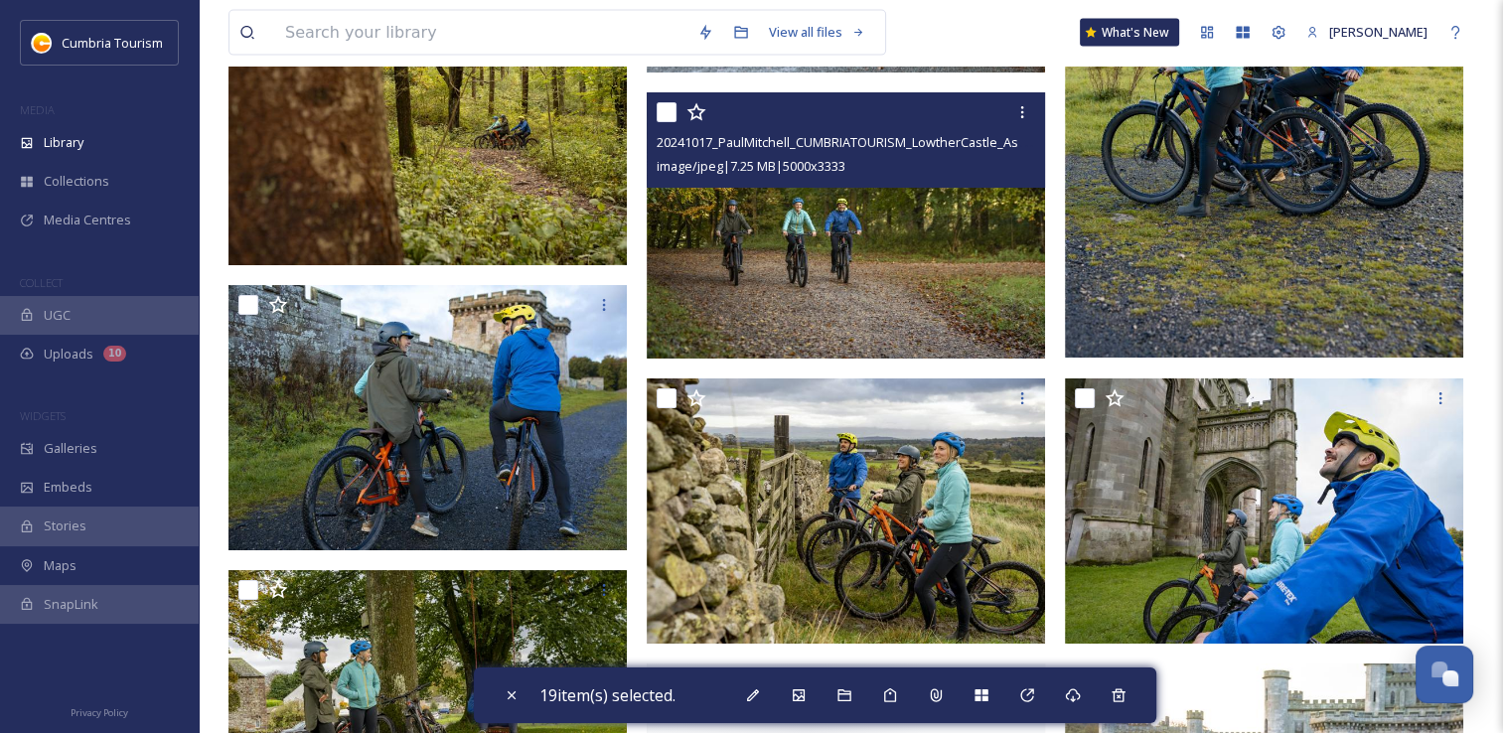
drag, startPoint x: 676, startPoint y: 111, endPoint x: 670, endPoint y: 138, distance: 27.5
click at [674, 113] on input "checkbox" at bounding box center [667, 112] width 20 height 20
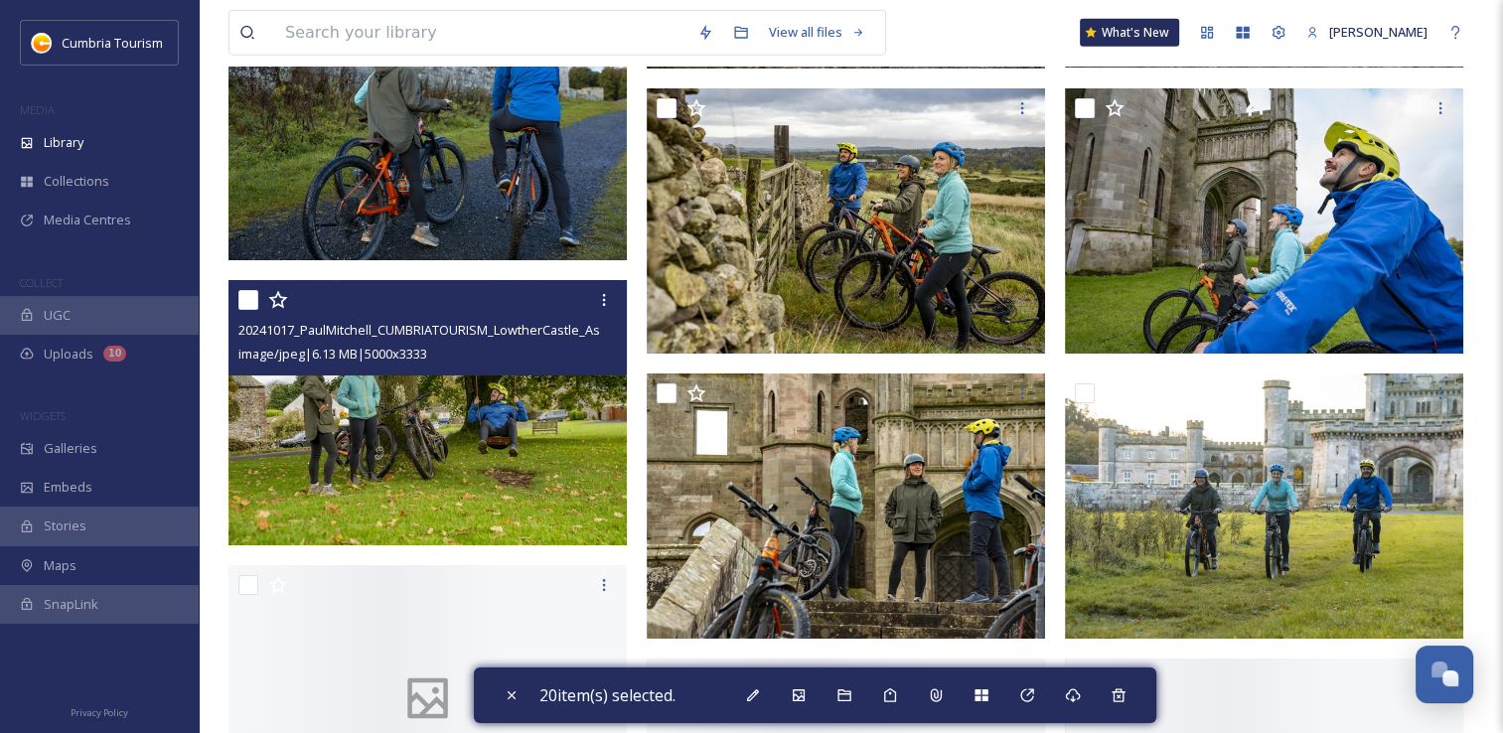
scroll to position [12321, 0]
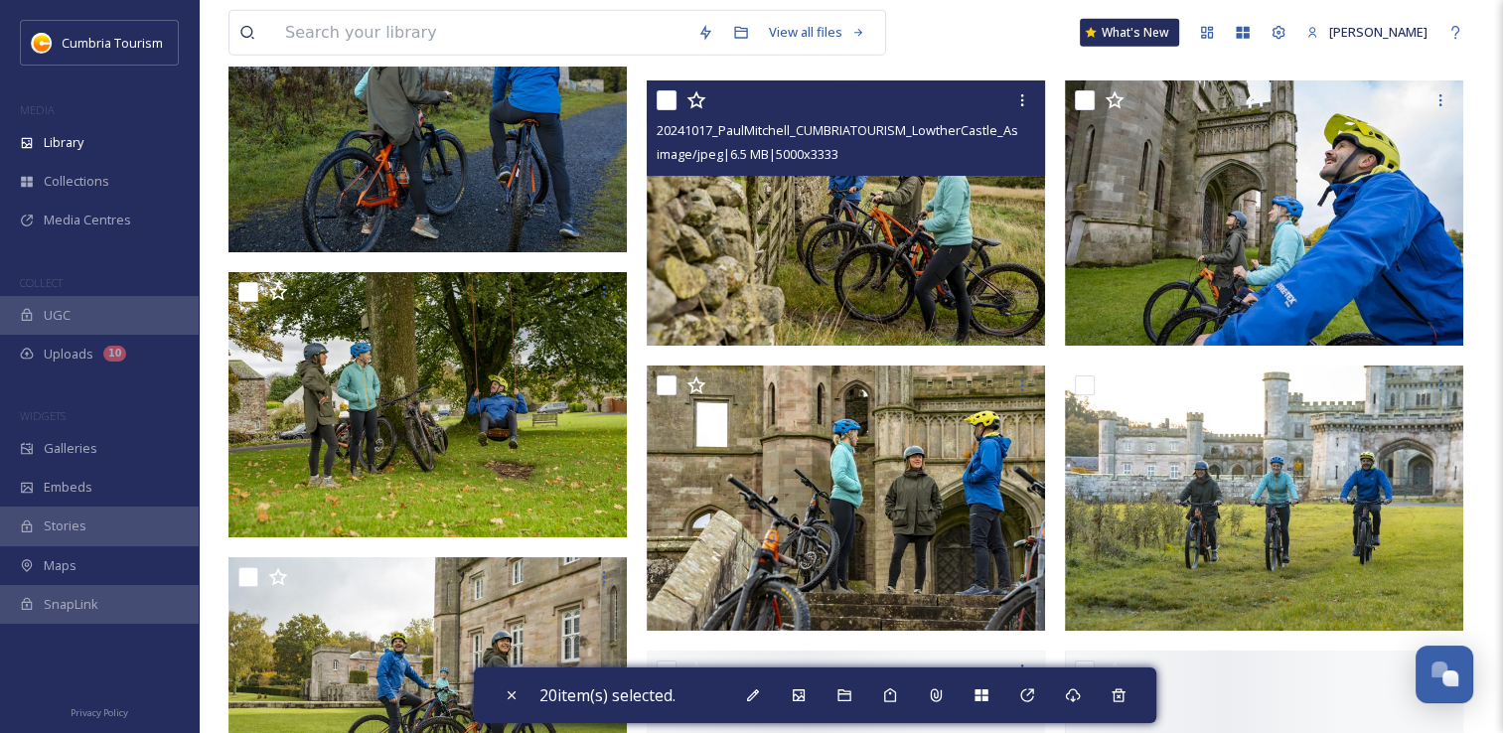
click at [662, 101] on input "checkbox" at bounding box center [667, 100] width 20 height 20
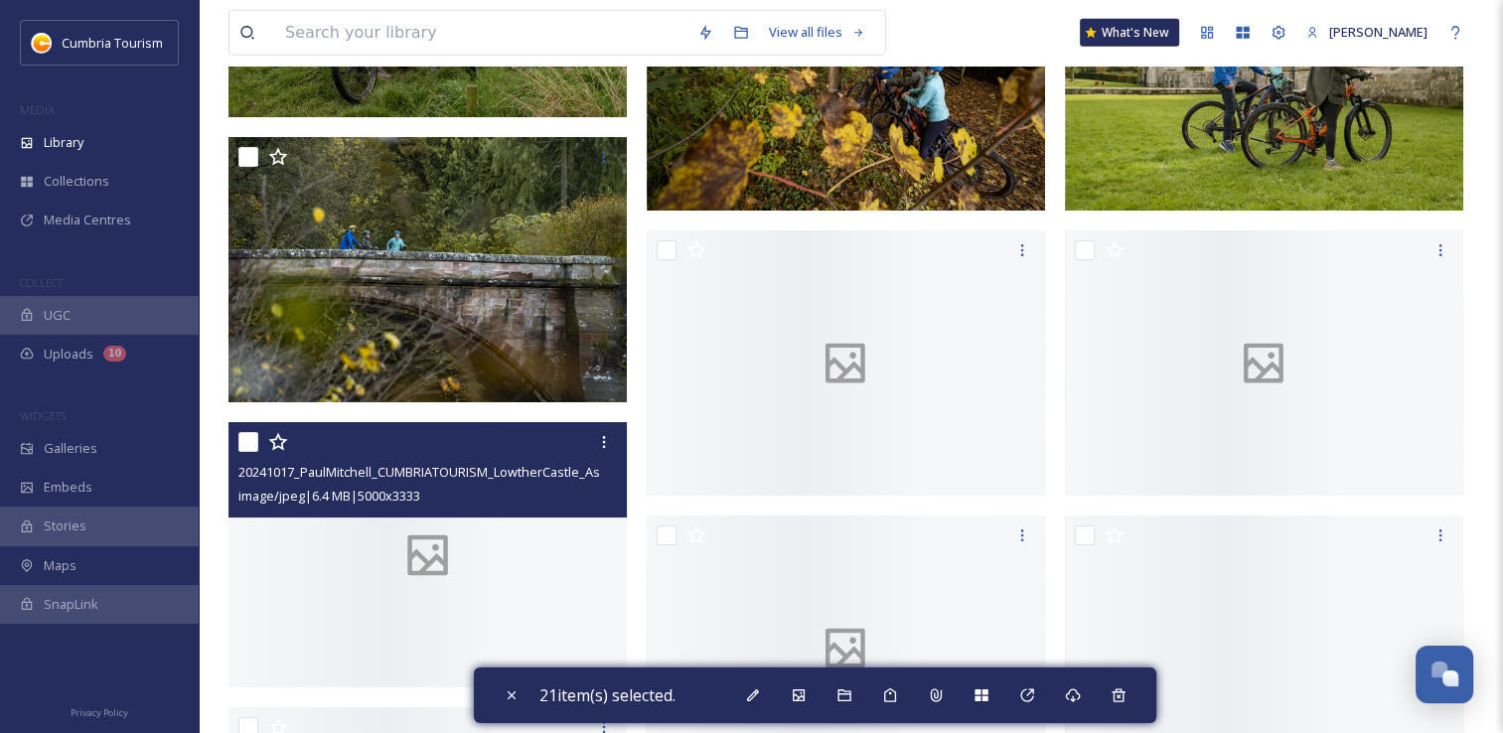
scroll to position [13314, 0]
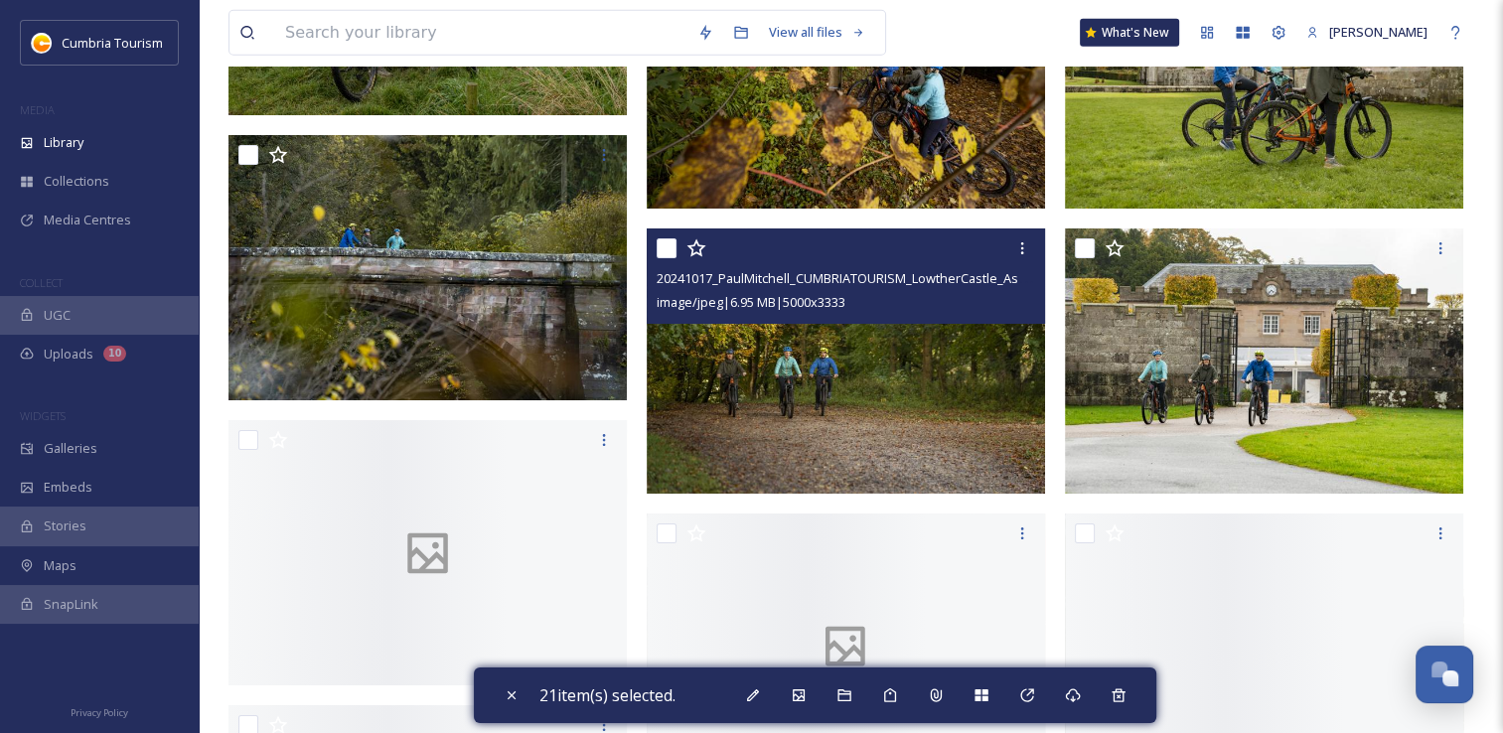
click at [672, 246] on input "checkbox" at bounding box center [667, 248] width 20 height 20
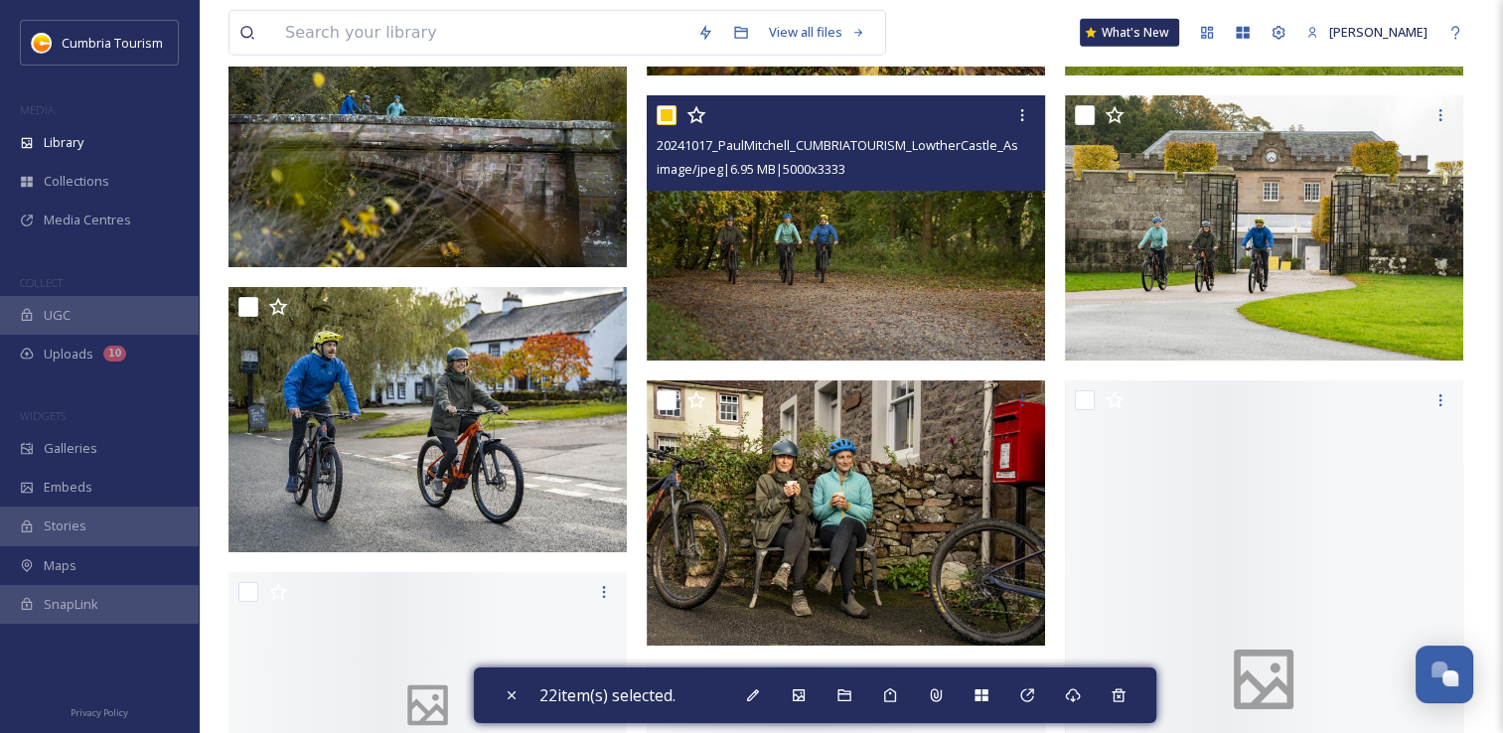
scroll to position [13414, 0]
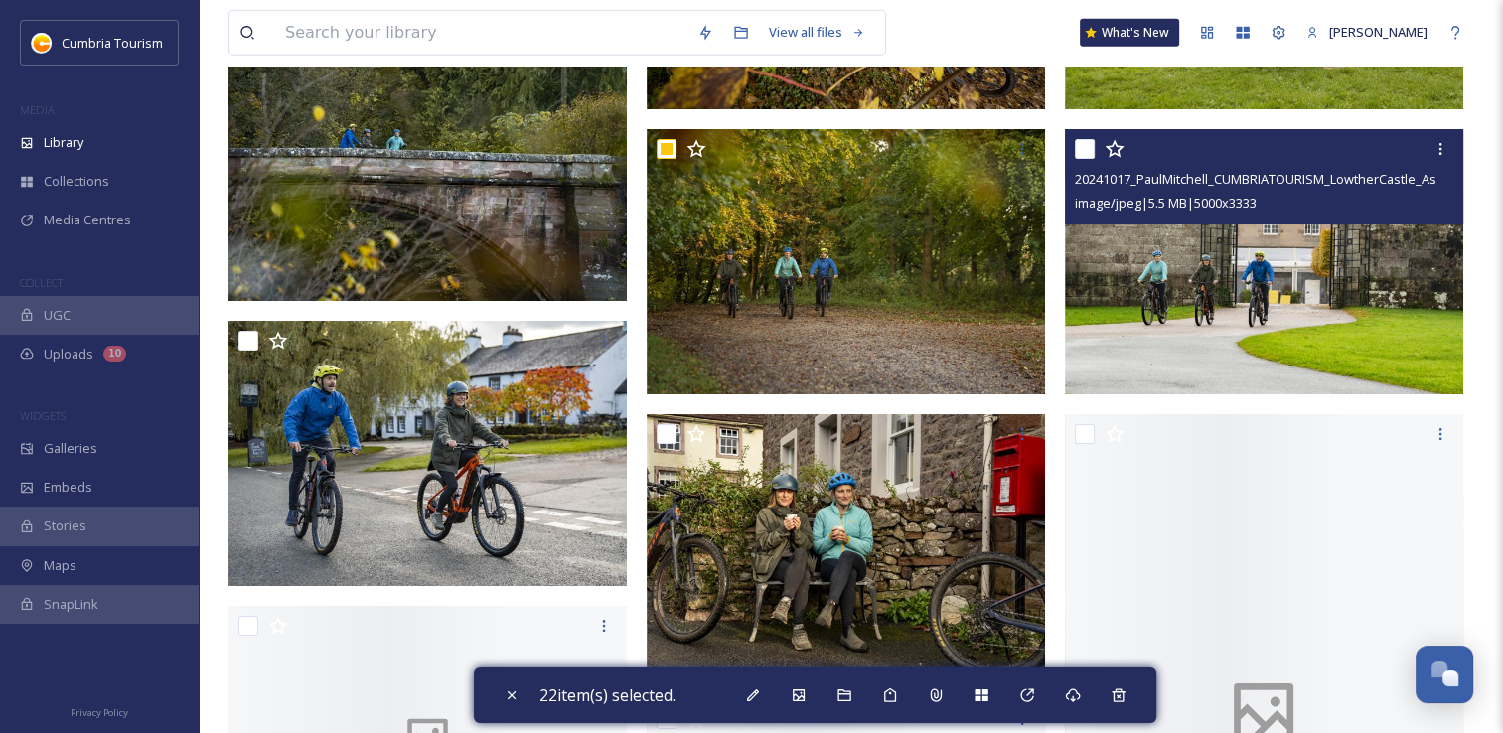
click at [1089, 146] on input "checkbox" at bounding box center [1085, 149] width 20 height 20
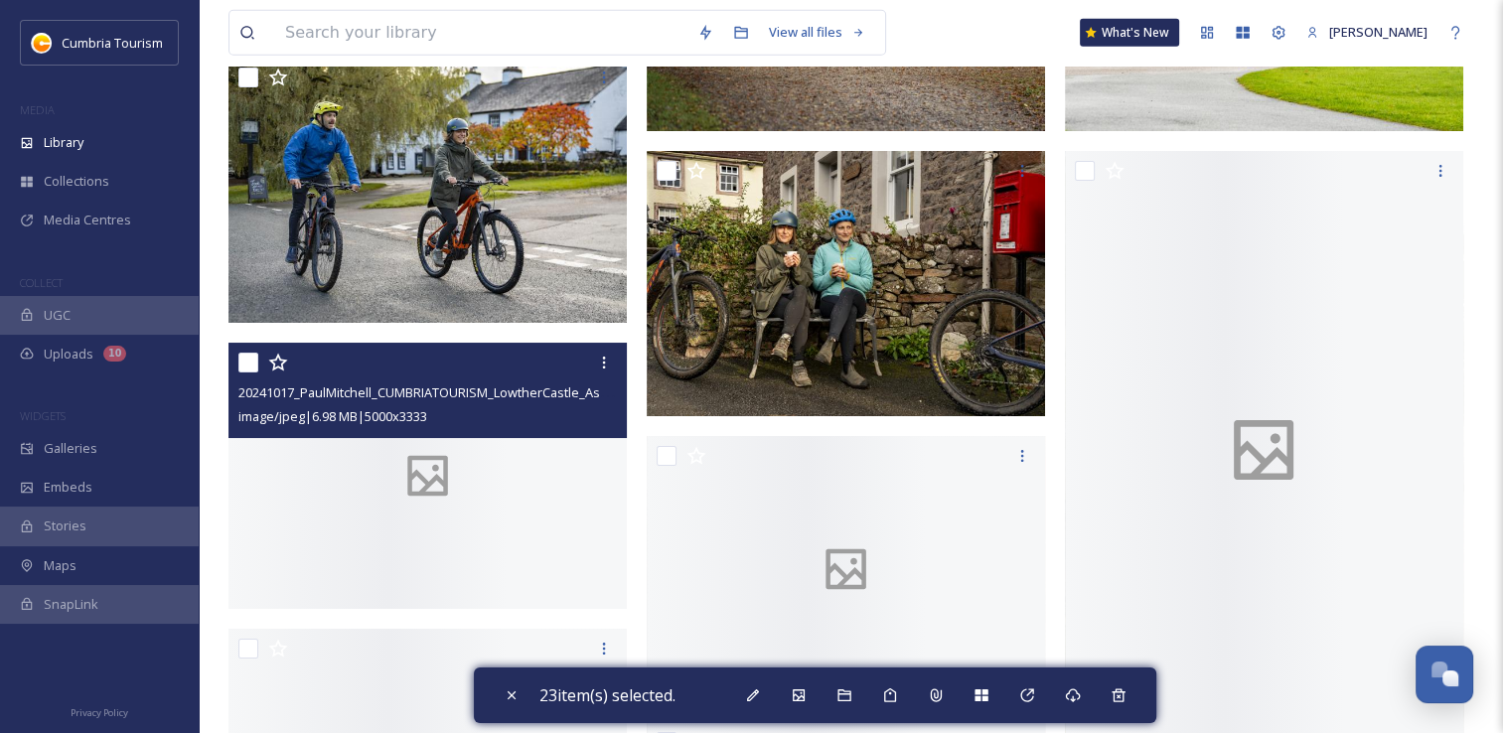
scroll to position [13712, 0]
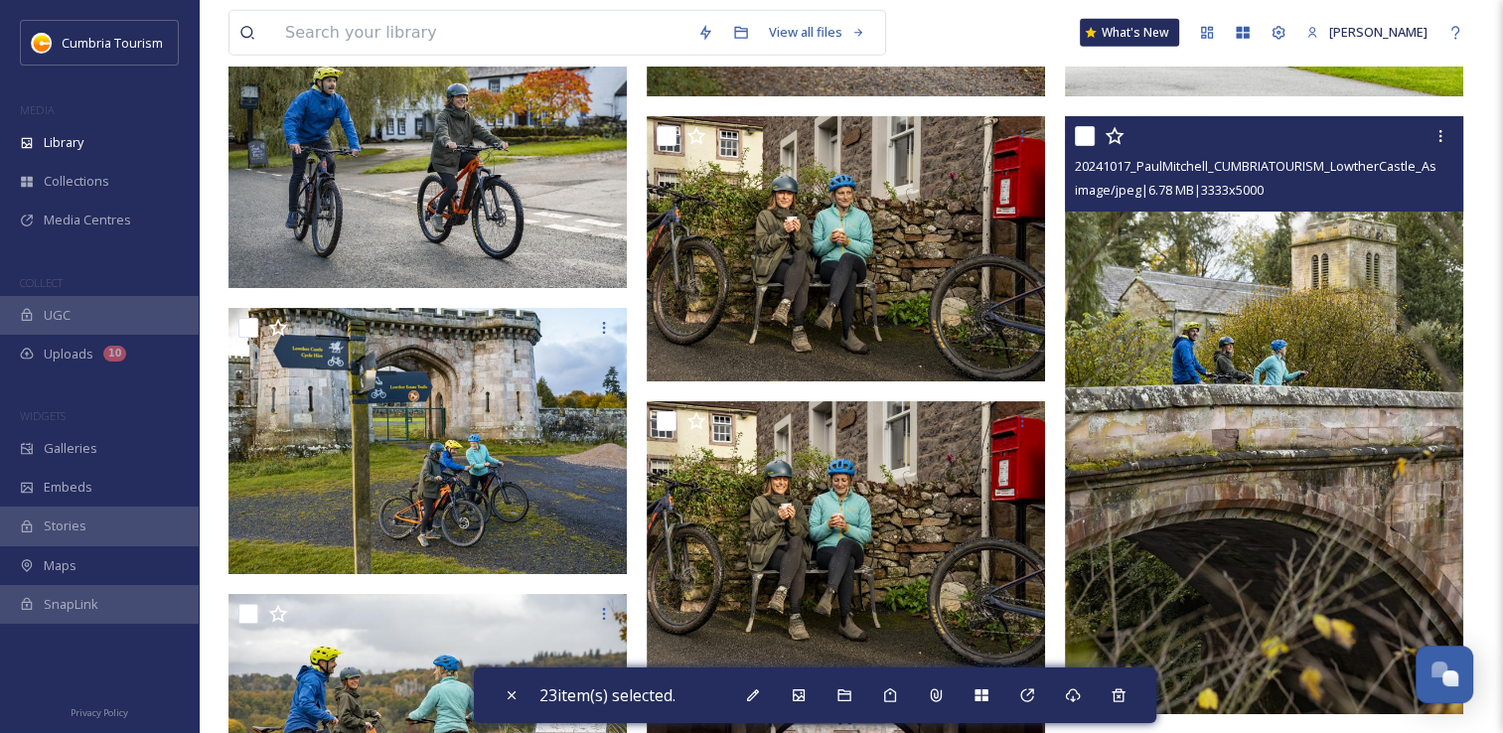
click at [1088, 133] on input "checkbox" at bounding box center [1085, 136] width 20 height 20
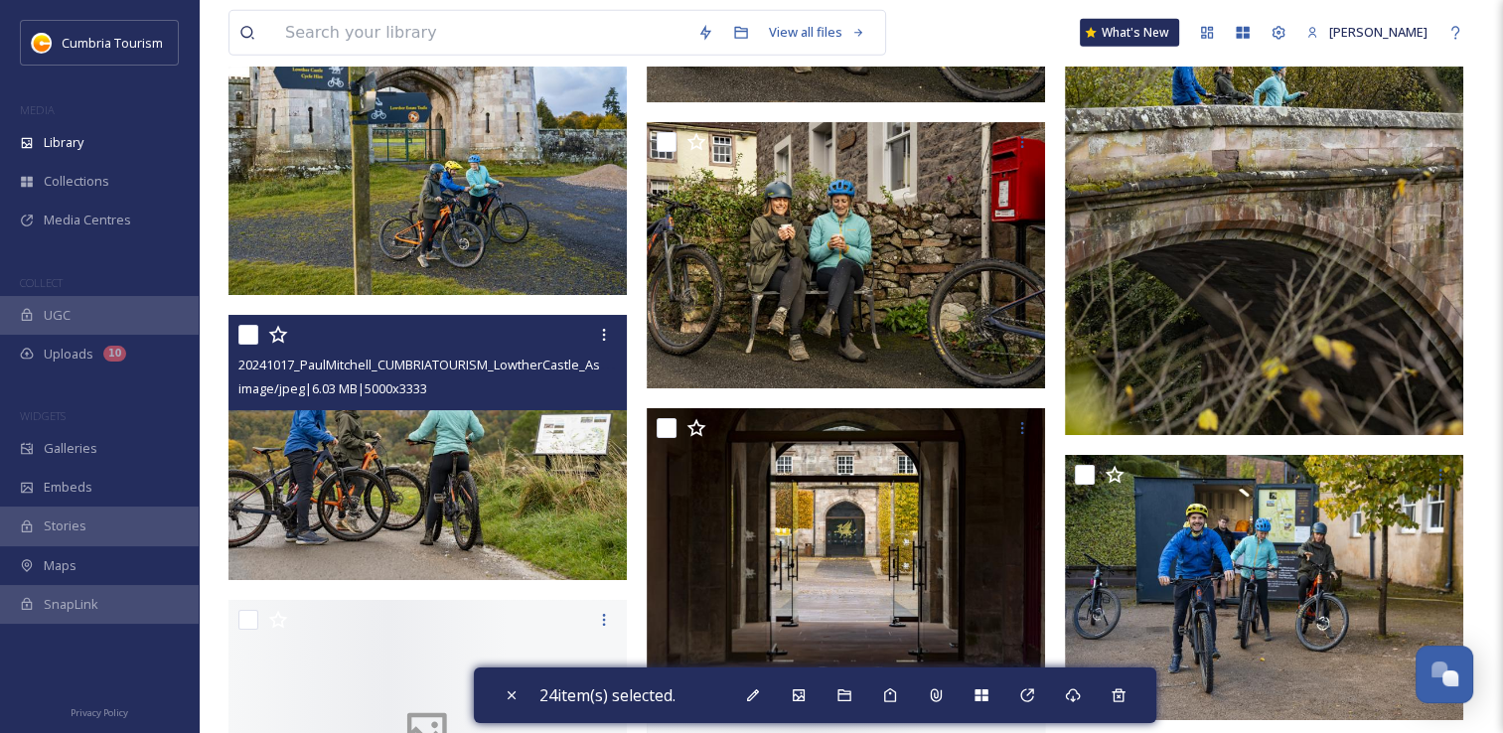
scroll to position [14010, 0]
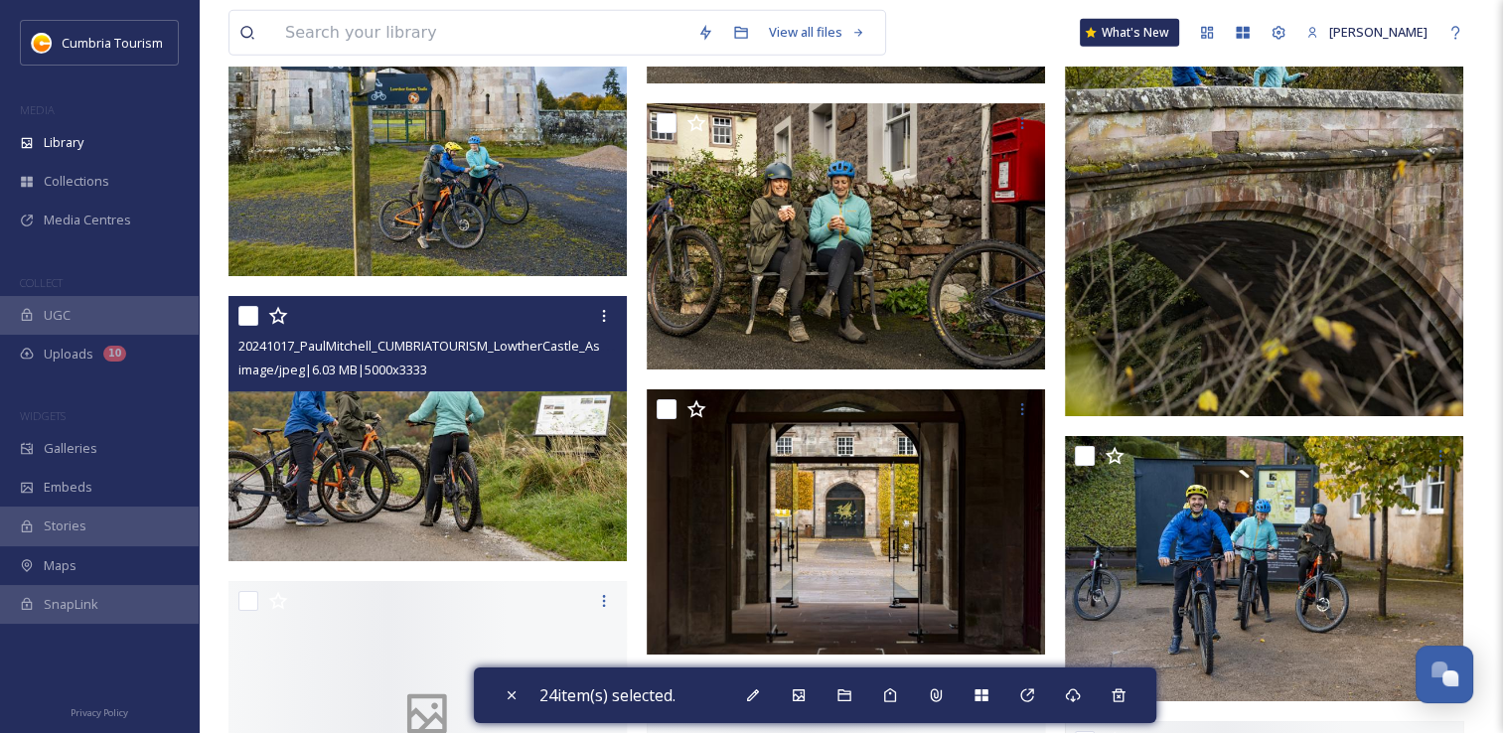
click at [250, 310] on input "checkbox" at bounding box center [248, 316] width 20 height 20
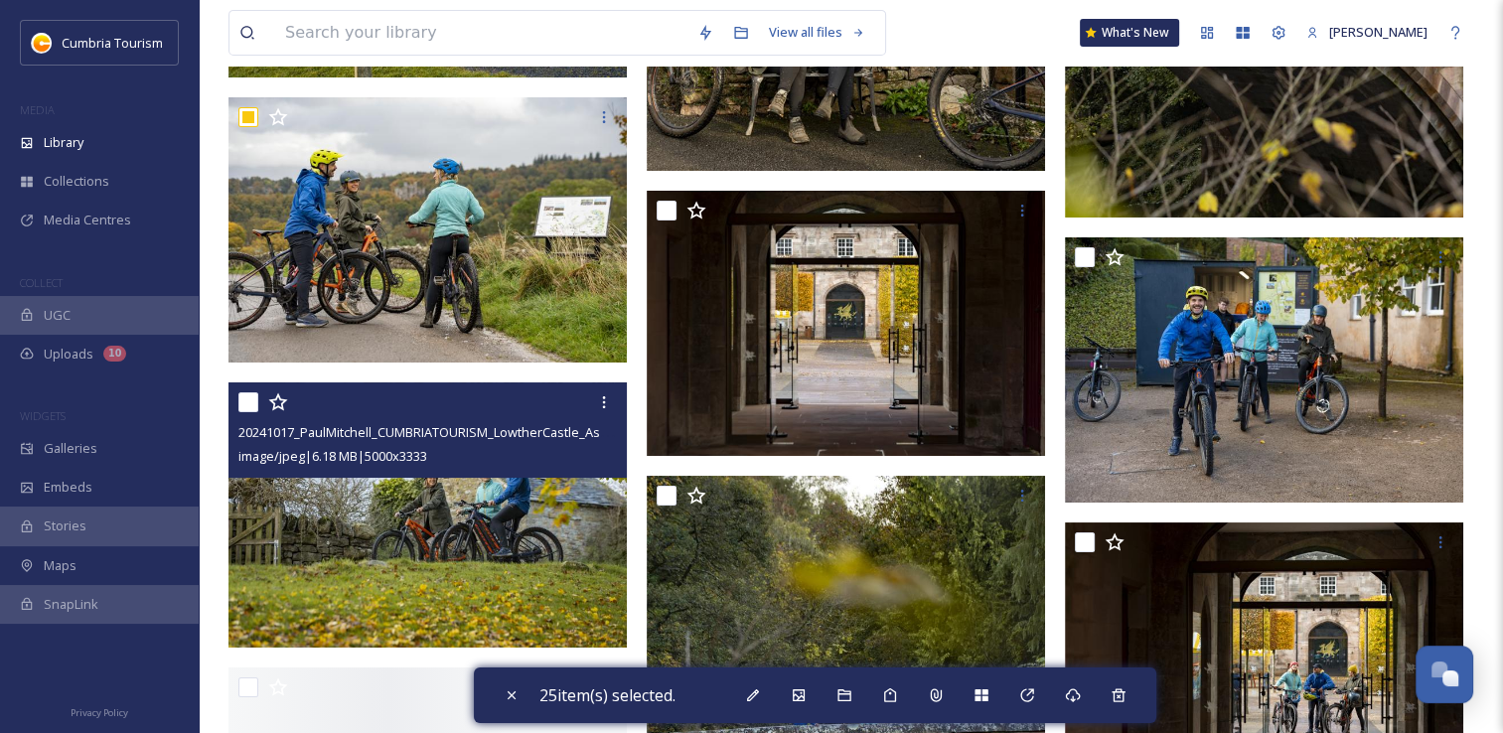
scroll to position [14308, 0]
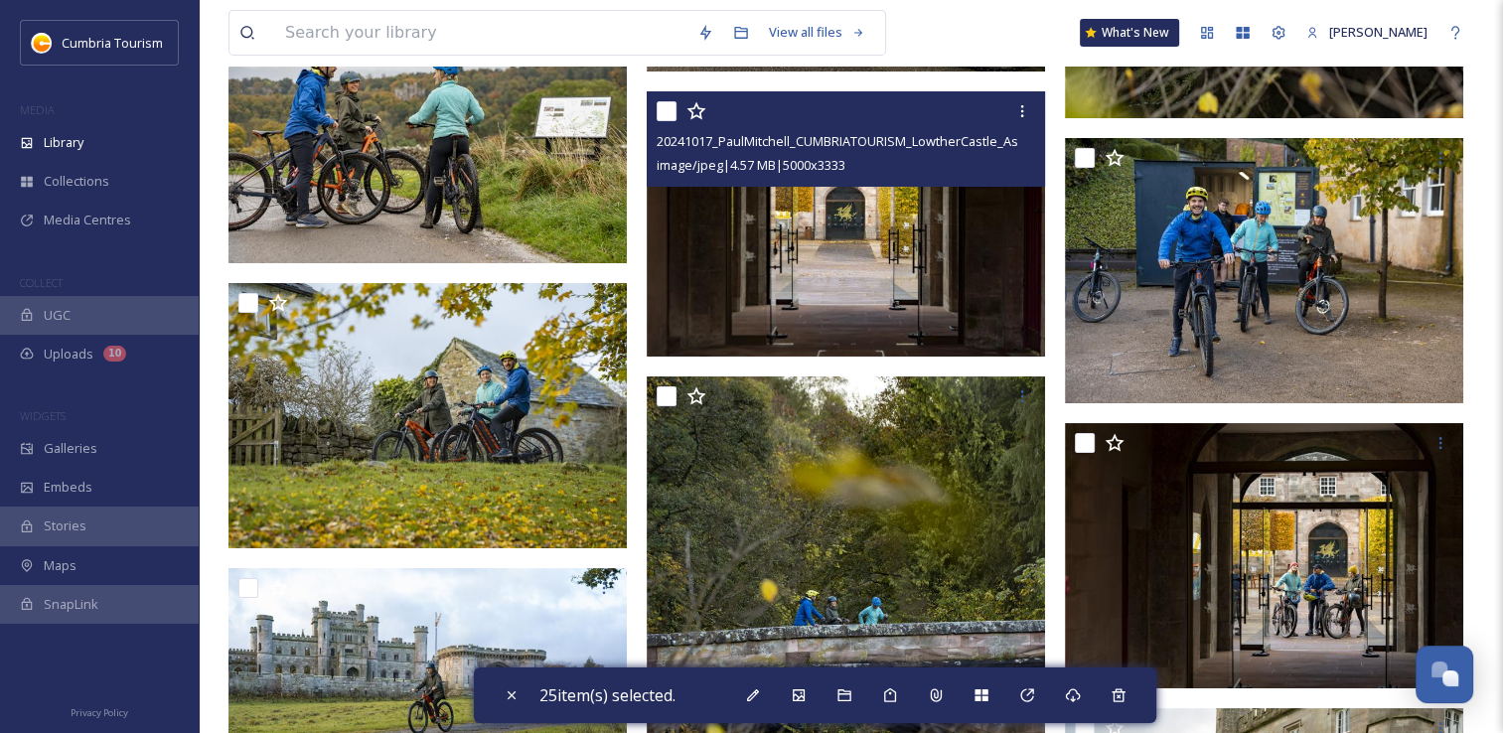
click at [673, 108] on input "checkbox" at bounding box center [667, 111] width 20 height 20
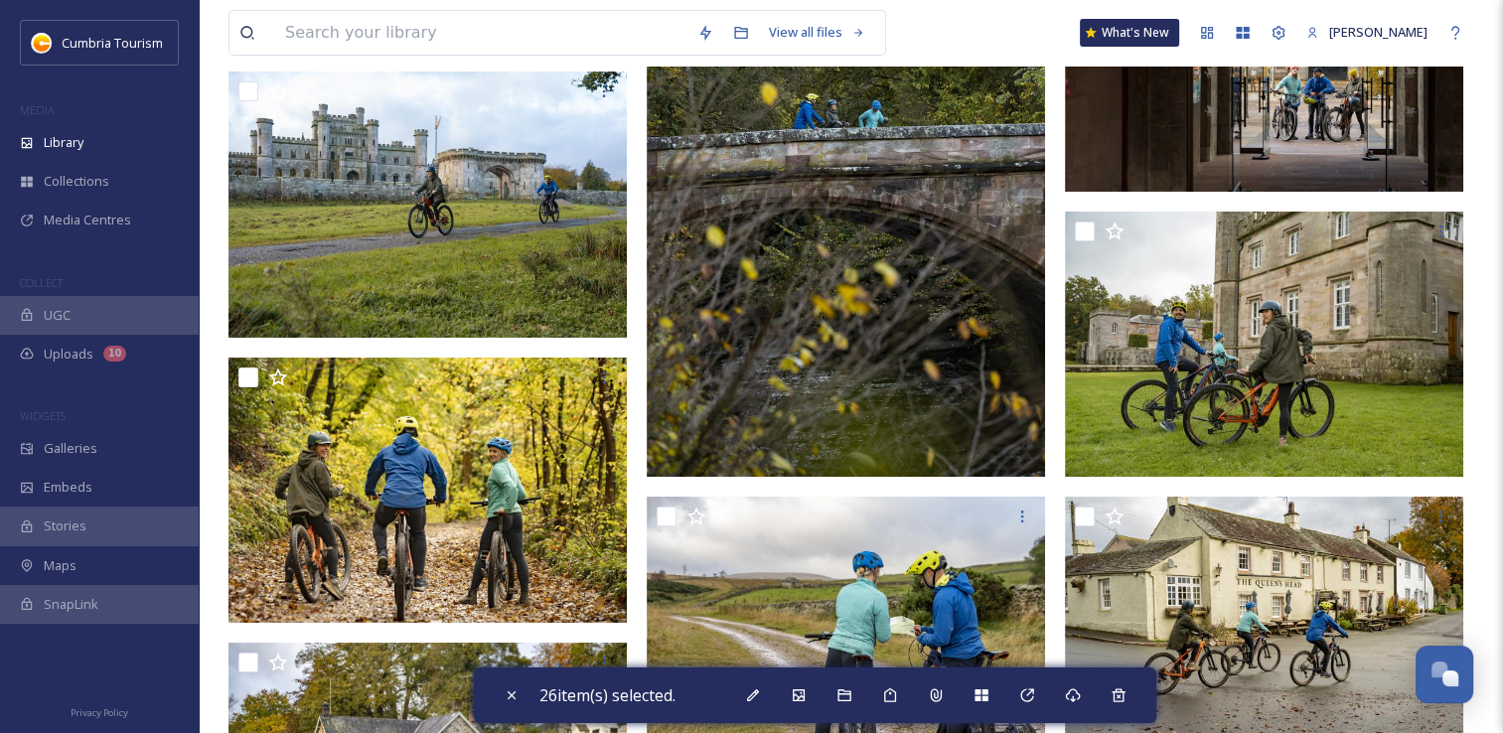
scroll to position [14904, 0]
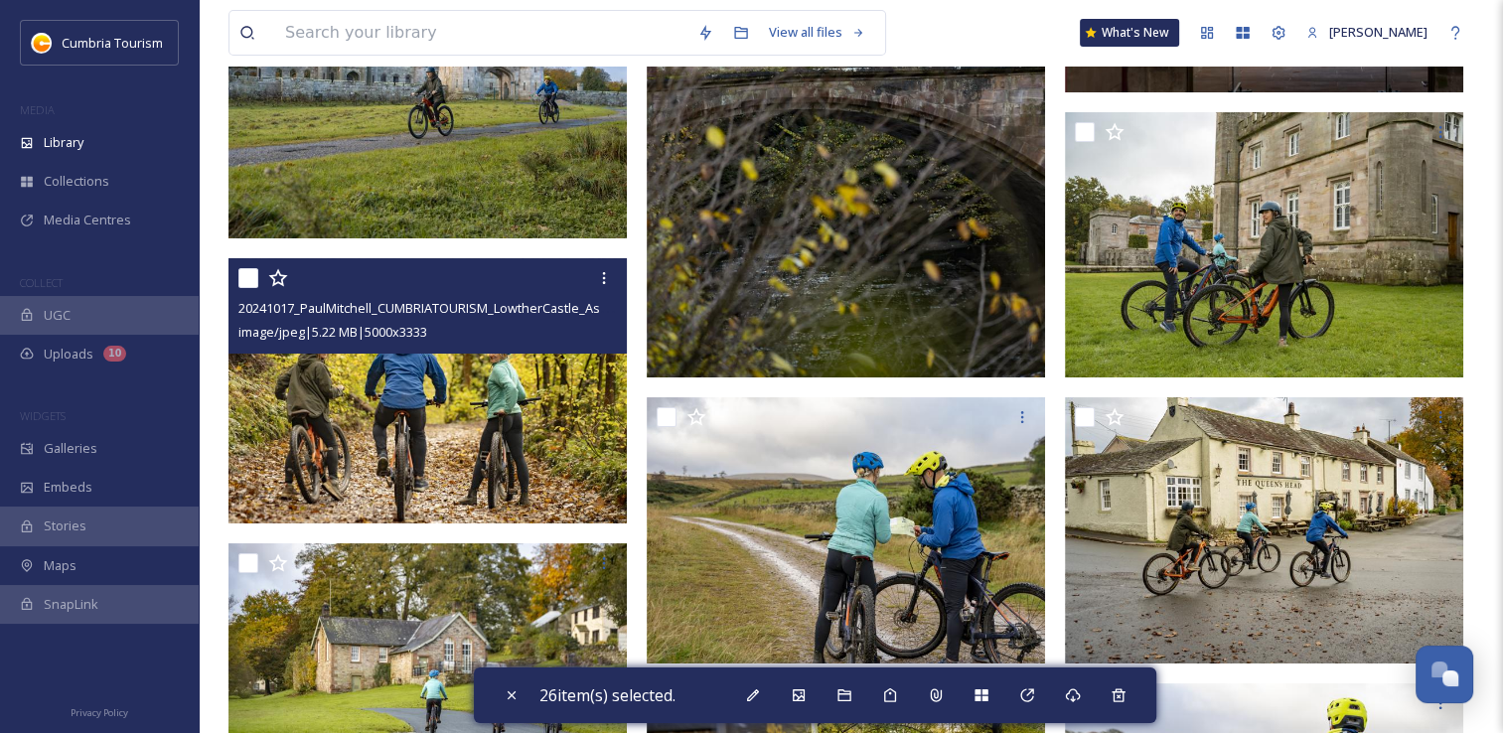
click at [254, 277] on input "checkbox" at bounding box center [248, 278] width 20 height 20
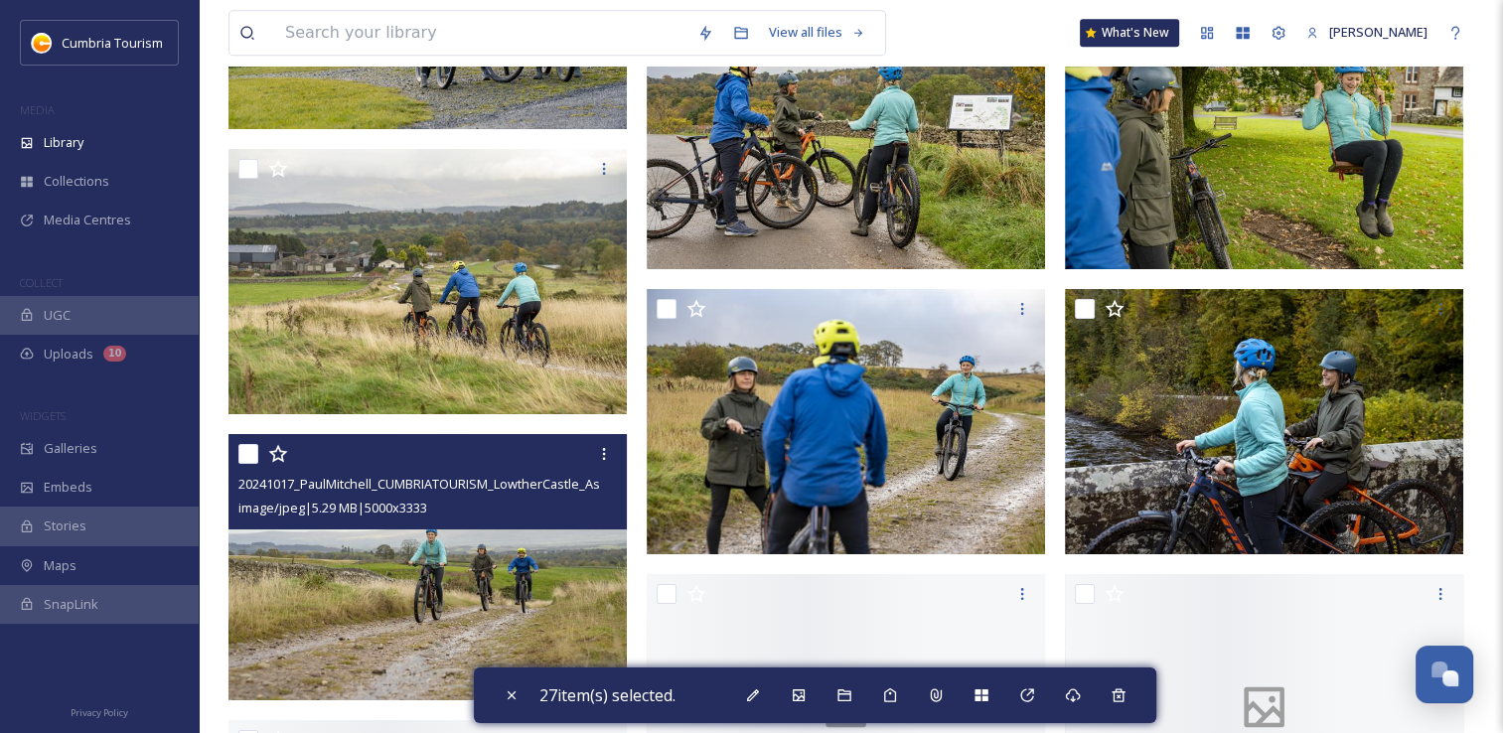
scroll to position [16494, 0]
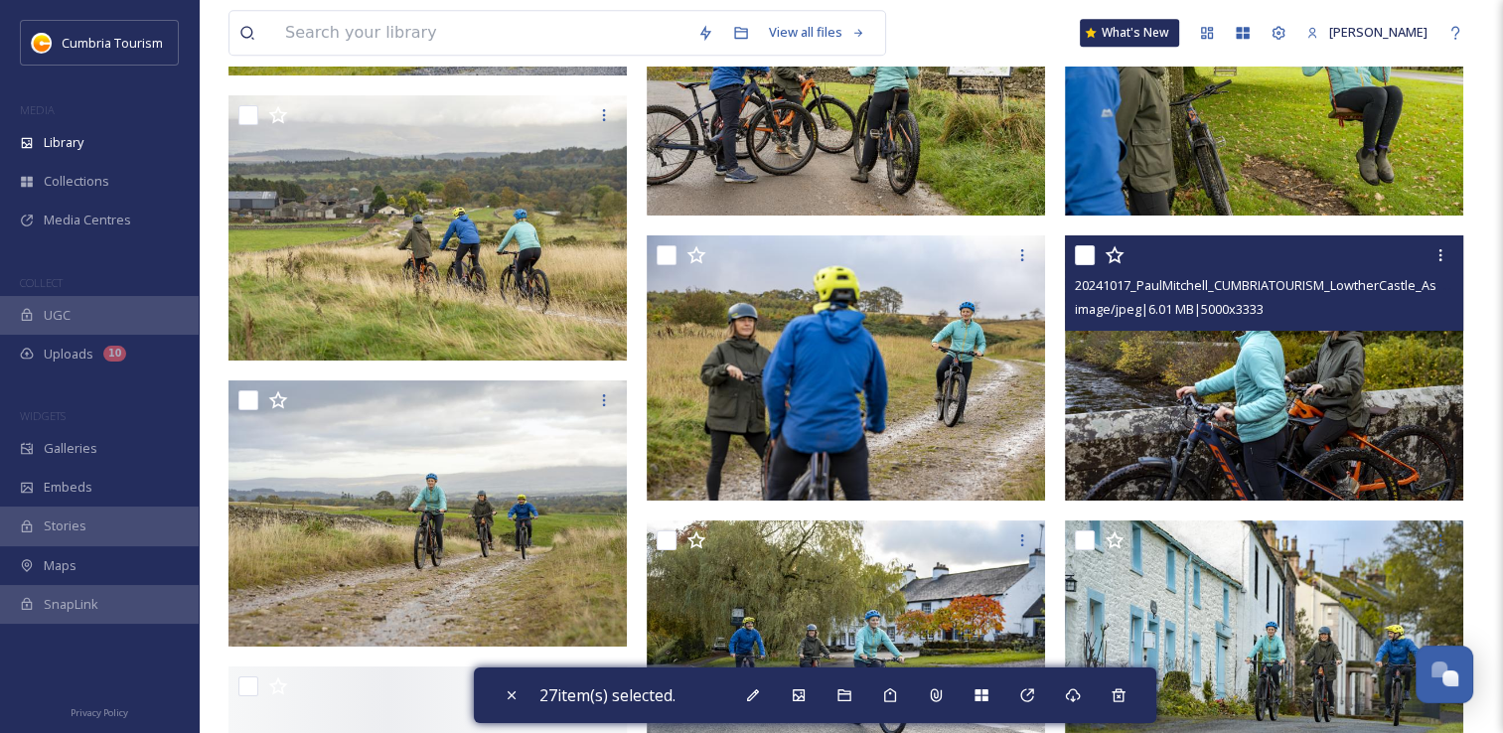
click at [1086, 261] on input "checkbox" at bounding box center [1085, 255] width 20 height 20
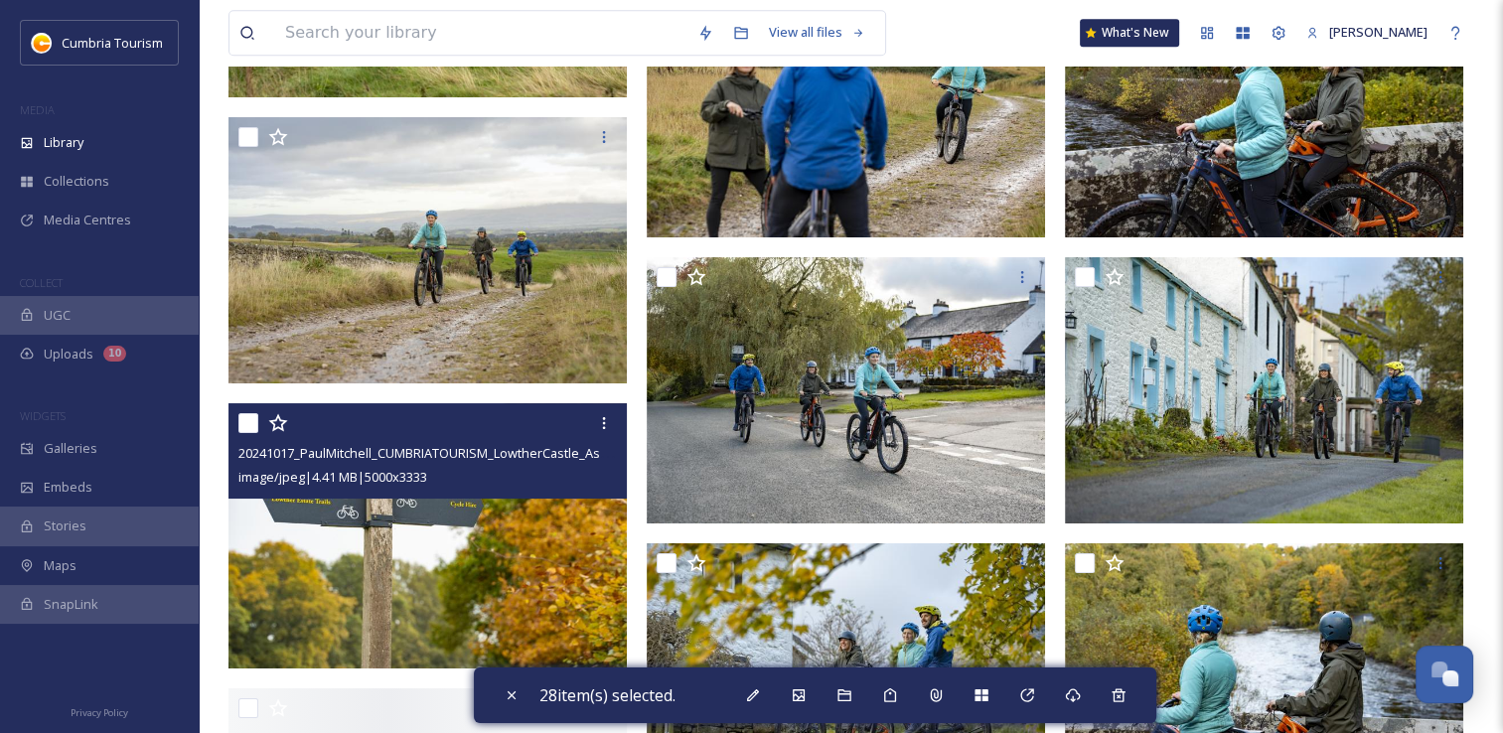
scroll to position [16792, 0]
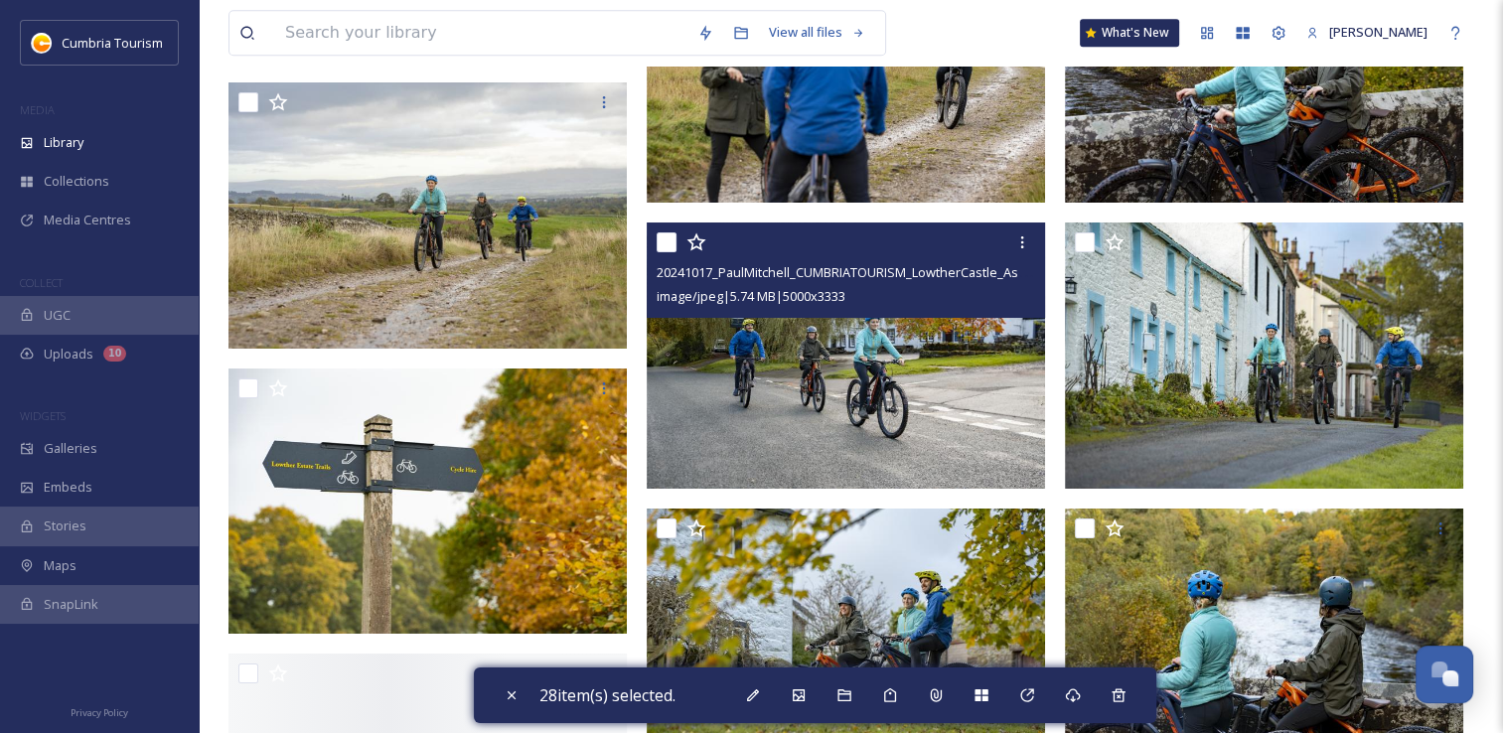
click at [669, 240] on input "checkbox" at bounding box center [667, 243] width 20 height 20
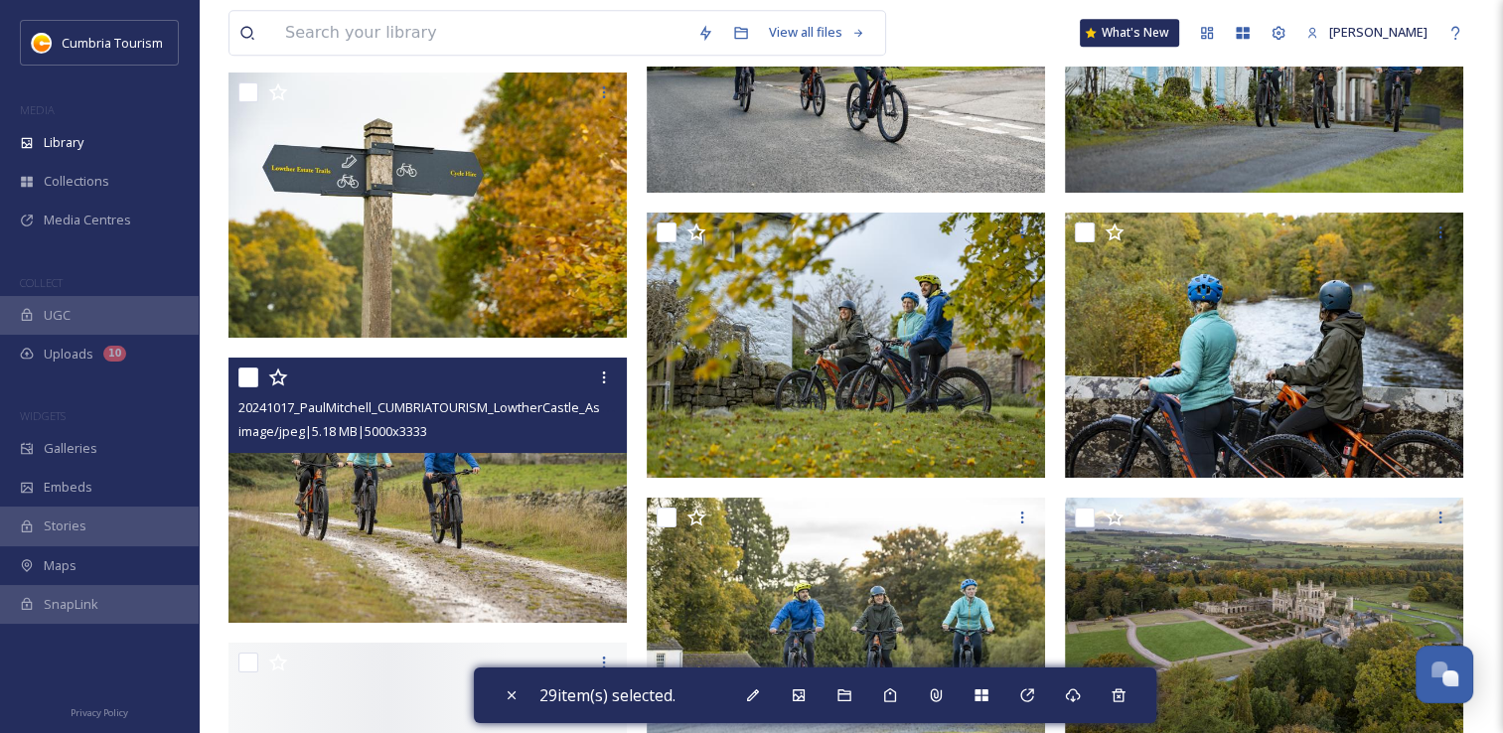
scroll to position [17090, 0]
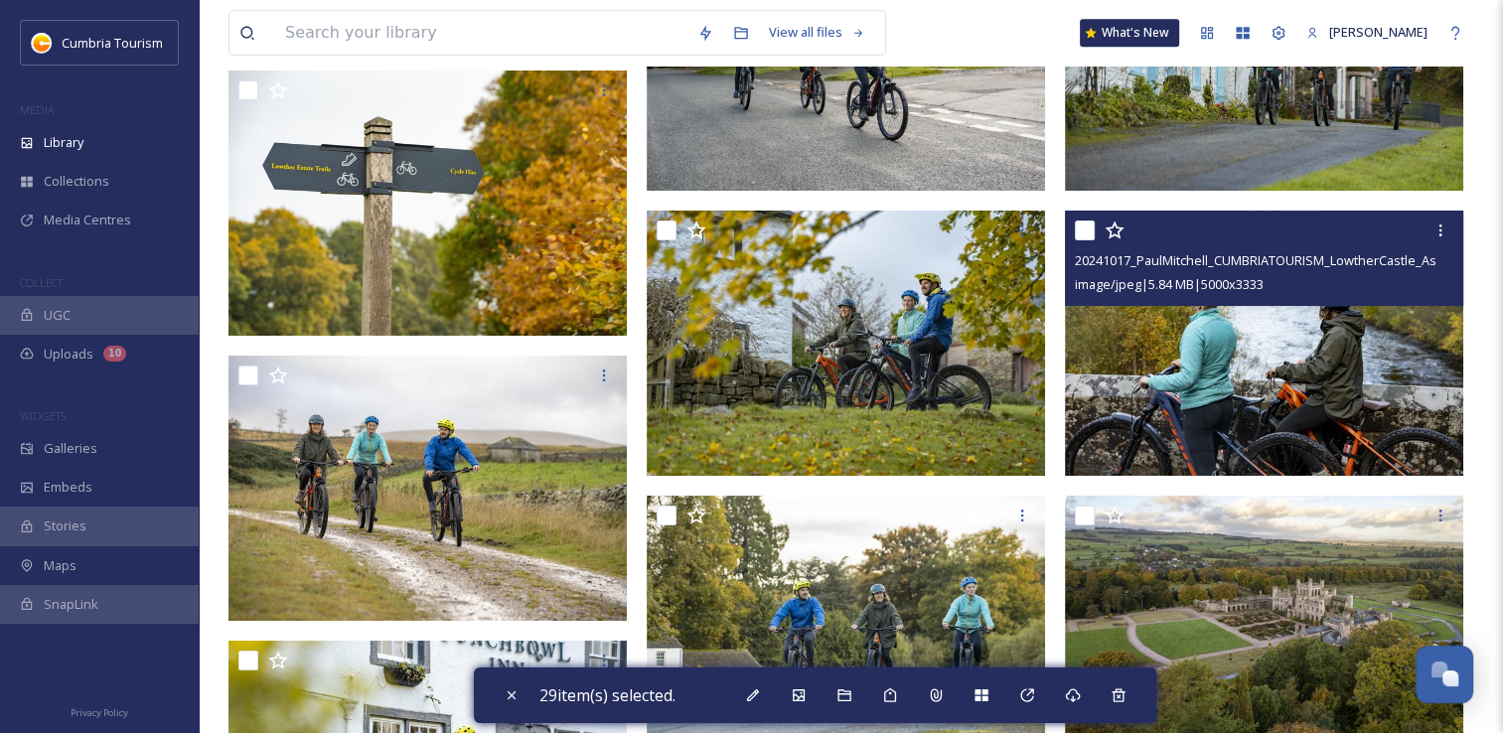
drag, startPoint x: 1092, startPoint y: 233, endPoint x: 1050, endPoint y: 289, distance: 70.3
click at [1089, 233] on input "checkbox" at bounding box center [1085, 231] width 20 height 20
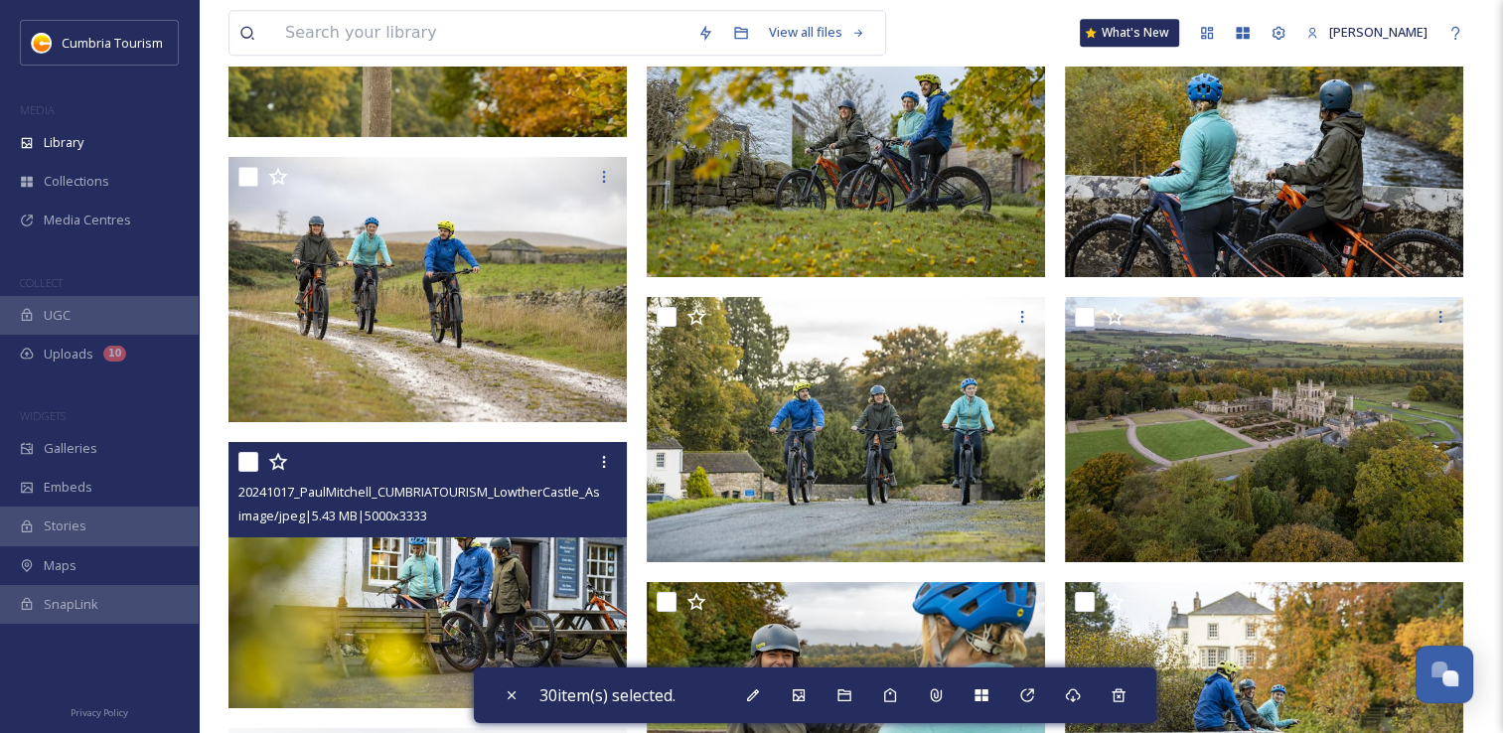
scroll to position [17388, 0]
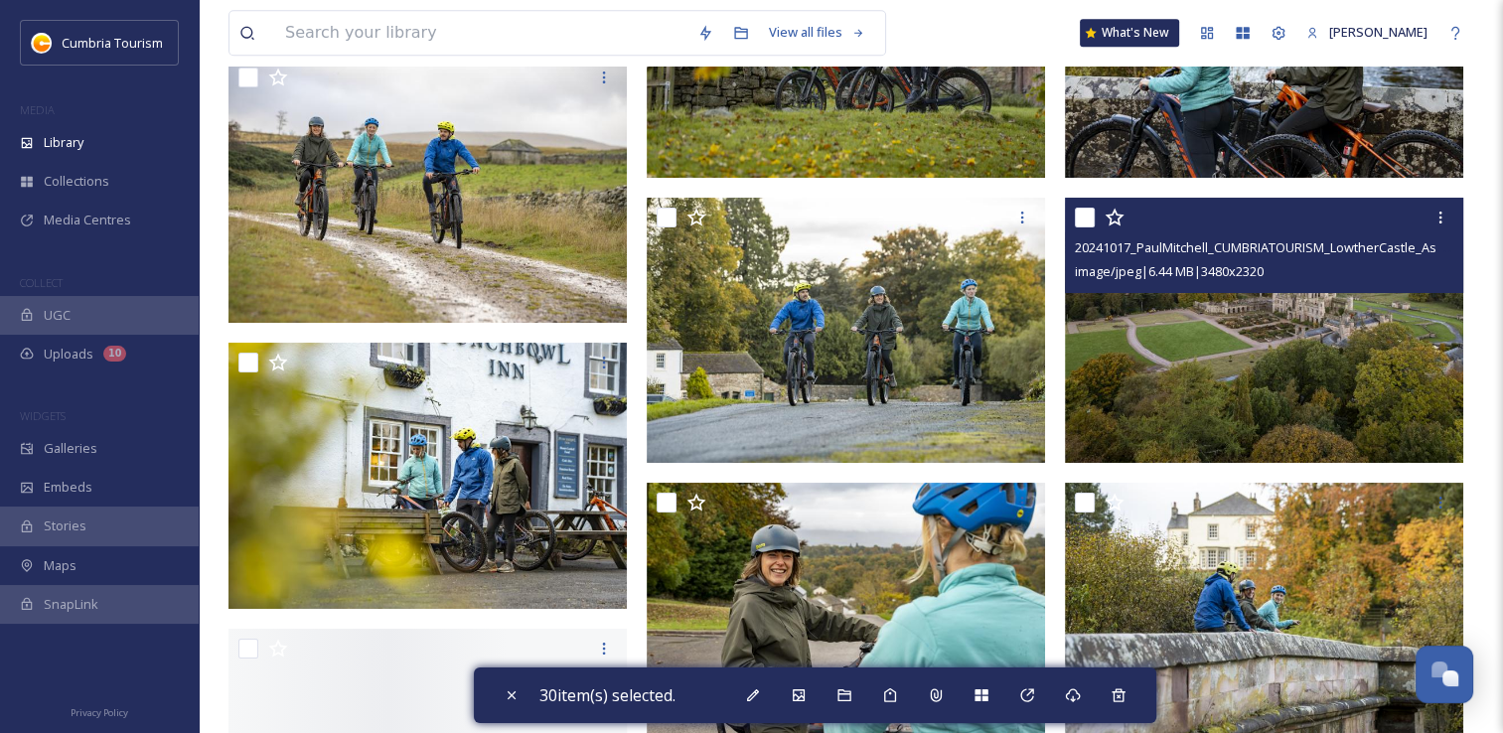
click at [1090, 221] on input "checkbox" at bounding box center [1085, 218] width 20 height 20
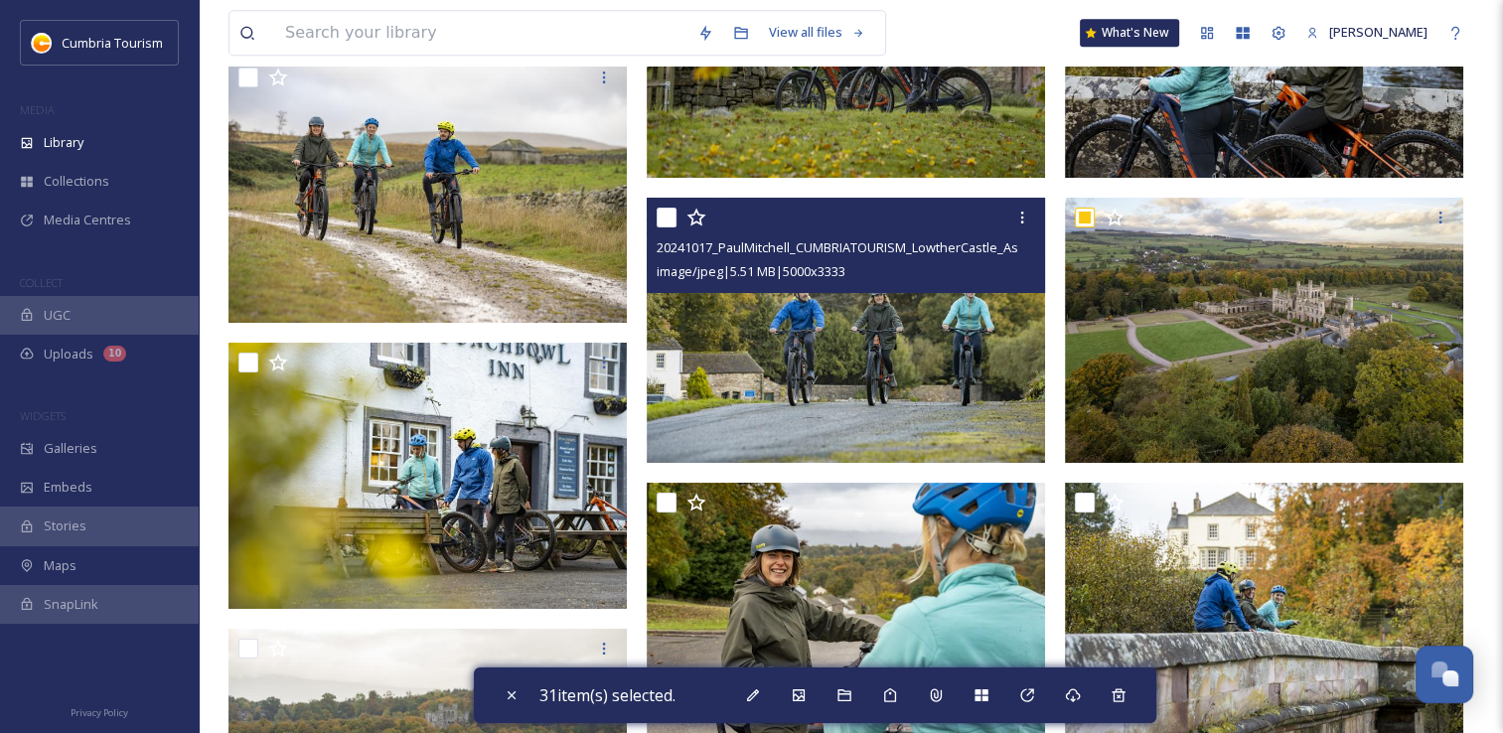
click at [666, 219] on input "checkbox" at bounding box center [667, 218] width 20 height 20
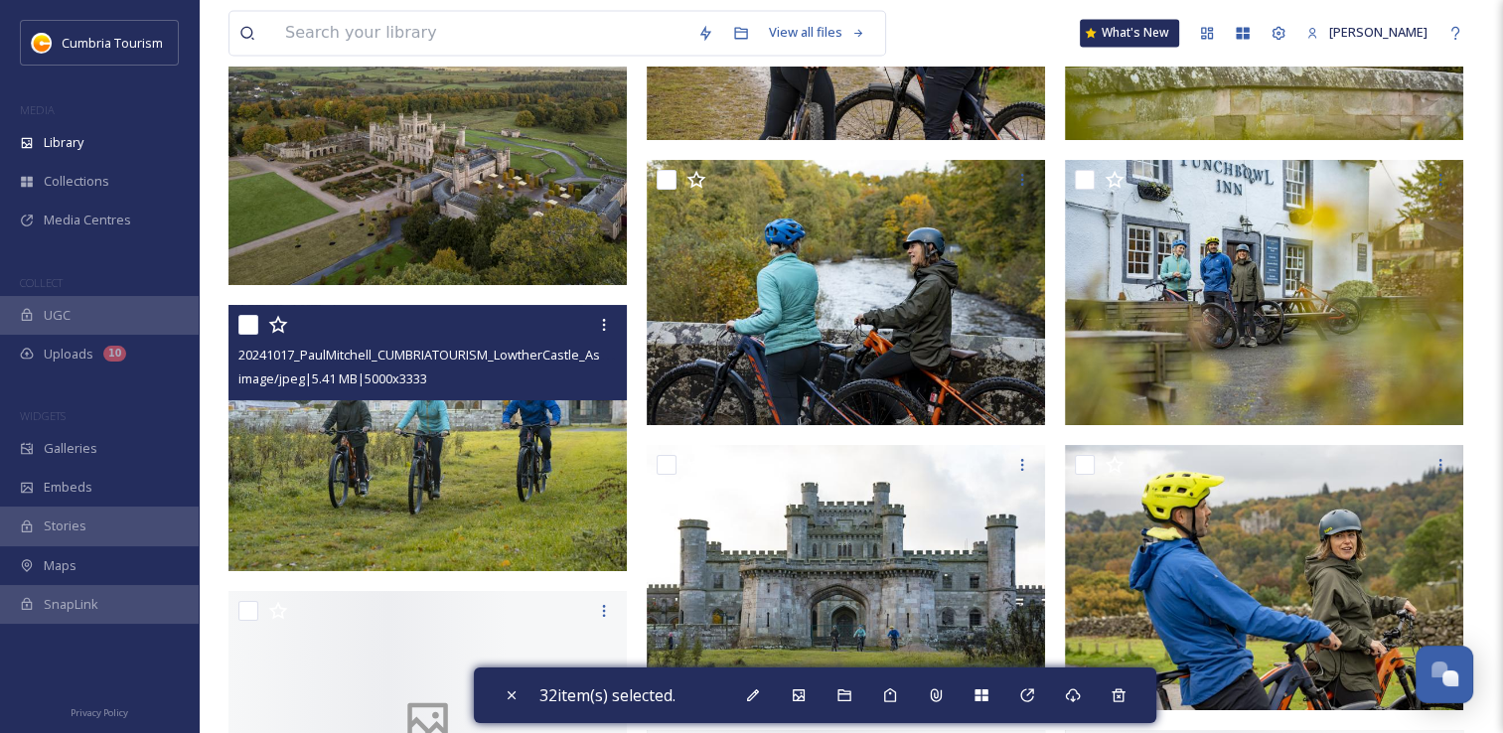
scroll to position [18183, 0]
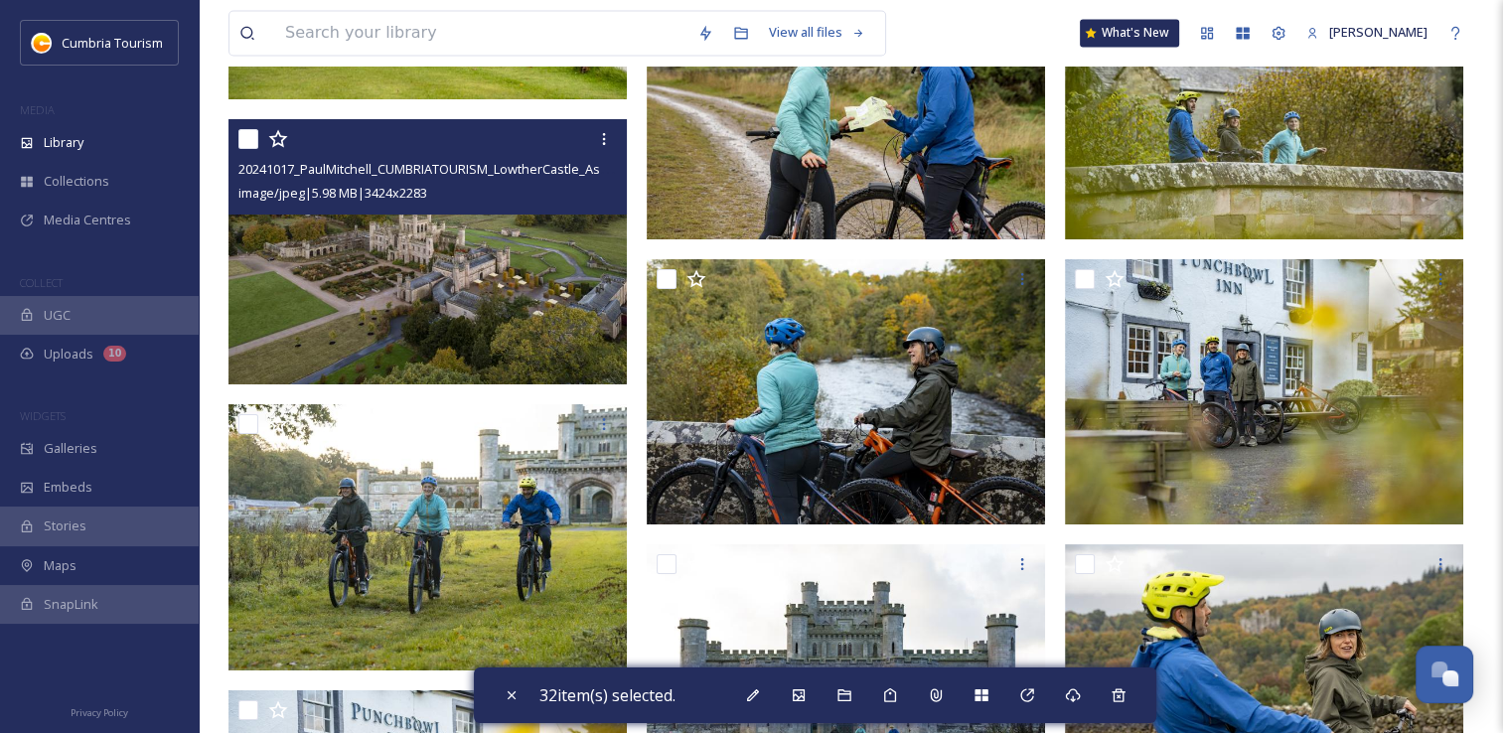
click at [249, 136] on input "checkbox" at bounding box center [248, 139] width 20 height 20
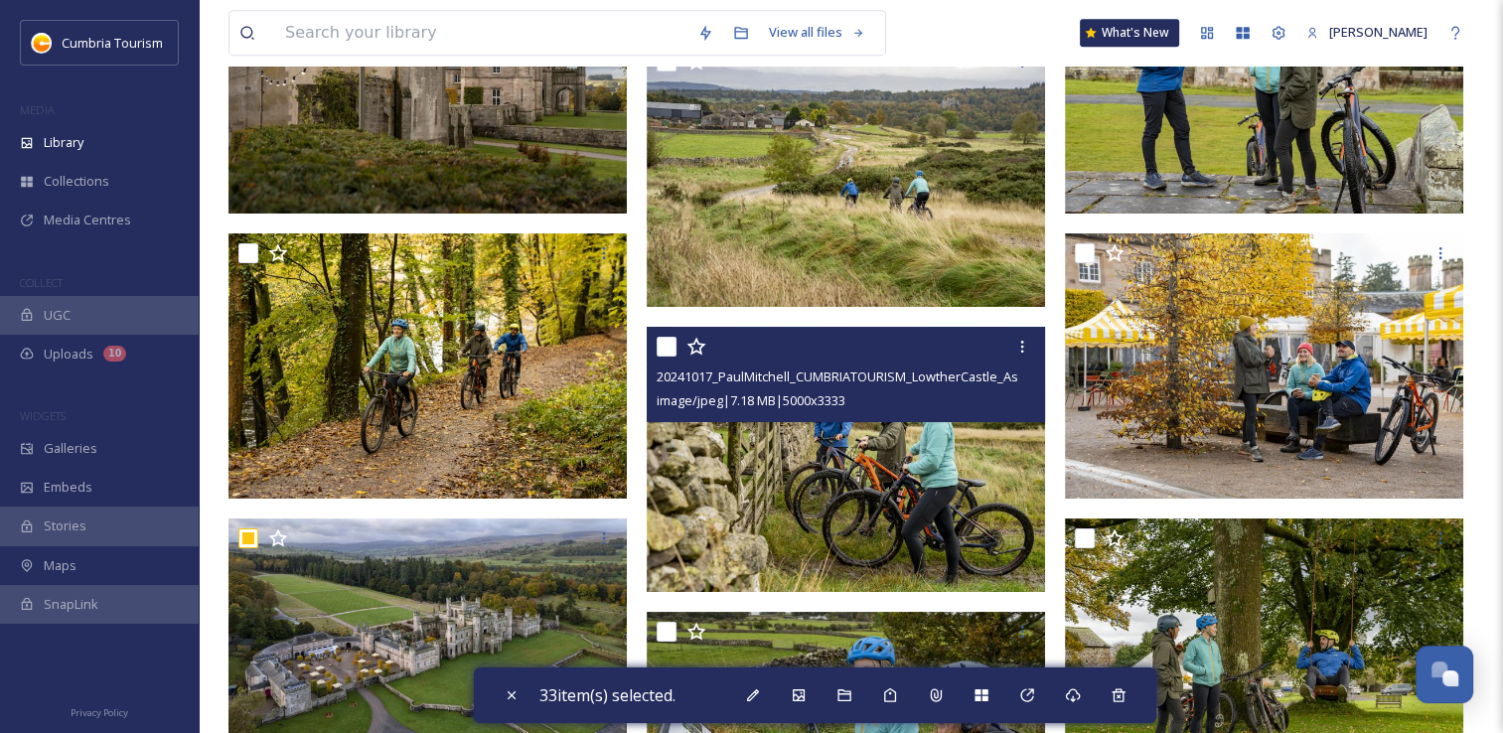
scroll to position [8744, 0]
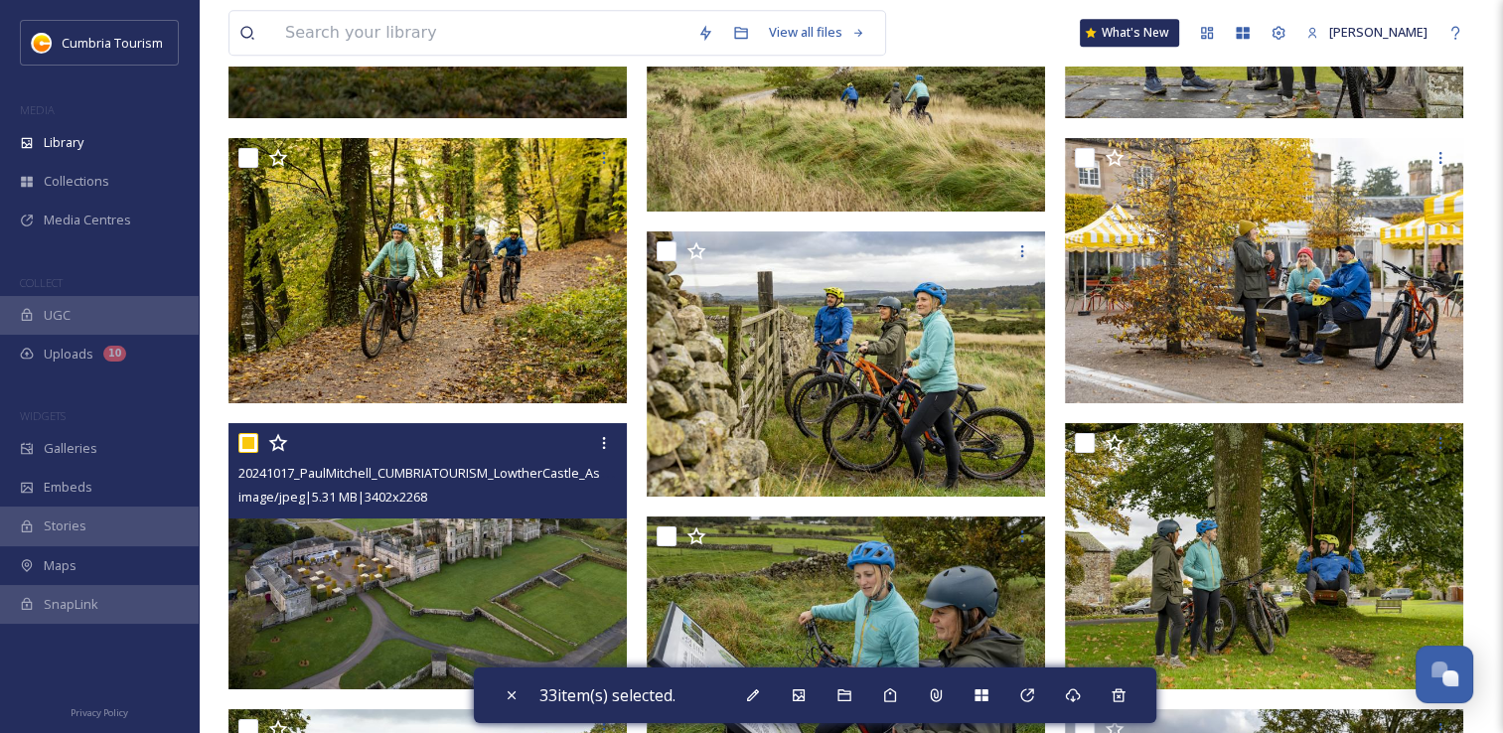
click at [255, 445] on input "checkbox" at bounding box center [248, 443] width 20 height 20
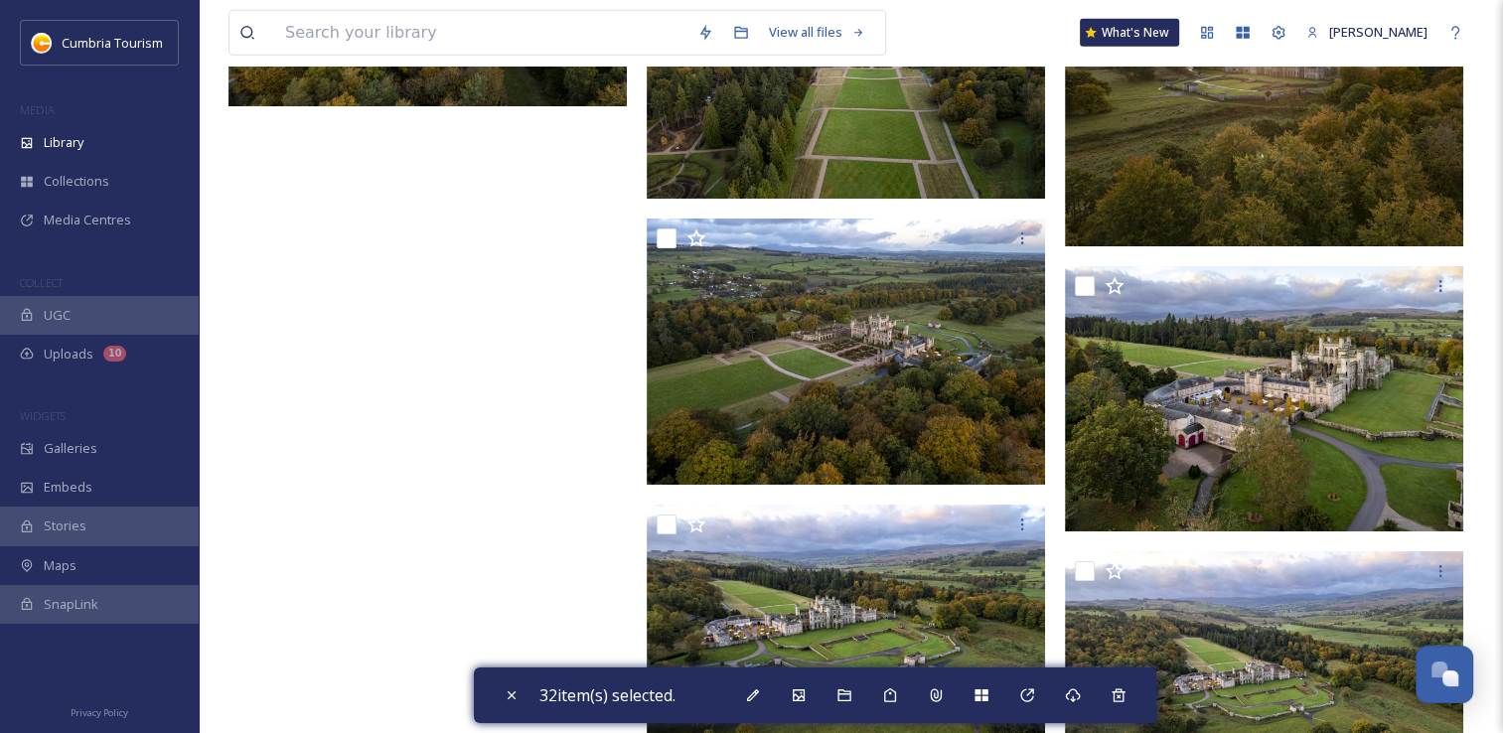
scroll to position [21462, 0]
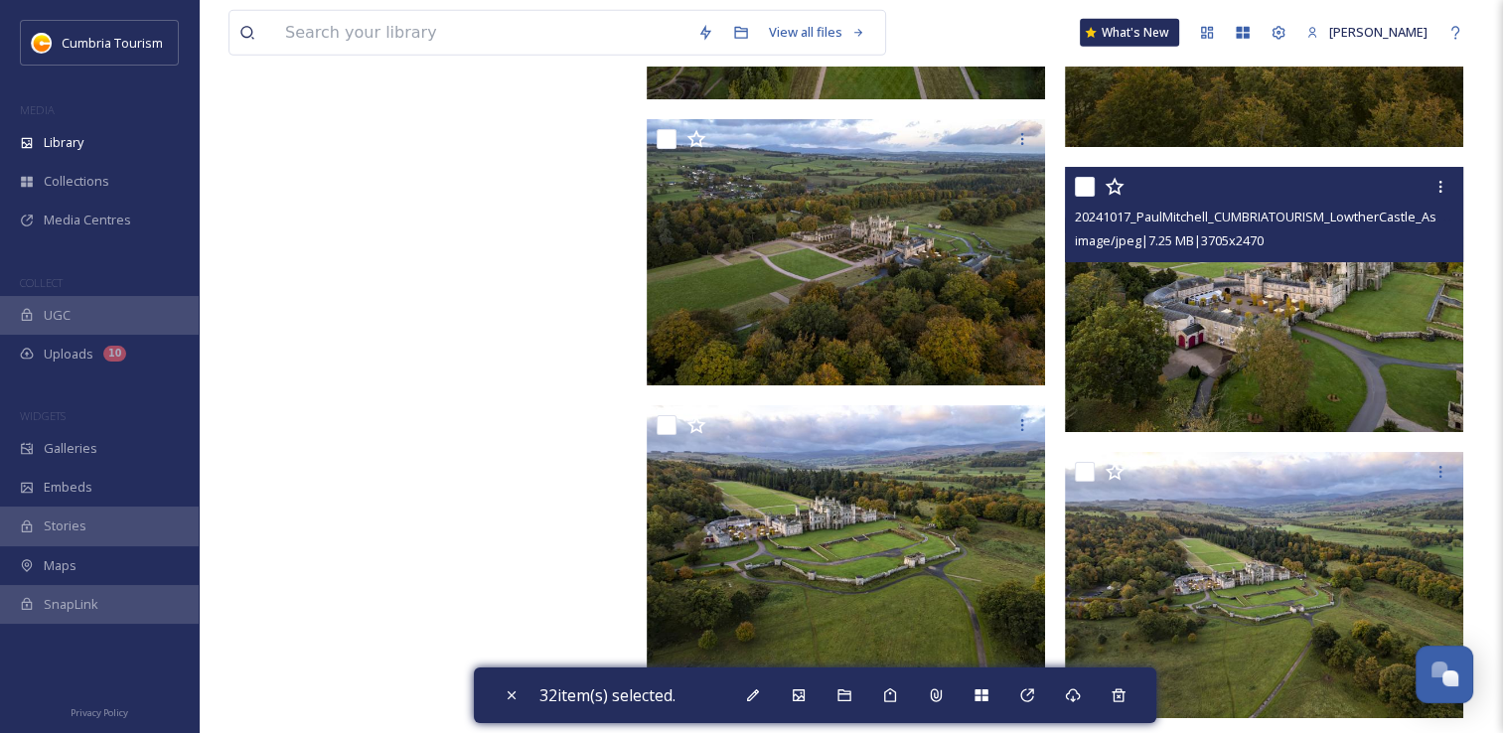
click at [1080, 187] on input "checkbox" at bounding box center [1085, 187] width 20 height 20
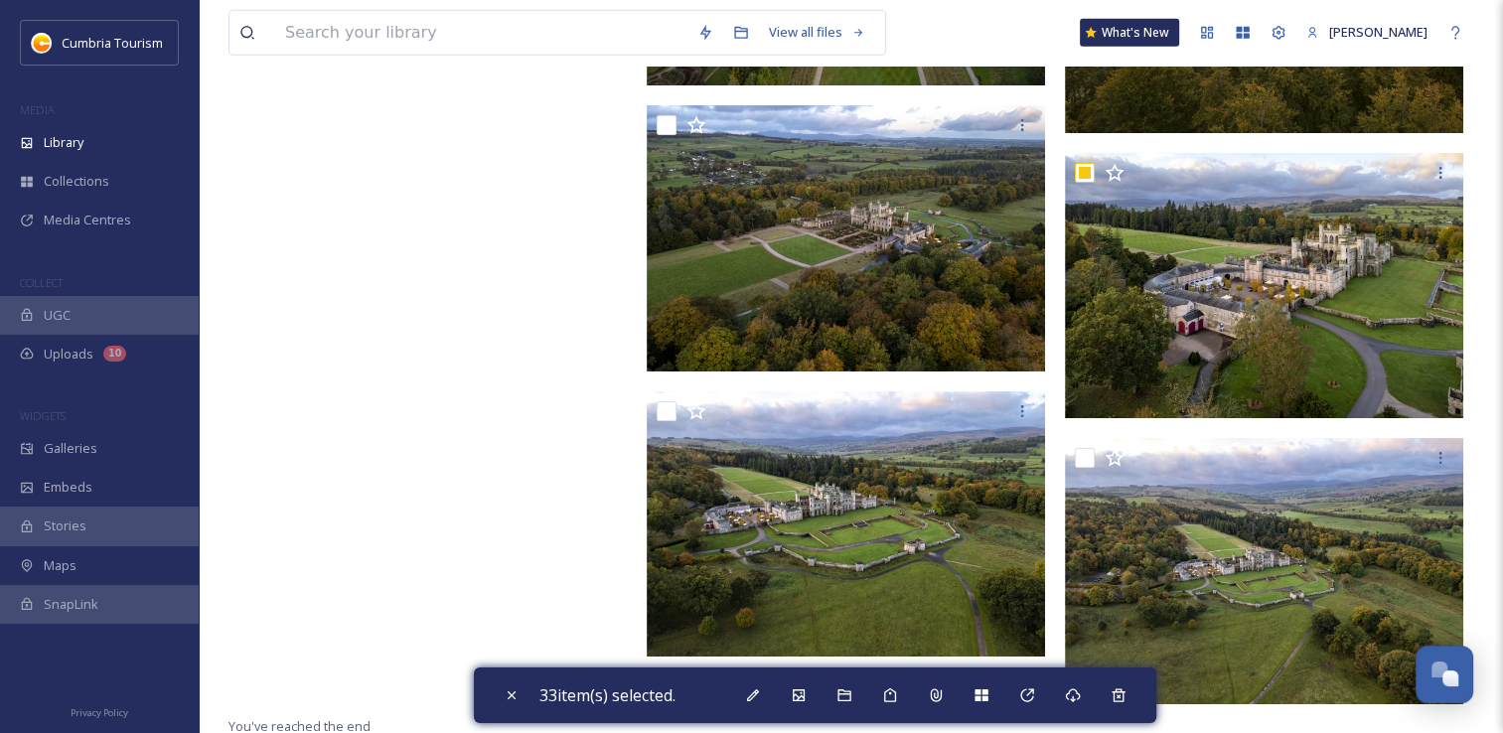
scroll to position [21480, 0]
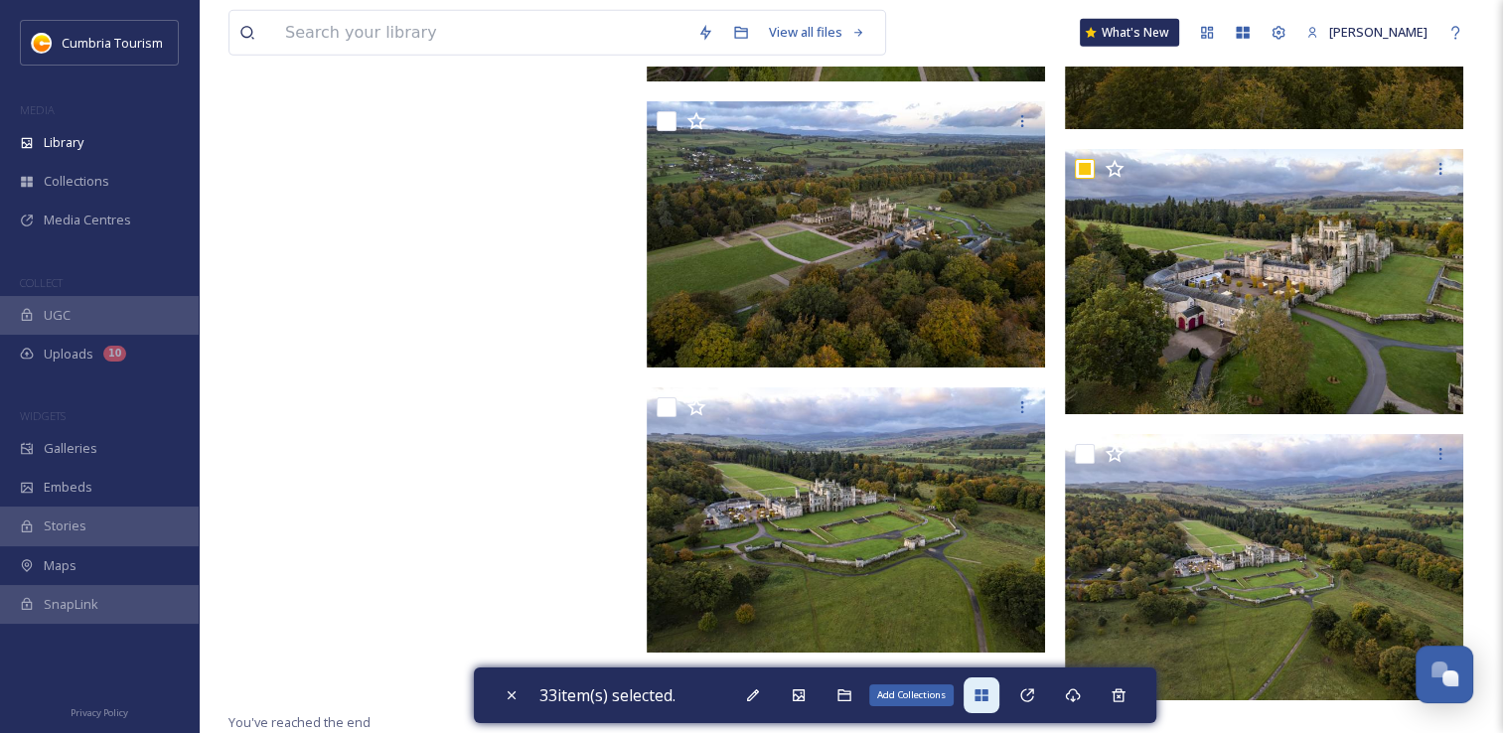
click at [981, 691] on icon at bounding box center [981, 696] width 13 height 12
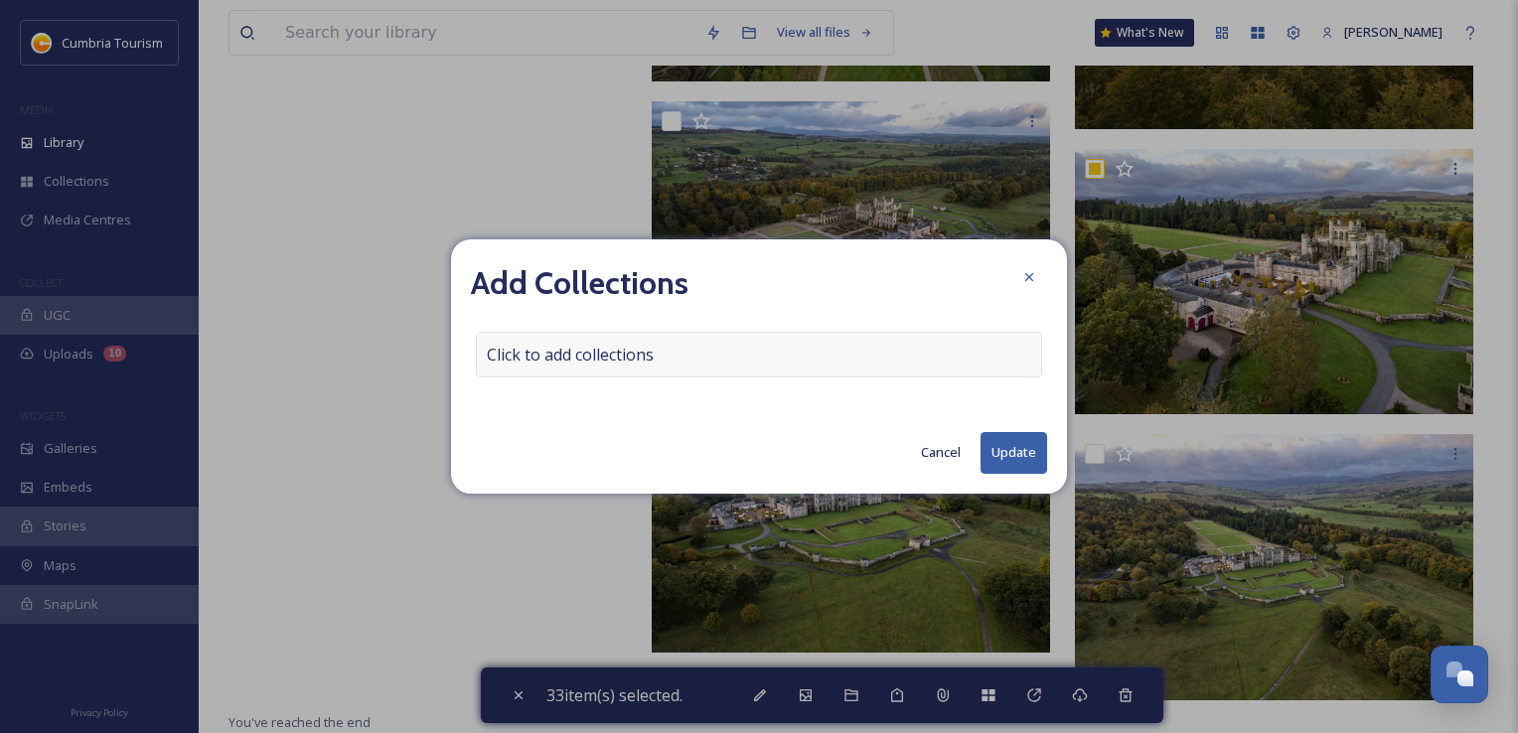
click at [544, 343] on span "Click to add collections" at bounding box center [570, 355] width 167 height 24
click at [548, 353] on input at bounding box center [586, 355] width 219 height 44
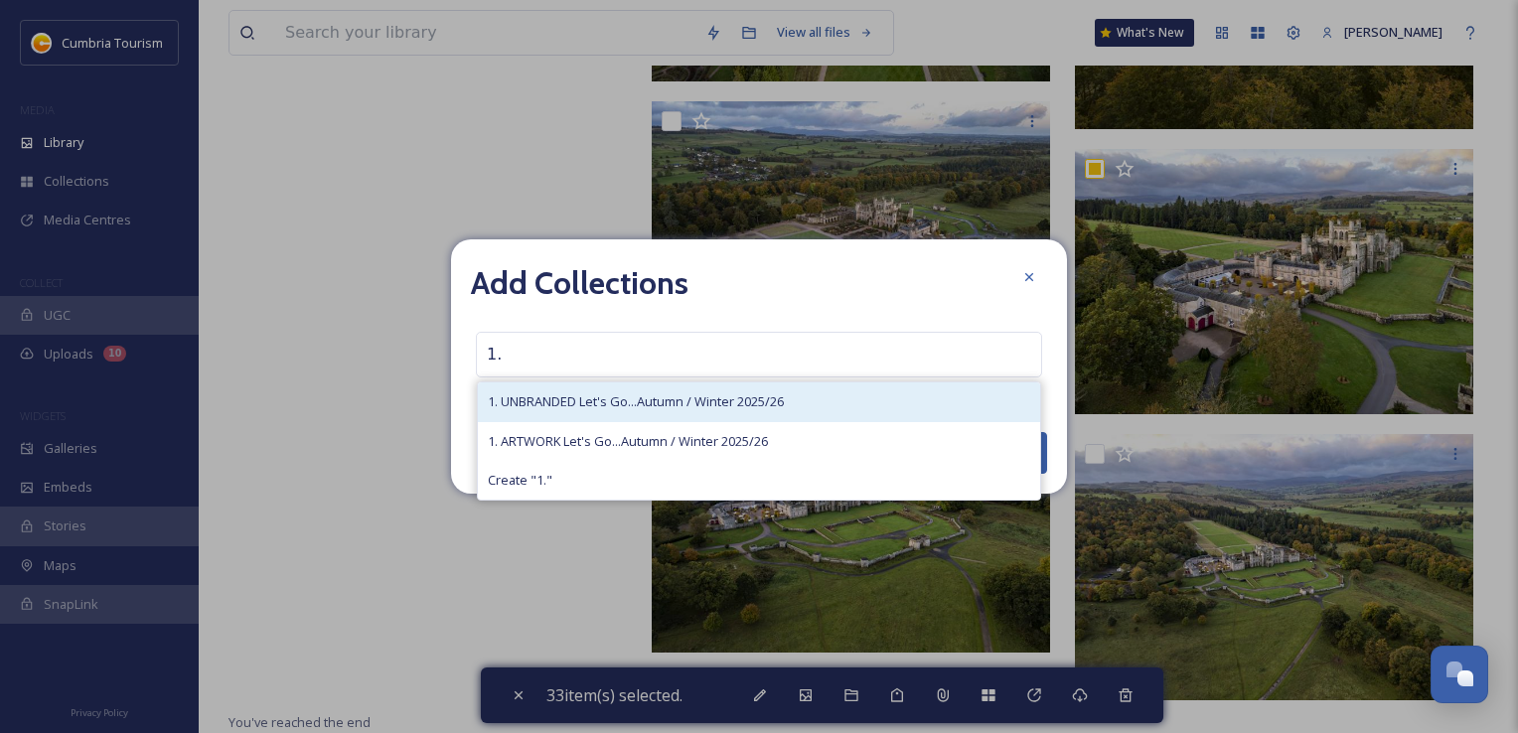
click at [682, 396] on span "1. UNBRANDED Let's Go...Autumn / Winter 2025/26" at bounding box center [636, 401] width 296 height 19
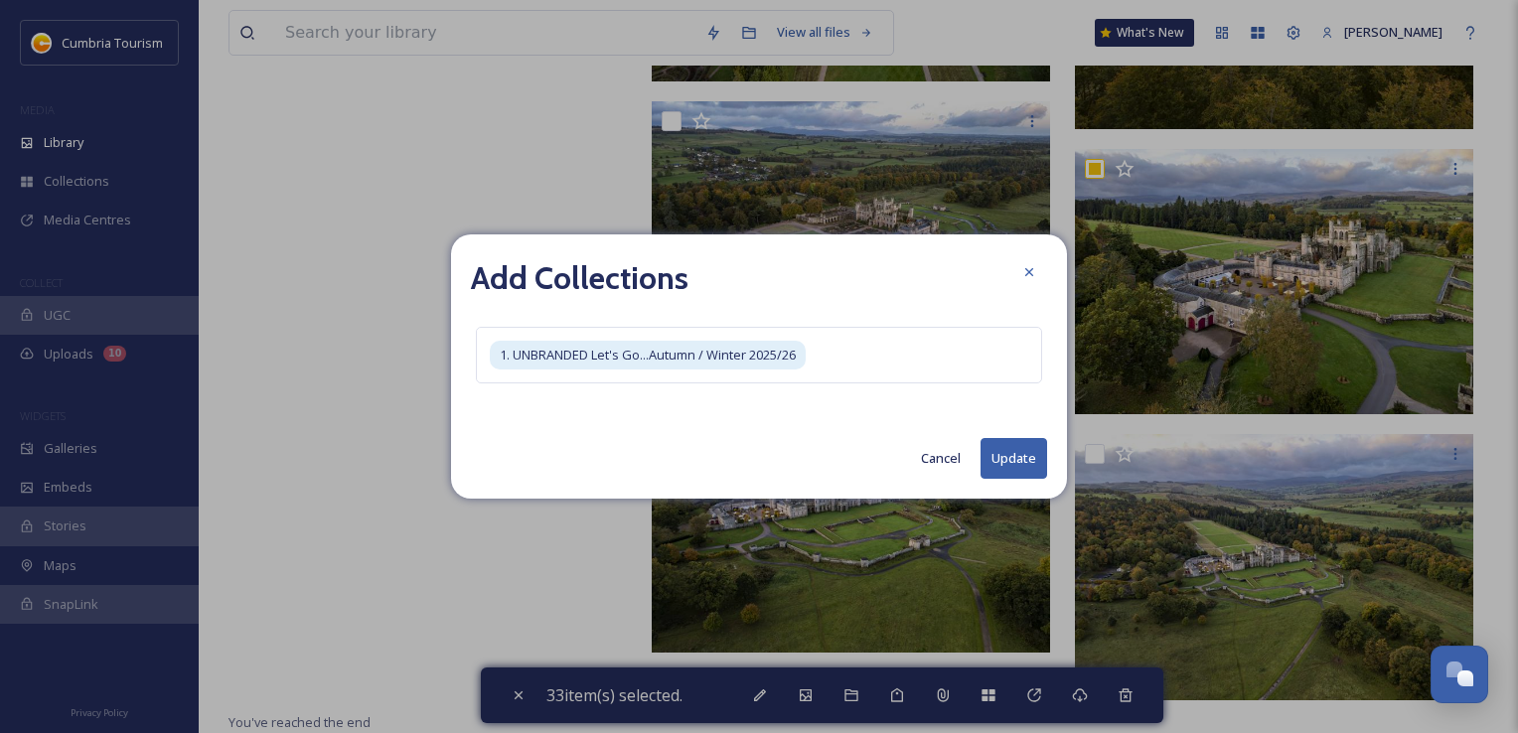
click at [1009, 446] on button "Update" at bounding box center [1014, 458] width 67 height 41
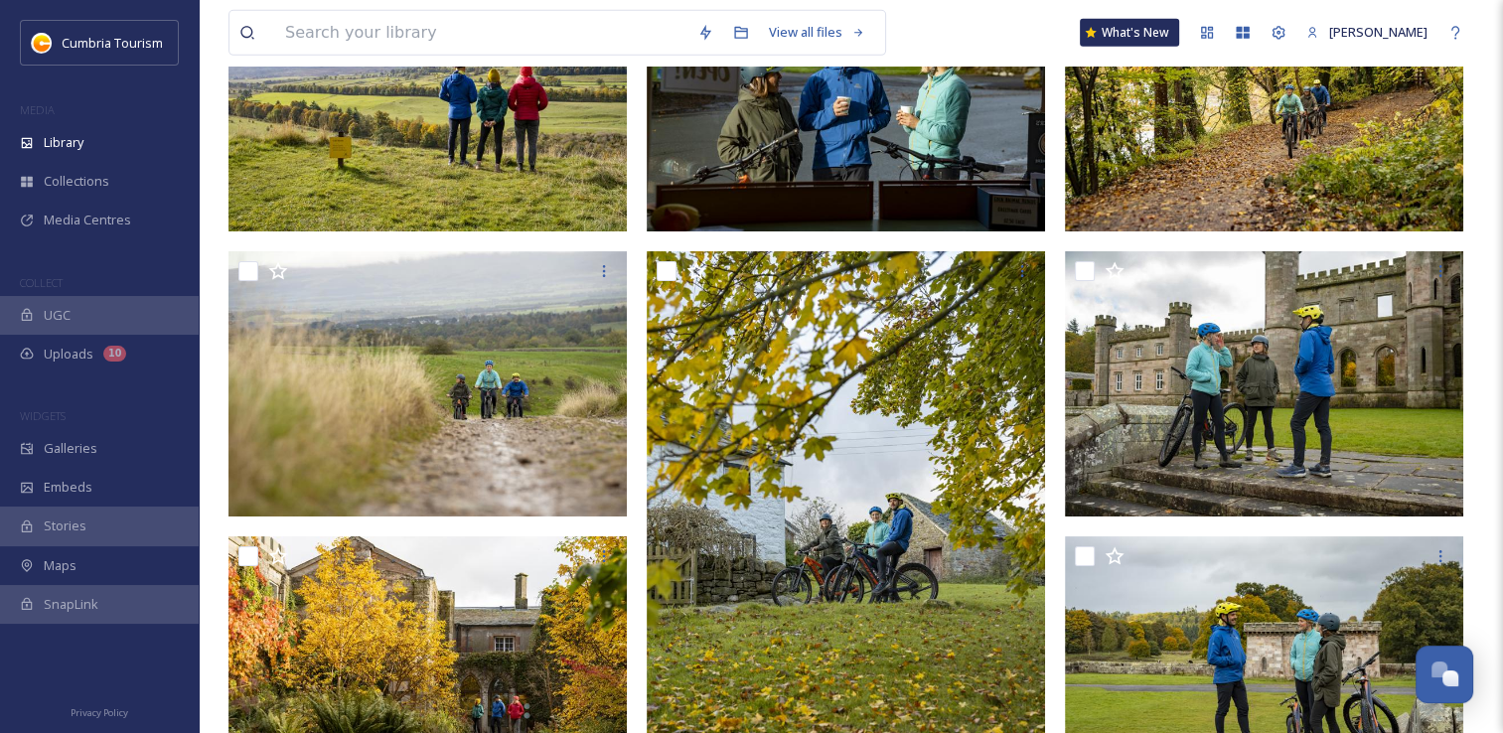
scroll to position [0, 0]
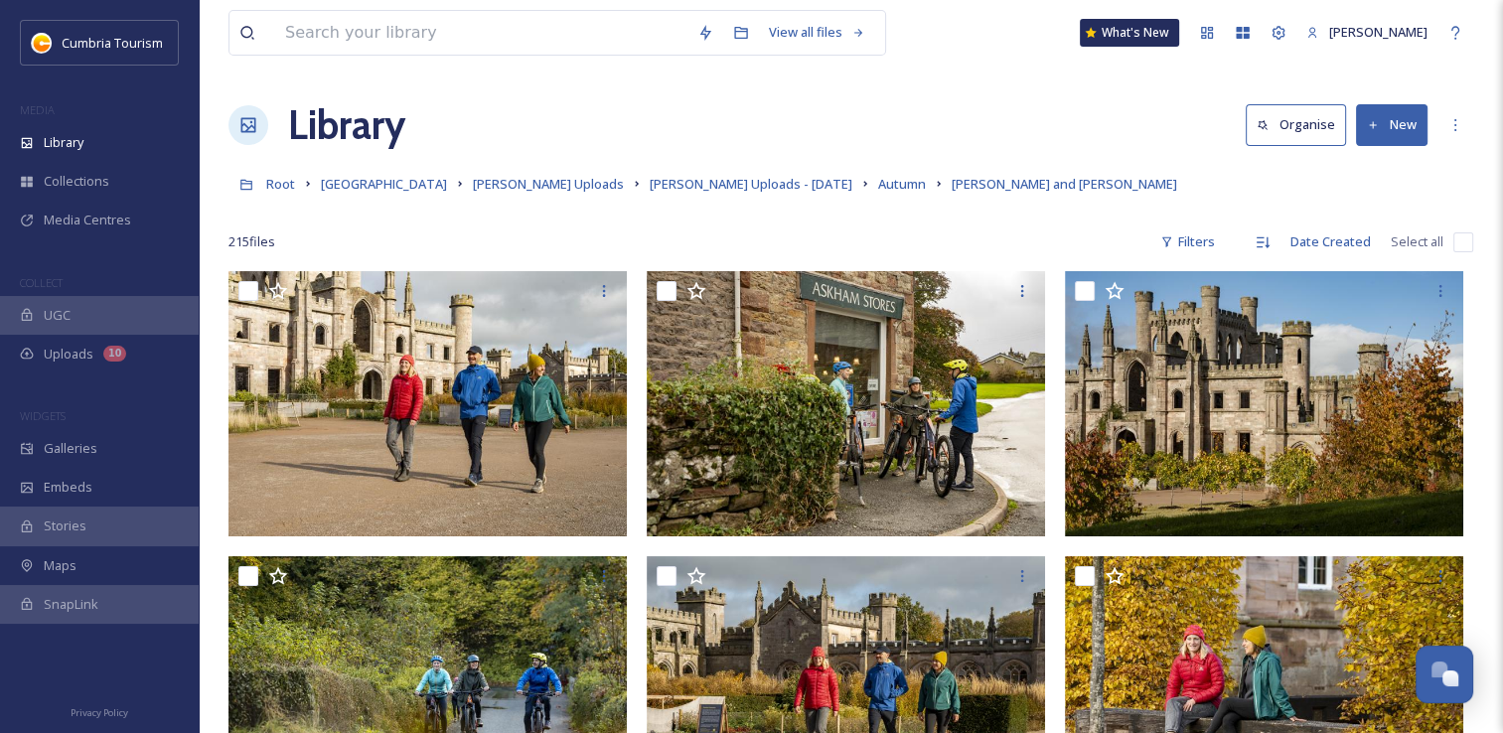
click at [878, 174] on link "Autumn" at bounding box center [902, 184] width 48 height 24
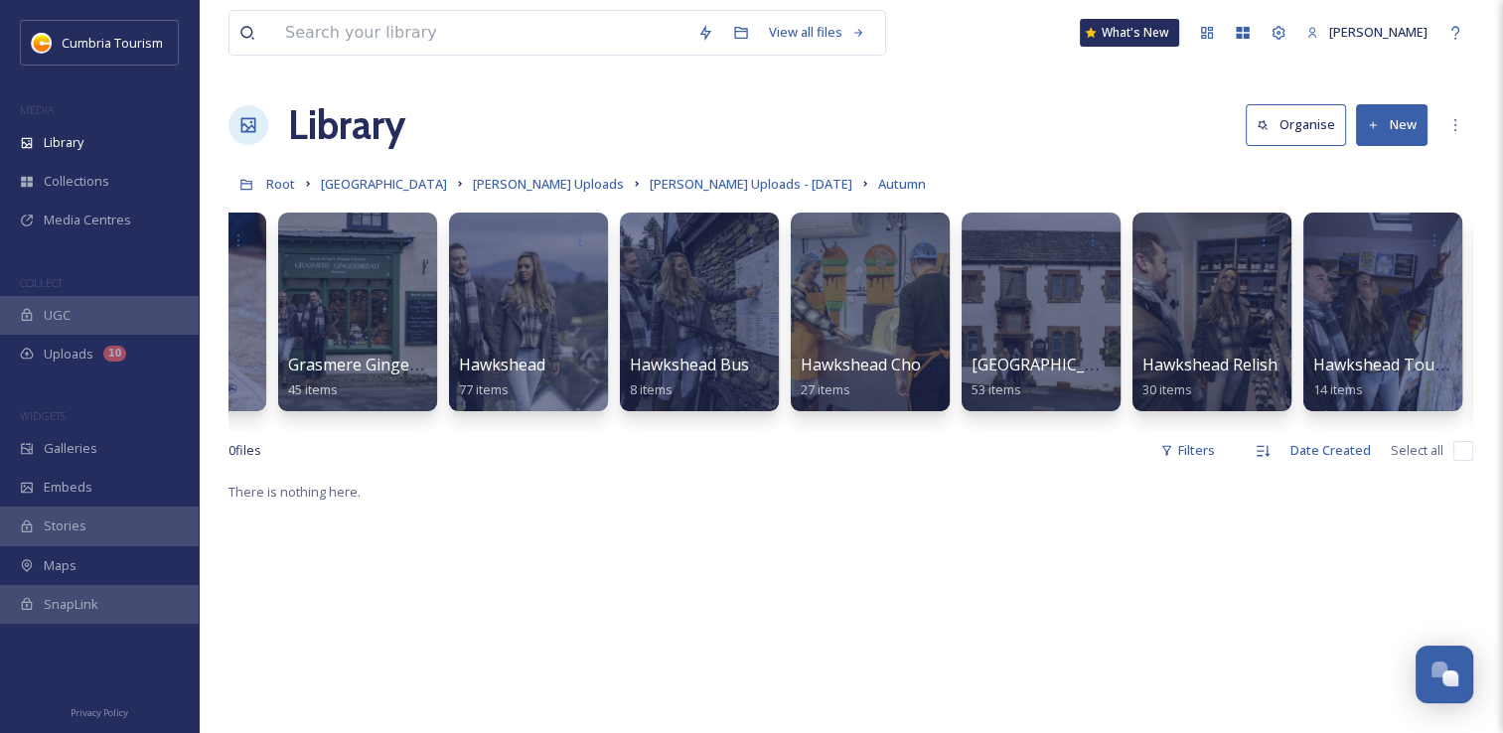
scroll to position [0, 1159]
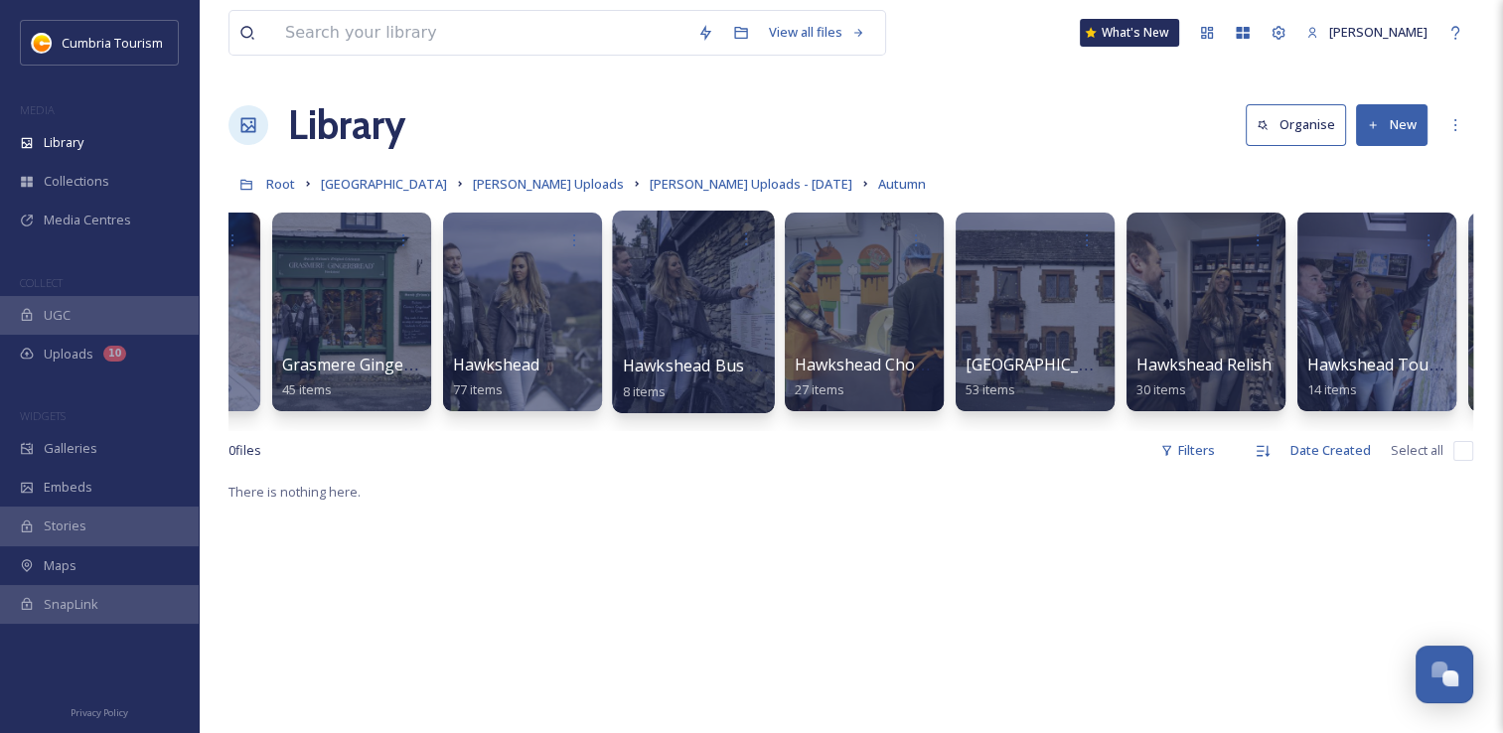
click at [684, 334] on div at bounding box center [693, 312] width 162 height 203
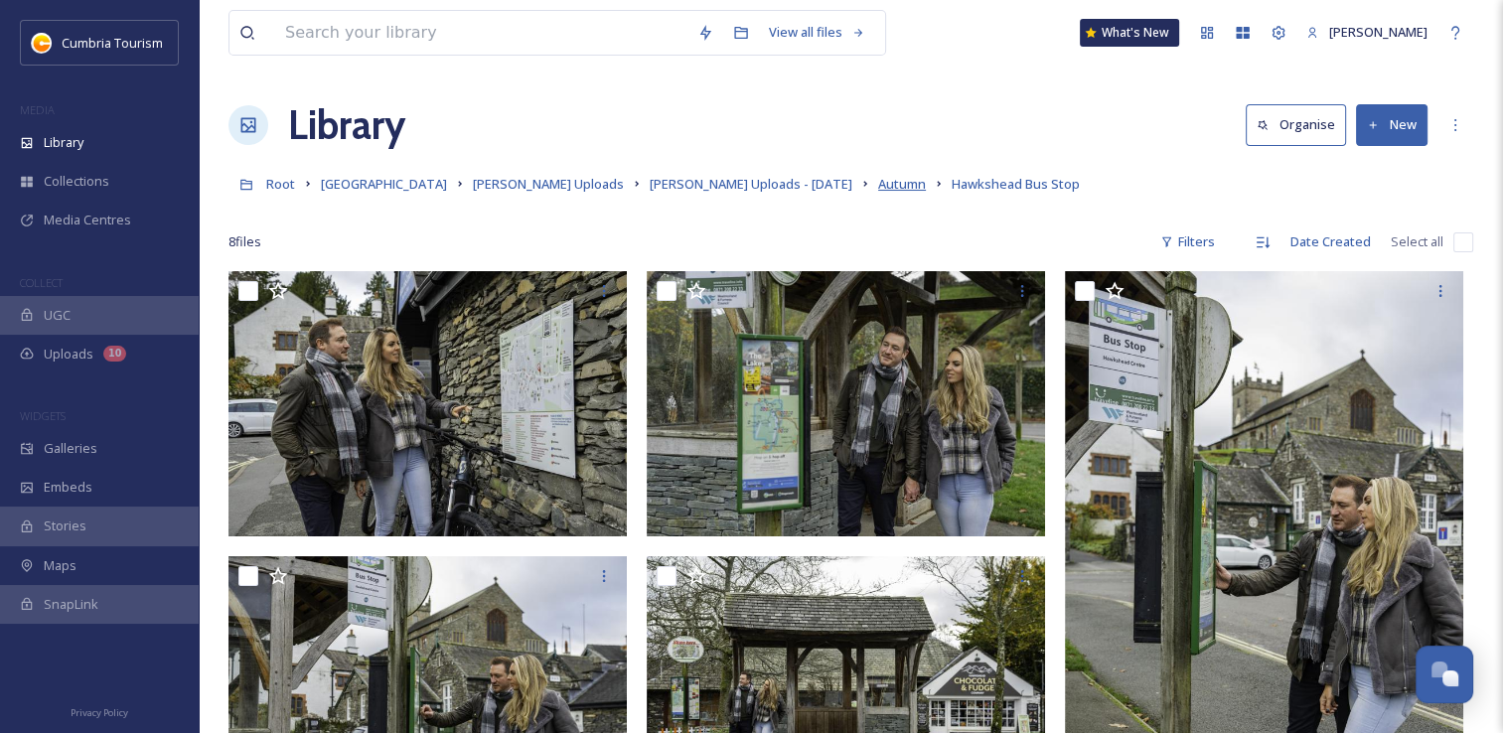
click at [878, 188] on span "Autumn" at bounding box center [902, 184] width 48 height 18
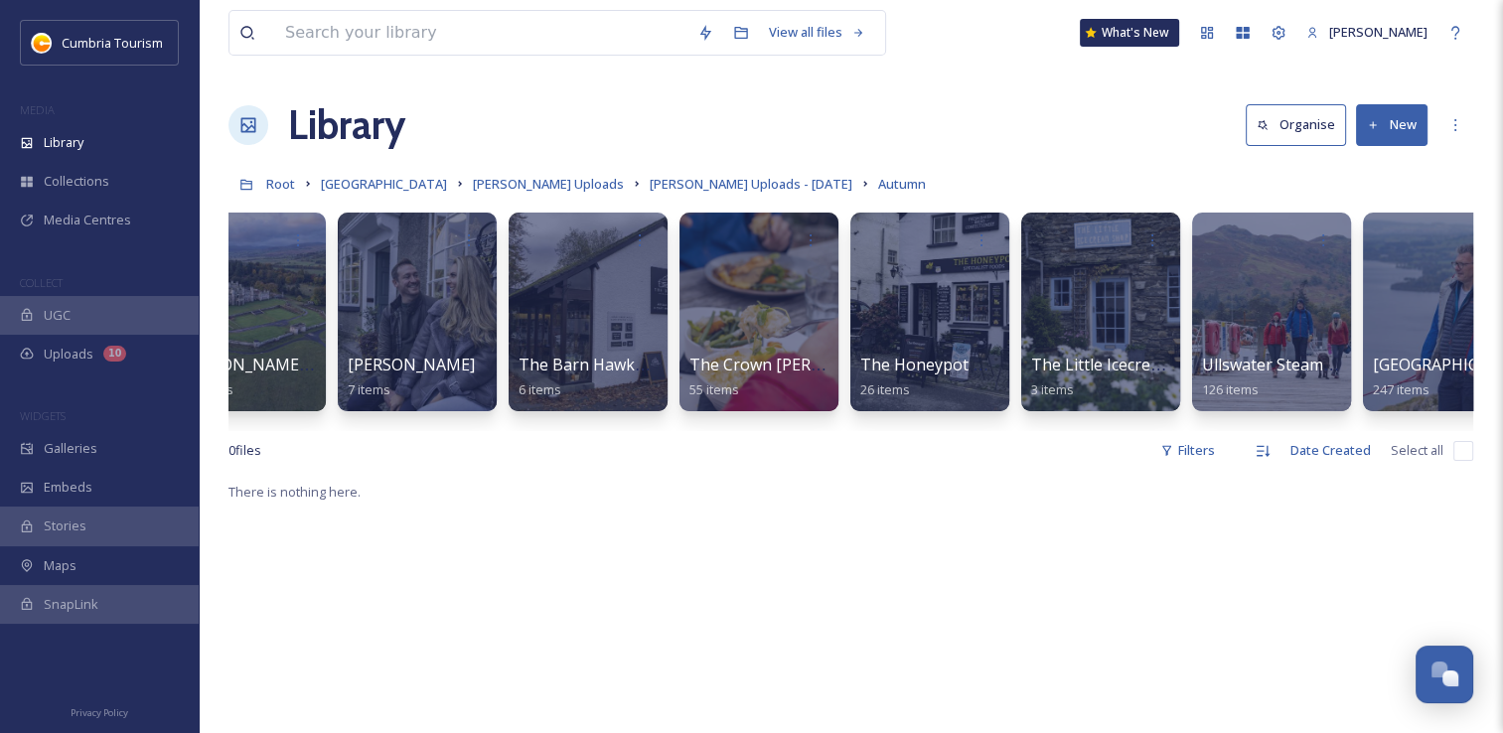
scroll to position [0, 2857]
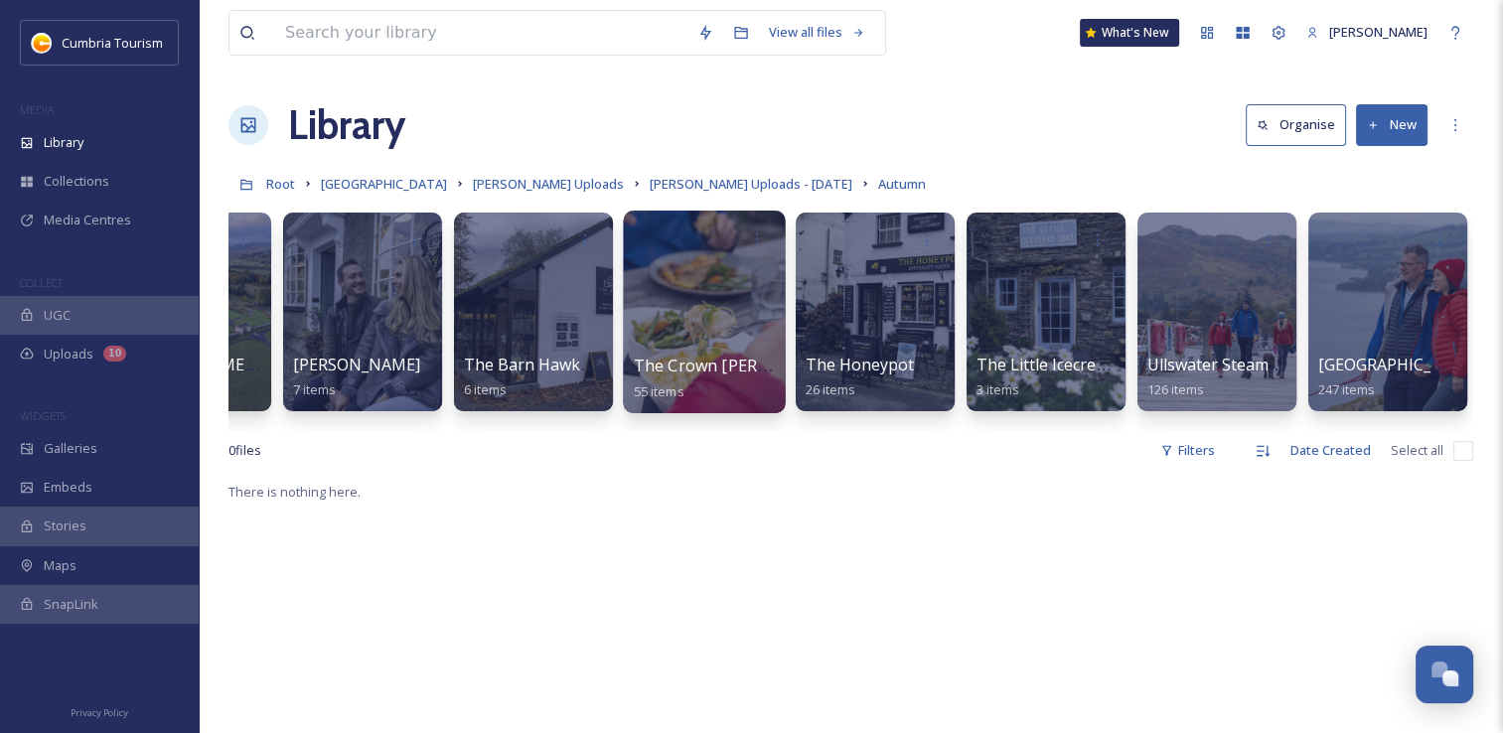
click at [708, 348] on div at bounding box center [704, 312] width 162 height 203
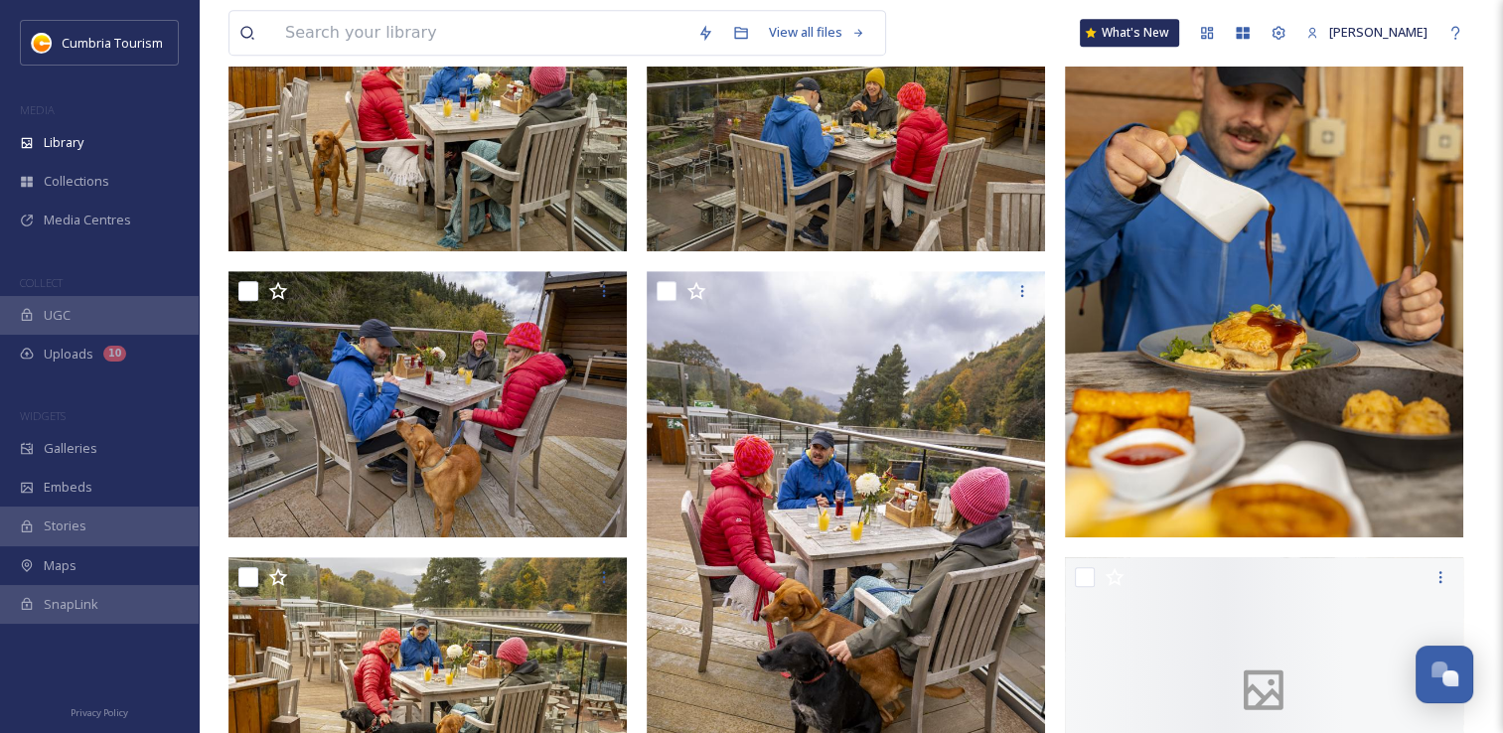
scroll to position [1192, 0]
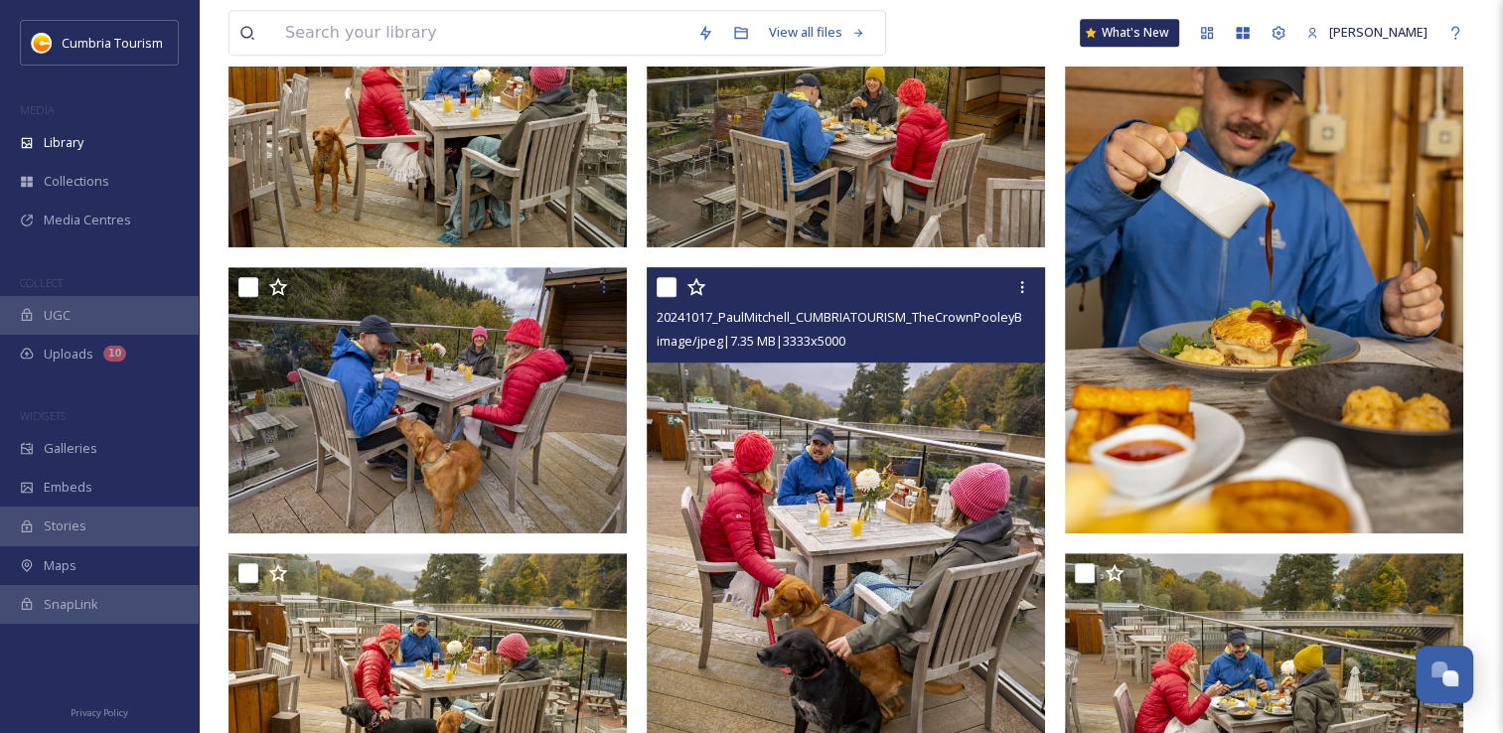
click at [662, 296] on input "checkbox" at bounding box center [667, 287] width 20 height 20
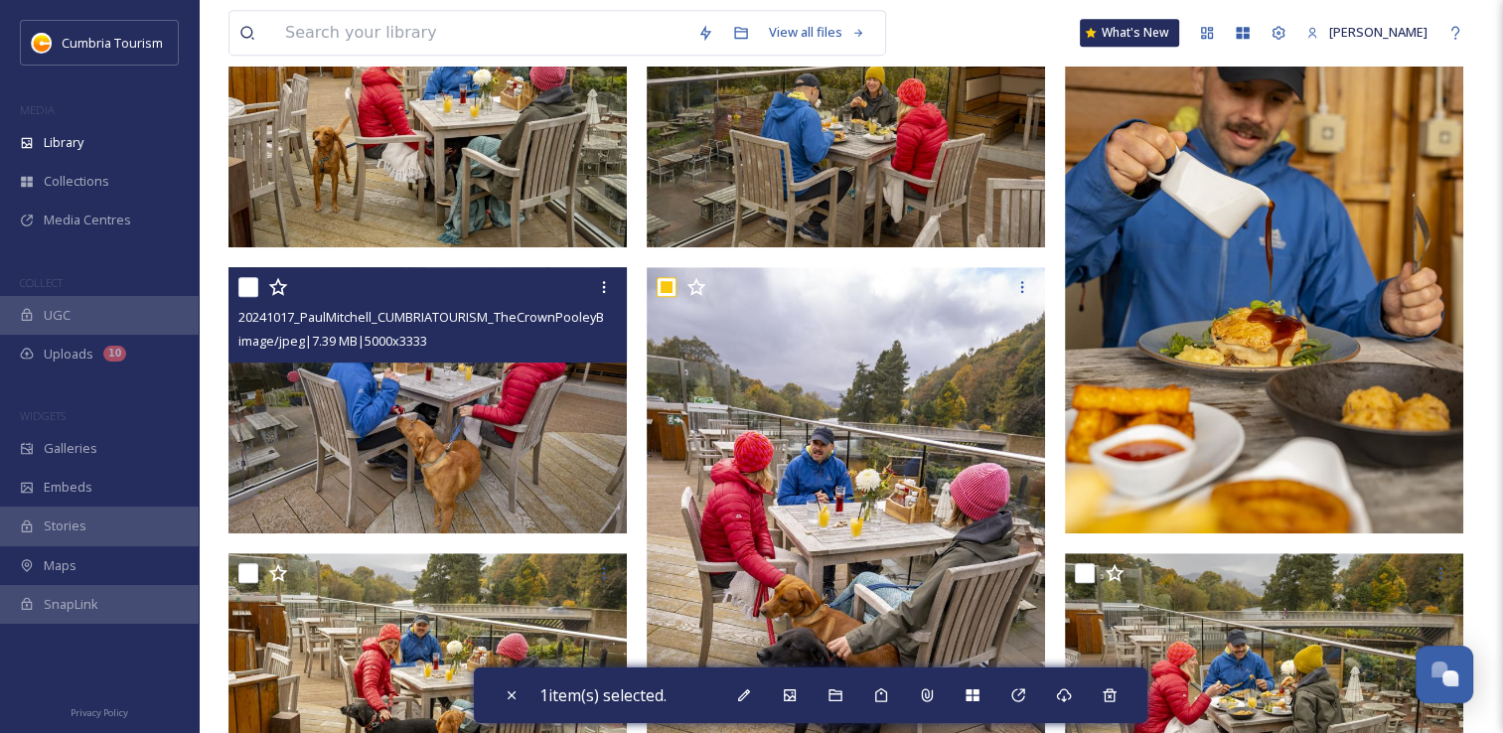
scroll to position [1391, 0]
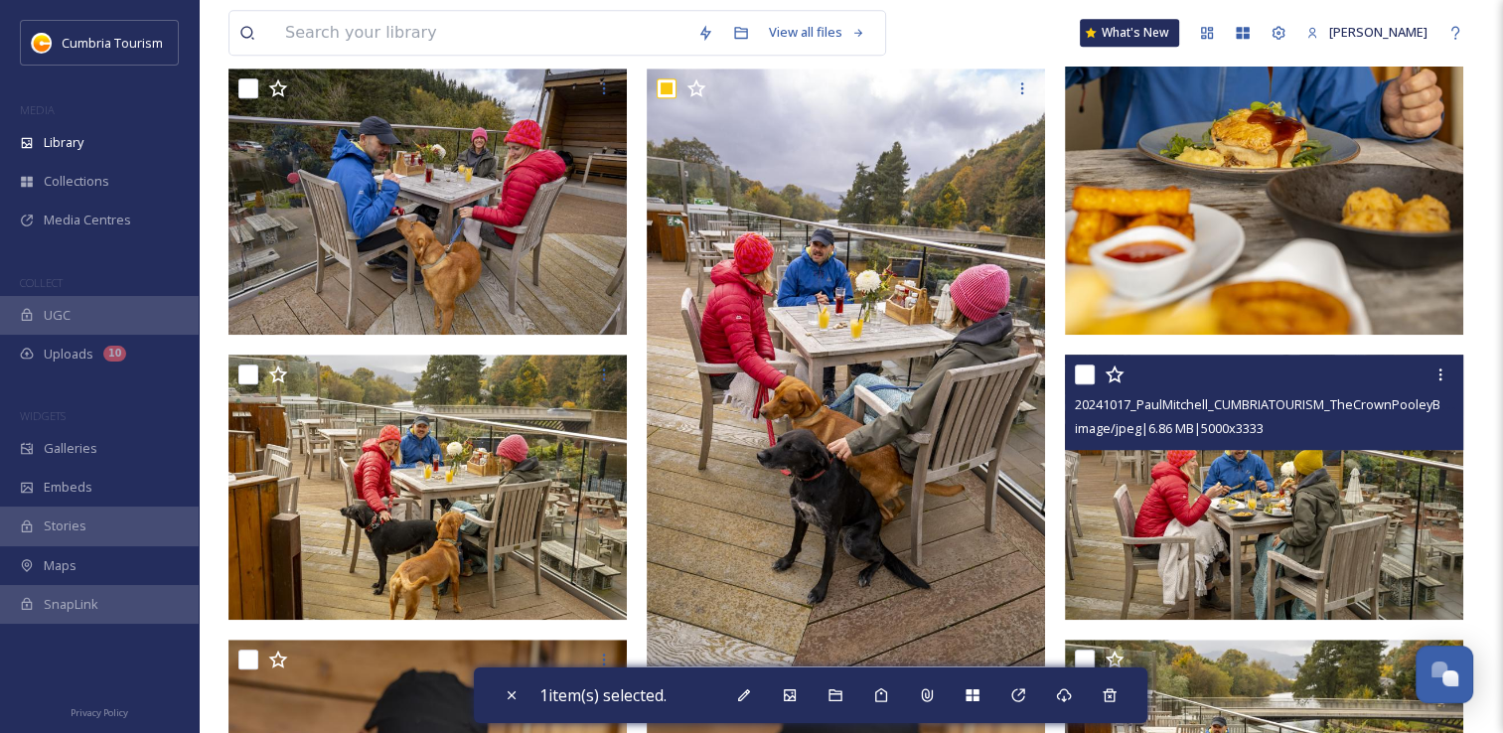
click at [1079, 376] on input "checkbox" at bounding box center [1085, 375] width 20 height 20
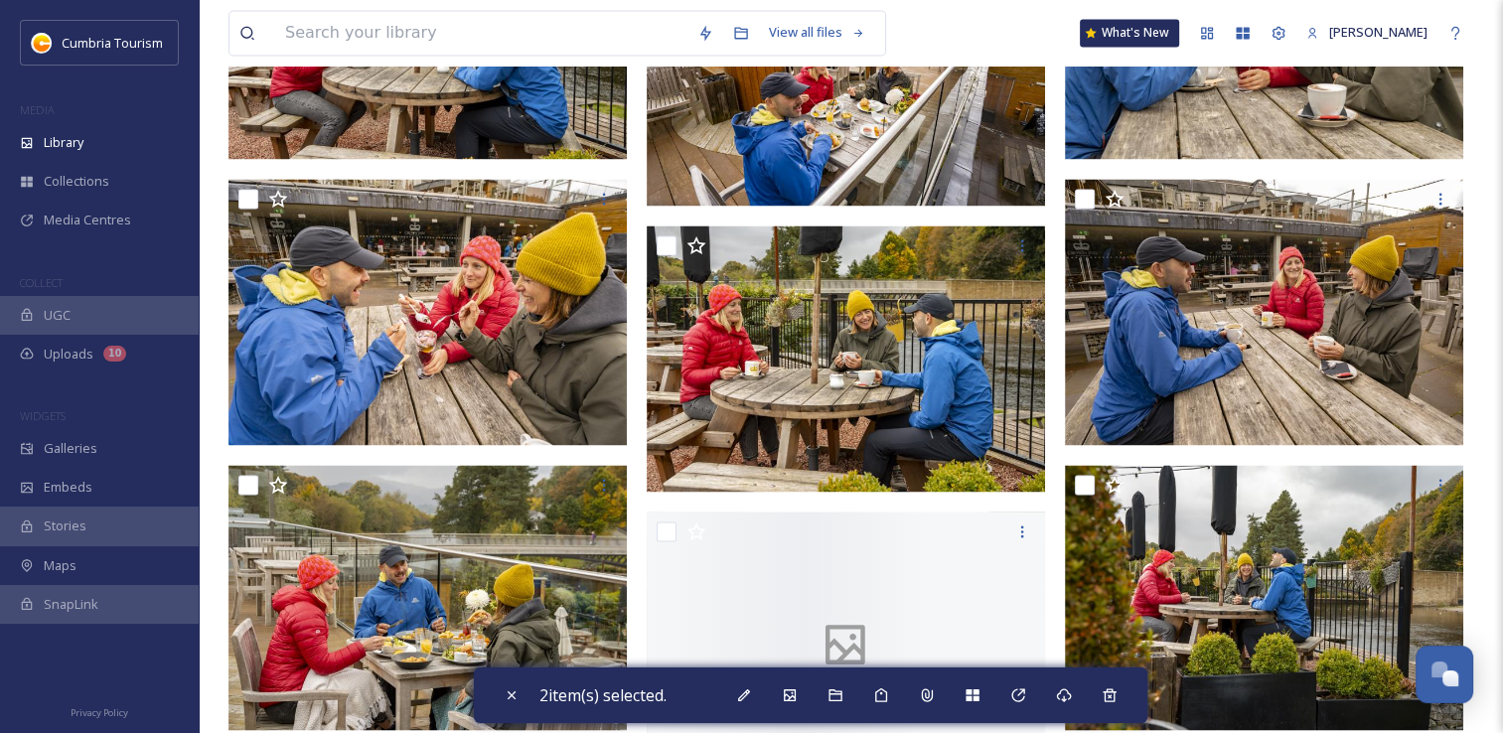
scroll to position [3378, 0]
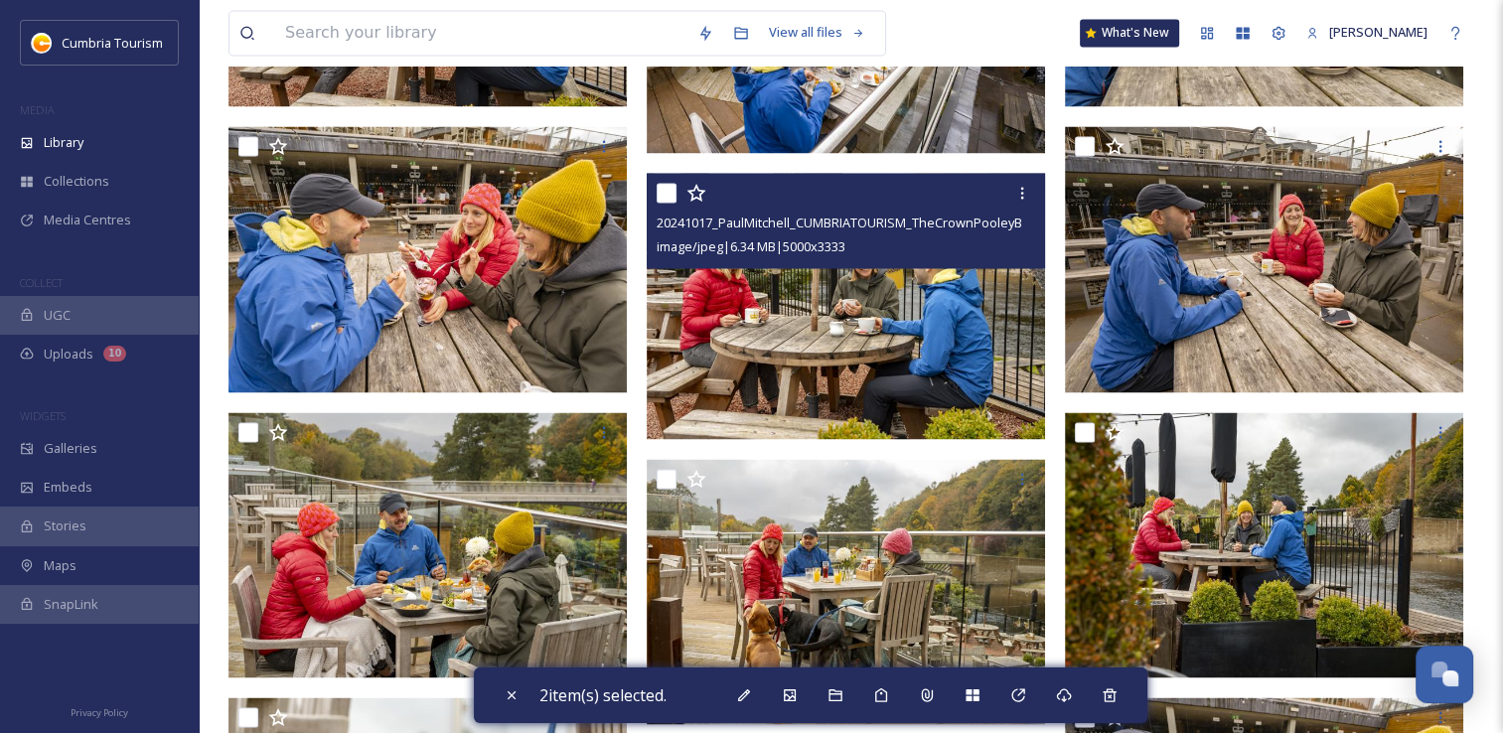
click at [660, 200] on input "checkbox" at bounding box center [667, 193] width 20 height 20
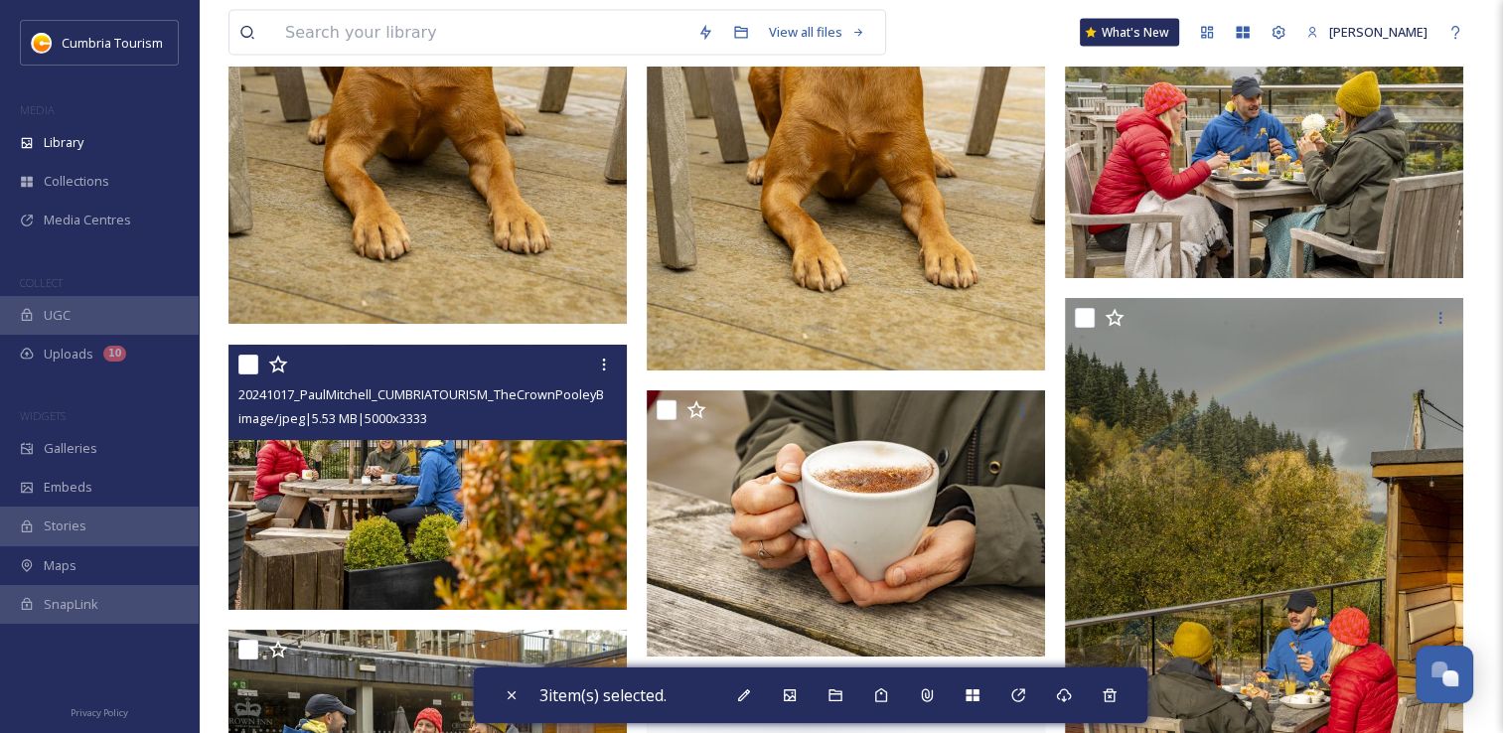
scroll to position [4471, 0]
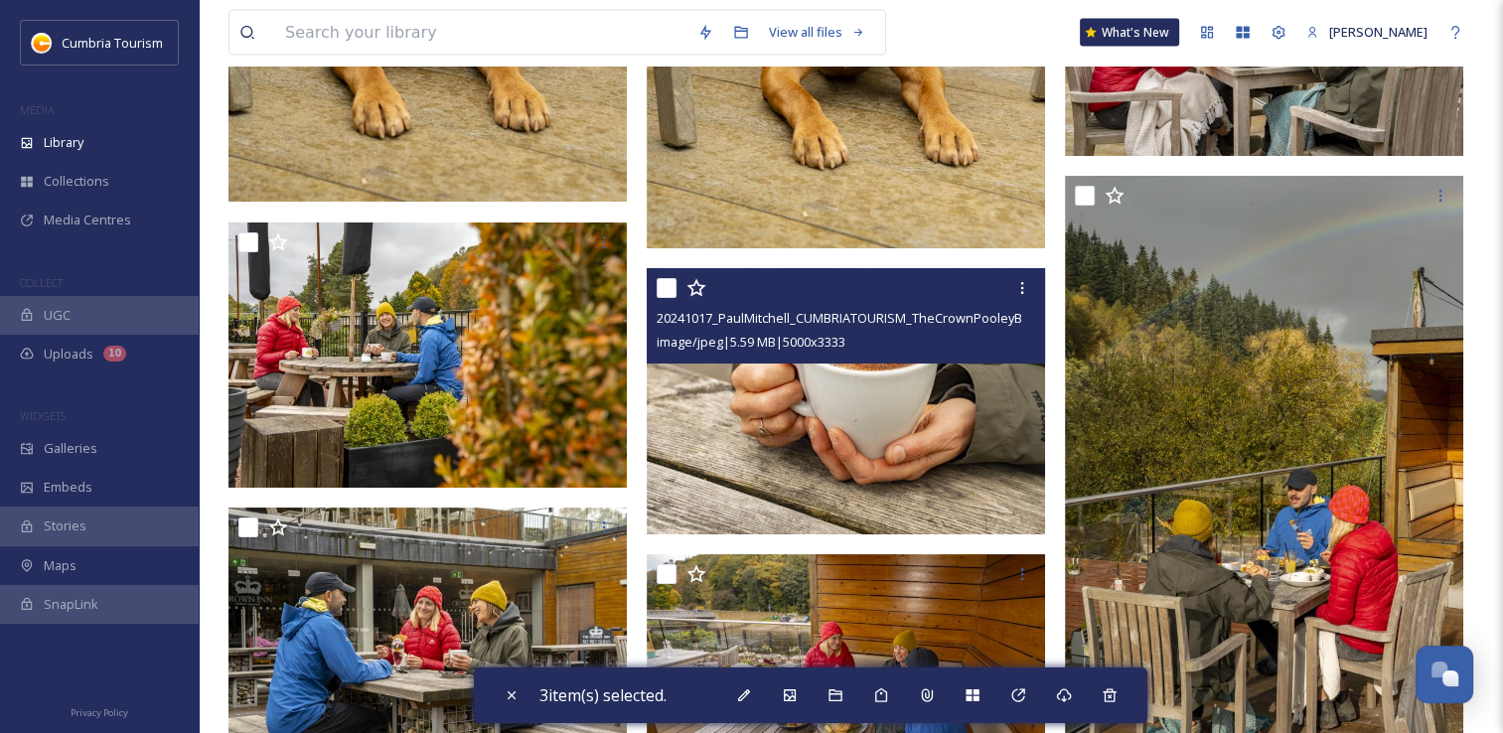
click at [676, 290] on input "checkbox" at bounding box center [667, 288] width 20 height 20
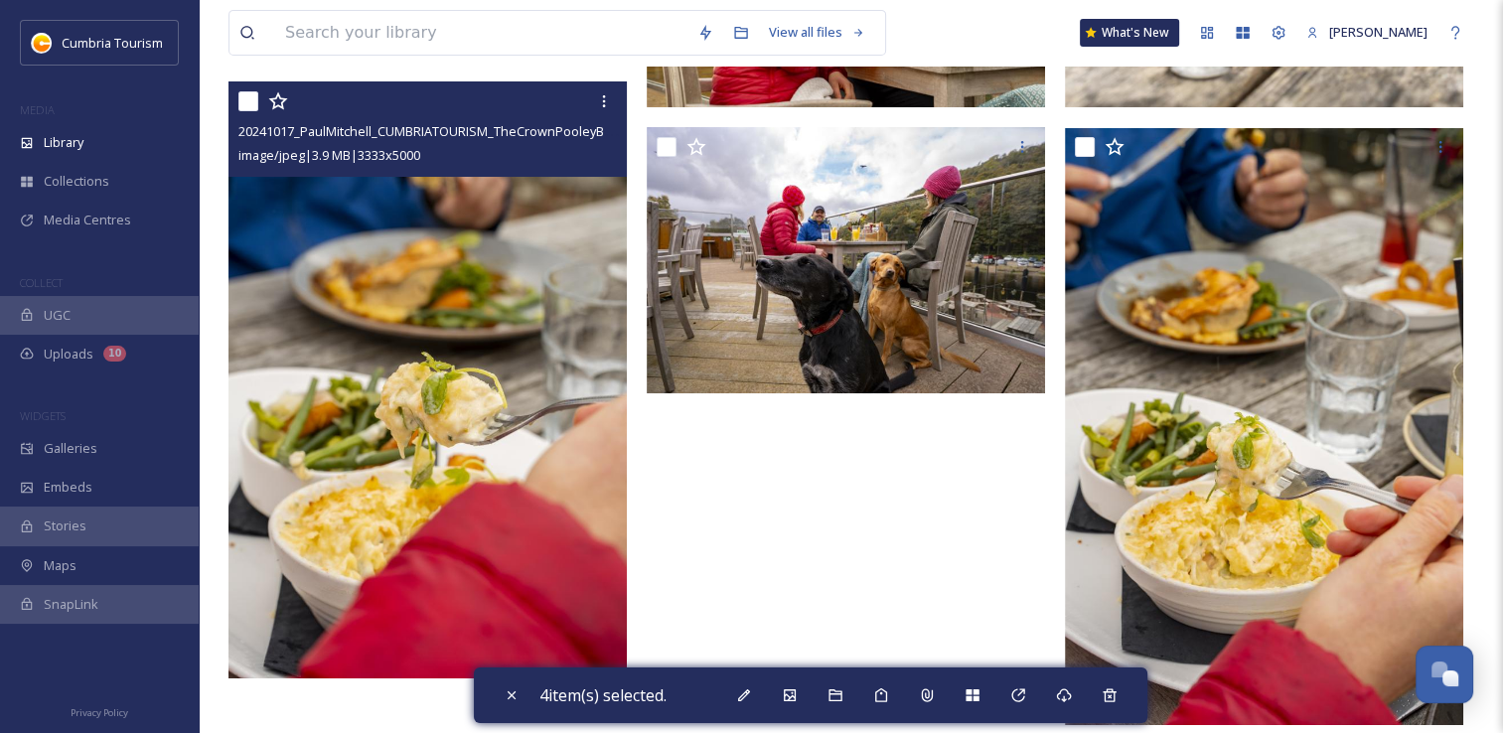
scroll to position [6682, 0]
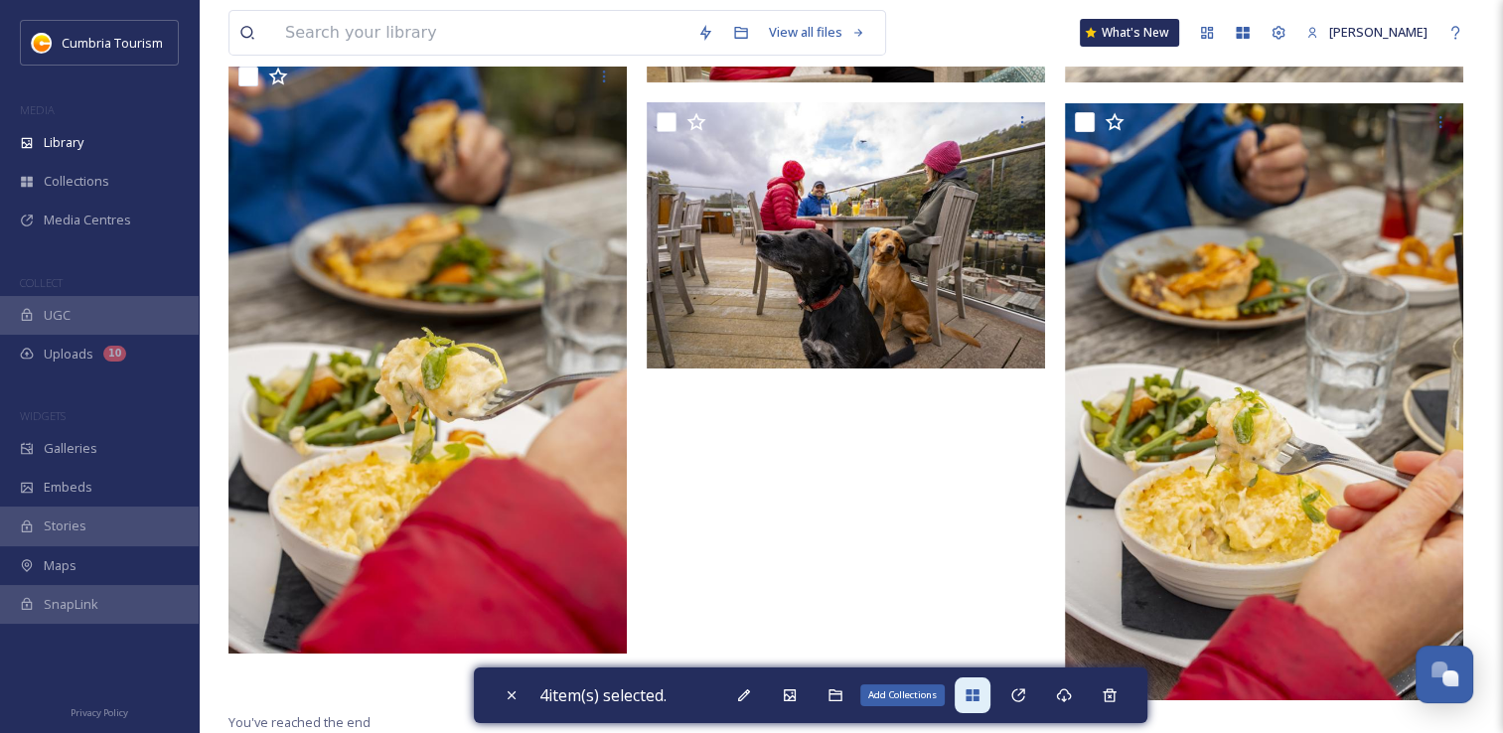
click at [979, 698] on icon at bounding box center [972, 696] width 13 height 12
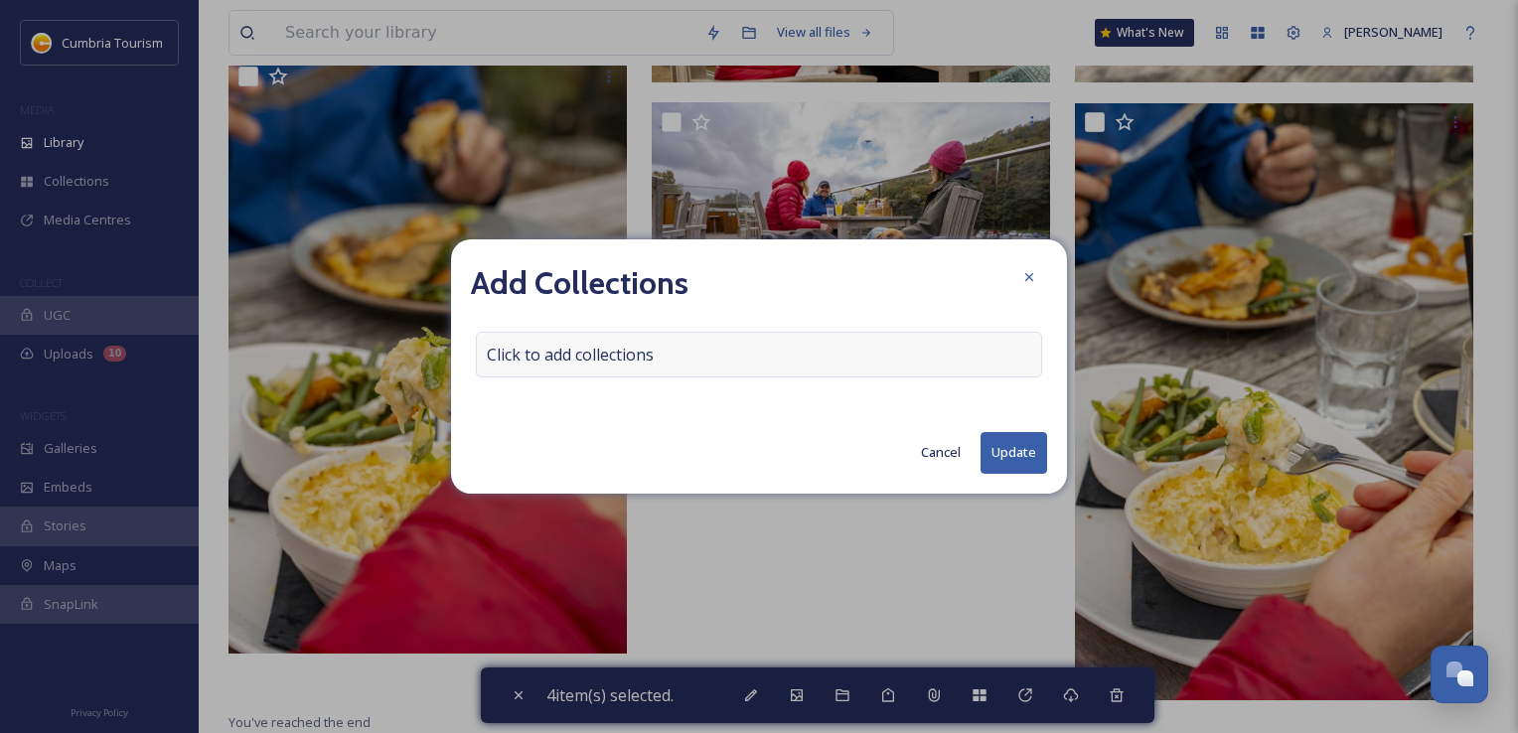
click at [592, 360] on span "Click to add collections" at bounding box center [570, 355] width 167 height 24
click at [592, 360] on input at bounding box center [586, 355] width 219 height 44
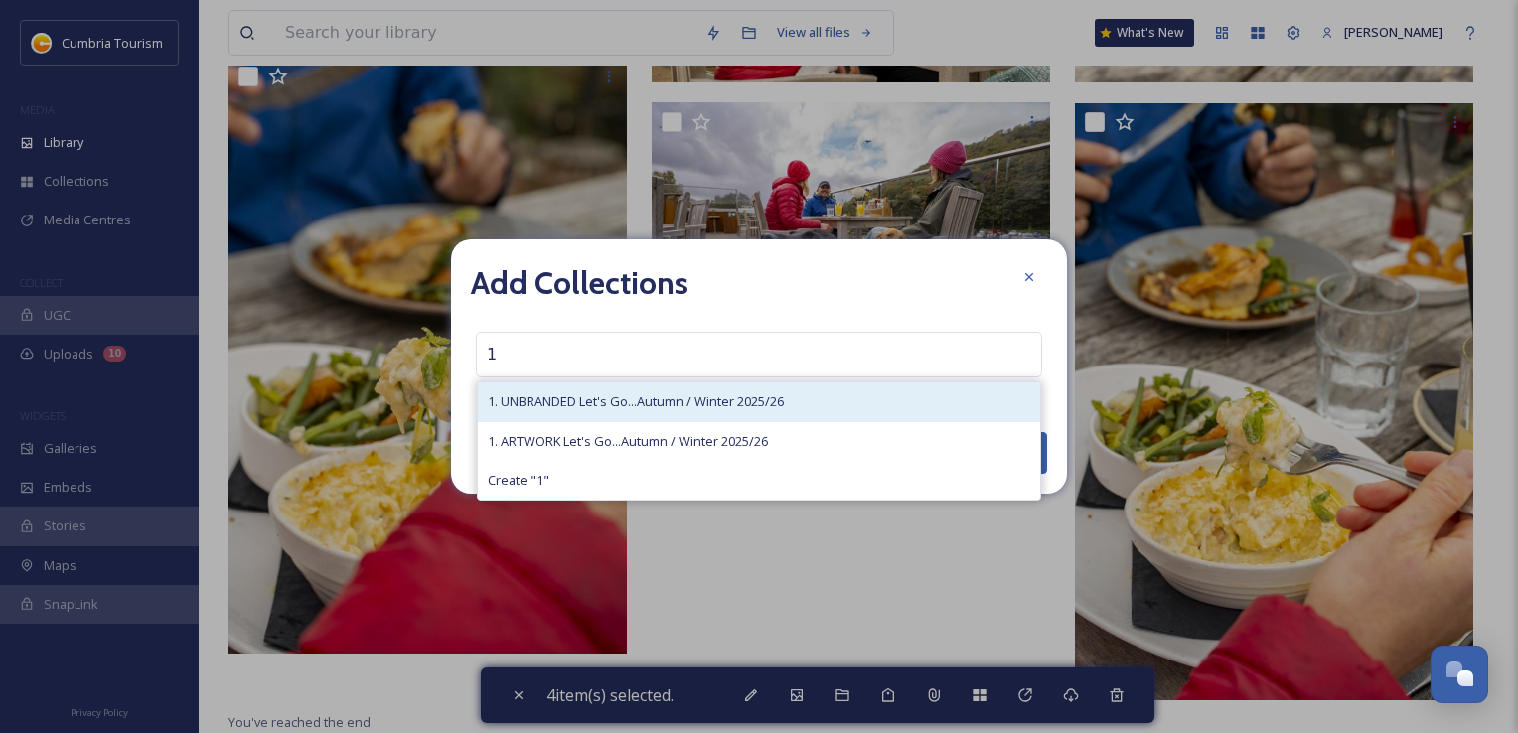
click at [596, 396] on span "1. UNBRANDED Let's Go...Autumn / Winter 2025/26" at bounding box center [636, 401] width 296 height 19
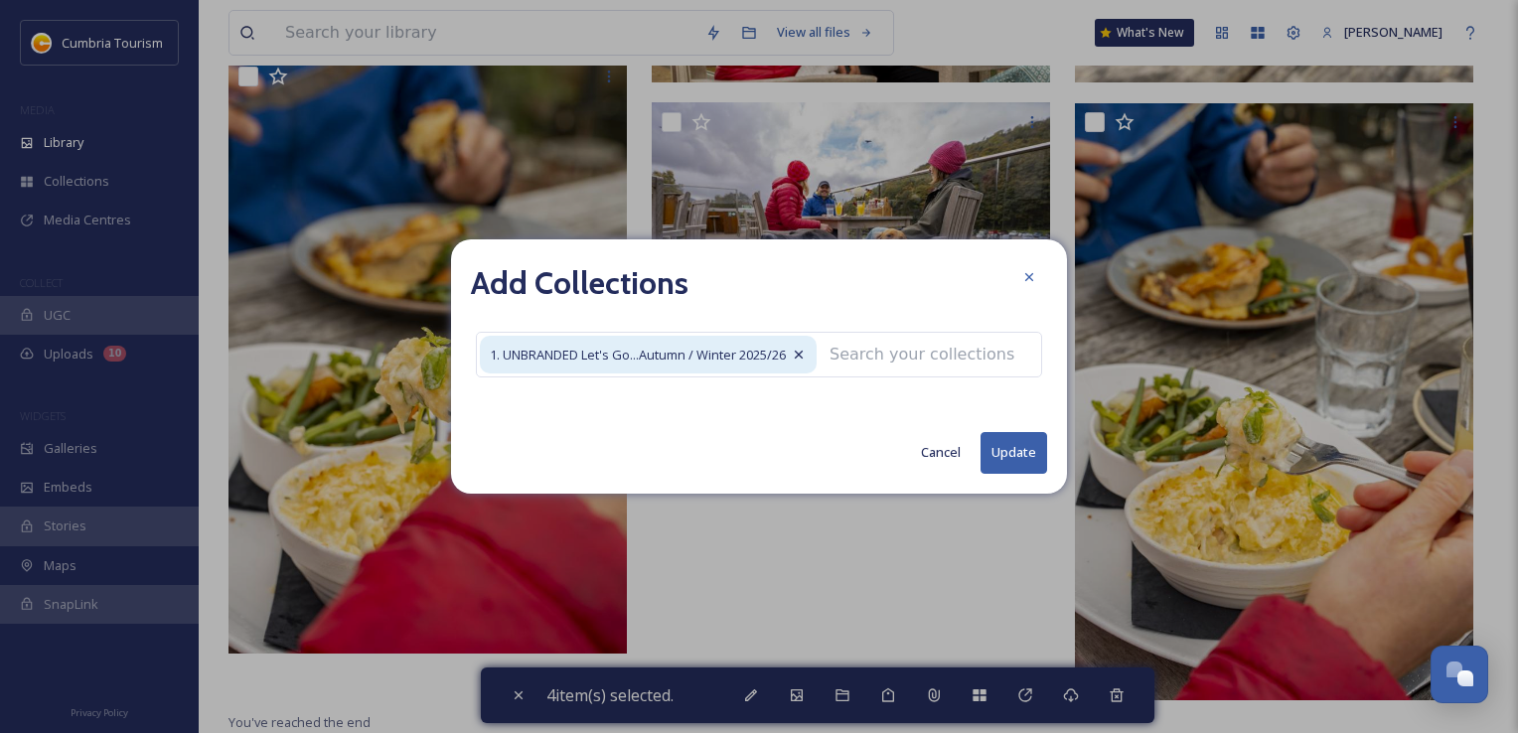
click at [1008, 453] on button "Update" at bounding box center [1014, 452] width 67 height 41
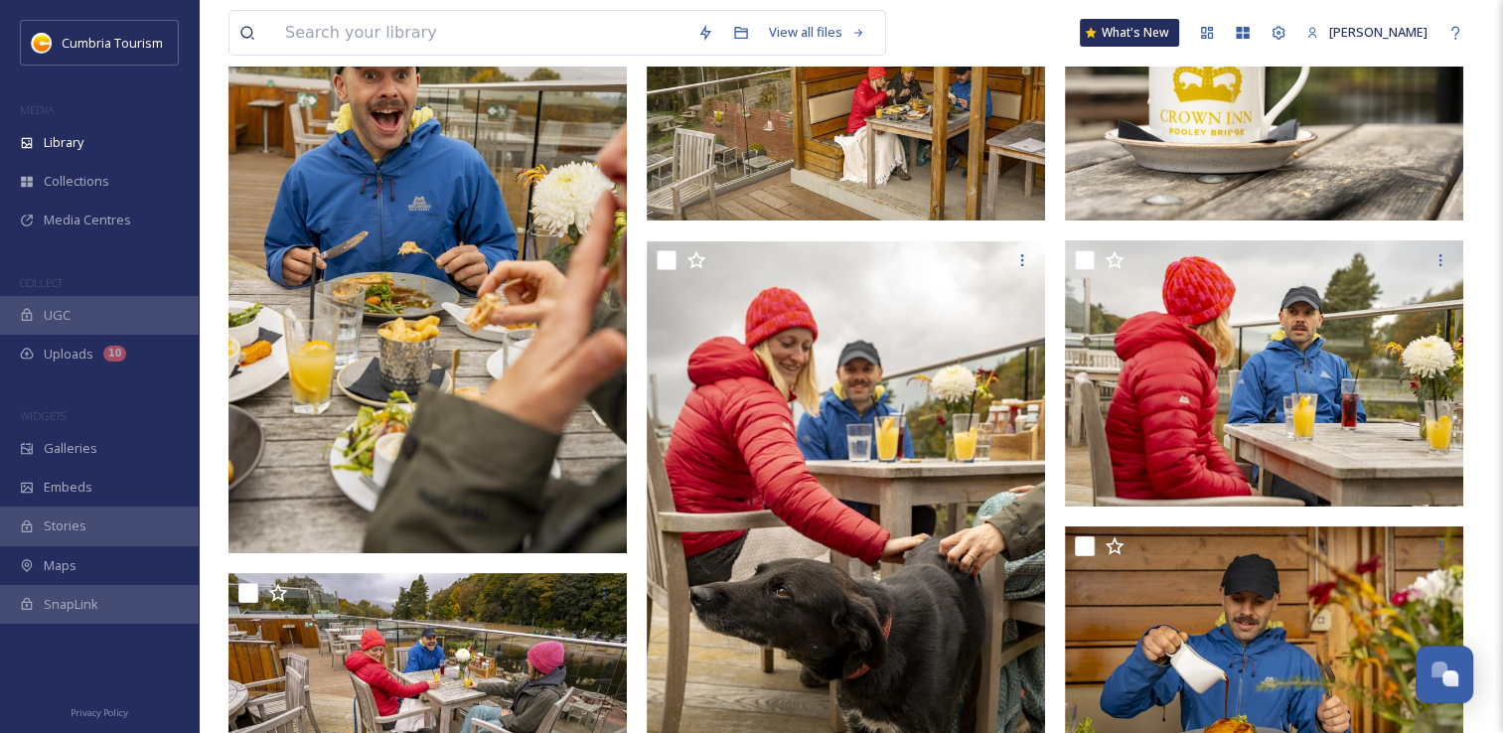
scroll to position [0, 0]
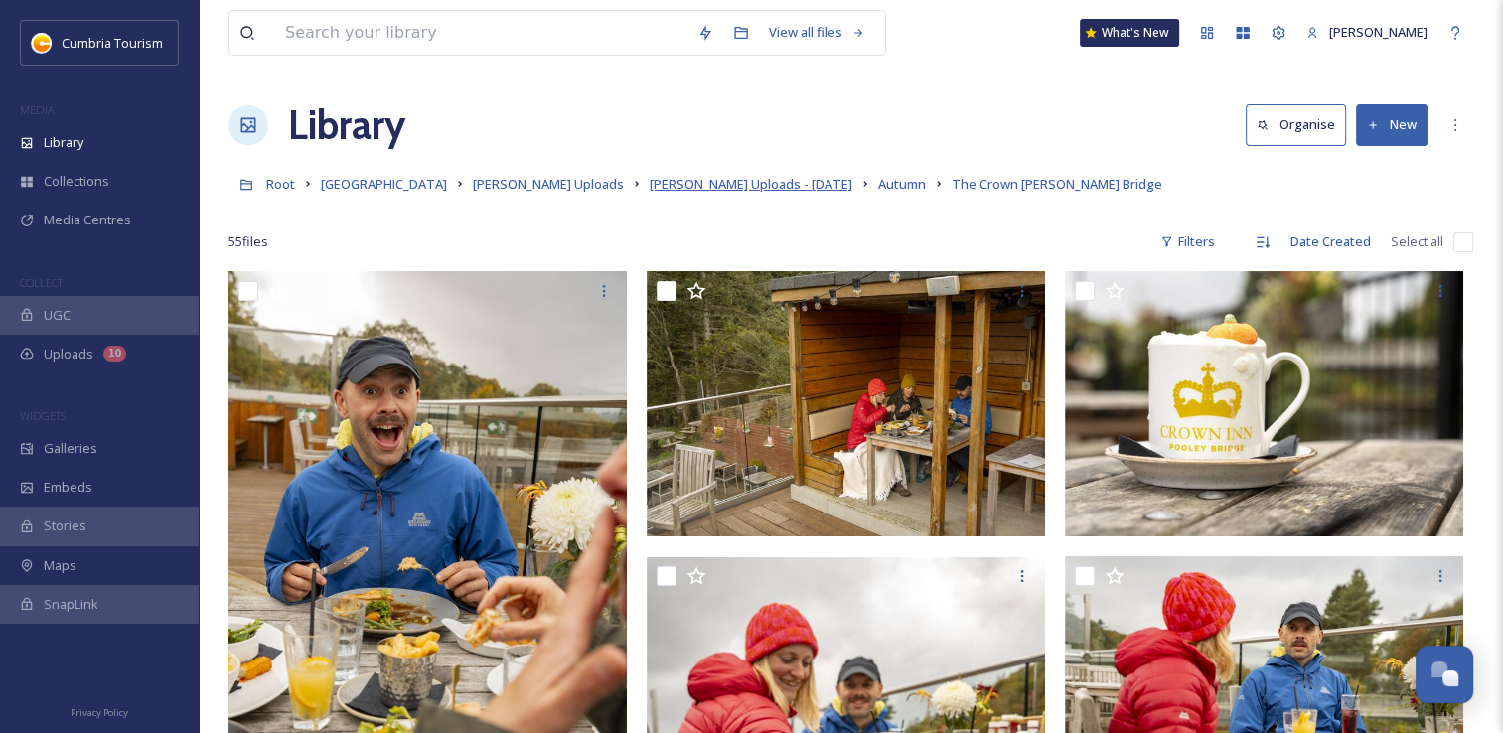
click at [680, 182] on span "[PERSON_NAME] Uploads - [DATE]" at bounding box center [751, 184] width 203 height 18
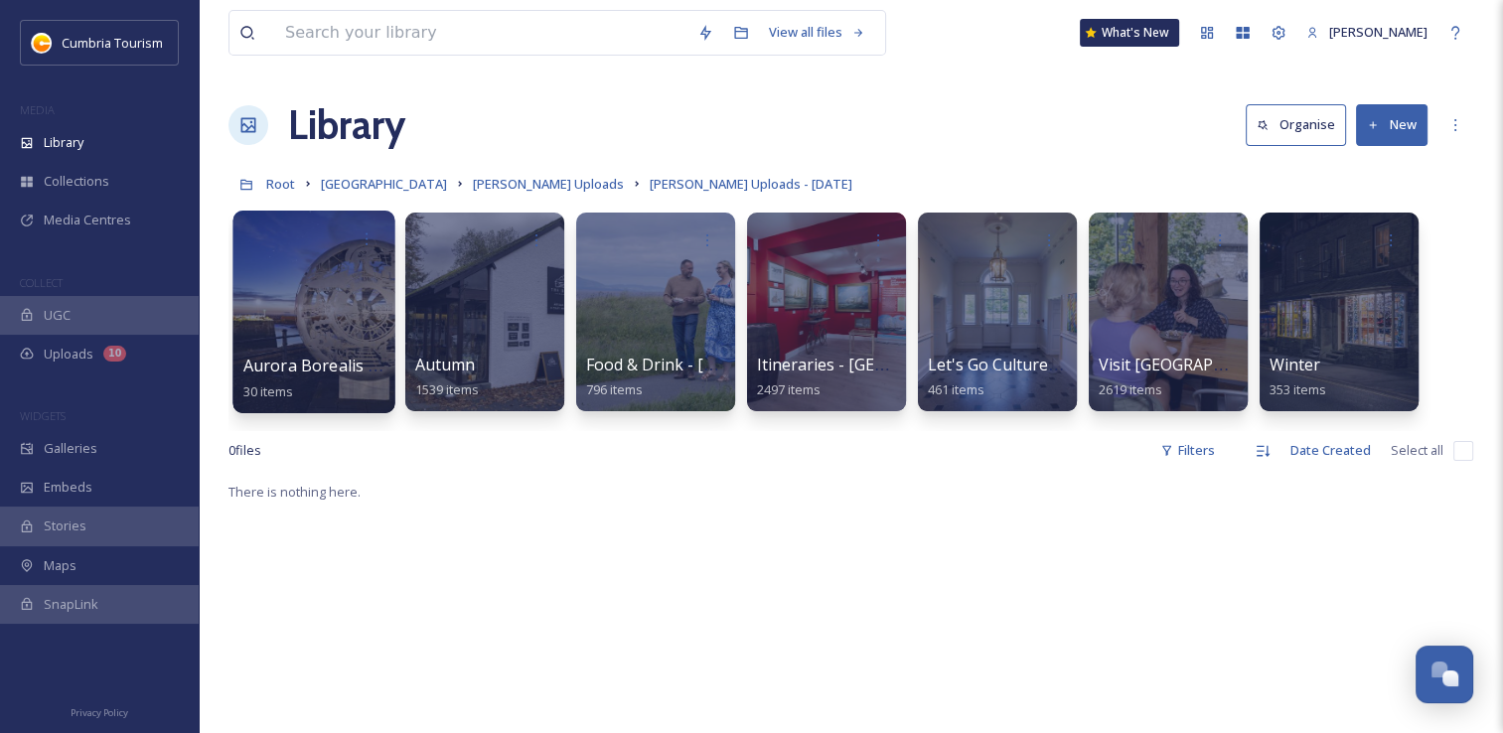
click at [310, 348] on div at bounding box center [314, 312] width 162 height 203
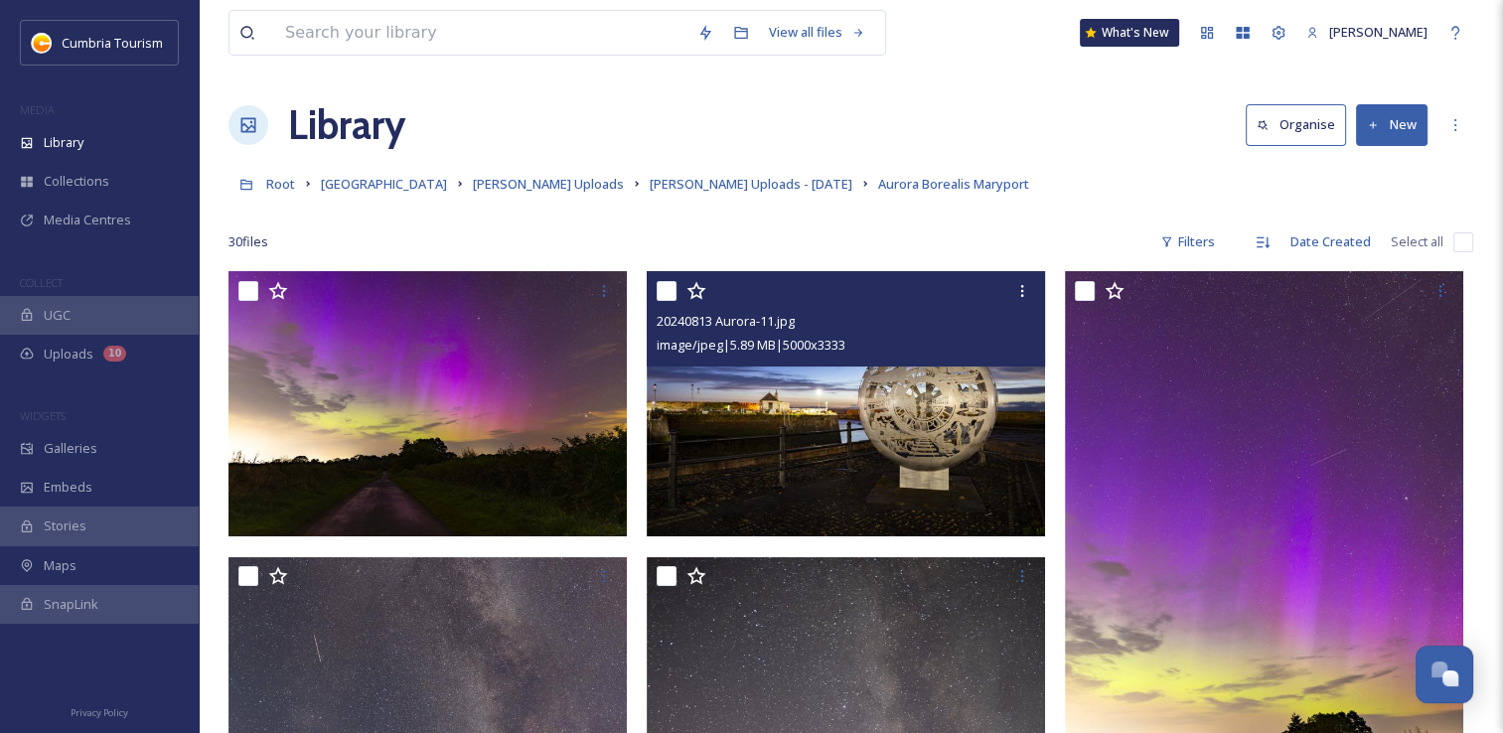
click at [662, 290] on input "checkbox" at bounding box center [667, 291] width 20 height 20
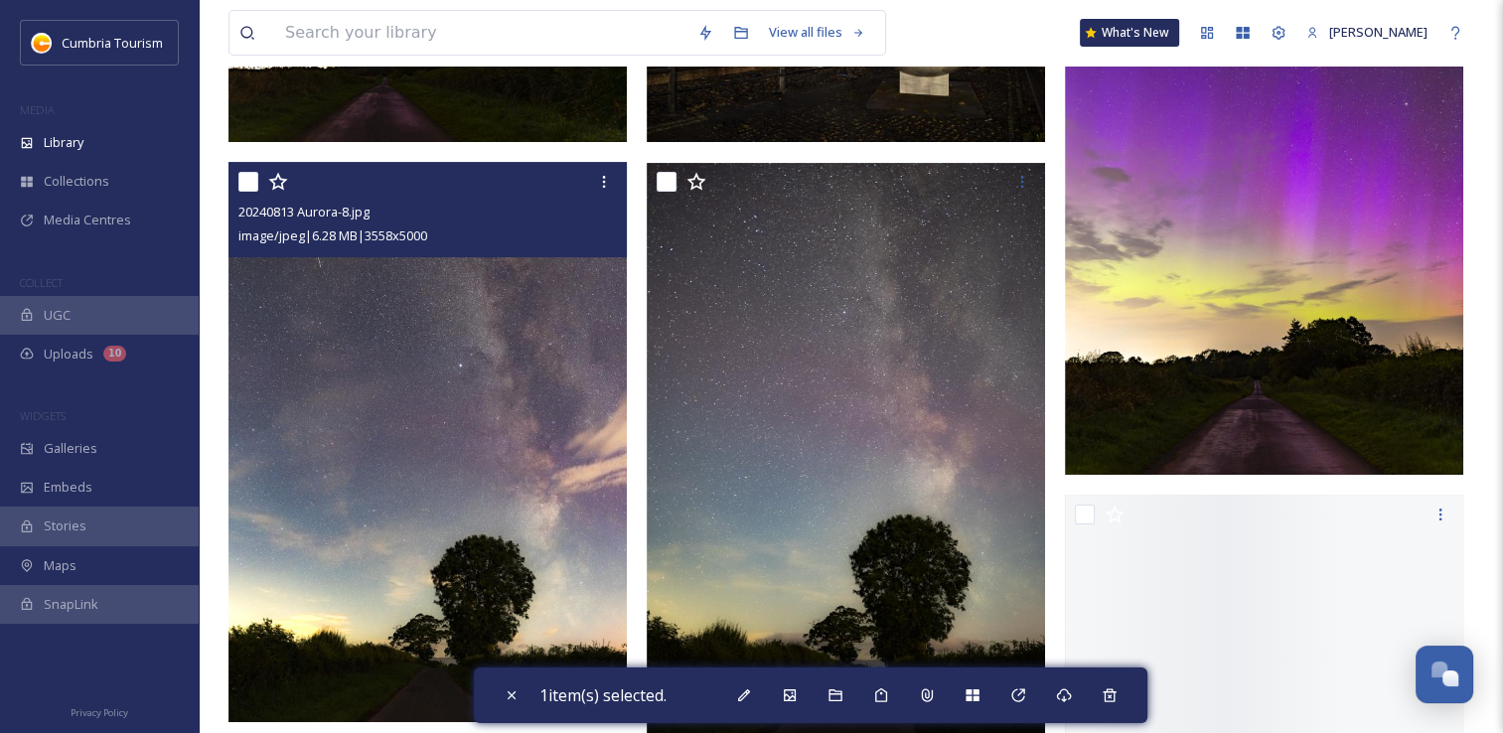
scroll to position [397, 0]
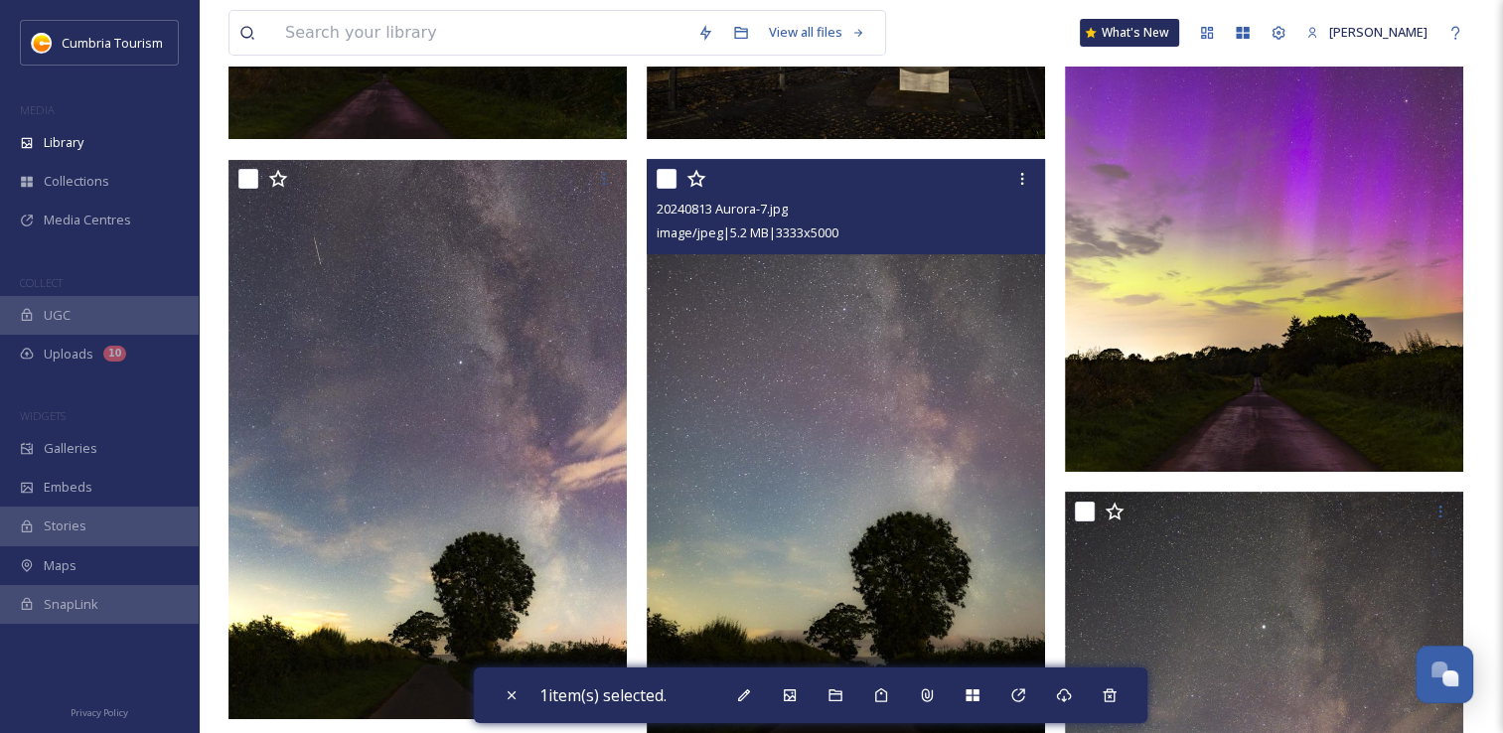
drag, startPoint x: 660, startPoint y: 177, endPoint x: 638, endPoint y: 249, distance: 75.8
click at [661, 177] on input "checkbox" at bounding box center [667, 179] width 20 height 20
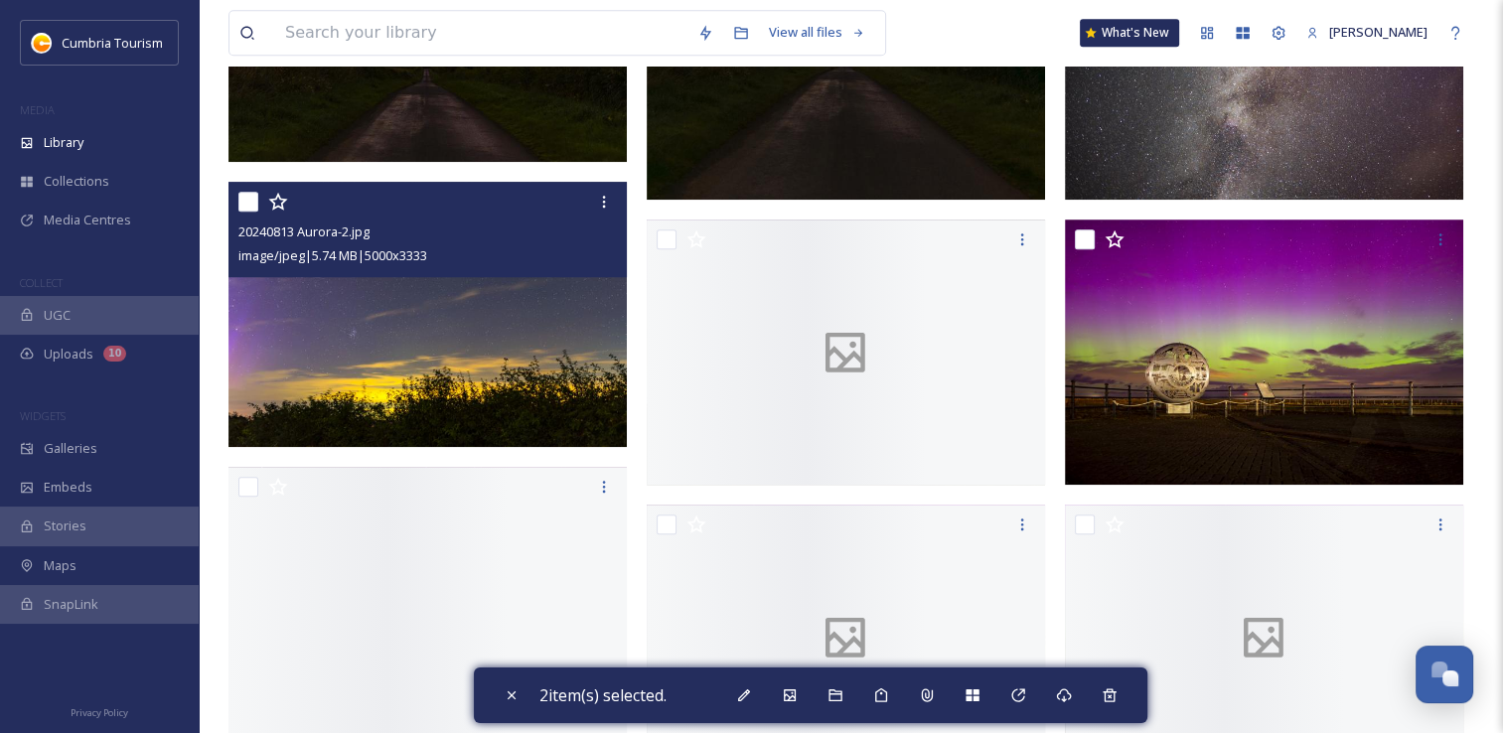
scroll to position [1689, 0]
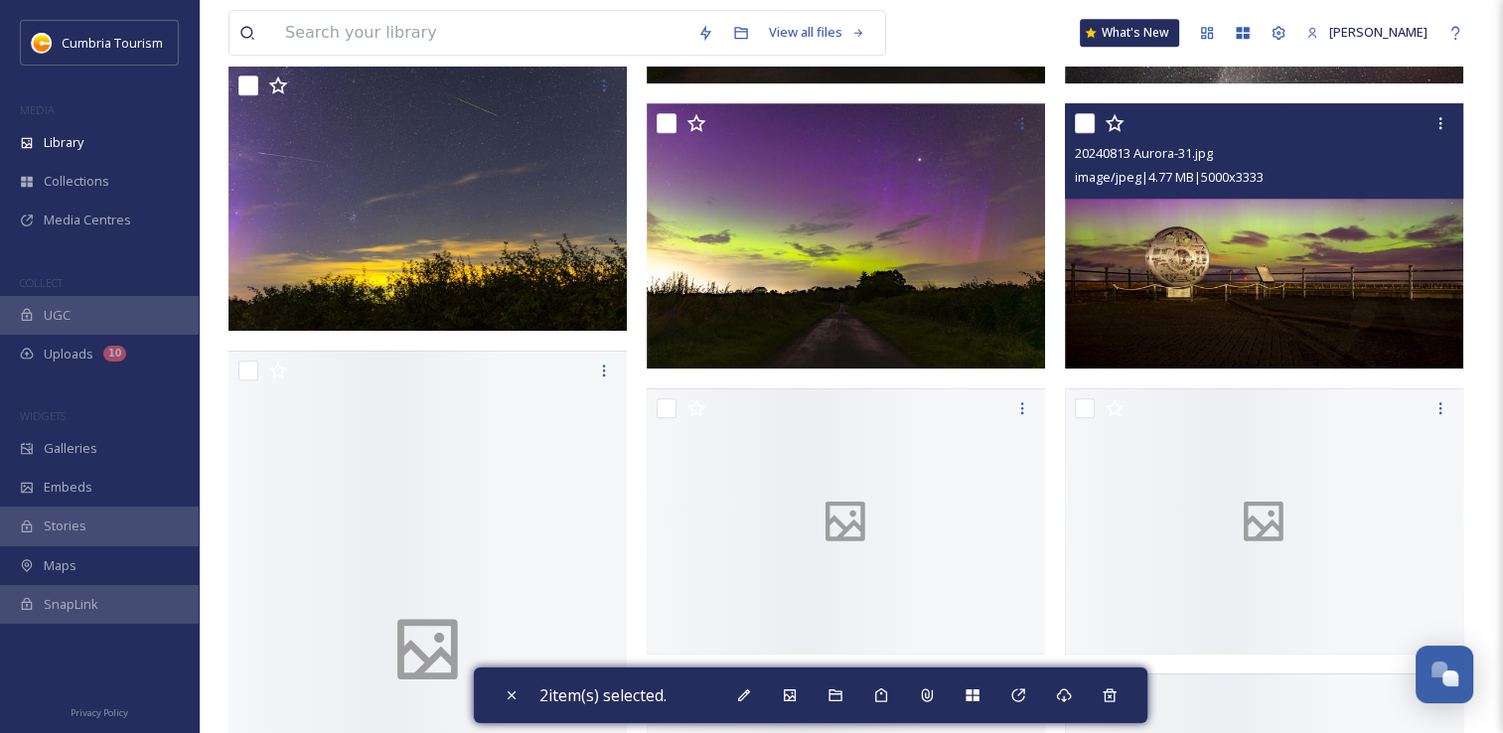
click at [1081, 124] on input "checkbox" at bounding box center [1085, 123] width 20 height 20
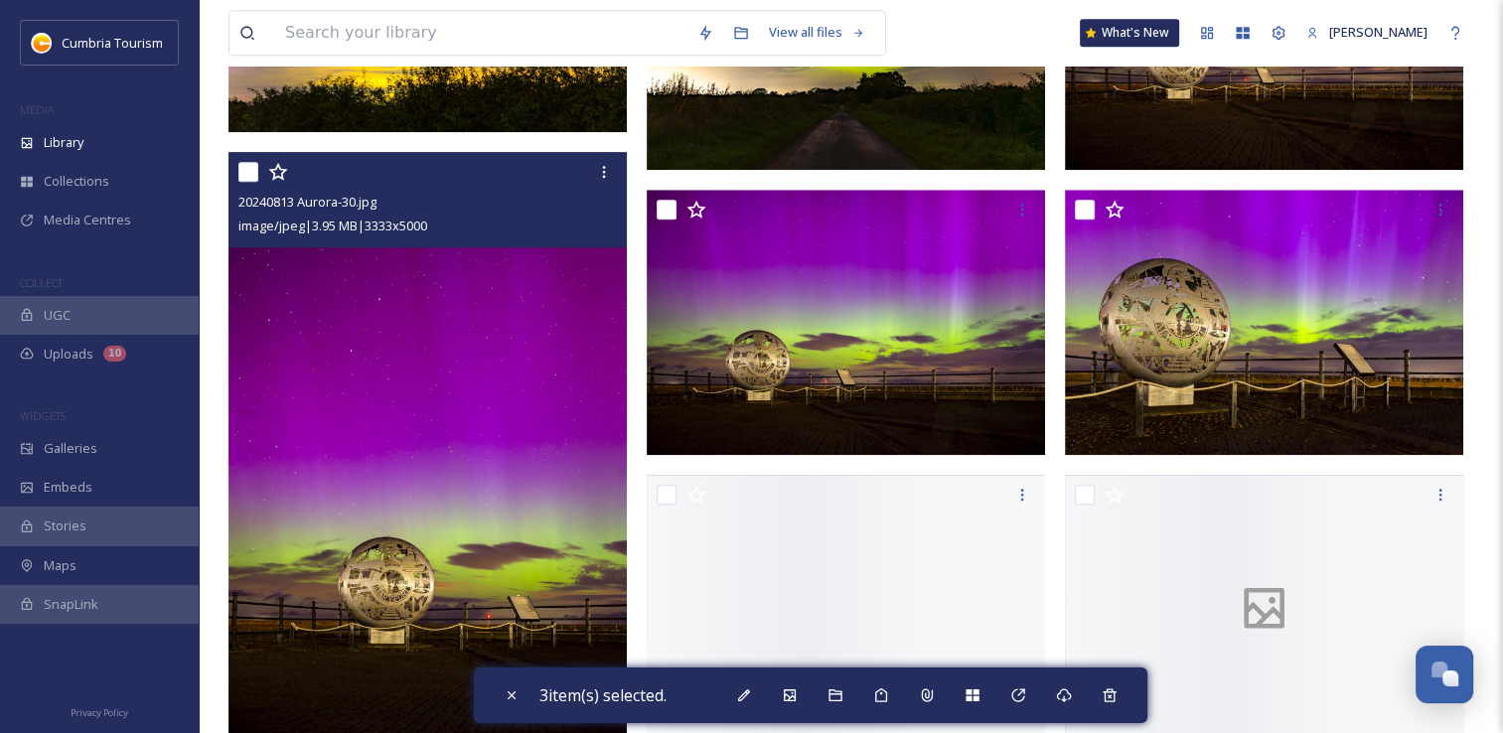
scroll to position [1987, 0]
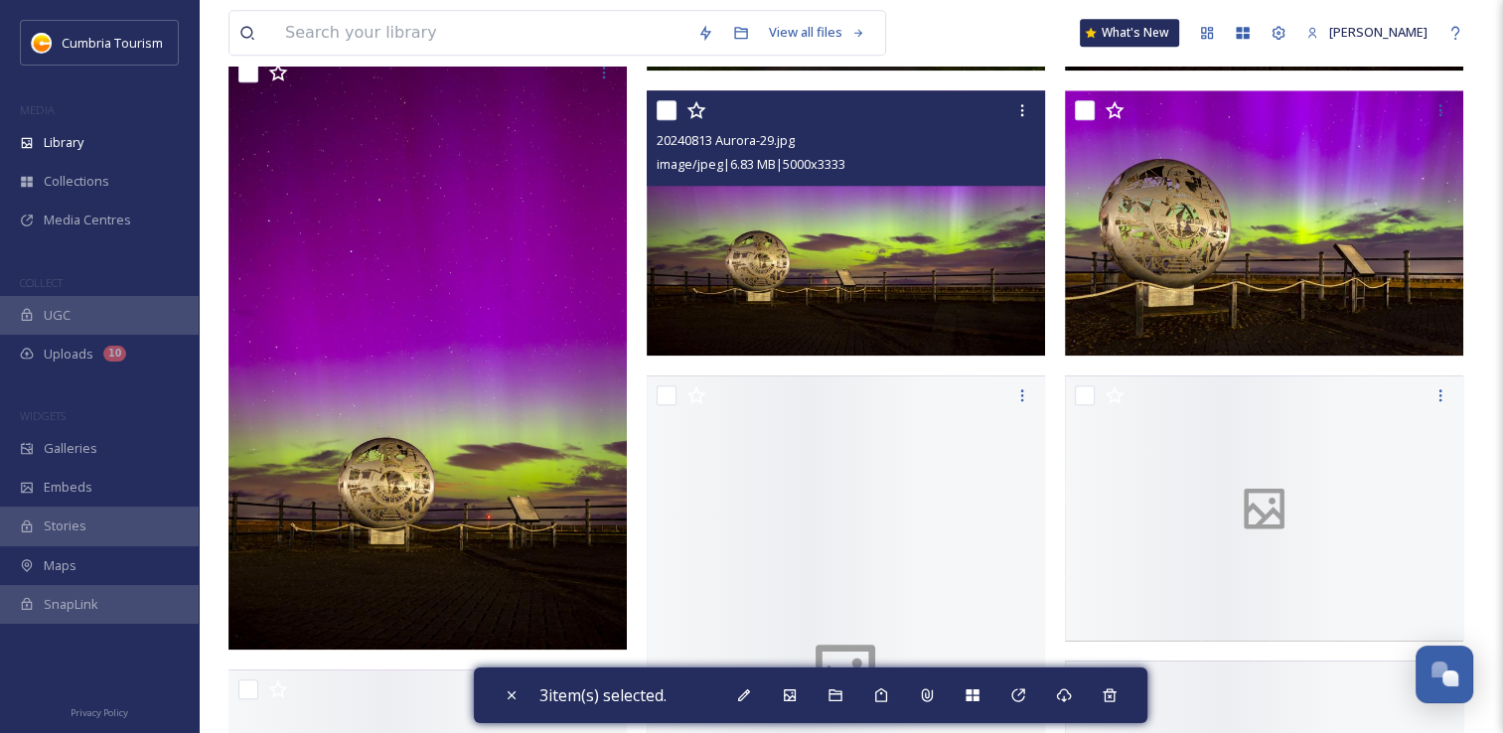
click at [672, 109] on input "checkbox" at bounding box center [667, 110] width 20 height 20
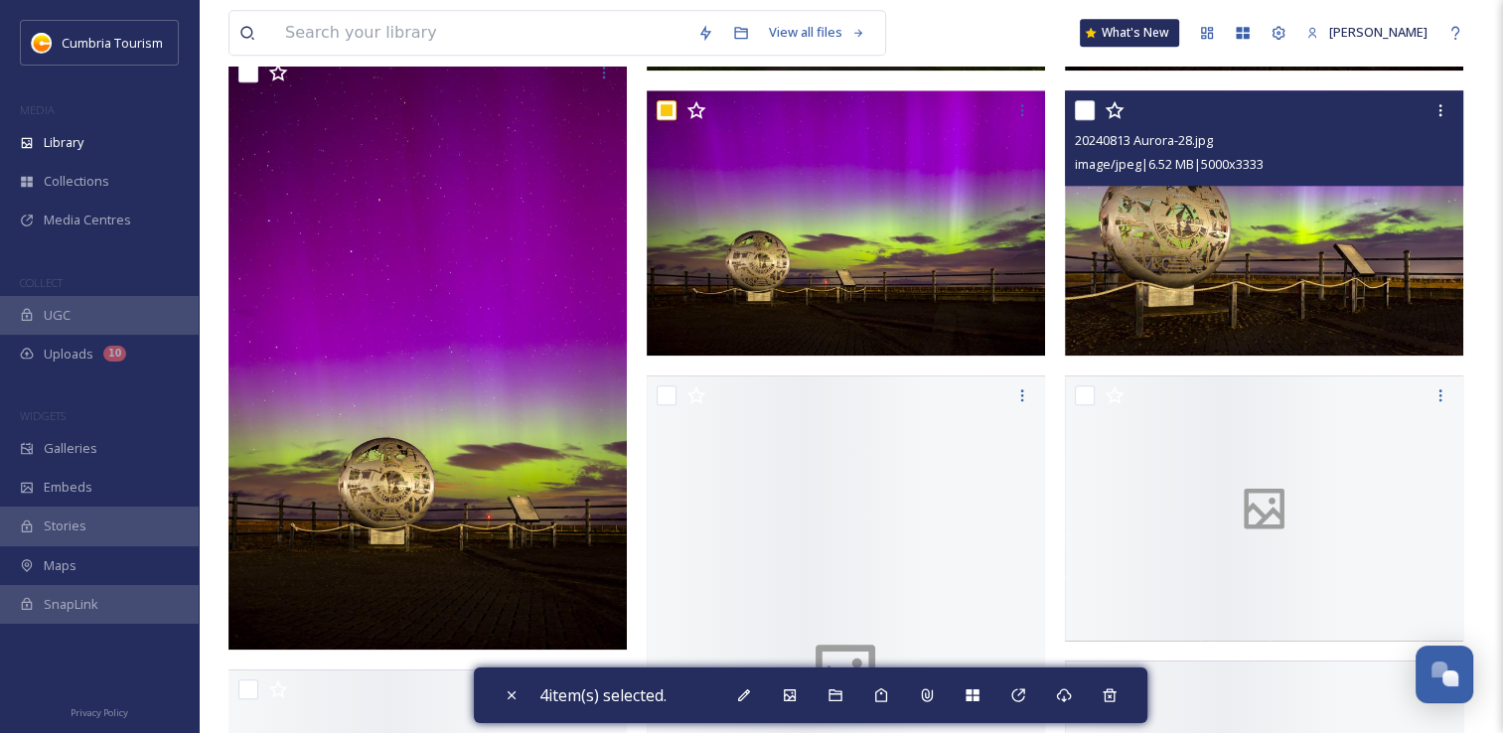
click at [1082, 115] on input "checkbox" at bounding box center [1085, 110] width 20 height 20
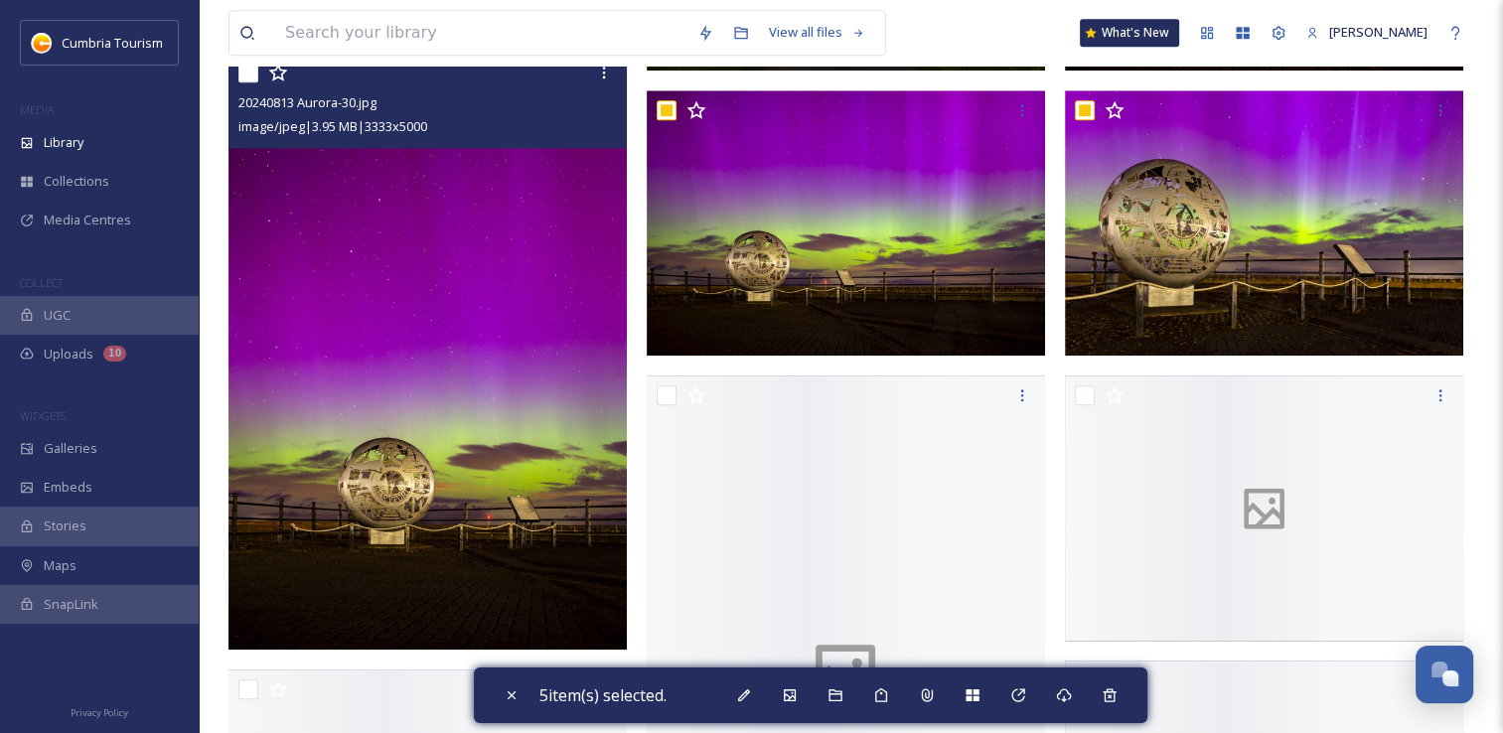
click at [253, 78] on input "checkbox" at bounding box center [248, 73] width 20 height 20
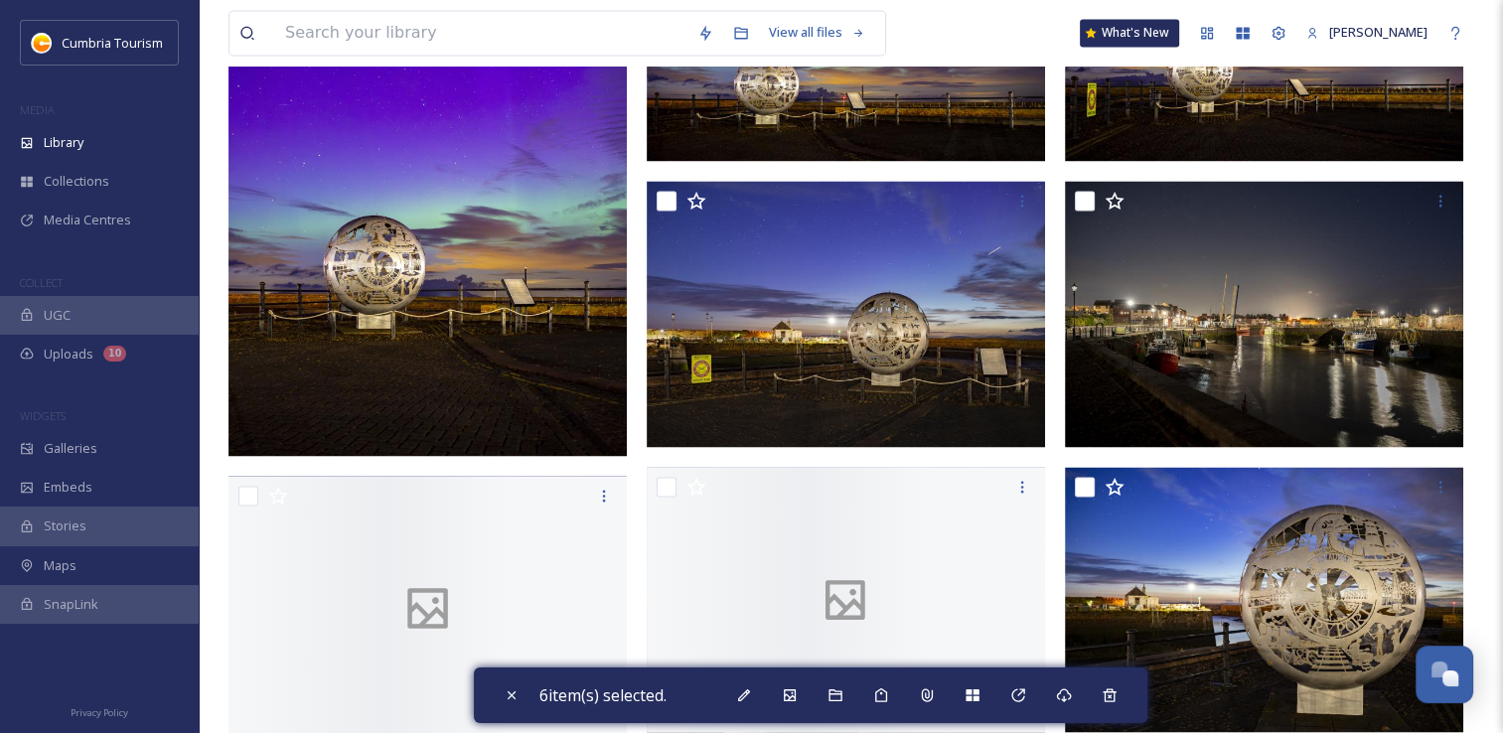
scroll to position [3478, 0]
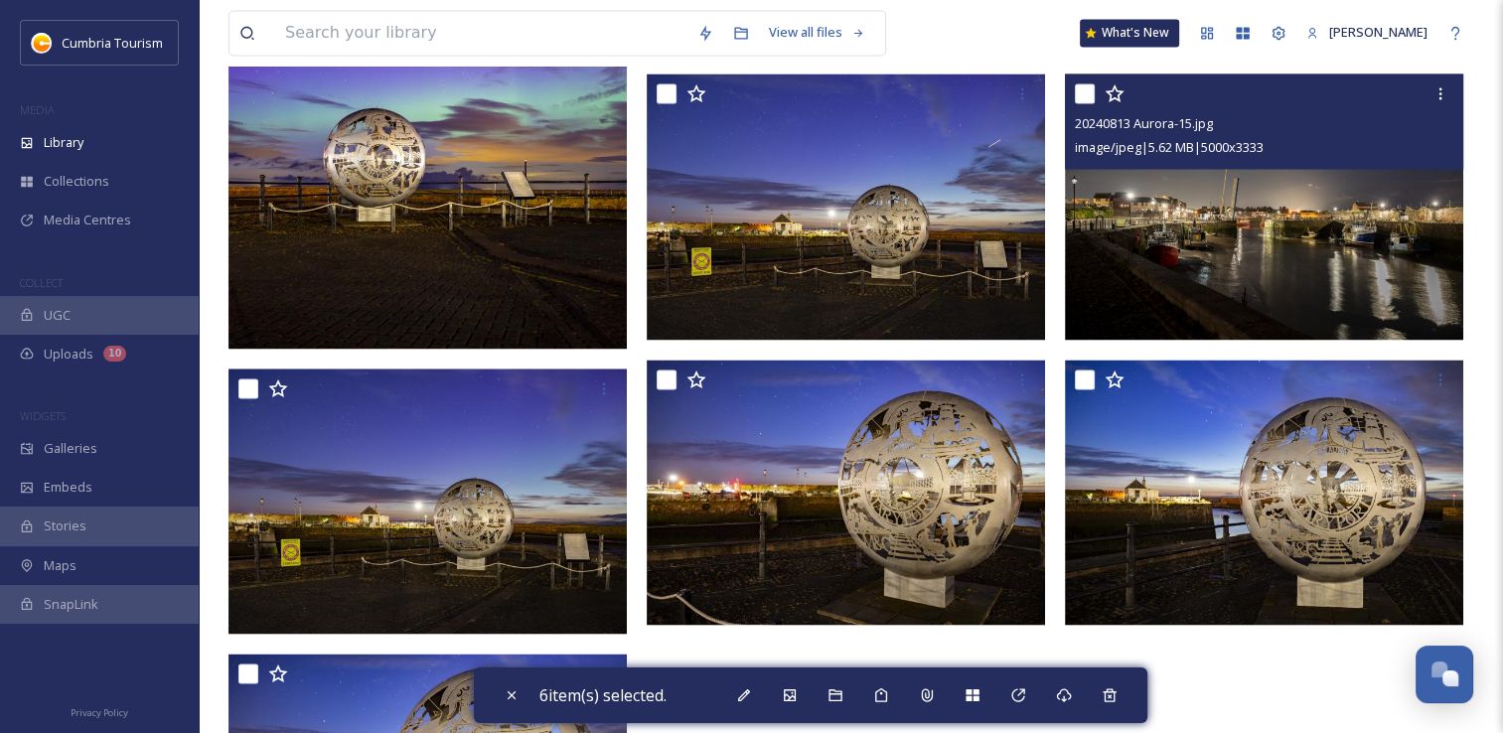
click at [1085, 97] on input "checkbox" at bounding box center [1085, 93] width 20 height 20
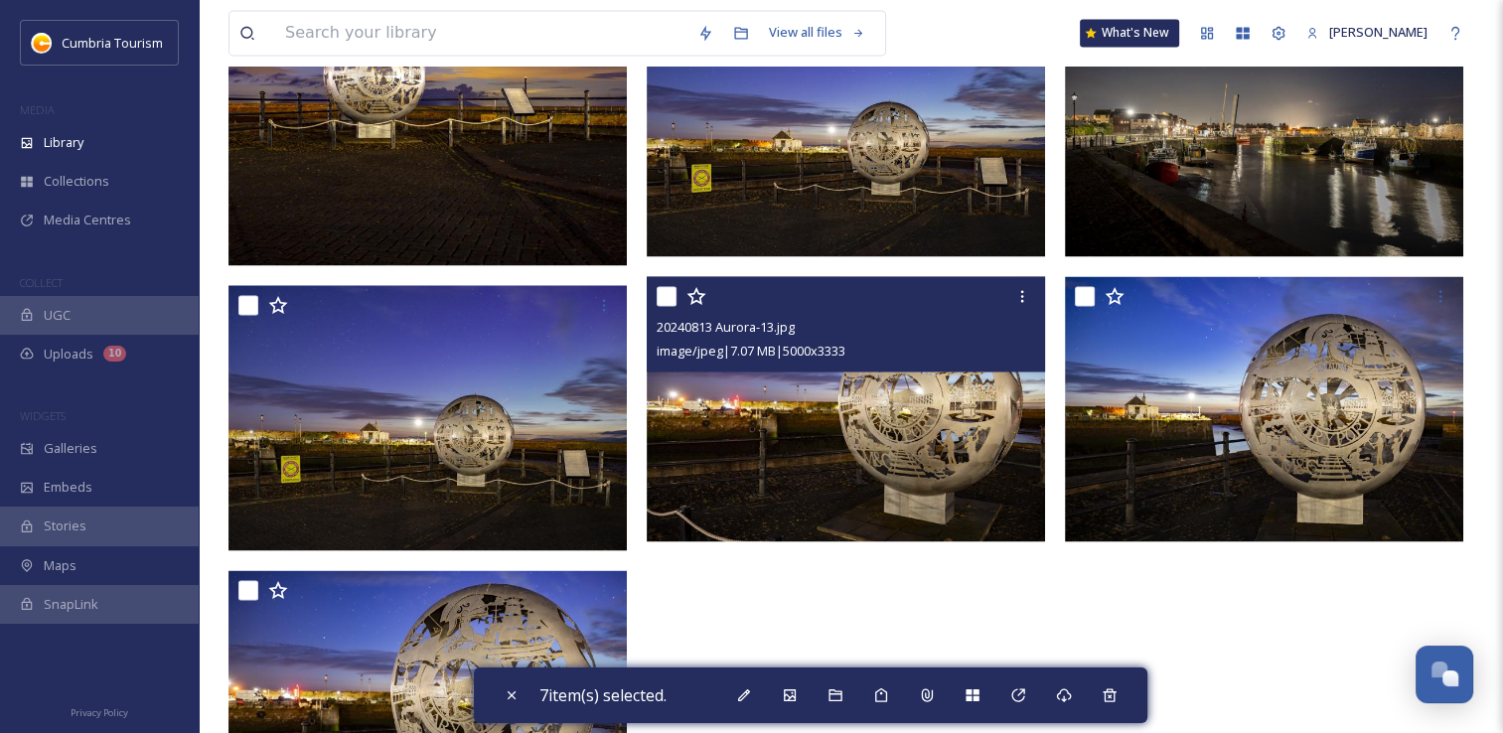
scroll to position [3676, 0]
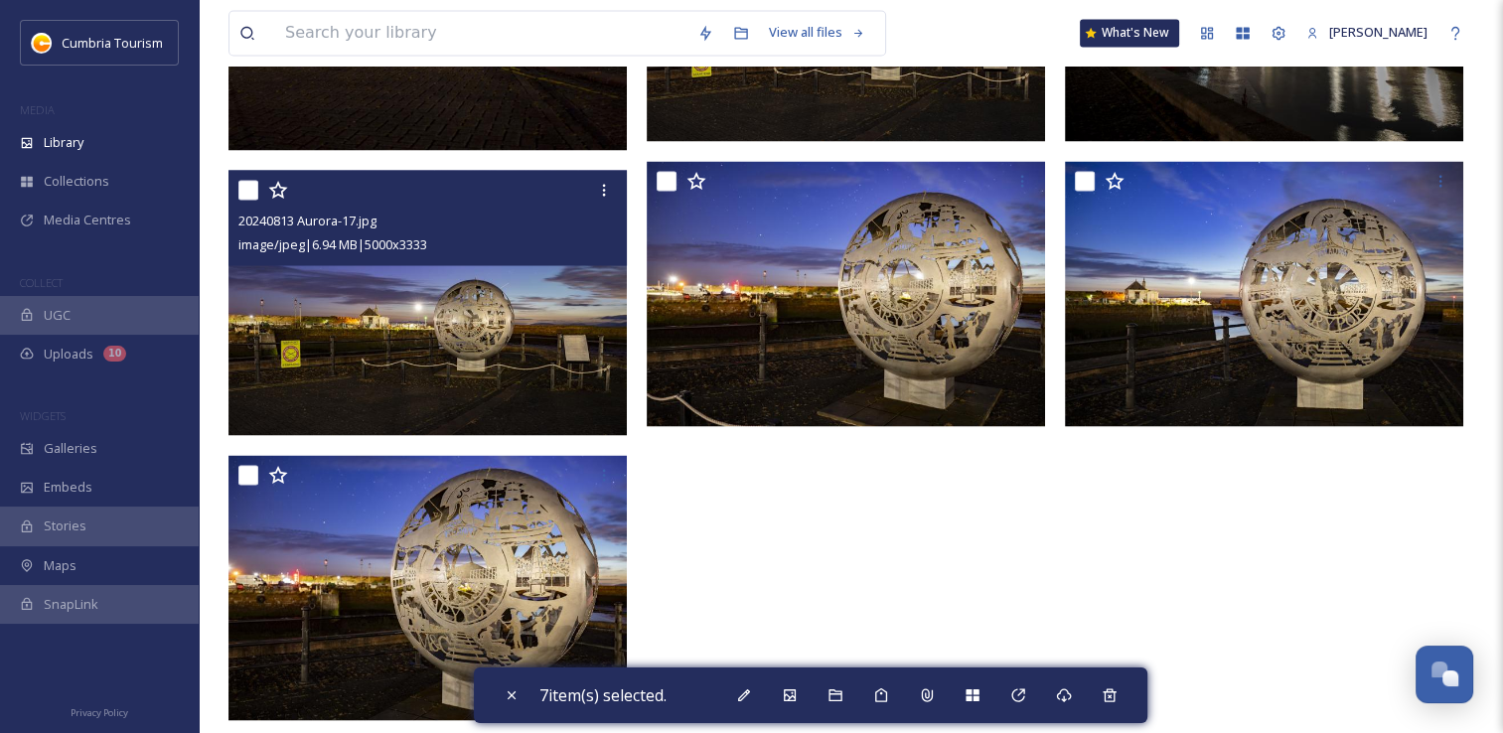
drag, startPoint x: 255, startPoint y: 191, endPoint x: 306, endPoint y: 260, distance: 86.1
click at [254, 191] on input "checkbox" at bounding box center [248, 190] width 20 height 20
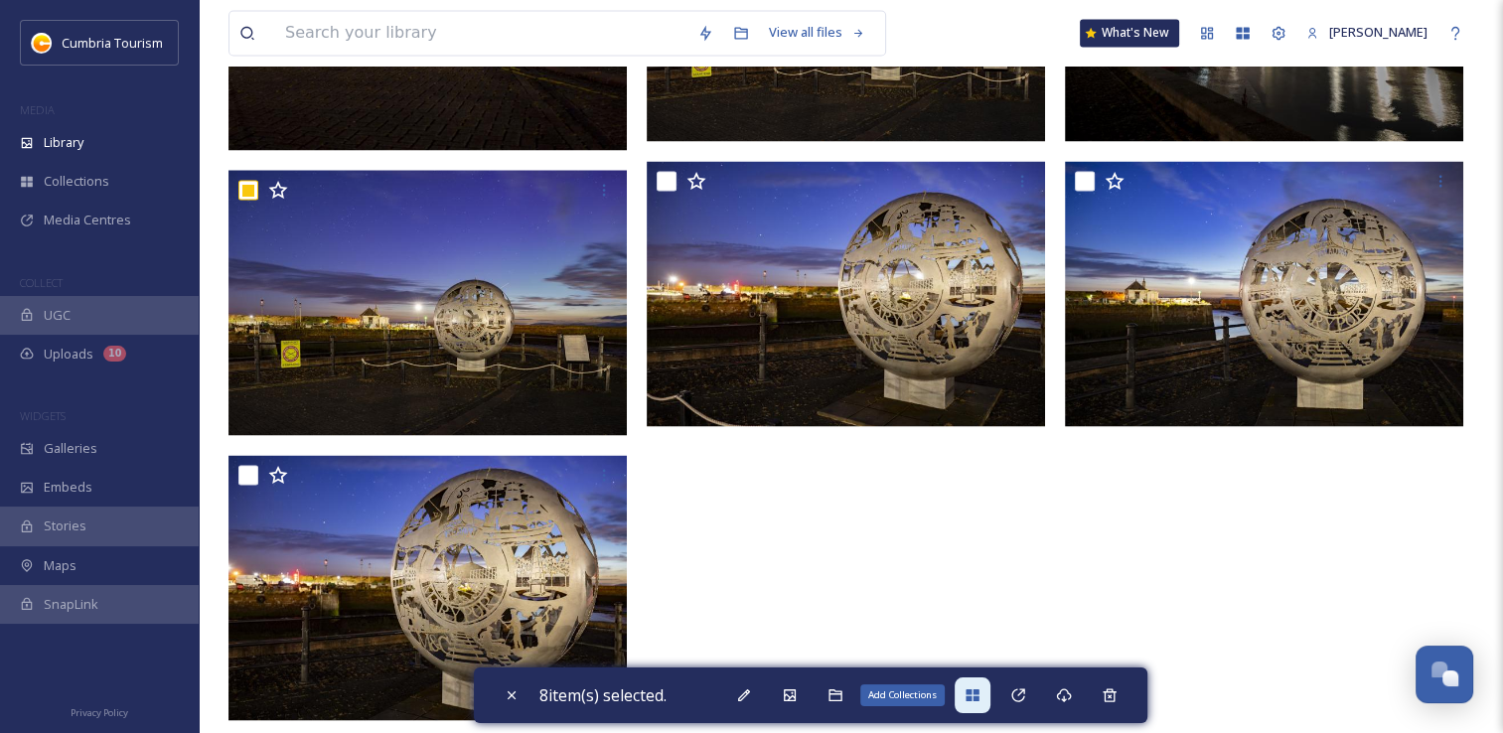
click at [979, 692] on icon at bounding box center [972, 696] width 13 height 12
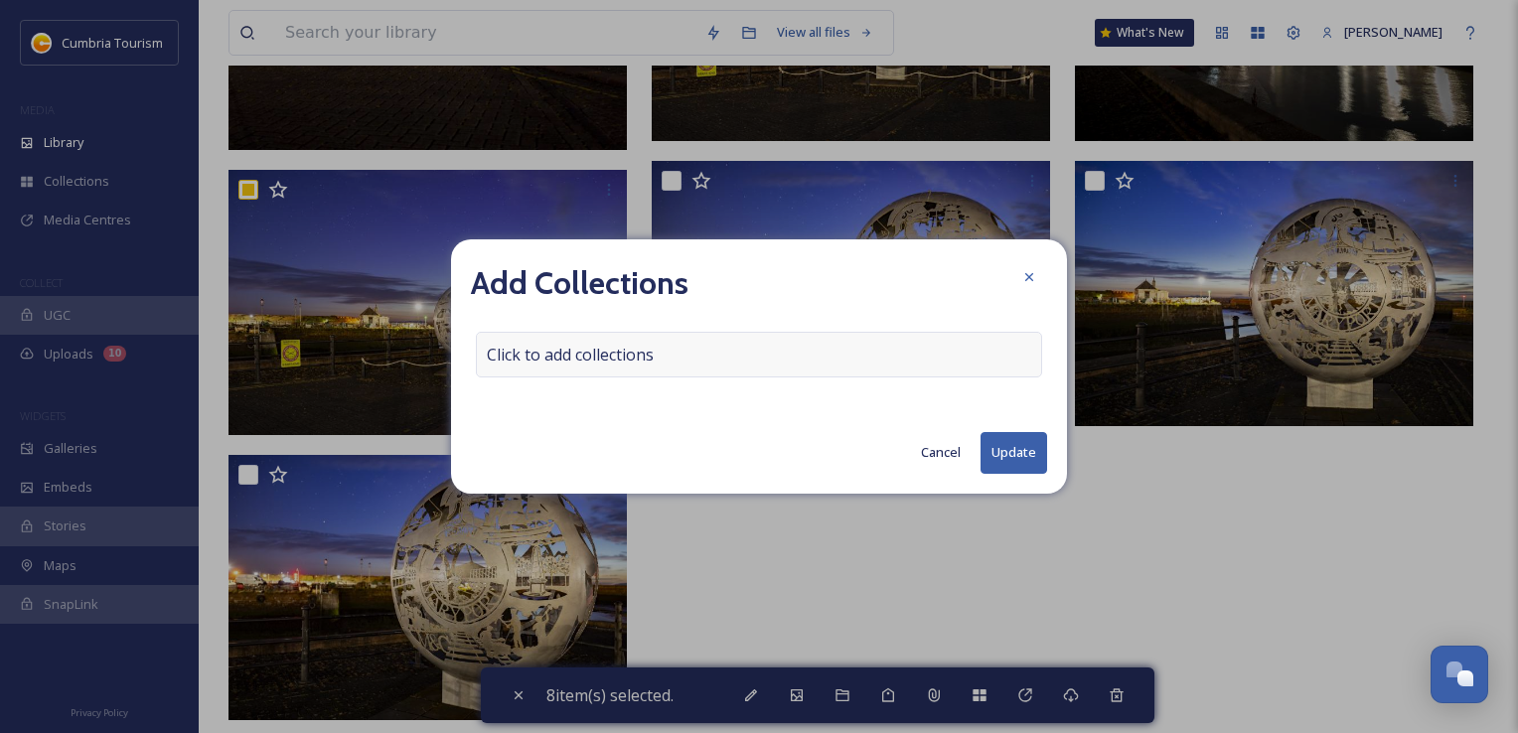
click at [641, 366] on span "Click to add collections" at bounding box center [570, 355] width 167 height 24
click at [636, 349] on input at bounding box center [586, 355] width 219 height 44
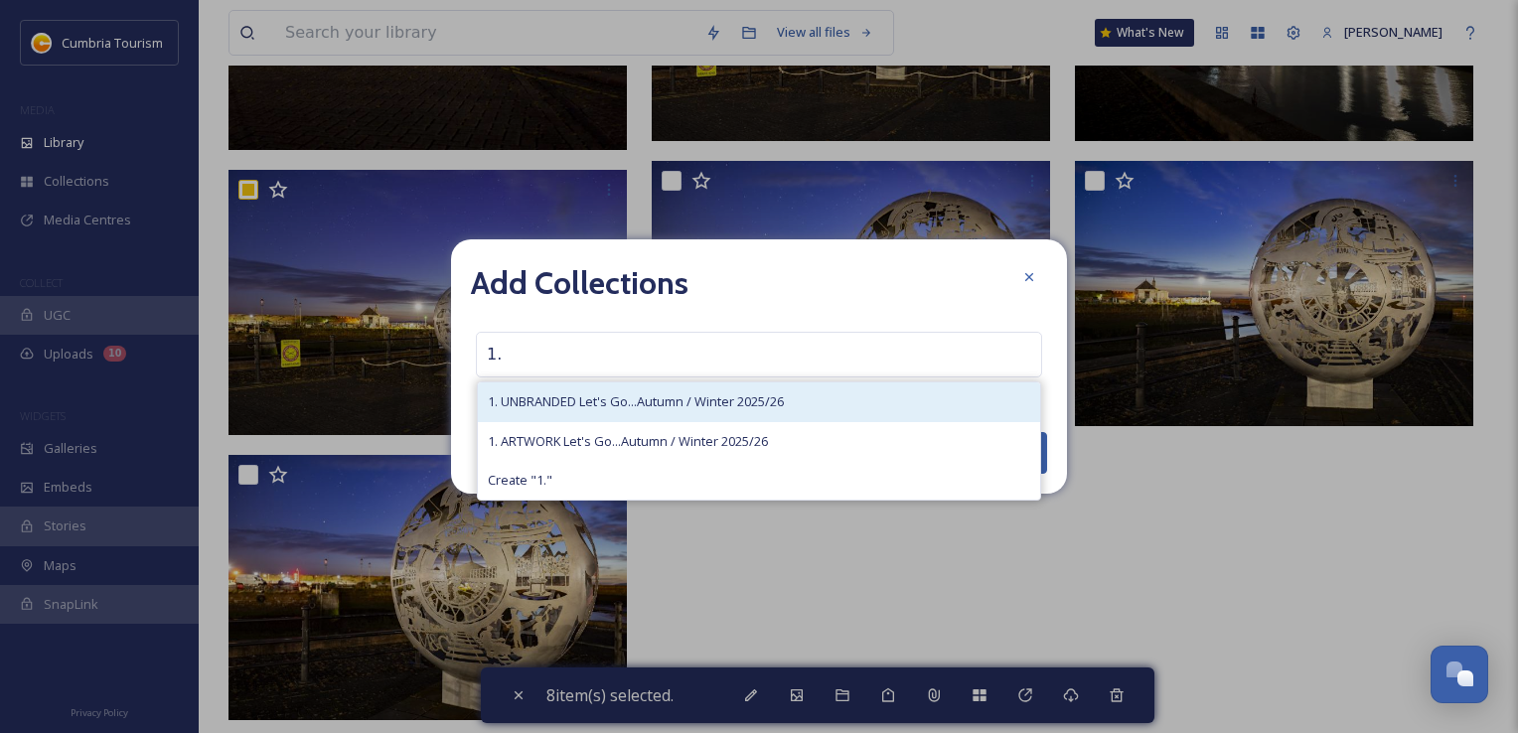
click at [648, 405] on span "1. UNBRANDED Let's Go...Autumn / Winter 2025/26" at bounding box center [636, 401] width 296 height 19
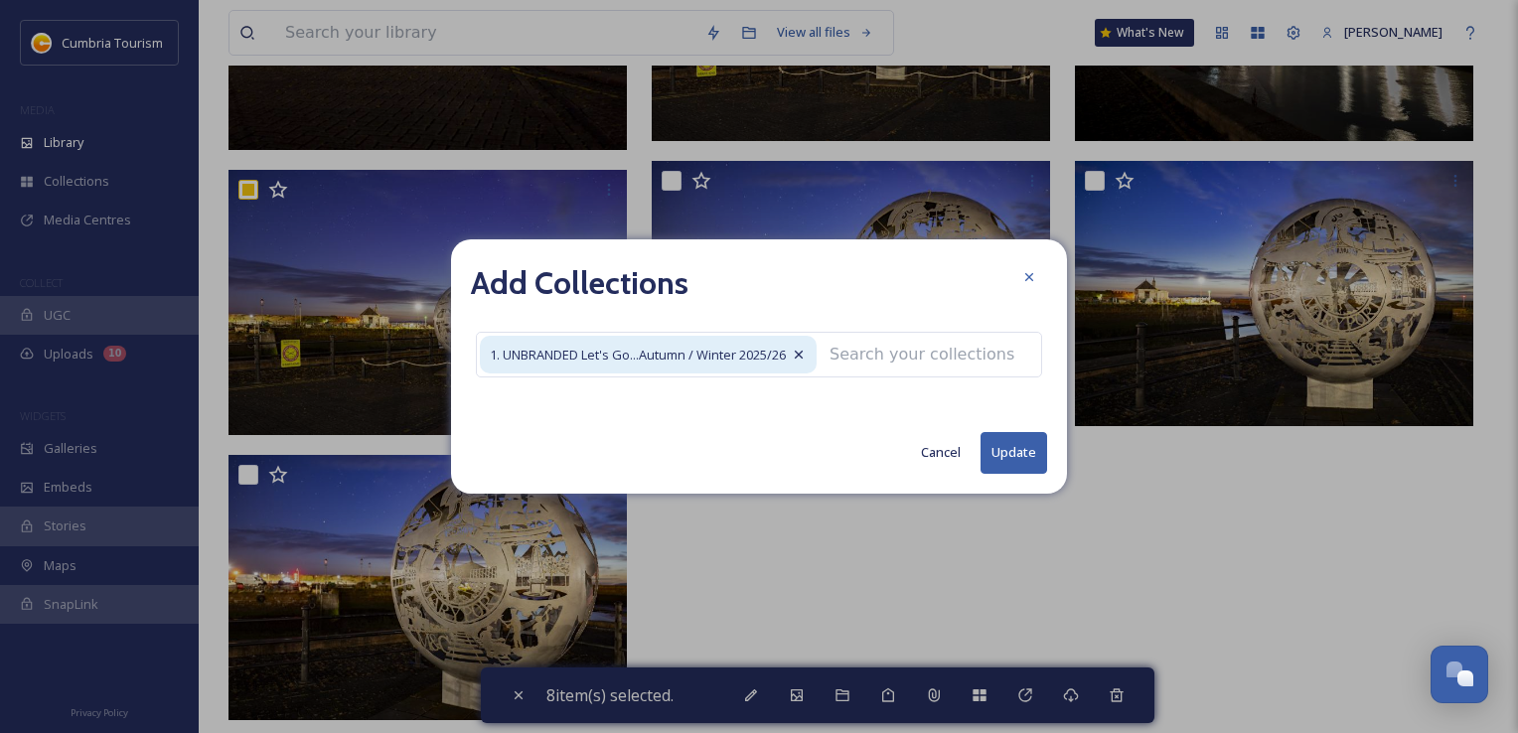
click at [1021, 452] on button "Update" at bounding box center [1014, 452] width 67 height 41
